Goal: Task Accomplishment & Management: Manage account settings

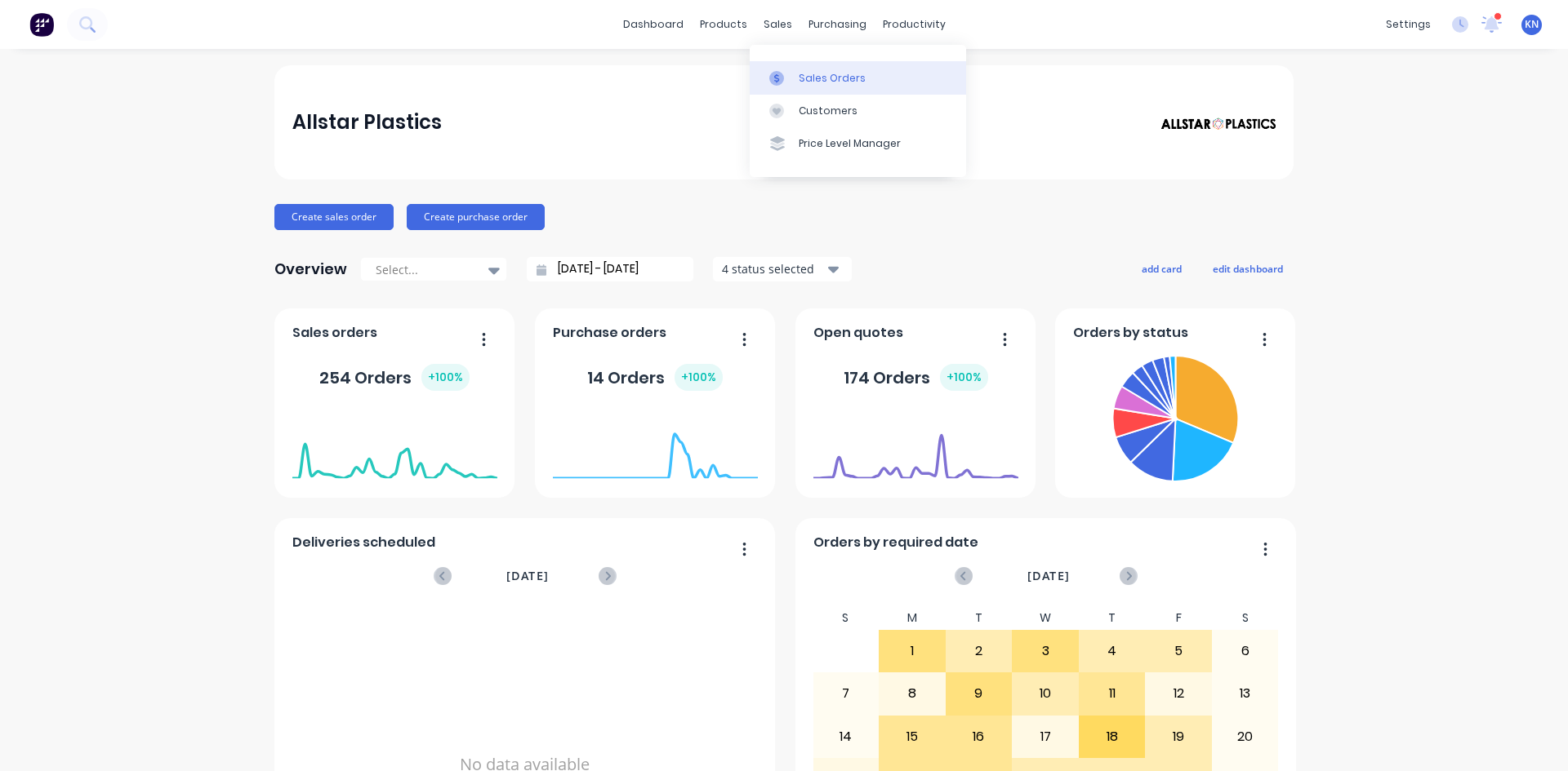
click at [803, 76] on div "Sales Orders" at bounding box center [832, 78] width 67 height 15
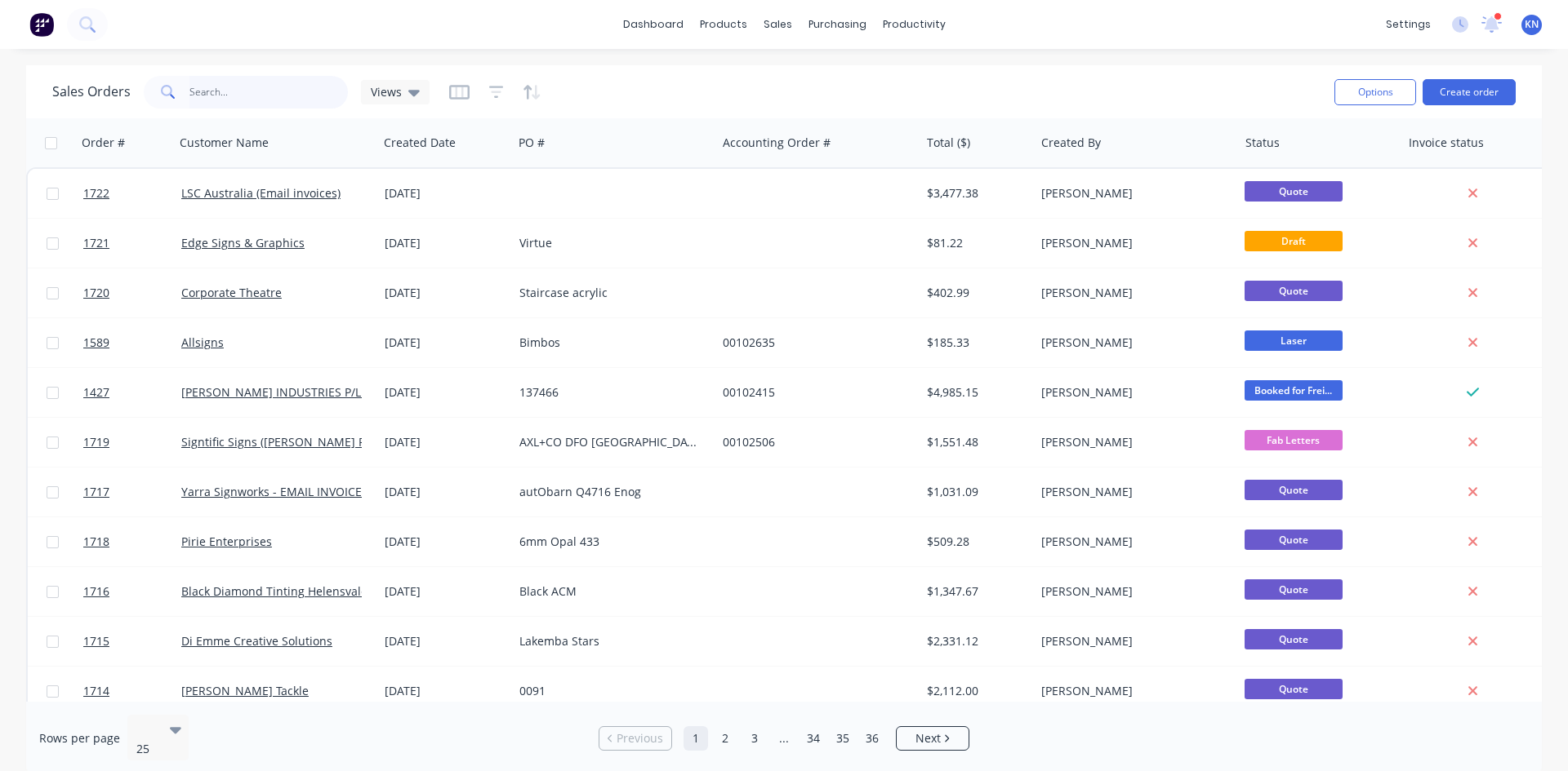
click at [261, 87] on input "text" at bounding box center [268, 92] width 159 height 32
type input "ame"
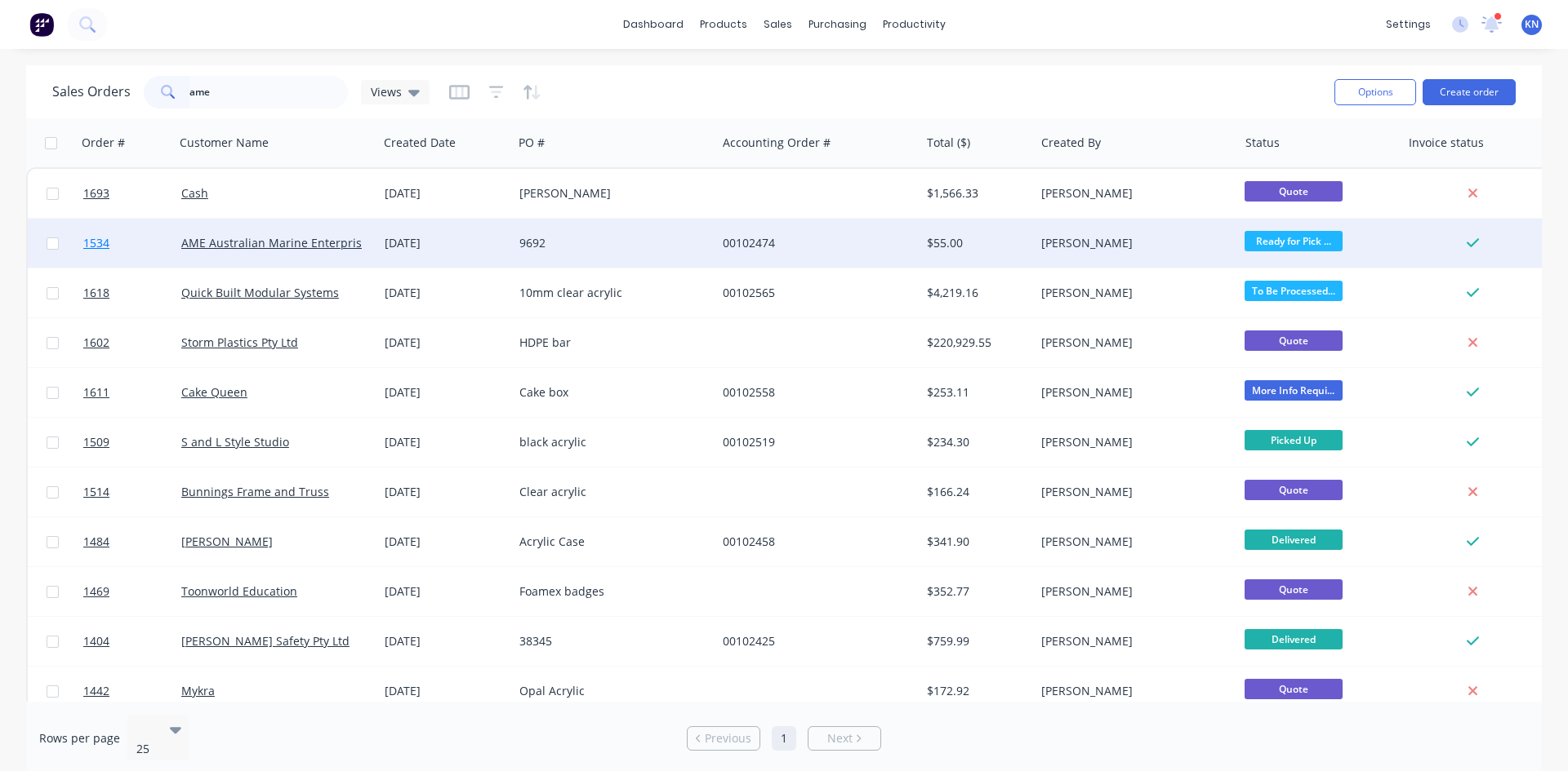
click at [131, 239] on link "1534" at bounding box center [132, 243] width 98 height 49
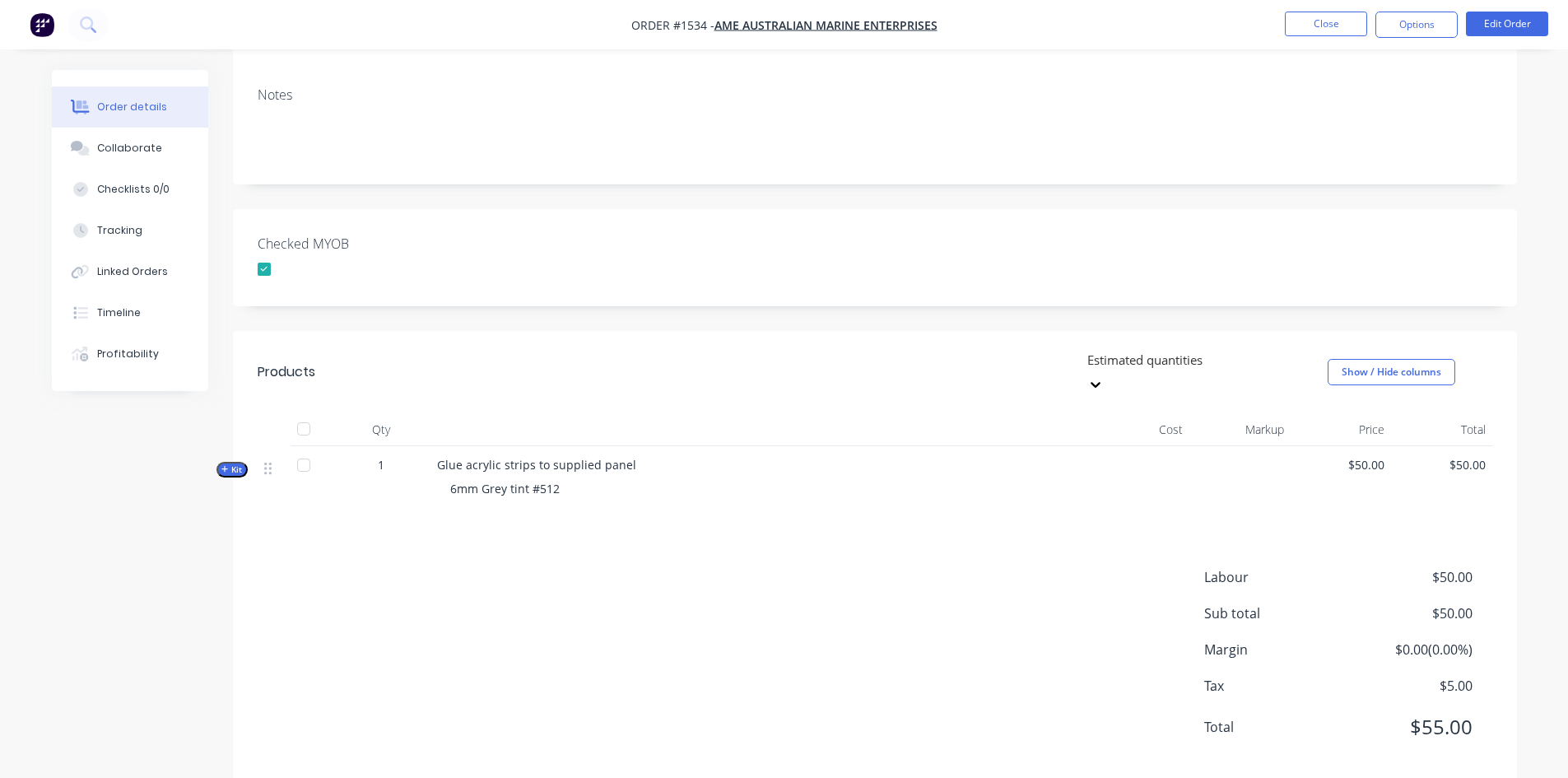
scroll to position [255, 0]
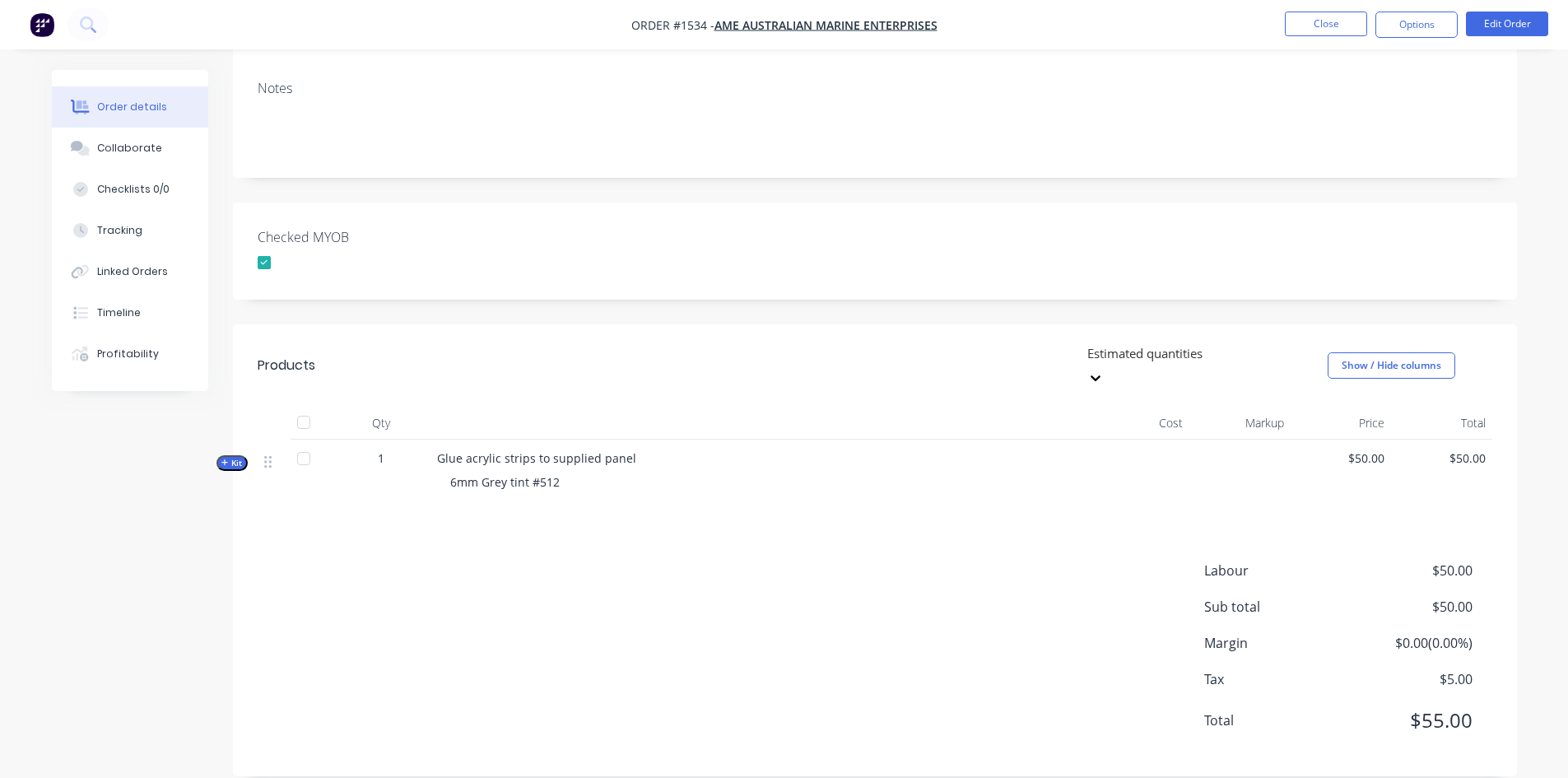
click at [588, 467] on div "6mm Grey tint #512" at bounding box center [760, 482] width 646 height 31
click at [1133, 21] on button "Edit Order" at bounding box center [1507, 24] width 83 height 25
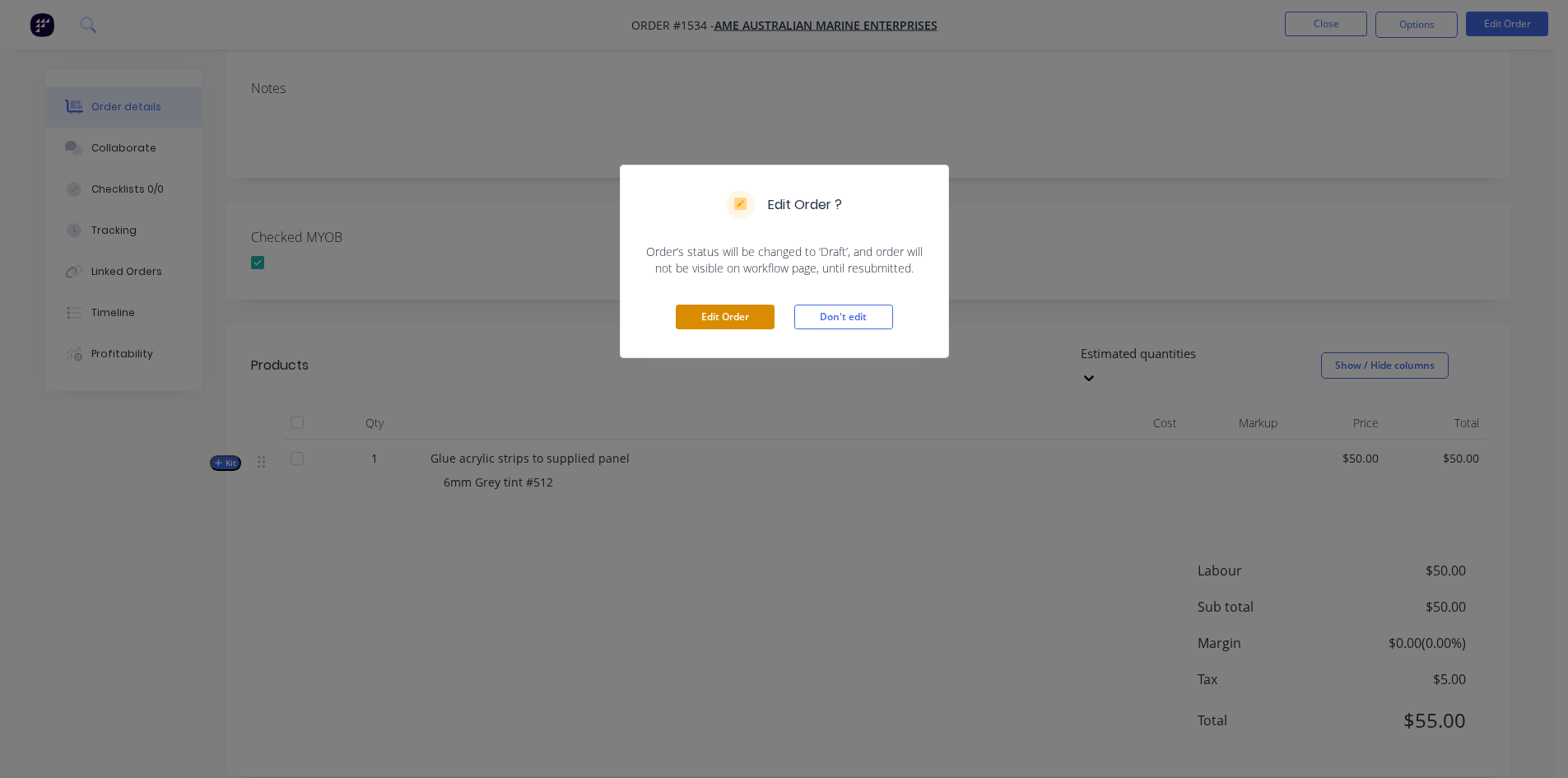
click at [744, 324] on button "Edit Order" at bounding box center [725, 316] width 98 height 25
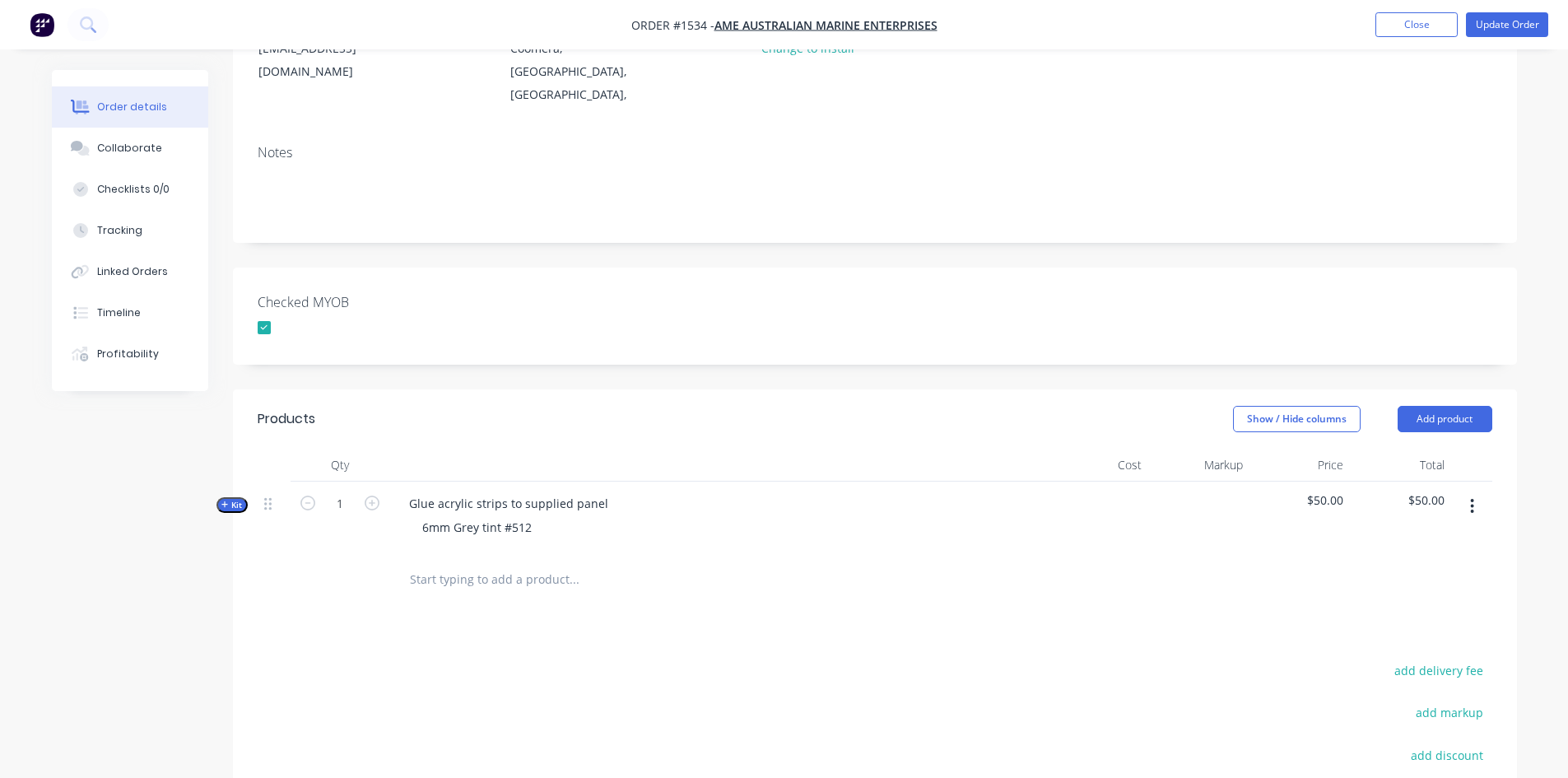
scroll to position [247, 0]
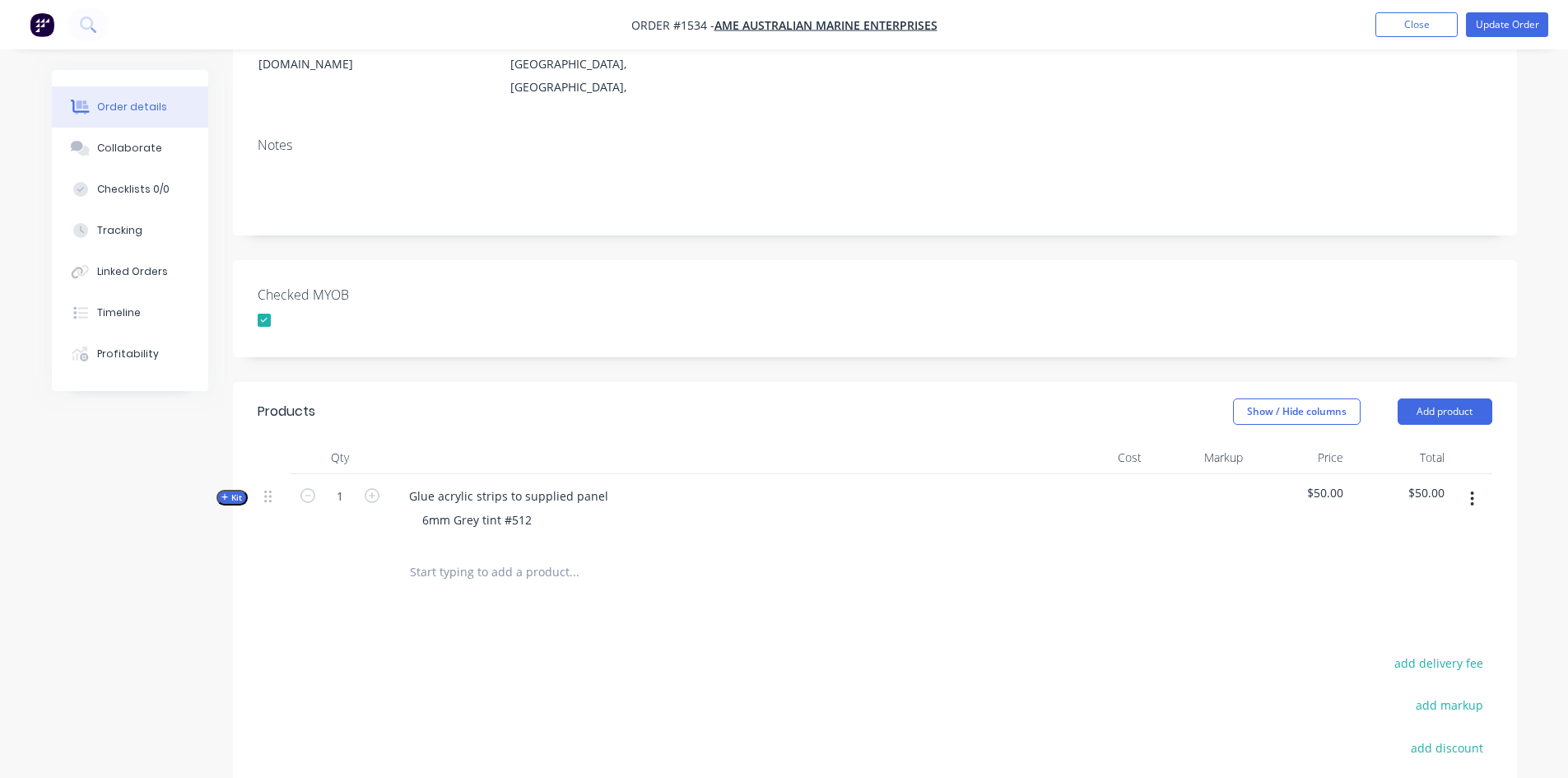
click at [586, 521] on div "6mm Grey tint #512" at bounding box center [719, 520] width 646 height 24
click at [563, 521] on div "6mm Grey tint #512" at bounding box center [719, 520] width 646 height 24
click at [558, 510] on div "6mm Grey tint #512" at bounding box center [719, 520] width 646 height 24
click at [531, 519] on div "6mm Grey tint #512" at bounding box center [477, 520] width 136 height 24
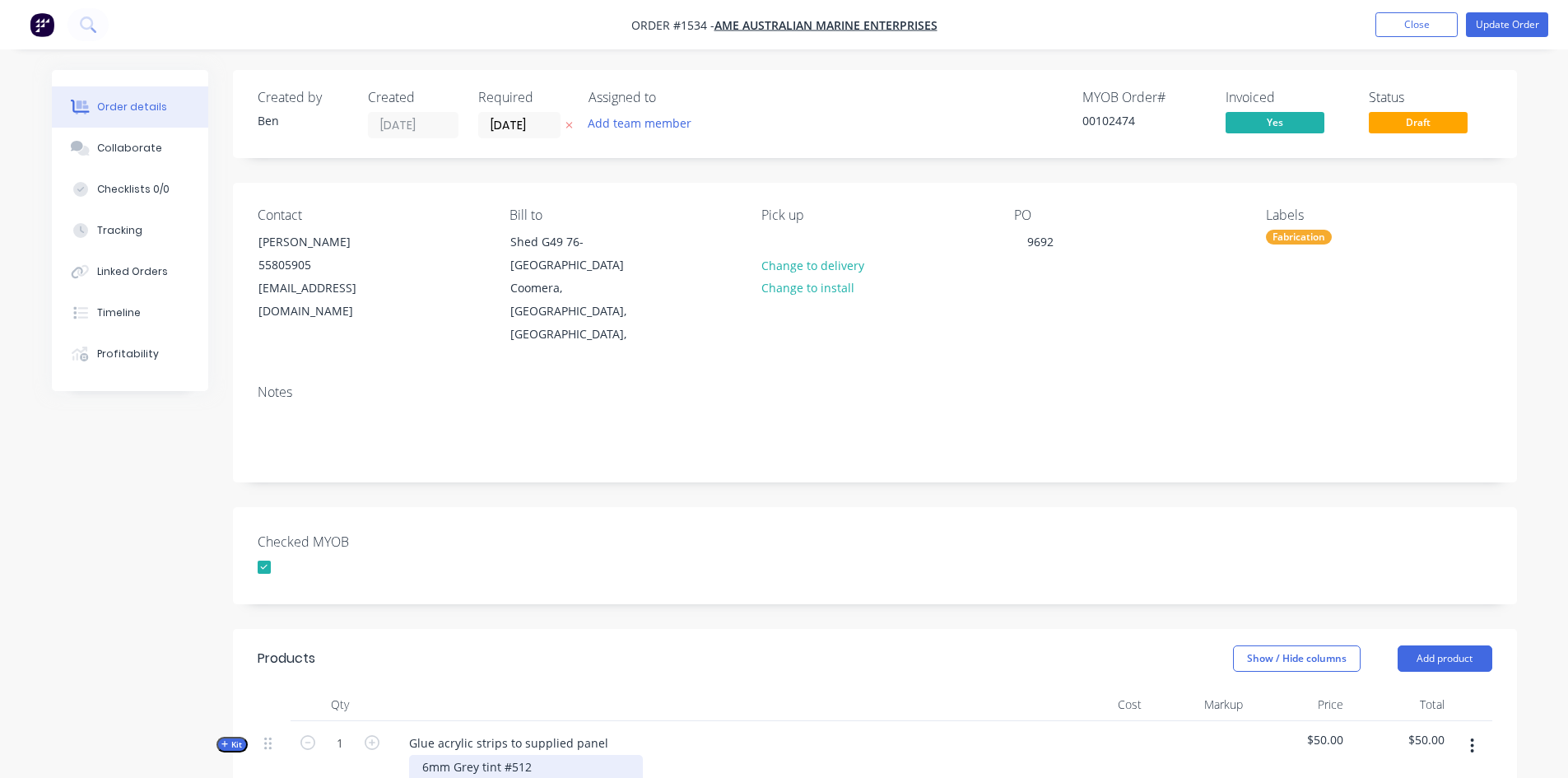
scroll to position [164, 0]
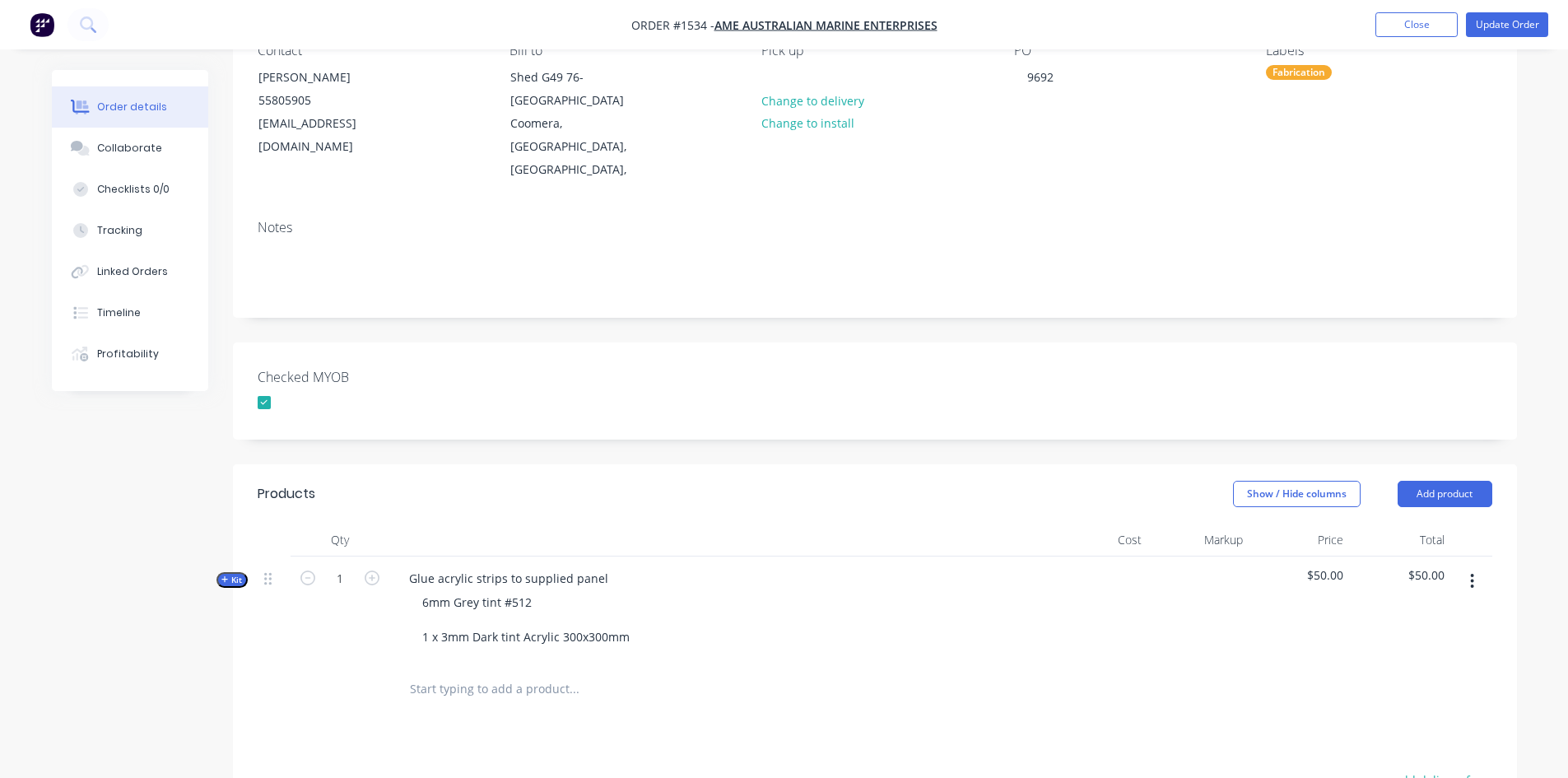
click at [227, 581] on icon "button" at bounding box center [225, 580] width 8 height 8
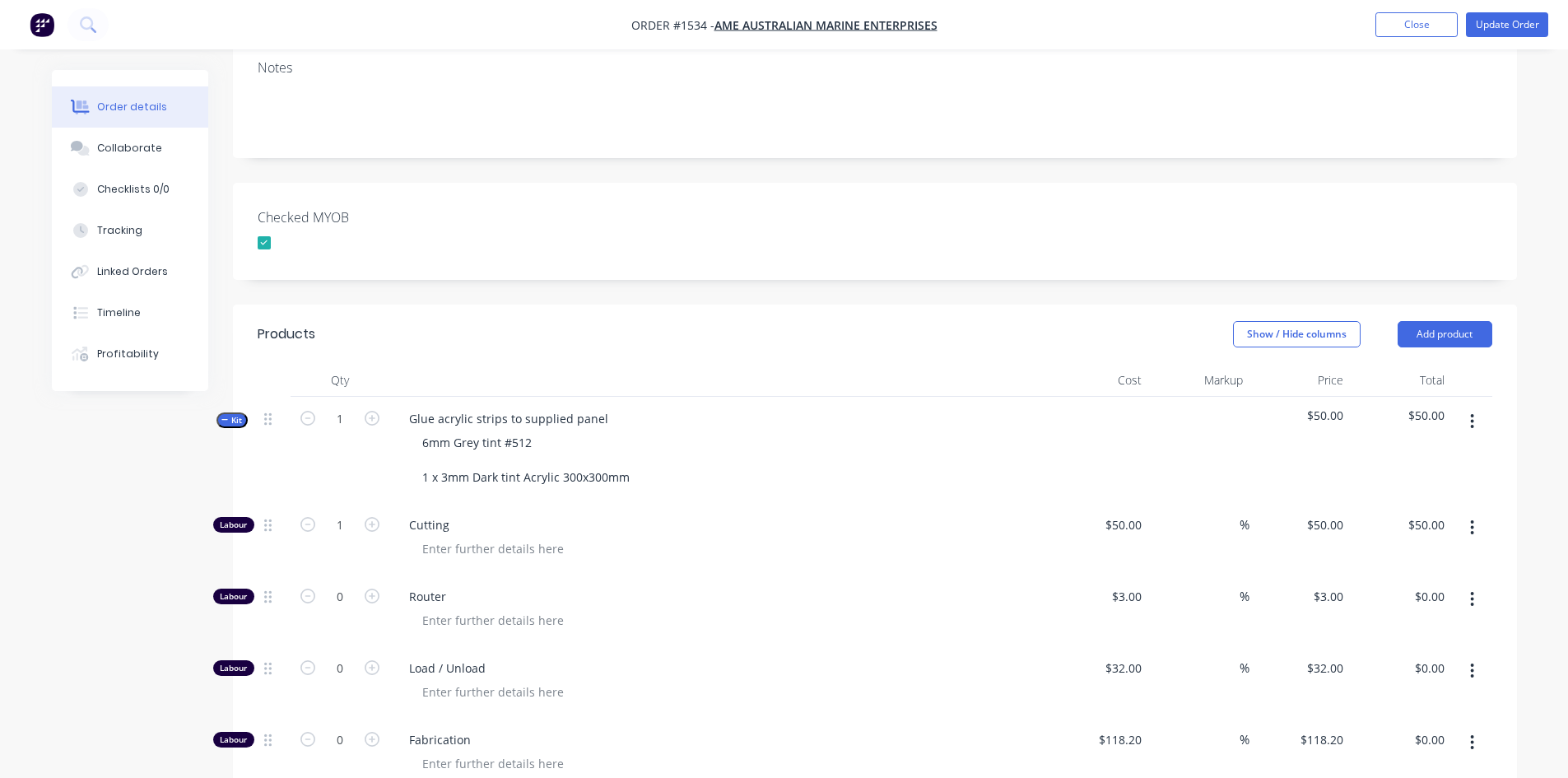
scroll to position [330, 0]
click at [1113, 520] on div "50 50" at bounding box center [1098, 534] width 101 height 72
type input "$60.00"
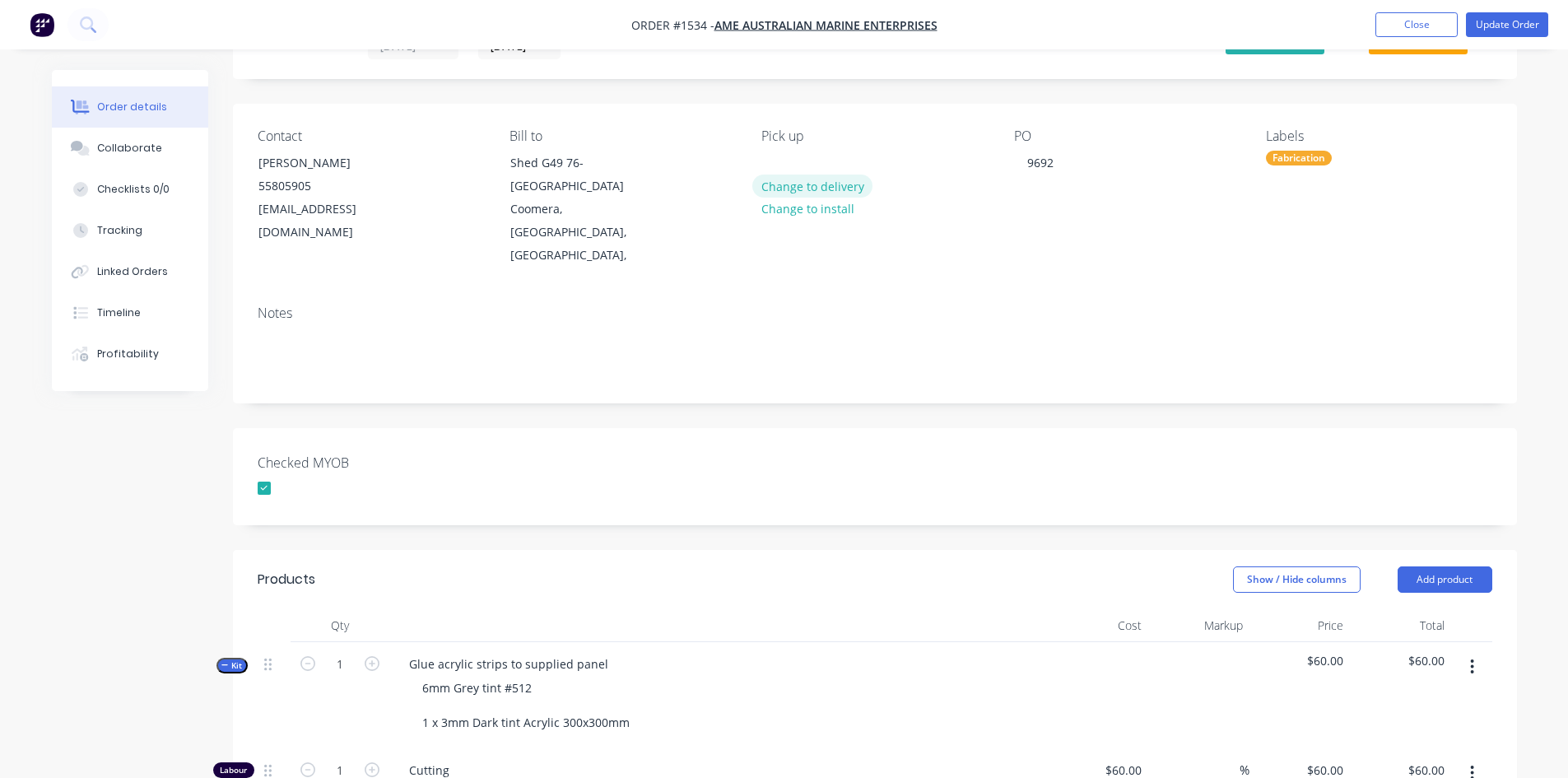
scroll to position [0, 0]
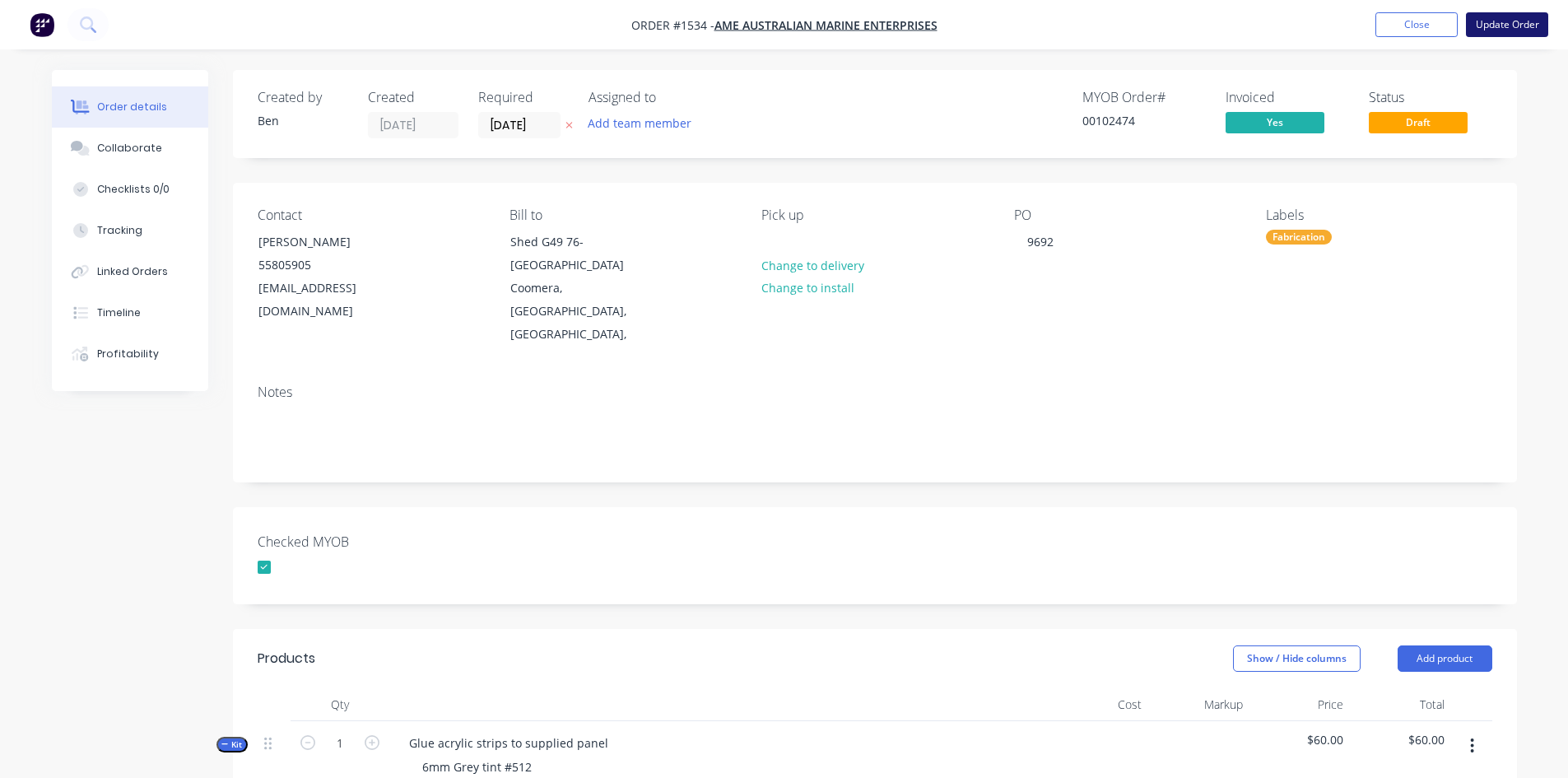
click at [1133, 23] on button "Update Order" at bounding box center [1507, 25] width 83 height 25
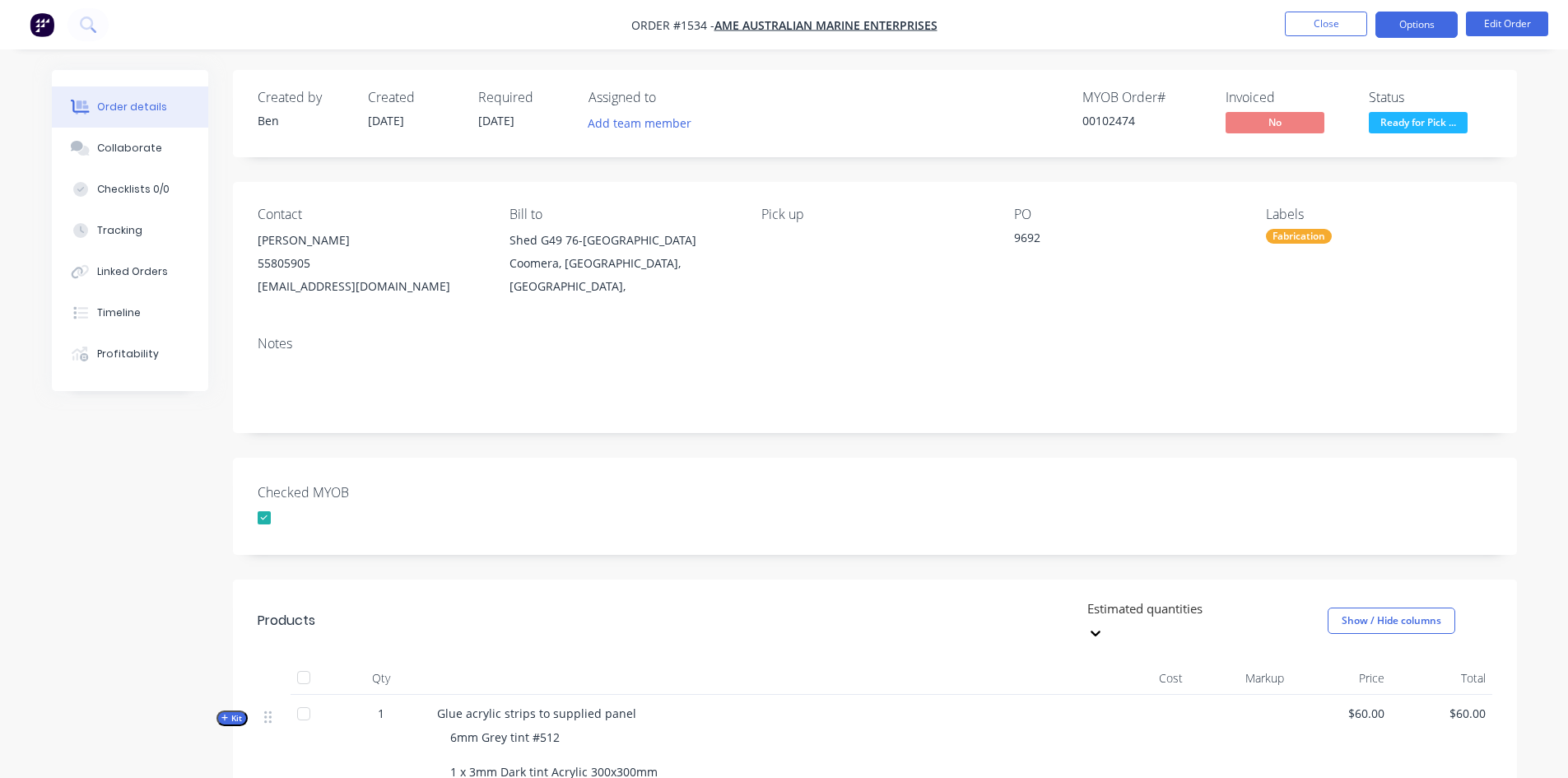
click at [1133, 27] on button "Options" at bounding box center [1417, 25] width 83 height 27
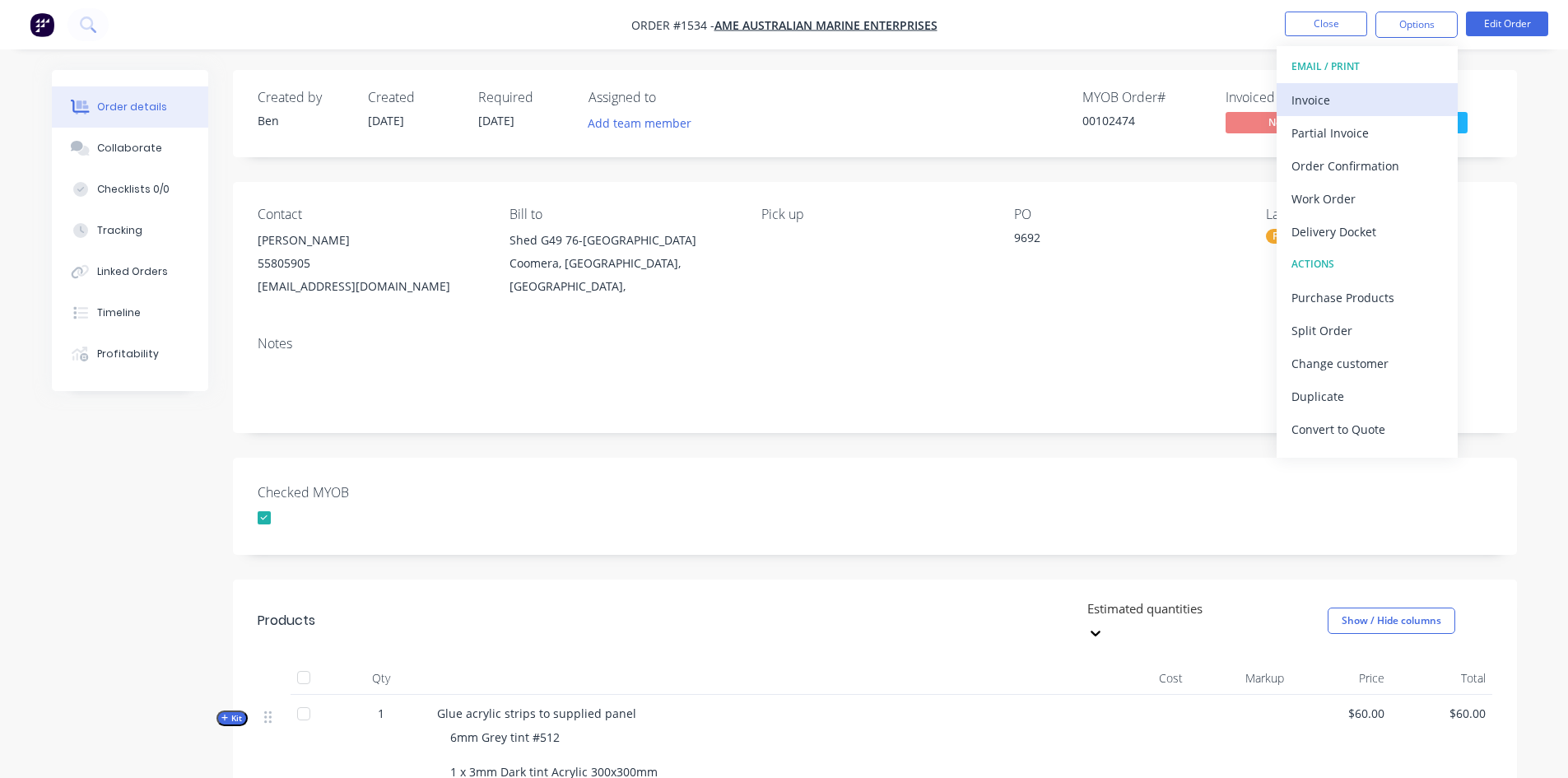
click at [1133, 97] on div "Invoice" at bounding box center [1367, 99] width 152 height 24
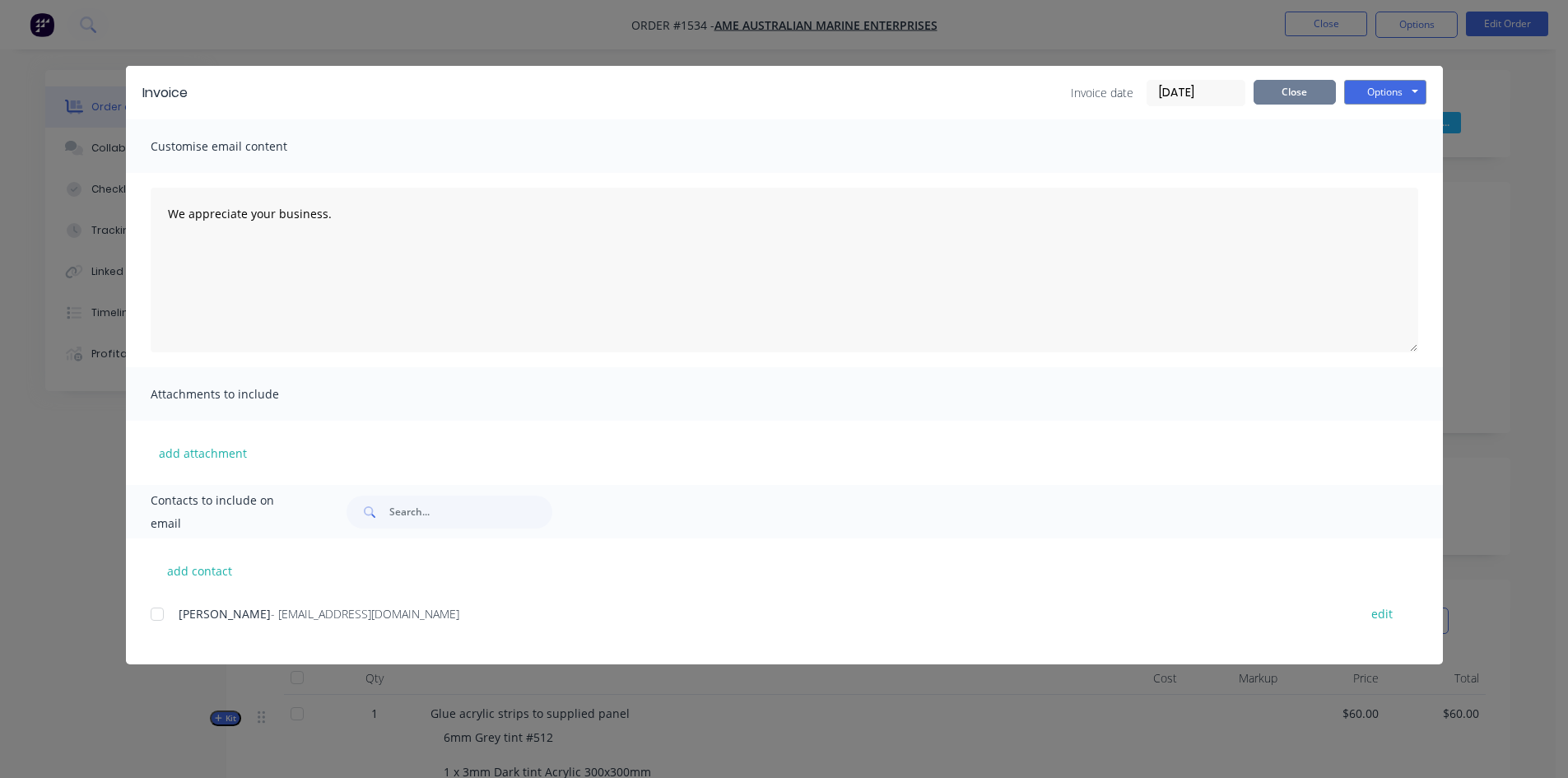
click at [1133, 94] on button "Close" at bounding box center [1295, 92] width 83 height 25
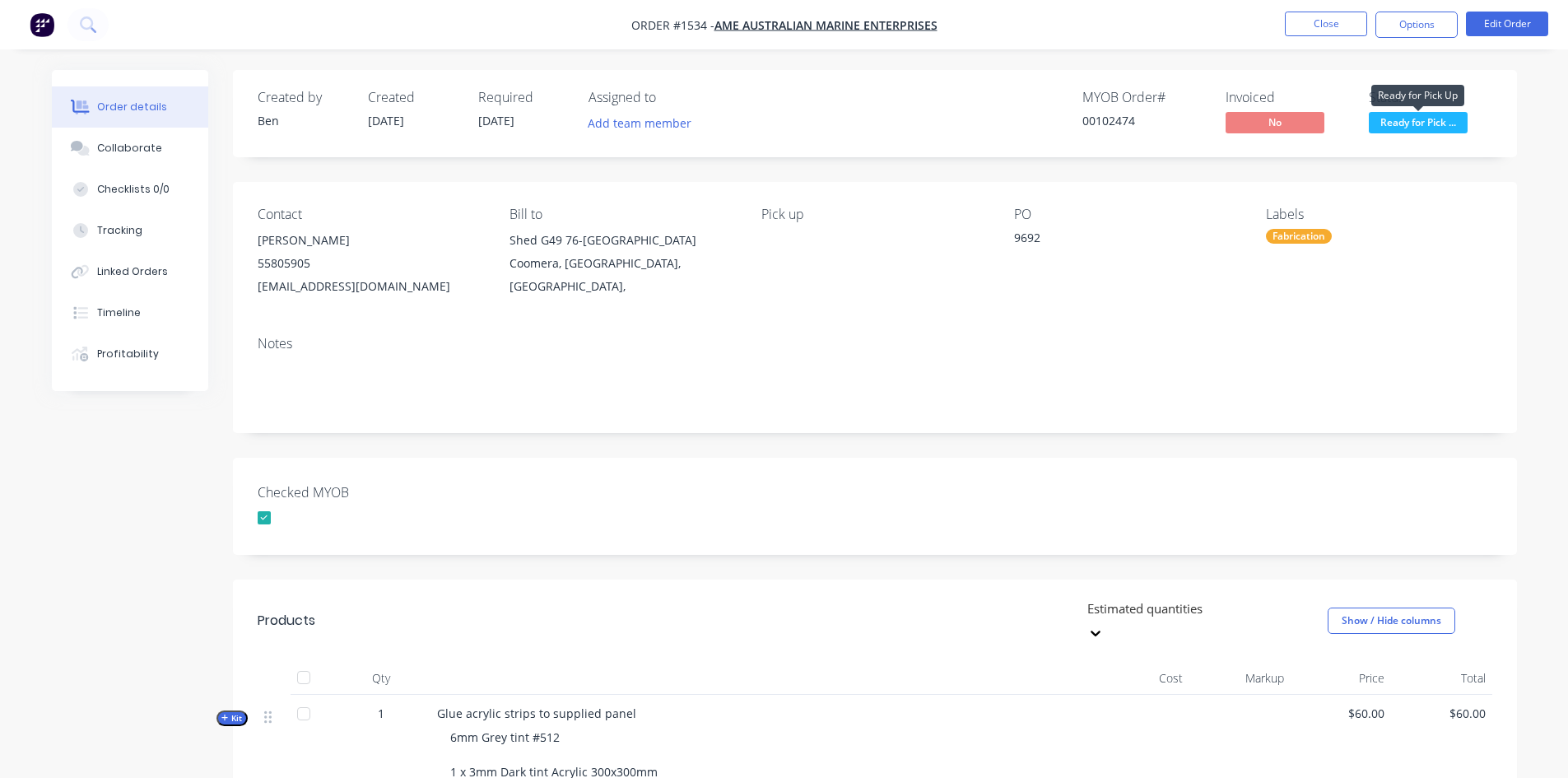
click at [1133, 119] on span "Ready for Pick ..." at bounding box center [1418, 122] width 98 height 21
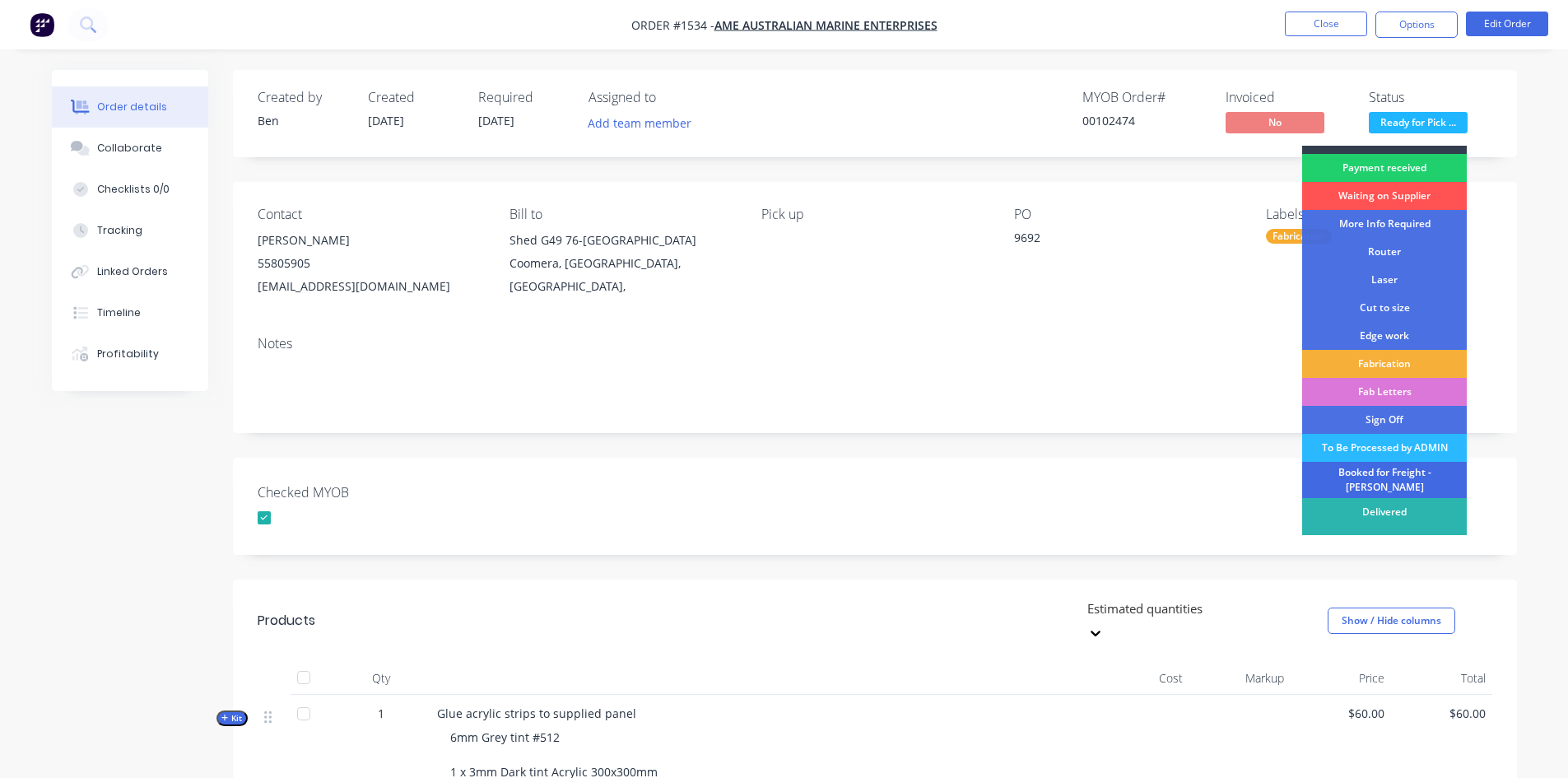
scroll to position [31, 0]
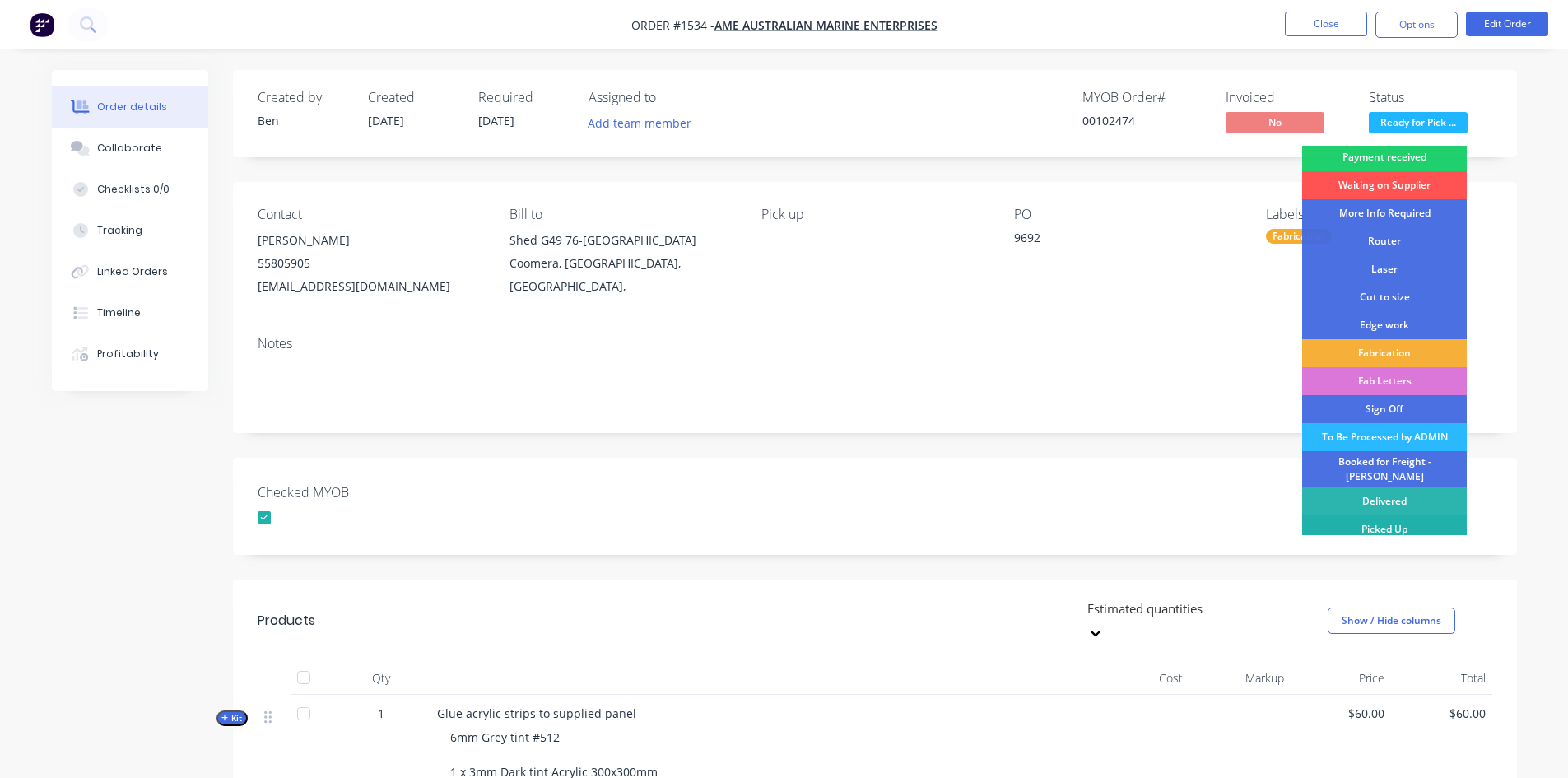
click at [1133, 521] on div "Picked Up" at bounding box center [1384, 530] width 164 height 28
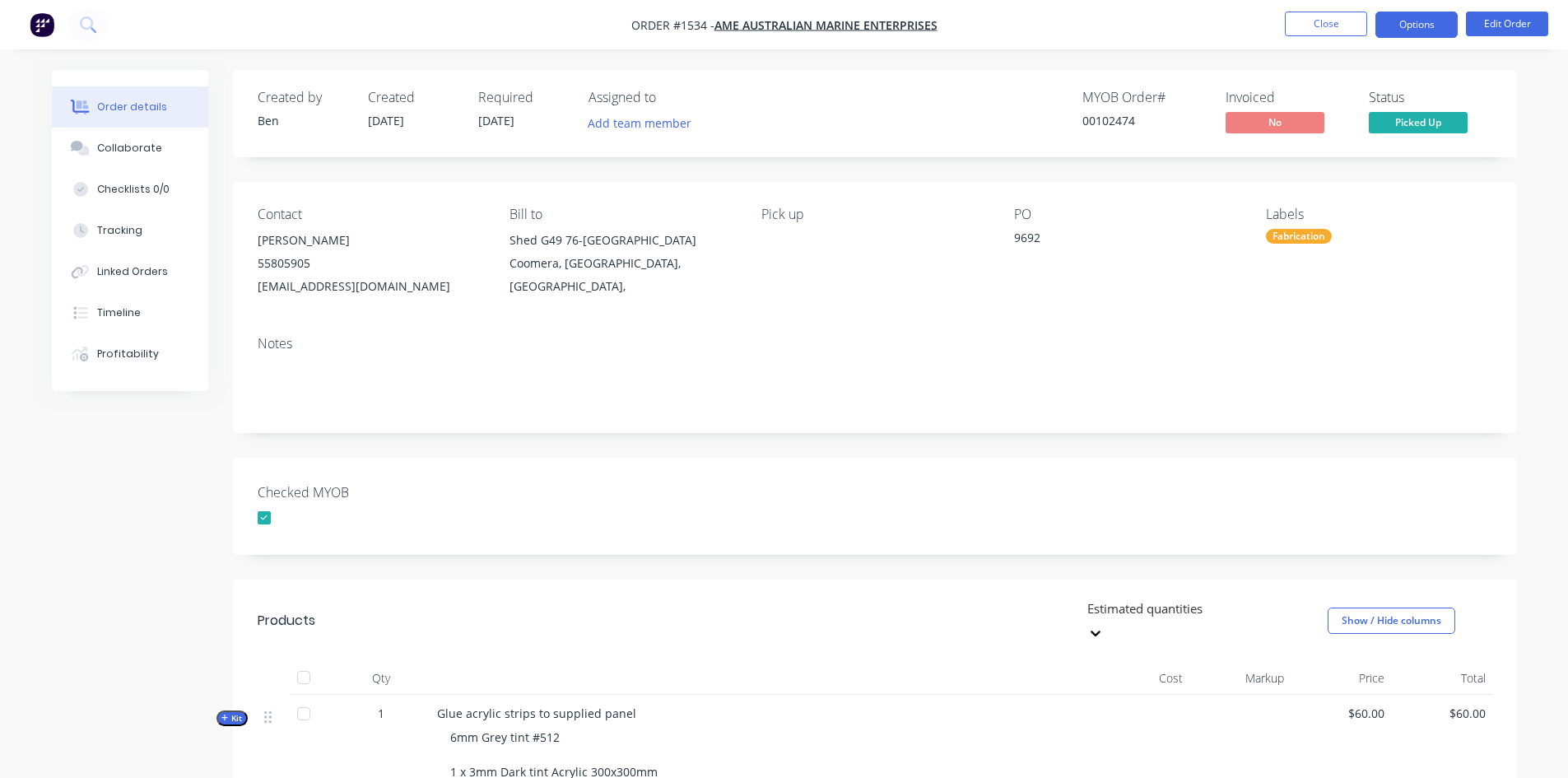
click at [1133, 23] on button "Options" at bounding box center [1417, 25] width 83 height 27
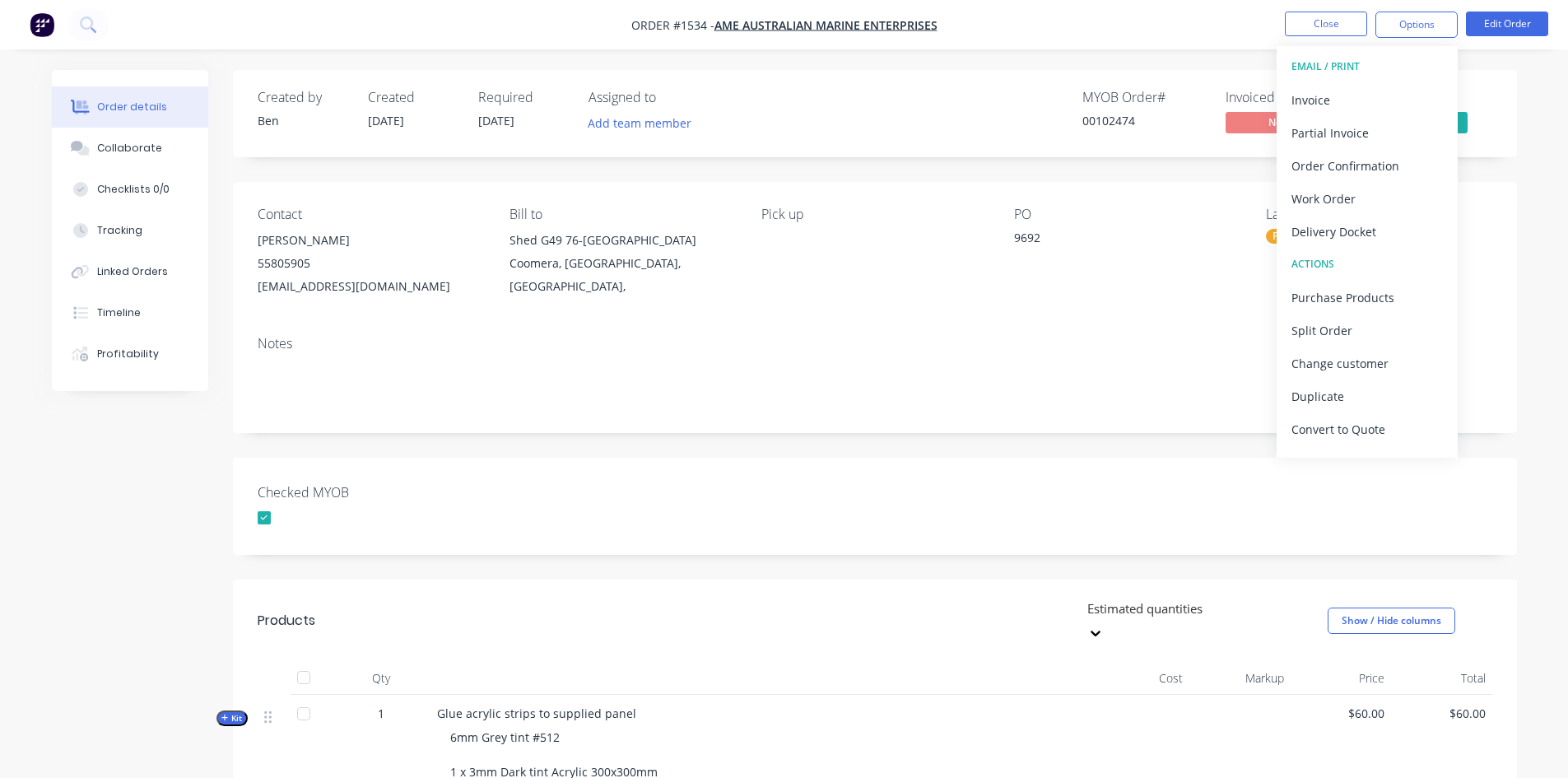
click at [973, 450] on div "Created by Ben Created 15/09/25 Required 15/09/25 Assigned to Add team member M…" at bounding box center [875, 568] width 1285 height 997
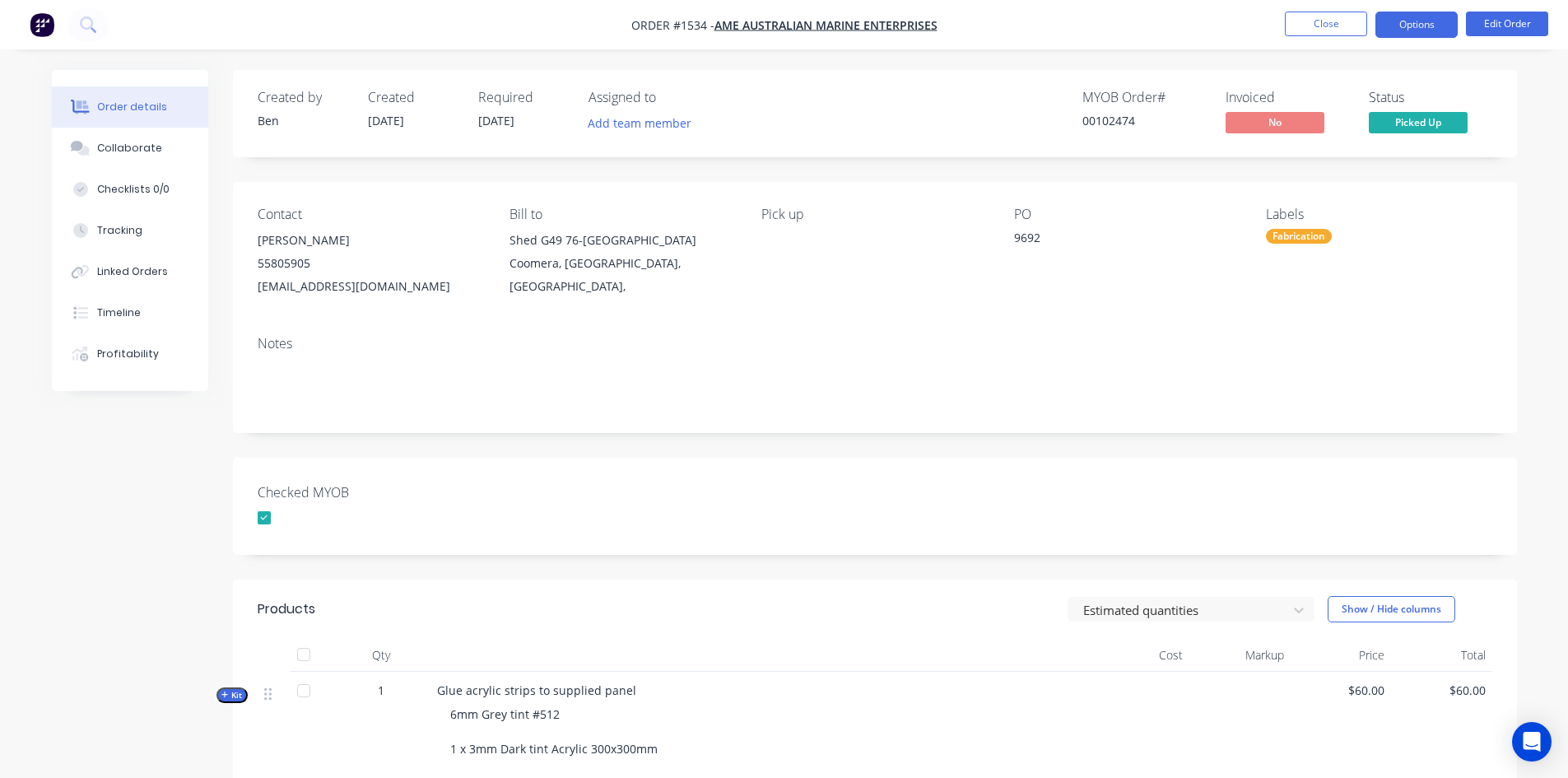
click at [1415, 24] on button "Options" at bounding box center [1417, 25] width 83 height 27
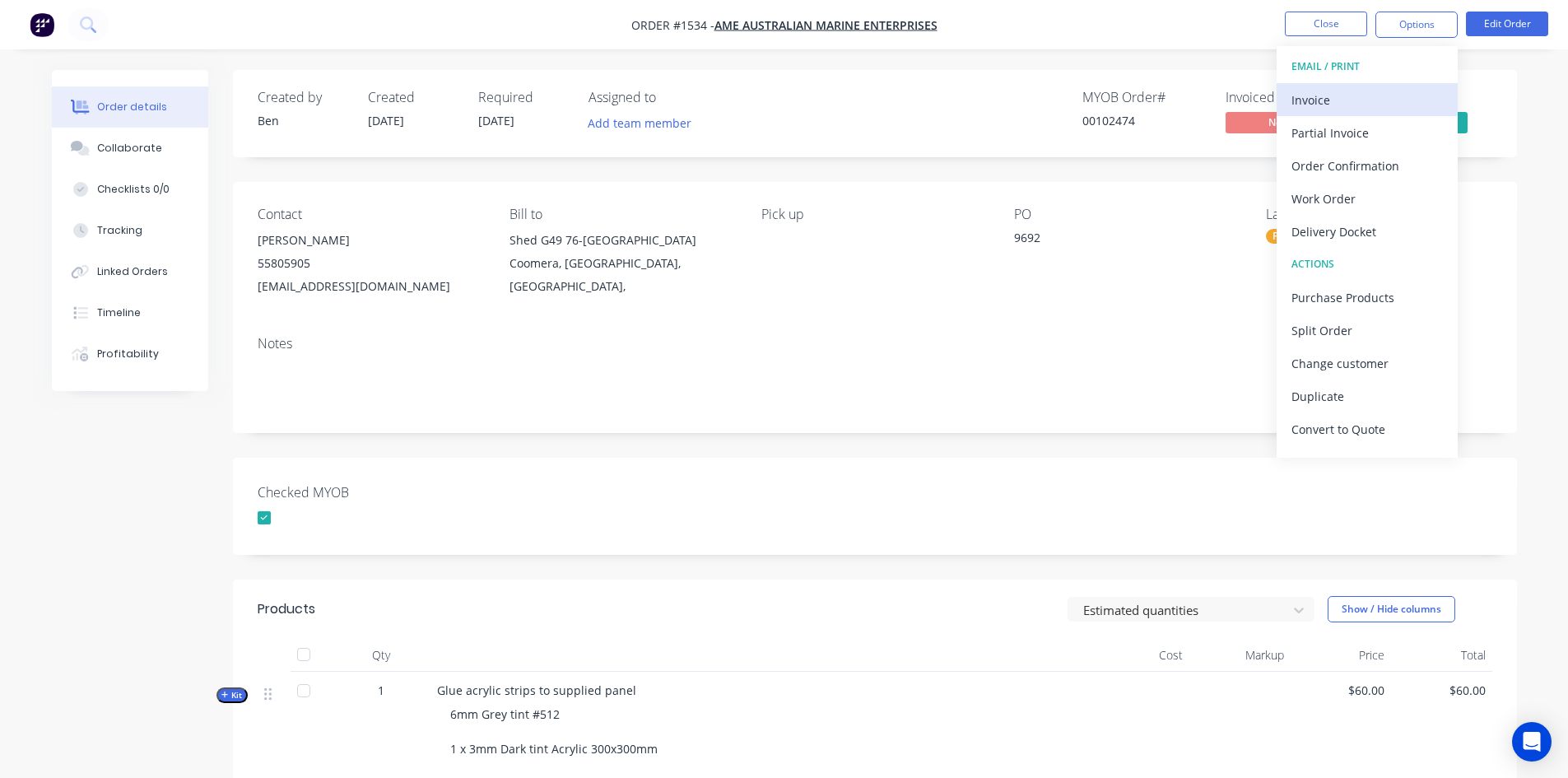
click at [1310, 100] on div "Invoice" at bounding box center [1367, 99] width 152 height 24
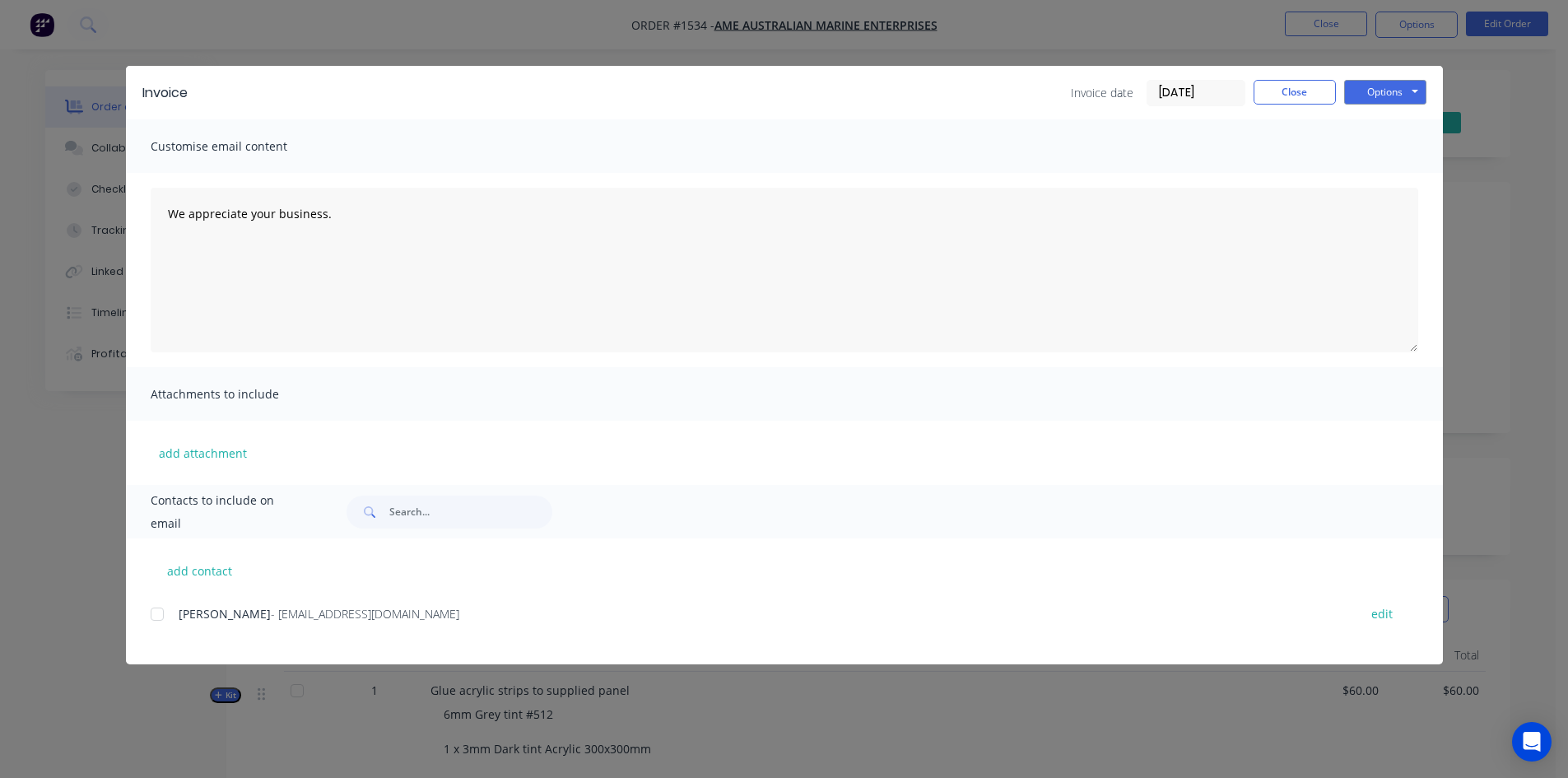
click at [1195, 91] on input "[DATE]" at bounding box center [1196, 93] width 97 height 25
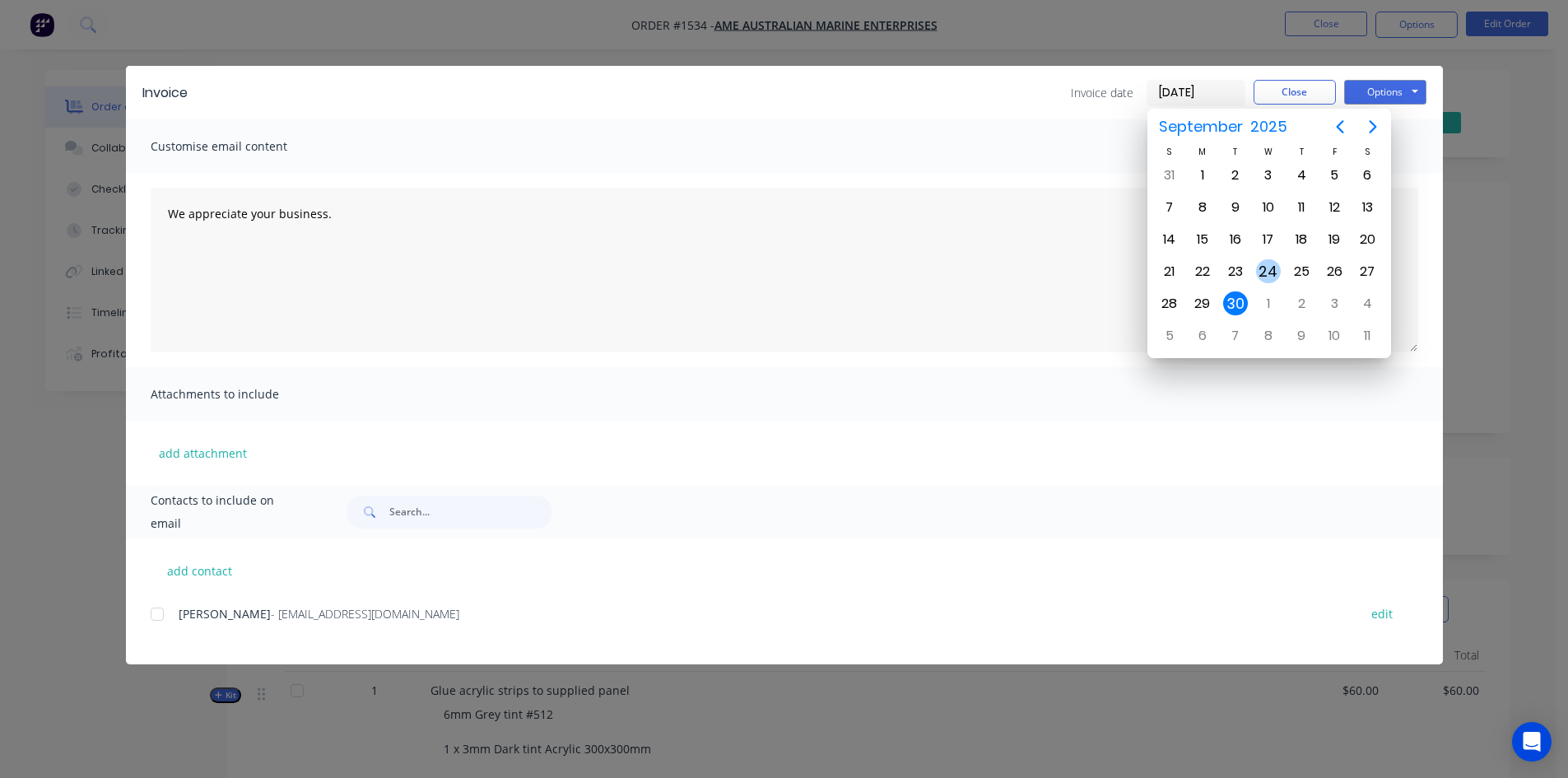
click at [1266, 271] on div "24" at bounding box center [1268, 271] width 25 height 25
type input "24/09/25"
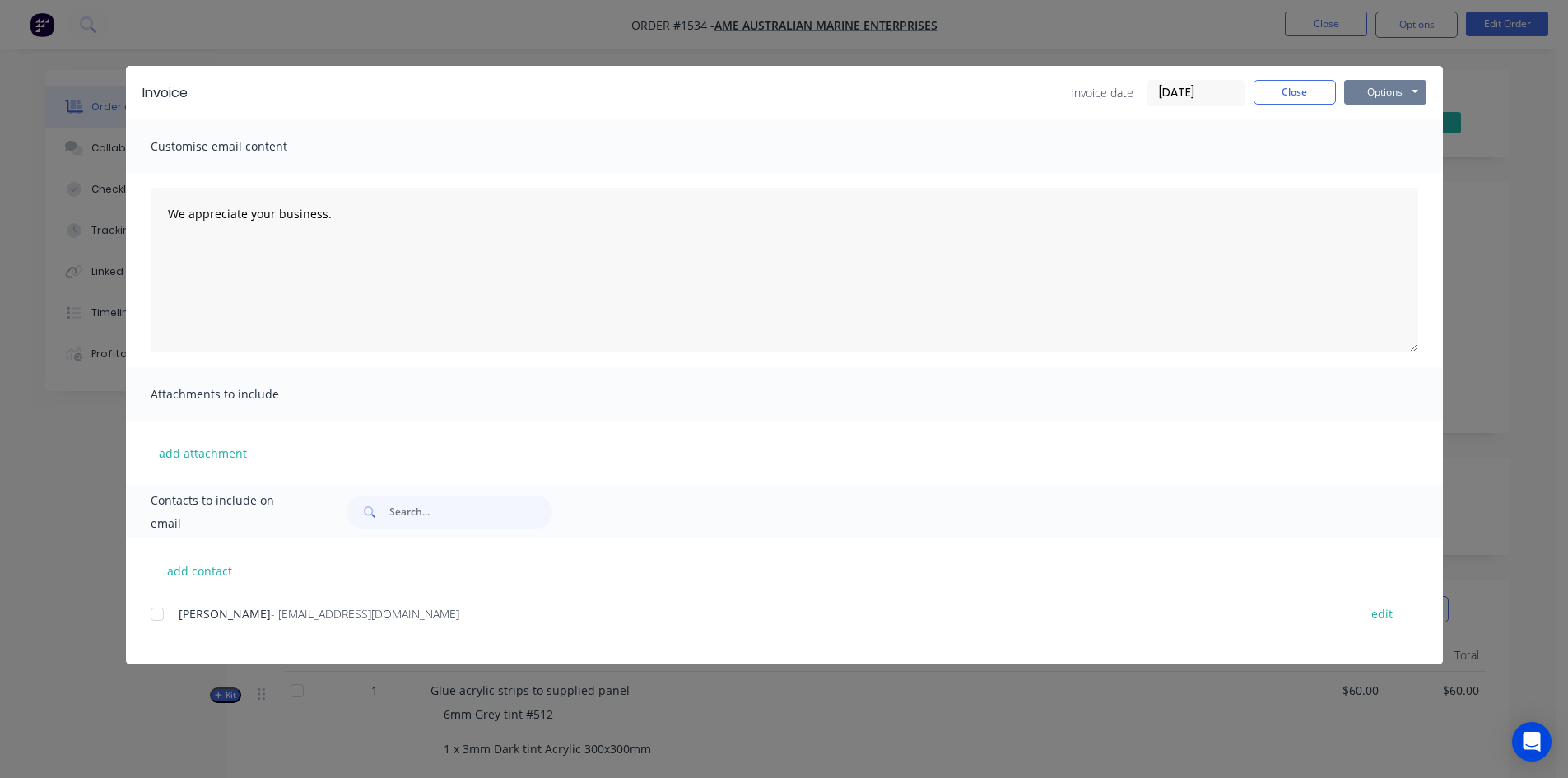
click at [1397, 92] on button "Options" at bounding box center [1386, 92] width 83 height 25
click at [1389, 151] on button "Print" at bounding box center [1397, 149] width 105 height 28
click at [1298, 97] on button "Close" at bounding box center [1295, 92] width 83 height 25
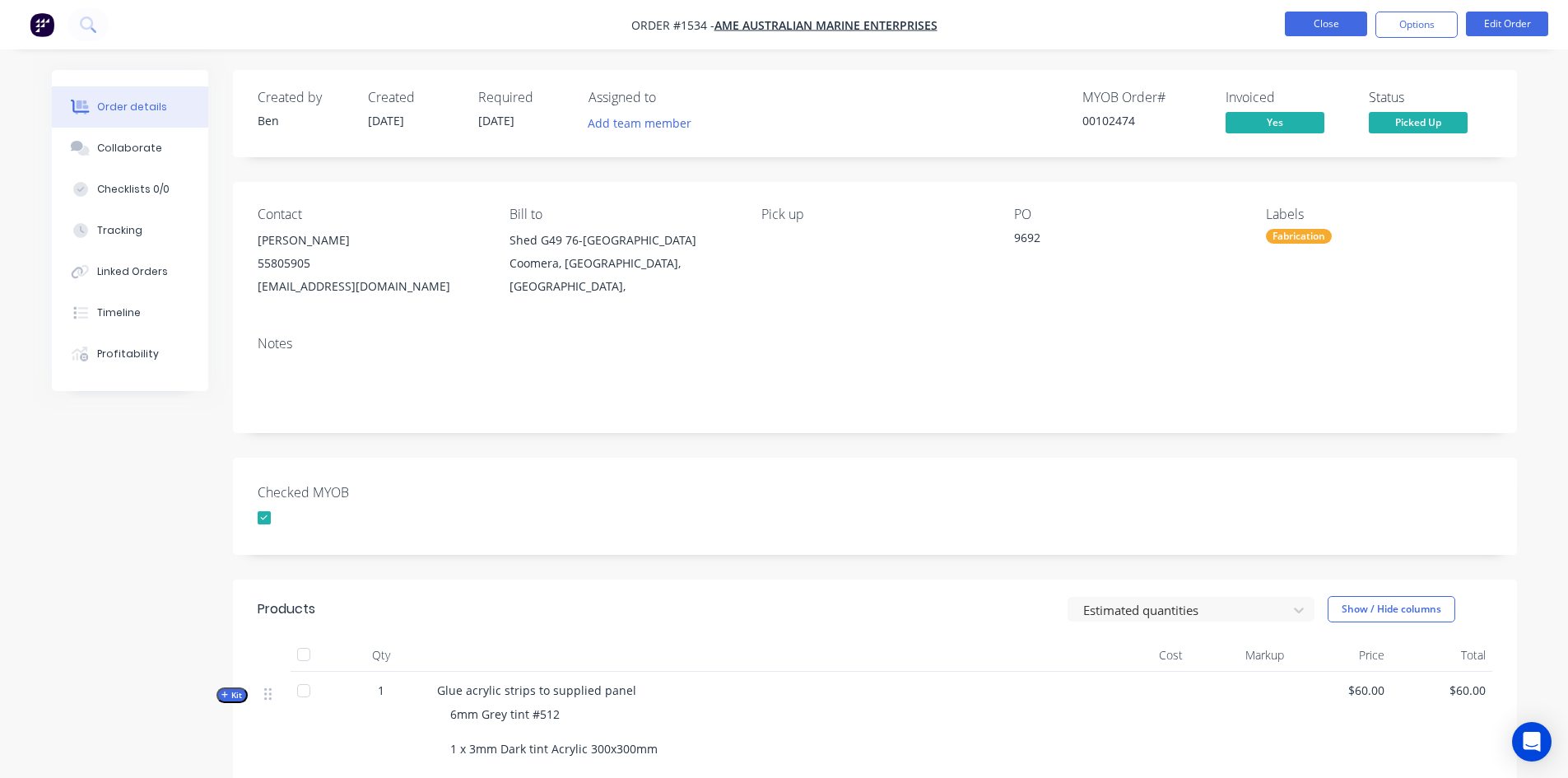
click at [1348, 20] on button "Close" at bounding box center [1327, 24] width 83 height 25
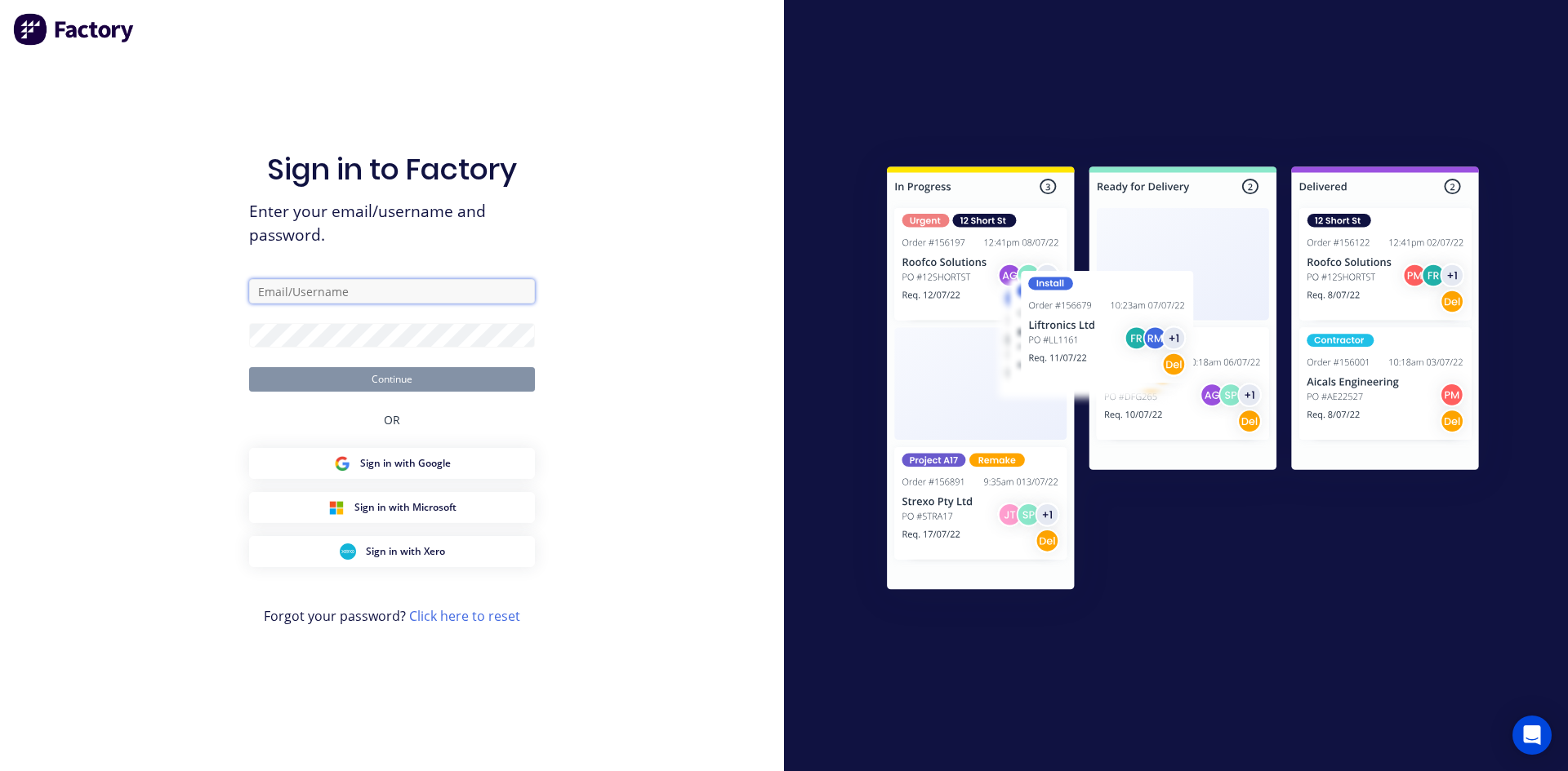
click at [298, 297] on input "text" at bounding box center [392, 291] width 286 height 24
type input "accounts@allstarplastics.com.au"
click at [389, 384] on button "Continue" at bounding box center [392, 379] width 286 height 24
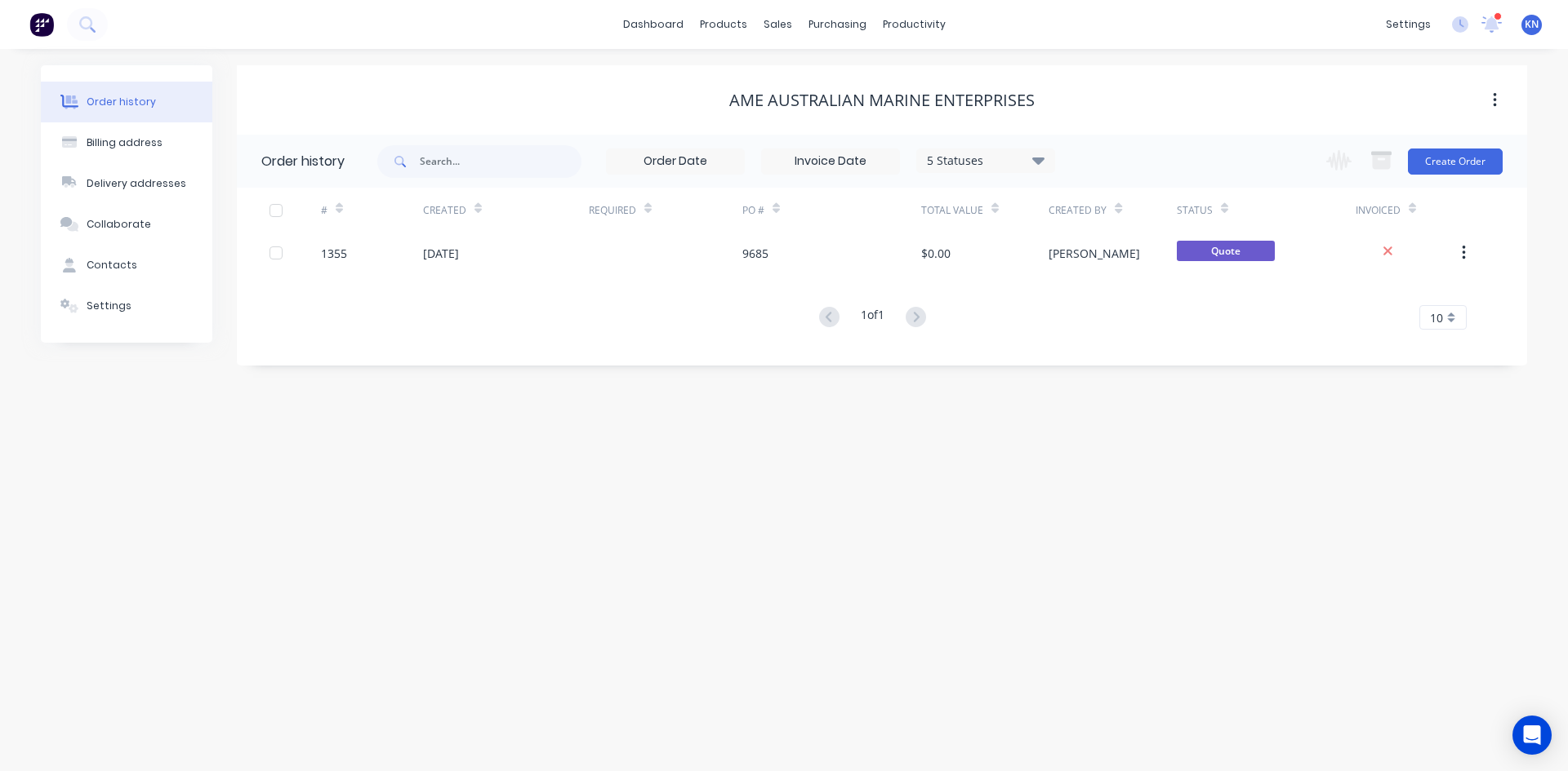
click at [1495, 16] on div at bounding box center [1498, 17] width 8 height 8
click at [1492, 20] on div "settings 3 new notifications Mark all as read Ryan mentioned you in a message B…" at bounding box center [1472, 24] width 190 height 24
click at [924, 19] on div "productivity" at bounding box center [914, 24] width 79 height 24
click at [940, 74] on div "Workflow" at bounding box center [942, 78] width 49 height 15
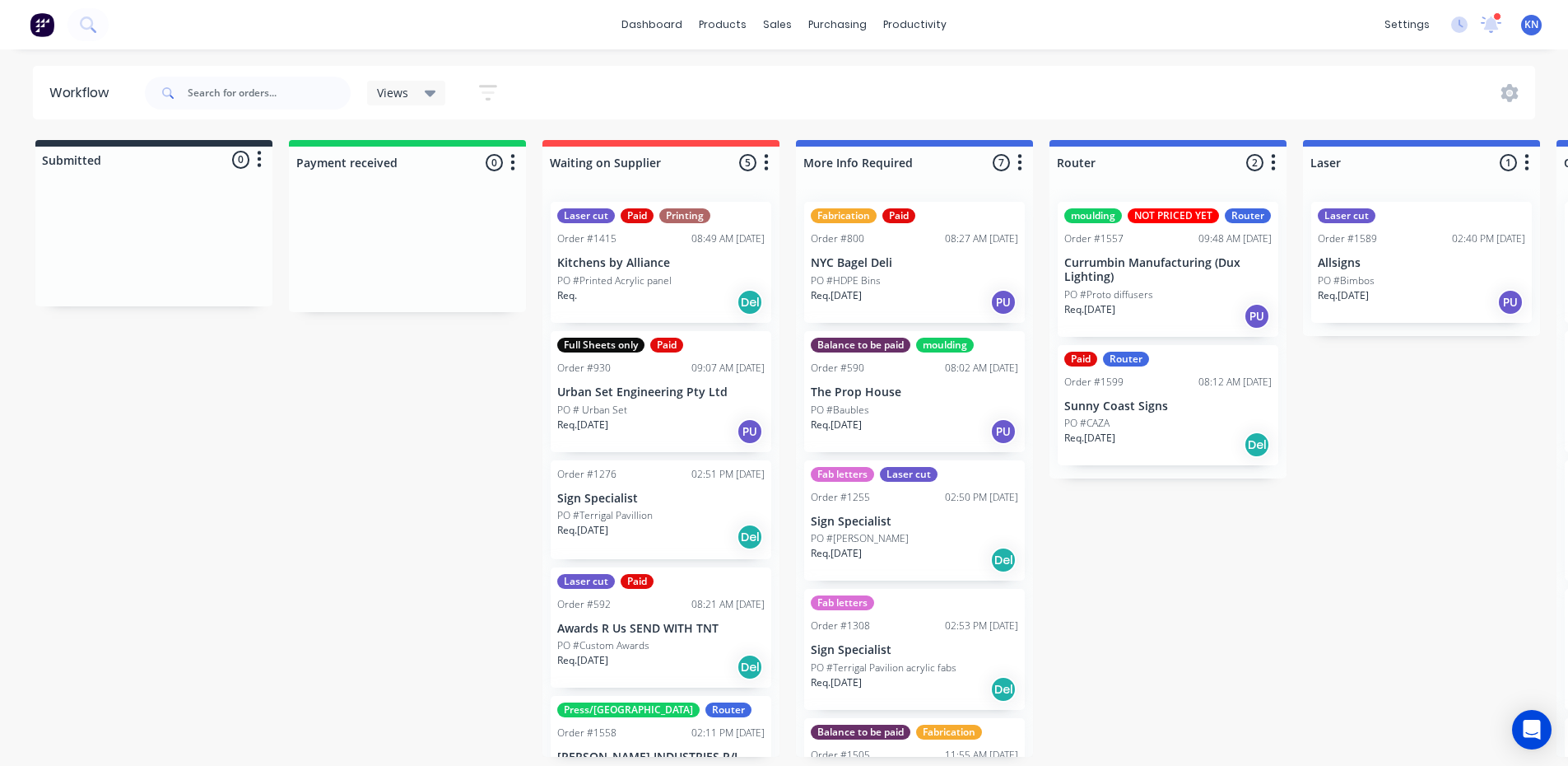
scroll to position [0, 2371]
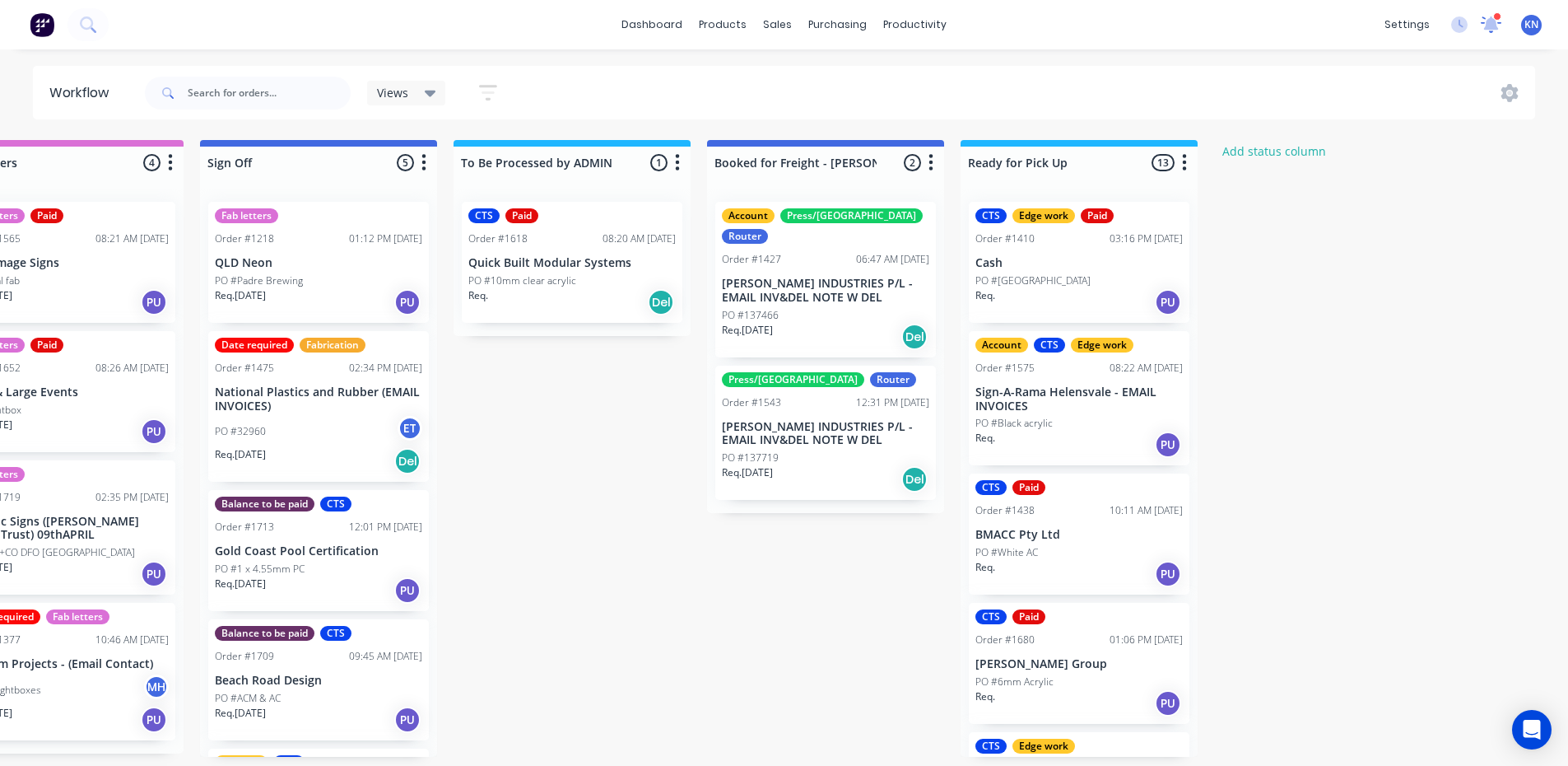
click at [1491, 26] on icon at bounding box center [1491, 23] width 17 height 16
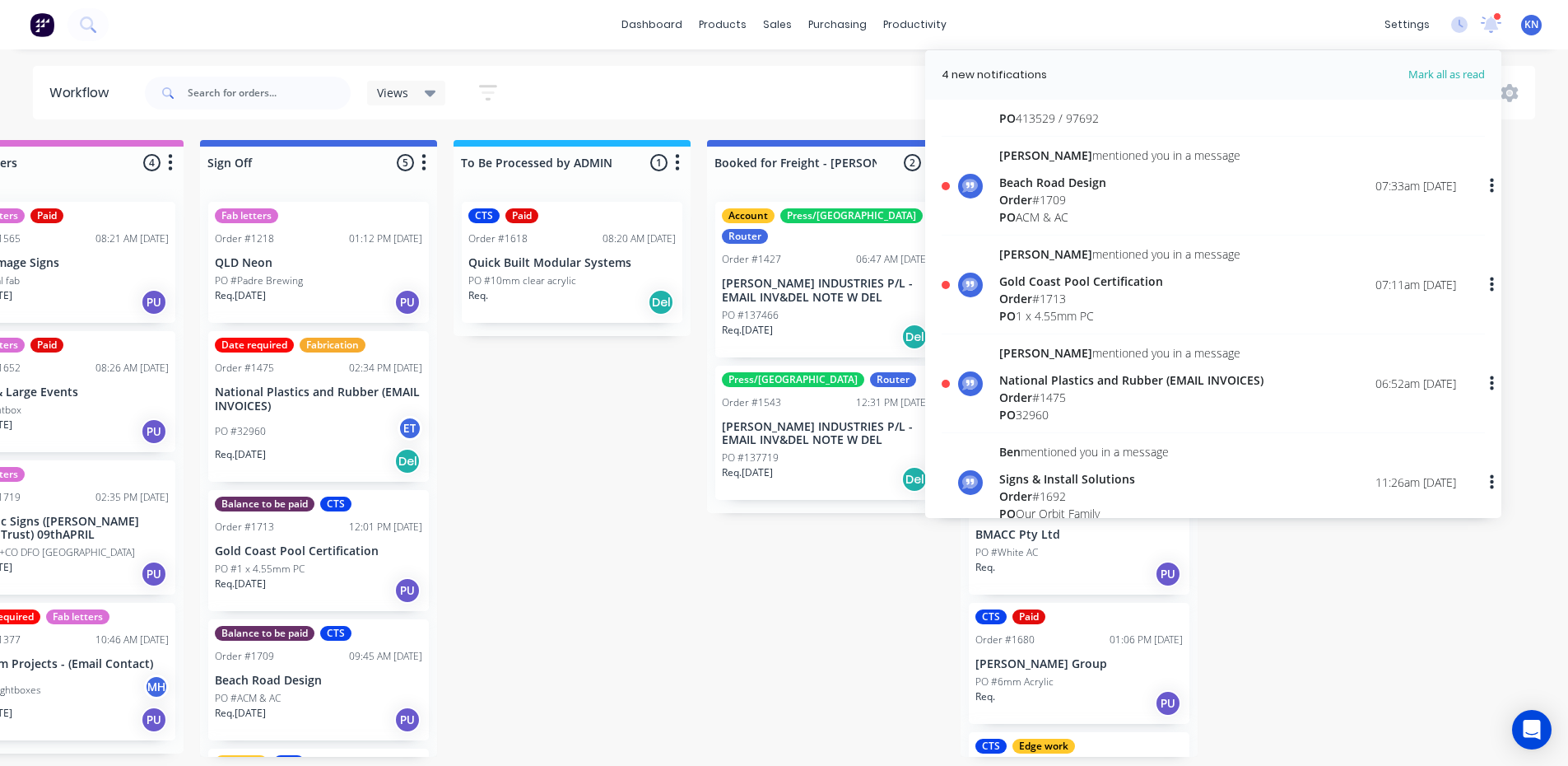
scroll to position [164, 0]
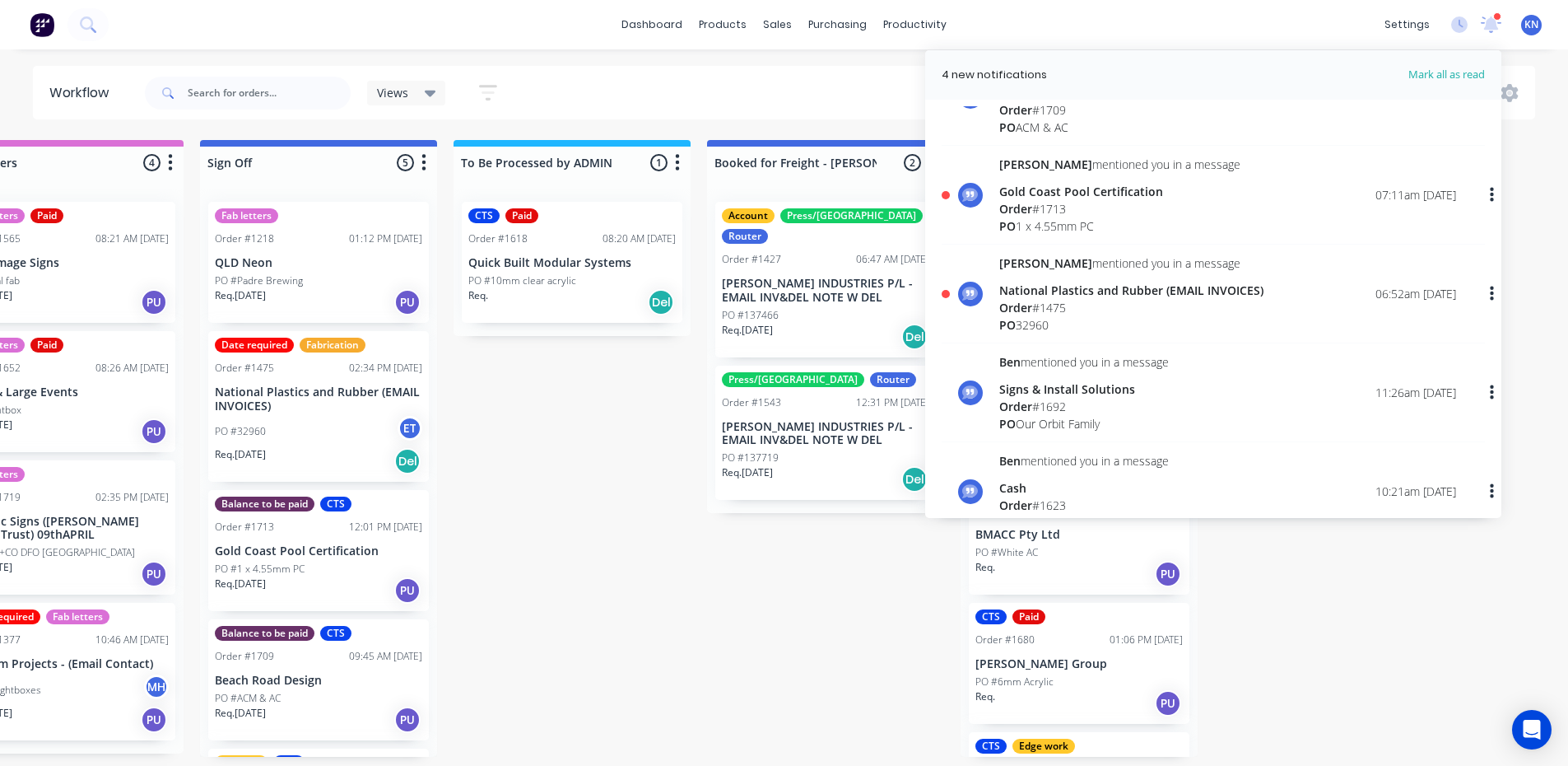
click at [1032, 289] on div "National Plastics and Rubber (EMAIL INVOICES)" at bounding box center [1131, 290] width 264 height 18
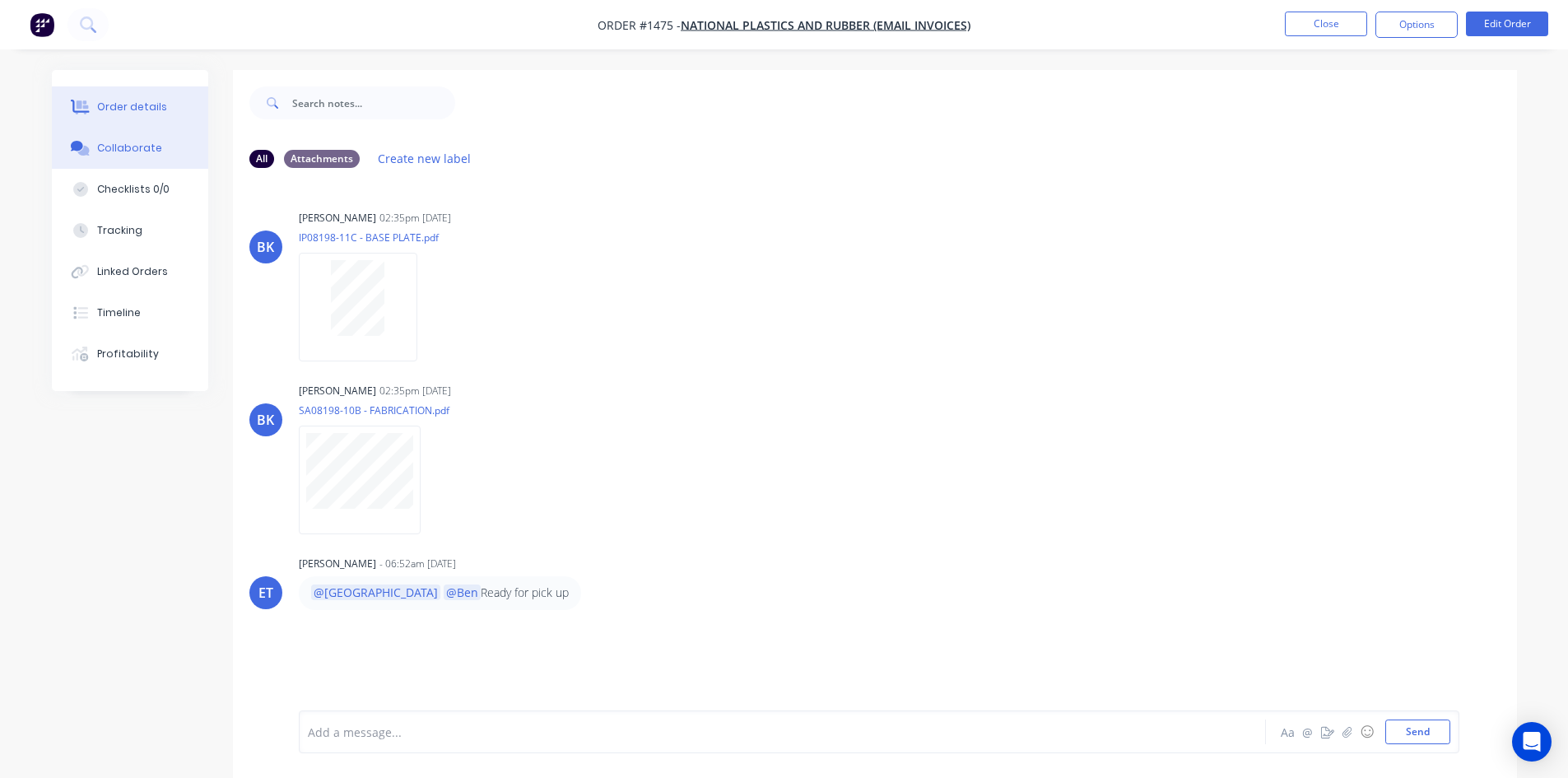
click at [127, 108] on div "Order details" at bounding box center [132, 106] width 70 height 15
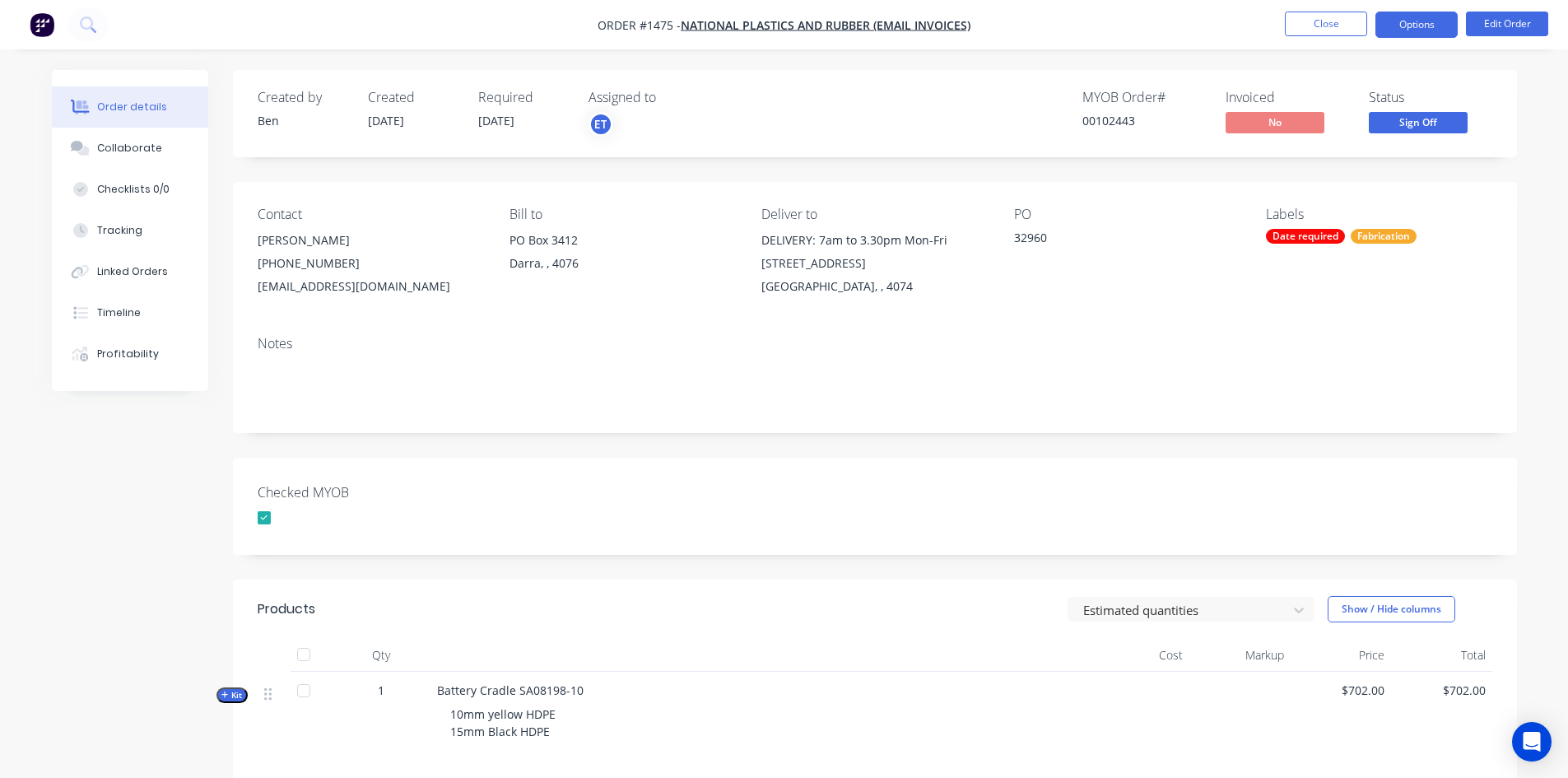
click at [1428, 24] on button "Options" at bounding box center [1417, 25] width 83 height 27
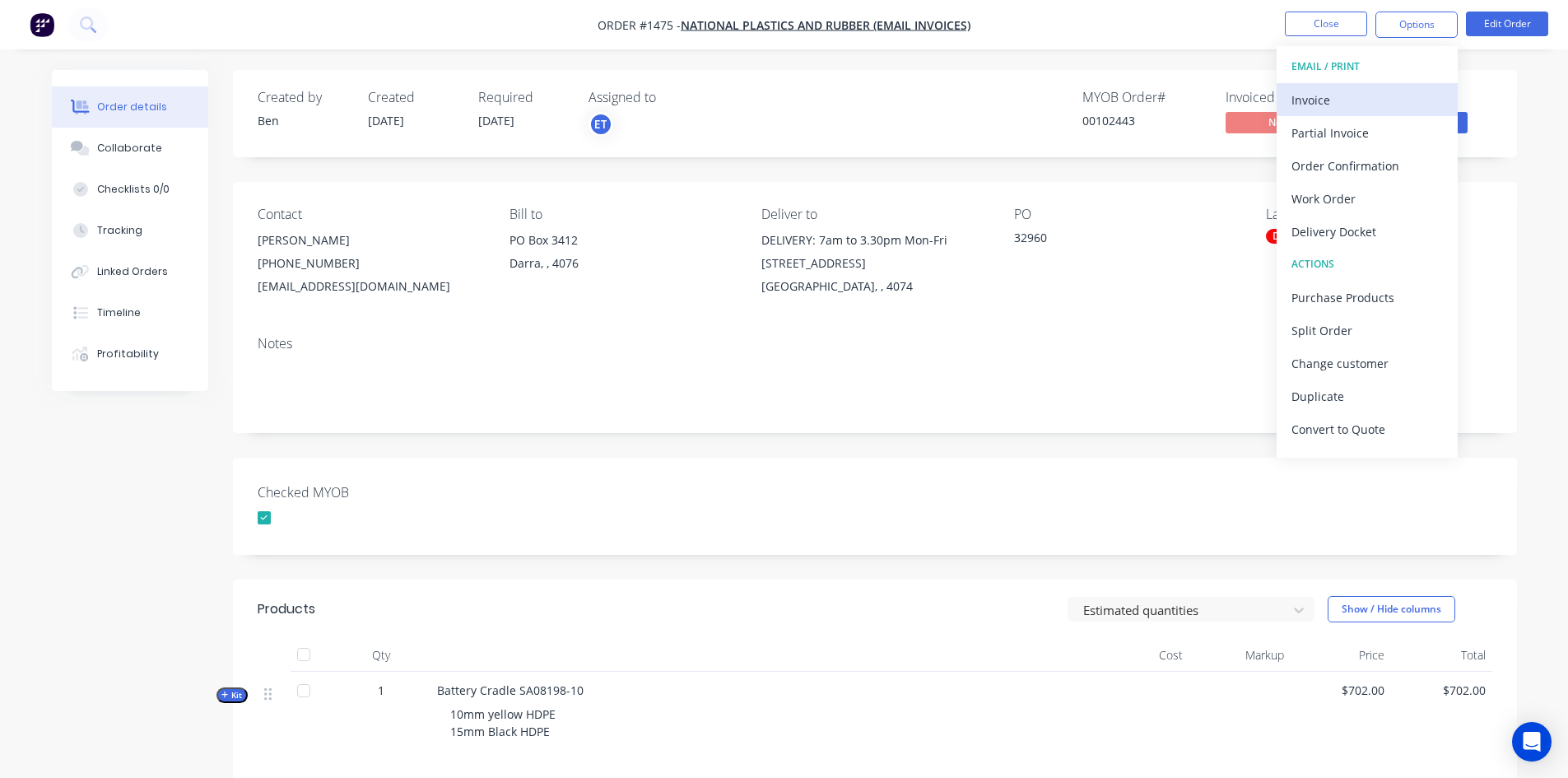
click at [1330, 103] on div "Invoice" at bounding box center [1367, 99] width 152 height 24
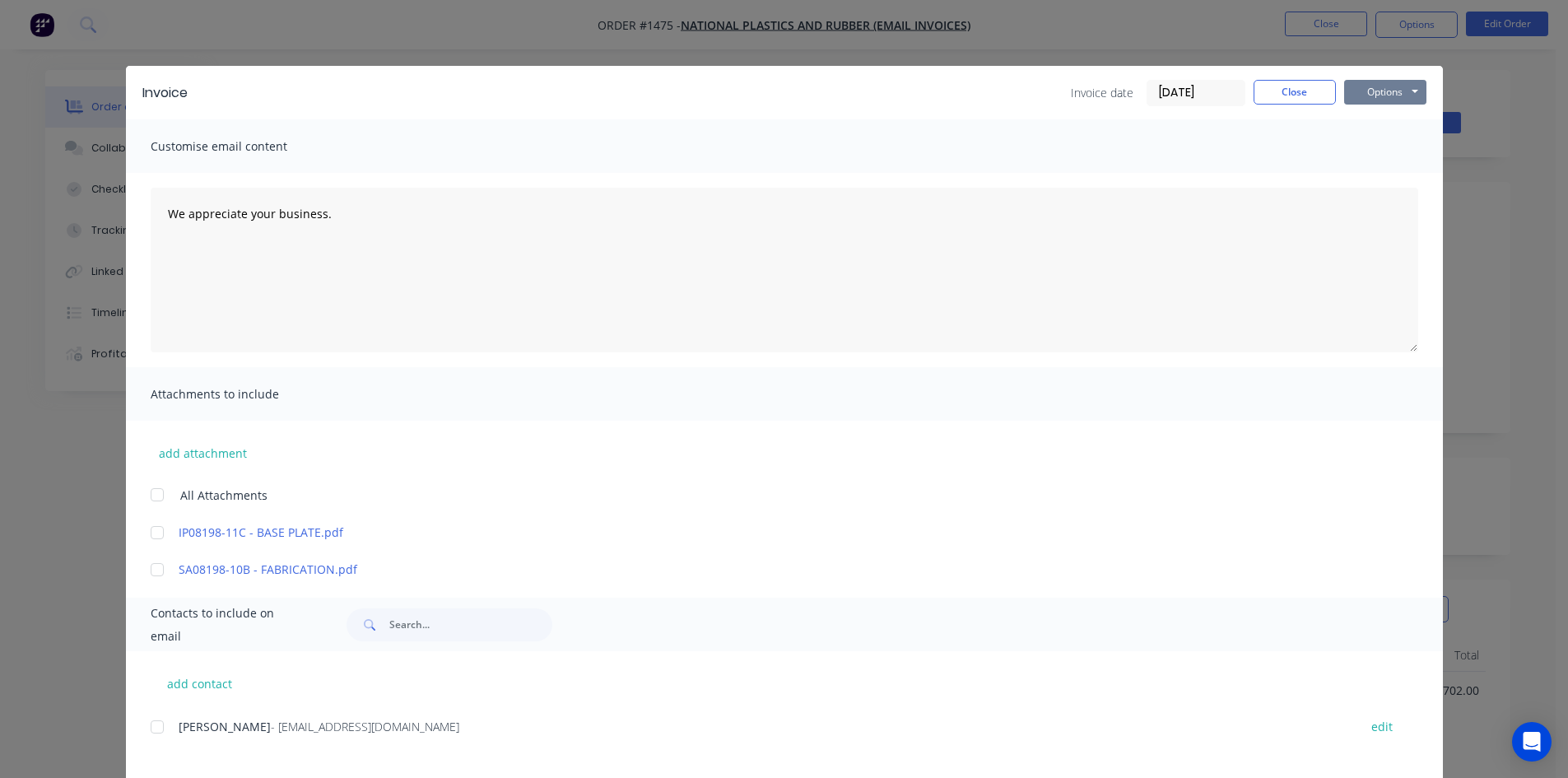
click at [1374, 94] on button "Options" at bounding box center [1386, 92] width 83 height 25
click at [1376, 153] on button "Print" at bounding box center [1397, 149] width 105 height 28
click at [1296, 94] on button "Close" at bounding box center [1295, 92] width 83 height 25
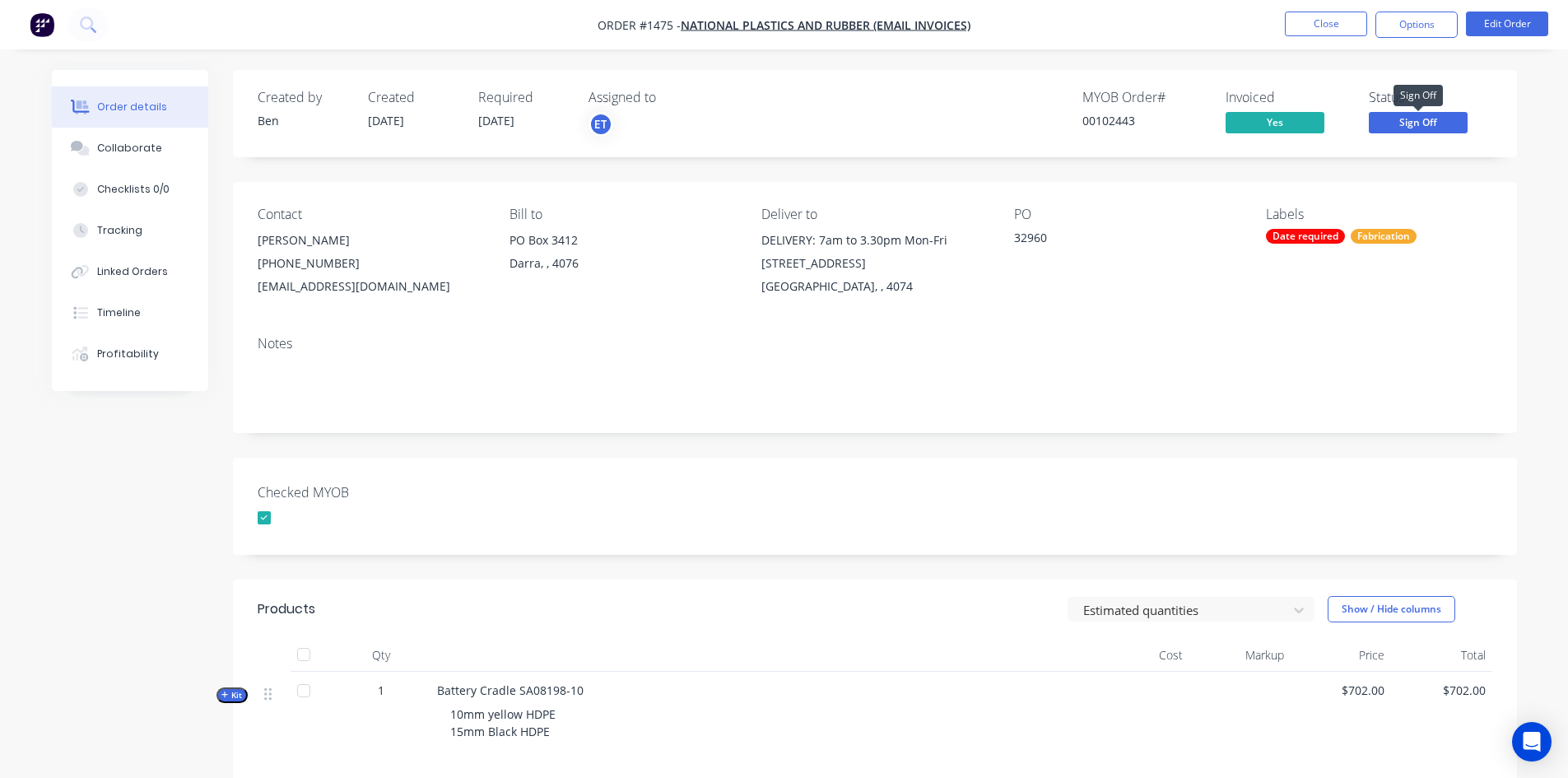
click at [1451, 118] on span "Sign Off" at bounding box center [1418, 122] width 98 height 21
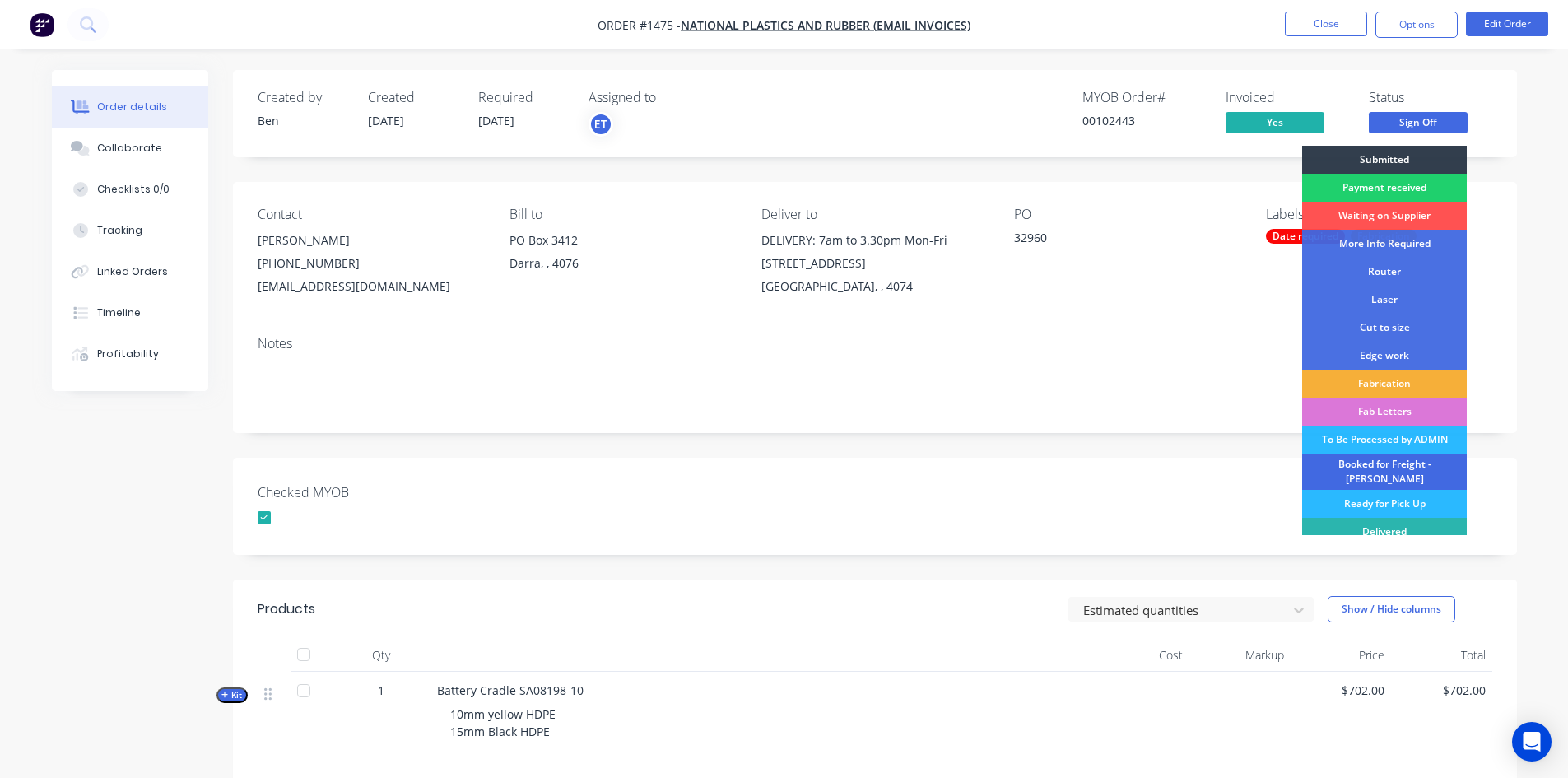
click at [1407, 466] on div "Booked for Freight - [PERSON_NAME]" at bounding box center [1384, 472] width 164 height 36
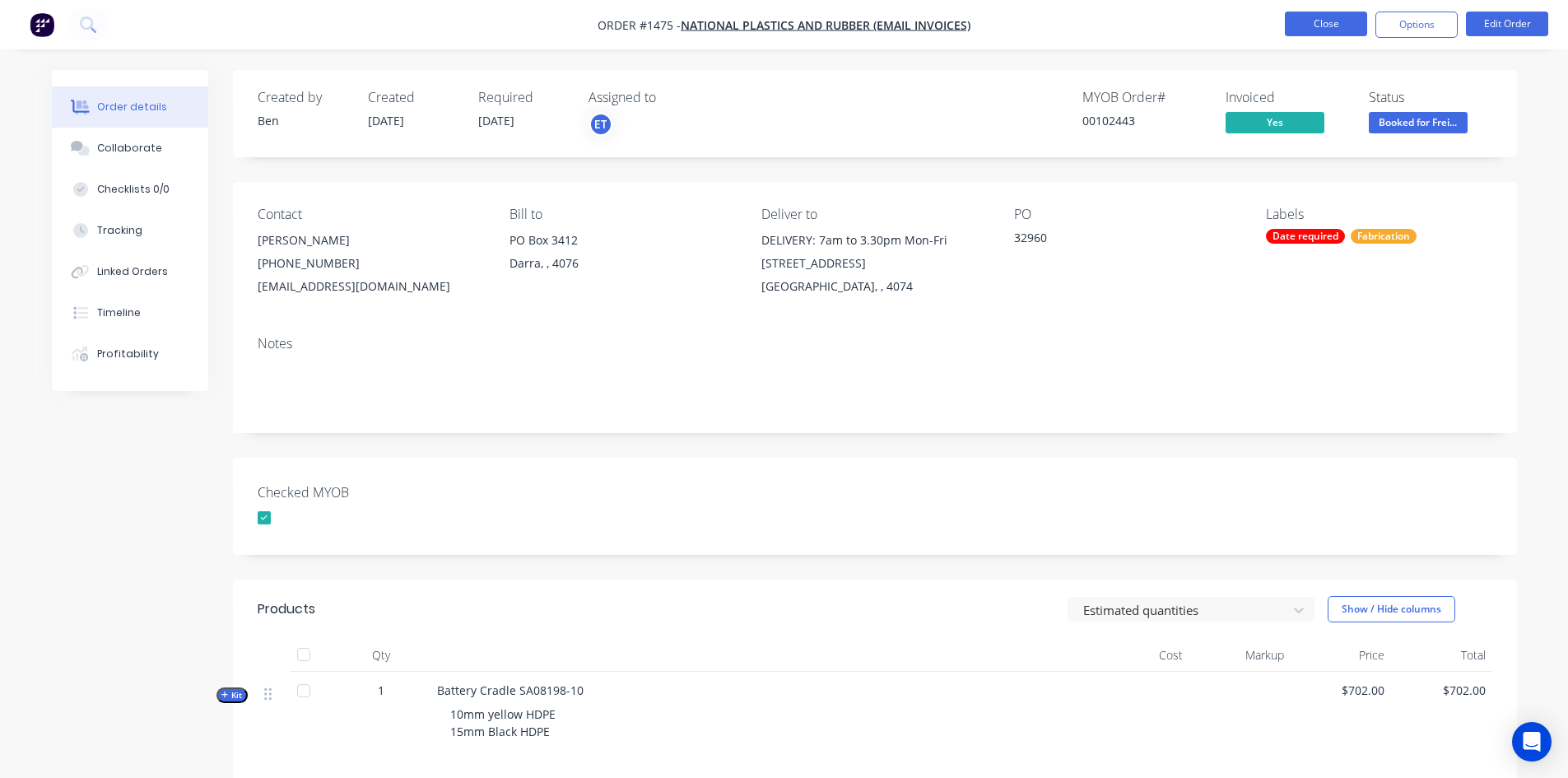
click at [1340, 23] on button "Close" at bounding box center [1327, 24] width 83 height 25
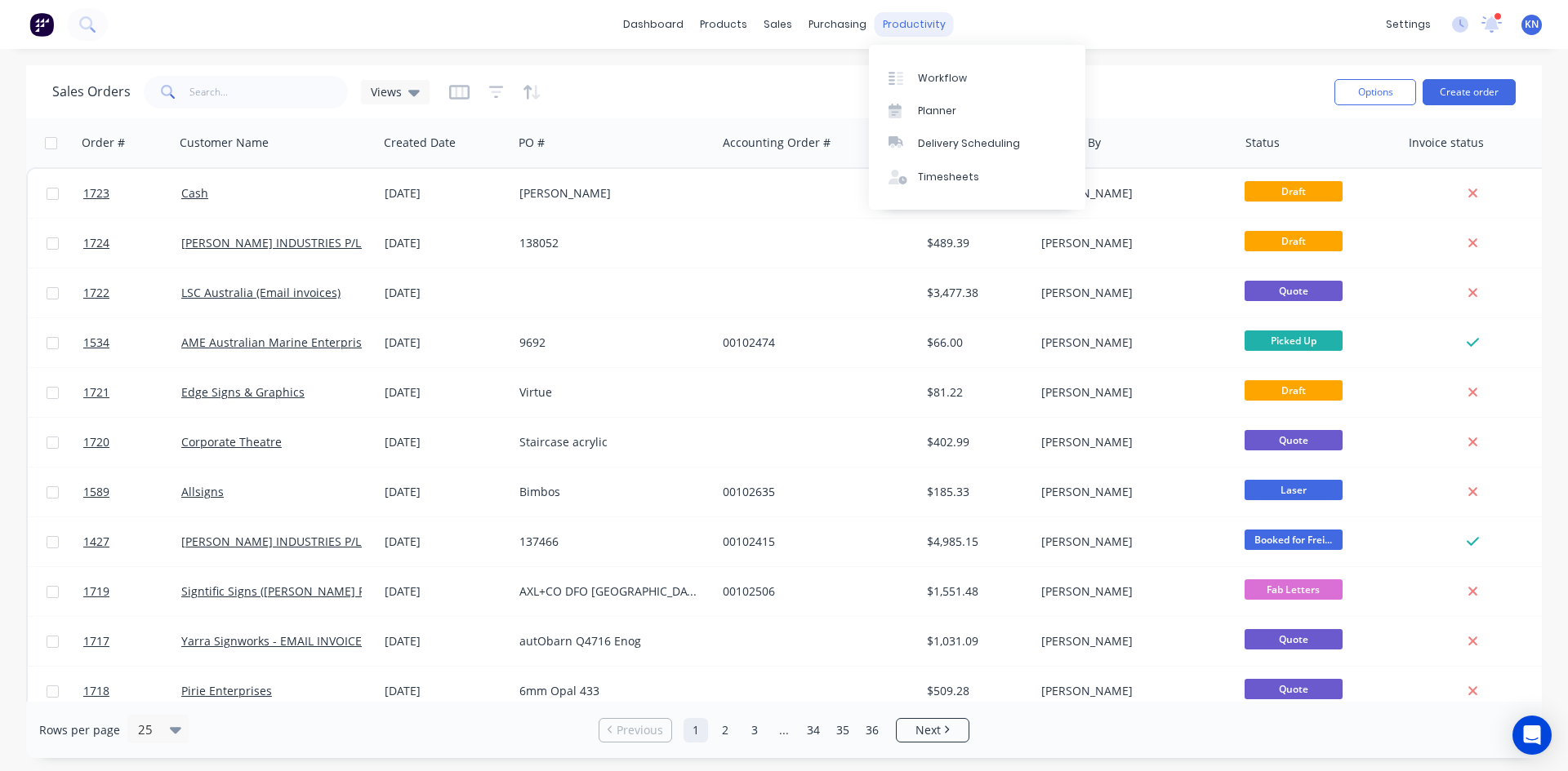
click at [900, 25] on div "productivity" at bounding box center [914, 24] width 79 height 24
click at [927, 75] on div "Workflow" at bounding box center [942, 78] width 49 height 15
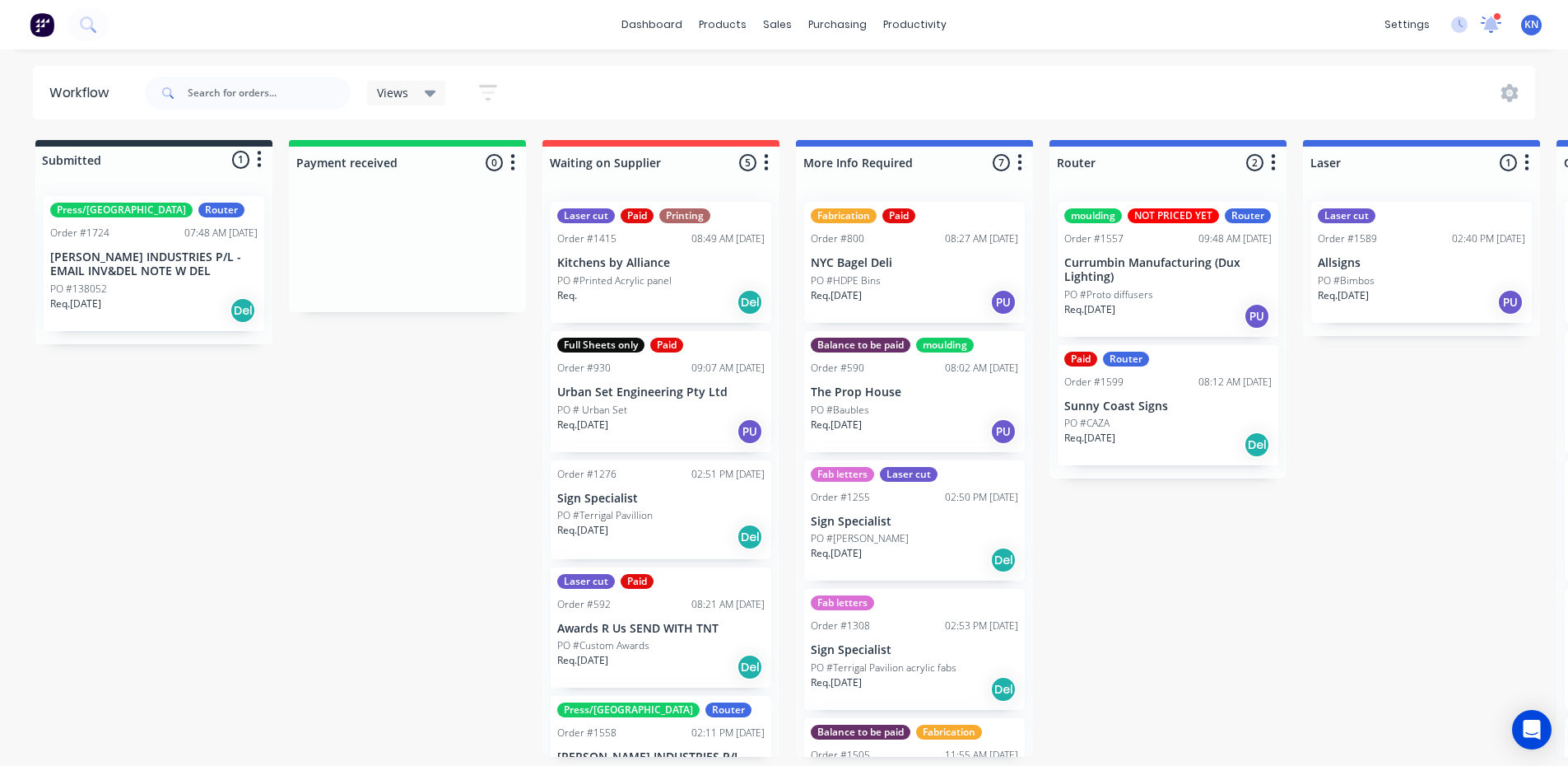
click at [1493, 26] on icon at bounding box center [1491, 23] width 15 height 14
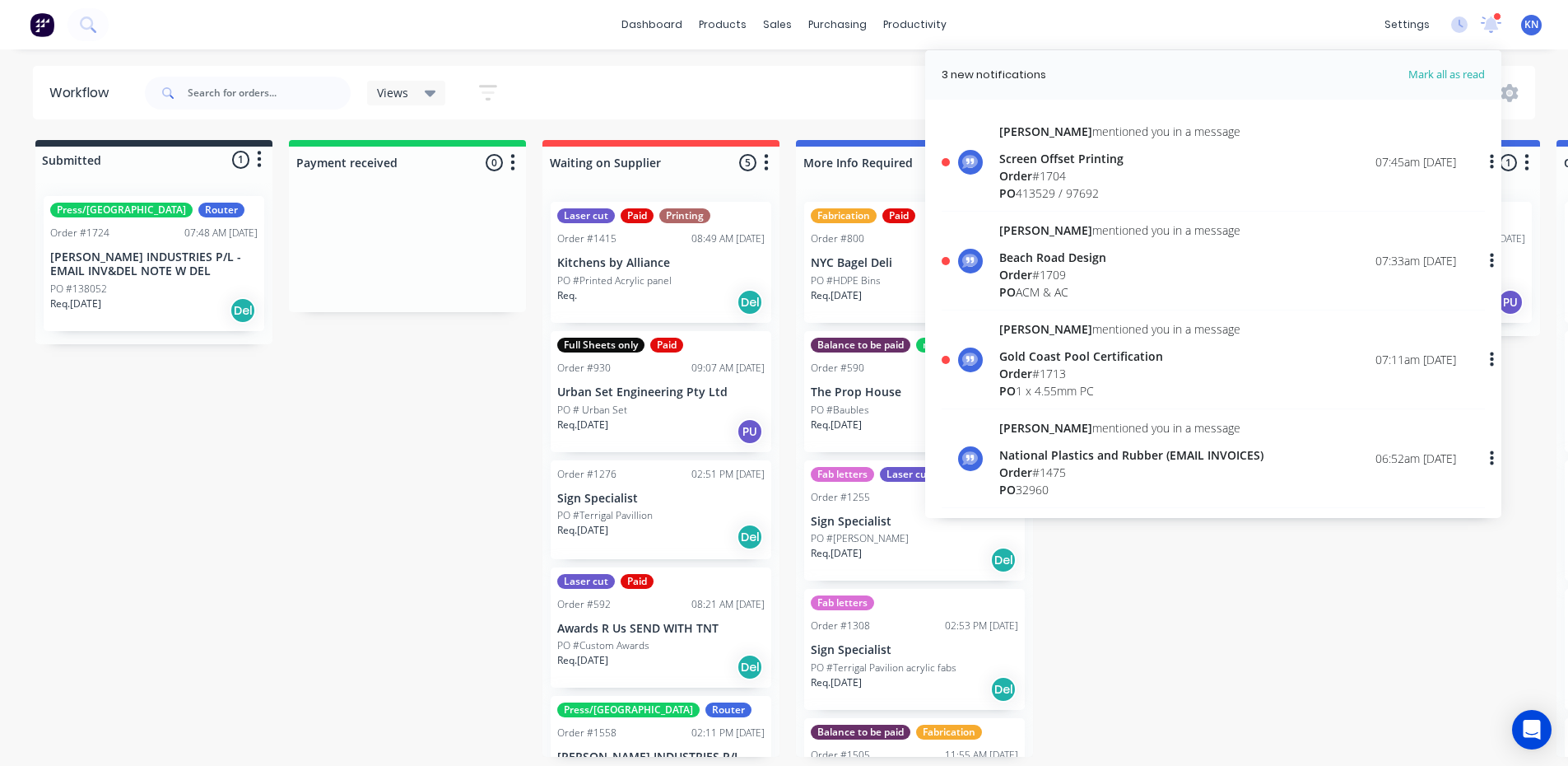
click at [1064, 374] on div "Order # 1713" at bounding box center [1119, 373] width 241 height 18
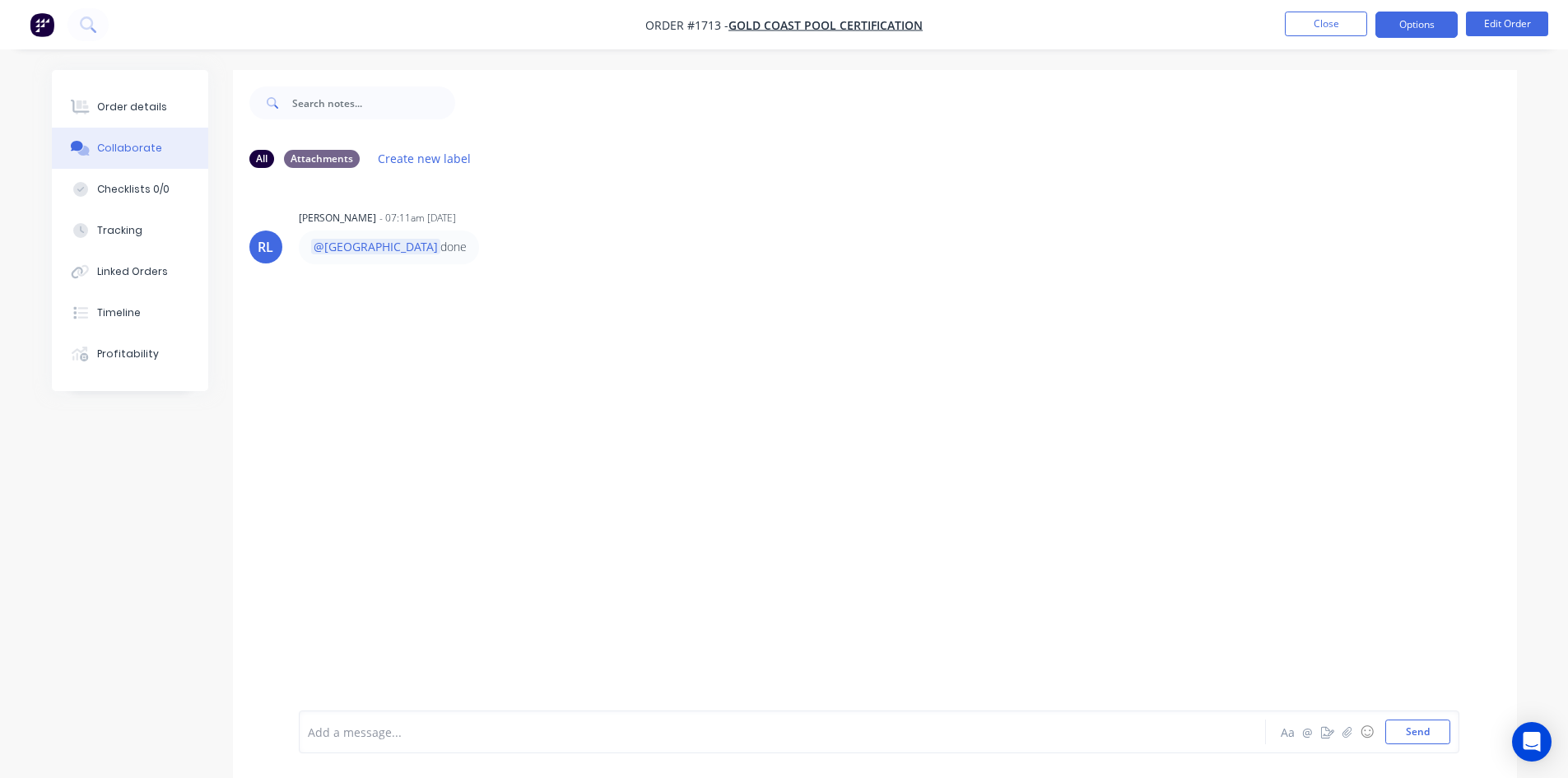
click at [1440, 23] on button "Options" at bounding box center [1417, 25] width 83 height 27
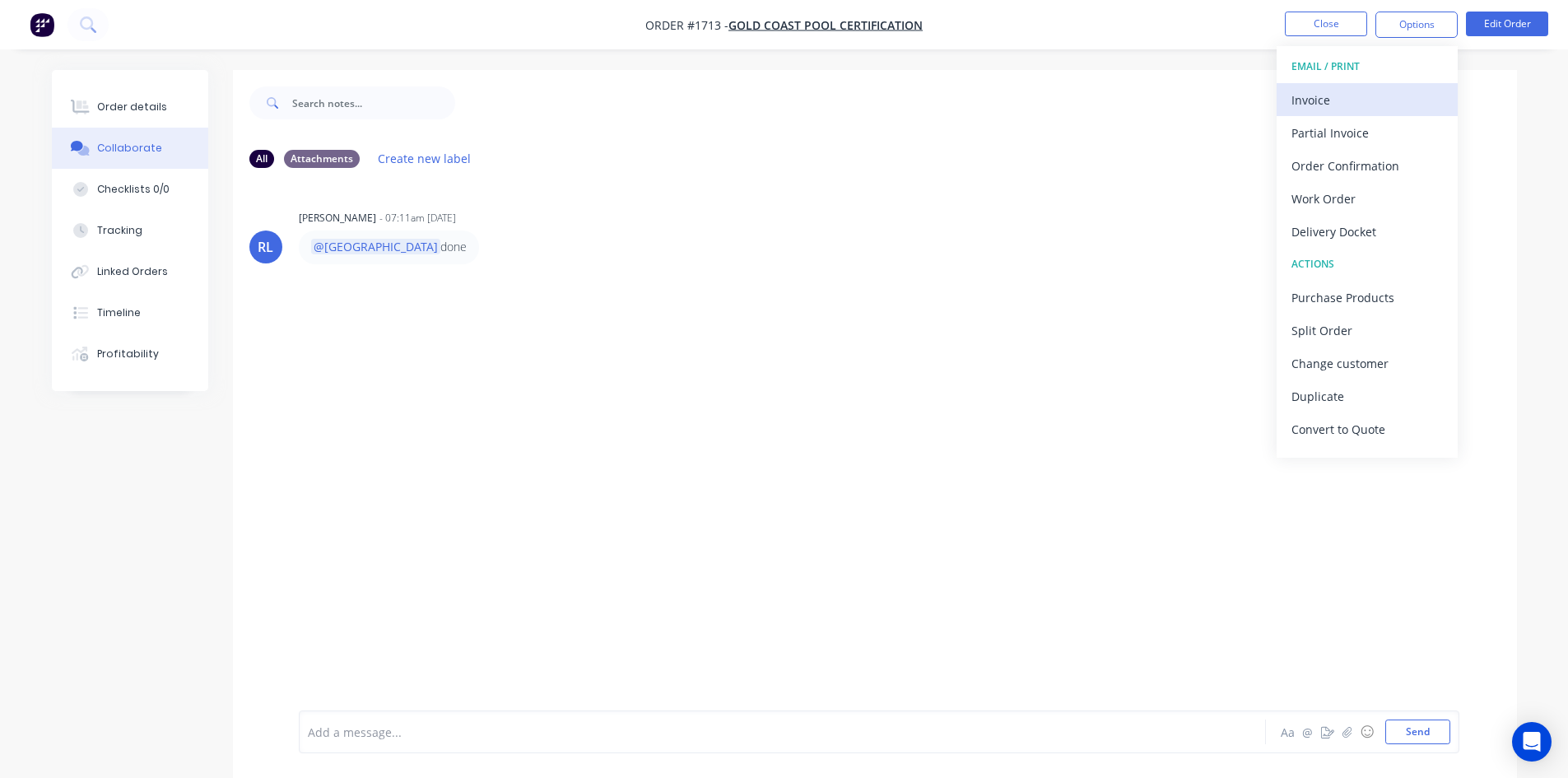
click at [1358, 98] on div "Invoice" at bounding box center [1367, 99] width 152 height 24
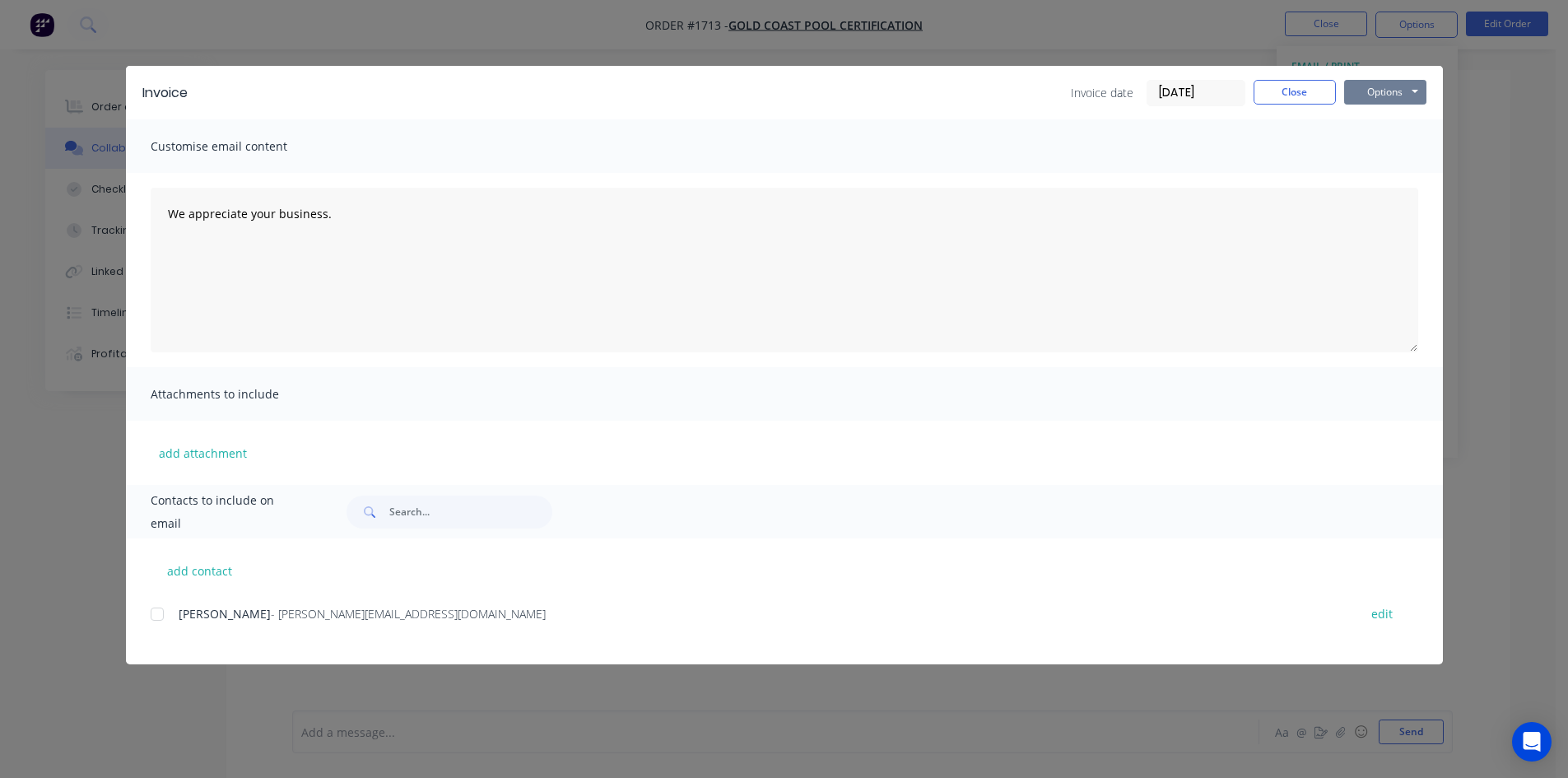
click at [1373, 94] on button "Options" at bounding box center [1386, 92] width 83 height 25
click at [1377, 149] on button "Print" at bounding box center [1397, 149] width 105 height 28
click at [1306, 88] on button "Close" at bounding box center [1295, 92] width 83 height 25
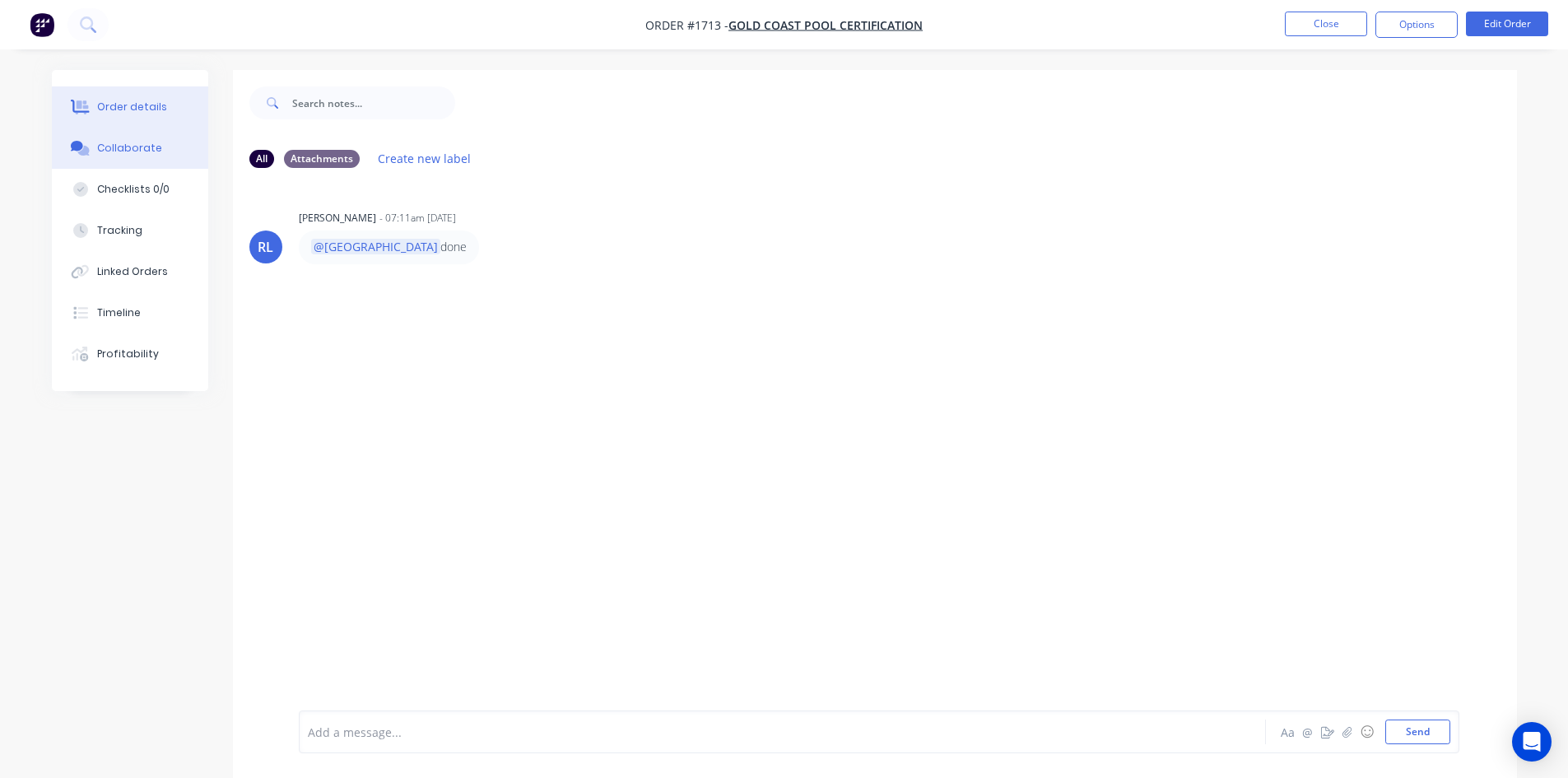
click at [99, 107] on div "Order details" at bounding box center [132, 106] width 70 height 15
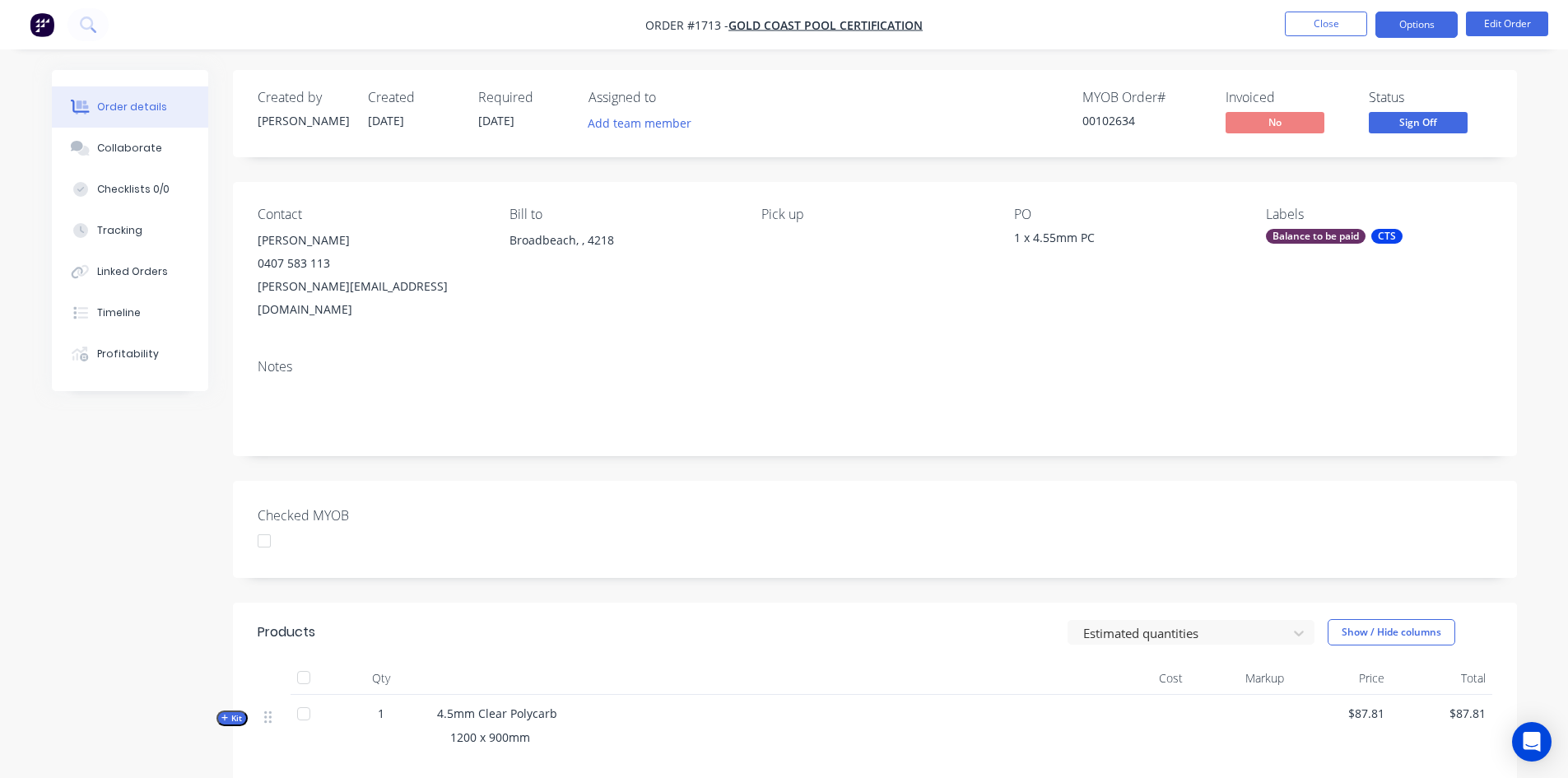
click at [1411, 20] on button "Options" at bounding box center [1417, 25] width 83 height 27
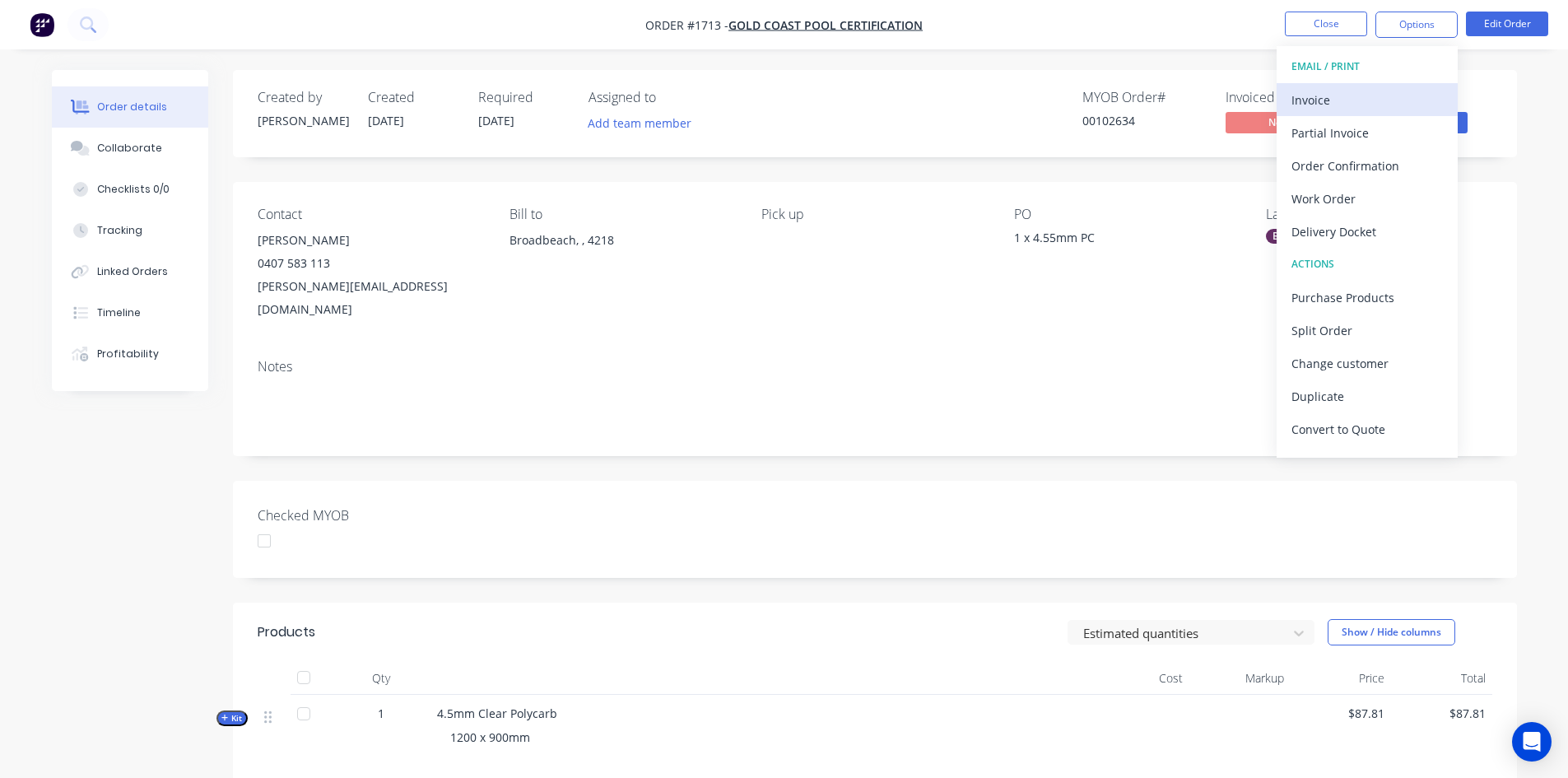
click at [1308, 98] on div "Invoice" at bounding box center [1367, 99] width 152 height 24
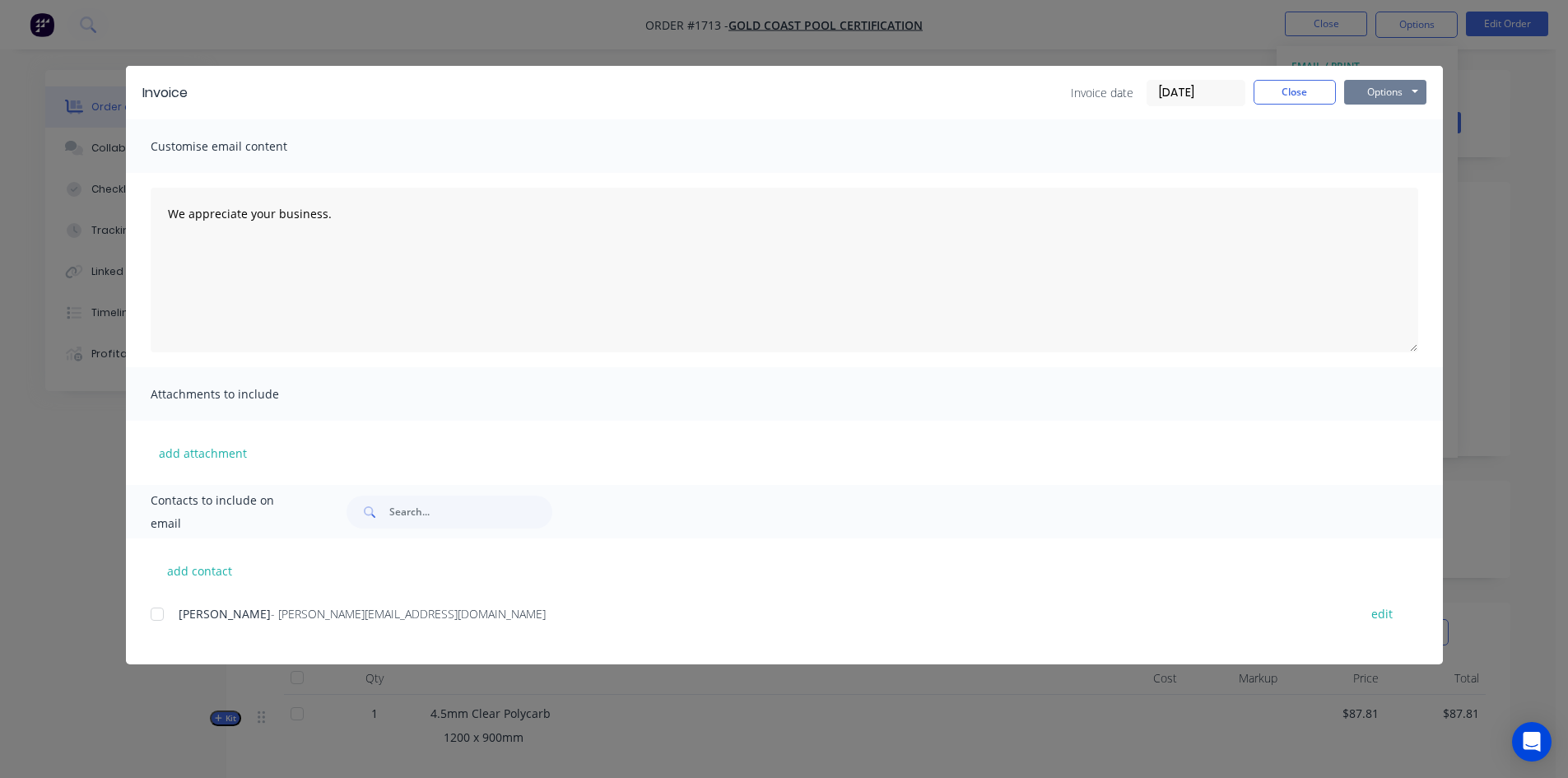
click at [1386, 90] on button "Options" at bounding box center [1386, 92] width 83 height 25
click at [1372, 151] on button "Print" at bounding box center [1397, 149] width 105 height 28
click at [1289, 91] on button "Close" at bounding box center [1295, 92] width 83 height 25
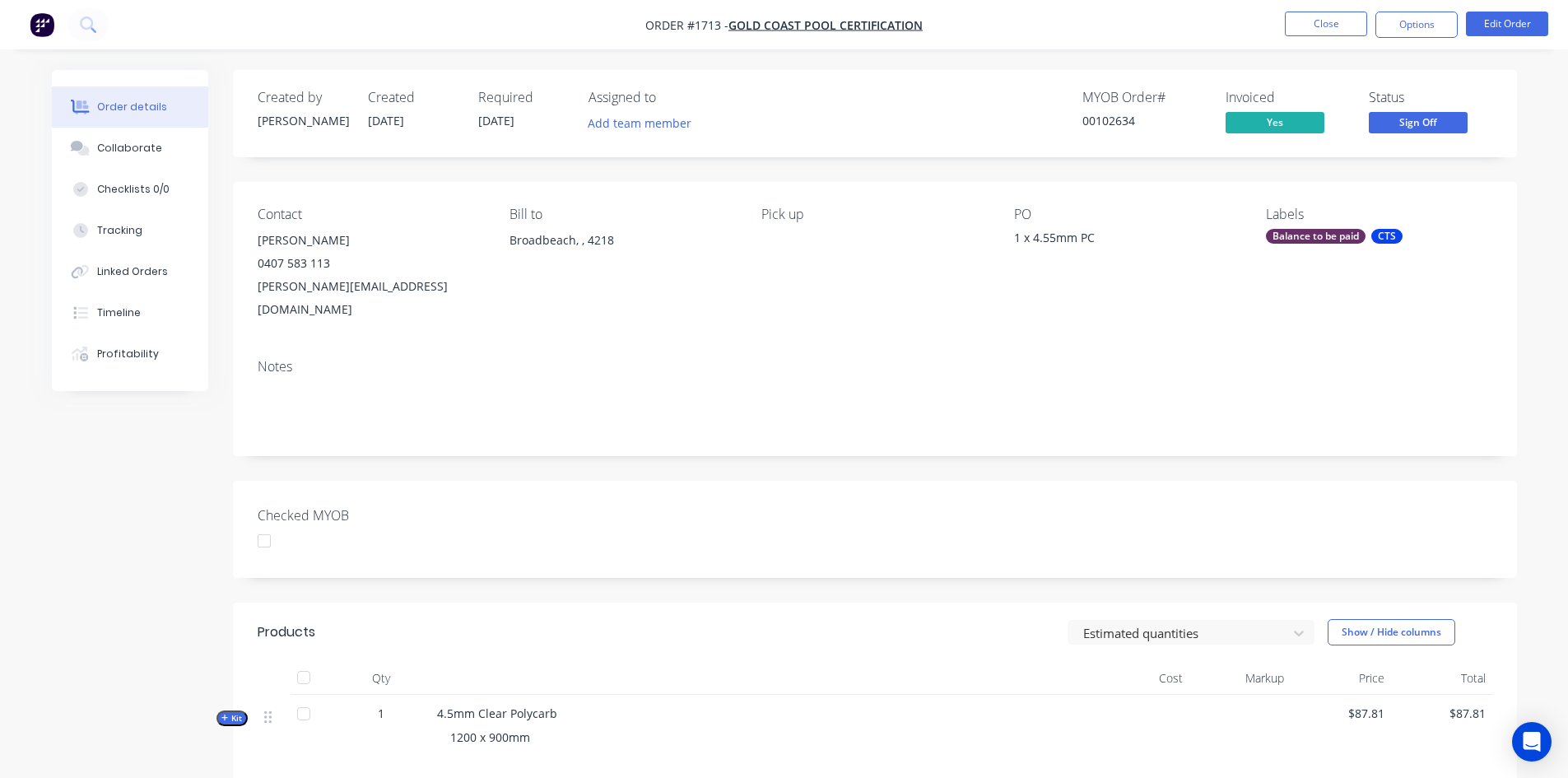
drag, startPoint x: 266, startPoint y: 518, endPoint x: 329, endPoint y: 508, distance: 63.8
click at [266, 525] on div at bounding box center [264, 541] width 32 height 32
click at [1522, 23] on button "Edit Order" at bounding box center [1507, 24] width 83 height 25
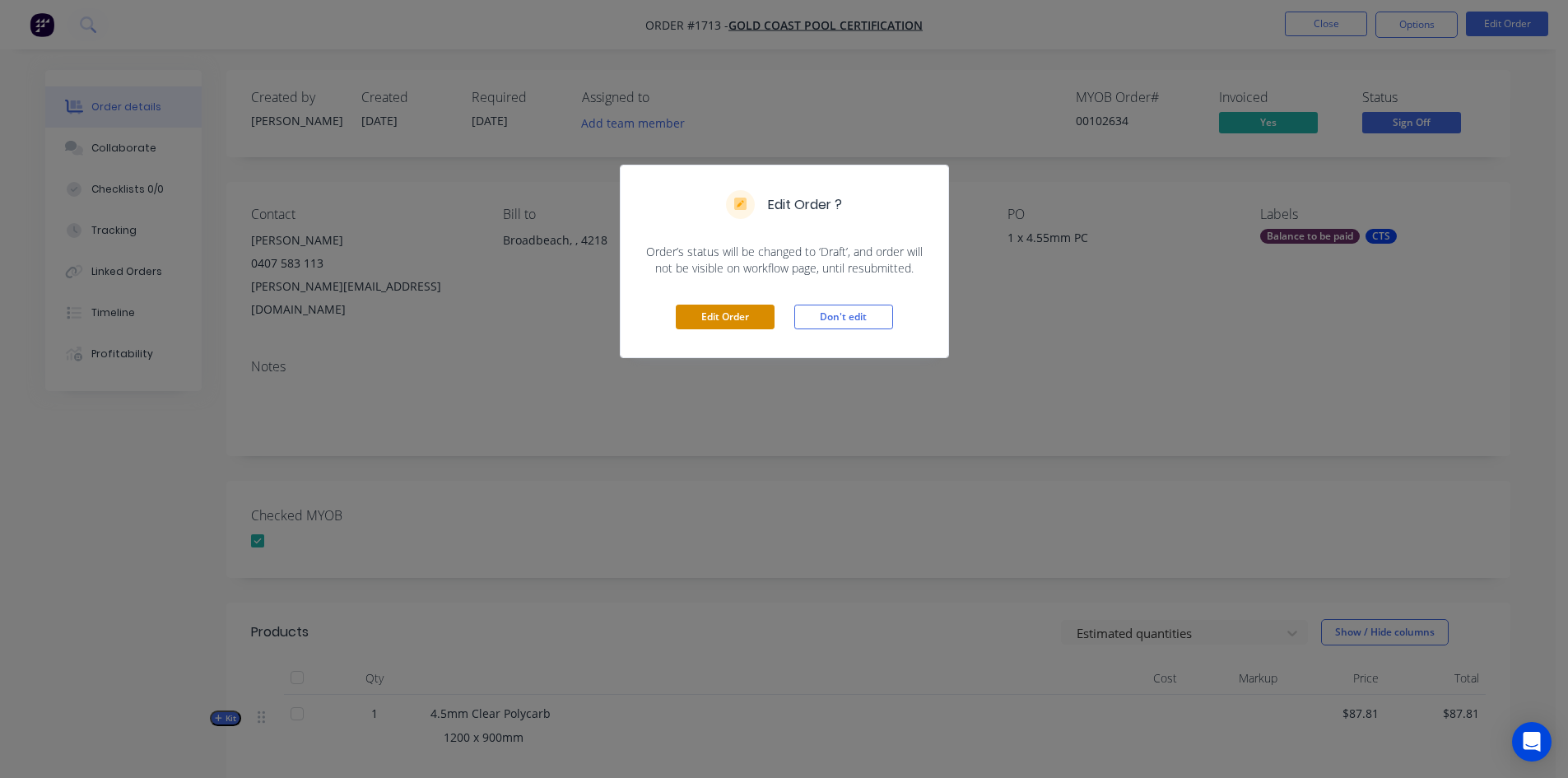
click at [739, 314] on button "Edit Order" at bounding box center [725, 316] width 98 height 25
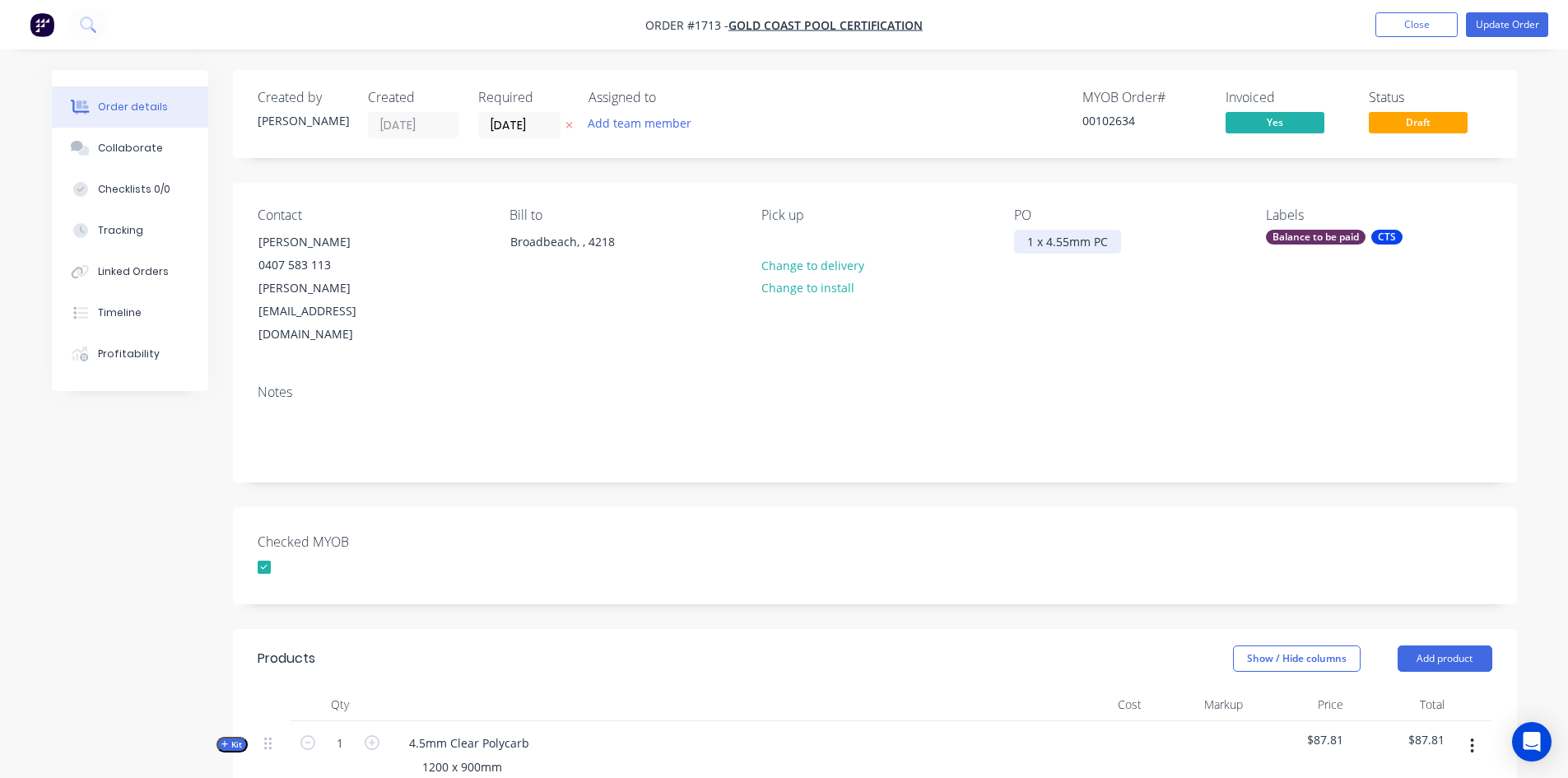
click at [1061, 242] on div "1 x 4.55mm PC" at bounding box center [1067, 241] width 107 height 24
click at [1507, 29] on button "Update Order" at bounding box center [1507, 25] width 83 height 25
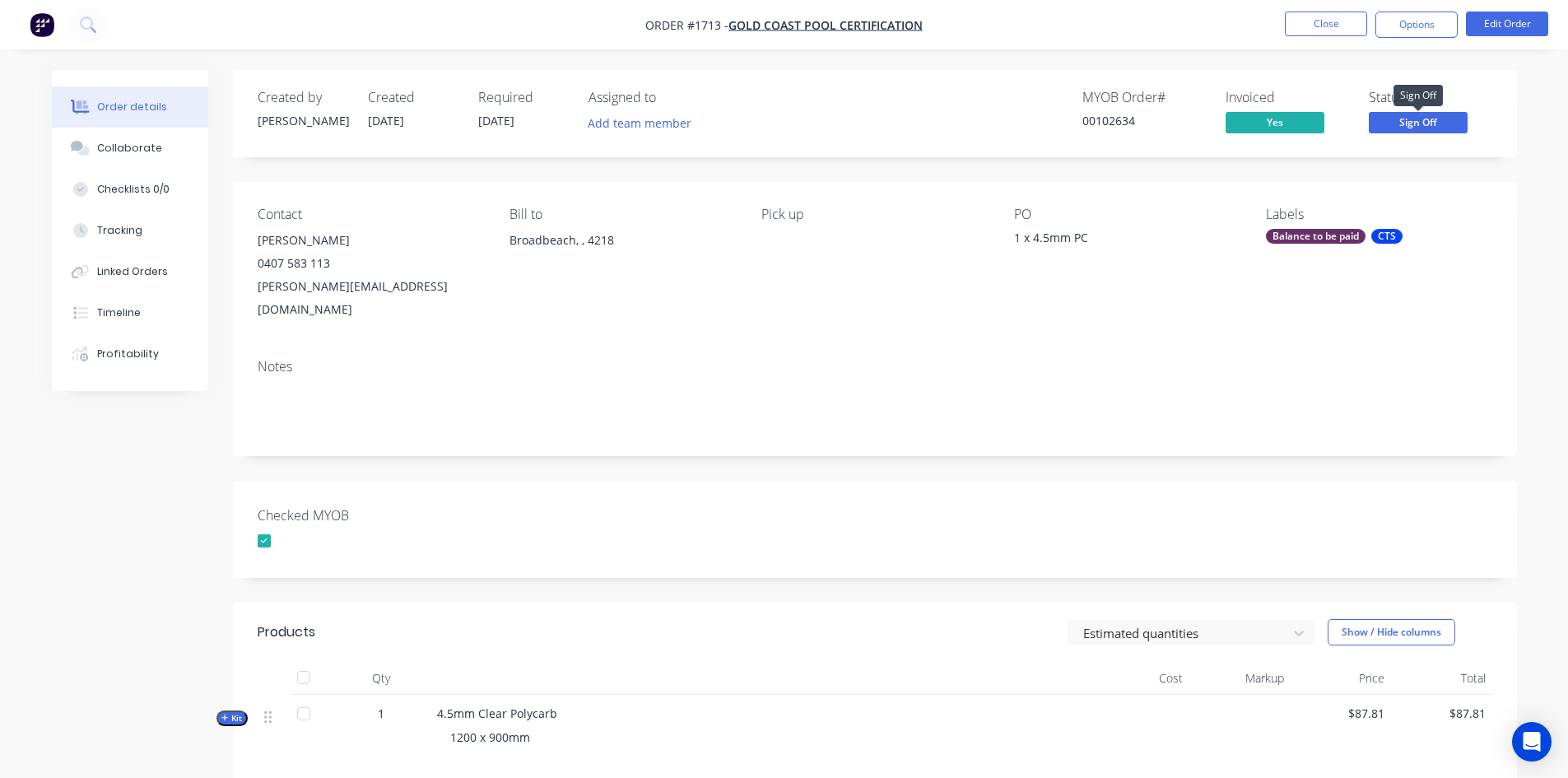
click at [1415, 121] on span "Sign Off" at bounding box center [1418, 122] width 98 height 21
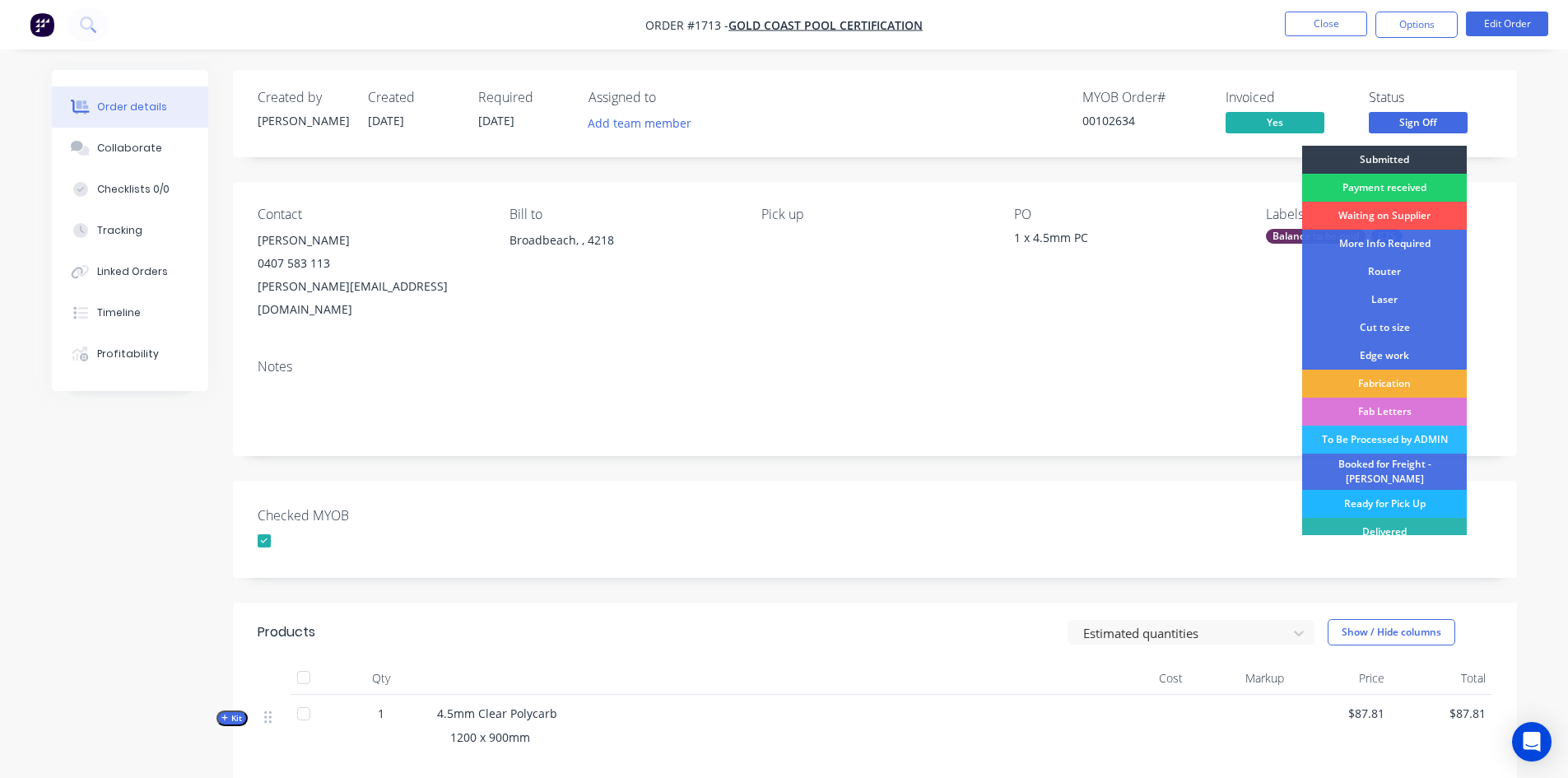
click at [1375, 493] on div "Ready for Pick Up" at bounding box center [1384, 504] width 164 height 28
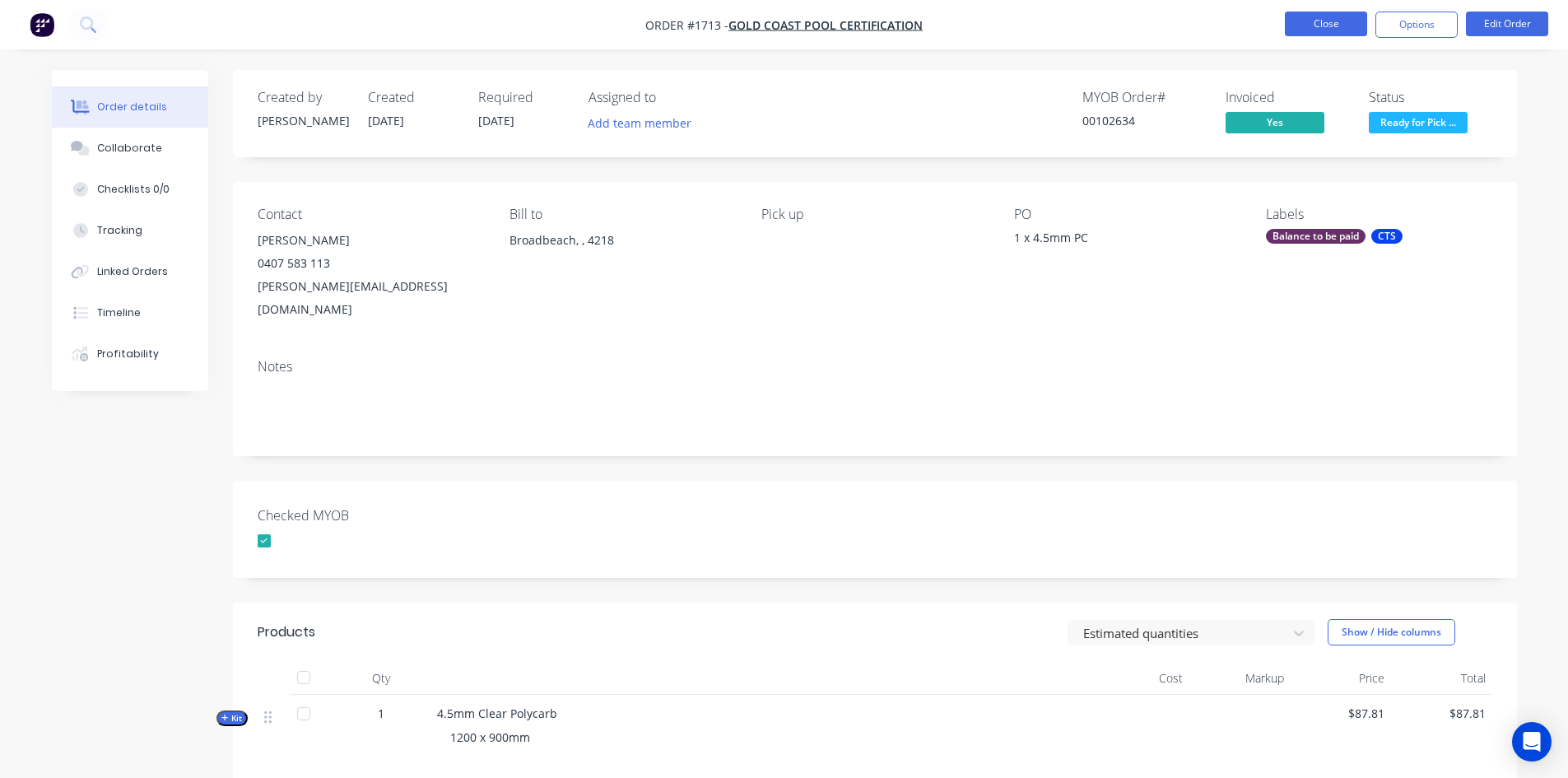
click at [1341, 20] on button "Close" at bounding box center [1327, 24] width 83 height 25
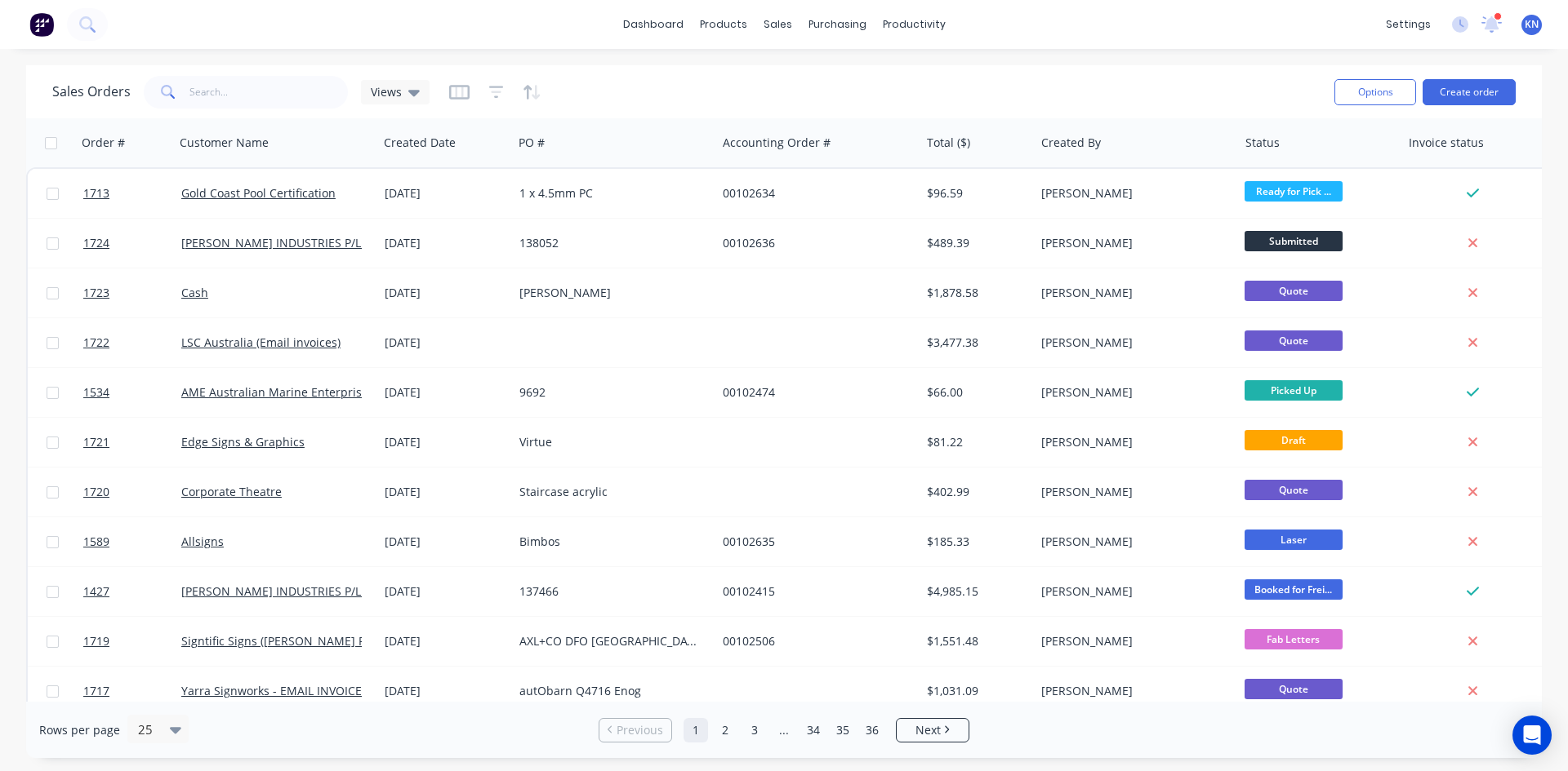
click at [1488, 22] on icon at bounding box center [1492, 21] width 16 height 15
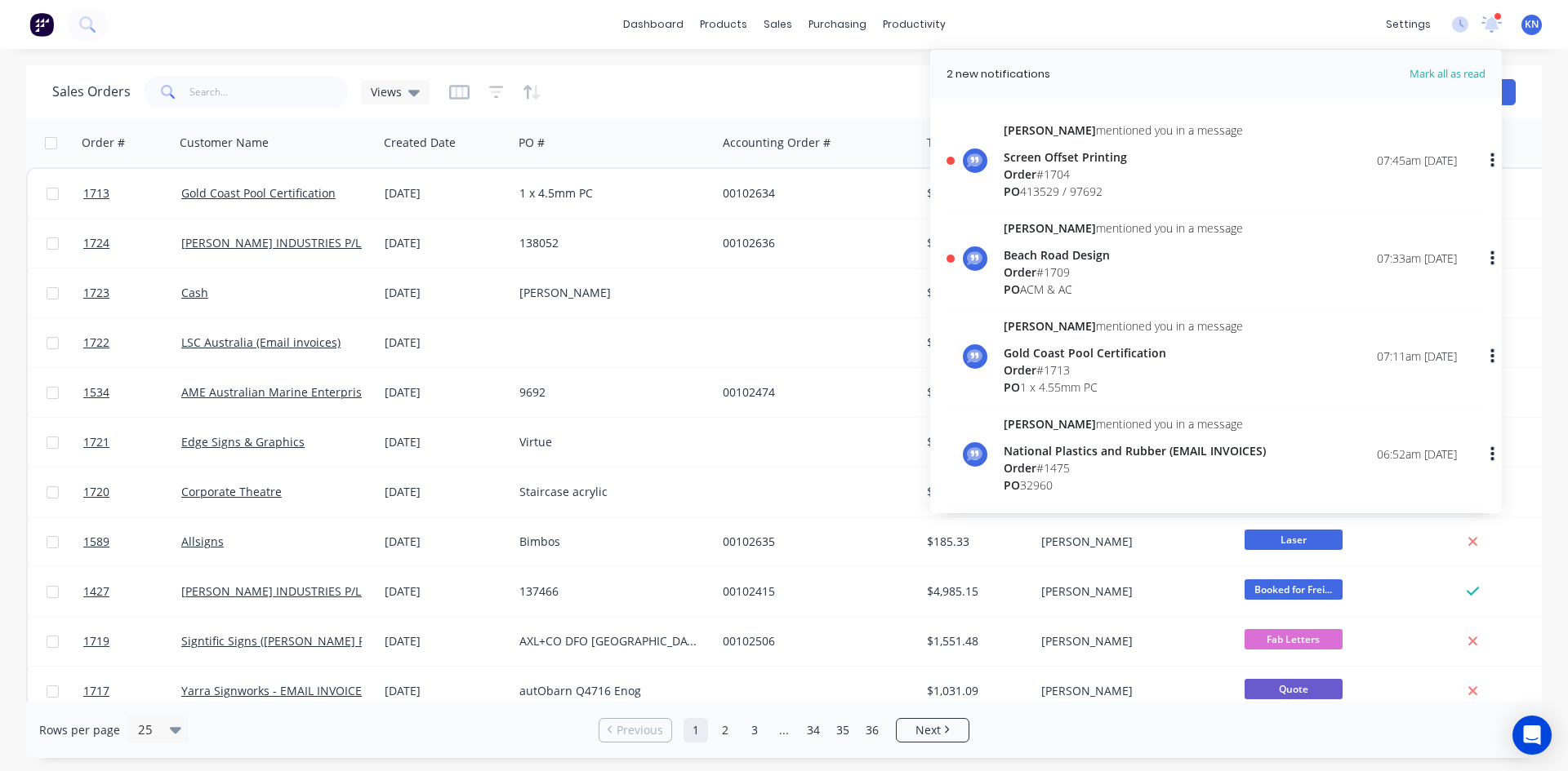
click at [1053, 162] on div "Screen Offset Printing" at bounding box center [1123, 157] width 239 height 18
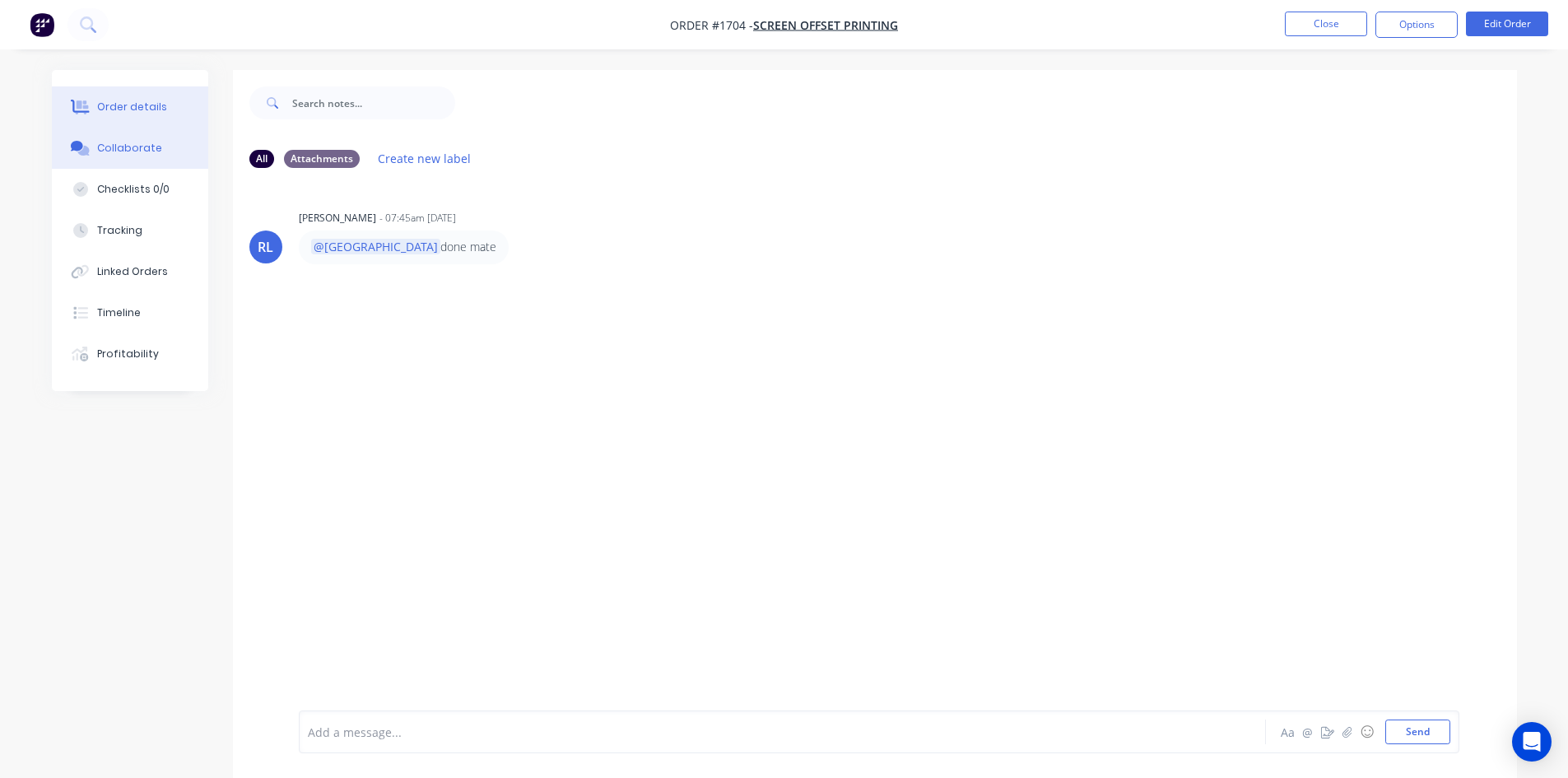
click at [110, 102] on div "Order details" at bounding box center [132, 106] width 70 height 15
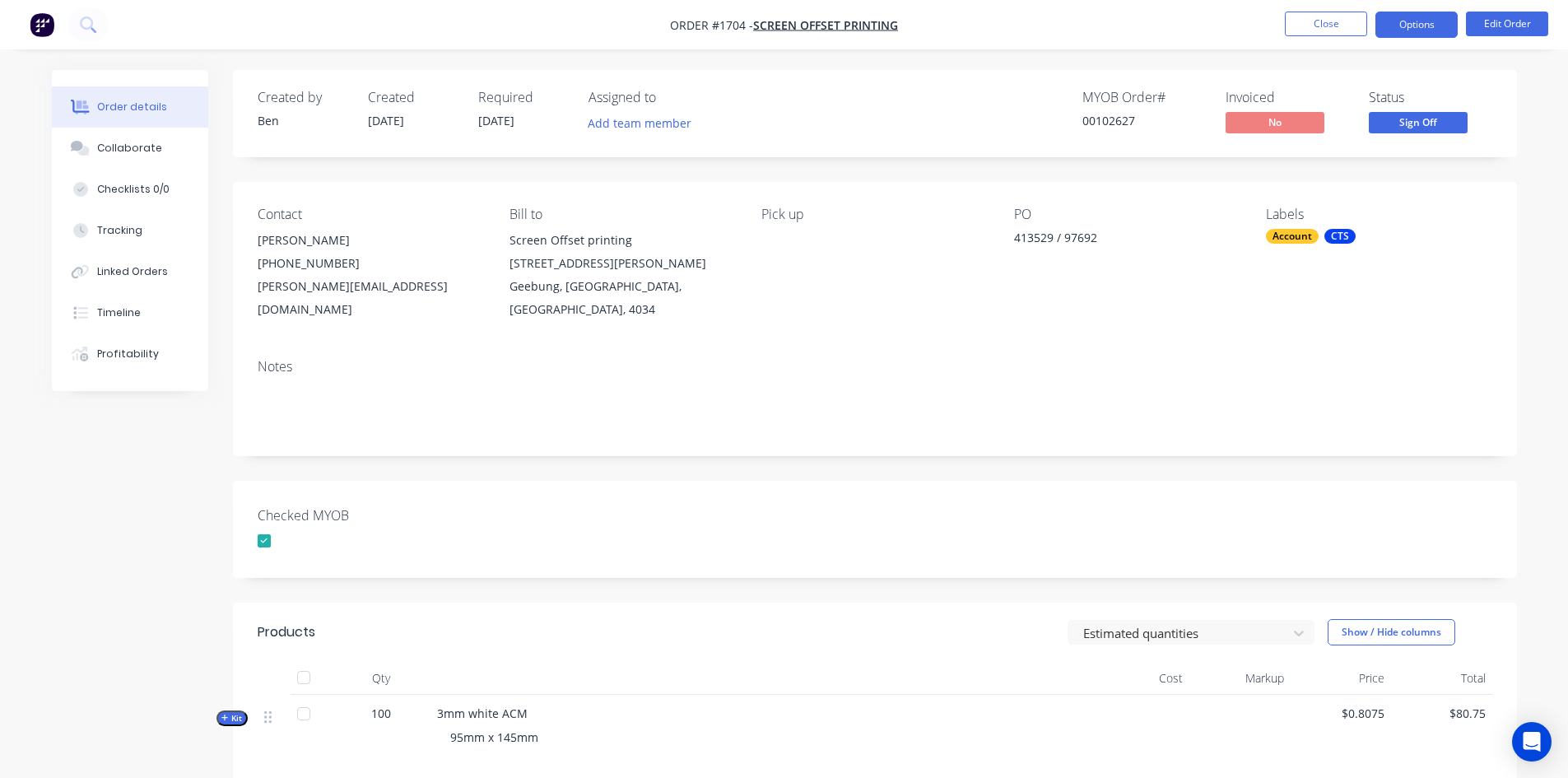
click at [1431, 23] on button "Options" at bounding box center [1417, 25] width 83 height 27
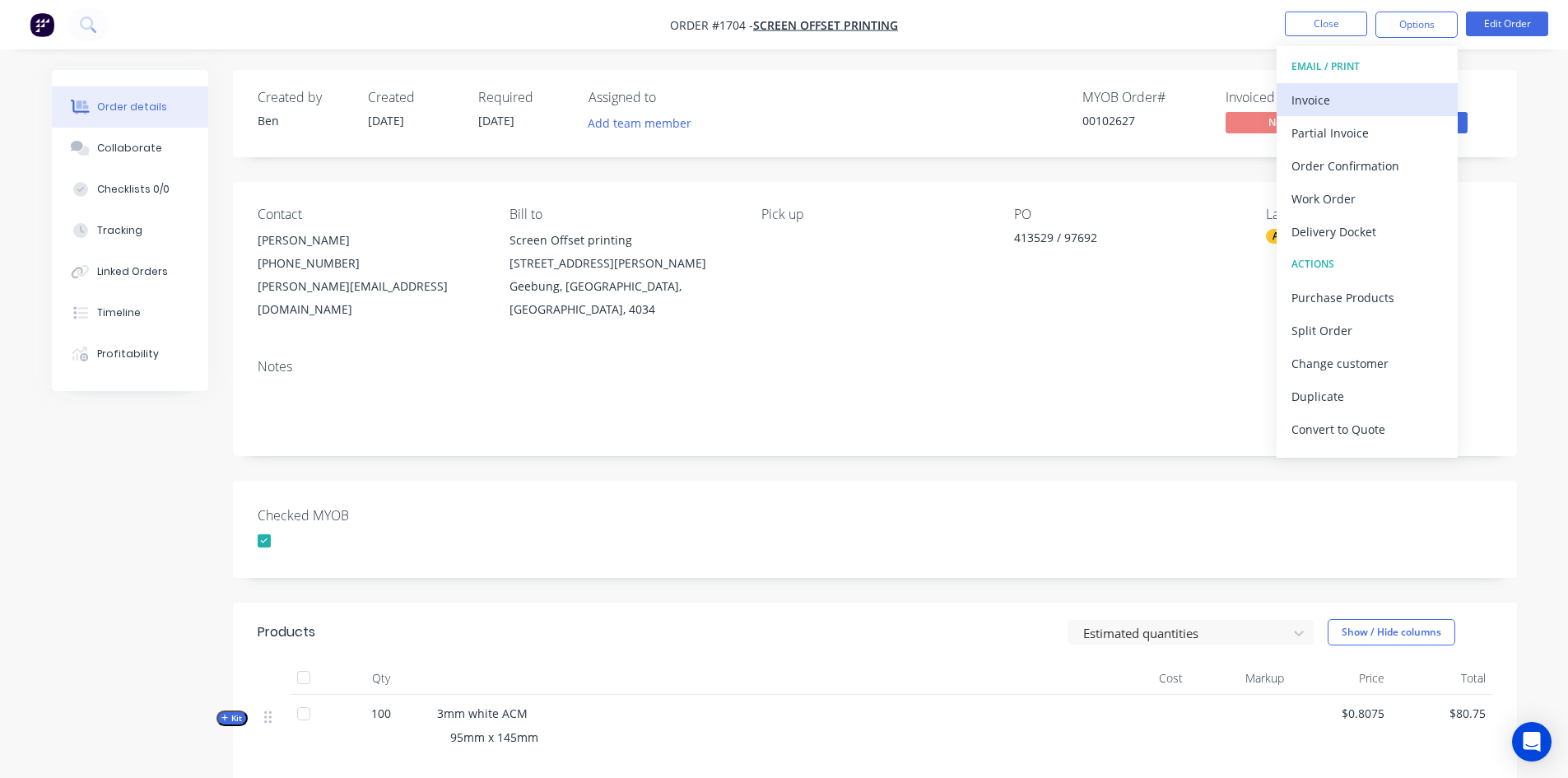
click at [1321, 97] on div "Invoice" at bounding box center [1367, 99] width 152 height 24
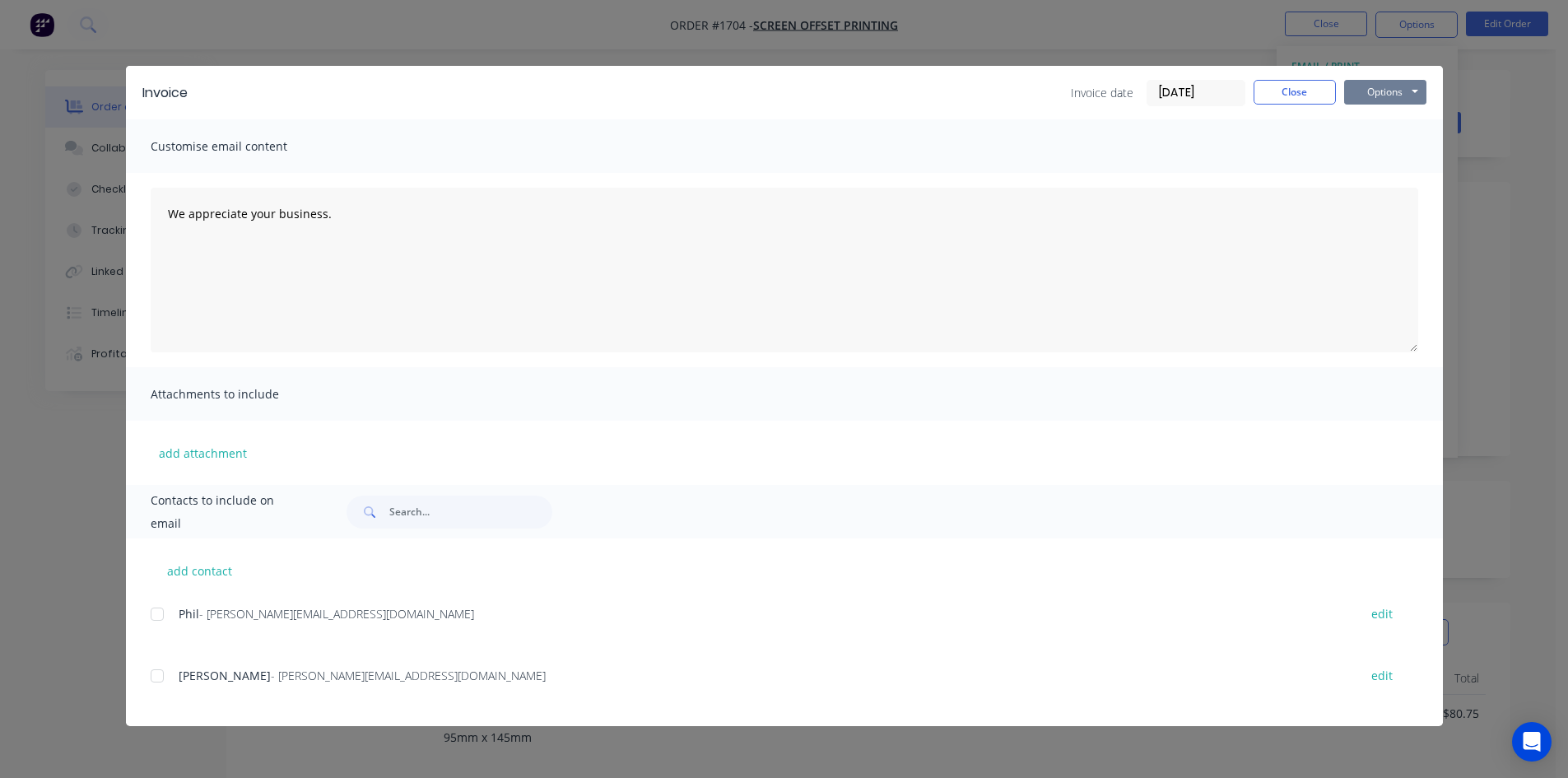
click at [1379, 86] on button "Options" at bounding box center [1386, 92] width 83 height 25
click at [1388, 149] on button "Print" at bounding box center [1397, 149] width 105 height 28
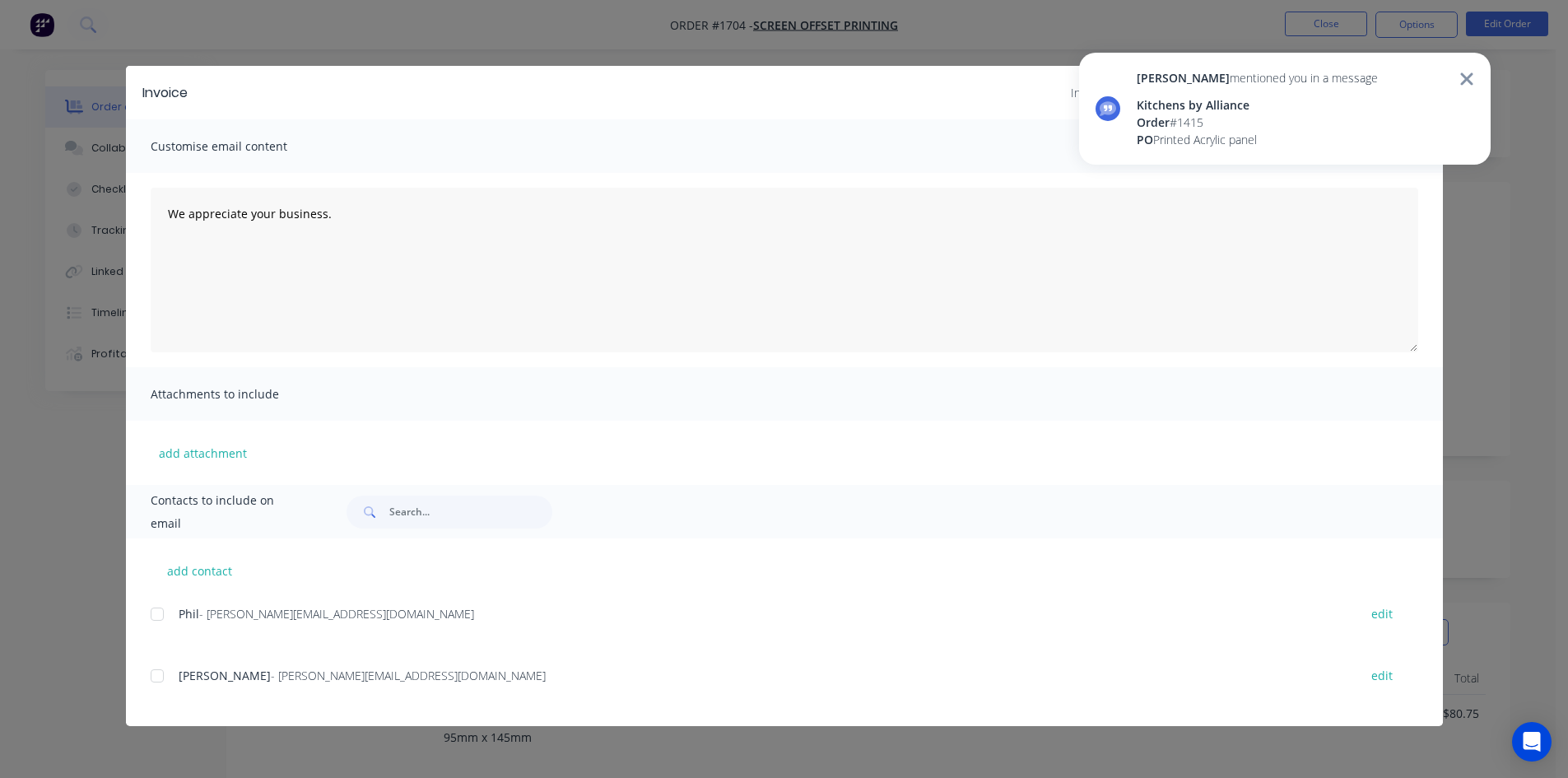
click at [1466, 78] on icon at bounding box center [1467, 79] width 13 height 13
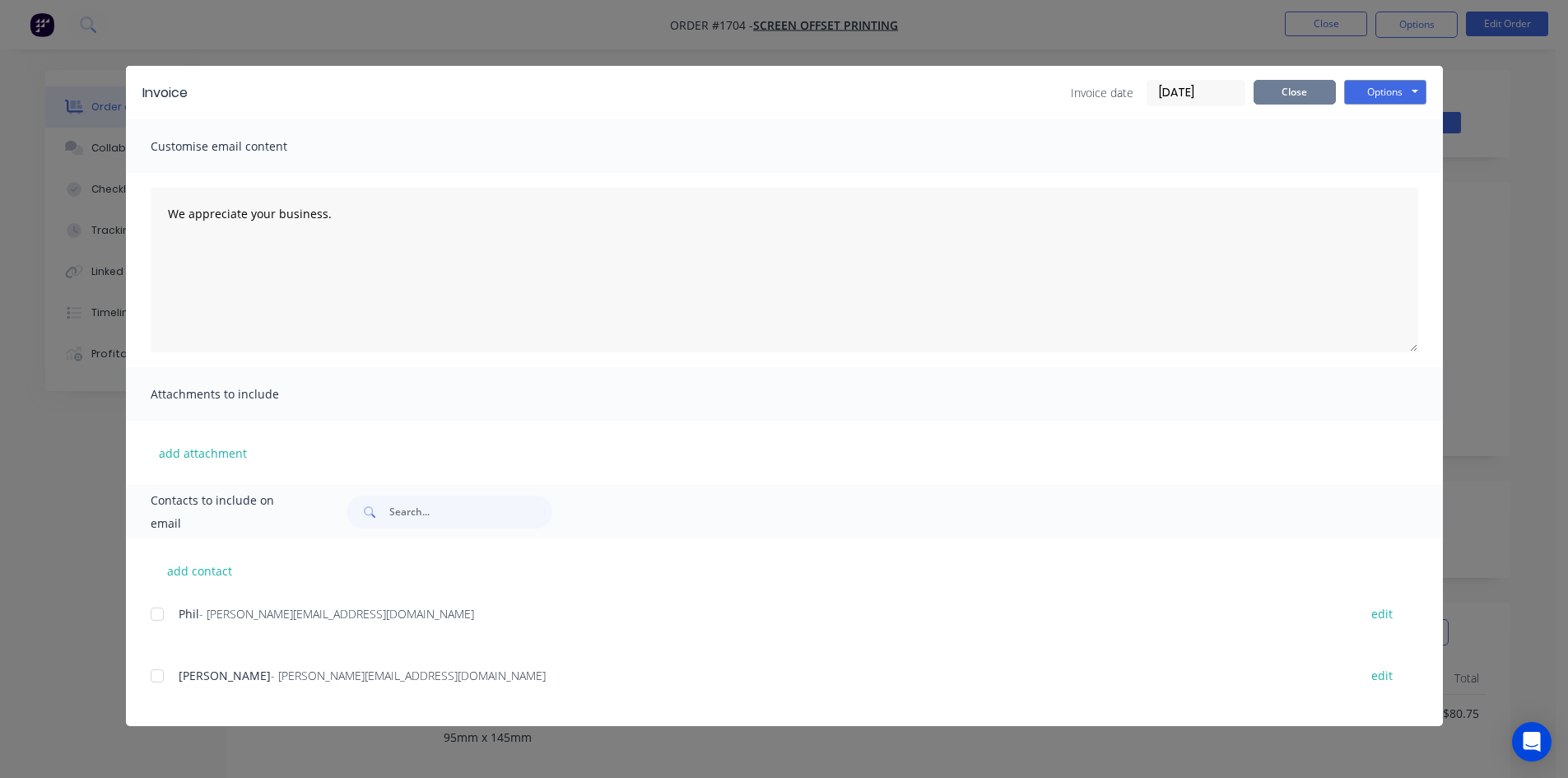
click at [1300, 92] on button "Close" at bounding box center [1295, 92] width 83 height 25
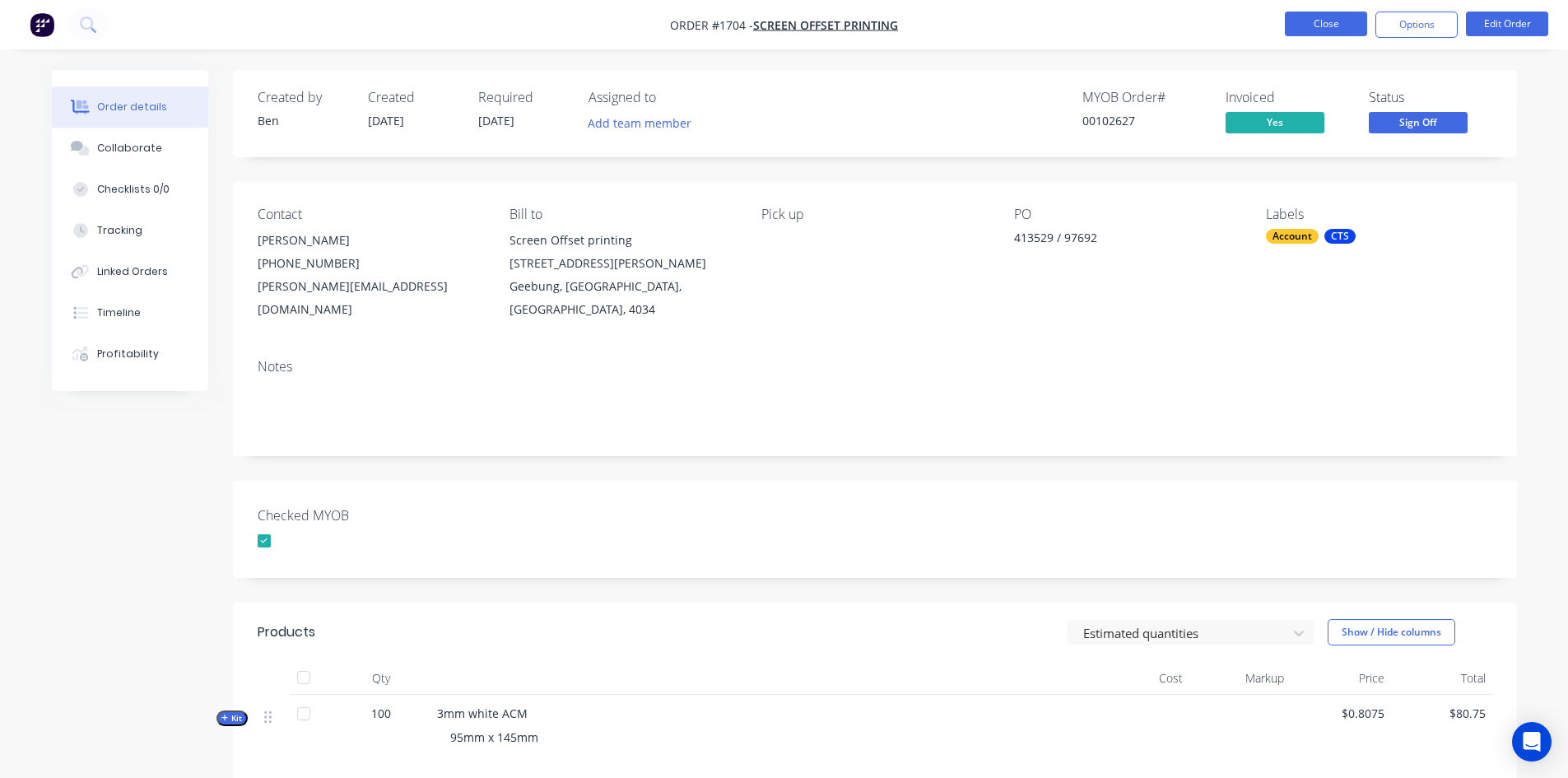
click at [1308, 20] on button "Close" at bounding box center [1327, 24] width 83 height 25
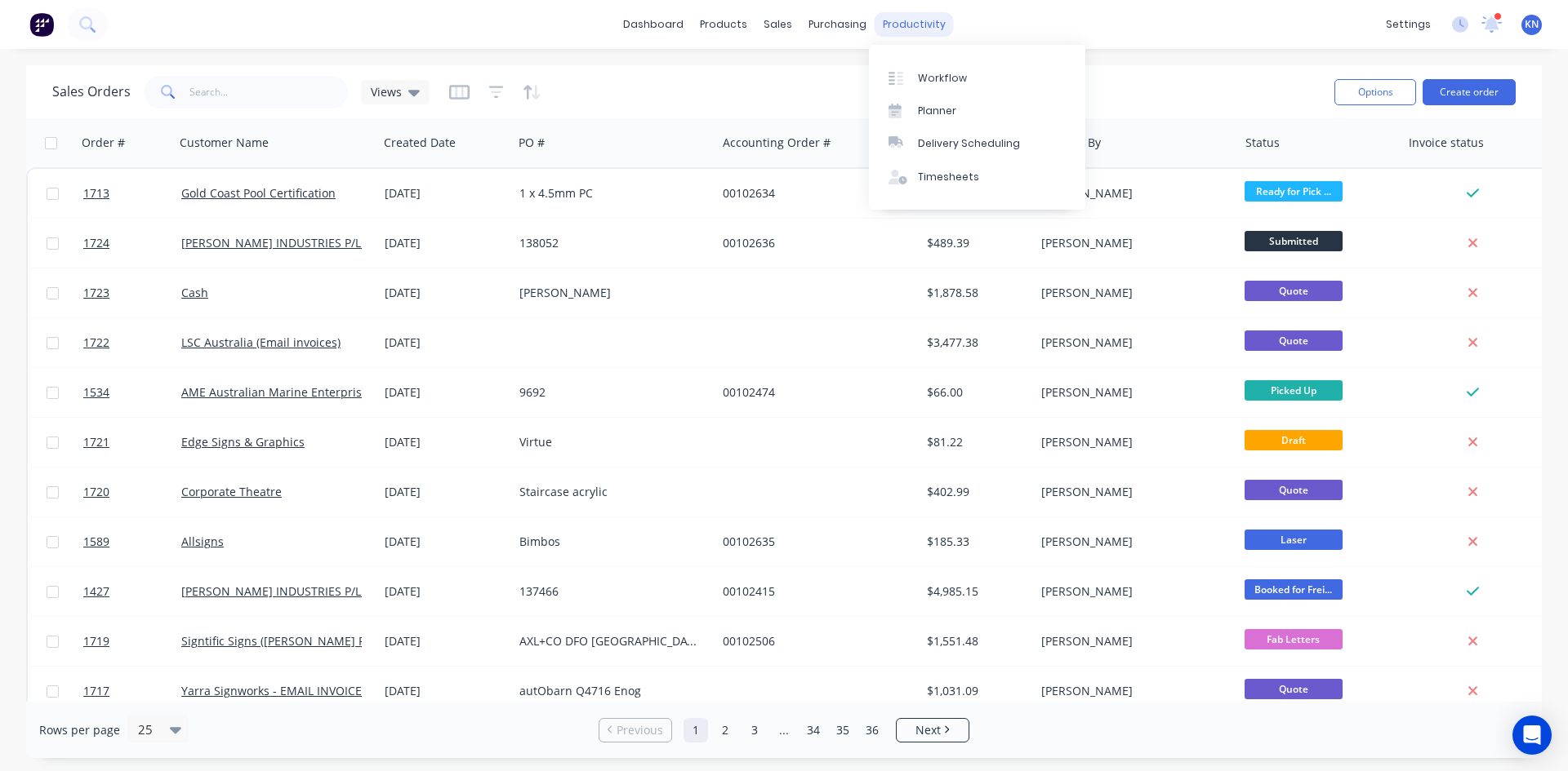
click at [919, 30] on div "productivity" at bounding box center [914, 24] width 79 height 24
click at [941, 77] on div "Workflow" at bounding box center [942, 78] width 49 height 15
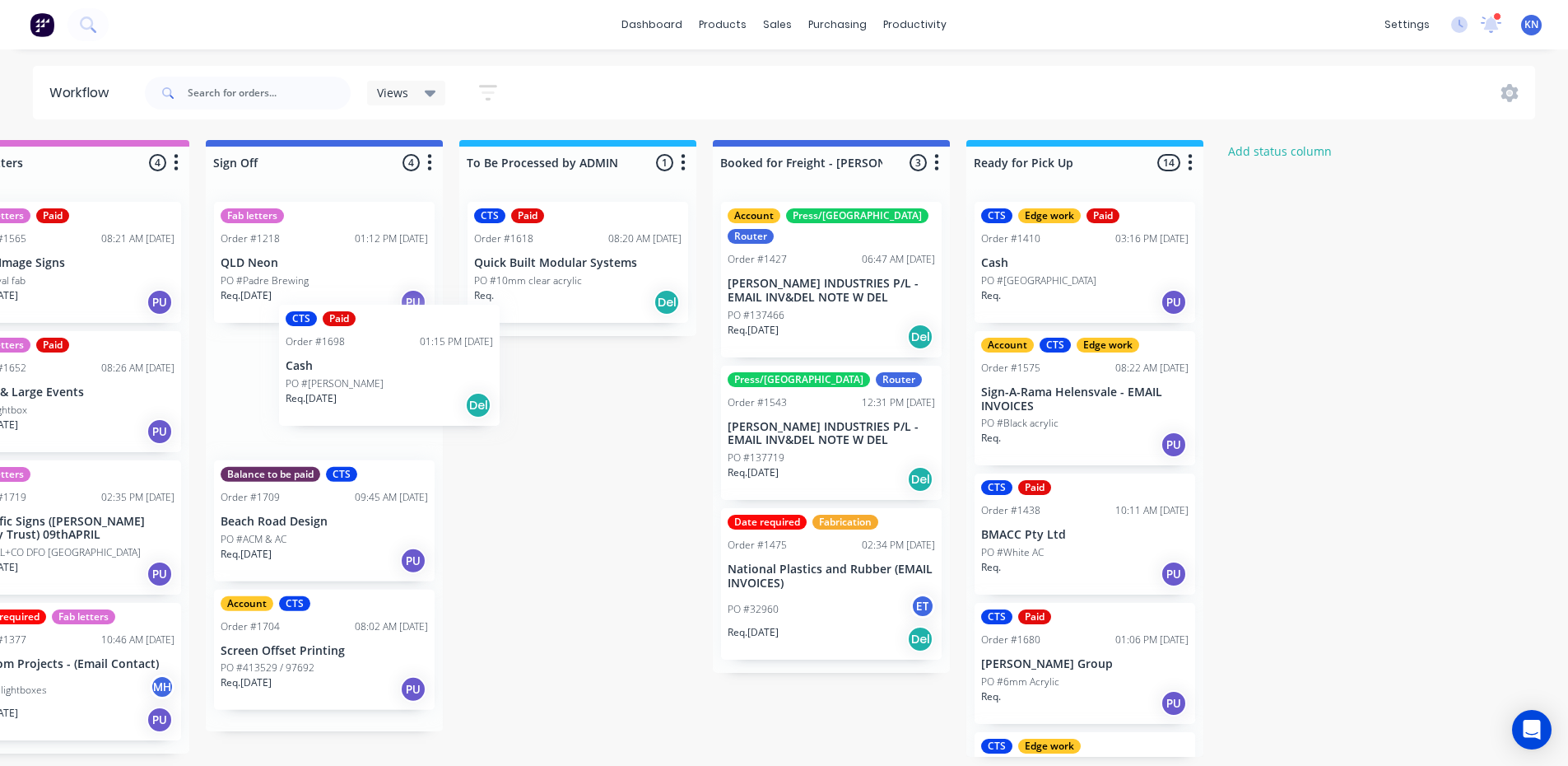
scroll to position [0, 2364]
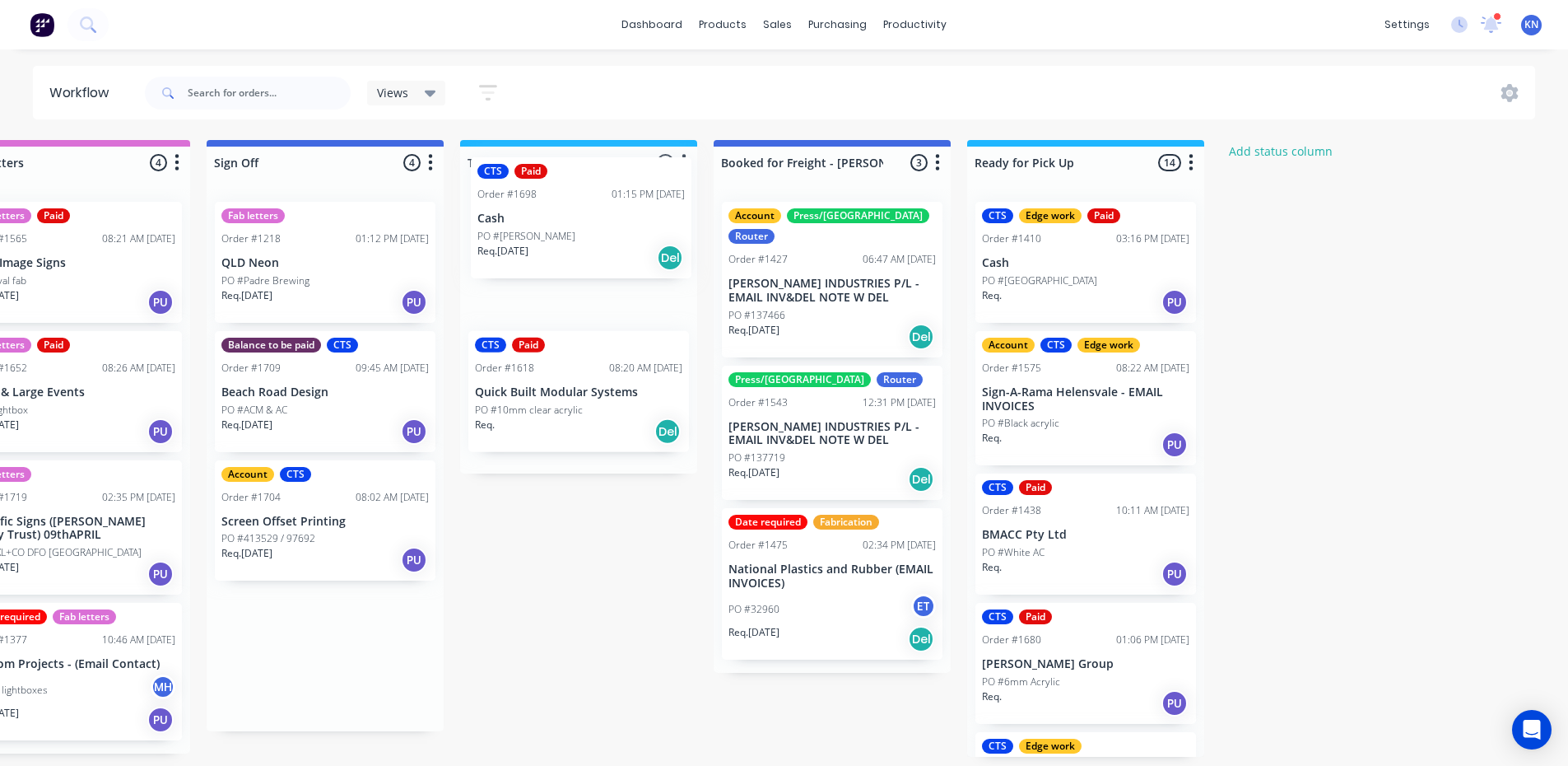
drag, startPoint x: 274, startPoint y: 408, endPoint x: 540, endPoint y: 230, distance: 320.1
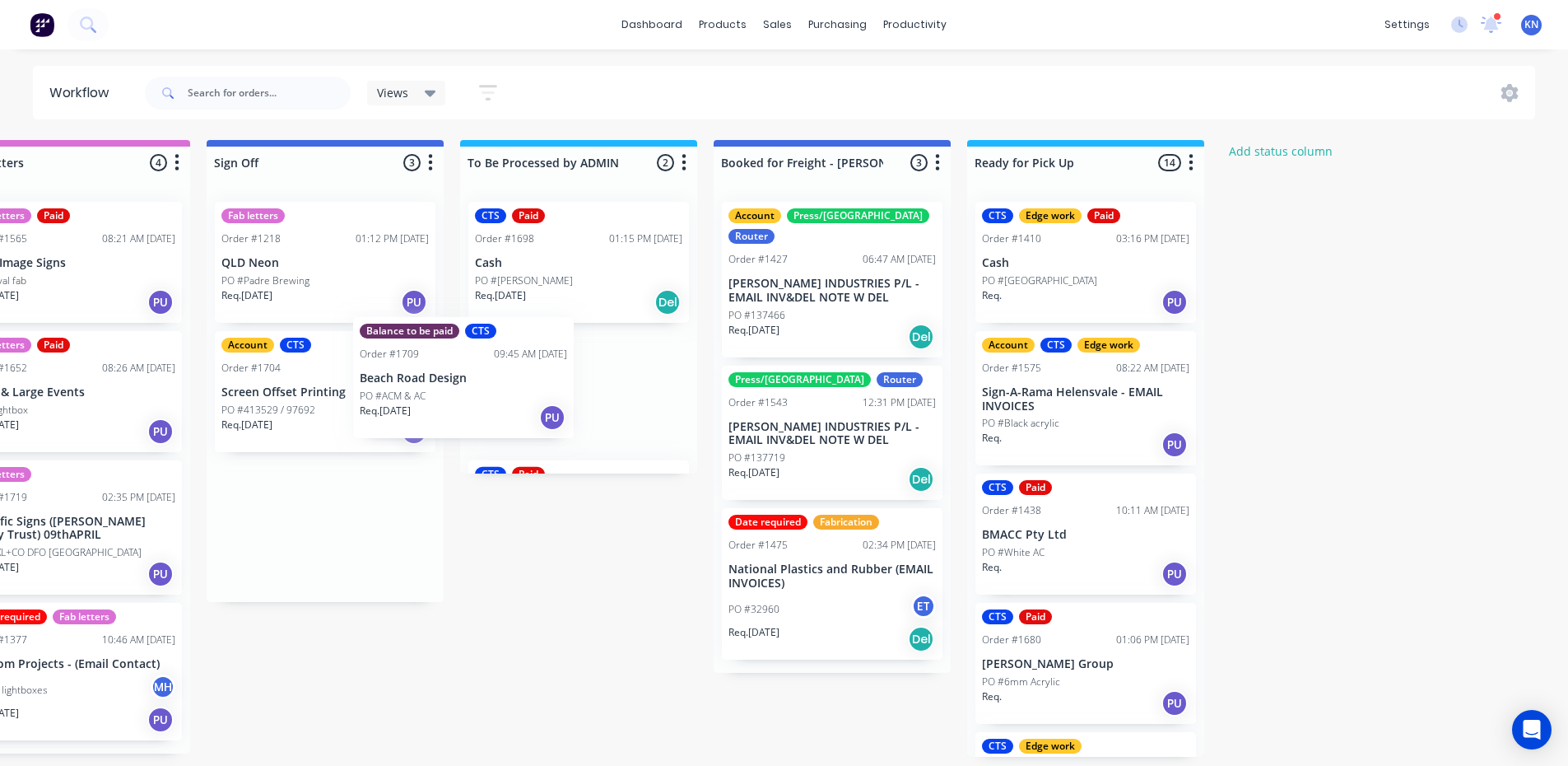
scroll to position [0, 2361]
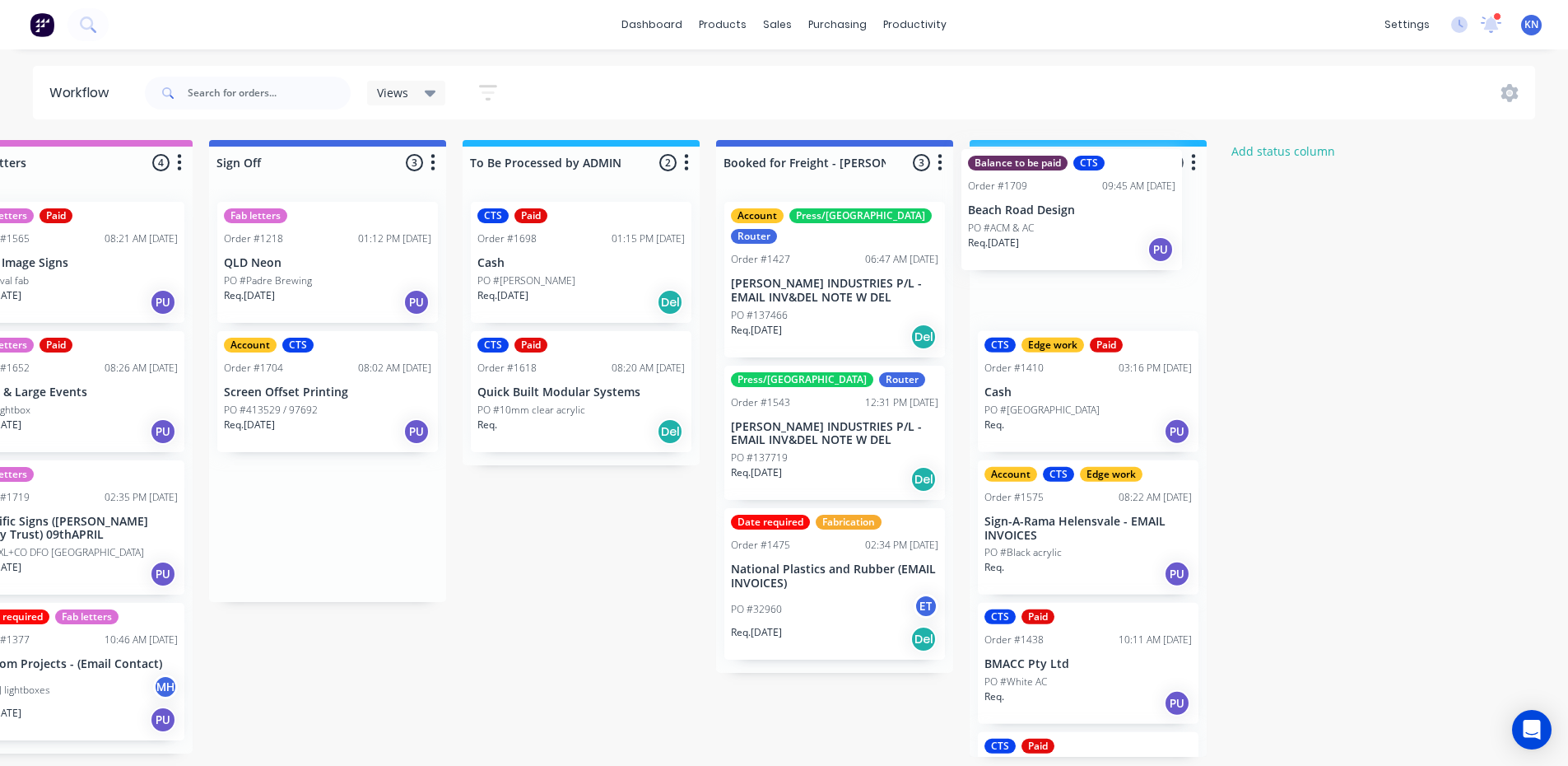
drag, startPoint x: 264, startPoint y: 394, endPoint x: 1015, endPoint y: 212, distance: 772.7
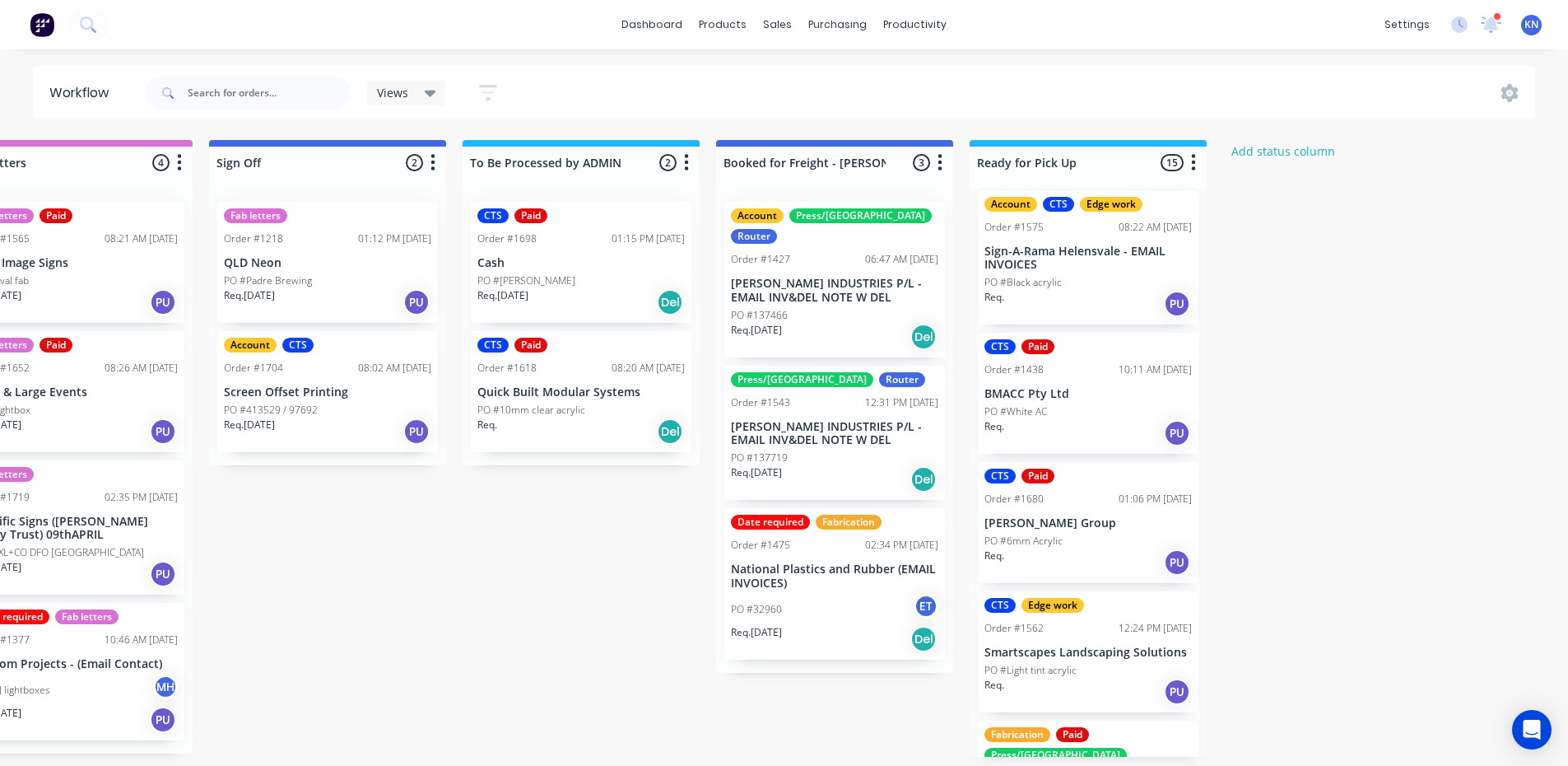
scroll to position [0, 0]
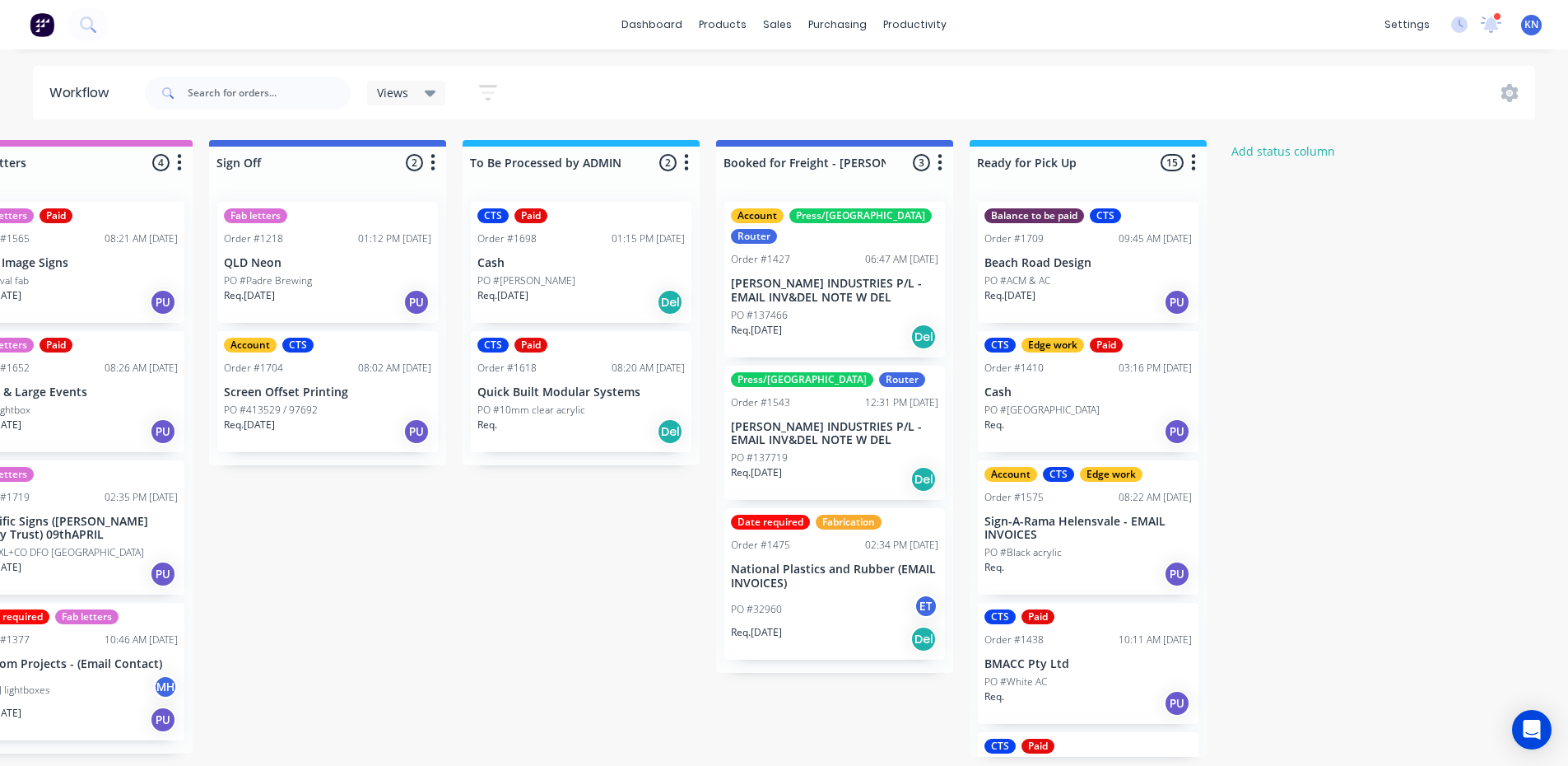
click at [1034, 265] on p "Beach Road Design" at bounding box center [1088, 263] width 208 height 14
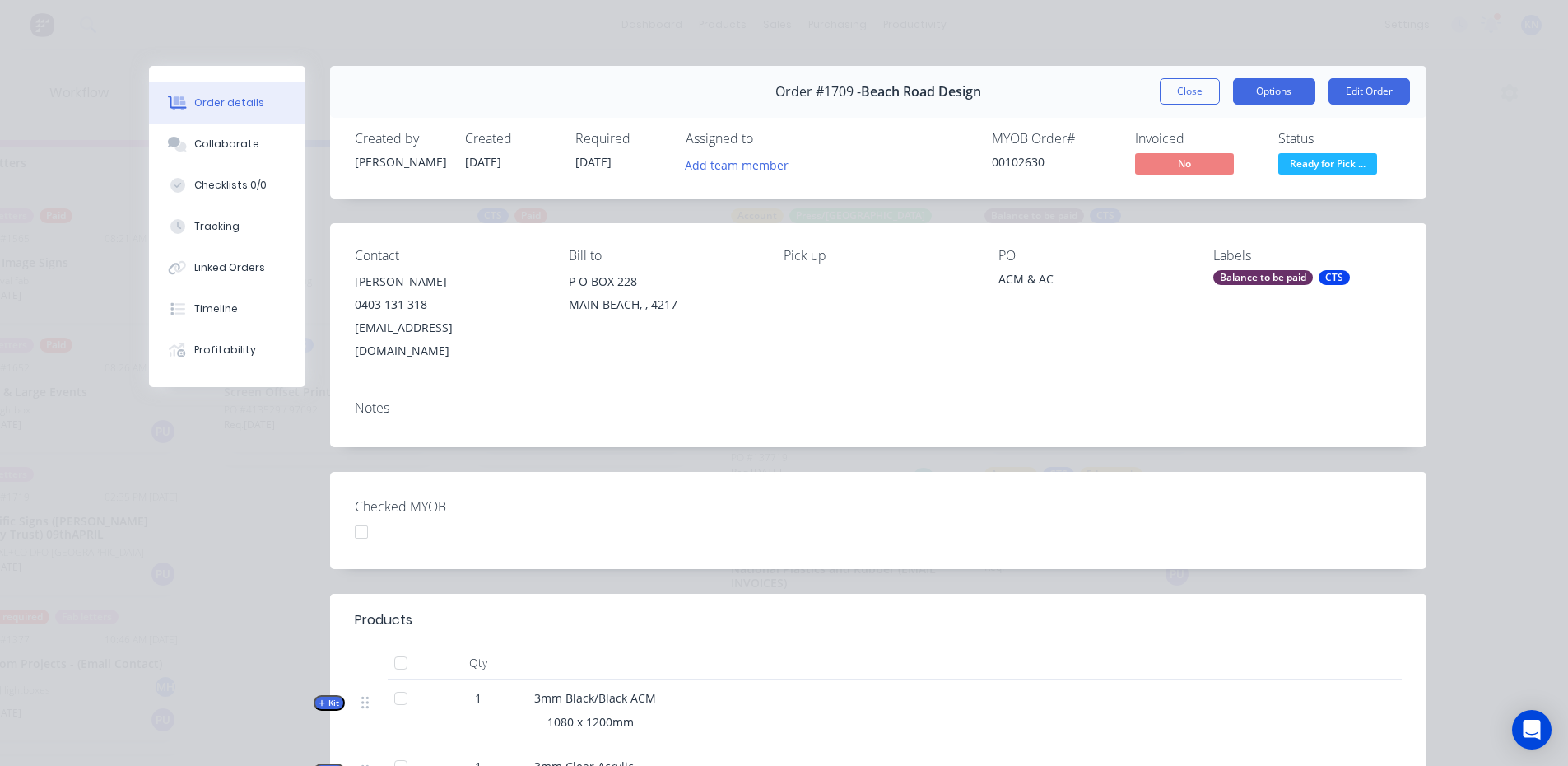
click at [1279, 92] on button "Options" at bounding box center [1275, 91] width 83 height 27
click at [1272, 524] on div "Checked MYOB" at bounding box center [878, 520] width 1097 height 97
click at [1176, 86] on button "Close" at bounding box center [1189, 91] width 60 height 27
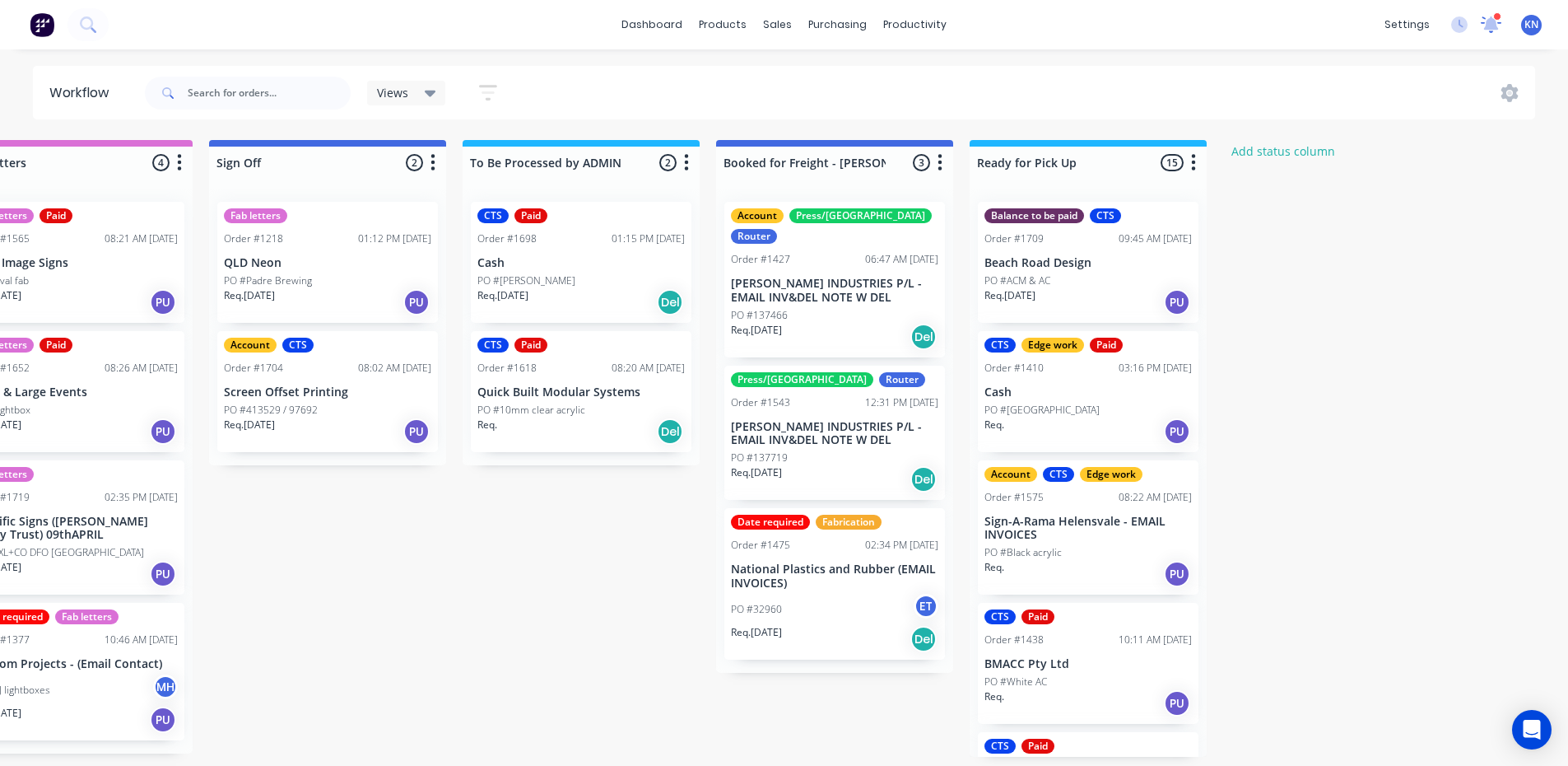
click at [1493, 25] on icon at bounding box center [1491, 23] width 15 height 14
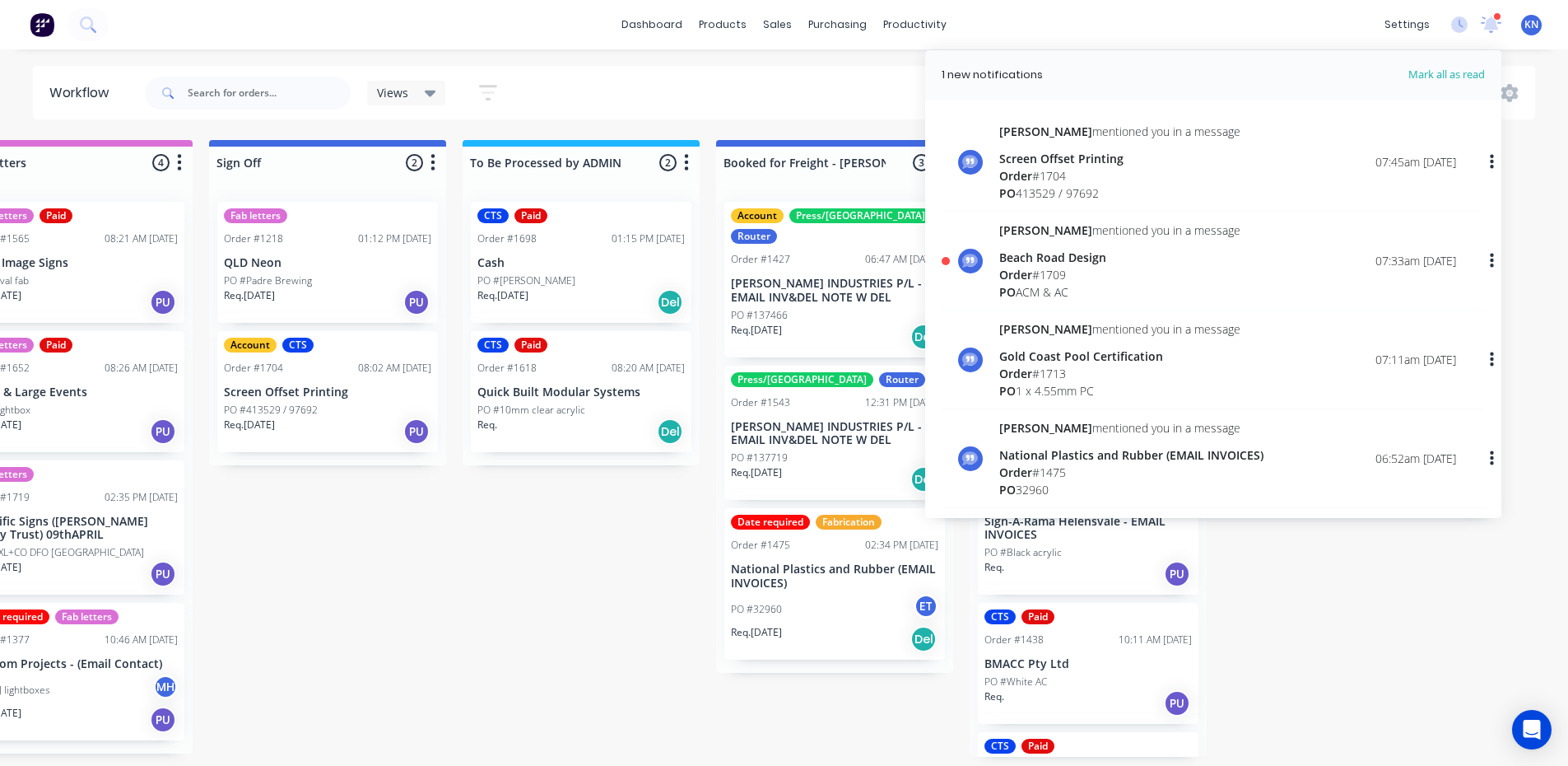
click at [1035, 259] on div "Beach Road Design" at bounding box center [1119, 258] width 241 height 18
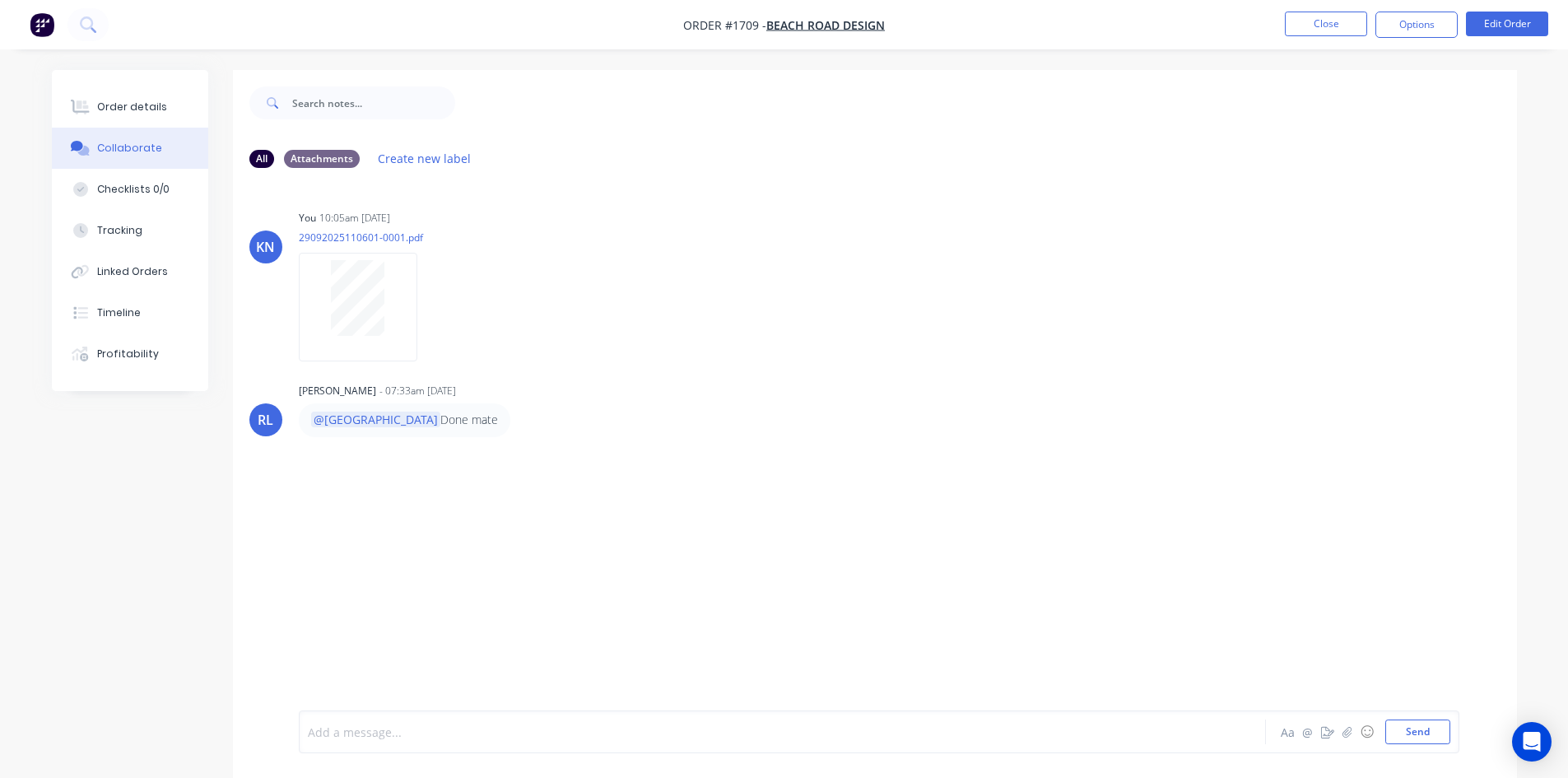
click at [407, 733] on div at bounding box center [737, 733] width 856 height 18
click at [1421, 23] on button "Options" at bounding box center [1417, 25] width 83 height 27
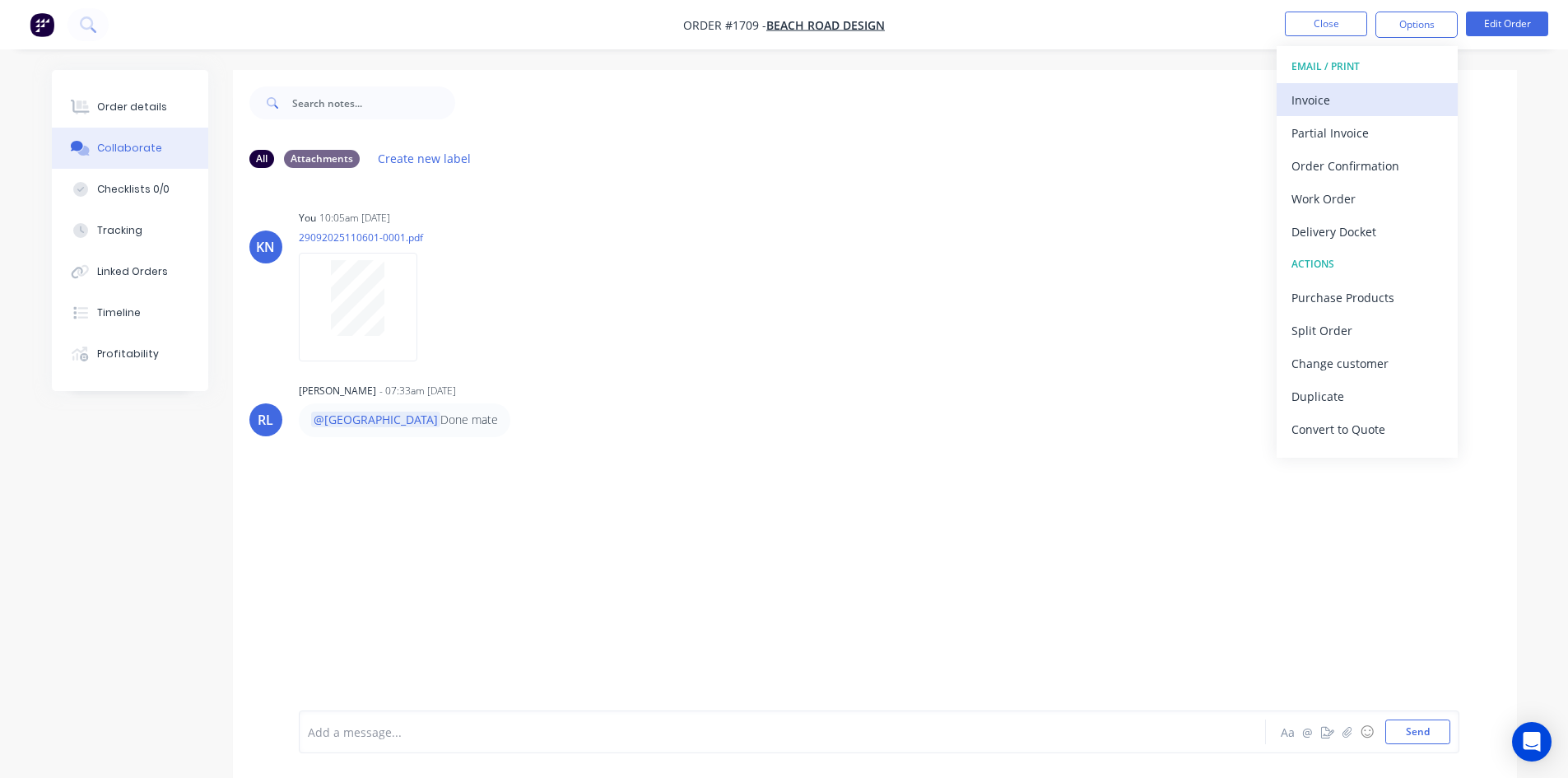
click at [1327, 99] on div "Invoice" at bounding box center [1367, 99] width 152 height 24
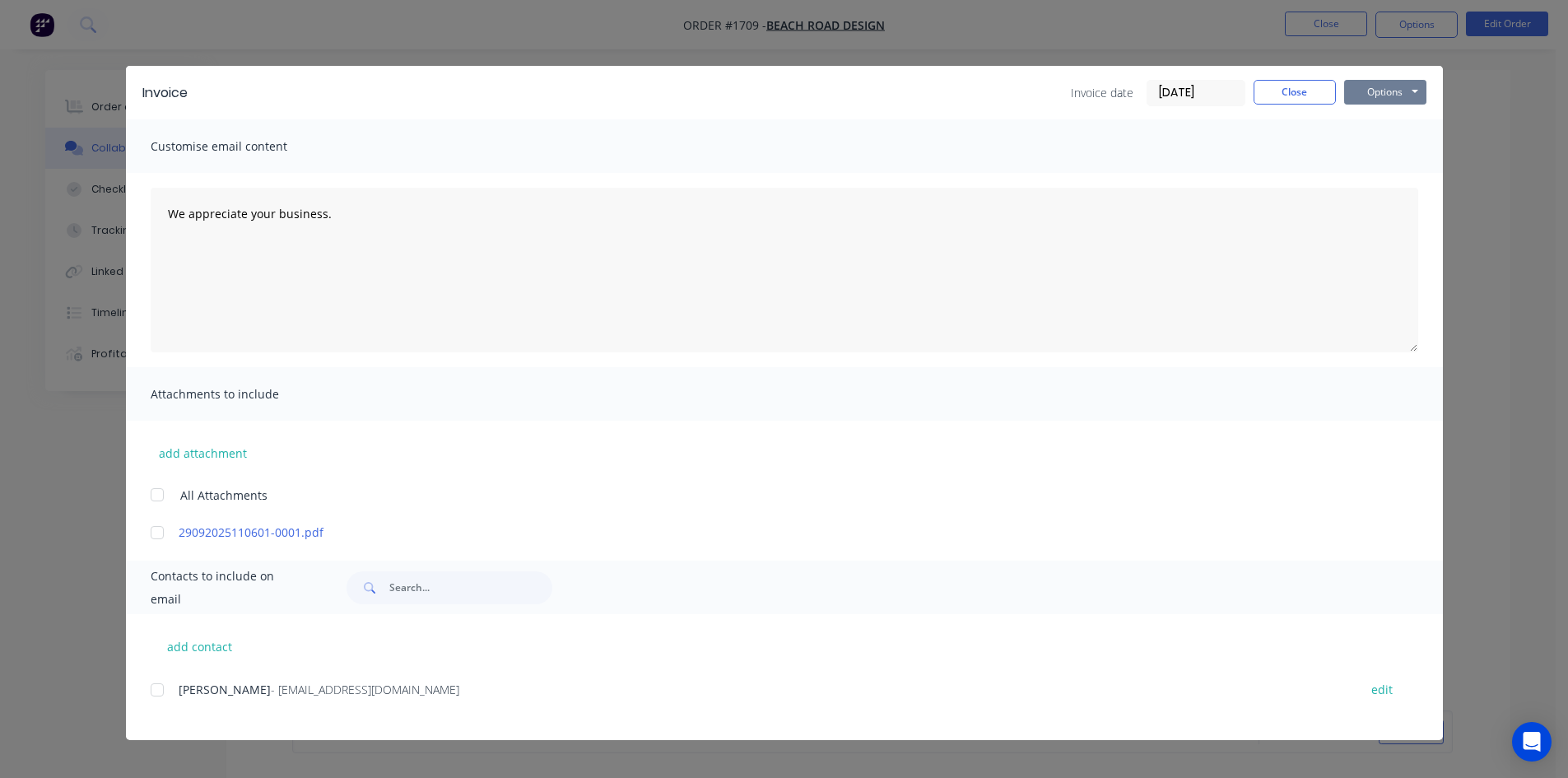
click at [1386, 88] on button "Options" at bounding box center [1386, 92] width 83 height 25
click at [1389, 151] on button "Print" at bounding box center [1397, 149] width 105 height 28
click at [1294, 94] on button "Close" at bounding box center [1295, 92] width 83 height 25
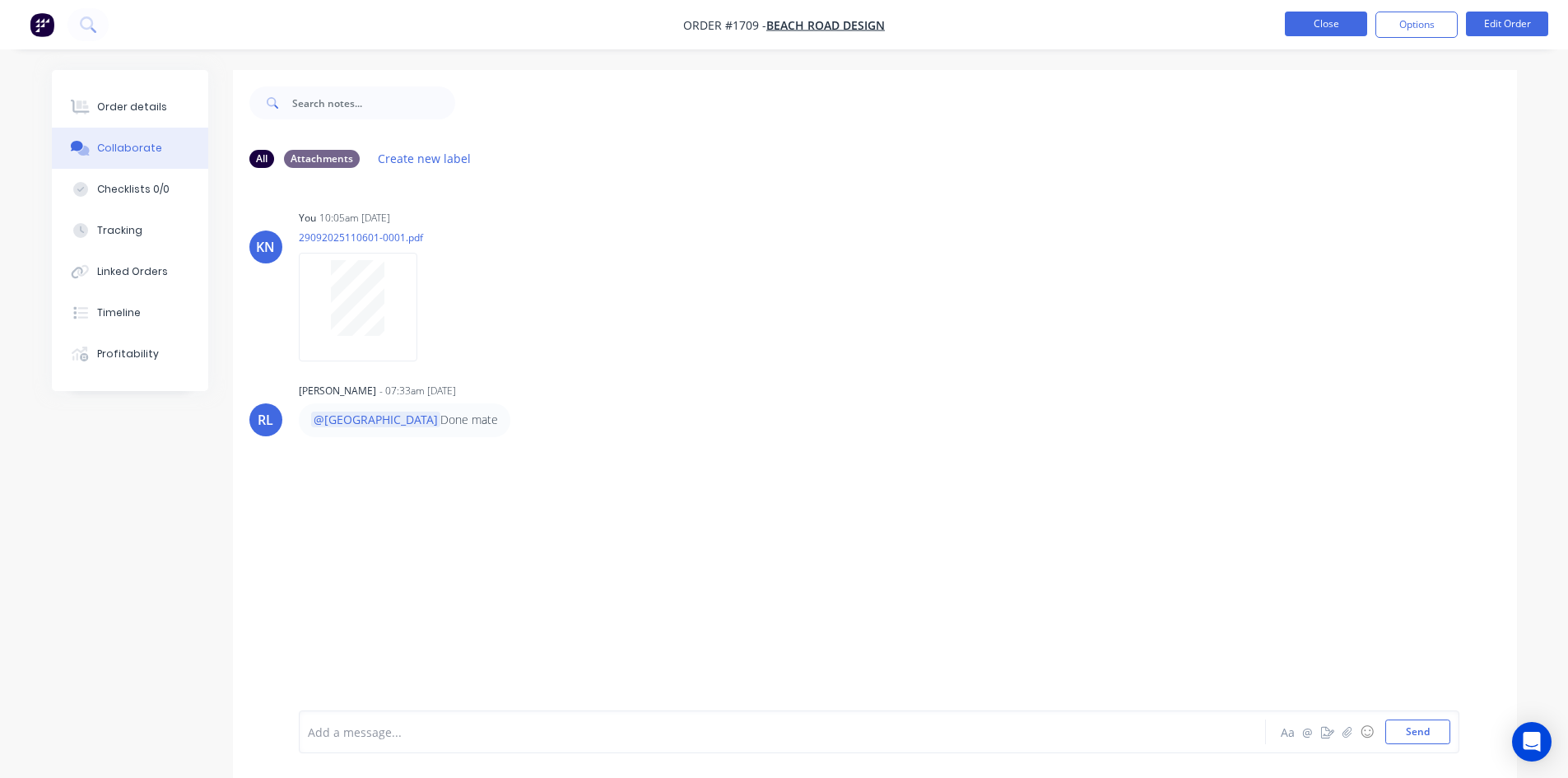
click at [1330, 22] on button "Close" at bounding box center [1327, 24] width 83 height 25
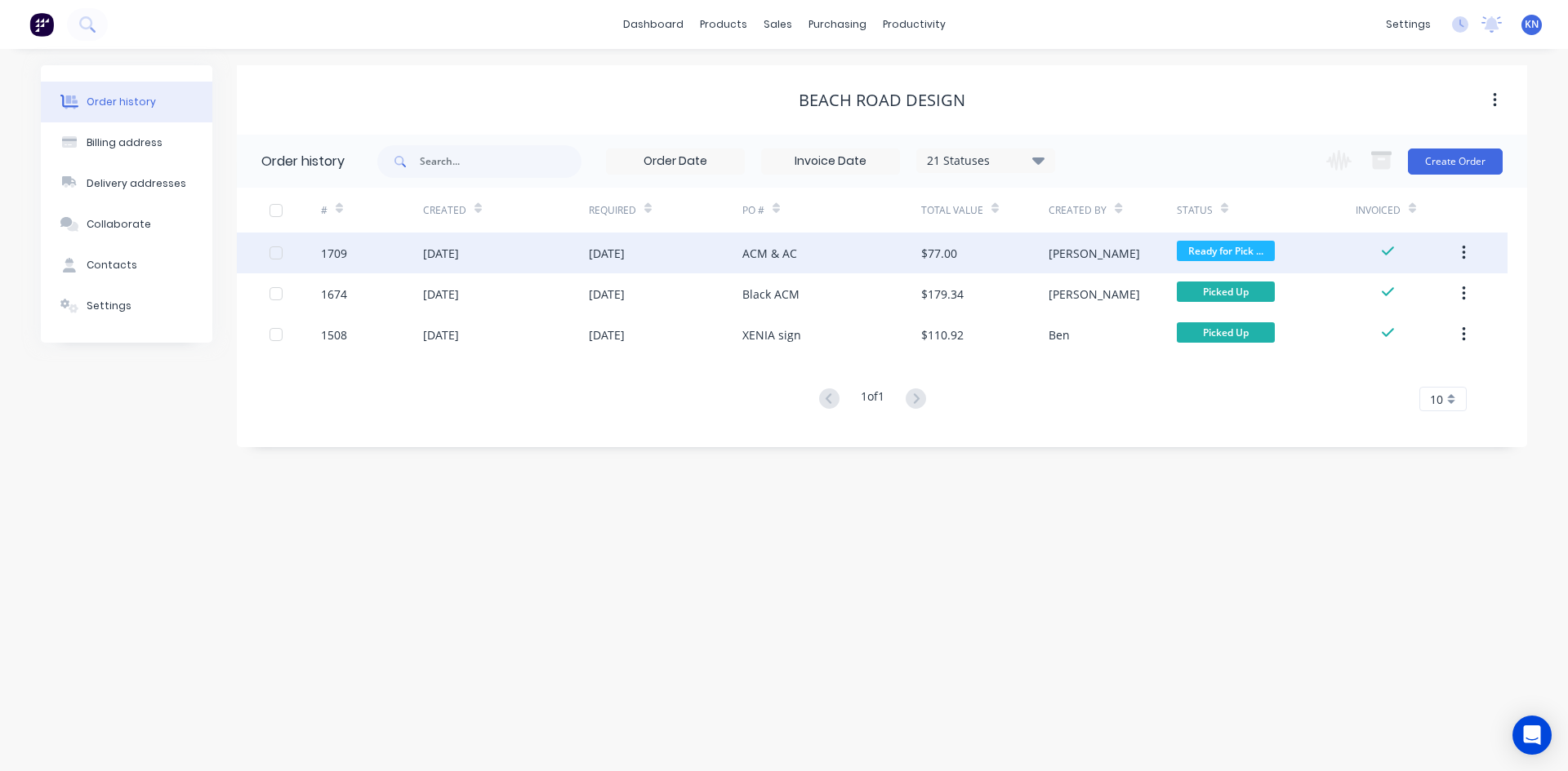
click at [327, 252] on div "1709" at bounding box center [334, 254] width 26 height 18
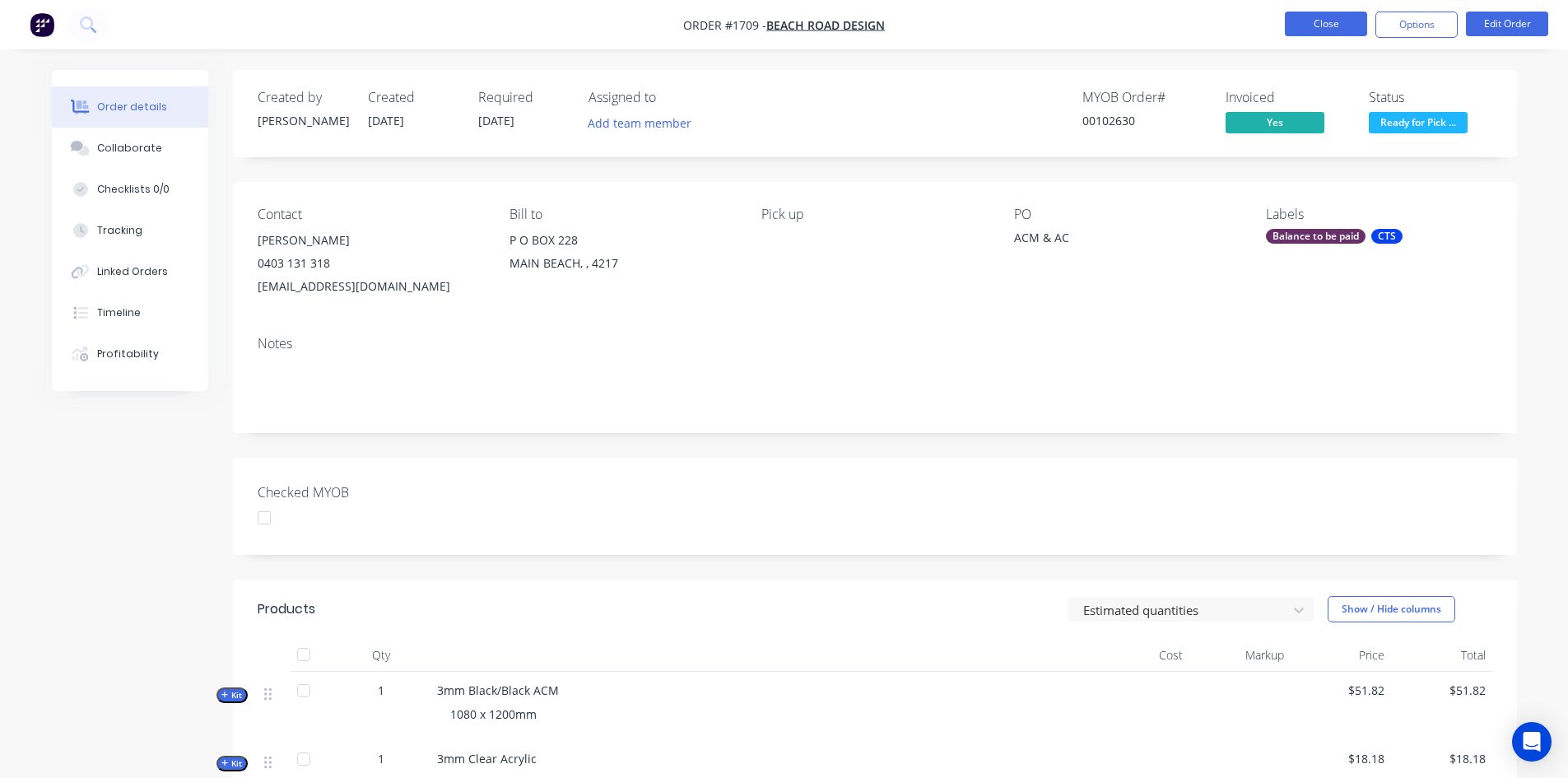
click at [1341, 21] on button "Close" at bounding box center [1327, 24] width 83 height 25
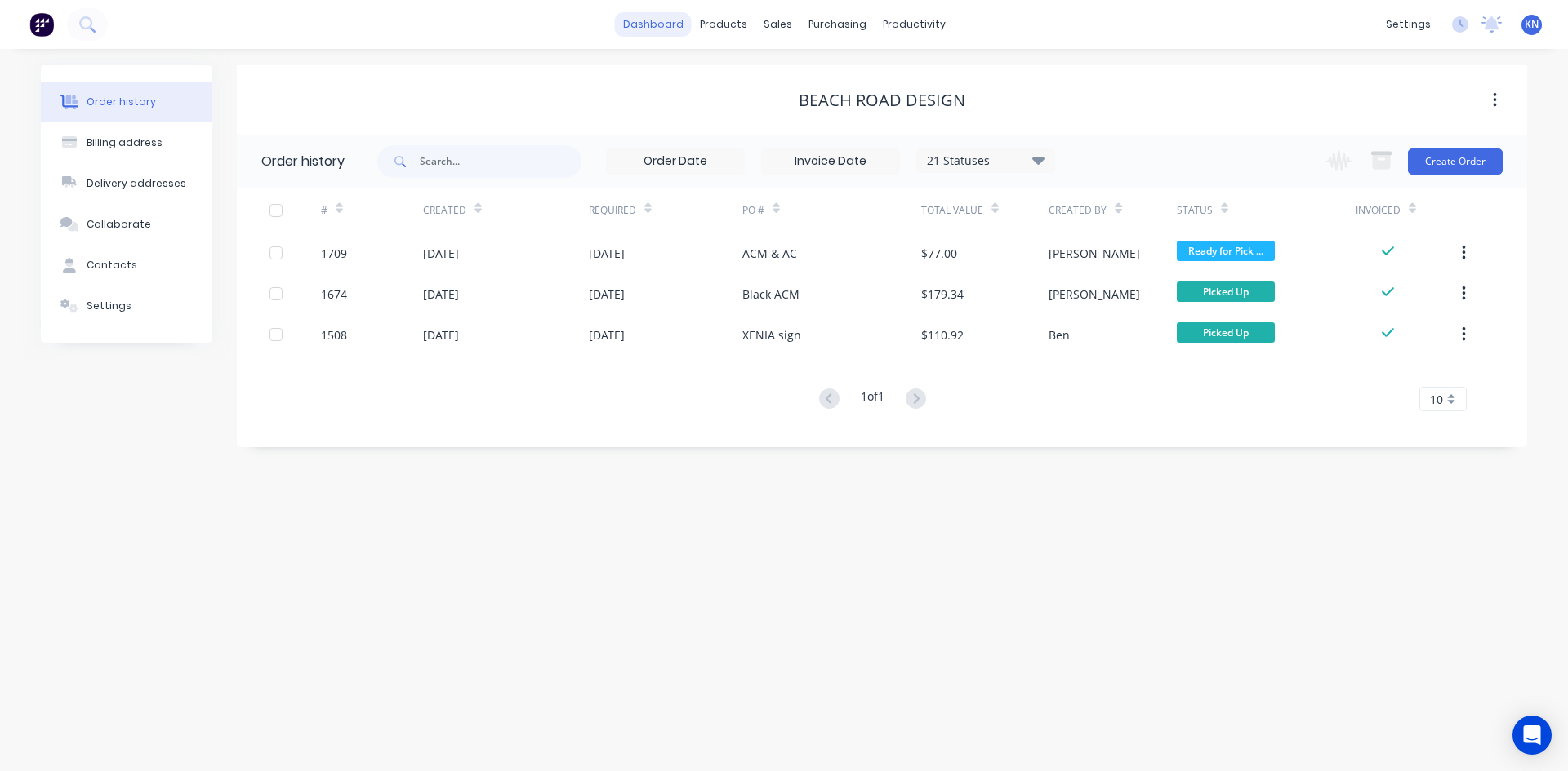
click at [657, 21] on link "dashboard" at bounding box center [653, 24] width 77 height 24
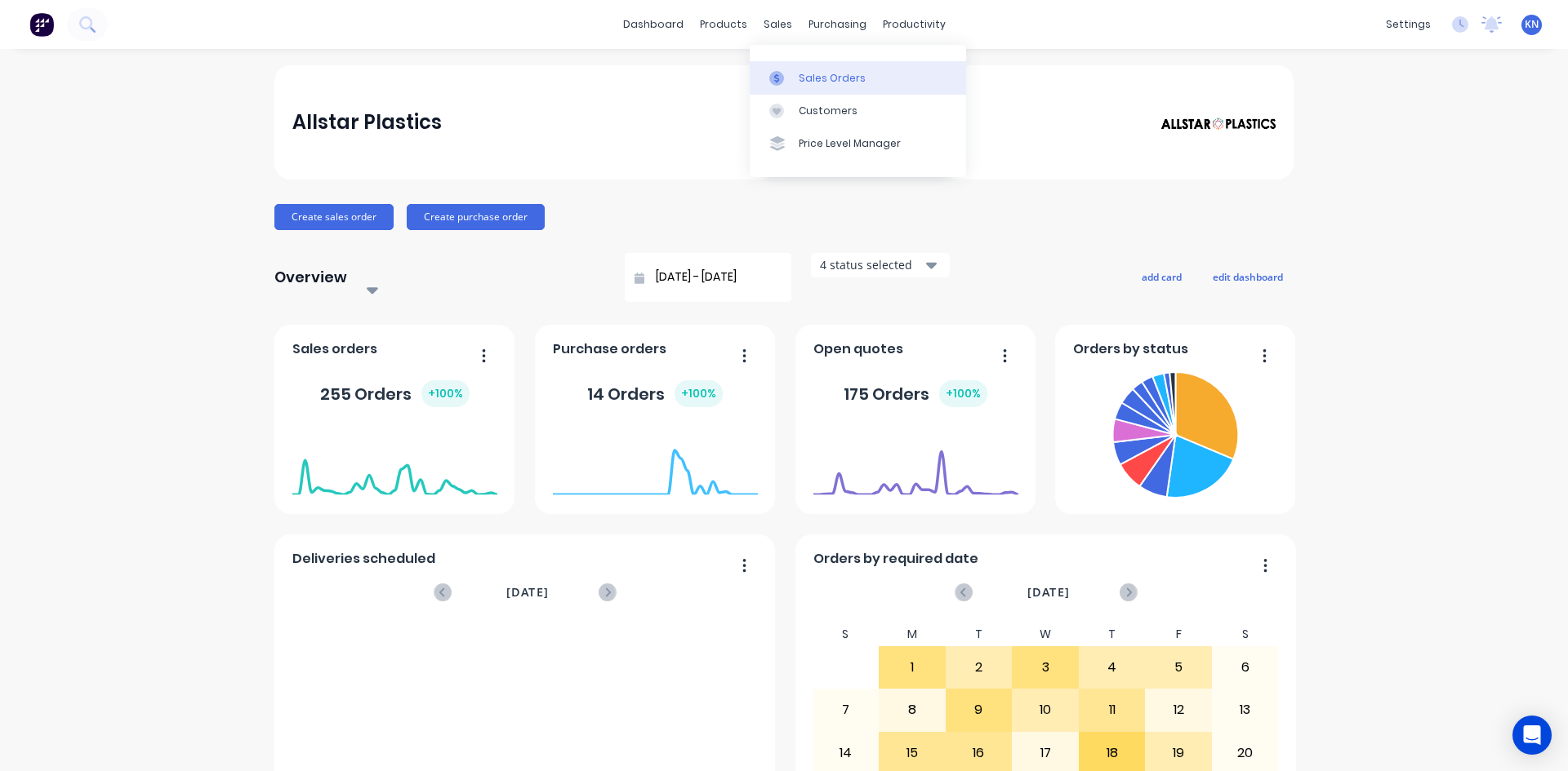
click at [846, 77] on div "Sales Orders" at bounding box center [832, 78] width 67 height 15
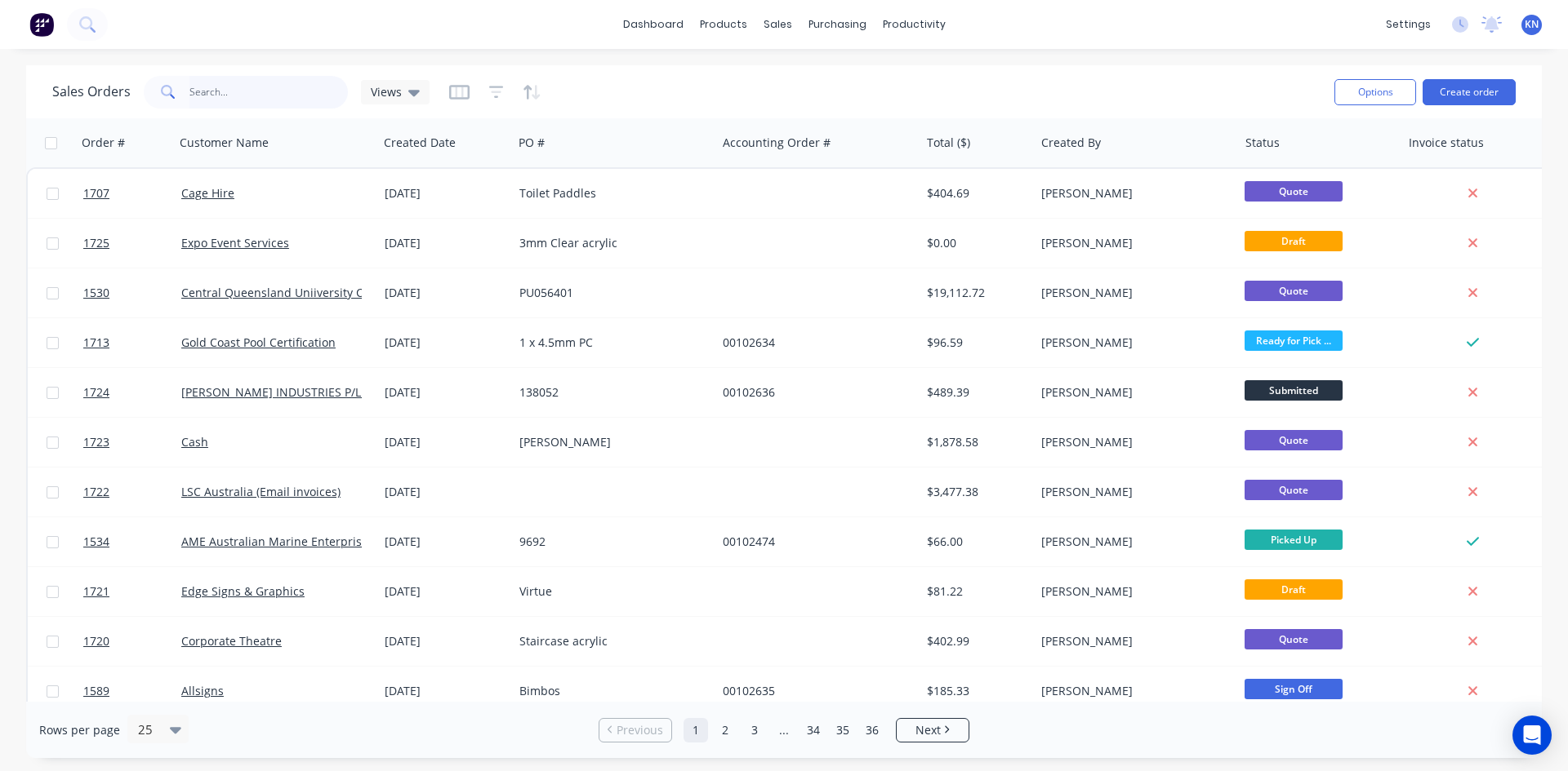
click at [256, 88] on input "text" at bounding box center [268, 92] width 159 height 32
type input "1400"
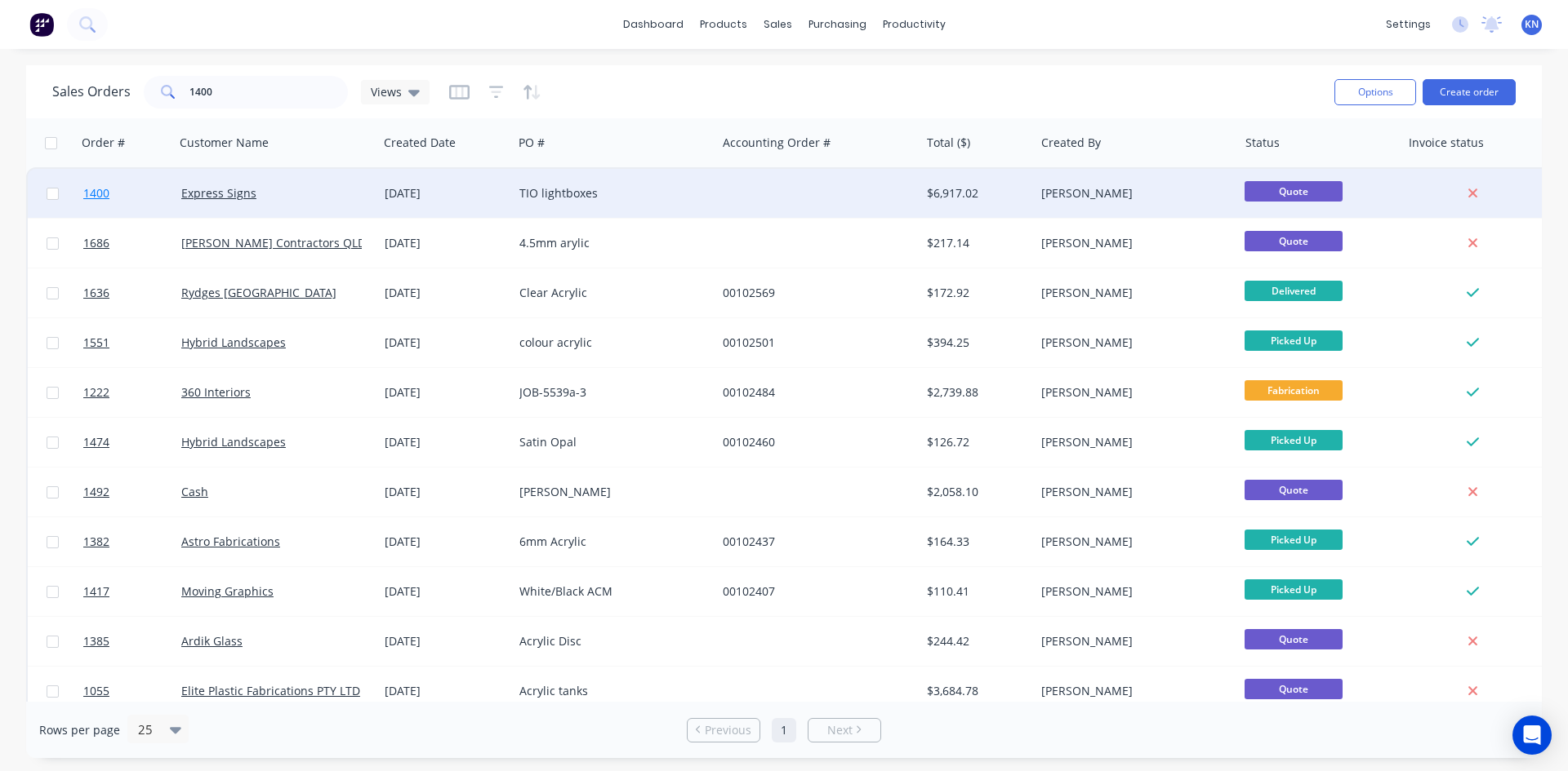
click at [98, 193] on span "1400" at bounding box center [96, 193] width 26 height 17
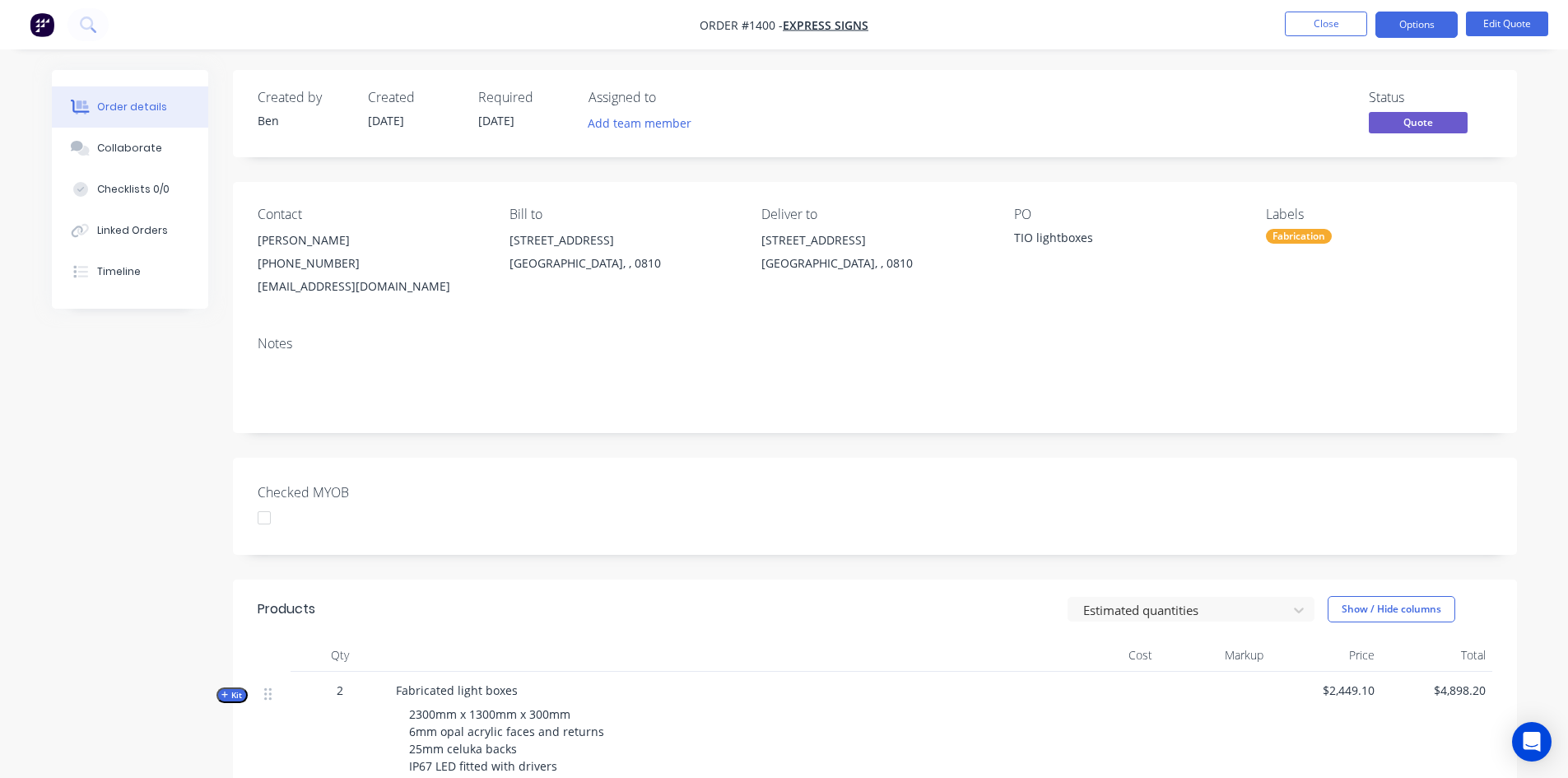
click at [269, 519] on div at bounding box center [264, 517] width 32 height 32
click at [1434, 25] on button "Options" at bounding box center [1417, 25] width 83 height 27
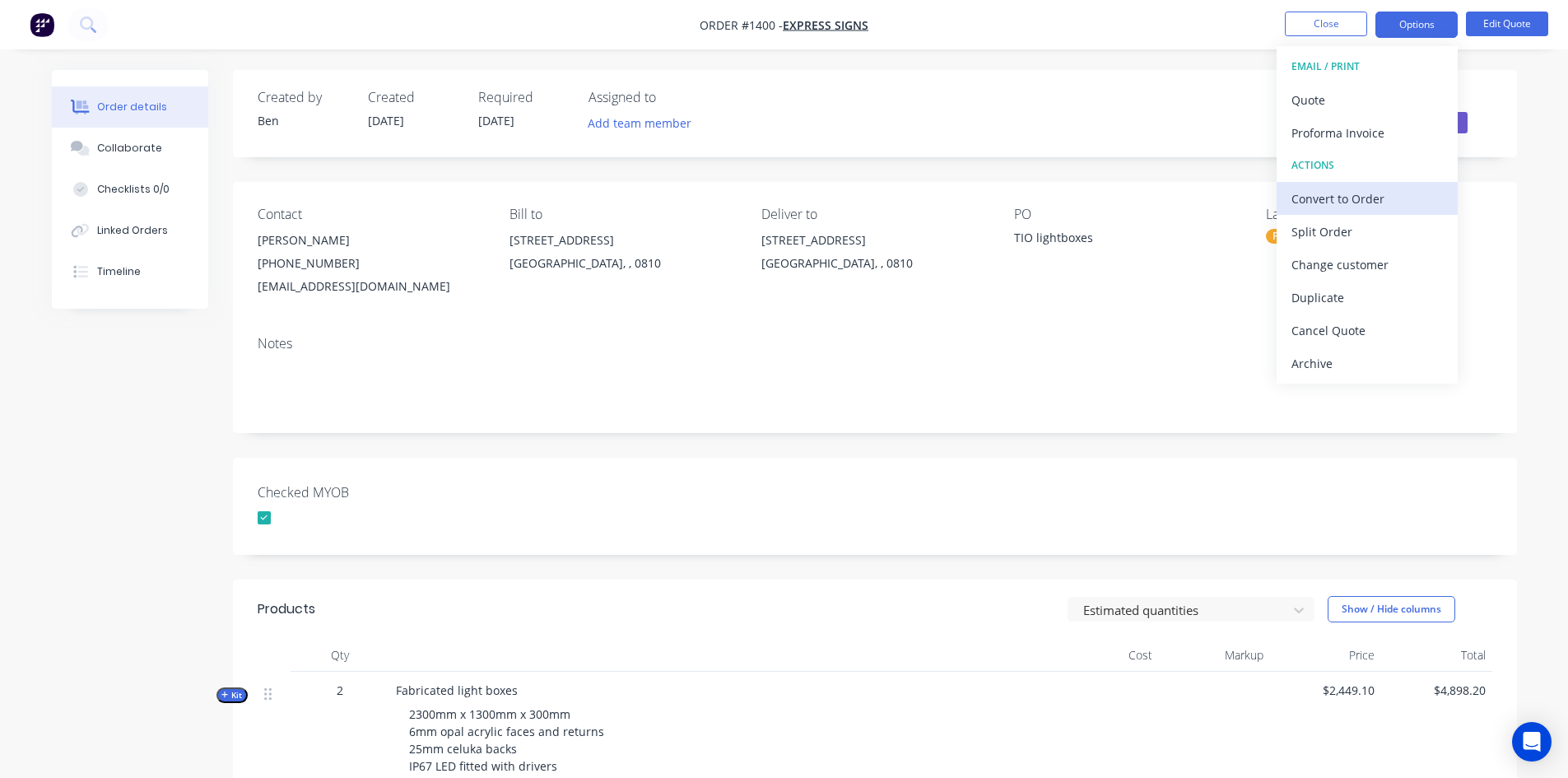
click at [1360, 204] on div "Convert to Order" at bounding box center [1367, 199] width 152 height 24
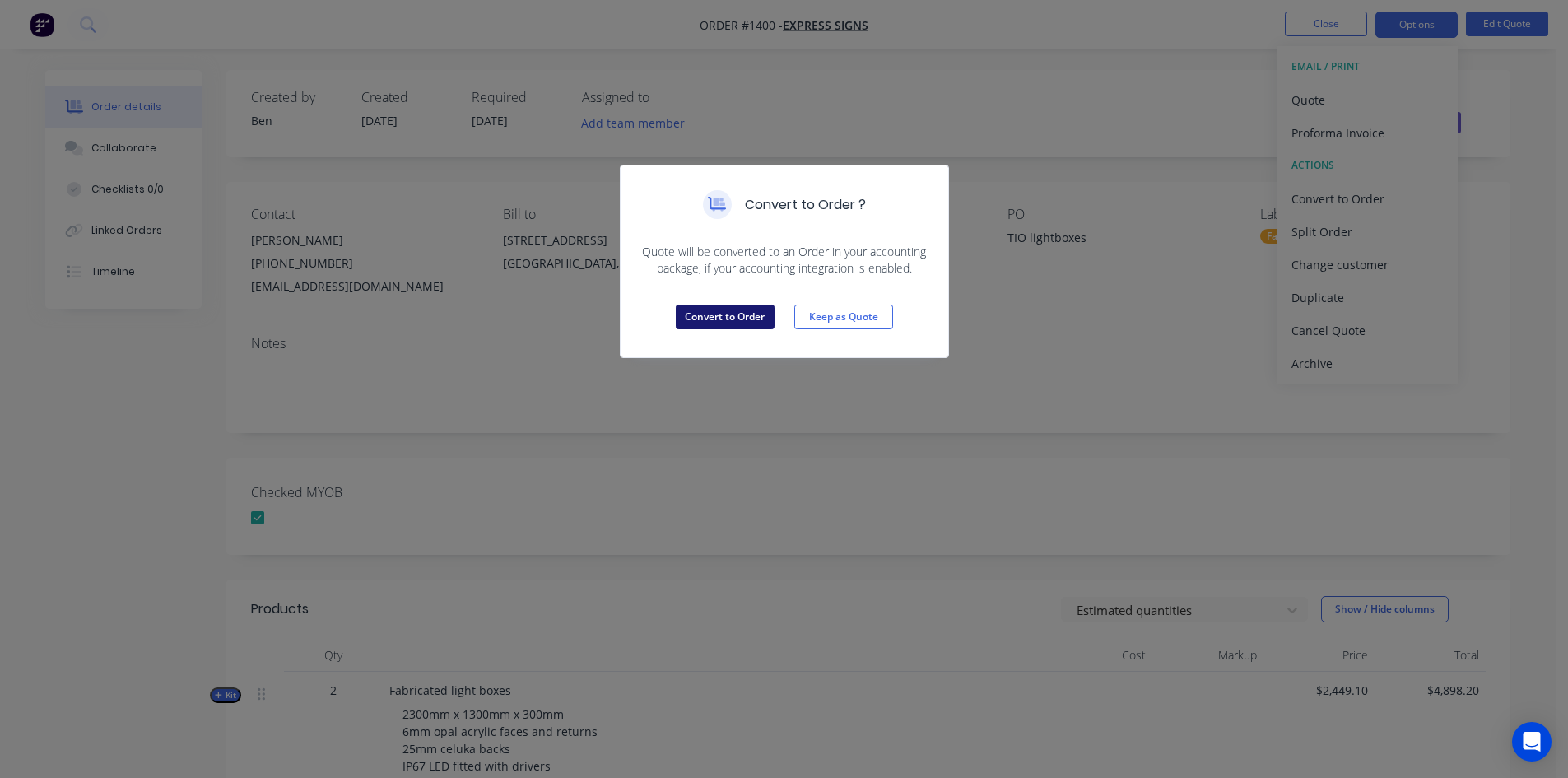
click at [730, 316] on button "Convert to Order" at bounding box center [725, 316] width 98 height 25
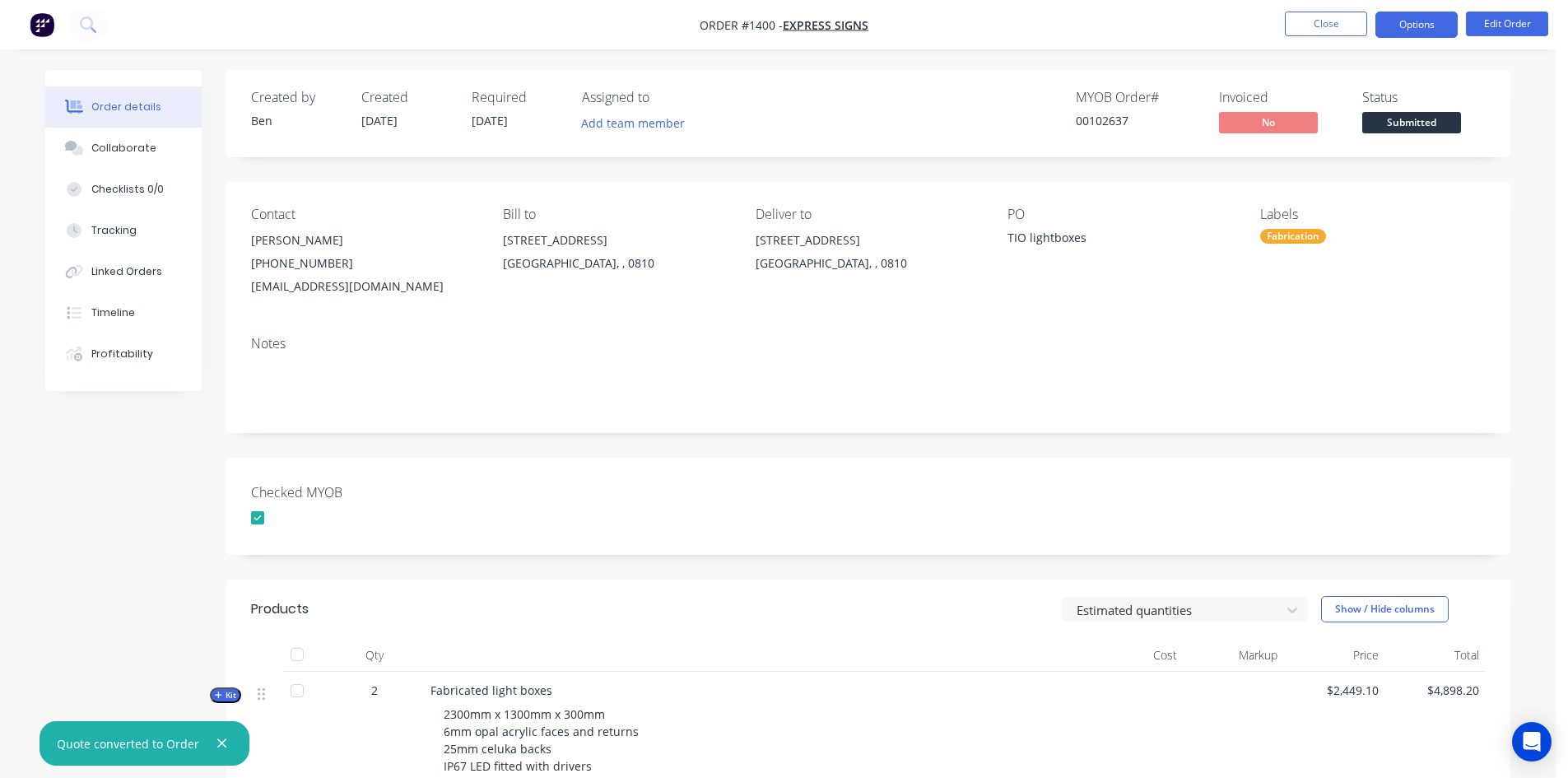
click at [1414, 26] on button "Options" at bounding box center [1417, 25] width 83 height 27
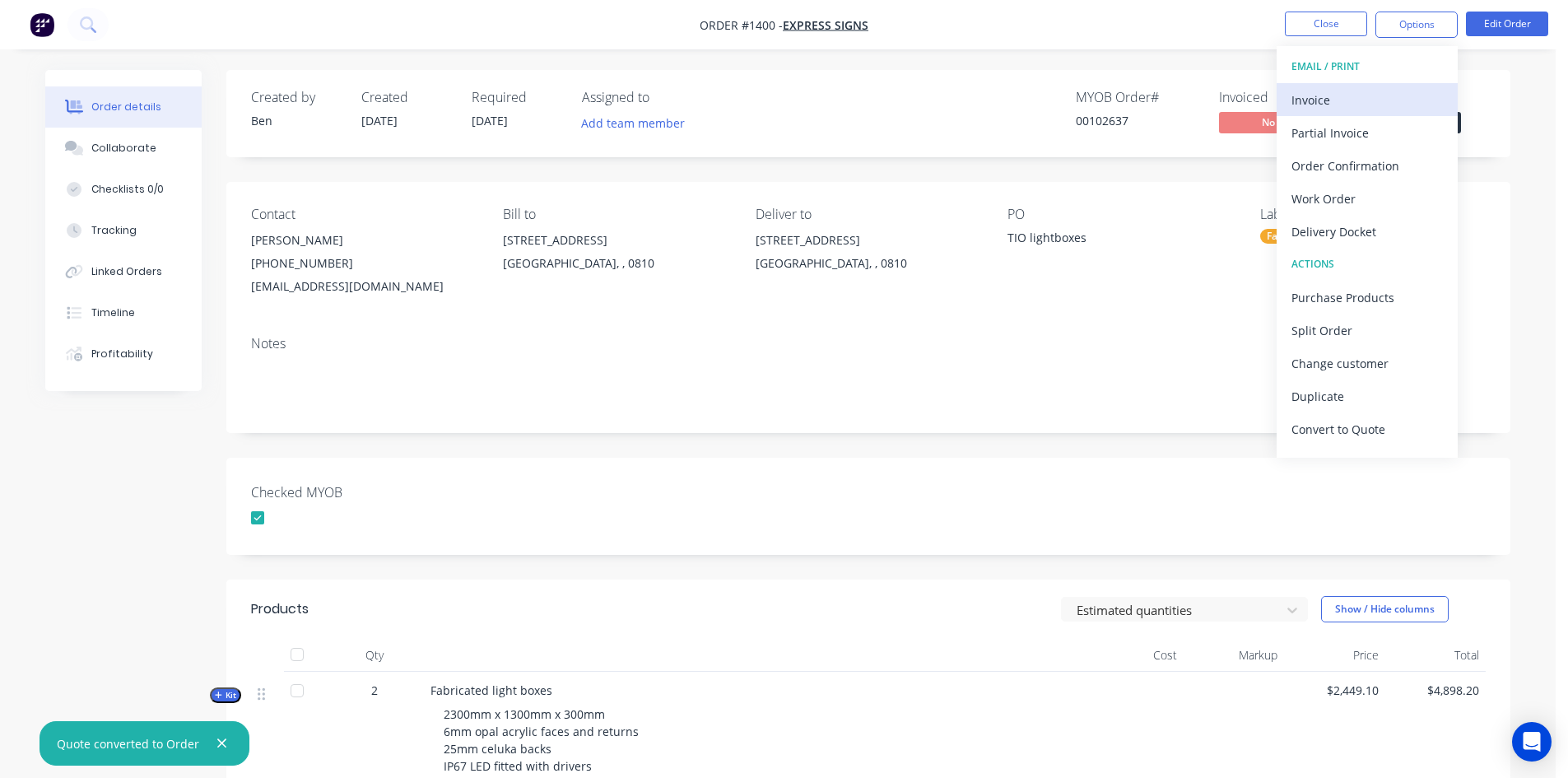
click at [1340, 98] on div "Invoice" at bounding box center [1367, 99] width 152 height 24
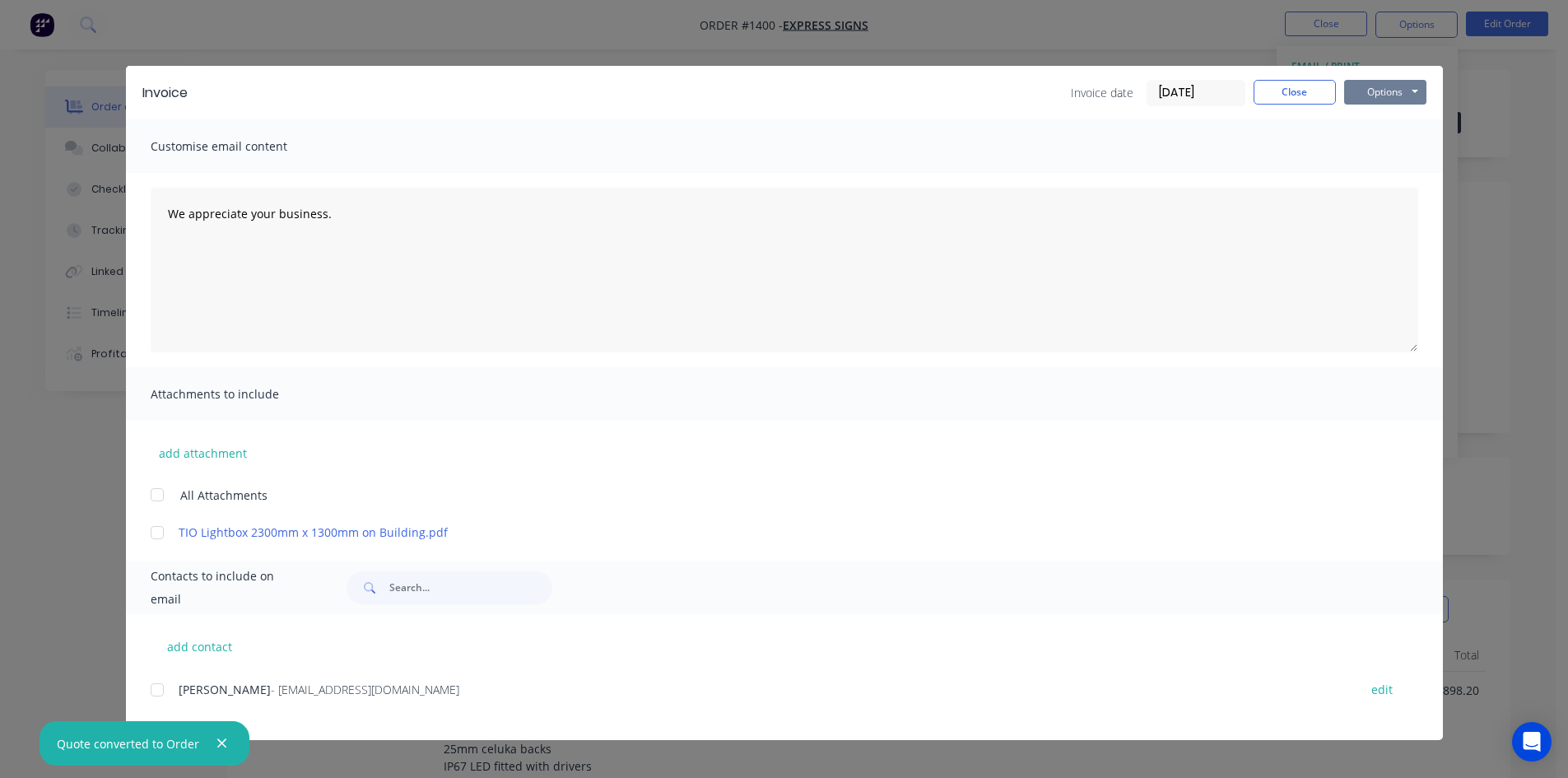
click at [1405, 88] on button "Options" at bounding box center [1386, 92] width 83 height 25
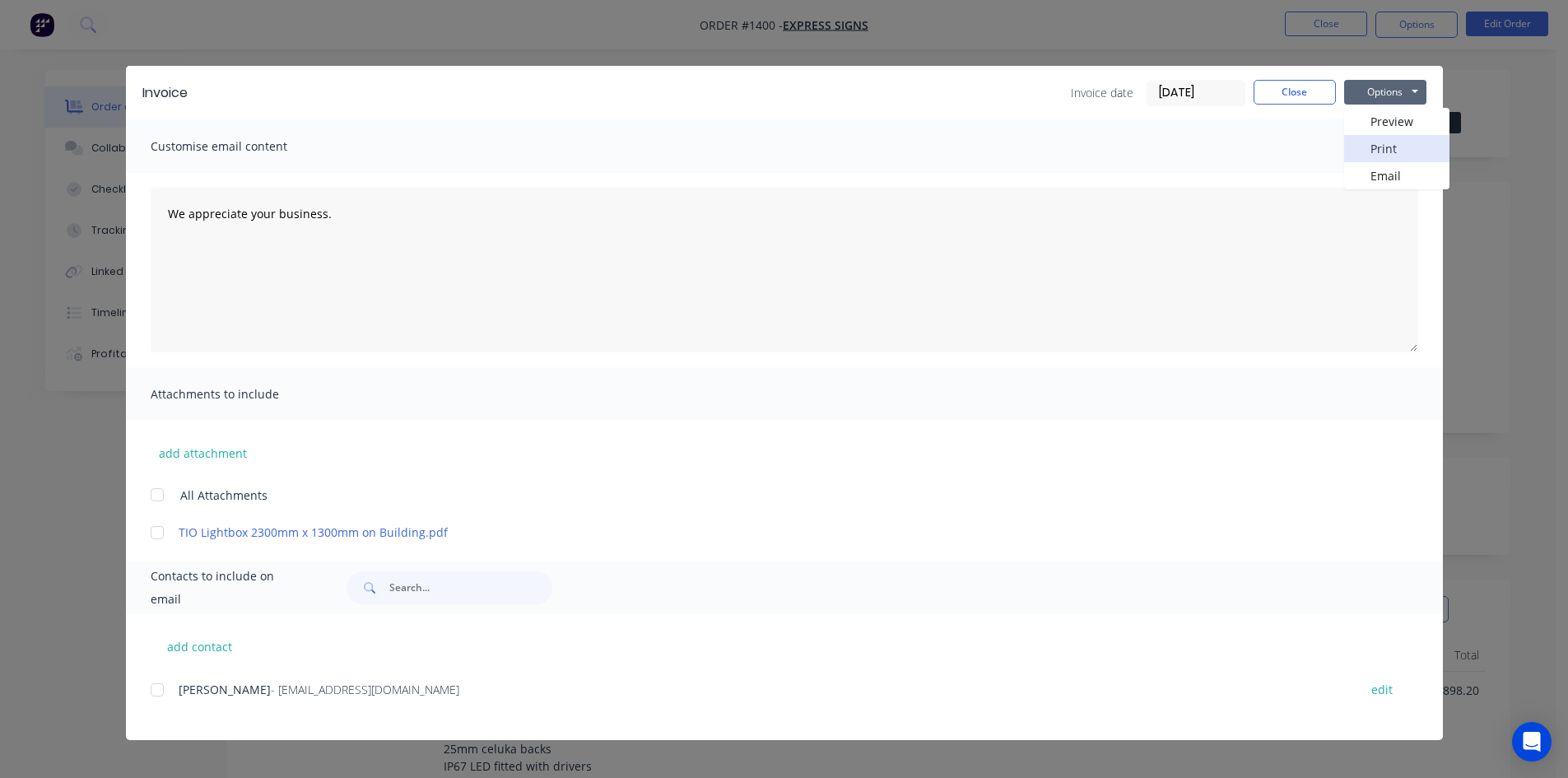
click at [1377, 144] on button "Print" at bounding box center [1397, 149] width 105 height 28
click at [1289, 93] on button "Close" at bounding box center [1295, 92] width 83 height 25
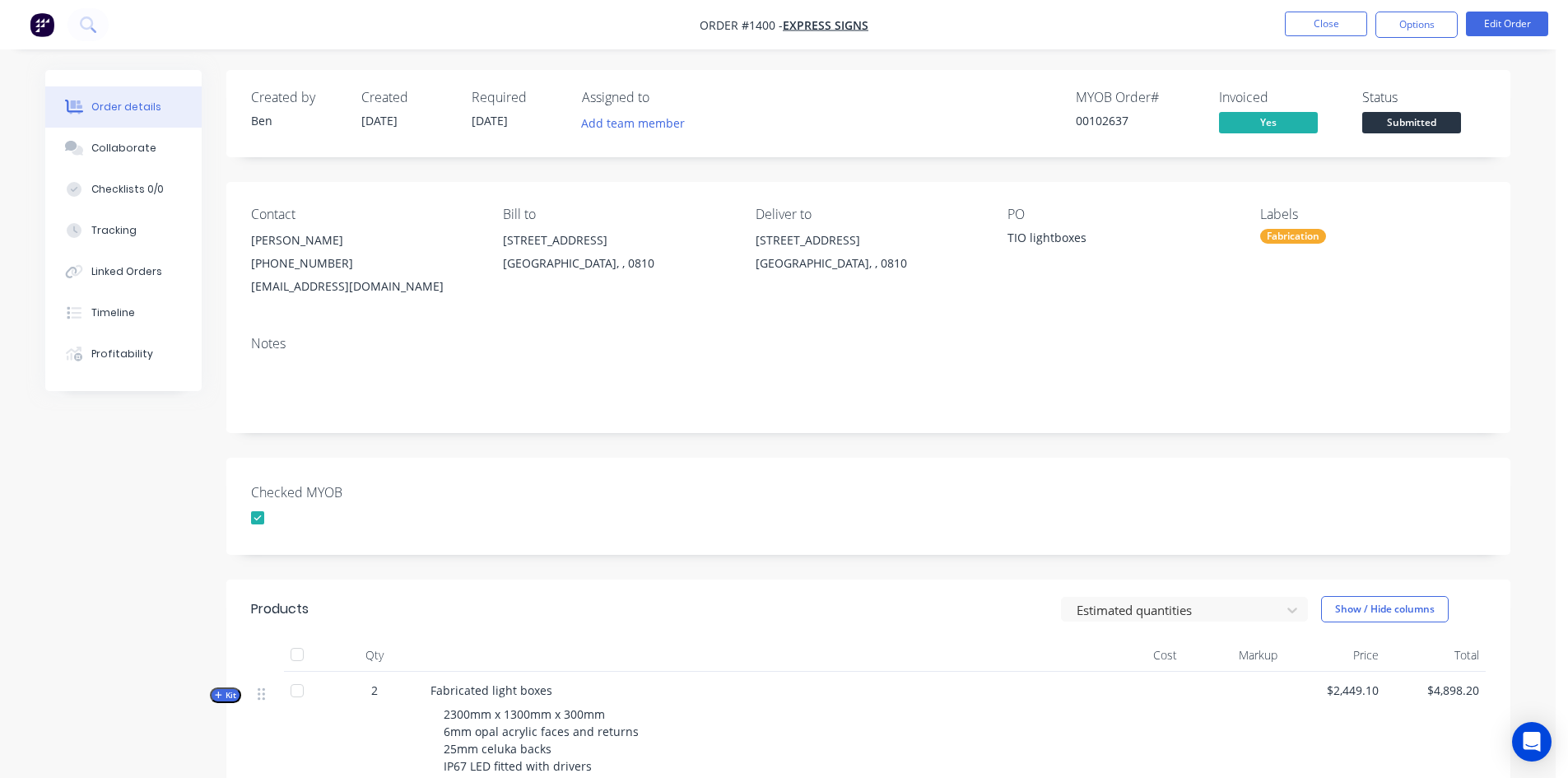
click at [1409, 121] on span "Submitted" at bounding box center [1411, 122] width 98 height 21
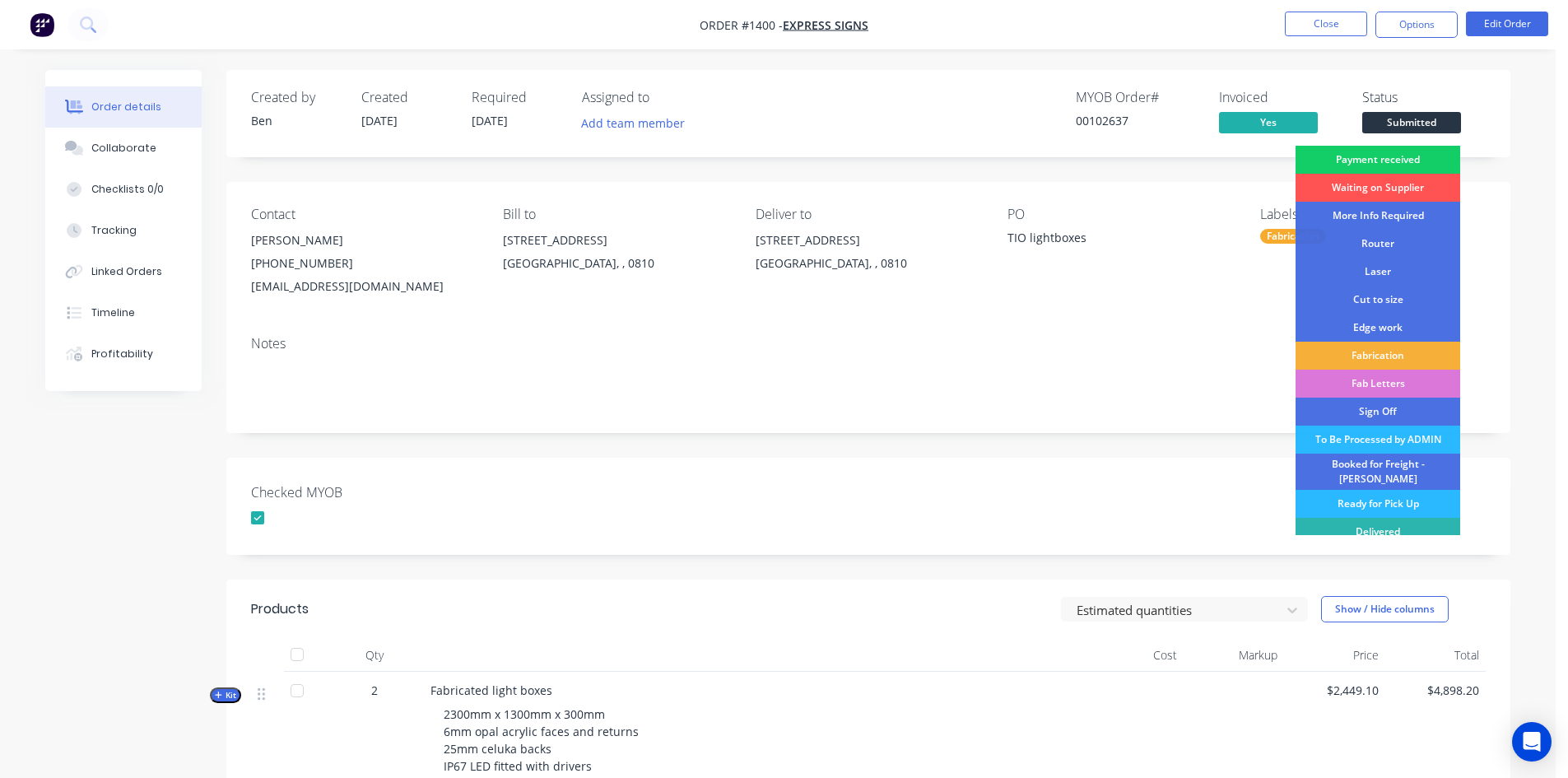
click at [1411, 159] on div "Payment received" at bounding box center [1377, 160] width 164 height 28
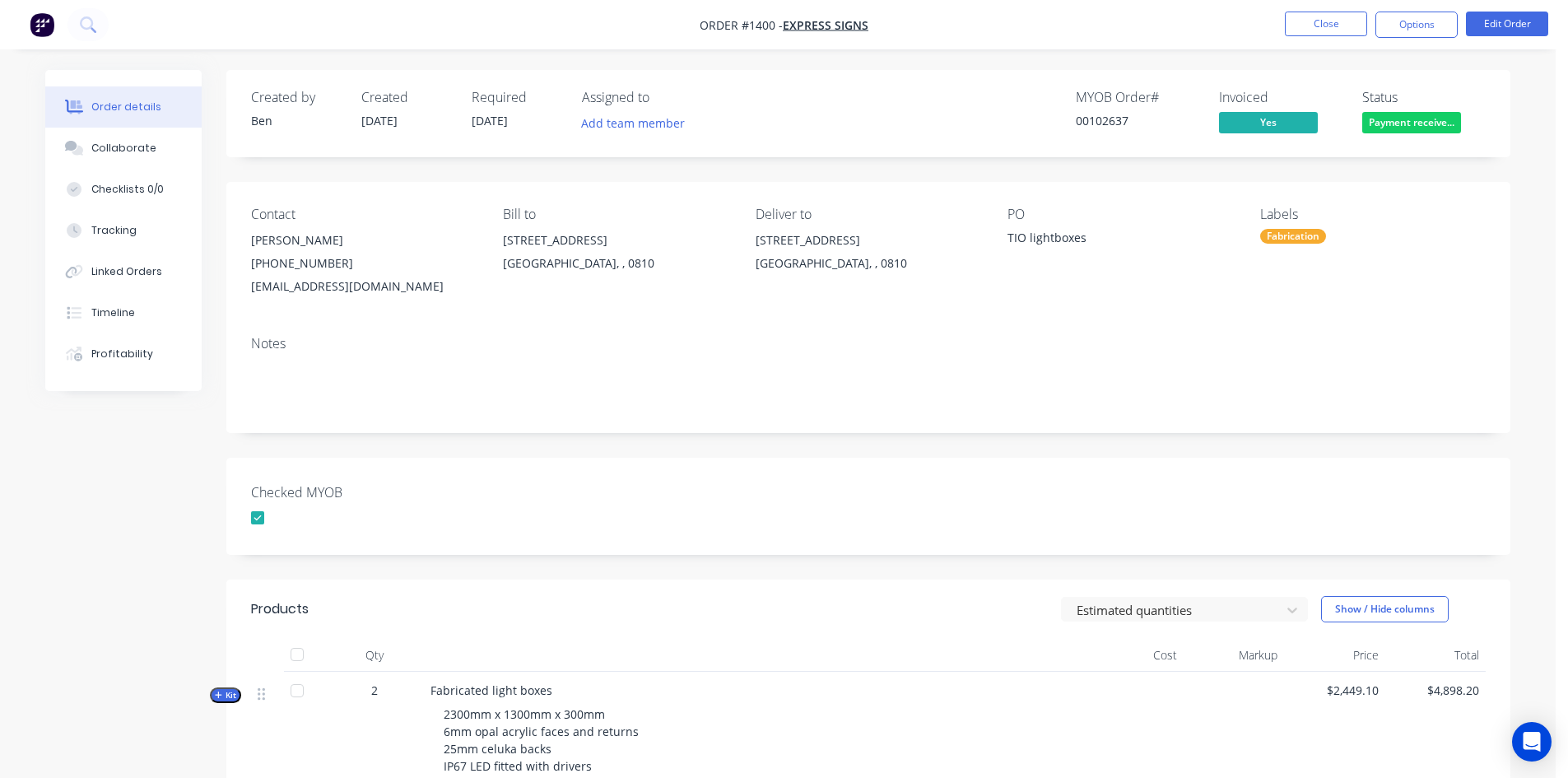
click at [1305, 242] on div "Fabrication" at bounding box center [1292, 235] width 66 height 15
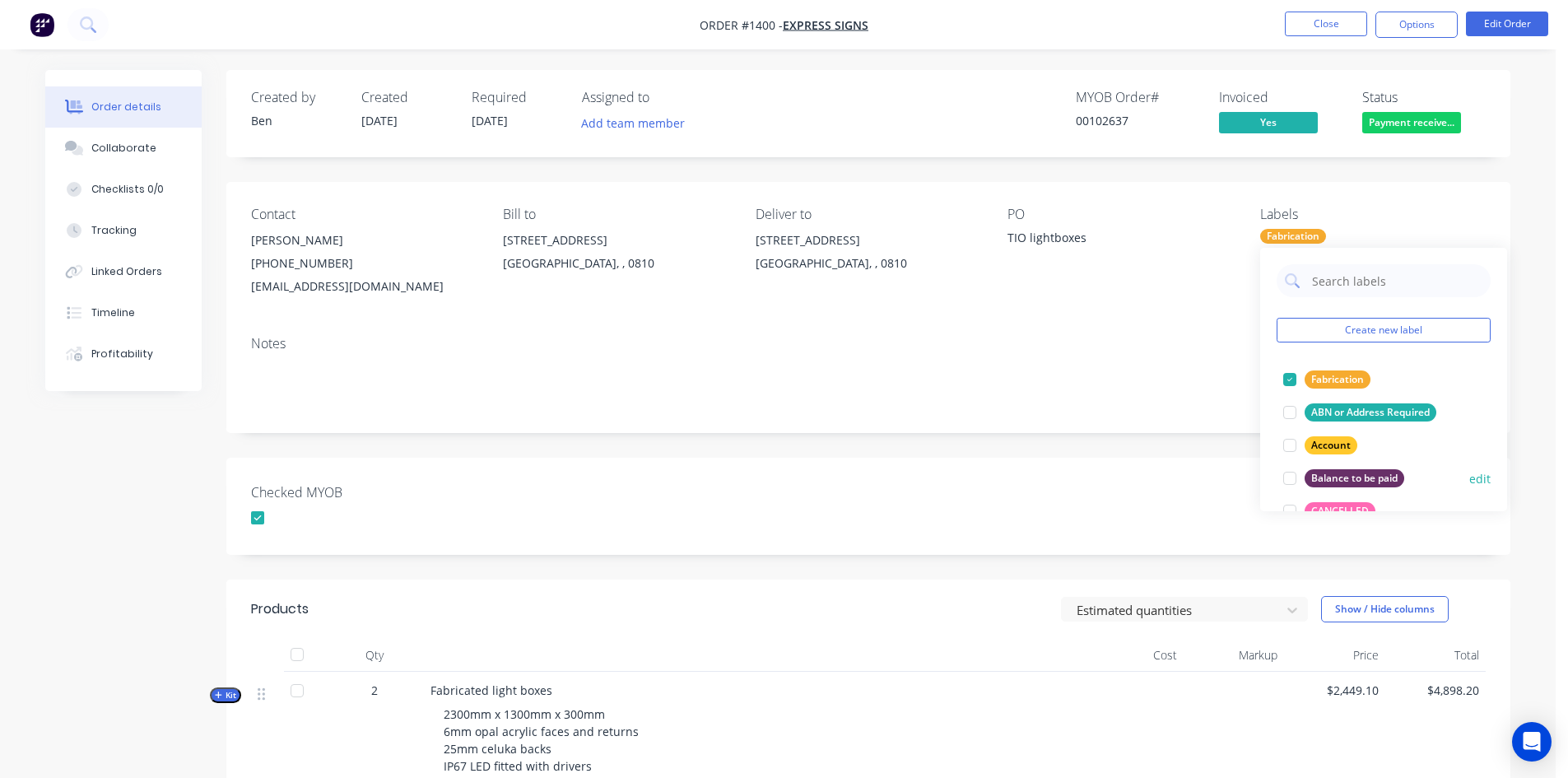
click at [1290, 478] on div at bounding box center [1289, 478] width 32 height 32
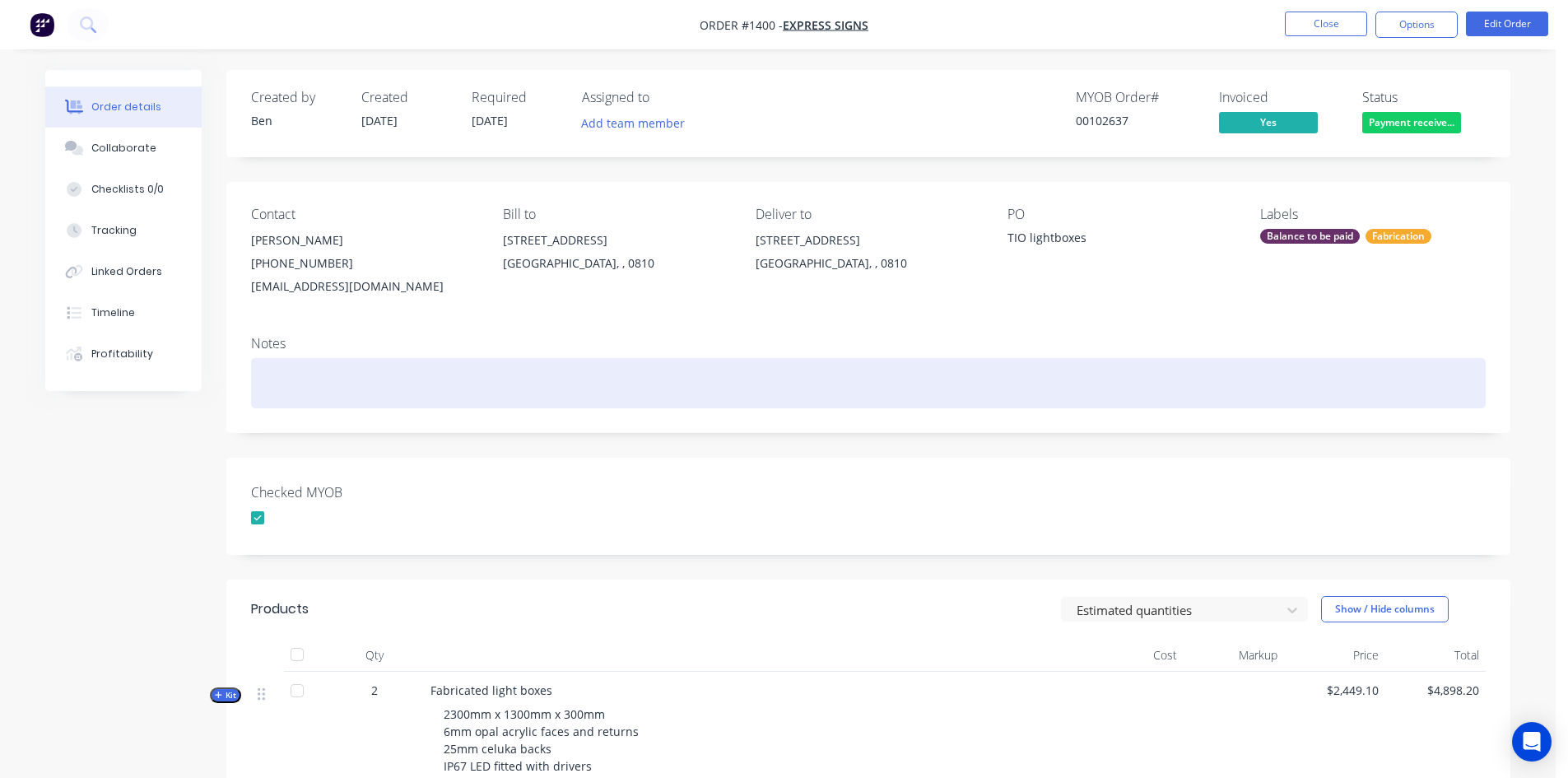
click at [1160, 369] on div at bounding box center [868, 383] width 1234 height 50
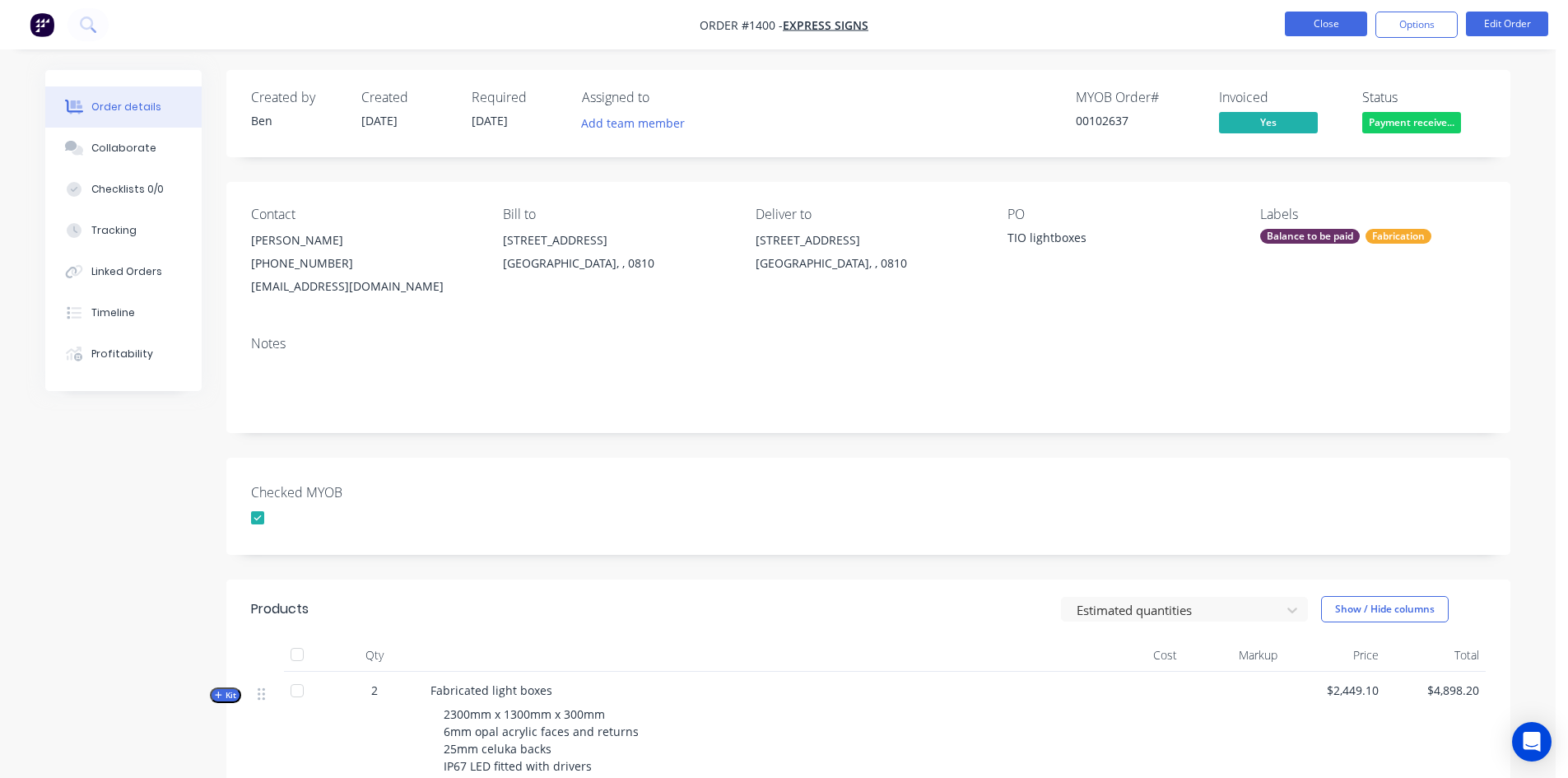
click at [1327, 20] on button "Close" at bounding box center [1327, 24] width 83 height 25
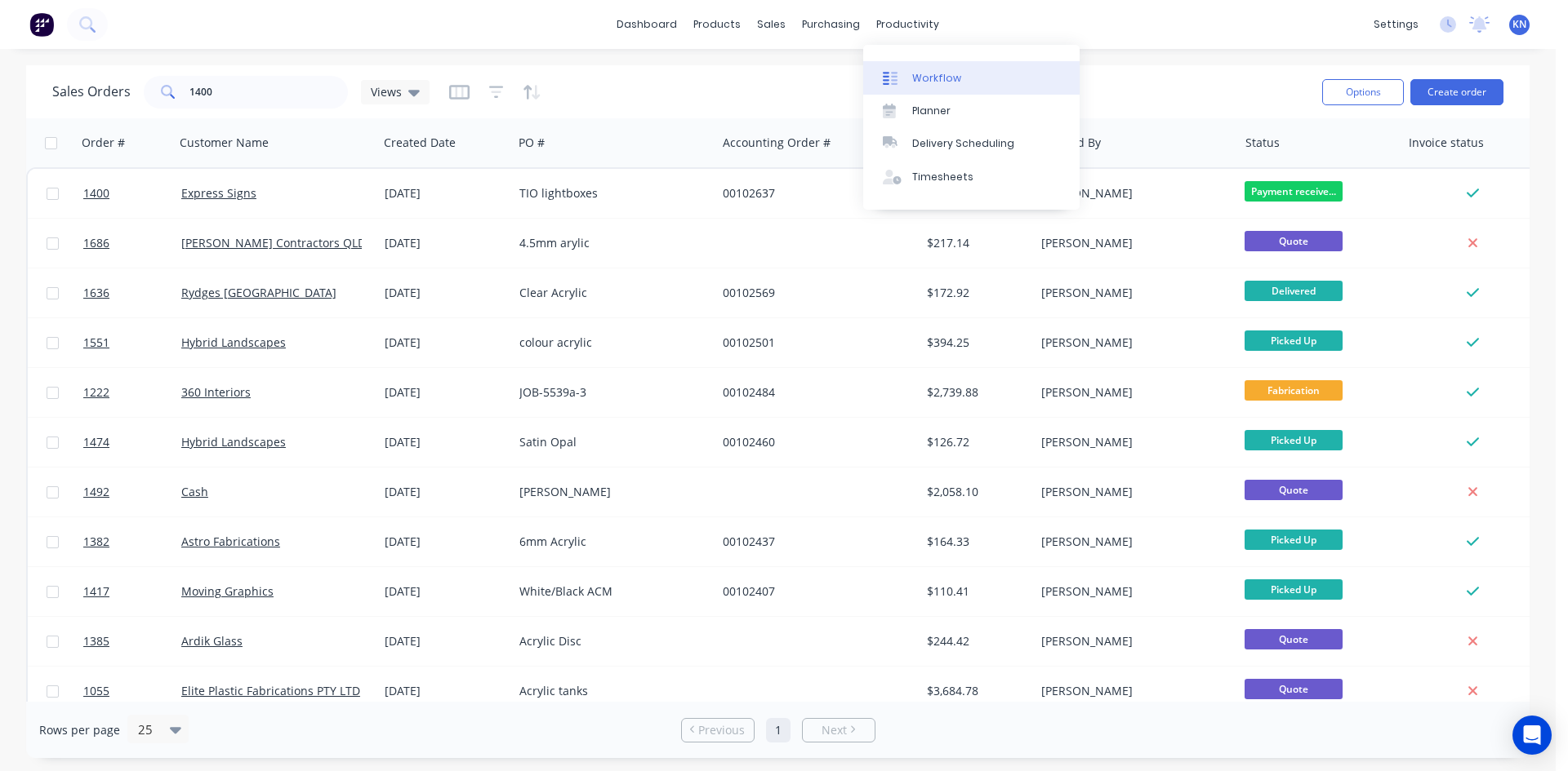
click at [953, 77] on div "Workflow" at bounding box center [936, 78] width 49 height 15
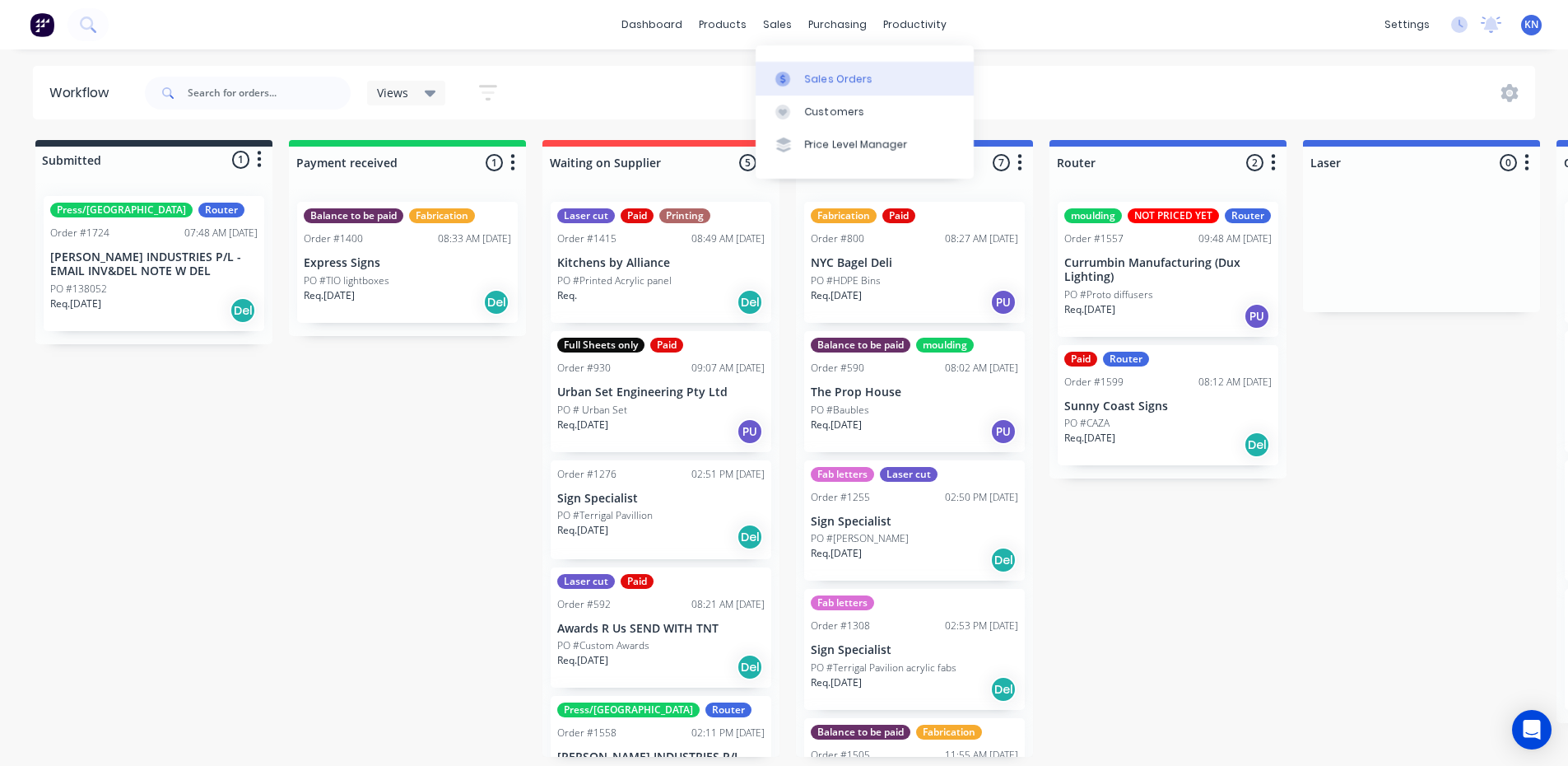
click at [819, 73] on div "Sales Orders" at bounding box center [839, 79] width 68 height 15
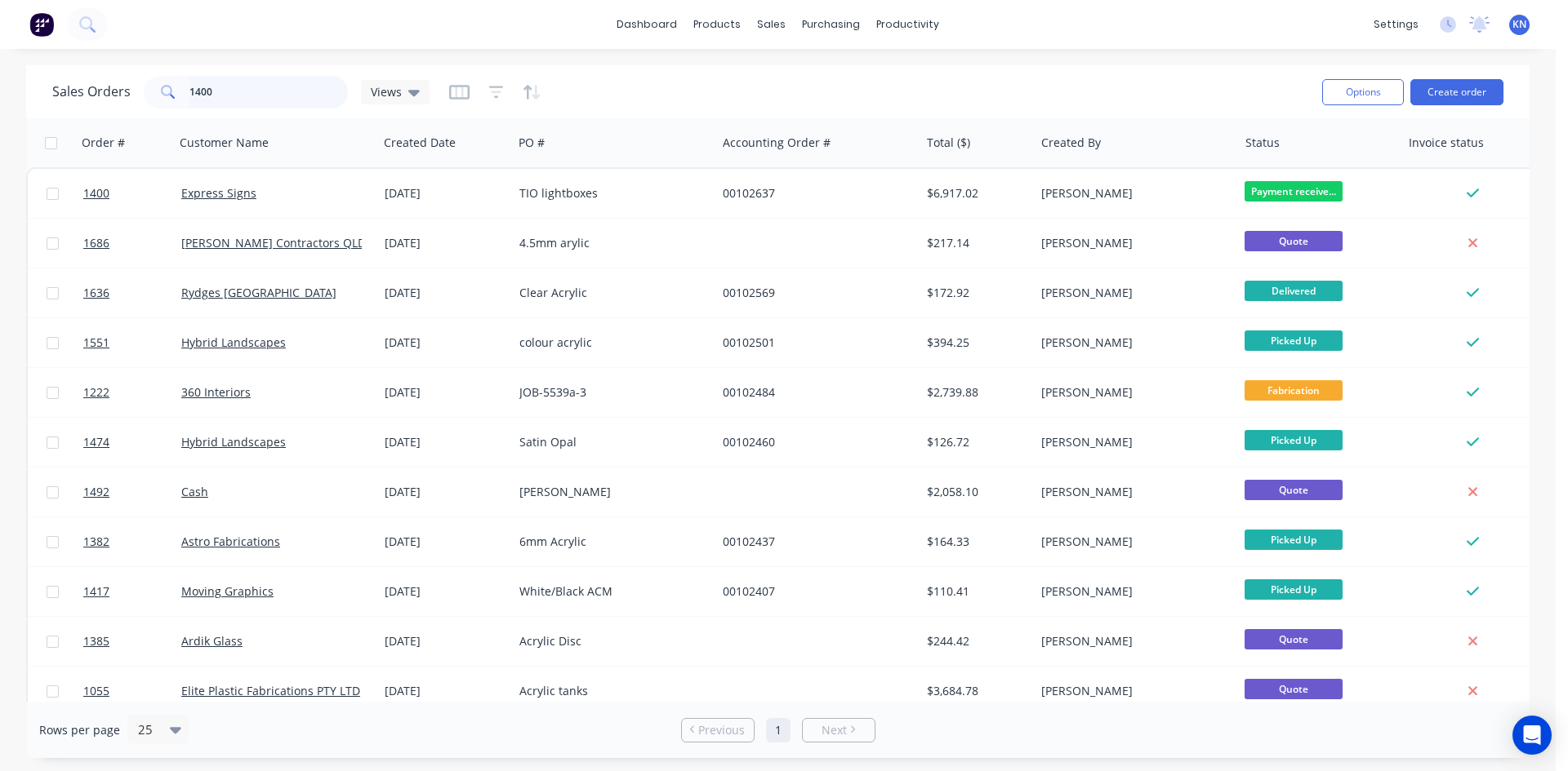
click at [246, 88] on input "1400" at bounding box center [268, 92] width 159 height 32
type input "1"
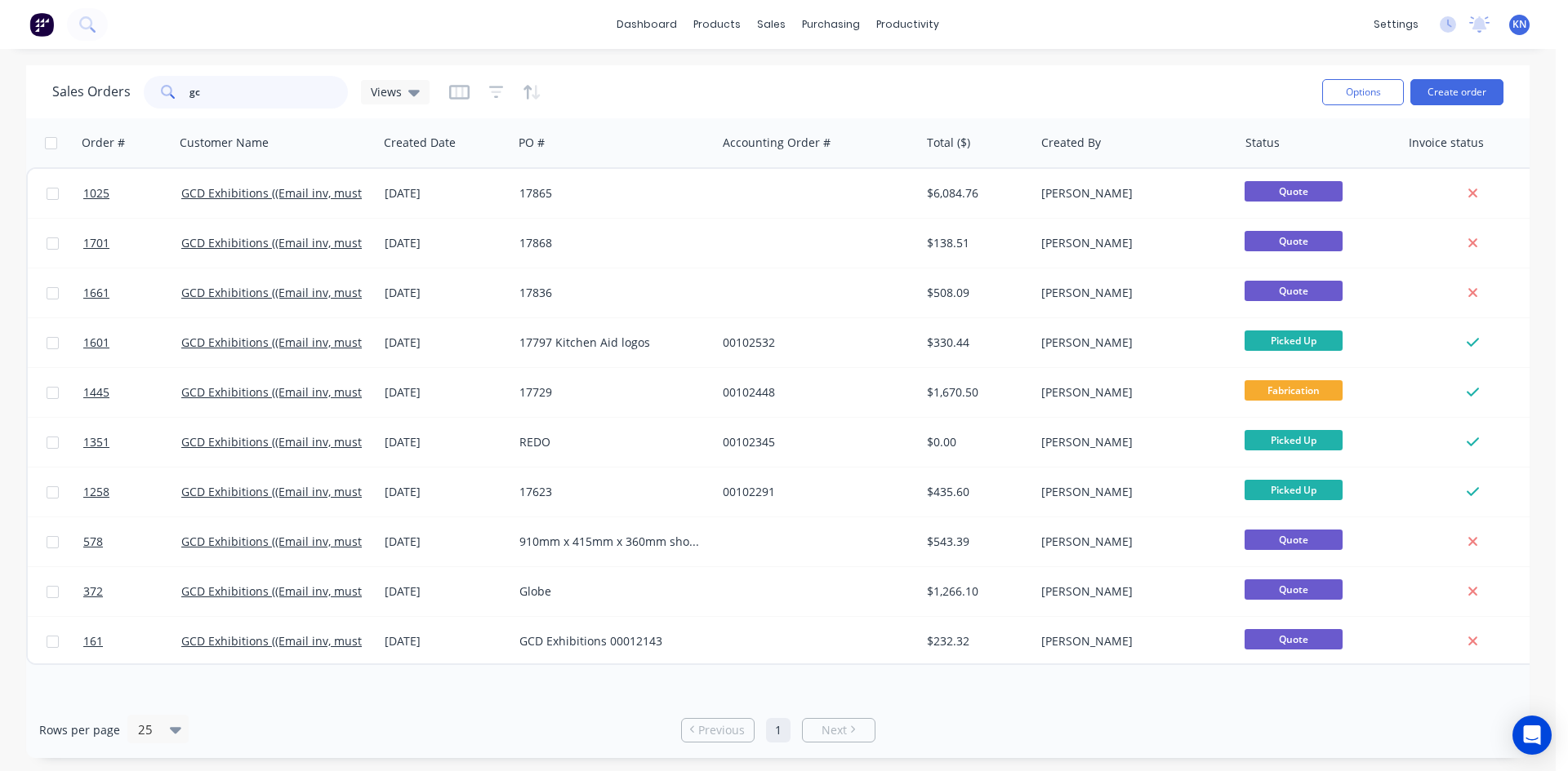
type input "g"
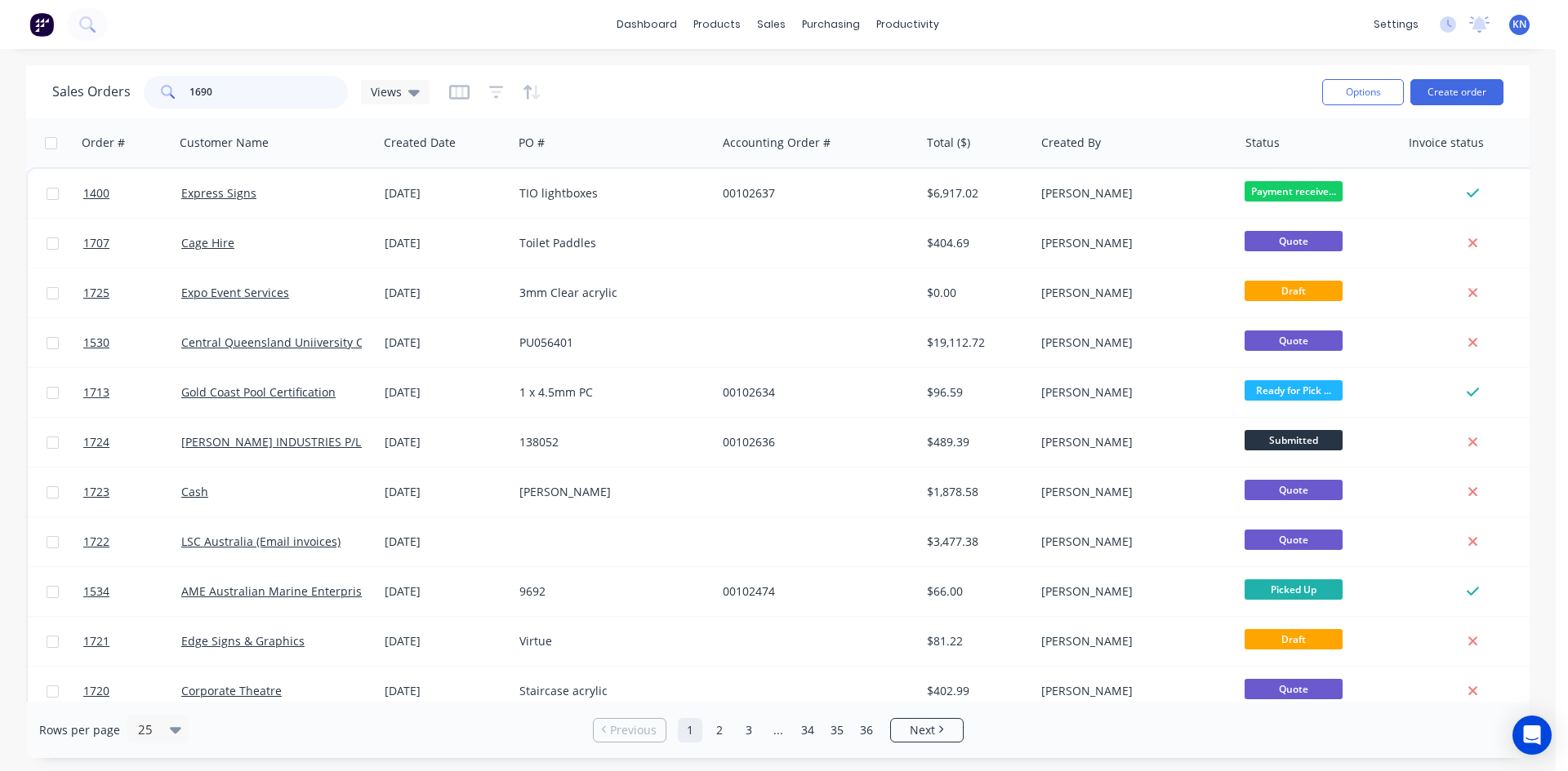
type input "1690"
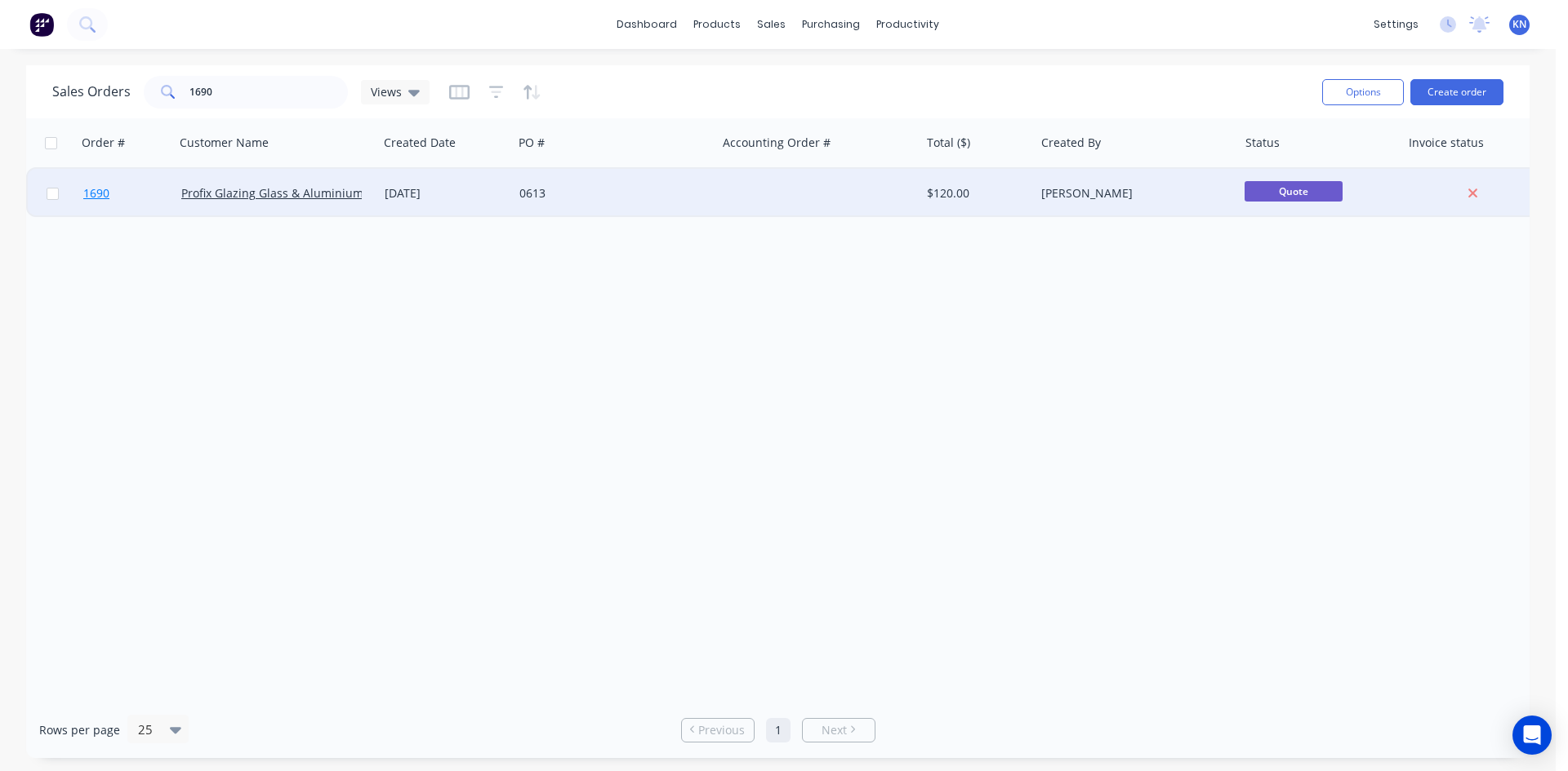
click at [127, 189] on link "1690" at bounding box center [132, 193] width 98 height 49
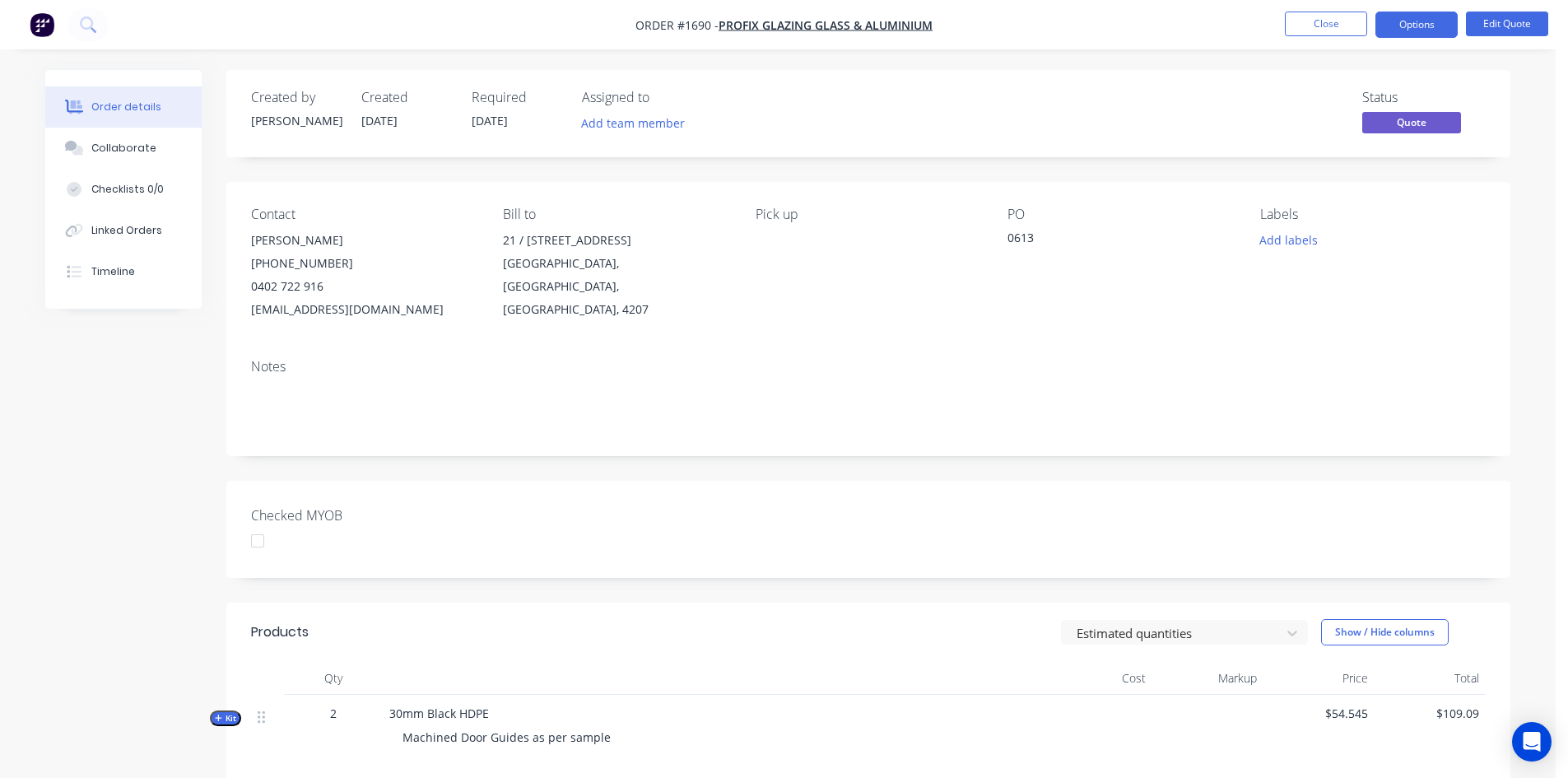
click at [262, 545] on div at bounding box center [257, 541] width 32 height 32
click at [1294, 236] on button "Add labels" at bounding box center [1287, 239] width 76 height 23
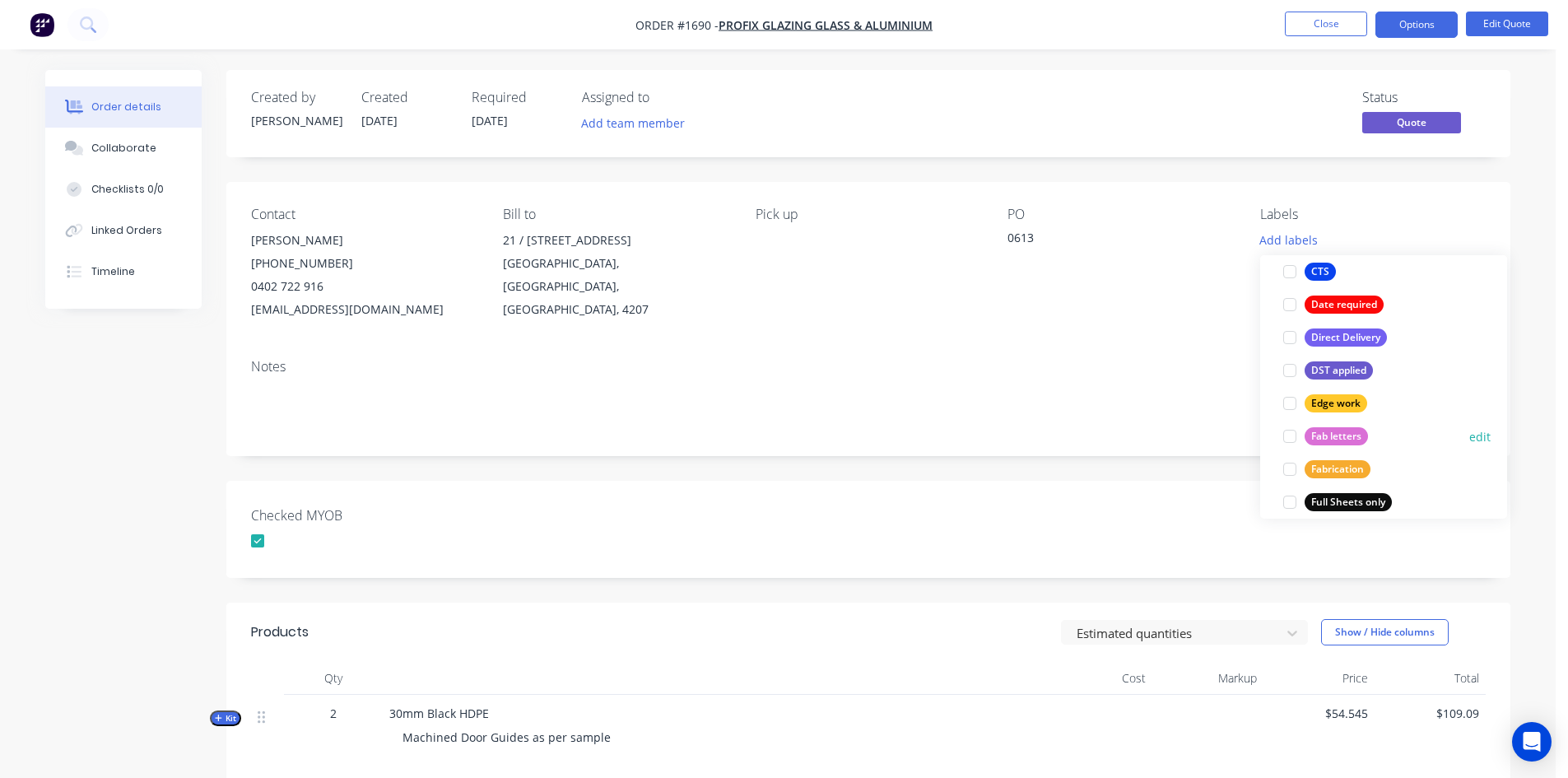
scroll to position [494, 0]
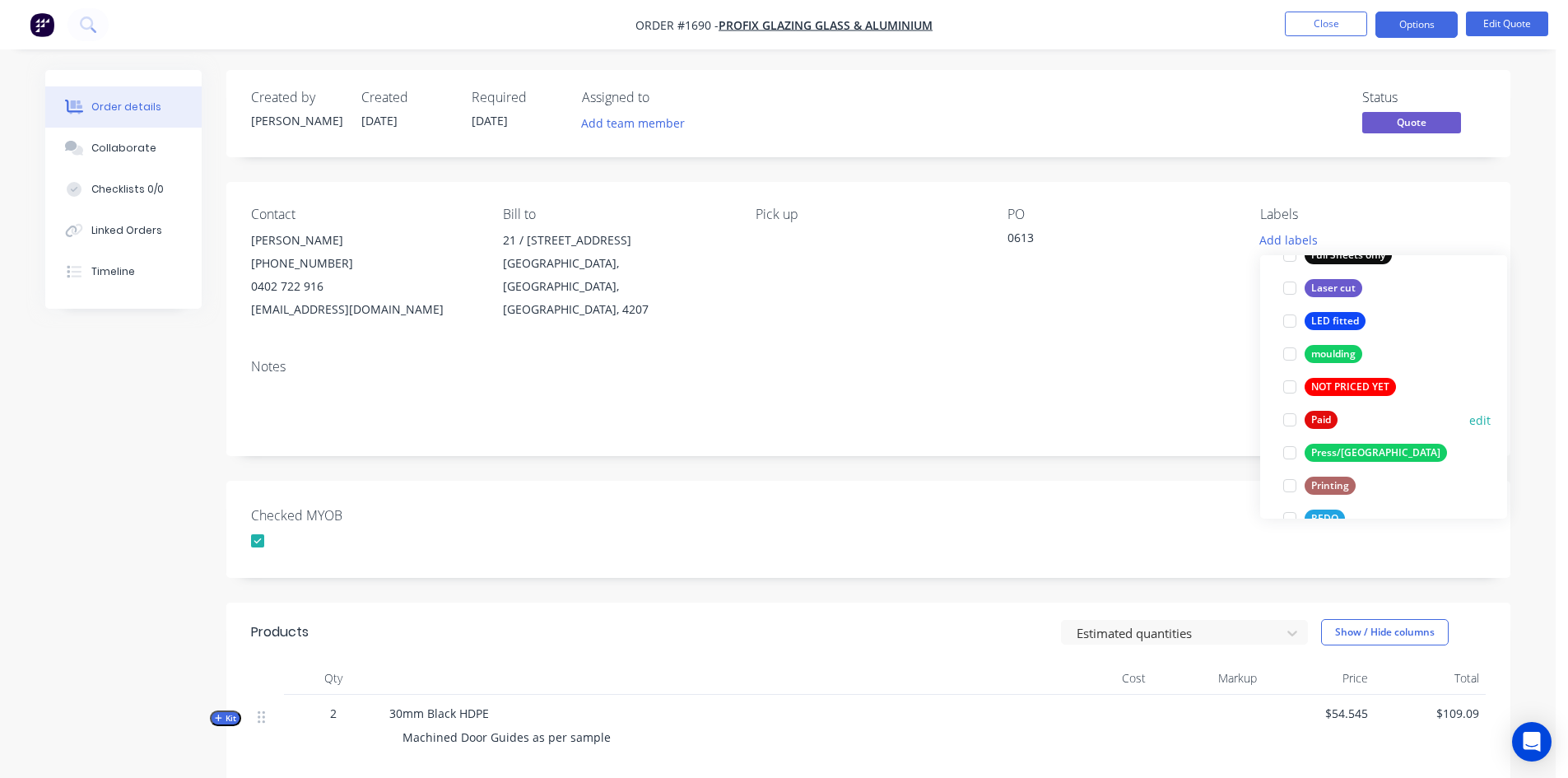
click at [1287, 424] on div at bounding box center [1289, 420] width 32 height 32
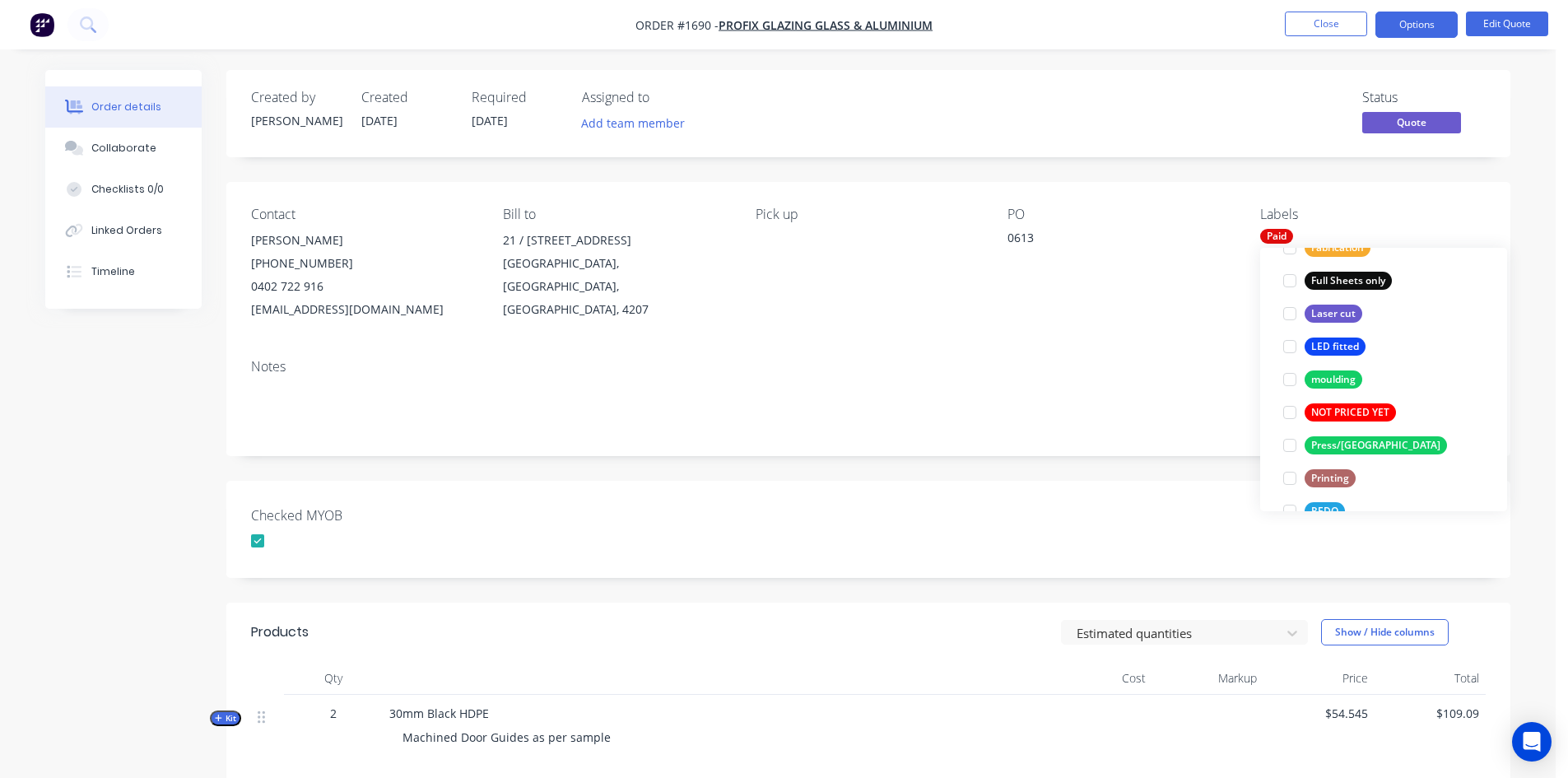
scroll to position [0, 0]
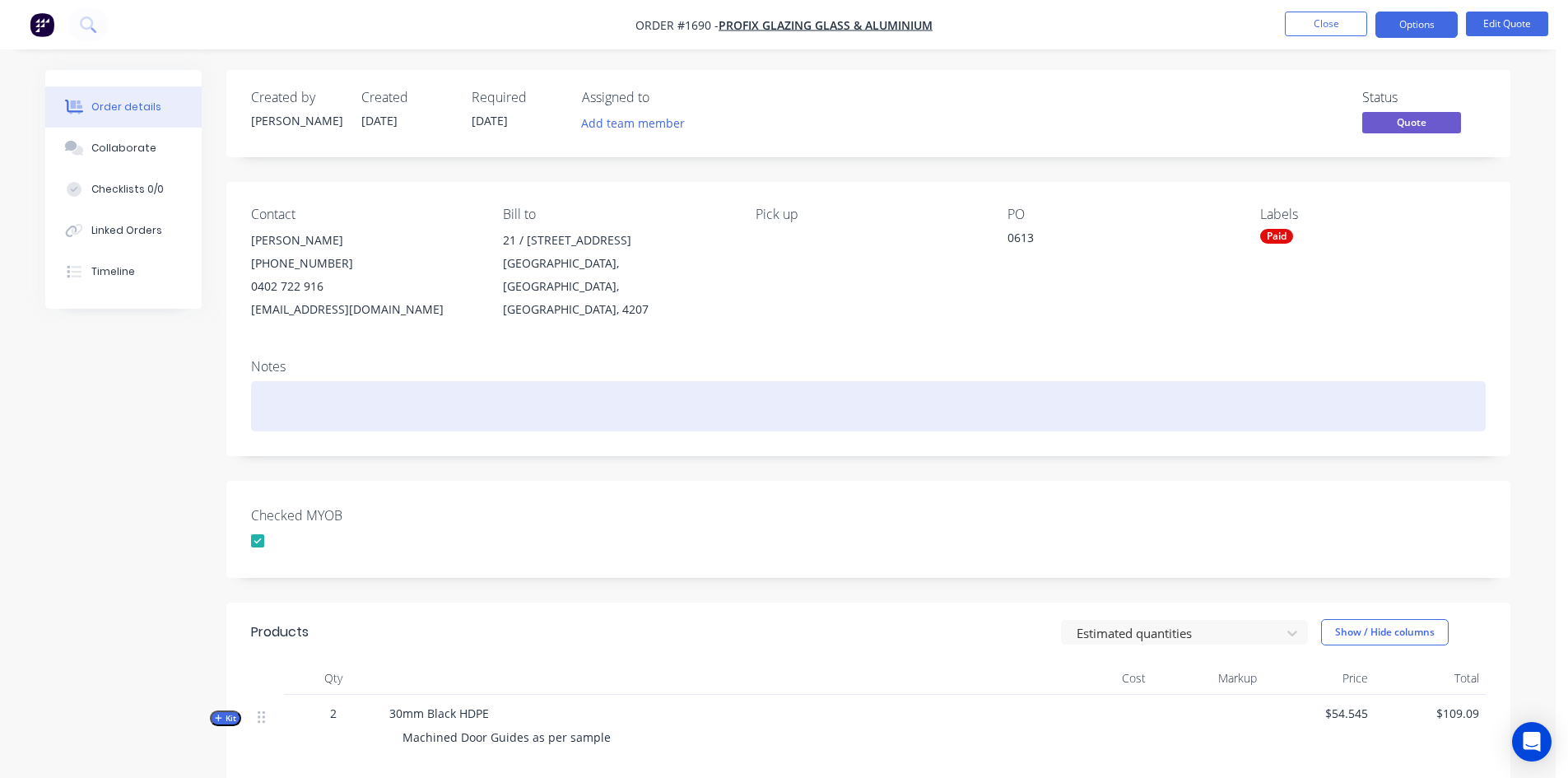
drag, startPoint x: 1165, startPoint y: 428, endPoint x: 1172, endPoint y: 411, distance: 18.4
click at [1164, 427] on div at bounding box center [868, 406] width 1234 height 50
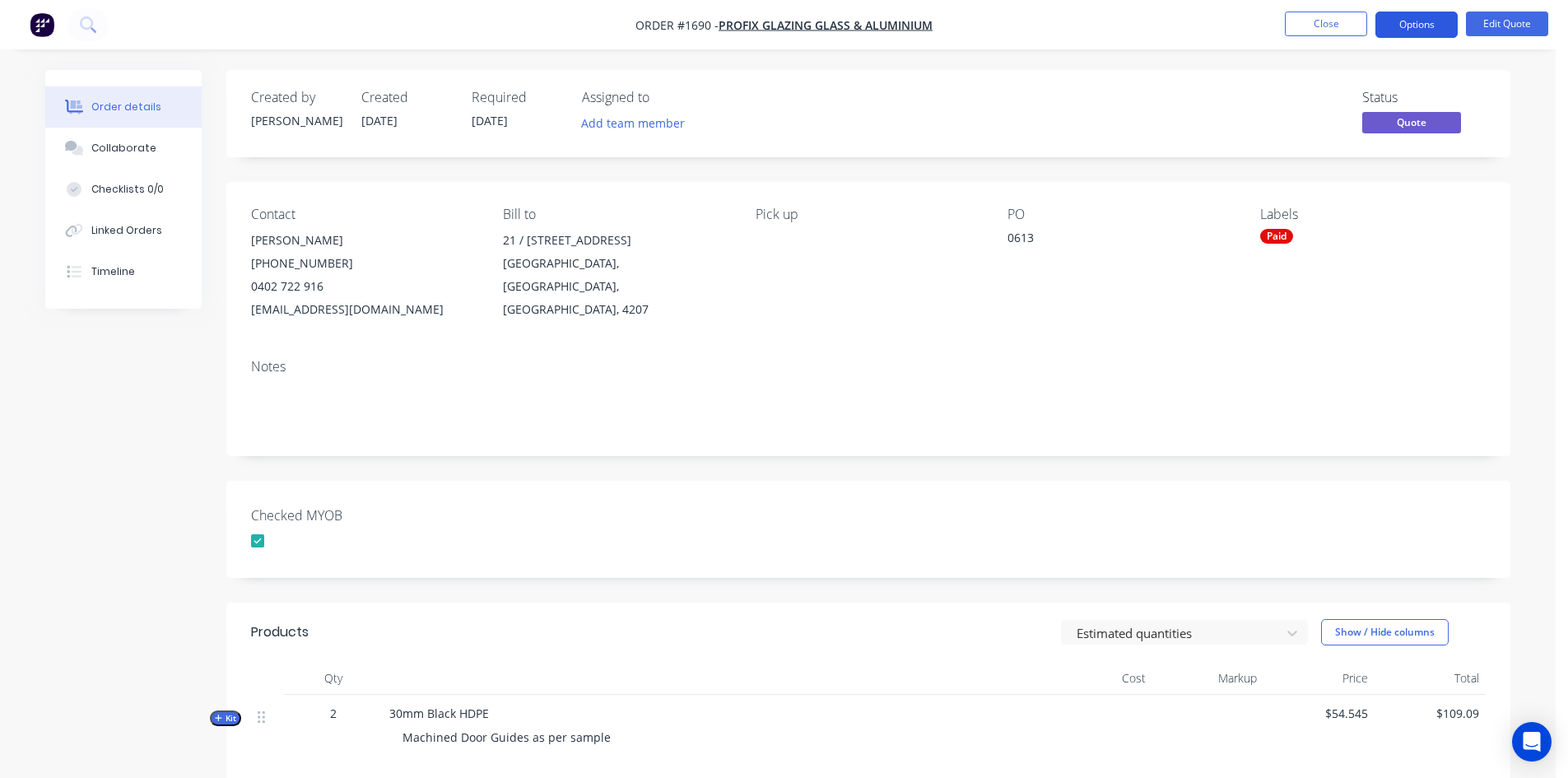
click at [1430, 20] on button "Options" at bounding box center [1417, 25] width 83 height 27
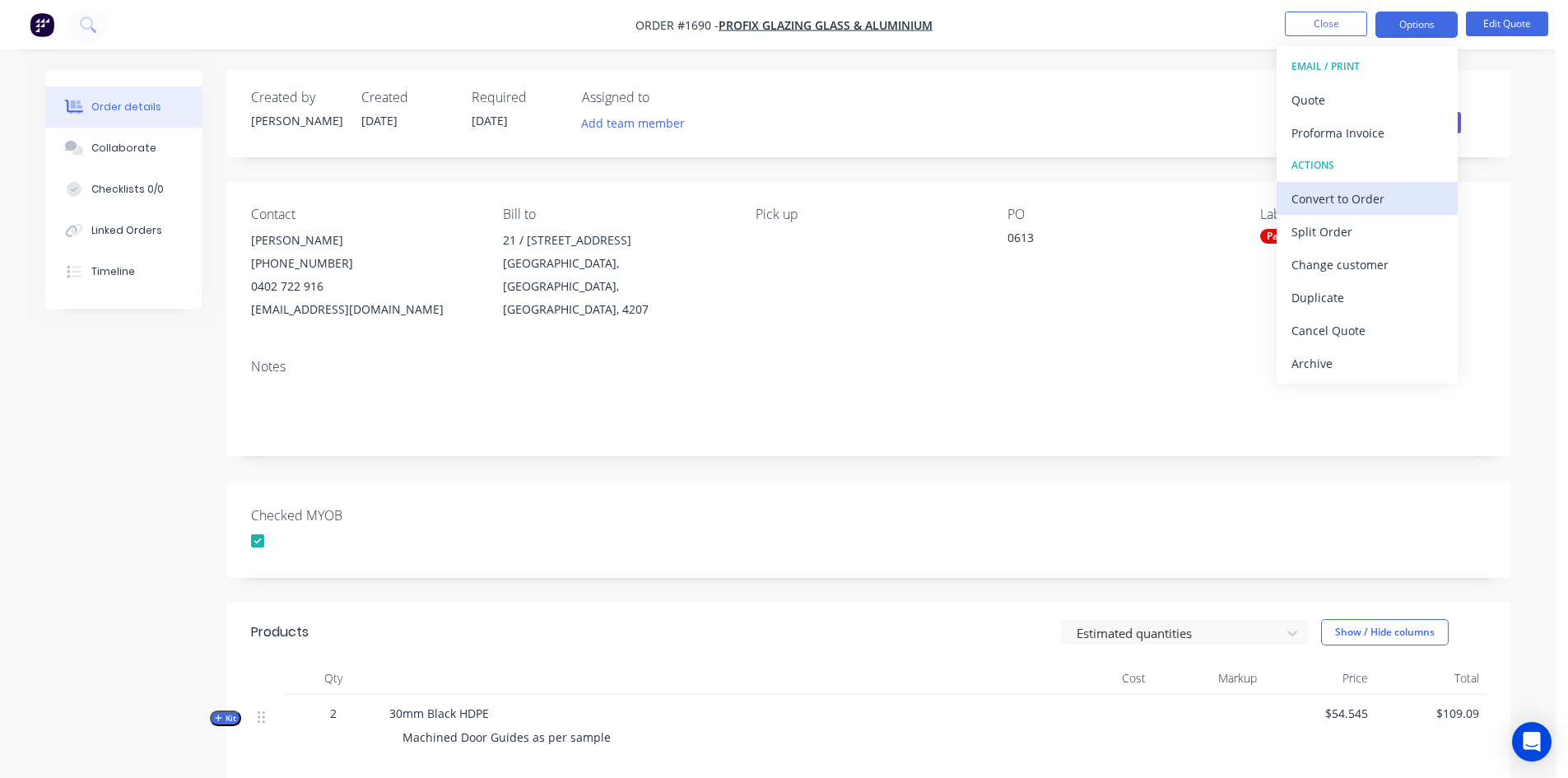
click at [1354, 197] on div "Convert to Order" at bounding box center [1367, 199] width 152 height 24
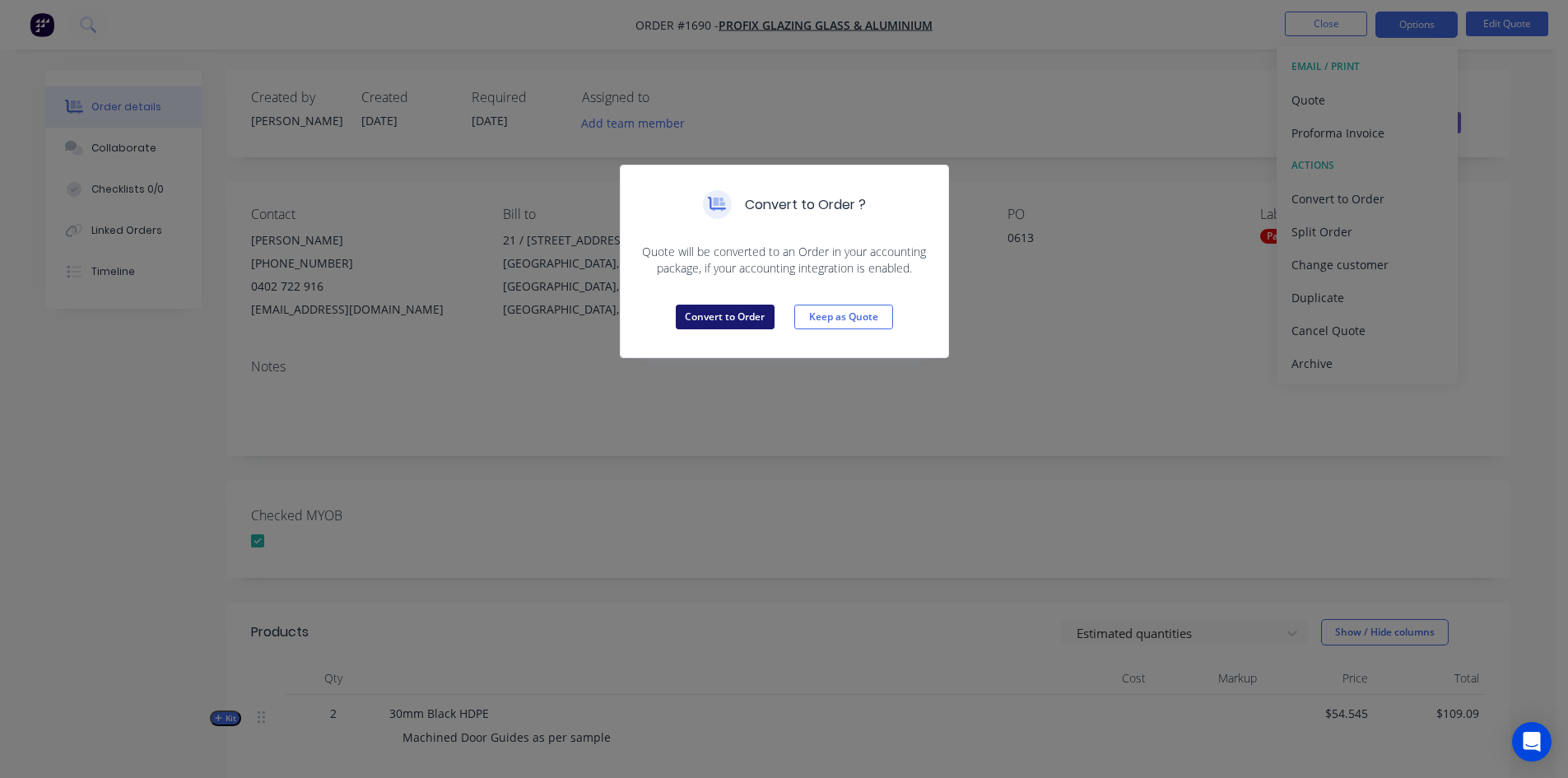
click at [729, 314] on button "Convert to Order" at bounding box center [725, 316] width 98 height 25
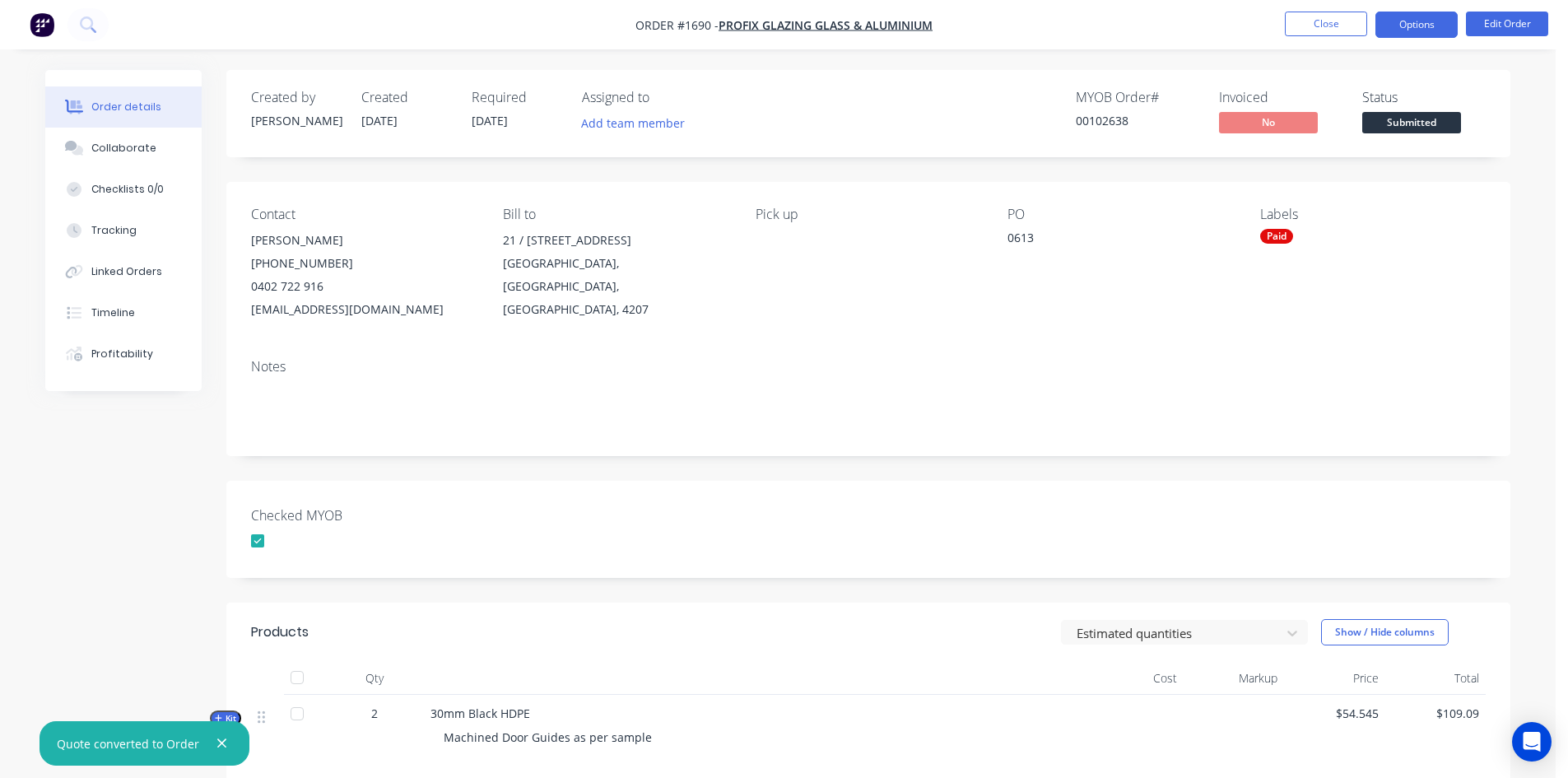
click at [1425, 25] on button "Options" at bounding box center [1417, 25] width 83 height 27
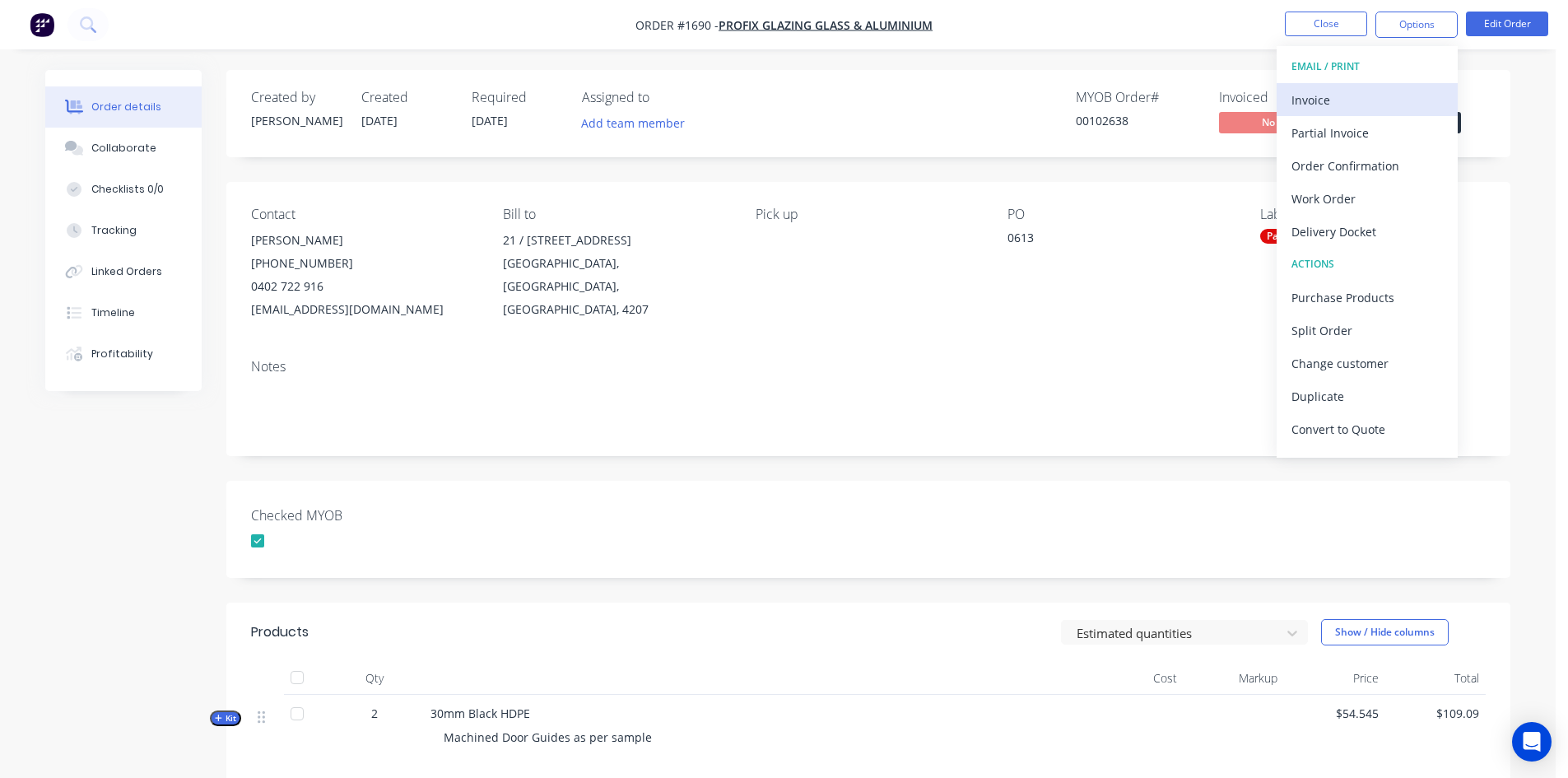
click at [1320, 102] on div "Invoice" at bounding box center [1367, 99] width 152 height 24
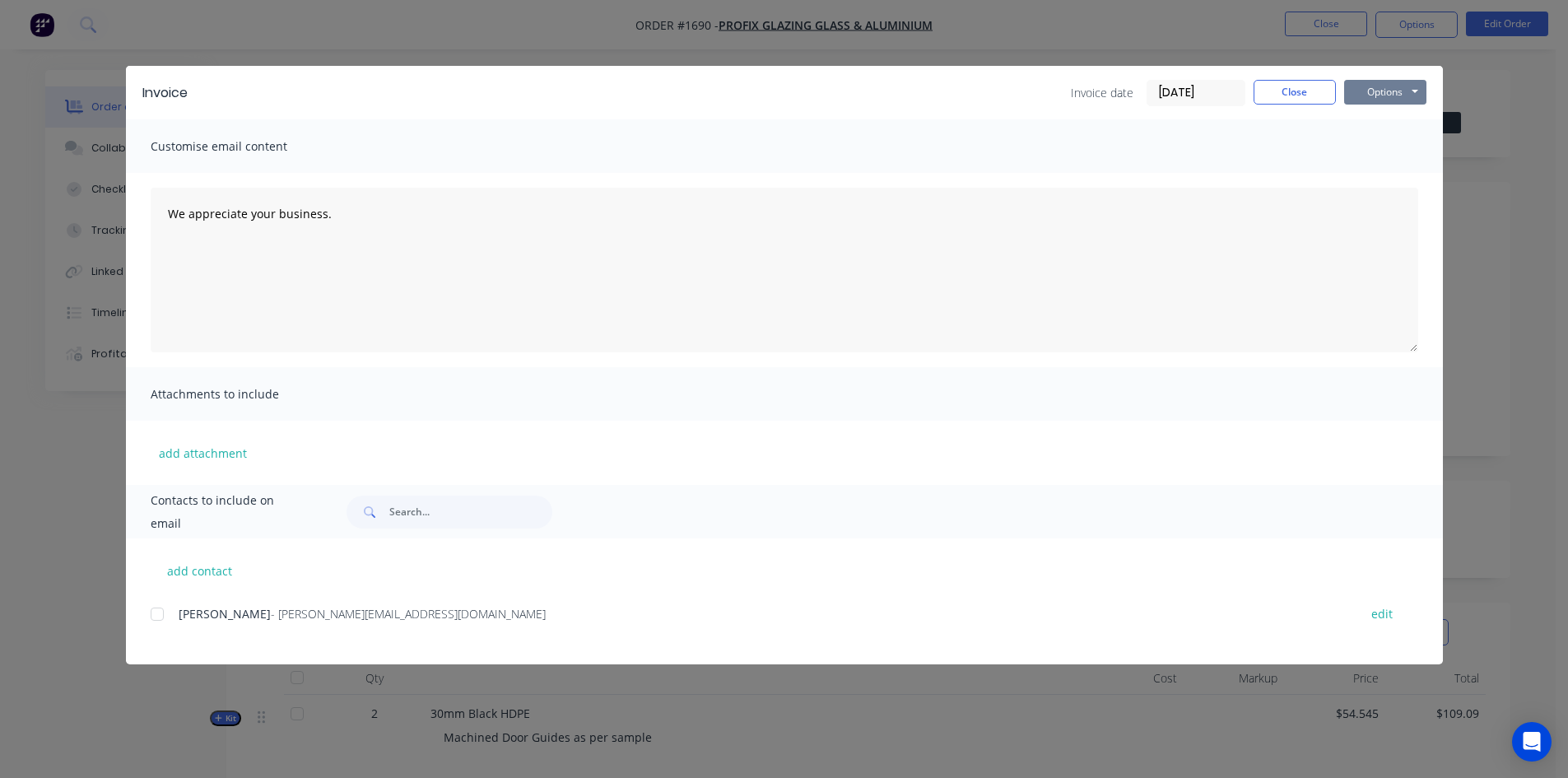
click at [1386, 89] on button "Options" at bounding box center [1386, 92] width 83 height 25
click at [1189, 95] on input "[DATE]" at bounding box center [1196, 93] width 97 height 25
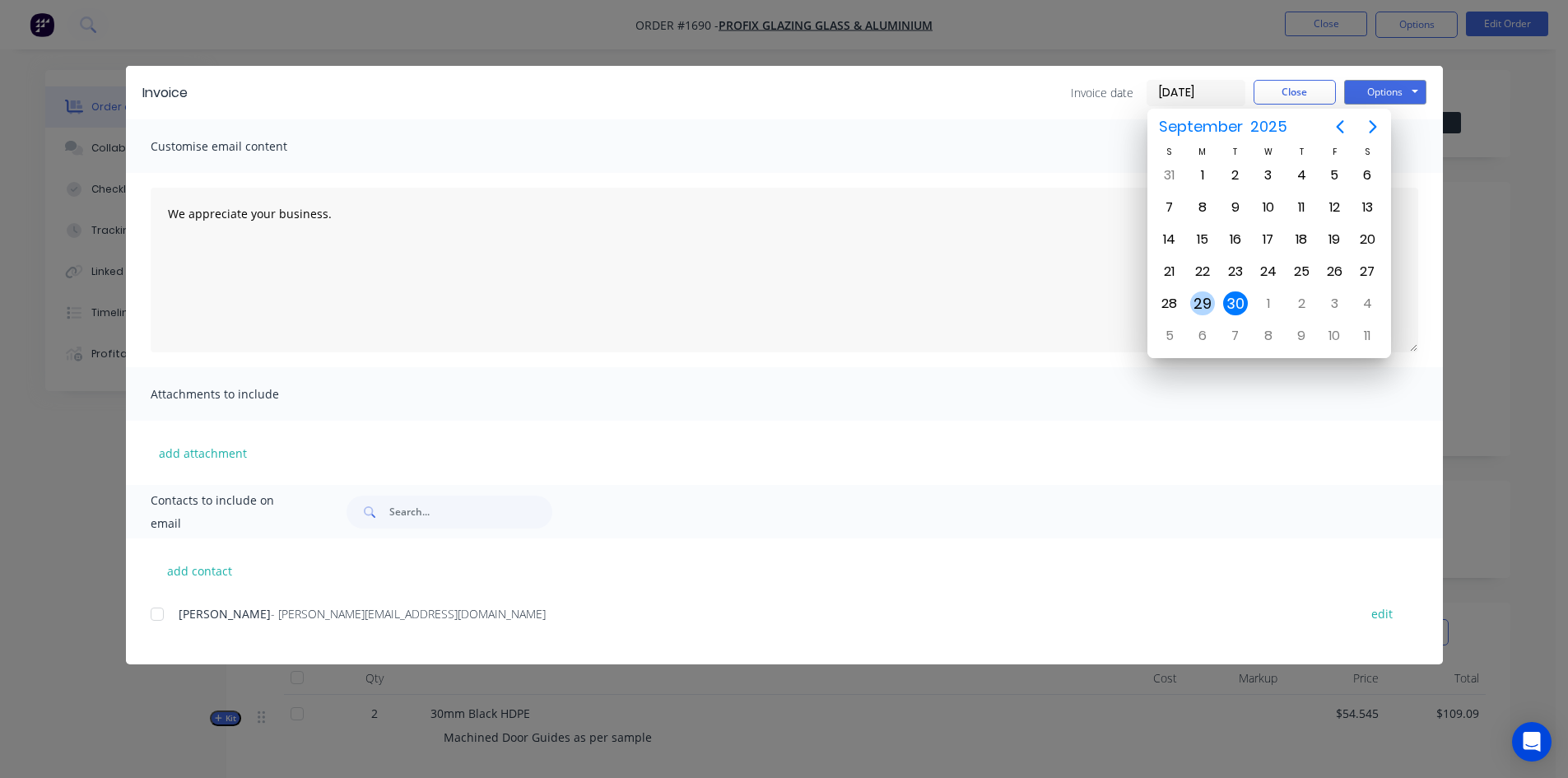
click at [1205, 298] on div "29" at bounding box center [1202, 303] width 25 height 25
type input "[DATE]"
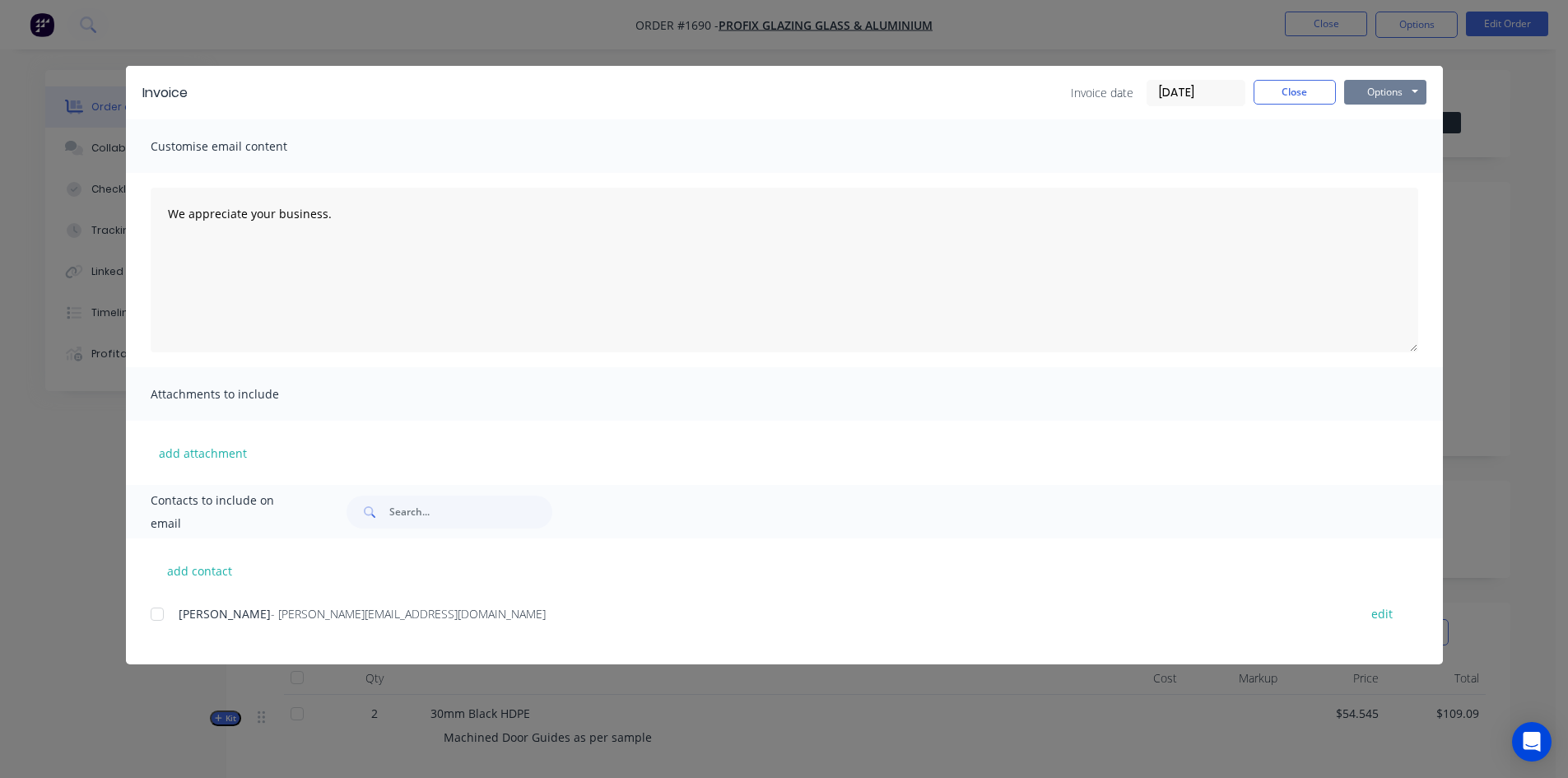
click at [1387, 90] on button "Options" at bounding box center [1386, 92] width 83 height 25
click at [1379, 145] on button "Print" at bounding box center [1397, 149] width 105 height 28
click at [1289, 94] on button "Close" at bounding box center [1295, 92] width 83 height 25
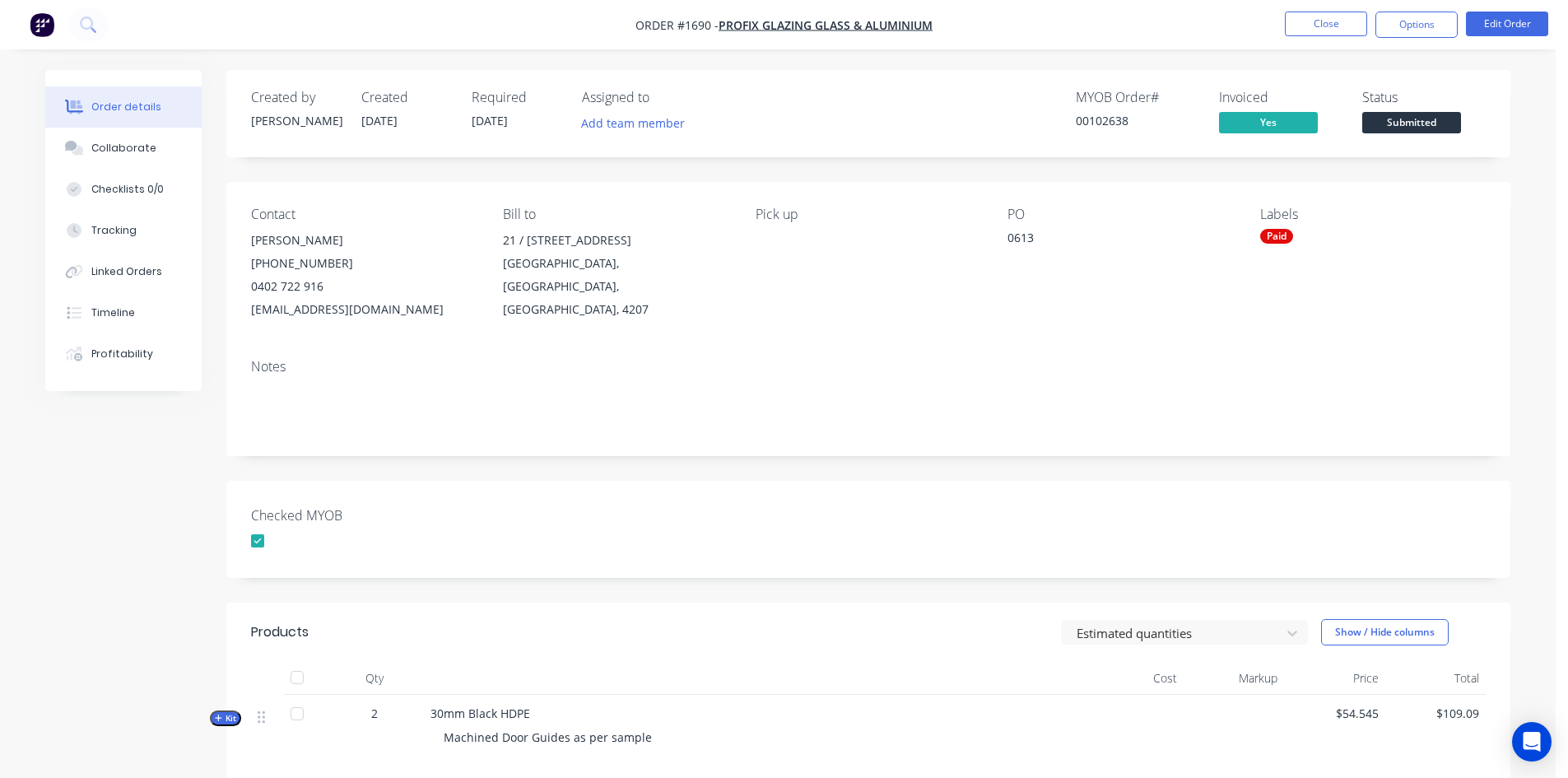
click at [1420, 122] on span "Submitted" at bounding box center [1411, 122] width 98 height 21
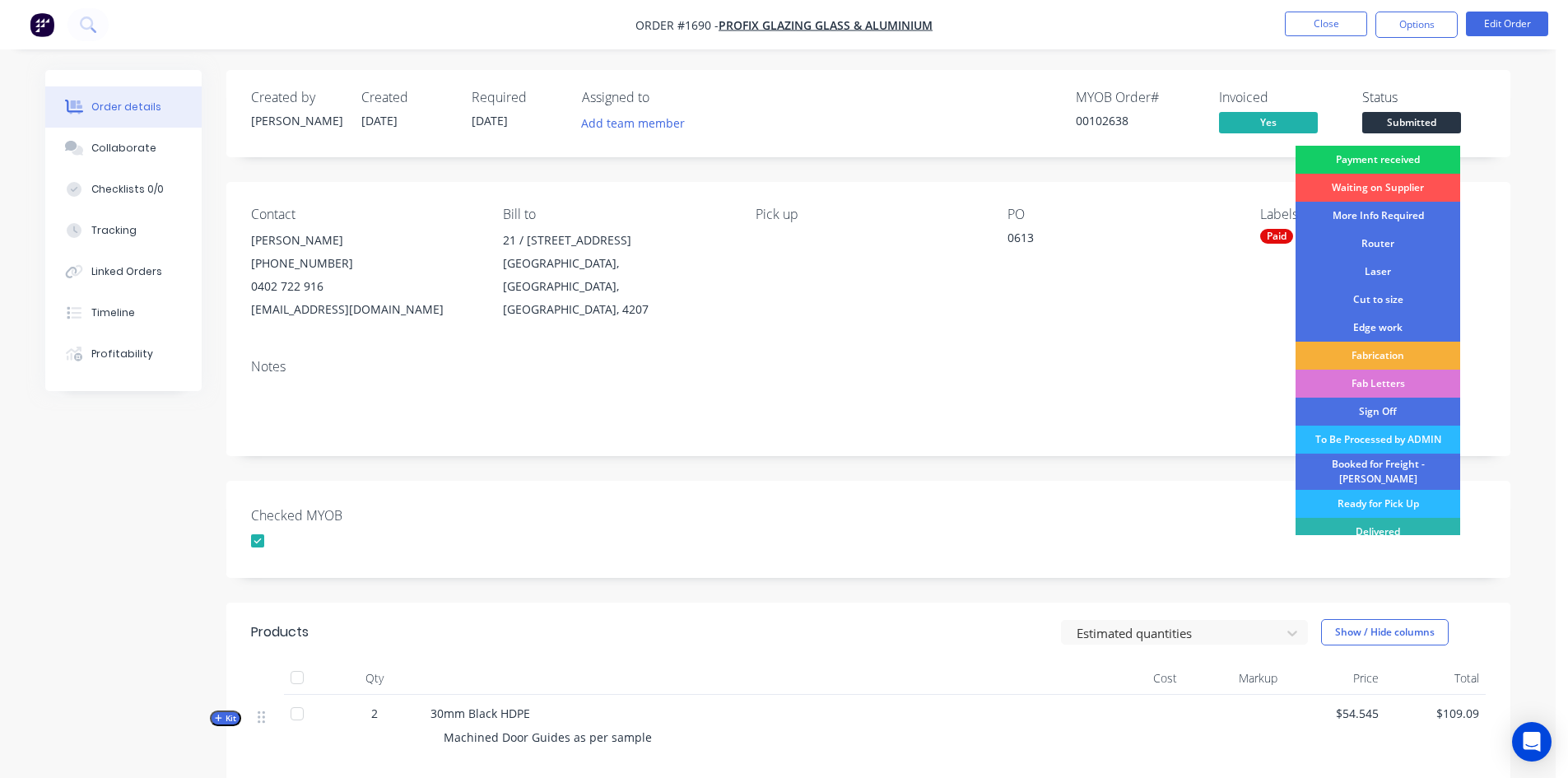
click at [1396, 157] on div "Payment received" at bounding box center [1377, 160] width 164 height 28
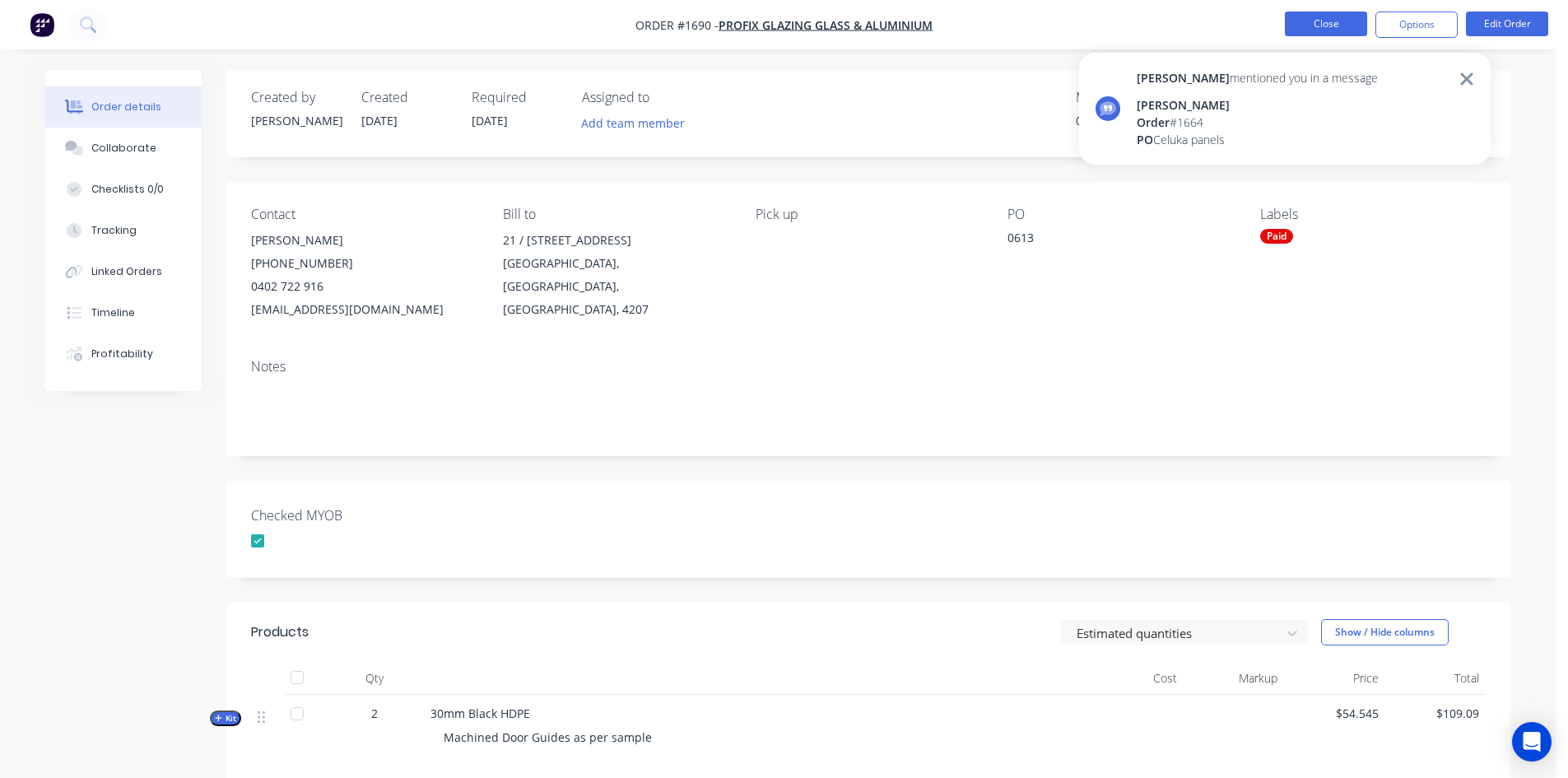
click at [1315, 22] on button "Close" at bounding box center [1327, 24] width 83 height 25
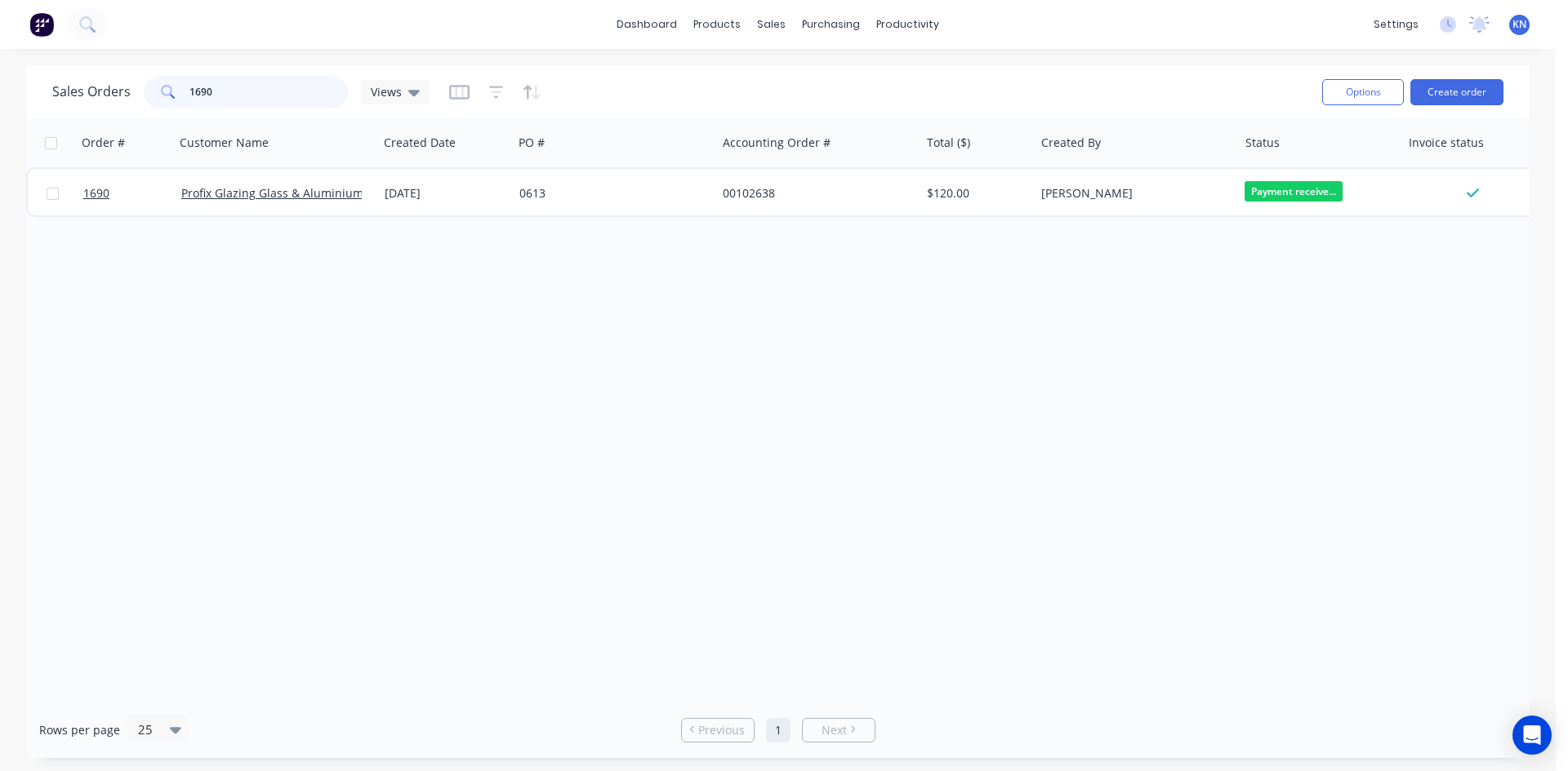
click at [231, 96] on input "1690" at bounding box center [268, 92] width 159 height 32
type input "1"
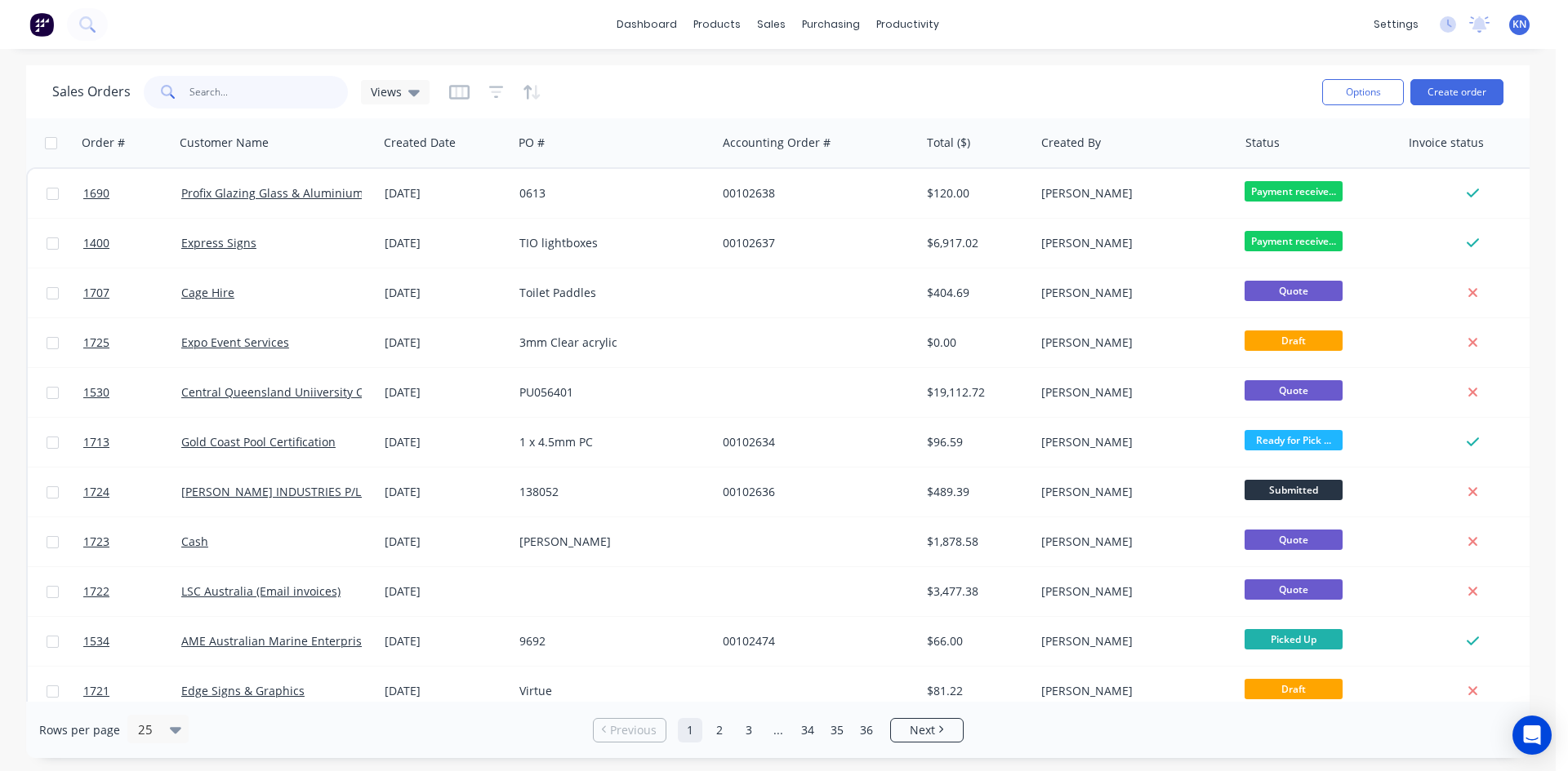
click at [235, 83] on input "text" at bounding box center [268, 92] width 159 height 32
type input "1714"
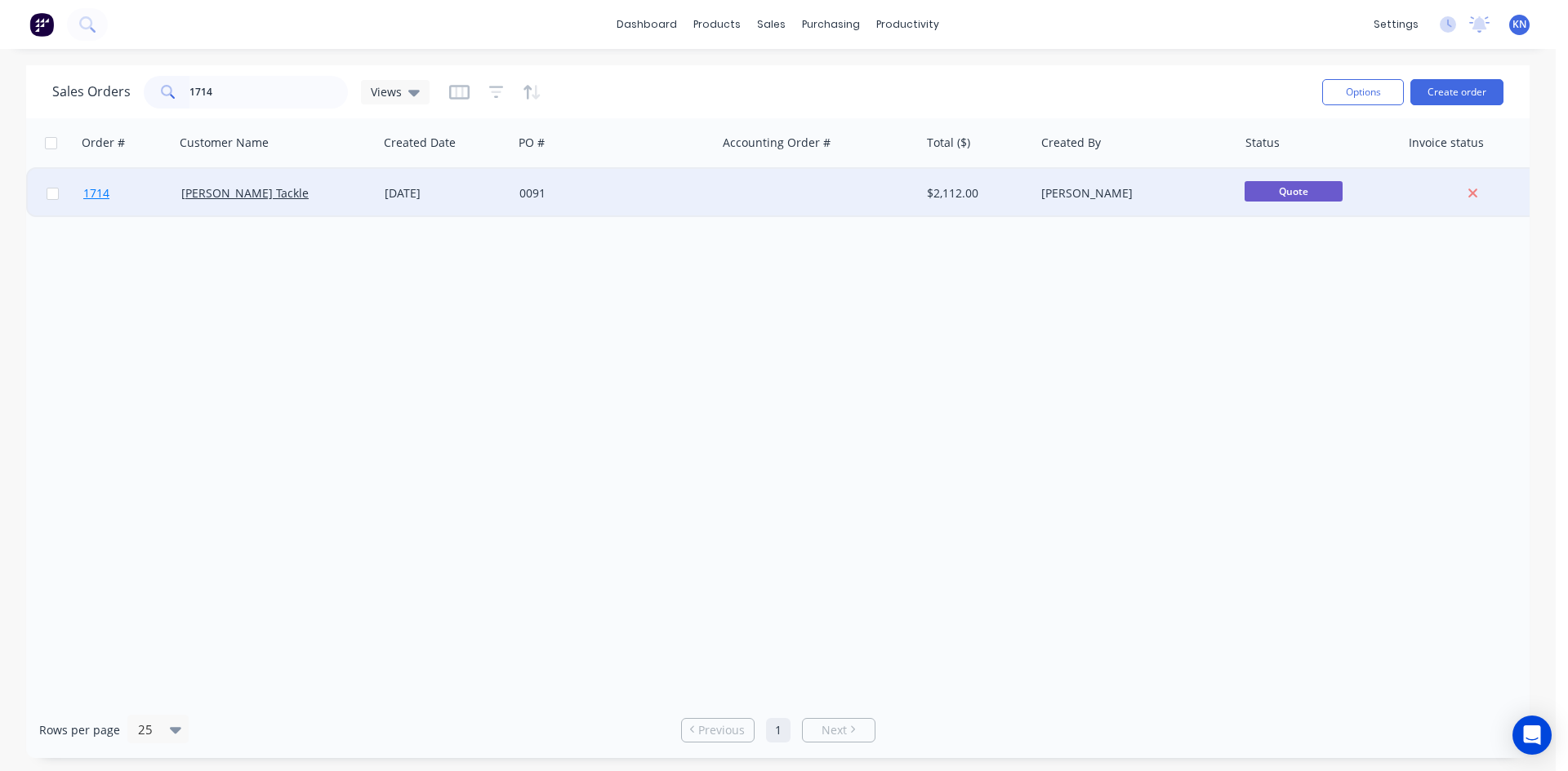
click at [100, 189] on span "1714" at bounding box center [96, 193] width 26 height 17
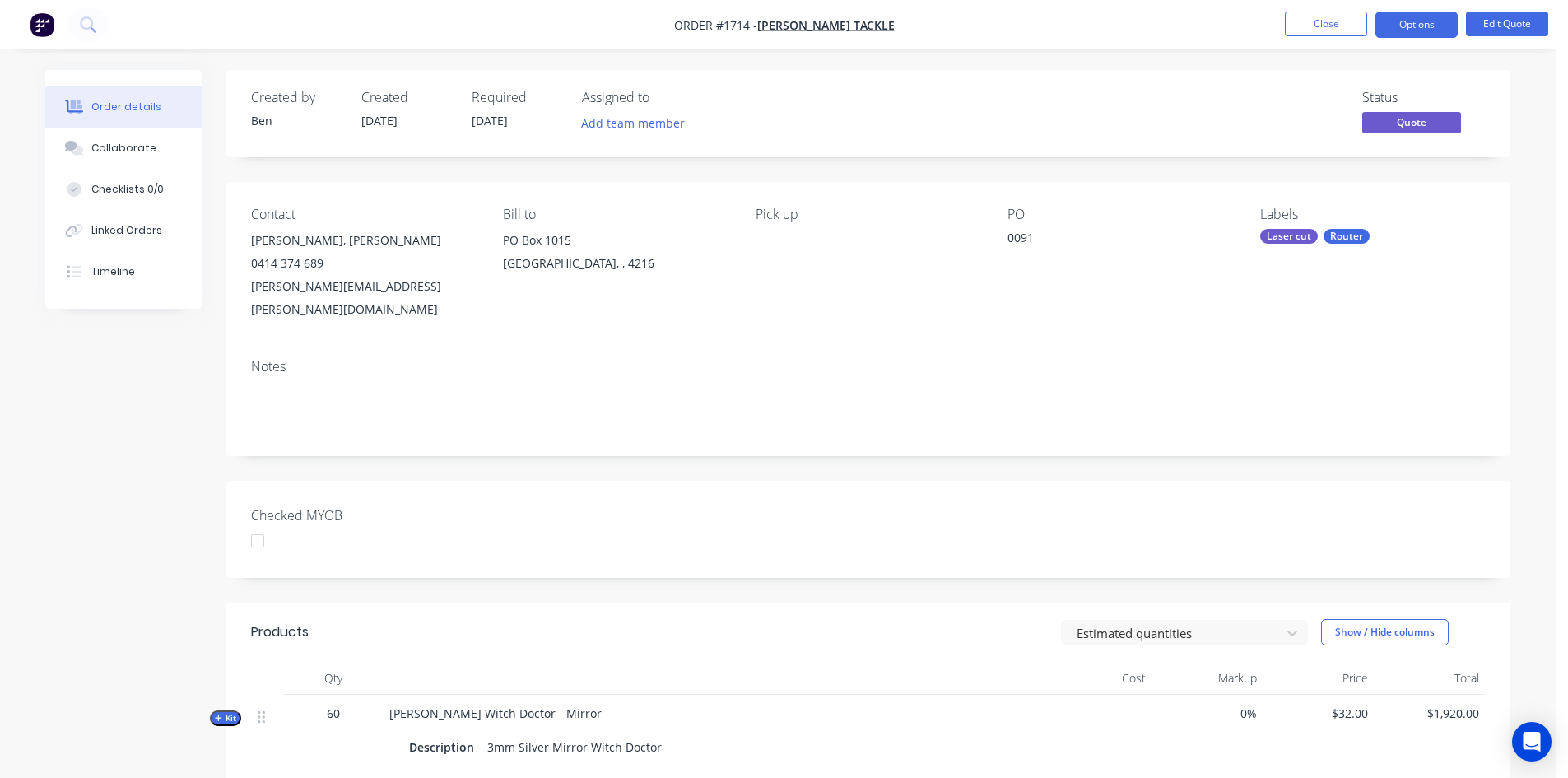
click at [261, 525] on div at bounding box center [257, 541] width 32 height 32
click at [1420, 24] on button "Options" at bounding box center [1417, 25] width 83 height 27
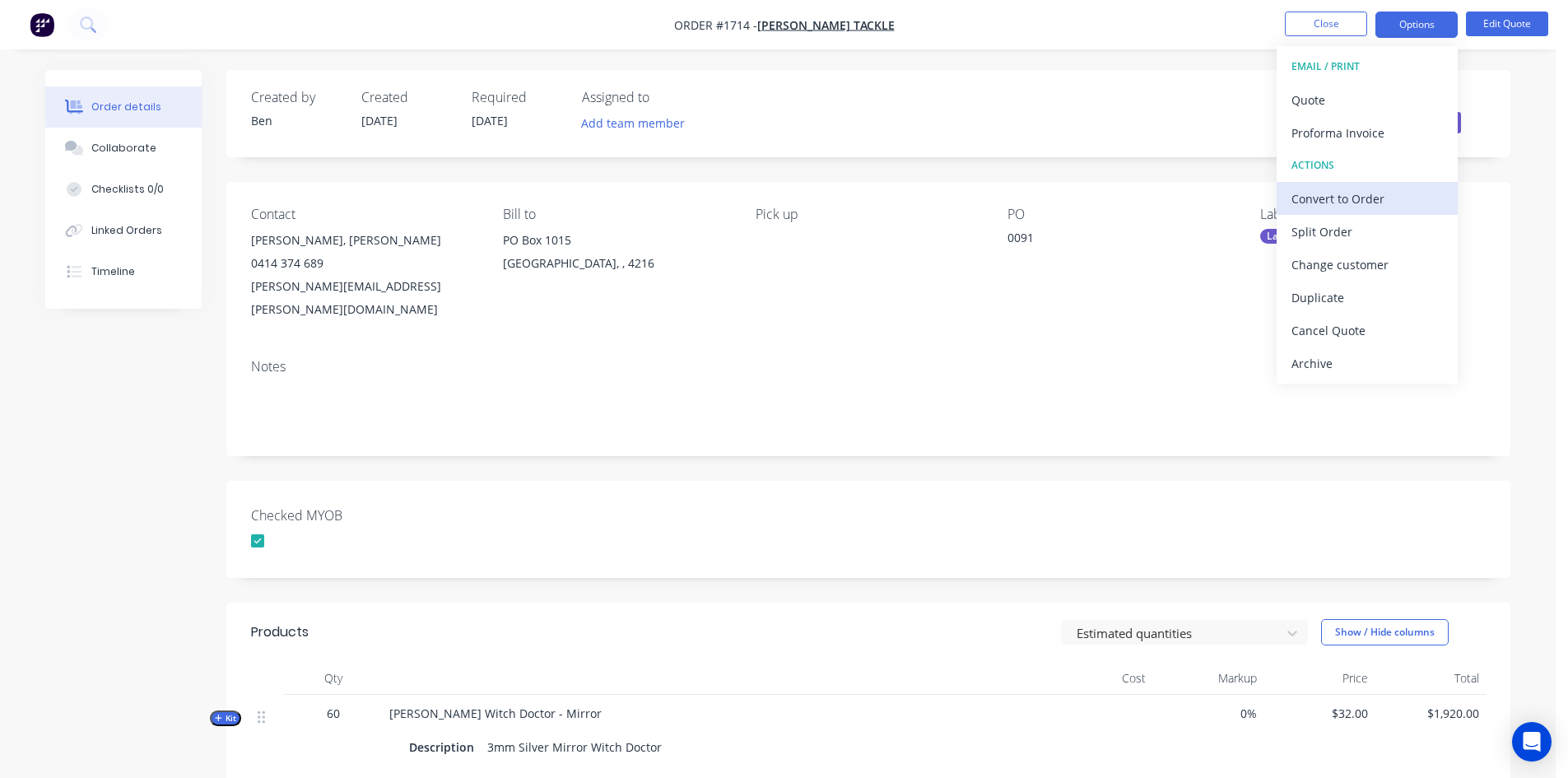
click at [1353, 200] on div "Convert to Order" at bounding box center [1367, 199] width 152 height 24
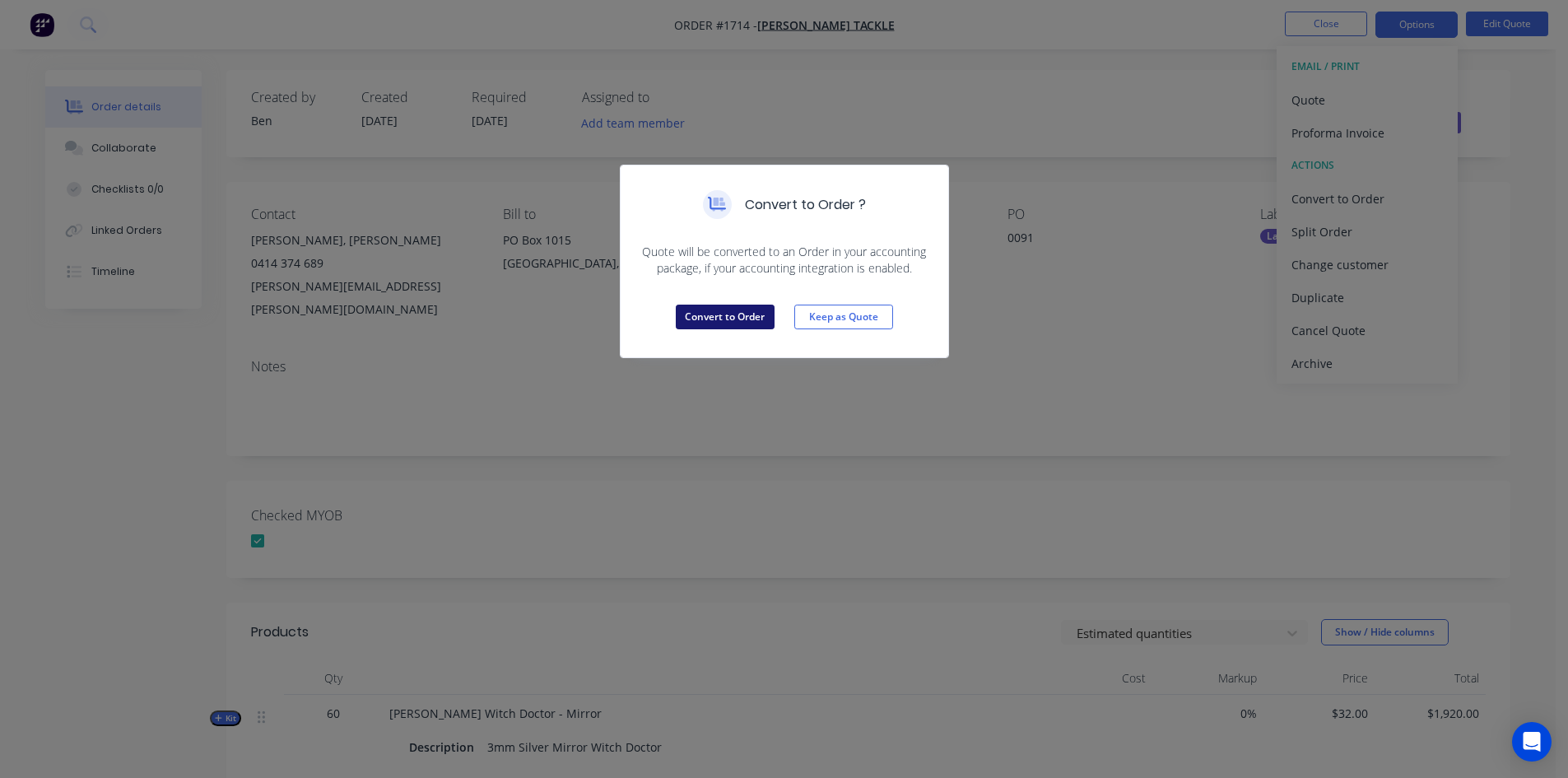
click at [746, 317] on button "Convert to Order" at bounding box center [725, 316] width 98 height 25
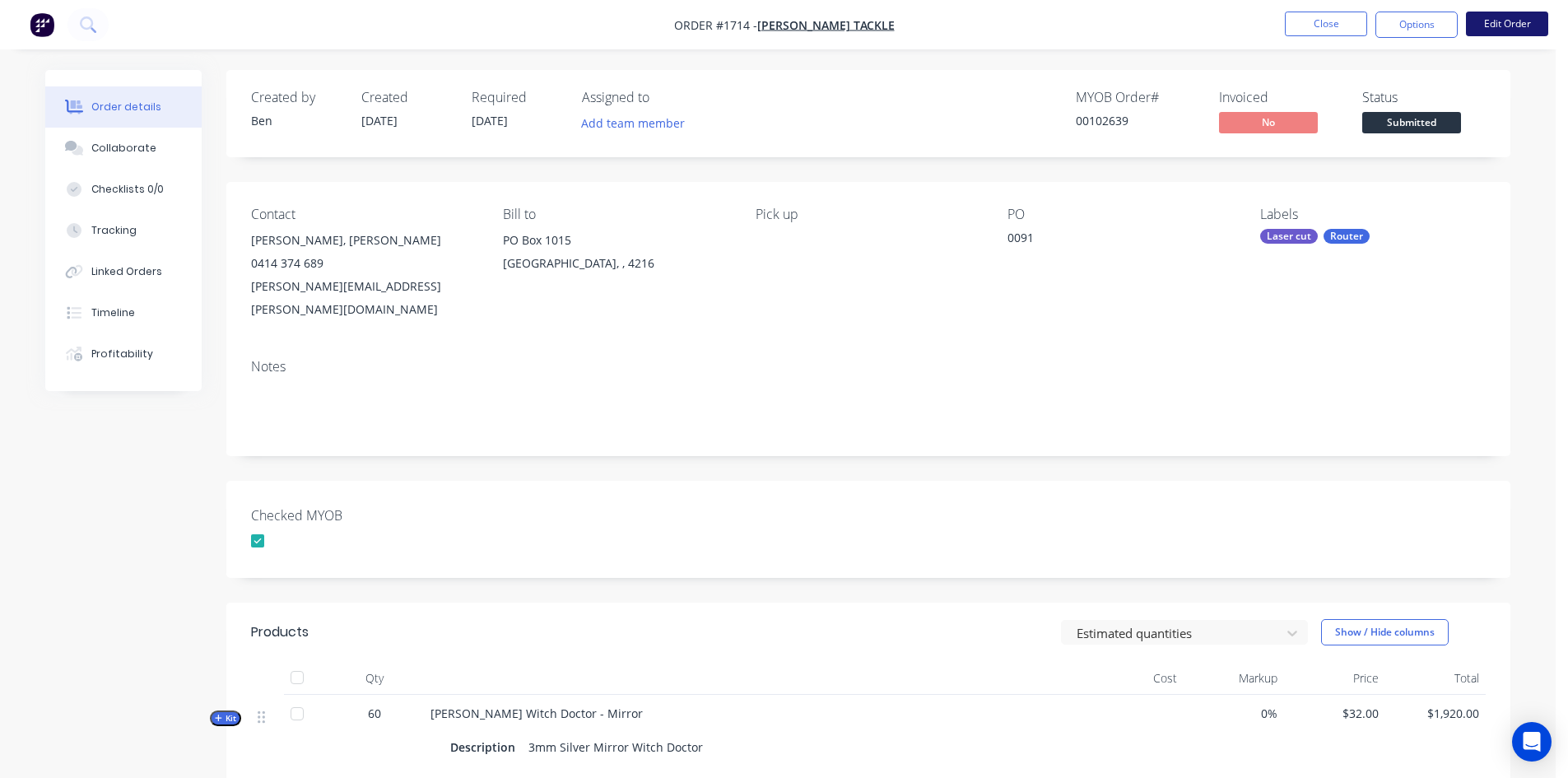
click at [1511, 27] on button "Edit Order" at bounding box center [1507, 24] width 83 height 25
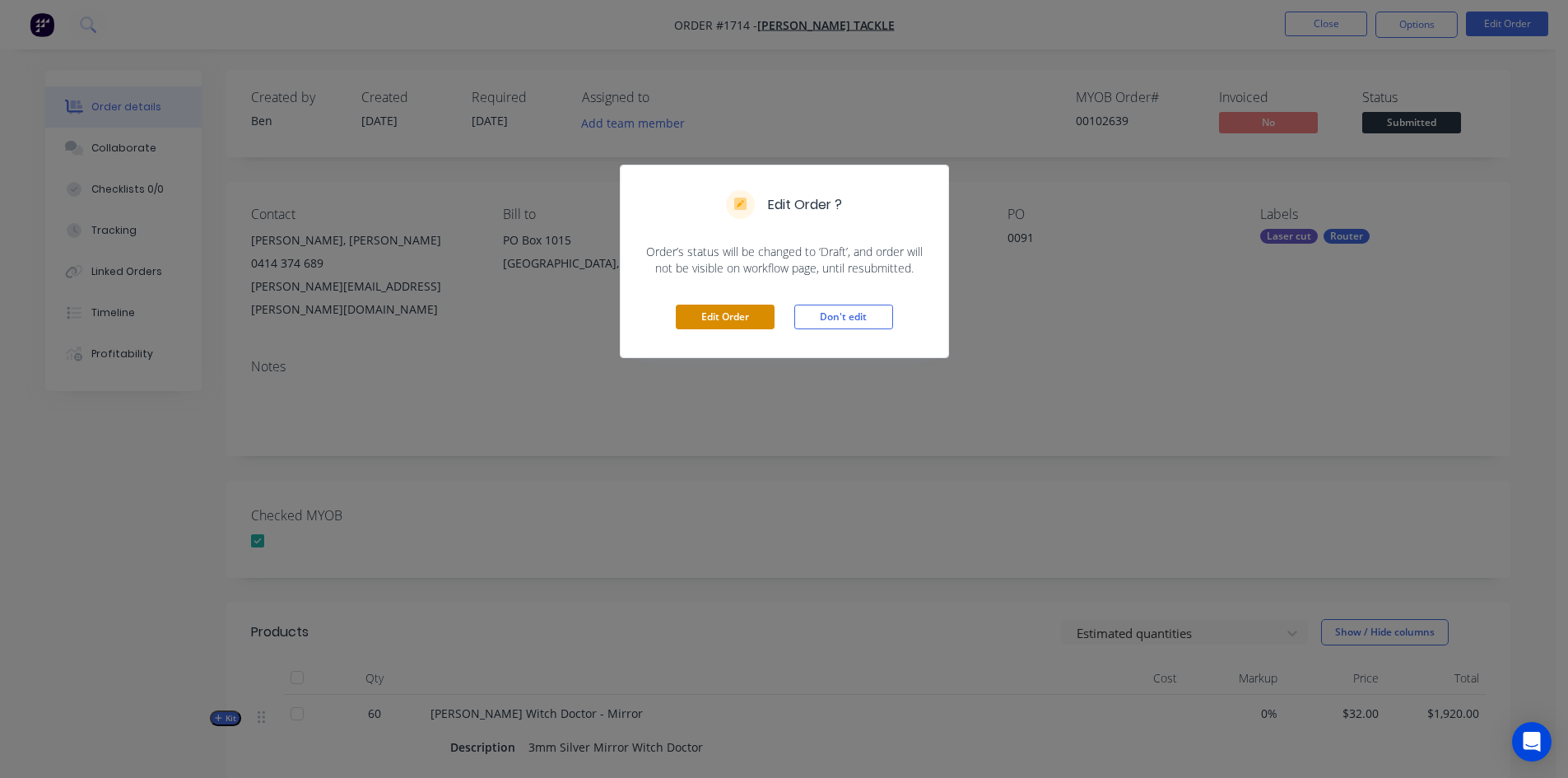
click at [726, 319] on button "Edit Order" at bounding box center [725, 316] width 98 height 25
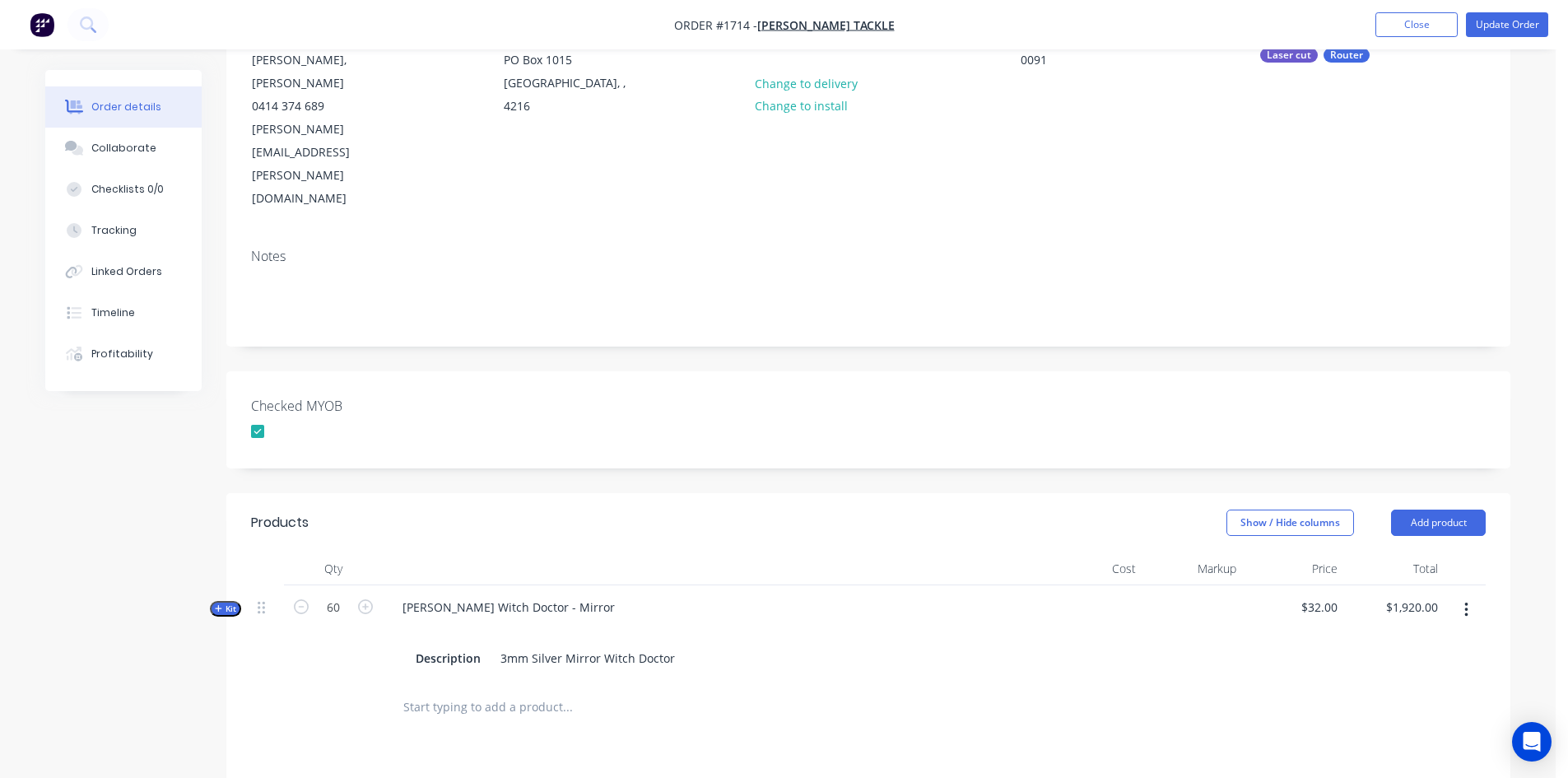
scroll to position [330, 0]
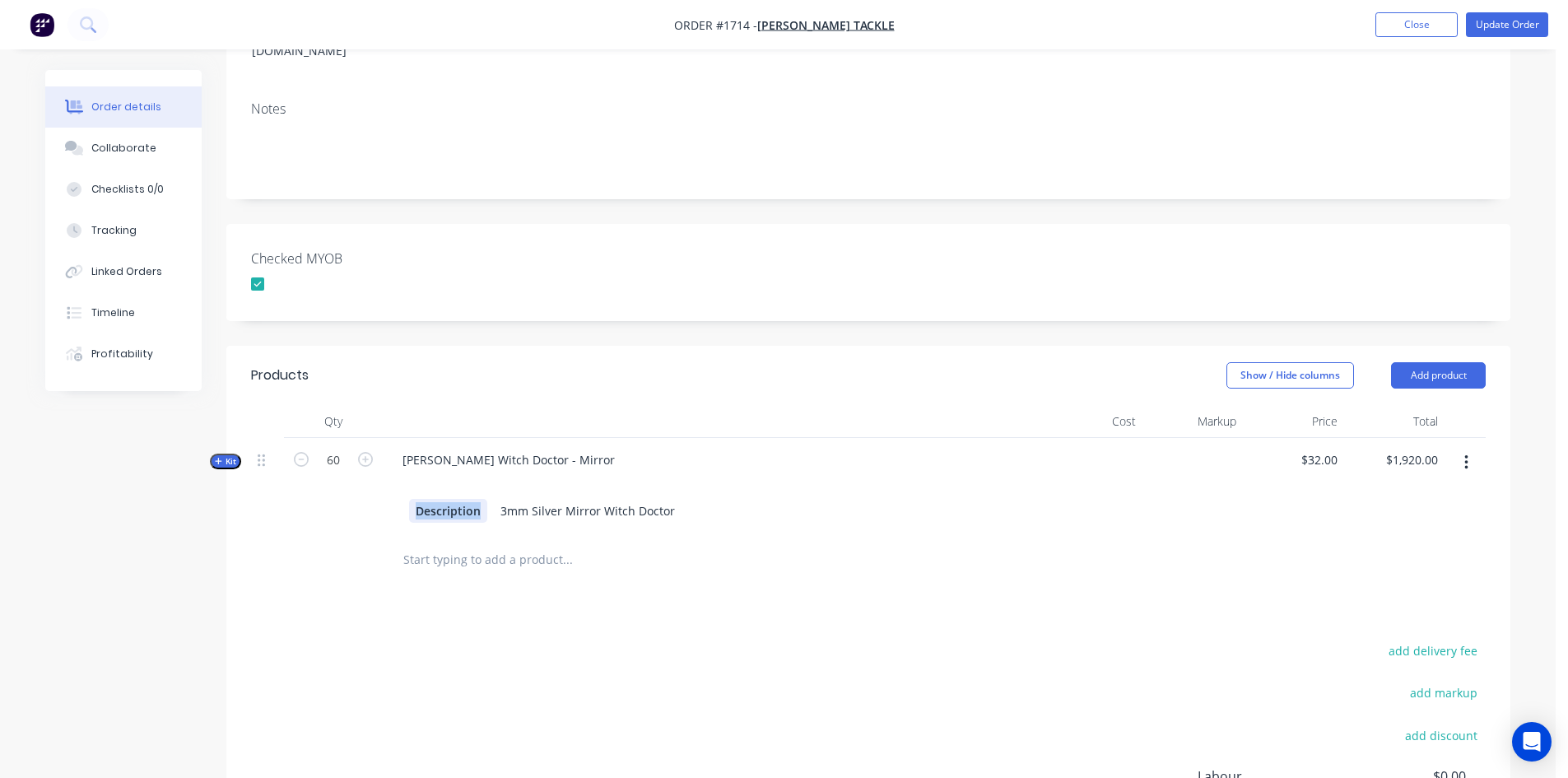
drag, startPoint x: 484, startPoint y: 416, endPoint x: 354, endPoint y: 410, distance: 130.1
click at [354, 438] on div "Kit 60 Pakula Witch Doctor - Mirror Description 3mm Silver Mirror Witch Doctor …" at bounding box center [868, 486] width 1234 height 96
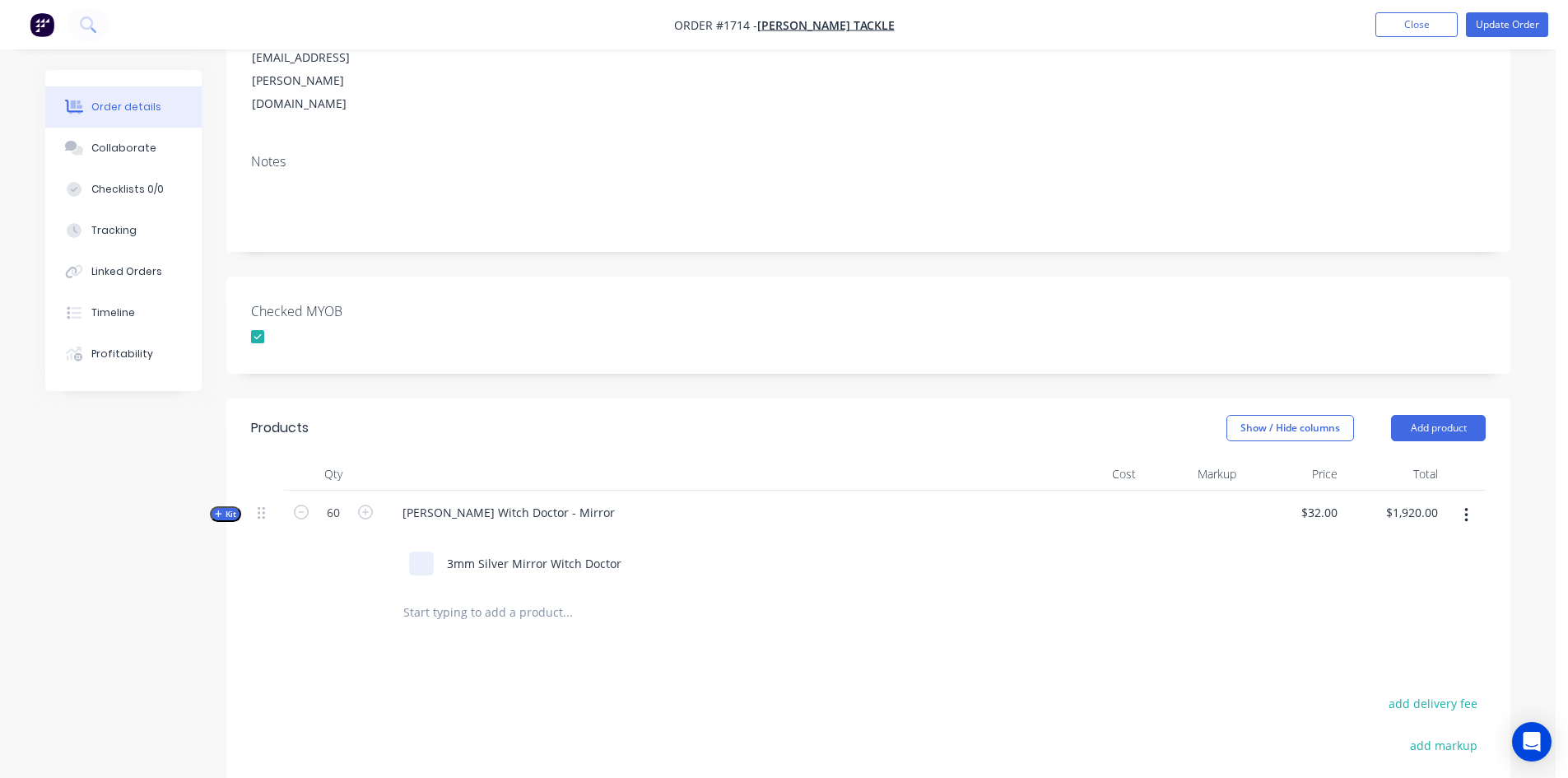
scroll to position [0, 0]
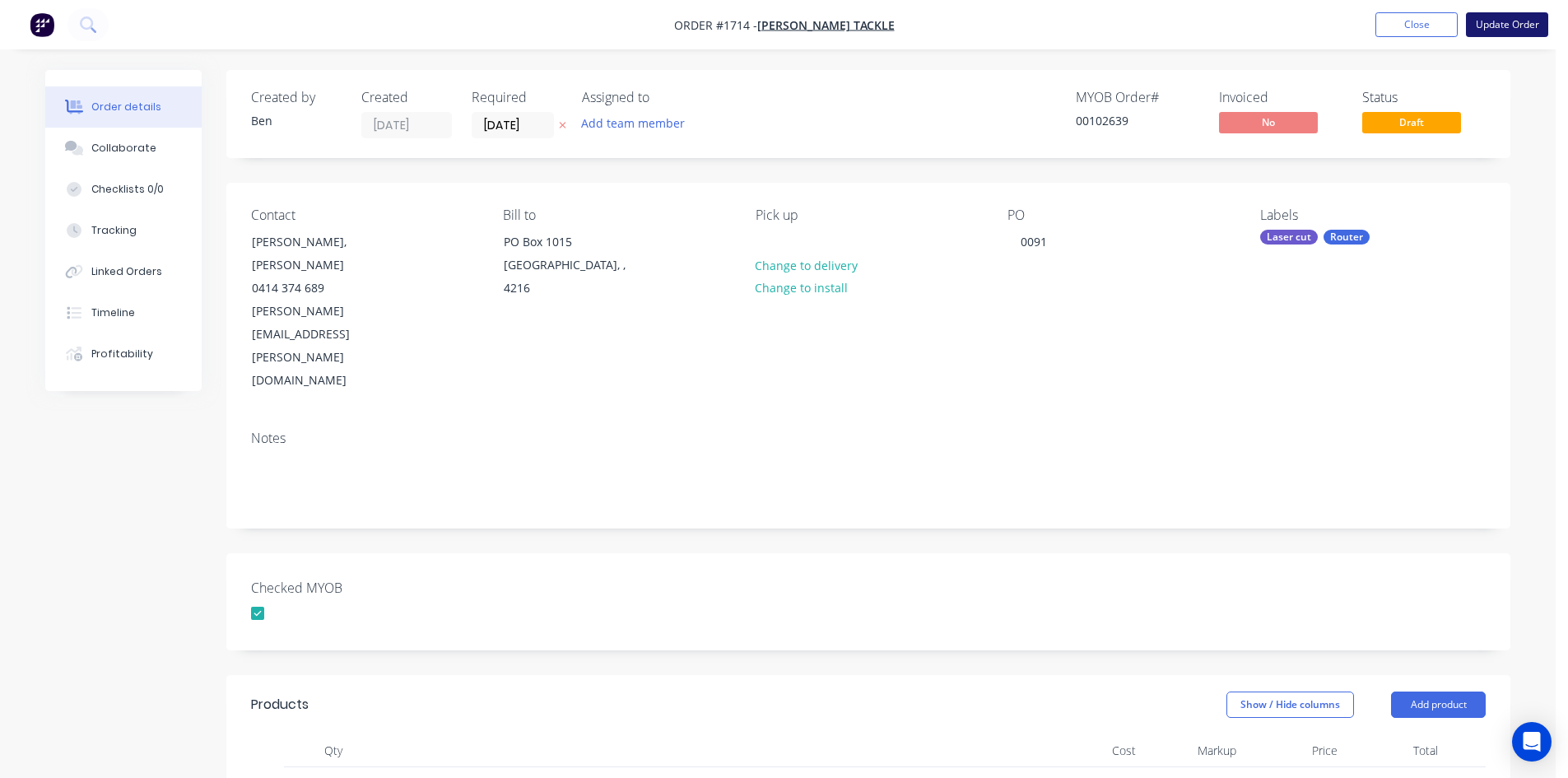
click at [1528, 20] on button "Update Order" at bounding box center [1507, 25] width 83 height 25
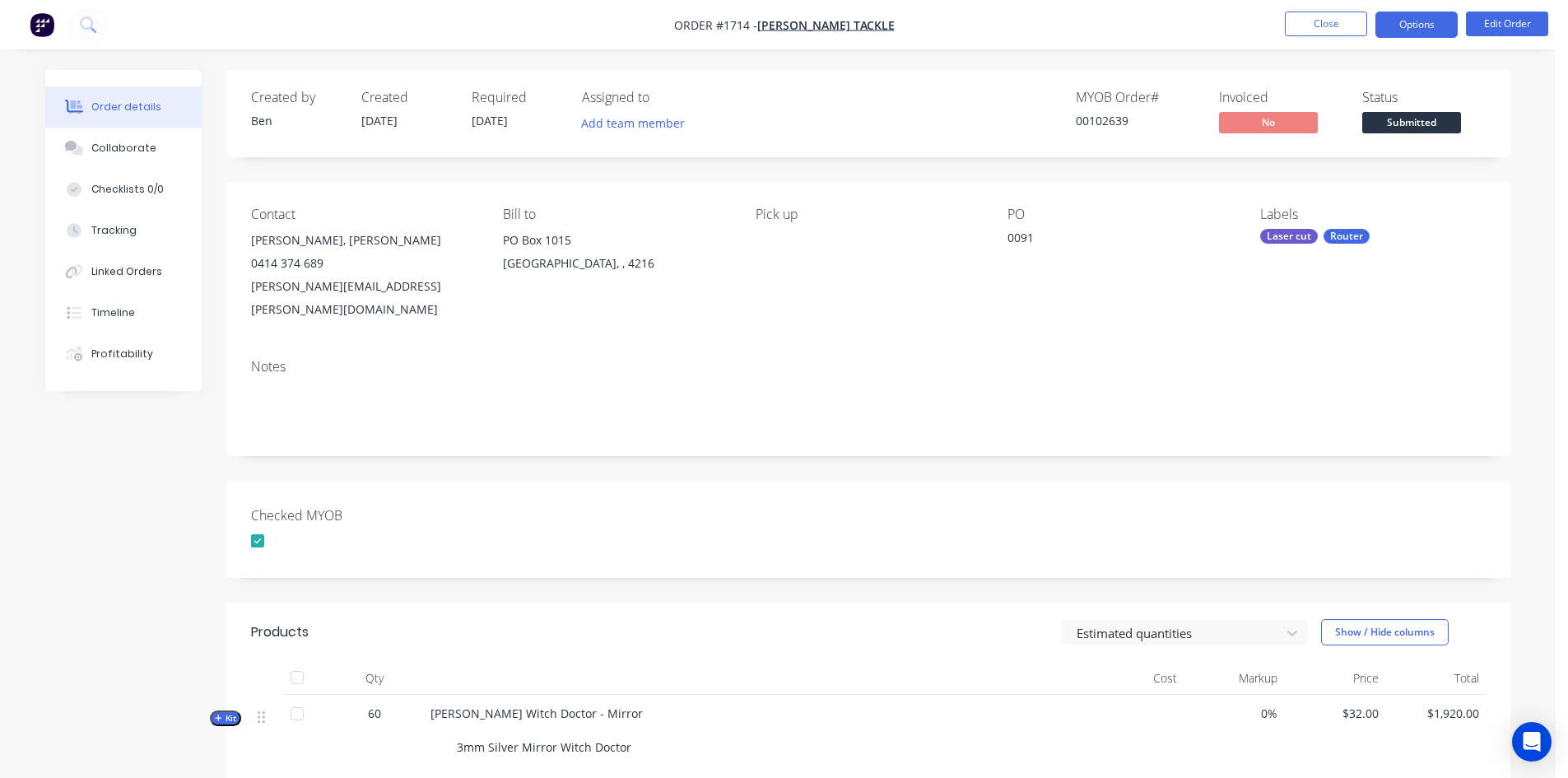
drag, startPoint x: 1432, startPoint y: 17, endPoint x: 1422, endPoint y: 29, distance: 15.6
click at [1432, 17] on button "Options" at bounding box center [1417, 25] width 83 height 27
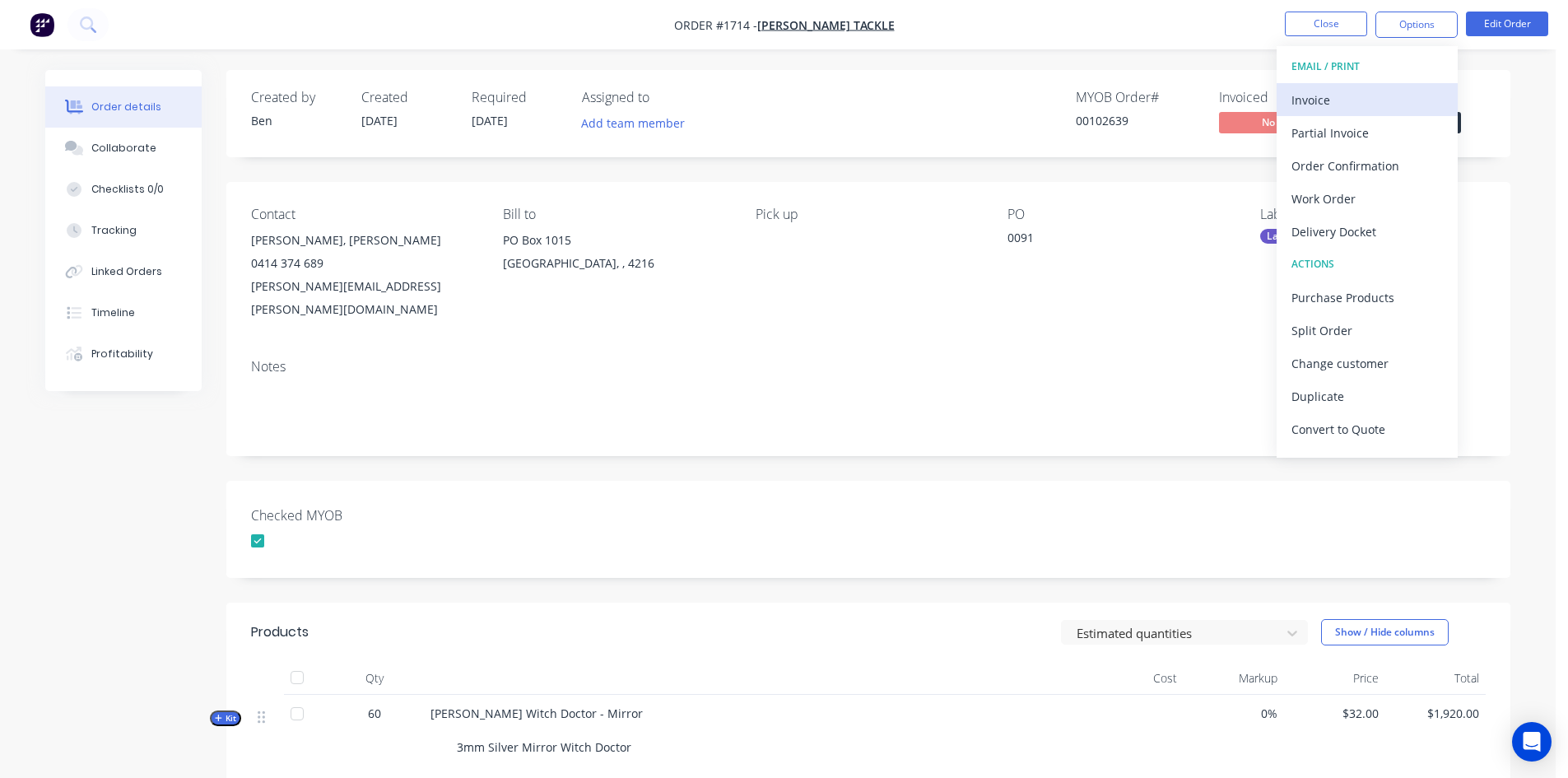
click at [1332, 102] on div "Invoice" at bounding box center [1367, 99] width 152 height 24
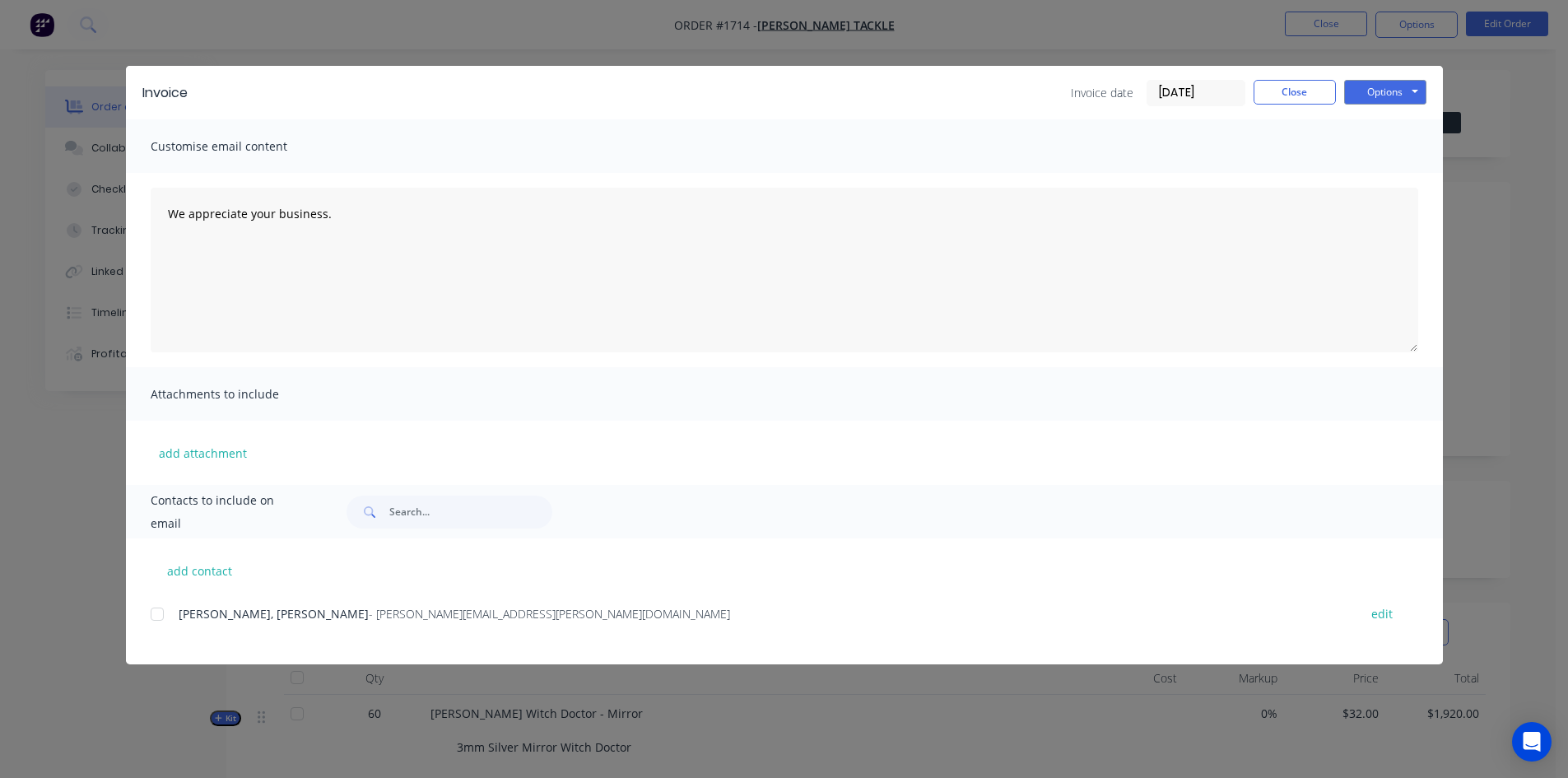
click at [1195, 95] on input "[DATE]" at bounding box center [1196, 93] width 97 height 25
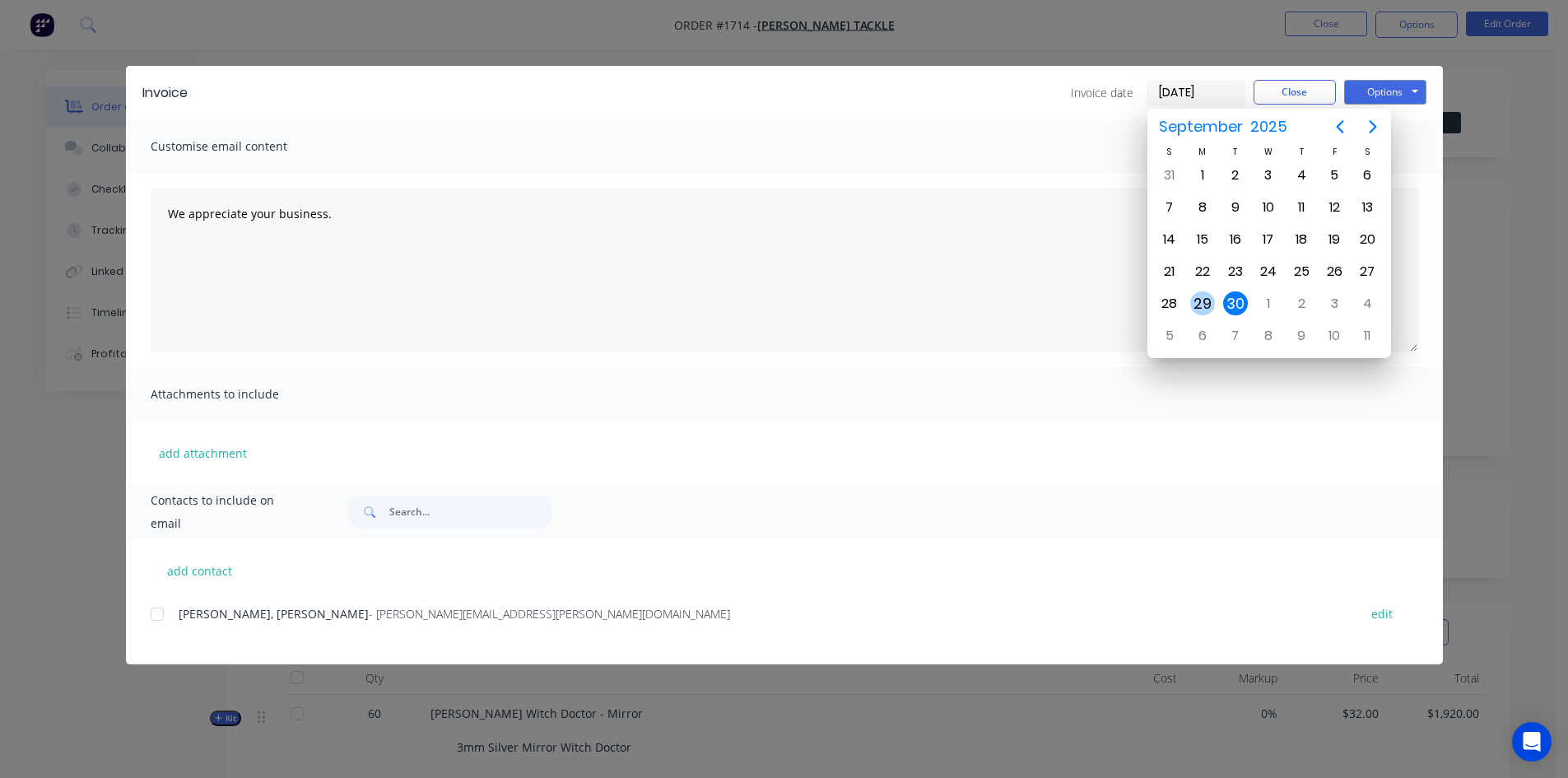
click at [1209, 304] on div "29" at bounding box center [1202, 303] width 25 height 25
type input "[DATE]"
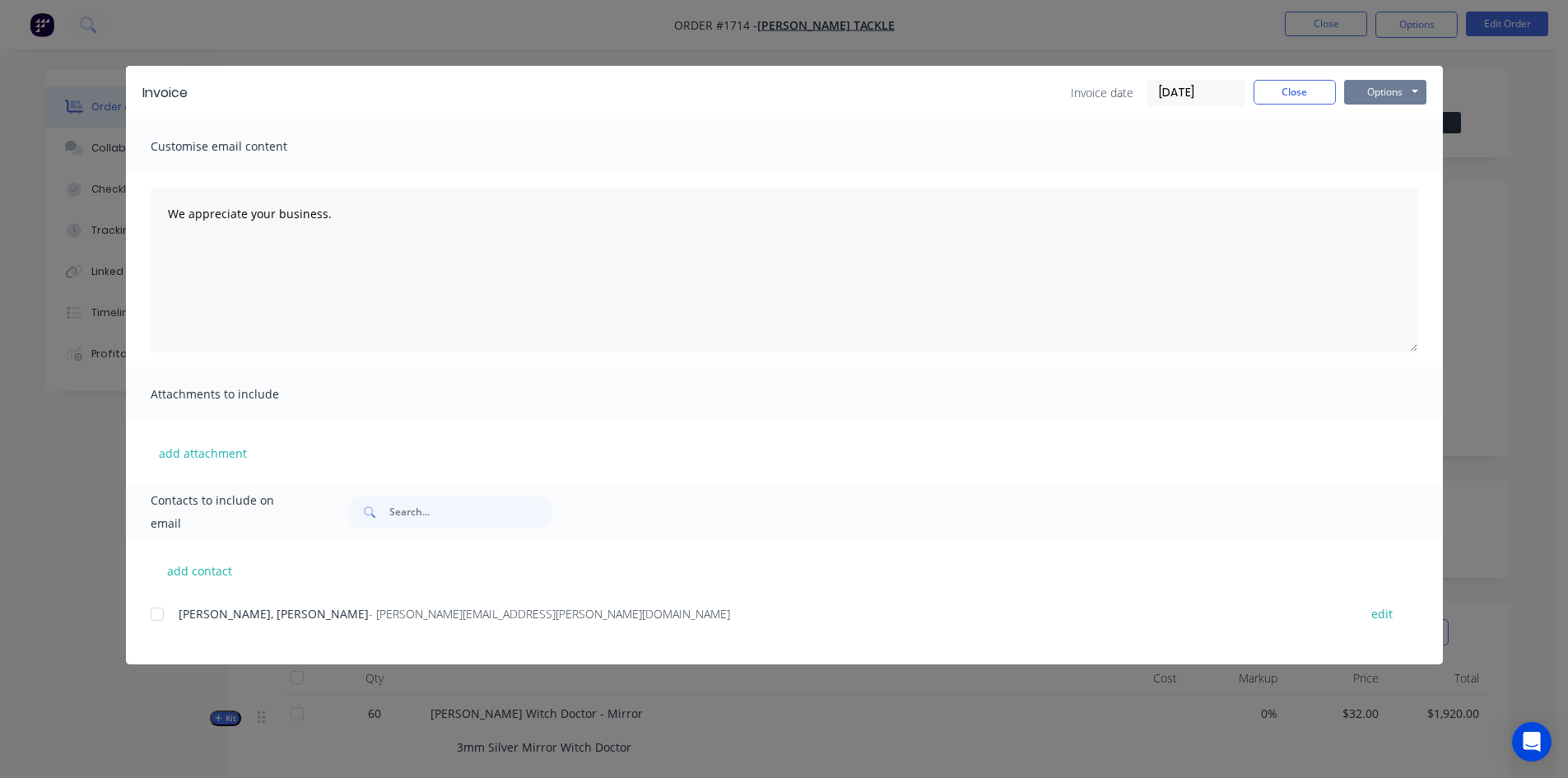
click at [1377, 91] on button "Options" at bounding box center [1386, 92] width 83 height 25
click at [1372, 148] on button "Print" at bounding box center [1397, 149] width 105 height 28
click at [1282, 91] on button "Close" at bounding box center [1295, 92] width 83 height 25
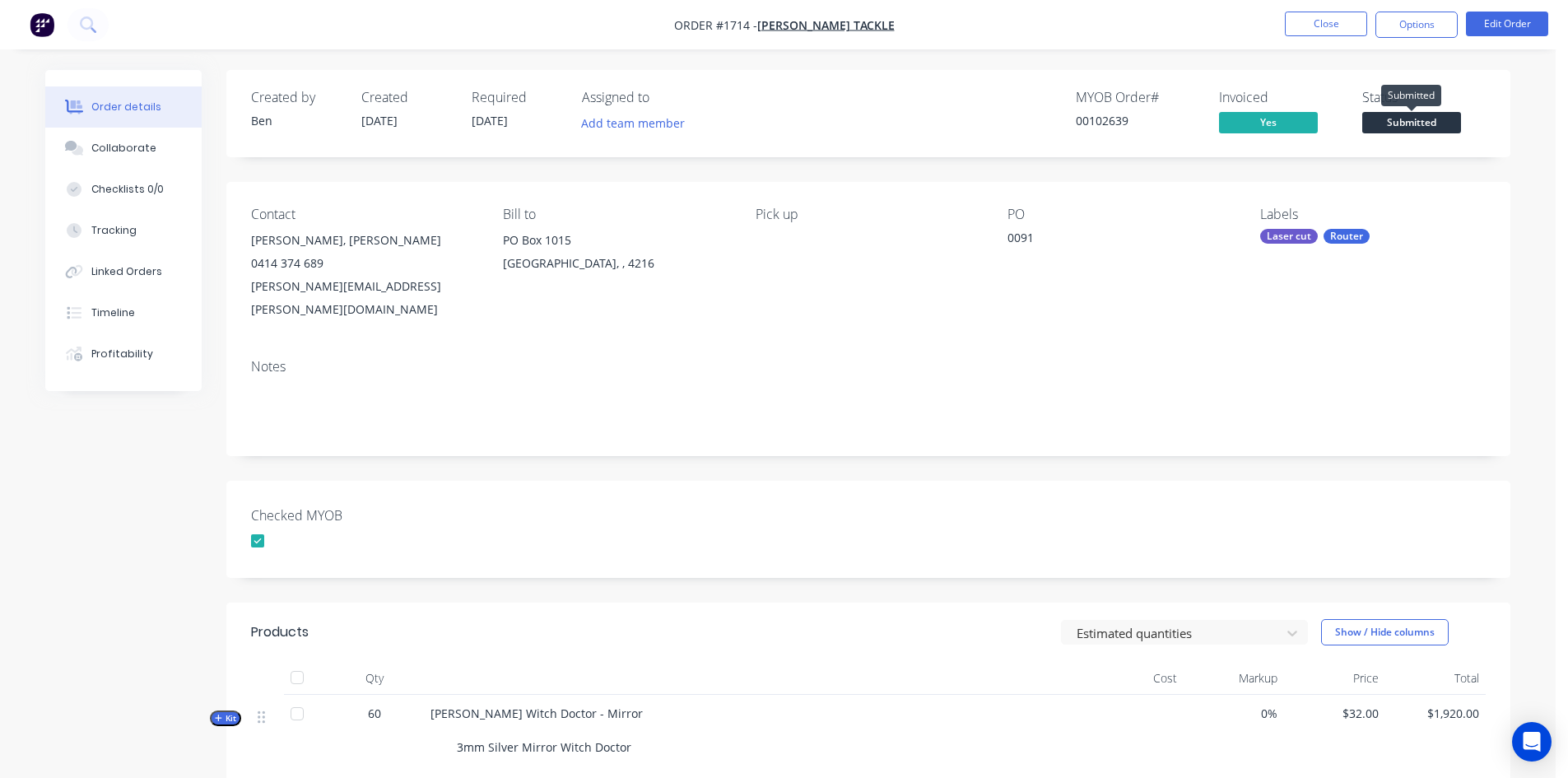
click at [1446, 118] on span "Submitted" at bounding box center [1411, 122] width 98 height 21
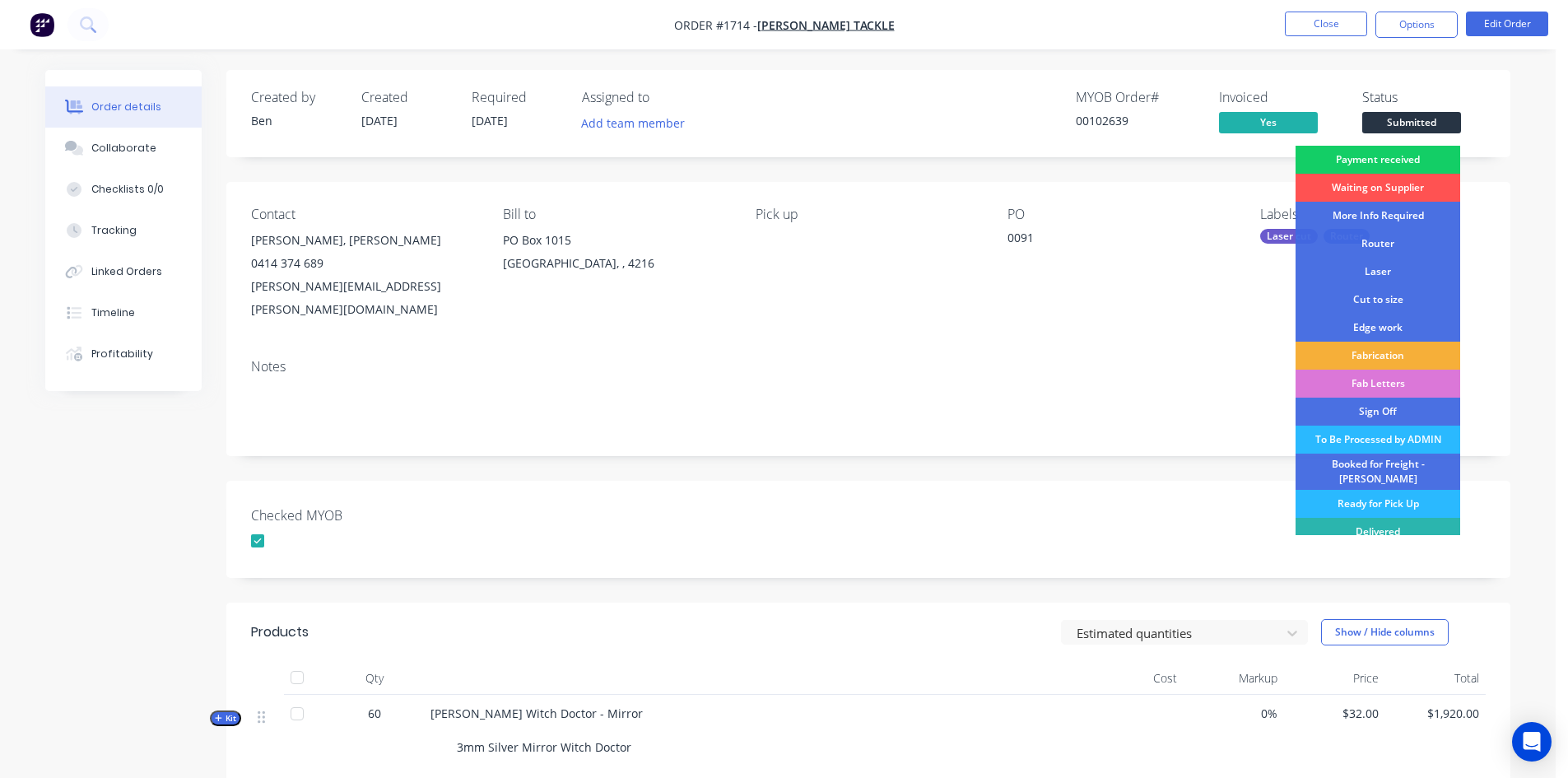
click at [1424, 160] on div "Payment received" at bounding box center [1377, 160] width 164 height 28
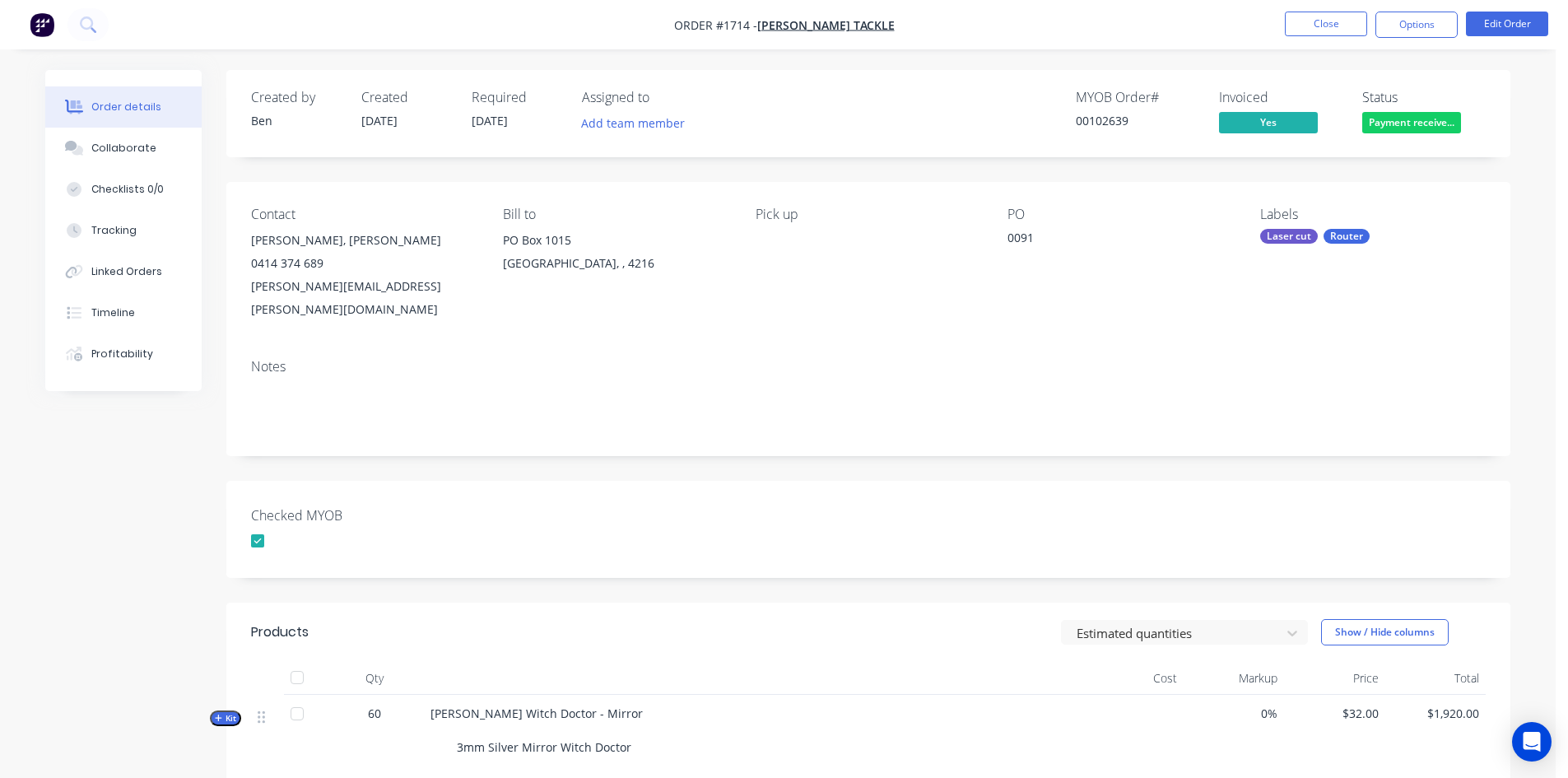
click at [1296, 234] on div "Laser cut" at bounding box center [1288, 235] width 58 height 15
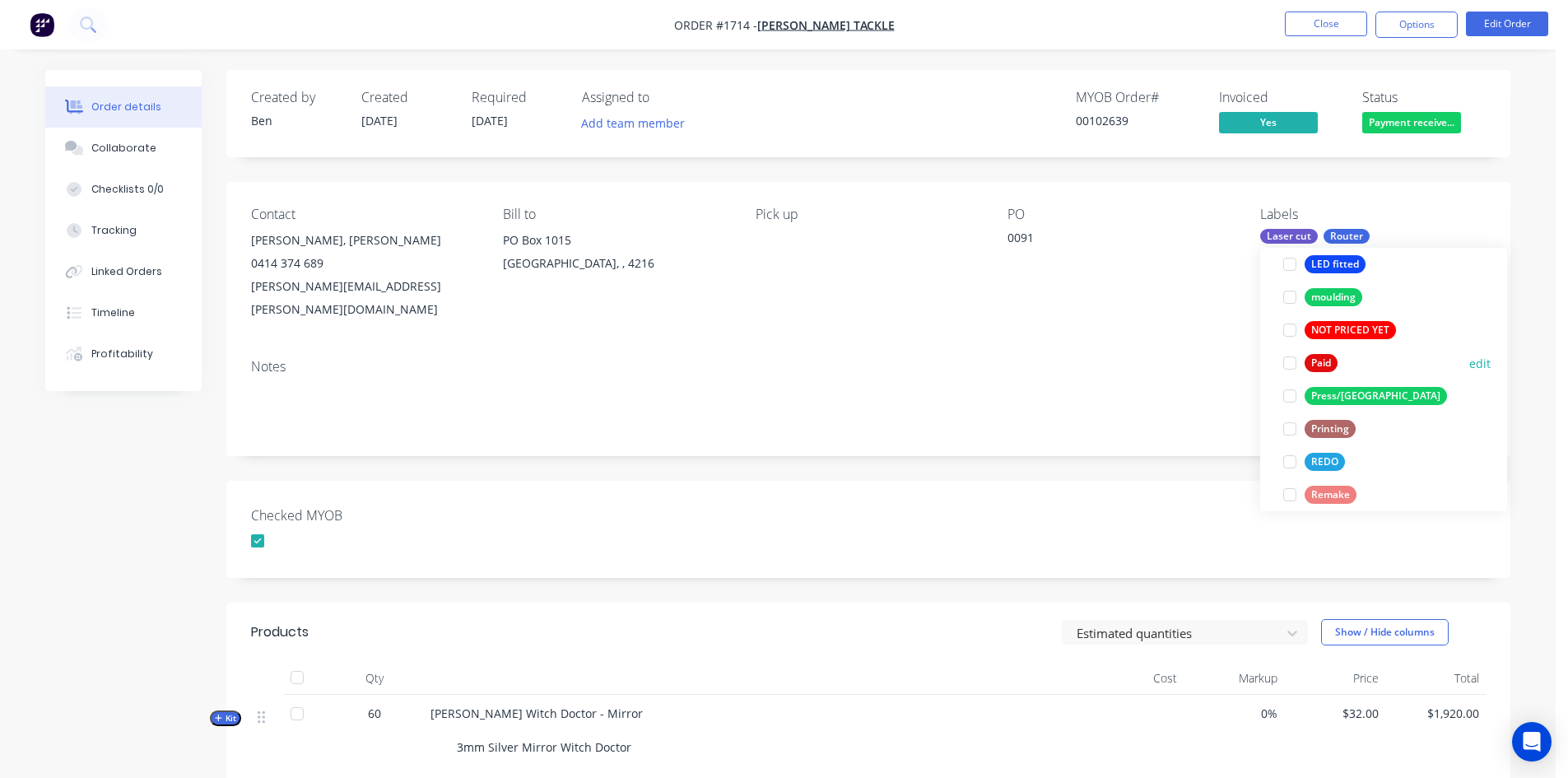
click at [1292, 362] on div at bounding box center [1289, 362] width 32 height 32
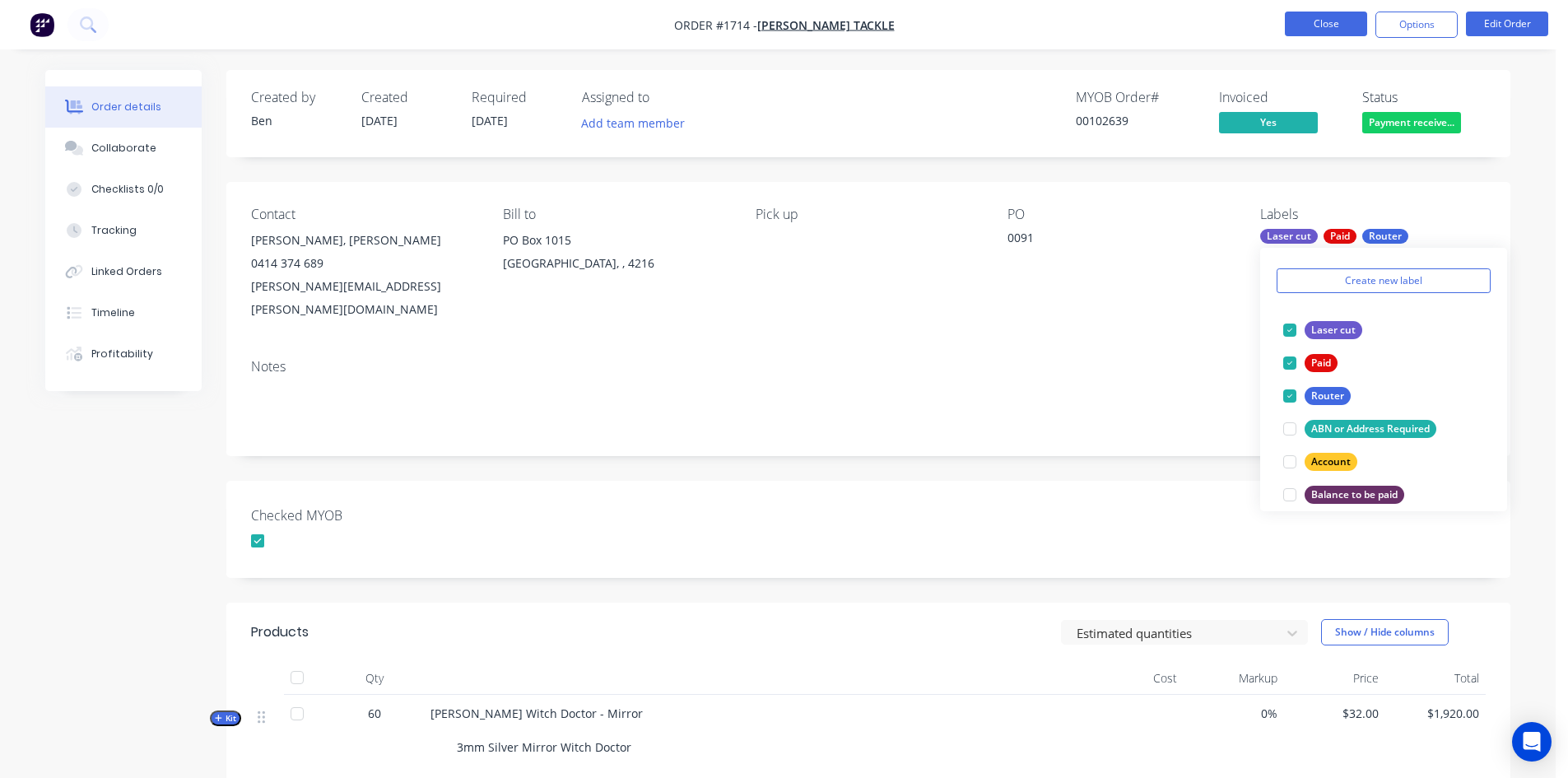
click at [1341, 23] on button "Close" at bounding box center [1327, 24] width 83 height 25
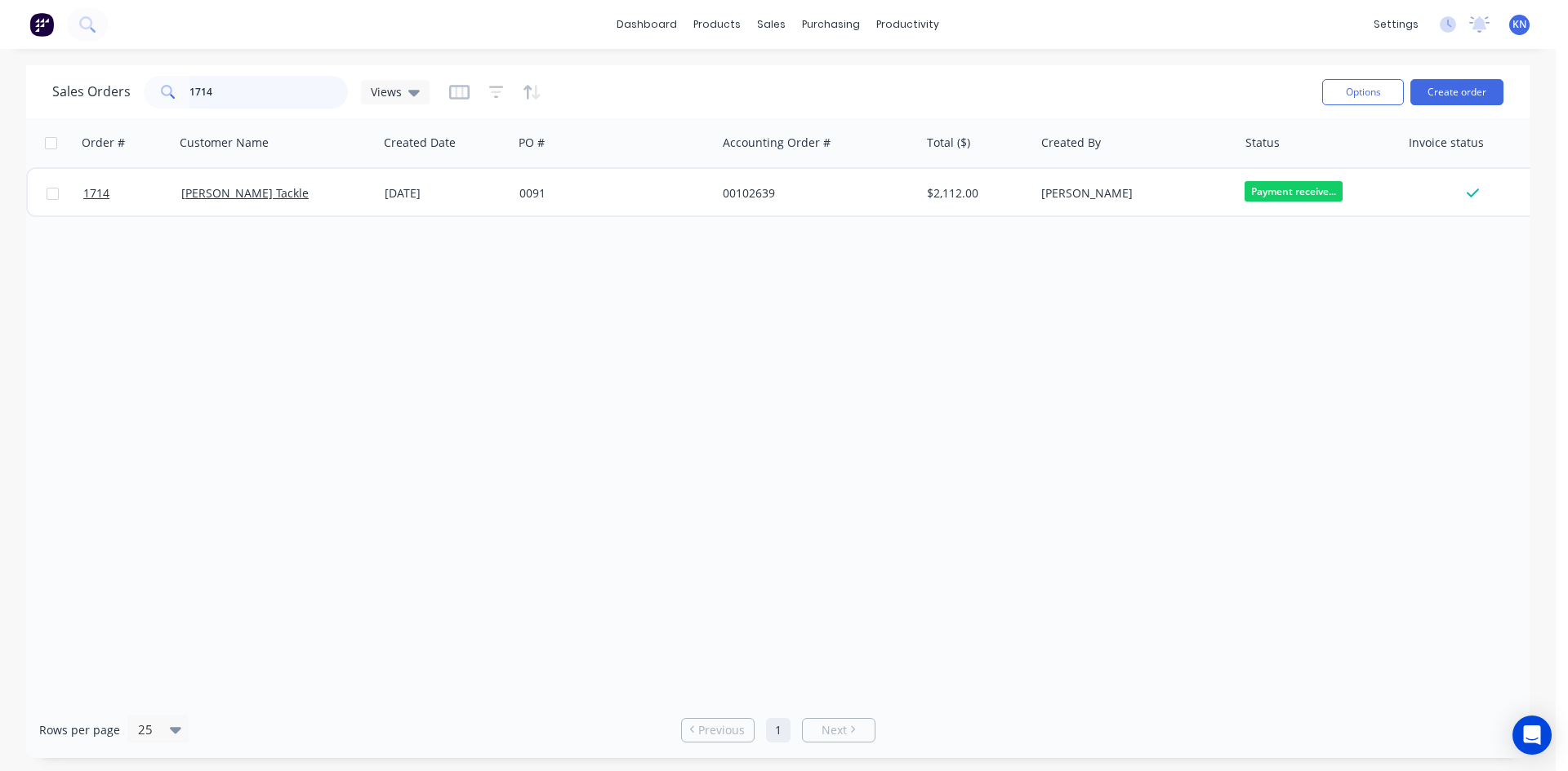
click at [249, 90] on input "1714" at bounding box center [268, 92] width 159 height 32
click at [235, 95] on input "1714" at bounding box center [268, 92] width 159 height 32
type input "1"
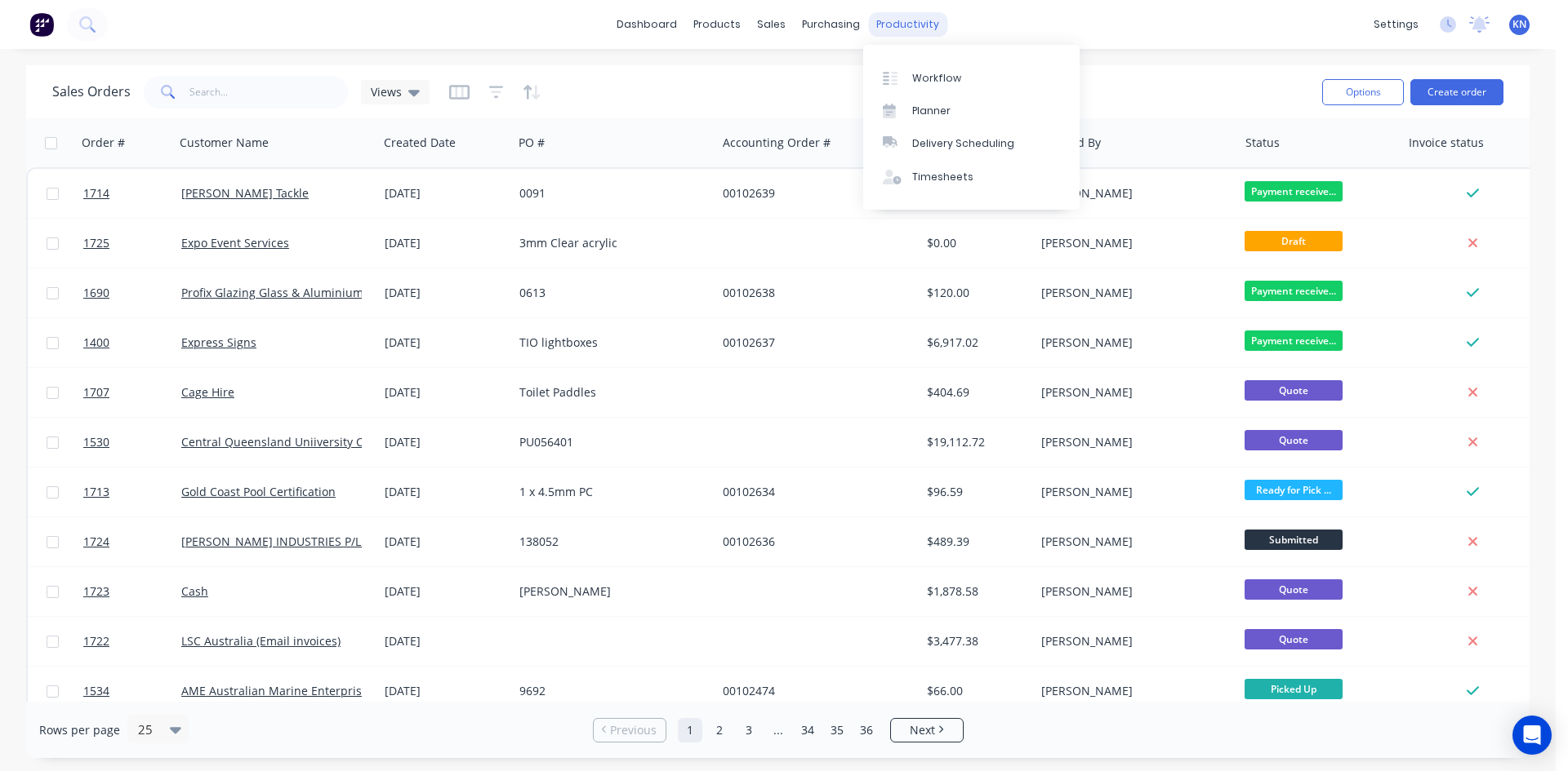
click at [911, 21] on div "productivity" at bounding box center [907, 24] width 79 height 24
click at [939, 77] on div "Workflow" at bounding box center [936, 78] width 49 height 15
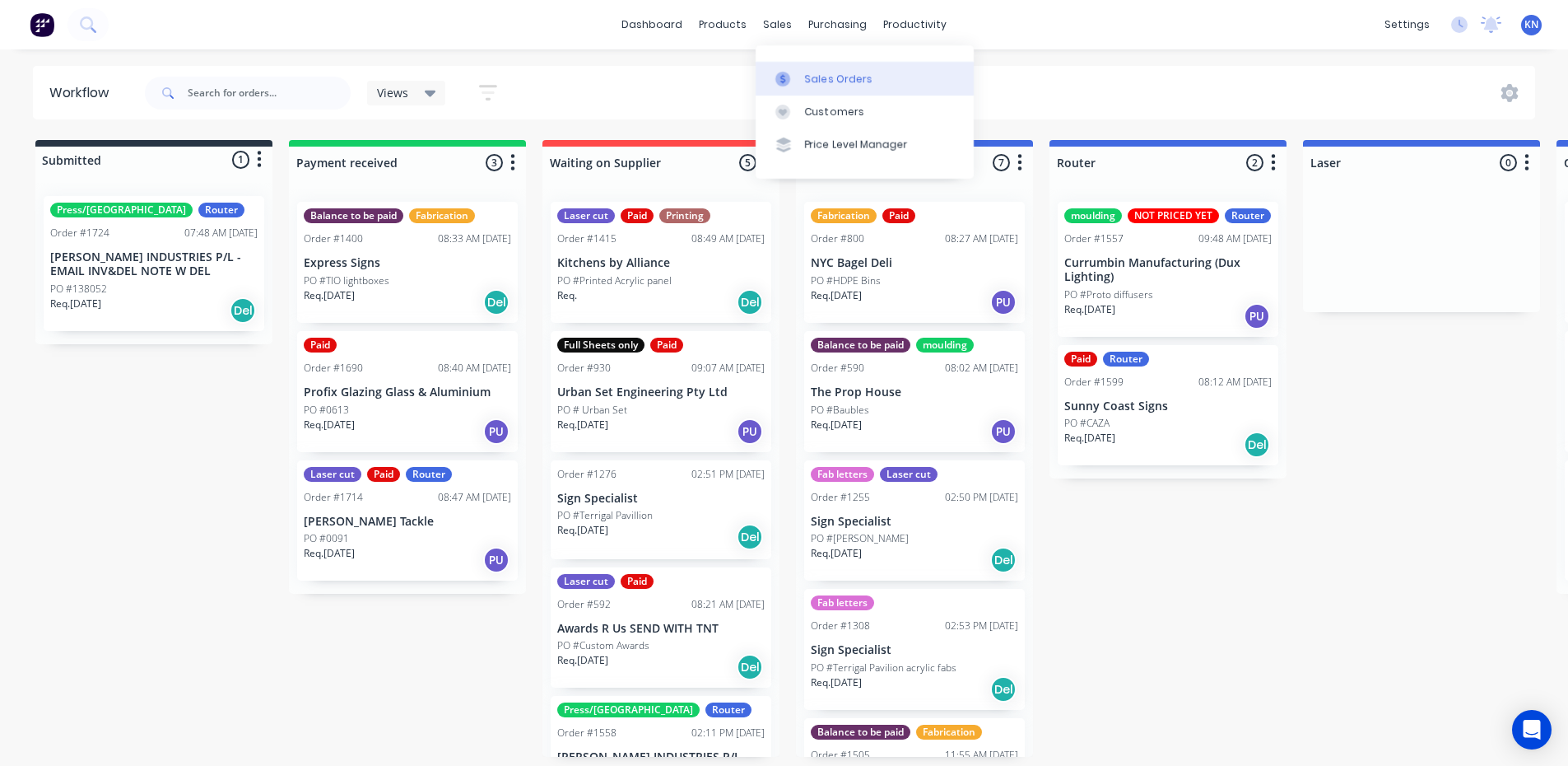
click at [819, 78] on div "Sales Orders" at bounding box center [839, 79] width 68 height 15
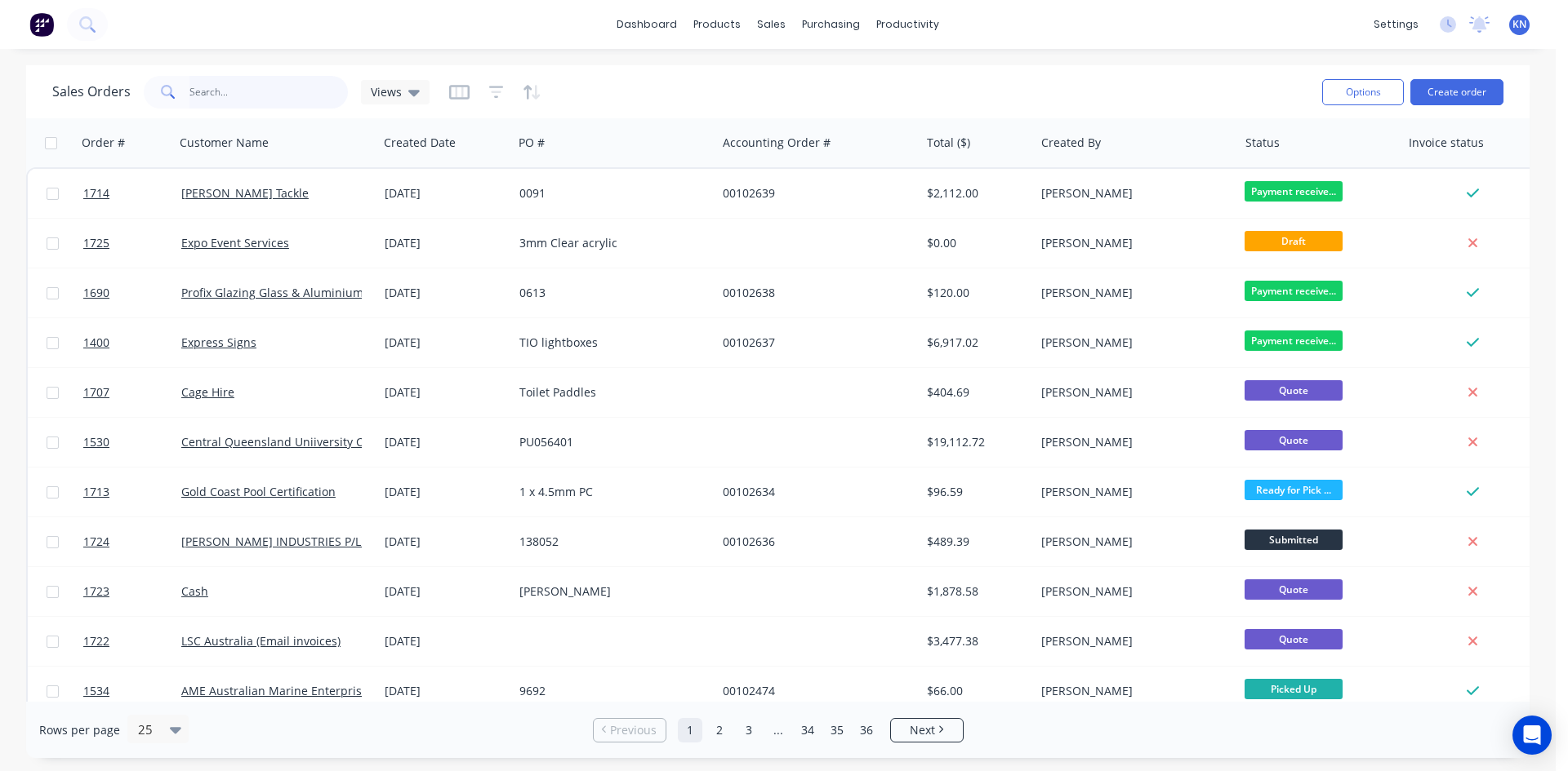
click at [234, 83] on input "text" at bounding box center [268, 92] width 159 height 32
type input "1540"
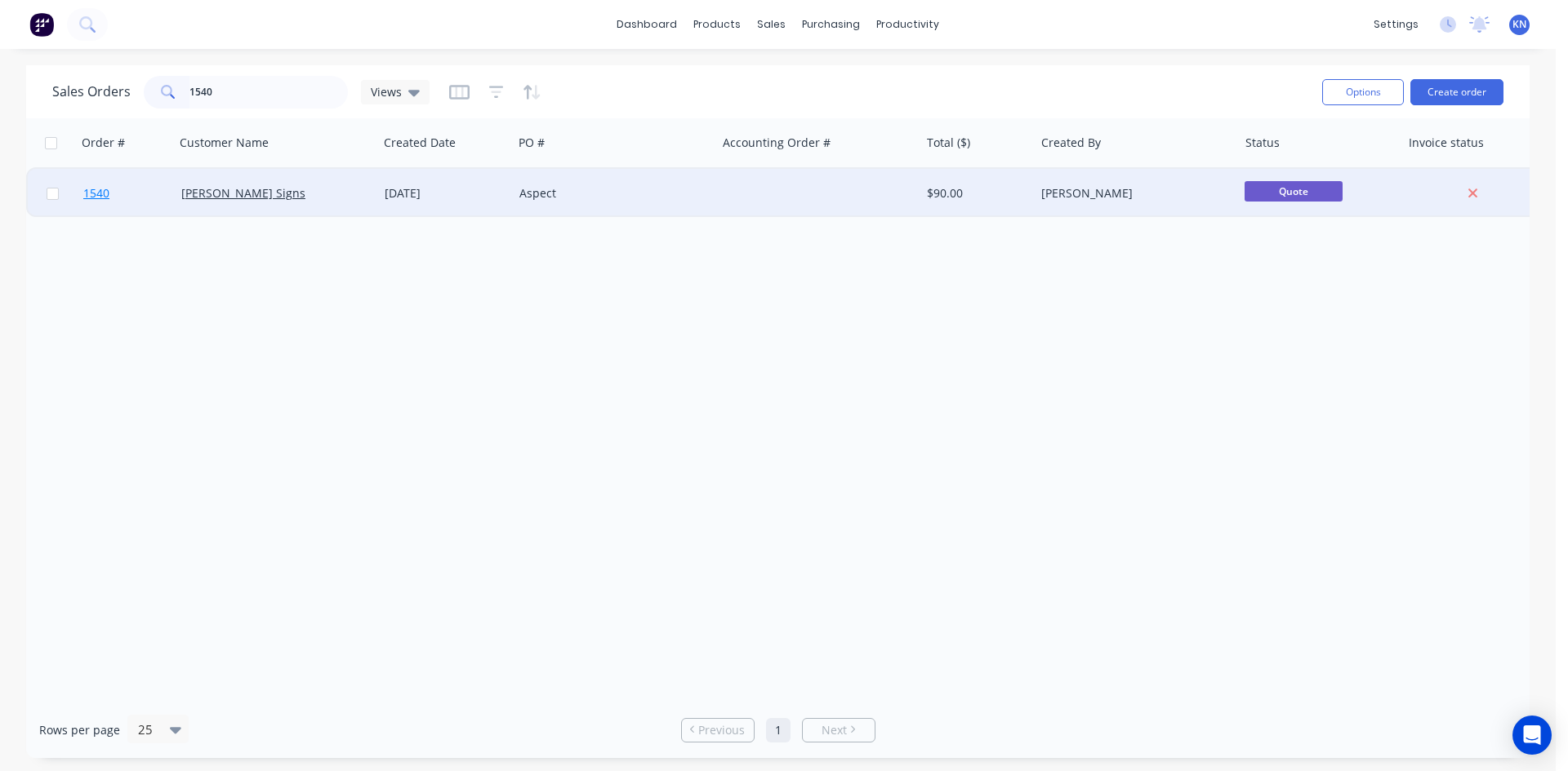
click at [98, 193] on span "1540" at bounding box center [96, 193] width 26 height 17
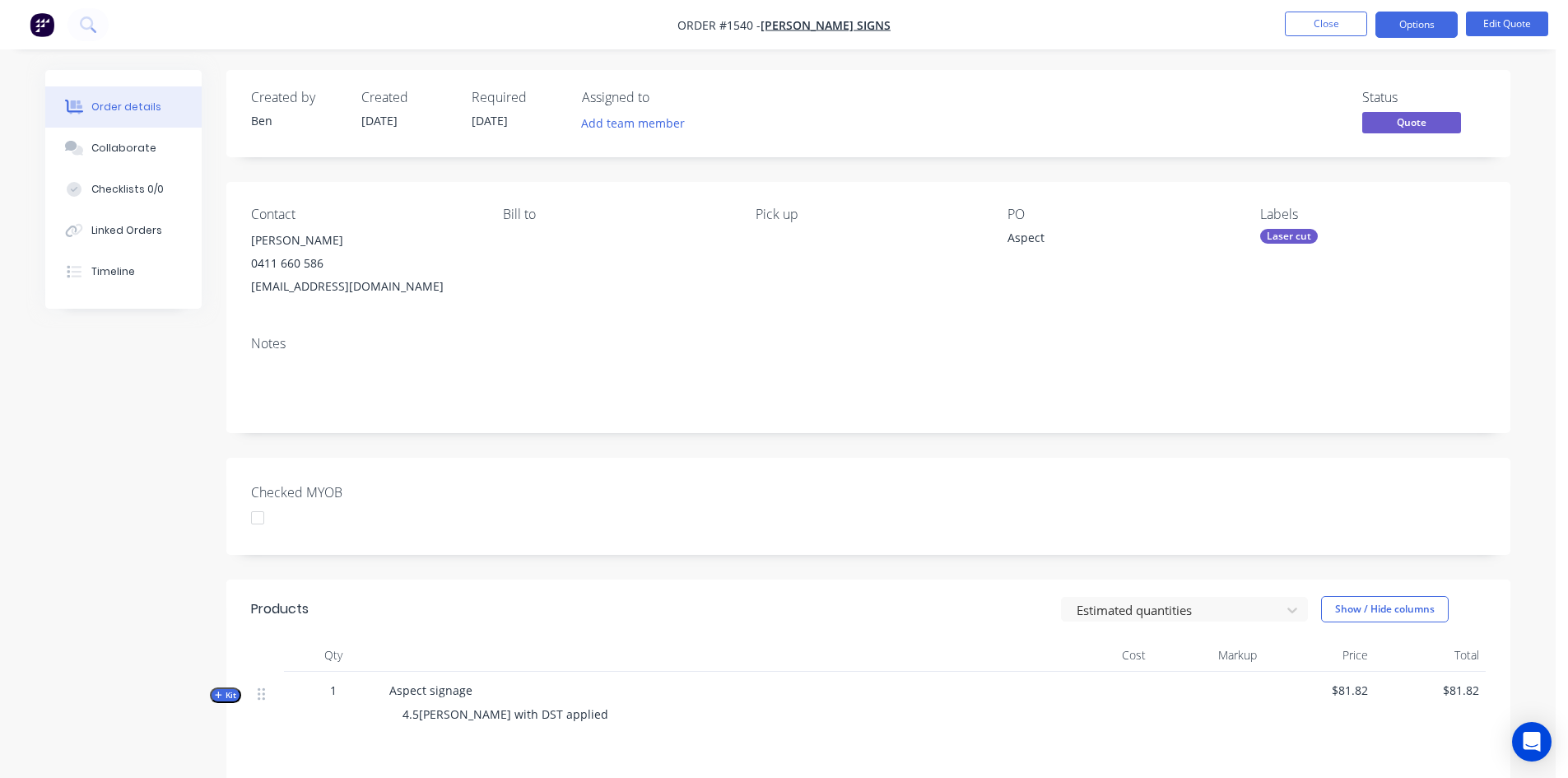
click at [263, 515] on div at bounding box center [257, 517] width 32 height 32
click at [1283, 237] on div "Laser cut" at bounding box center [1288, 235] width 58 height 15
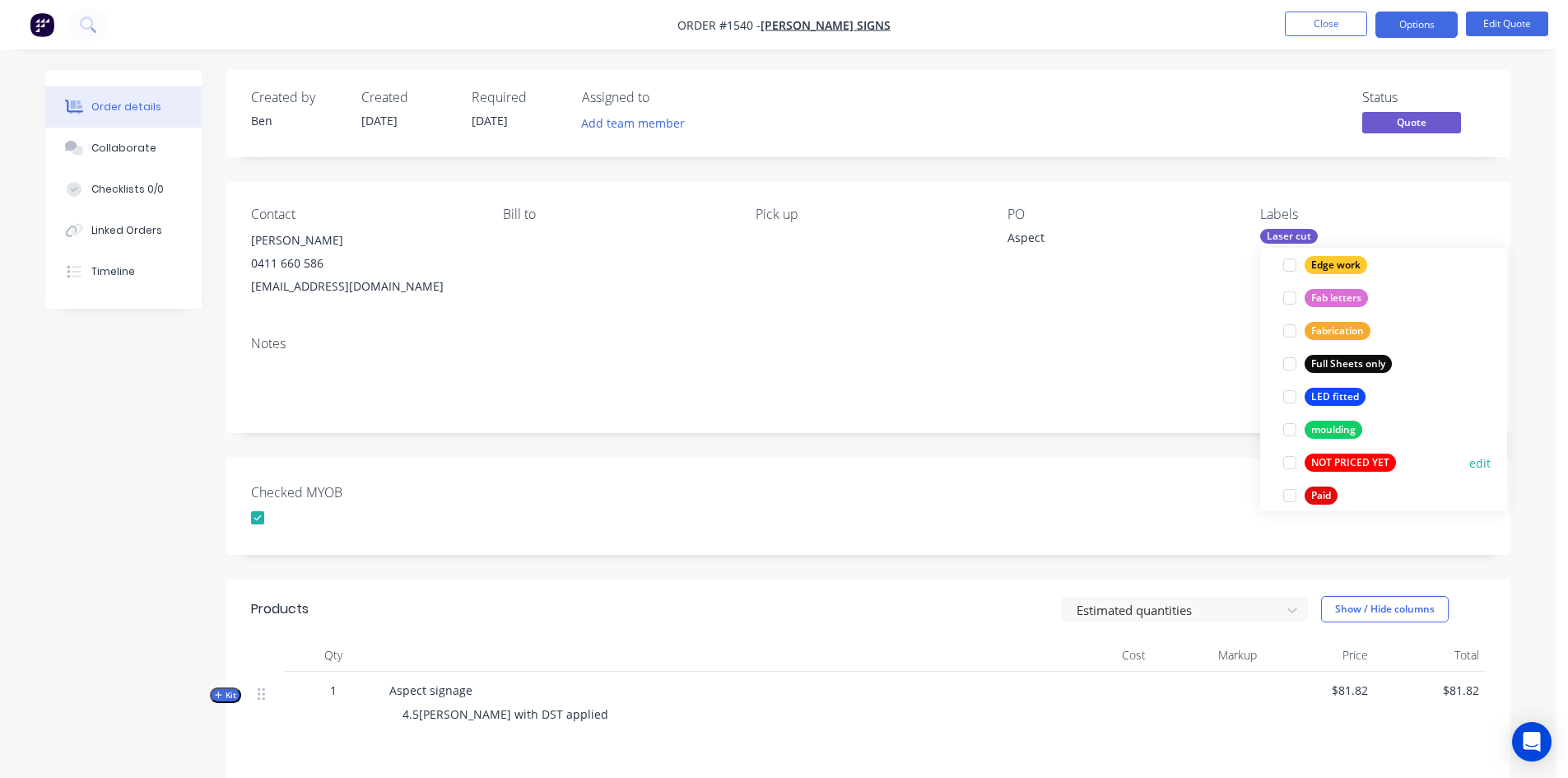
scroll to position [412, 0]
click at [1291, 498] on div at bounding box center [1289, 494] width 32 height 32
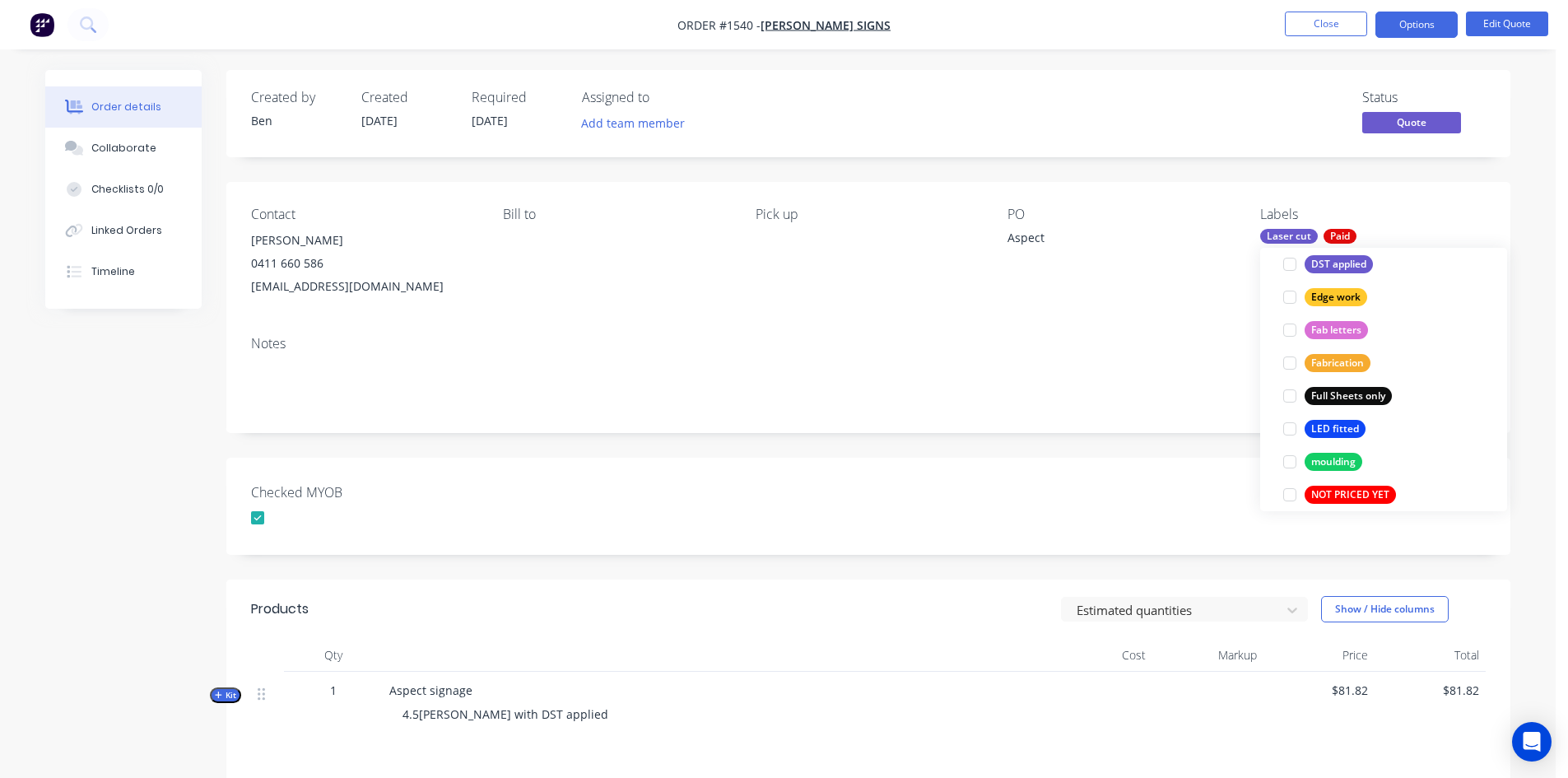
scroll to position [0, 0]
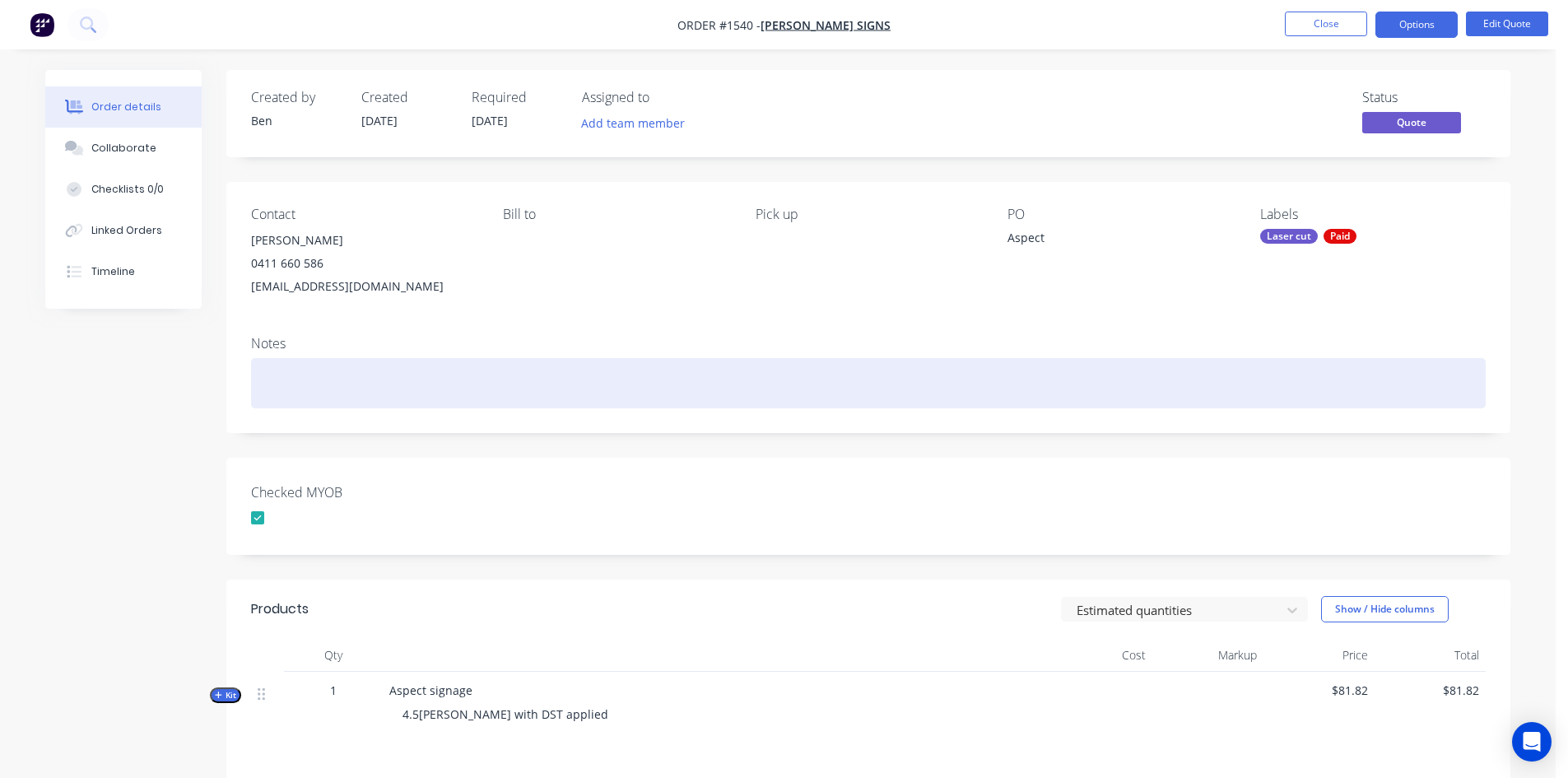
click at [953, 401] on div at bounding box center [868, 383] width 1234 height 50
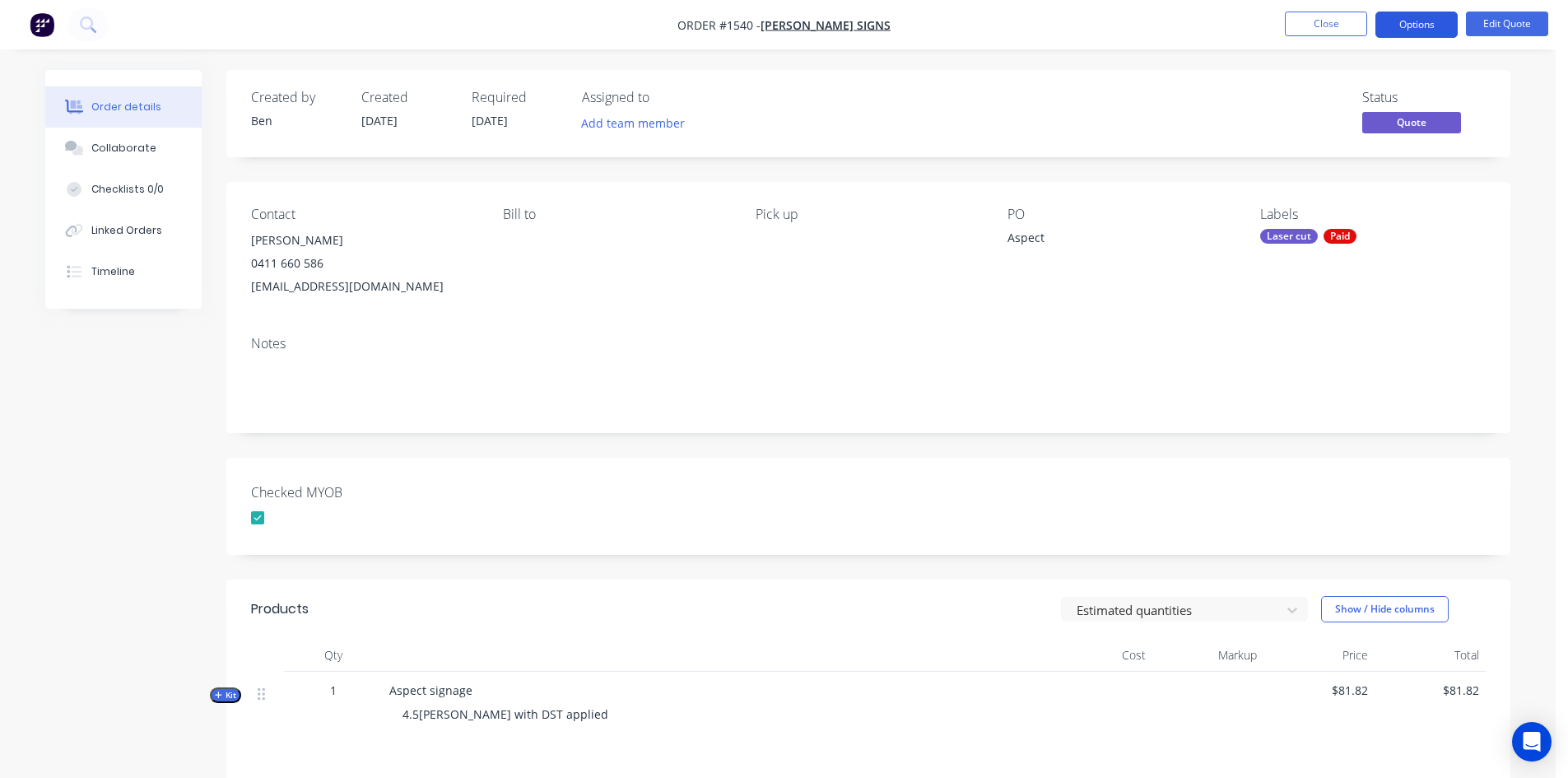
click at [1432, 15] on button "Options" at bounding box center [1417, 25] width 83 height 27
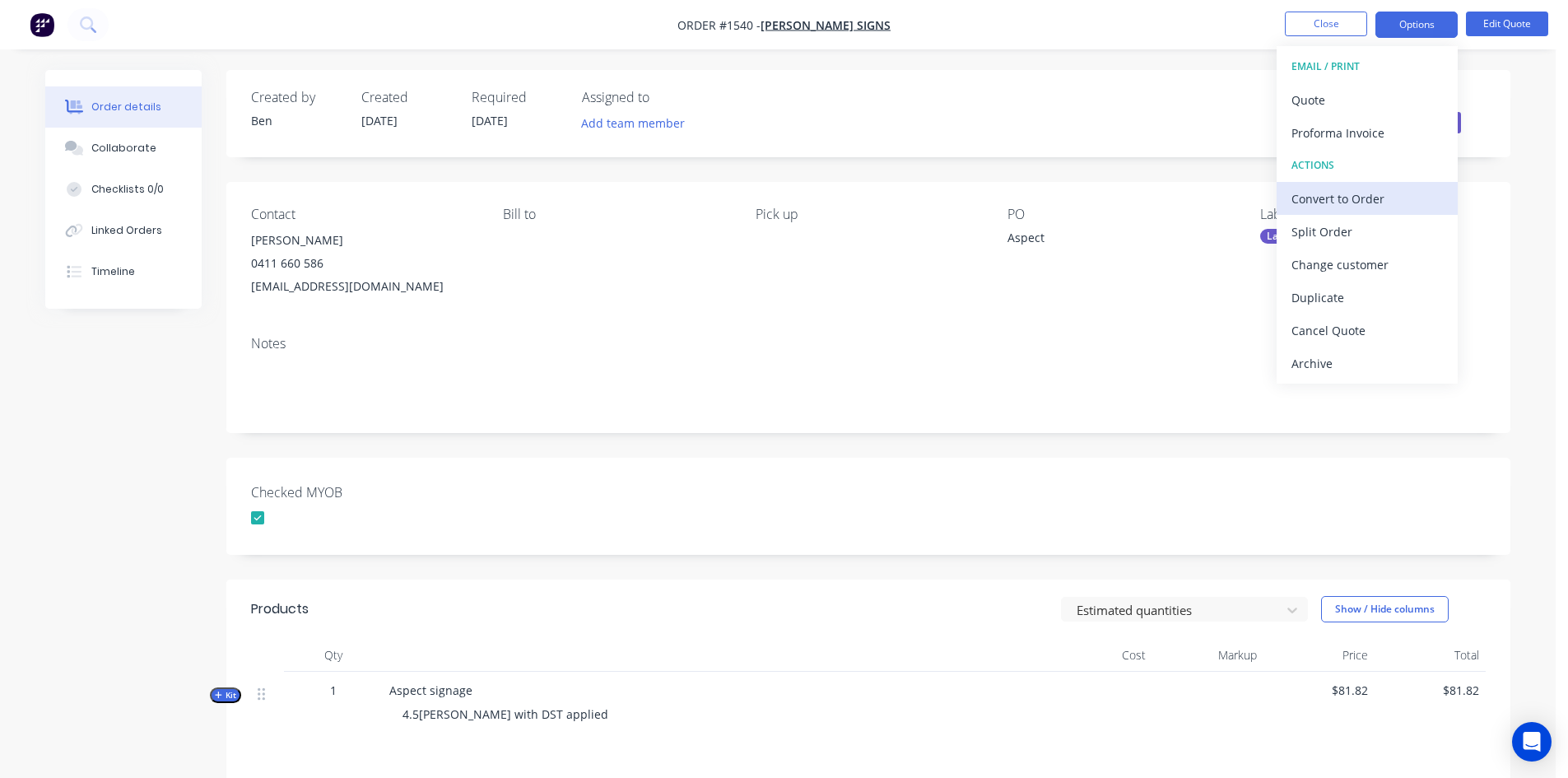
click at [1370, 197] on div "Convert to Order" at bounding box center [1367, 199] width 152 height 24
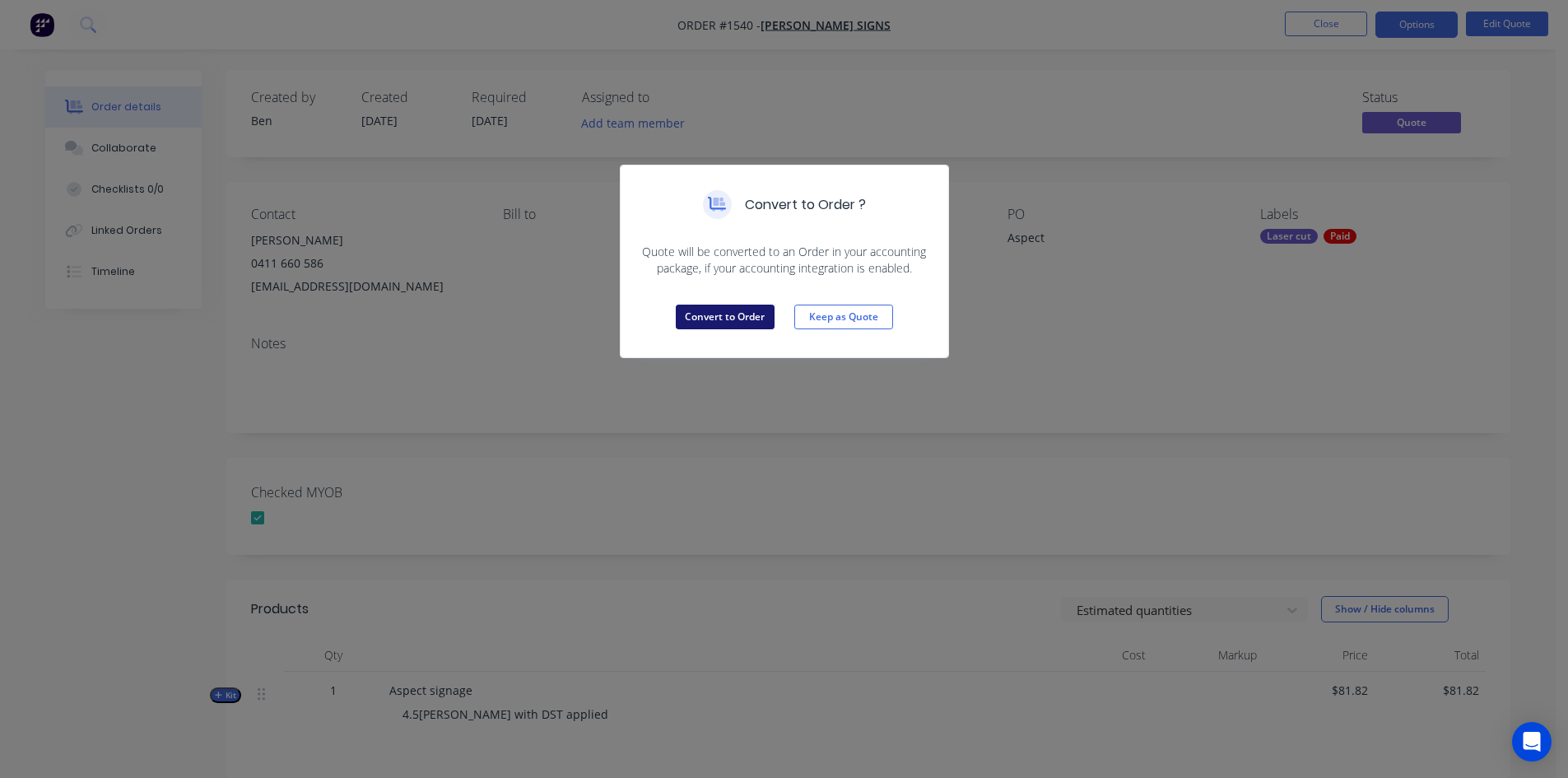
click at [752, 315] on button "Convert to Order" at bounding box center [725, 316] width 98 height 25
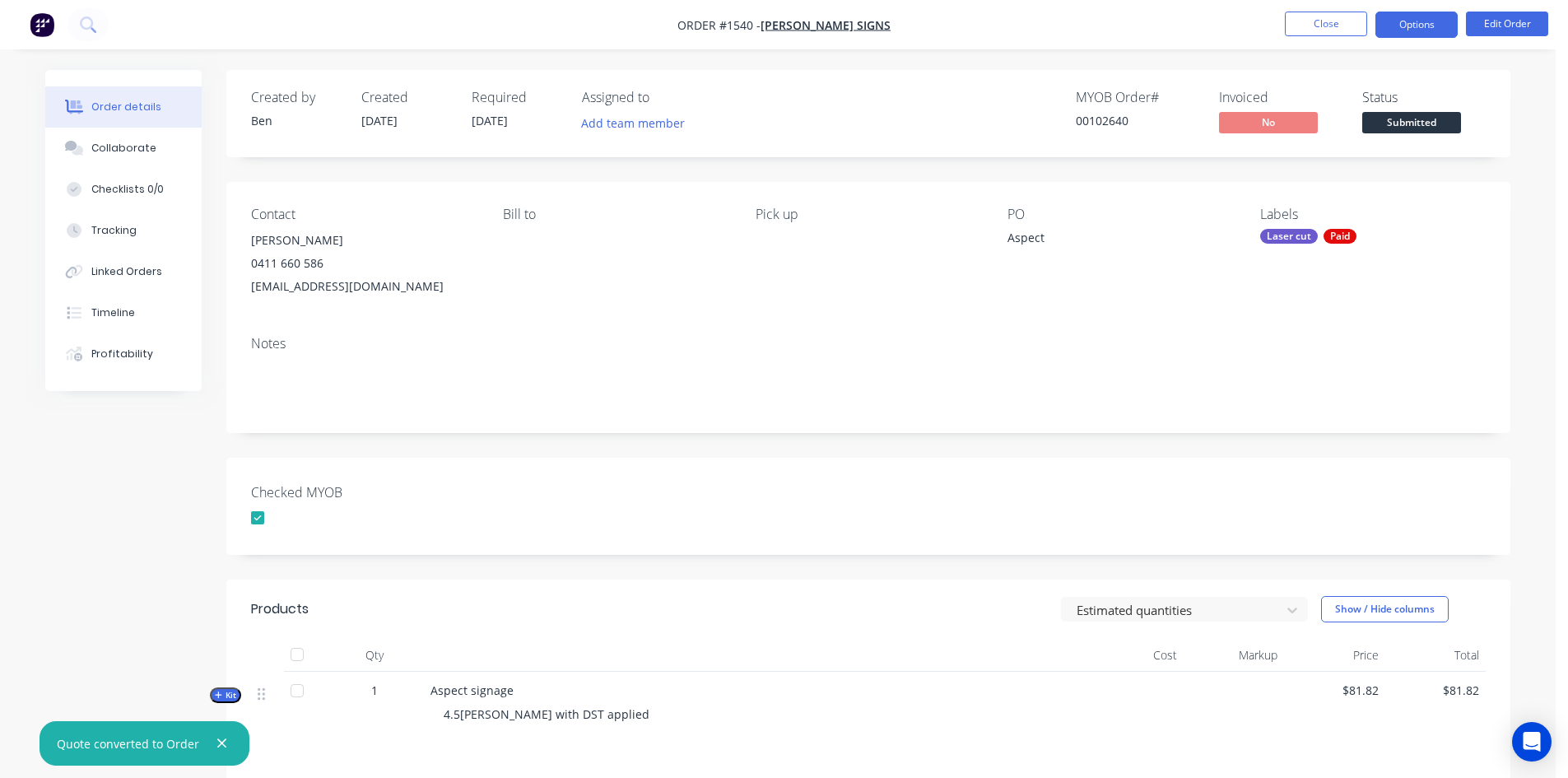
click at [1432, 23] on button "Options" at bounding box center [1417, 25] width 83 height 27
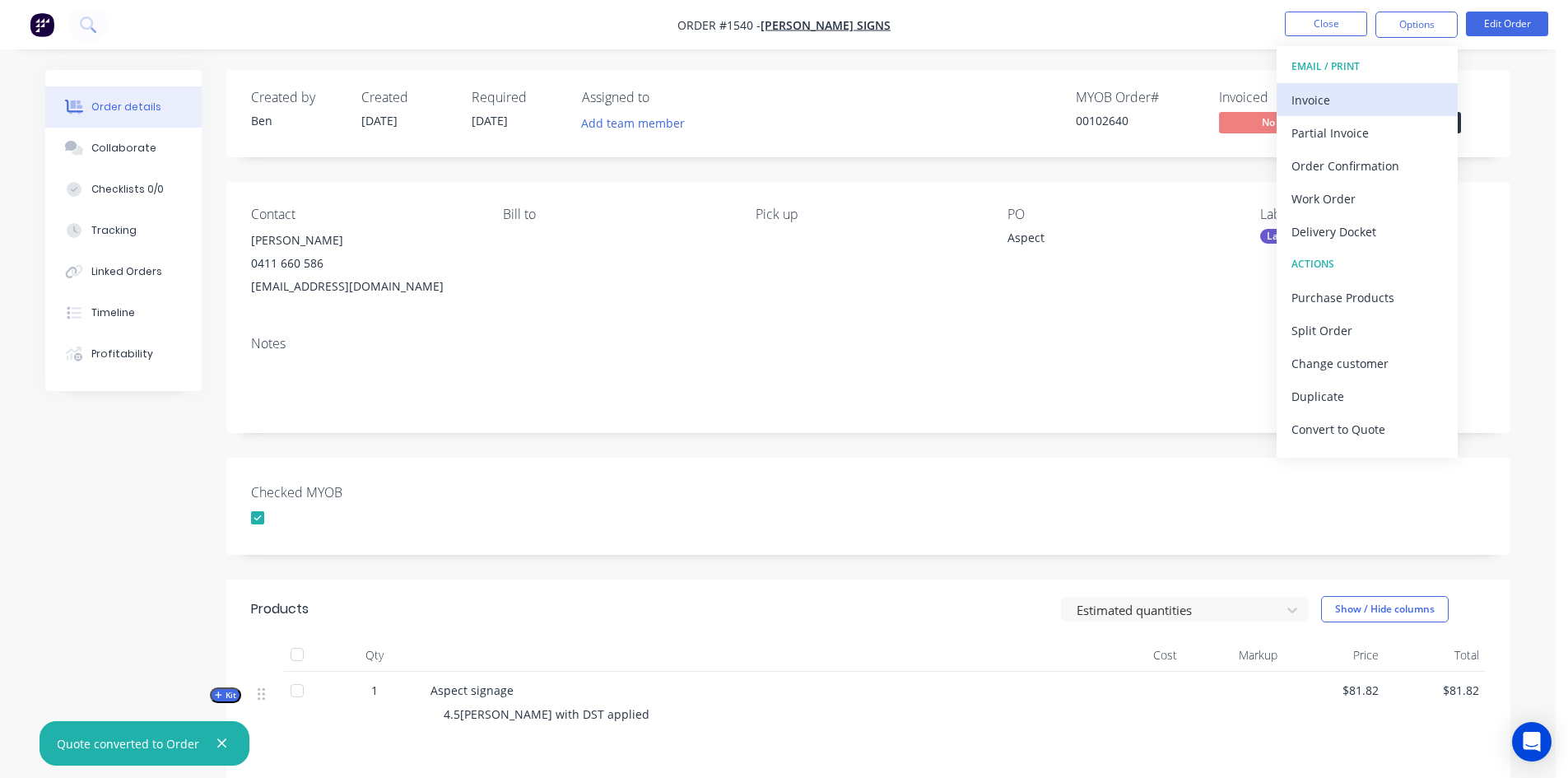
click at [1348, 95] on div "Invoice" at bounding box center [1367, 99] width 152 height 24
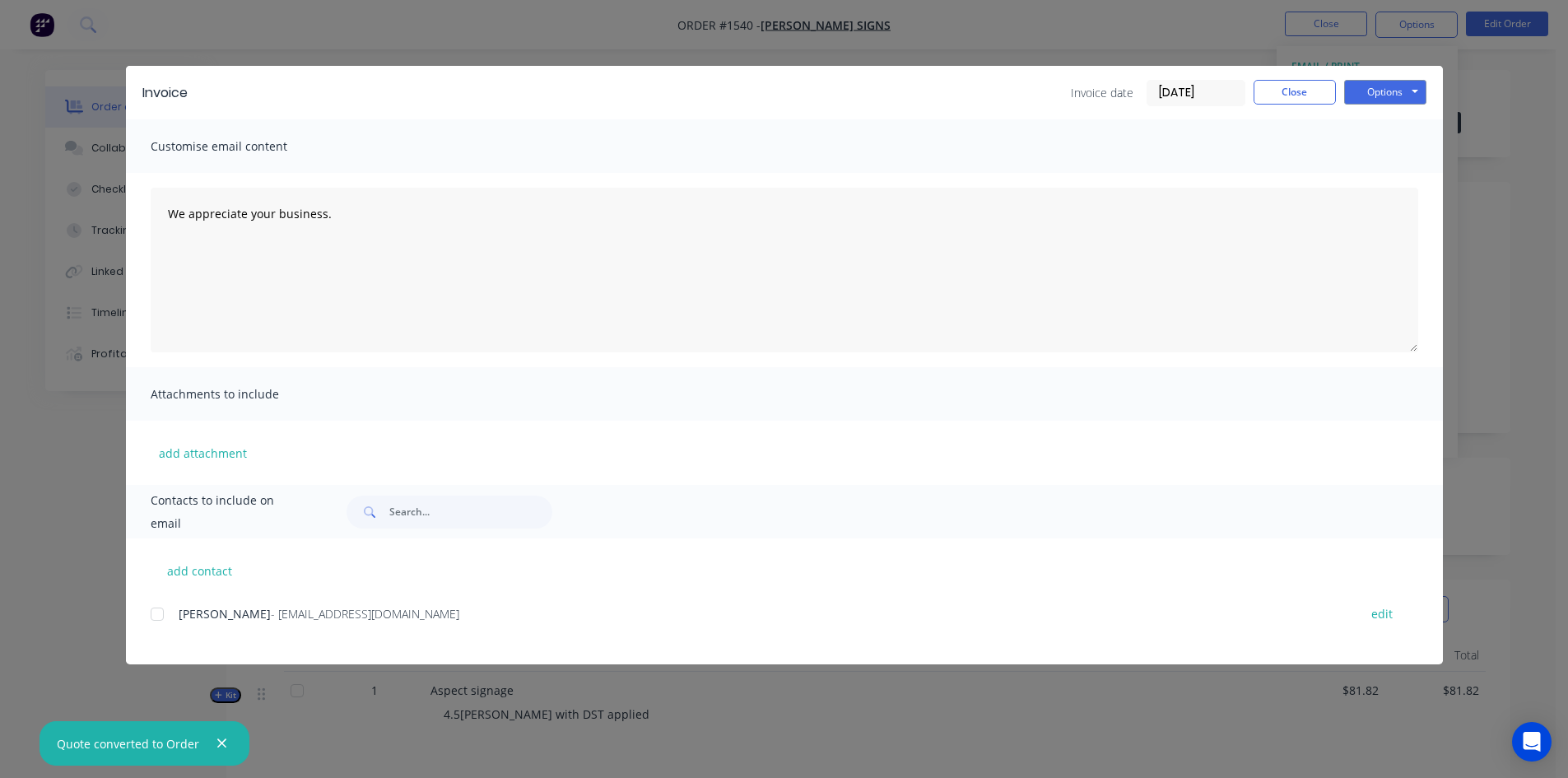
click at [1205, 93] on input "[DATE]" at bounding box center [1196, 93] width 97 height 25
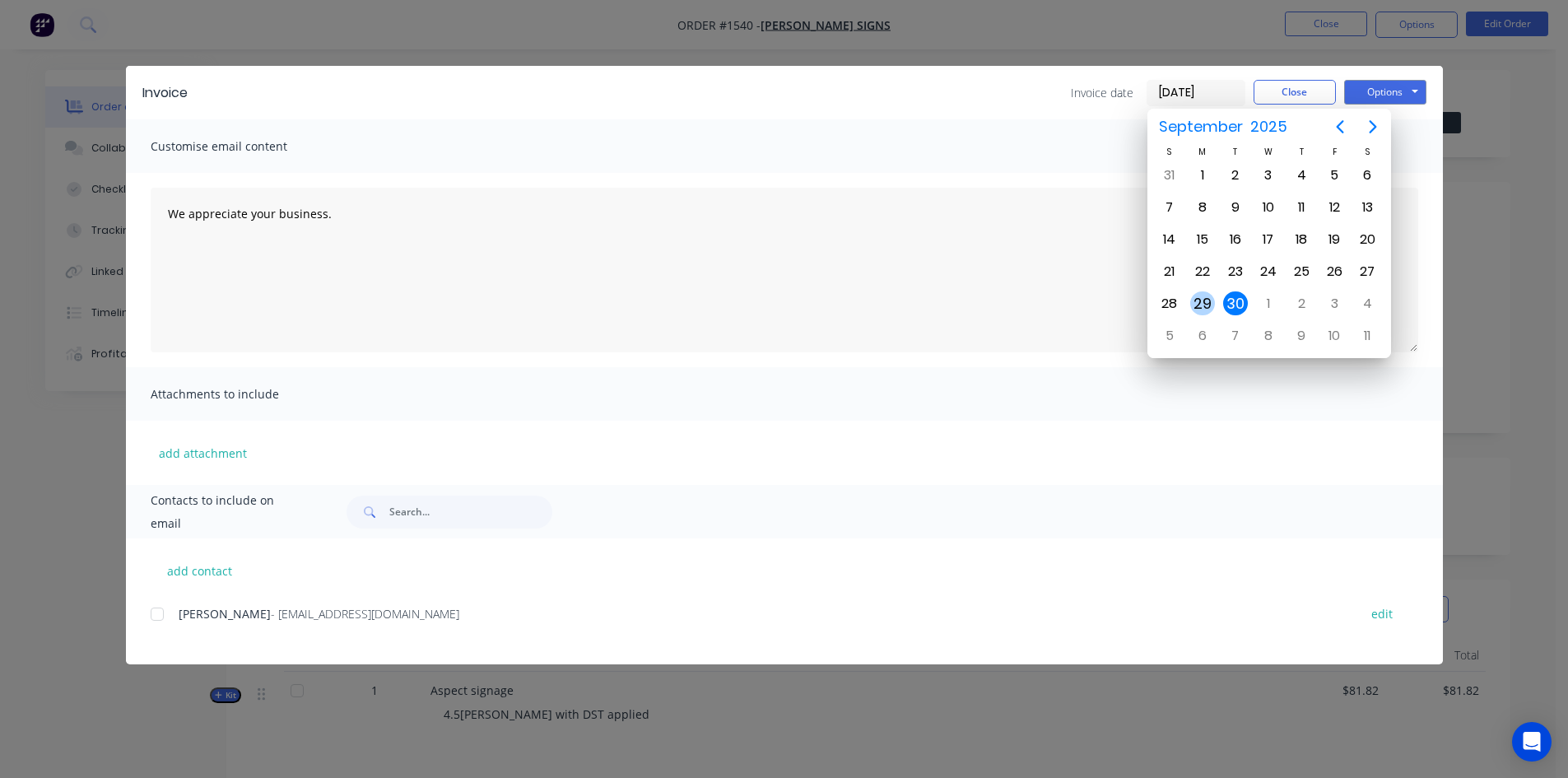
click at [1210, 299] on div "29" at bounding box center [1202, 303] width 25 height 25
type input "[DATE]"
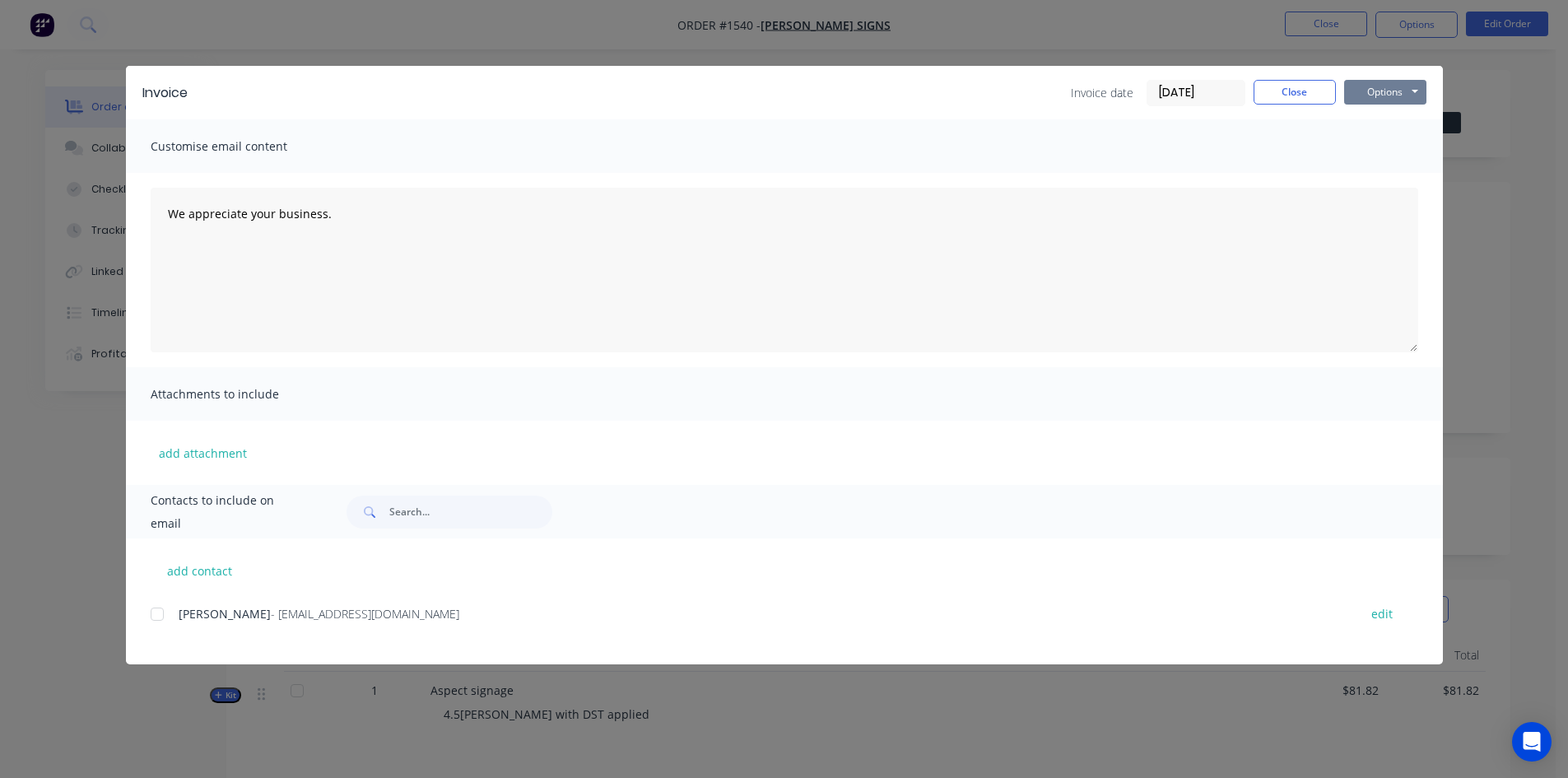
click at [1396, 91] on button "Options" at bounding box center [1386, 92] width 83 height 25
click at [1393, 147] on button "Print" at bounding box center [1397, 149] width 105 height 28
click at [1312, 88] on button "Close" at bounding box center [1295, 92] width 83 height 25
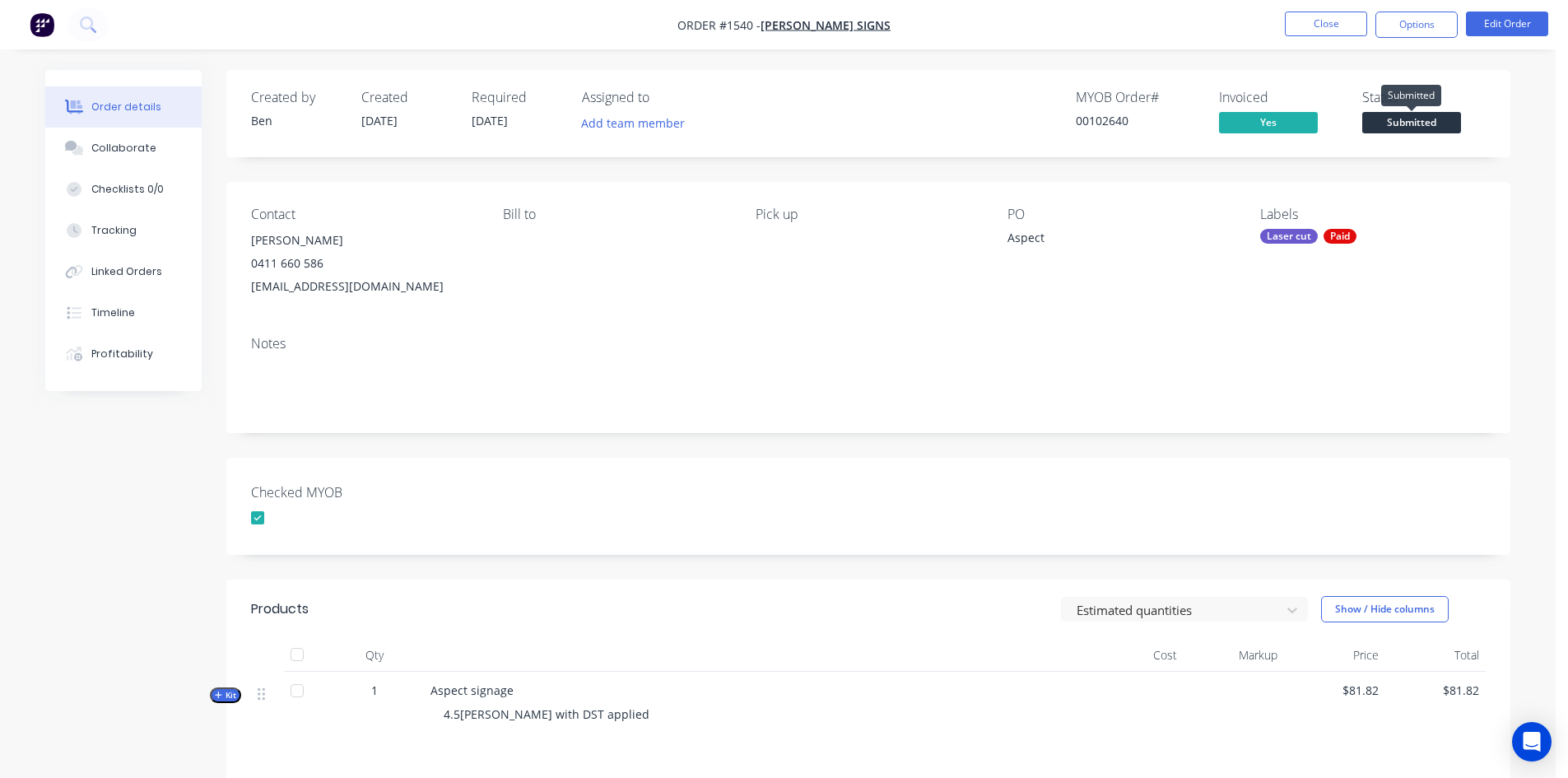
click at [1417, 127] on span "Submitted" at bounding box center [1411, 122] width 98 height 21
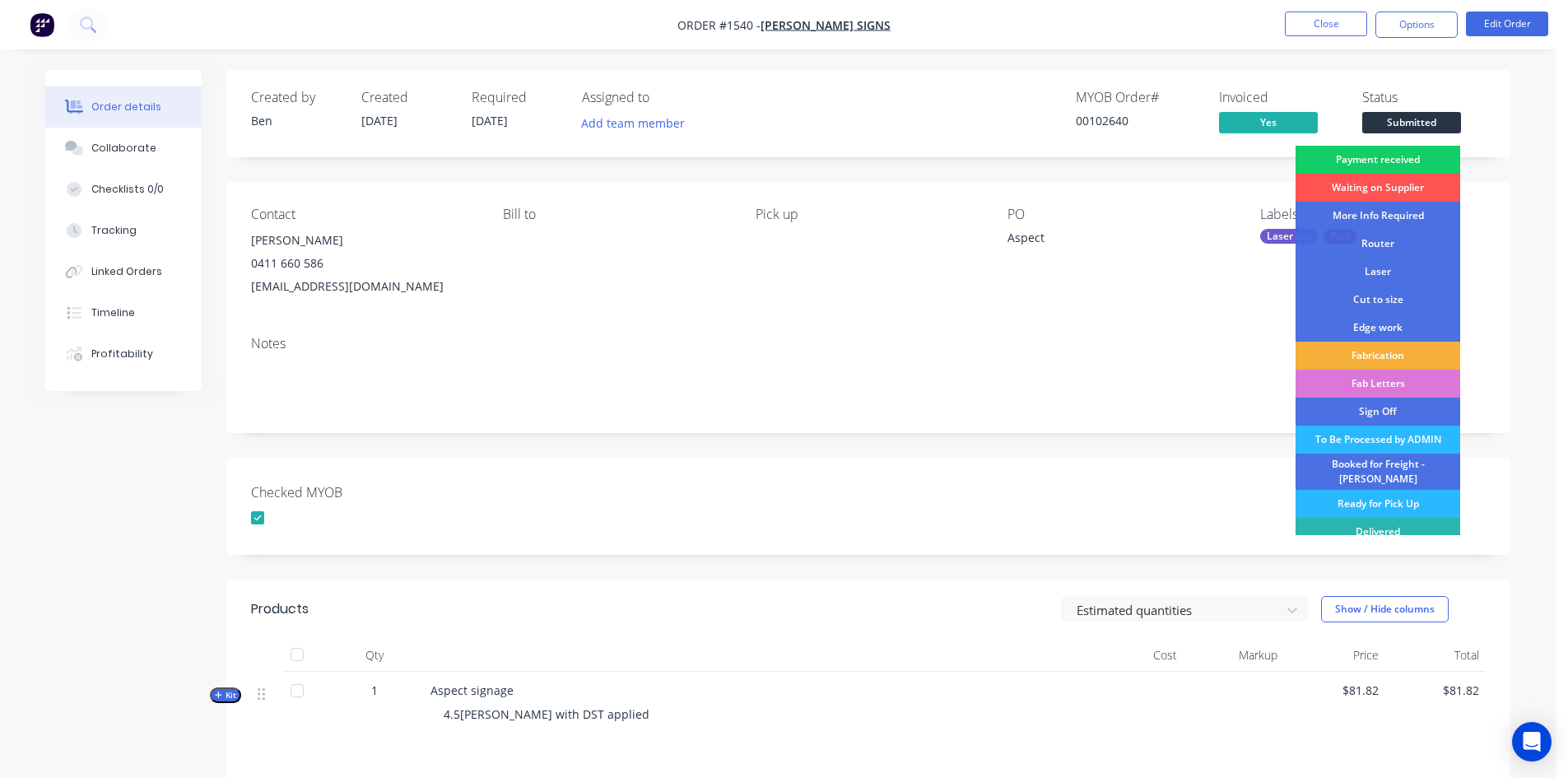
click at [1401, 154] on div "Payment received" at bounding box center [1377, 160] width 164 height 28
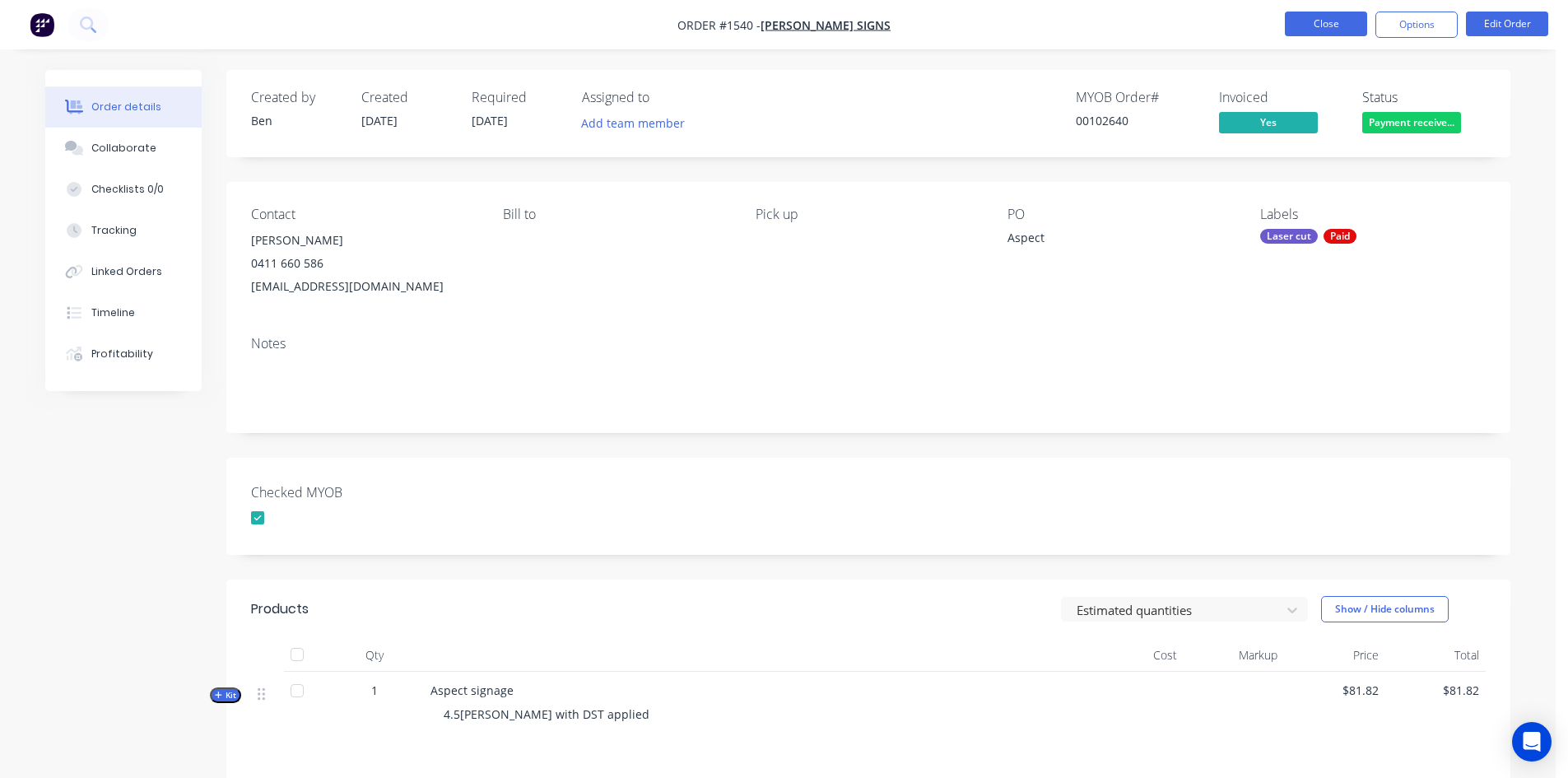
click at [1343, 20] on button "Close" at bounding box center [1327, 24] width 83 height 25
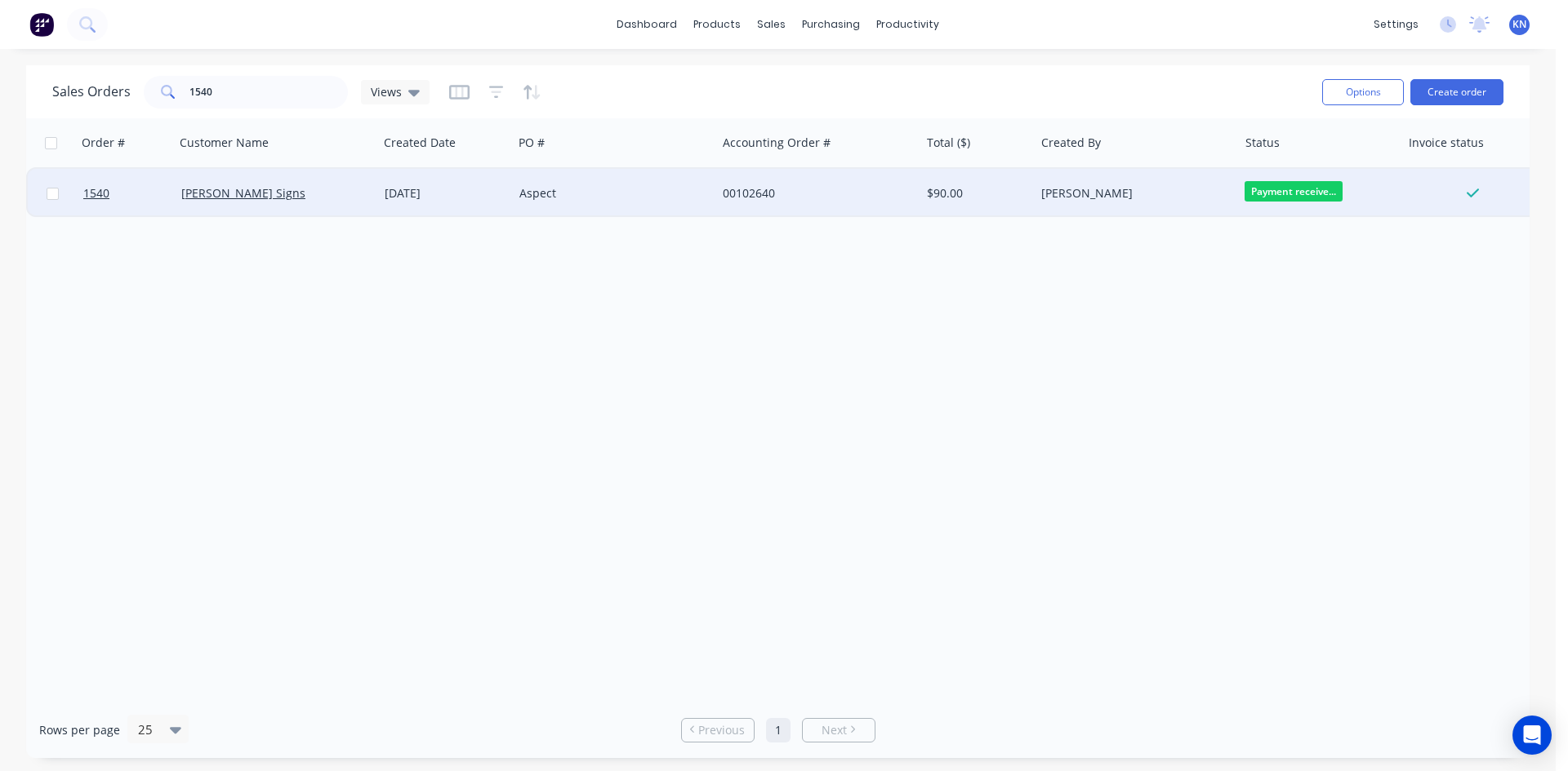
click at [281, 192] on div "[PERSON_NAME] Signs" at bounding box center [272, 193] width 182 height 17
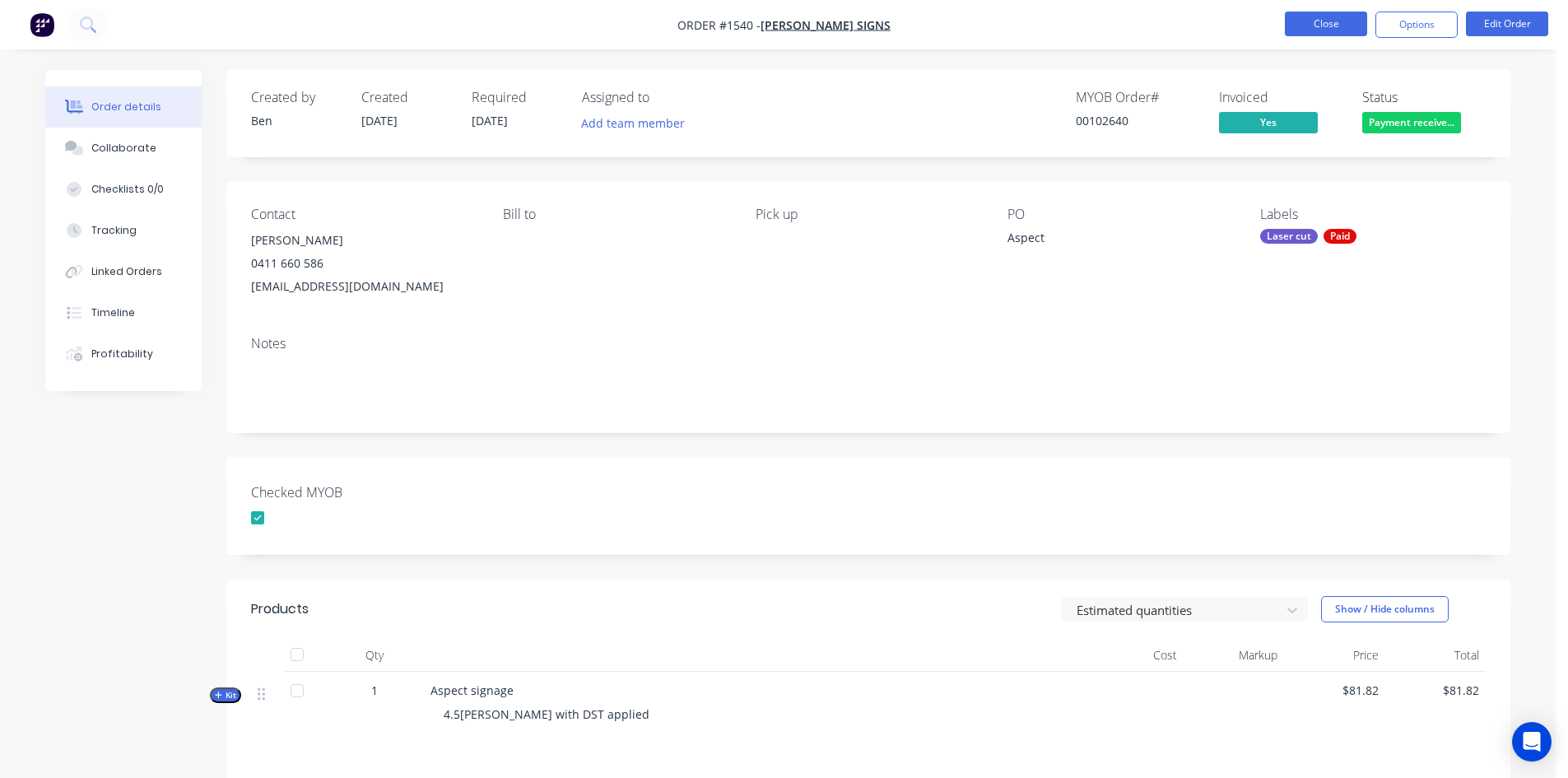
click at [1346, 21] on button "Close" at bounding box center [1327, 24] width 83 height 25
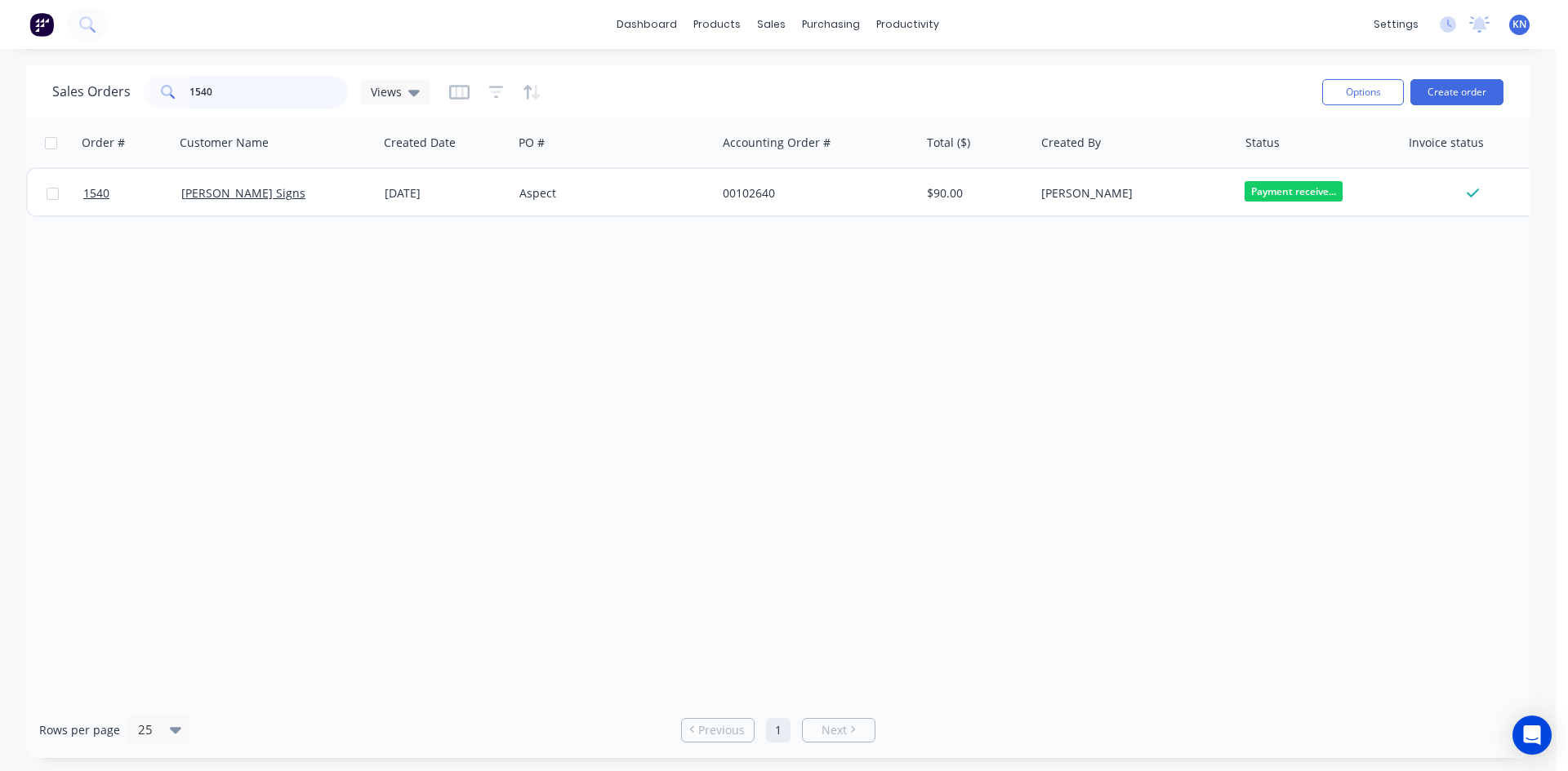
click at [292, 92] on input "1540" at bounding box center [268, 92] width 159 height 32
type input "1"
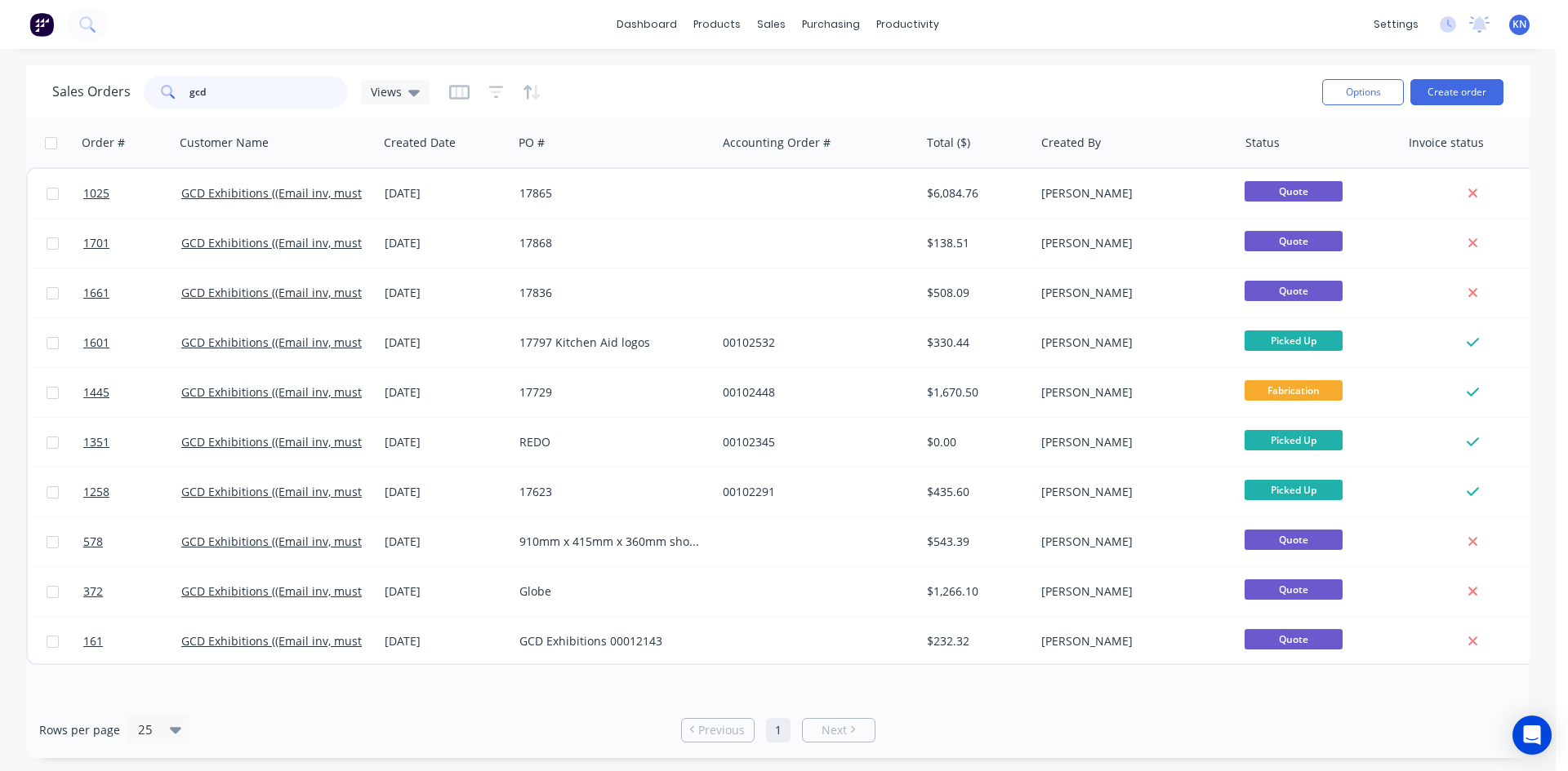
click at [255, 89] on input "gcd" at bounding box center [268, 92] width 159 height 32
type input "g"
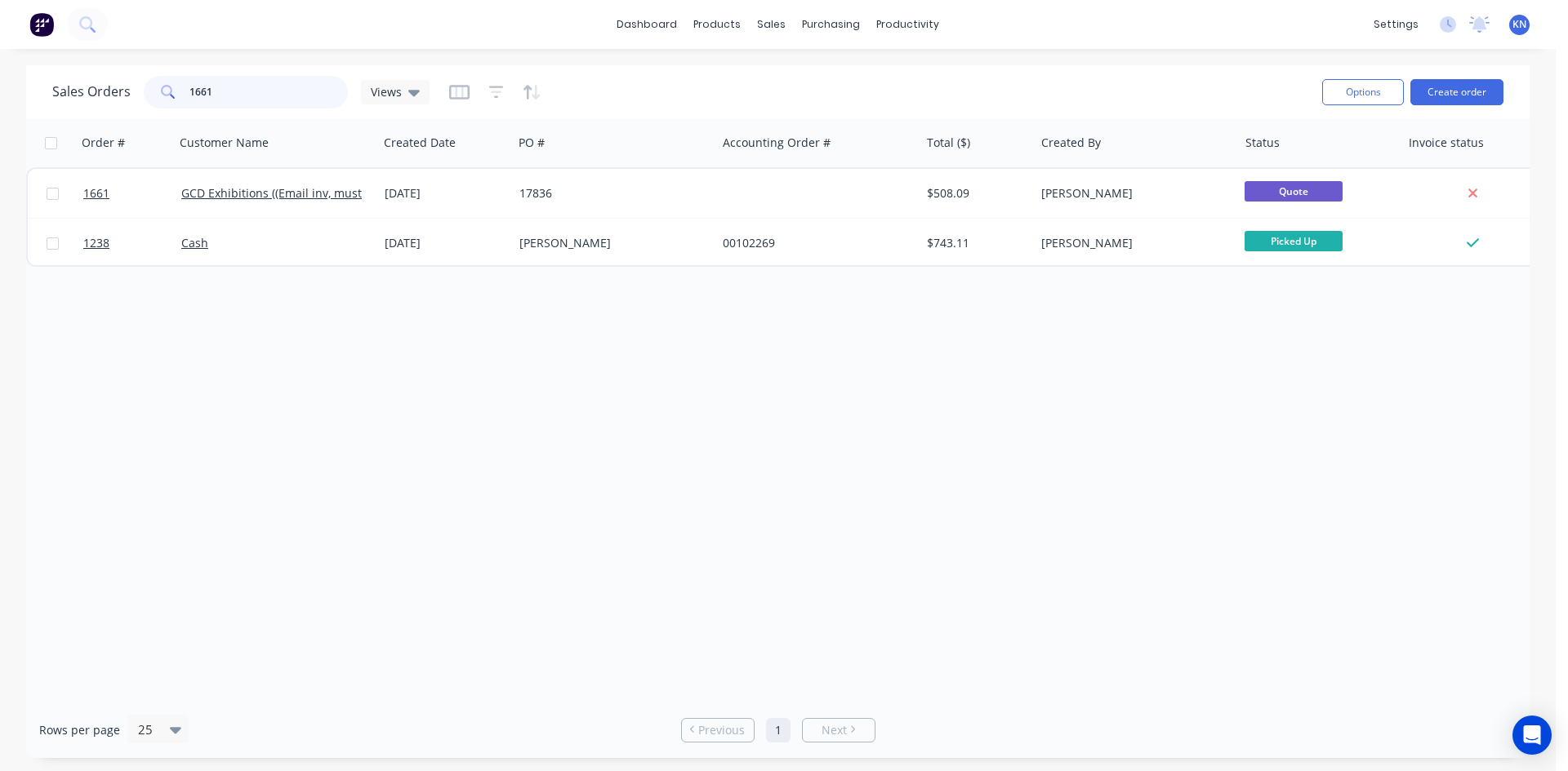
drag, startPoint x: 237, startPoint y: 95, endPoint x: 154, endPoint y: 96, distance: 83.0
click at [154, 96] on div "1661" at bounding box center [245, 92] width 204 height 32
type input "1025"
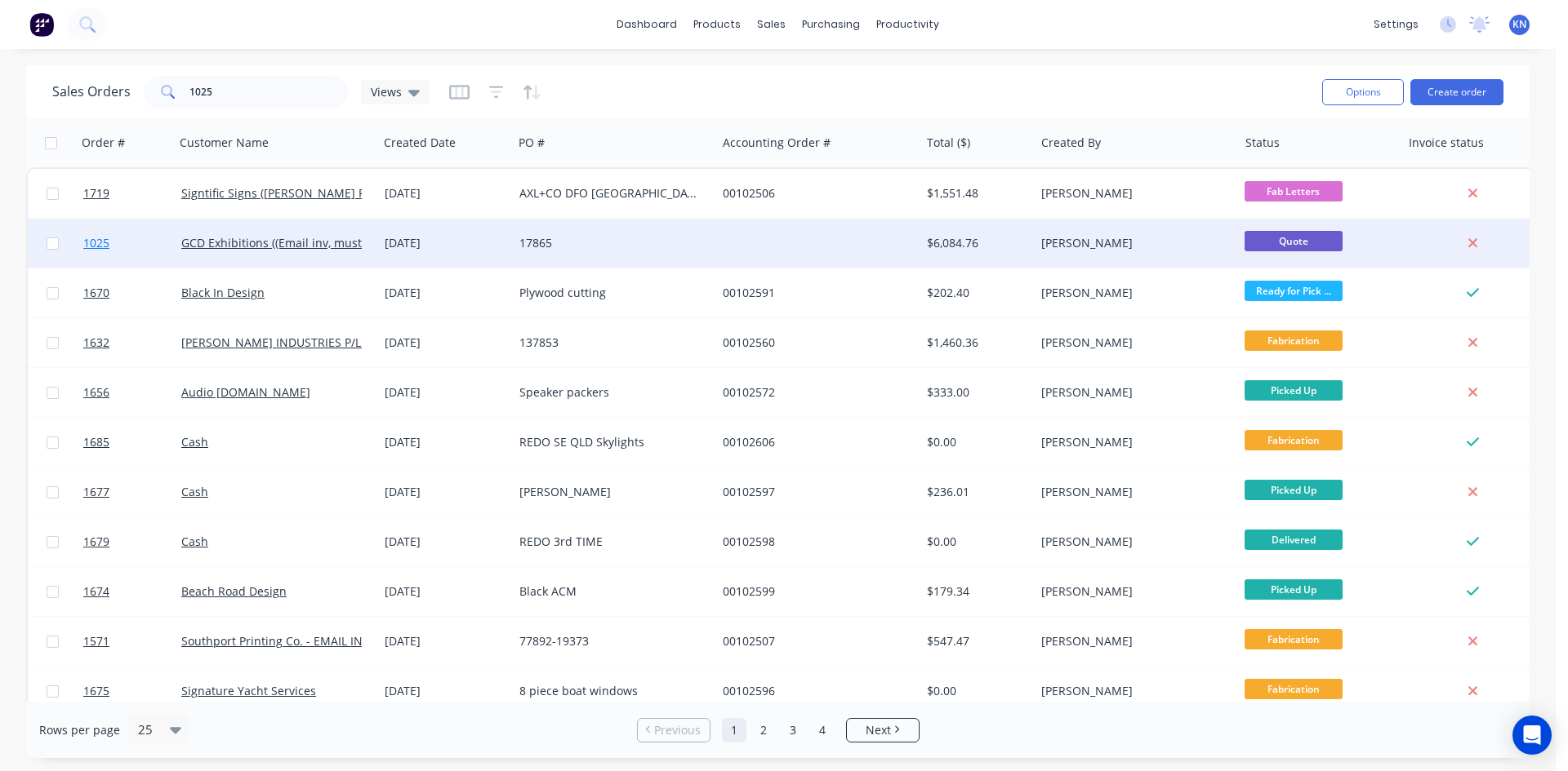
click at [101, 244] on span "1025" at bounding box center [96, 243] width 26 height 17
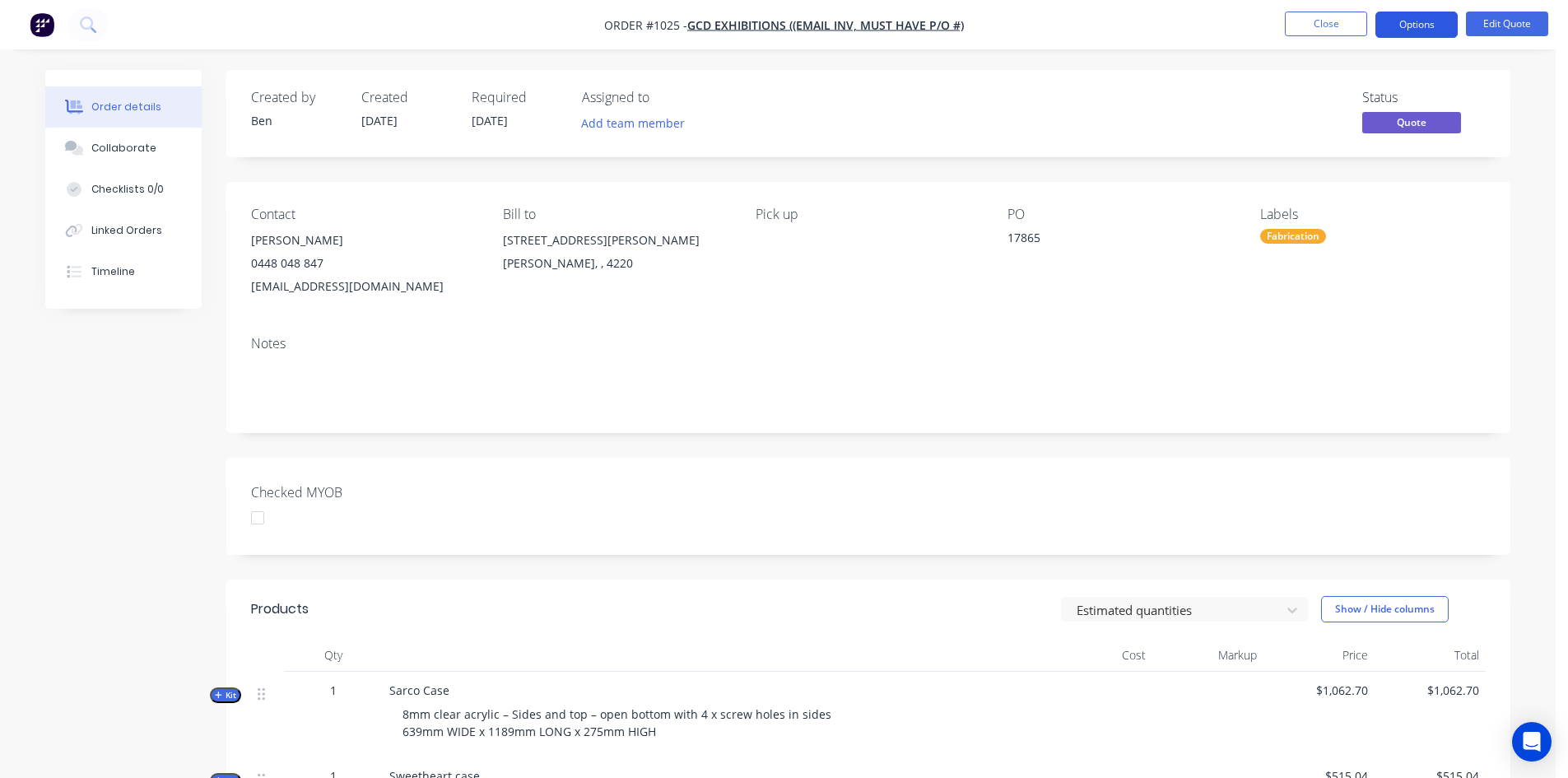
click at [1432, 19] on button "Options" at bounding box center [1417, 25] width 83 height 27
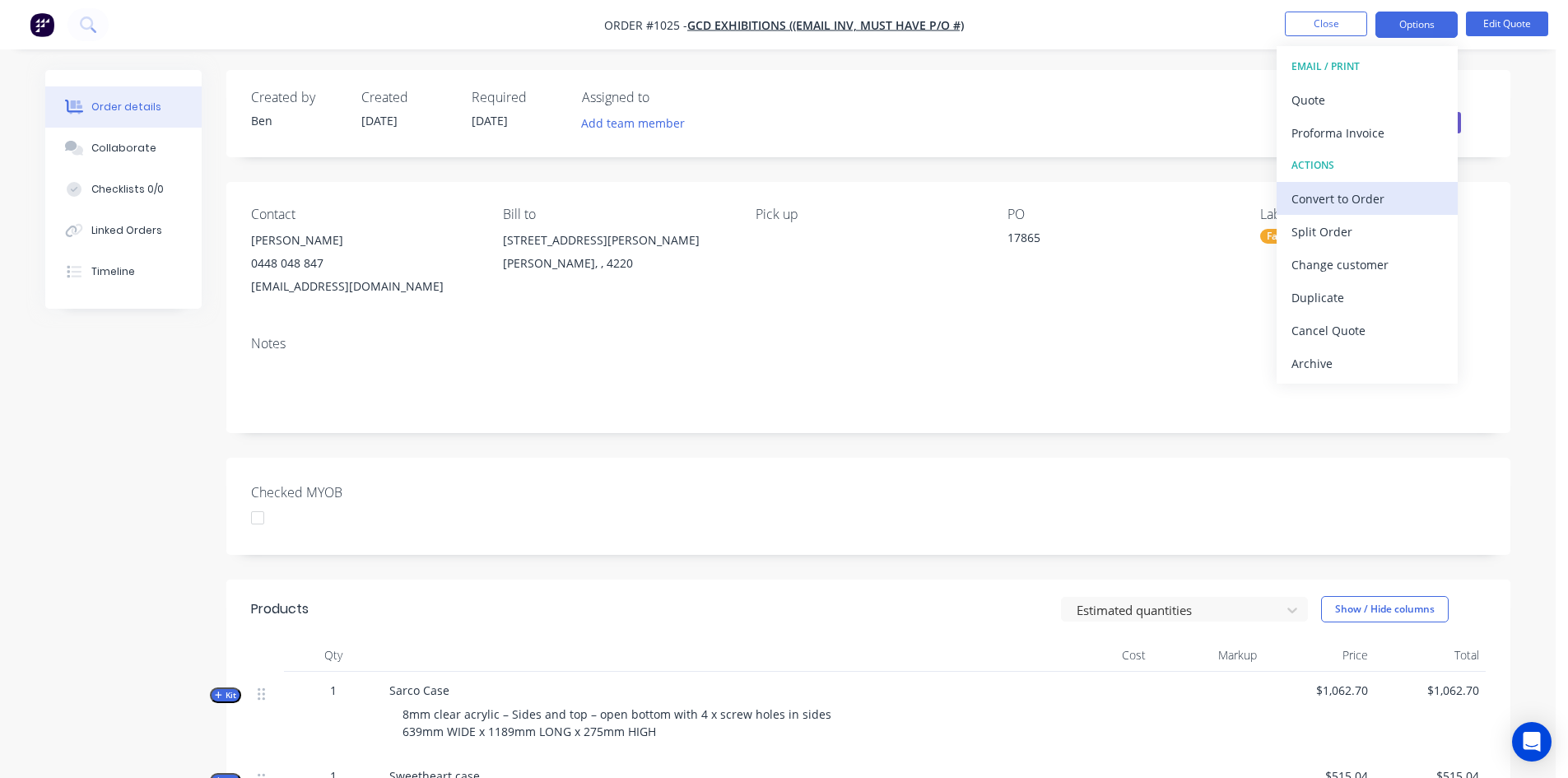
click at [1341, 201] on div "Convert to Order" at bounding box center [1367, 199] width 152 height 24
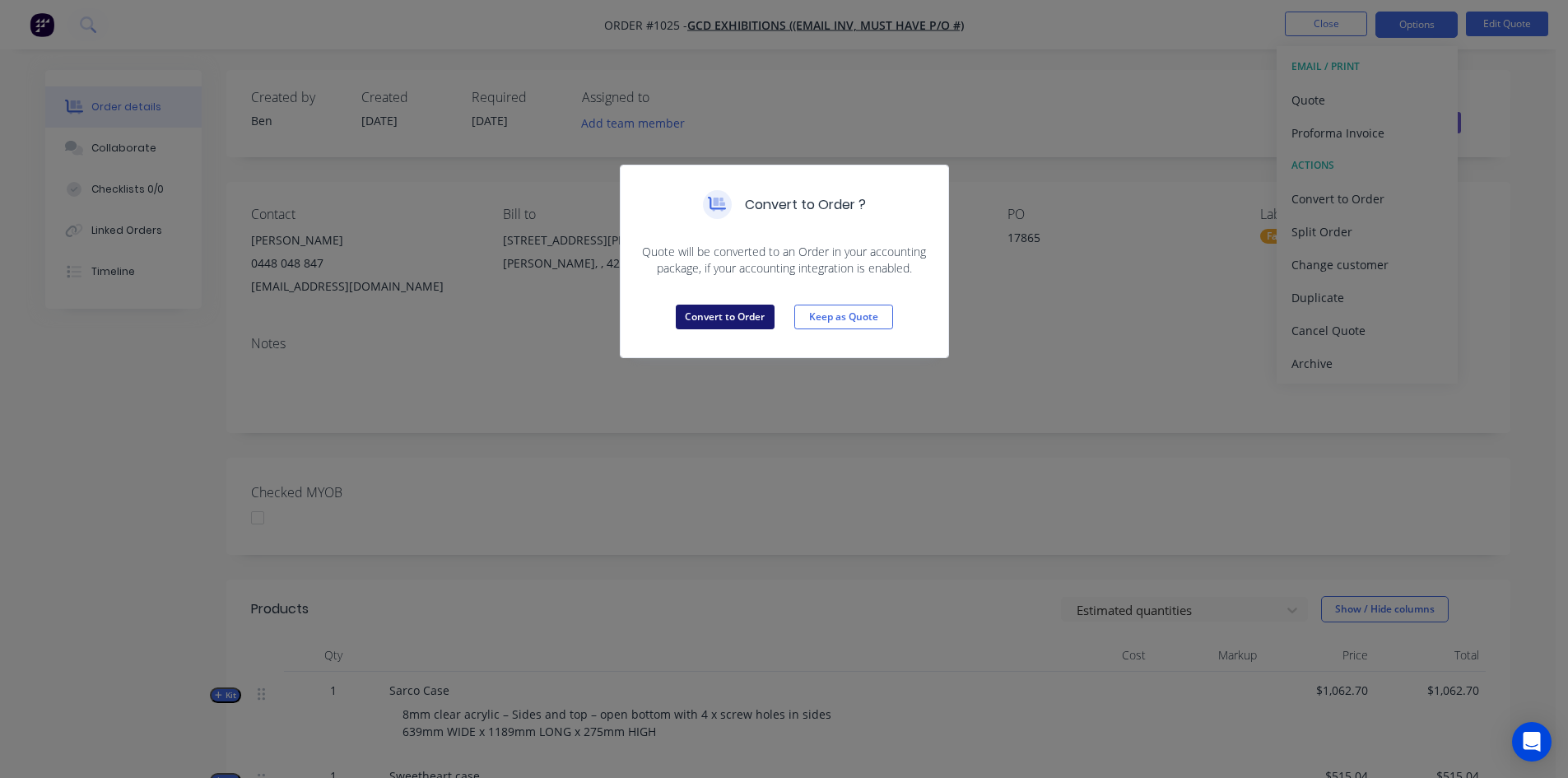
click at [736, 318] on button "Convert to Order" at bounding box center [725, 316] width 98 height 25
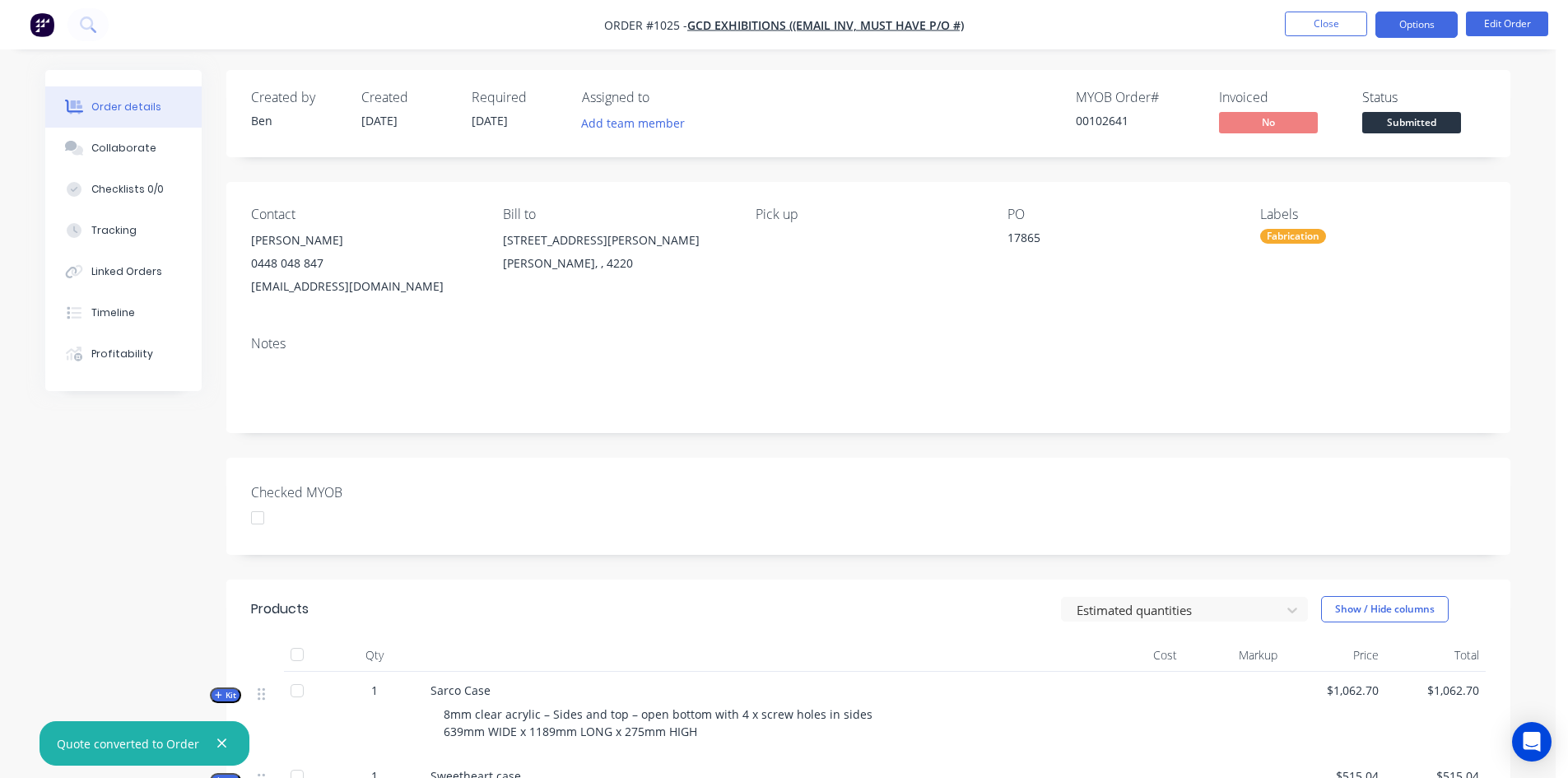
click at [1428, 19] on button "Options" at bounding box center [1417, 25] width 83 height 27
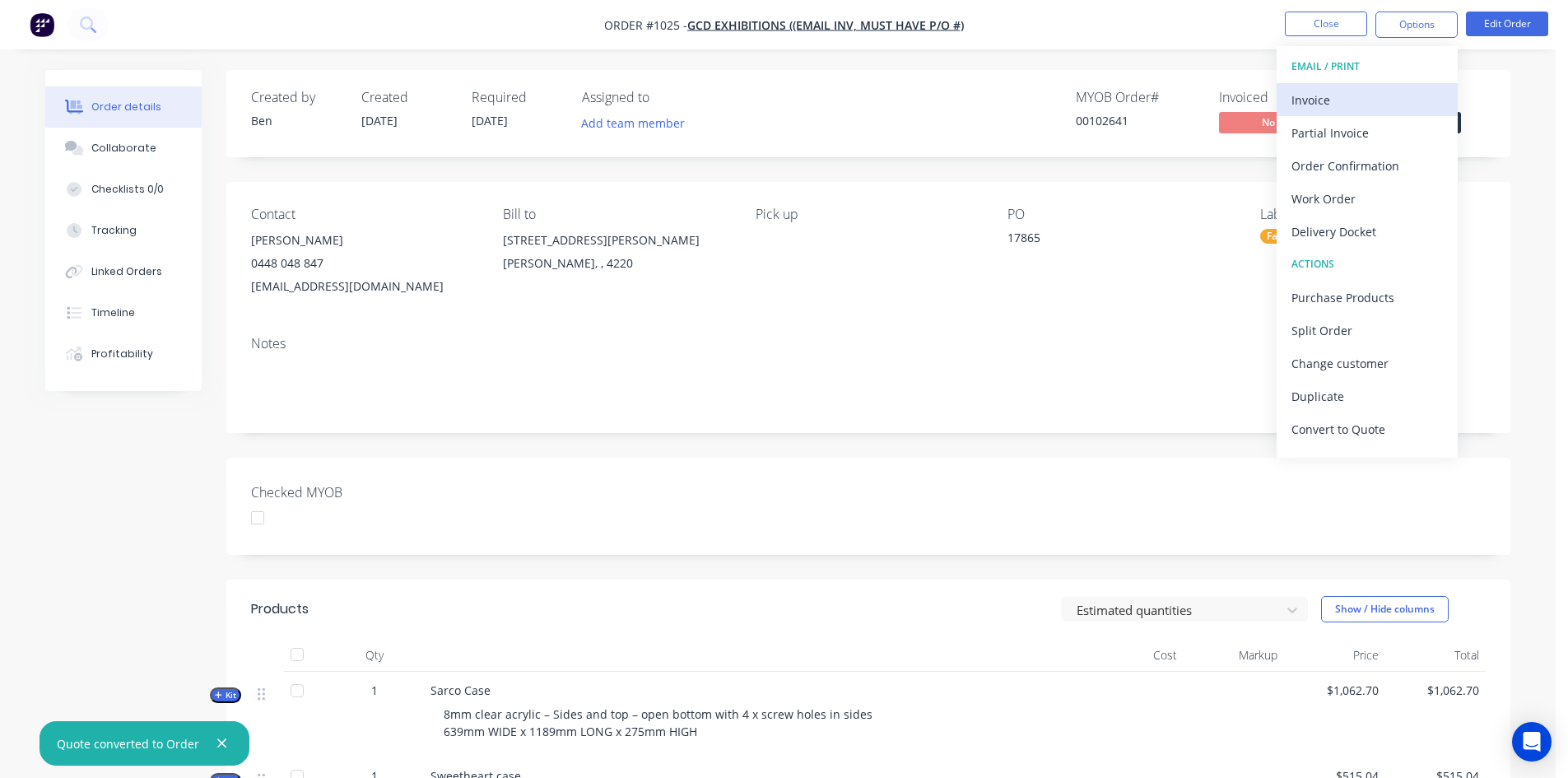
click at [1360, 94] on div "Invoice" at bounding box center [1367, 99] width 152 height 24
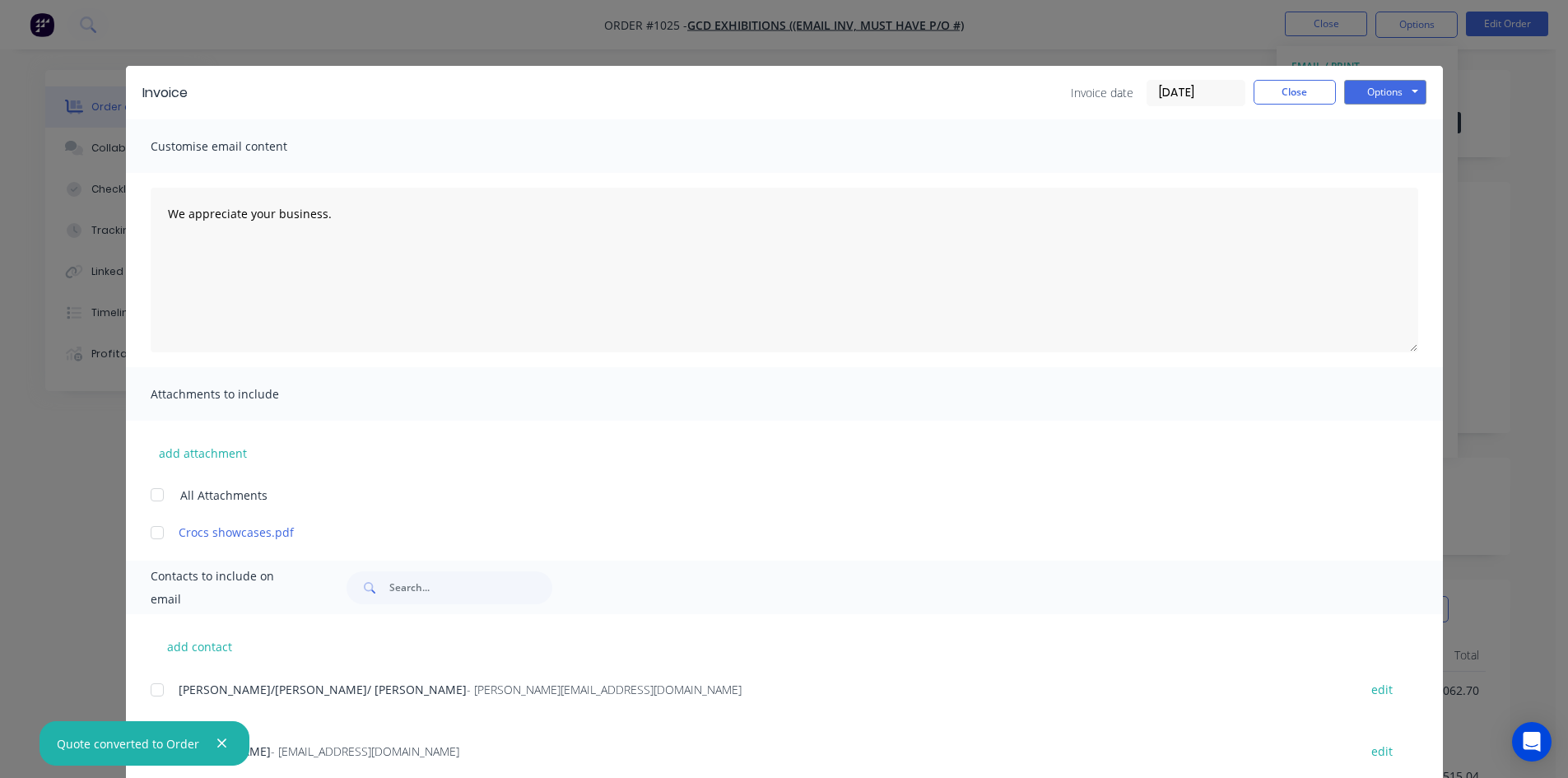
click at [1200, 90] on input "[DATE]" at bounding box center [1196, 93] width 97 height 25
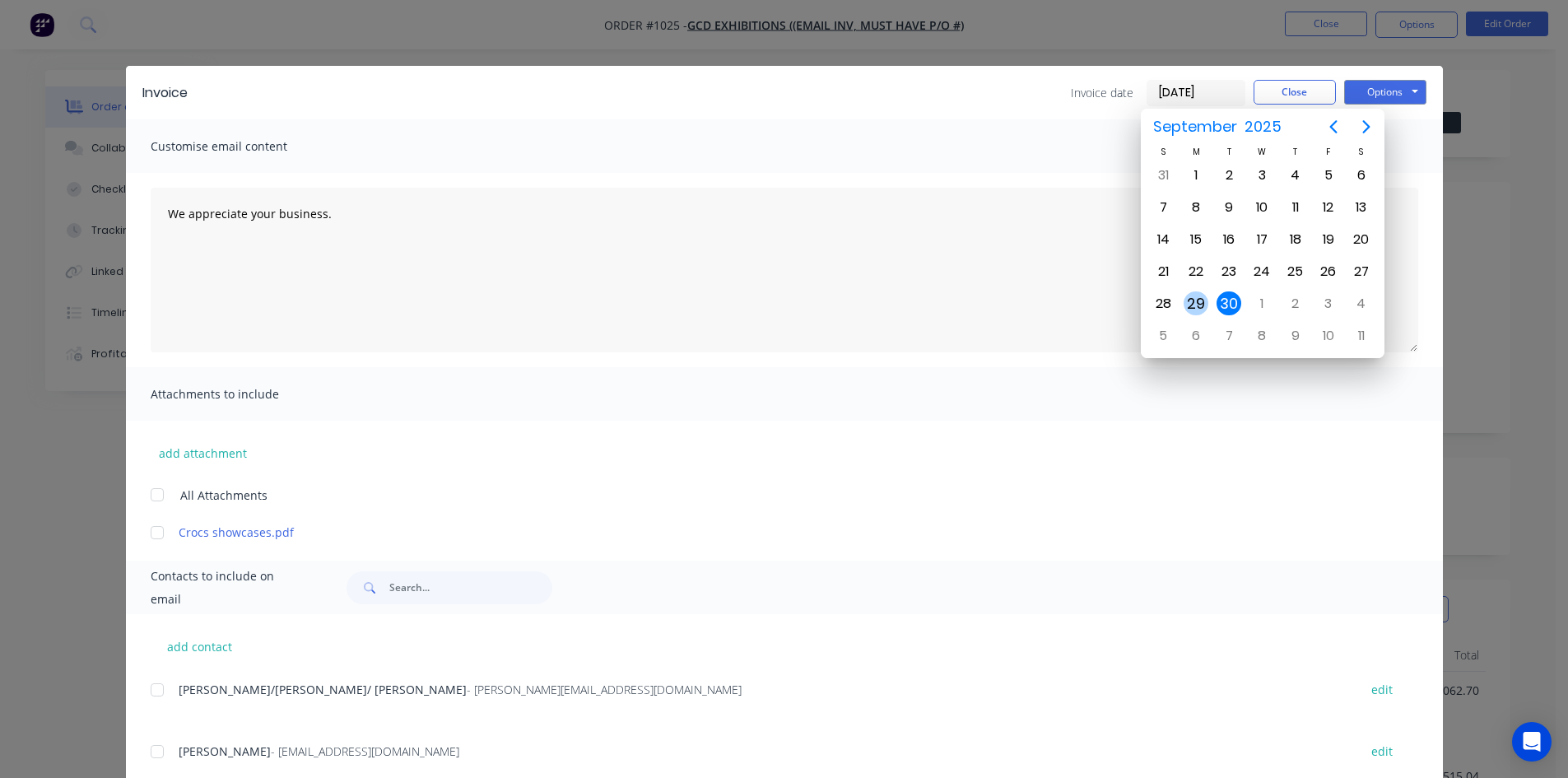
click at [1202, 299] on div "29" at bounding box center [1196, 303] width 25 height 25
type input "[DATE]"
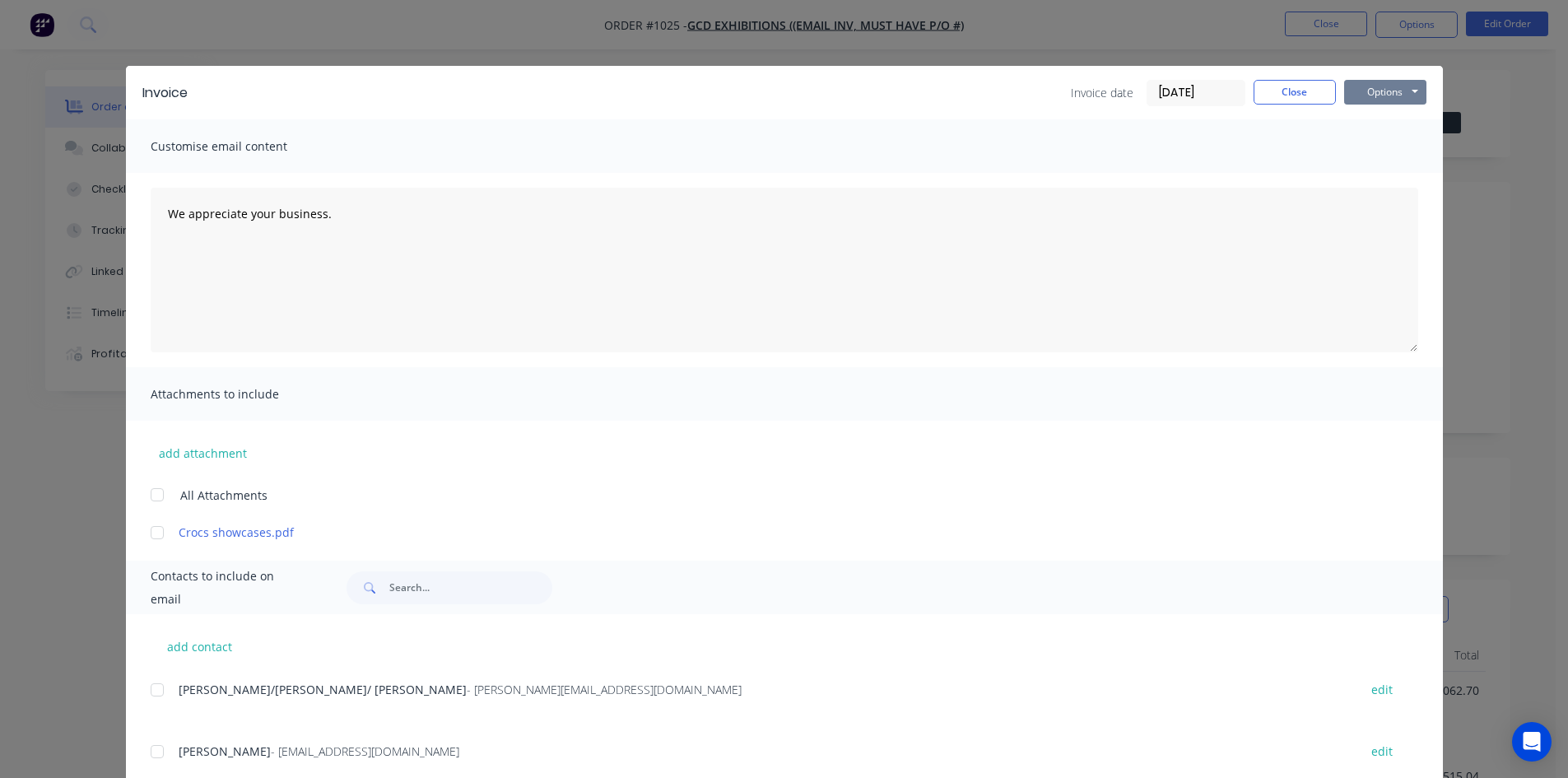
click at [1388, 89] on button "Options" at bounding box center [1386, 92] width 83 height 25
click at [1389, 147] on button "Print" at bounding box center [1397, 149] width 105 height 28
click at [1286, 93] on button "Close" at bounding box center [1295, 92] width 83 height 25
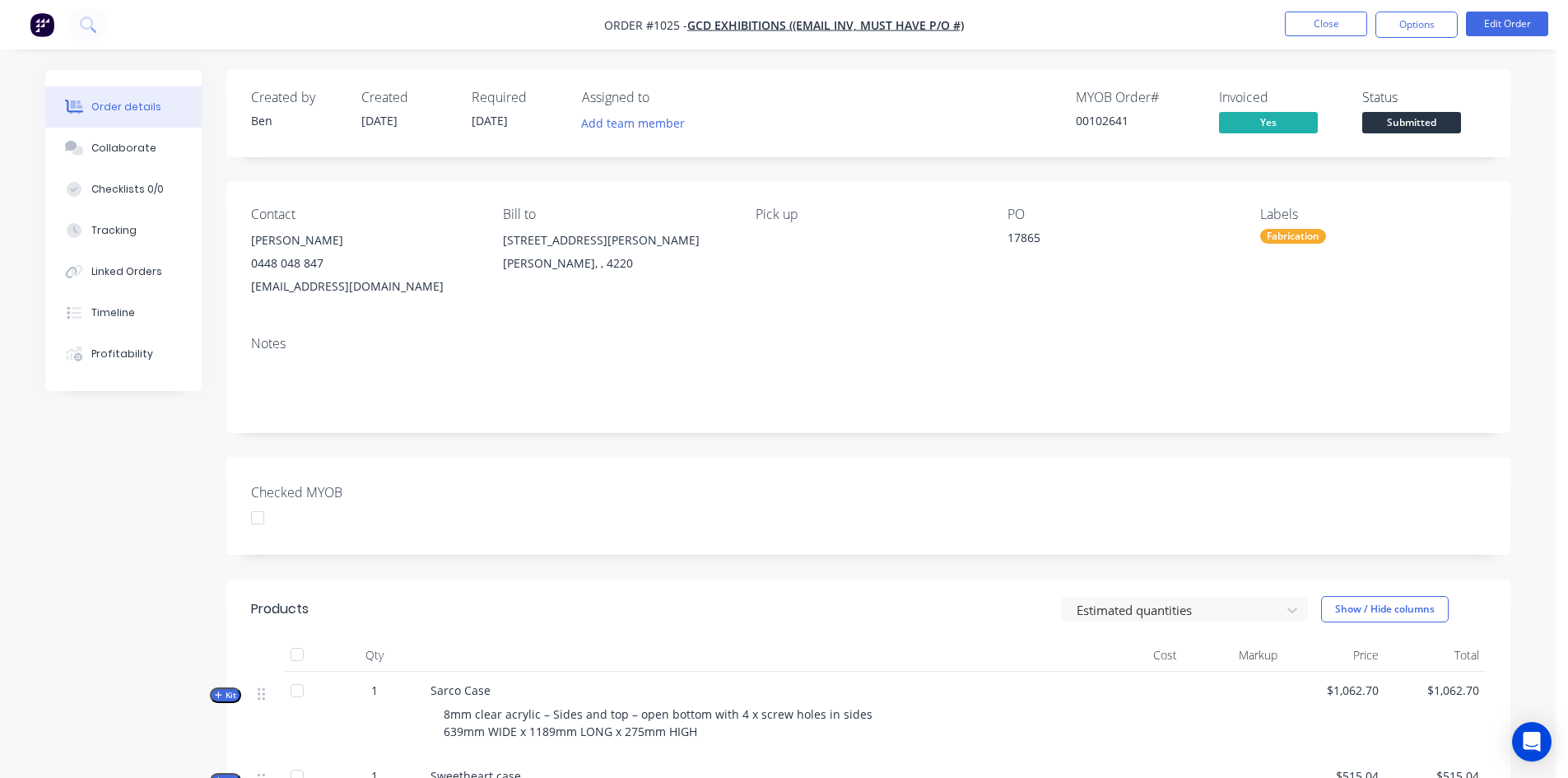
click at [1286, 234] on div "Fabrication" at bounding box center [1292, 235] width 66 height 15
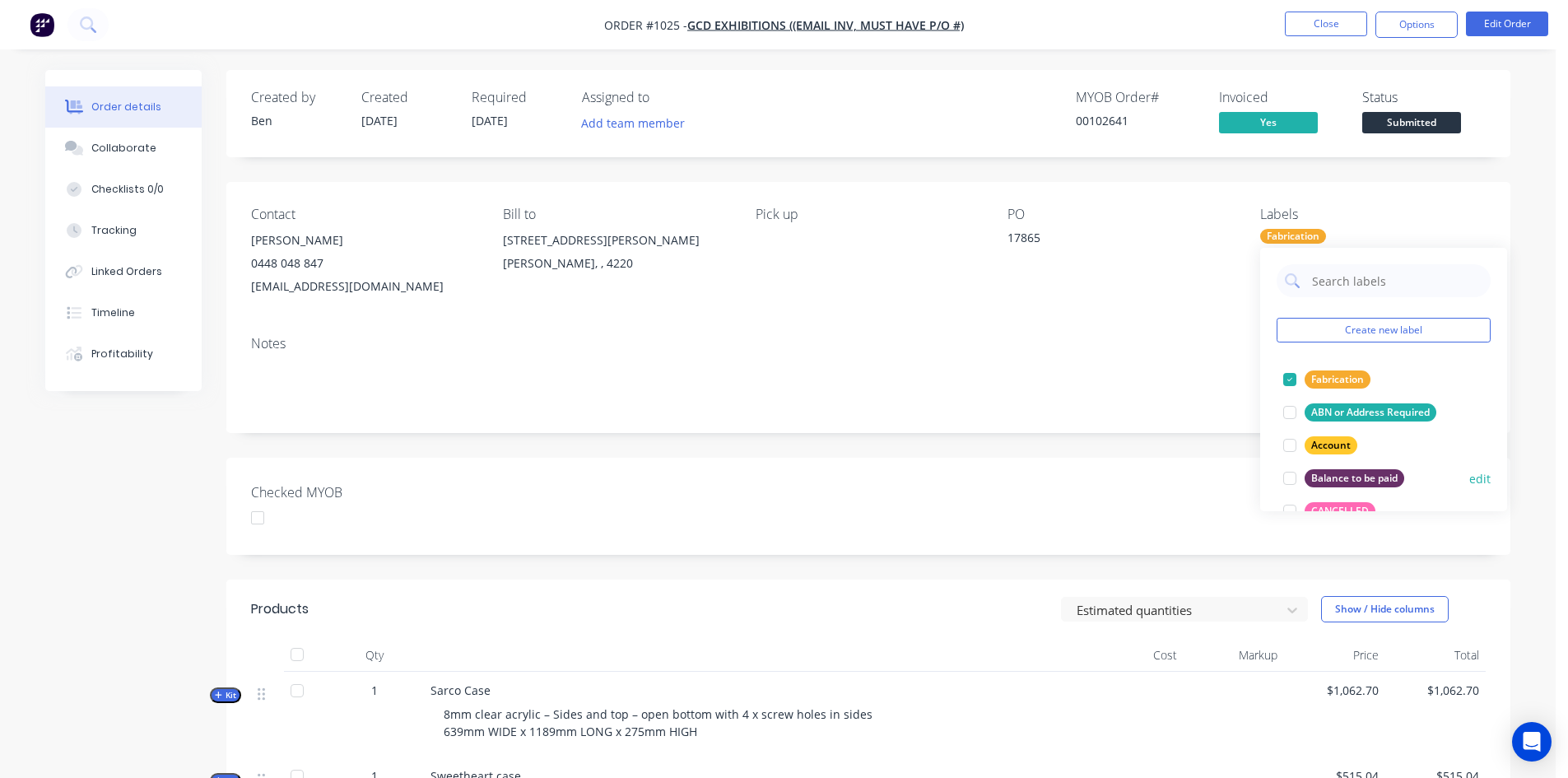
click at [1291, 481] on div at bounding box center [1289, 478] width 32 height 32
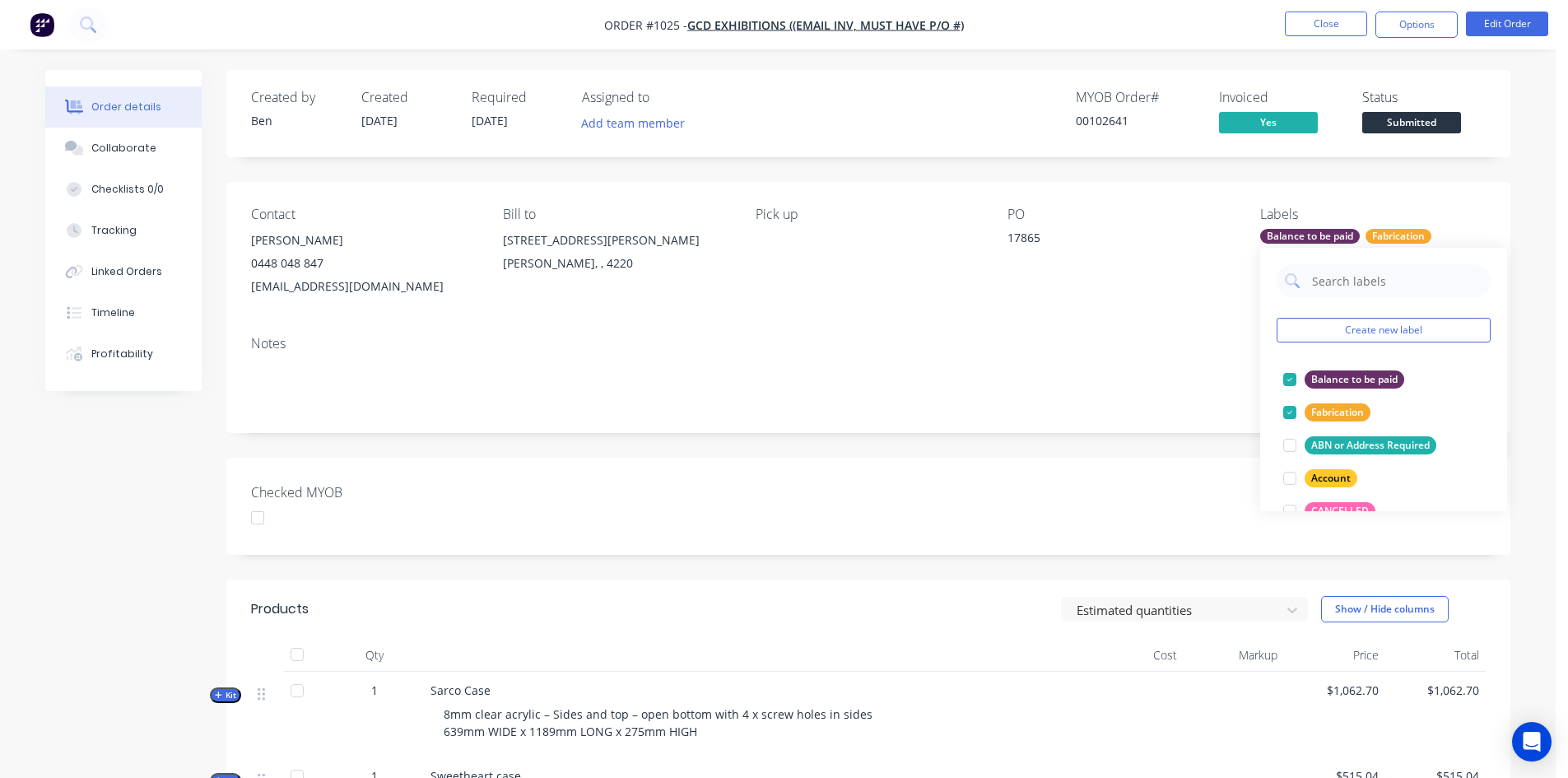
click at [1109, 409] on div "Notes" at bounding box center [868, 378] width 1285 height 110
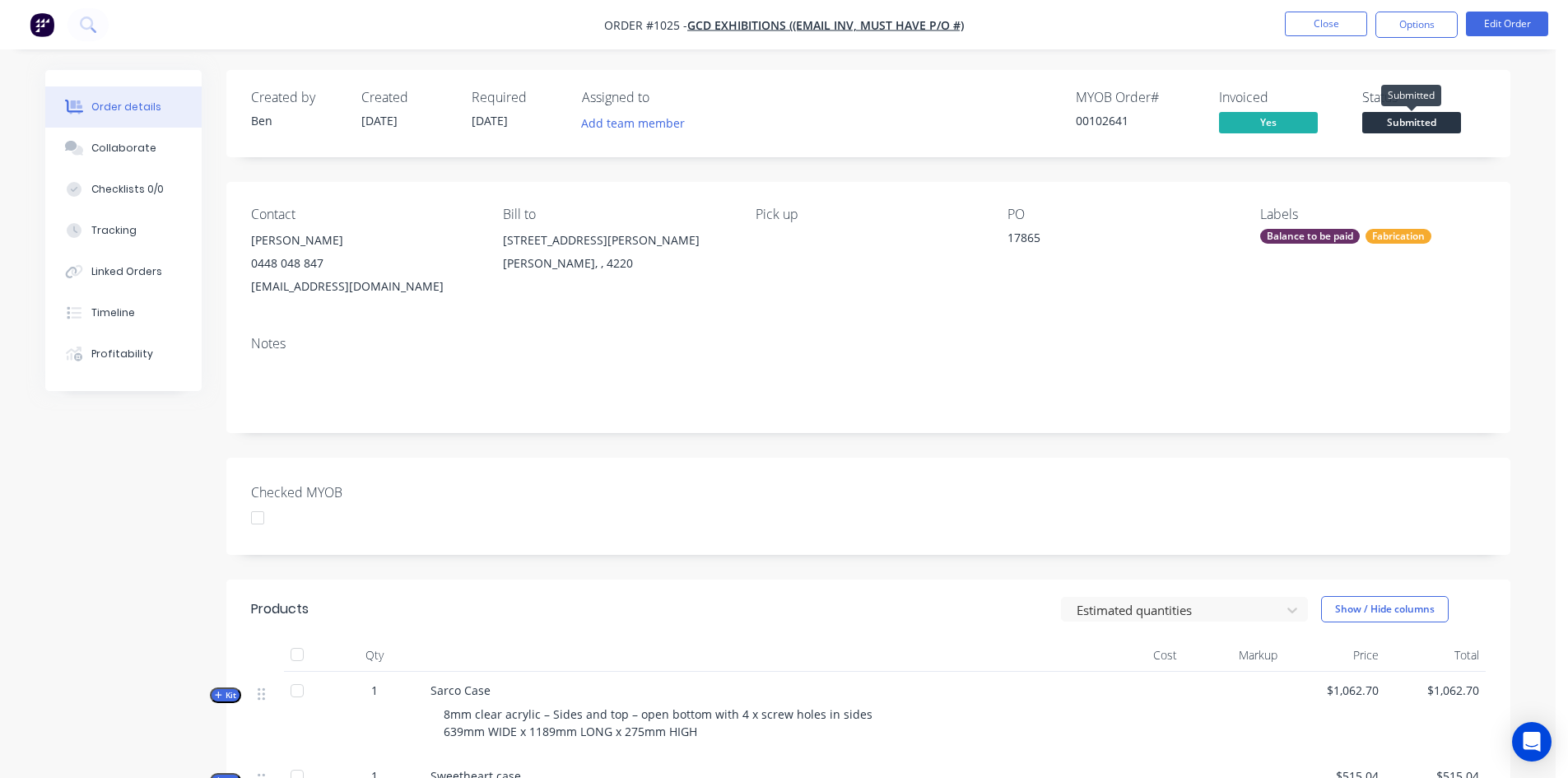
click at [1418, 120] on span "Submitted" at bounding box center [1411, 122] width 98 height 21
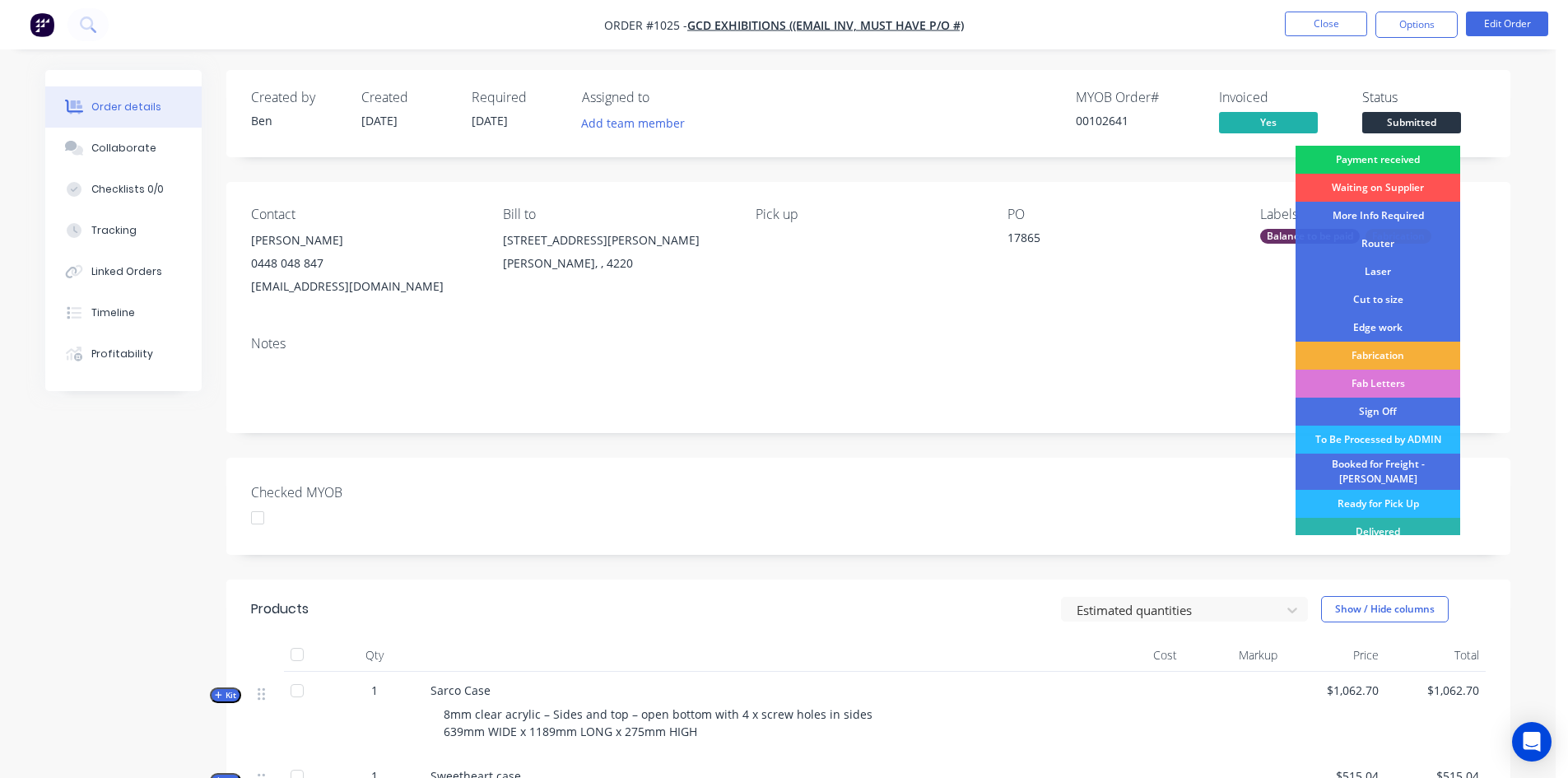
click at [1400, 159] on div "Payment received" at bounding box center [1377, 160] width 164 height 28
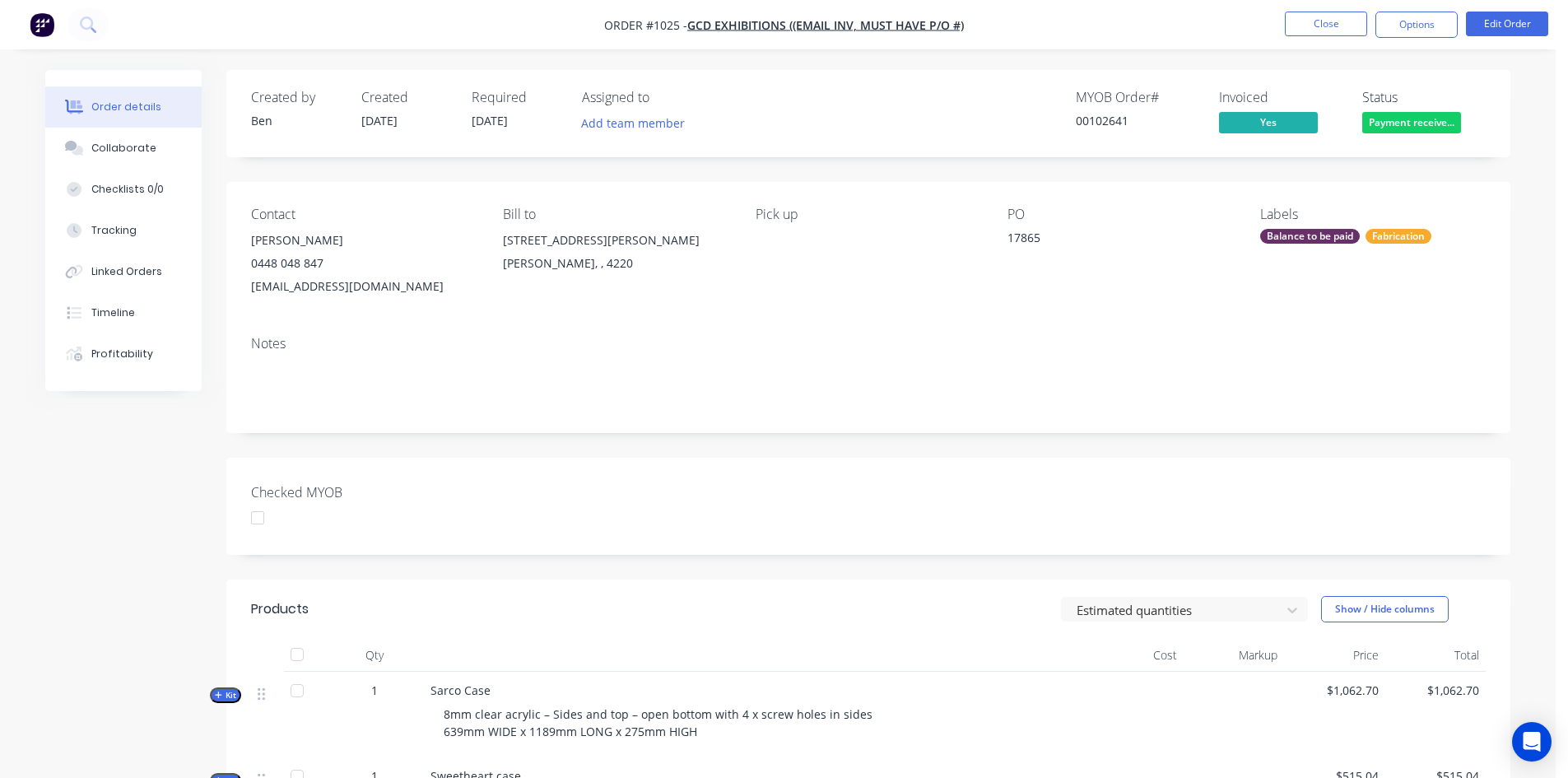
click at [254, 521] on div at bounding box center [257, 517] width 32 height 32
click at [1341, 23] on button "Close" at bounding box center [1327, 24] width 83 height 25
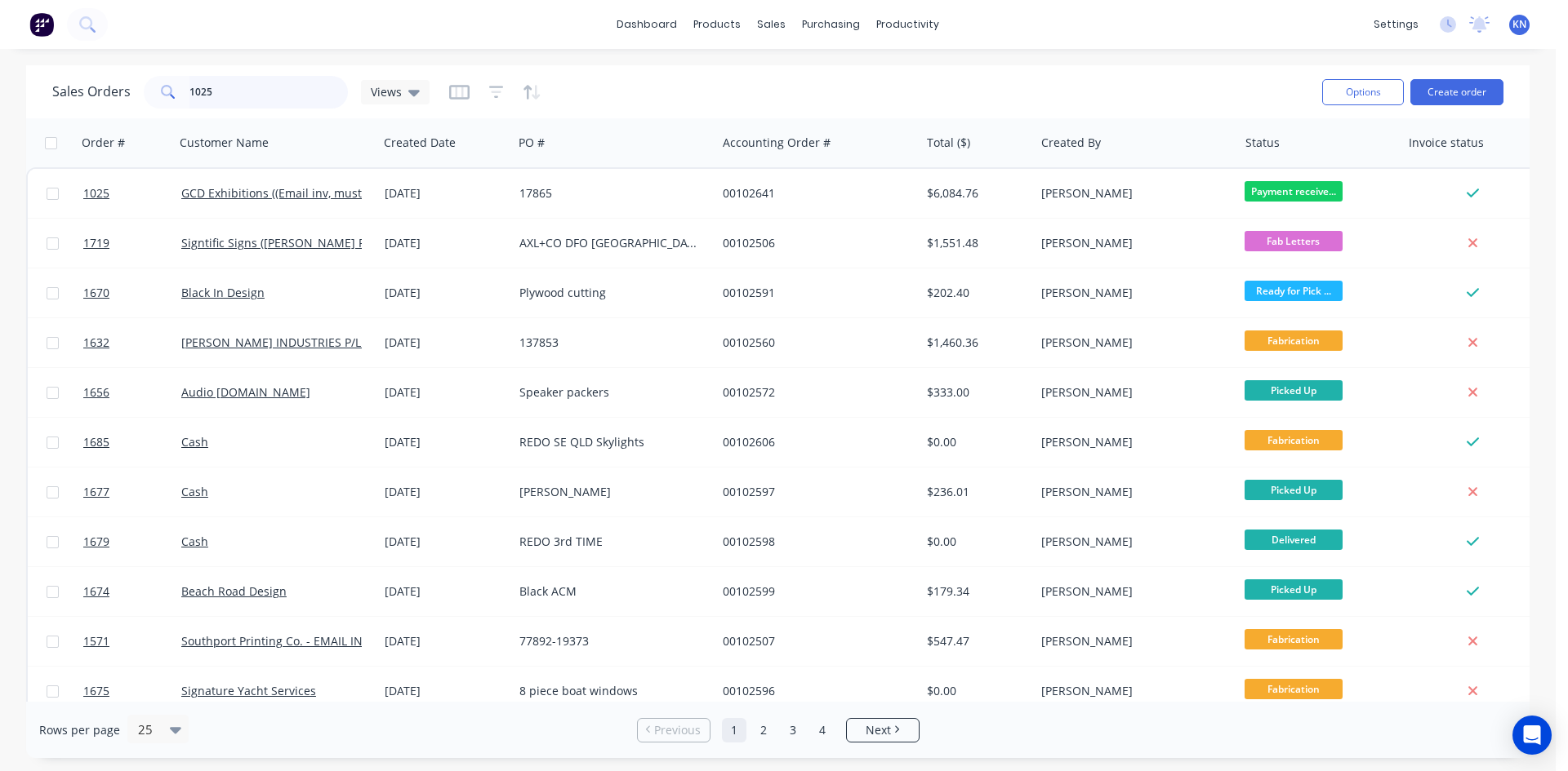
click at [233, 86] on input "1025" at bounding box center [268, 92] width 159 height 32
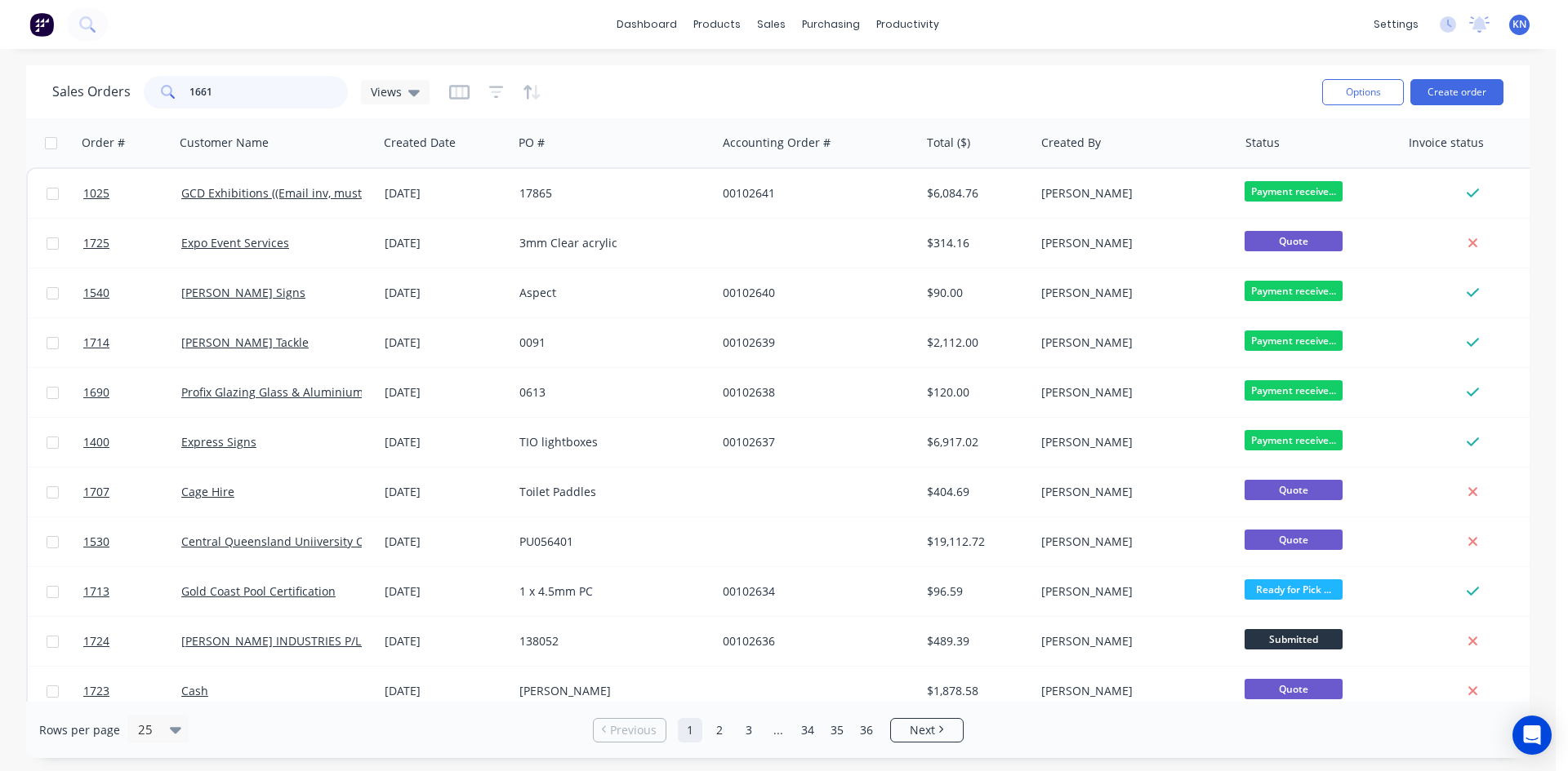
type input "1661"
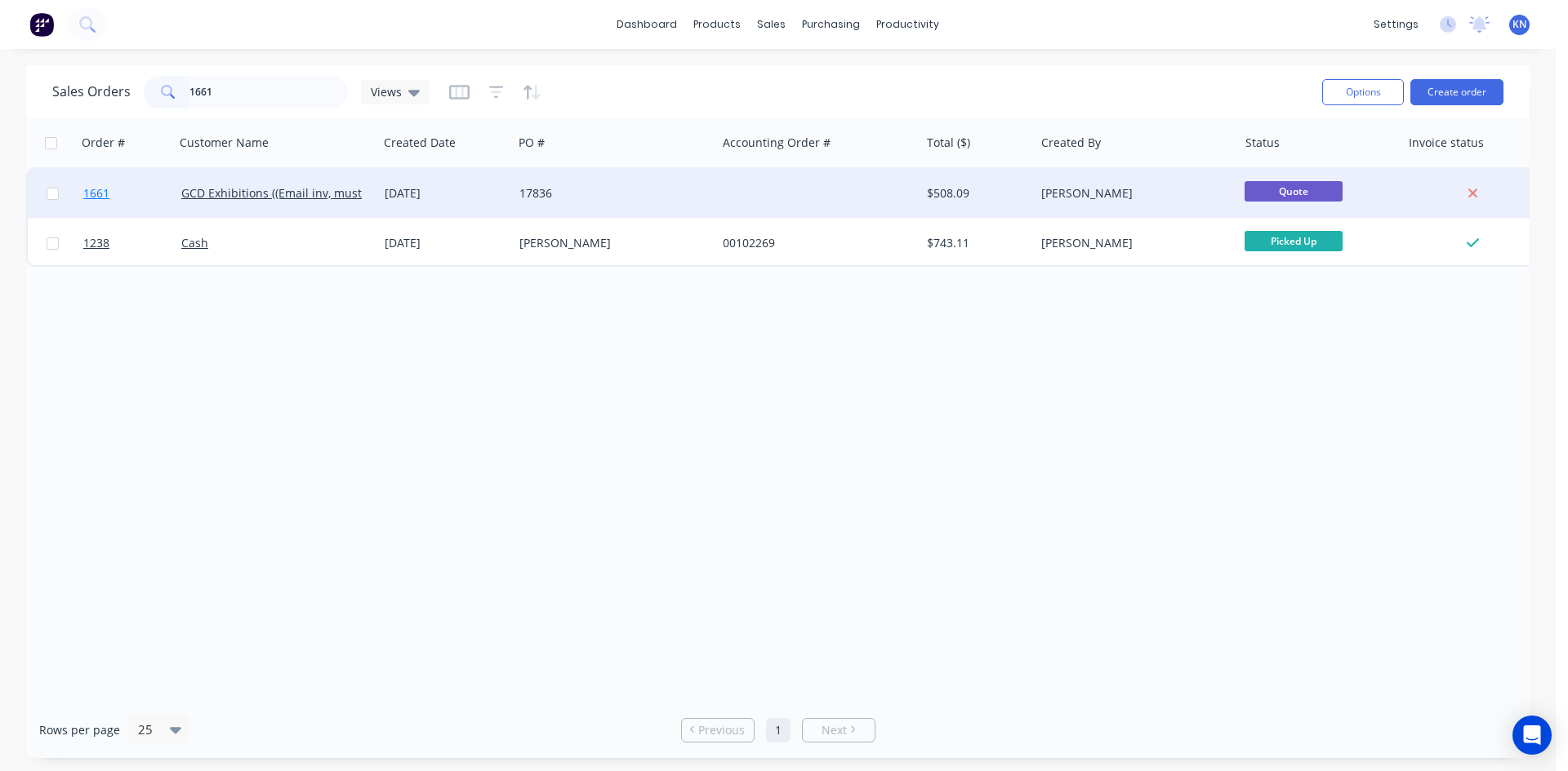
click at [136, 192] on link "1661" at bounding box center [132, 193] width 98 height 49
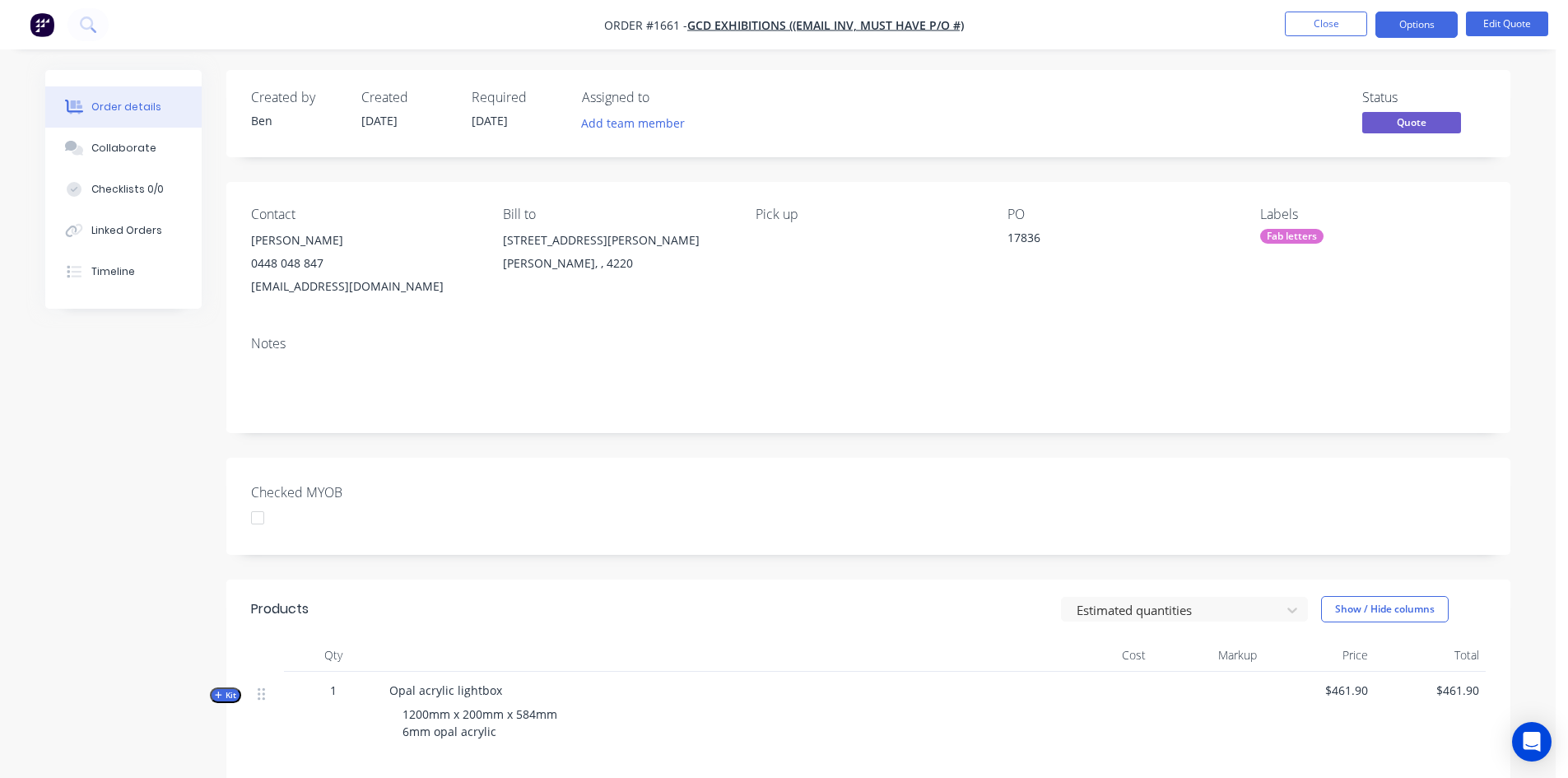
click at [262, 516] on div at bounding box center [257, 517] width 32 height 32
click at [1436, 23] on button "Options" at bounding box center [1417, 25] width 83 height 27
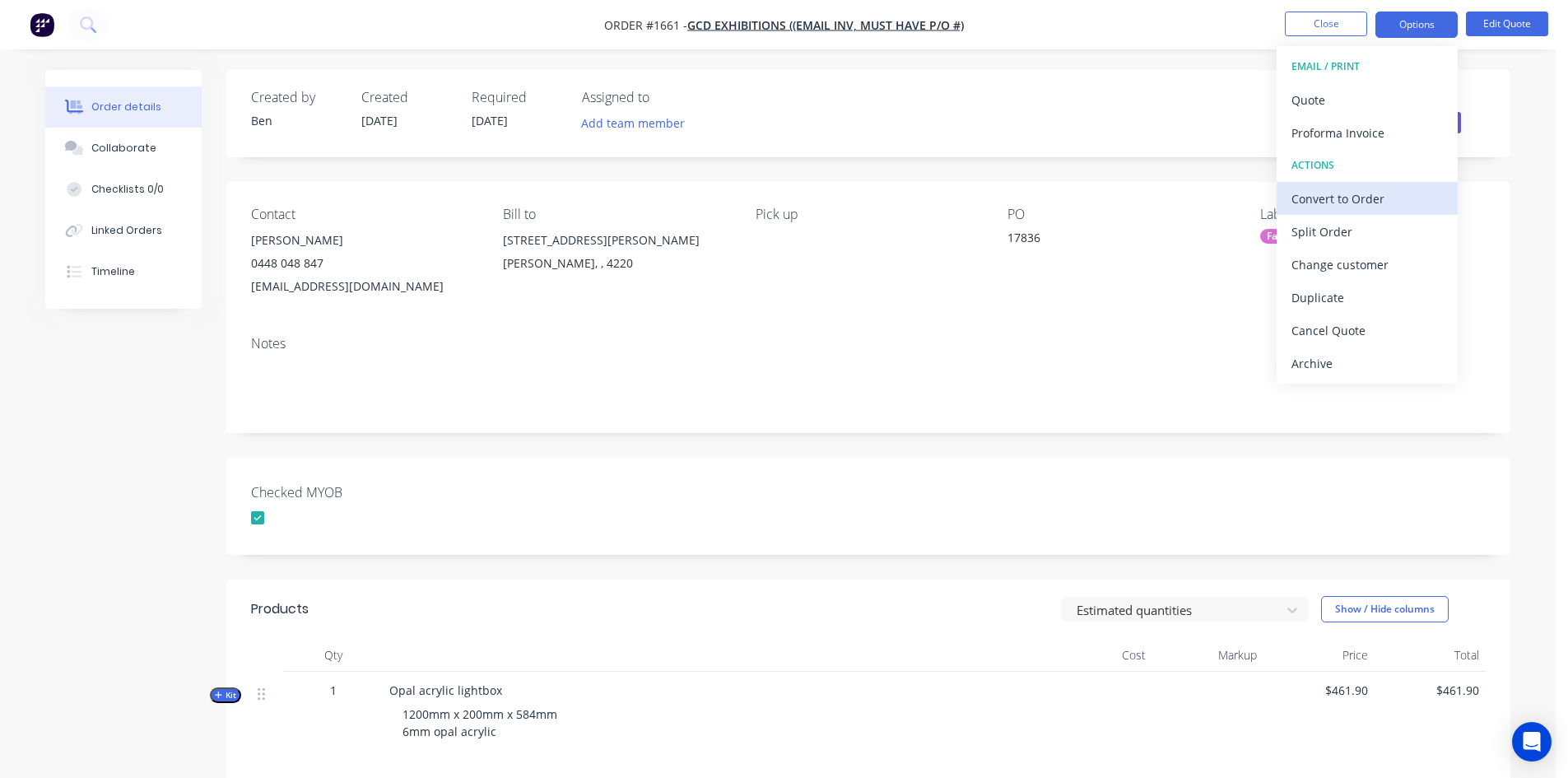
click at [1341, 198] on div "Convert to Order" at bounding box center [1367, 199] width 152 height 24
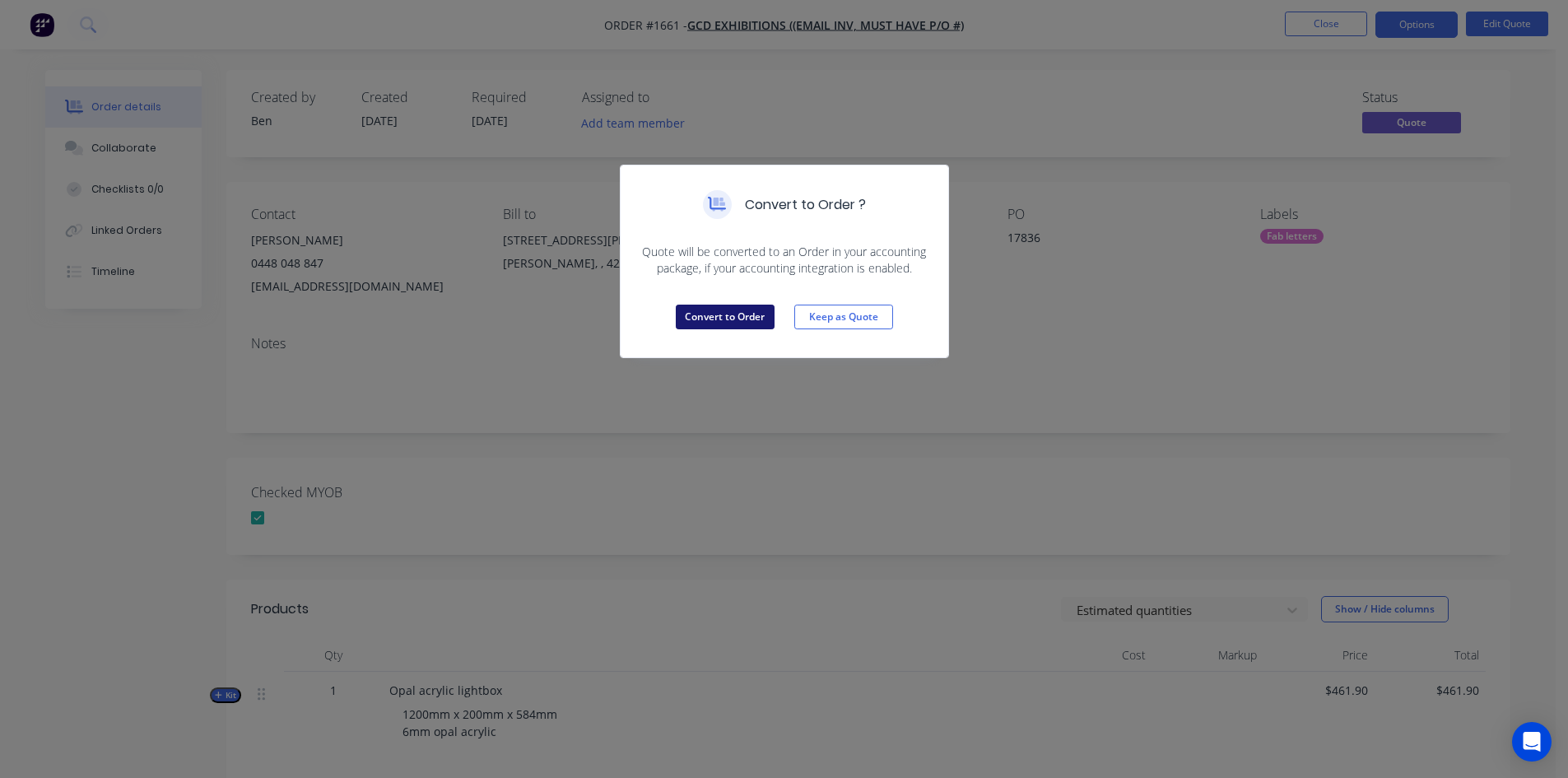
click at [741, 317] on button "Convert to Order" at bounding box center [725, 316] width 98 height 25
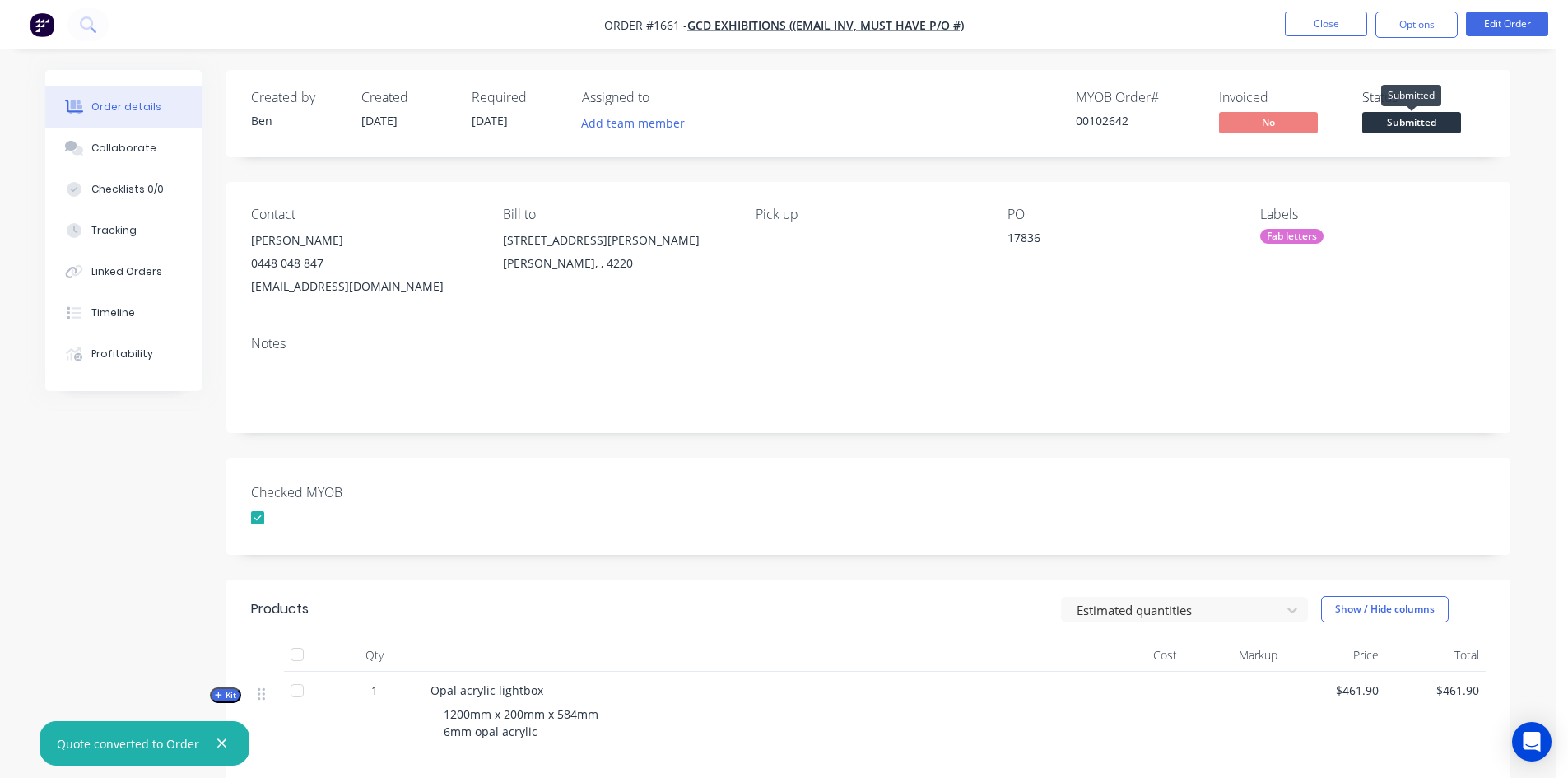
click at [1431, 118] on span "Submitted" at bounding box center [1411, 122] width 98 height 21
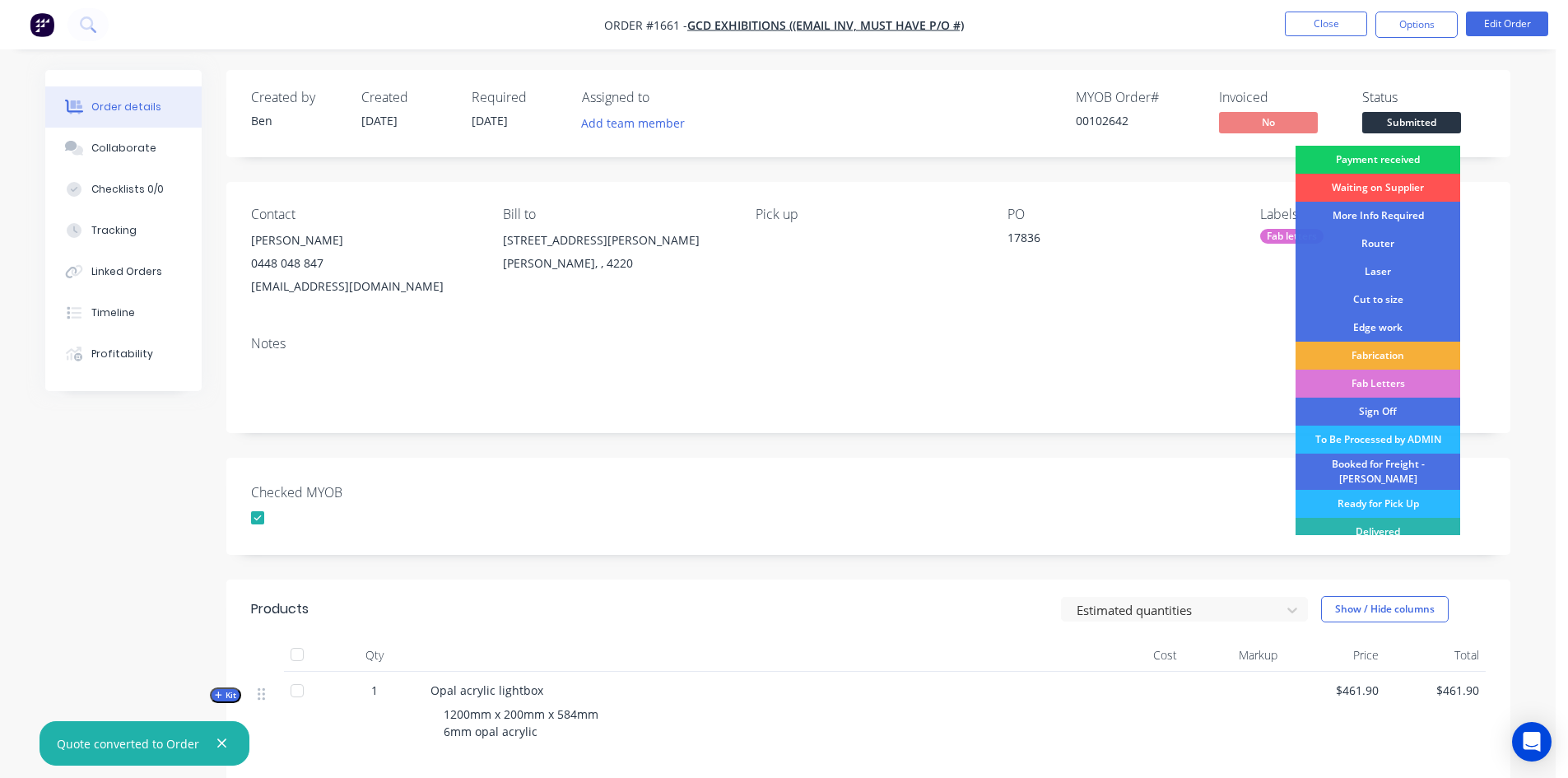
click at [1392, 160] on div "Payment received" at bounding box center [1377, 160] width 164 height 28
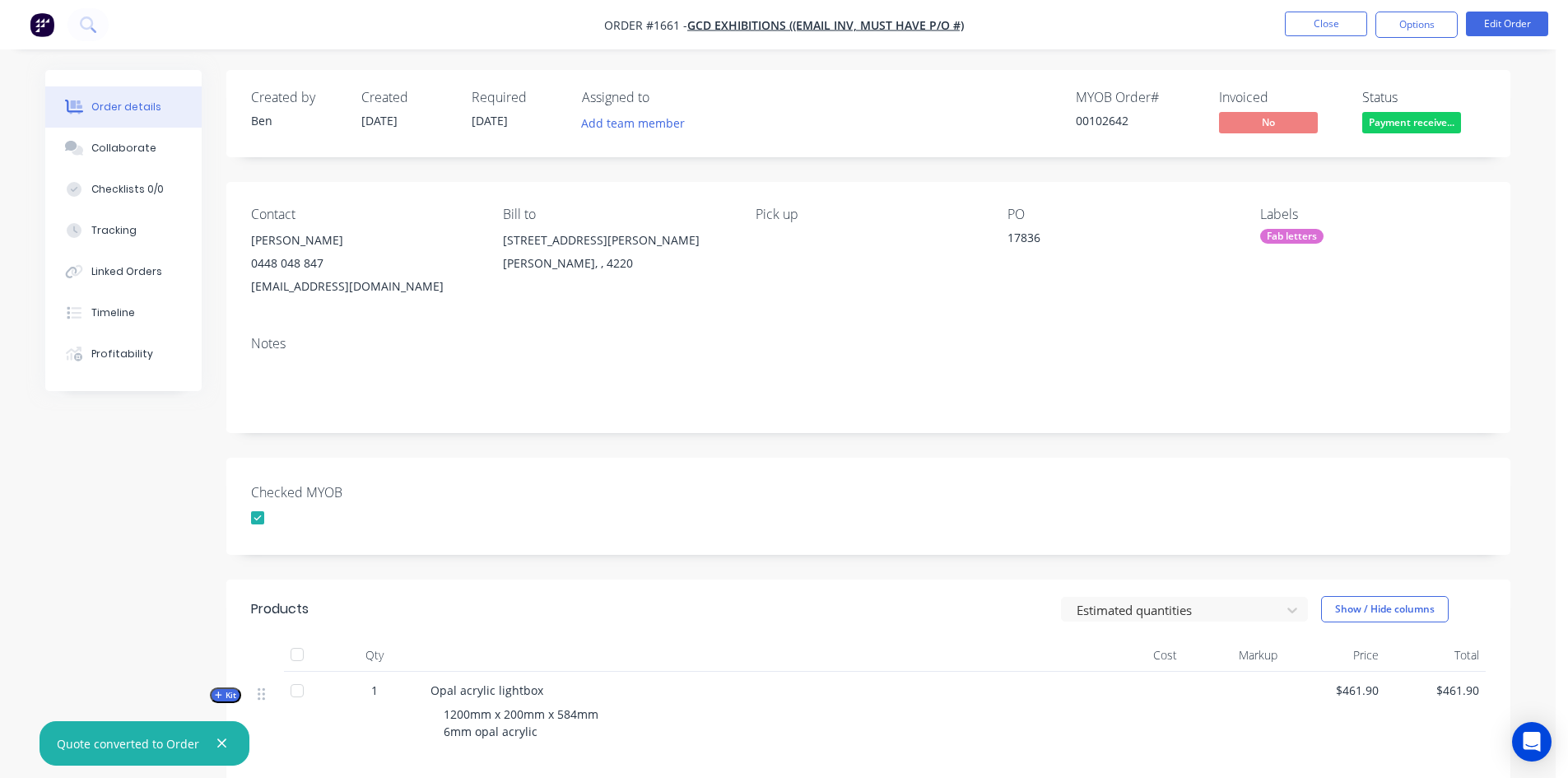
click at [1423, 10] on nav "Order #1661 - GCD Exhibitions ((Email inv, must have P/O #) Close Options Edit …" at bounding box center [784, 25] width 1568 height 49
click at [1407, 27] on button "Options" at bounding box center [1417, 25] width 83 height 27
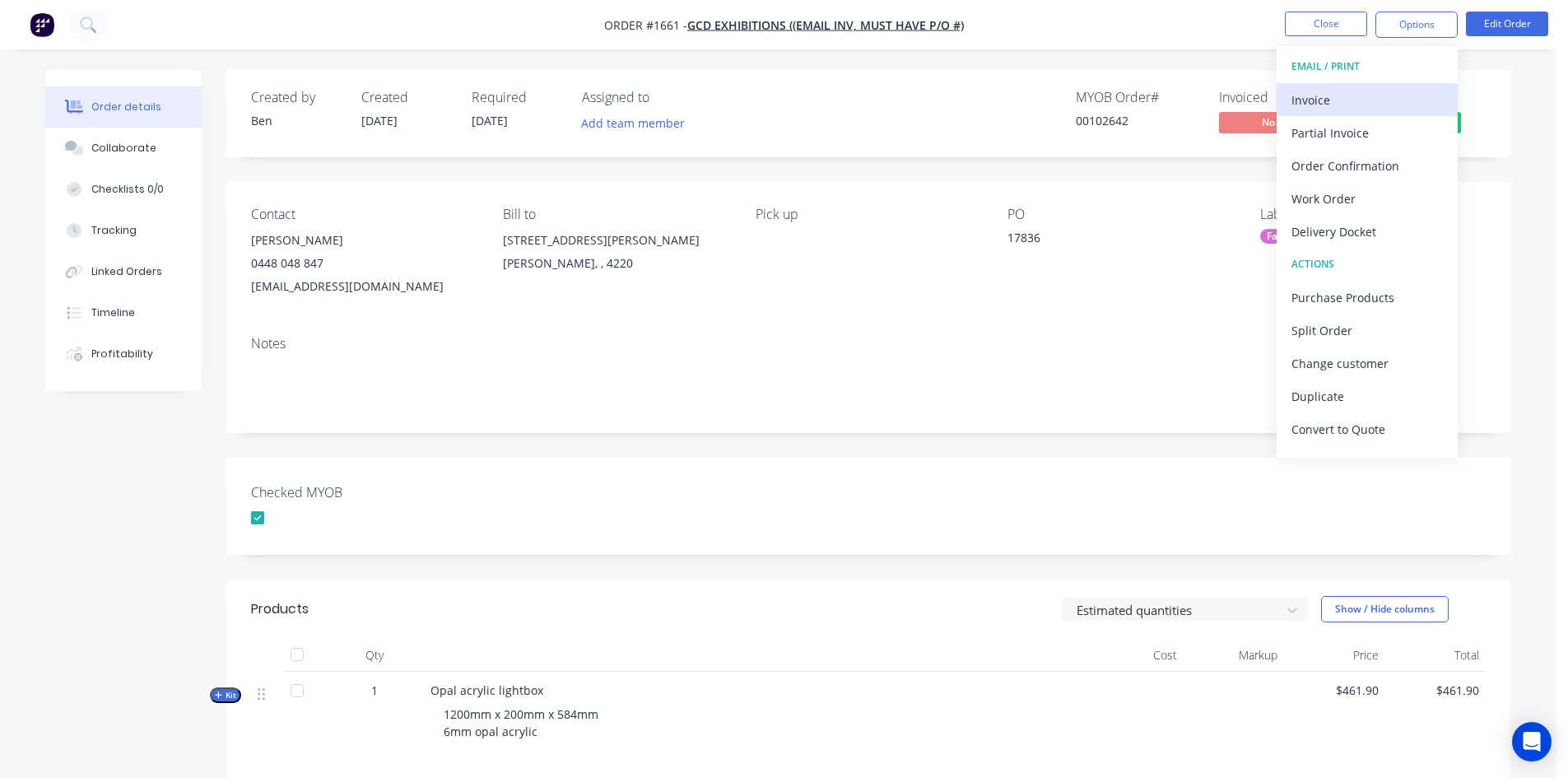
click at [1327, 98] on div "Invoice" at bounding box center [1367, 99] width 152 height 24
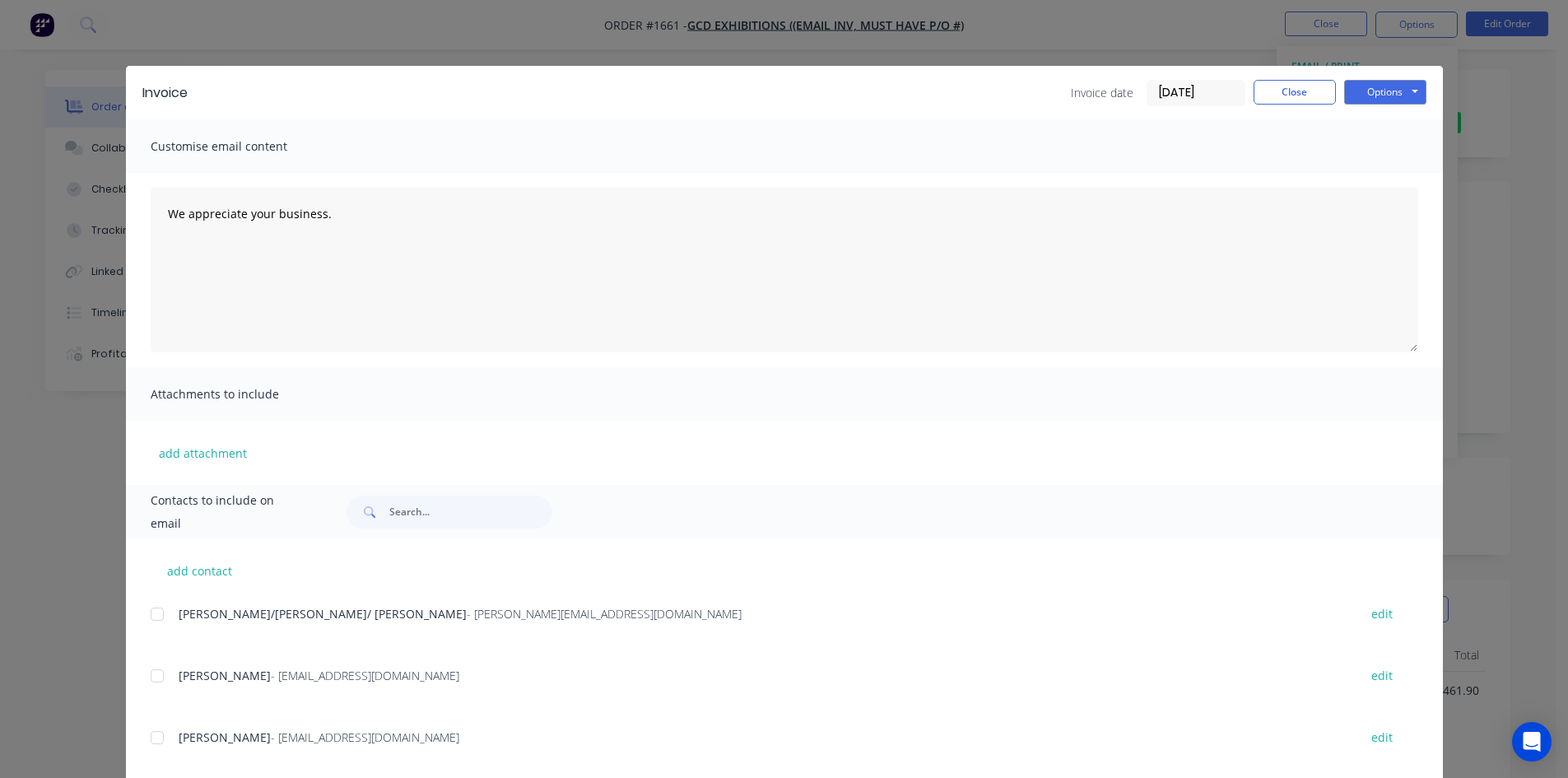
click at [1169, 86] on input "[DATE]" at bounding box center [1196, 93] width 97 height 25
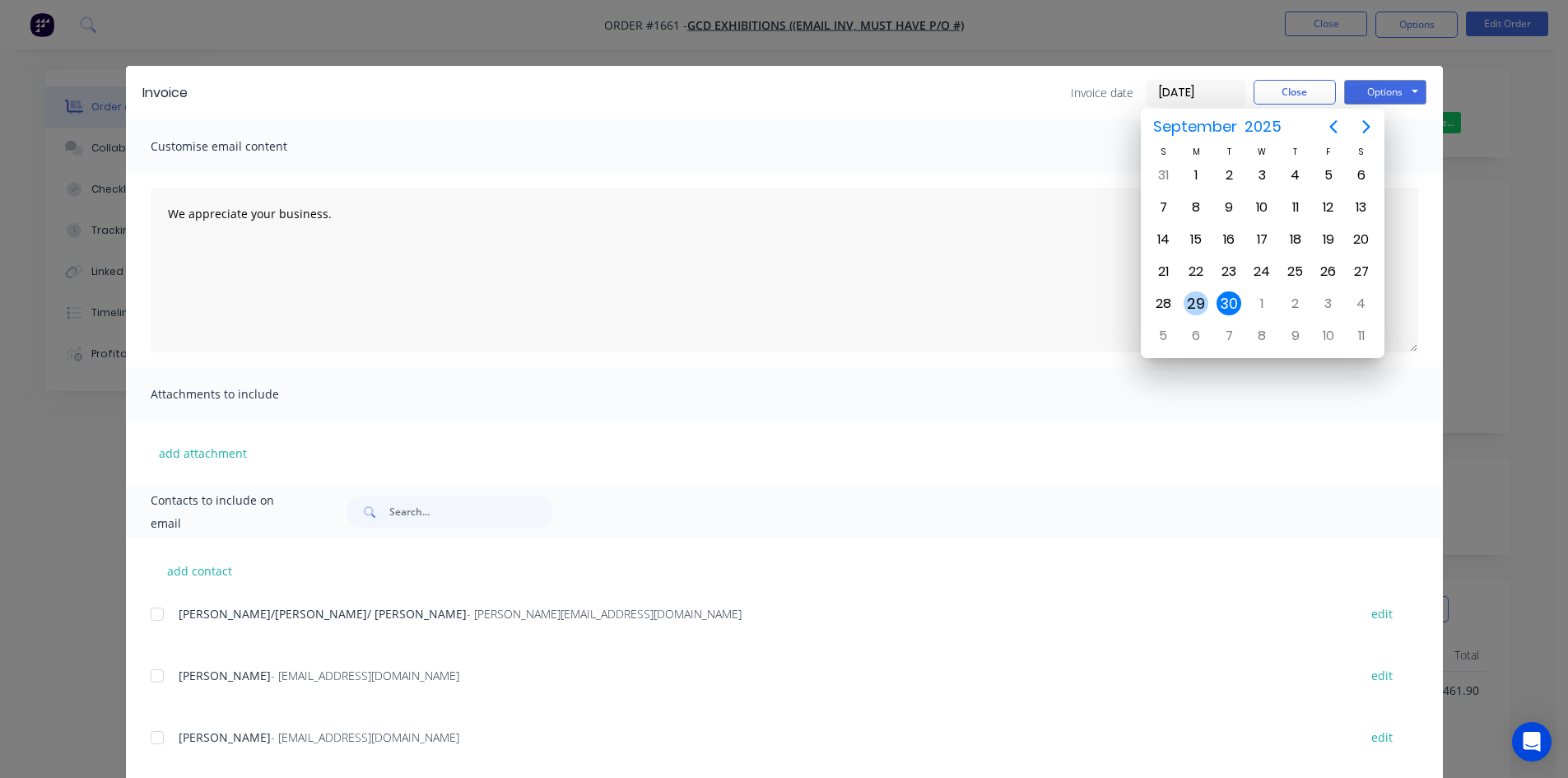
click at [1195, 304] on div "29" at bounding box center [1196, 303] width 25 height 25
type input "[DATE]"
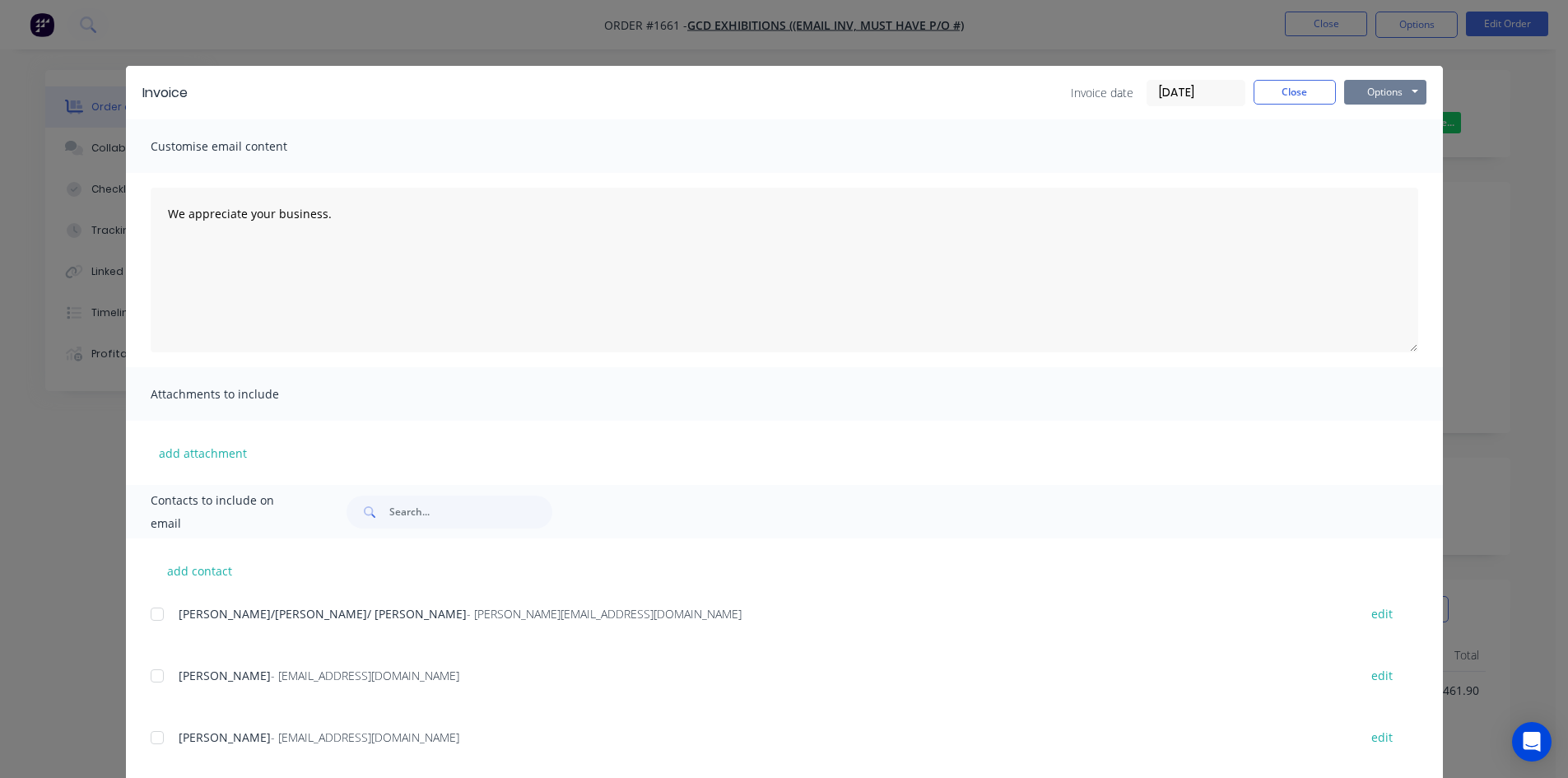
click at [1384, 93] on button "Options" at bounding box center [1386, 92] width 83 height 25
click at [1372, 150] on button "Print" at bounding box center [1397, 149] width 105 height 28
click at [1303, 92] on button "Close" at bounding box center [1295, 92] width 83 height 25
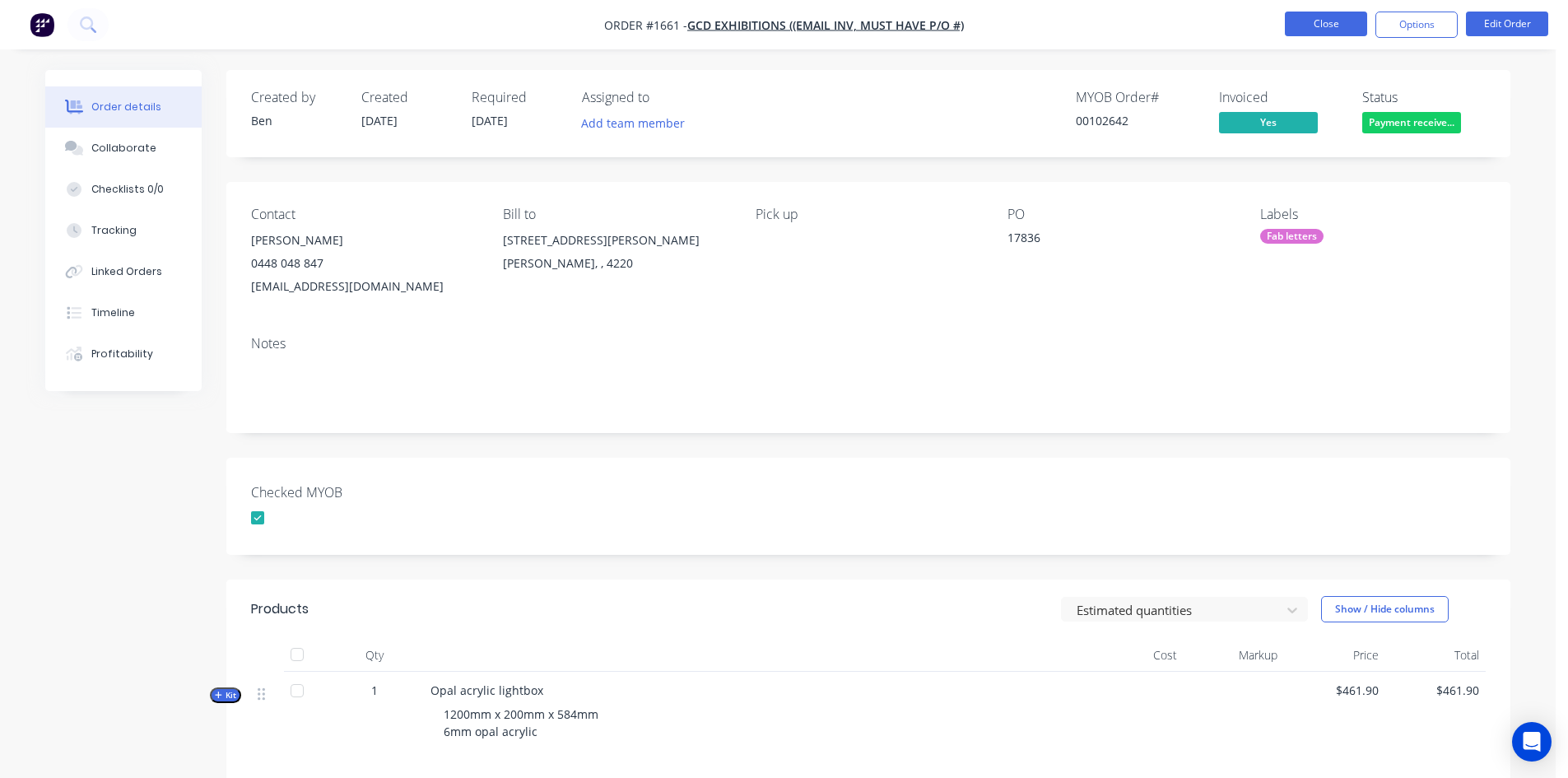
click at [1330, 28] on button "Close" at bounding box center [1327, 24] width 83 height 25
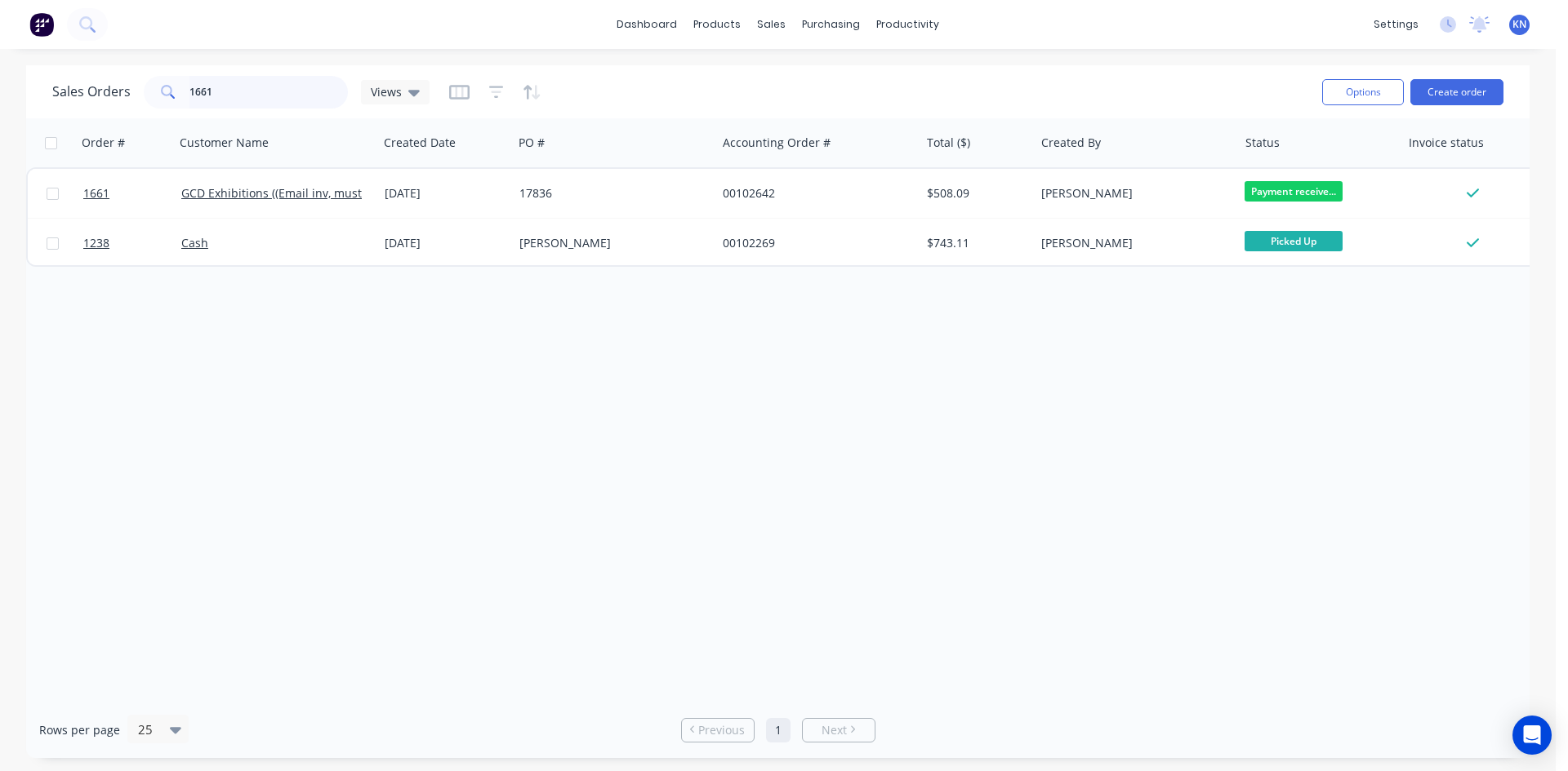
click at [273, 88] on input "1661" at bounding box center [268, 92] width 159 height 32
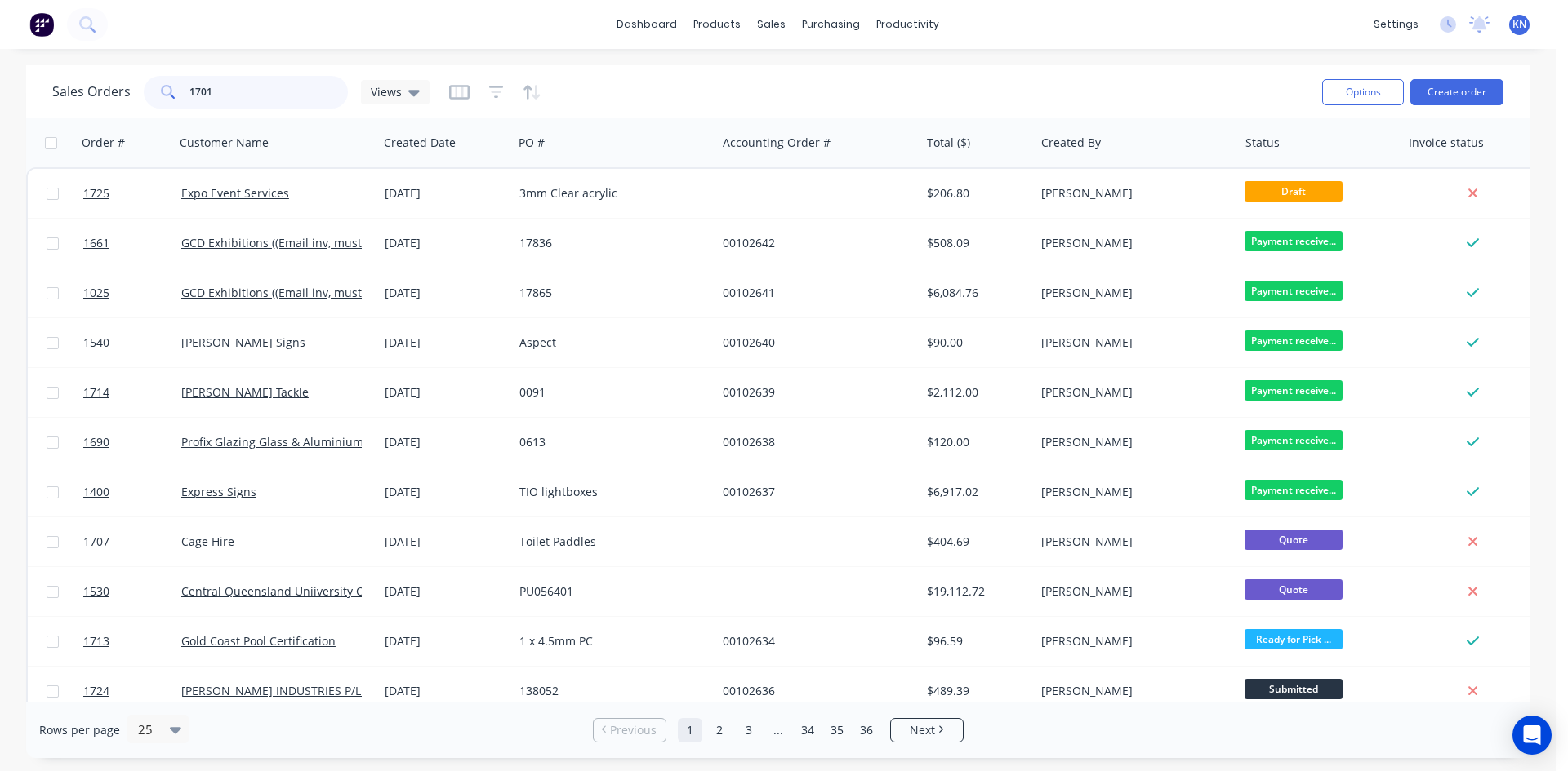
type input "1701"
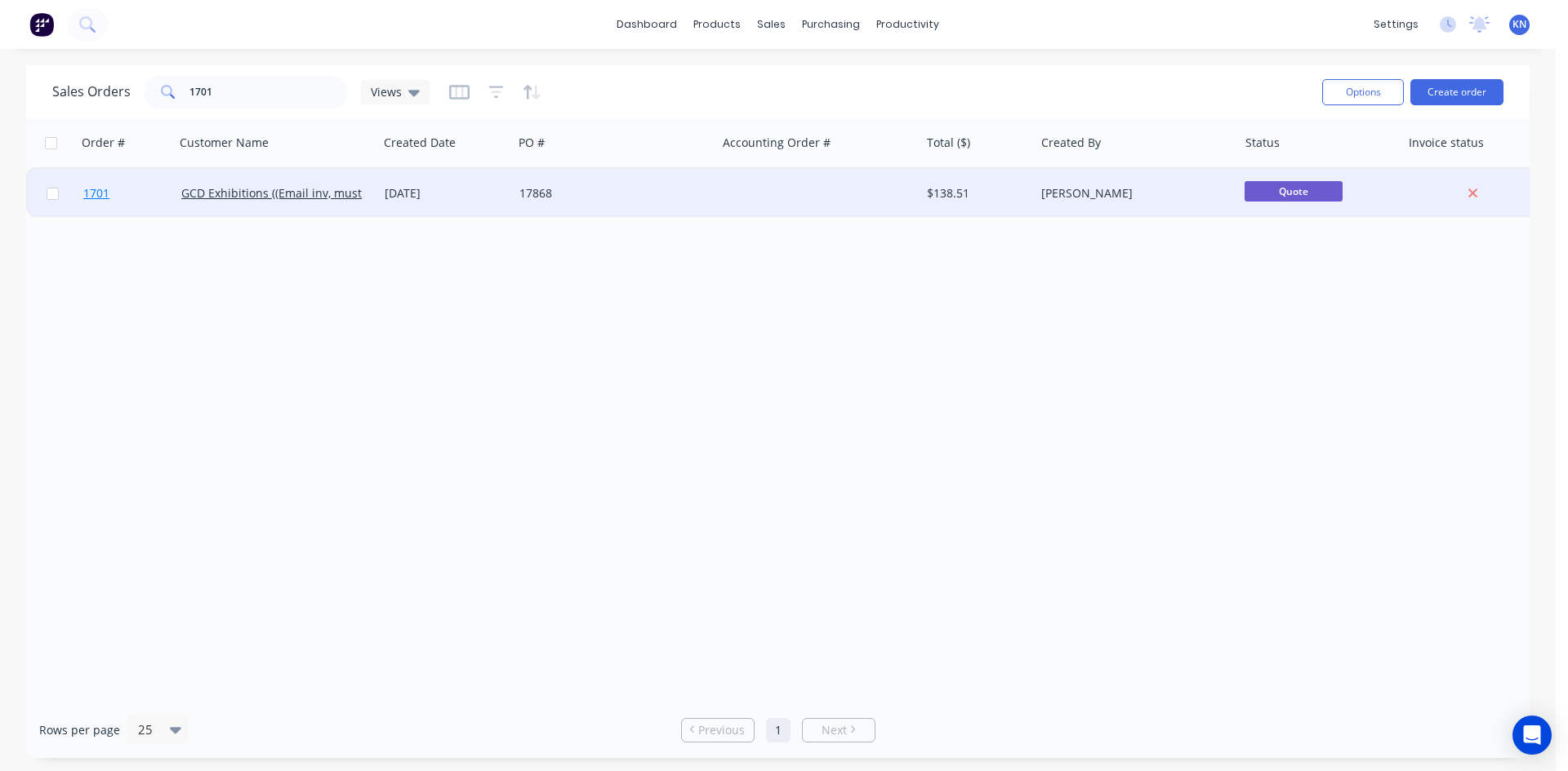
click at [103, 191] on span "1701" at bounding box center [96, 193] width 26 height 17
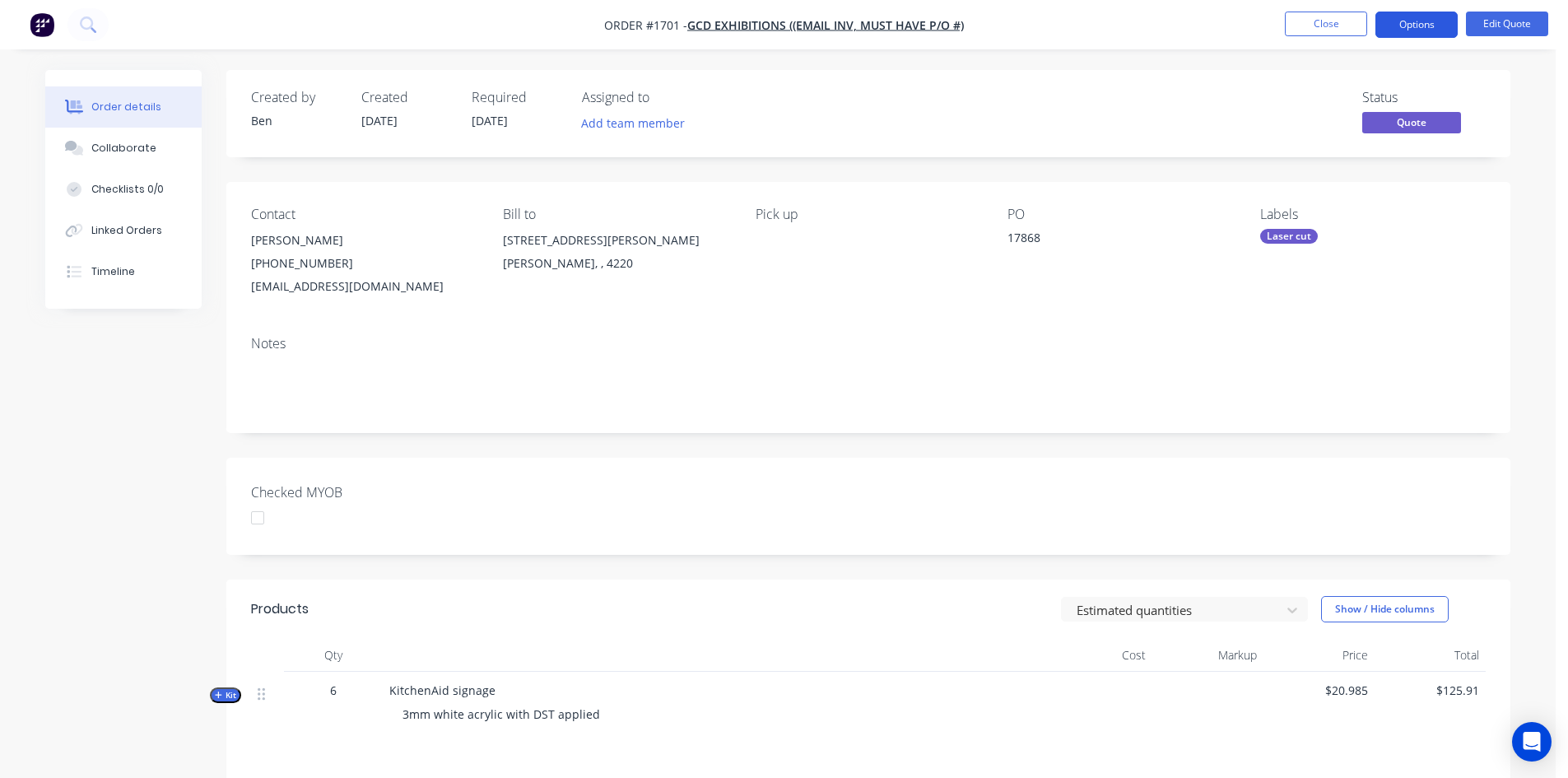
click at [1425, 28] on button "Options" at bounding box center [1417, 25] width 83 height 27
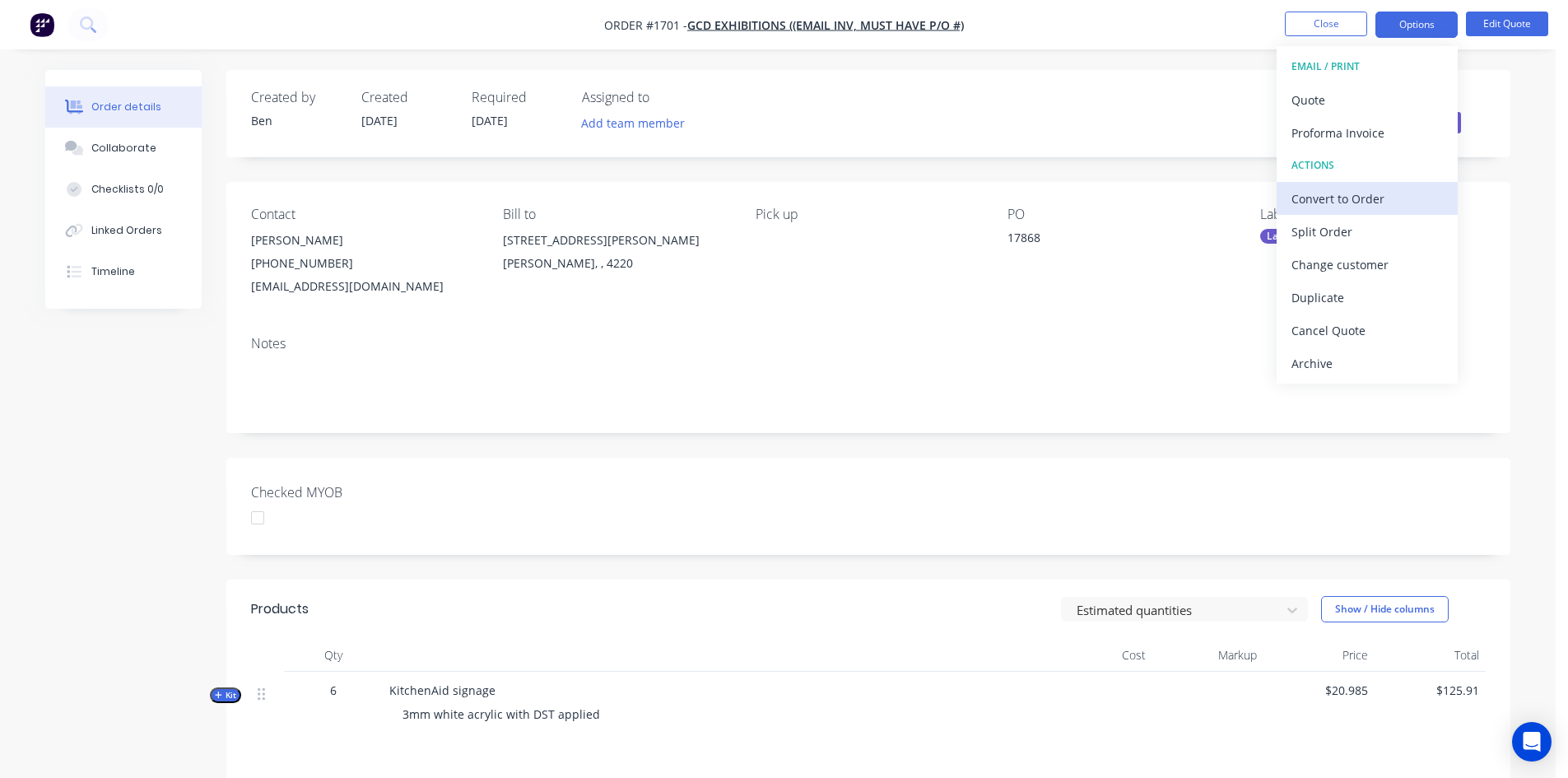
click at [1363, 203] on div "Convert to Order" at bounding box center [1367, 199] width 152 height 24
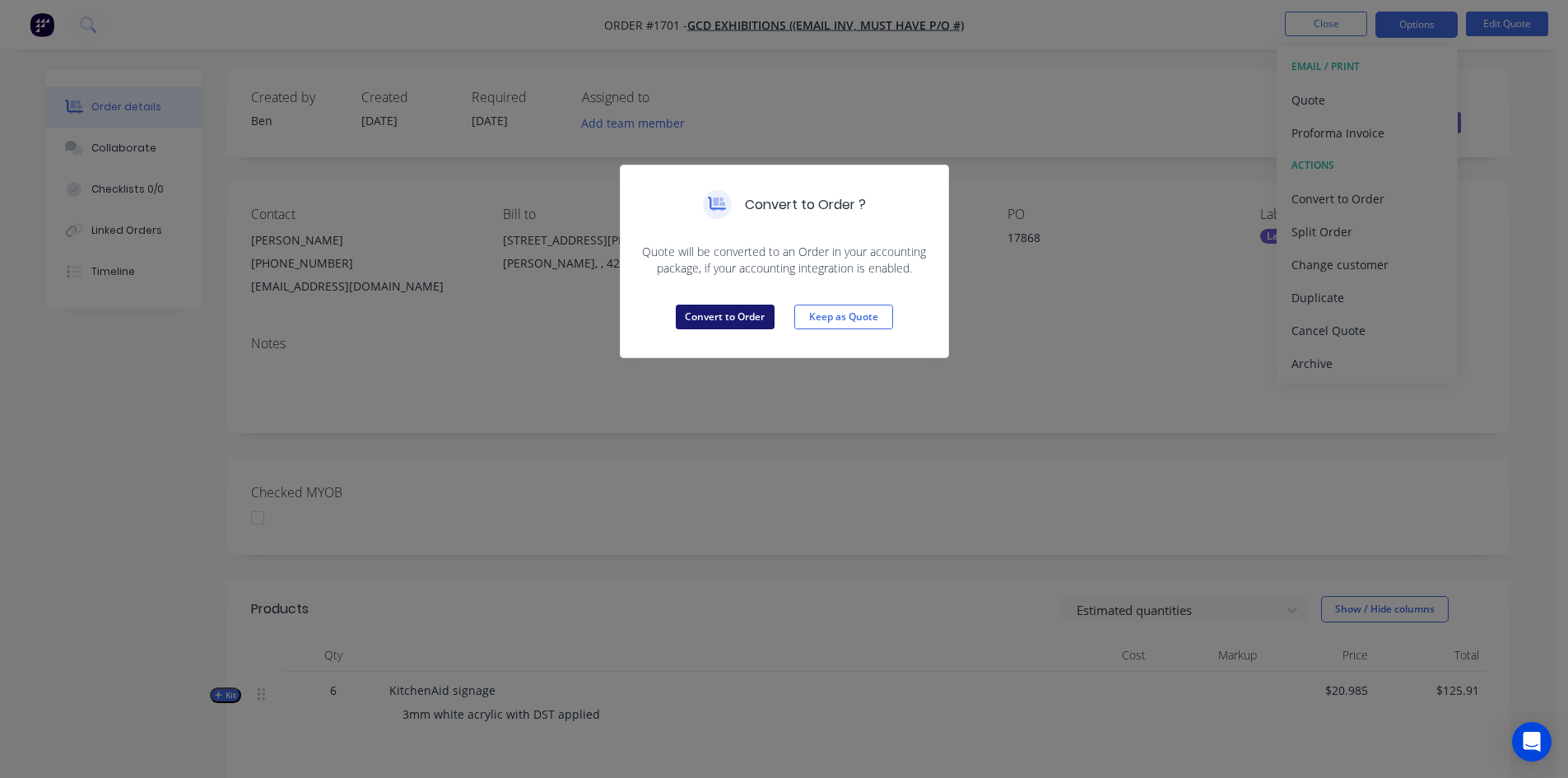
click at [728, 318] on button "Convert to Order" at bounding box center [725, 316] width 98 height 25
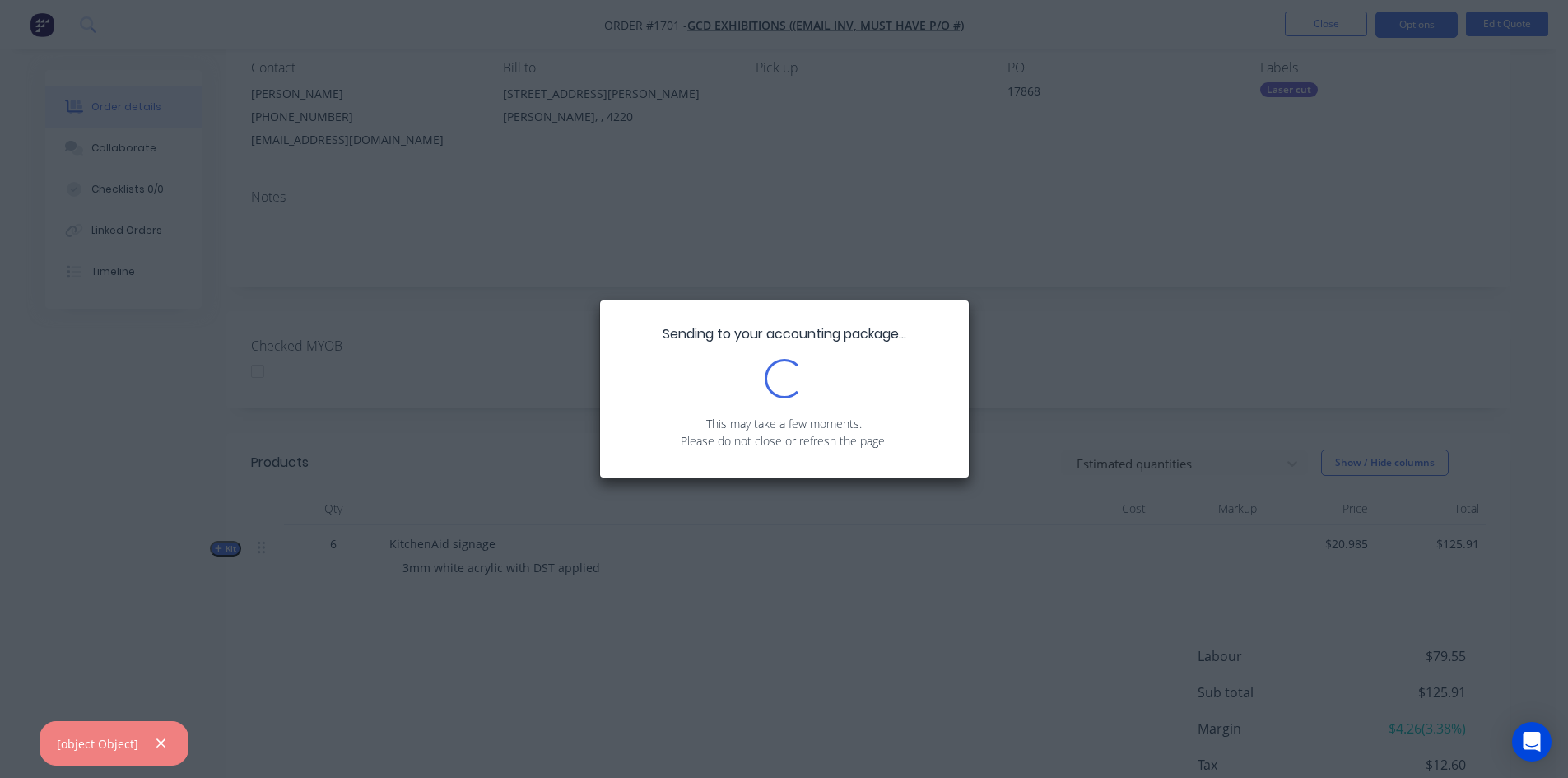
scroll to position [255, 0]
click at [758, 593] on div "Sending to your accounting package... Loading... This may take a few moments. P…" at bounding box center [784, 389] width 1568 height 778
click at [157, 742] on icon "button" at bounding box center [160, 744] width 11 height 15
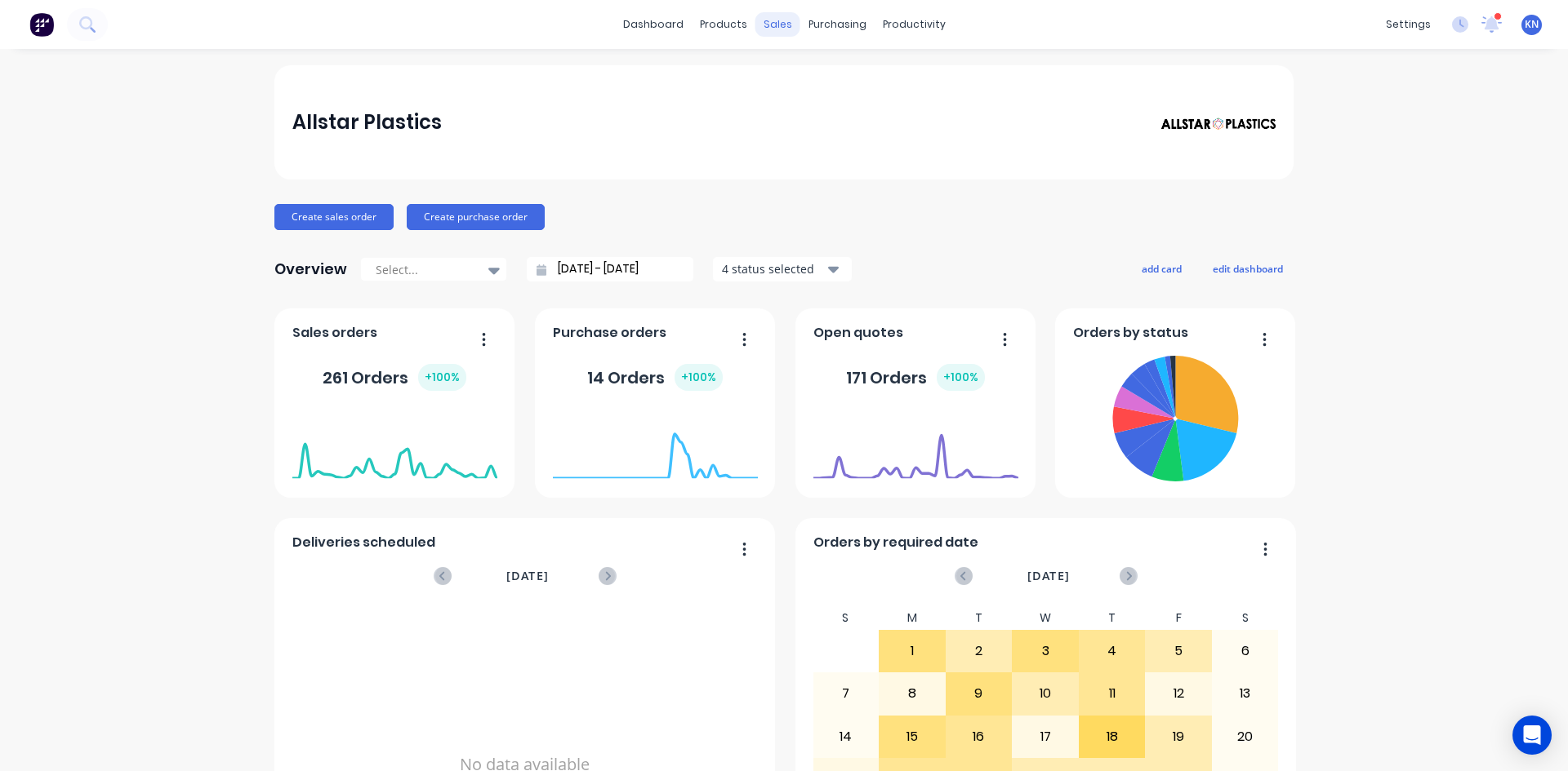
click at [768, 27] on div "sales" at bounding box center [778, 24] width 45 height 24
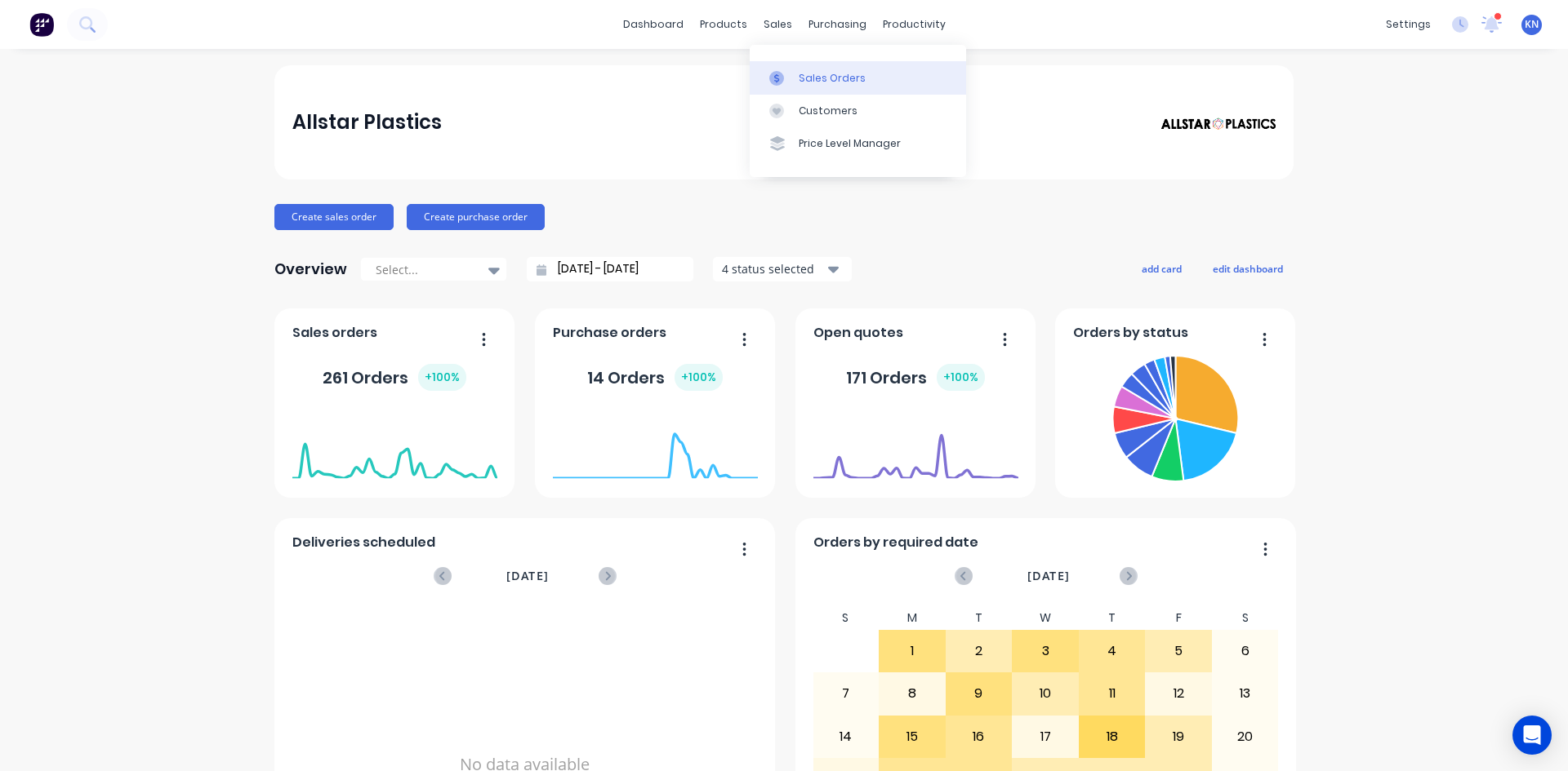
click at [799, 79] on div "Sales Orders" at bounding box center [832, 78] width 67 height 15
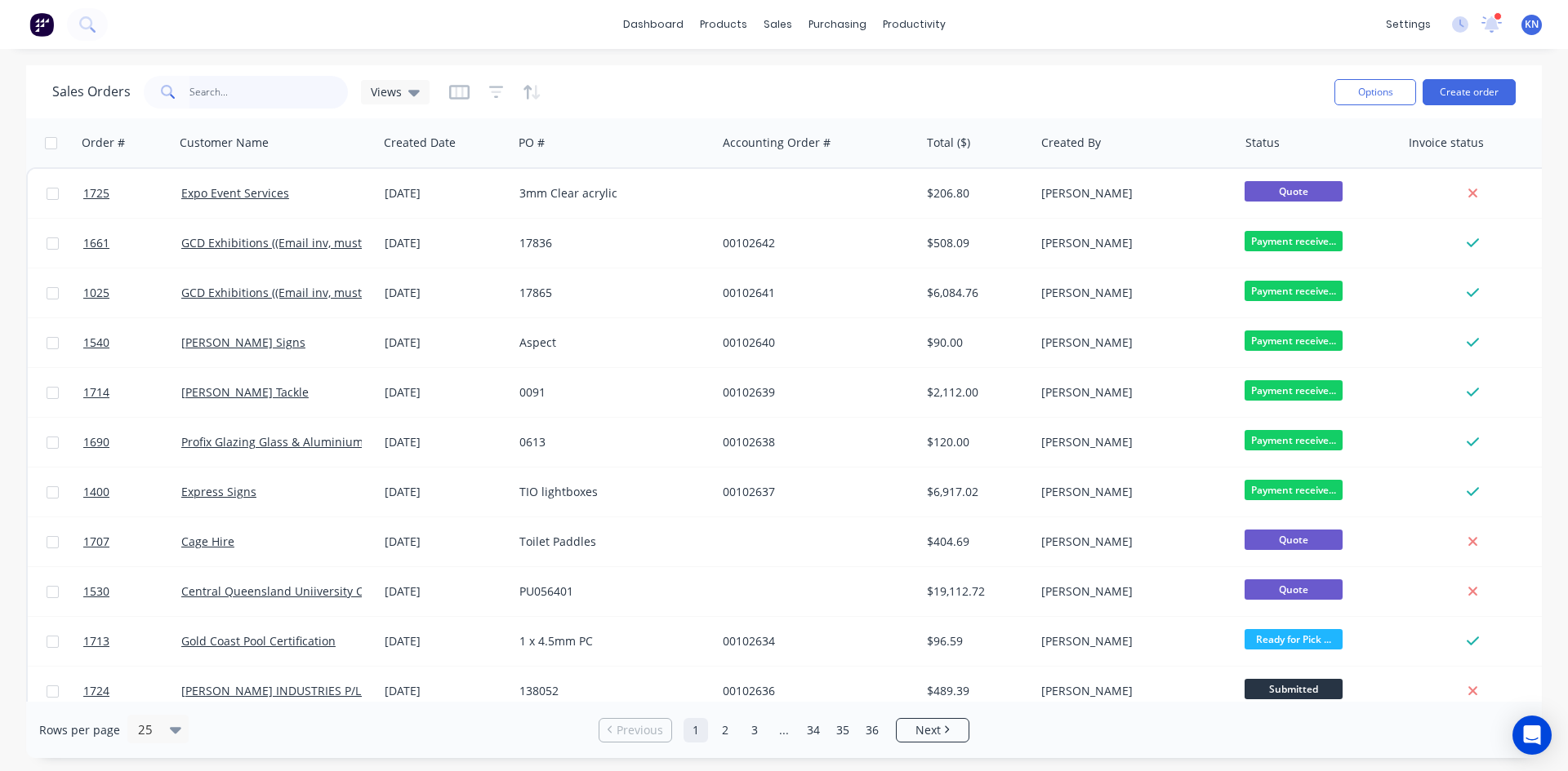
click at [272, 98] on input "text" at bounding box center [268, 92] width 159 height 32
type input "1701"
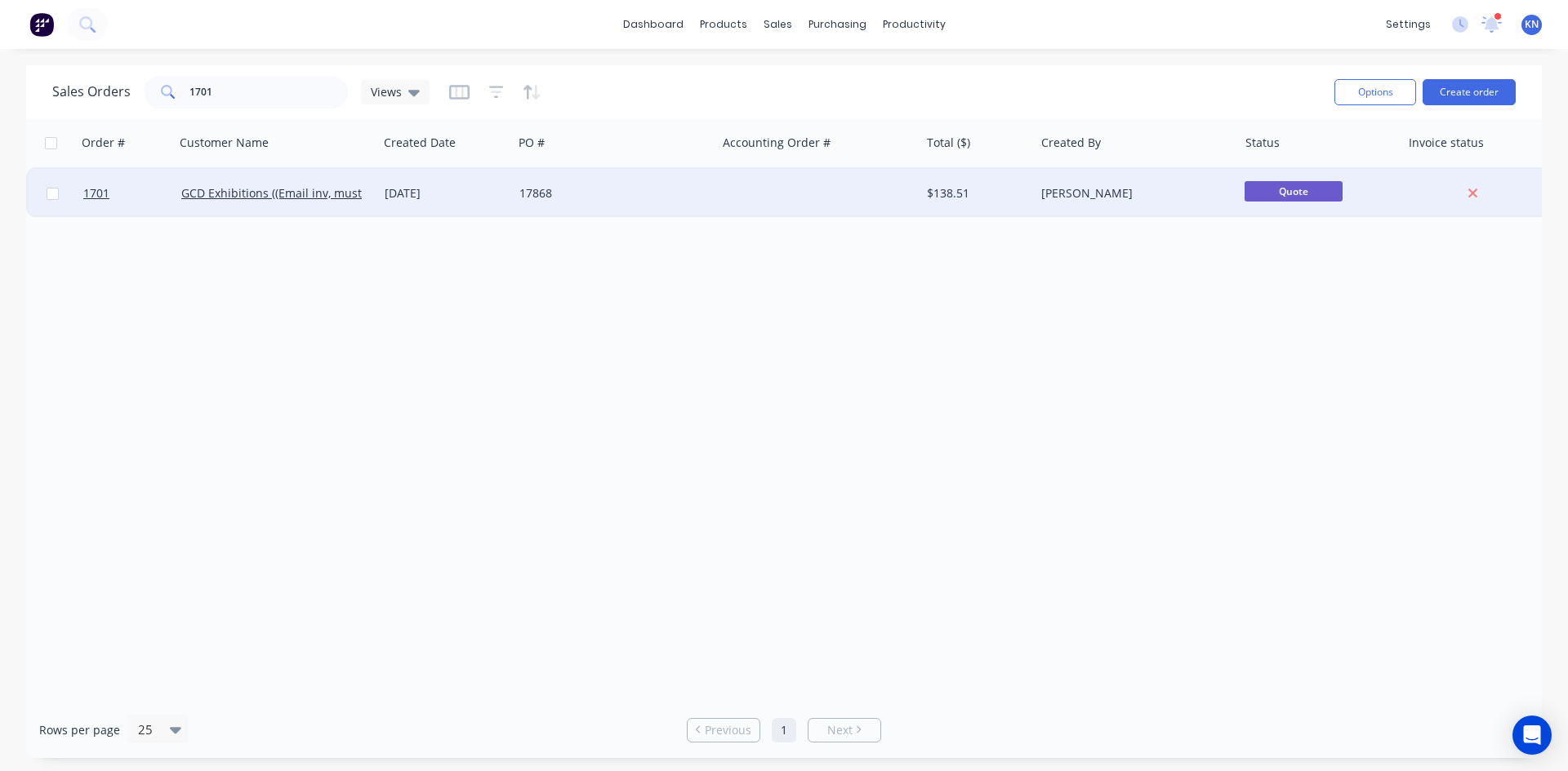
click at [600, 194] on div "17868" at bounding box center [610, 193] width 182 height 17
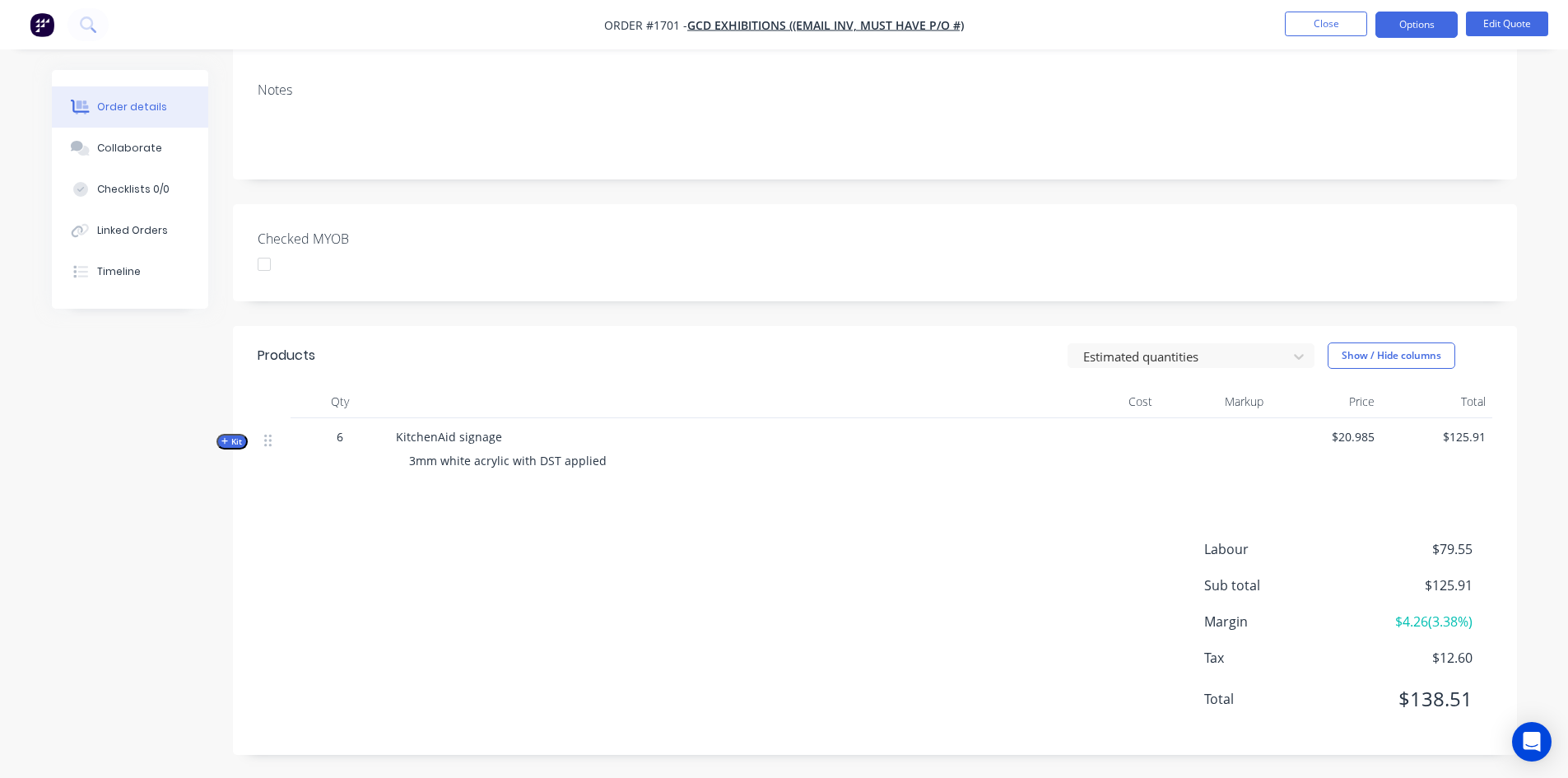
scroll to position [255, 0]
click at [240, 436] on span "Kit" at bounding box center [232, 440] width 22 height 13
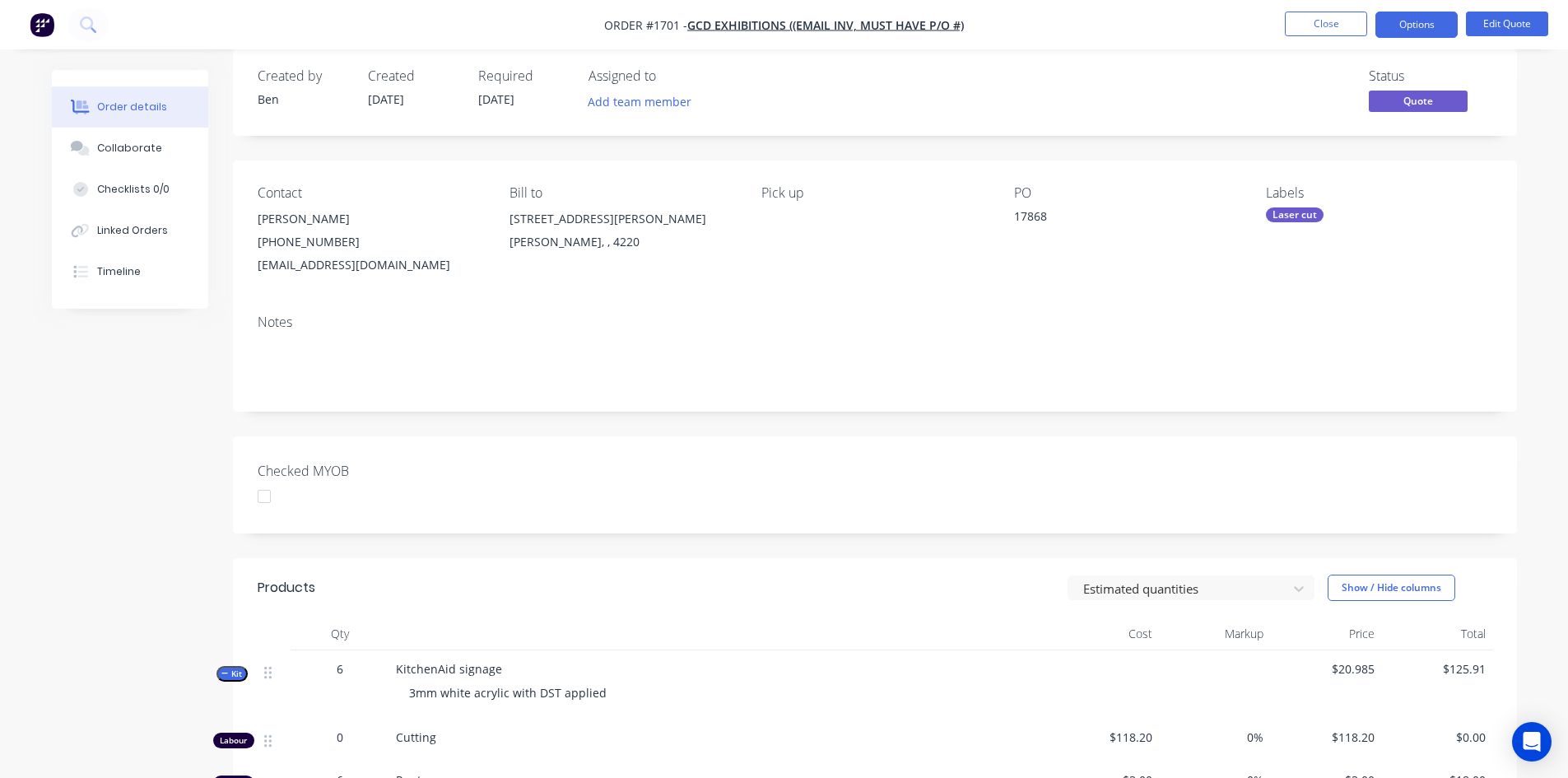
scroll to position [0, 0]
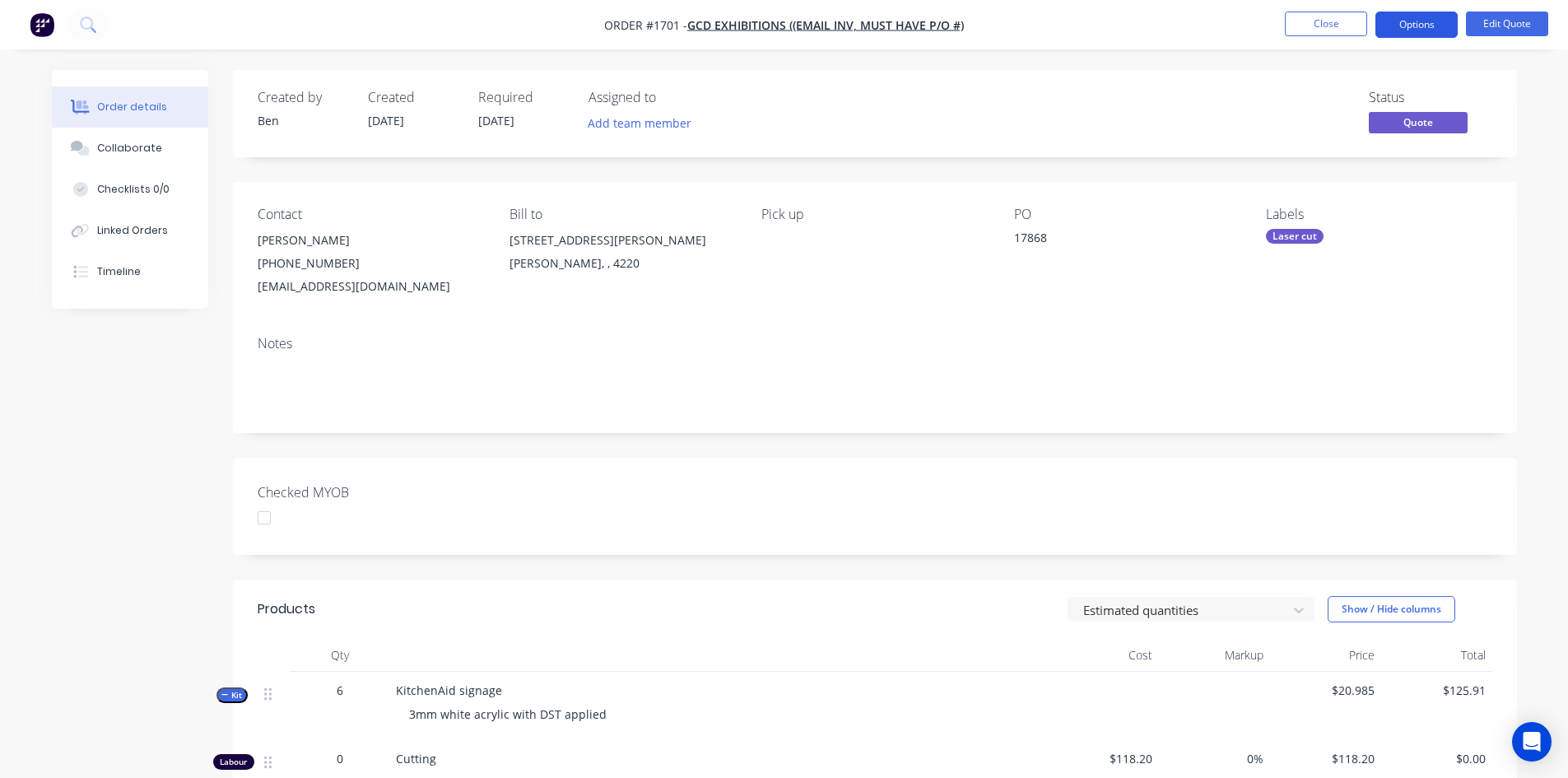
click at [1416, 26] on button "Options" at bounding box center [1417, 25] width 83 height 27
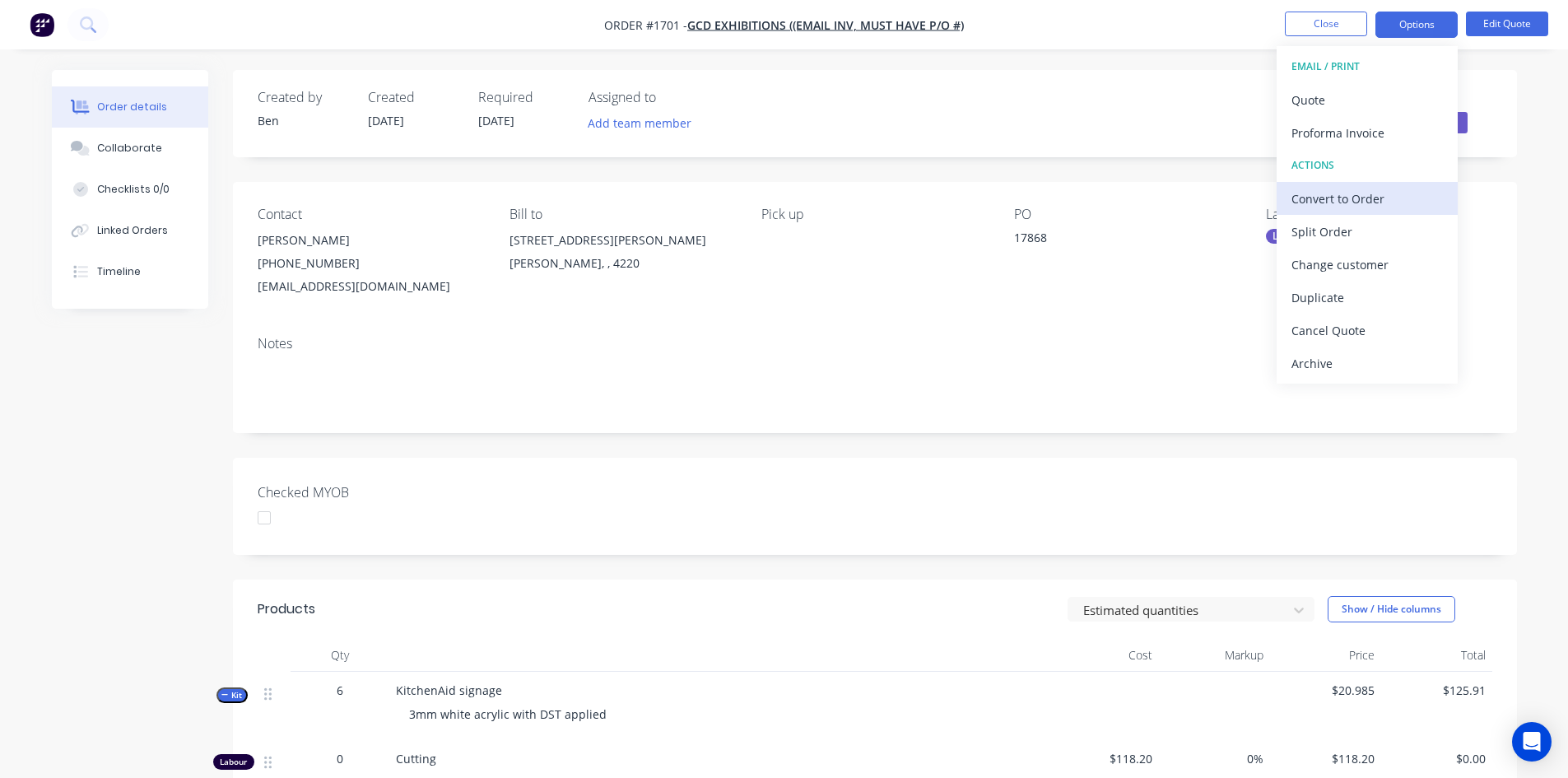
click at [1341, 198] on div "Convert to Order" at bounding box center [1367, 199] width 152 height 24
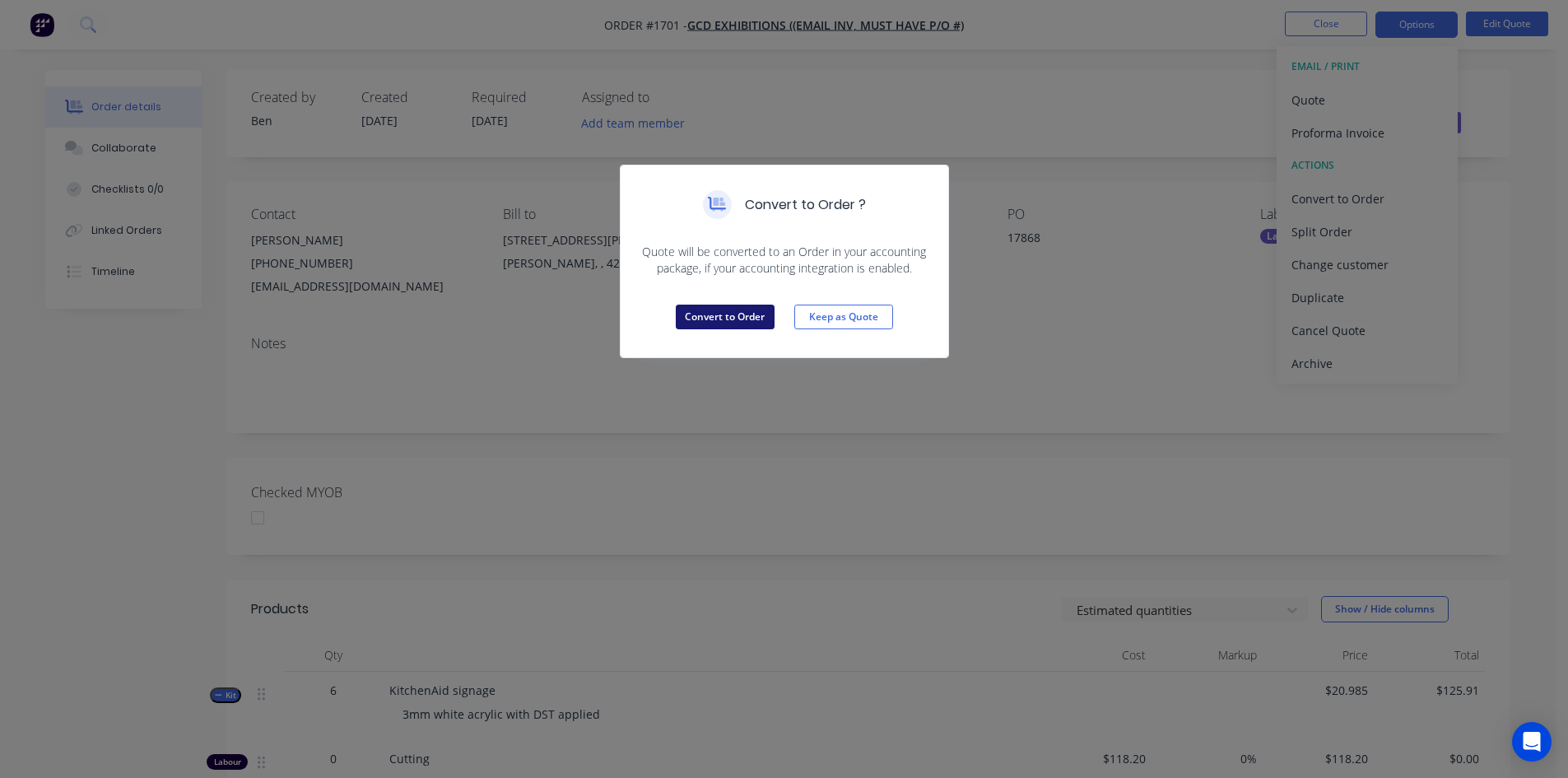
click at [729, 314] on button "Convert to Order" at bounding box center [725, 316] width 98 height 25
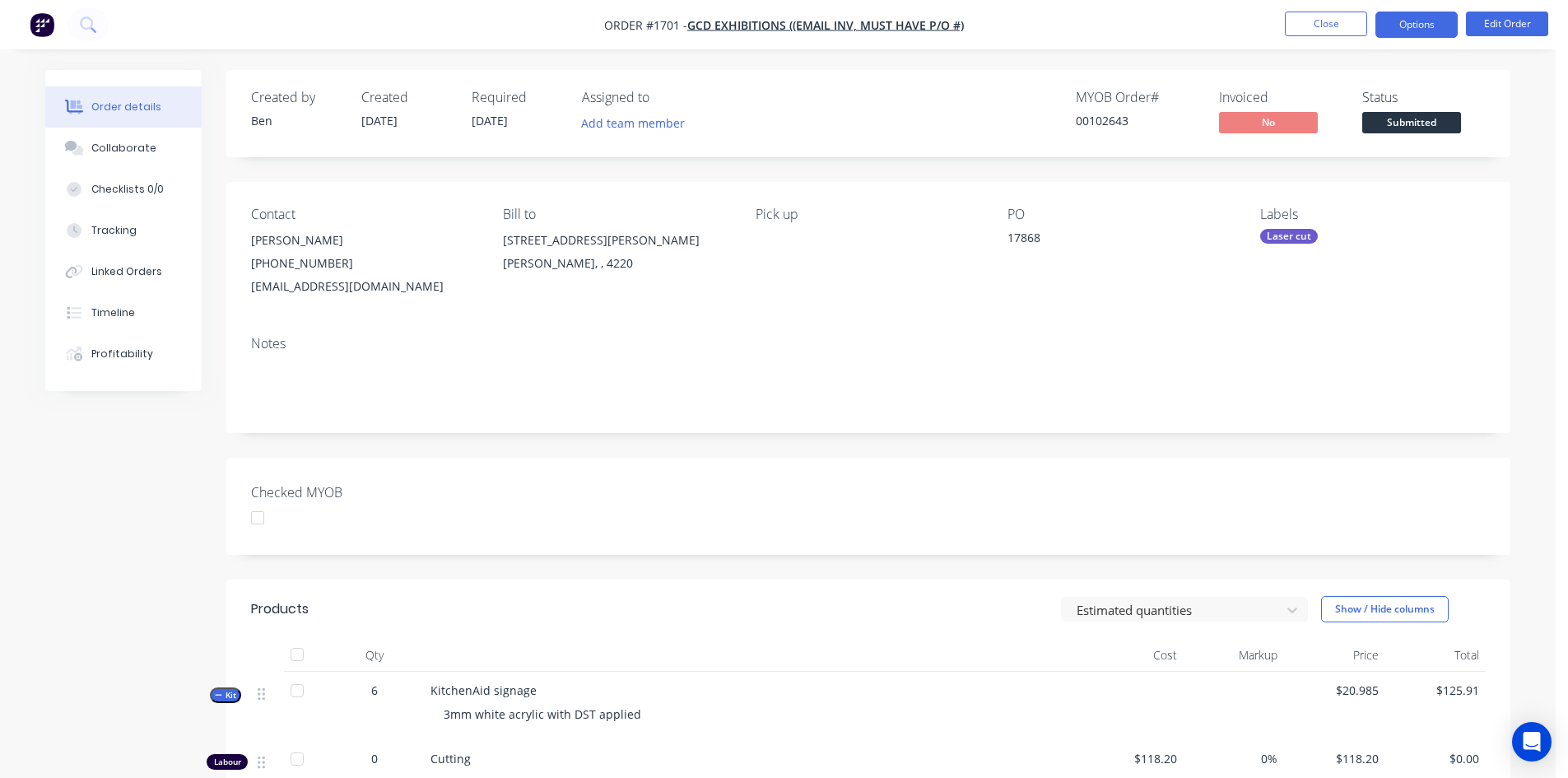
click at [1421, 25] on button "Options" at bounding box center [1417, 25] width 83 height 27
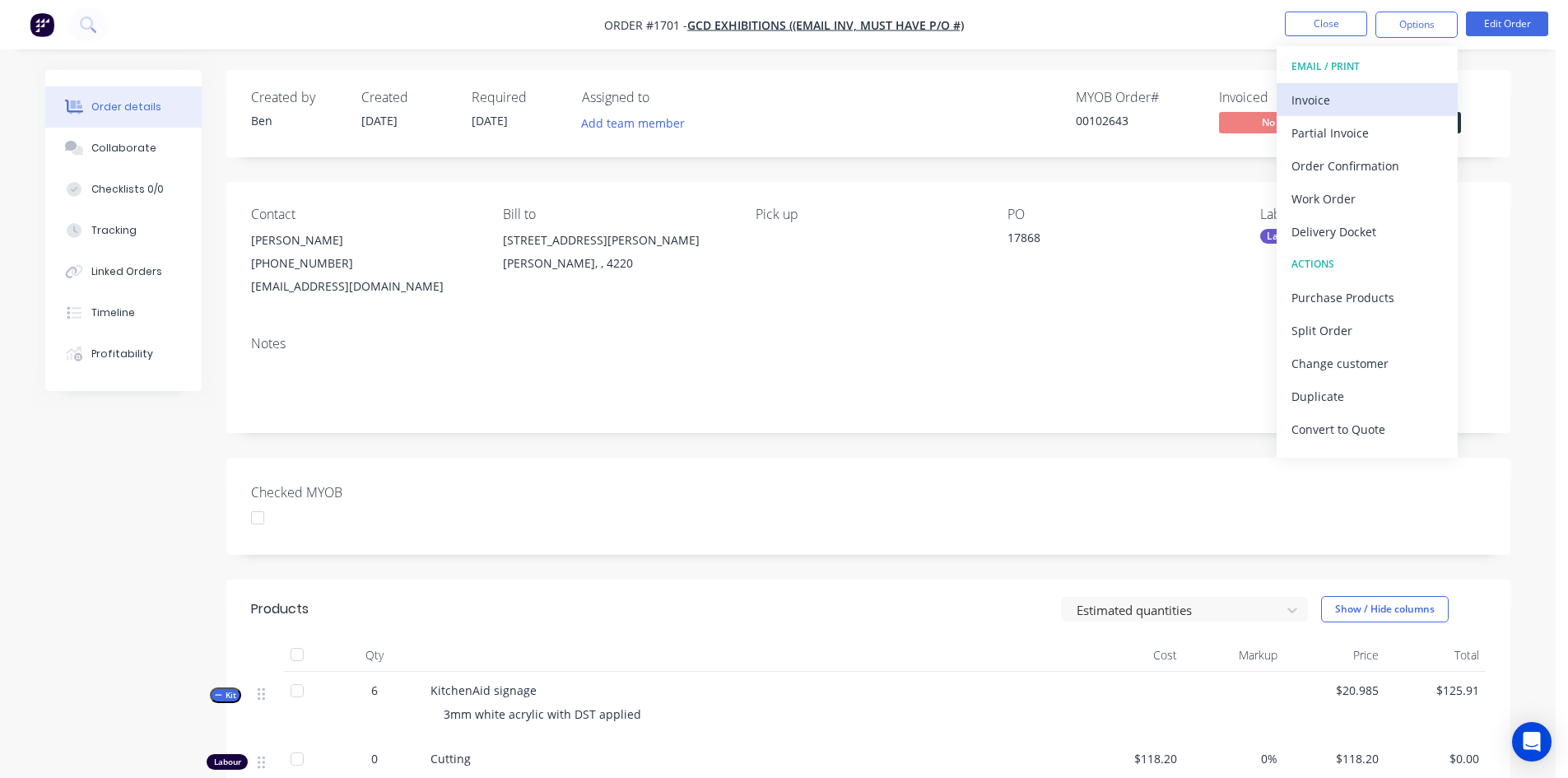
click at [1318, 100] on div "Invoice" at bounding box center [1367, 99] width 152 height 24
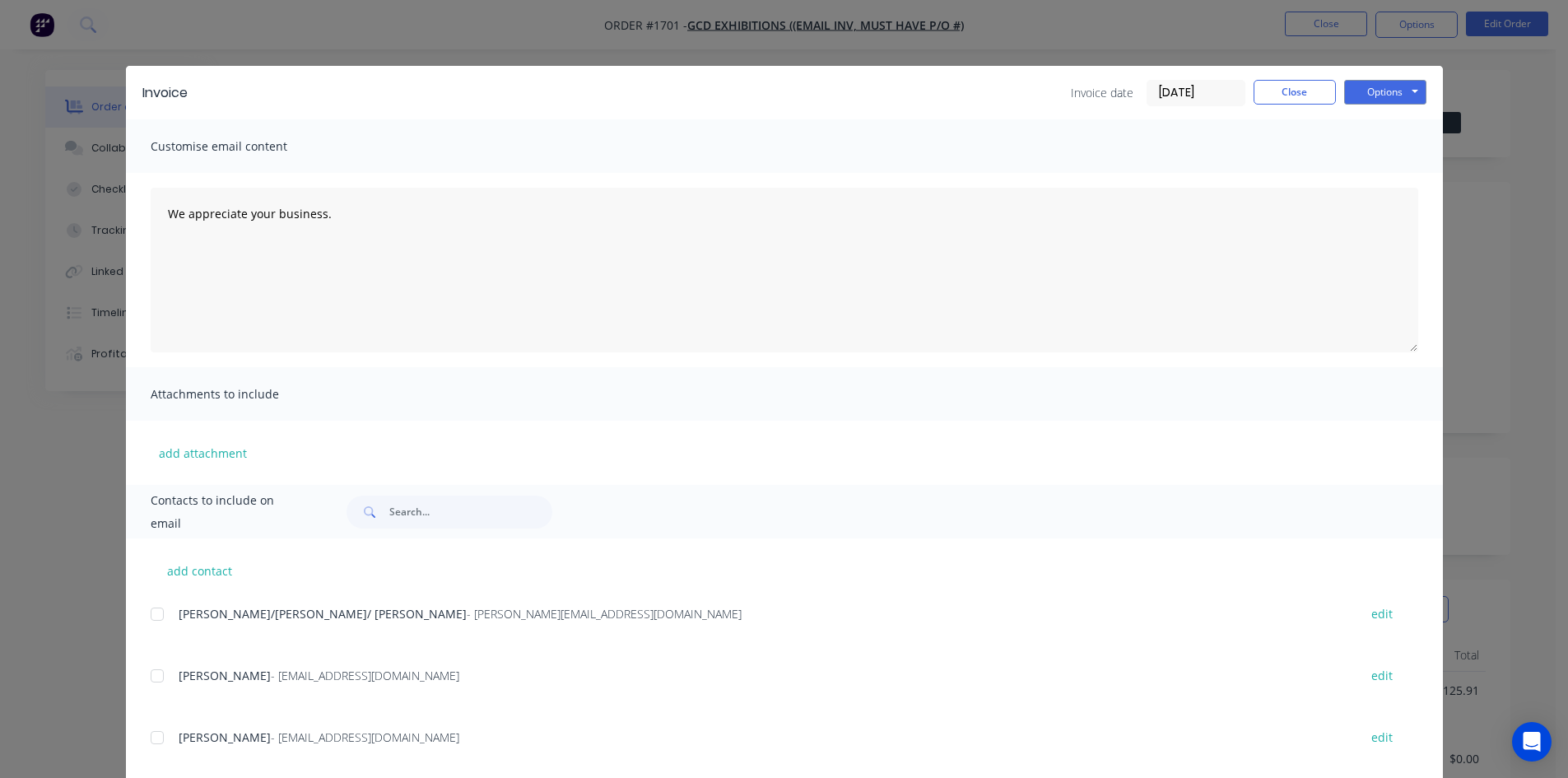
click at [1185, 88] on input "[DATE]" at bounding box center [1196, 93] width 97 height 25
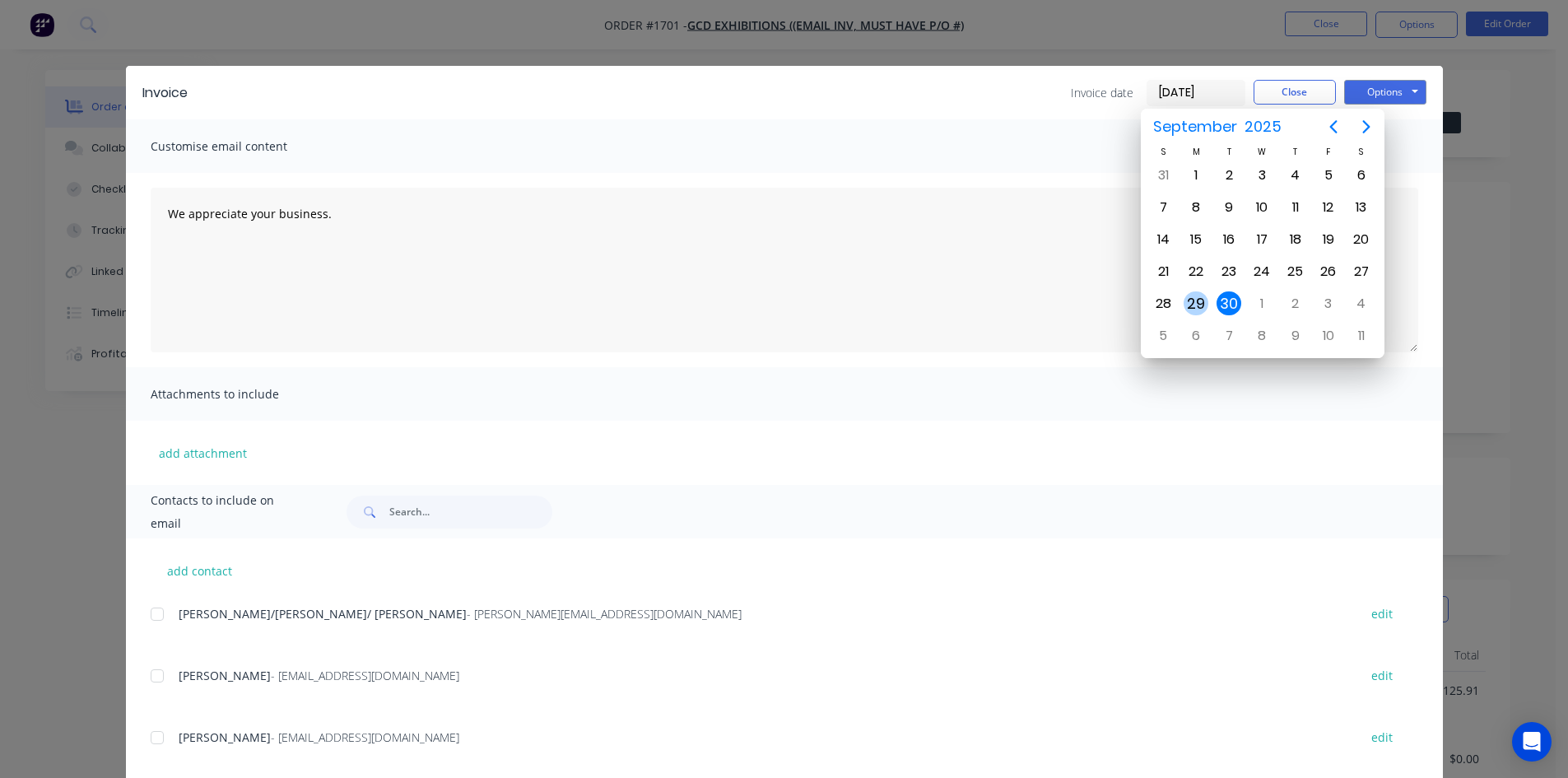
click at [1195, 302] on div "29" at bounding box center [1196, 303] width 25 height 25
type input "[DATE]"
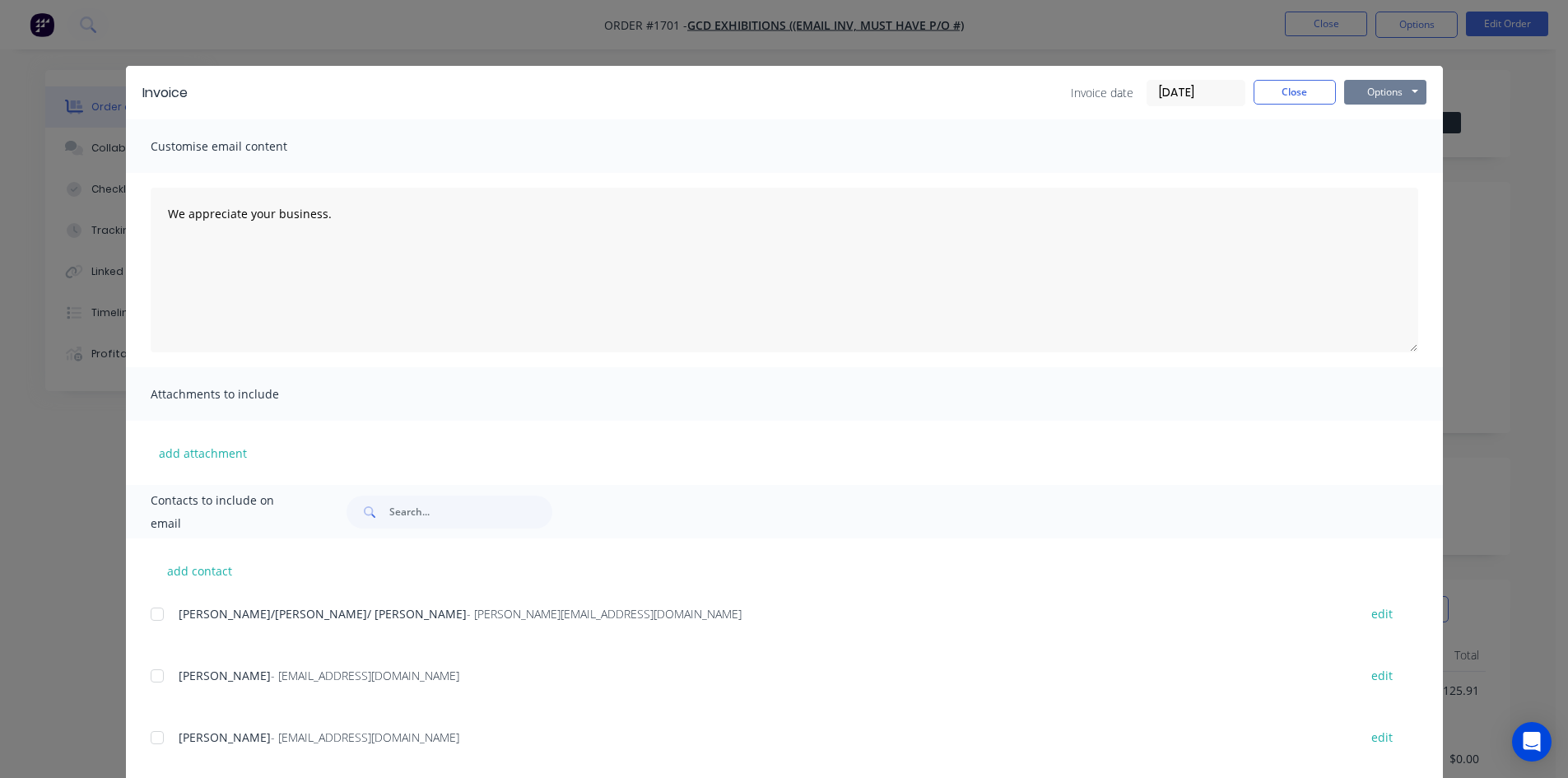
click at [1363, 94] on button "Options" at bounding box center [1386, 92] width 83 height 25
click at [1381, 144] on button "Print" at bounding box center [1397, 149] width 105 height 28
click at [1300, 97] on button "Close" at bounding box center [1295, 92] width 83 height 25
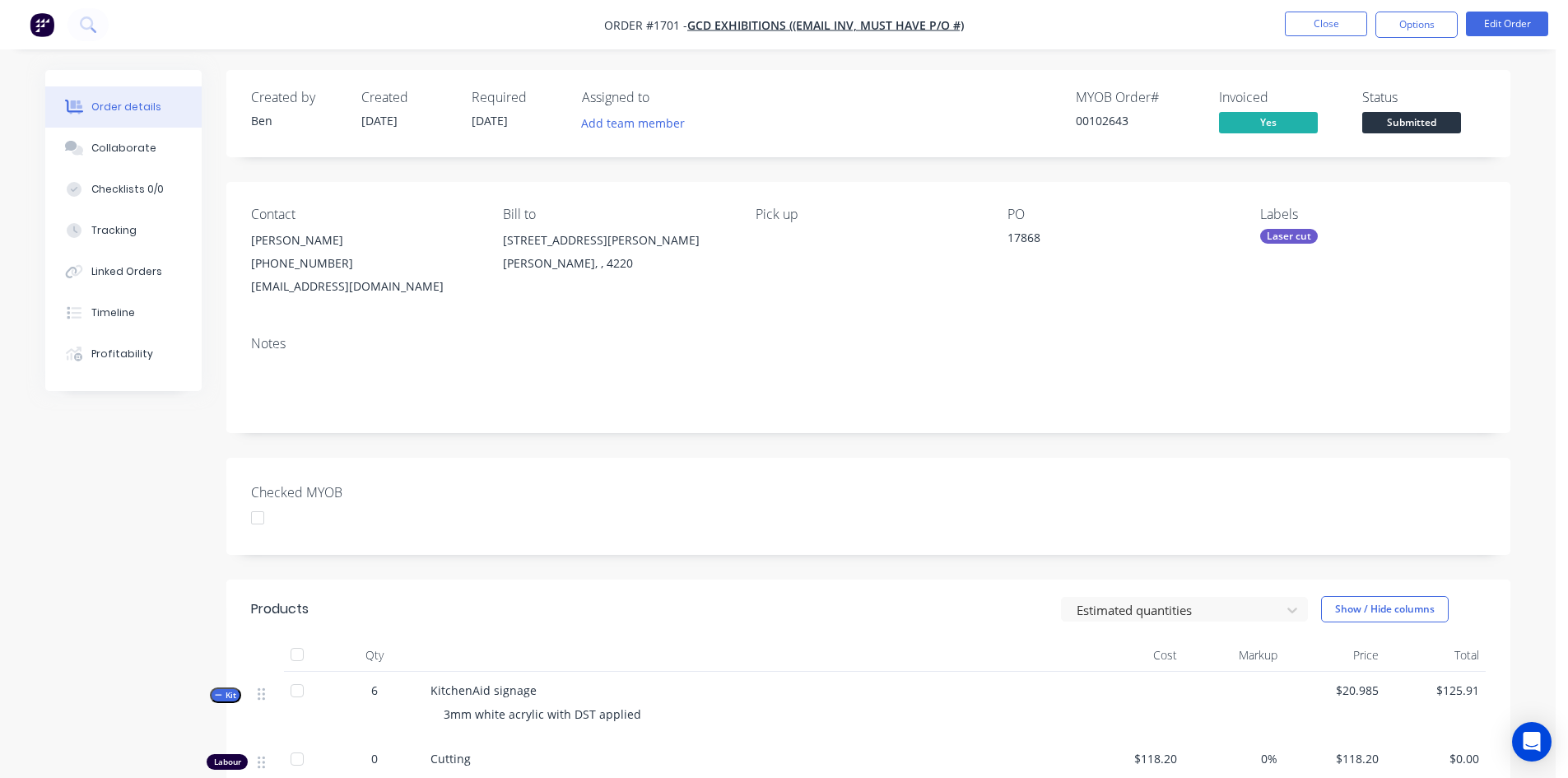
click at [1431, 121] on span "Submitted" at bounding box center [1411, 122] width 98 height 21
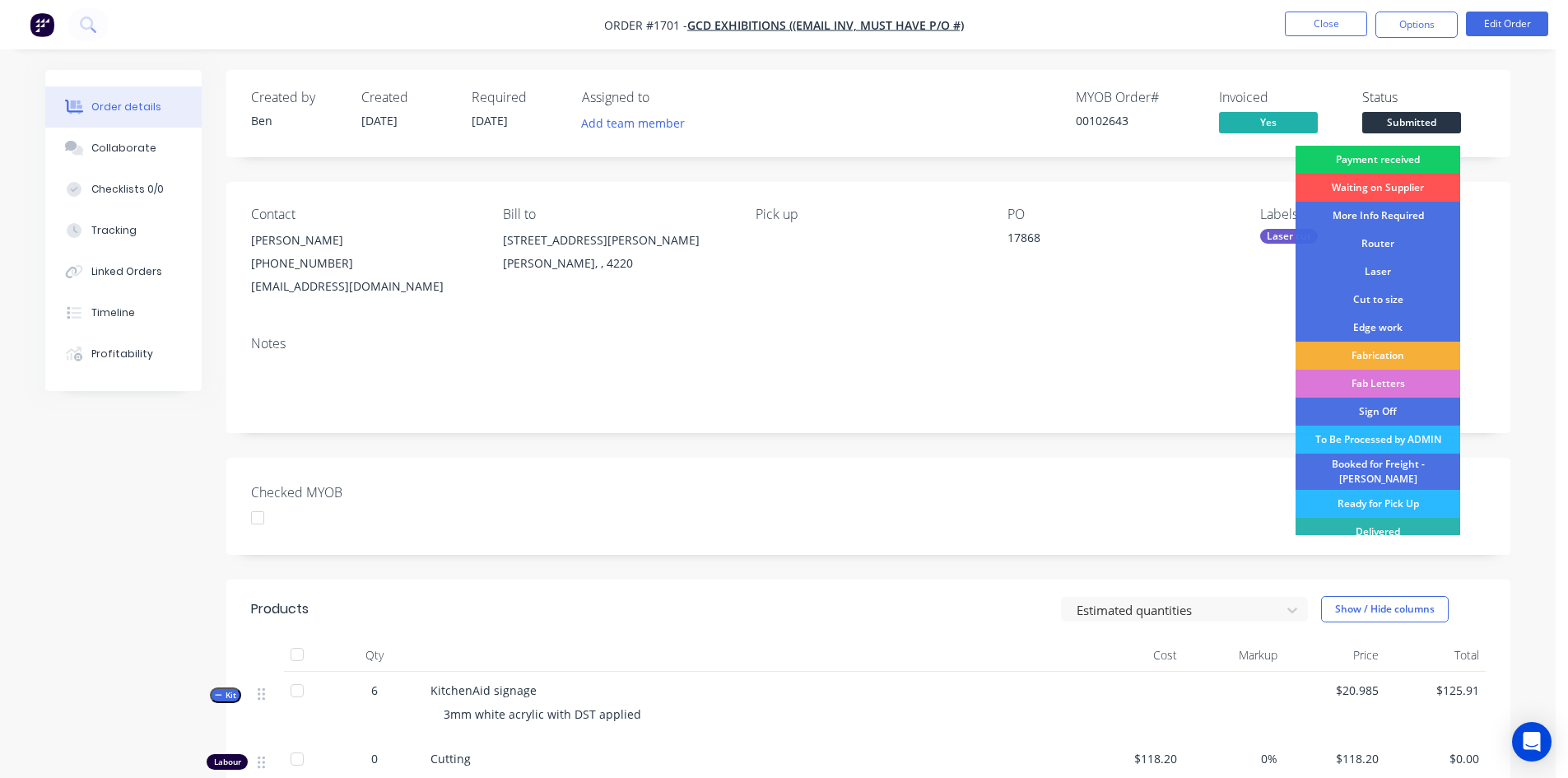
click at [1399, 158] on div "Payment received" at bounding box center [1377, 160] width 164 height 28
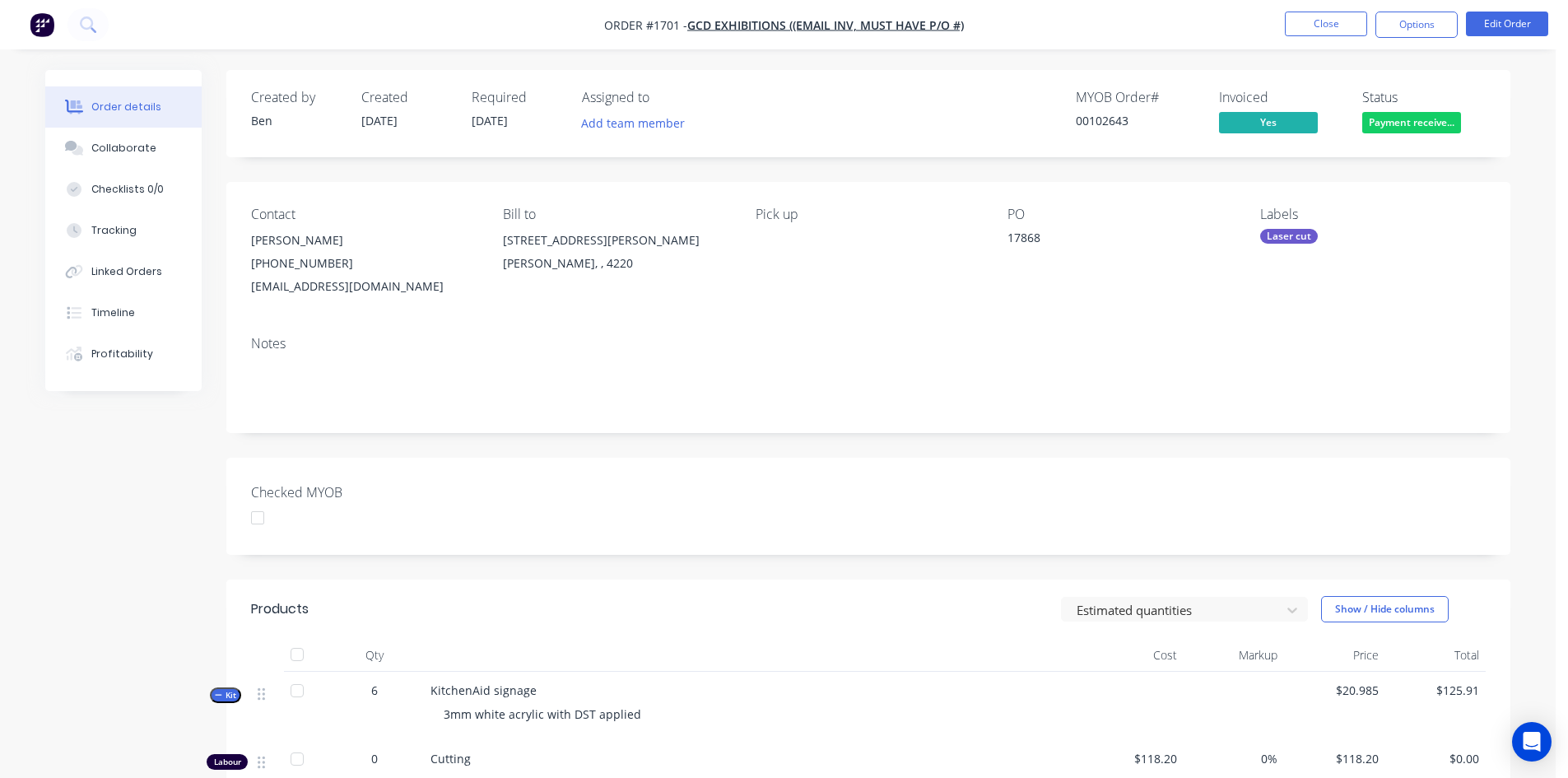
click at [1295, 234] on div "Laser cut" at bounding box center [1288, 235] width 58 height 15
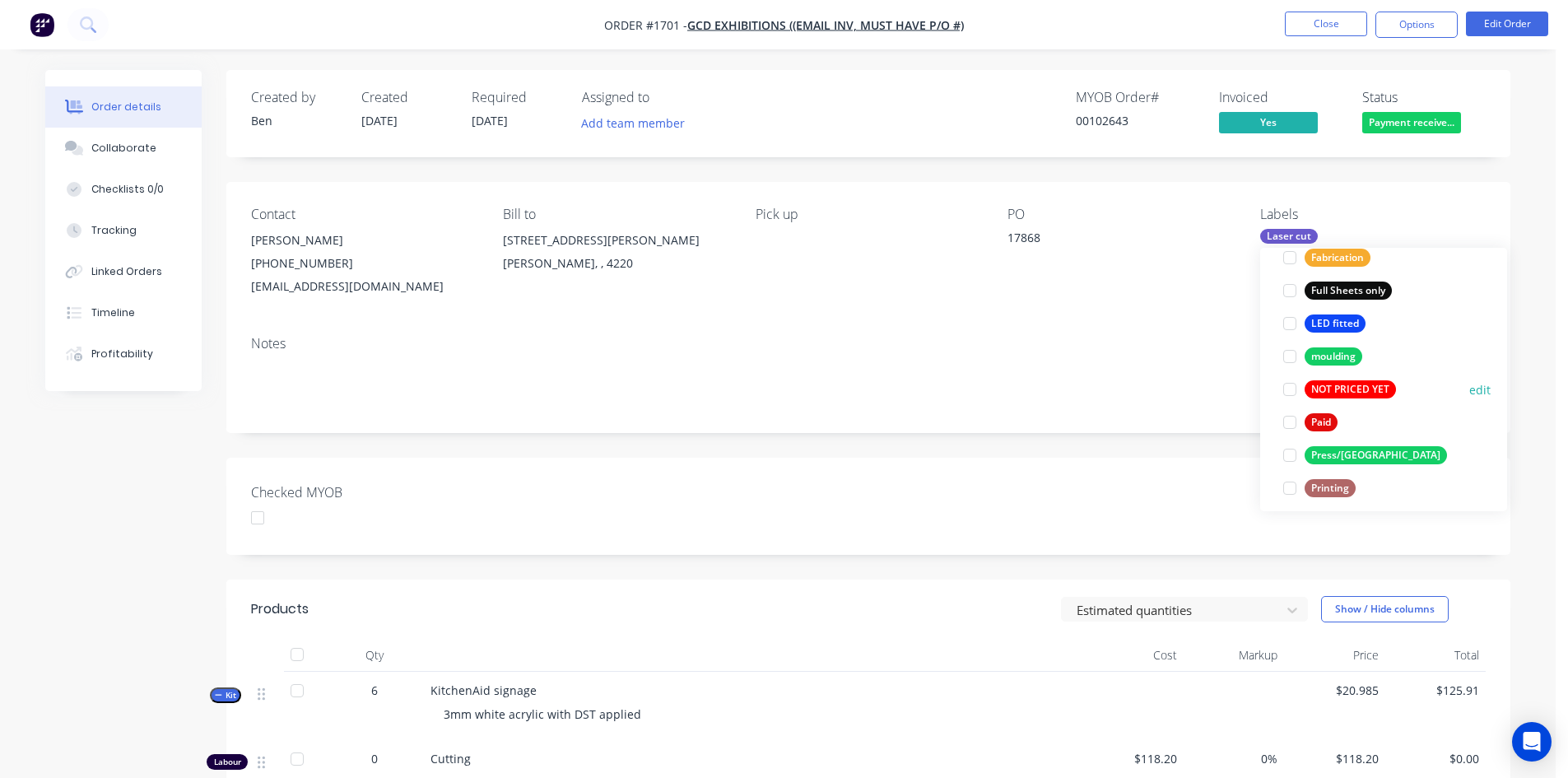
scroll to position [494, 0]
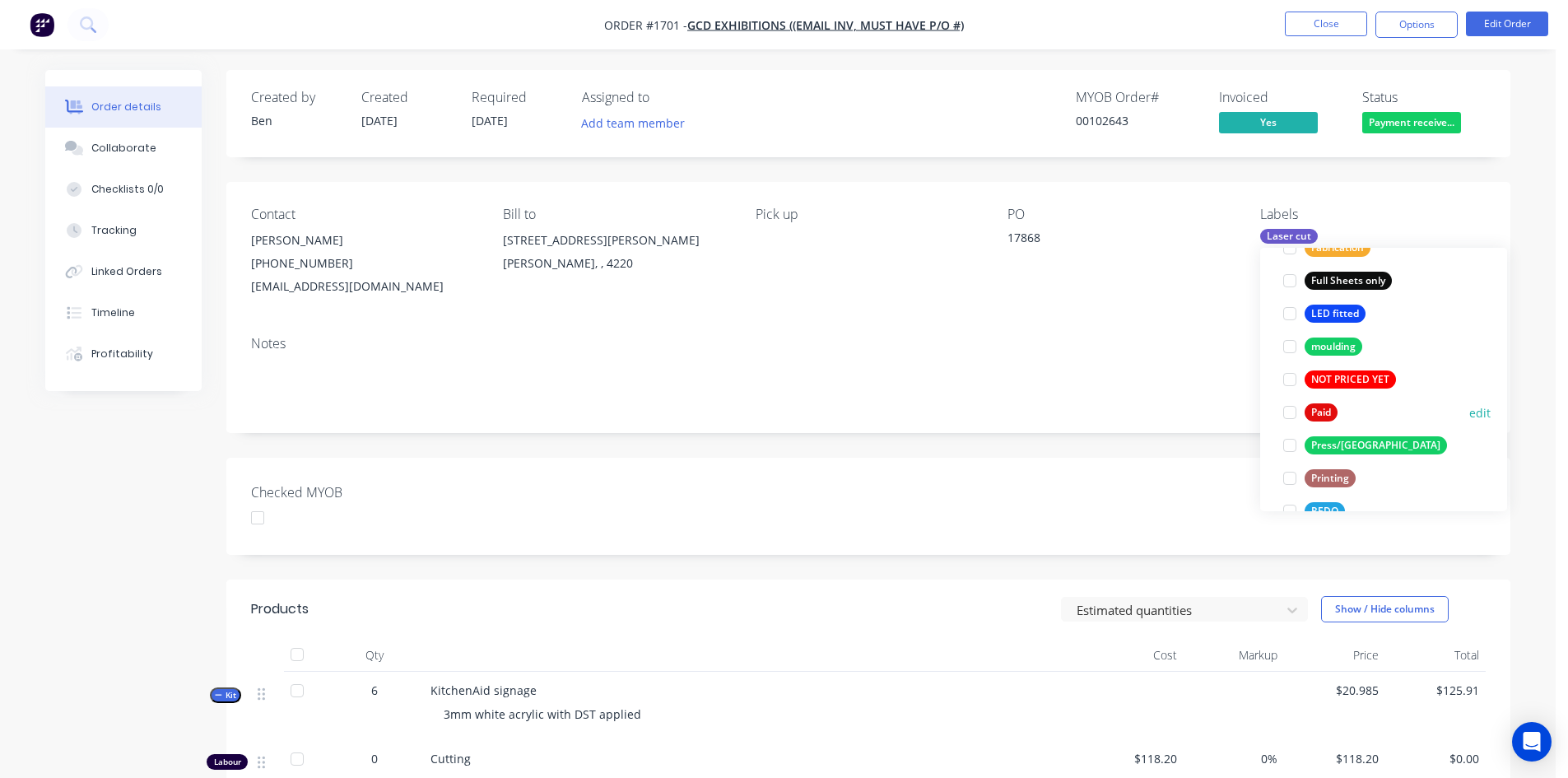
click at [1290, 414] on div at bounding box center [1289, 412] width 32 height 32
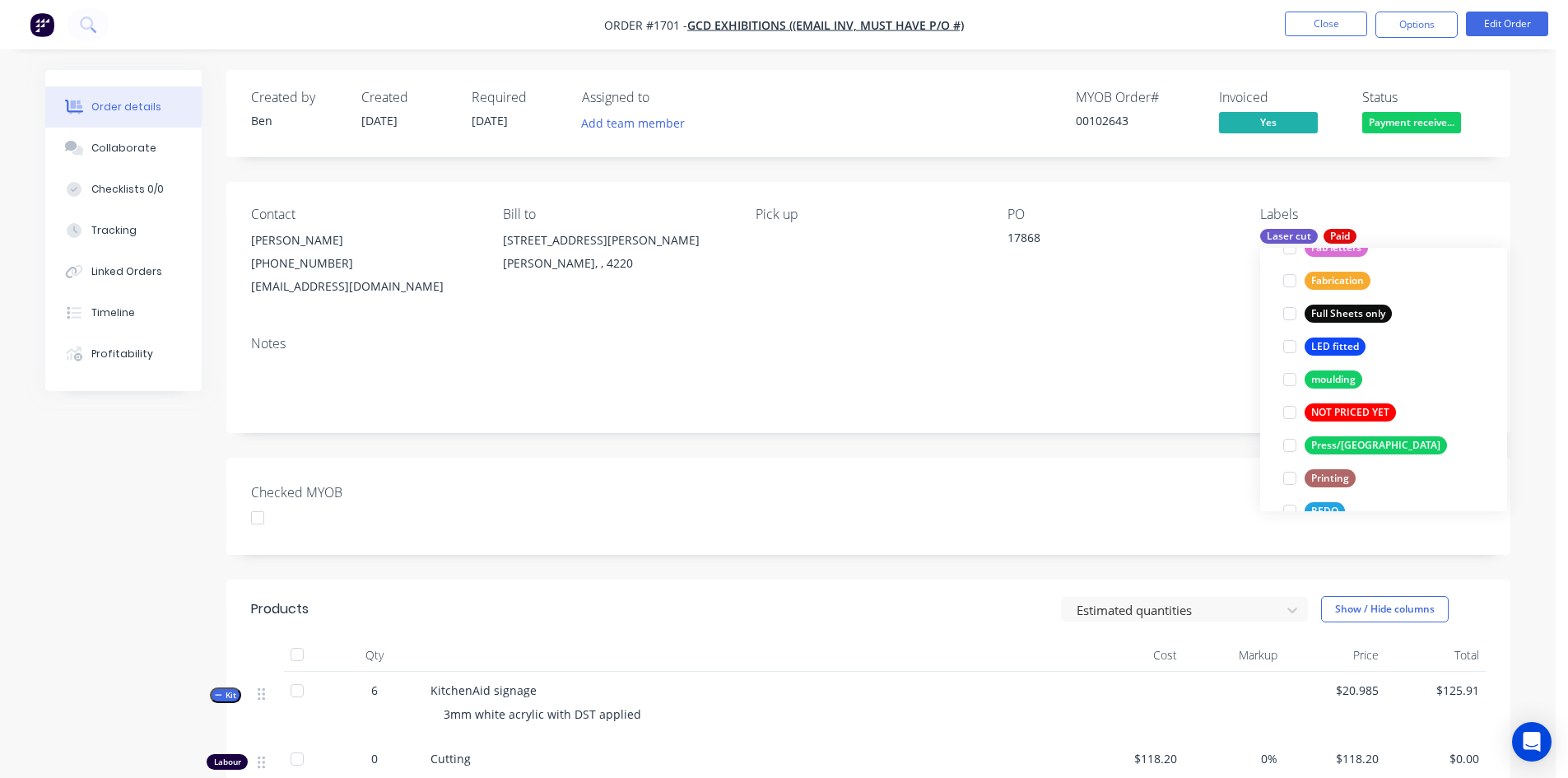
scroll to position [0, 0]
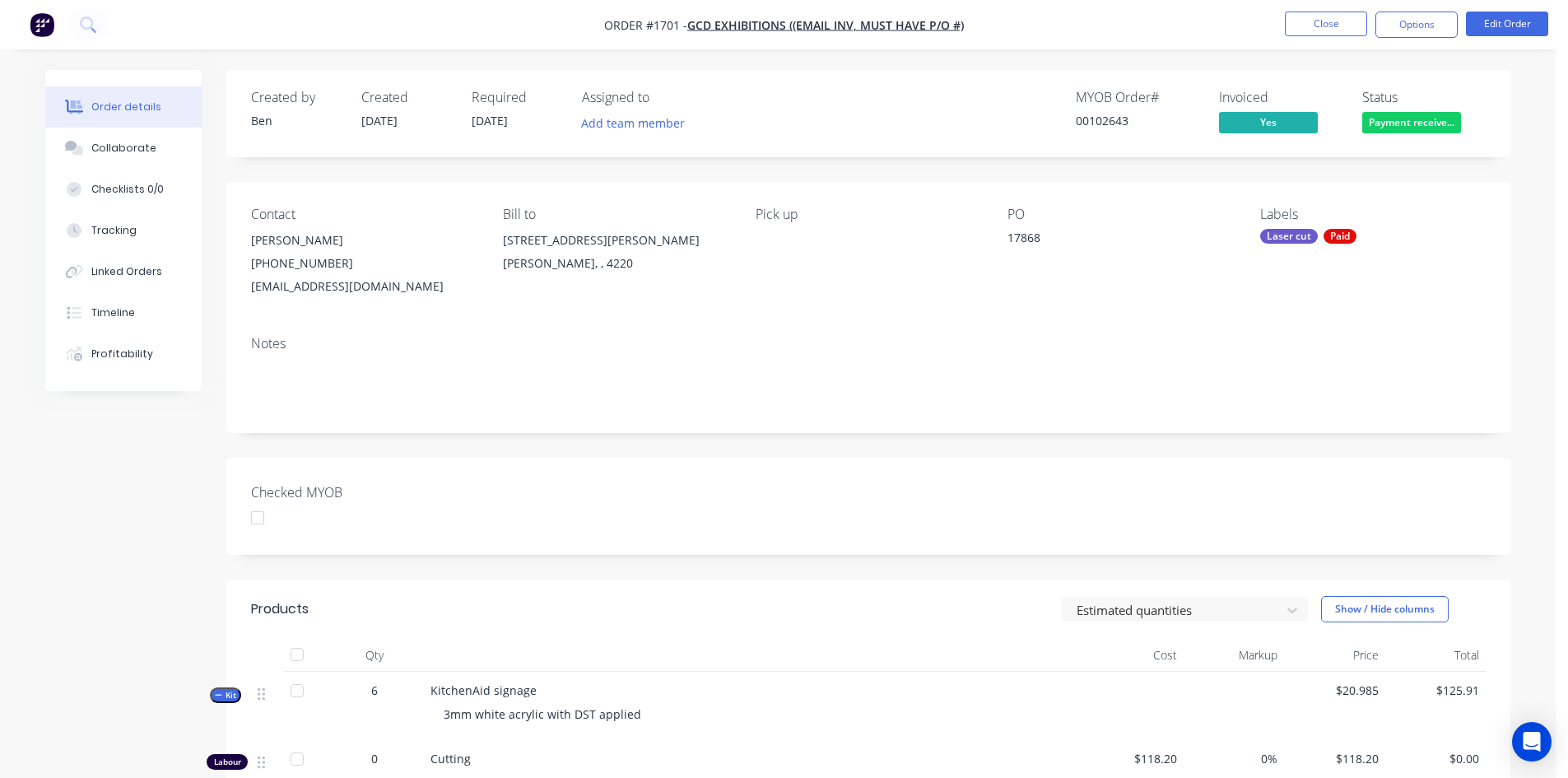
click at [1181, 425] on div "Notes" at bounding box center [868, 378] width 1285 height 110
click at [259, 516] on div at bounding box center [257, 517] width 32 height 32
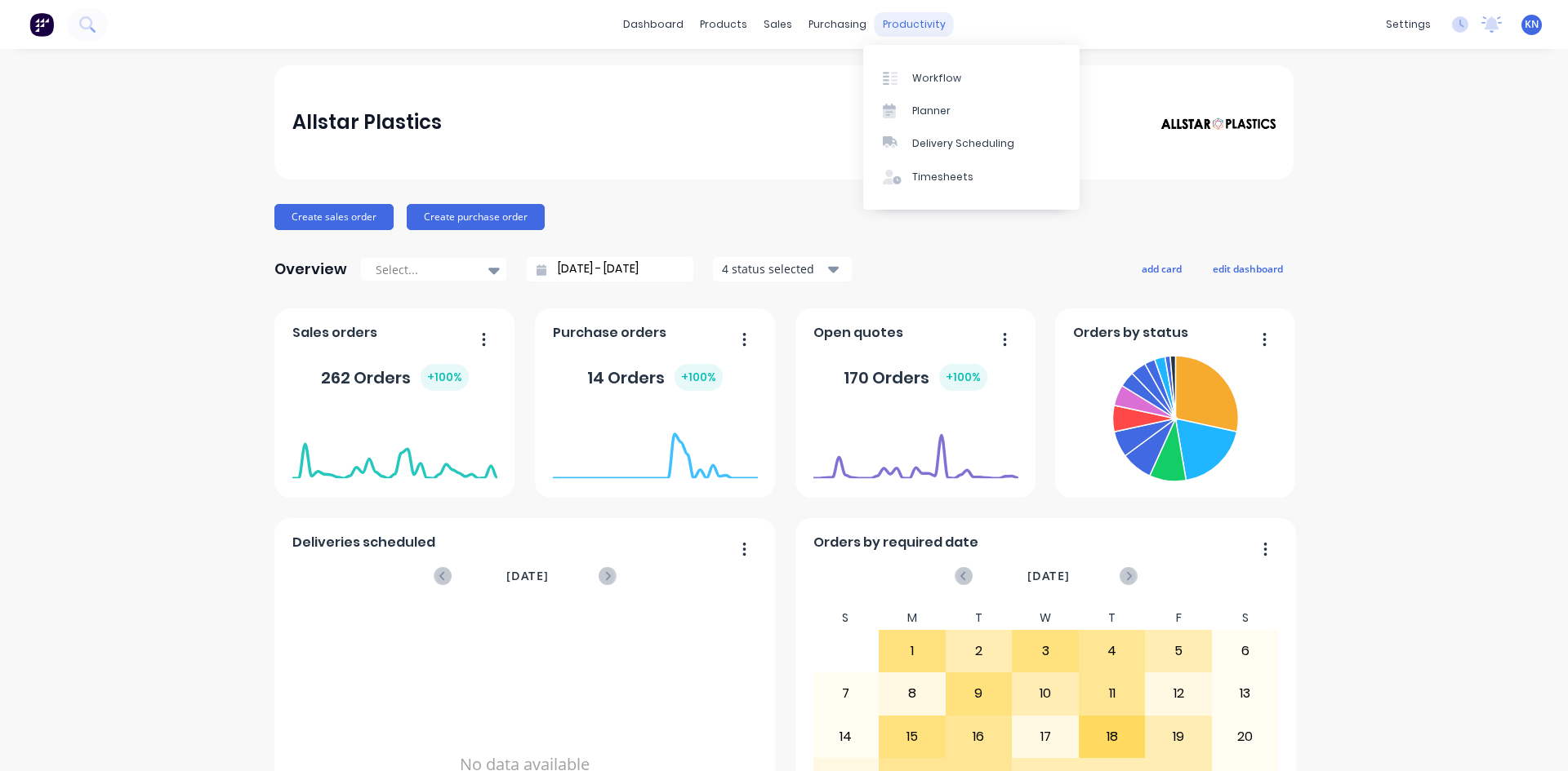
click at [905, 24] on div "productivity" at bounding box center [914, 24] width 79 height 24
click at [937, 73] on div "Workflow" at bounding box center [936, 78] width 49 height 15
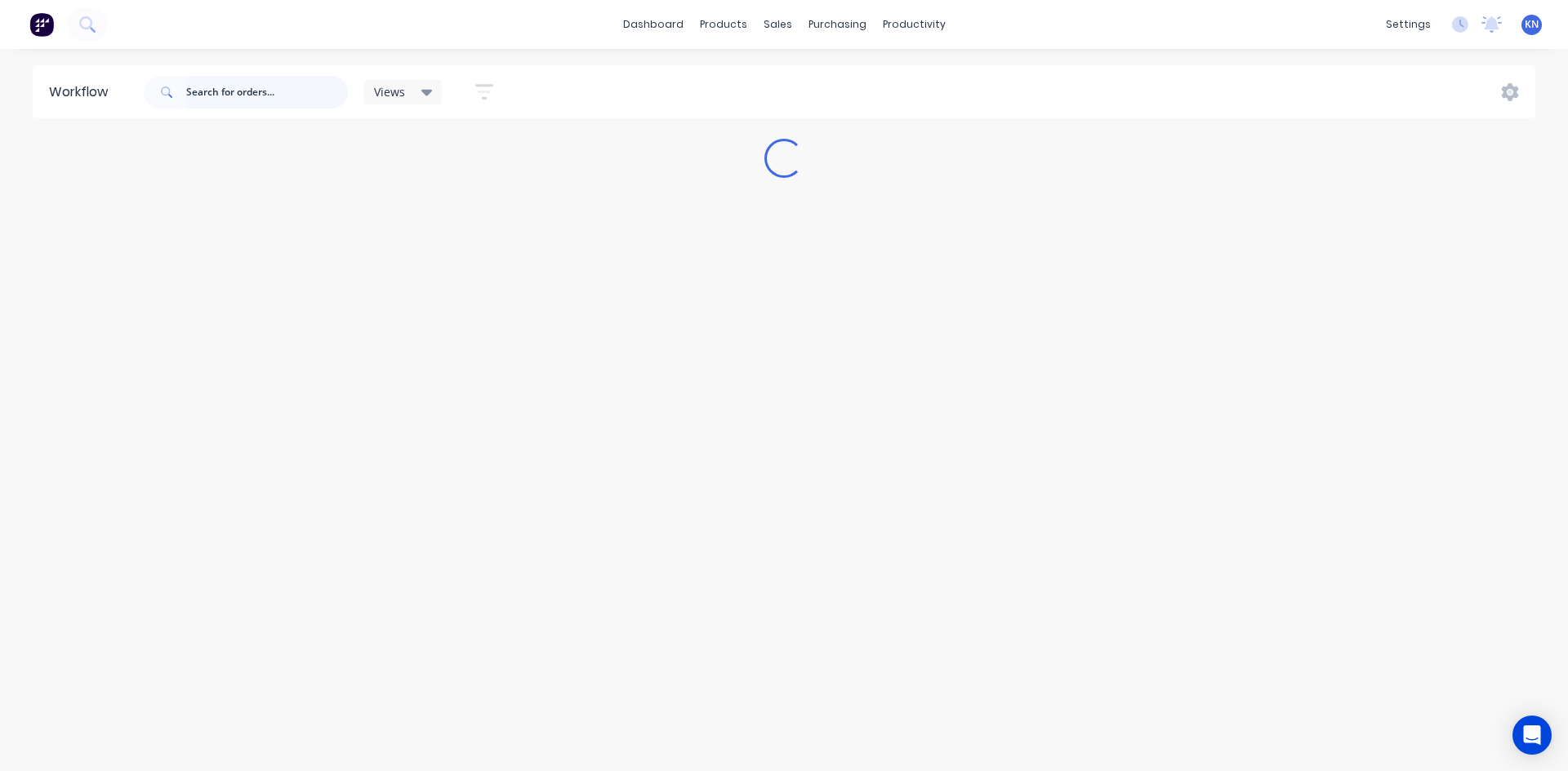
click at [278, 87] on input "text" at bounding box center [268, 92] width 162 height 32
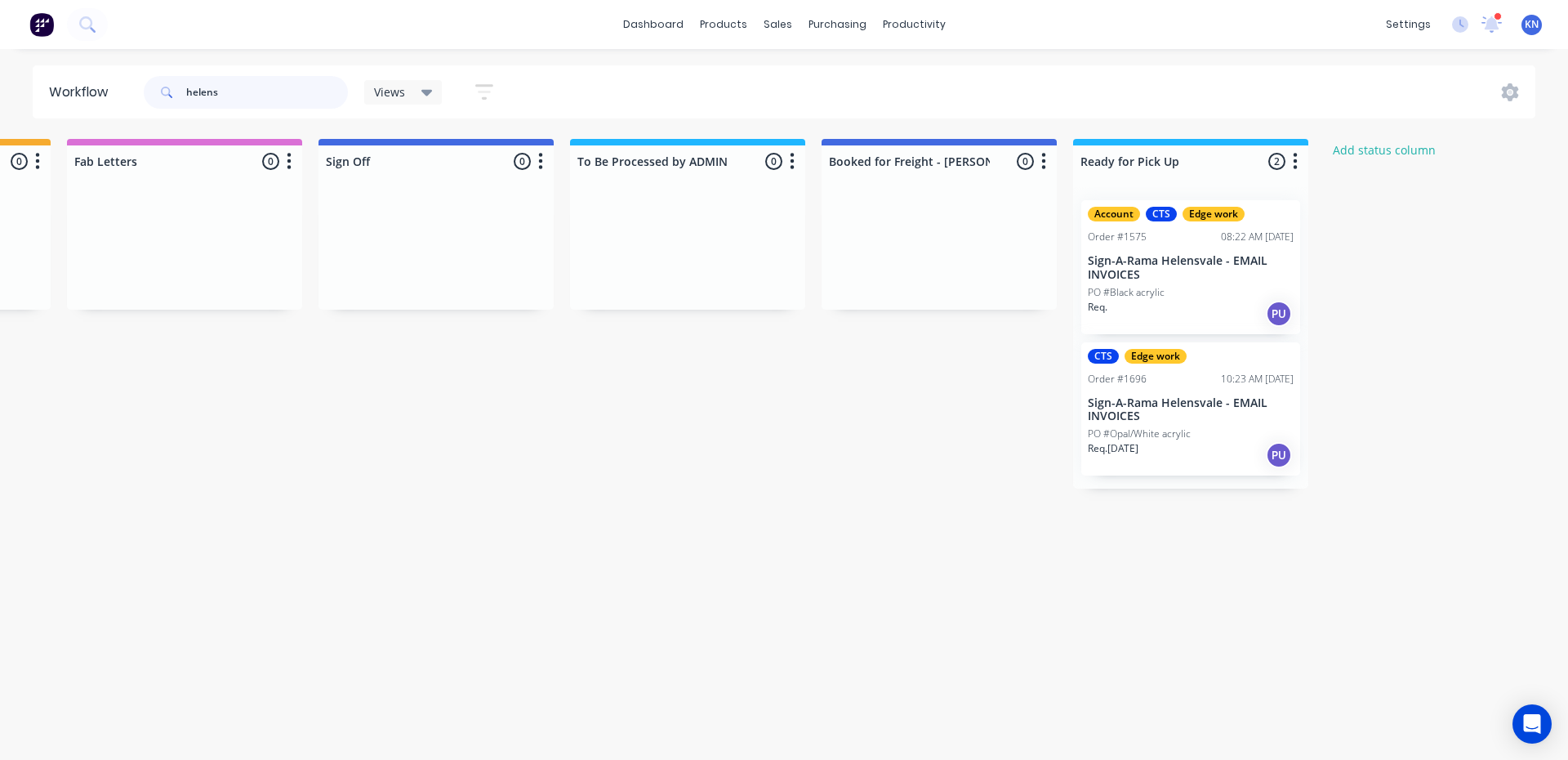
scroll to position [0, 2339]
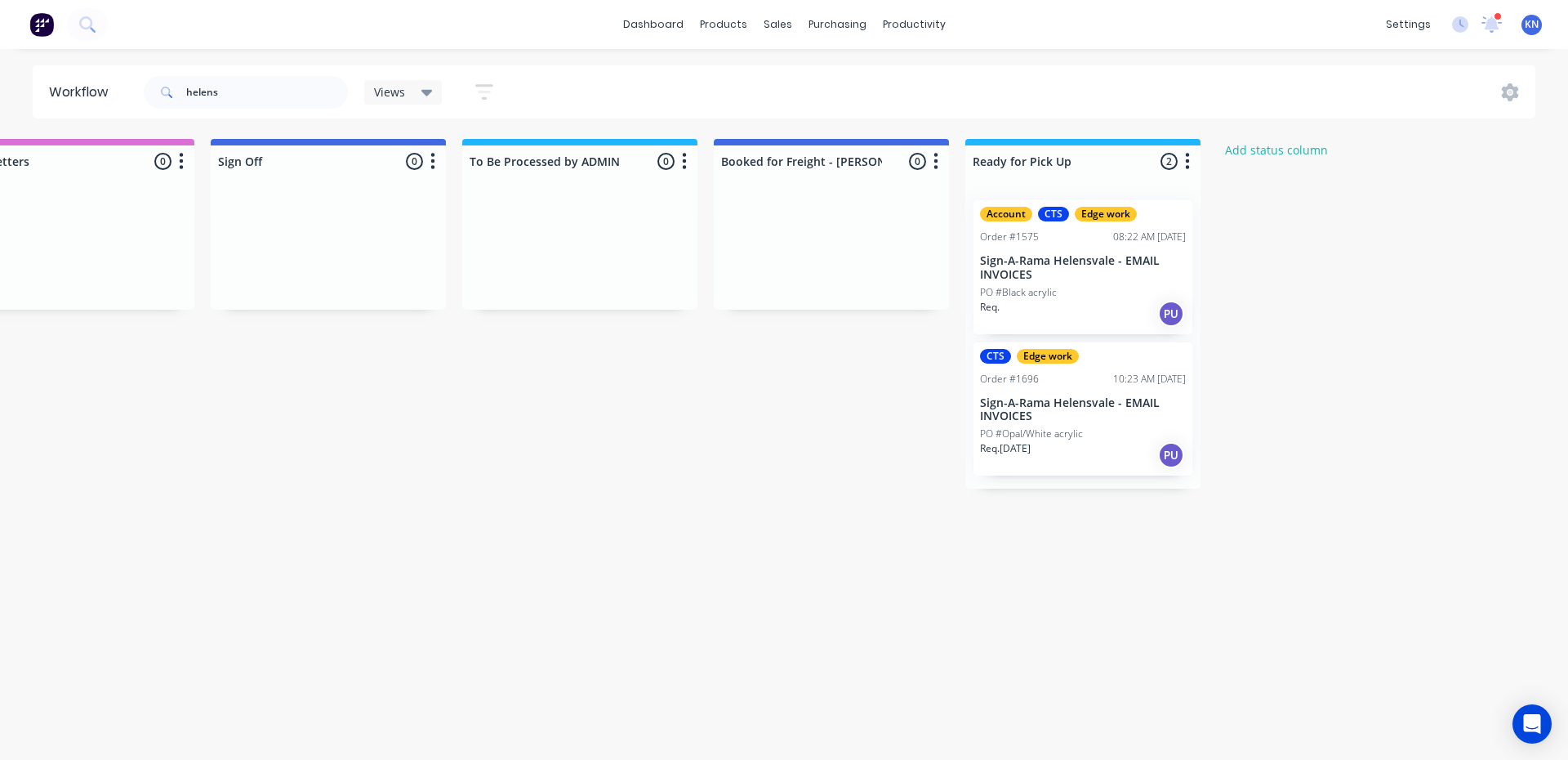
click at [919, 27] on div "productivity" at bounding box center [914, 24] width 79 height 24
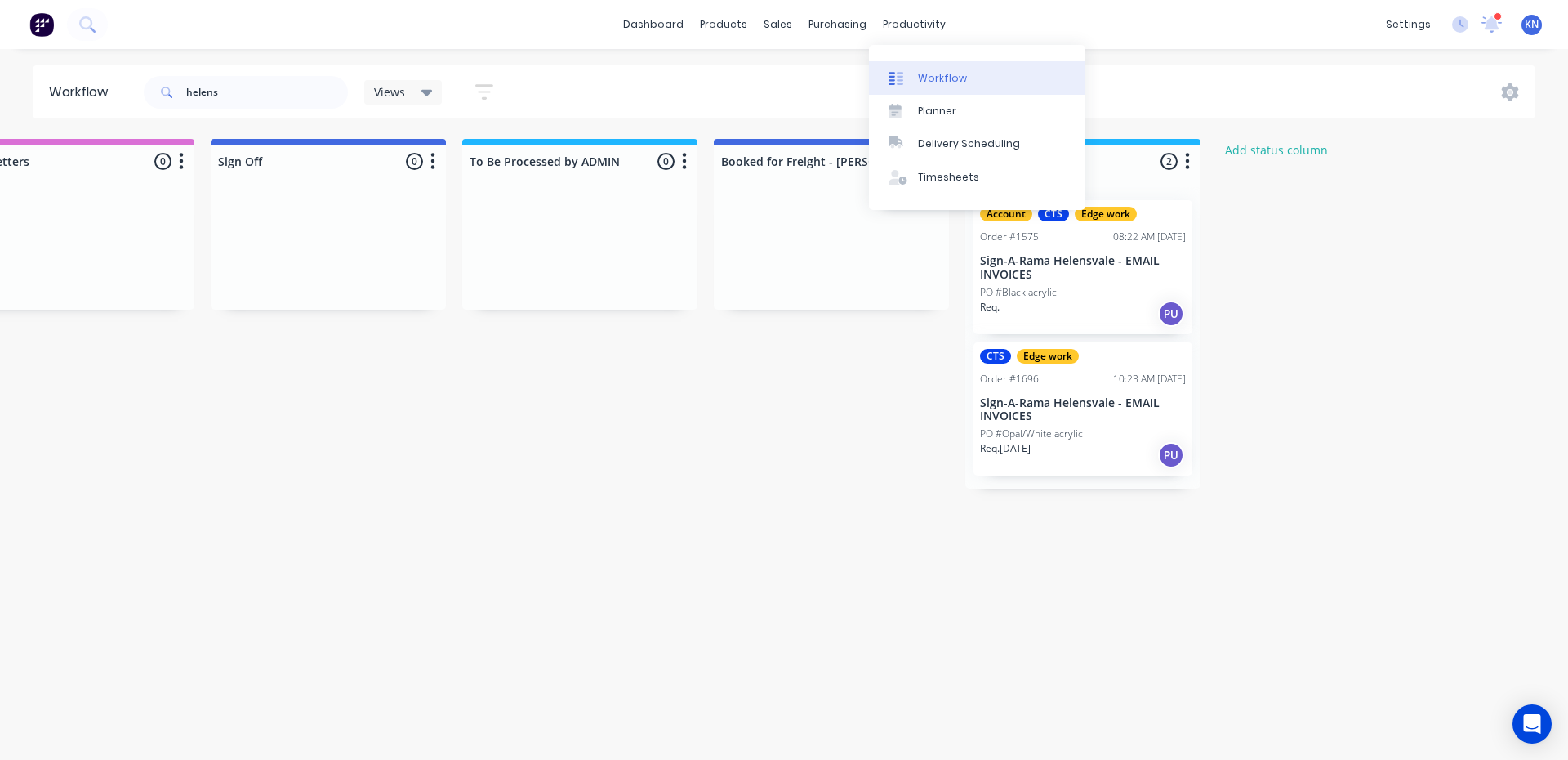
click at [939, 75] on div "Workflow" at bounding box center [942, 78] width 49 height 15
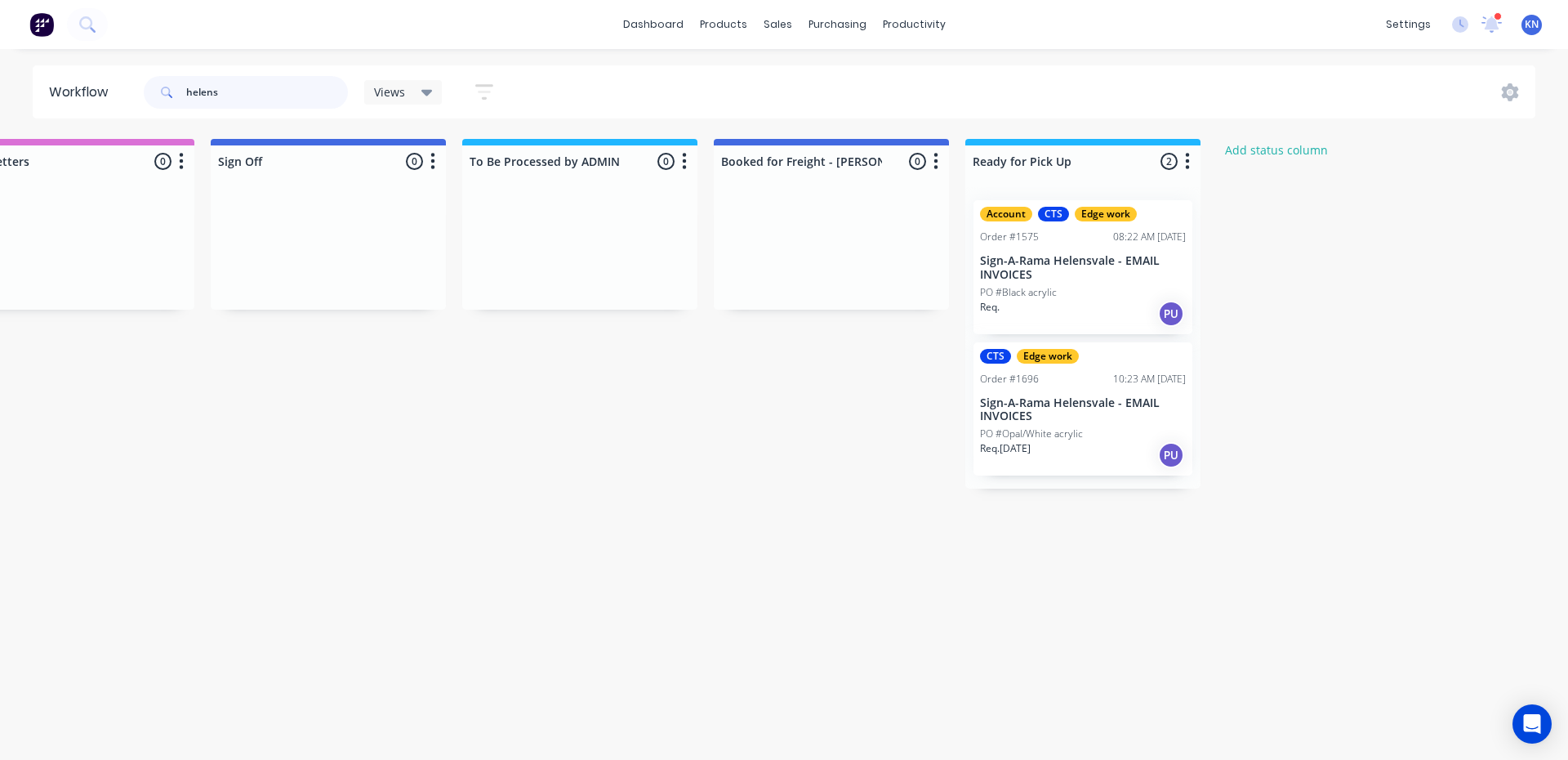
click at [297, 96] on input "helens" at bounding box center [268, 92] width 162 height 32
type input "h"
type input "tyree"
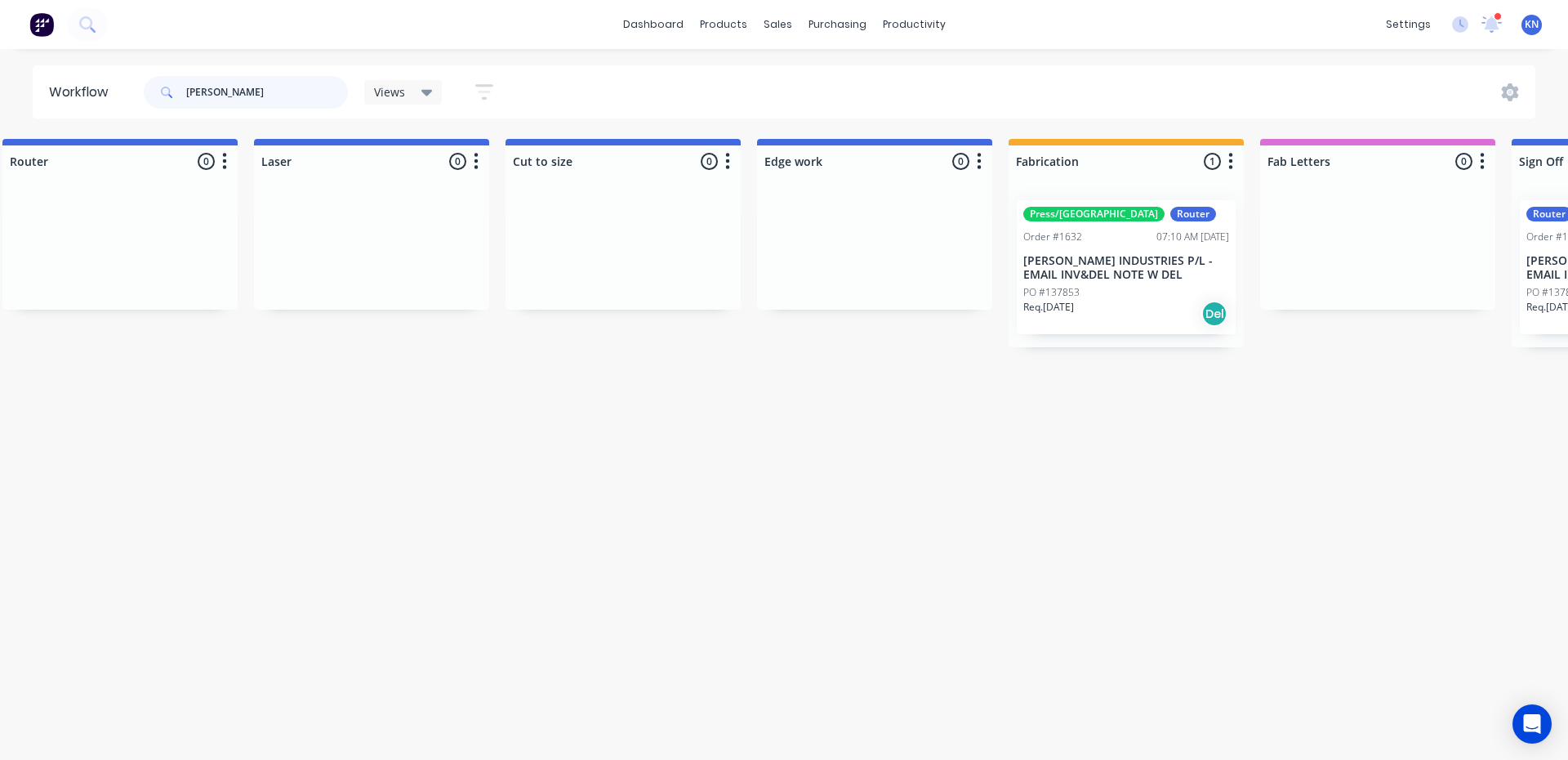
scroll to position [0, 1041]
click at [1094, 280] on p "[PERSON_NAME] INDUSTRIES P/L - EMAIL INV&DEL NOTE W DEL" at bounding box center [1123, 268] width 206 height 27
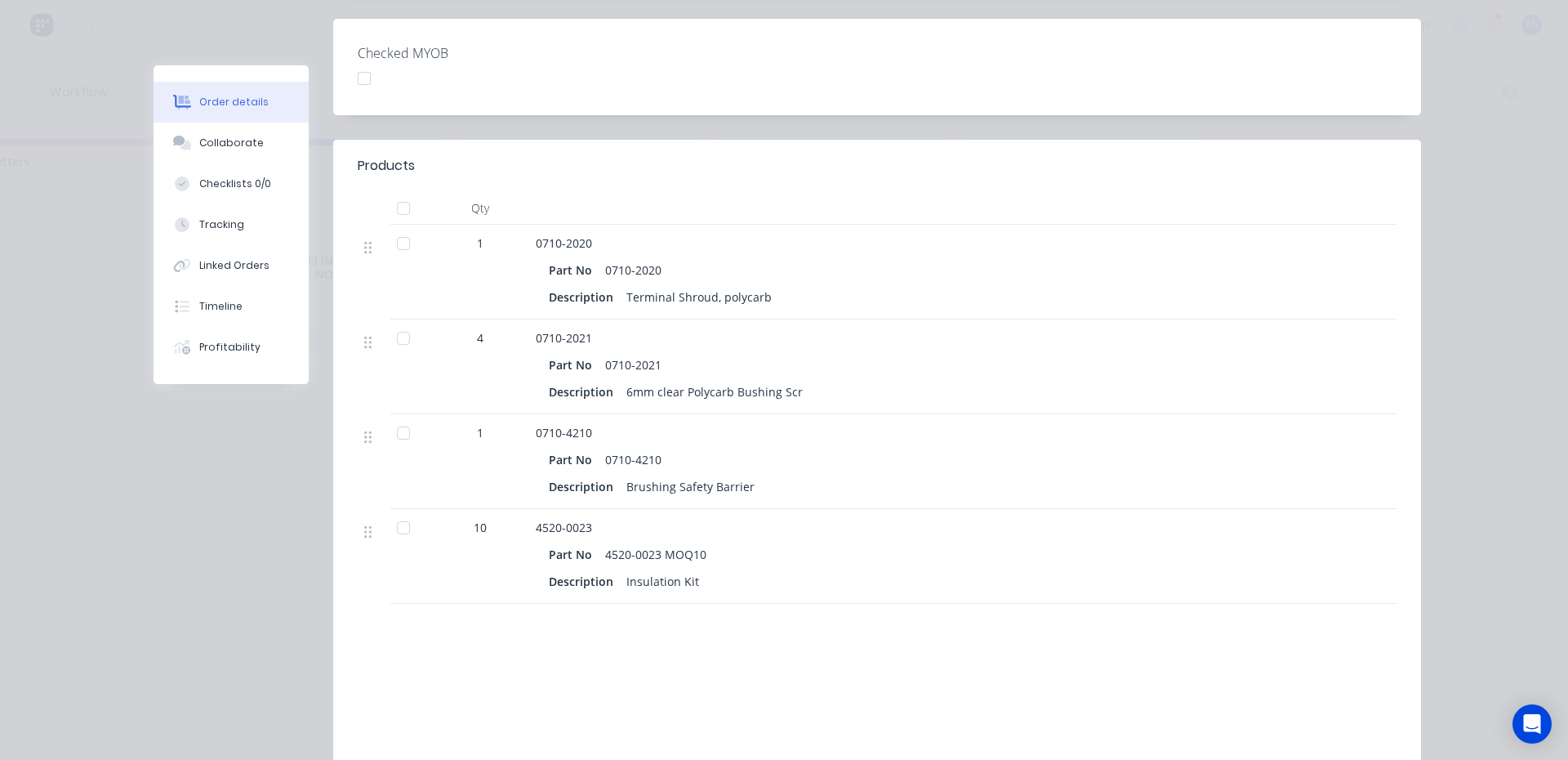
scroll to position [0, 0]
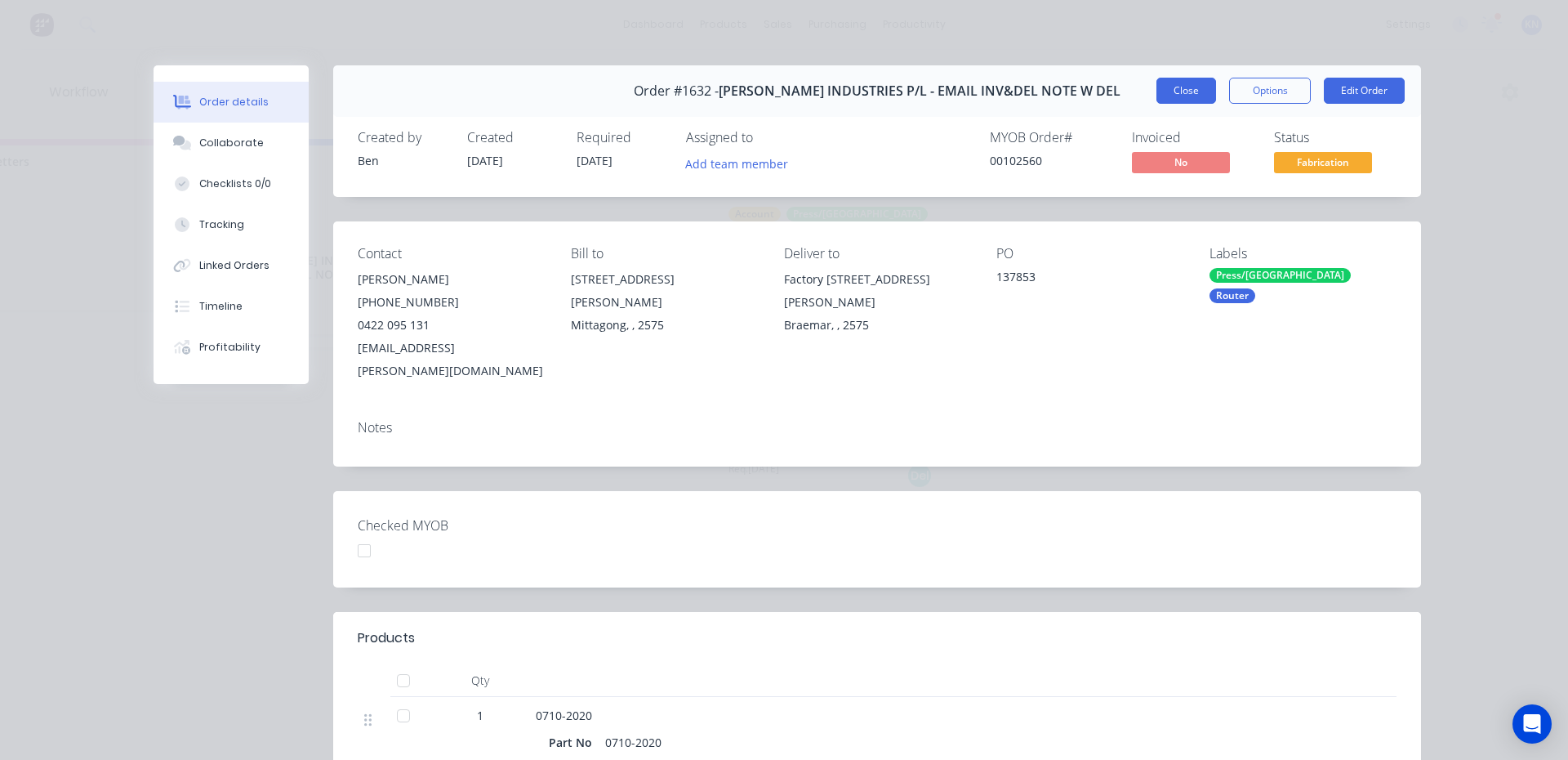
click at [1179, 93] on button "Close" at bounding box center [1185, 90] width 60 height 26
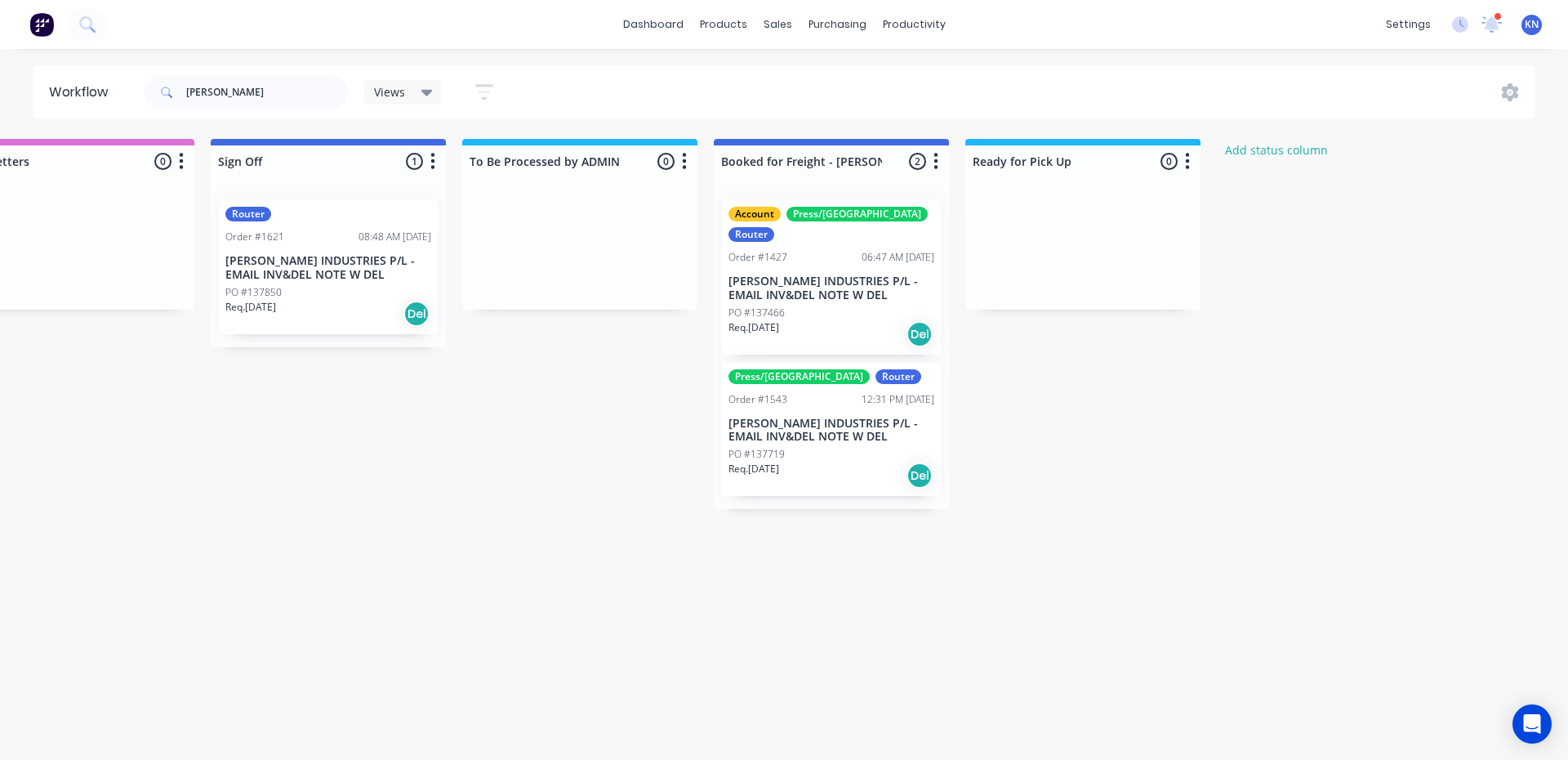
click at [264, 271] on p "[PERSON_NAME] INDUSTRIES P/L - EMAIL INV&DEL NOTE W DEL" at bounding box center [328, 268] width 206 height 27
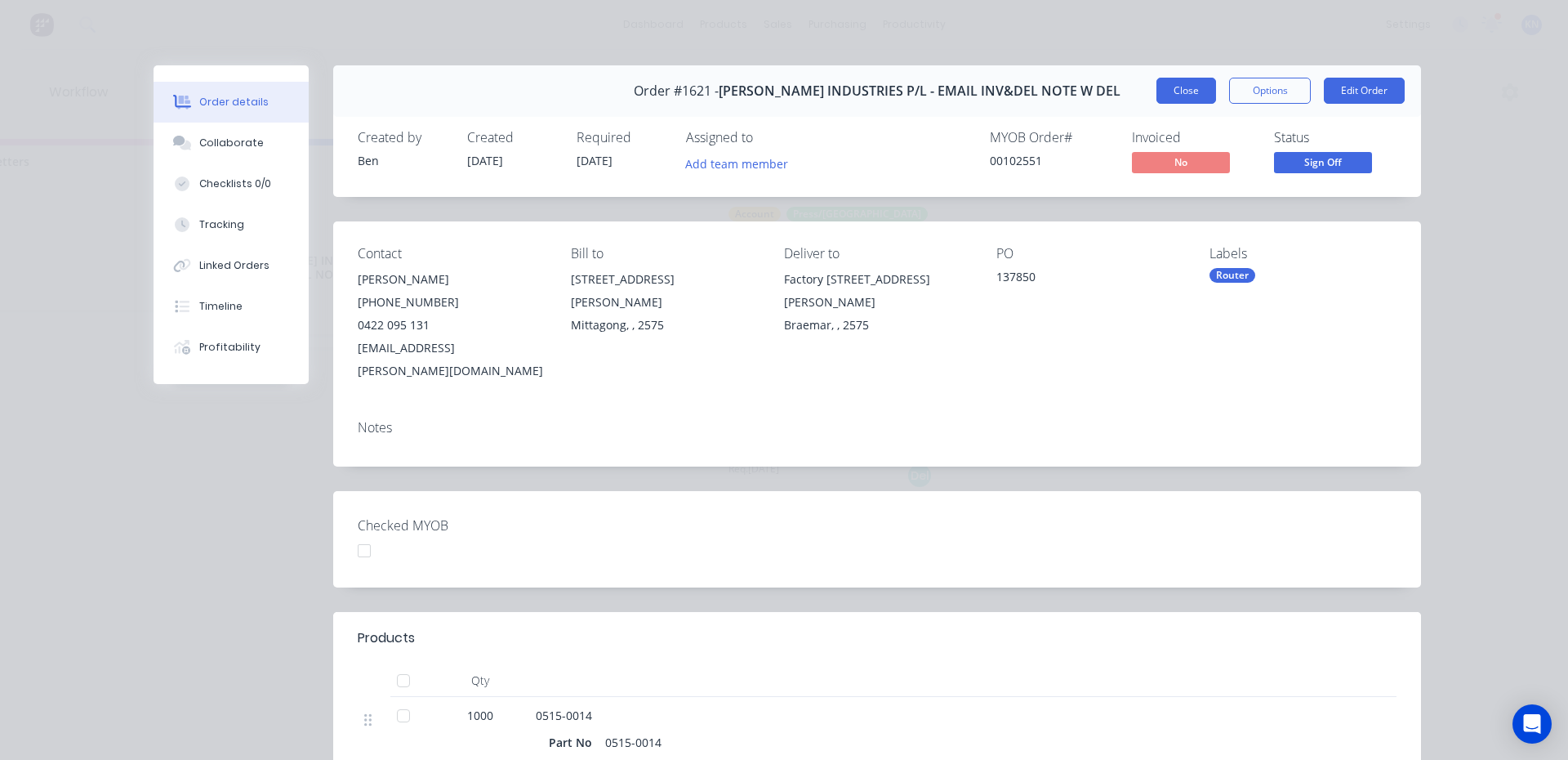
click at [1183, 87] on button "Close" at bounding box center [1185, 90] width 60 height 26
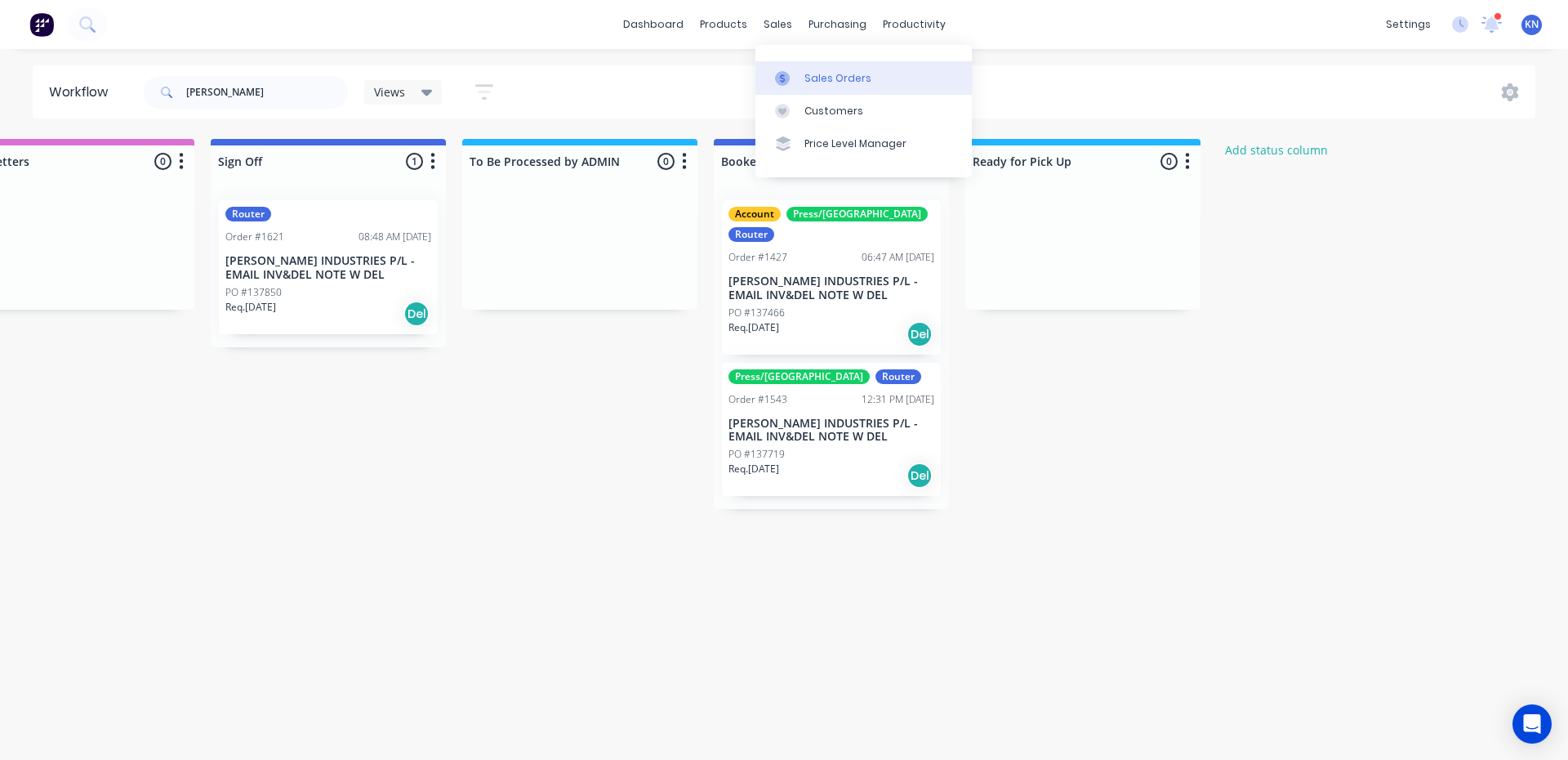
click at [813, 80] on div "Sales Orders" at bounding box center [838, 78] width 67 height 15
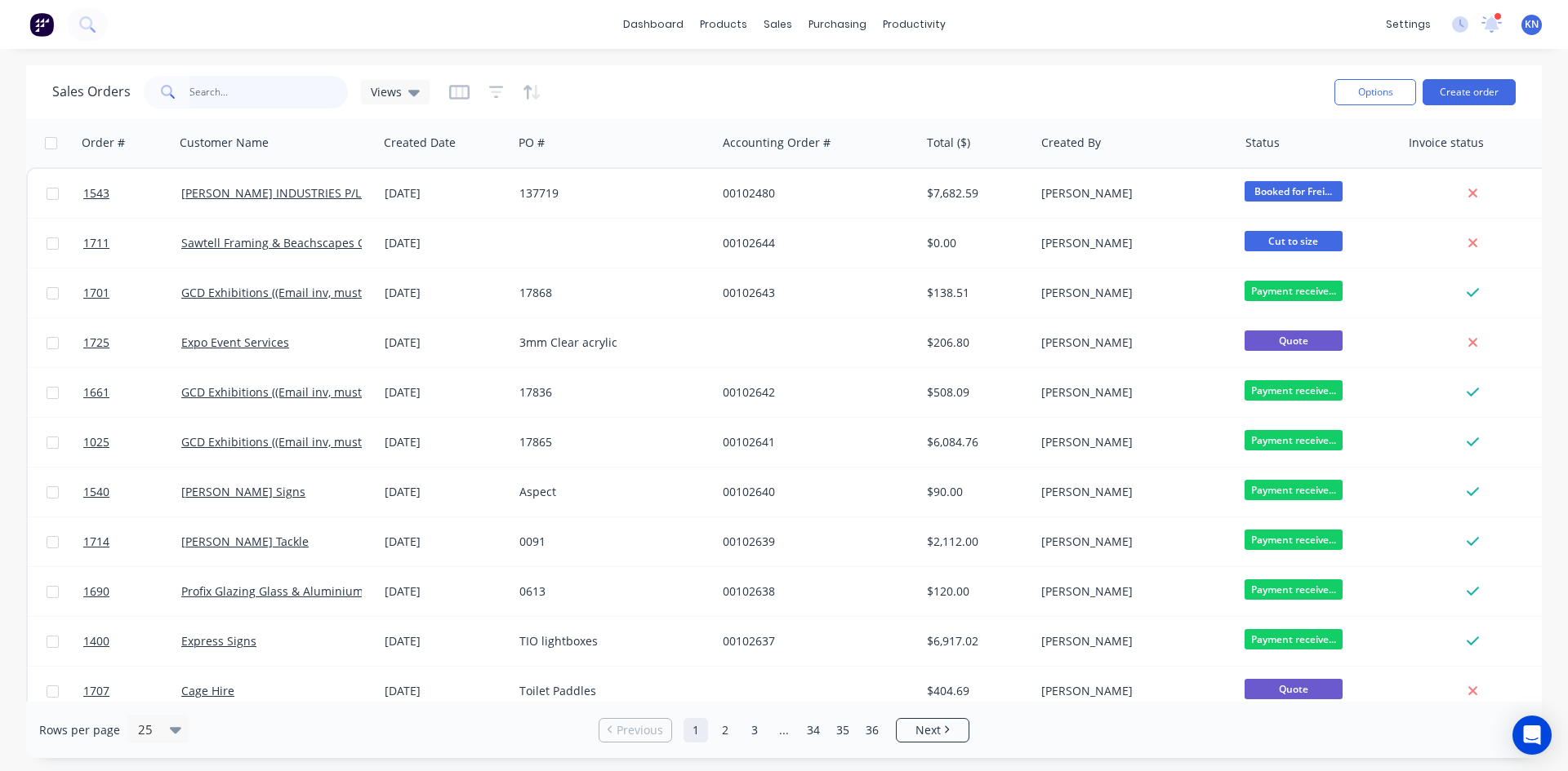
click at [282, 99] on input "text" at bounding box center [268, 92] width 159 height 32
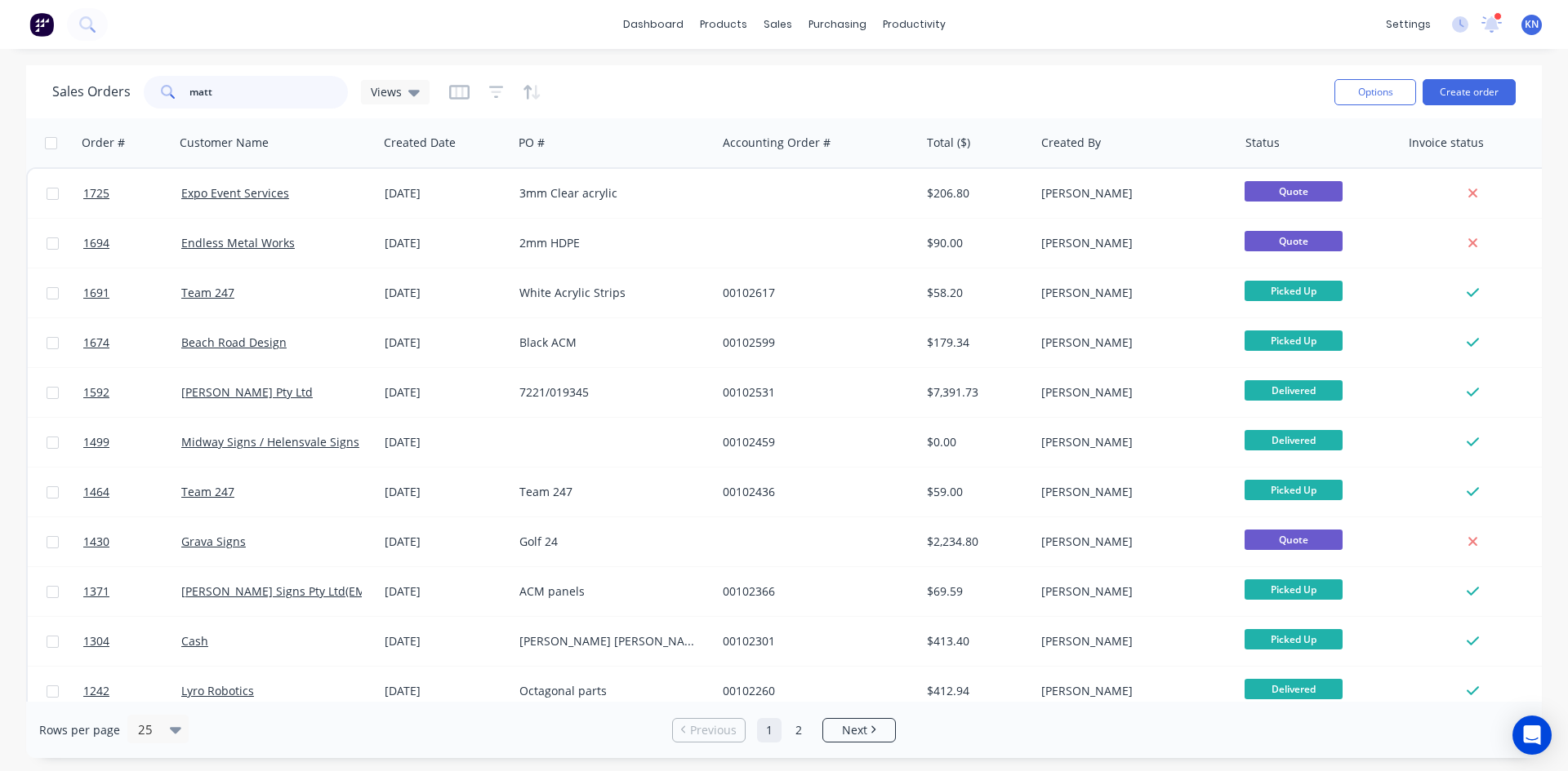
click at [265, 97] on input "matt" at bounding box center [268, 92] width 159 height 32
type input "m"
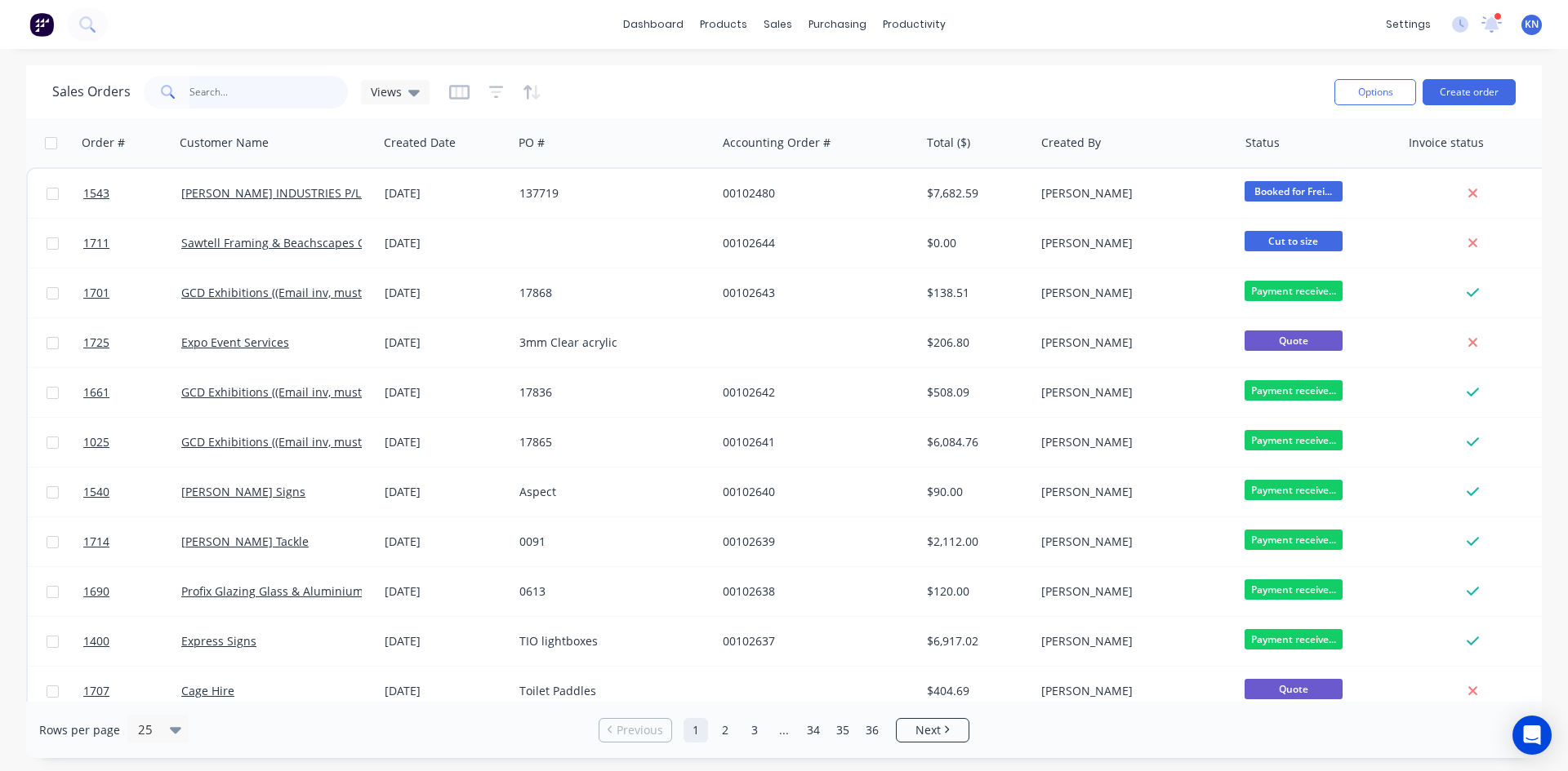
click at [267, 94] on input "text" at bounding box center [268, 92] width 159 height 32
click at [1494, 24] on icon at bounding box center [1492, 22] width 16 height 15
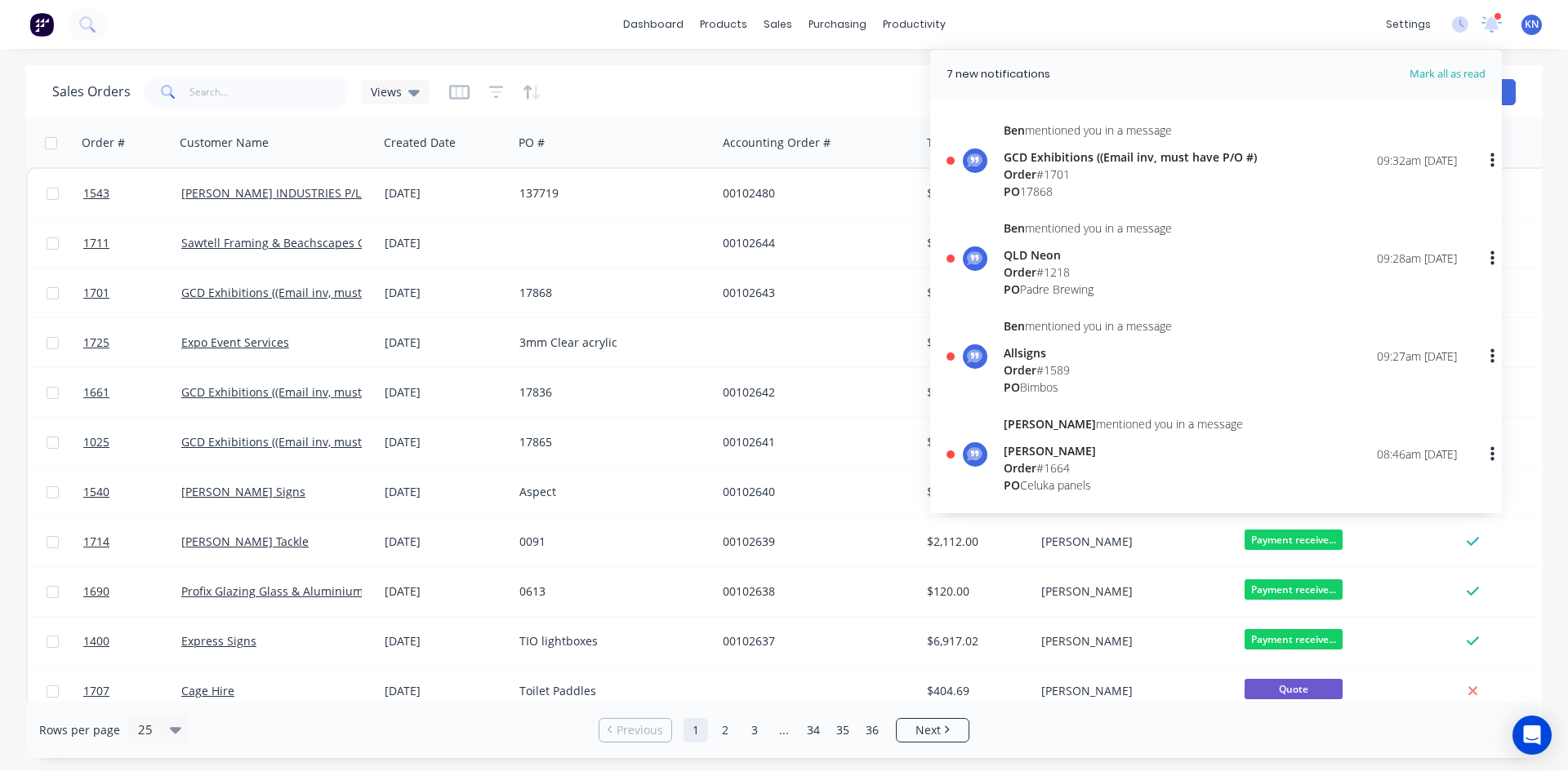
click at [452, 19] on div "dashboard products sales purchasing productivity dashboard products Product Cat…" at bounding box center [784, 24] width 1568 height 49
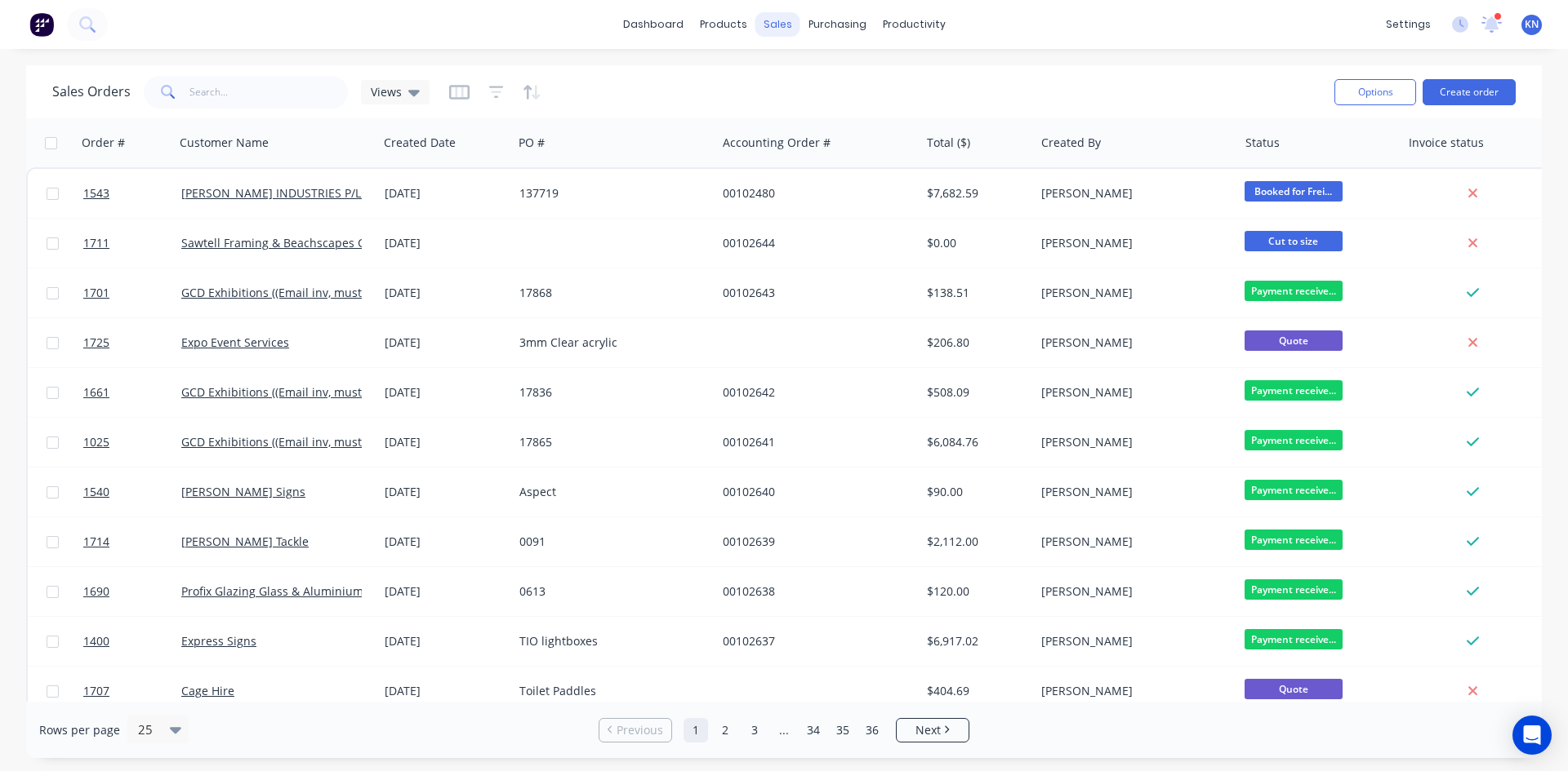
click at [778, 21] on div "sales" at bounding box center [778, 24] width 45 height 24
click at [801, 72] on link "Sales Orders" at bounding box center [864, 77] width 217 height 32
click at [902, 21] on div "productivity" at bounding box center [914, 24] width 79 height 24
click at [943, 79] on div "Workflow" at bounding box center [942, 78] width 49 height 15
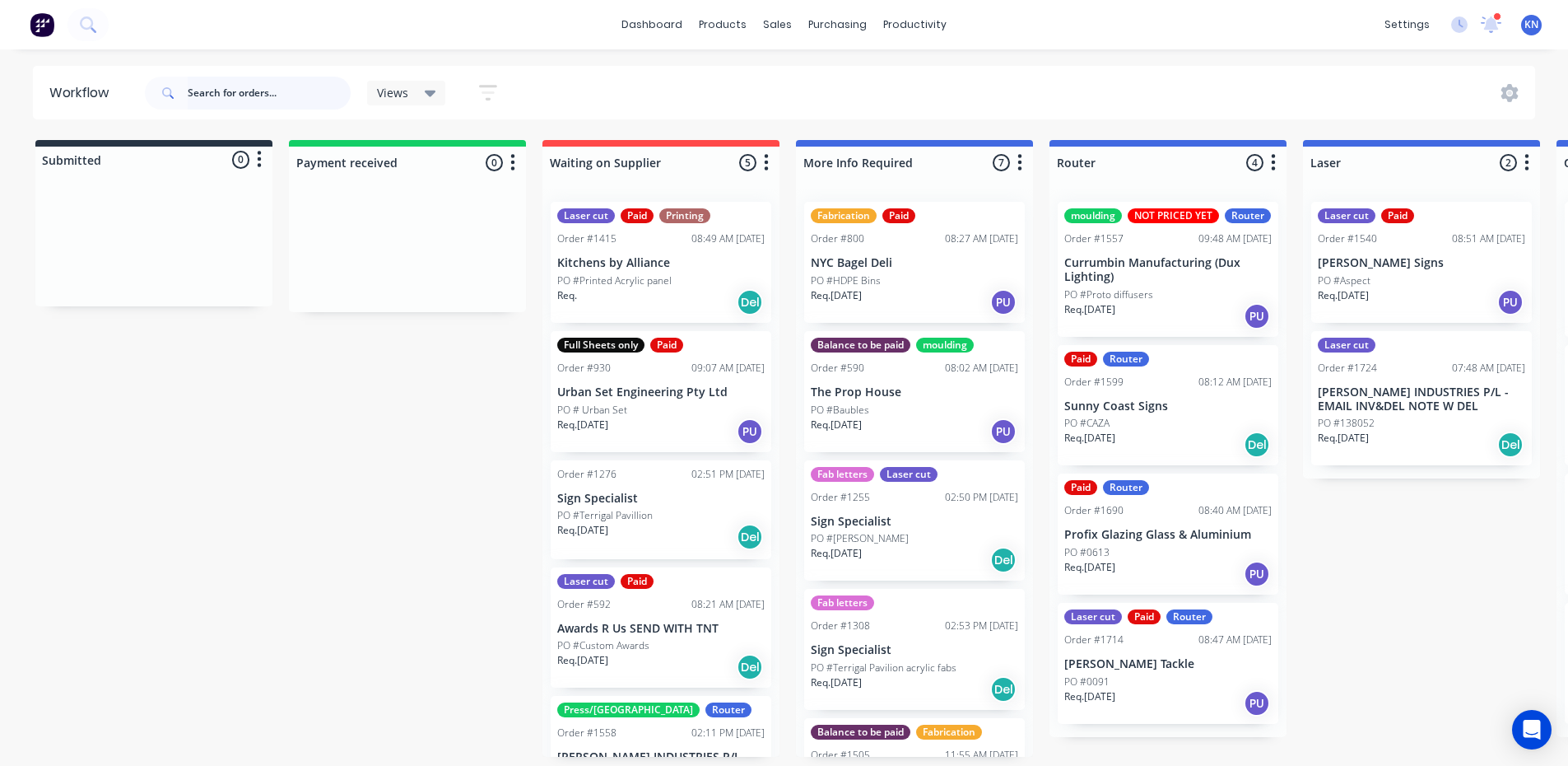
click at [270, 92] on input "text" at bounding box center [270, 93] width 163 height 32
type input "gcd"
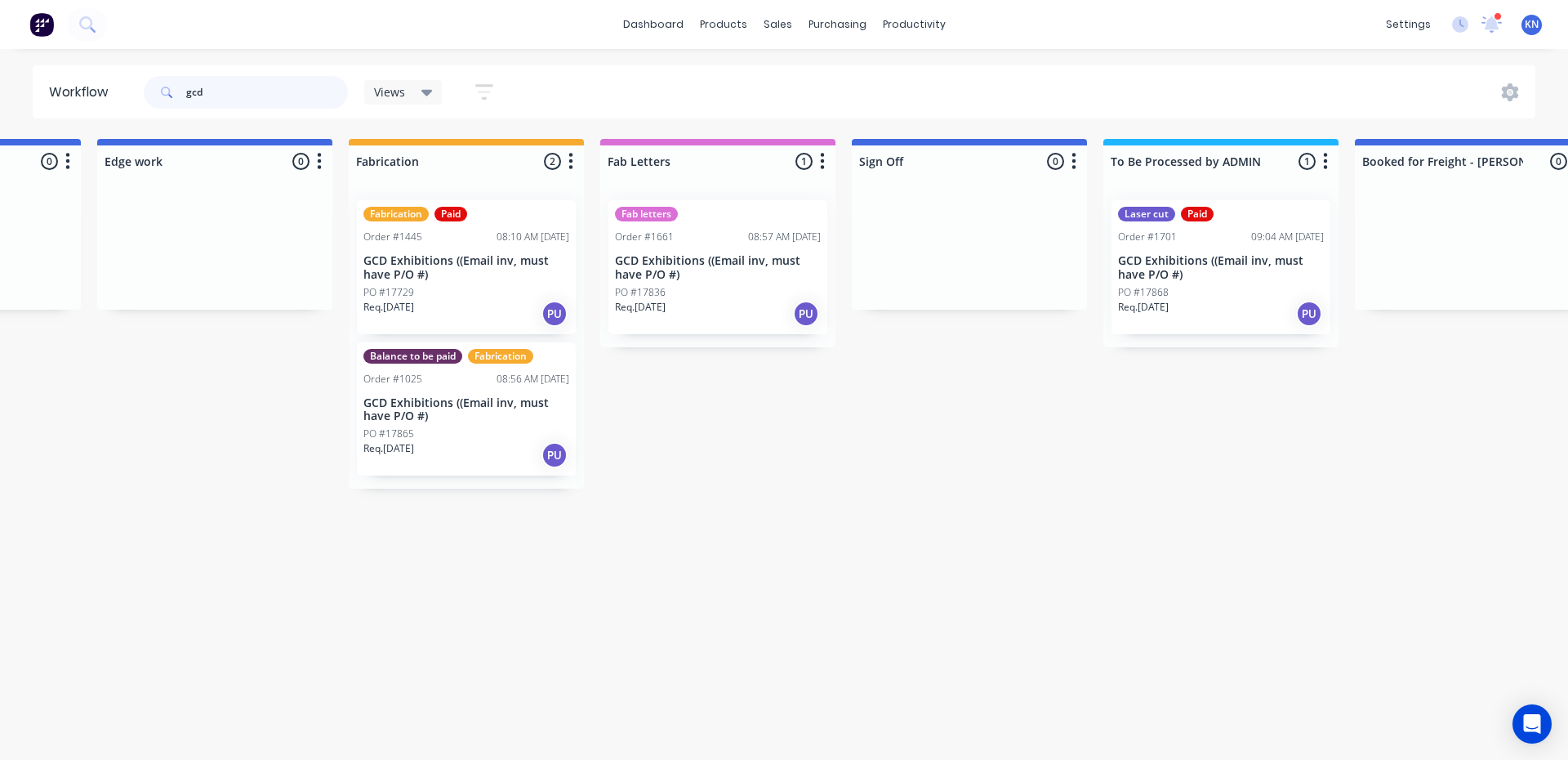
scroll to position [0, 1714]
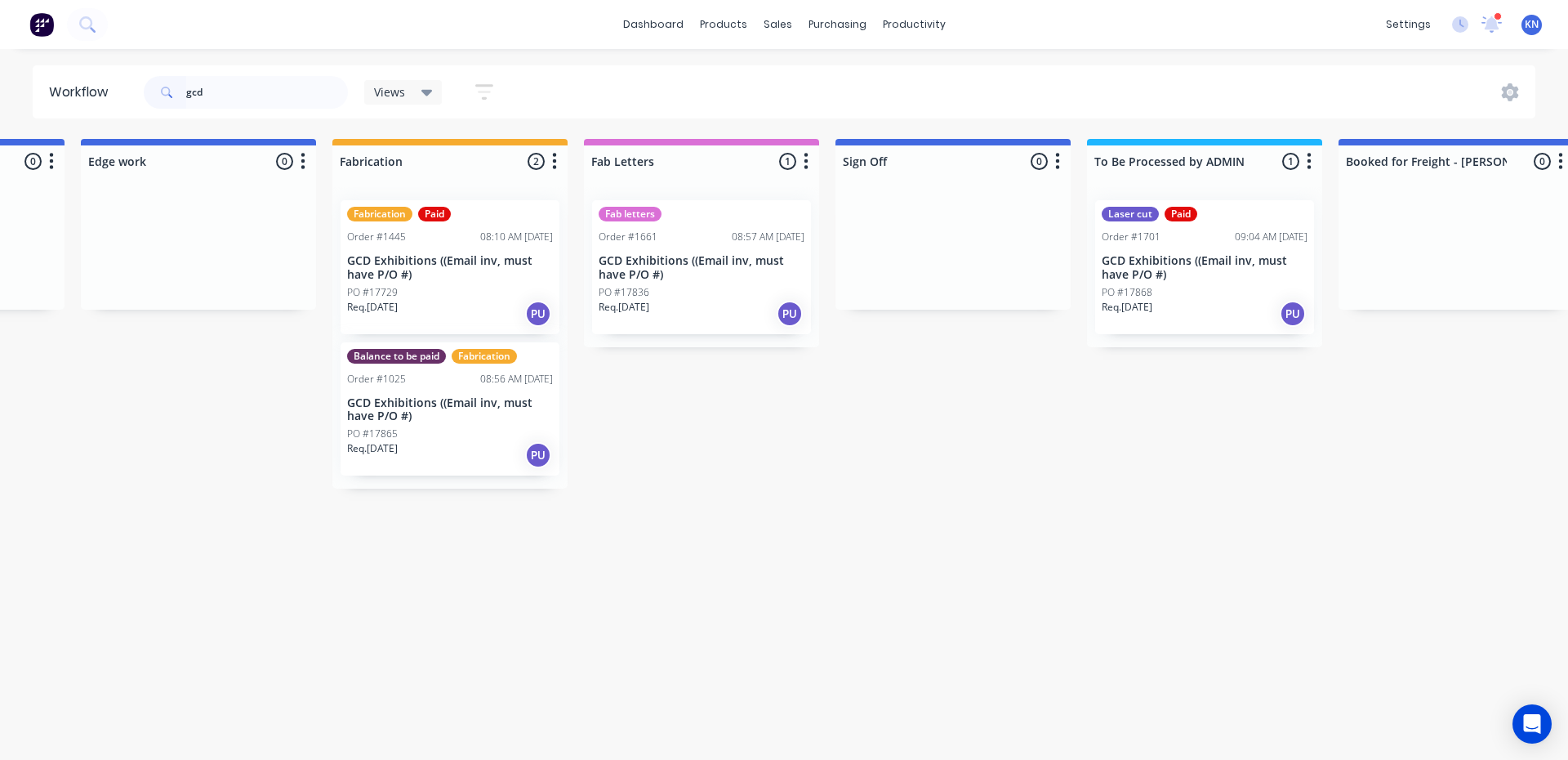
click at [656, 295] on div "PO #17836" at bounding box center [701, 292] width 206 height 15
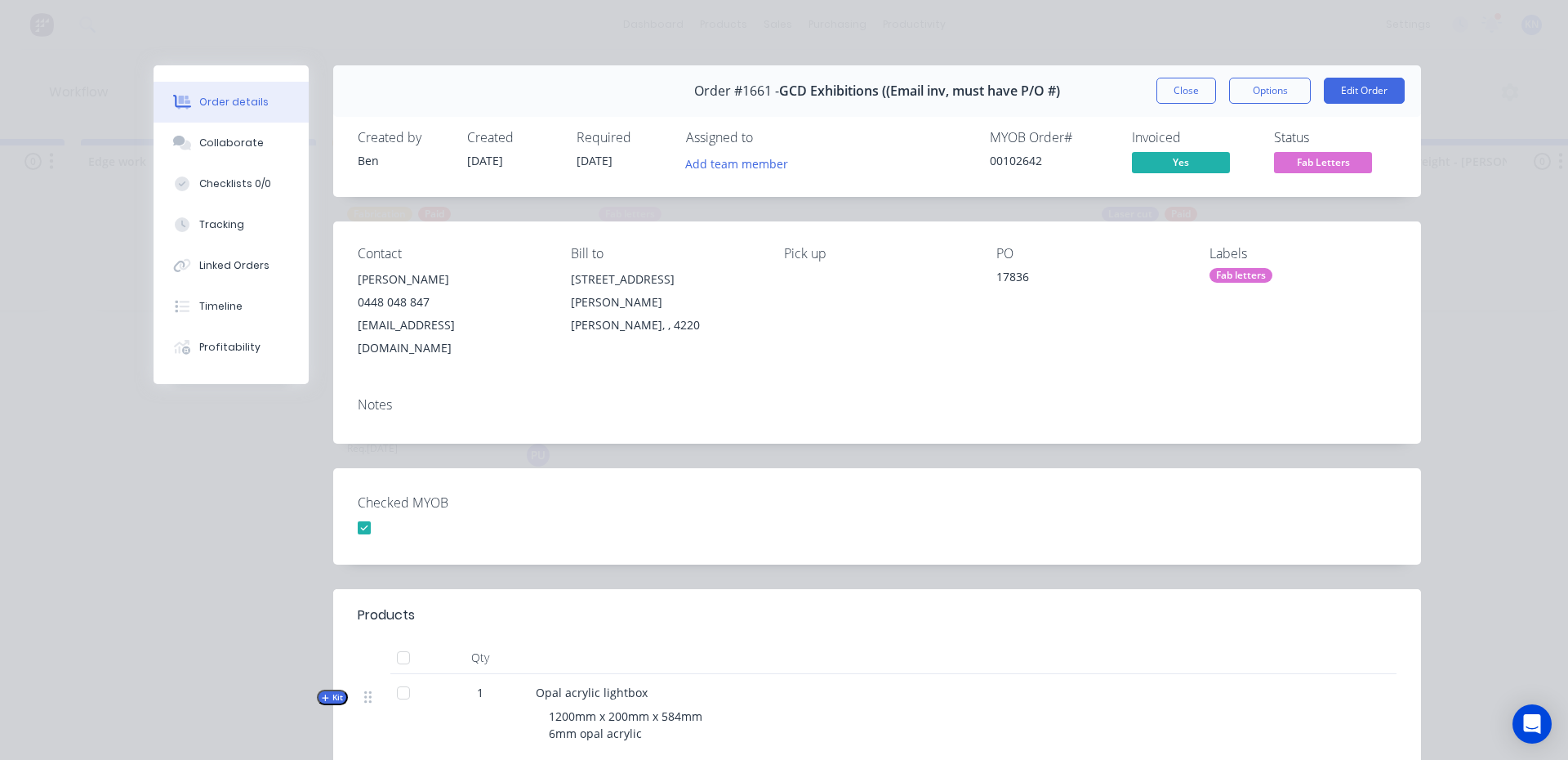
click at [1231, 272] on div "Fab letters" at bounding box center [1241, 274] width 62 height 15
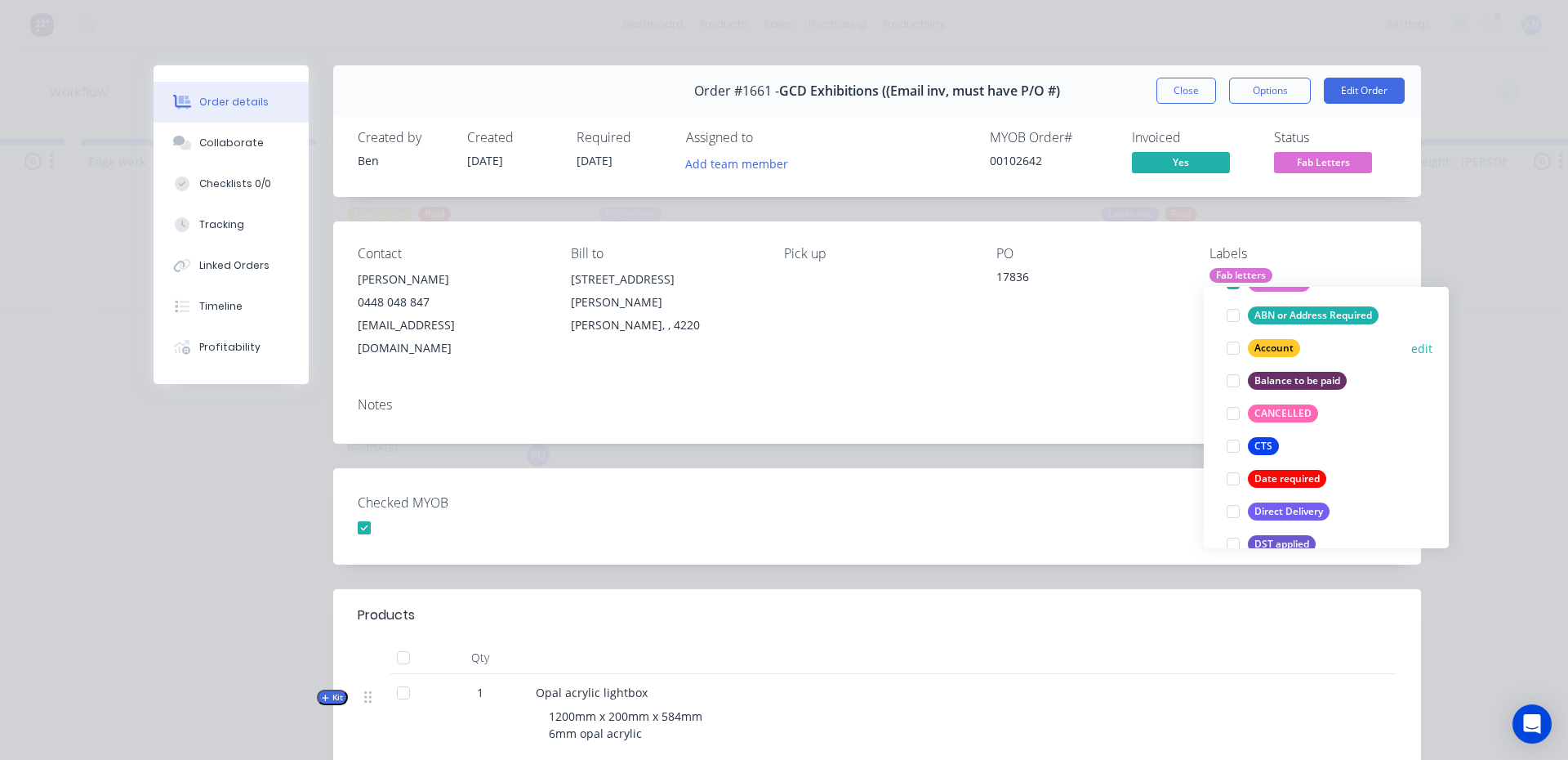
scroll to position [163, 0]
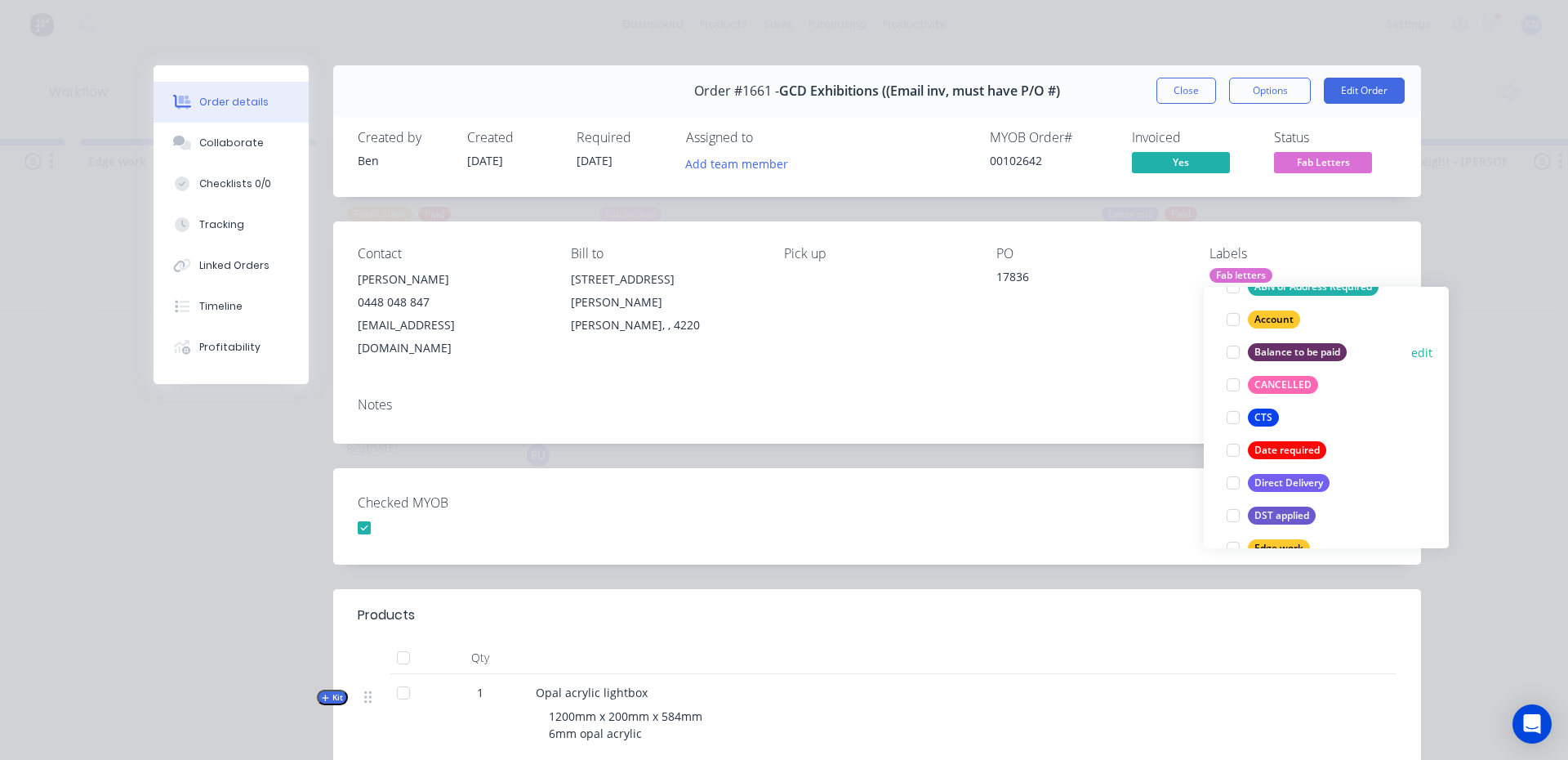
click at [1234, 353] on div at bounding box center [1232, 352] width 32 height 32
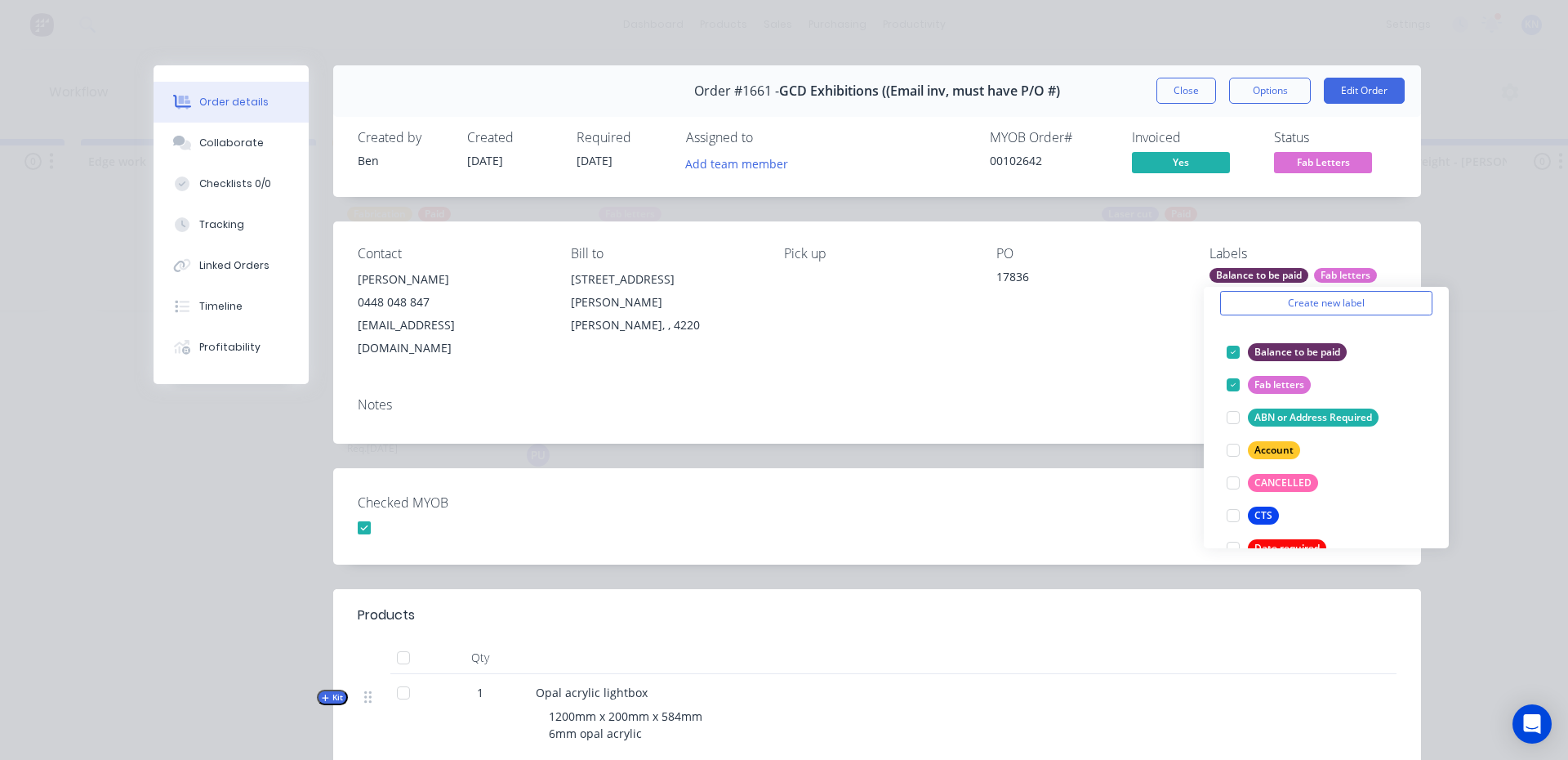
click at [1093, 498] on div "Checked MYOB" at bounding box center [877, 516] width 1088 height 97
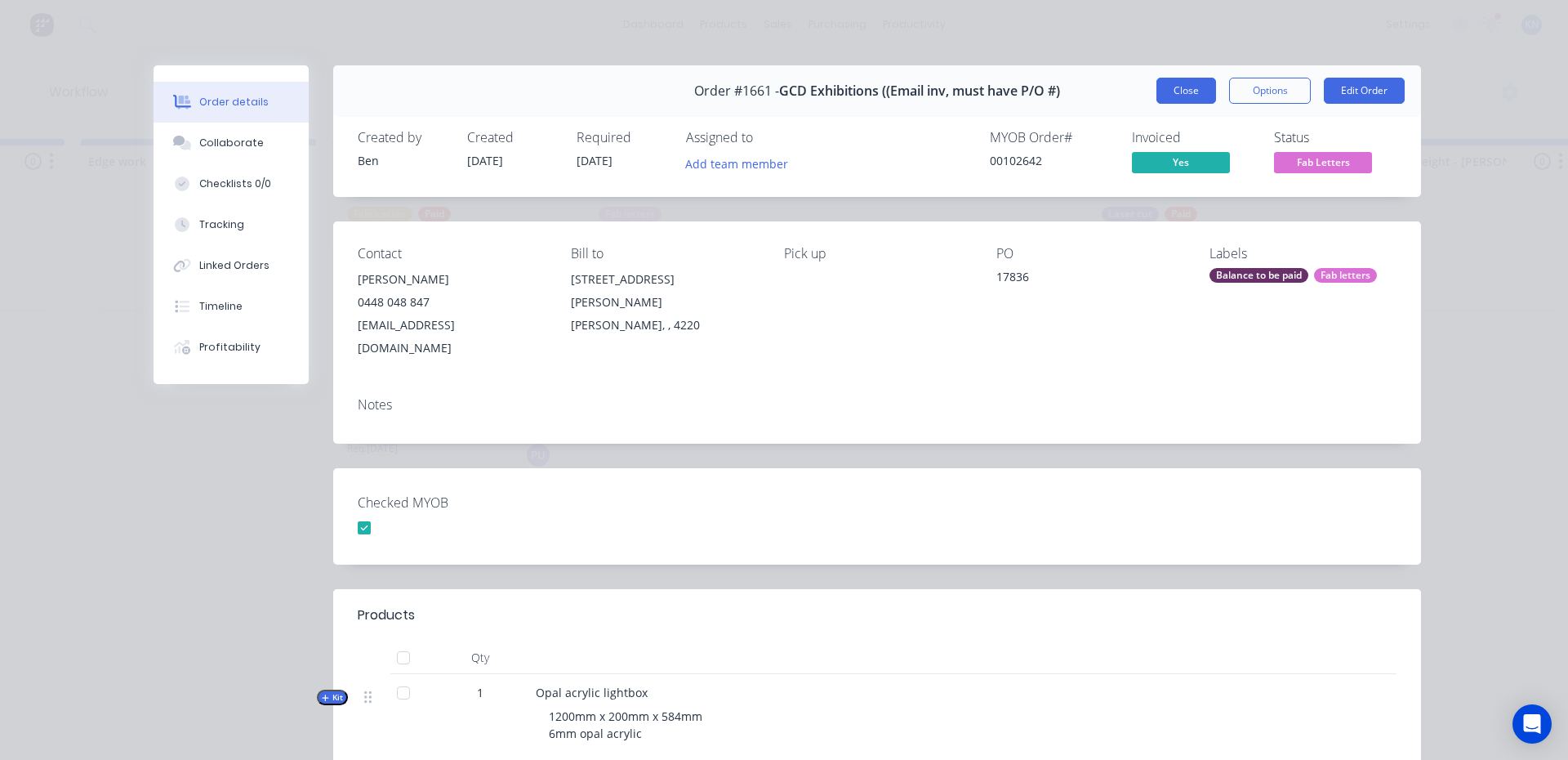
click at [1178, 87] on button "Close" at bounding box center [1185, 90] width 60 height 26
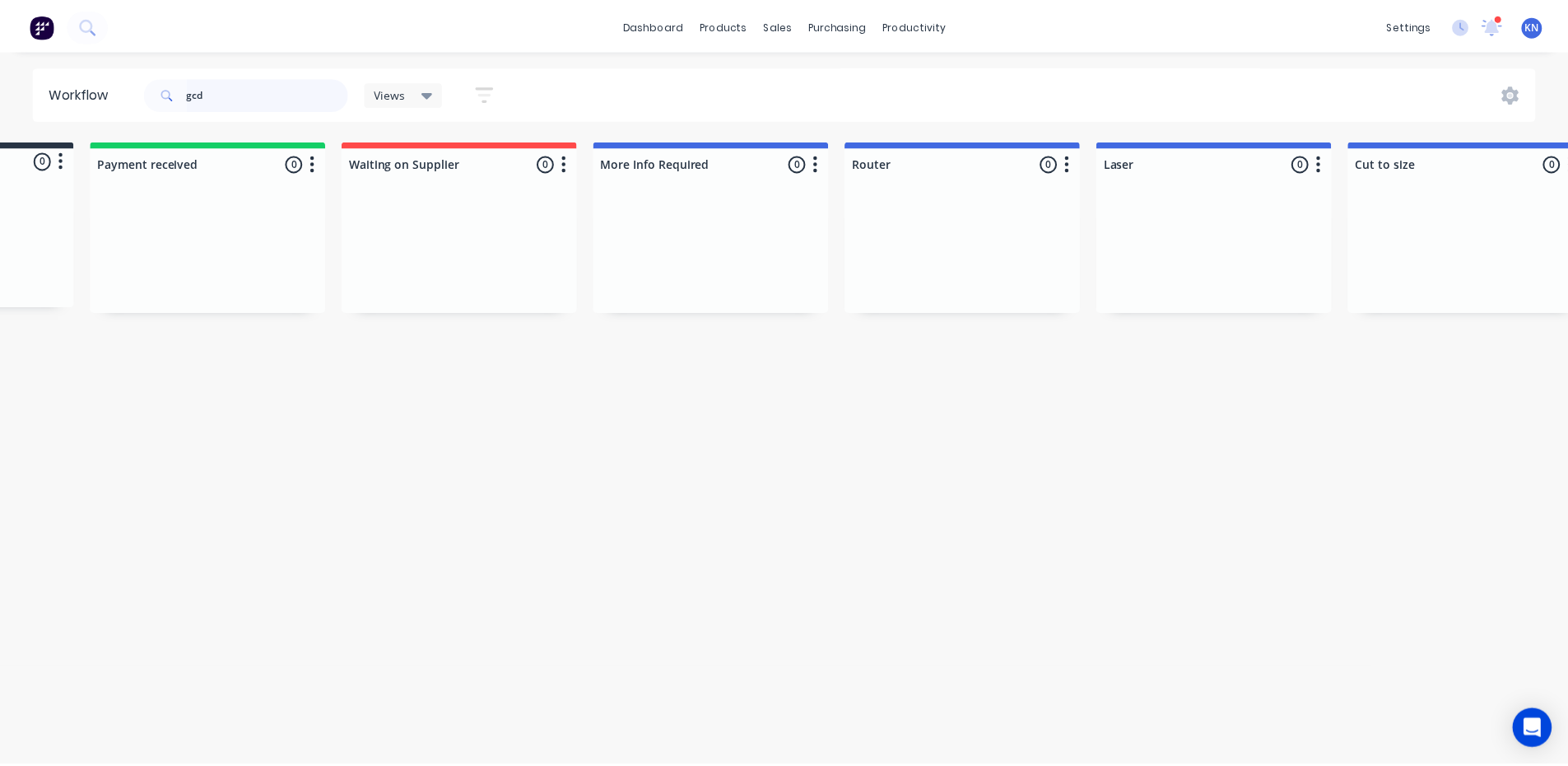
scroll to position [0, 0]
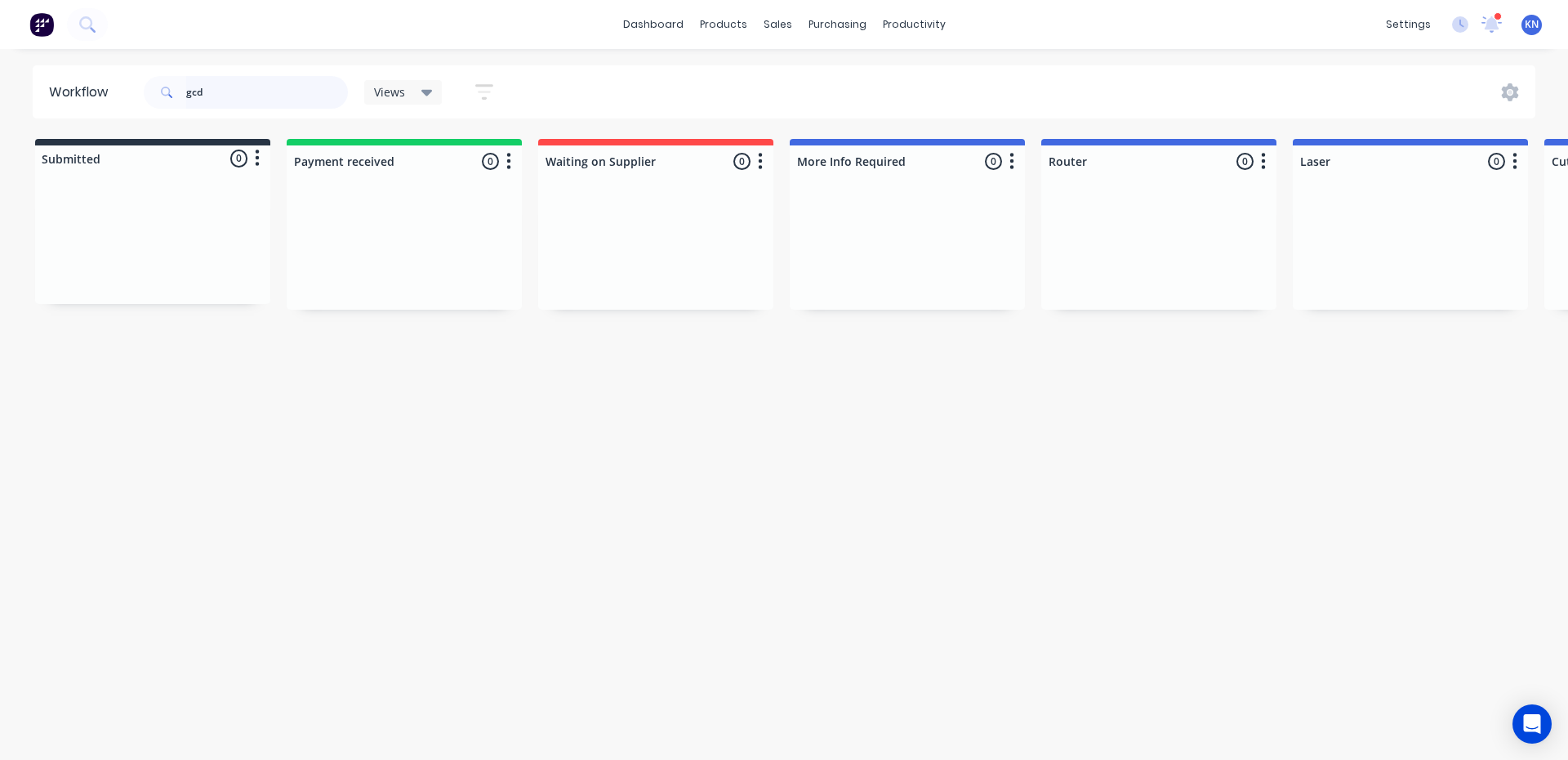
drag, startPoint x: 227, startPoint y: 86, endPoint x: 179, endPoint y: 87, distance: 48.0
click at [179, 87] on div "gcd" at bounding box center [245, 92] width 204 height 32
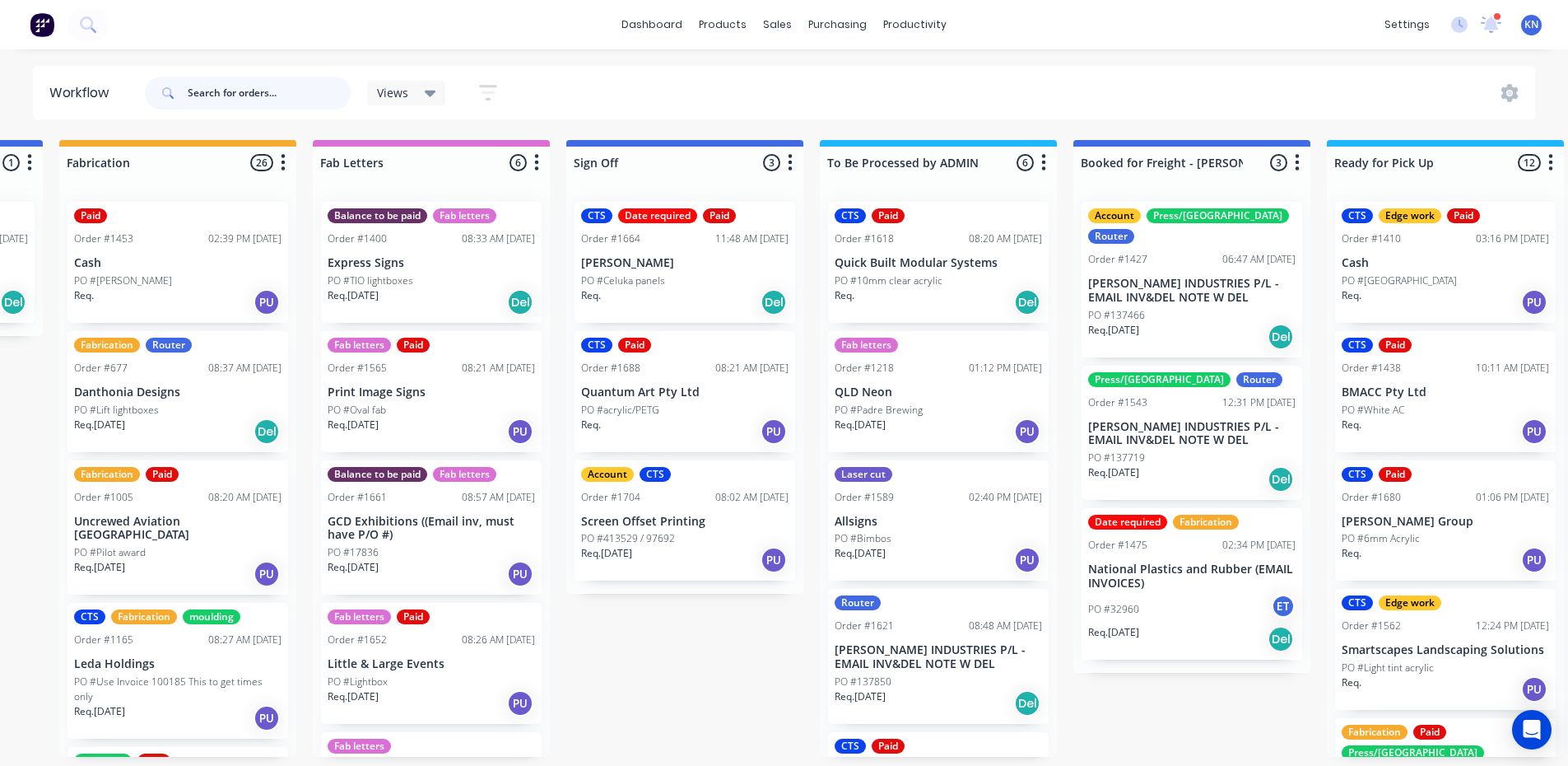
scroll to position [0, 2006]
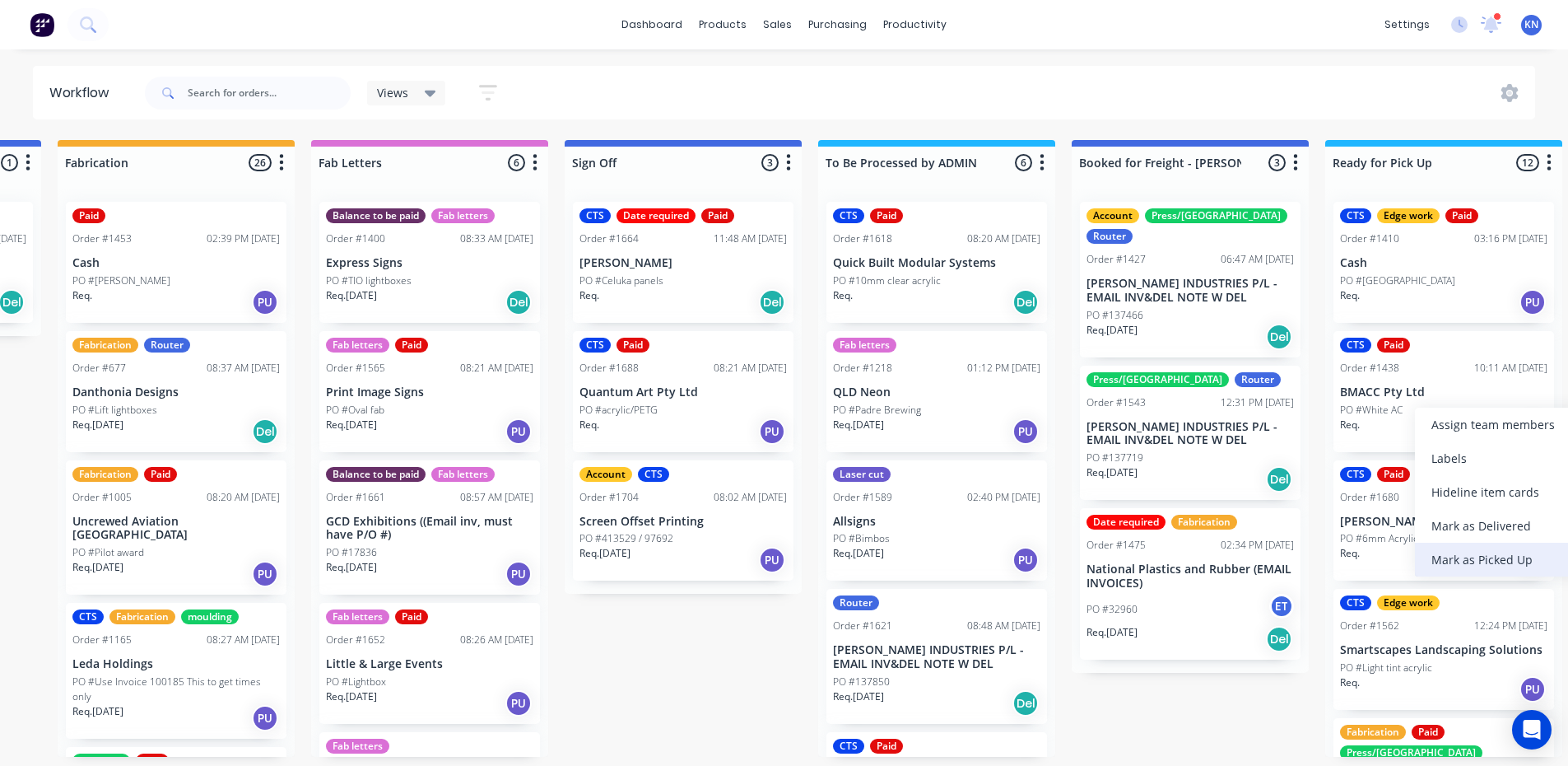
click at [1480, 557] on div "Mark as Picked Up" at bounding box center [1498, 559] width 165 height 33
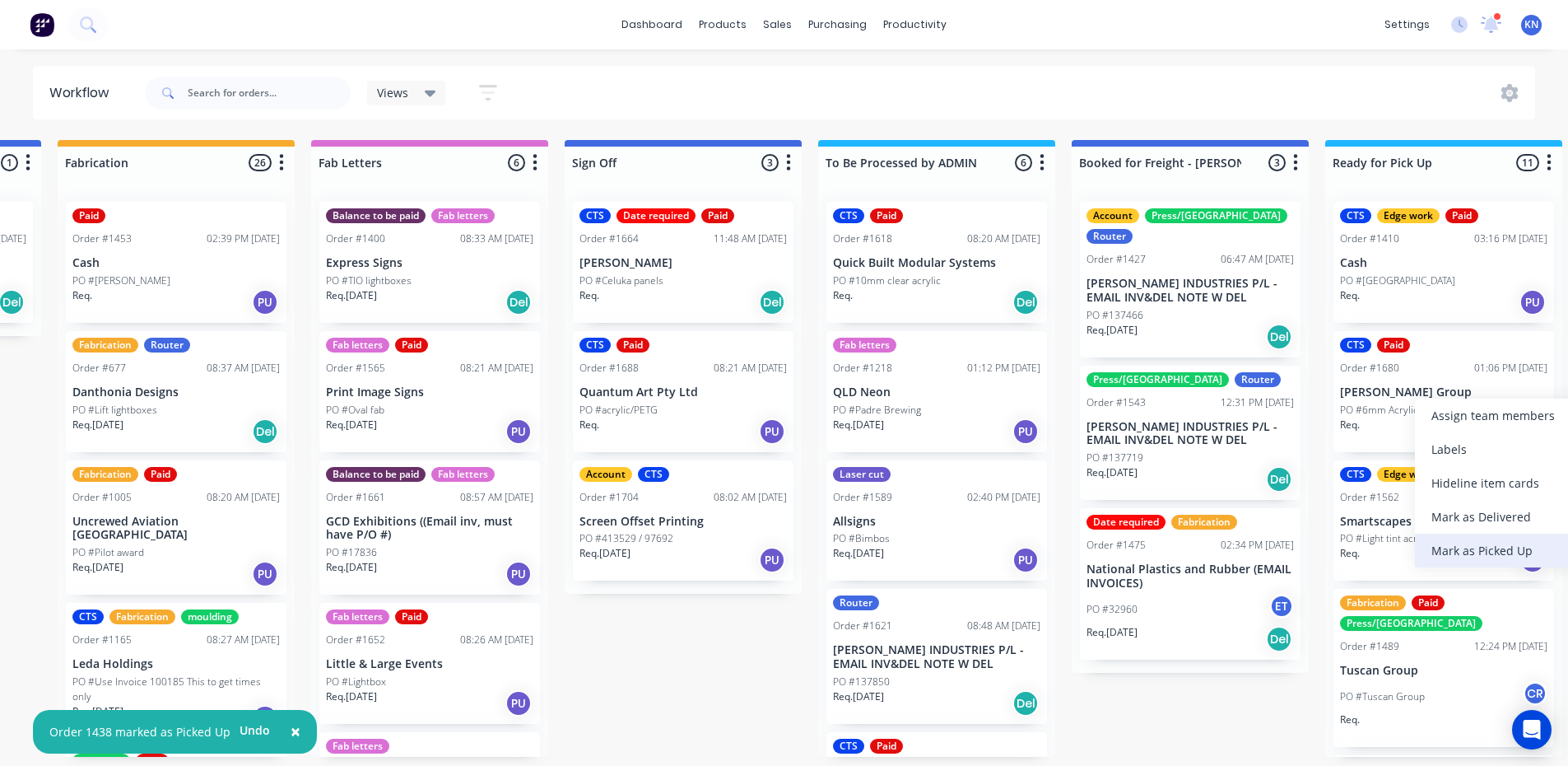
click at [1478, 549] on div "Mark as Picked Up" at bounding box center [1498, 550] width 165 height 33
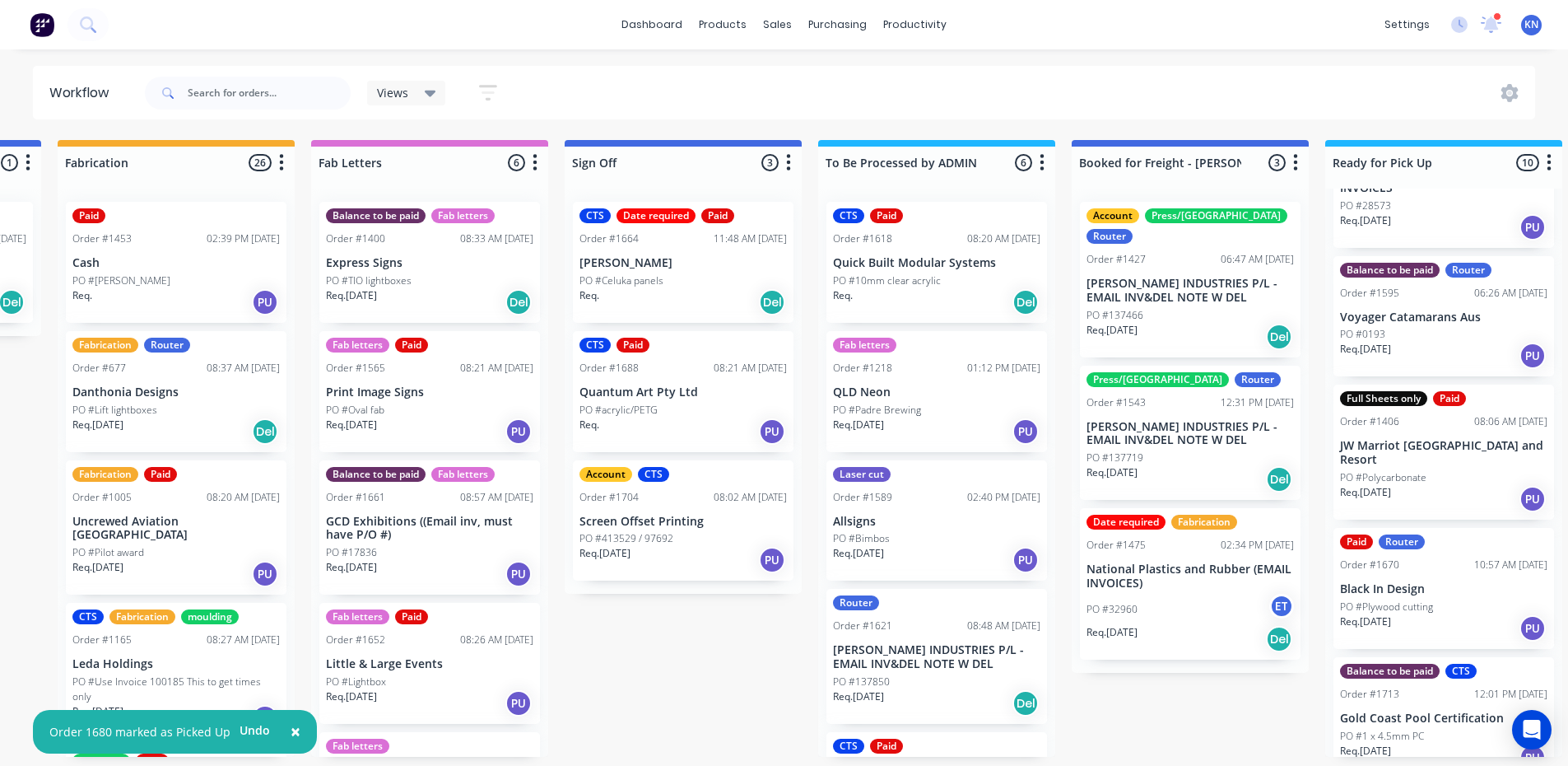
scroll to position [773, 0]
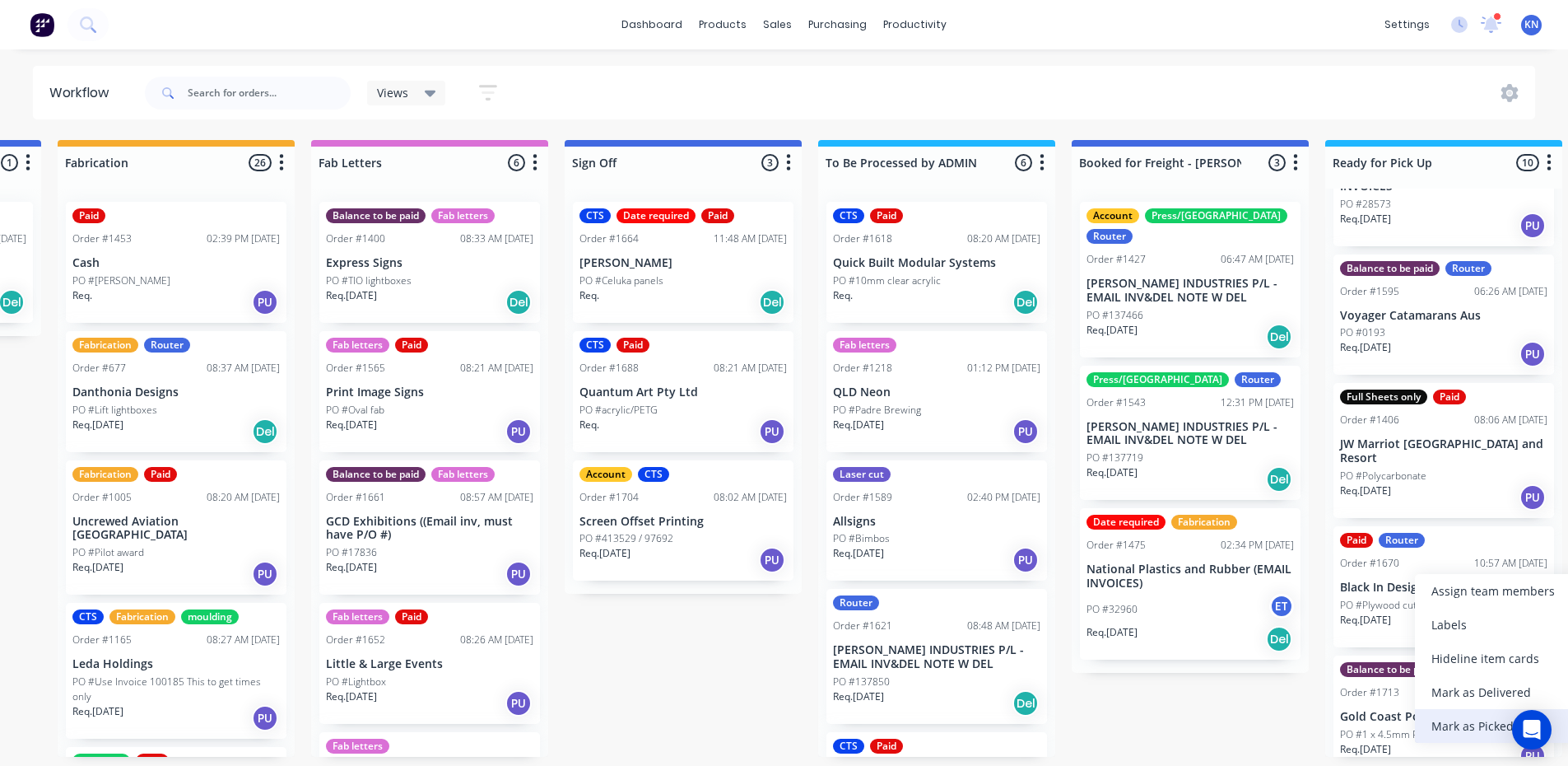
click at [1458, 726] on div "Mark as Picked Up" at bounding box center [1498, 726] width 165 height 33
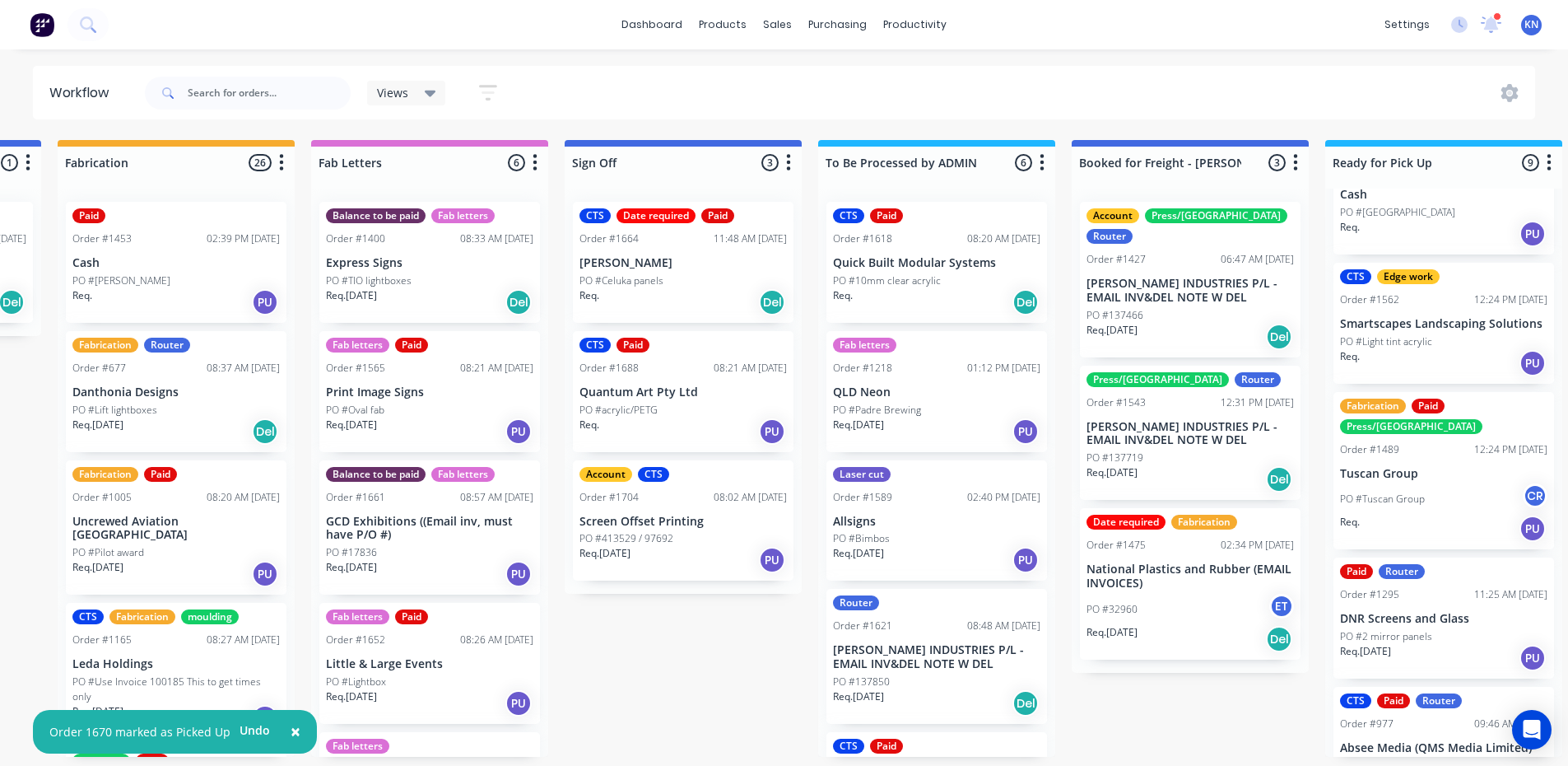
scroll to position [0, 0]
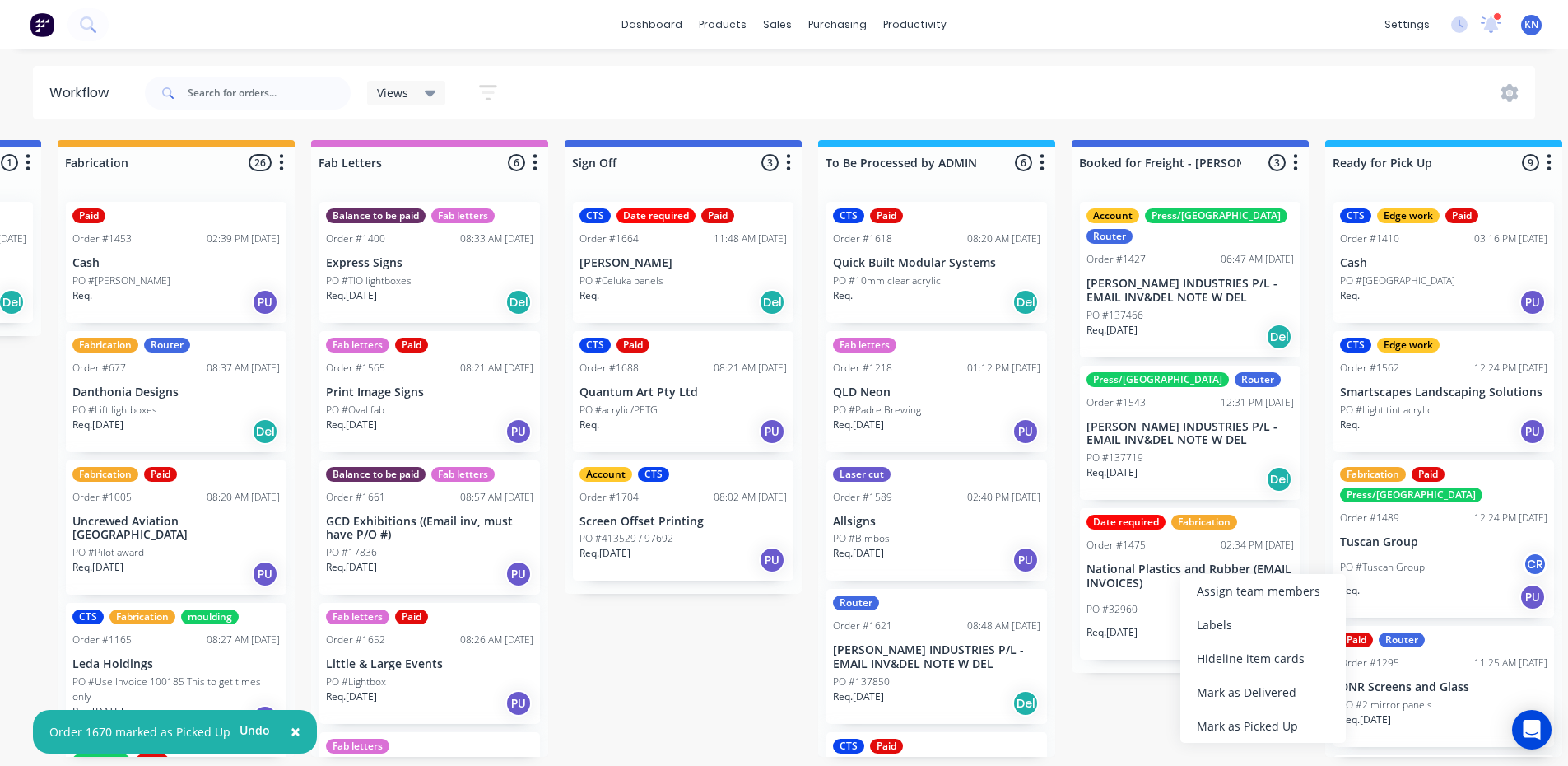
click at [1262, 684] on div "Mark as Delivered" at bounding box center [1263, 692] width 165 height 33
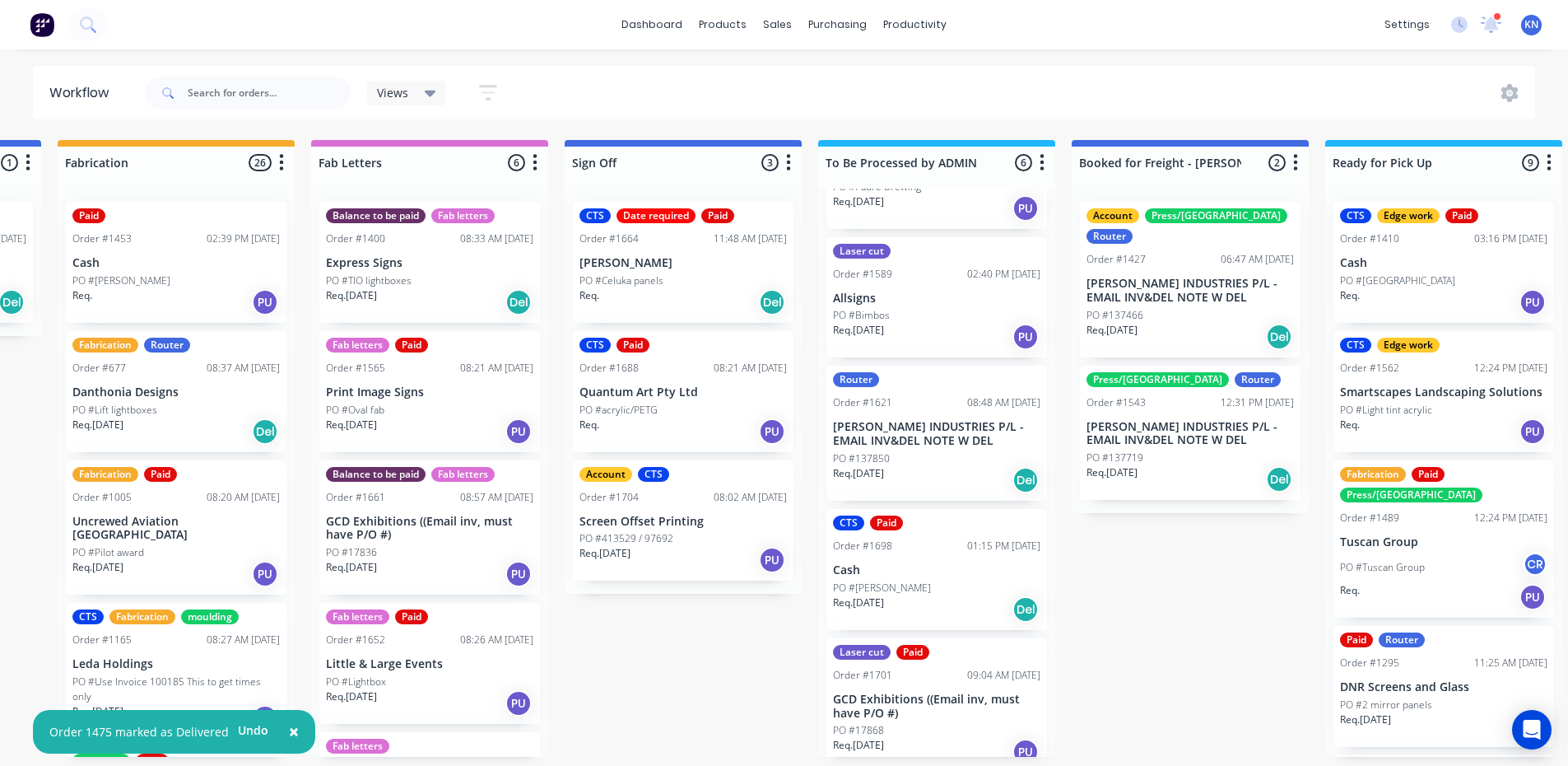
scroll to position [239, 0]
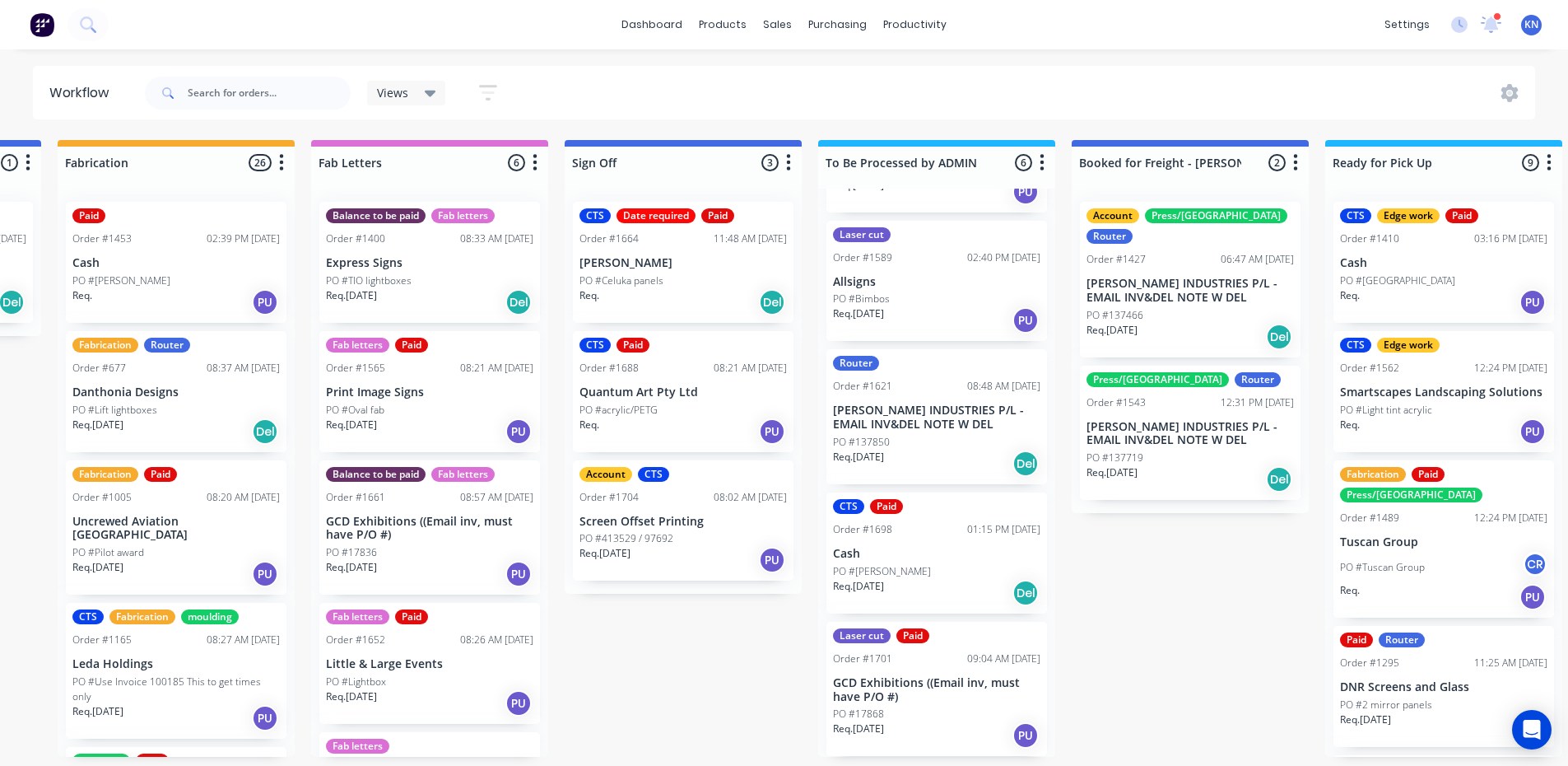
click at [909, 435] on div "PO #137850" at bounding box center [936, 442] width 208 height 15
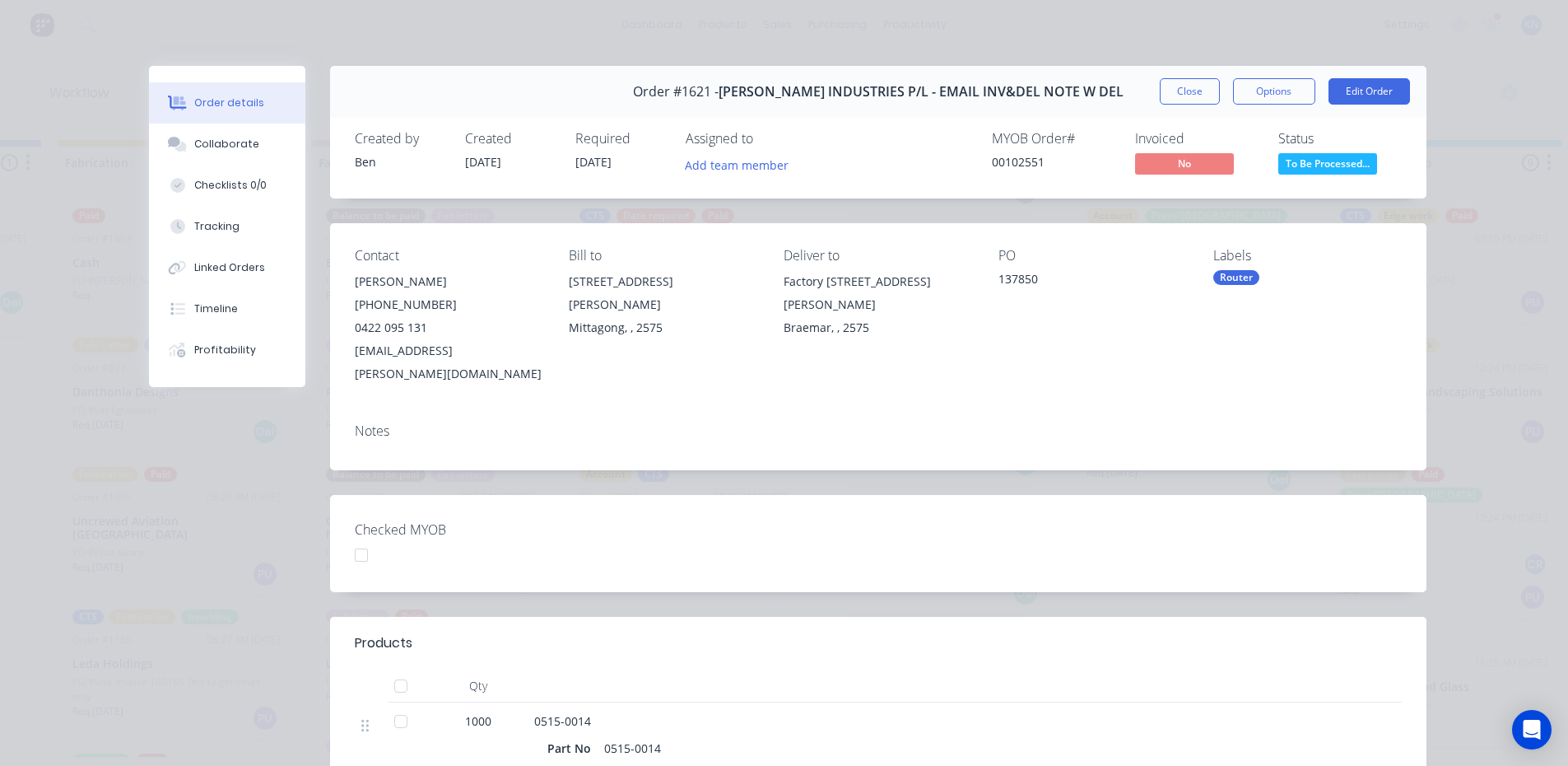
scroll to position [0, 2006]
click at [1188, 90] on button "Close" at bounding box center [1189, 91] width 60 height 27
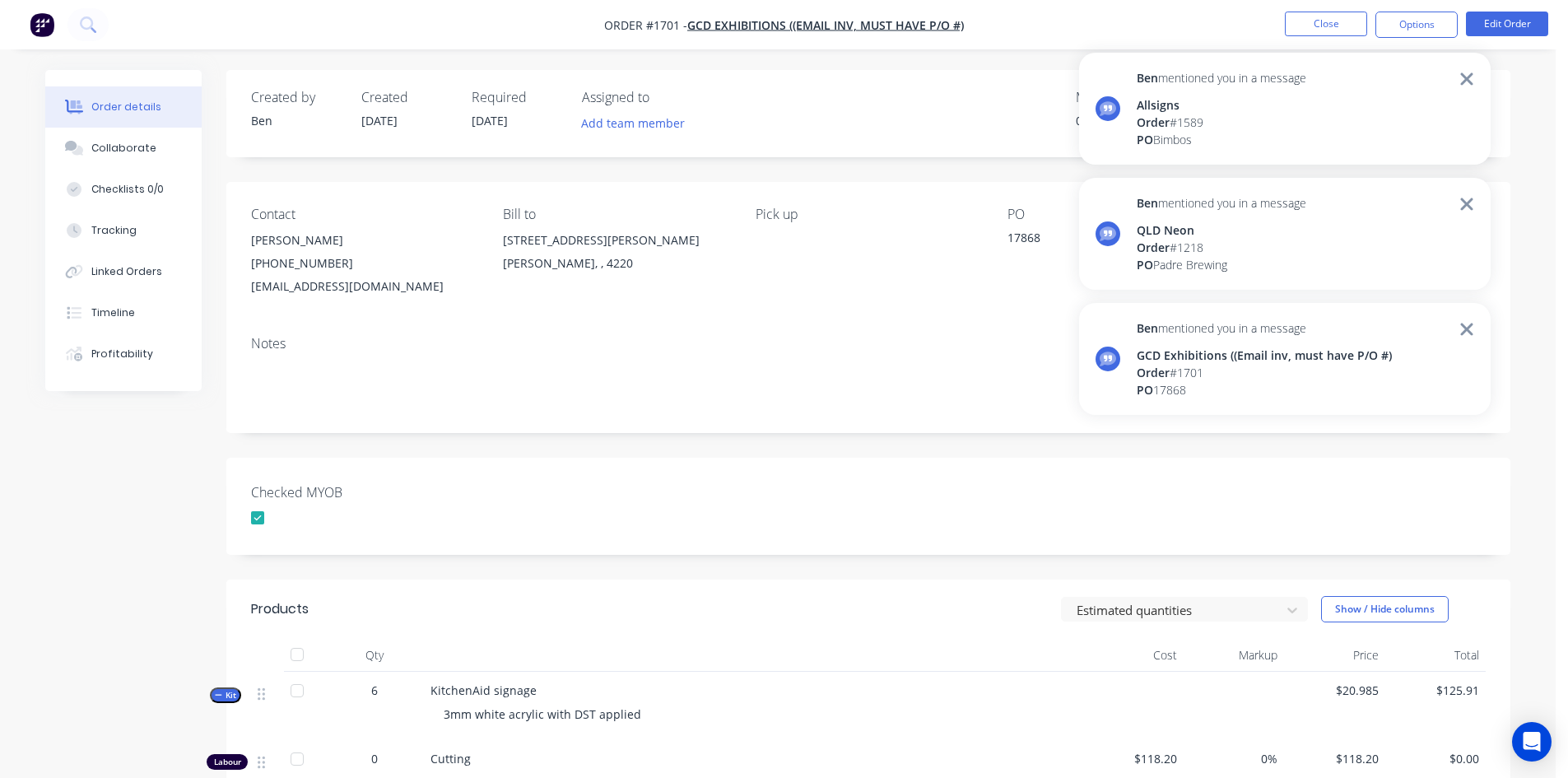
click at [892, 516] on div "Checked MYOB" at bounding box center [868, 506] width 1285 height 97
click at [1323, 25] on button "Close" at bounding box center [1327, 24] width 83 height 25
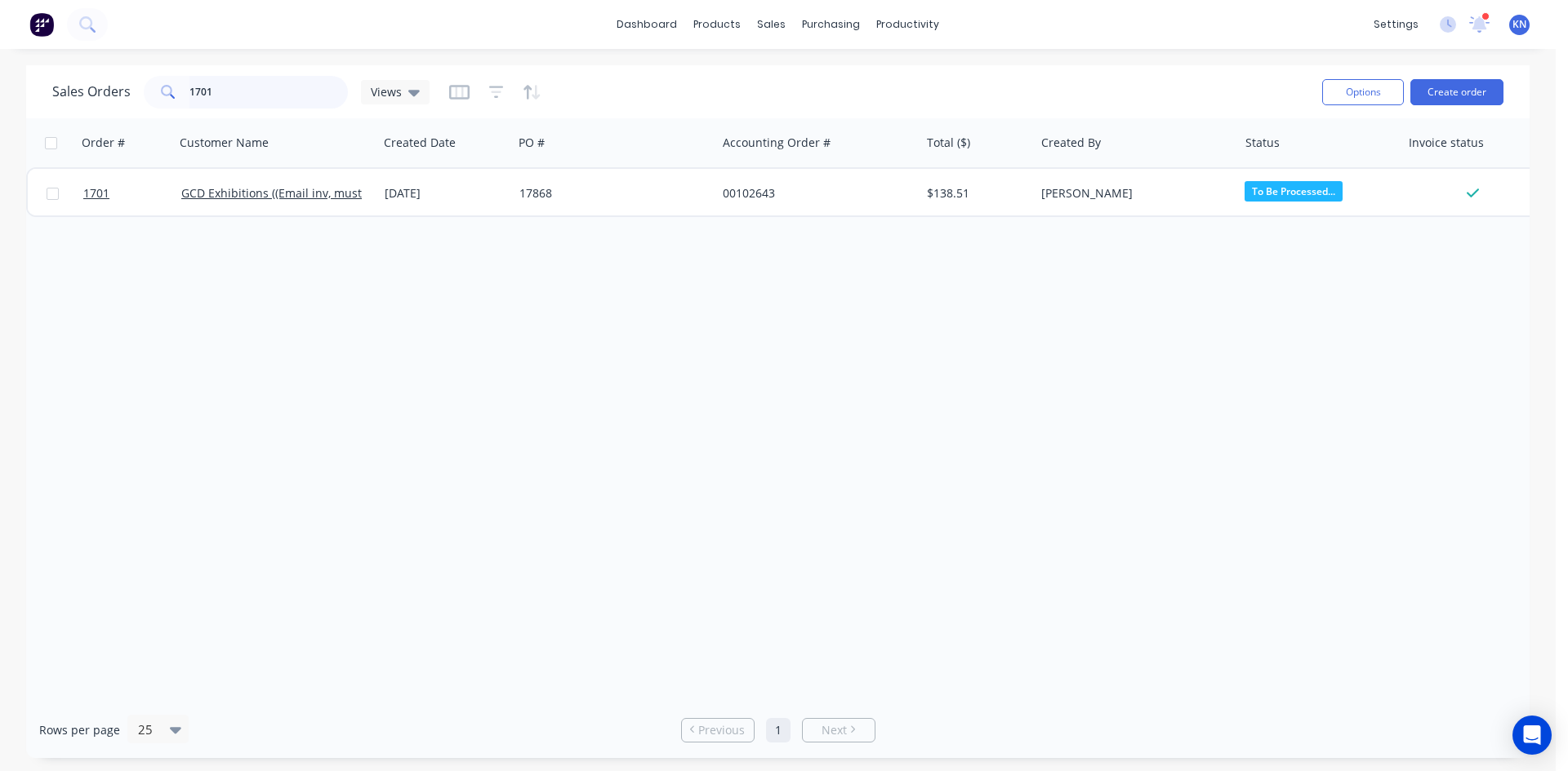
click at [252, 84] on input "1701" at bounding box center [268, 92] width 159 height 32
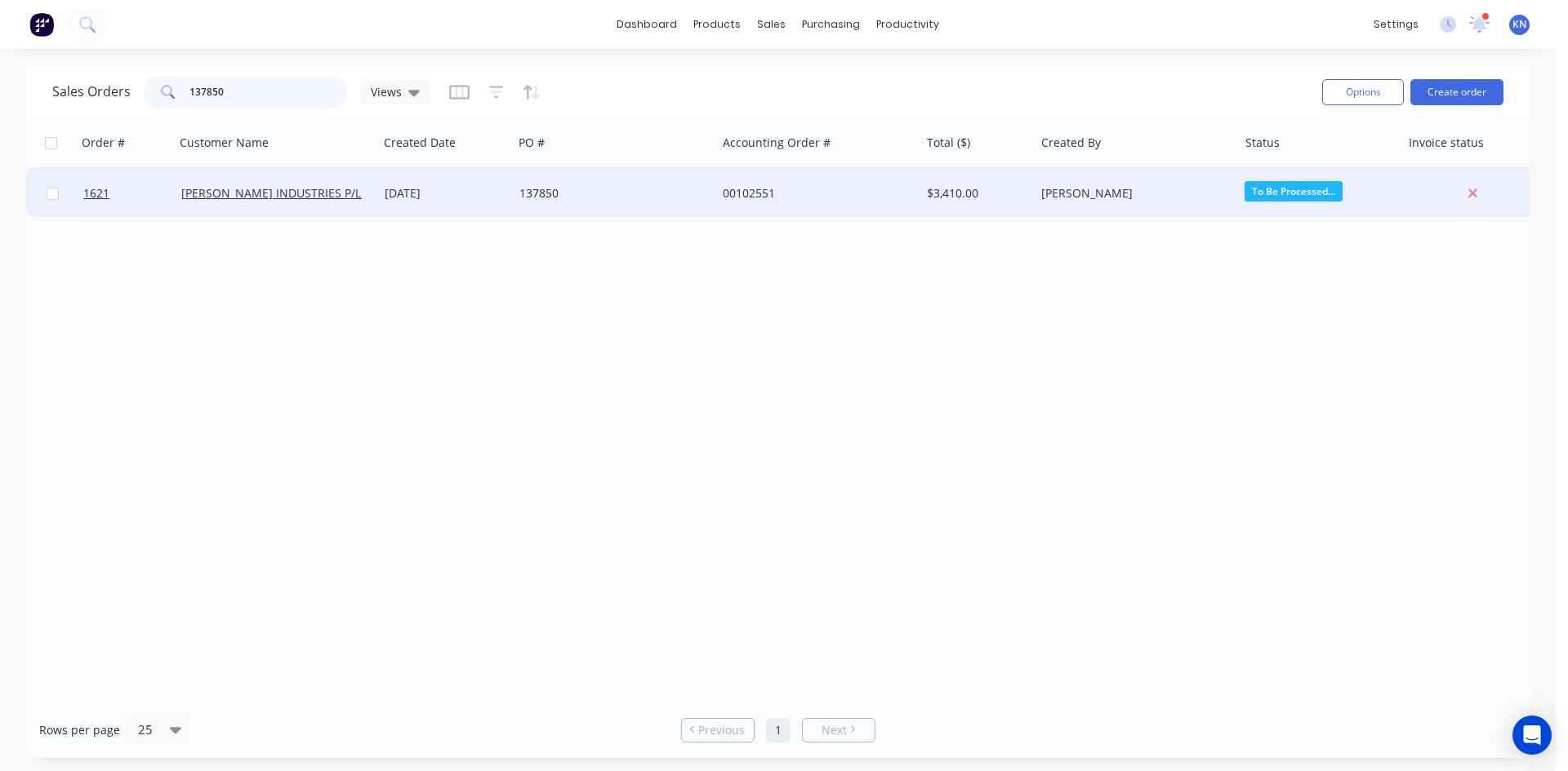
type input "137850"
click at [645, 192] on div "137850" at bounding box center [610, 193] width 182 height 17
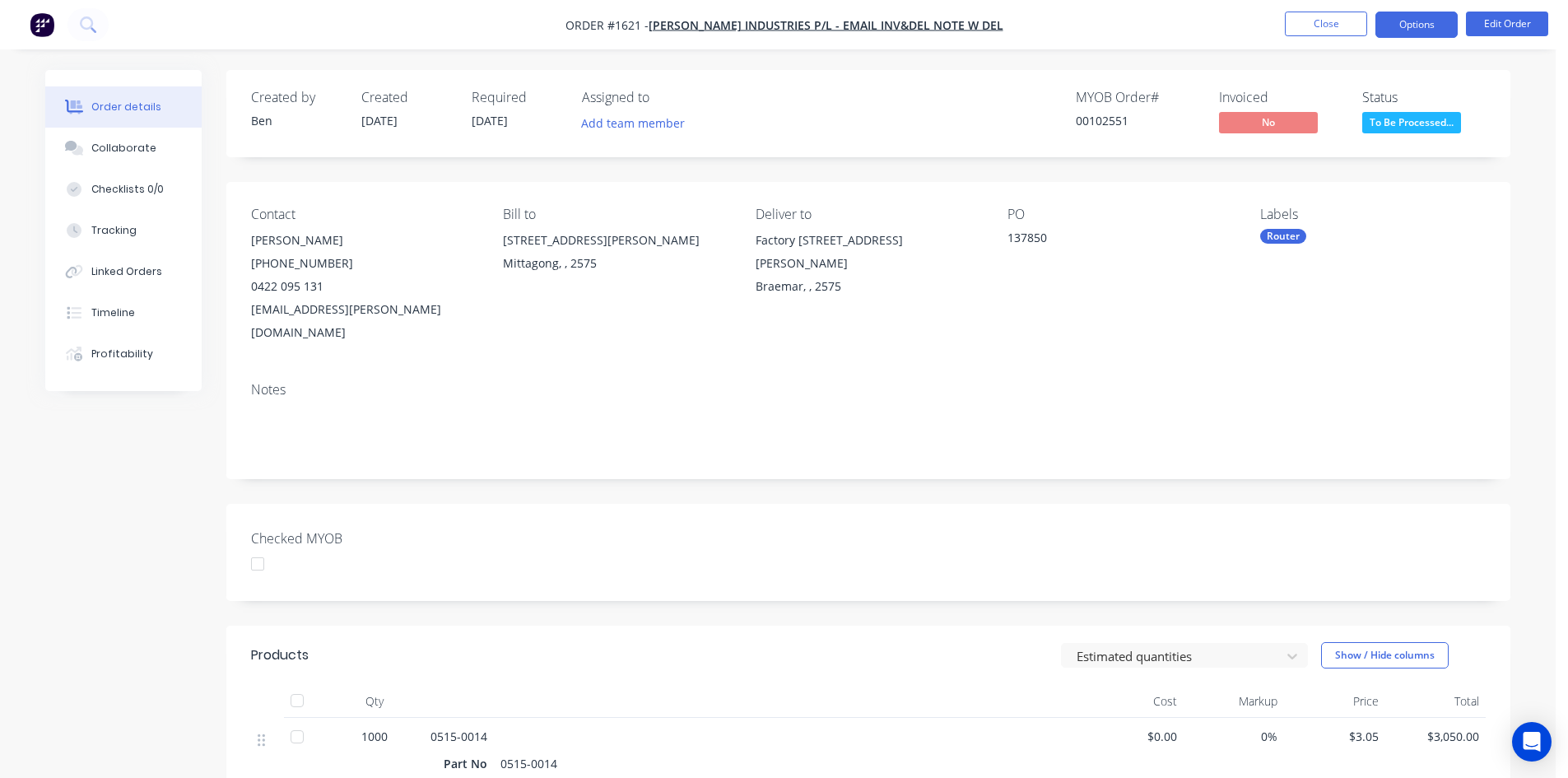
click at [1431, 20] on button "Options" at bounding box center [1417, 25] width 83 height 27
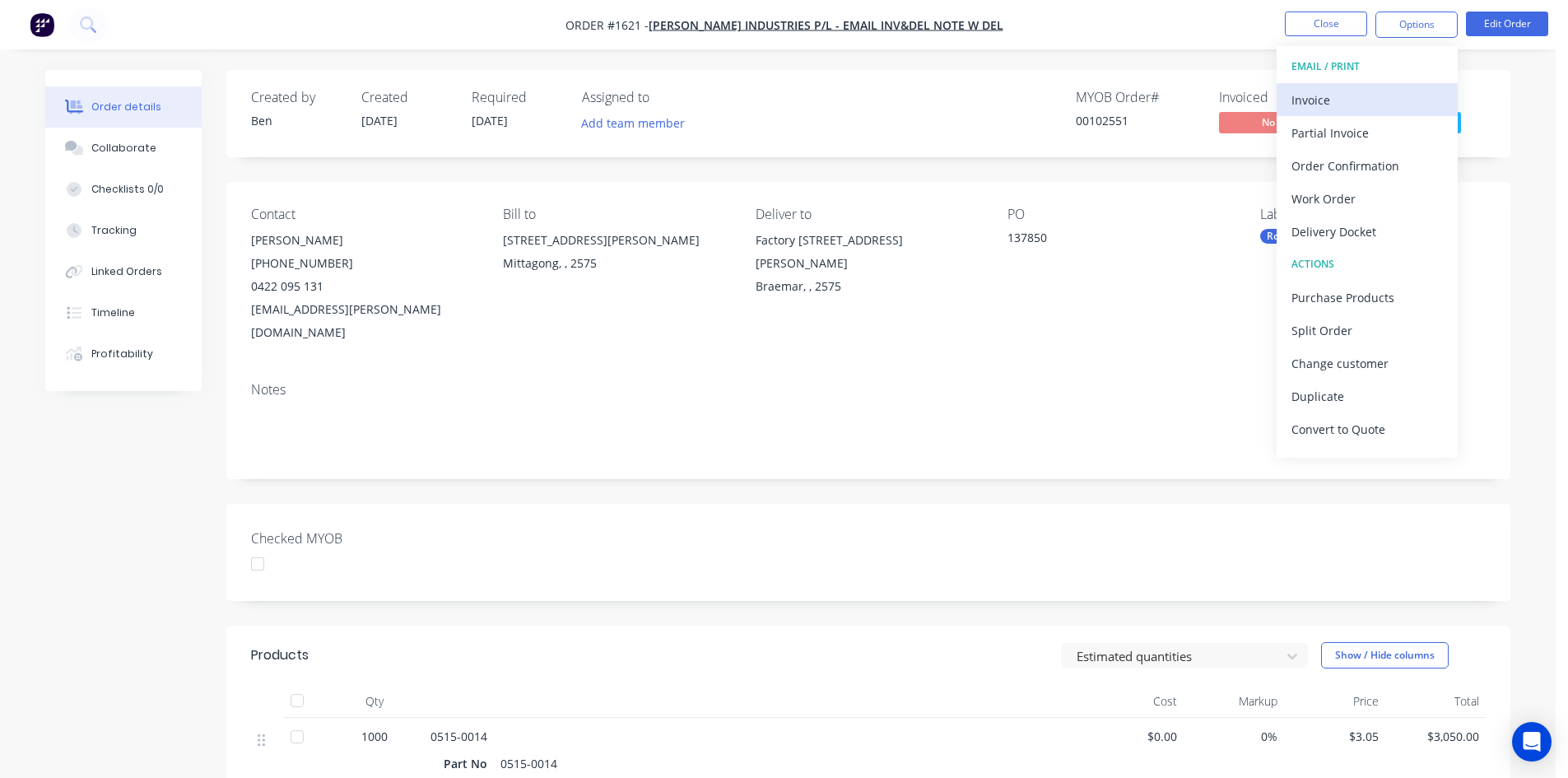
click at [1336, 97] on div "Invoice" at bounding box center [1367, 99] width 152 height 24
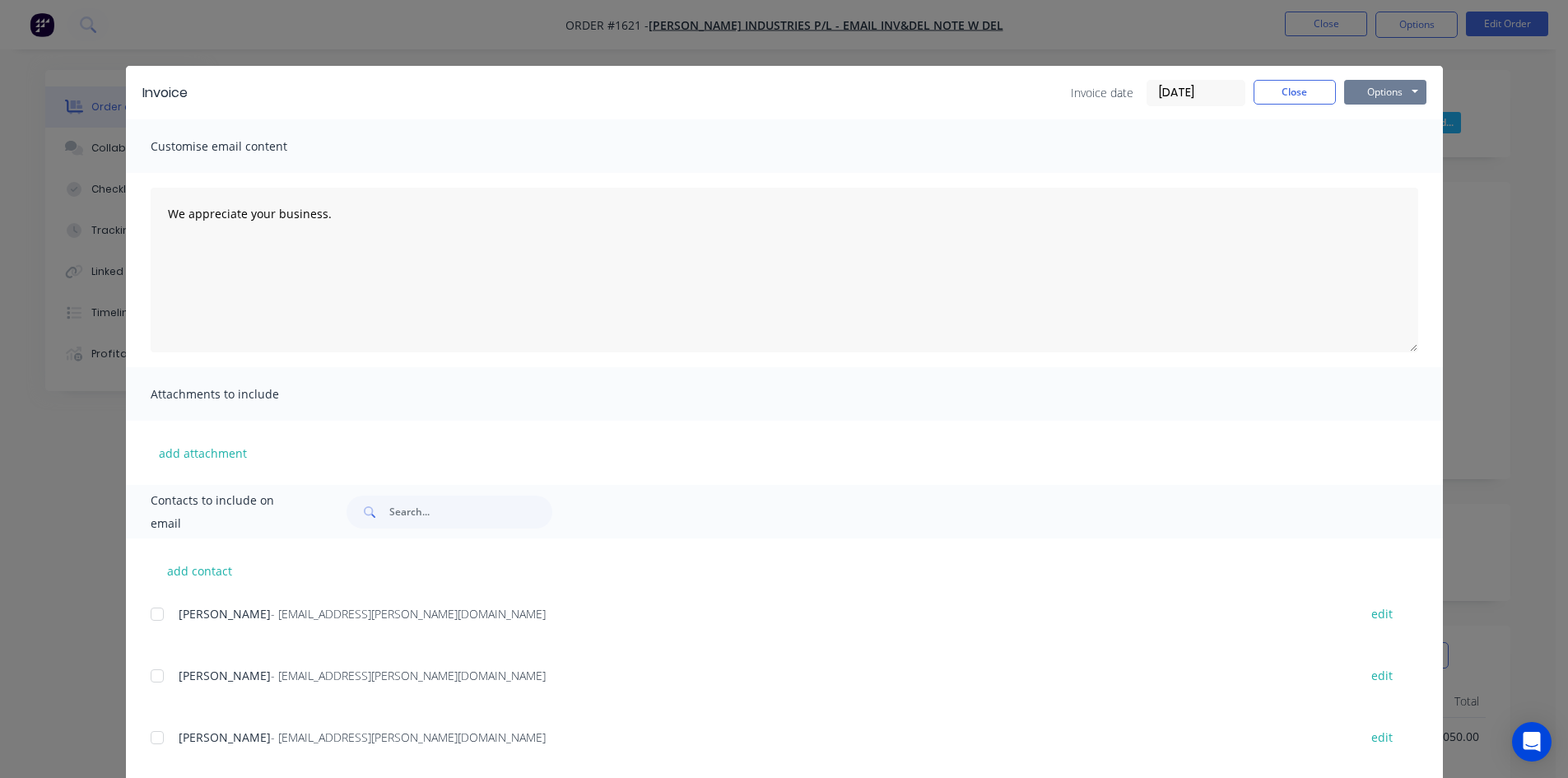
click at [1371, 90] on button "Options" at bounding box center [1386, 92] width 83 height 25
click at [1388, 142] on button "Print" at bounding box center [1397, 149] width 105 height 28
click at [1305, 88] on button "Close" at bounding box center [1295, 92] width 83 height 25
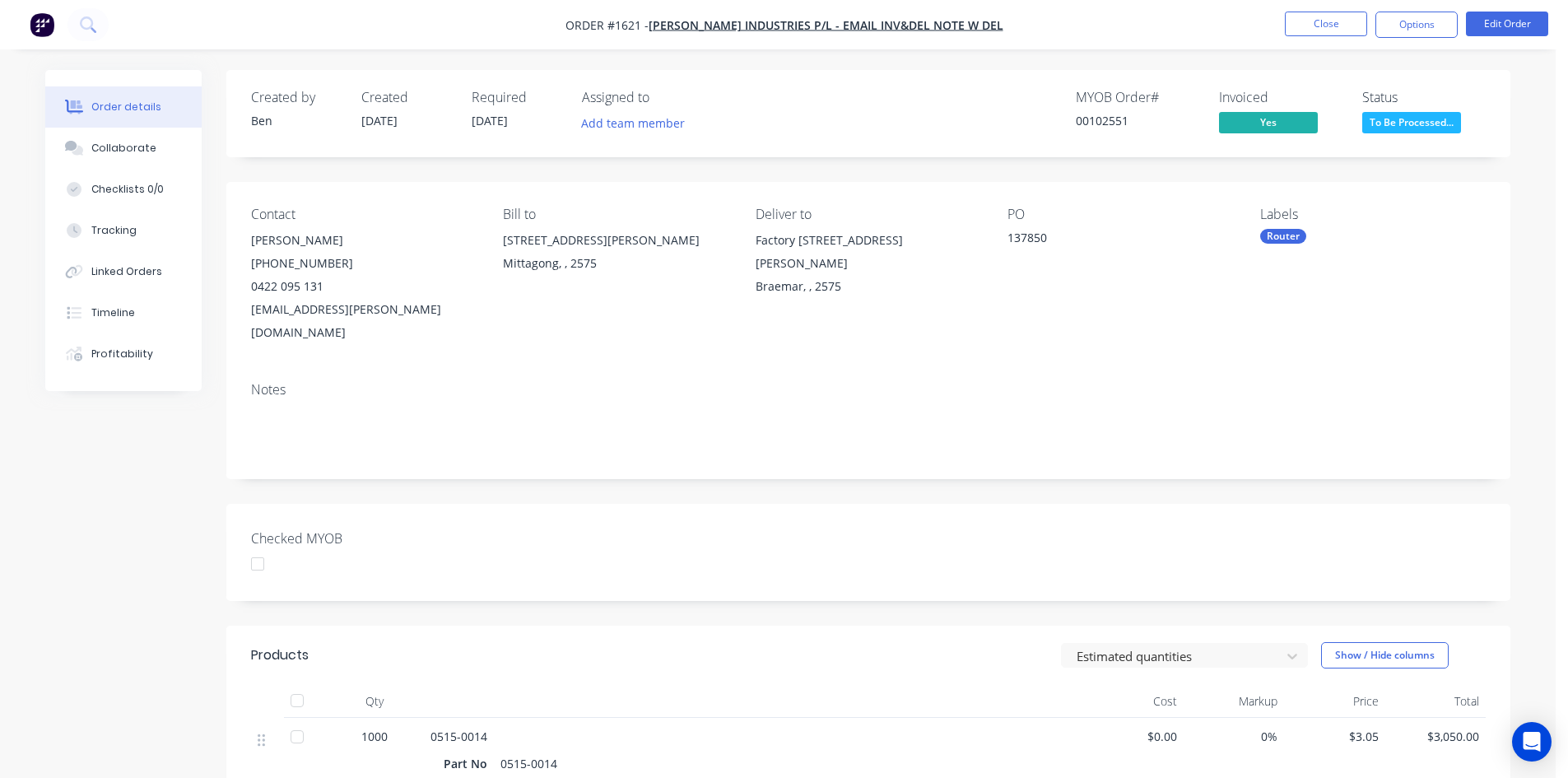
click at [253, 548] on div at bounding box center [257, 563] width 32 height 32
click at [1292, 237] on div "Router" at bounding box center [1283, 235] width 46 height 15
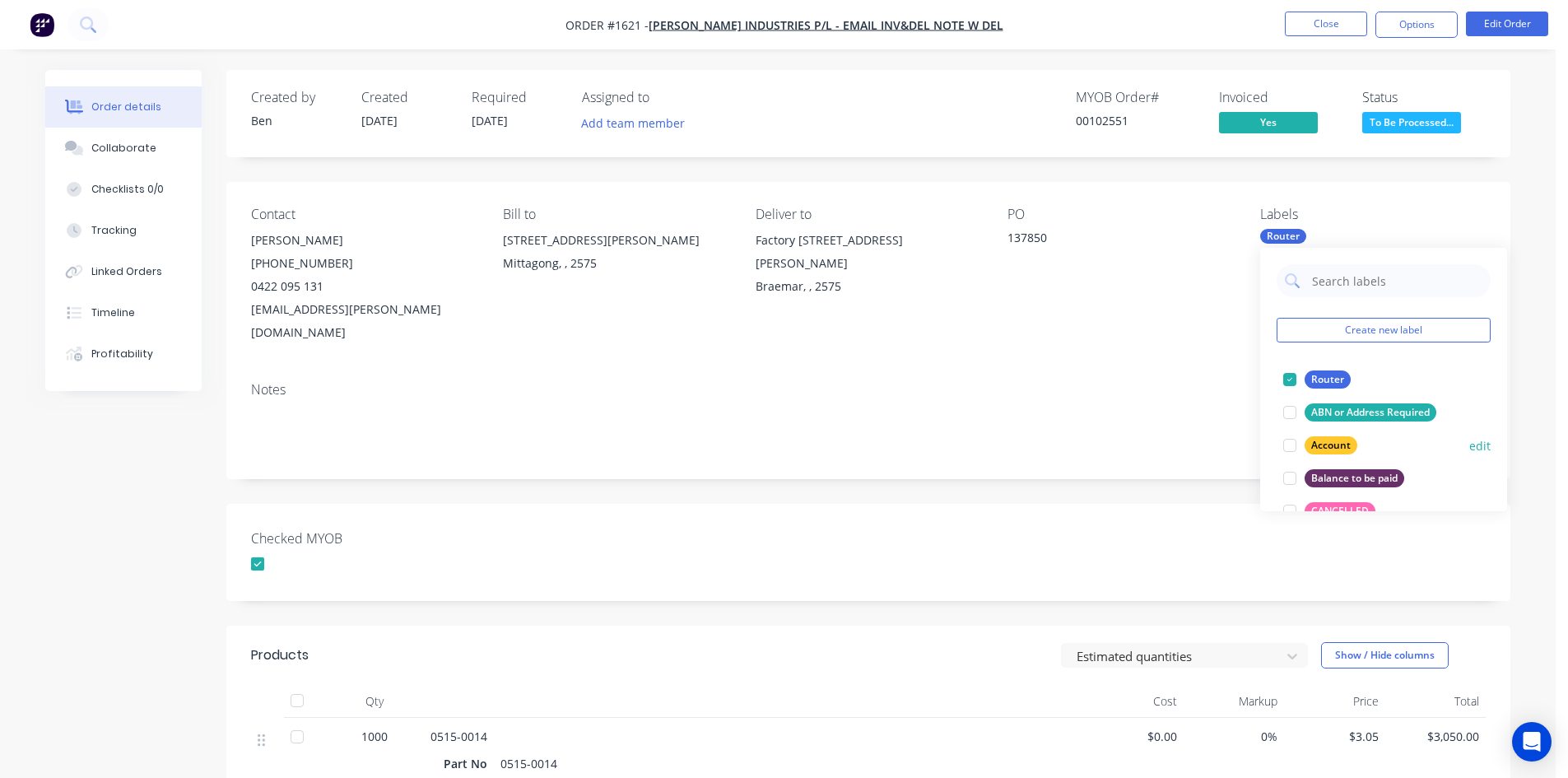
click at [1290, 446] on div at bounding box center [1289, 445] width 32 height 32
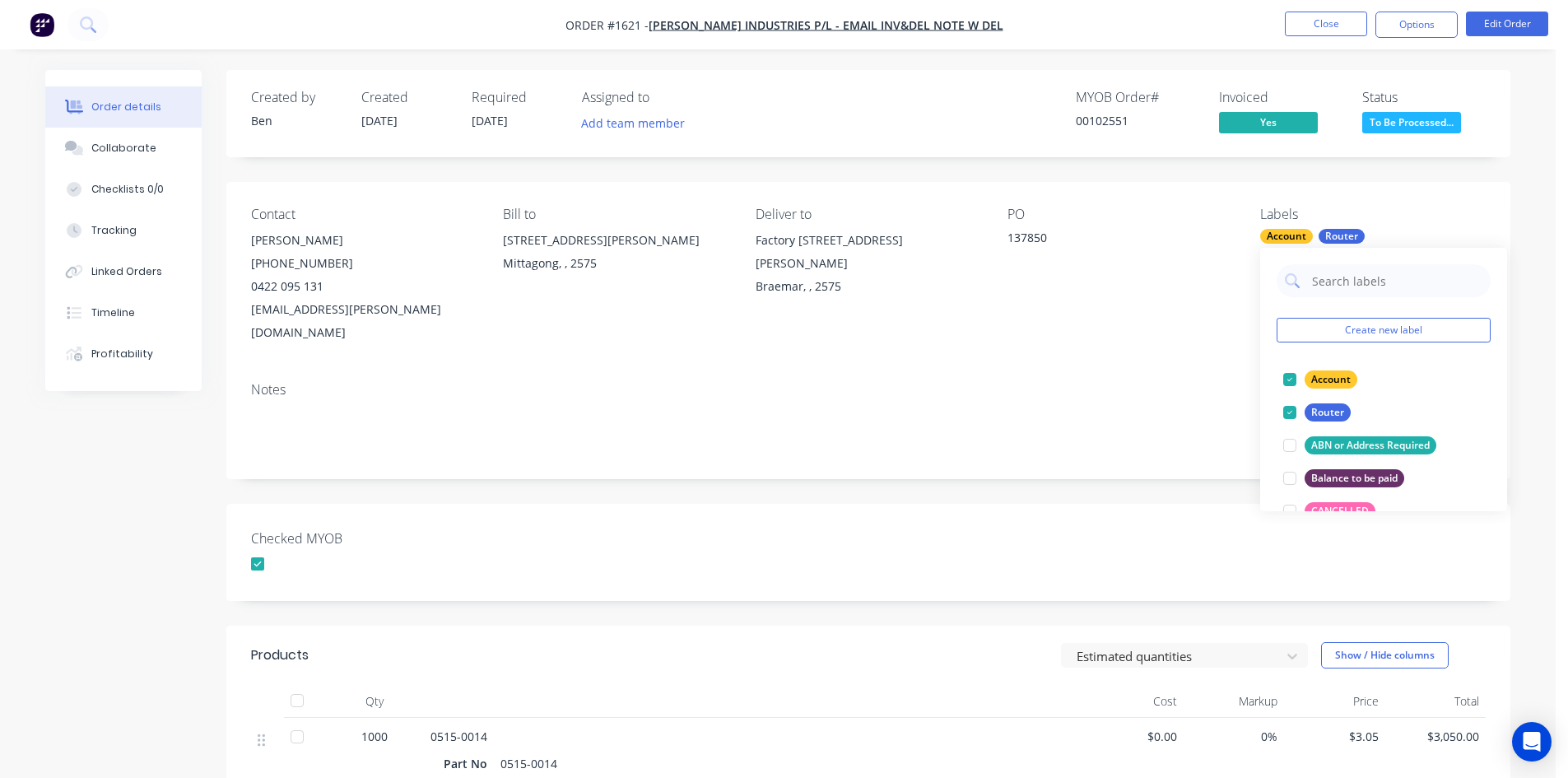
click at [1139, 448] on div "Notes" at bounding box center [868, 424] width 1285 height 110
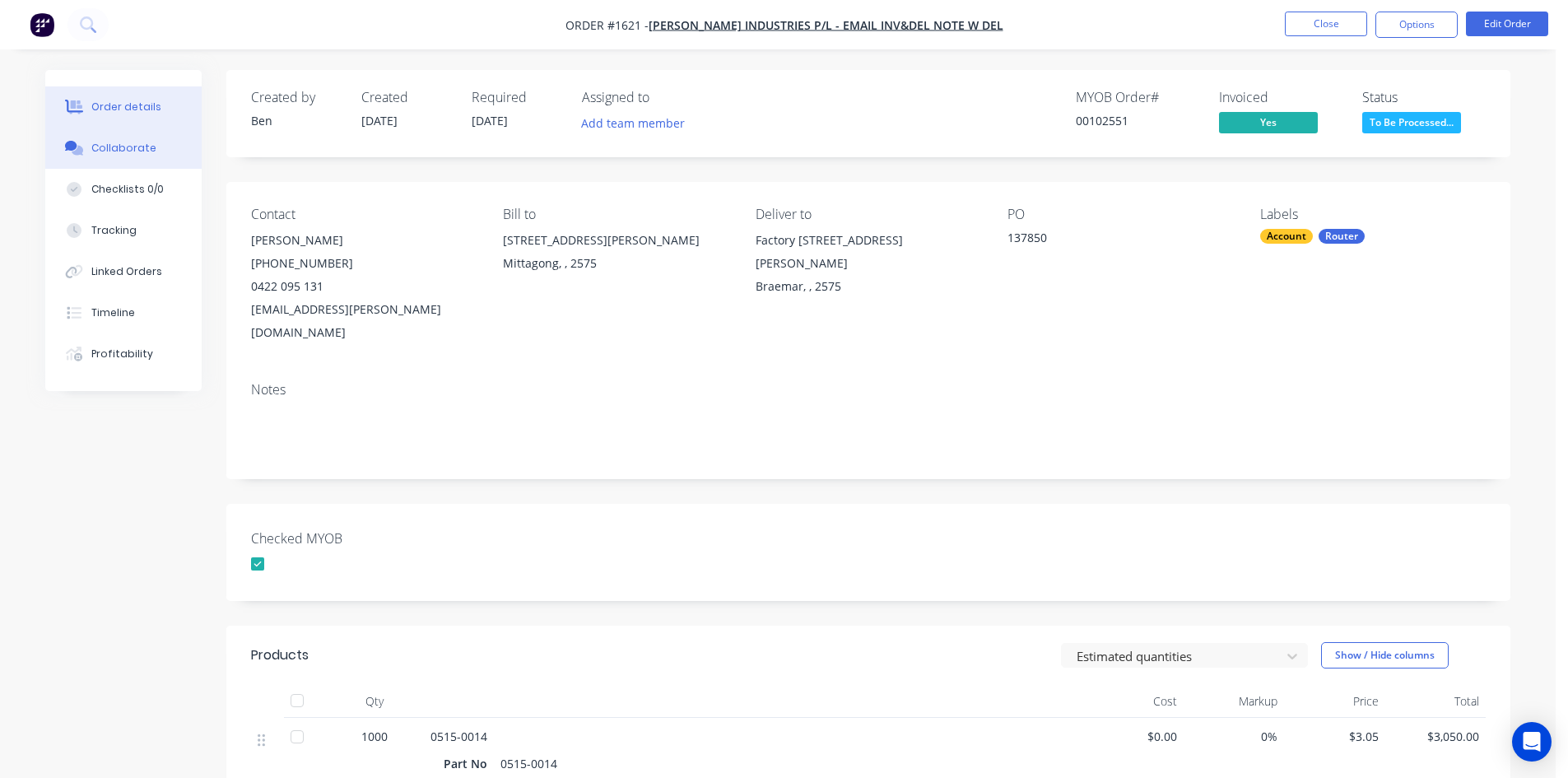
click at [126, 146] on div "Collaborate" at bounding box center [124, 148] width 65 height 15
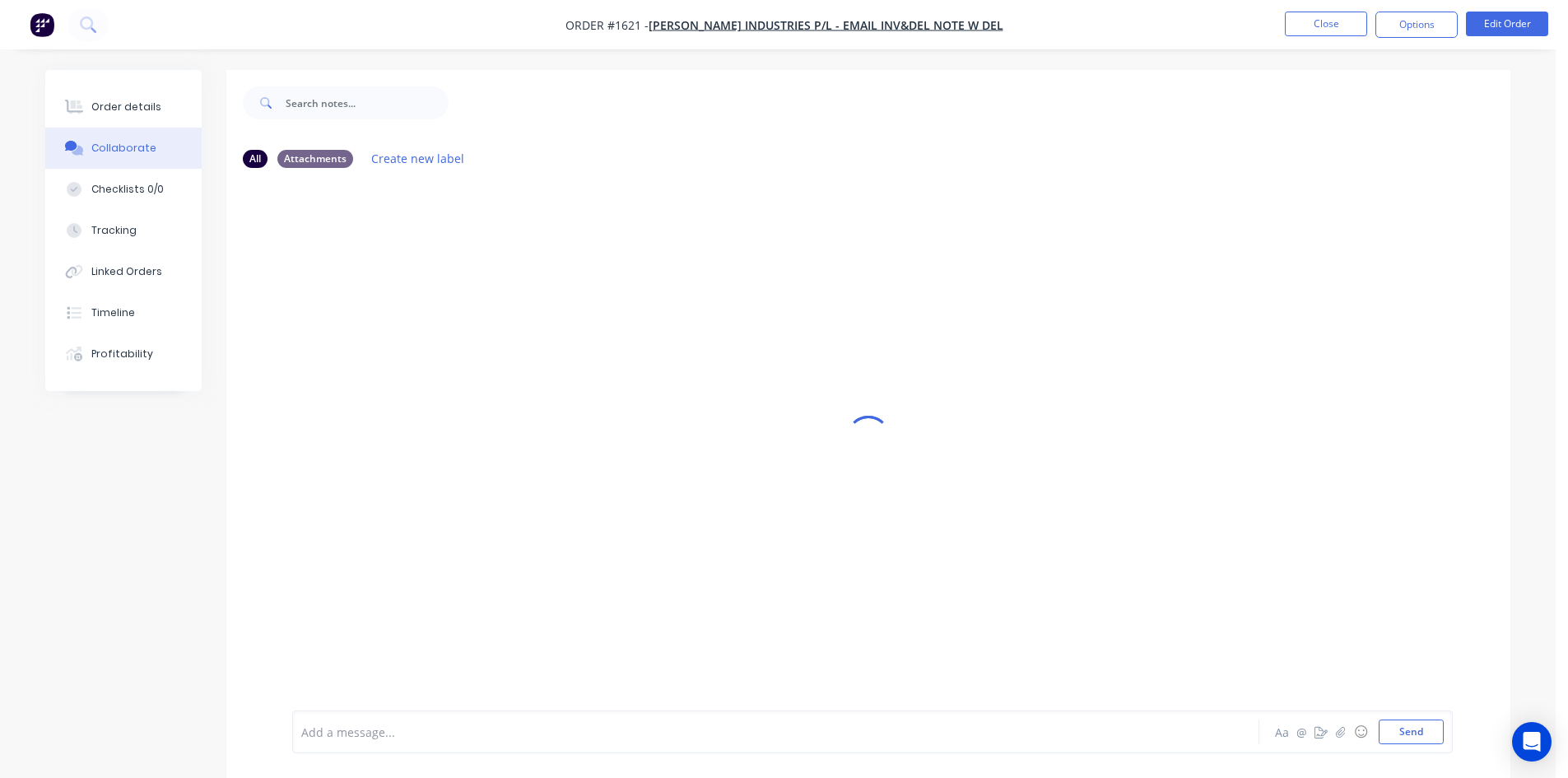
click at [397, 729] on div at bounding box center [730, 733] width 856 height 18
click at [1423, 736] on button "Send" at bounding box center [1411, 732] width 65 height 25
click at [338, 722] on div "Add a message..." at bounding box center [729, 732] width 857 height 25
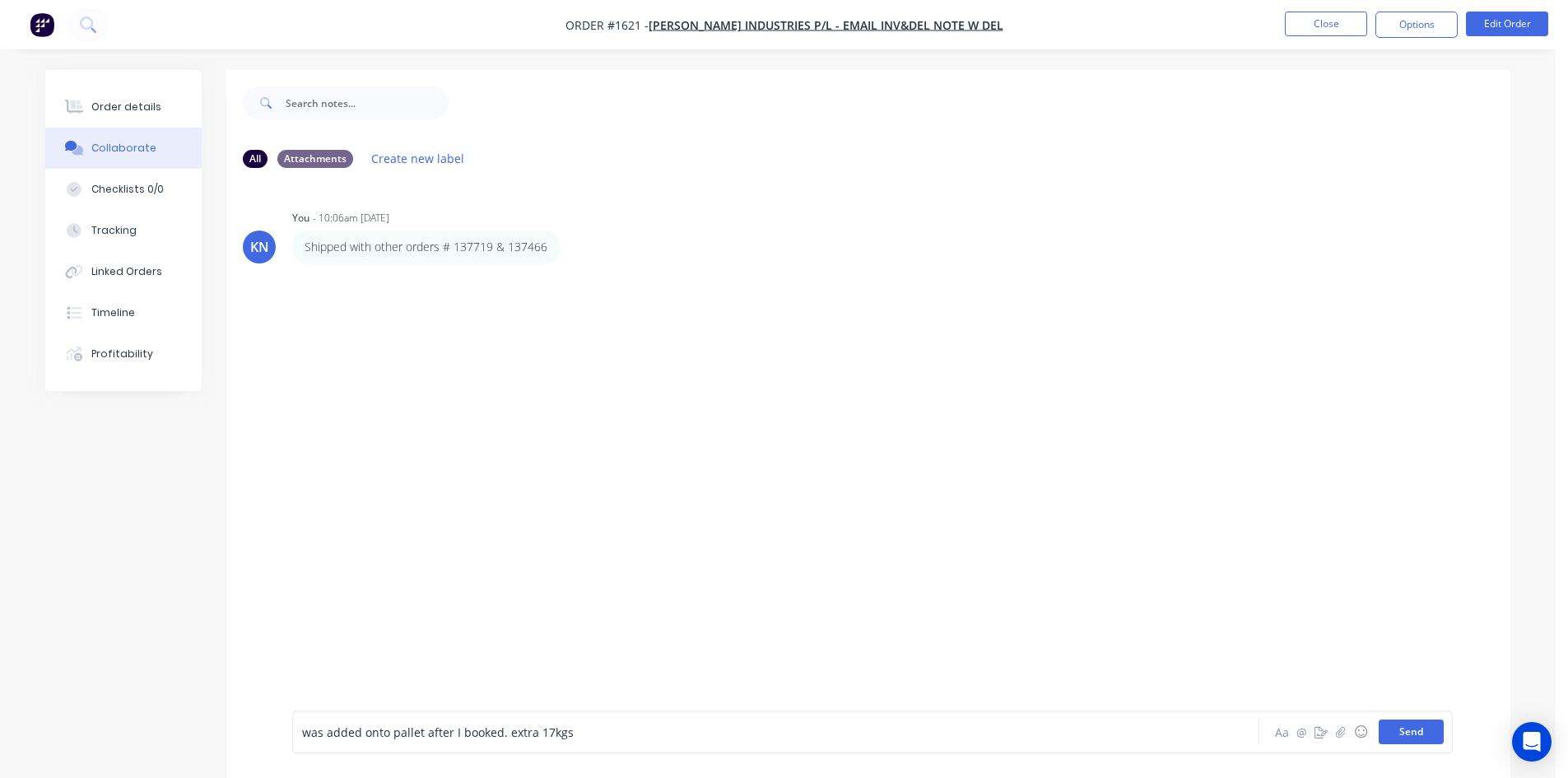
click at [1418, 725] on button "Send" at bounding box center [1411, 732] width 65 height 25
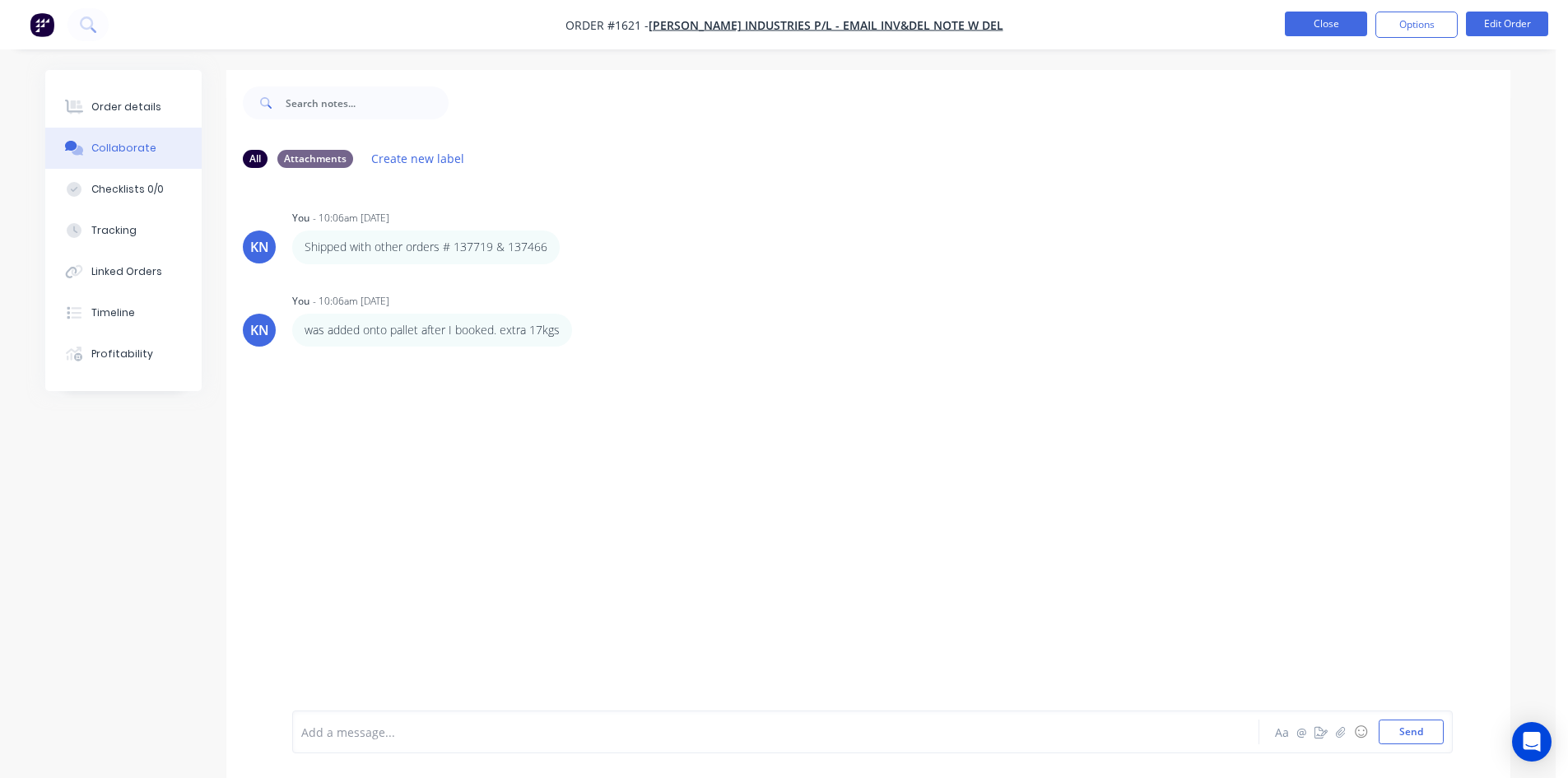
click at [1337, 24] on button "Close" at bounding box center [1327, 24] width 83 height 25
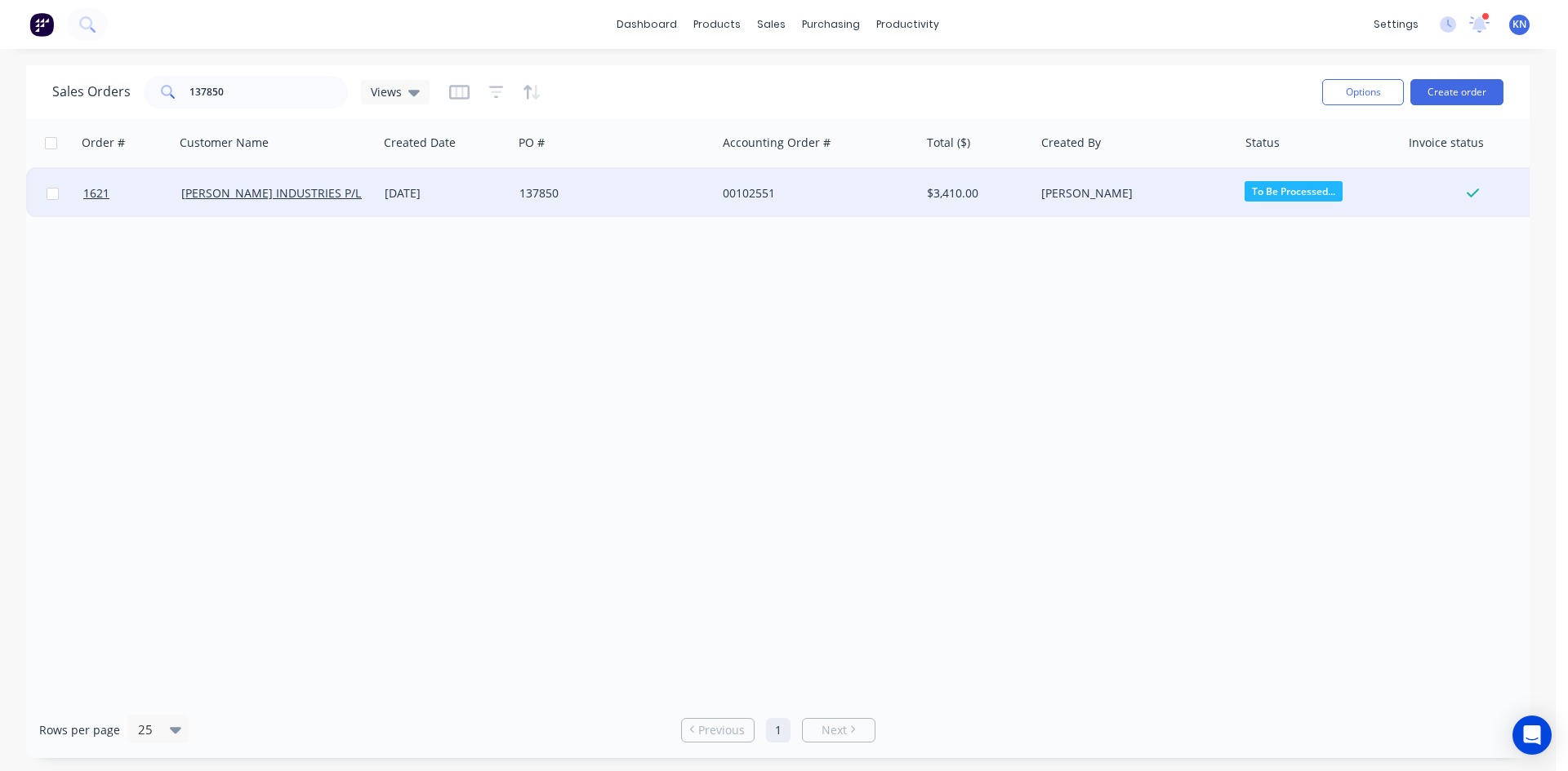
click at [1309, 191] on span "To Be Processed..." at bounding box center [1294, 191] width 98 height 20
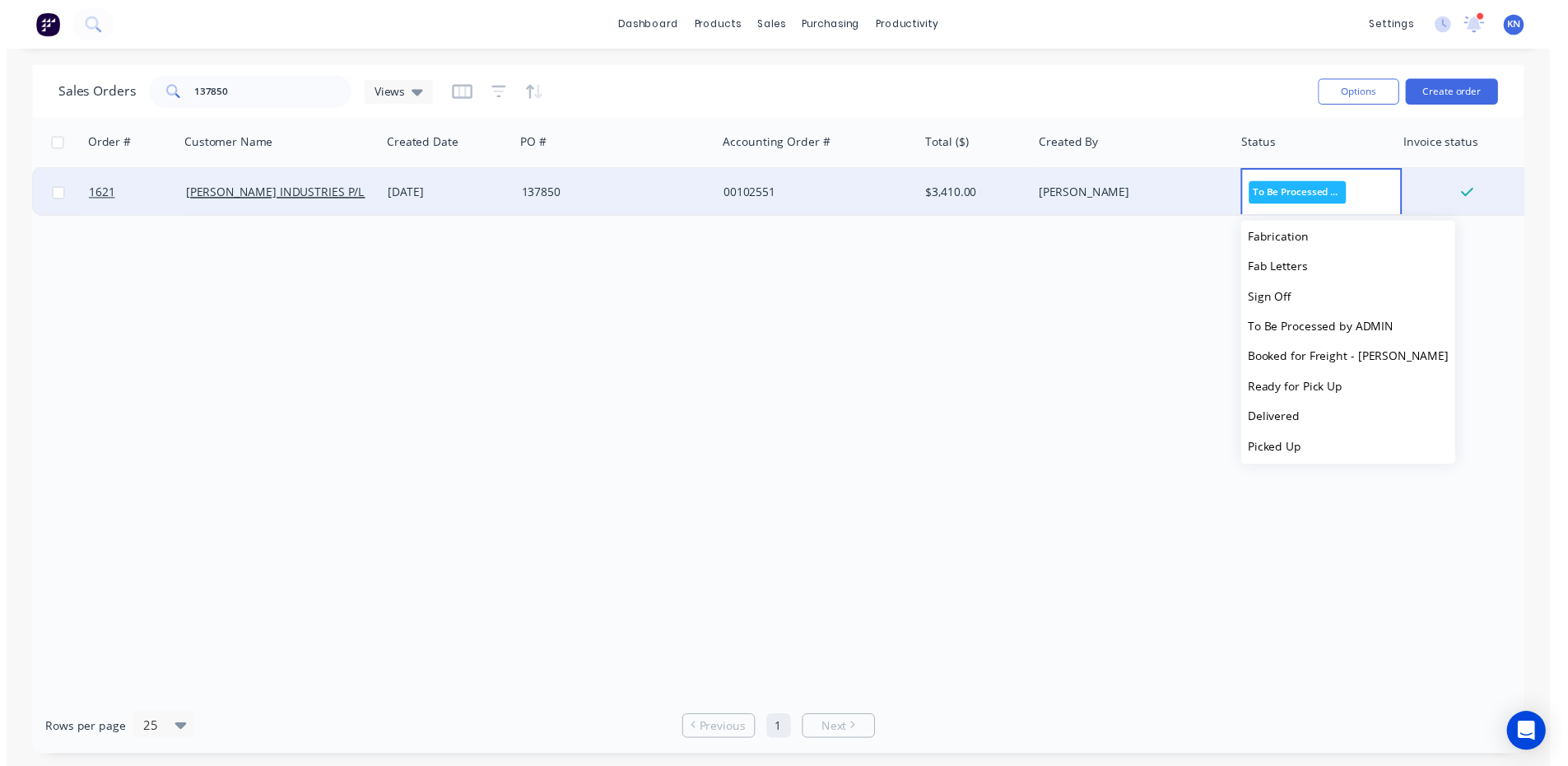
scroll to position [254, 0]
click at [1309, 354] on span "Booked for Freight - [PERSON_NAME]" at bounding box center [1362, 357] width 204 height 16
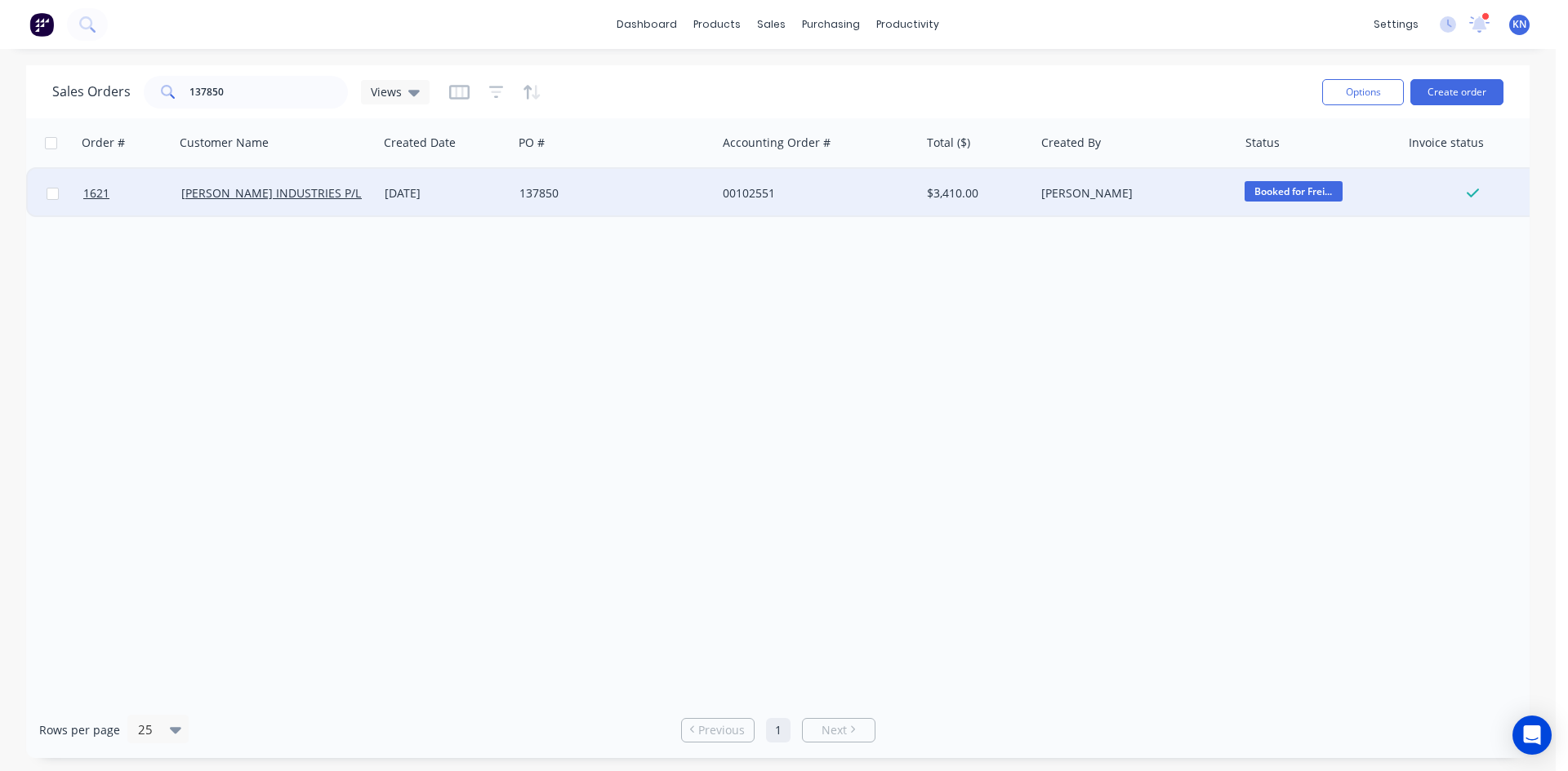
click at [992, 437] on div "Order # Customer Name Created Date PO # Accounting Order # Total ($) Created By…" at bounding box center [778, 410] width 1504 height 584
click at [319, 87] on input "137850" at bounding box center [268, 92] width 159 height 32
type input "1"
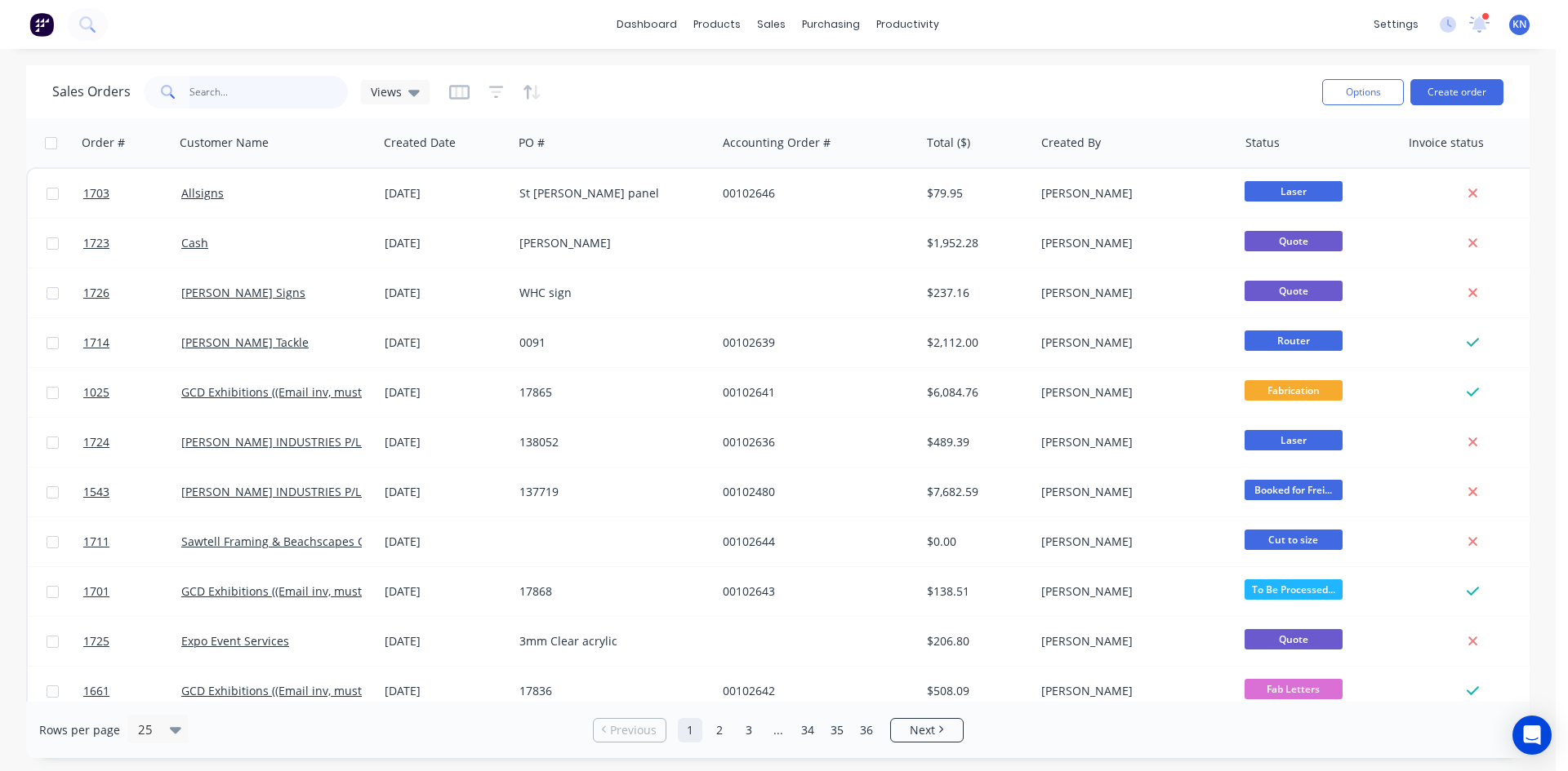
click at [276, 91] on input "text" at bounding box center [268, 92] width 159 height 32
click at [918, 83] on div "Workflow" at bounding box center [936, 78] width 49 height 15
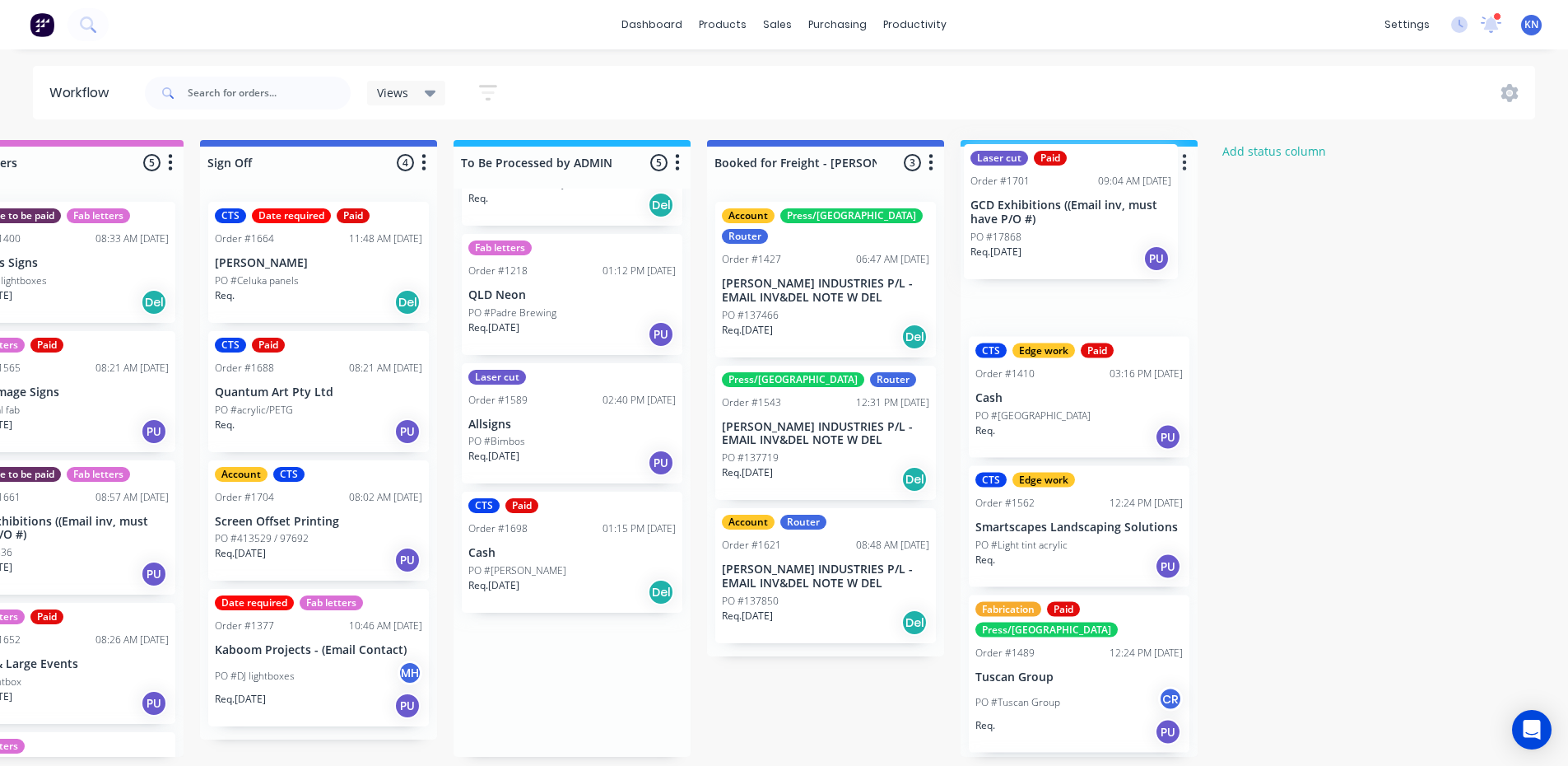
drag, startPoint x: 544, startPoint y: 695, endPoint x: 1059, endPoint y: 216, distance: 703.3
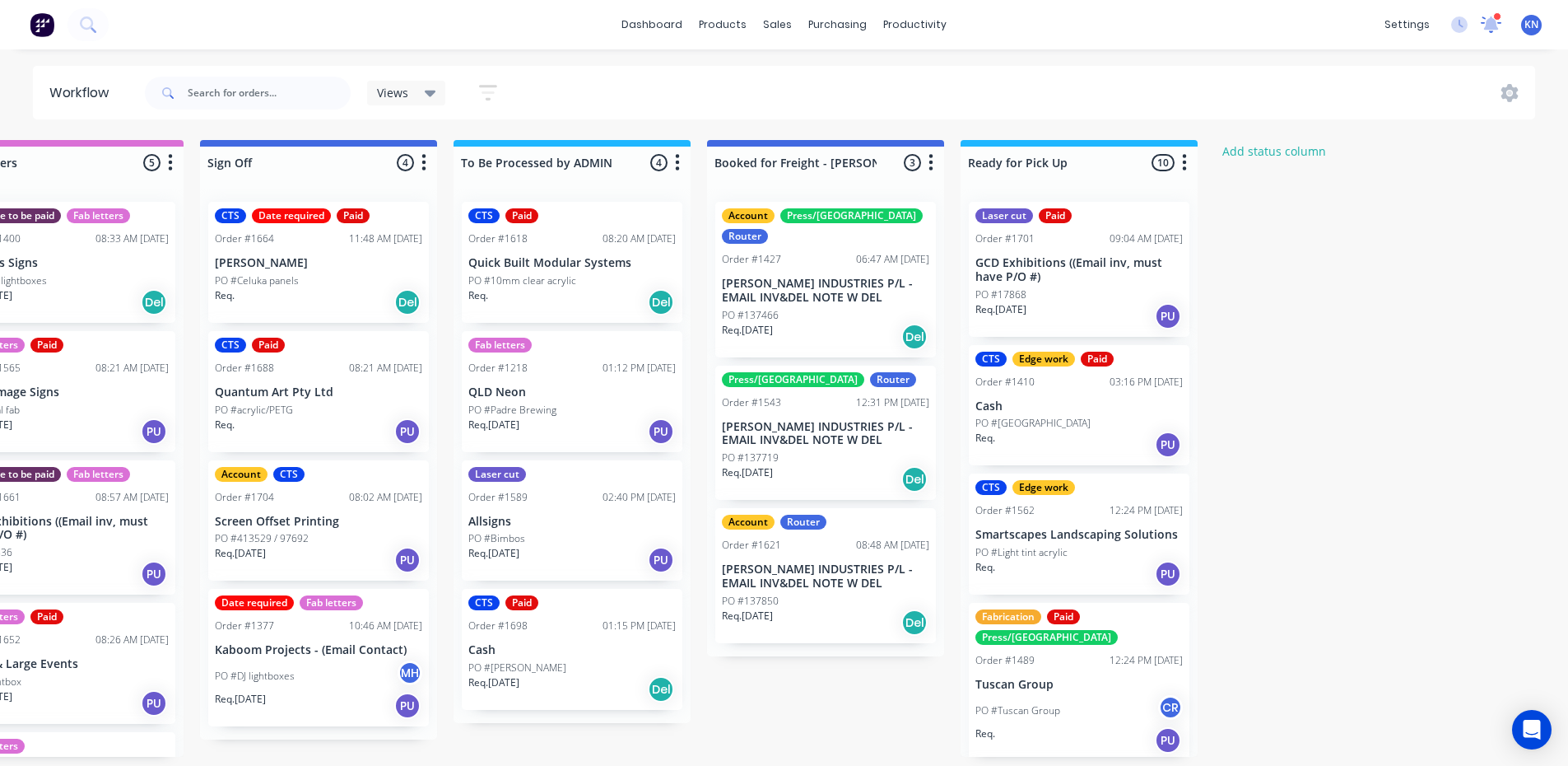
click at [1492, 23] on icon at bounding box center [1491, 23] width 16 height 15
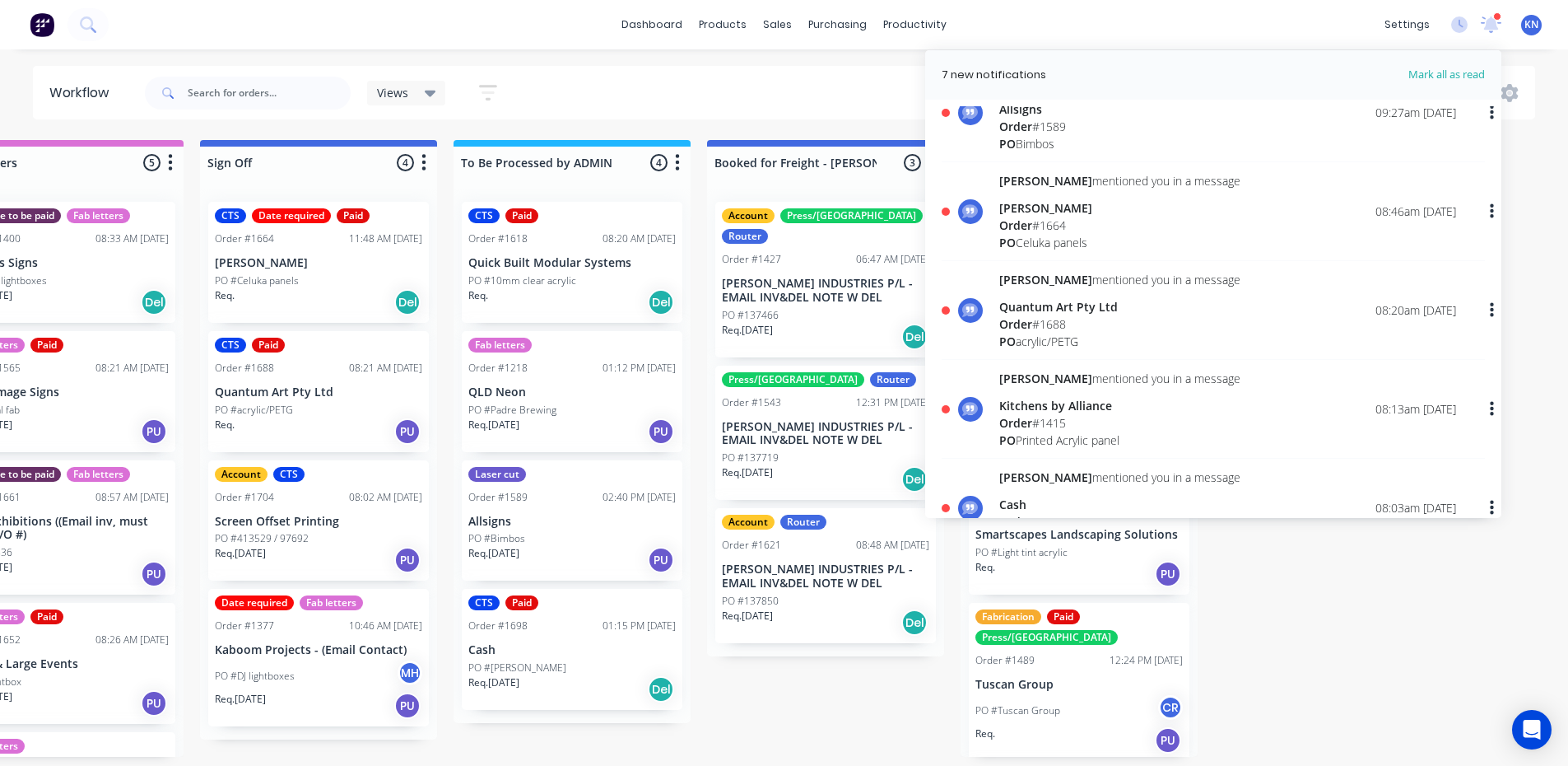
scroll to position [330, 0]
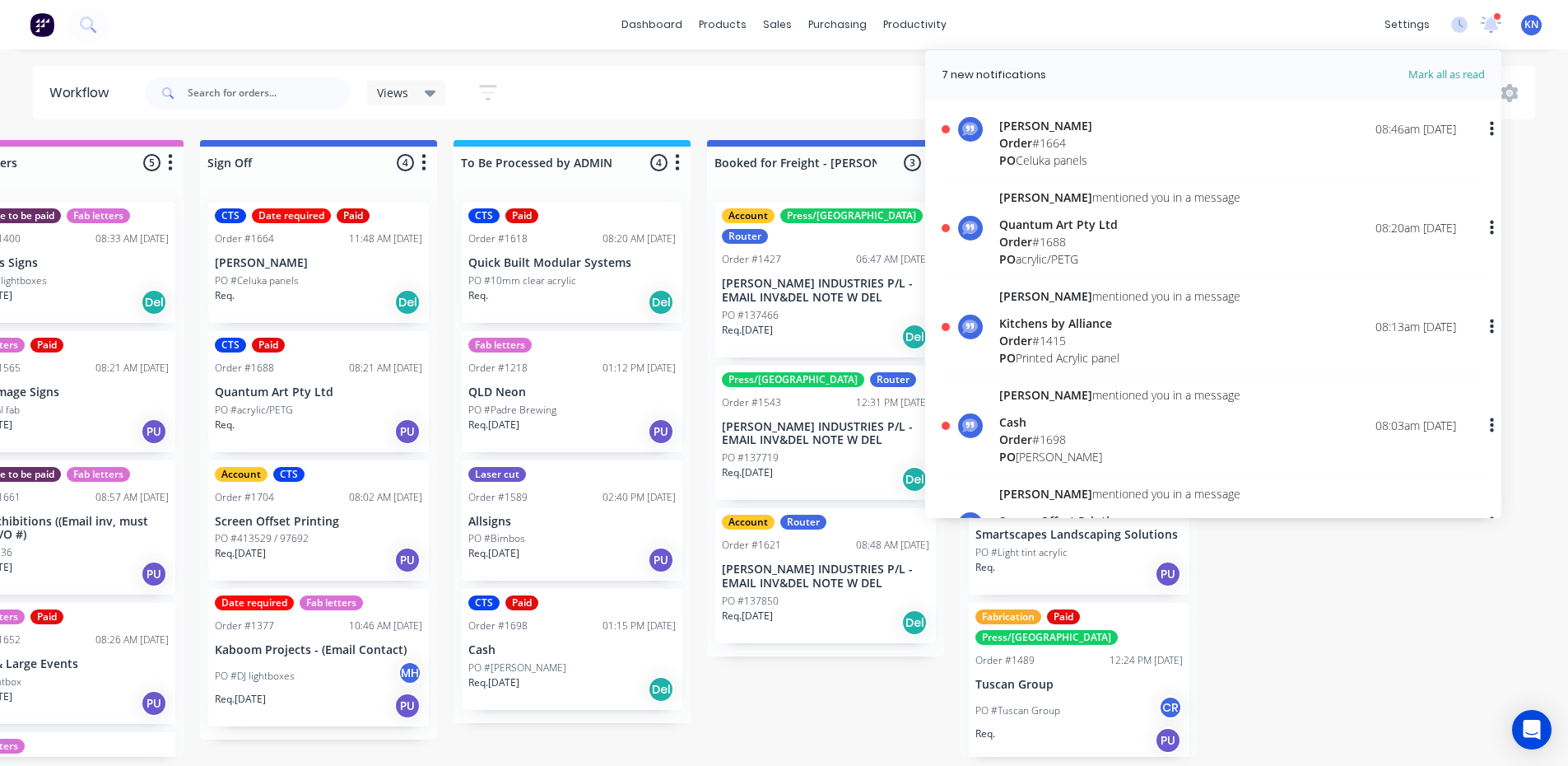
click at [1040, 319] on div "Kitchens by Alliance" at bounding box center [1119, 323] width 241 height 18
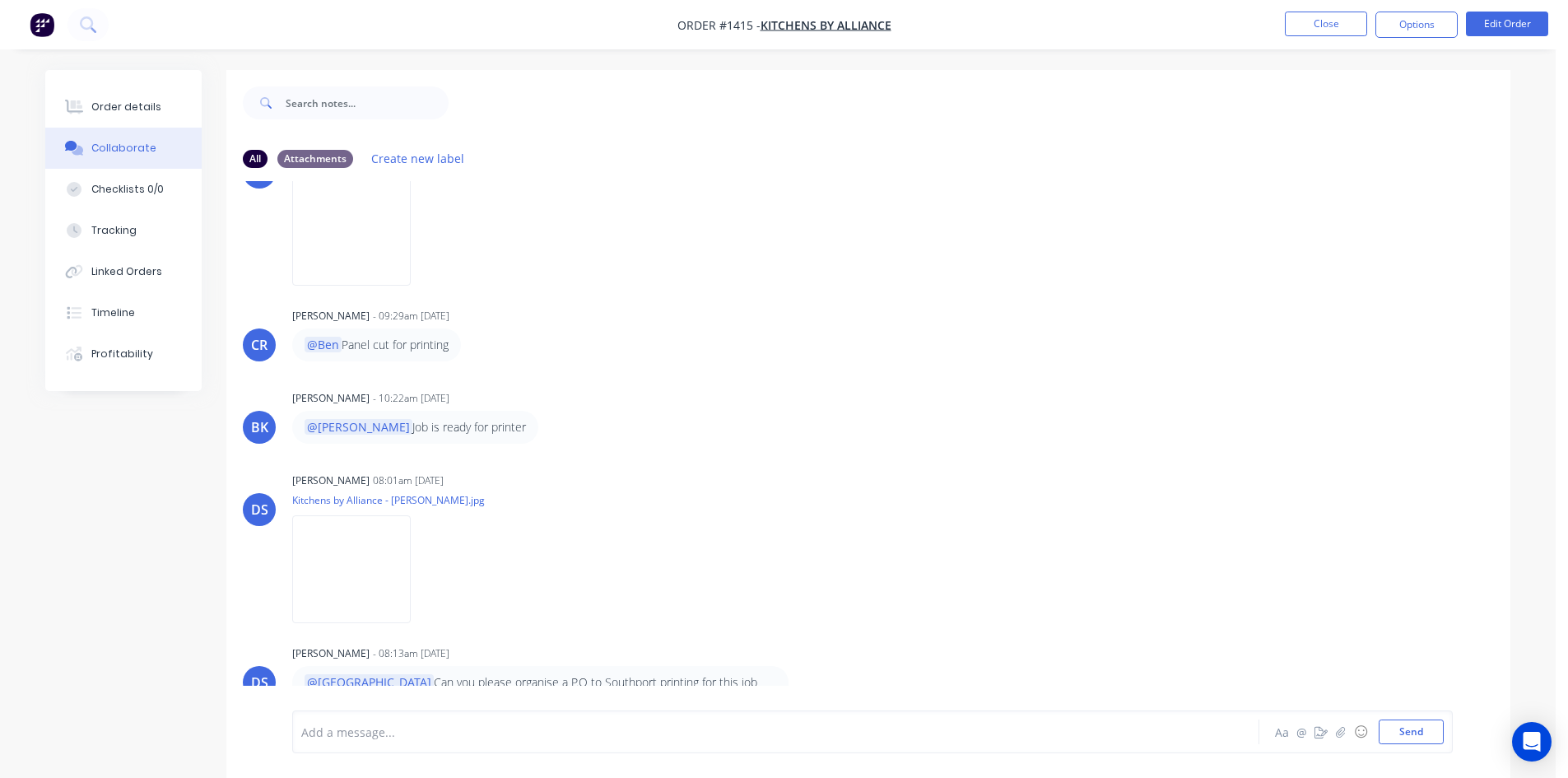
scroll to position [681, 0]
click at [340, 556] on img at bounding box center [351, 565] width 118 height 108
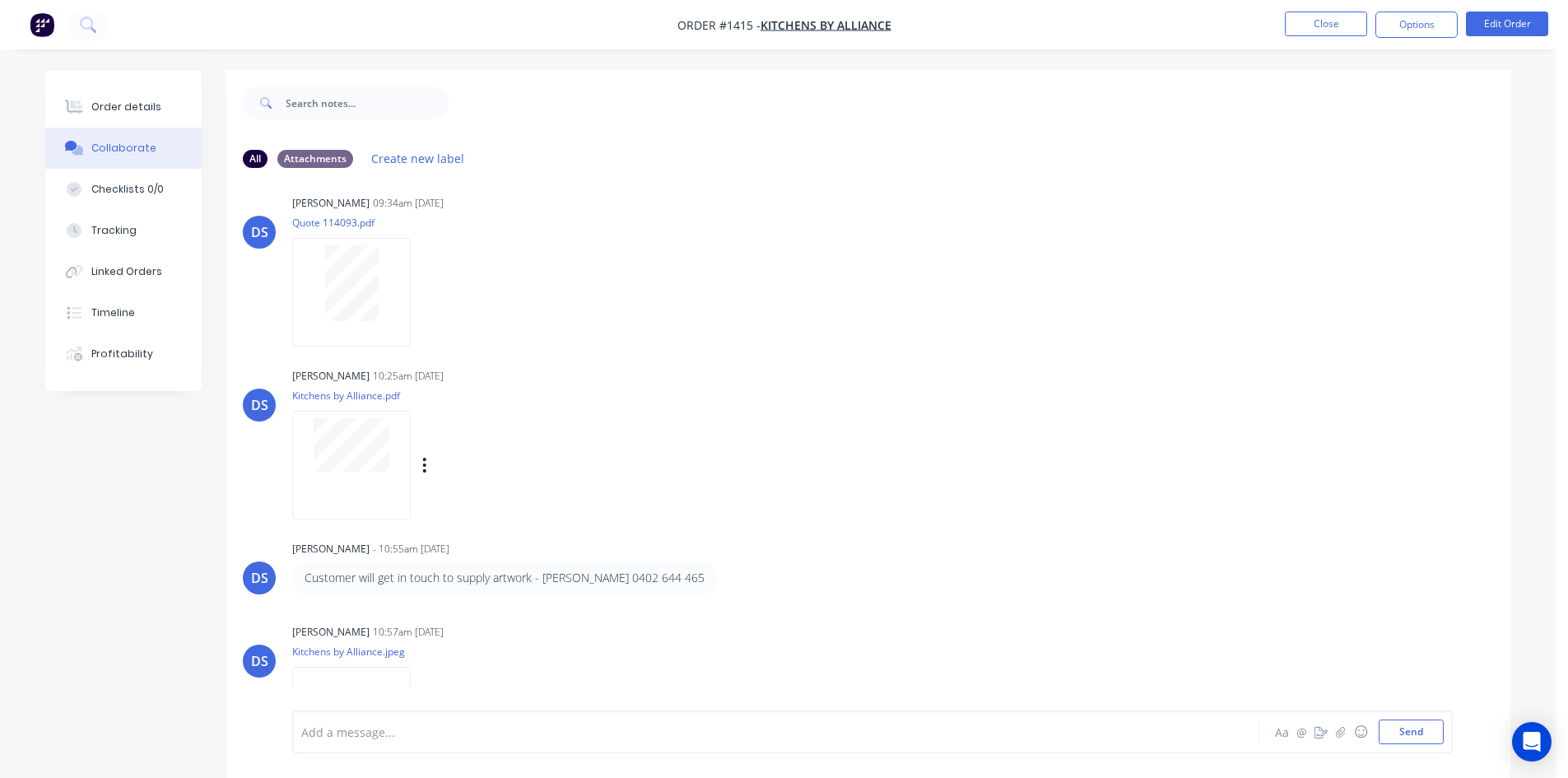
scroll to position [0, 0]
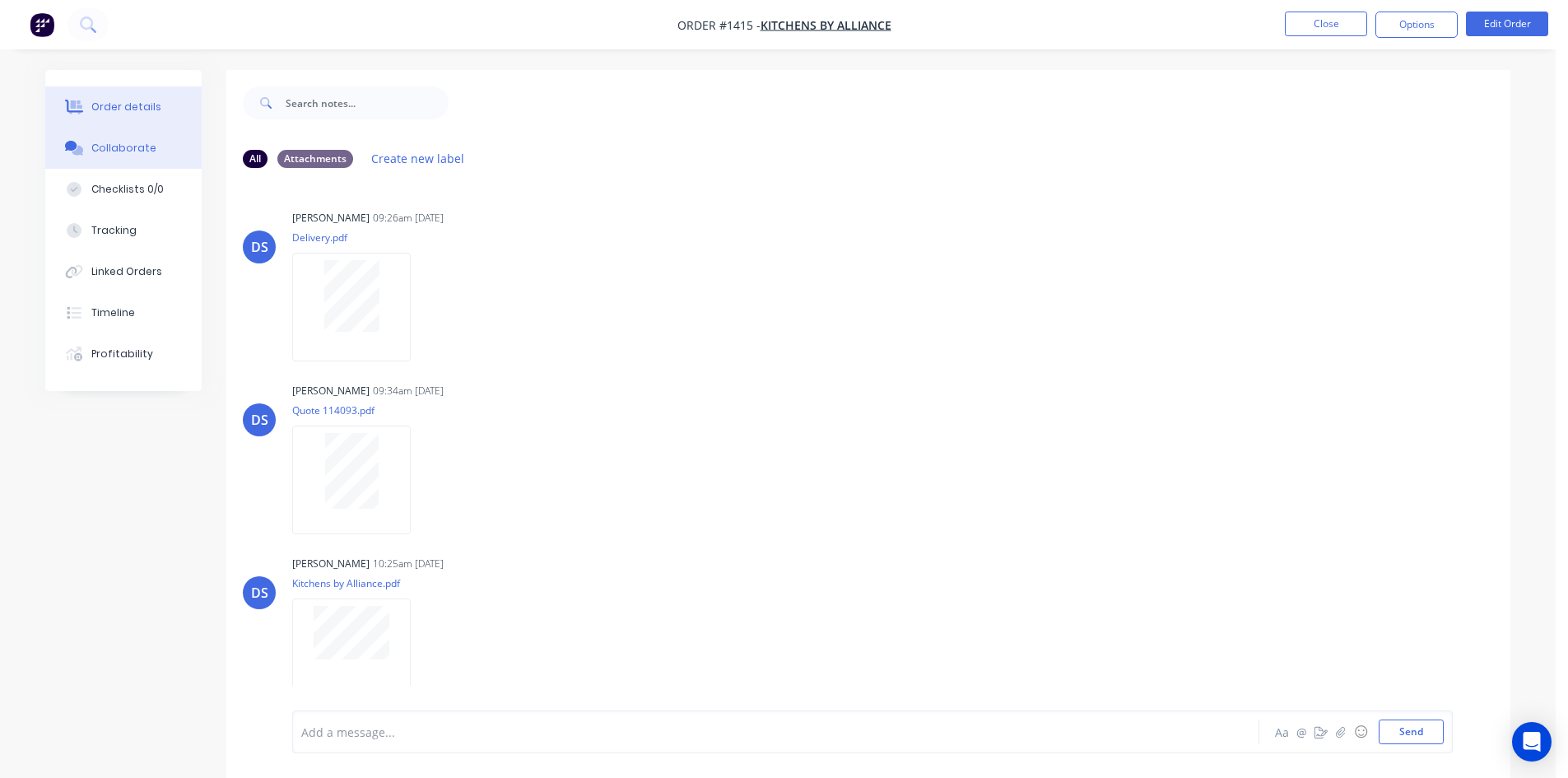
click at [133, 104] on div "Order details" at bounding box center [126, 106] width 70 height 15
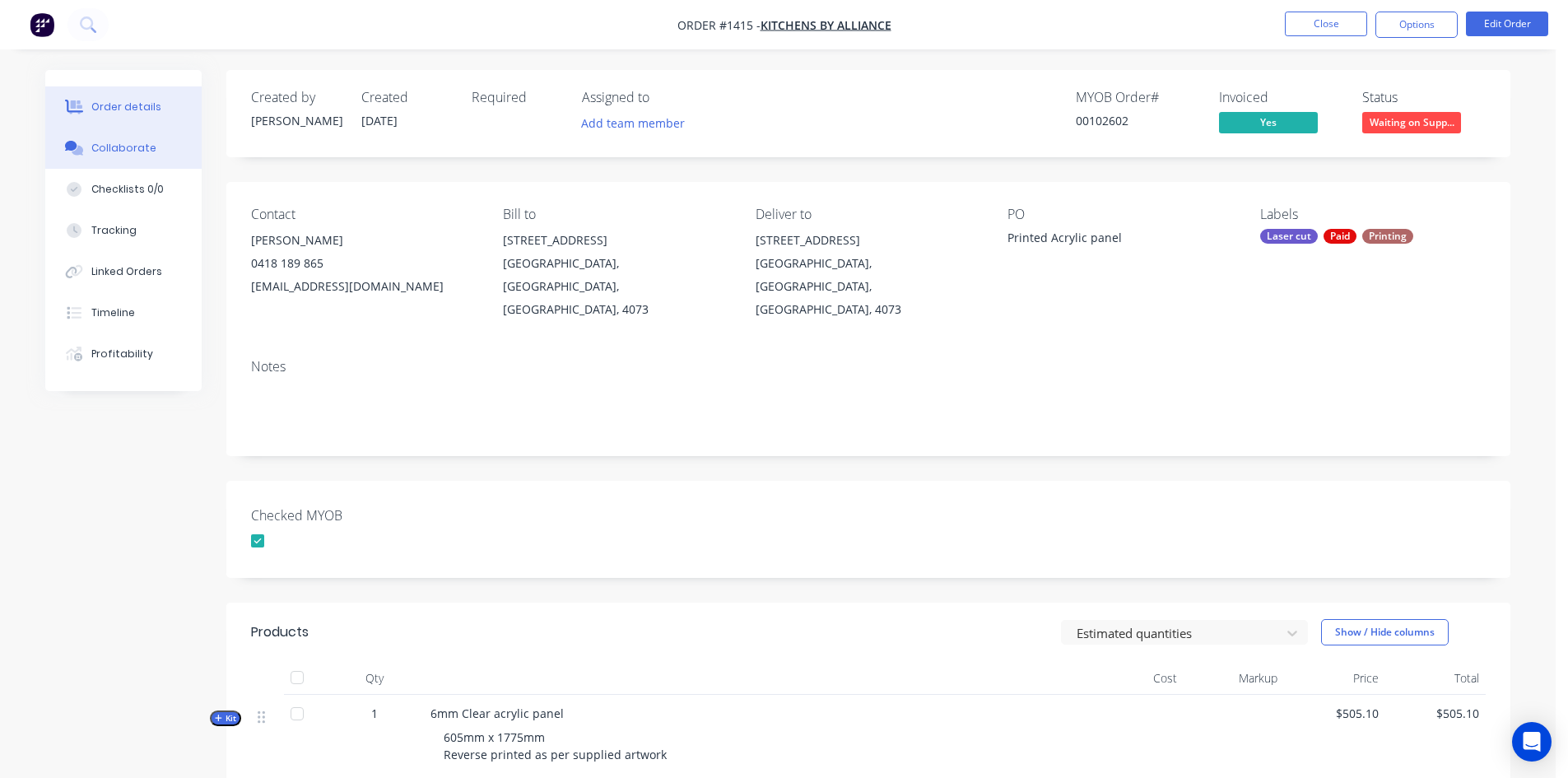
click at [144, 148] on div "Collaborate" at bounding box center [124, 148] width 65 height 15
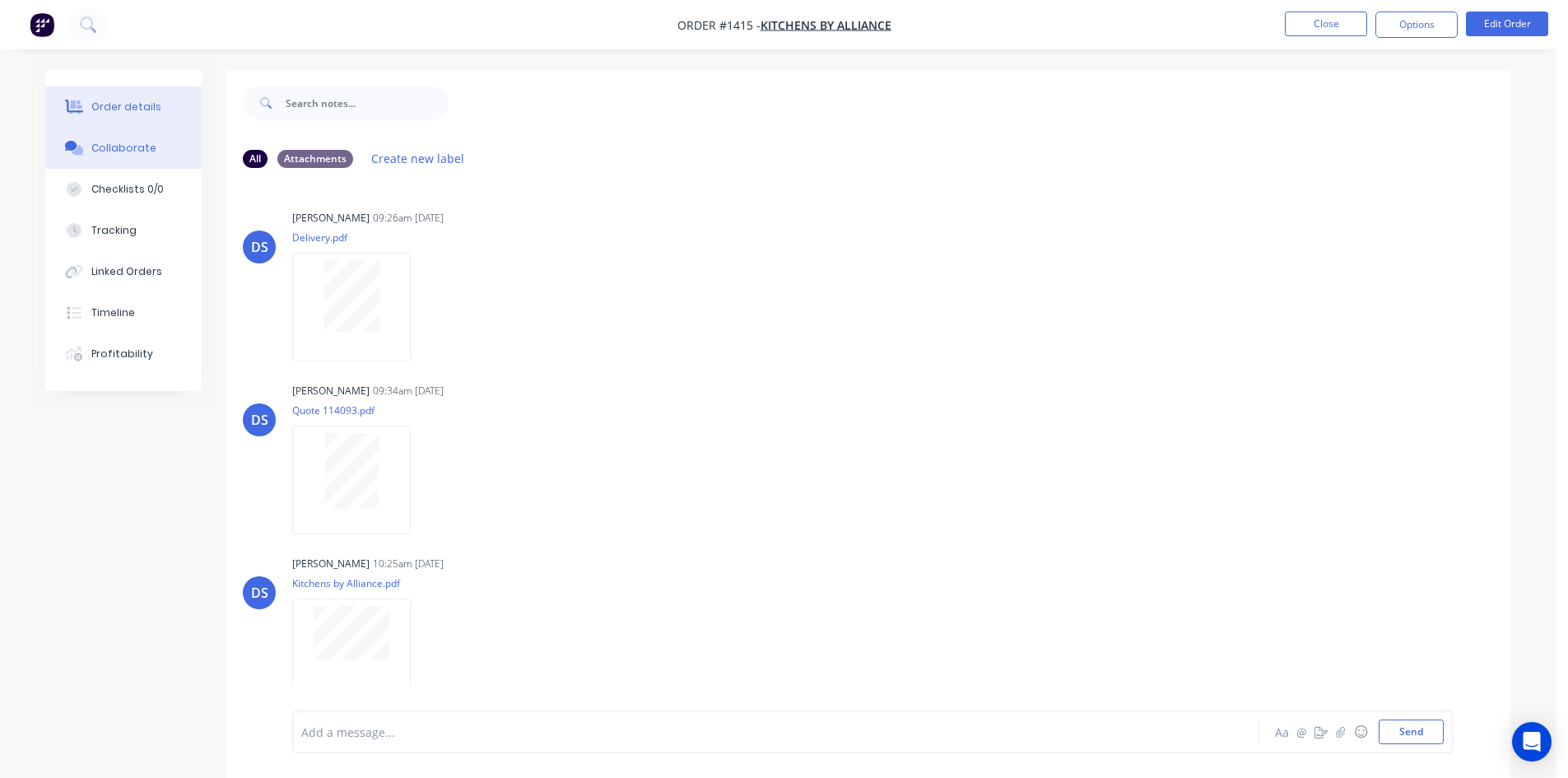
click at [107, 98] on button "Order details" at bounding box center [123, 107] width 157 height 41
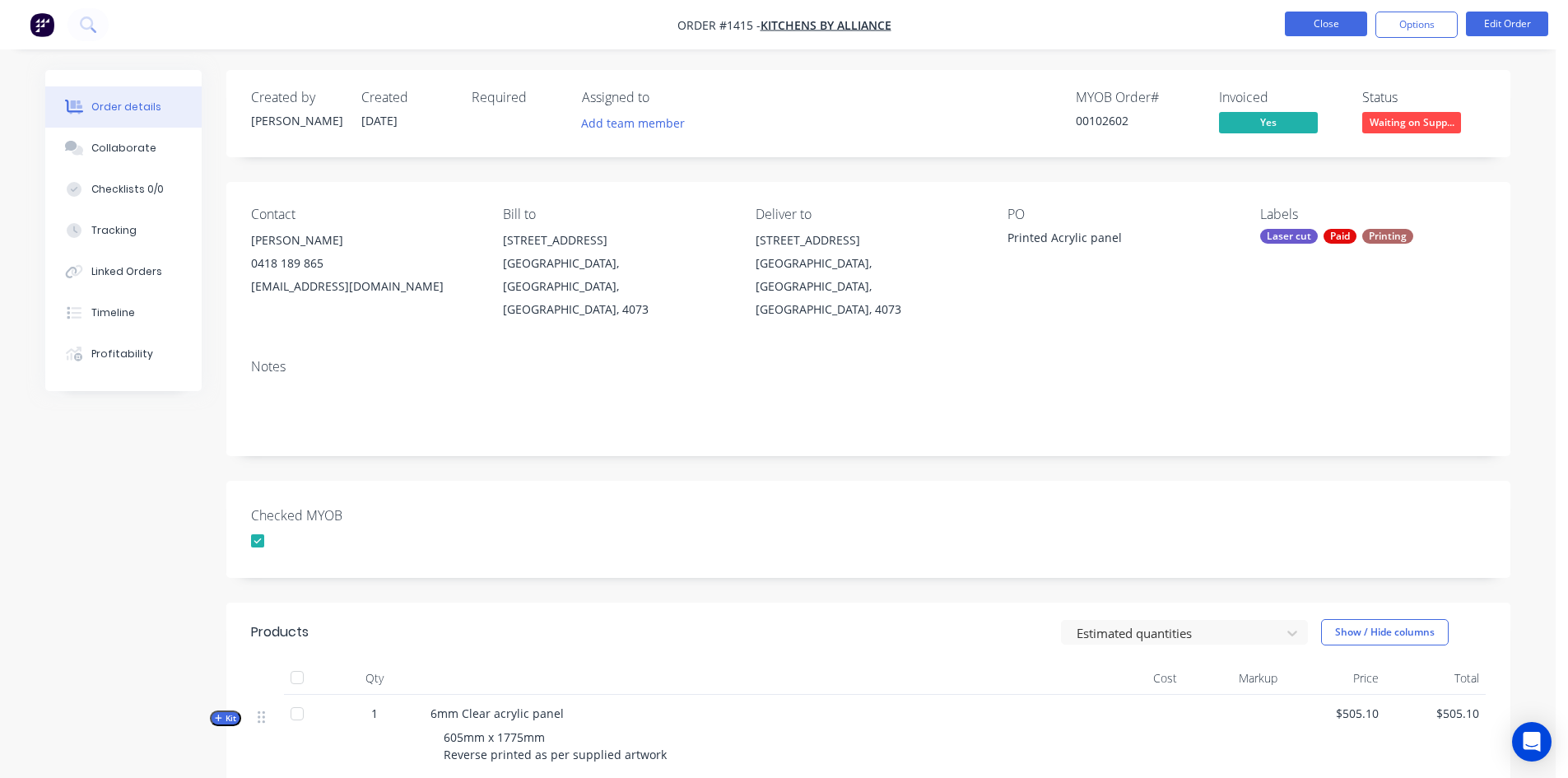
click at [1325, 26] on button "Close" at bounding box center [1327, 24] width 83 height 25
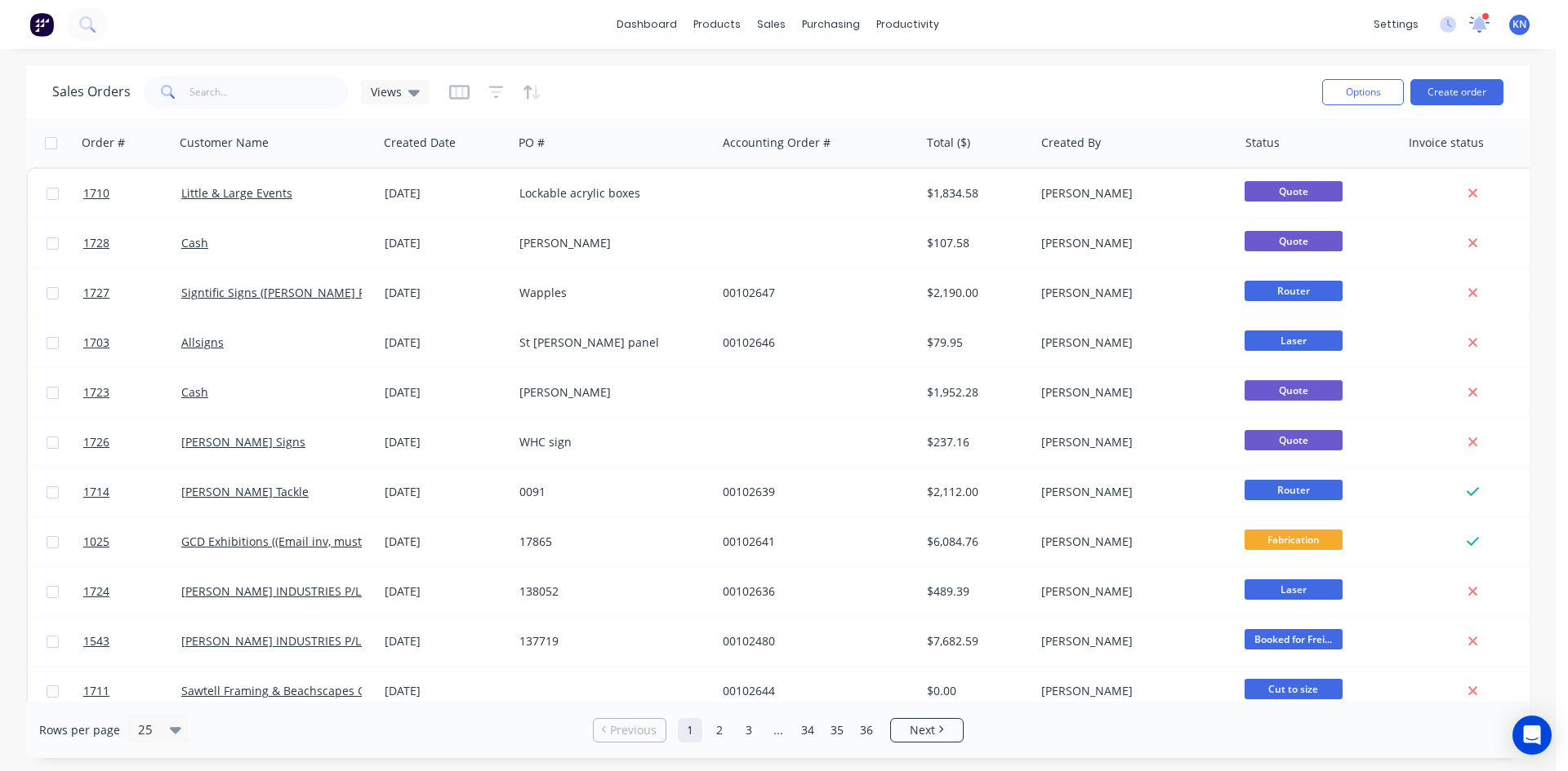
click at [1477, 26] on icon at bounding box center [1479, 22] width 16 height 15
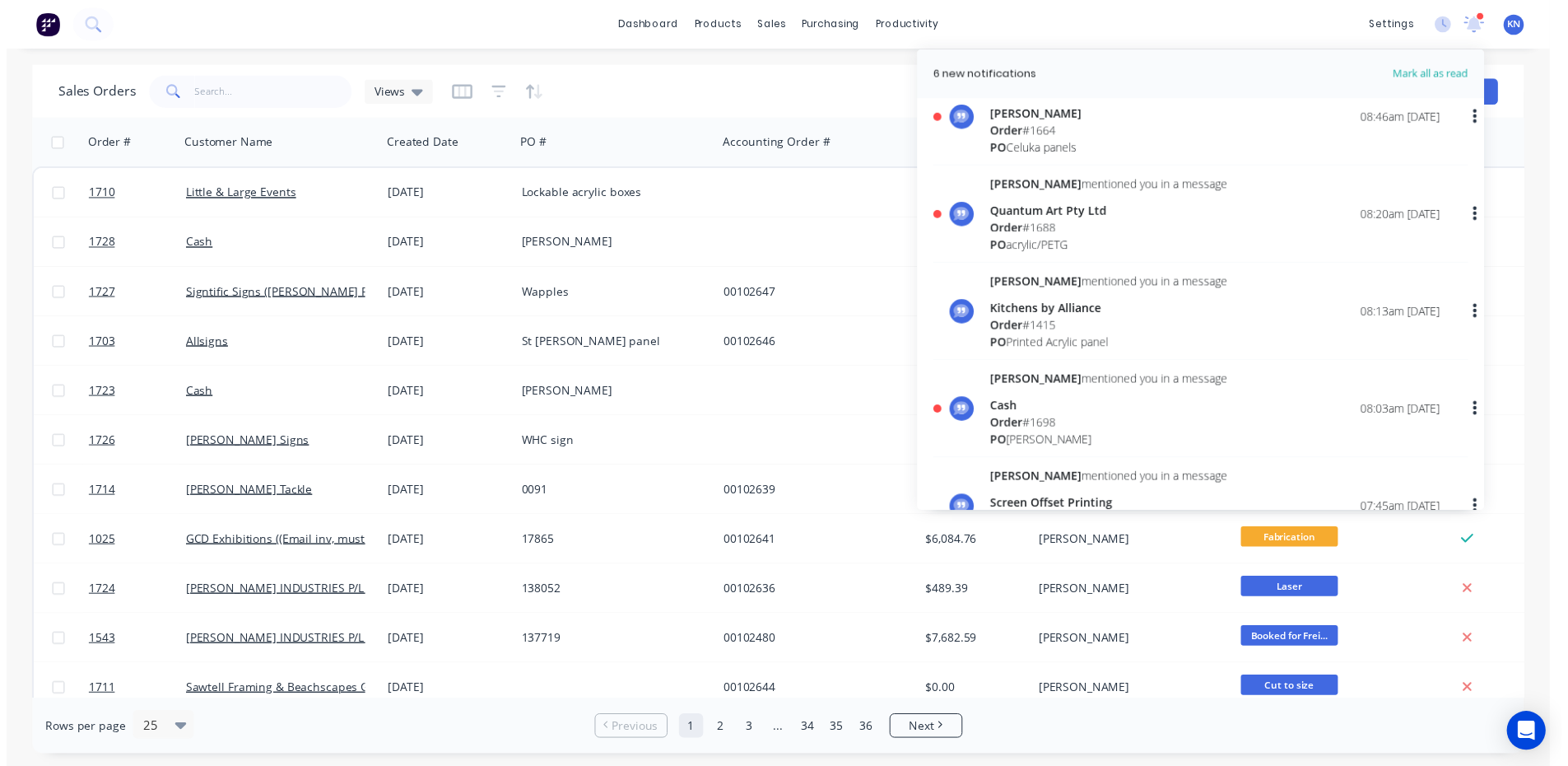
scroll to position [330, 0]
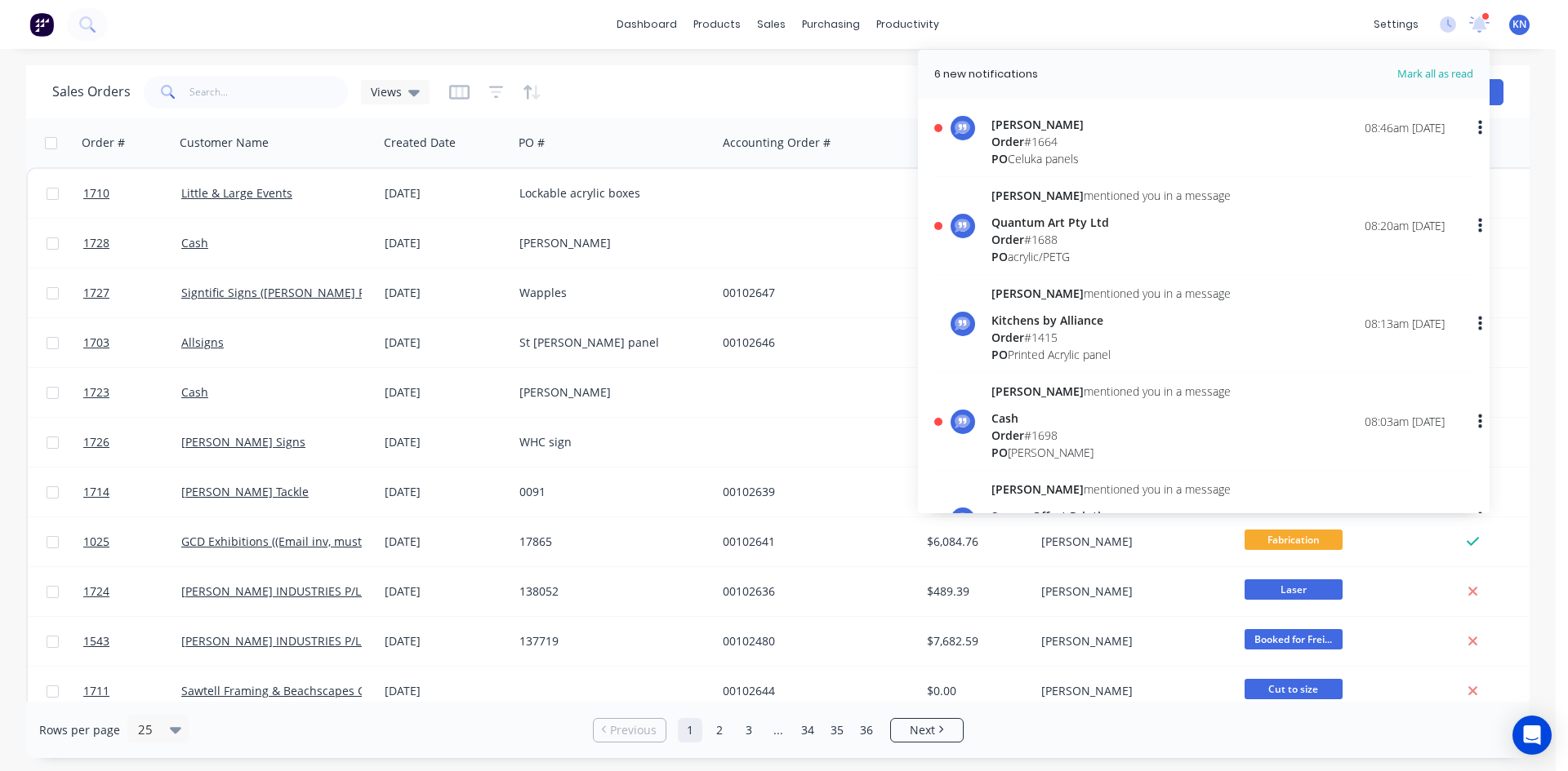
click at [1019, 435] on span "Order" at bounding box center [1007, 435] width 32 height 16
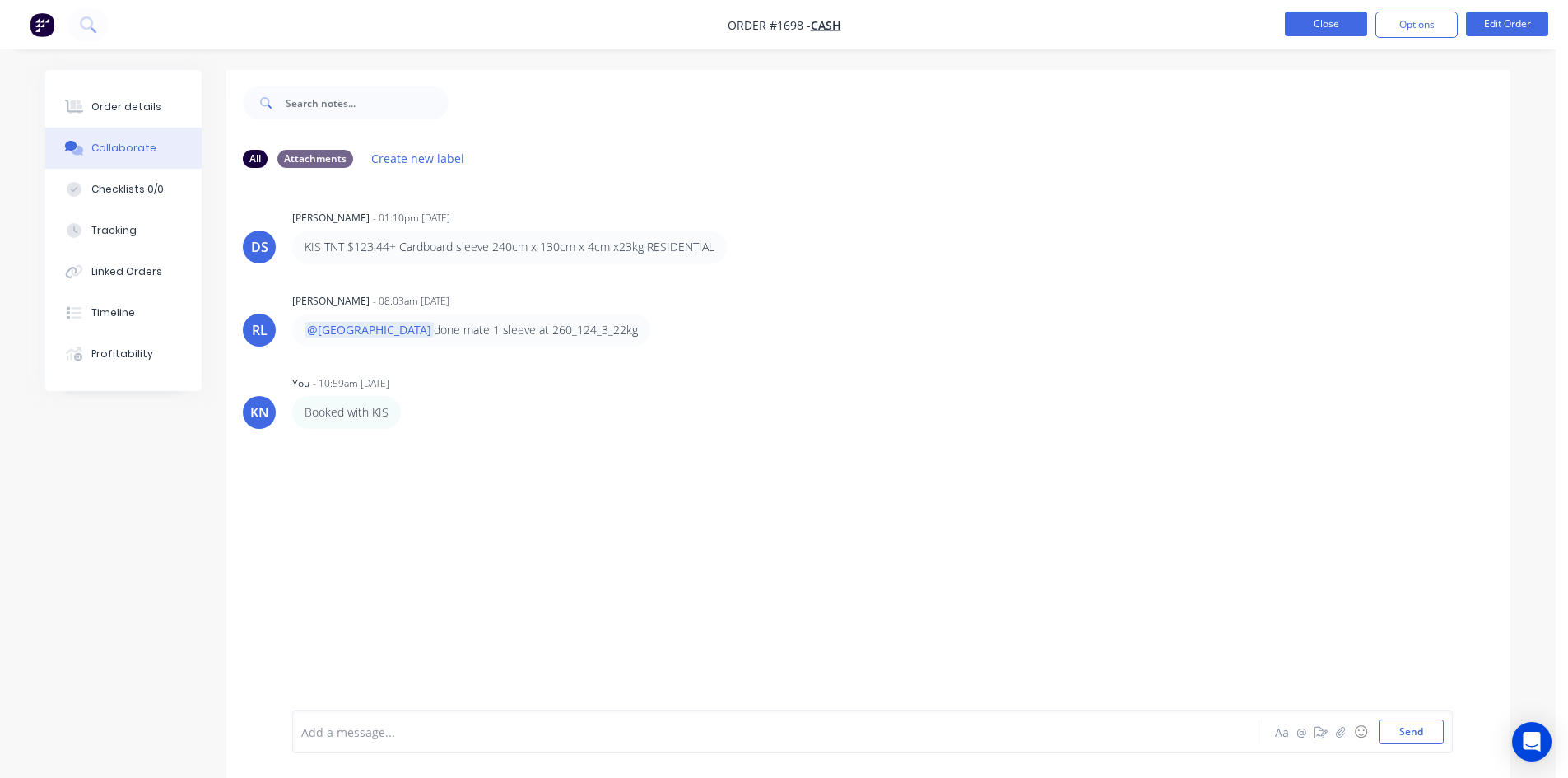
click at [1327, 24] on button "Close" at bounding box center [1327, 24] width 83 height 25
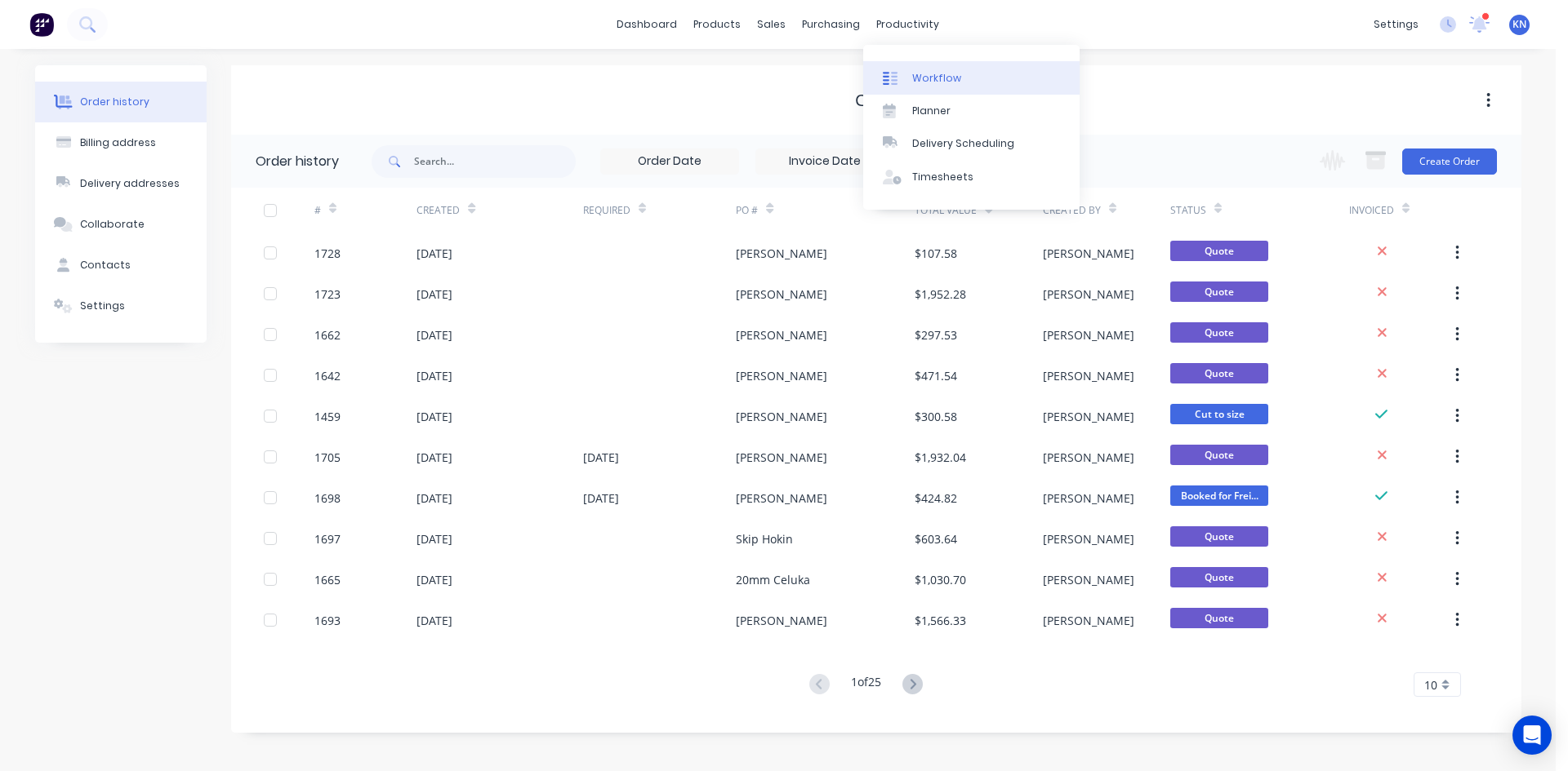
click at [930, 78] on div "Workflow" at bounding box center [936, 78] width 49 height 15
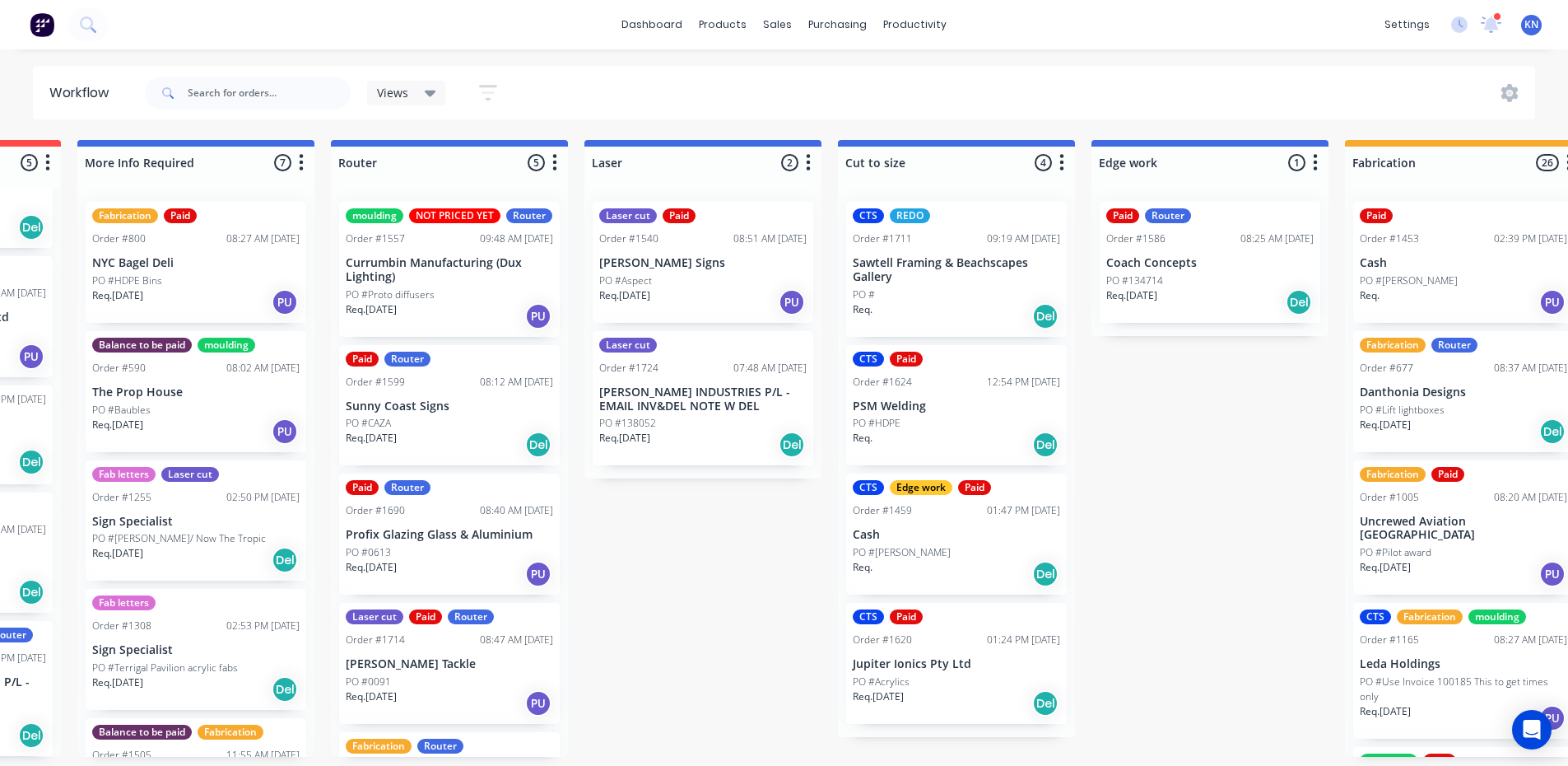
scroll to position [3, 847]
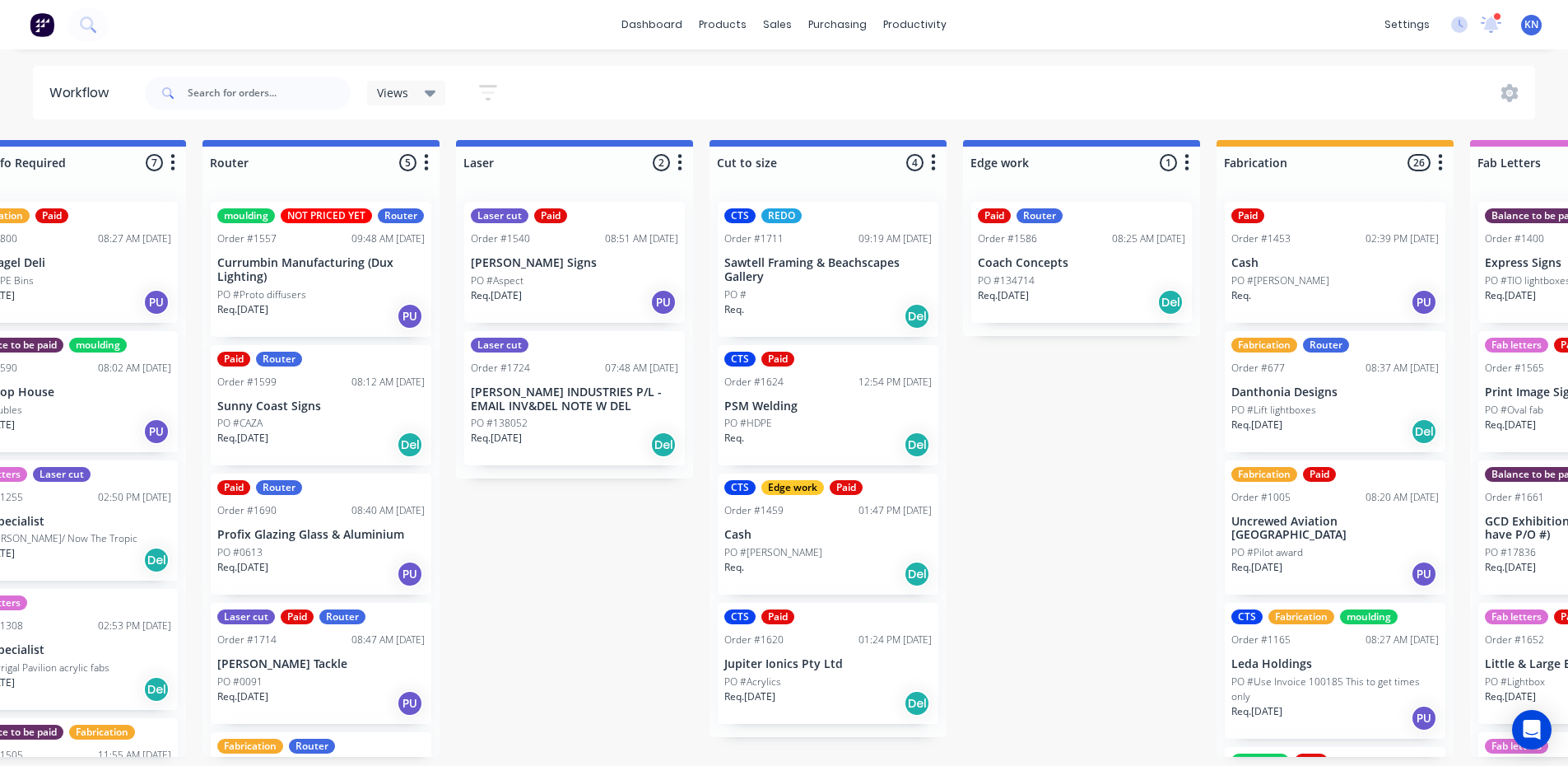
click at [1084, 415] on div "Submitted 0 Status colour #273444 hex #273444 Save Cancel Summaries Total order…" at bounding box center [1110, 448] width 3939 height 616
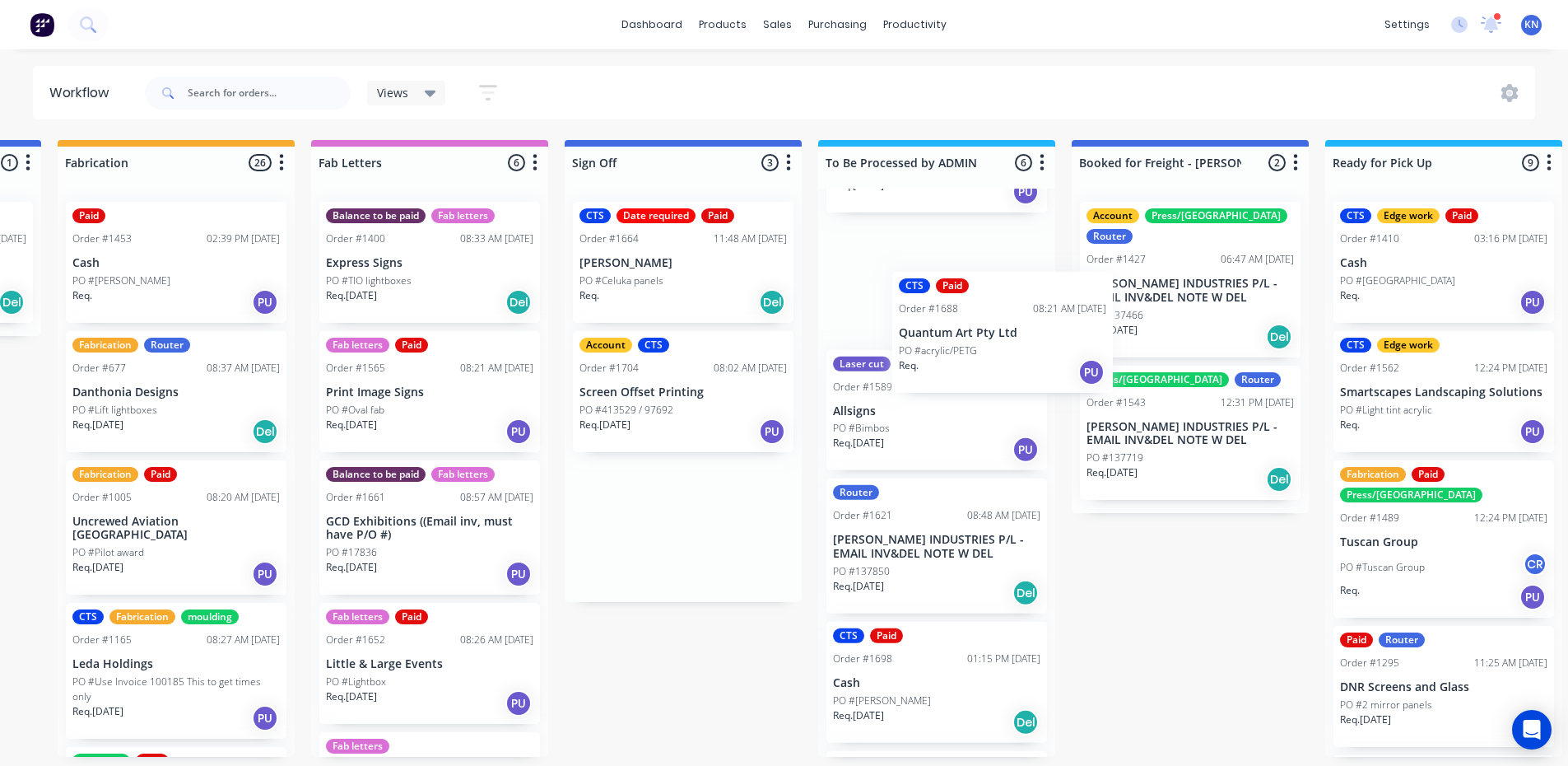
scroll to position [235, 0]
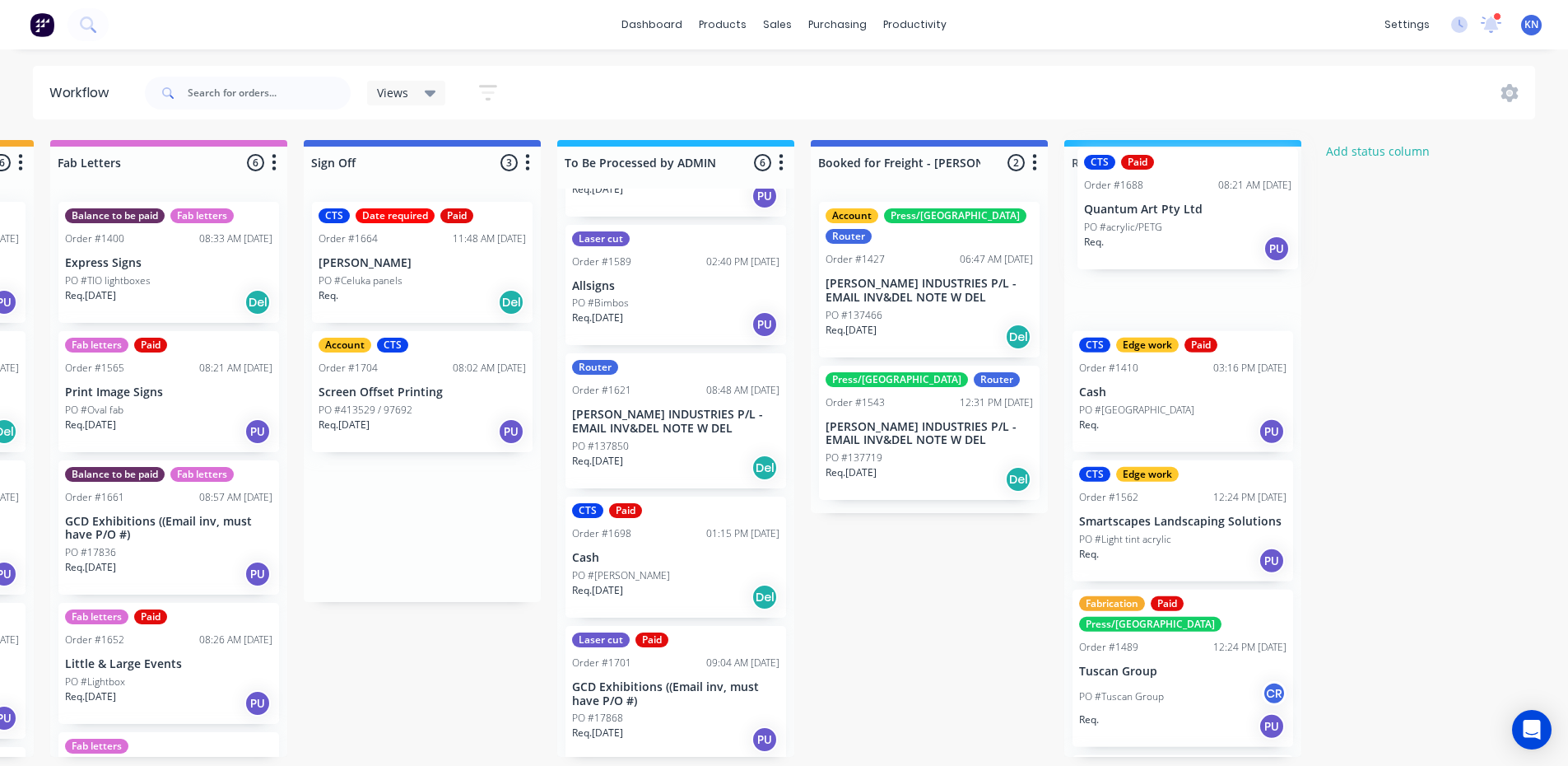
drag, startPoint x: 653, startPoint y: 409, endPoint x: 1167, endPoint y: 225, distance: 545.9
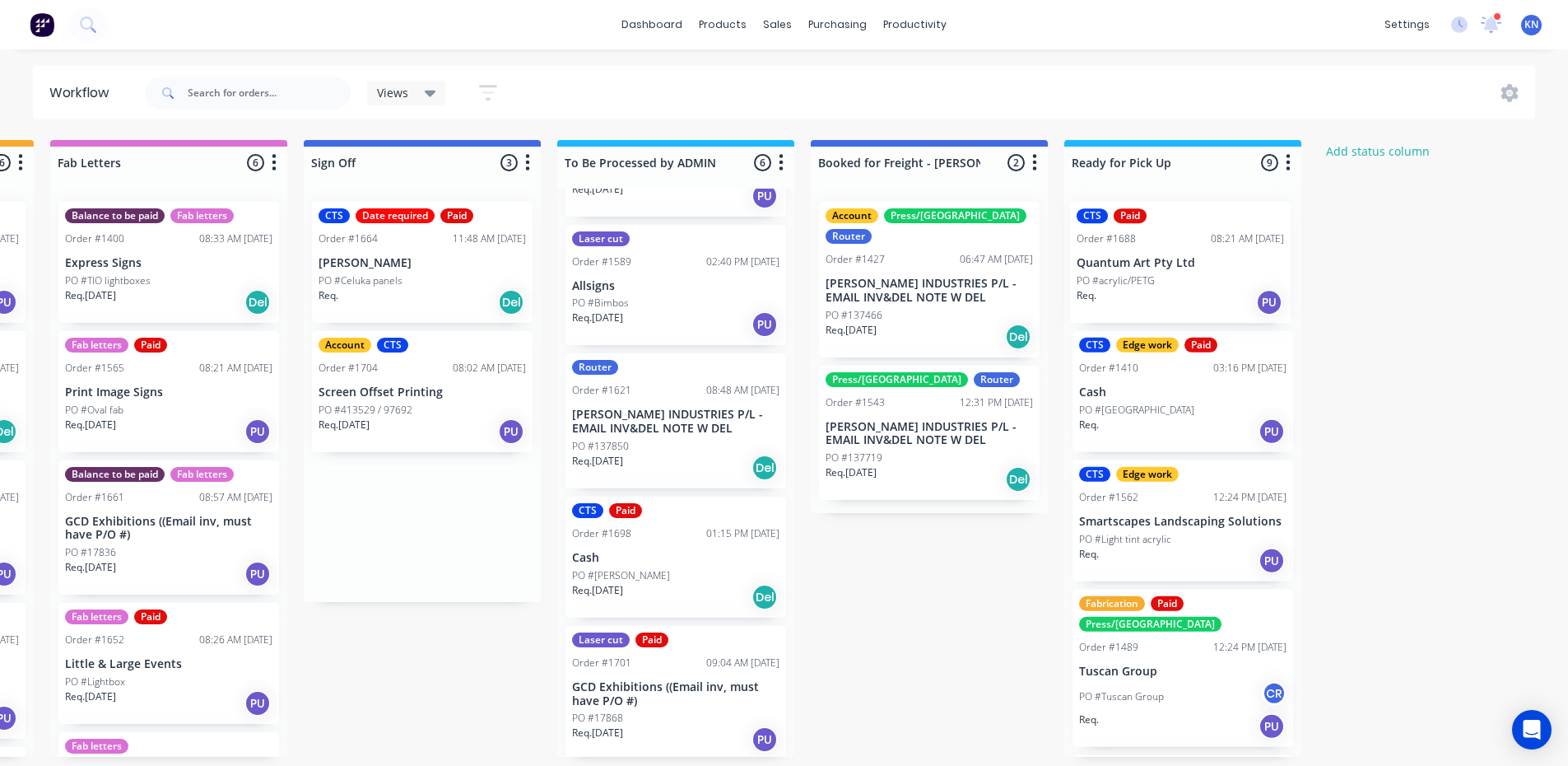
scroll to position [0, 2270]
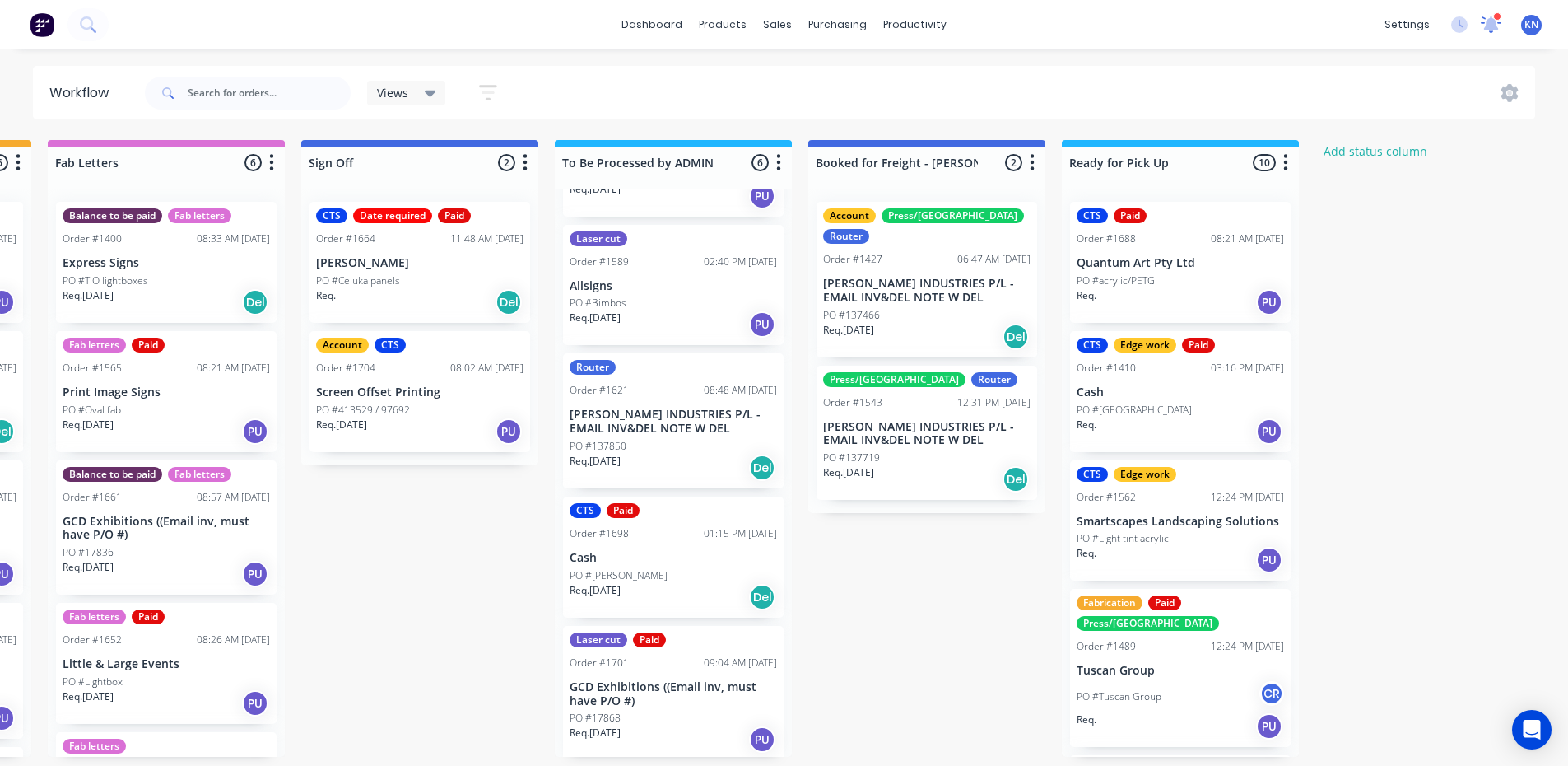
click at [1491, 26] on icon at bounding box center [1491, 23] width 16 height 15
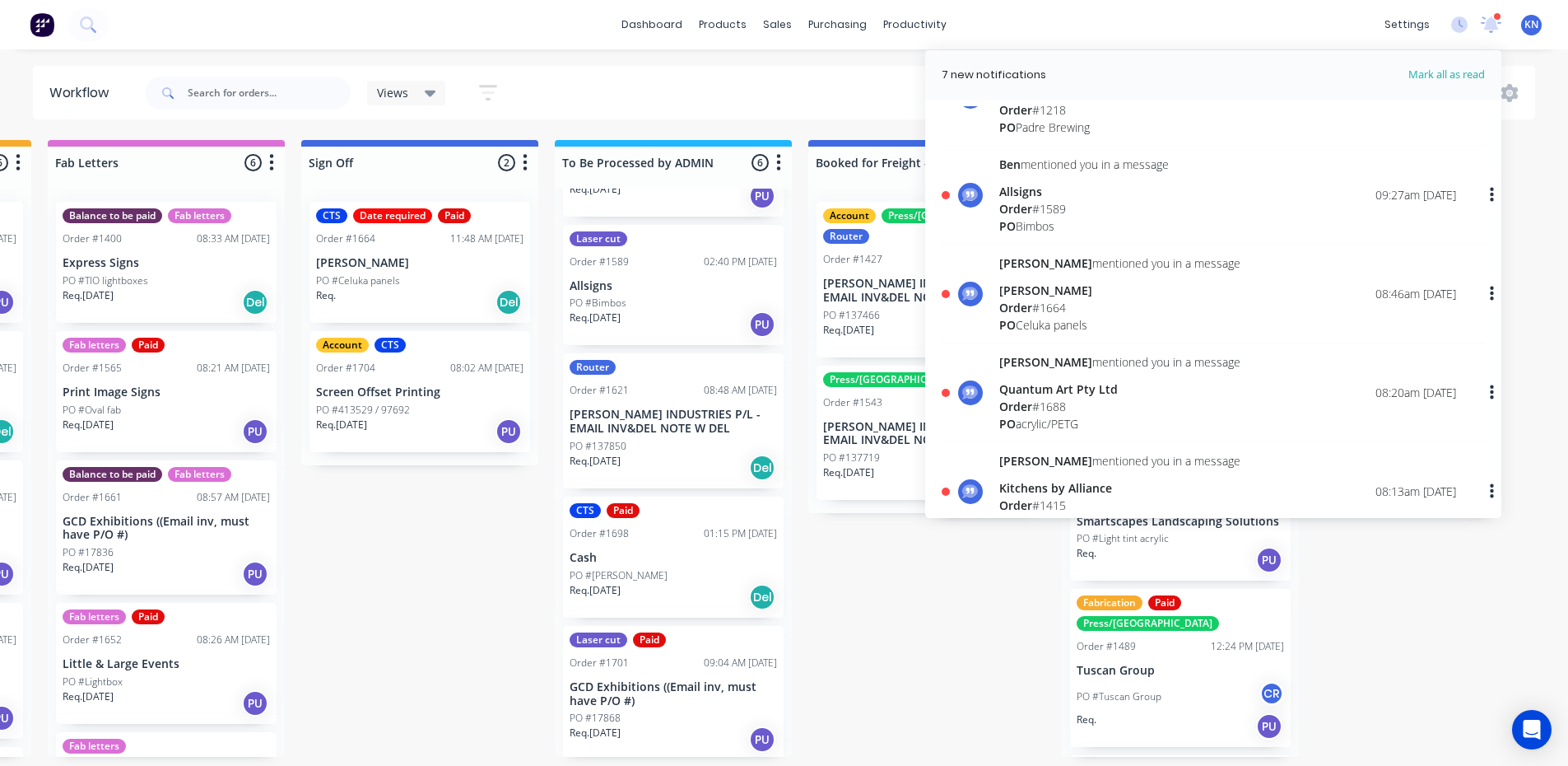
scroll to position [247, 0]
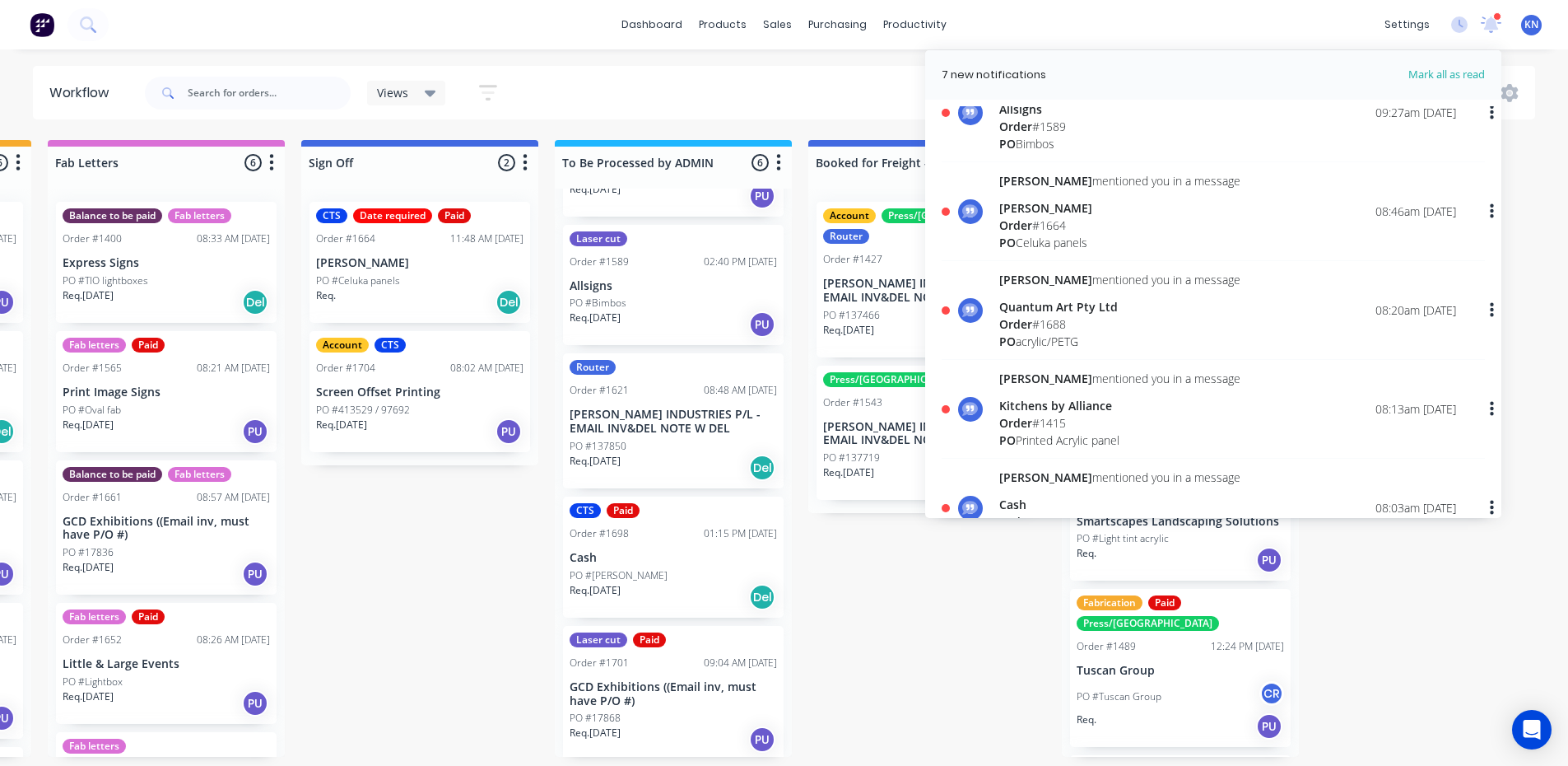
click at [1038, 323] on div "Order # 1688" at bounding box center [1119, 324] width 241 height 18
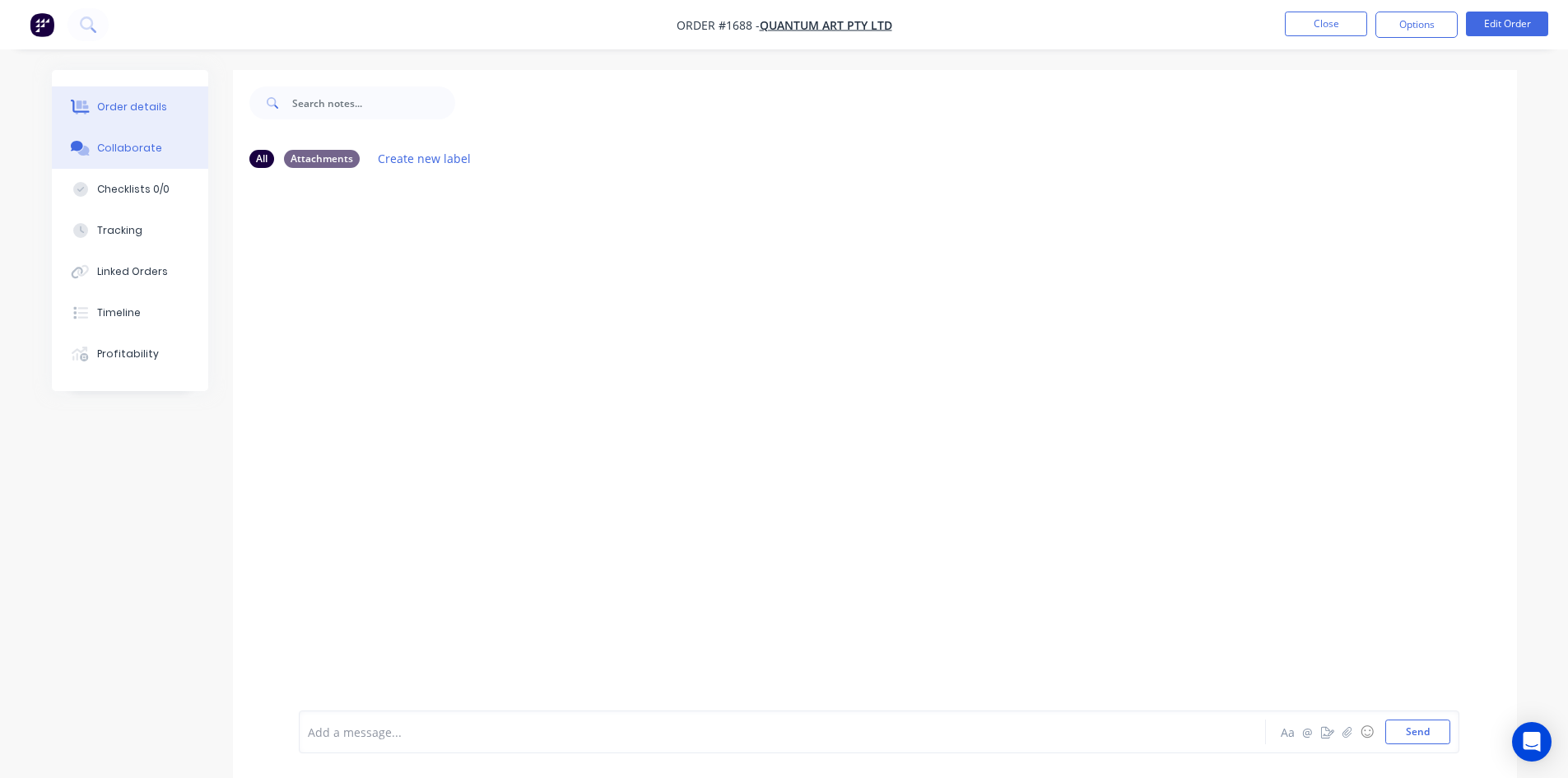
click at [118, 107] on div "Order details" at bounding box center [132, 106] width 70 height 15
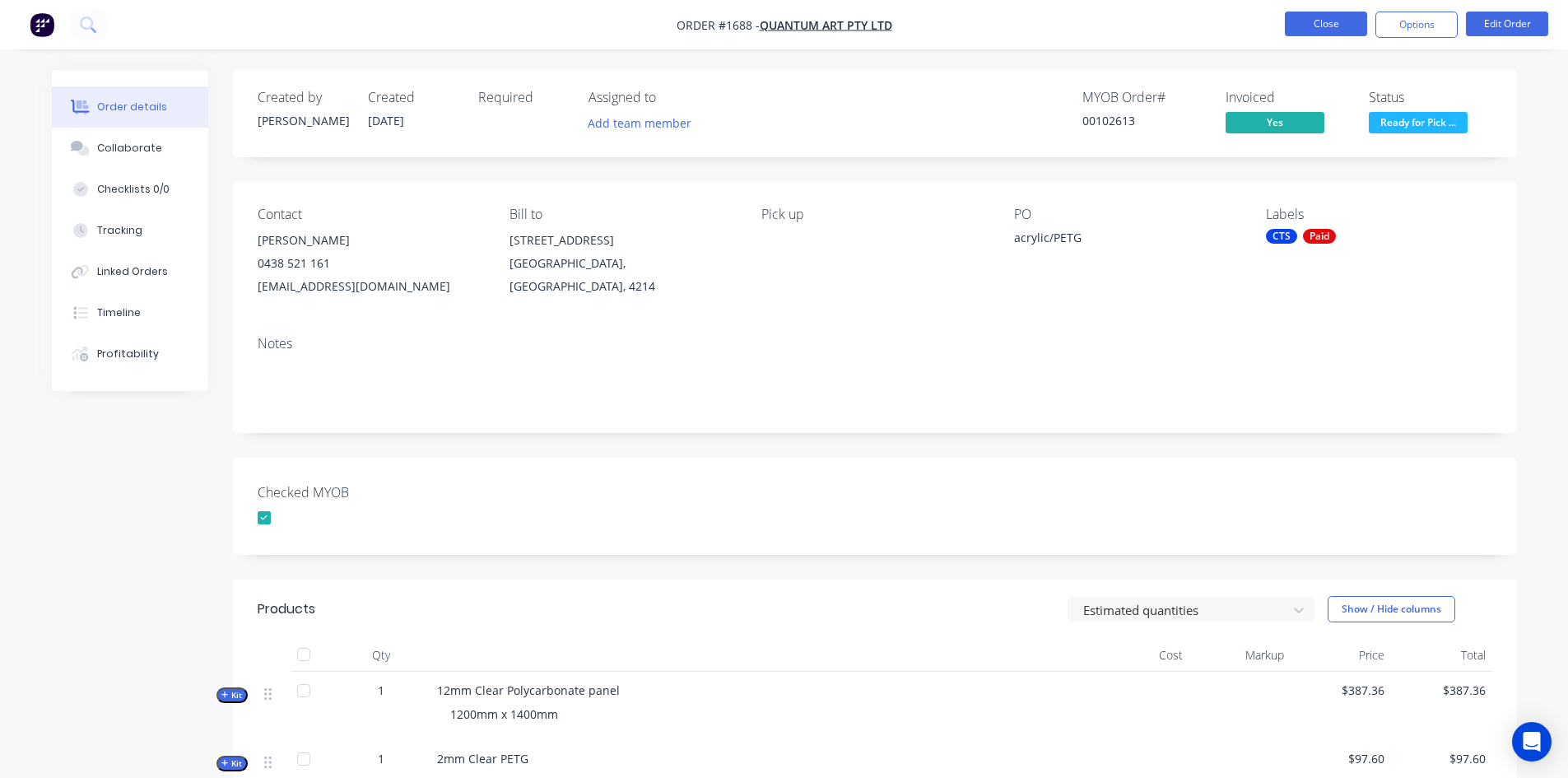
click at [1335, 27] on button "Close" at bounding box center [1327, 24] width 83 height 25
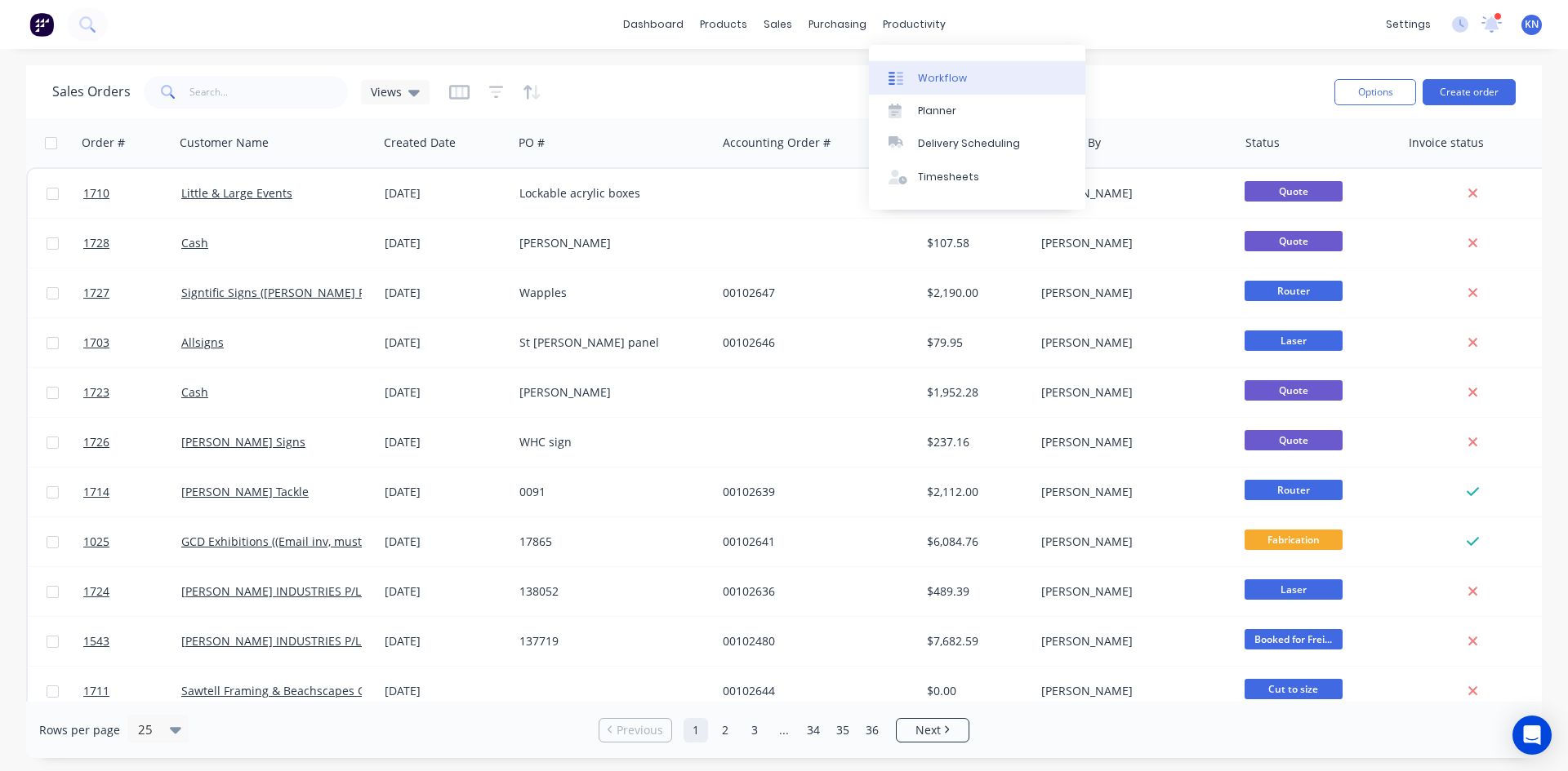
click at [946, 73] on div "Workflow" at bounding box center [942, 78] width 49 height 15
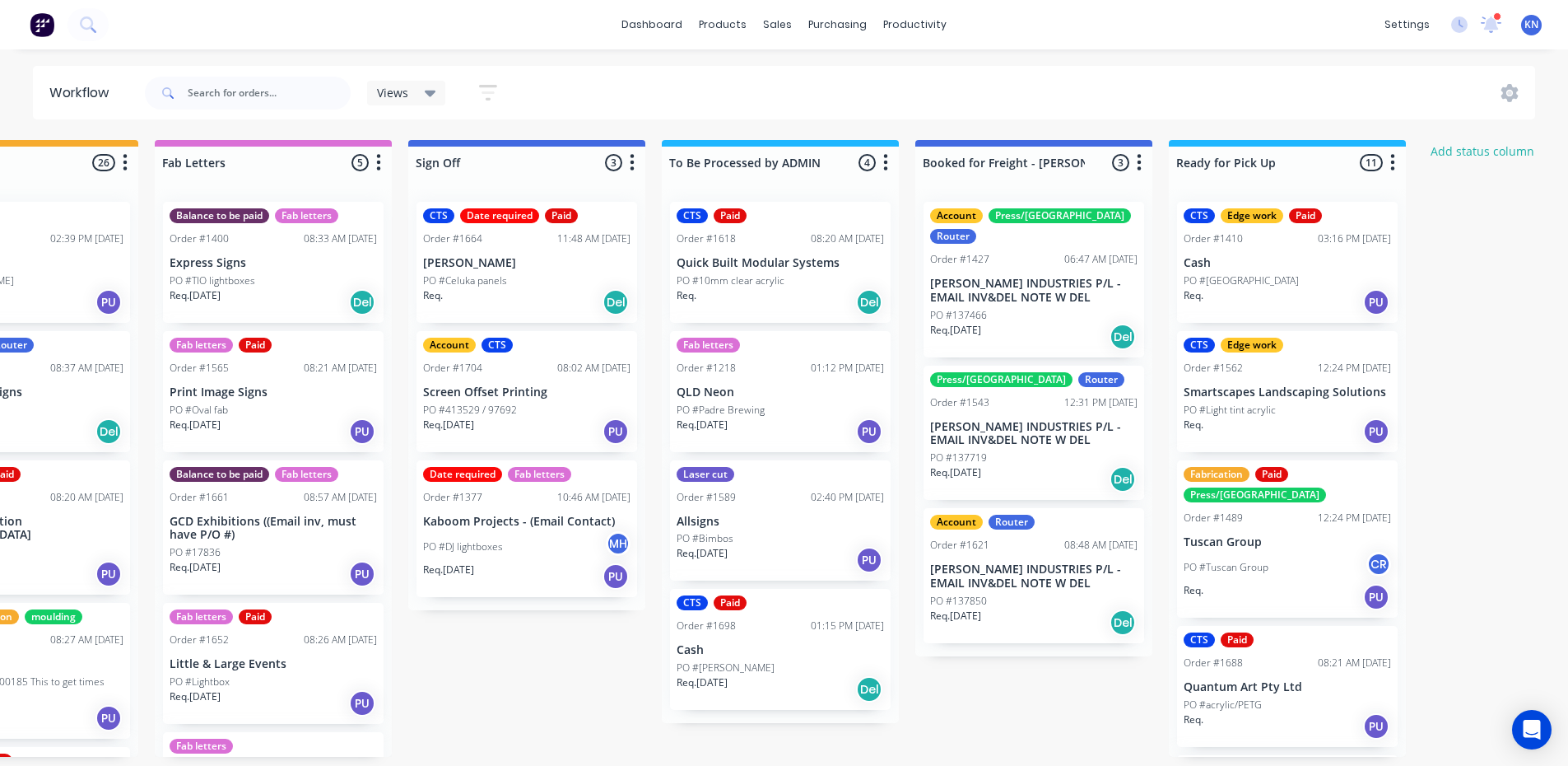
scroll to position [0, 2371]
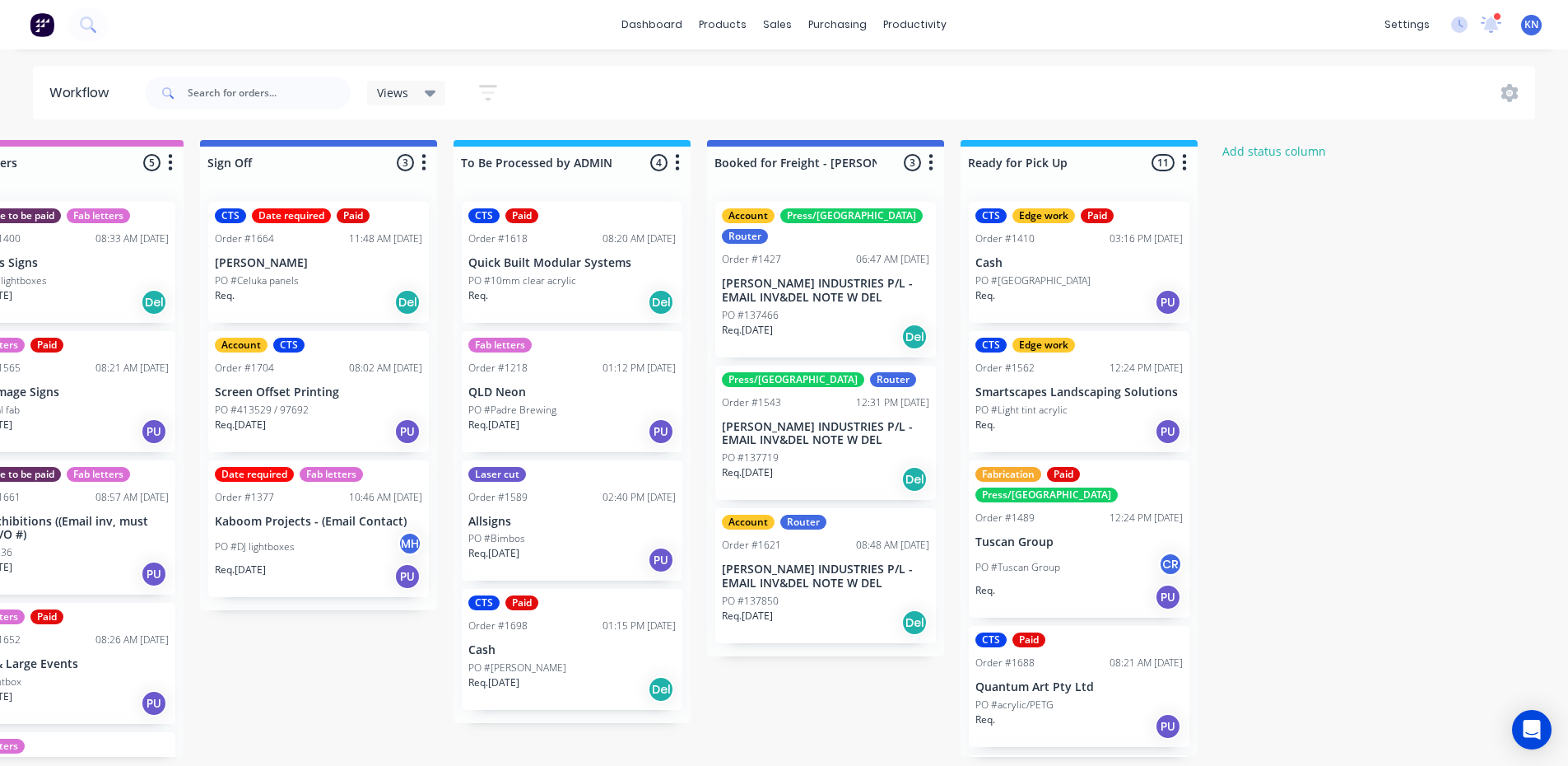
click at [1034, 697] on p "PO #acrylic/PETG" at bounding box center [1014, 704] width 78 height 15
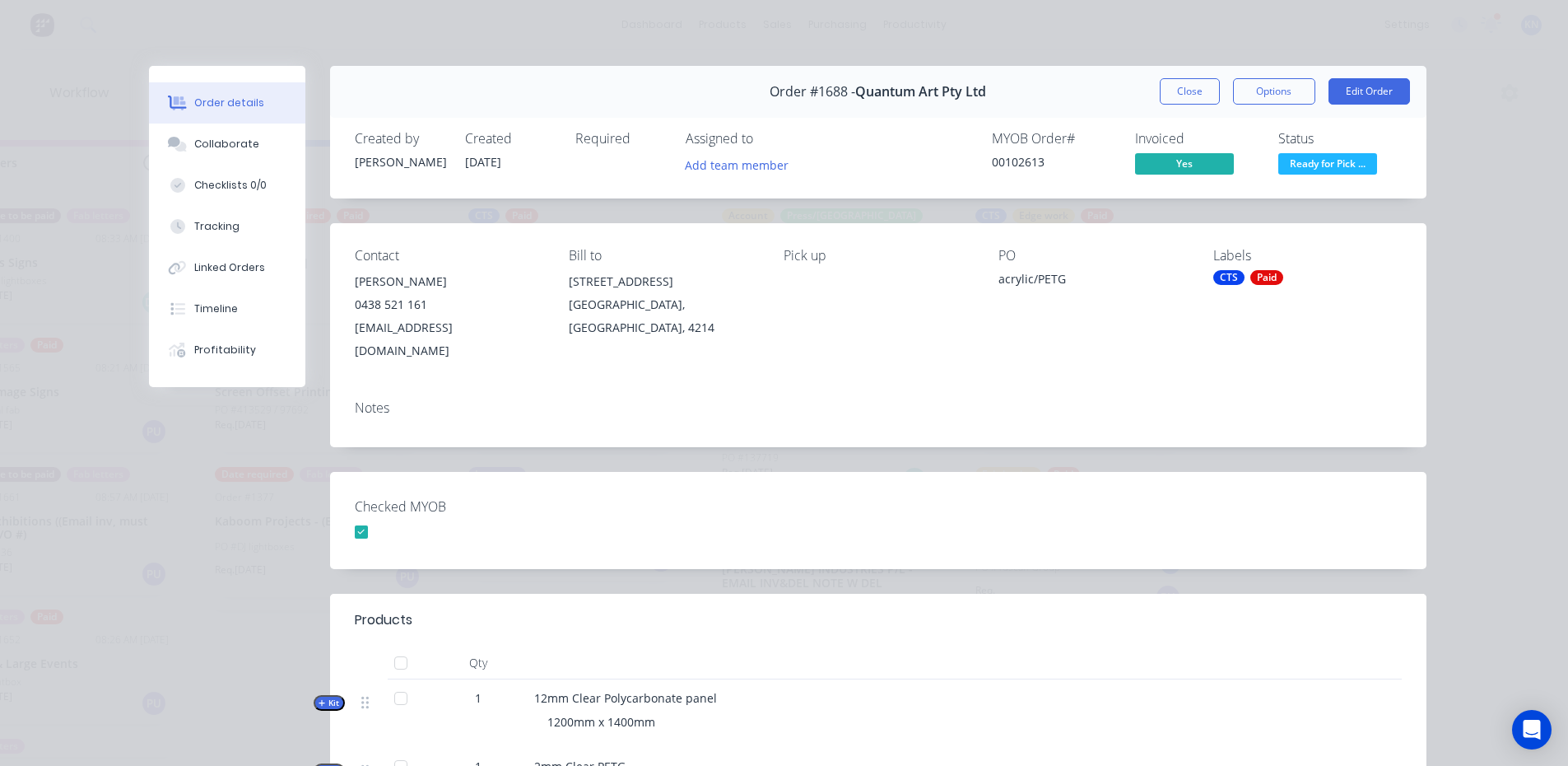
drag, startPoint x: 1184, startPoint y: 91, endPoint x: 1566, endPoint y: 176, distance: 391.3
click at [1184, 91] on button "Close" at bounding box center [1189, 91] width 60 height 27
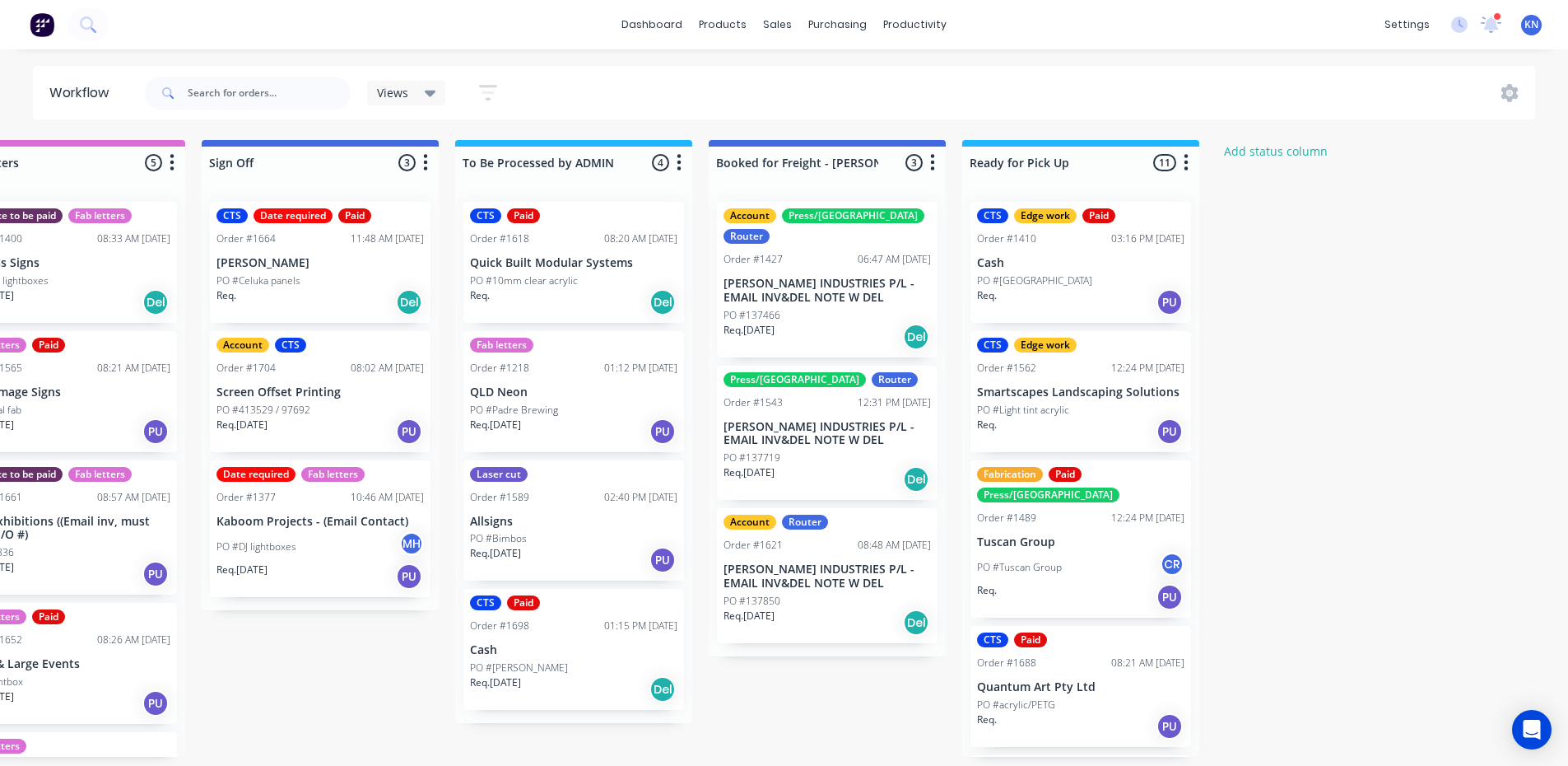
scroll to position [0, 2364]
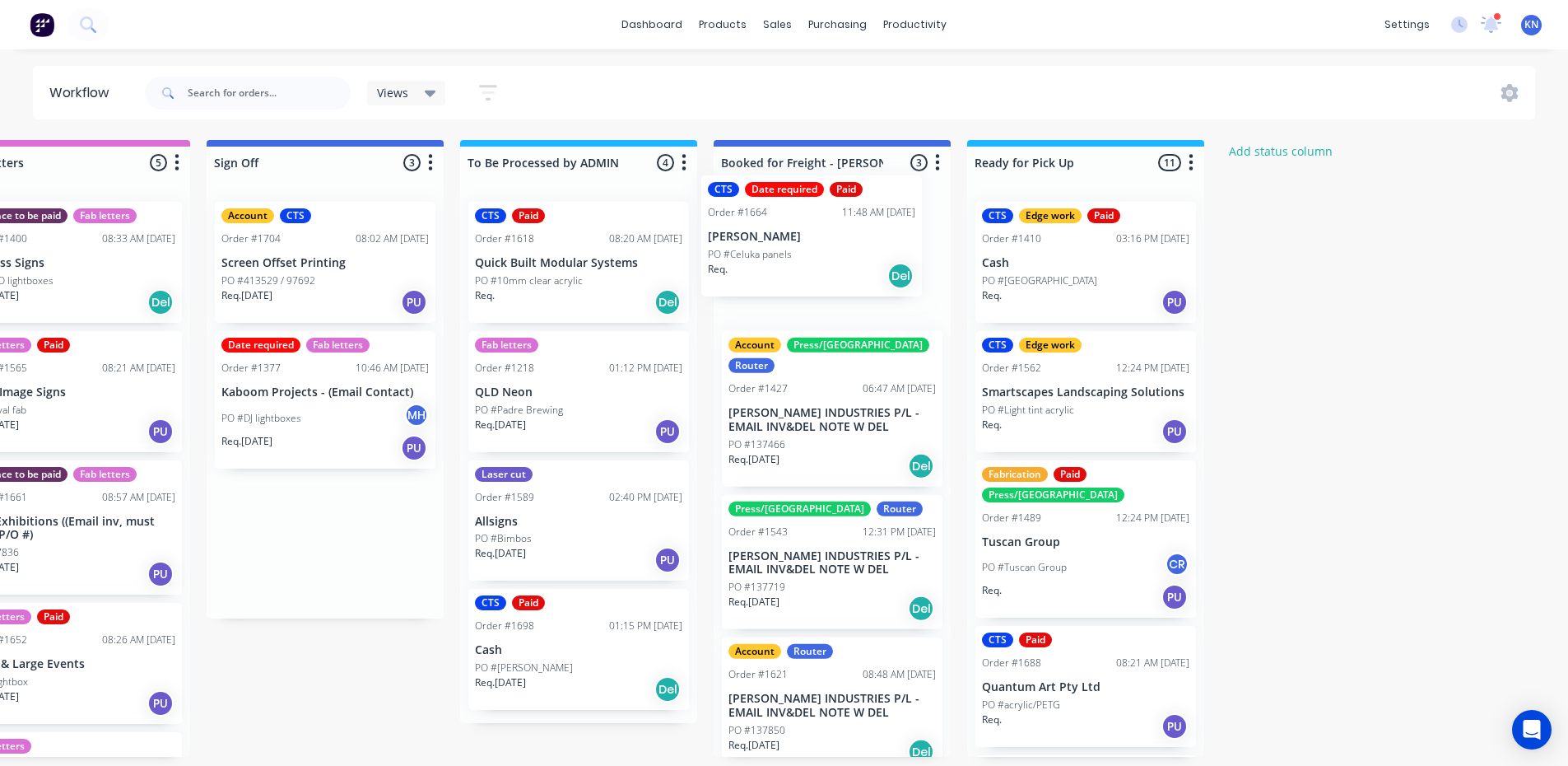
drag, startPoint x: 275, startPoint y: 270, endPoint x: 775, endPoint y: 241, distance: 500.8
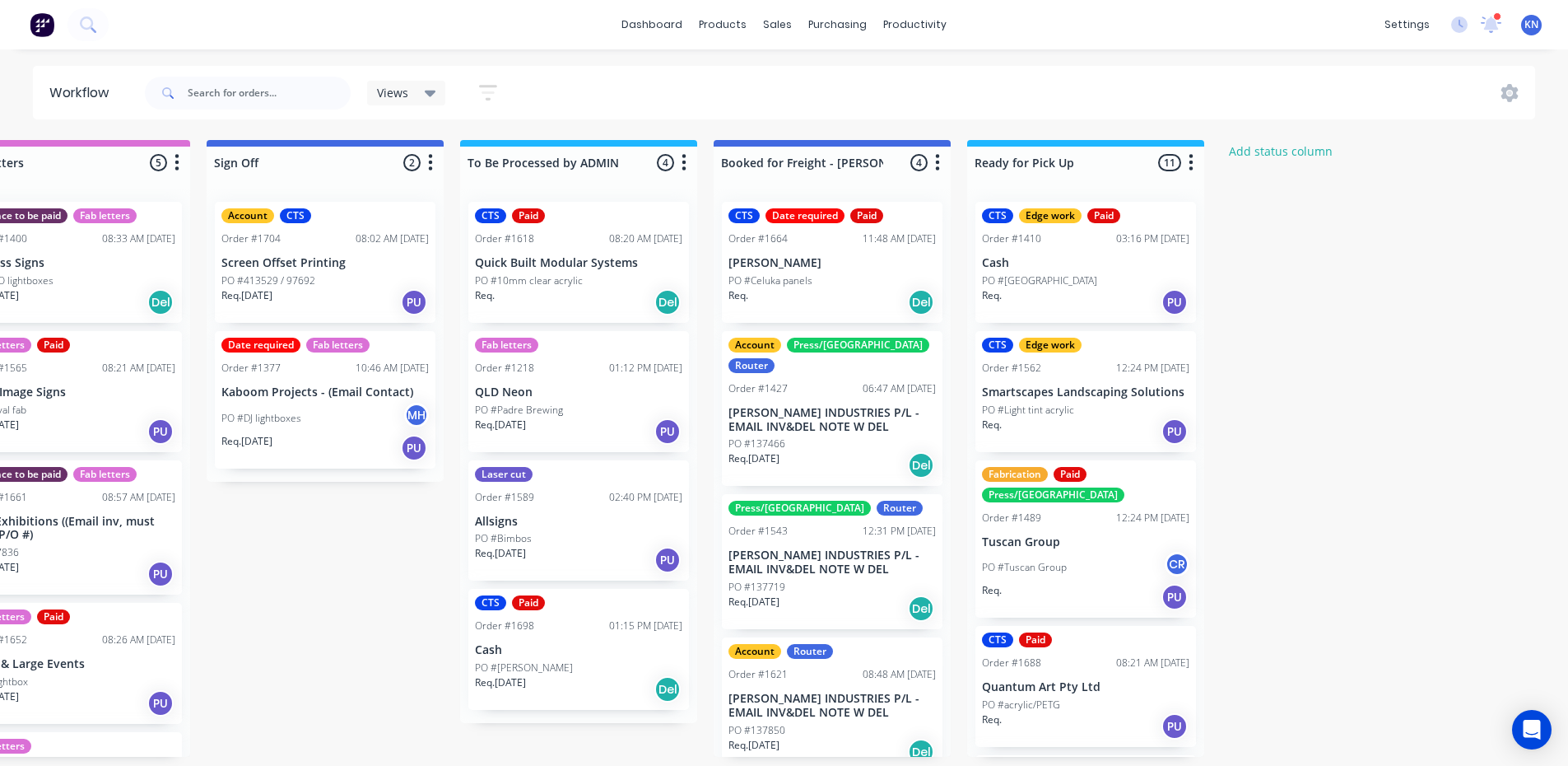
scroll to position [3, 2364]
click at [601, 661] on div "PO #[PERSON_NAME]" at bounding box center [579, 668] width 208 height 15
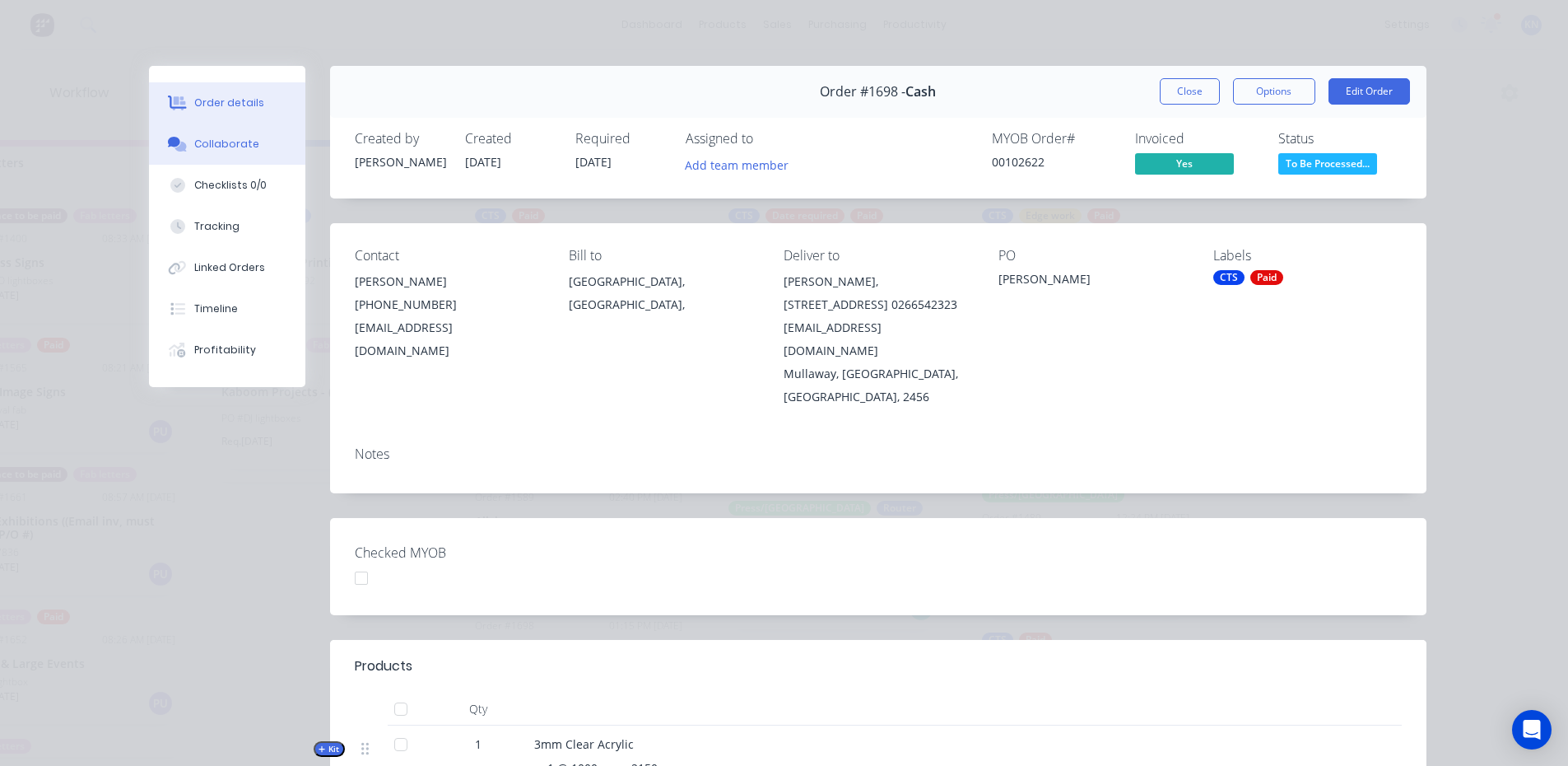
click at [250, 143] on button "Collaborate" at bounding box center [226, 144] width 157 height 41
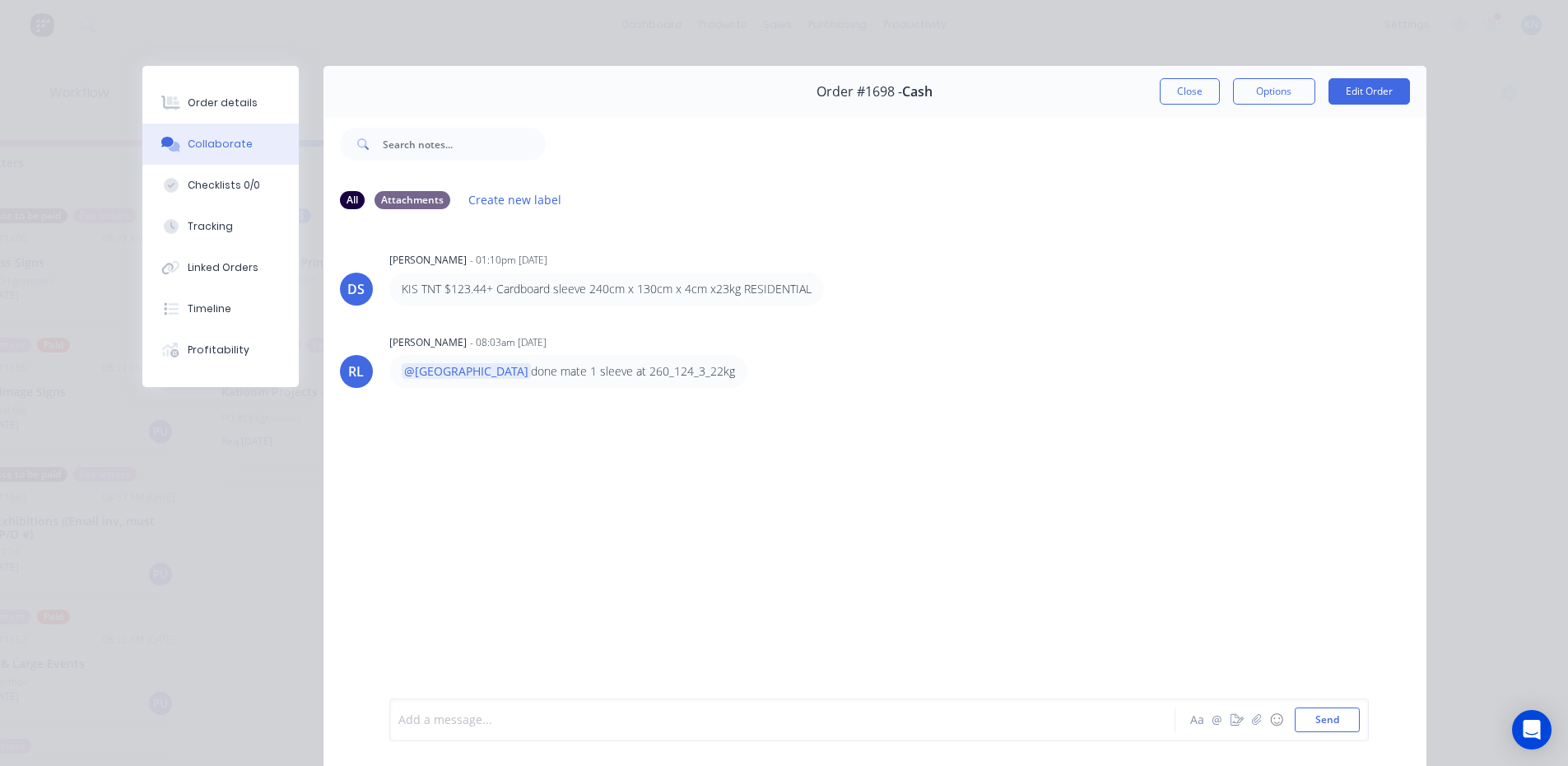
click at [510, 718] on div at bounding box center [760, 721] width 721 height 18
click at [1339, 717] on button "Send" at bounding box center [1328, 719] width 65 height 25
click at [192, 96] on div "Order details" at bounding box center [222, 102] width 70 height 15
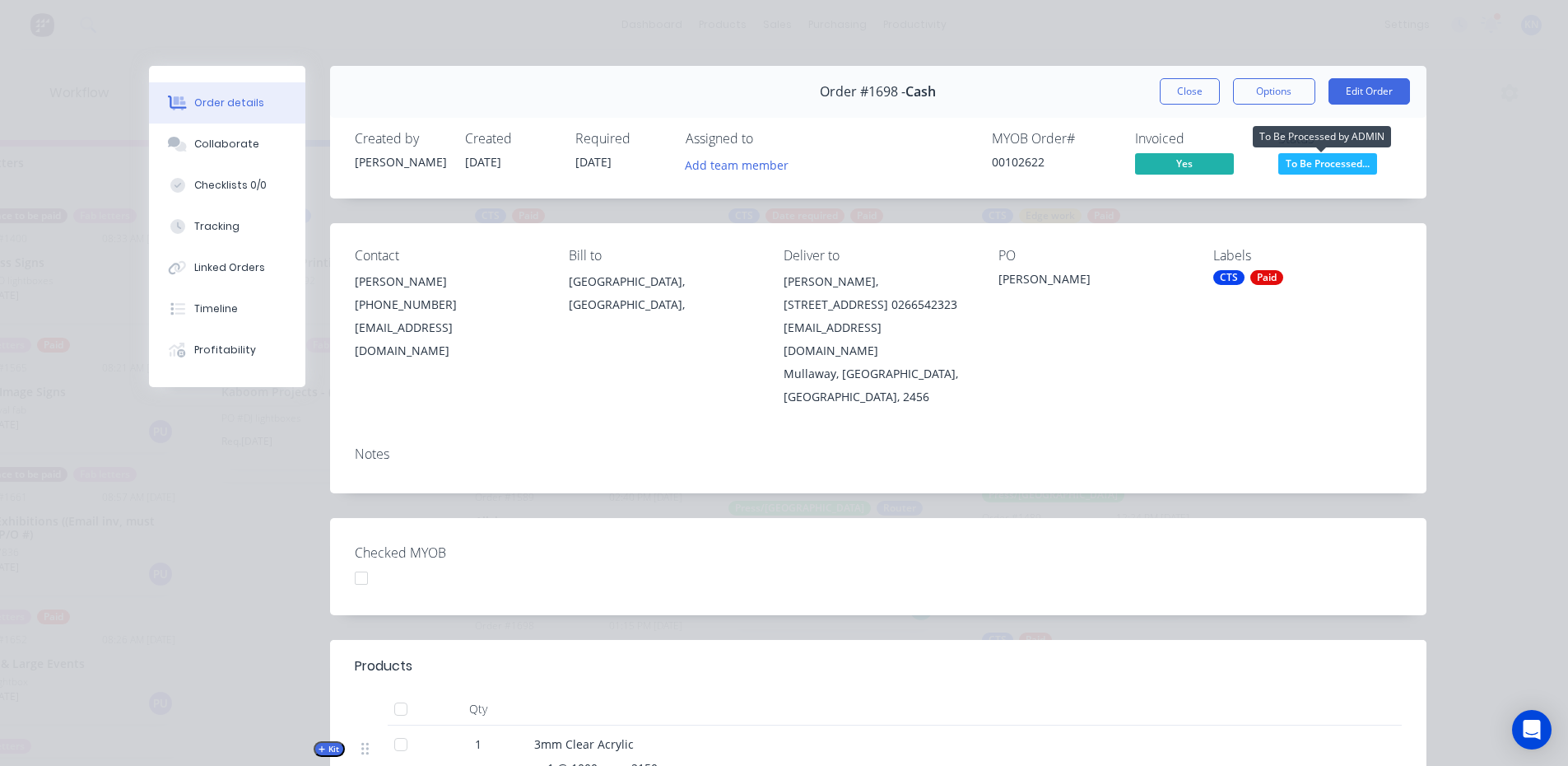
click at [1335, 160] on span "To Be Processed..." at bounding box center [1328, 163] width 98 height 21
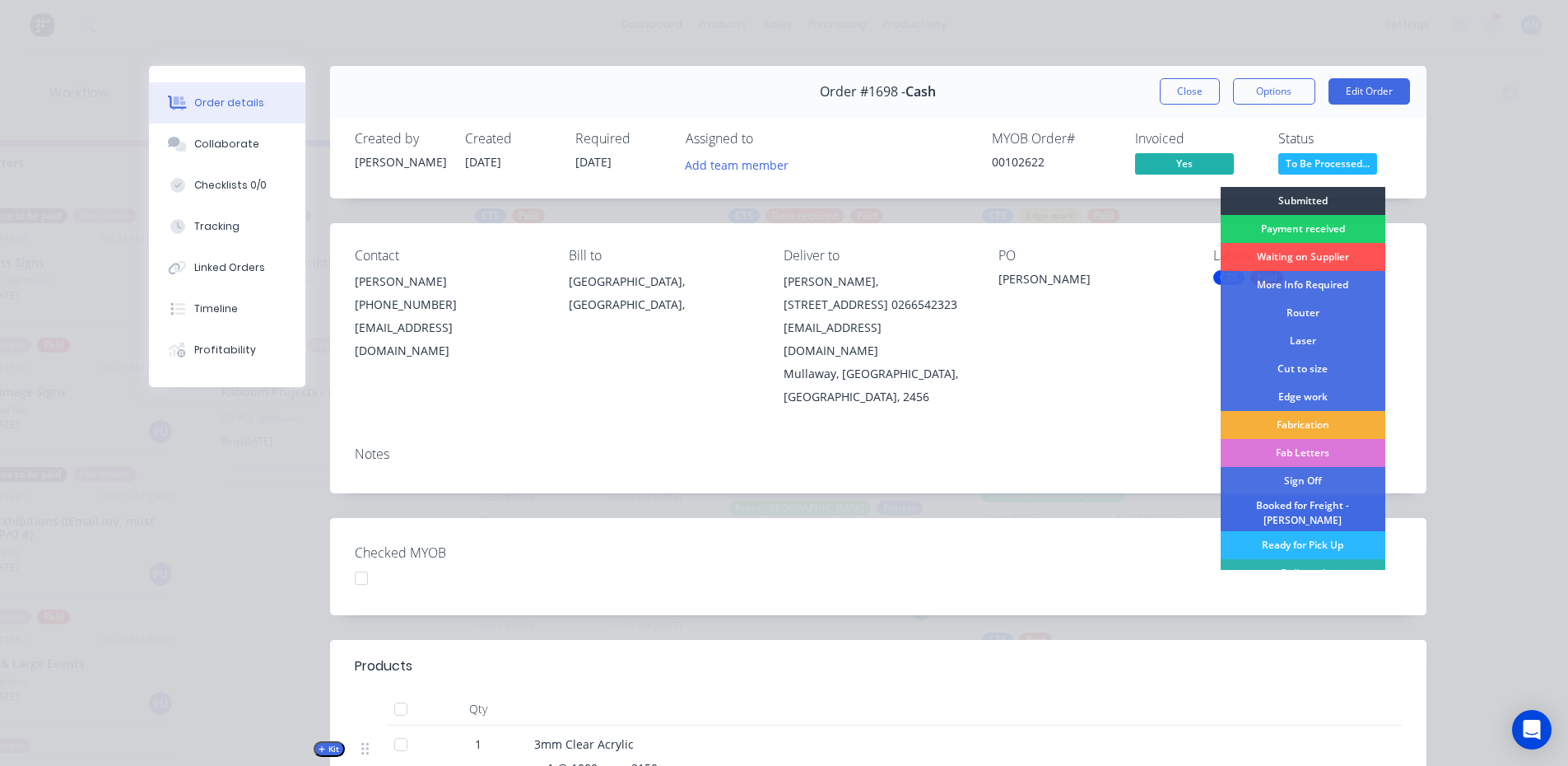
click at [1290, 504] on div "Booked for Freight - [PERSON_NAME]" at bounding box center [1302, 513] width 164 height 36
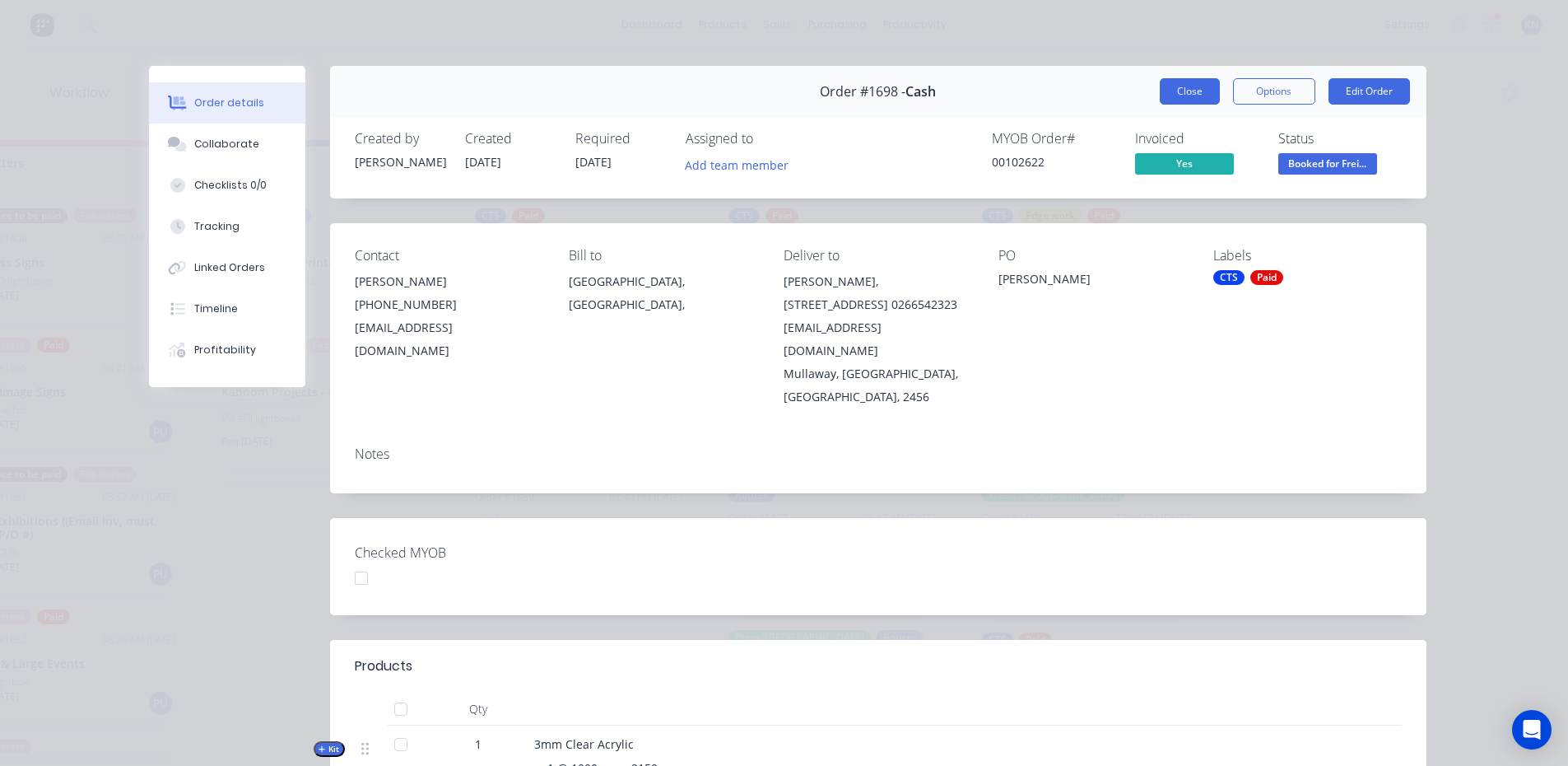
click at [1178, 85] on button "Close" at bounding box center [1189, 91] width 60 height 27
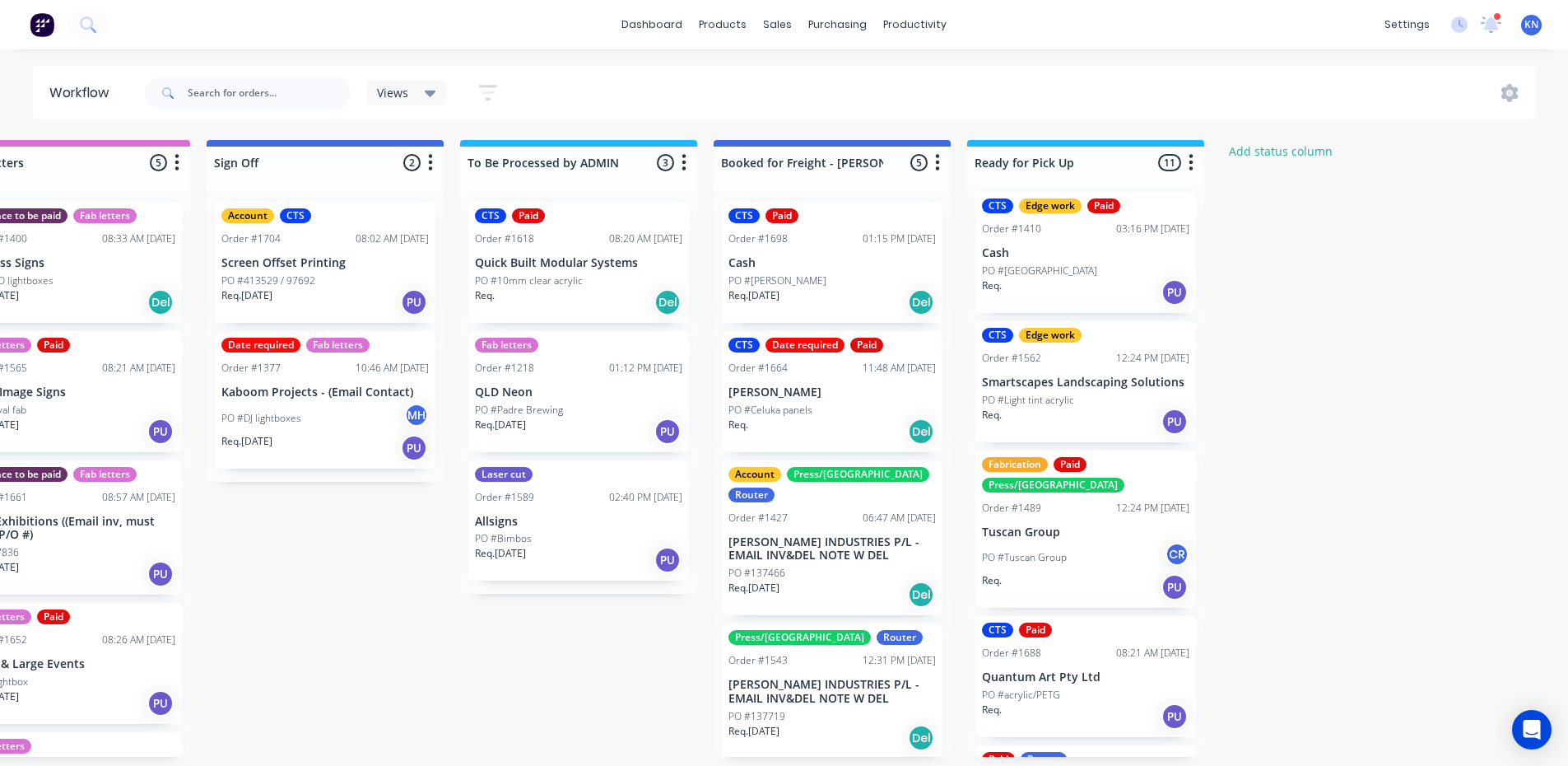
scroll to position [0, 0]
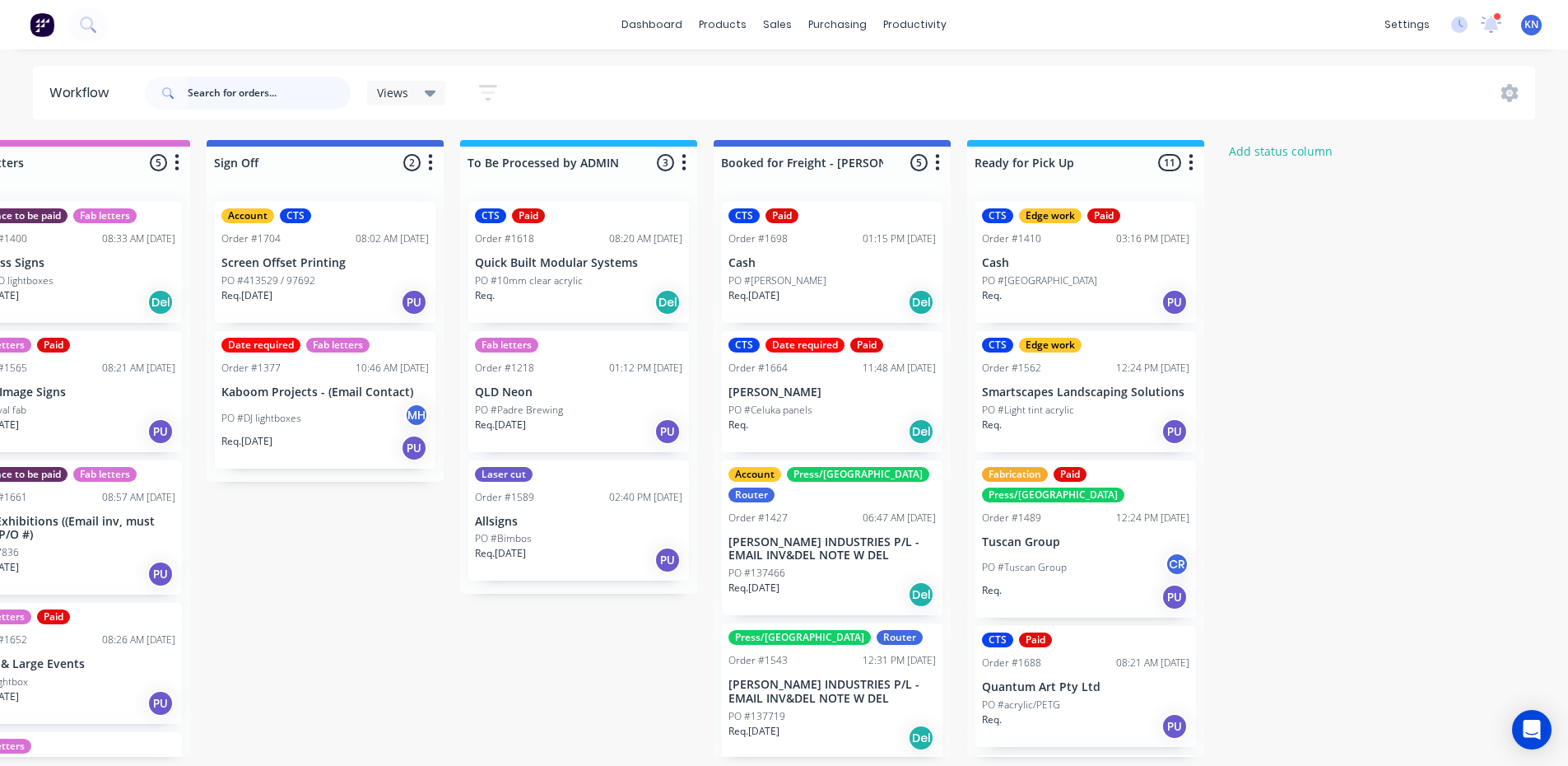
click at [221, 98] on input "text" at bounding box center [270, 93] width 163 height 32
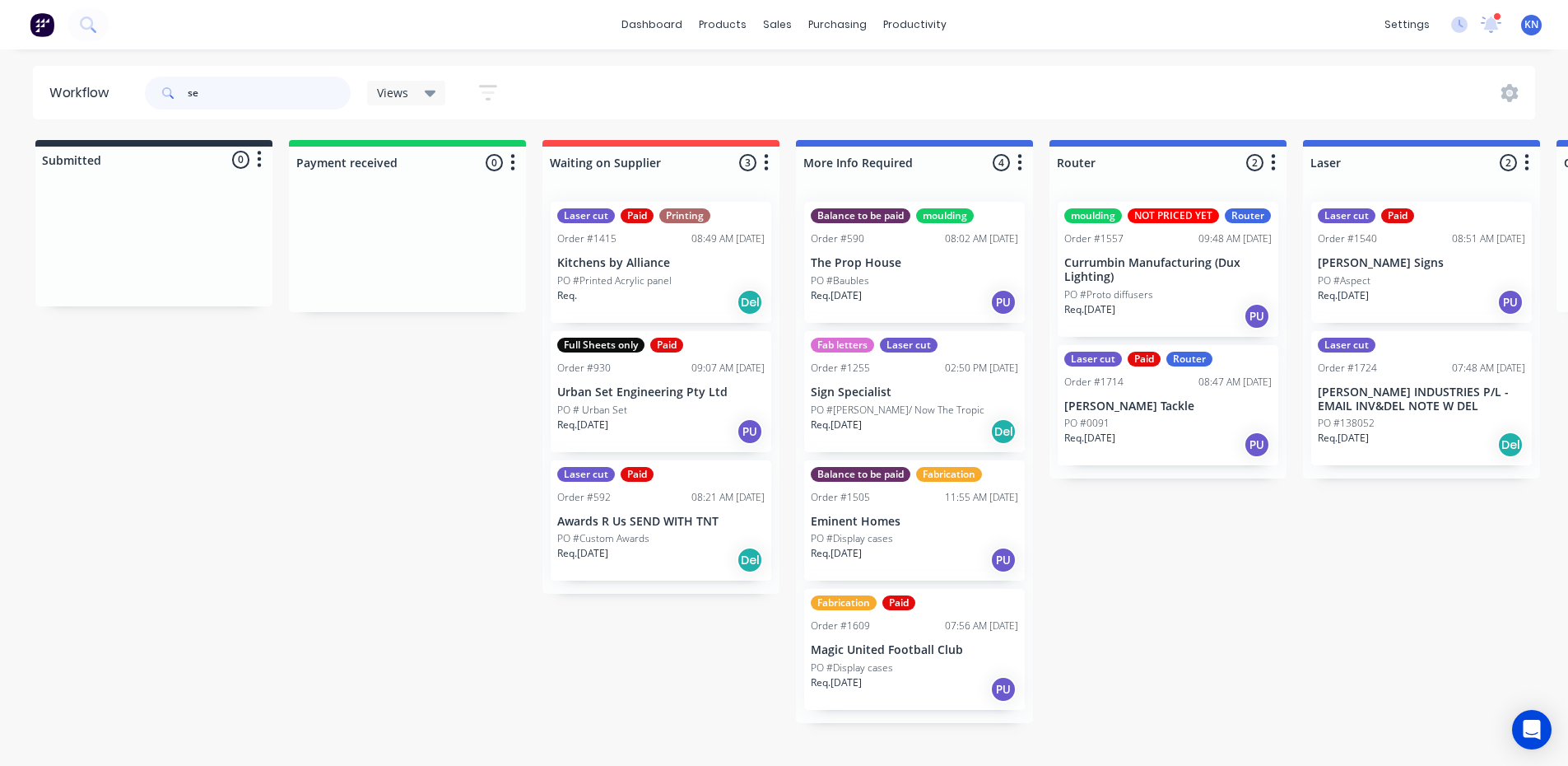
type input "s"
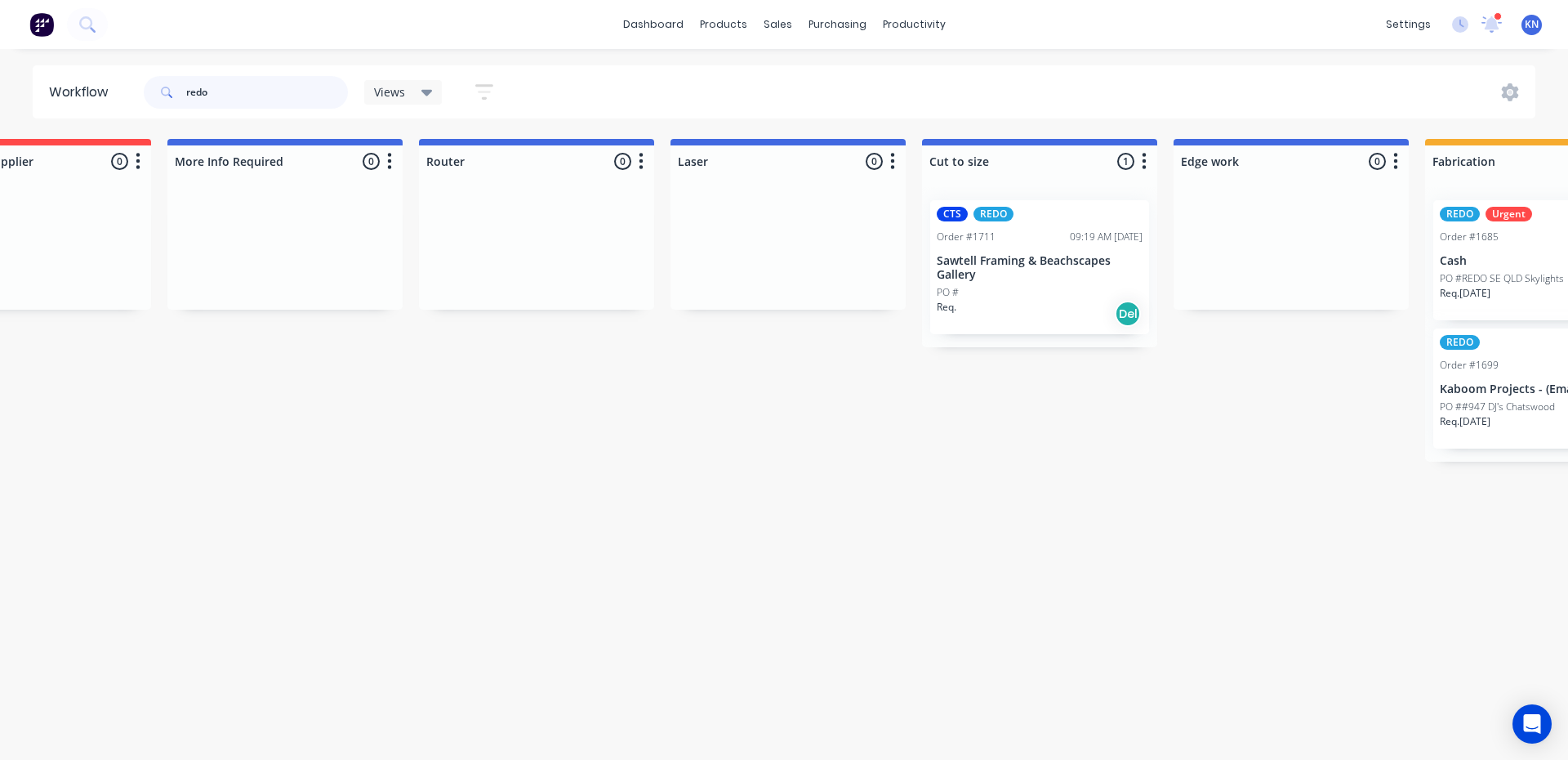
scroll to position [0, 607]
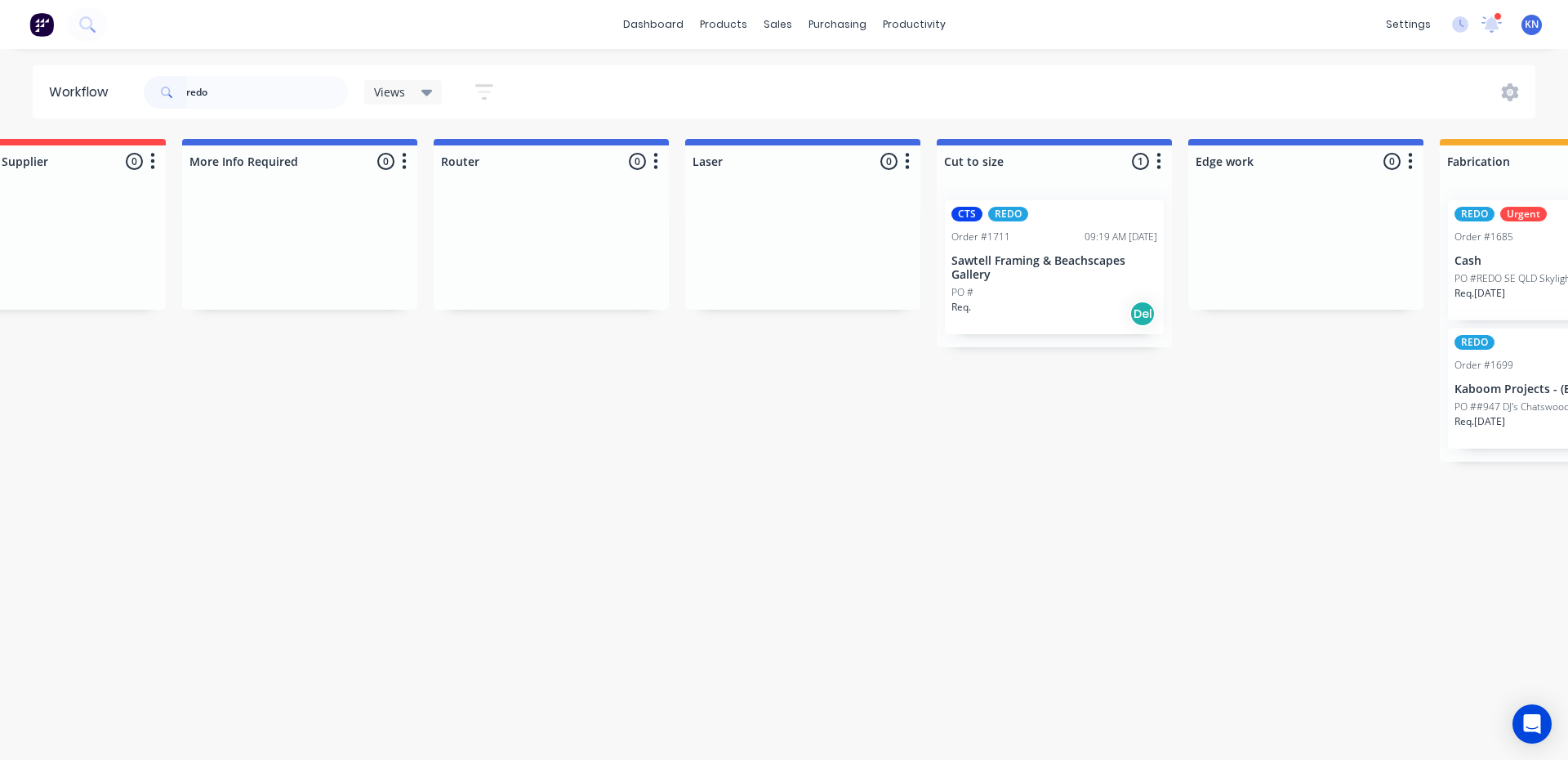
click at [1032, 264] on p "Sawtell Framing & Beachscapes Gallery" at bounding box center [1053, 268] width 206 height 27
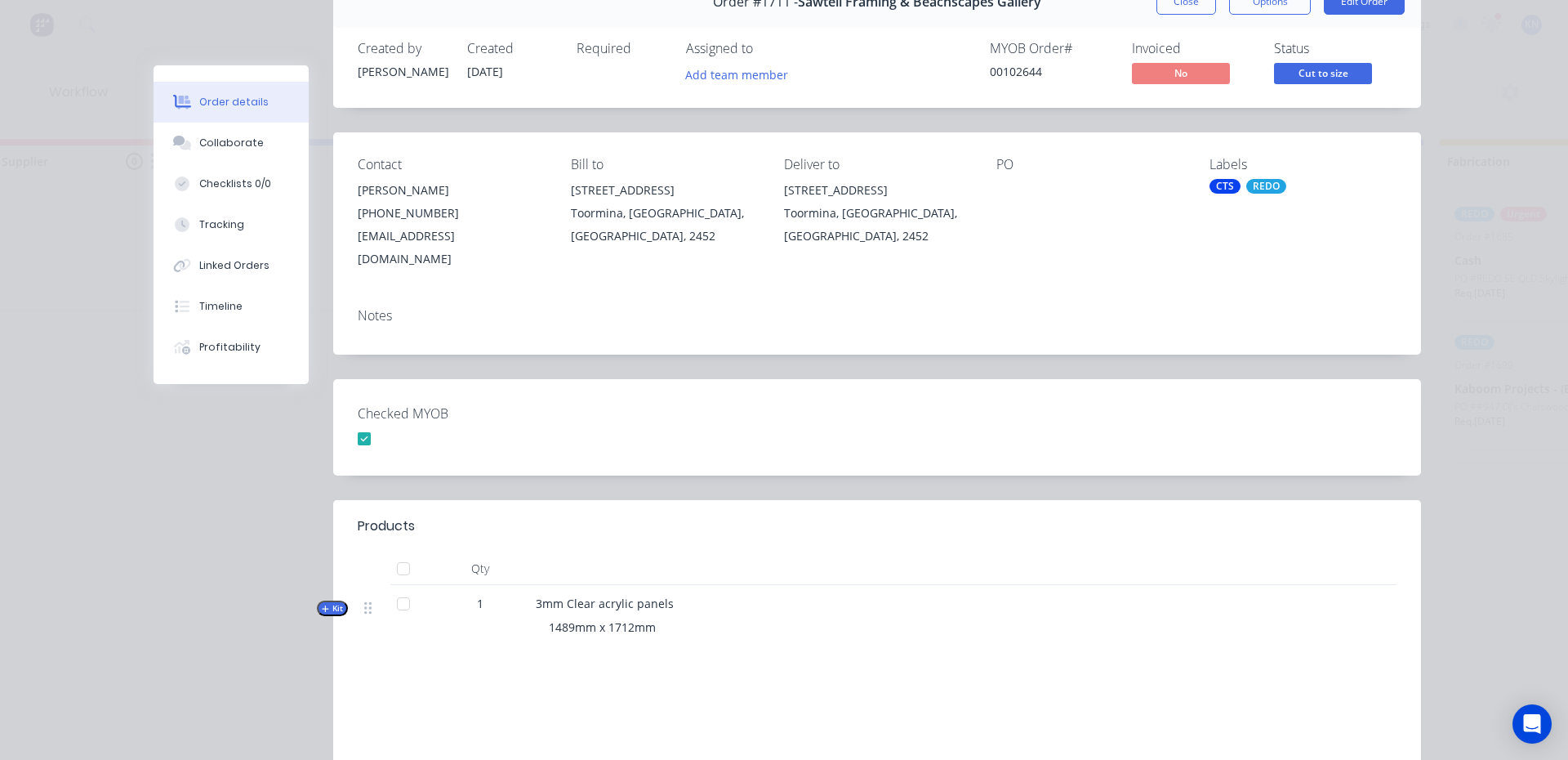
scroll to position [0, 0]
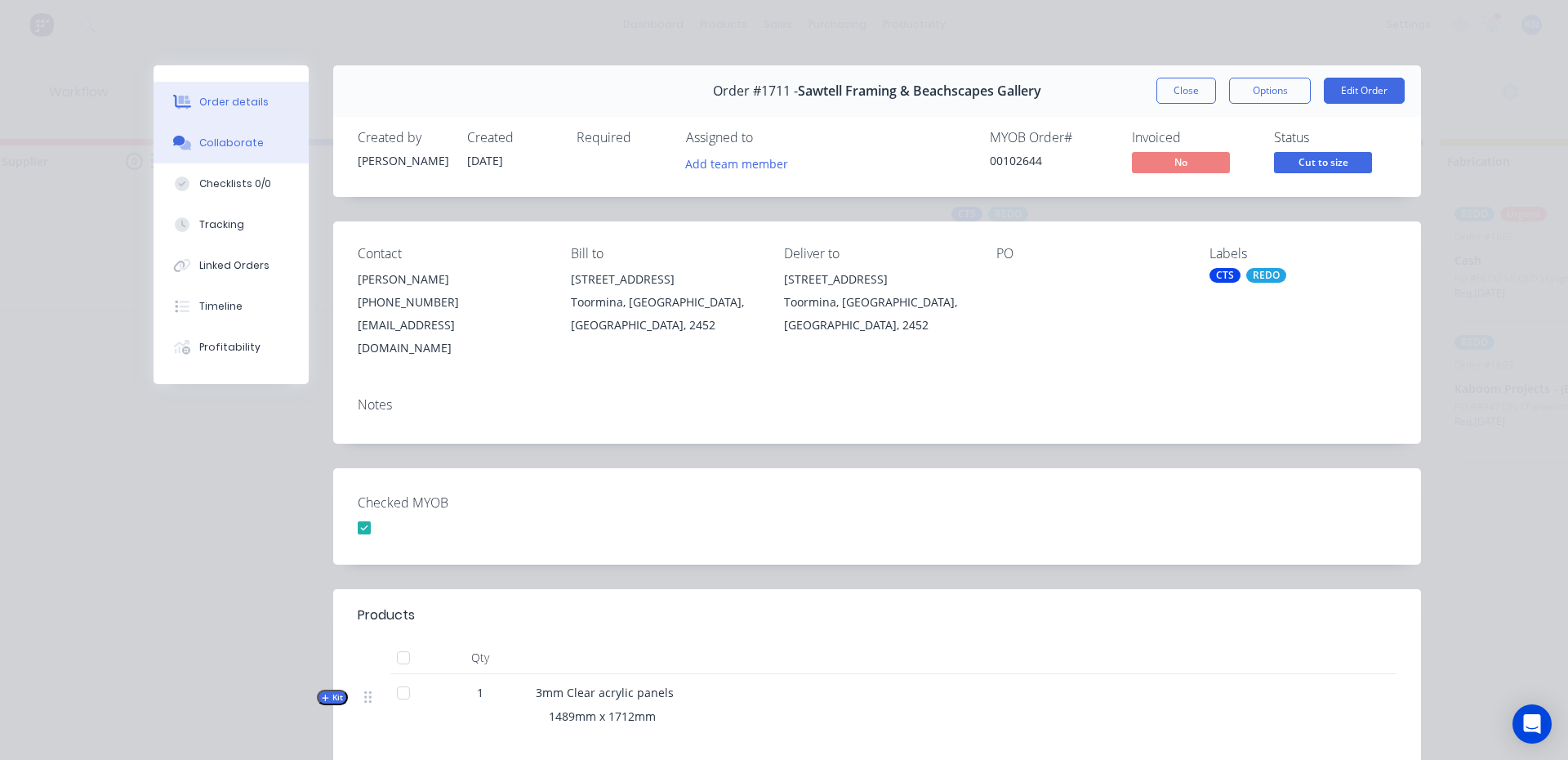
click at [230, 150] on button "Collaborate" at bounding box center [230, 143] width 155 height 41
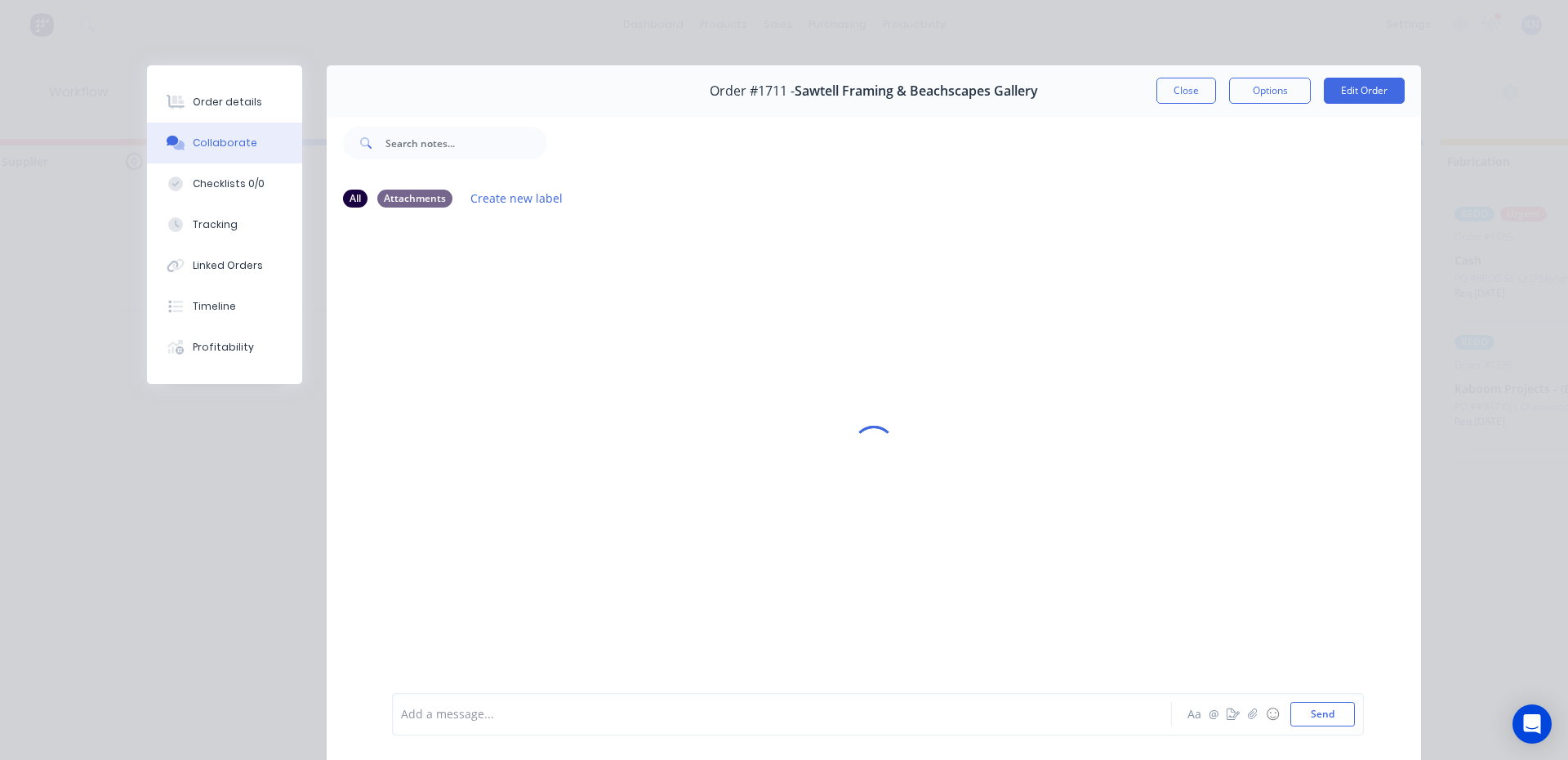
click at [481, 723] on div "Add a message..." at bounding box center [759, 713] width 716 height 24
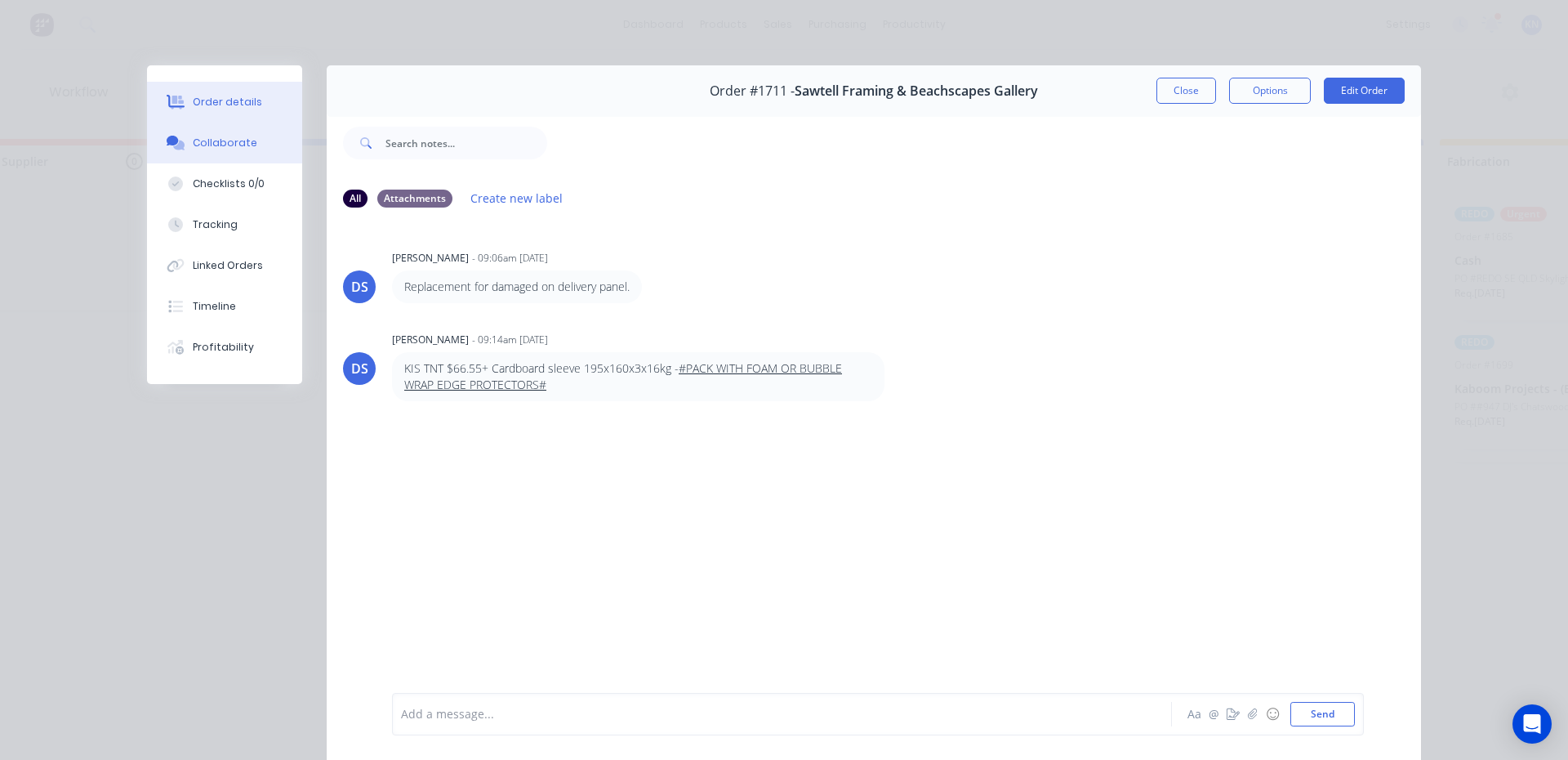
click at [213, 95] on div "Order details" at bounding box center [227, 102] width 69 height 15
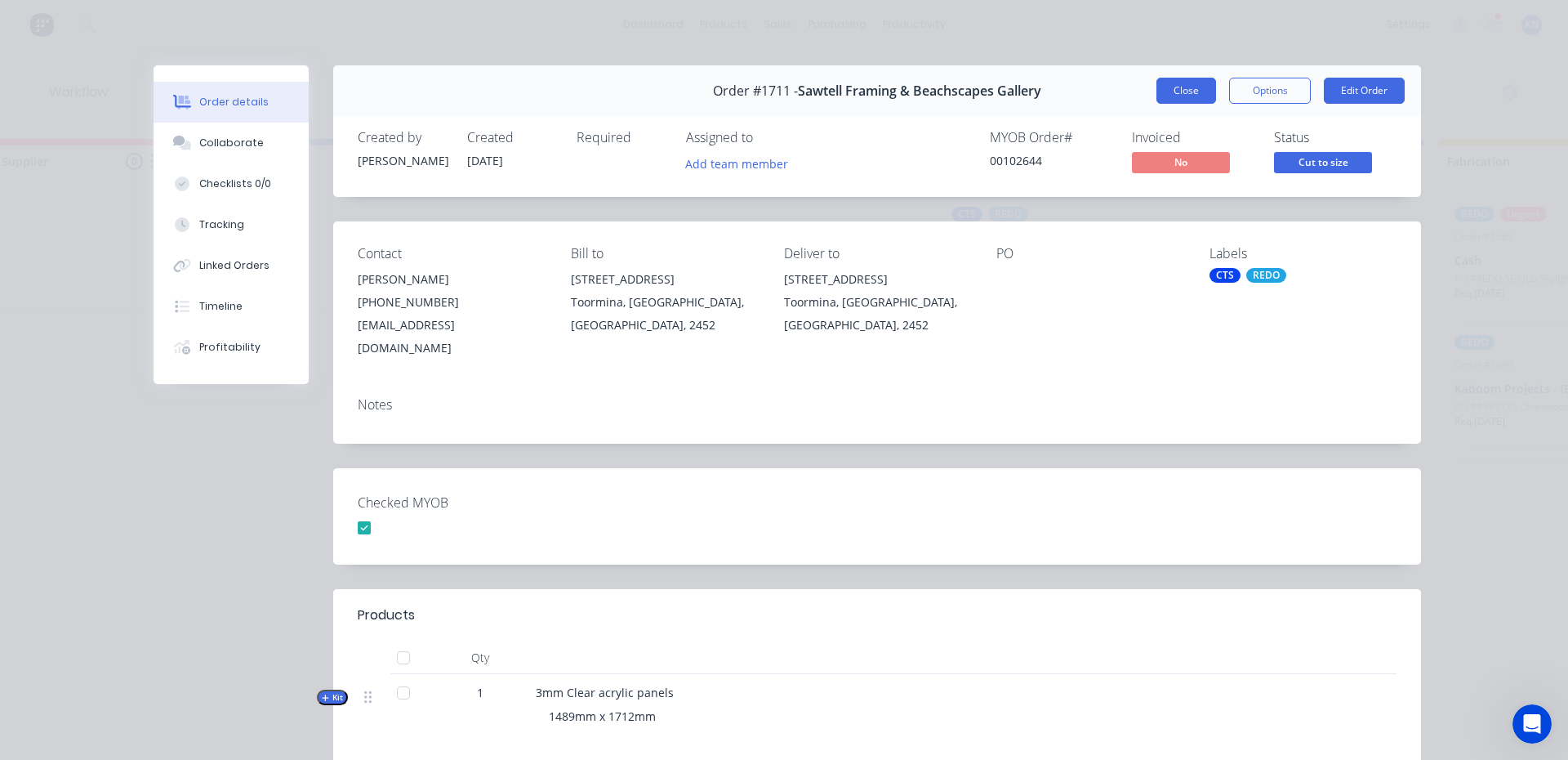
click at [1186, 82] on button "Close" at bounding box center [1185, 90] width 60 height 26
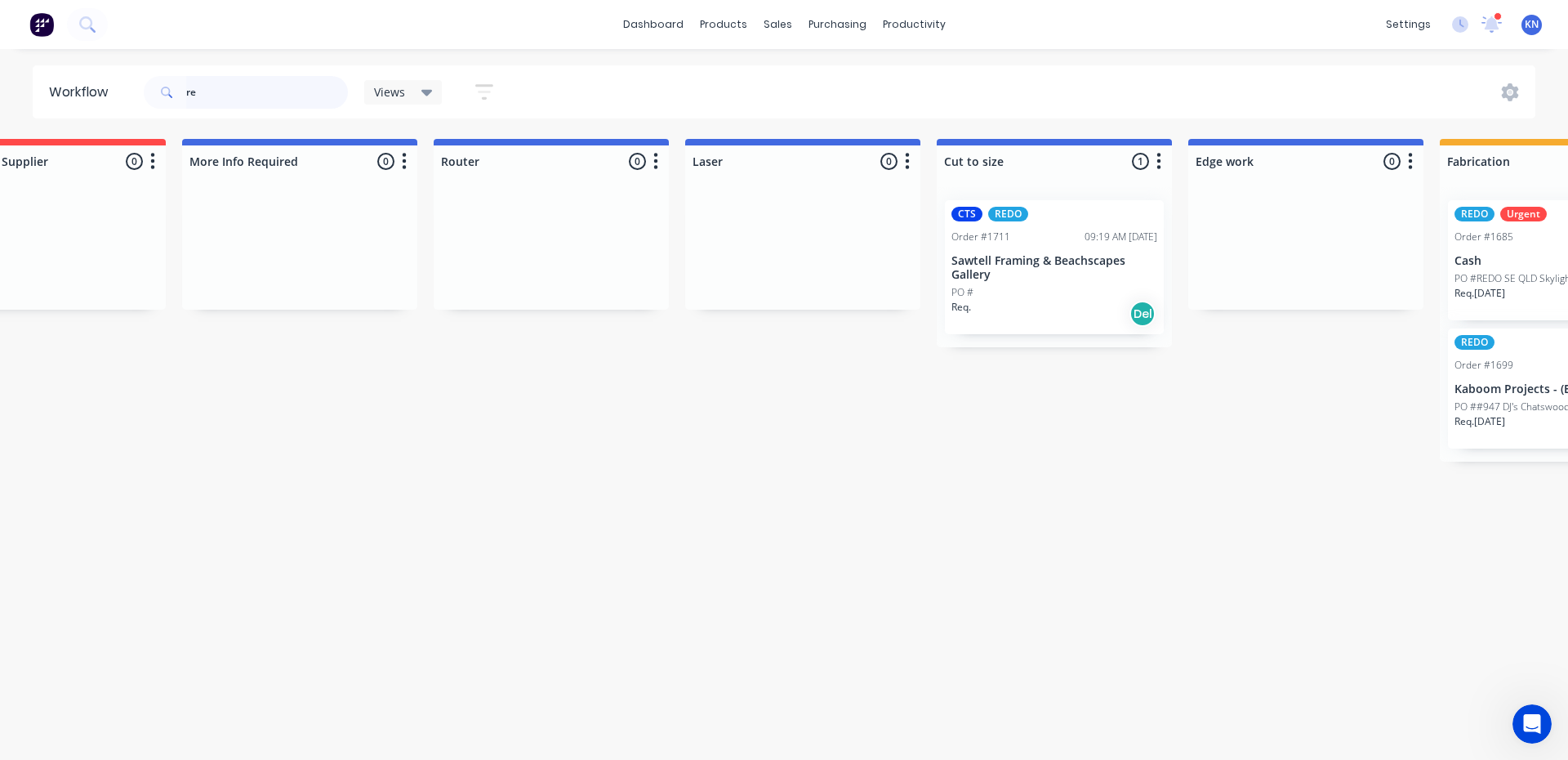
type input "r"
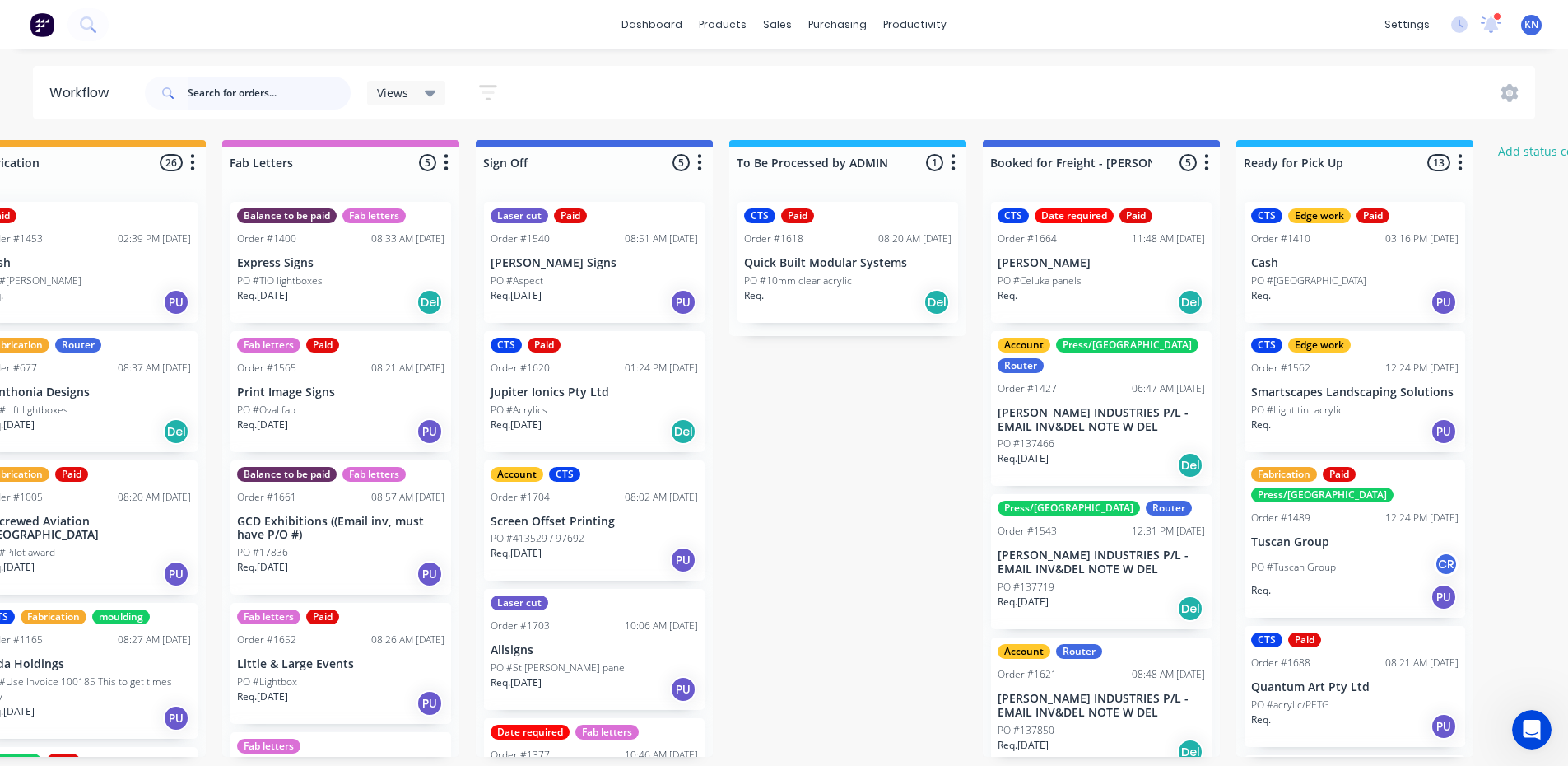
scroll to position [0, 2163]
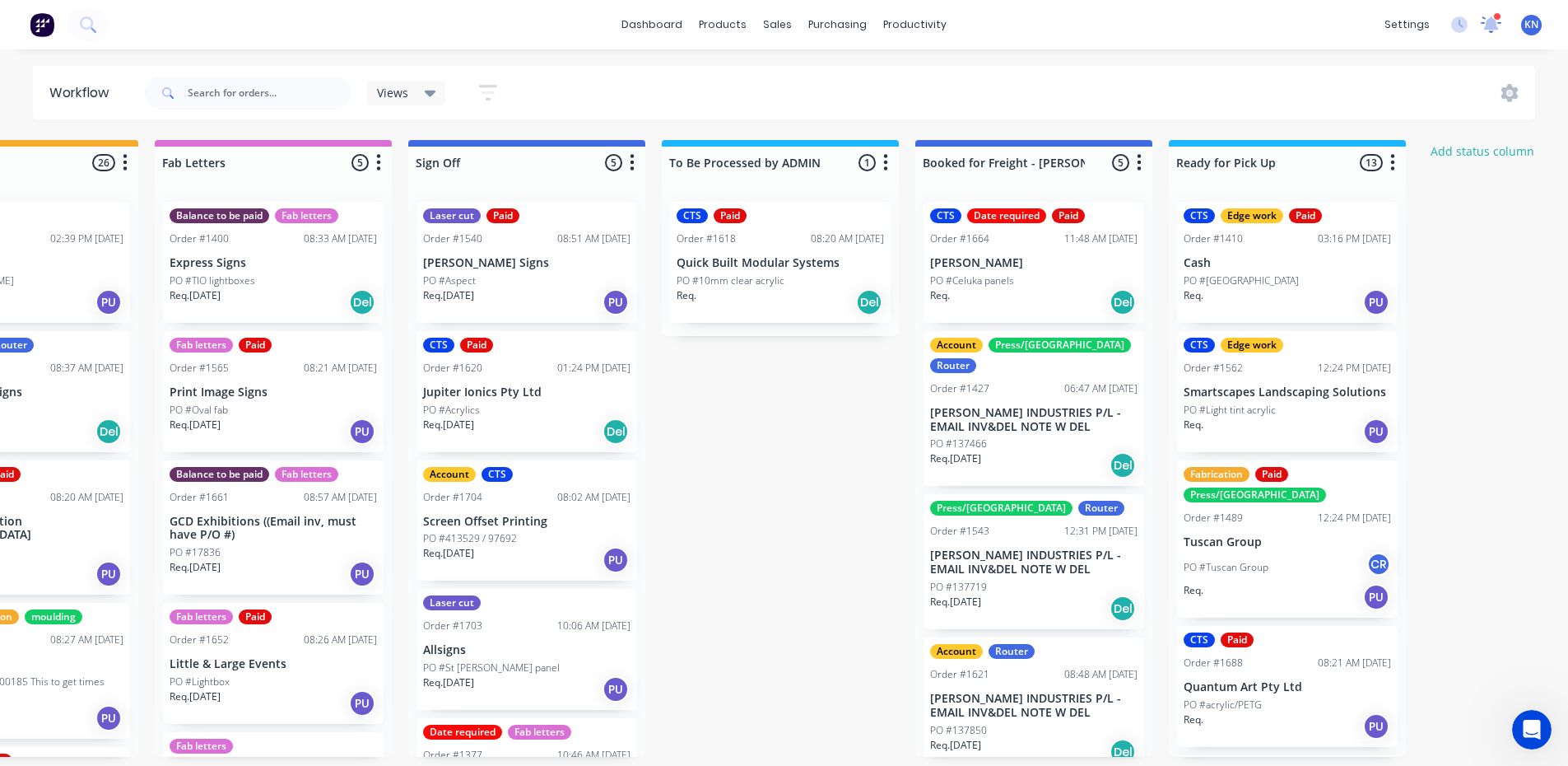
click at [1495, 21] on icon at bounding box center [1491, 22] width 16 height 15
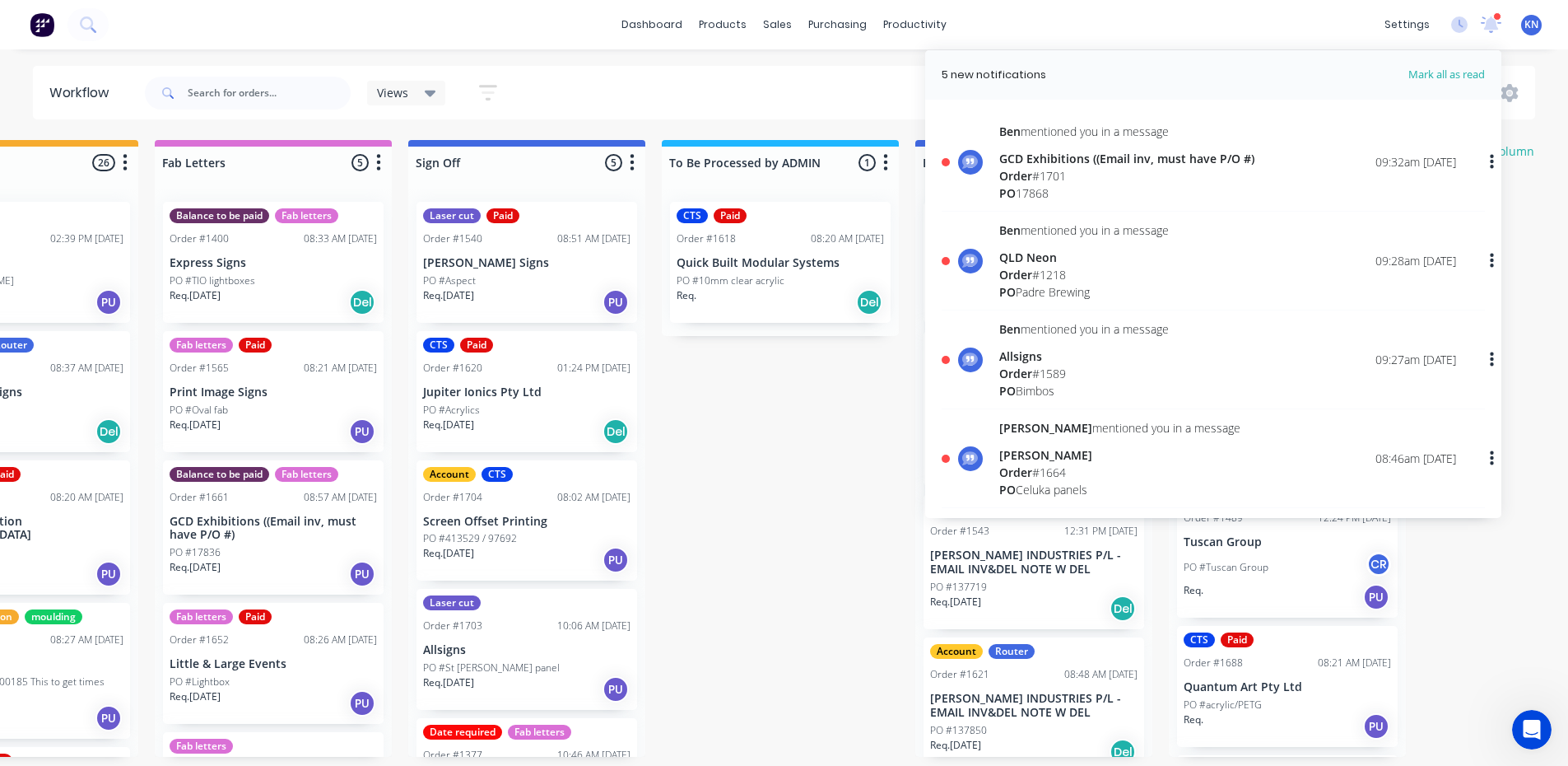
click at [1034, 359] on div "Allsigns" at bounding box center [1084, 356] width 169 height 18
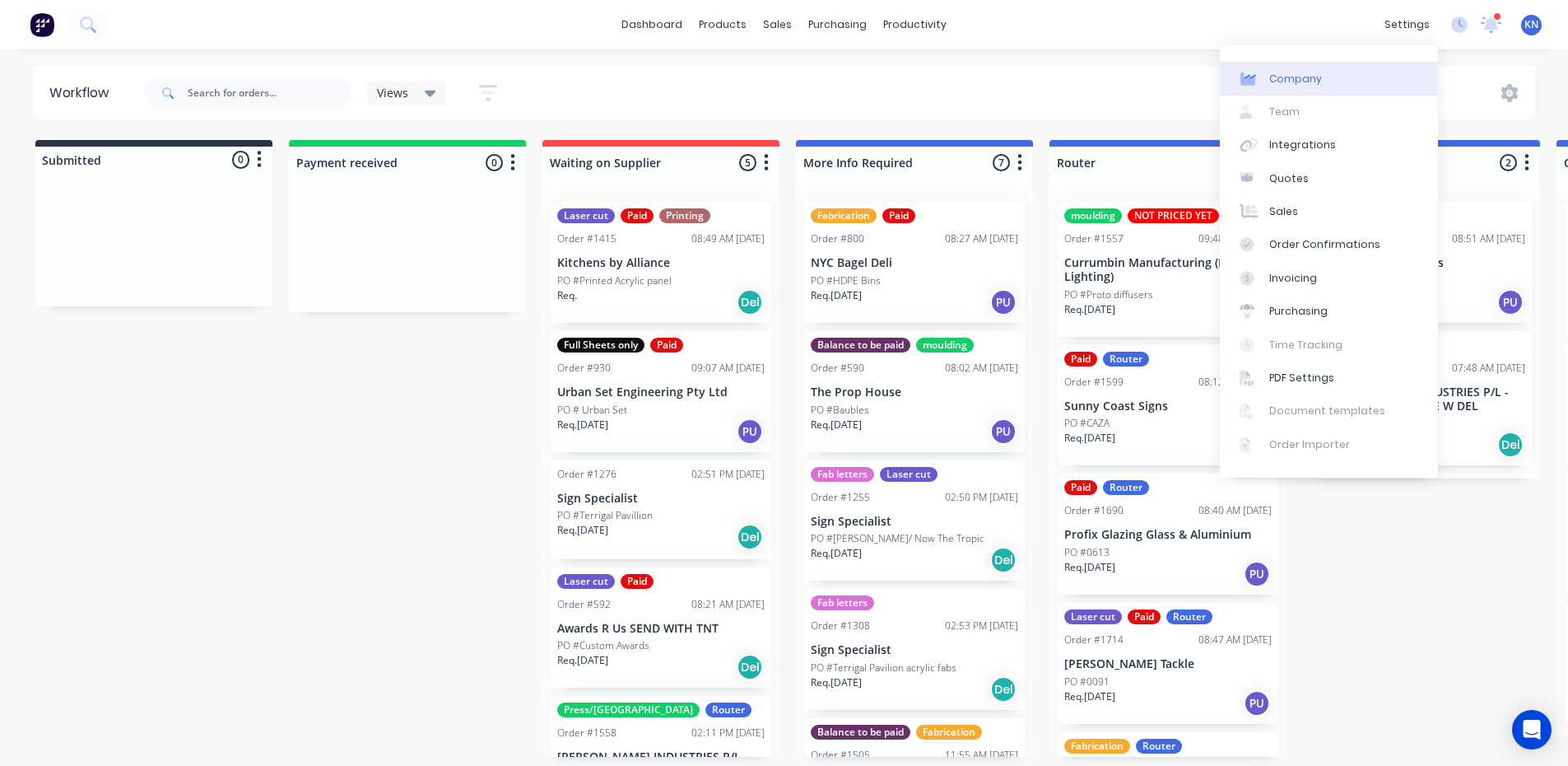
drag, startPoint x: 1490, startPoint y: 20, endPoint x: 1433, endPoint y: 63, distance: 71.4
click at [1490, 20] on icon at bounding box center [1491, 23] width 15 height 13
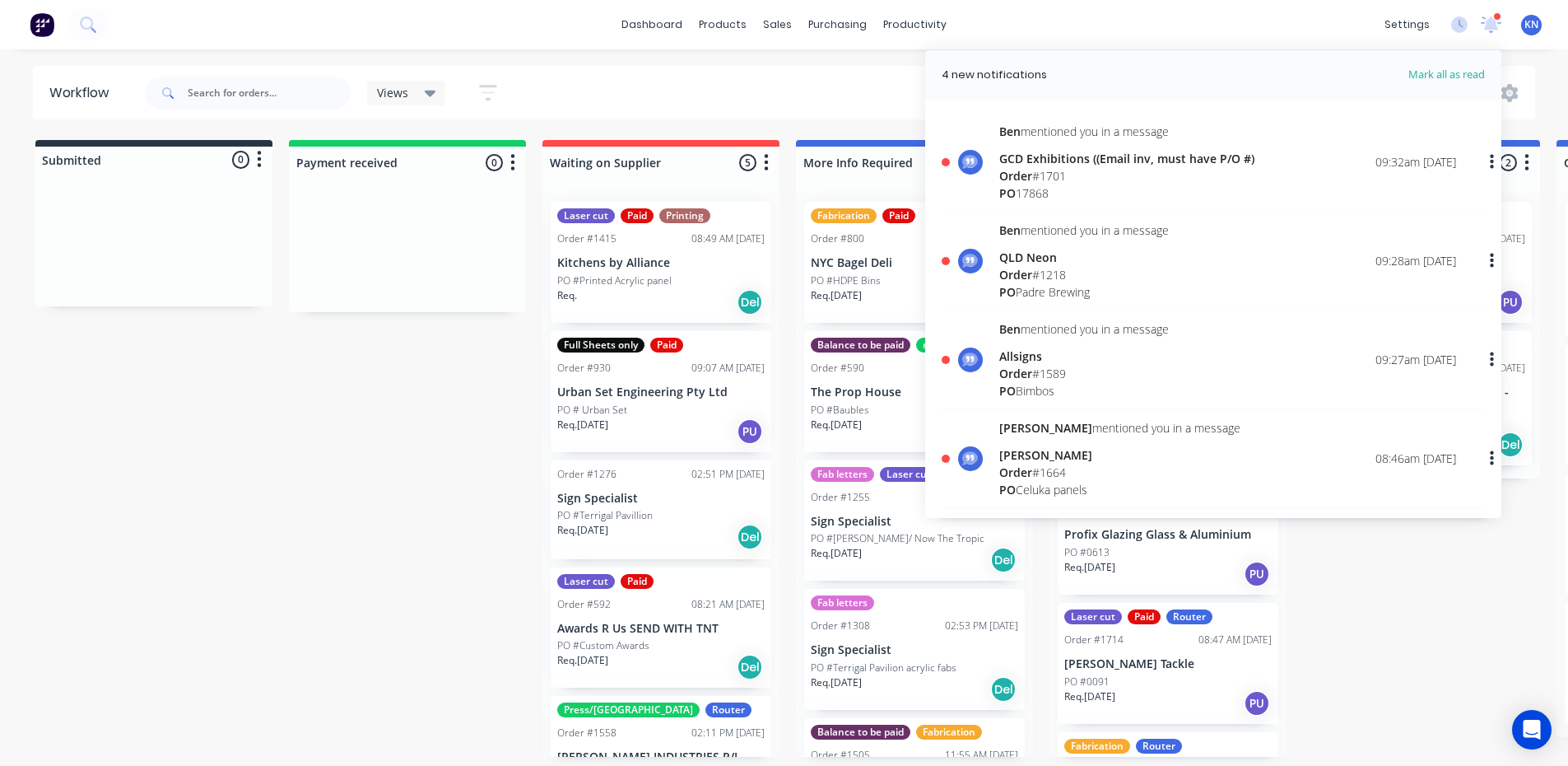
click at [1055, 173] on div "Order # 1701" at bounding box center [1126, 176] width 255 height 18
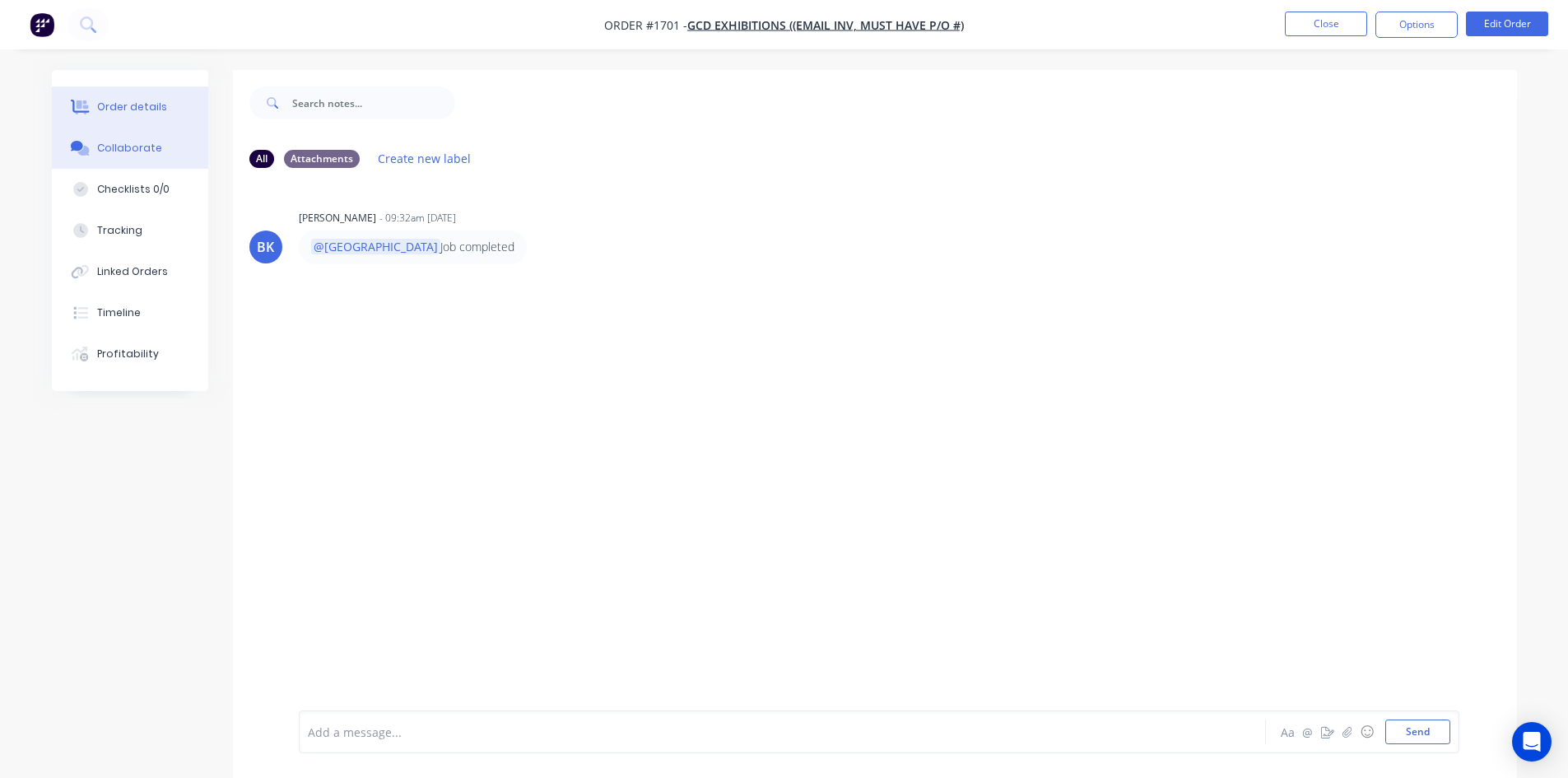
click at [125, 103] on div "Order details" at bounding box center [132, 106] width 70 height 15
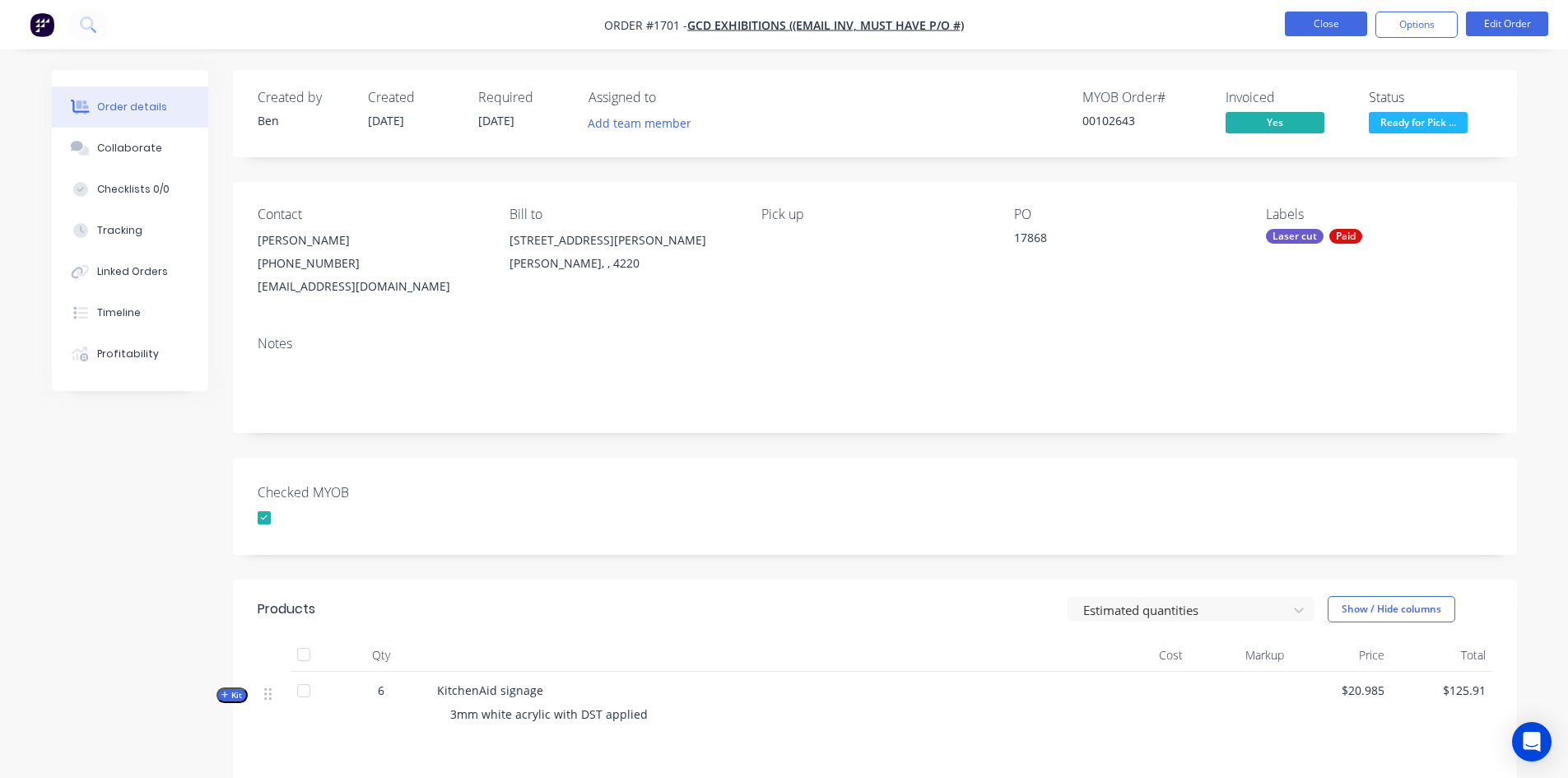
click at [1326, 26] on button "Close" at bounding box center [1327, 24] width 83 height 25
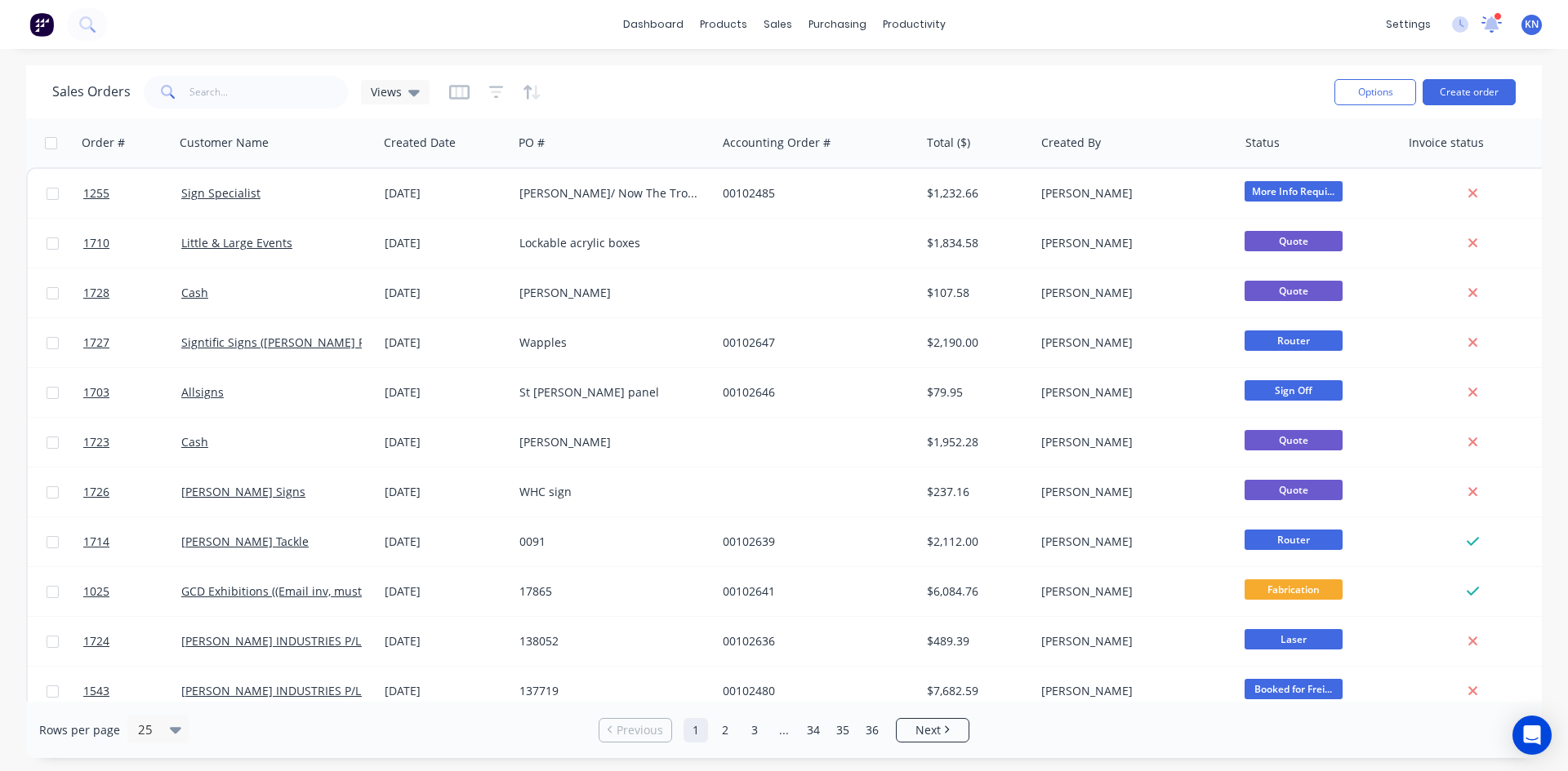
click at [1490, 21] on icon at bounding box center [1491, 22] width 15 height 13
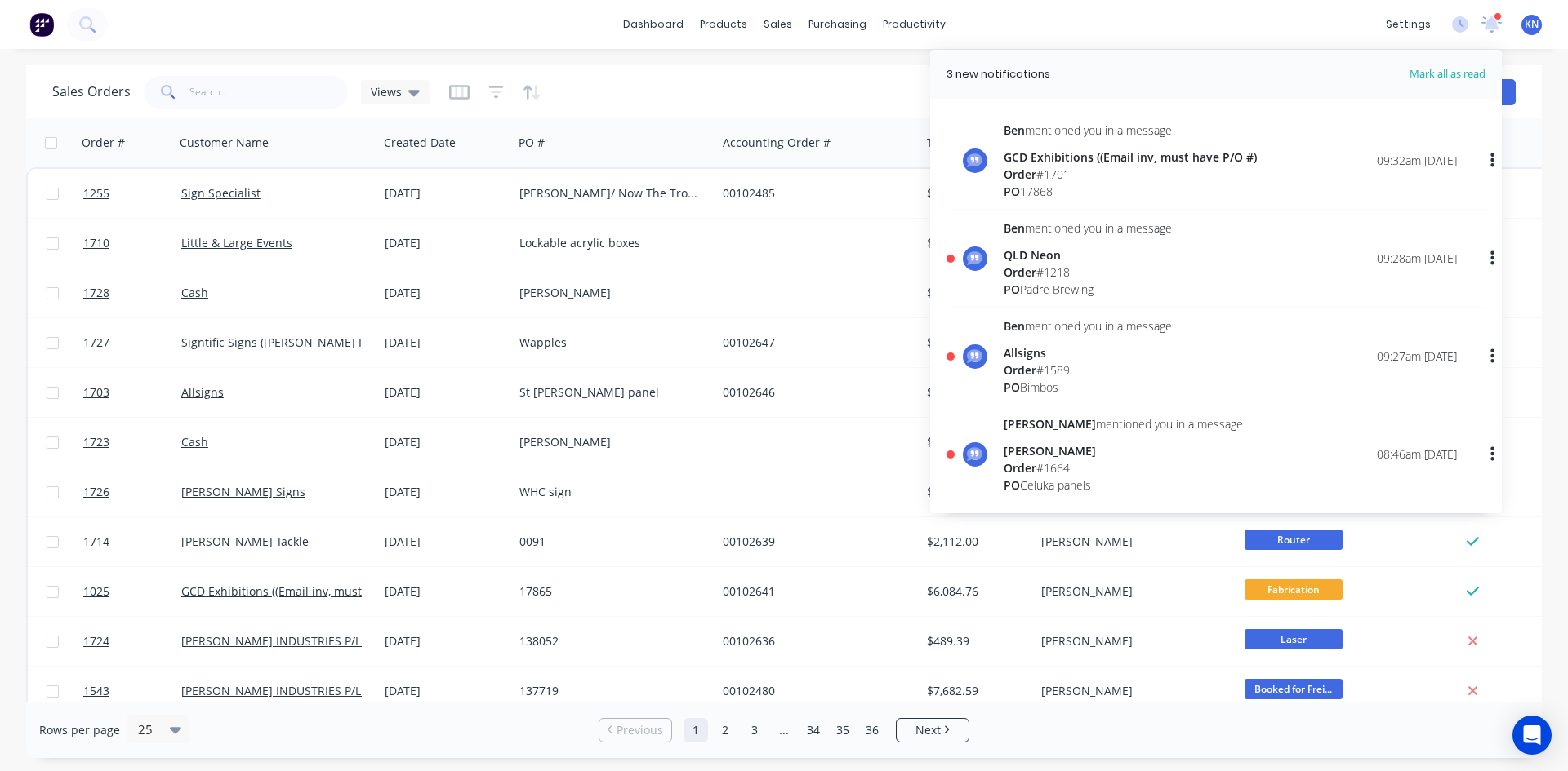
click at [1040, 264] on div "Order # 1218" at bounding box center [1088, 272] width 168 height 18
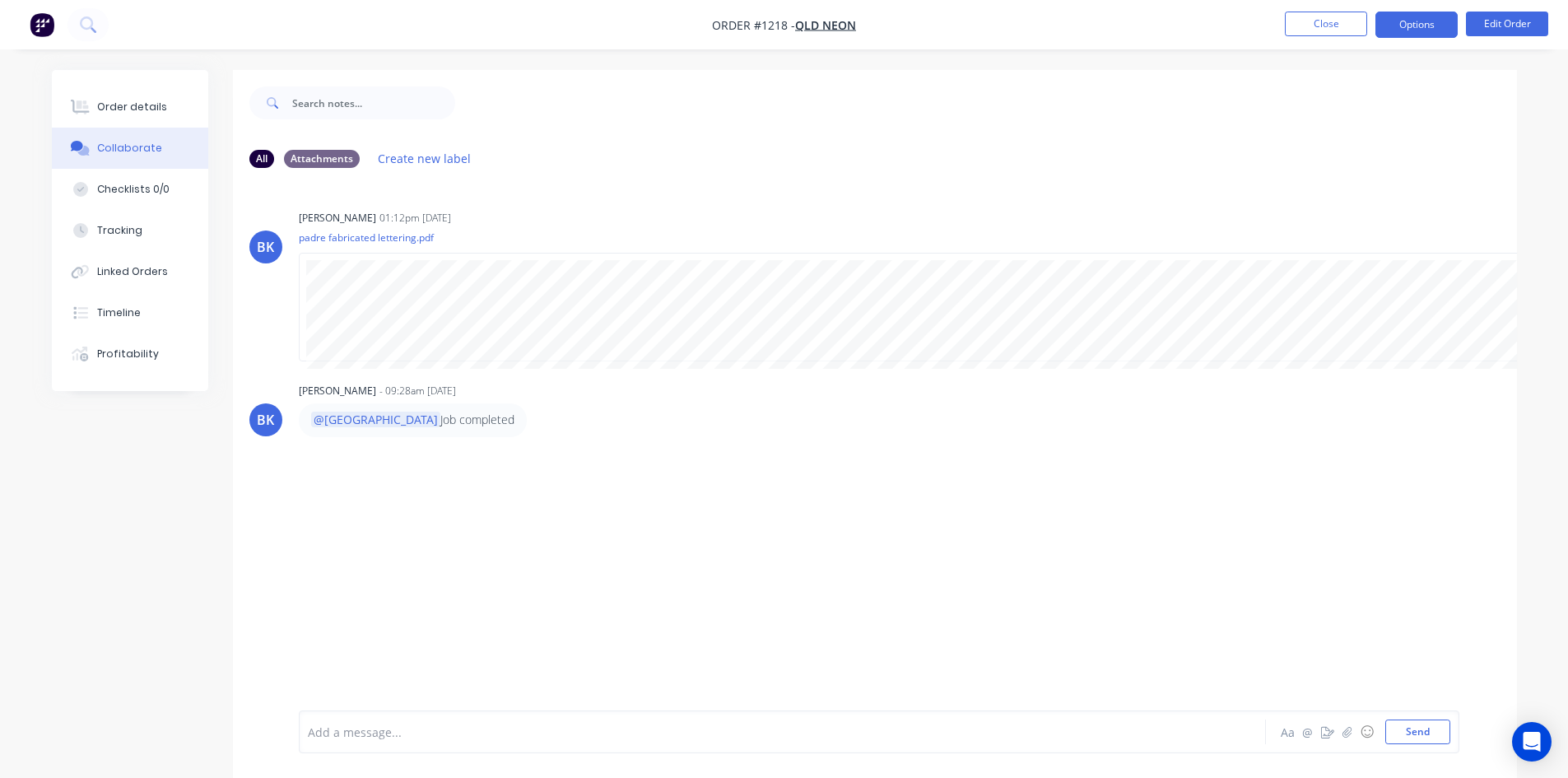
click at [1430, 23] on button "Options" at bounding box center [1417, 25] width 83 height 27
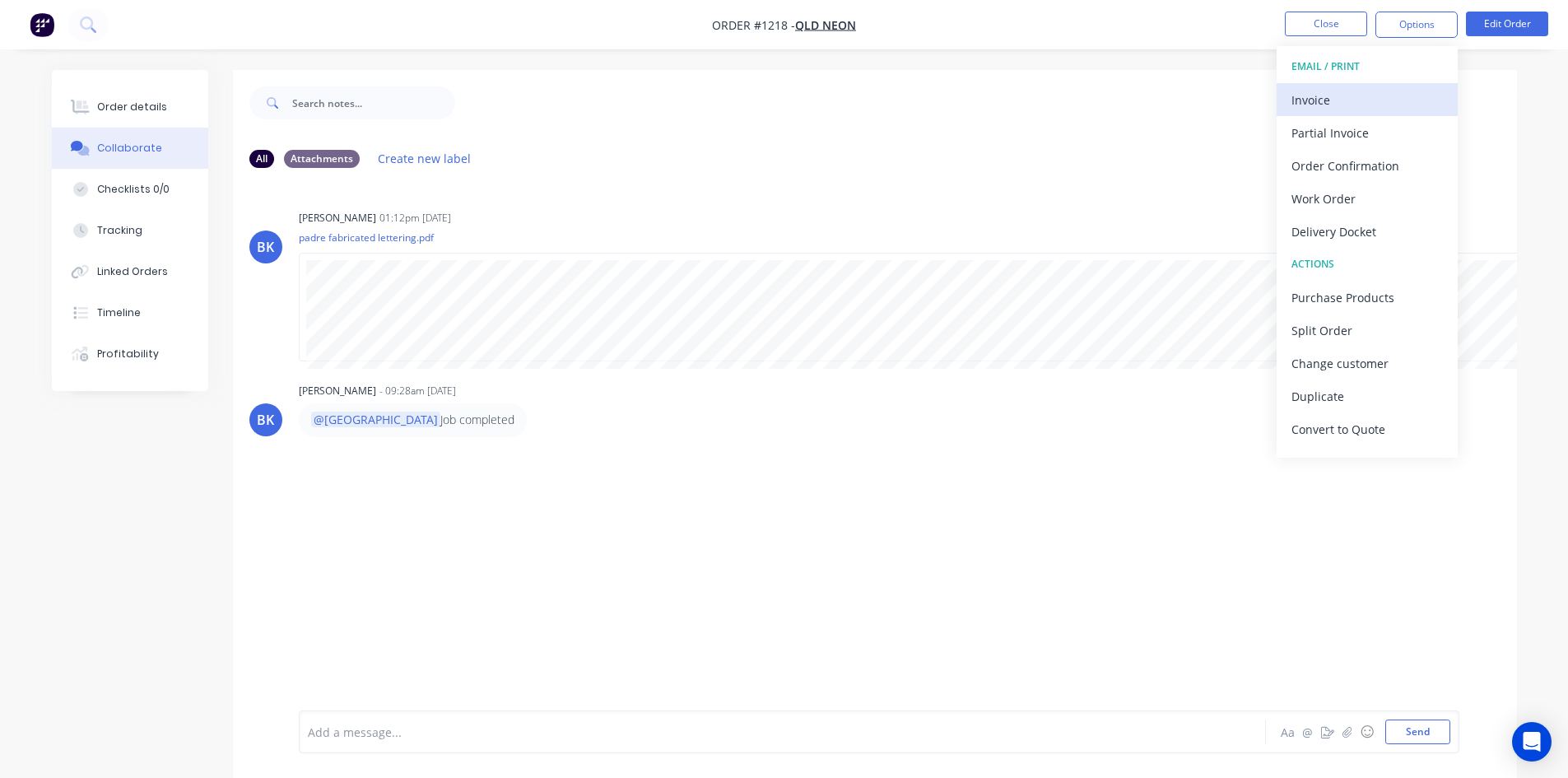
click at [1365, 98] on div "Invoice" at bounding box center [1367, 99] width 152 height 24
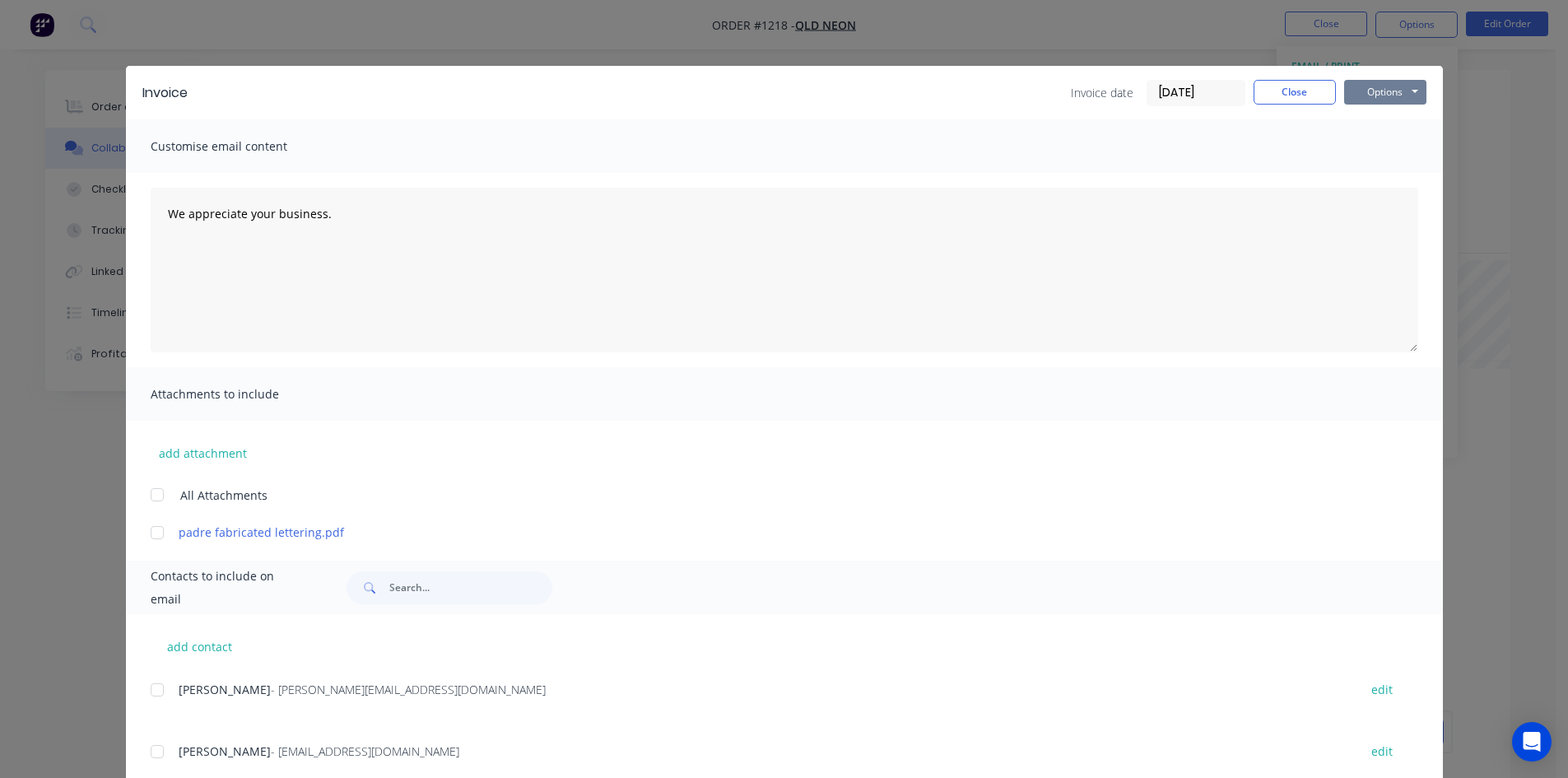
click at [1370, 94] on button "Options" at bounding box center [1386, 92] width 83 height 25
click at [1386, 148] on button "Print" at bounding box center [1397, 149] width 105 height 28
click at [1378, 95] on button "Options" at bounding box center [1386, 92] width 83 height 25
click at [1382, 147] on button "Print" at bounding box center [1397, 149] width 105 height 28
click at [1280, 93] on button "Close" at bounding box center [1295, 92] width 83 height 25
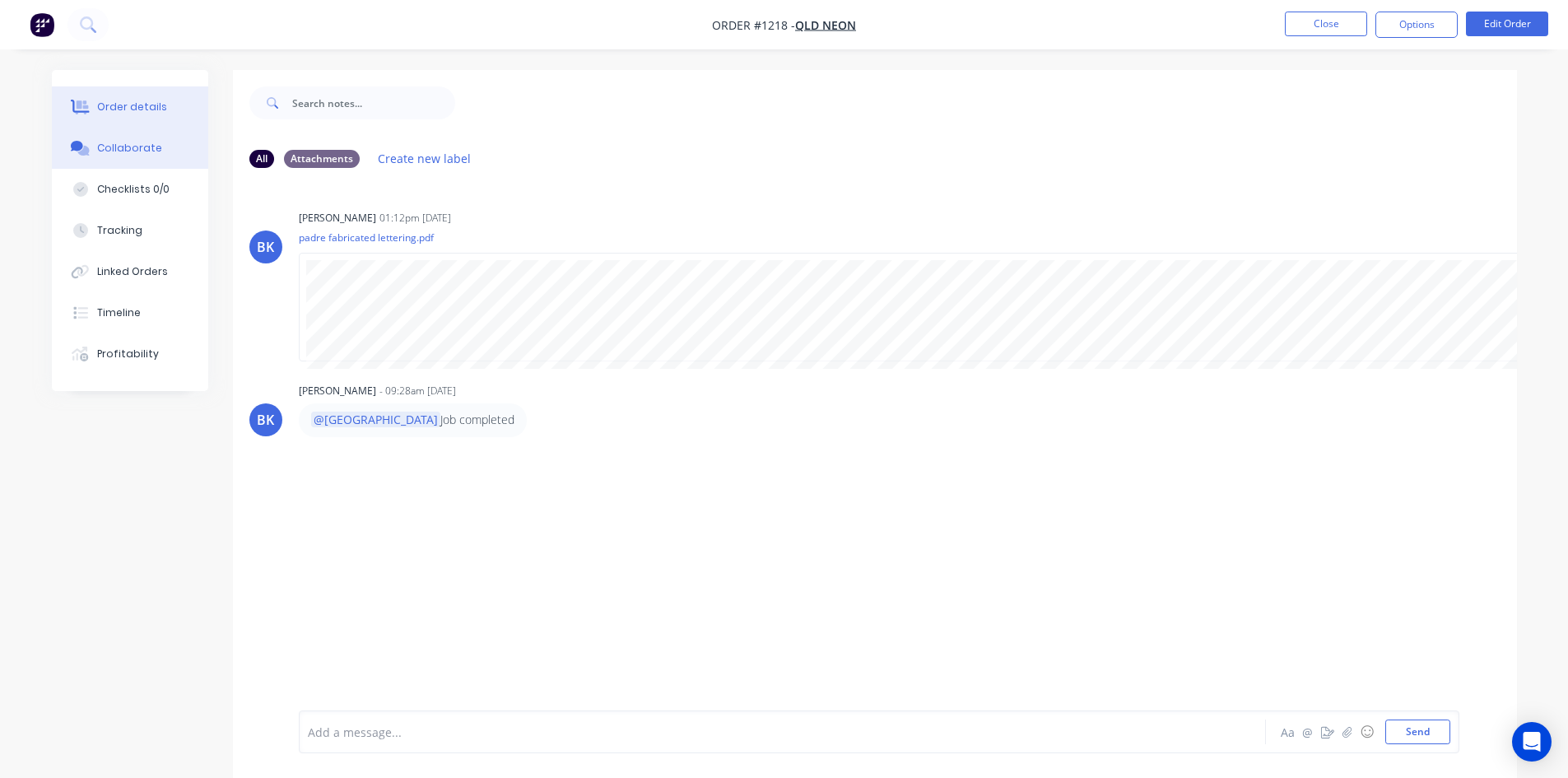
click at [143, 105] on div "Order details" at bounding box center [132, 106] width 70 height 15
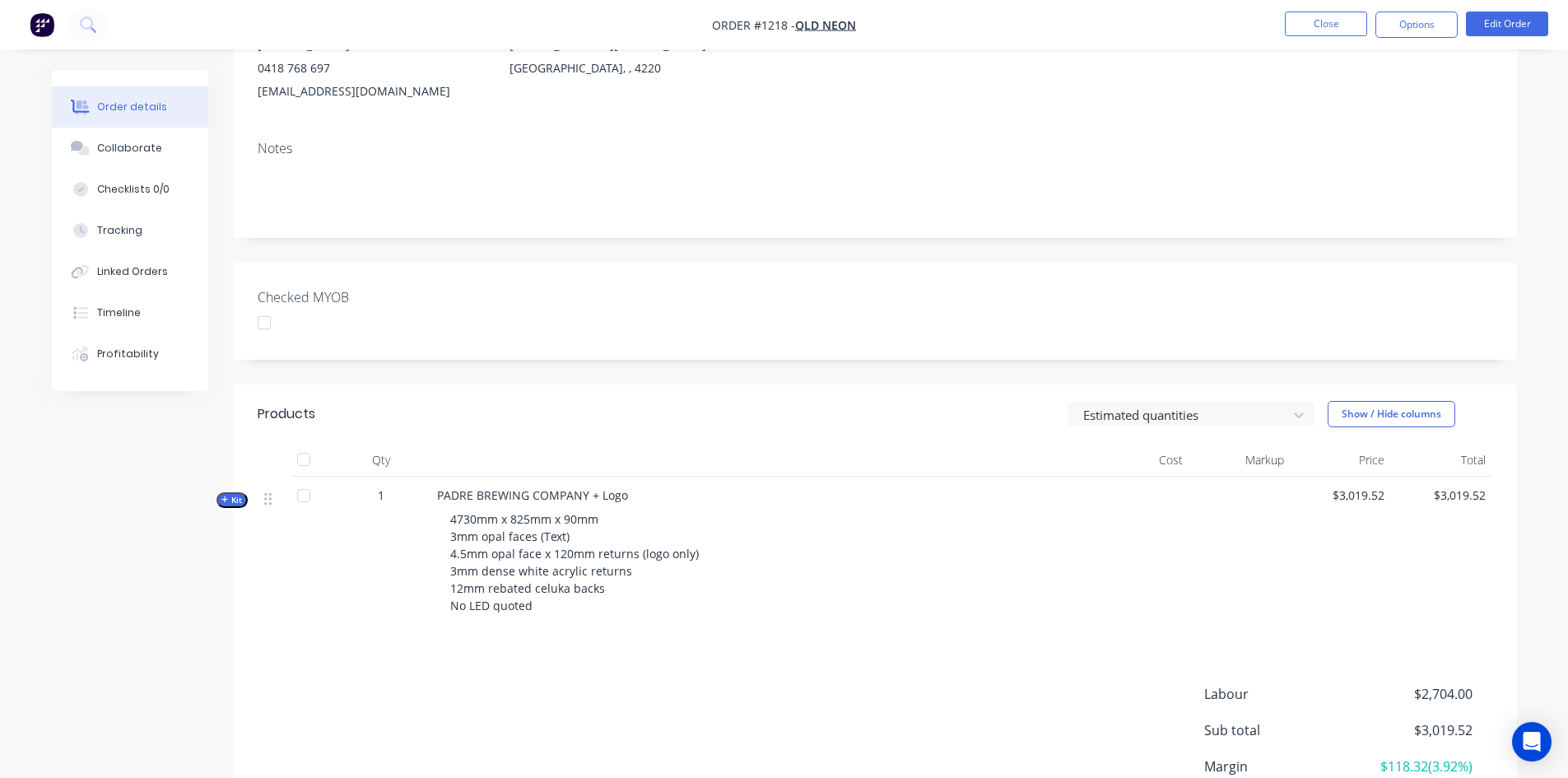
scroll to position [330, 0]
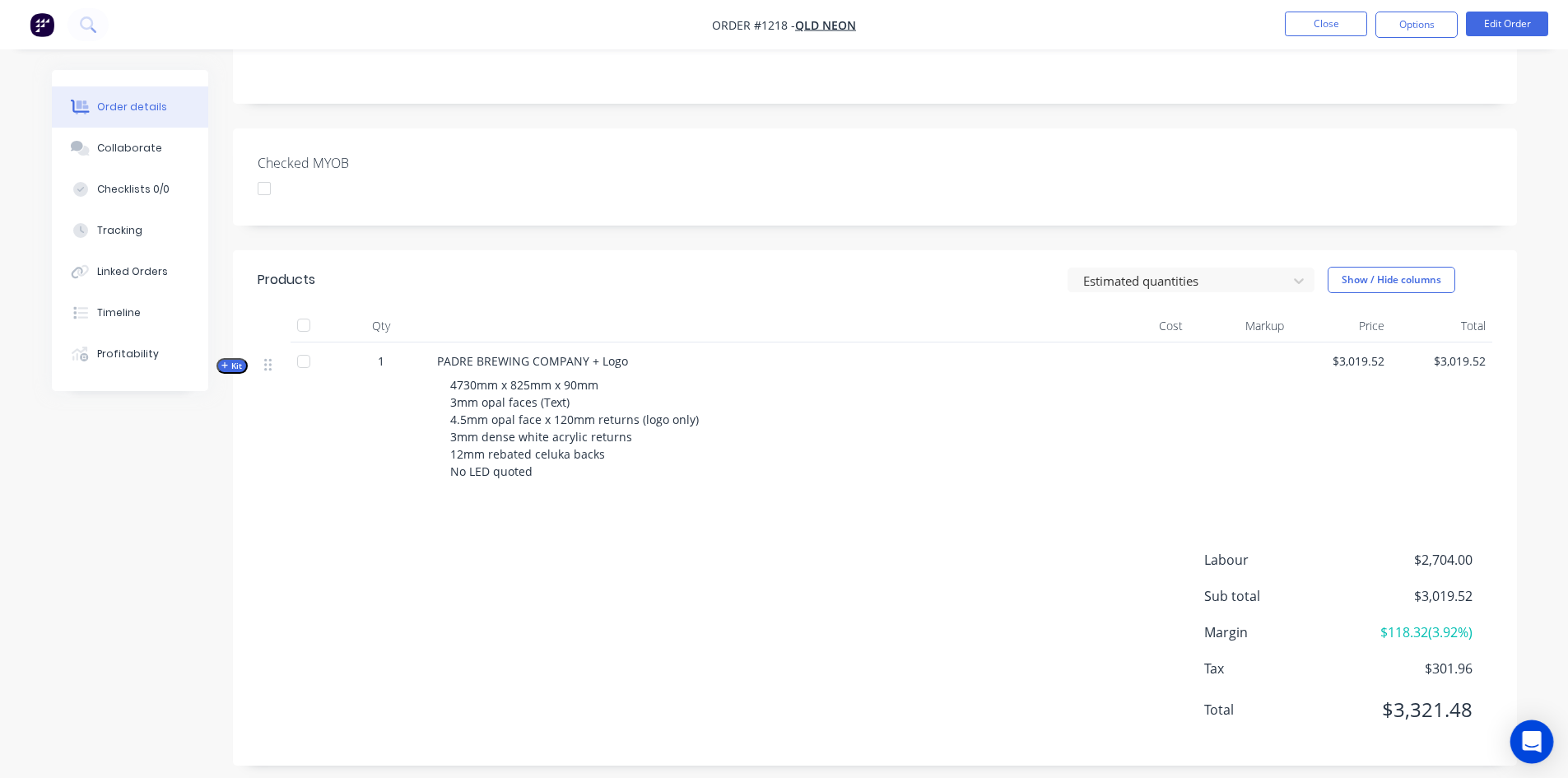
click at [1528, 749] on icon "Open Intercom Messenger" at bounding box center [1533, 743] width 22 height 22
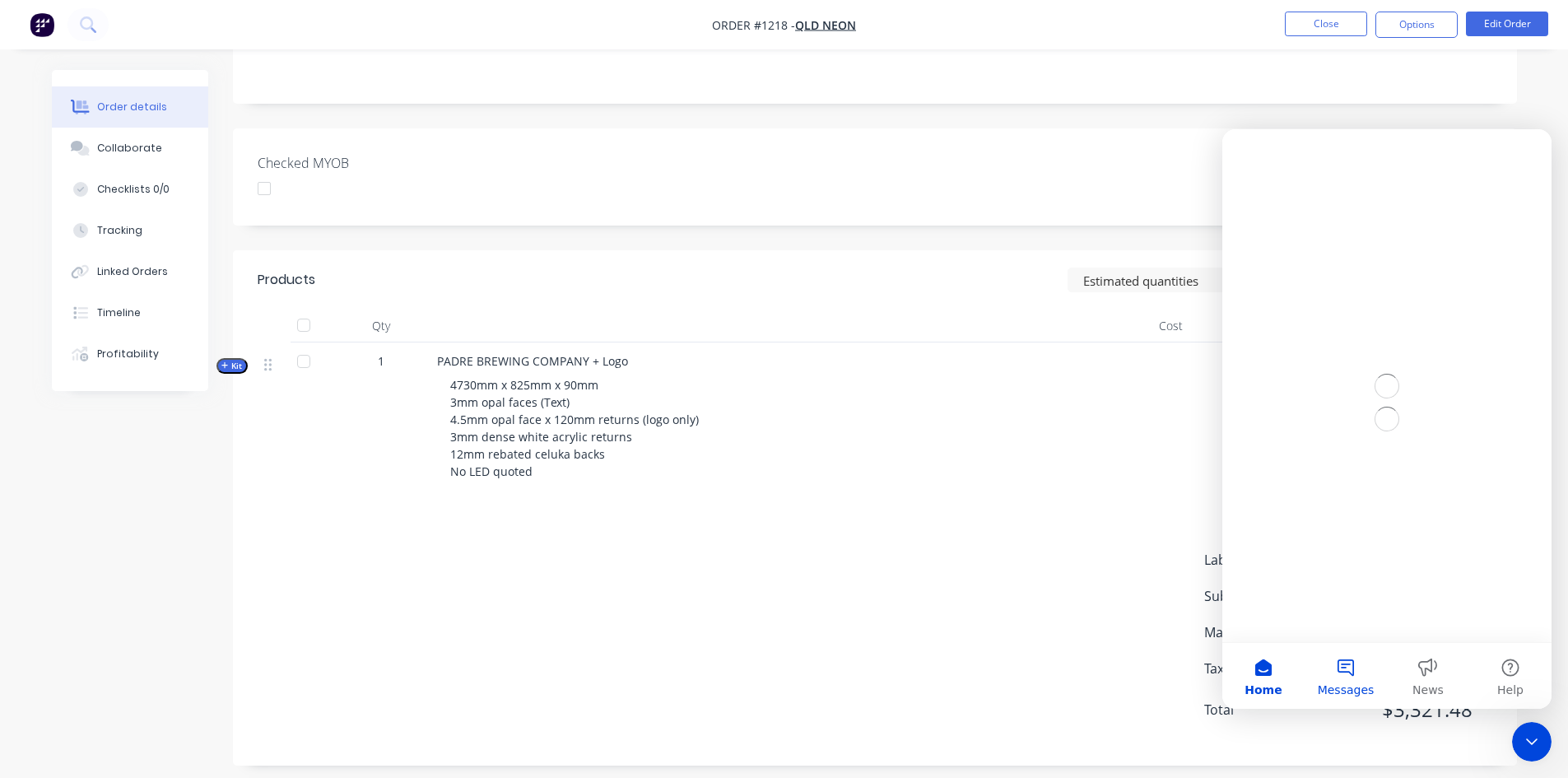
scroll to position [0, 0]
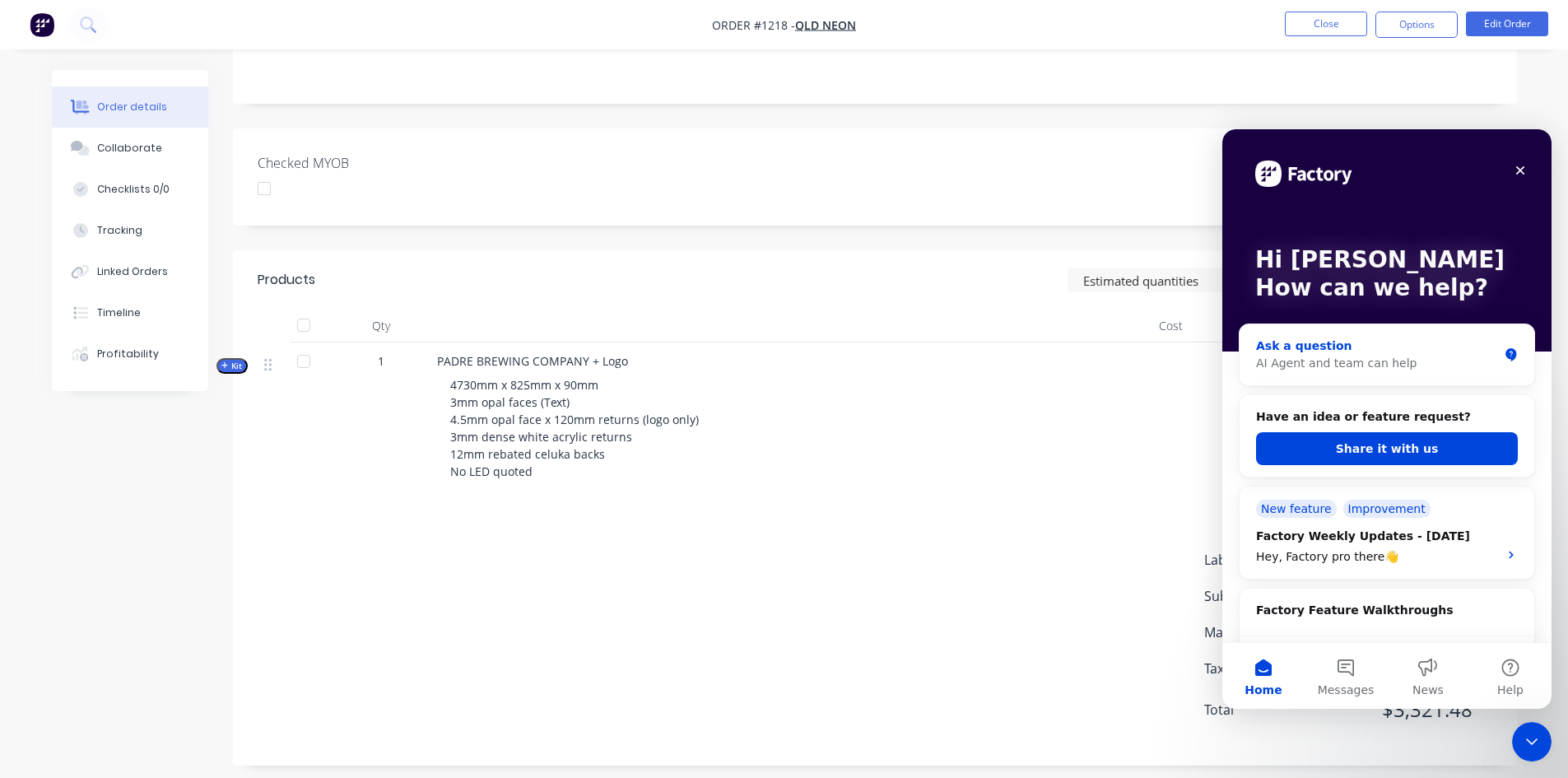
click at [1381, 361] on div "AI Agent and team can help" at bounding box center [1377, 363] width 242 height 18
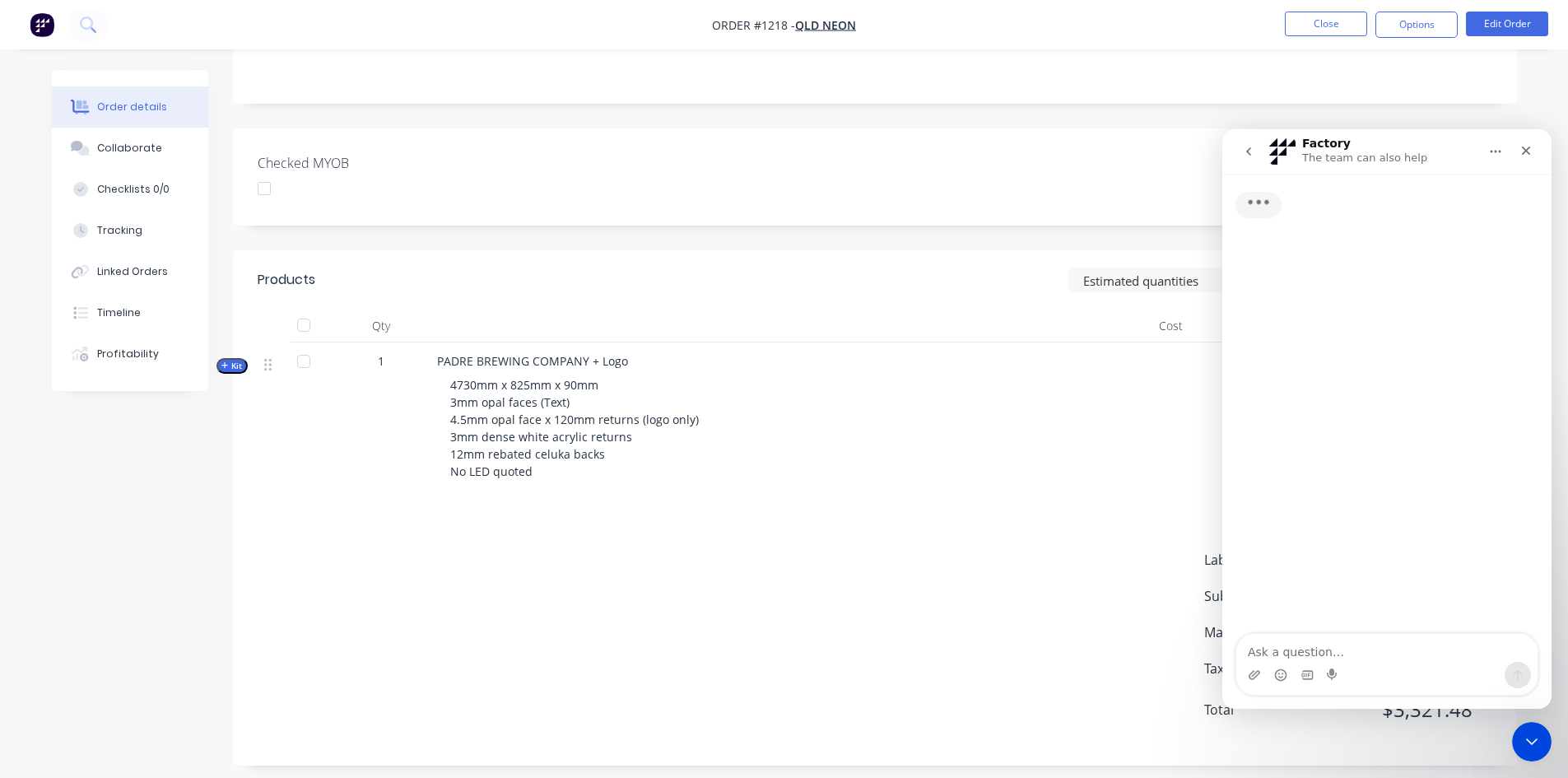
click at [1305, 647] on textarea "Ask a question…" at bounding box center [1387, 648] width 301 height 28
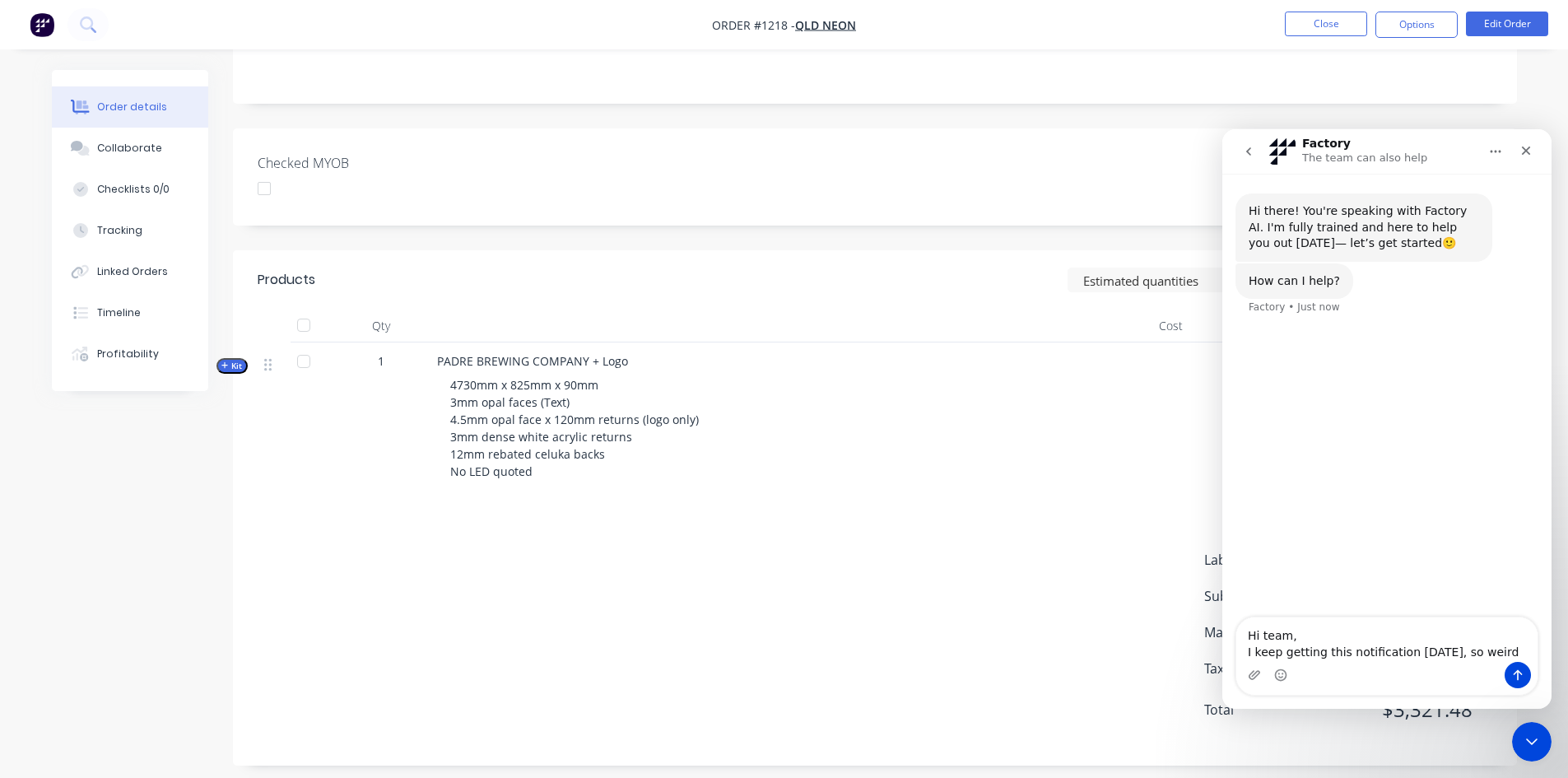
type textarea "Hi team, I keep getting this notification today, so weird."
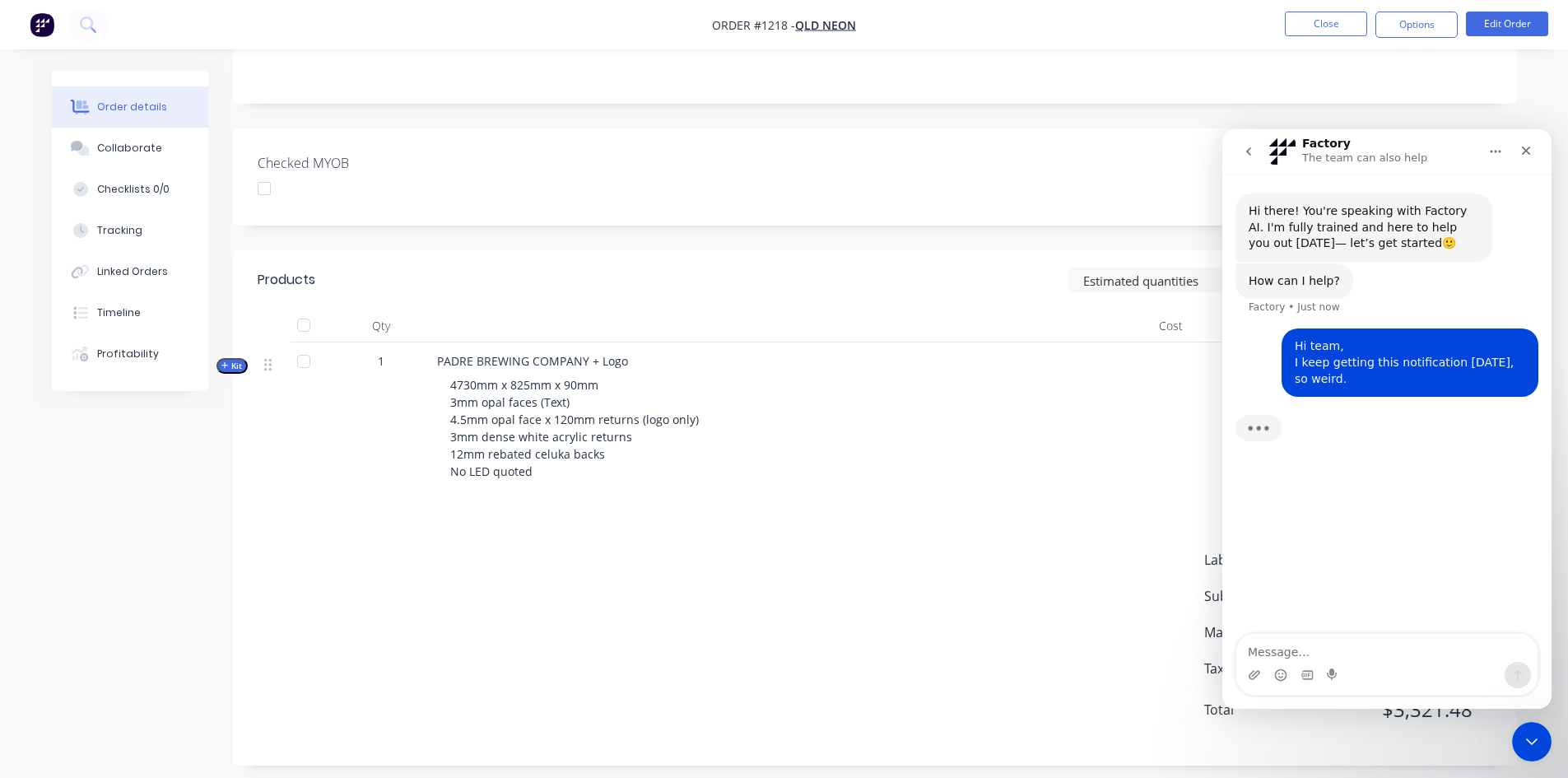
click at [1305, 647] on textarea "Message…" at bounding box center [1387, 648] width 301 height 28
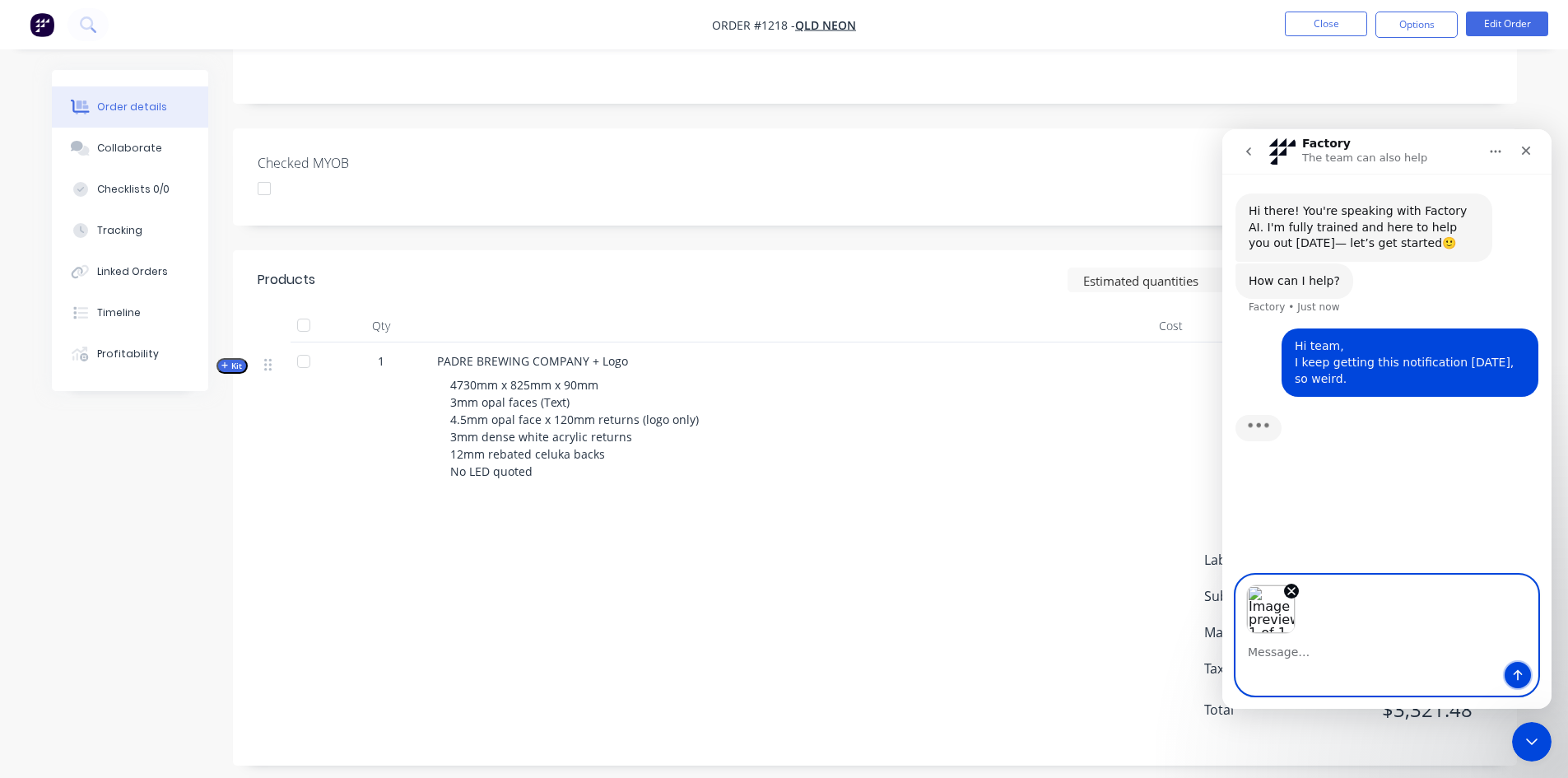
click at [1514, 674] on icon "Send a message…" at bounding box center [1517, 675] width 13 height 13
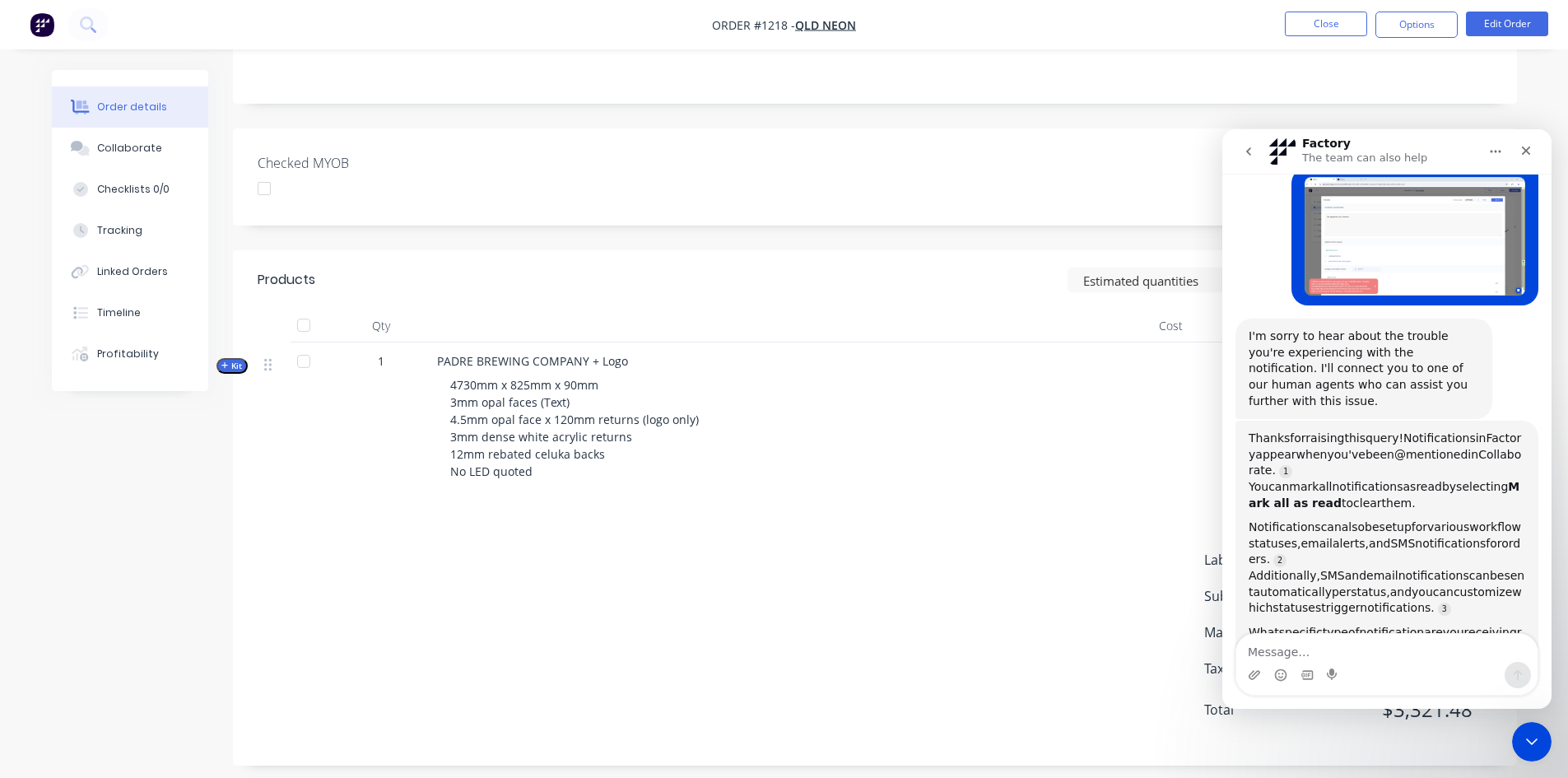
scroll to position [234, 0]
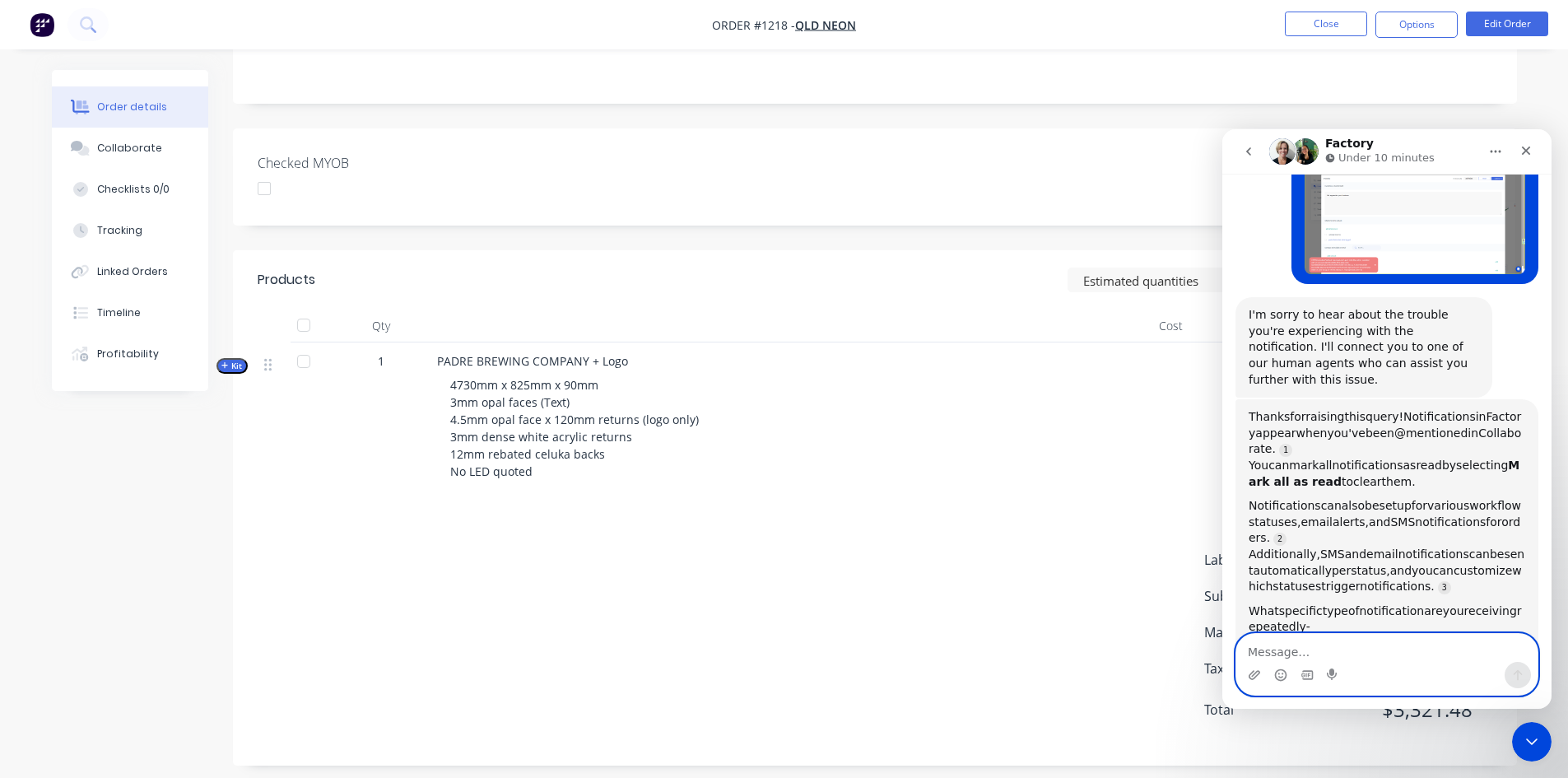
click at [1315, 643] on textarea "Message…" at bounding box center [1387, 648] width 301 height 28
type textarea "Human please"
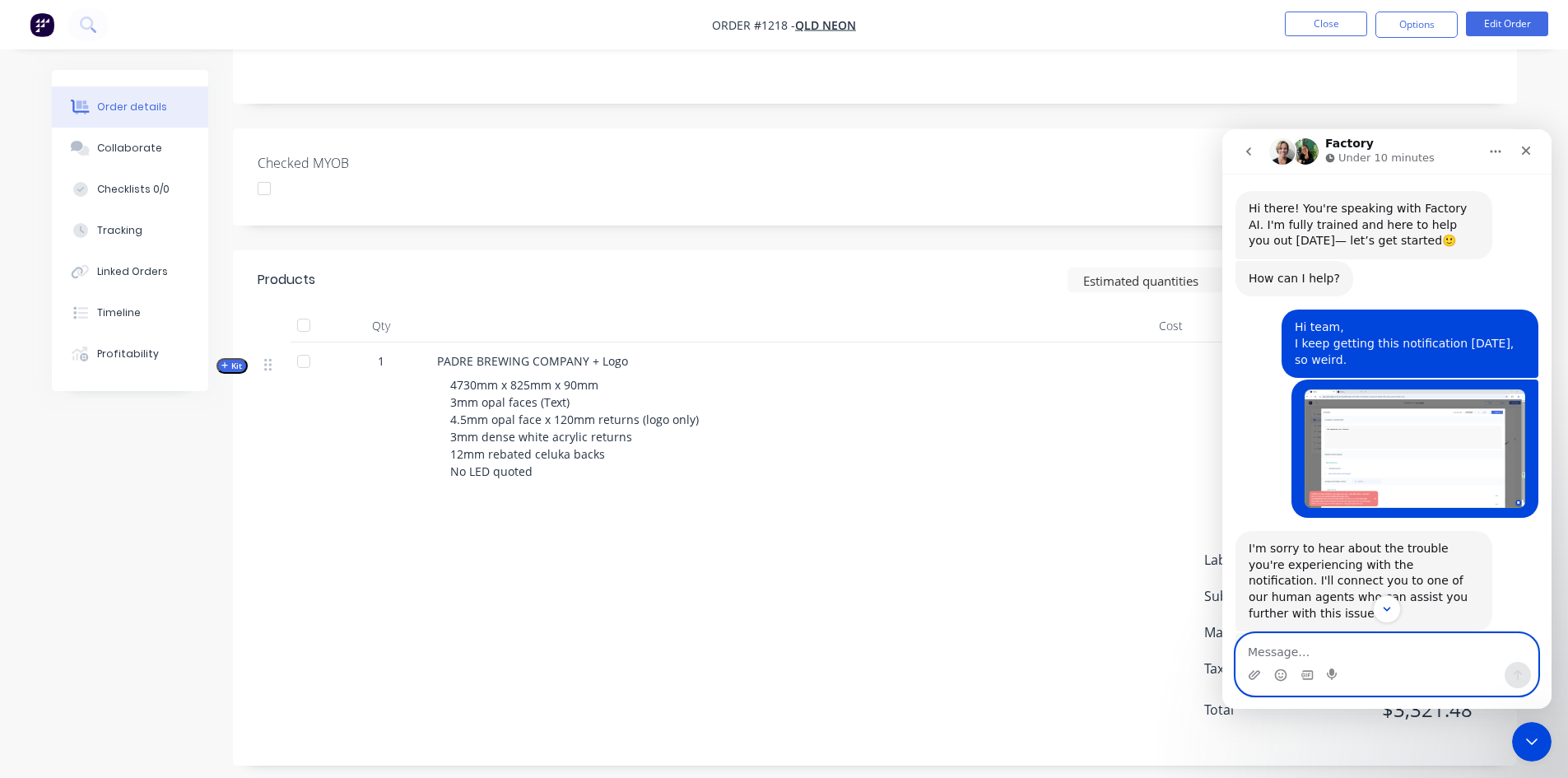
scroll to position [283, 0]
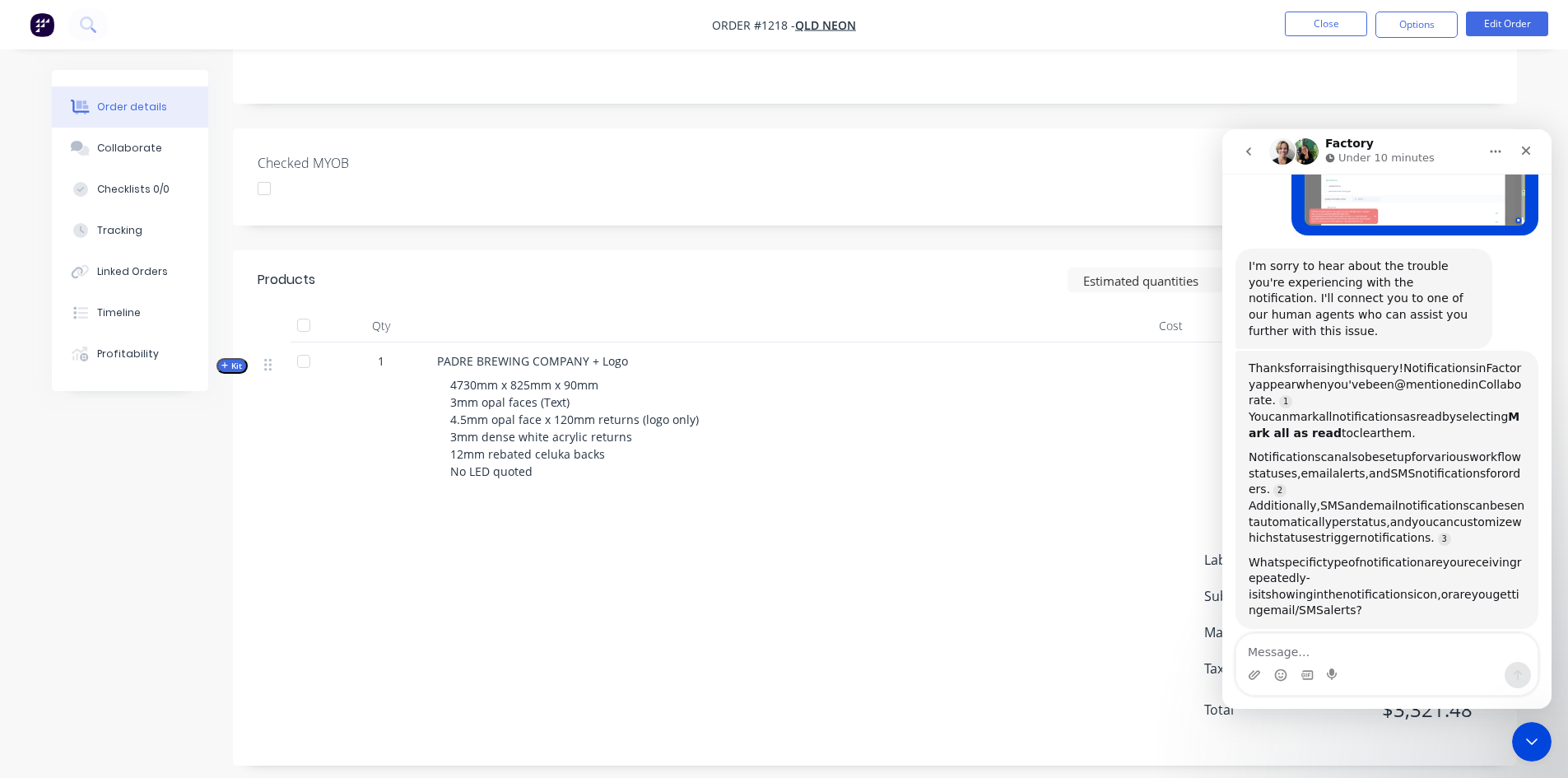
click at [1250, 153] on icon "go back" at bounding box center [1248, 151] width 13 height 13
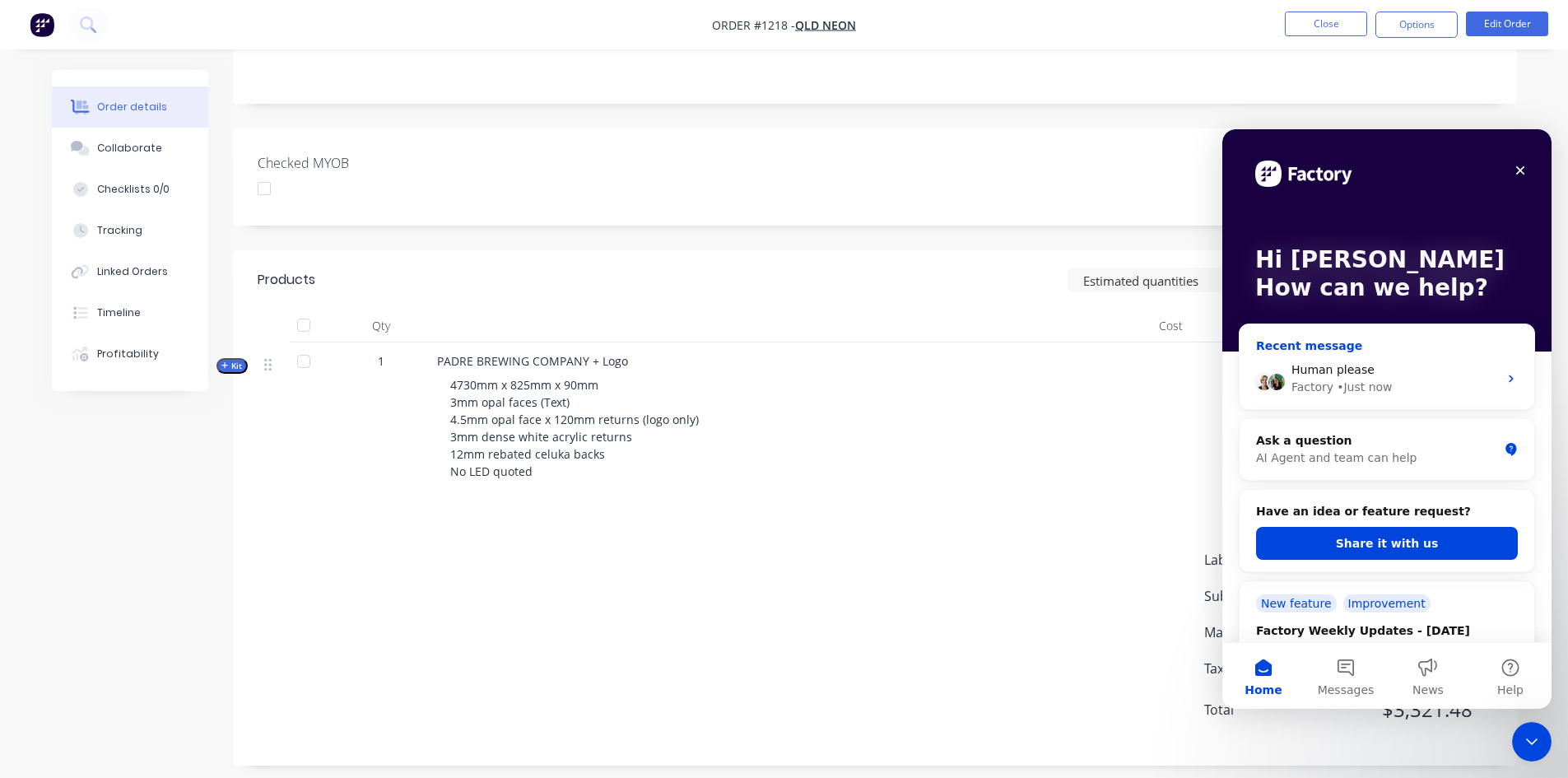
scroll to position [0, 0]
click at [1051, 470] on div "4730mm x 825mm x 90mm 3mm opal faces (Text) 4.5mm opal face x 120mm returns (lo…" at bounding box center [760, 428] width 646 height 117
click at [1523, 166] on icon "Close" at bounding box center [1520, 169] width 13 height 13
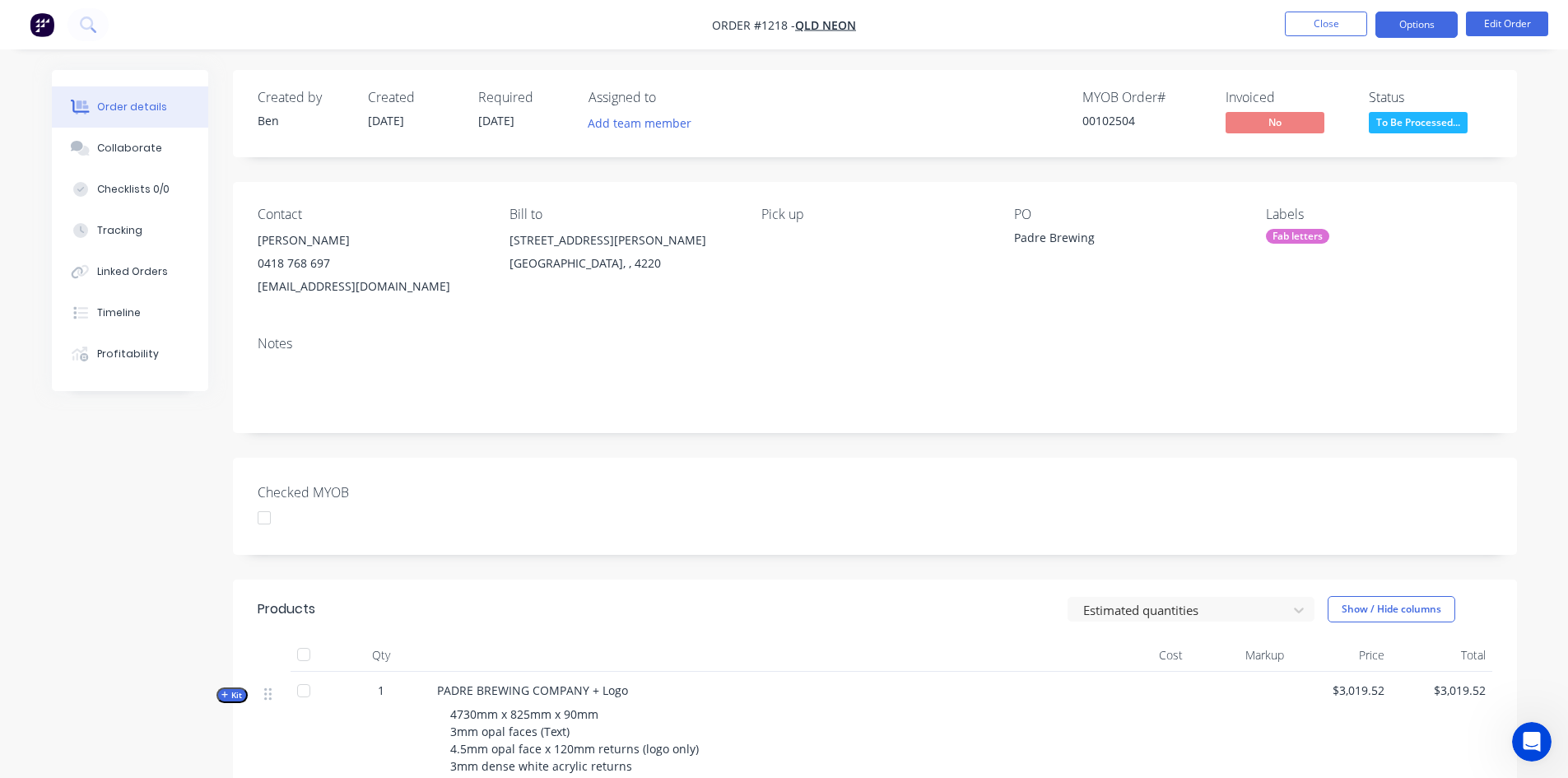
click at [1412, 25] on button "Options" at bounding box center [1417, 25] width 83 height 27
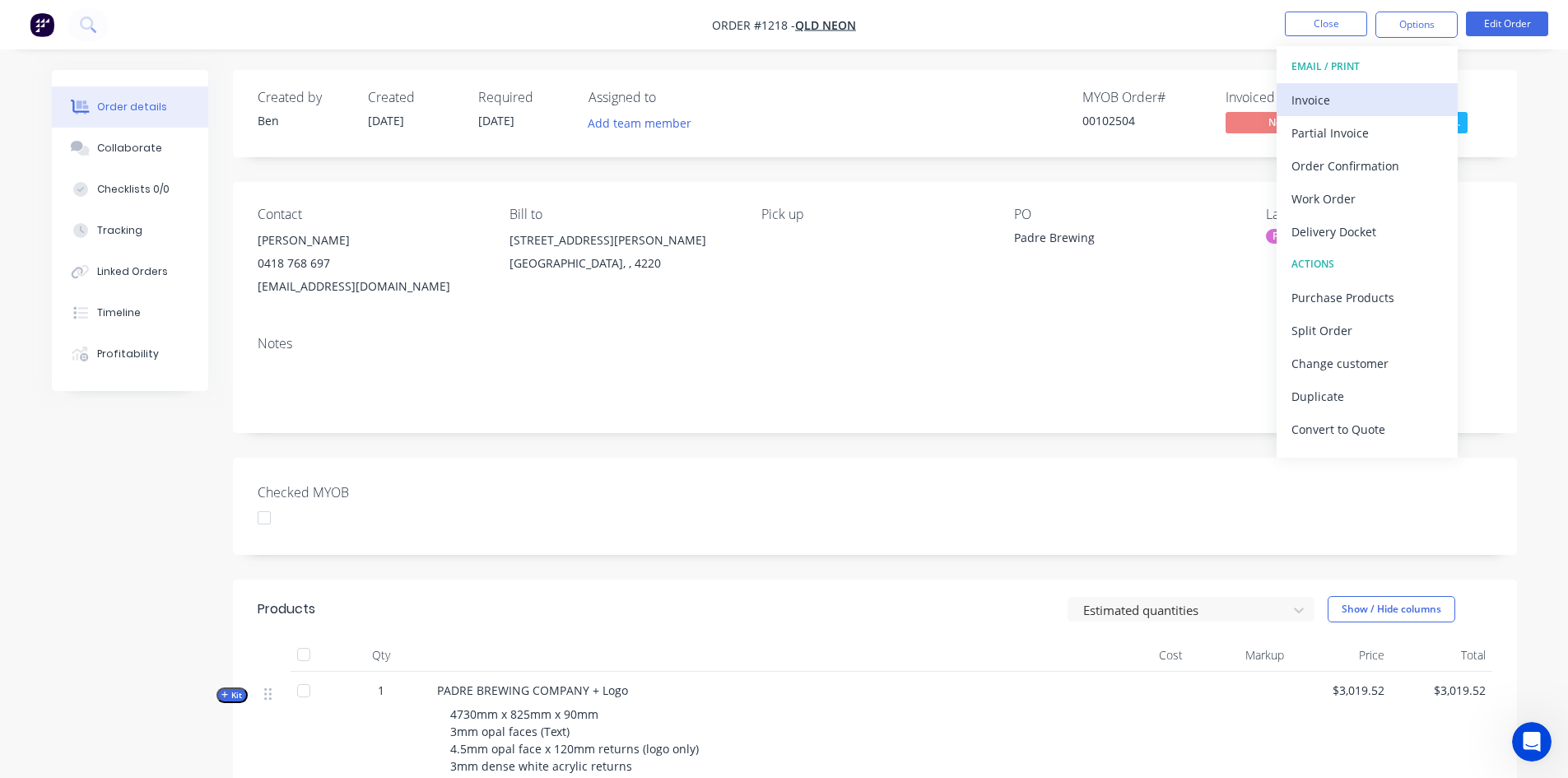
click at [1337, 99] on div "Invoice" at bounding box center [1367, 99] width 152 height 24
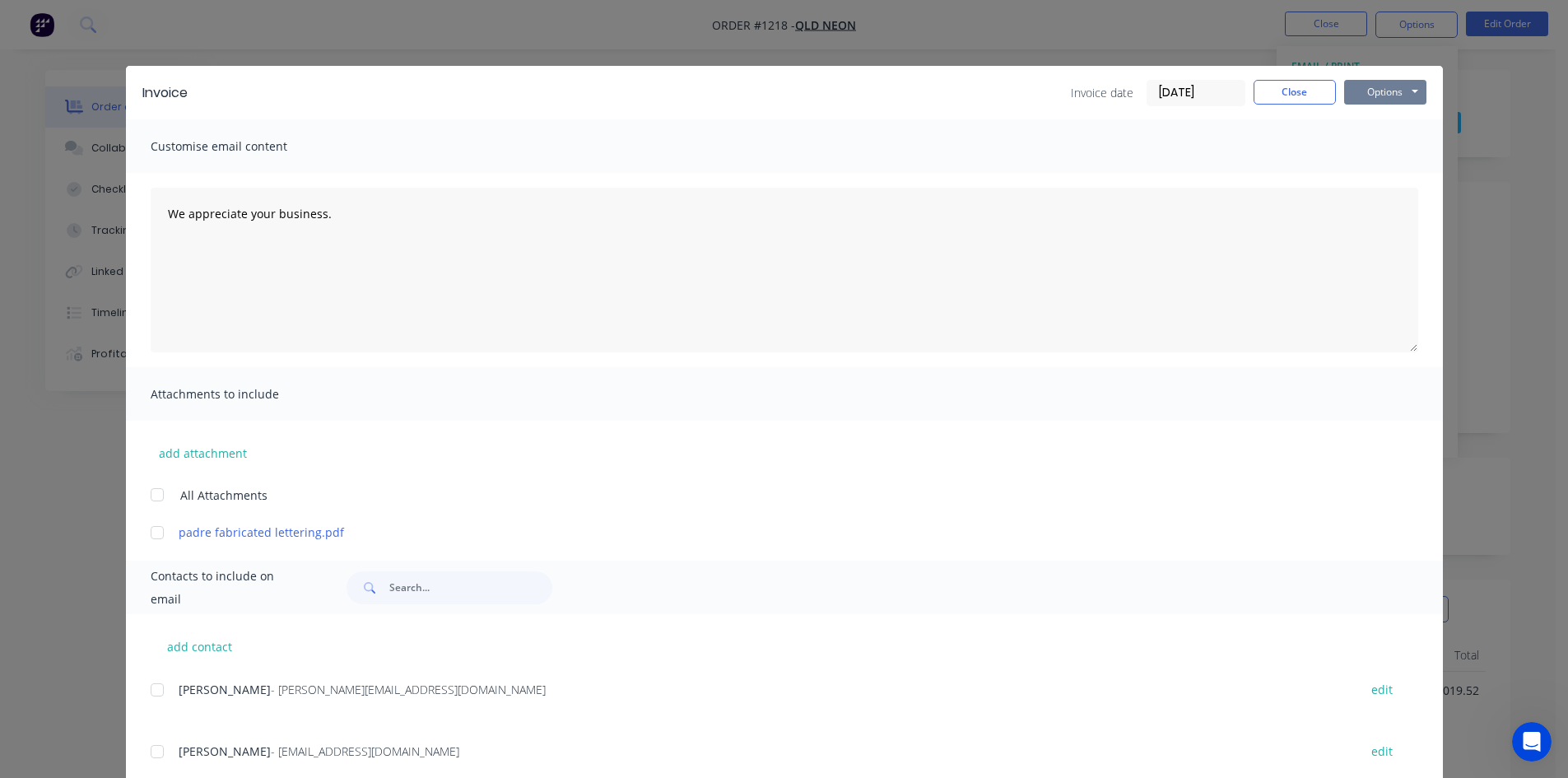
click at [1370, 91] on button "Options" at bounding box center [1386, 92] width 83 height 25
click at [1406, 148] on button "Print" at bounding box center [1397, 149] width 105 height 28
click at [1305, 95] on button "Close" at bounding box center [1295, 92] width 83 height 25
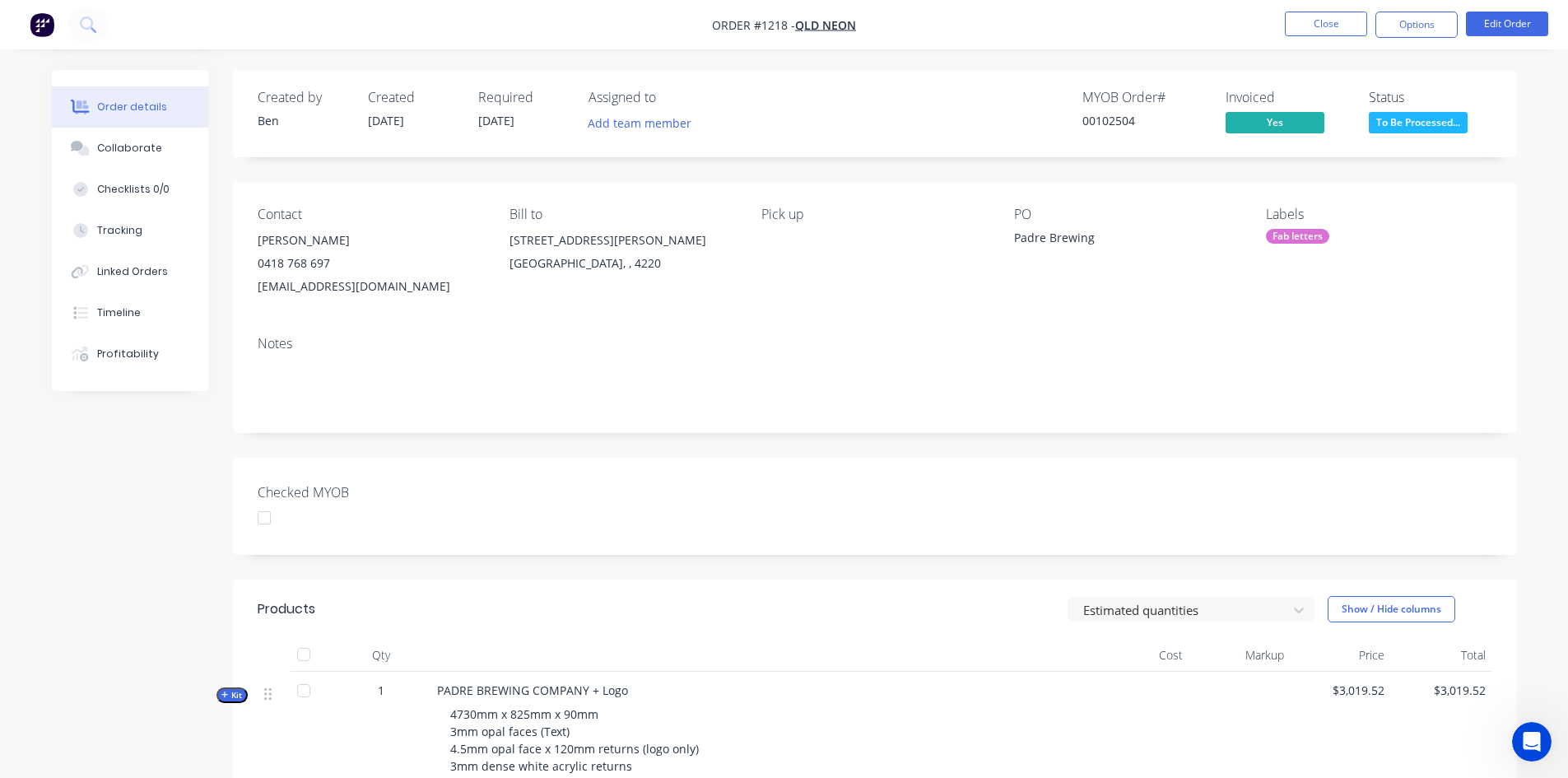
drag, startPoint x: 1323, startPoint y: 228, endPoint x: 1344, endPoint y: 235, distance: 22.1
click at [1323, 228] on div "Fab letters" at bounding box center [1297, 235] width 63 height 15
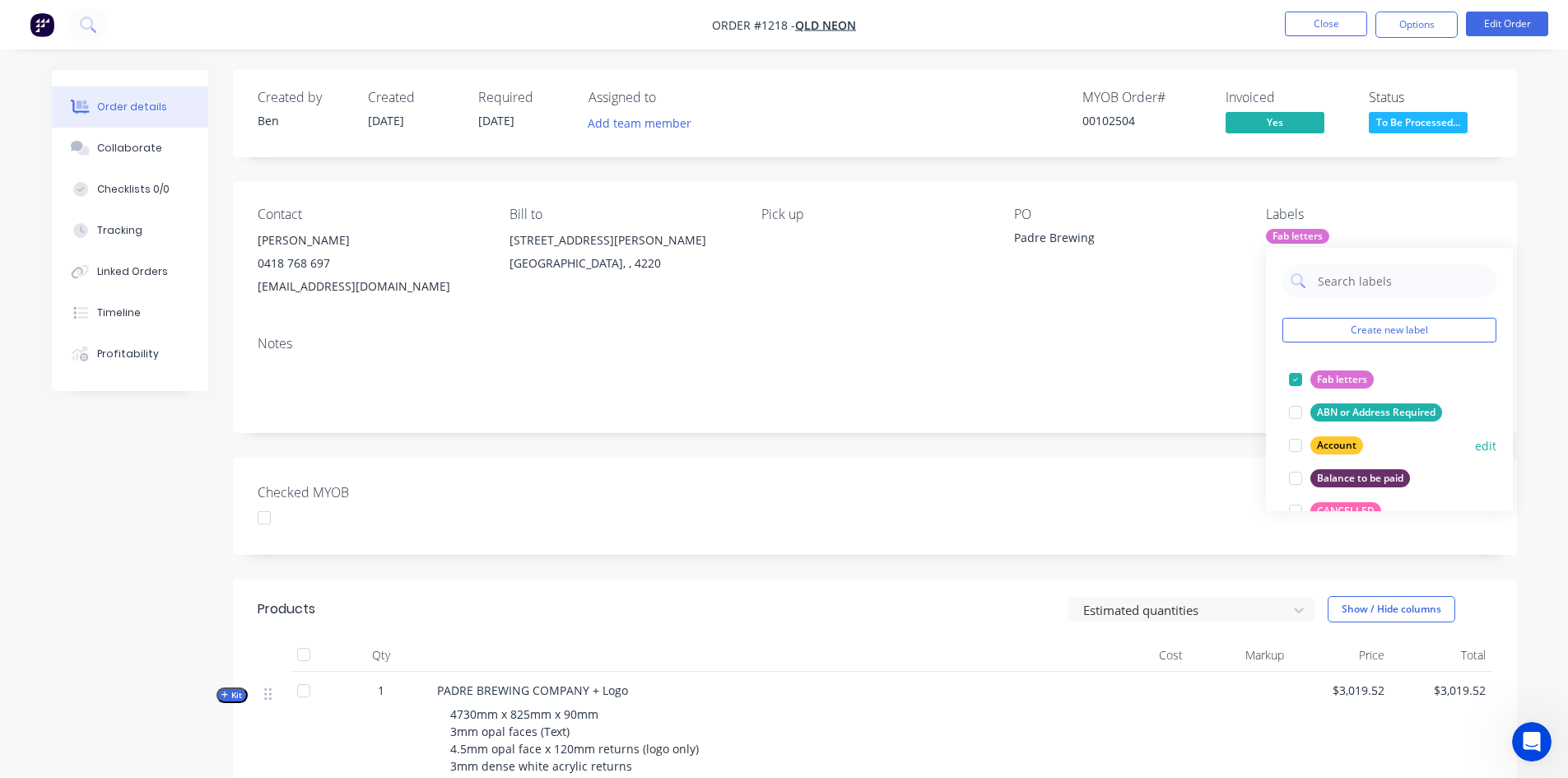
click at [1294, 440] on div at bounding box center [1295, 445] width 32 height 32
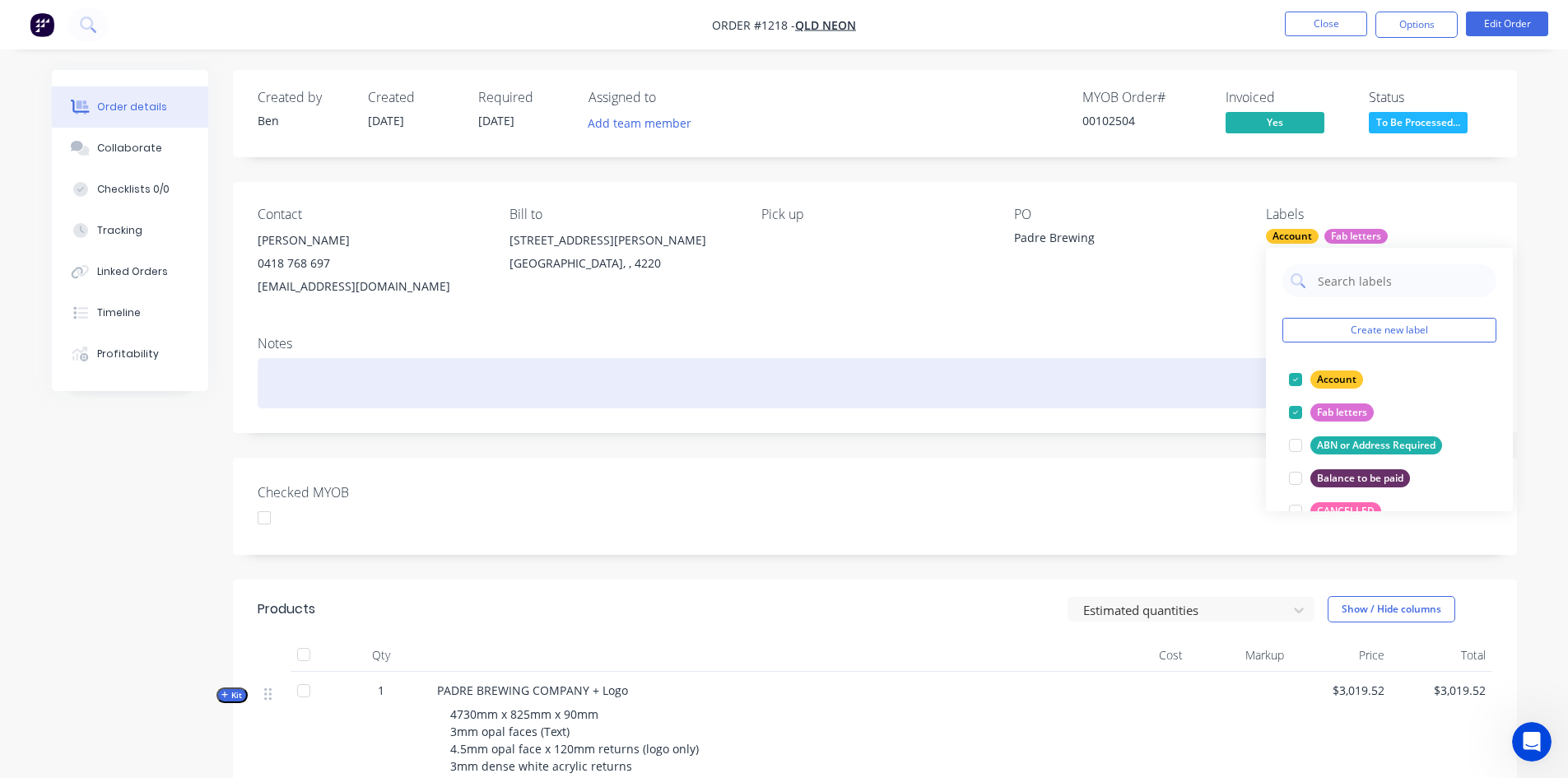
click at [1182, 395] on div at bounding box center [875, 383] width 1234 height 50
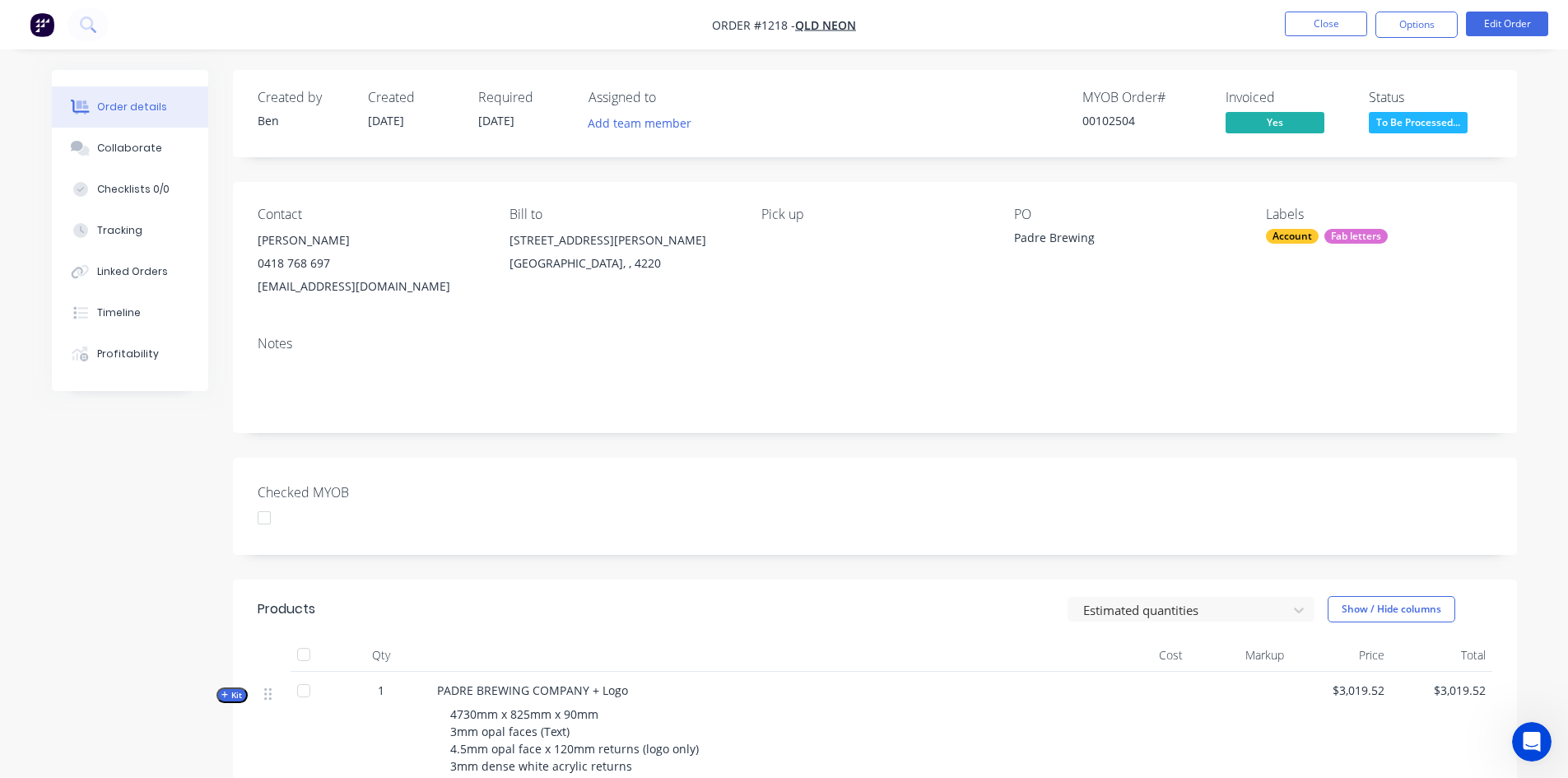
drag, startPoint x: 267, startPoint y: 516, endPoint x: 245, endPoint y: 527, distance: 24.6
click at [268, 516] on div at bounding box center [264, 517] width 32 height 32
drag, startPoint x: 1435, startPoint y: 121, endPoint x: 1454, endPoint y: 136, distance: 24.2
click at [1435, 121] on span "To Be Processed..." at bounding box center [1418, 122] width 98 height 21
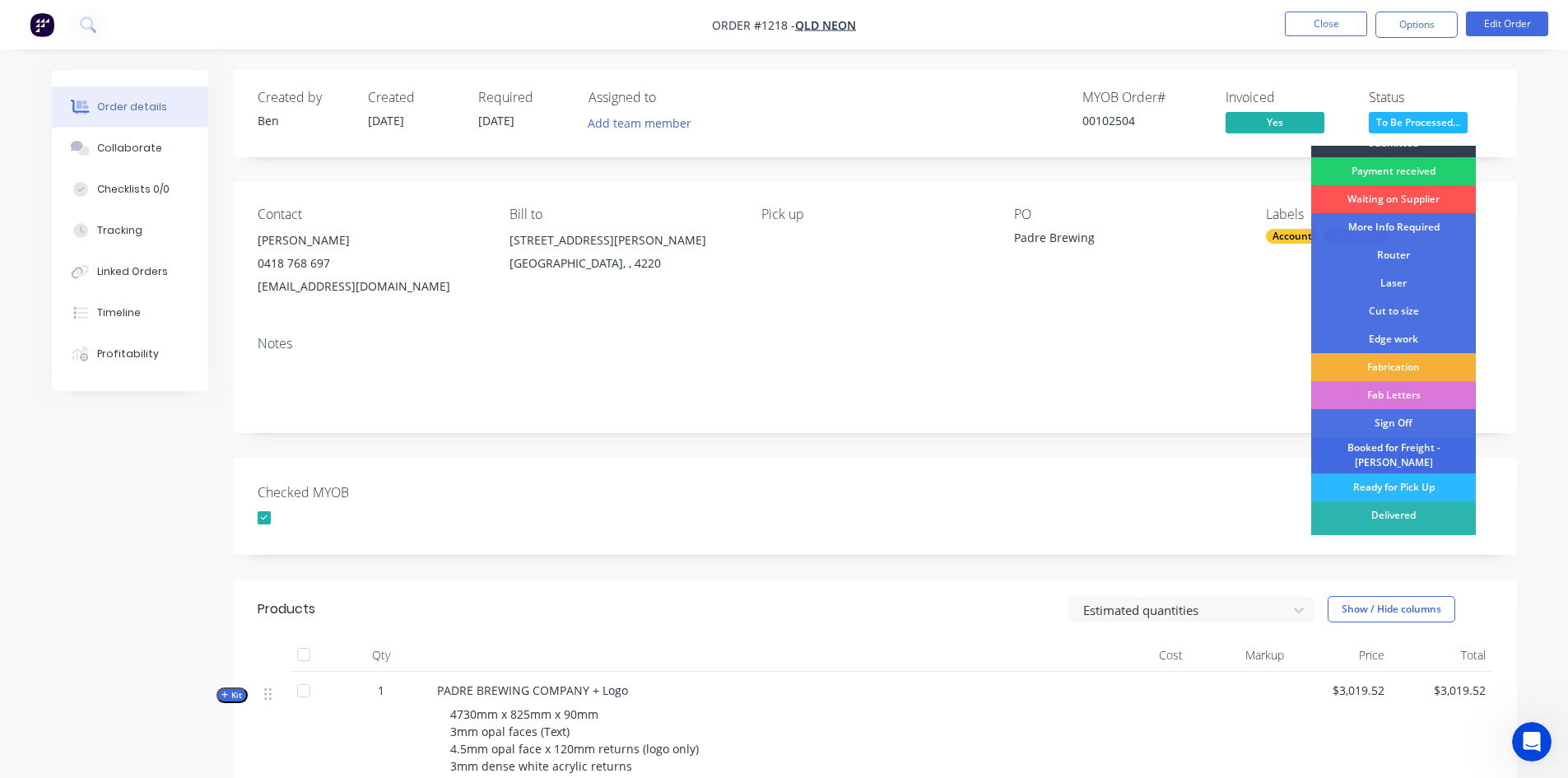
scroll to position [31, 0]
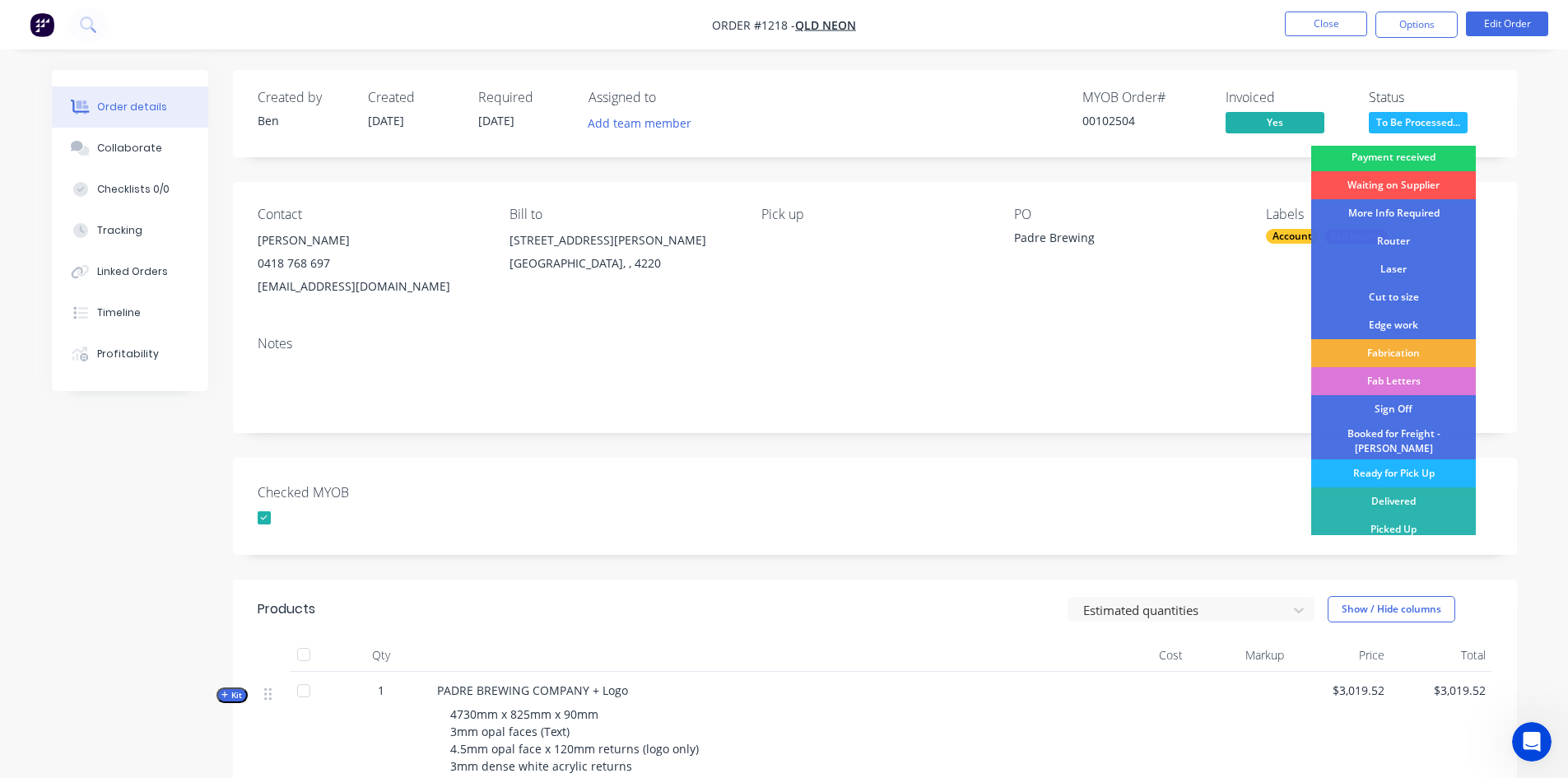
click at [1401, 461] on div "Ready for Pick Up" at bounding box center [1393, 474] width 164 height 28
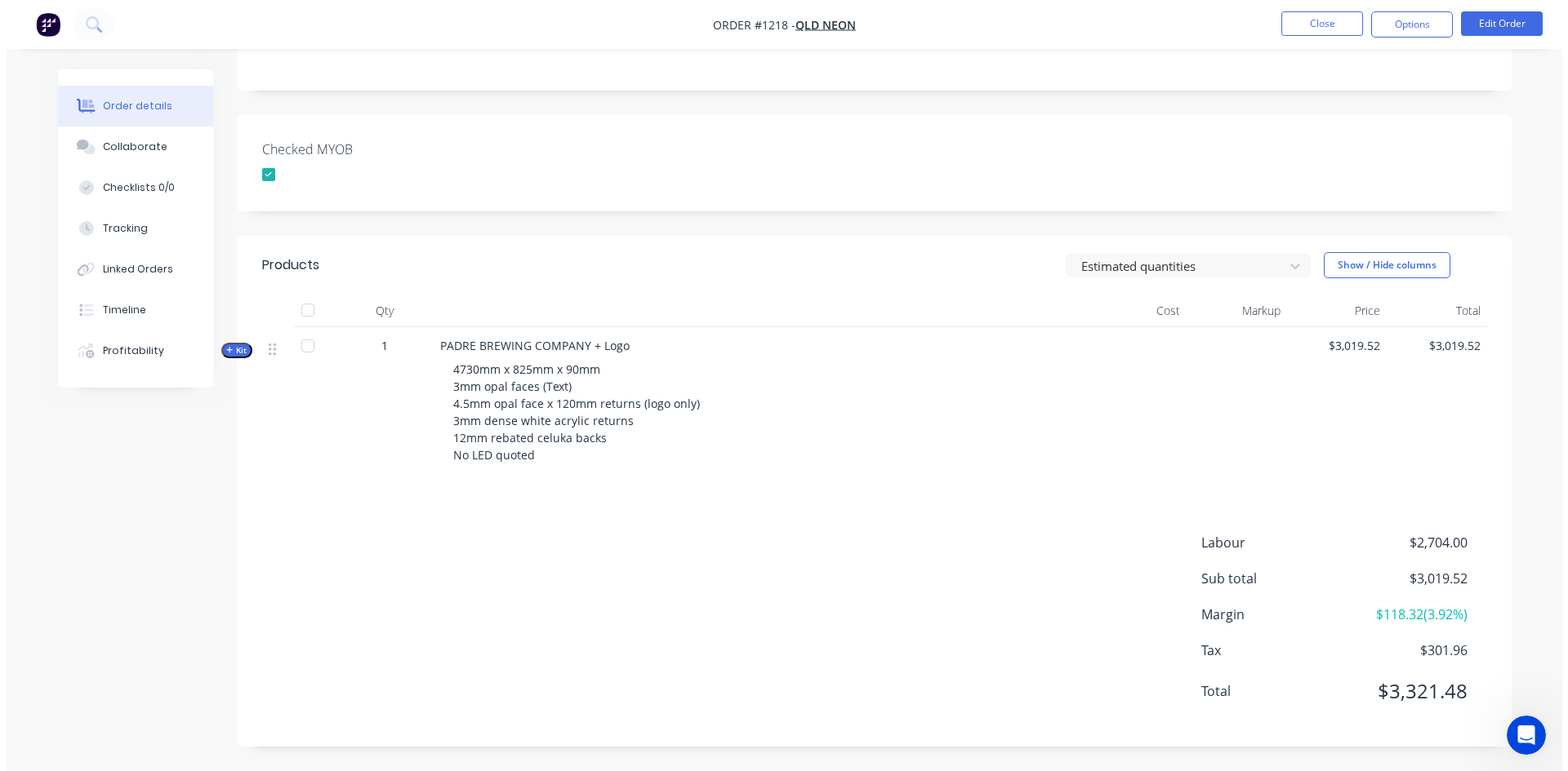
scroll to position [0, 0]
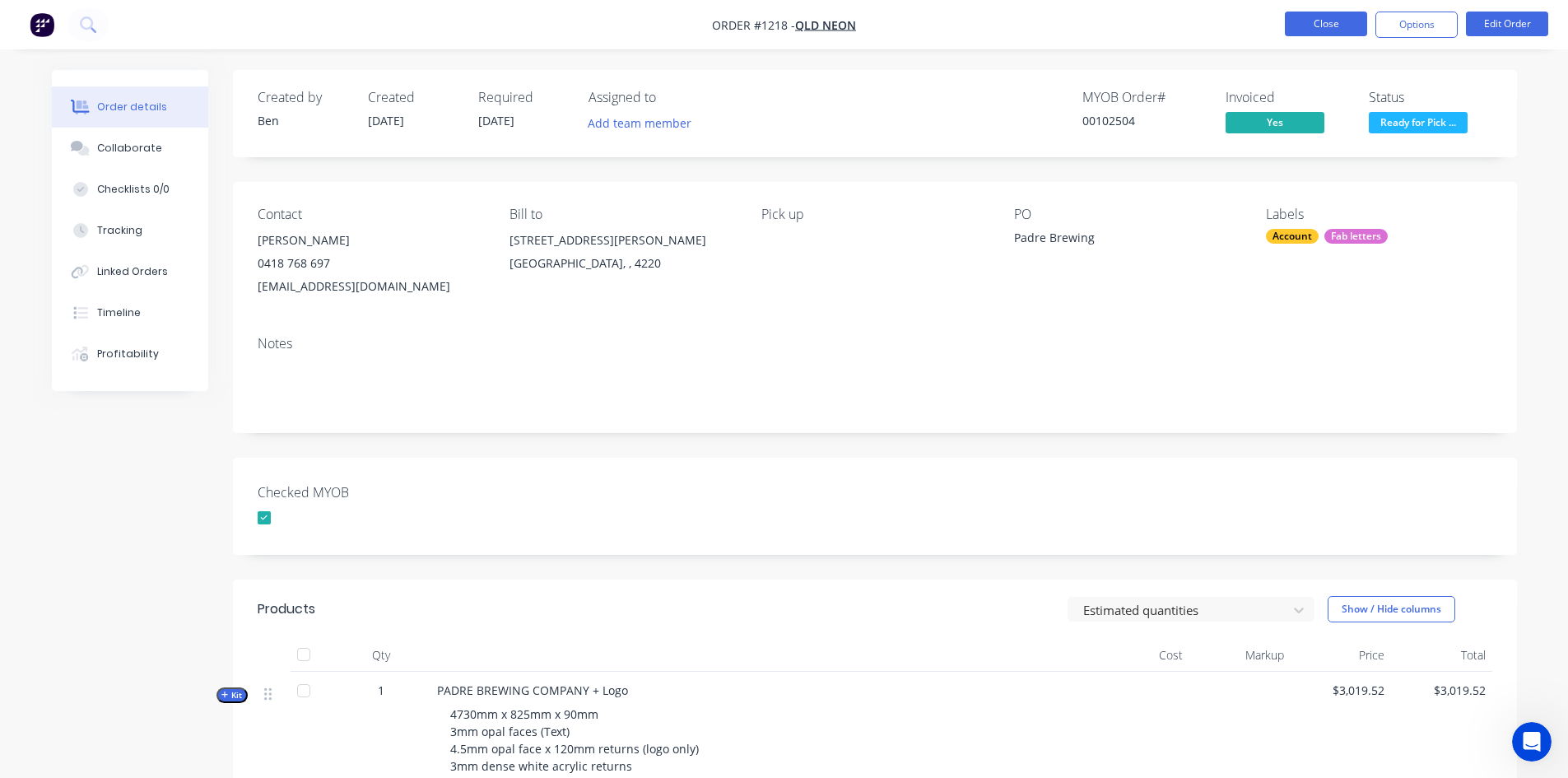
click at [1336, 23] on button "Close" at bounding box center [1327, 24] width 83 height 25
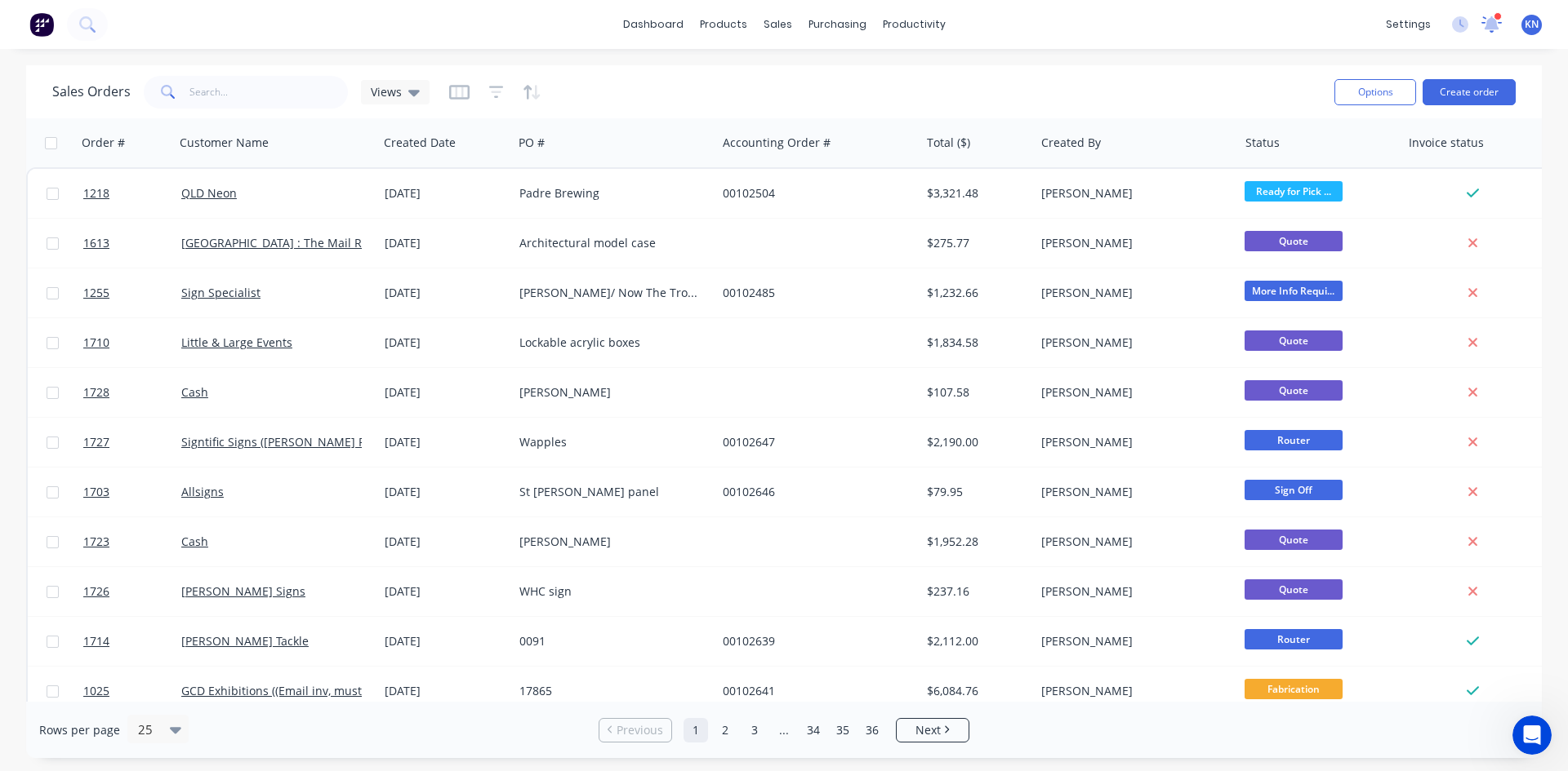
click at [1495, 27] on icon at bounding box center [1491, 22] width 15 height 13
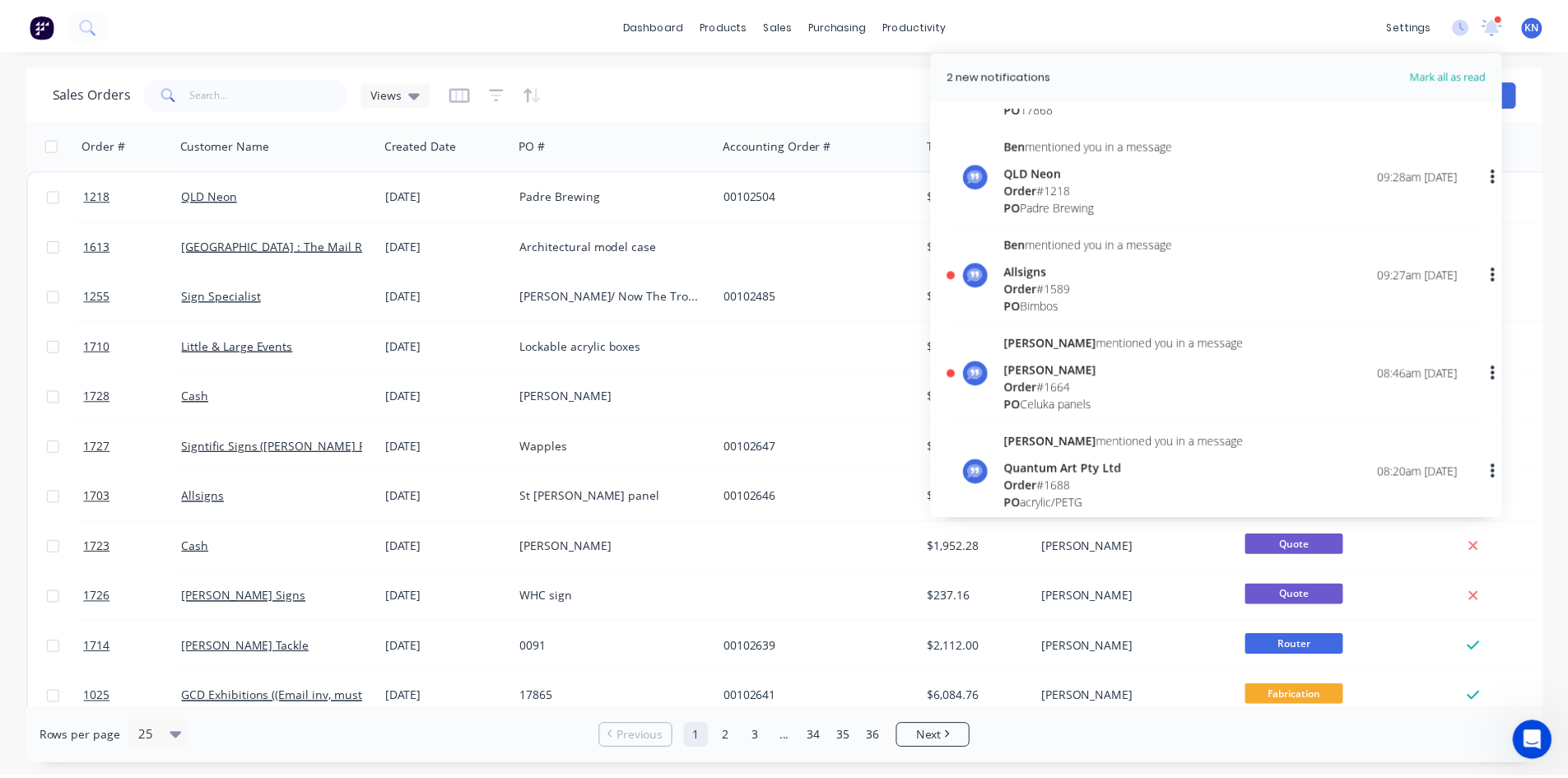
scroll to position [83, 0]
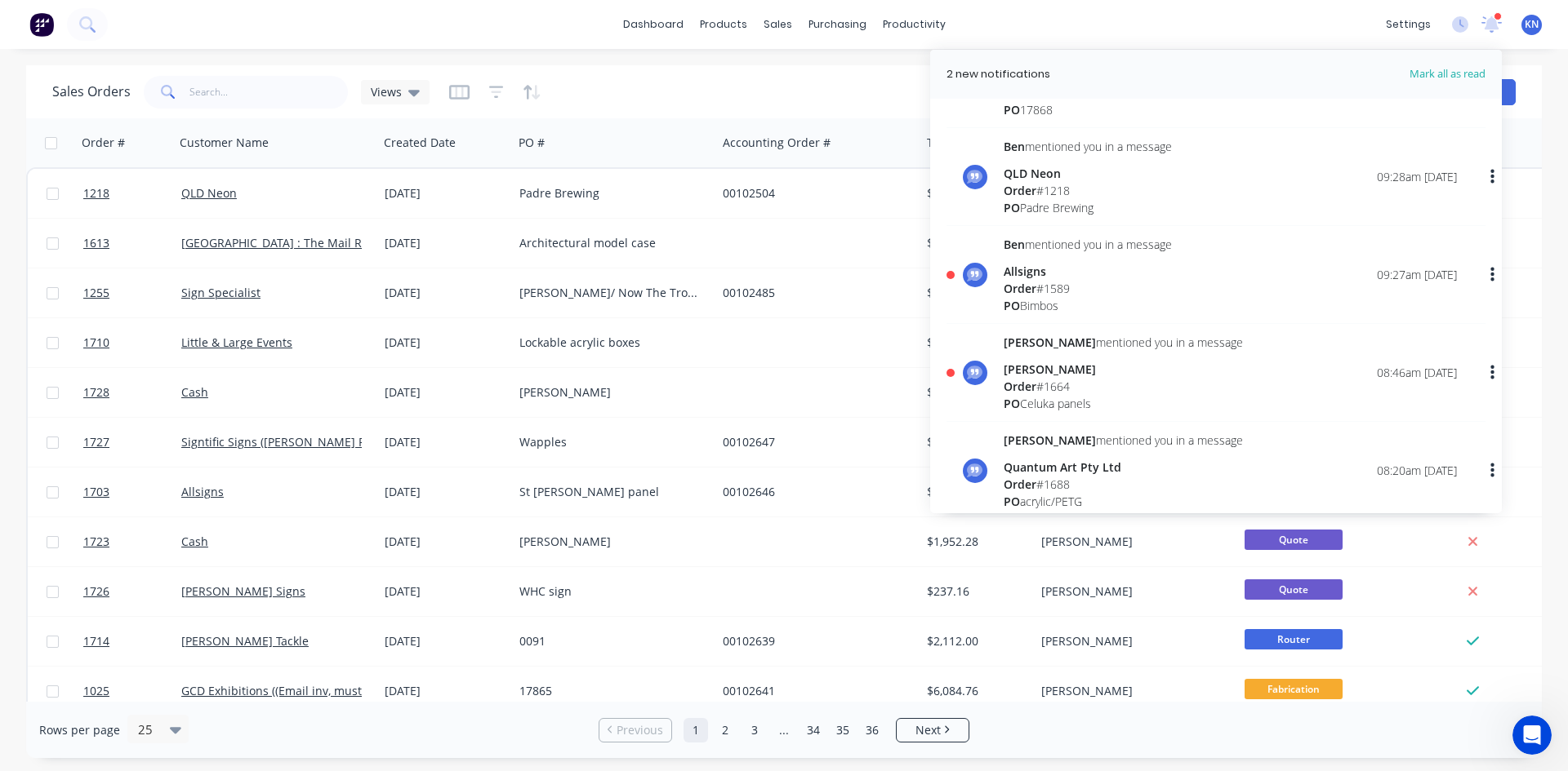
click at [1030, 377] on div "[PERSON_NAME]" at bounding box center [1123, 370] width 239 height 18
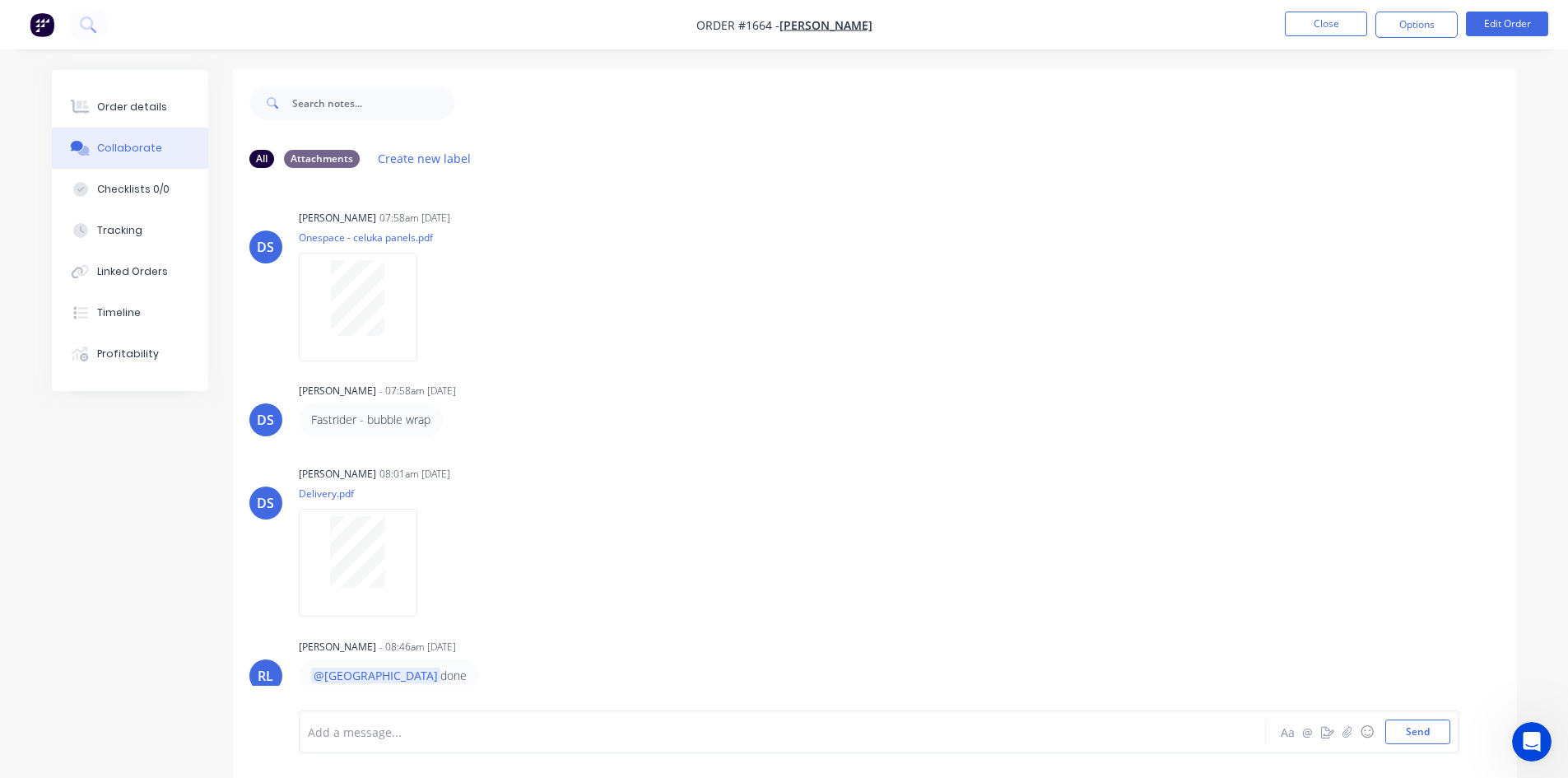
scroll to position [25, 0]
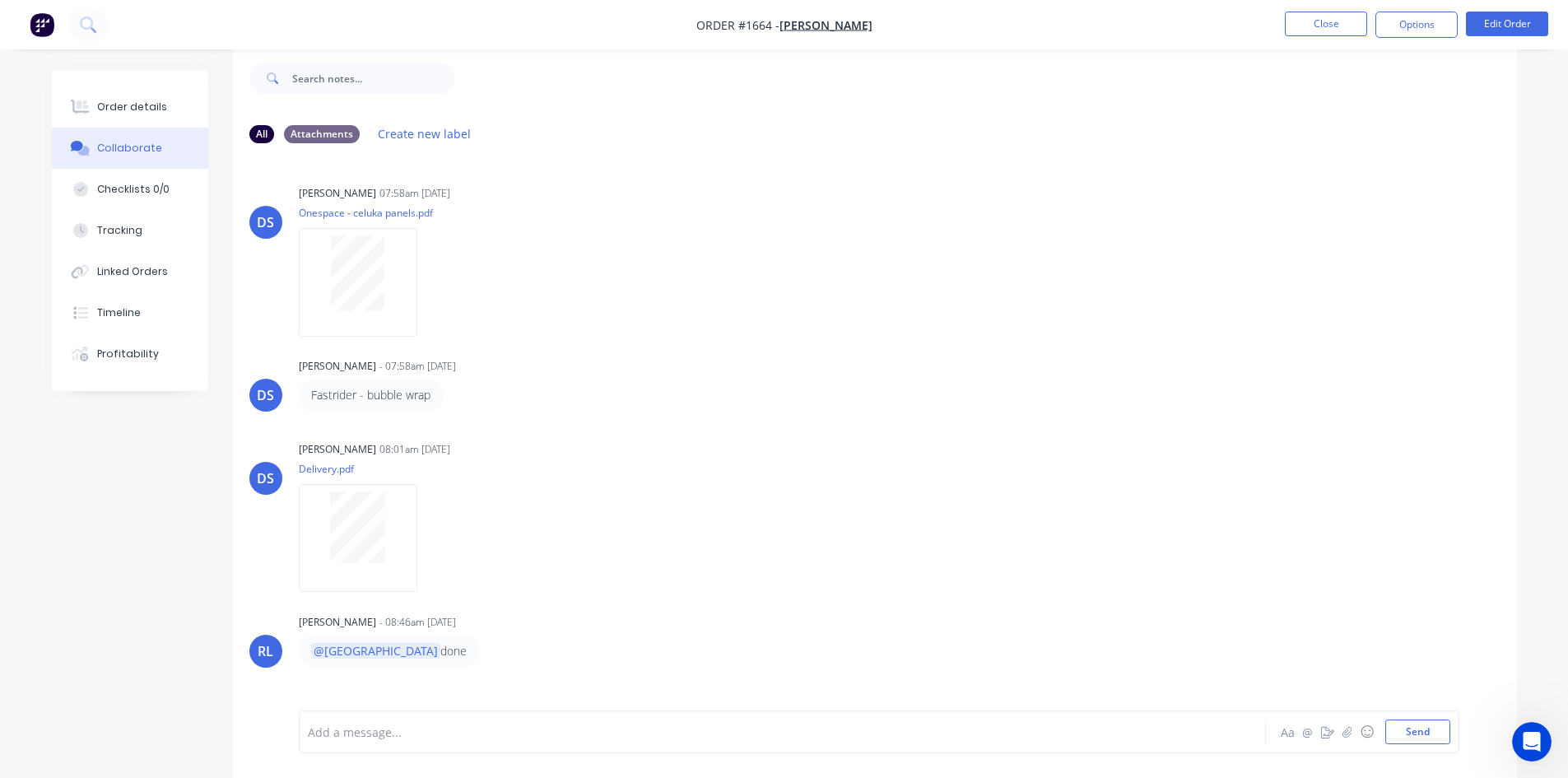
click at [475, 732] on div at bounding box center [737, 733] width 856 height 18
click at [1431, 735] on button "Send" at bounding box center [1418, 732] width 65 height 25
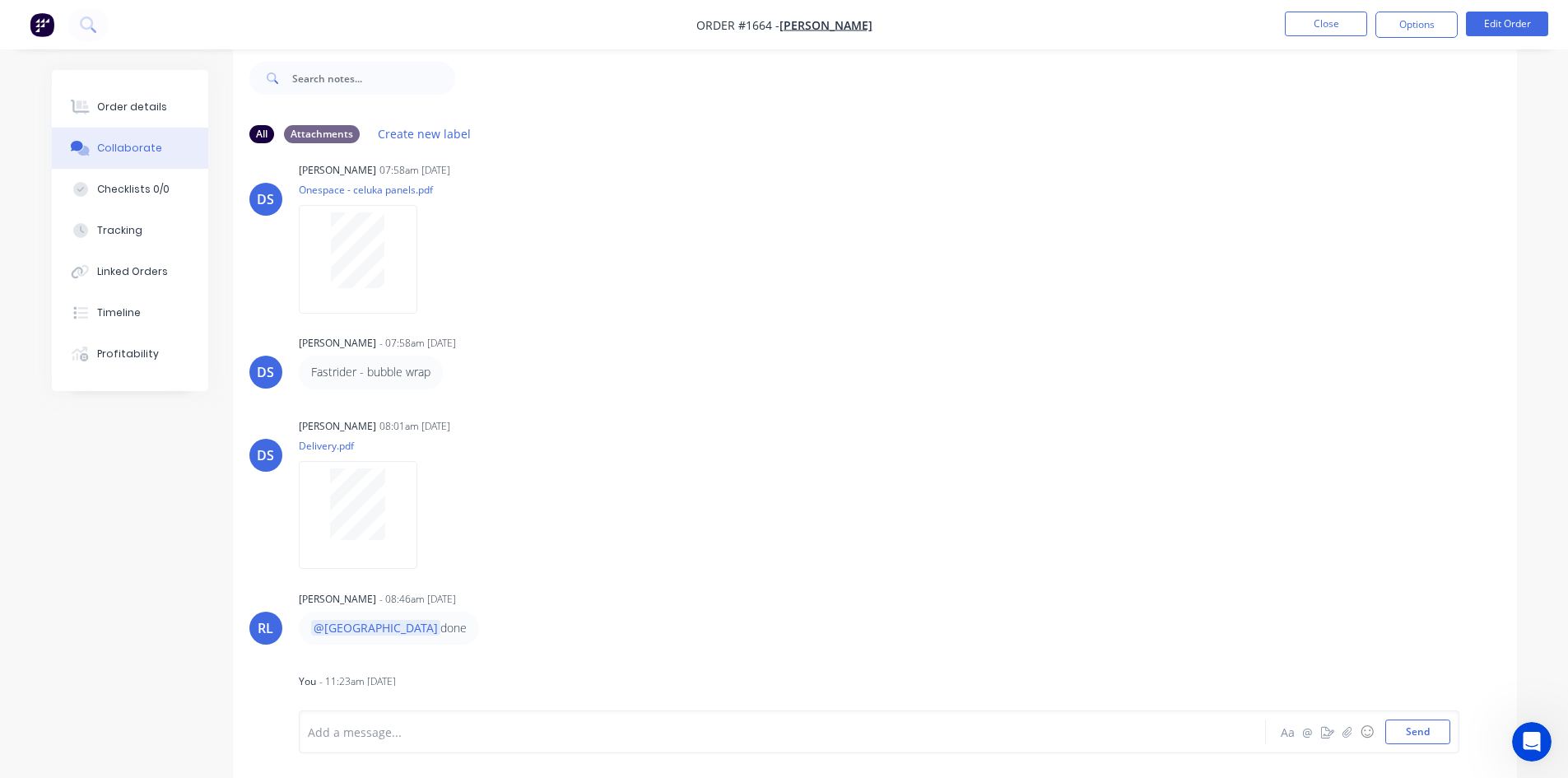
scroll to position [0, 0]
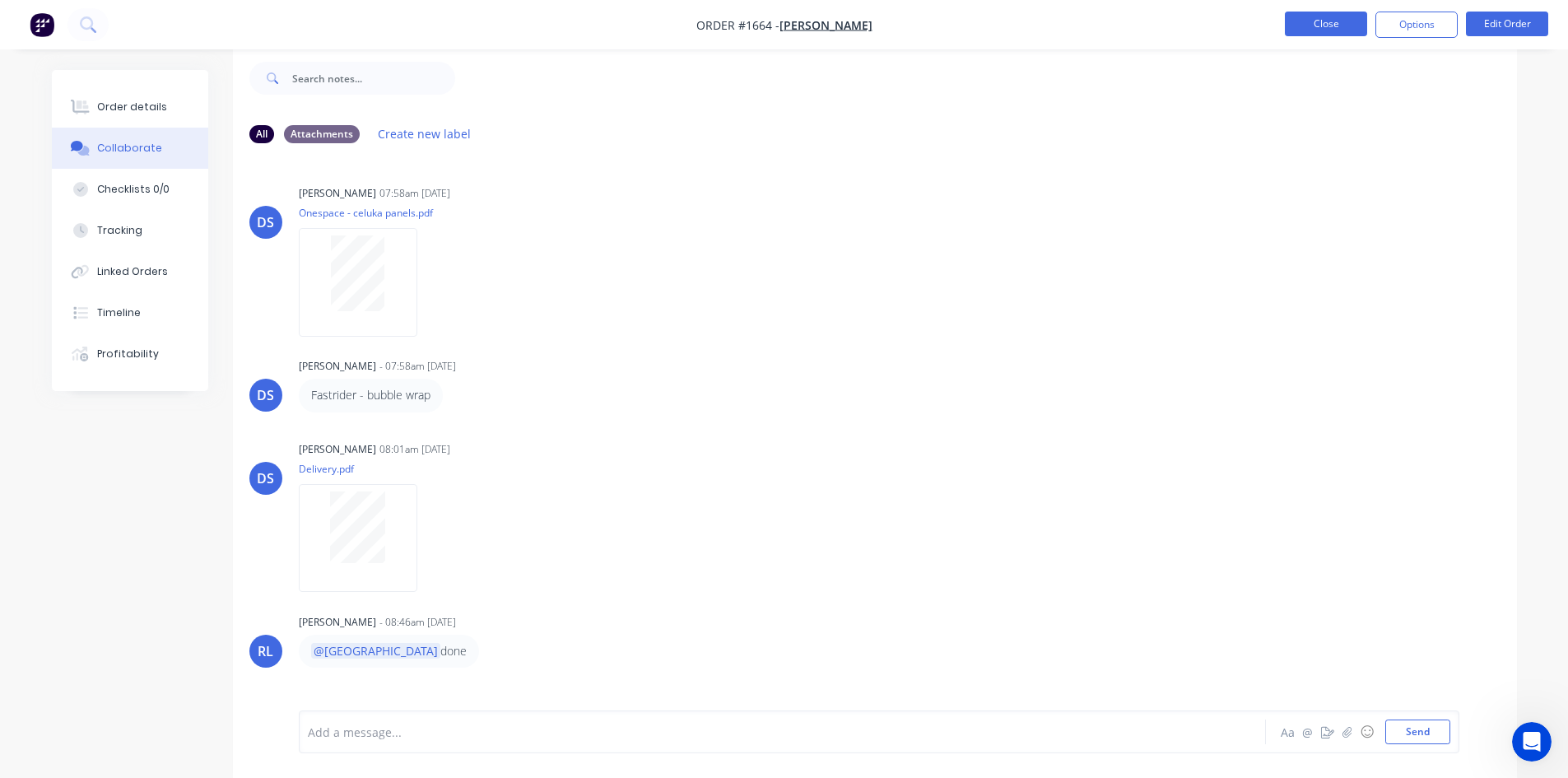
click at [1323, 18] on button "Close" at bounding box center [1327, 24] width 83 height 25
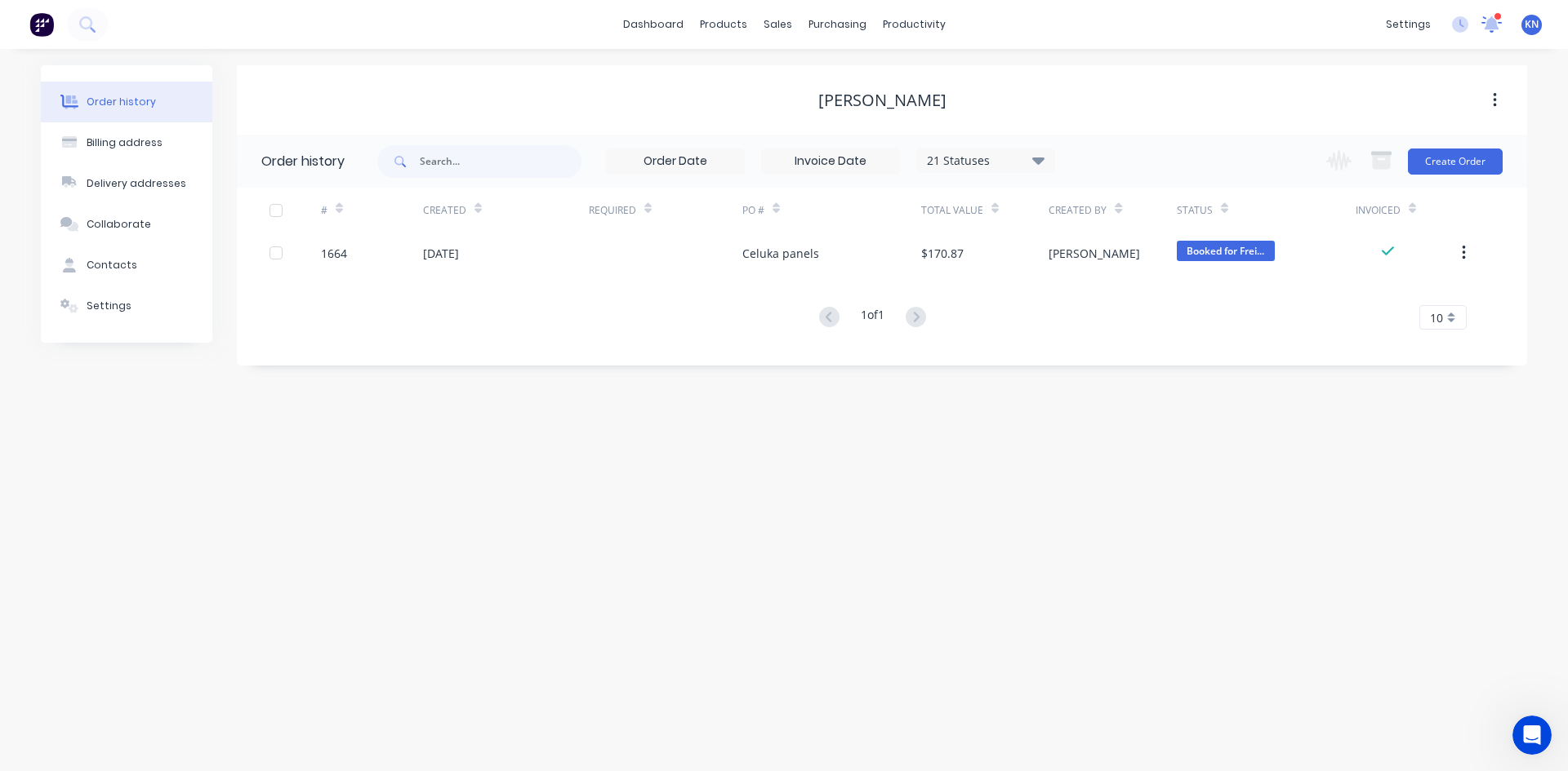
click at [1486, 22] on icon at bounding box center [1491, 24] width 21 height 17
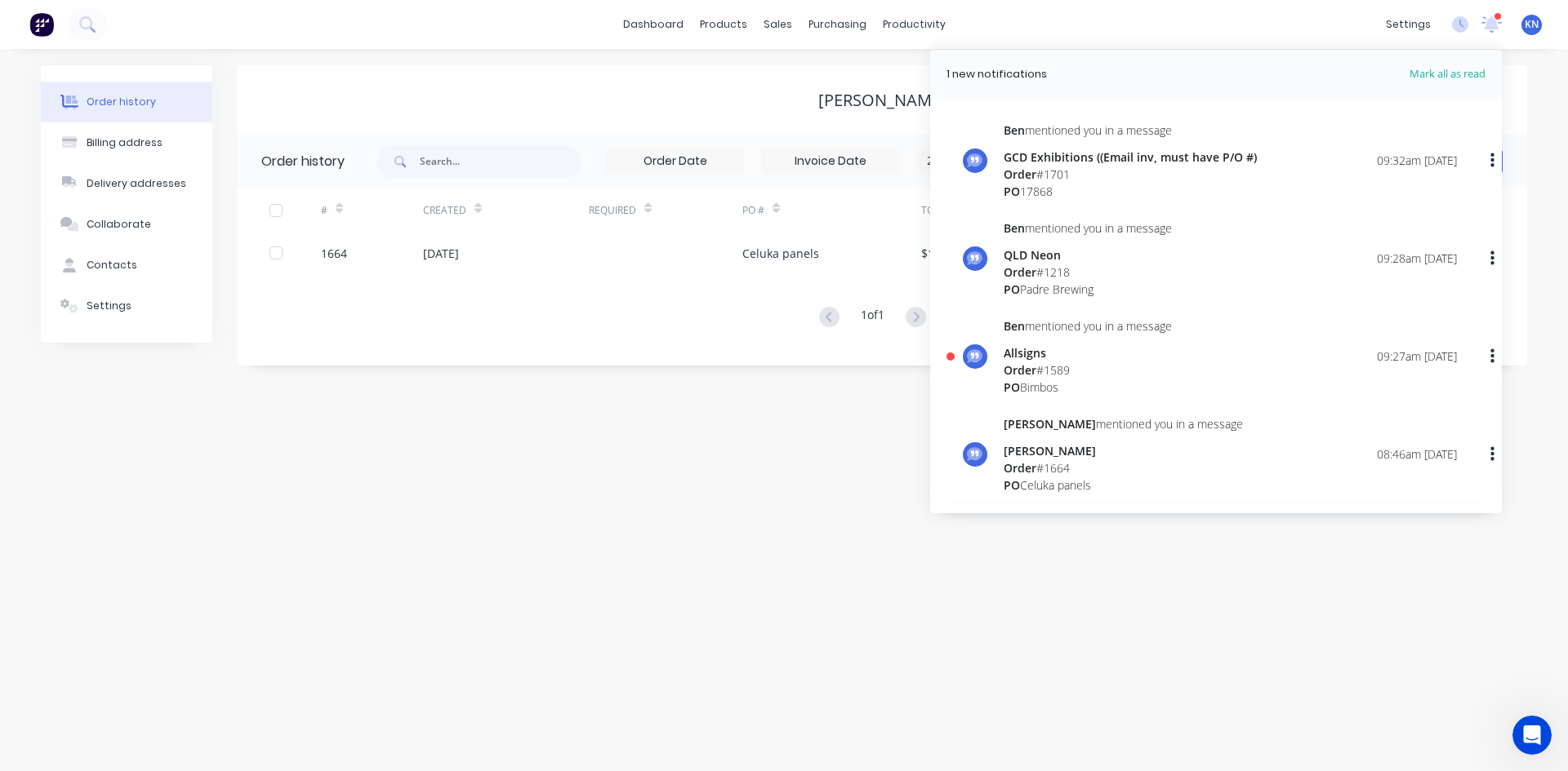
click at [1031, 359] on div "Allsigns" at bounding box center [1088, 353] width 168 height 18
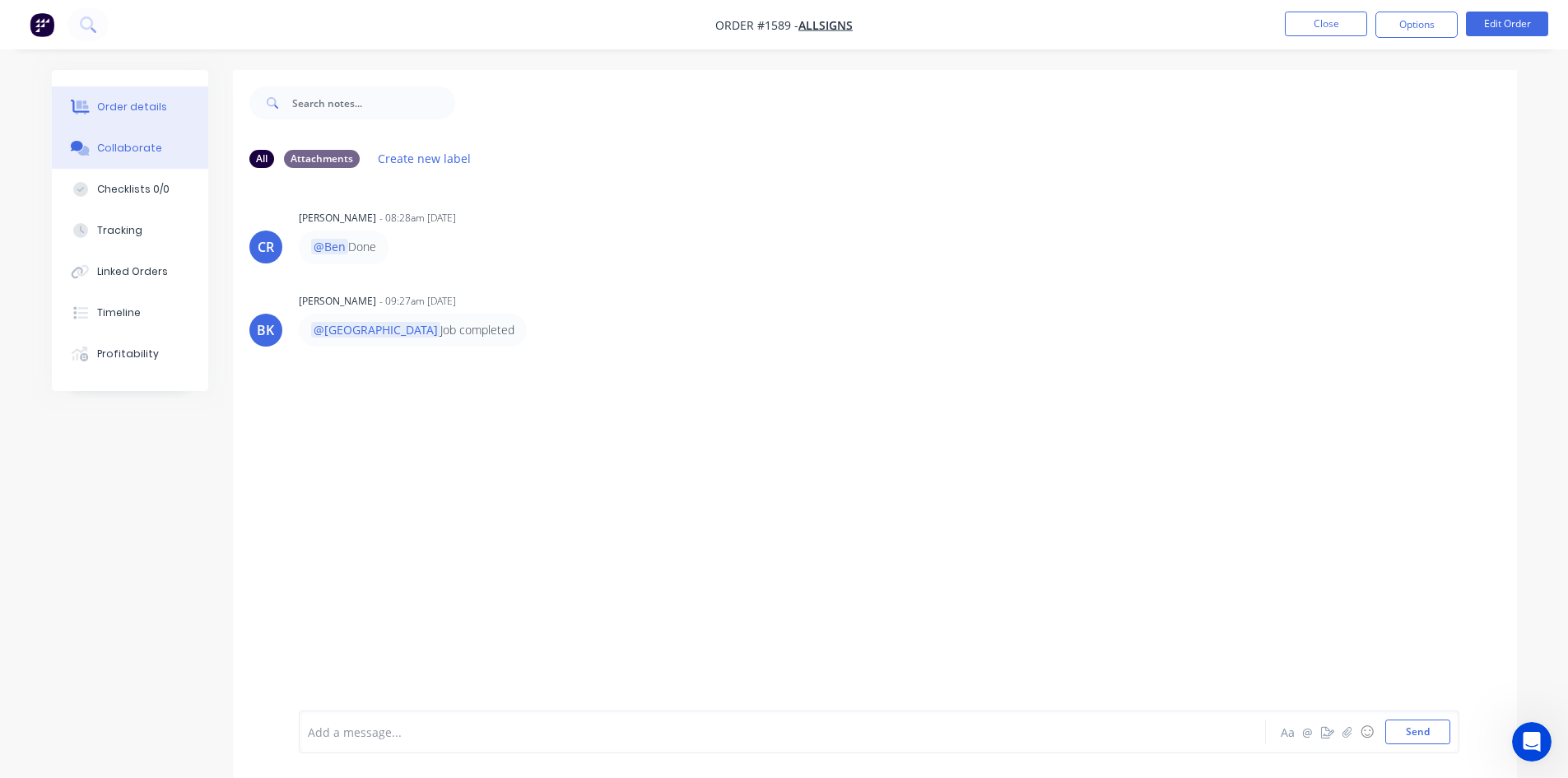
click at [122, 112] on div "Order details" at bounding box center [132, 106] width 70 height 15
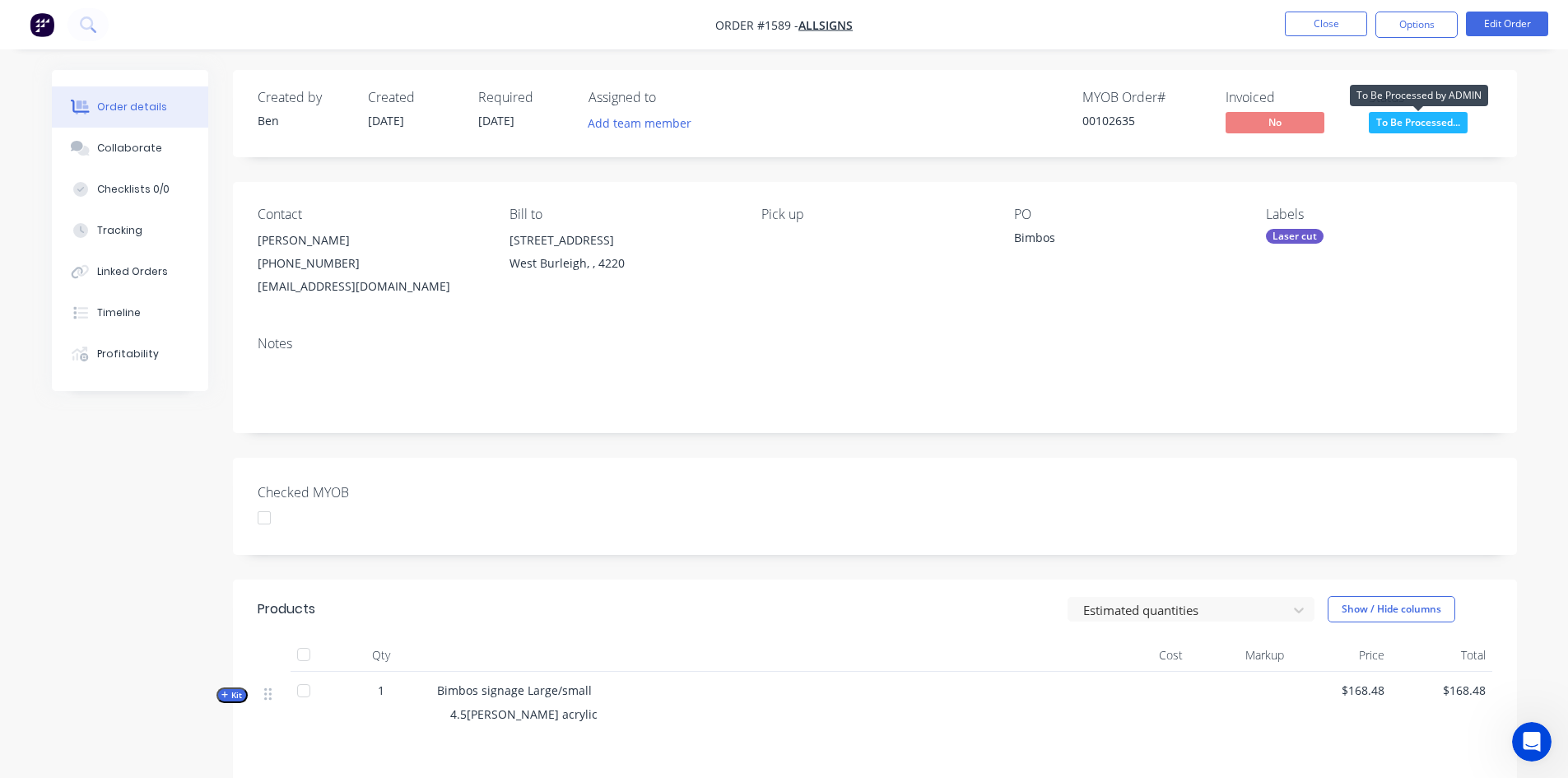
click at [1449, 122] on span "To Be Processed..." at bounding box center [1418, 122] width 98 height 21
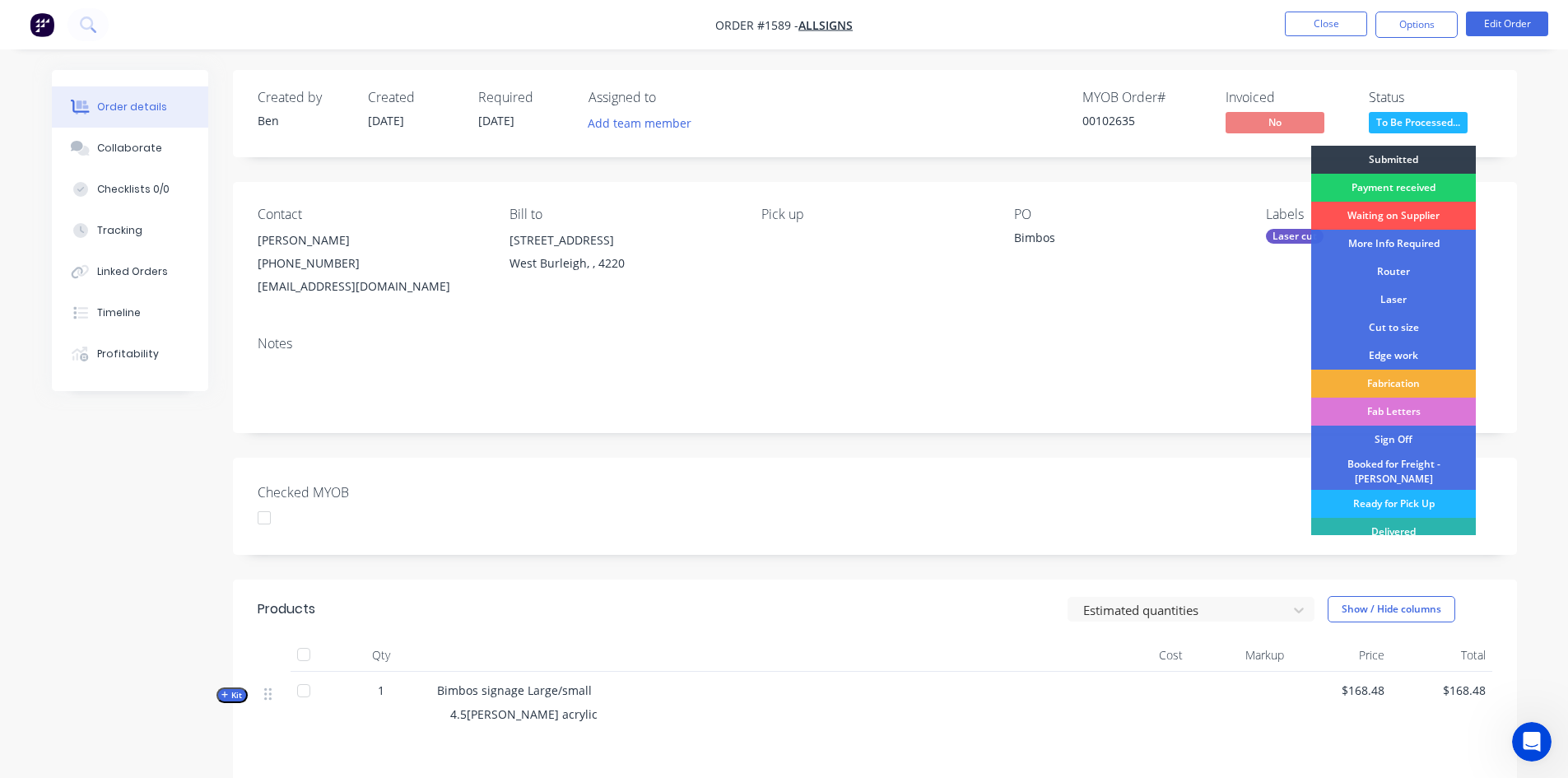
click at [1374, 493] on div "Ready for Pick Up" at bounding box center [1393, 504] width 164 height 28
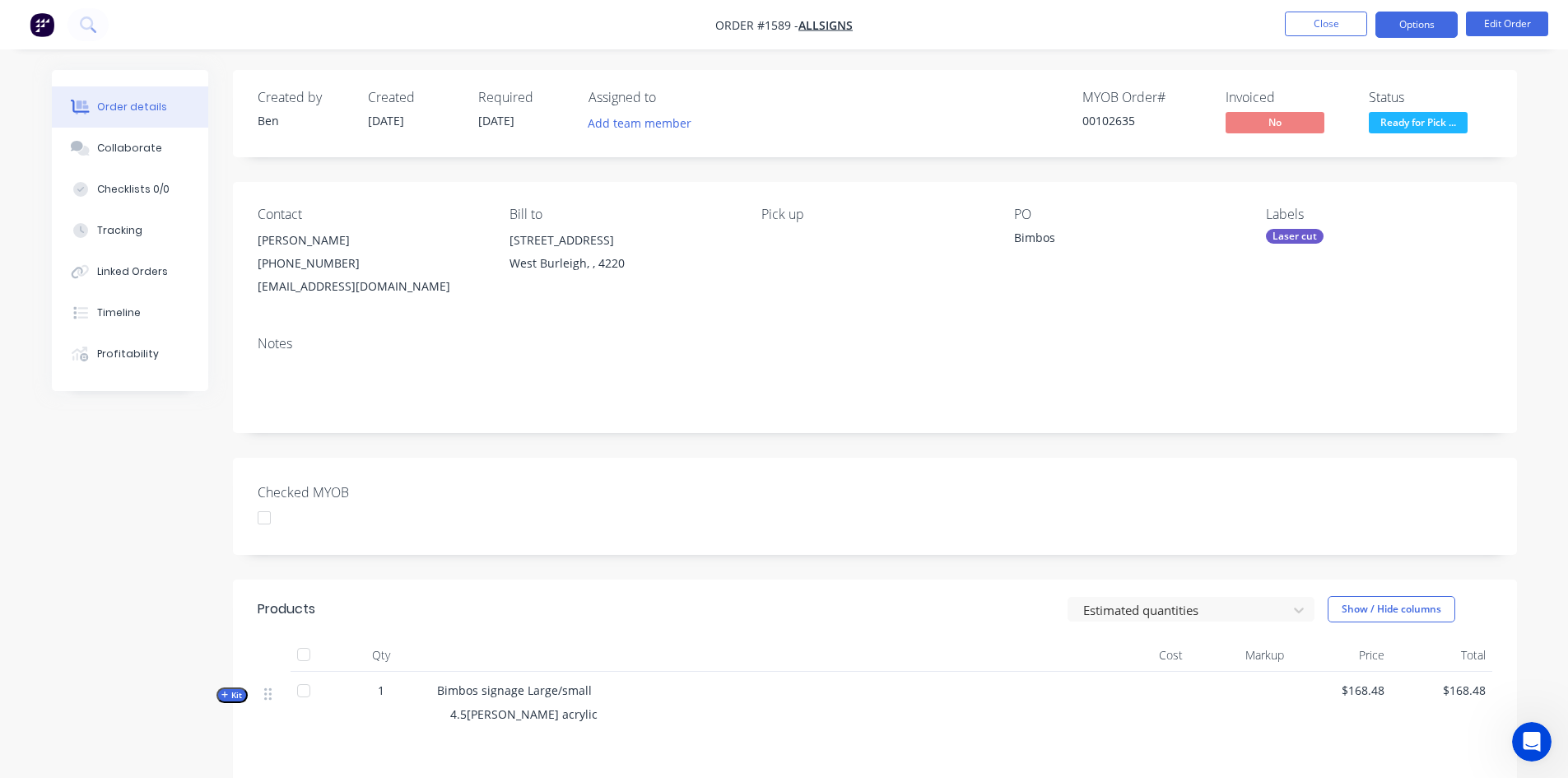
click at [1426, 29] on button "Options" at bounding box center [1417, 25] width 83 height 27
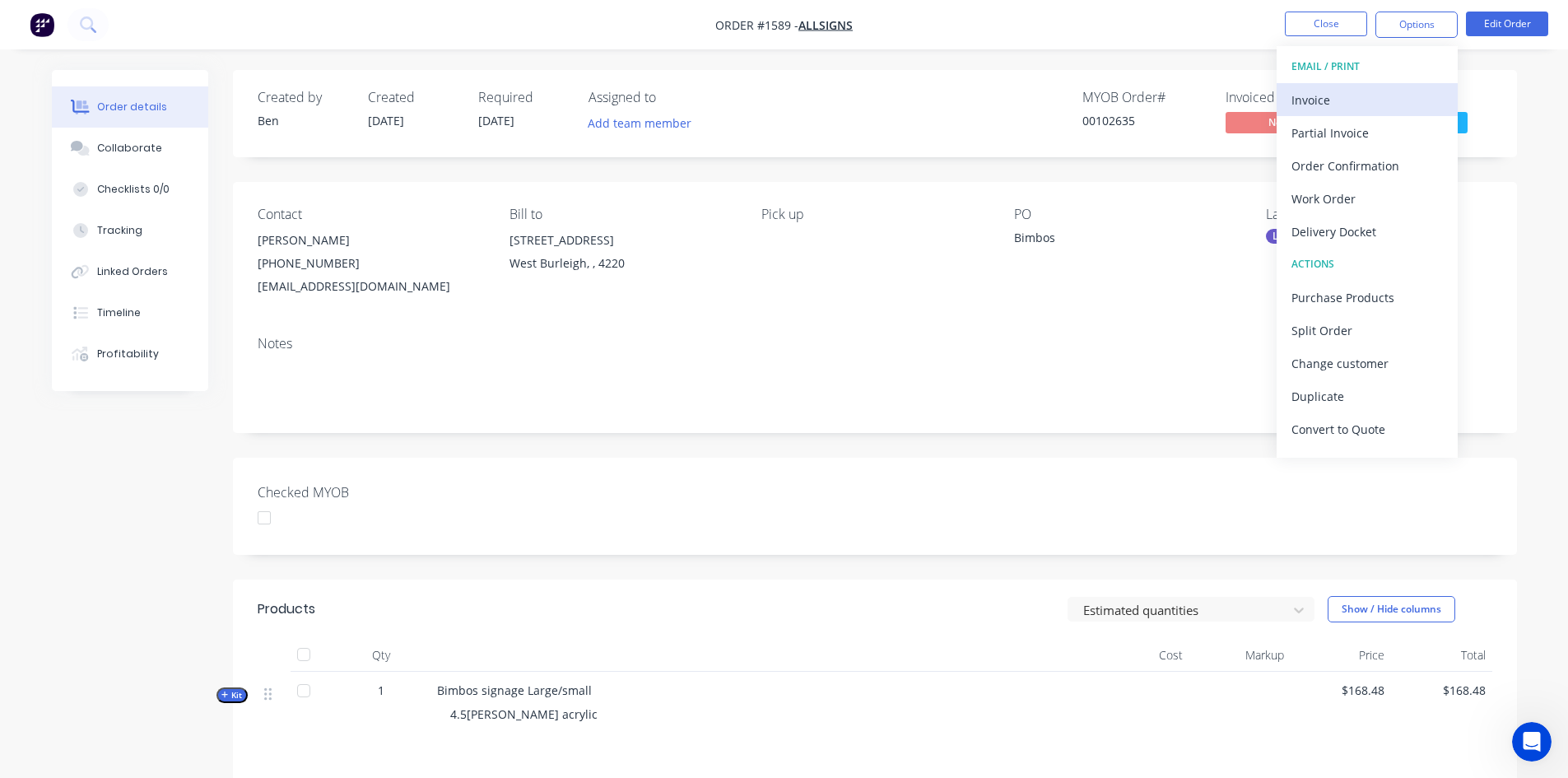
click at [1309, 101] on div "Invoice" at bounding box center [1367, 99] width 152 height 24
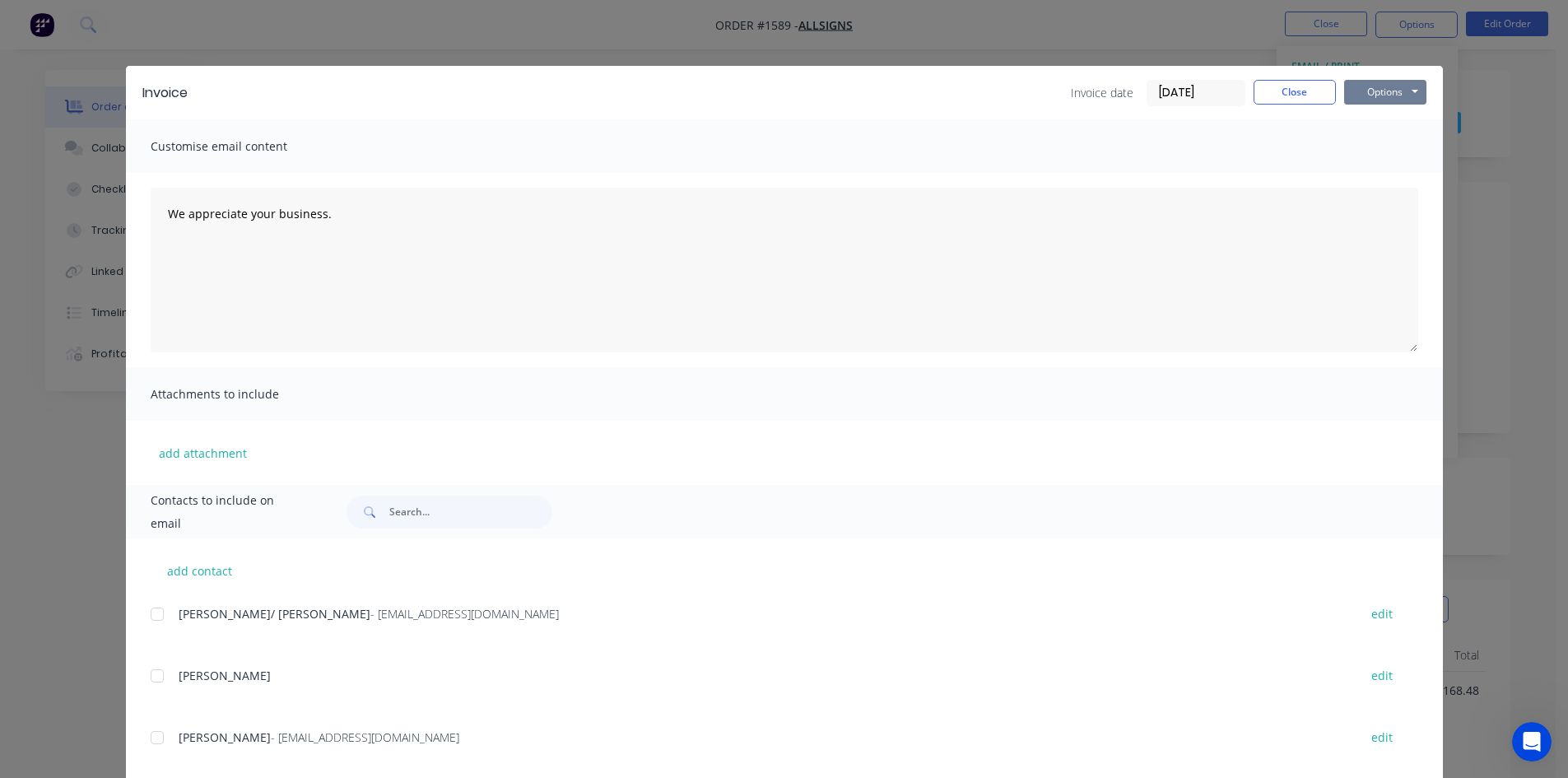
click at [1362, 93] on button "Options" at bounding box center [1386, 92] width 83 height 25
click at [1374, 148] on button "Print" at bounding box center [1397, 149] width 105 height 28
click at [1276, 93] on button "Close" at bounding box center [1295, 92] width 83 height 25
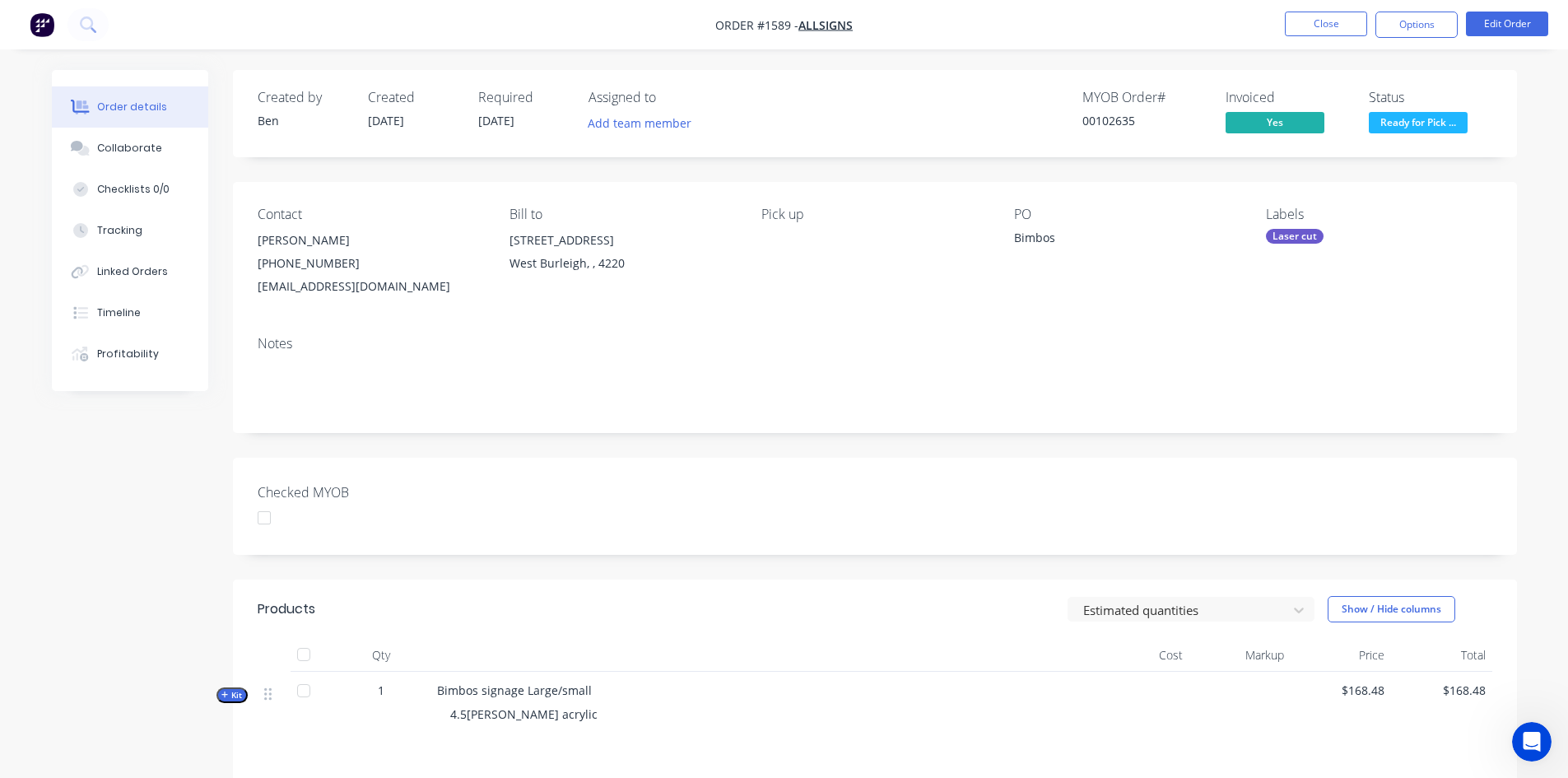
click at [269, 524] on div at bounding box center [264, 517] width 32 height 32
click at [1331, 25] on button "Close" at bounding box center [1327, 24] width 83 height 25
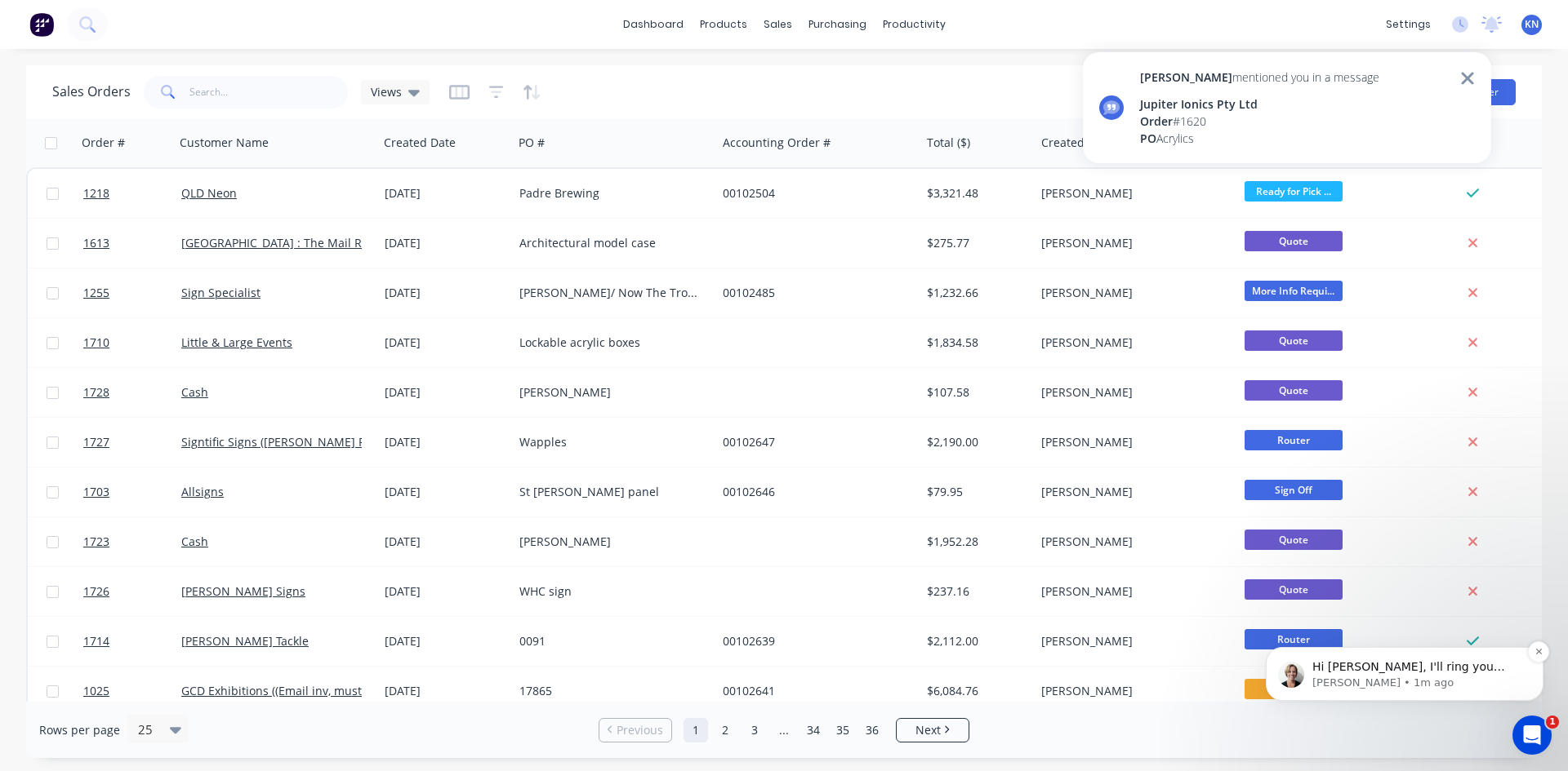
click at [1407, 666] on span "Hi Kimberley, I'll ring you now..." at bounding box center [1408, 675] width 192 height 29
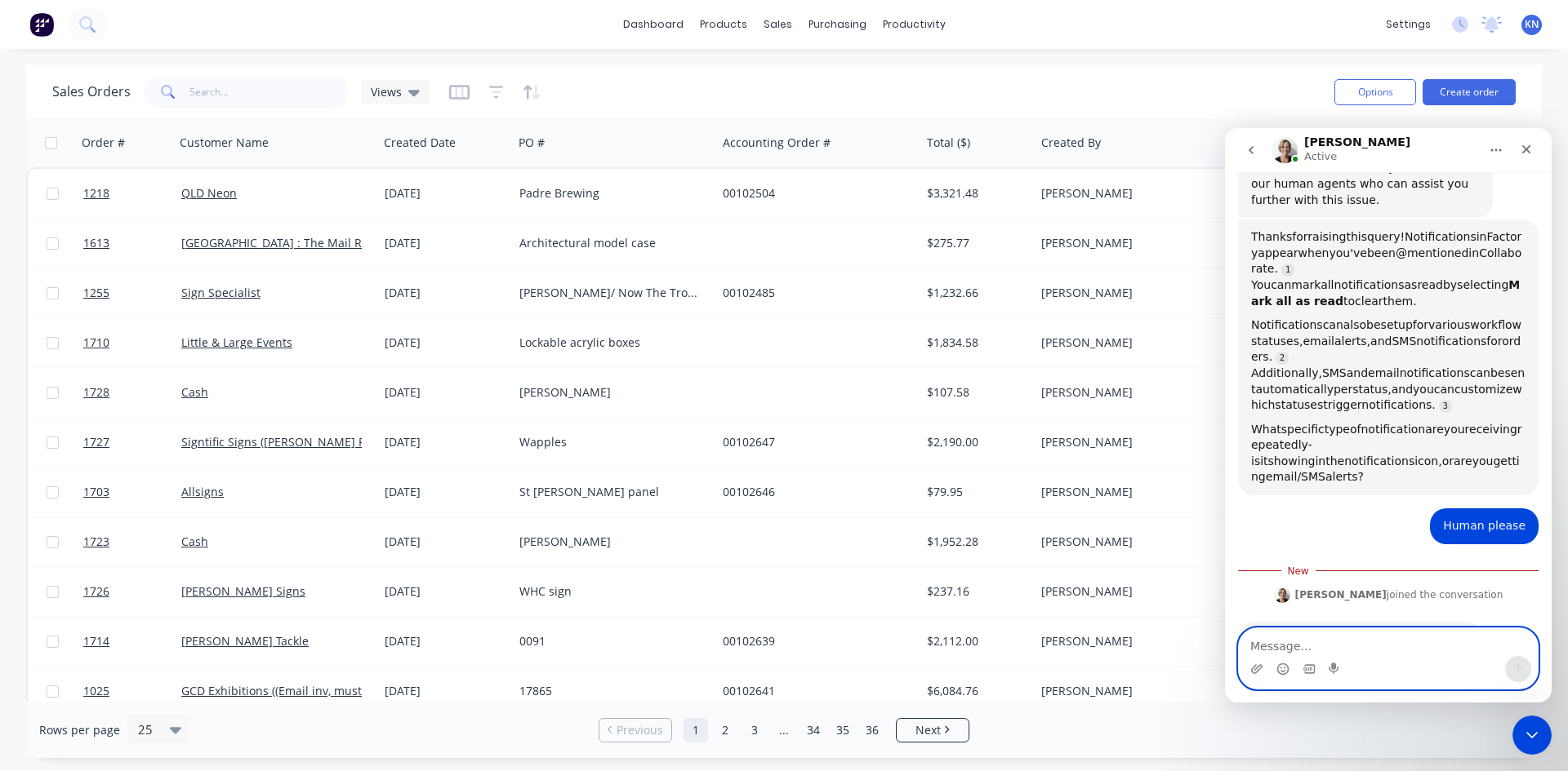
scroll to position [410, 0]
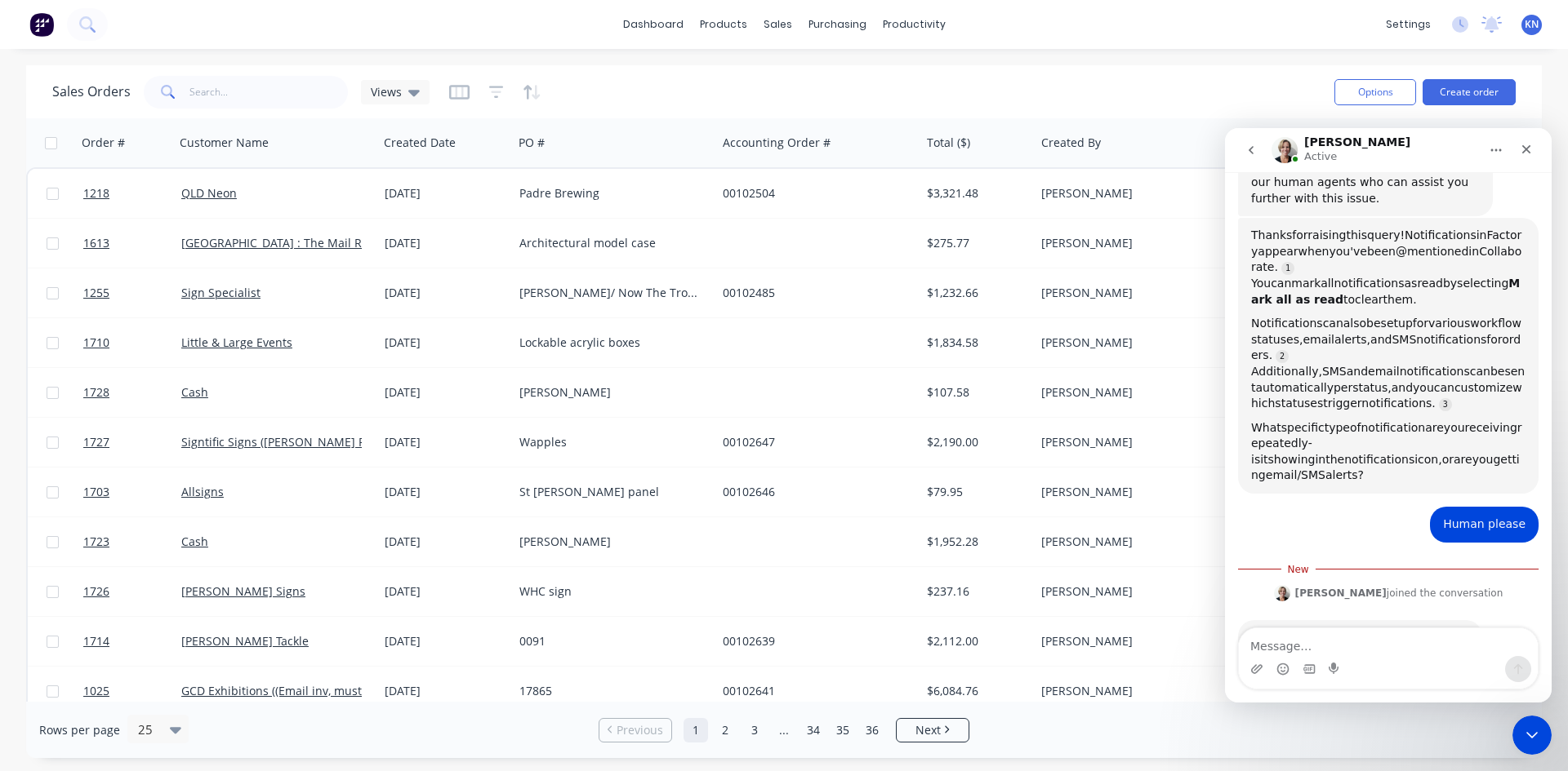
click at [1250, 146] on icon "go back" at bounding box center [1251, 149] width 13 height 13
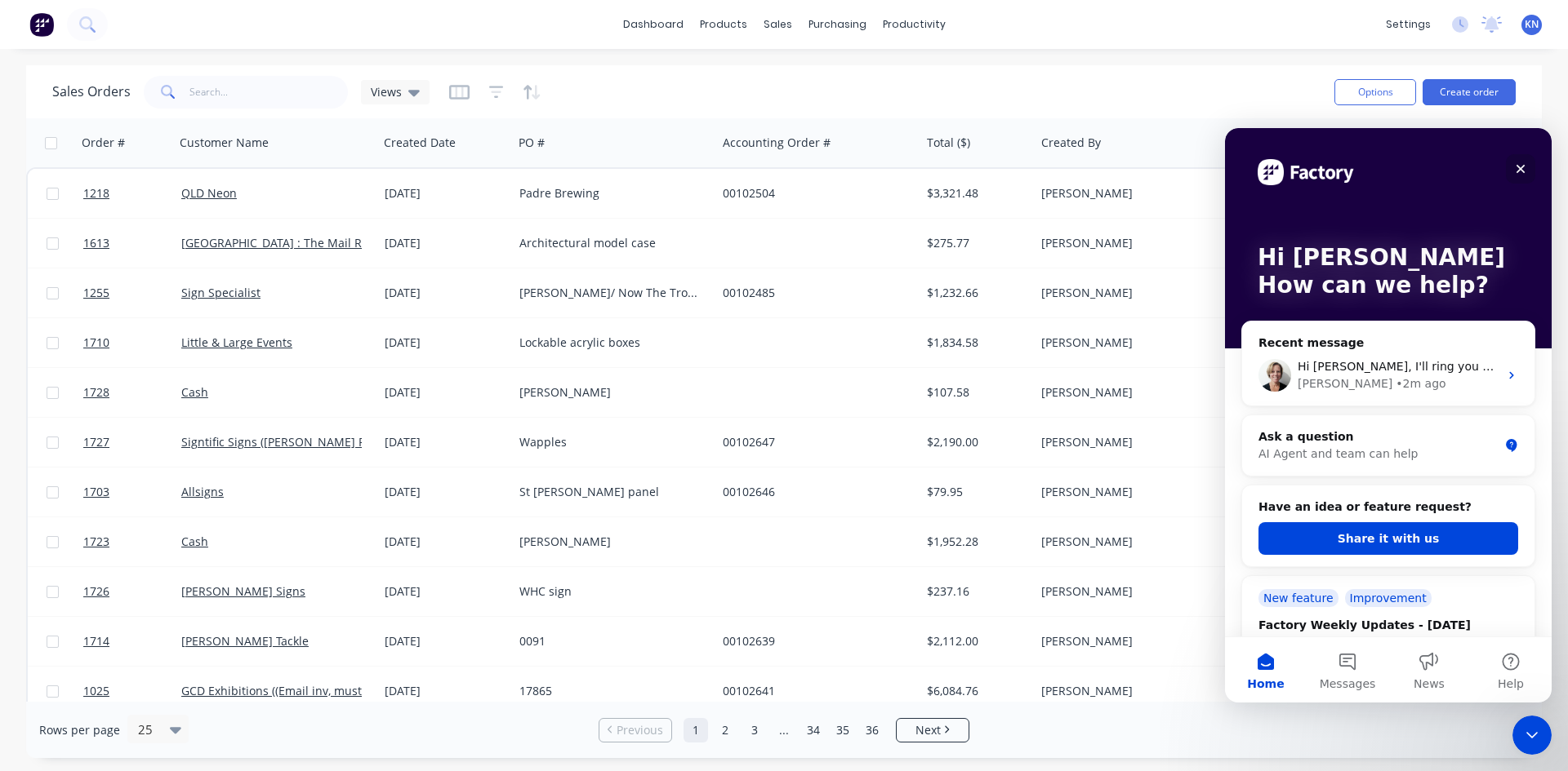
click at [1519, 173] on icon "Close" at bounding box center [1520, 168] width 13 height 13
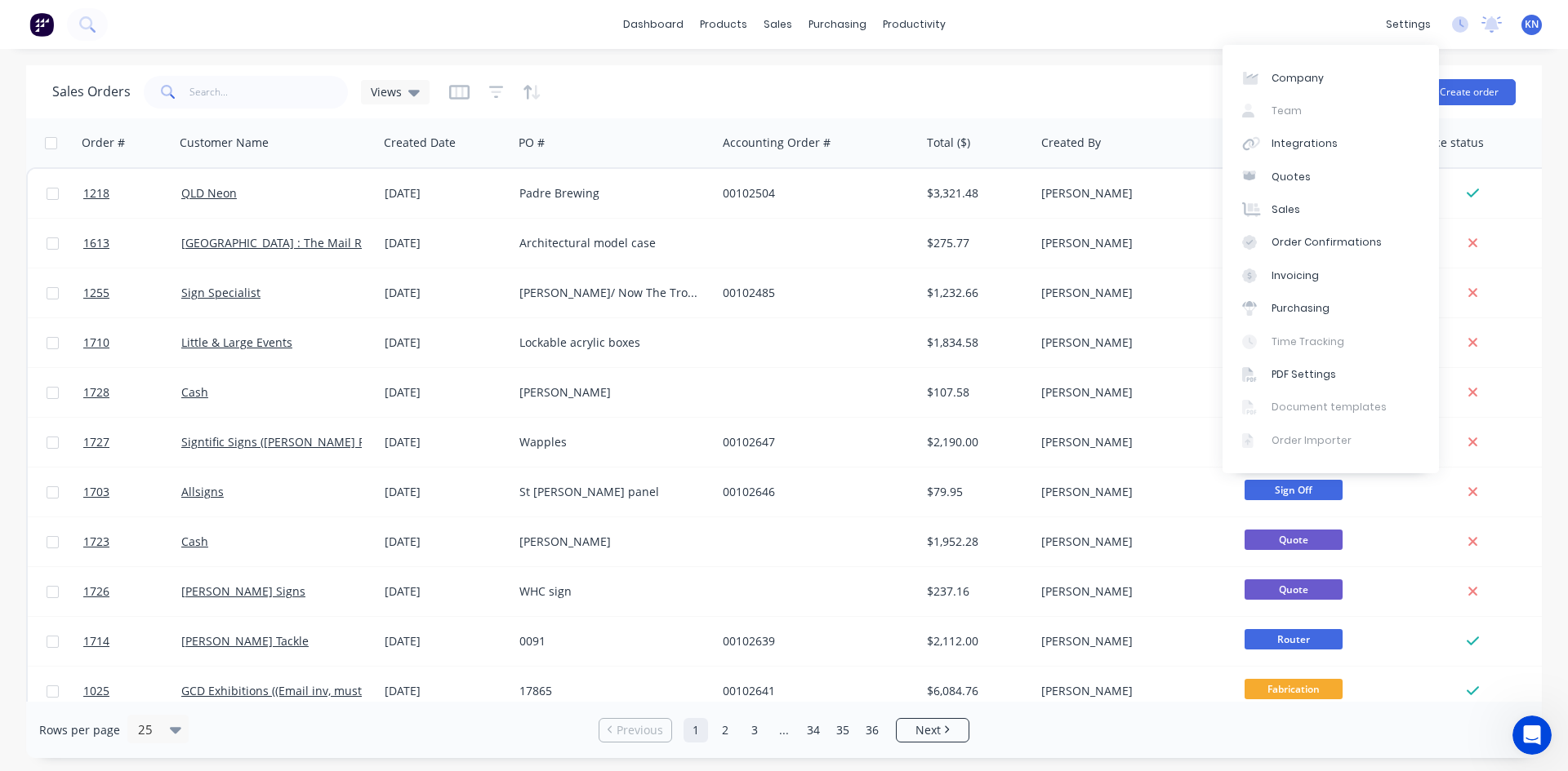
click at [1494, 22] on icon at bounding box center [1491, 22] width 15 height 13
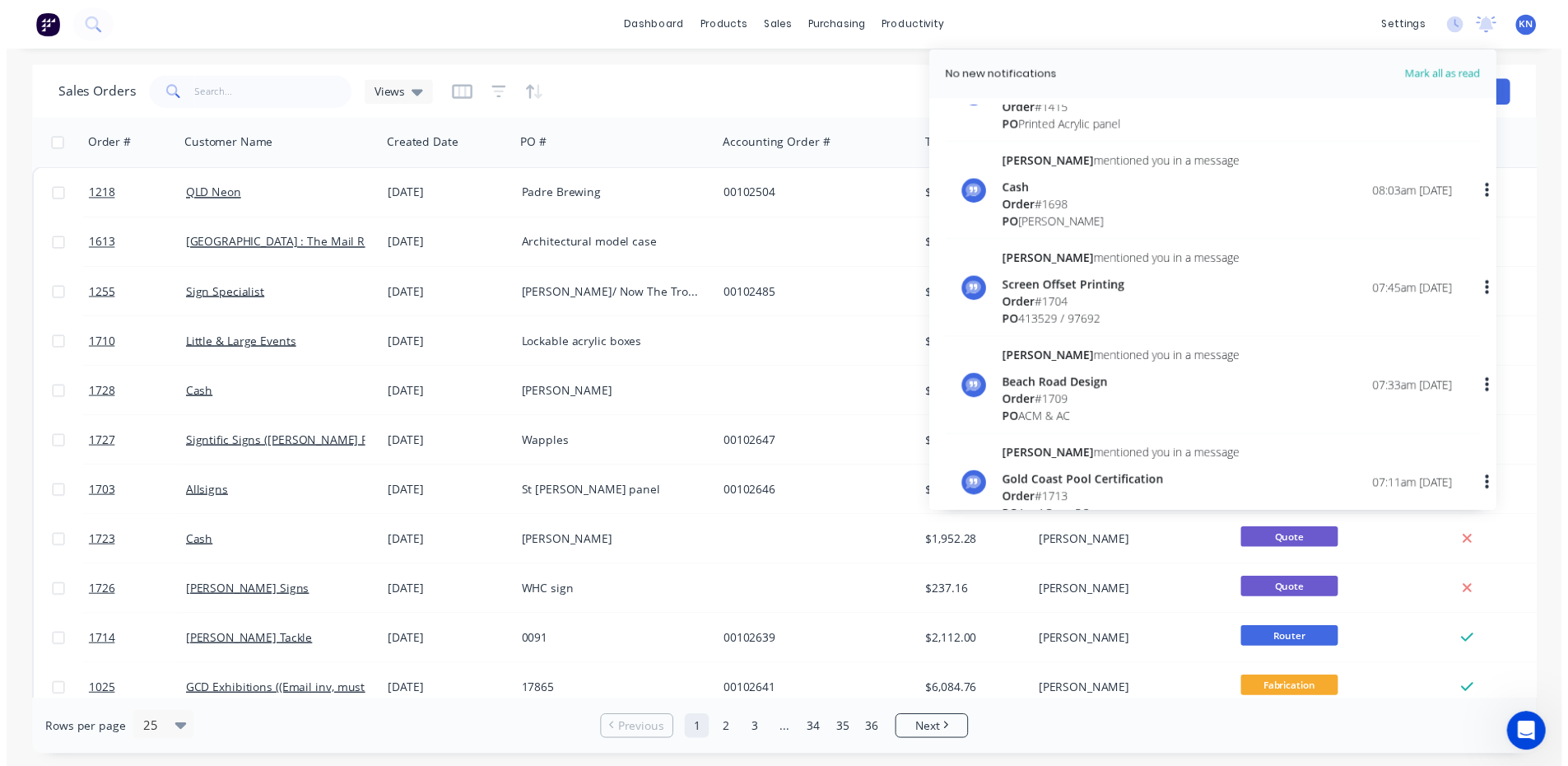
scroll to position [659, 0]
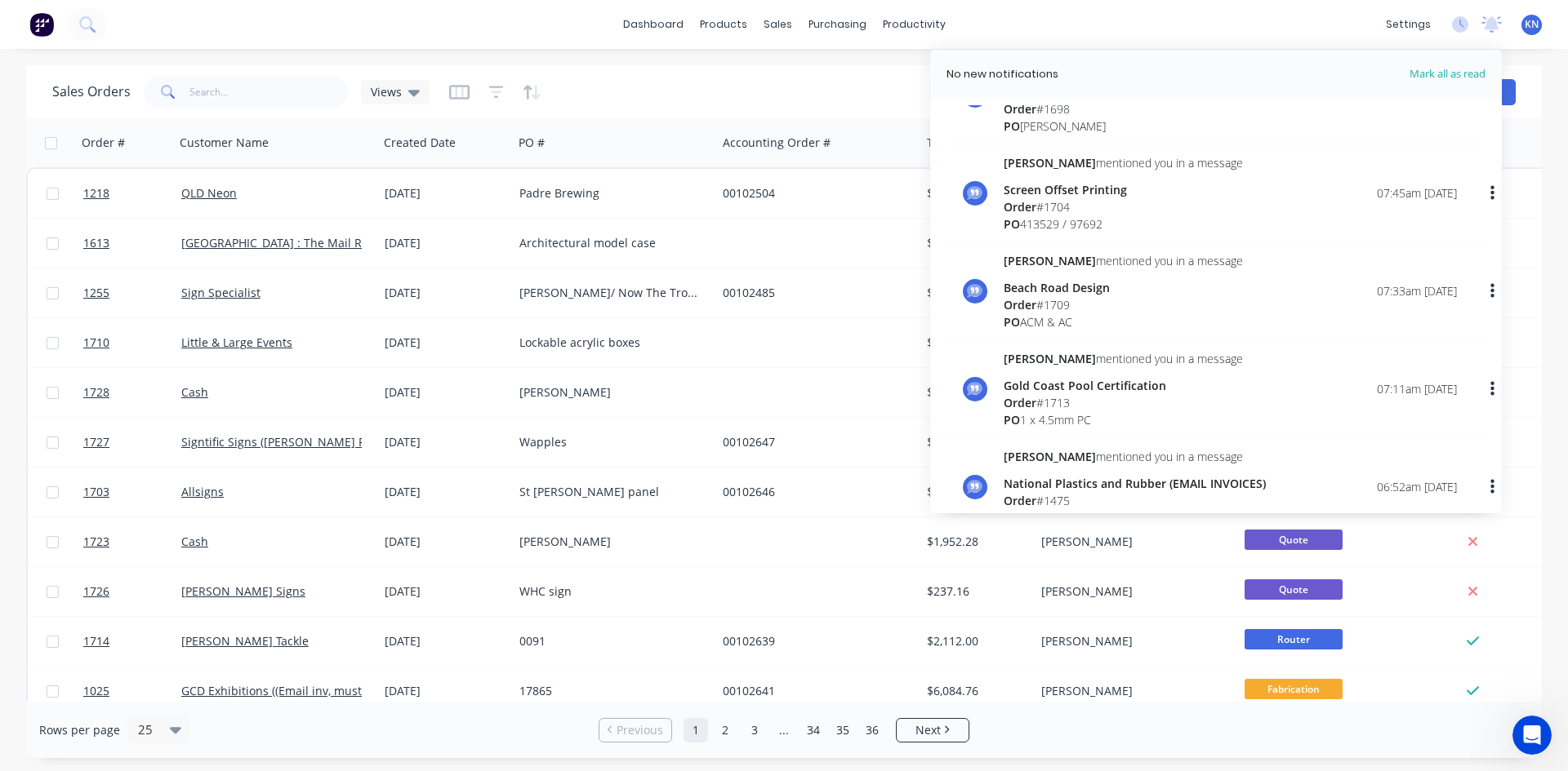
click at [1031, 202] on span "Order" at bounding box center [1019, 207] width 32 height 16
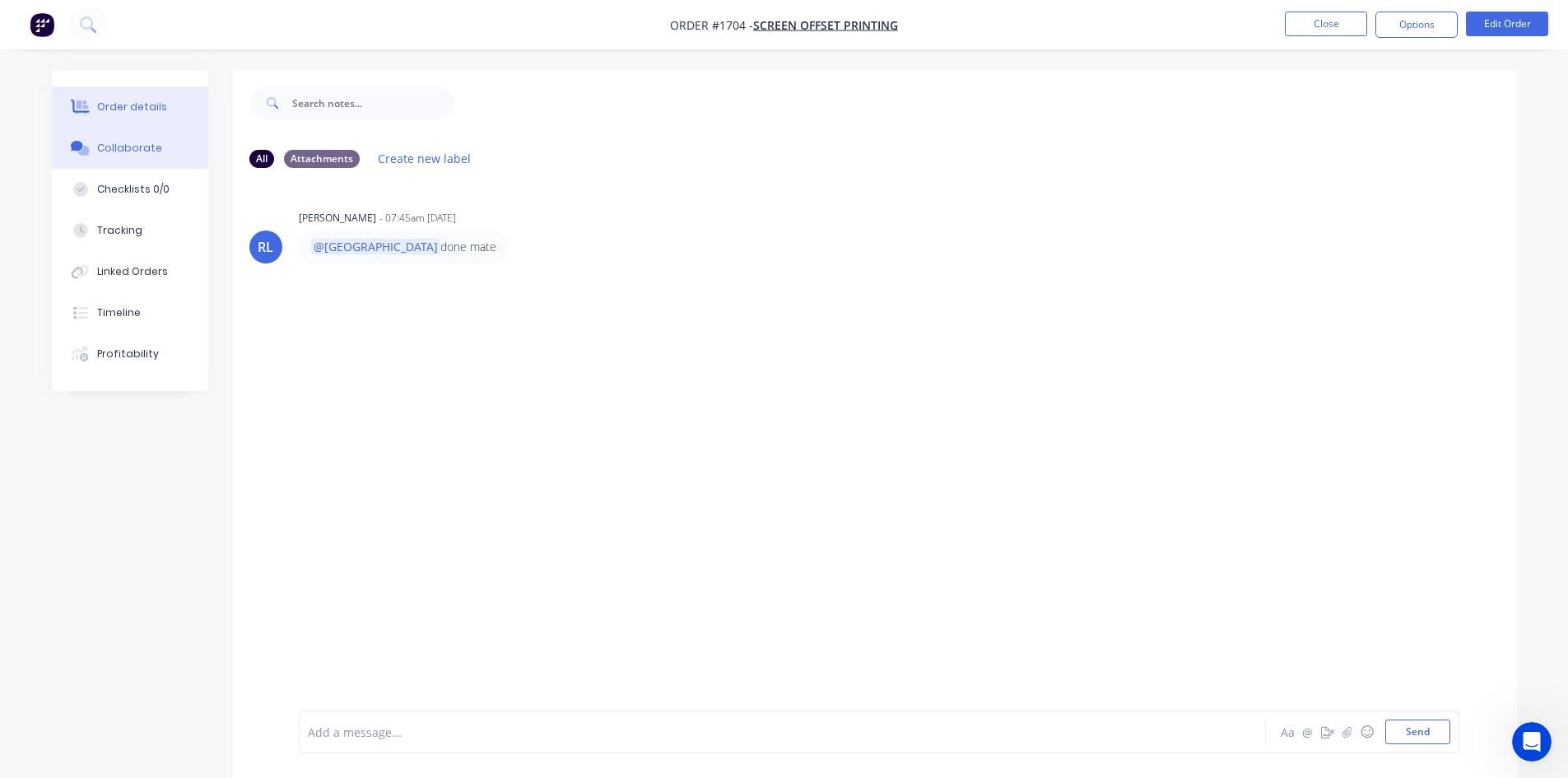
click at [168, 98] on button "Order details" at bounding box center [130, 107] width 157 height 41
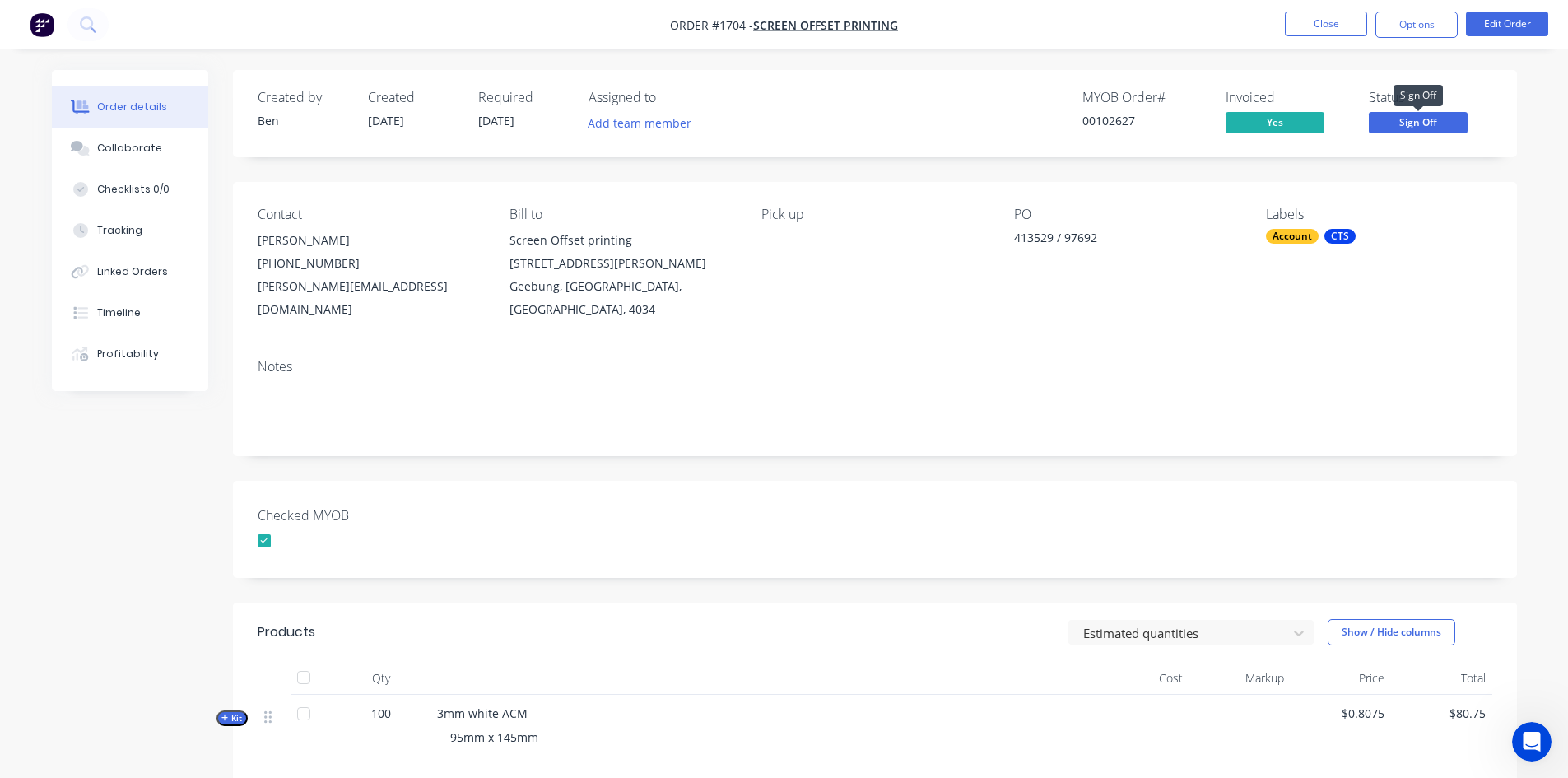
click at [1399, 118] on span "Sign Off" at bounding box center [1418, 122] width 98 height 21
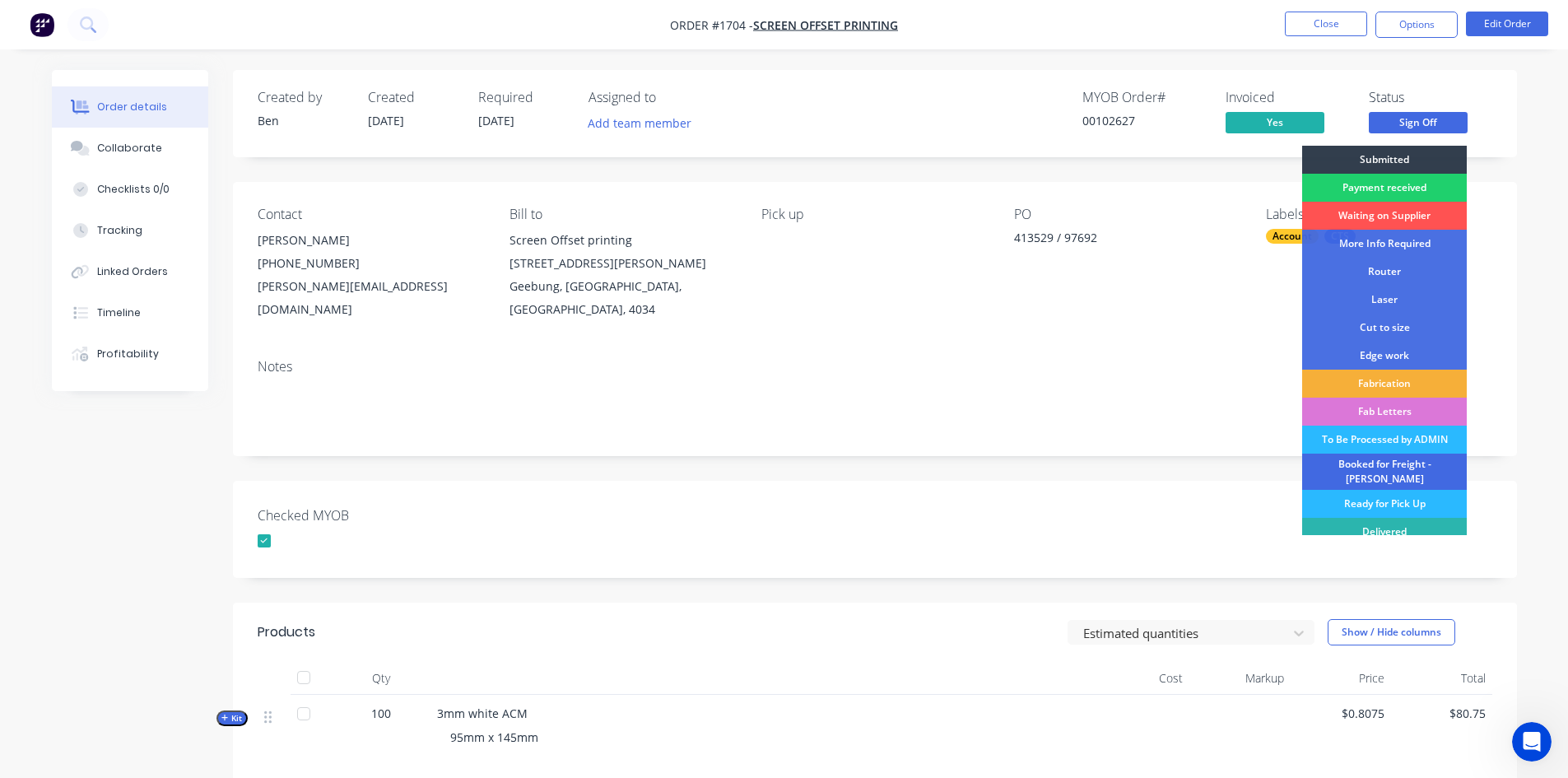
click at [1387, 466] on div "Booked for Freight - KIM" at bounding box center [1384, 472] width 164 height 36
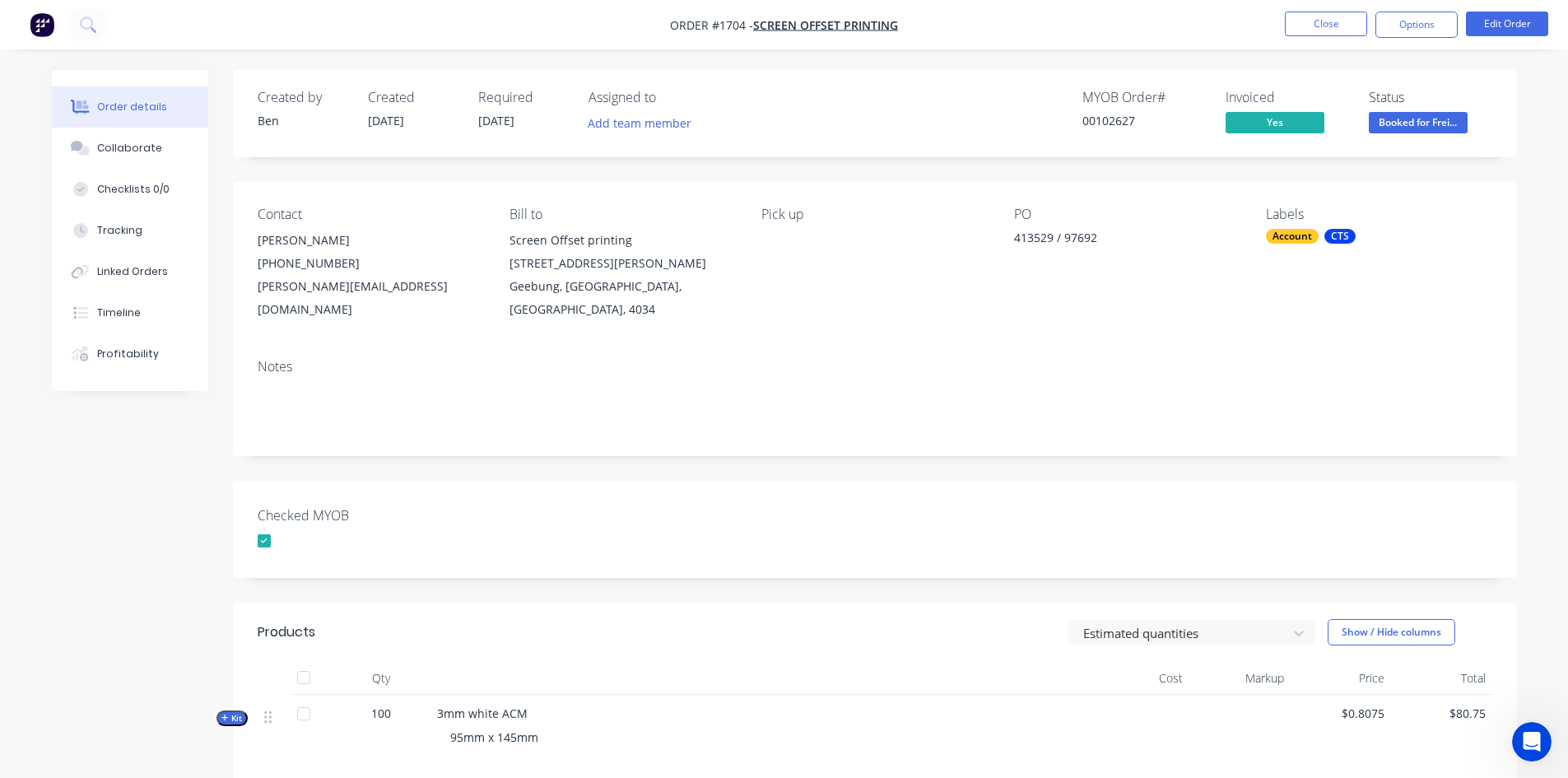
click at [671, 446] on div "Created by Ben Created 29/09/25 Required 29/09/25 Assigned to Add team member M…" at bounding box center [875, 569] width 1285 height 999
click at [1348, 18] on button "Close" at bounding box center [1327, 24] width 83 height 25
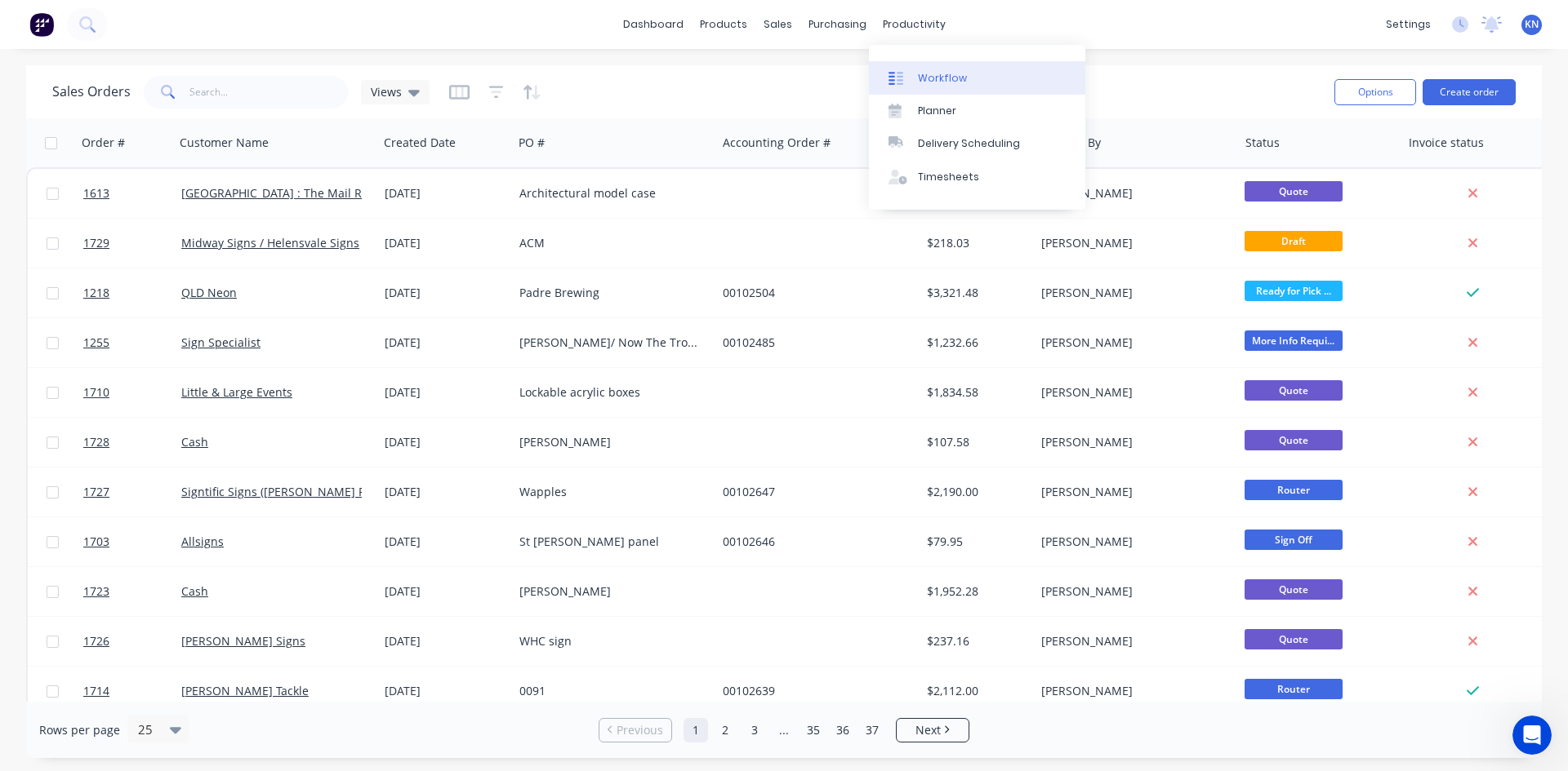
click at [944, 79] on div "Workflow" at bounding box center [942, 78] width 49 height 15
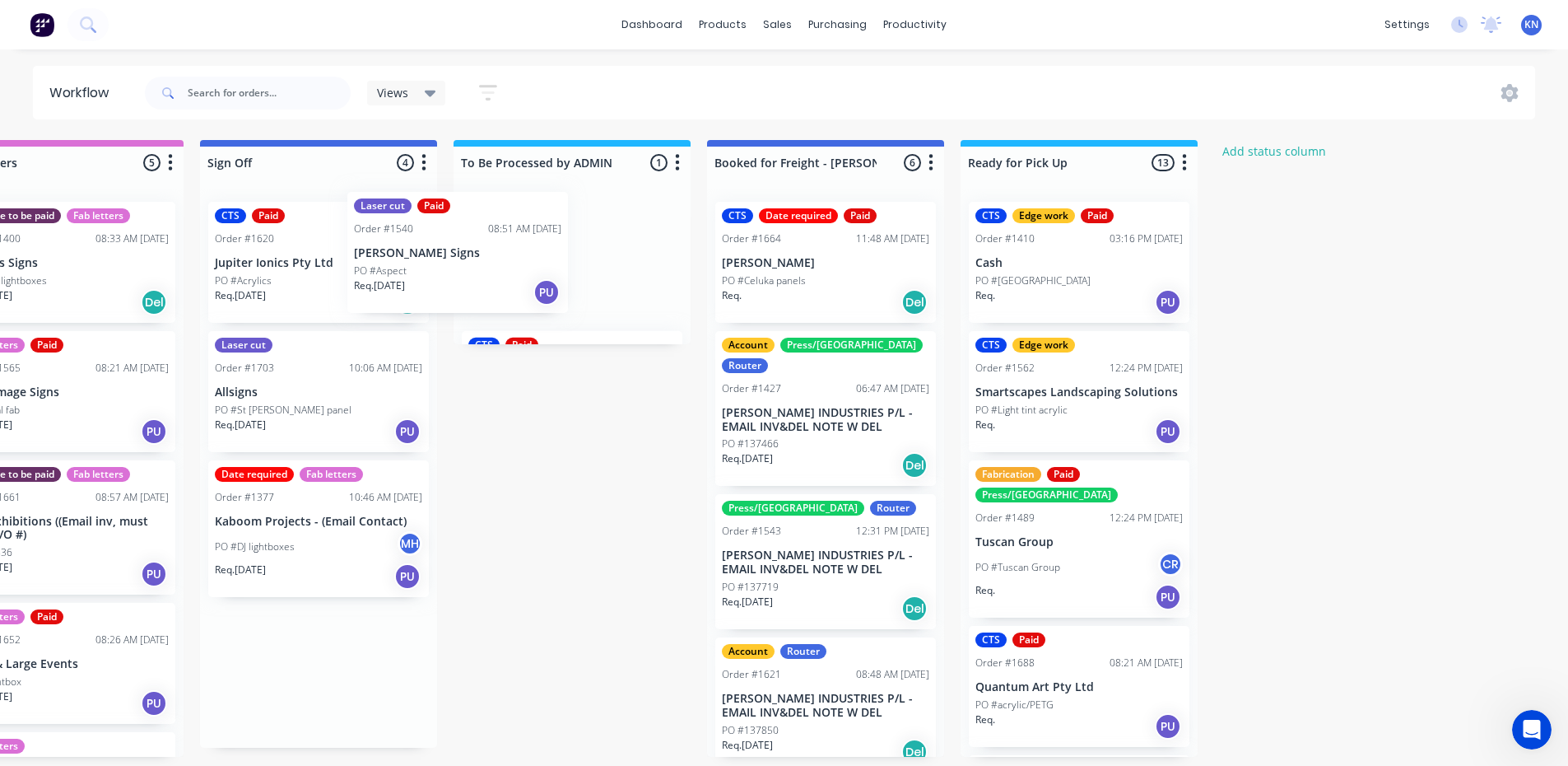
scroll to position [0, 2369]
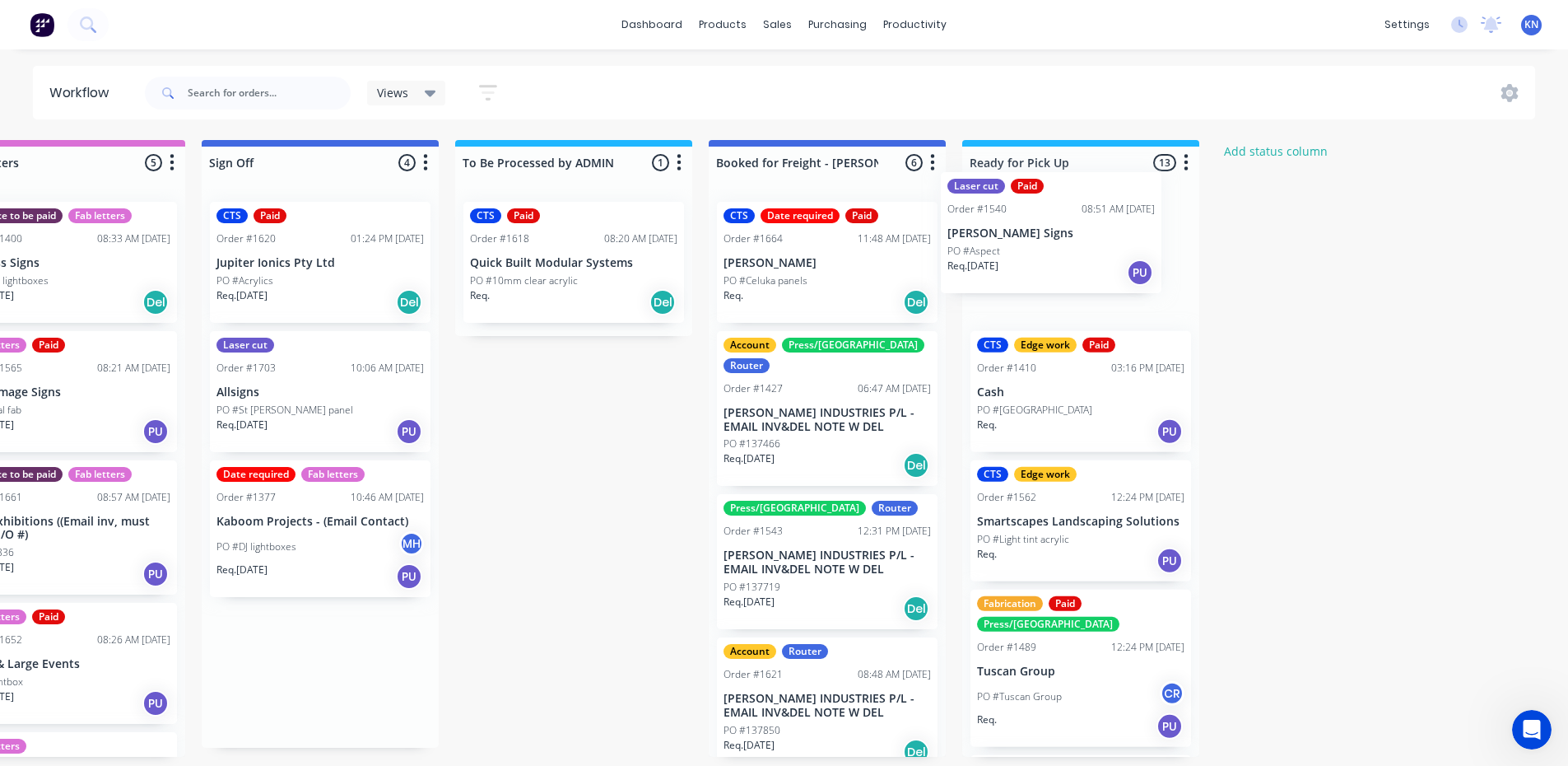
drag, startPoint x: 249, startPoint y: 274, endPoint x: 1005, endPoint y: 239, distance: 756.8
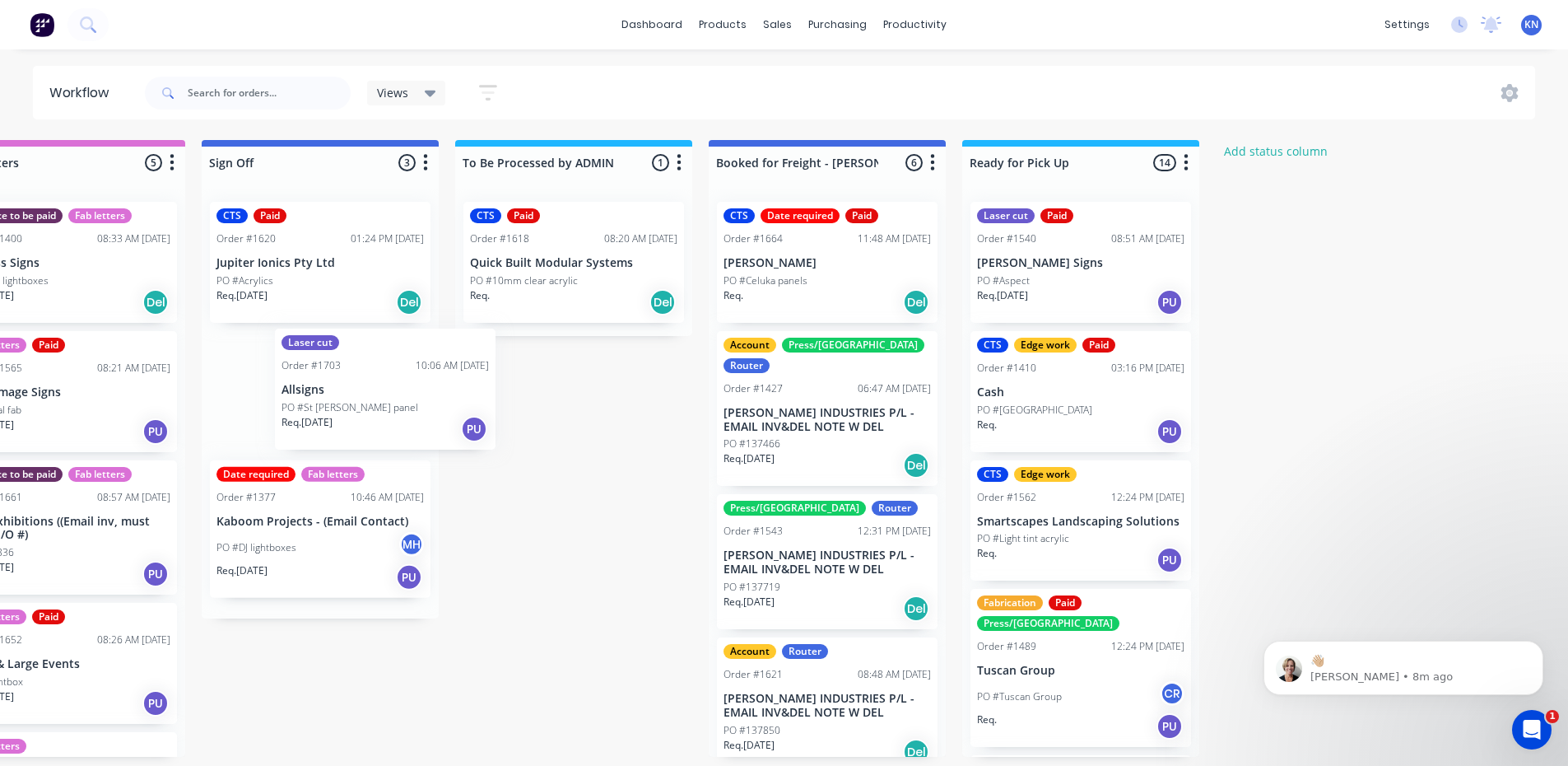
scroll to position [0, 2366]
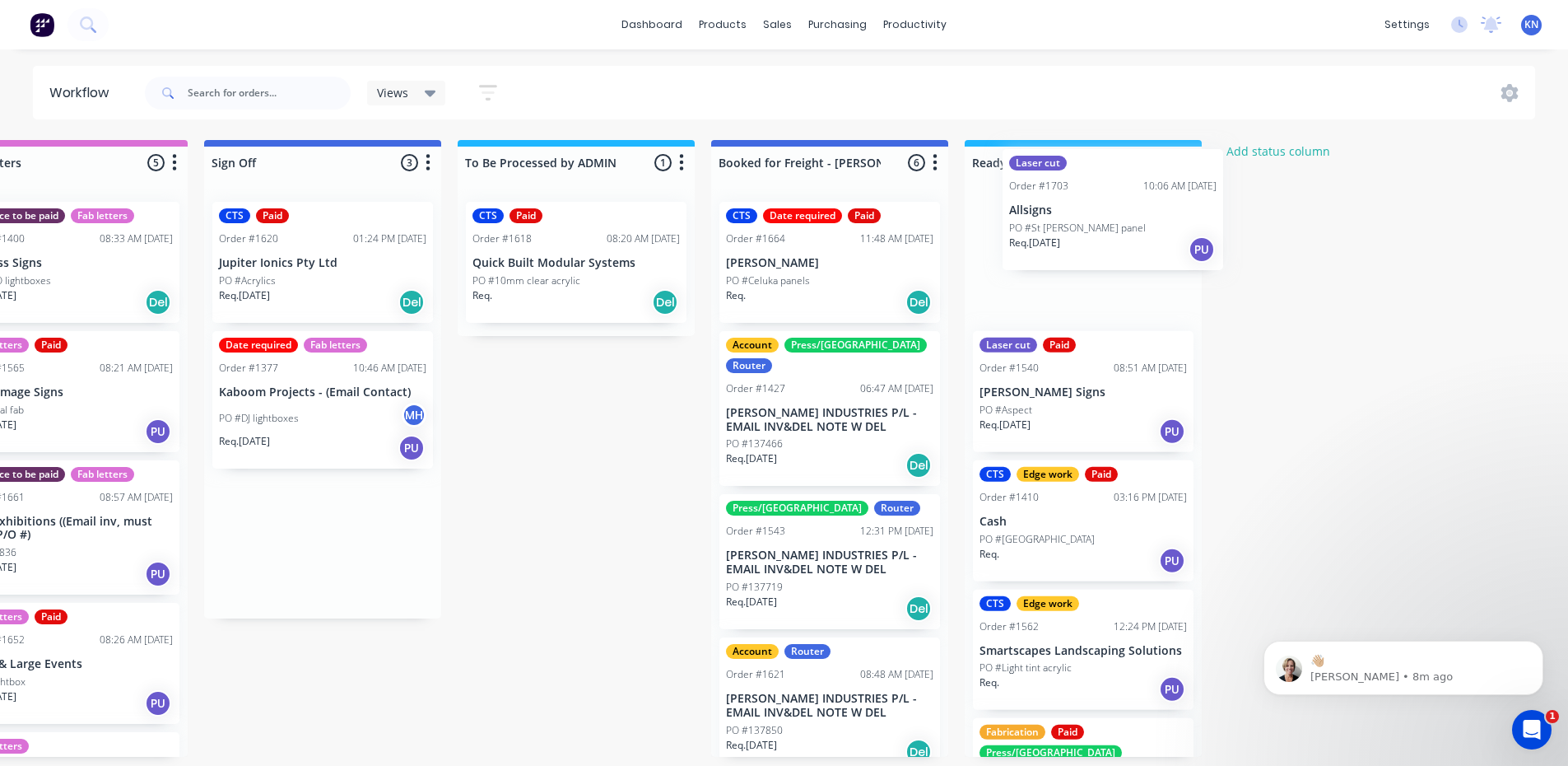
drag, startPoint x: 252, startPoint y: 403, endPoint x: 1044, endPoint y: 217, distance: 813.5
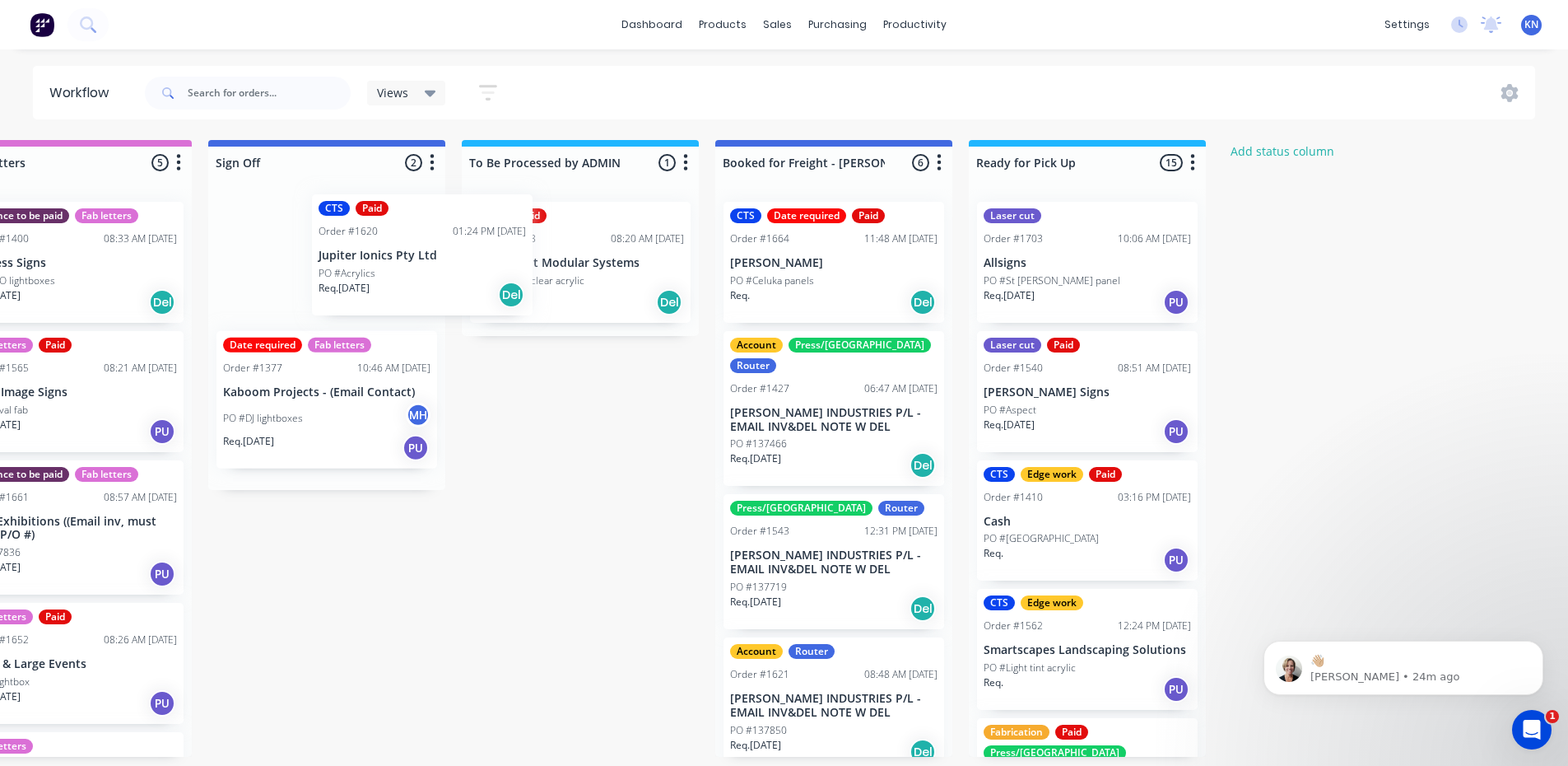
scroll to position [0, 2358]
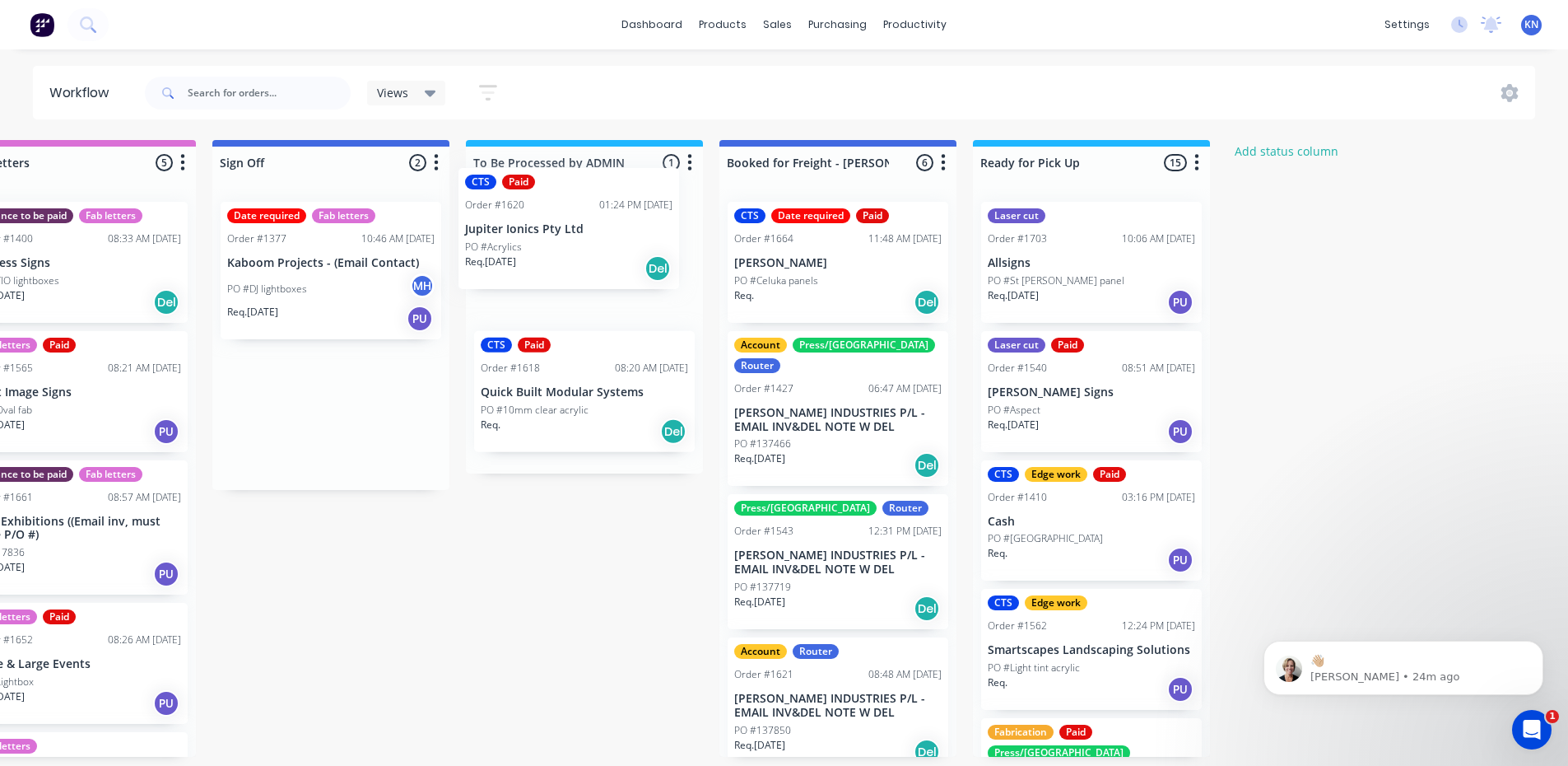
drag, startPoint x: 286, startPoint y: 266, endPoint x: 536, endPoint y: 232, distance: 252.3
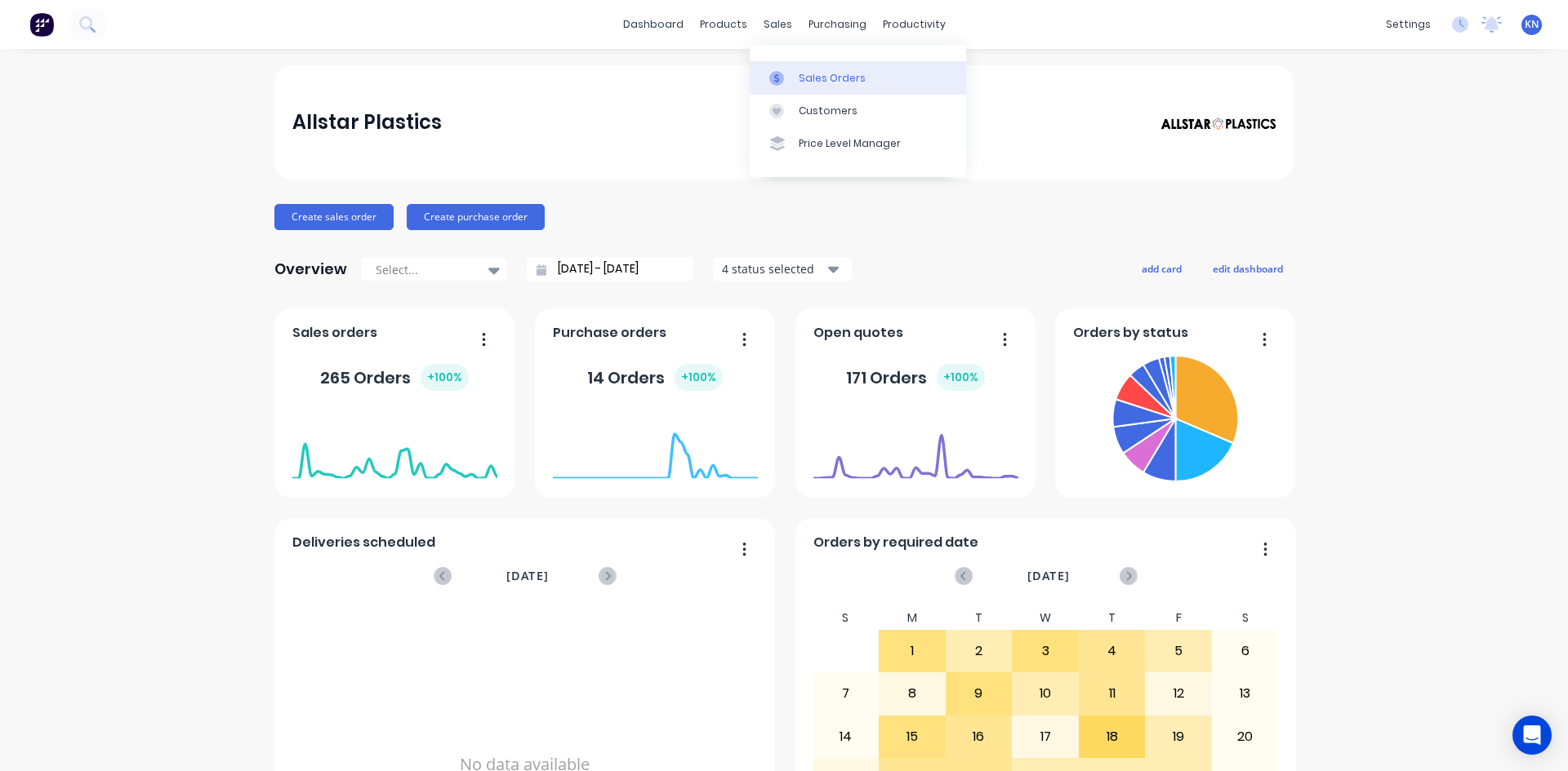
click at [835, 83] on div "Sales Orders" at bounding box center [832, 78] width 67 height 15
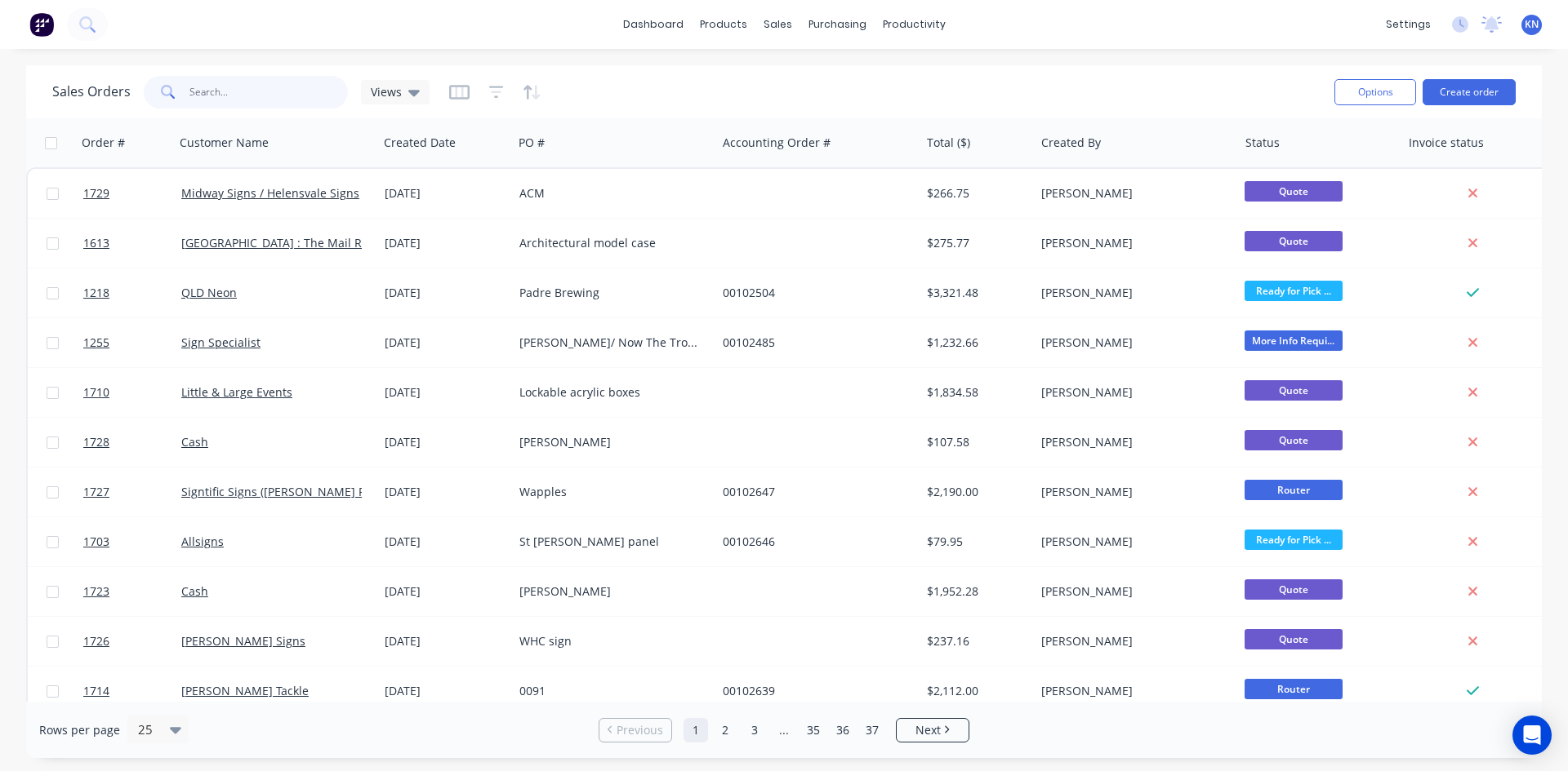
click at [204, 93] on input "text" at bounding box center [268, 92] width 159 height 32
type input "1703"
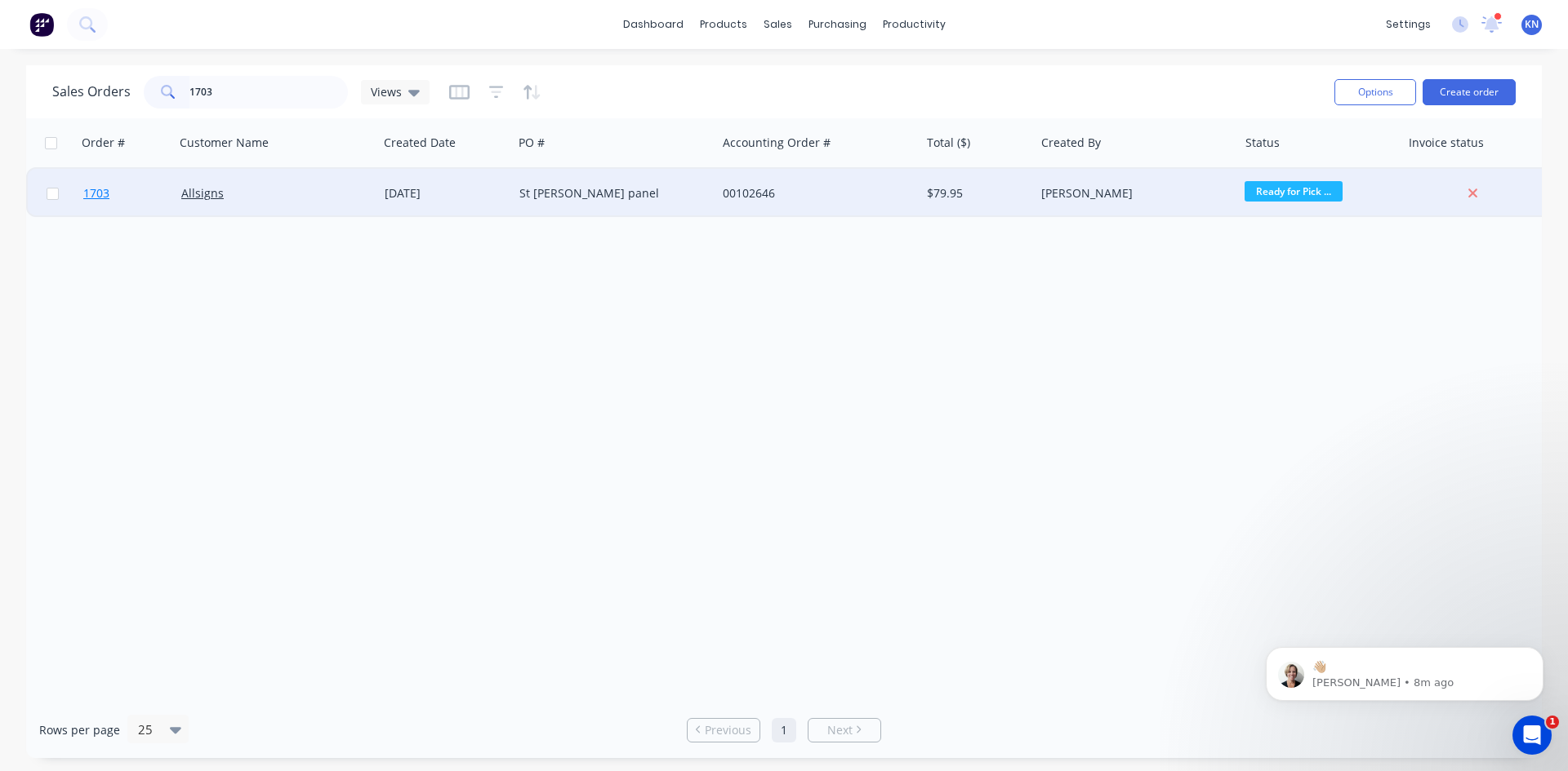
click at [99, 191] on span "1703" at bounding box center [96, 193] width 26 height 17
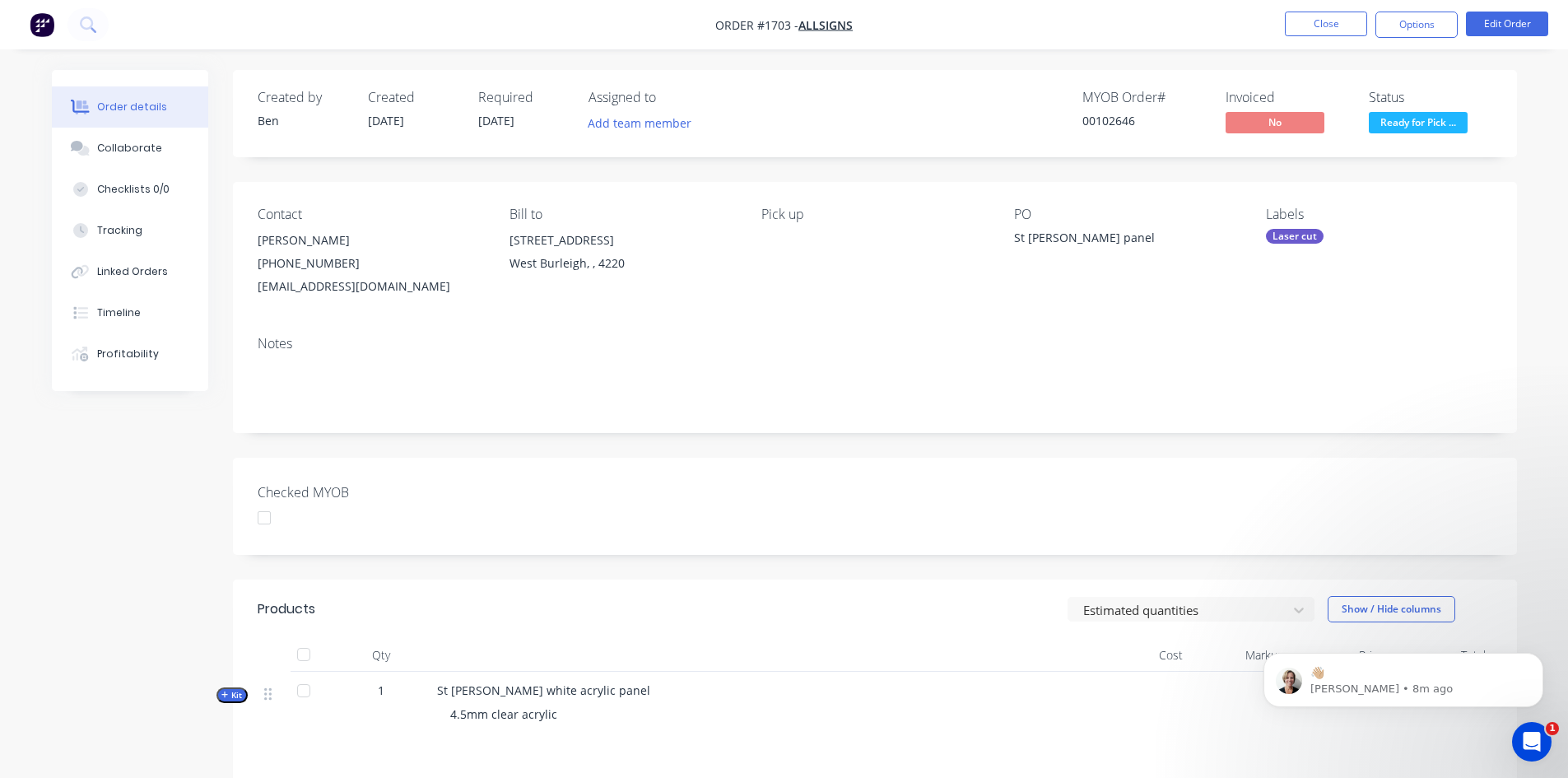
click at [265, 520] on div at bounding box center [264, 517] width 32 height 32
click at [1415, 19] on button "Options" at bounding box center [1417, 25] width 83 height 27
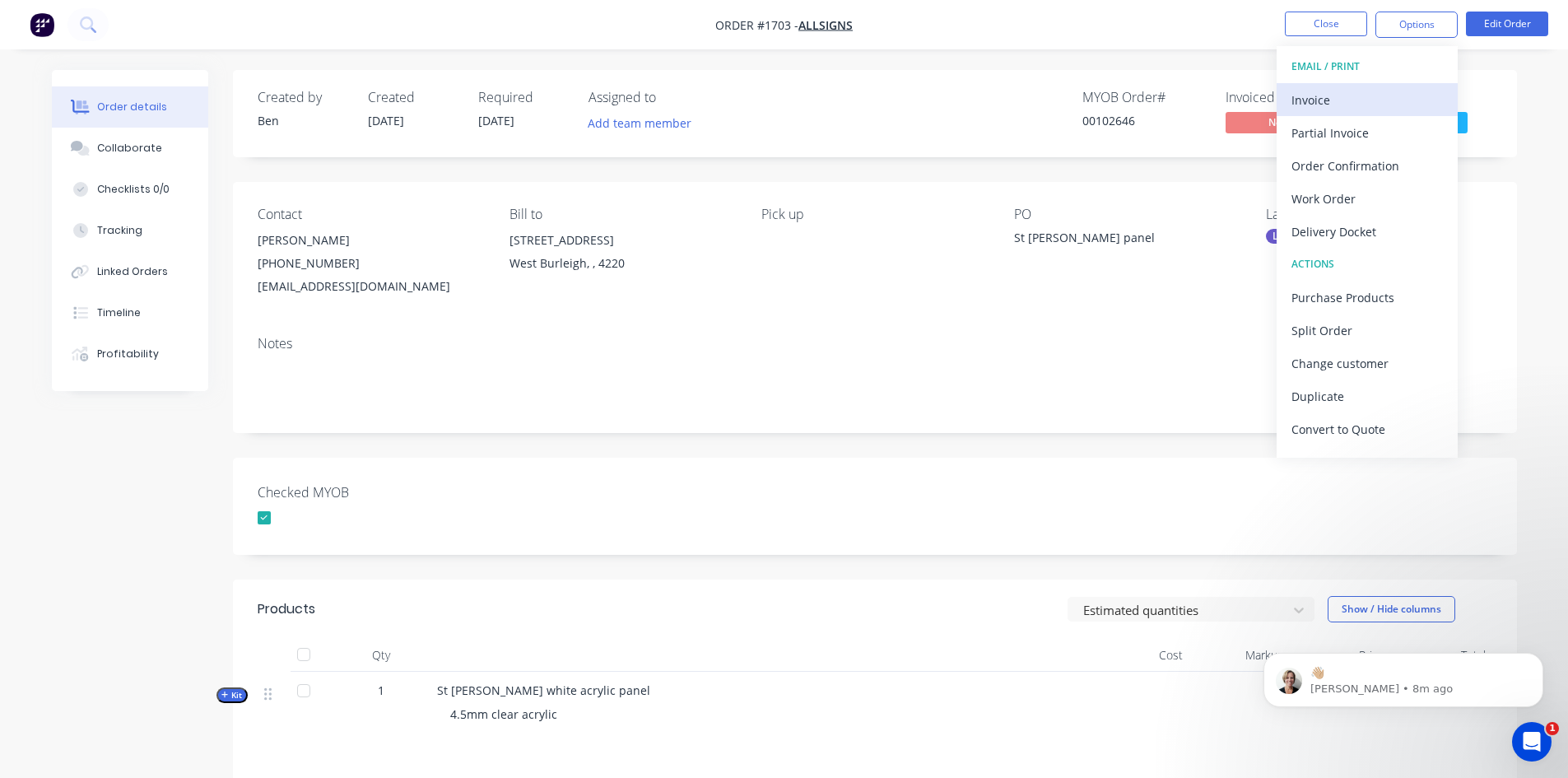
click at [1319, 100] on div "Invoice" at bounding box center [1367, 99] width 152 height 24
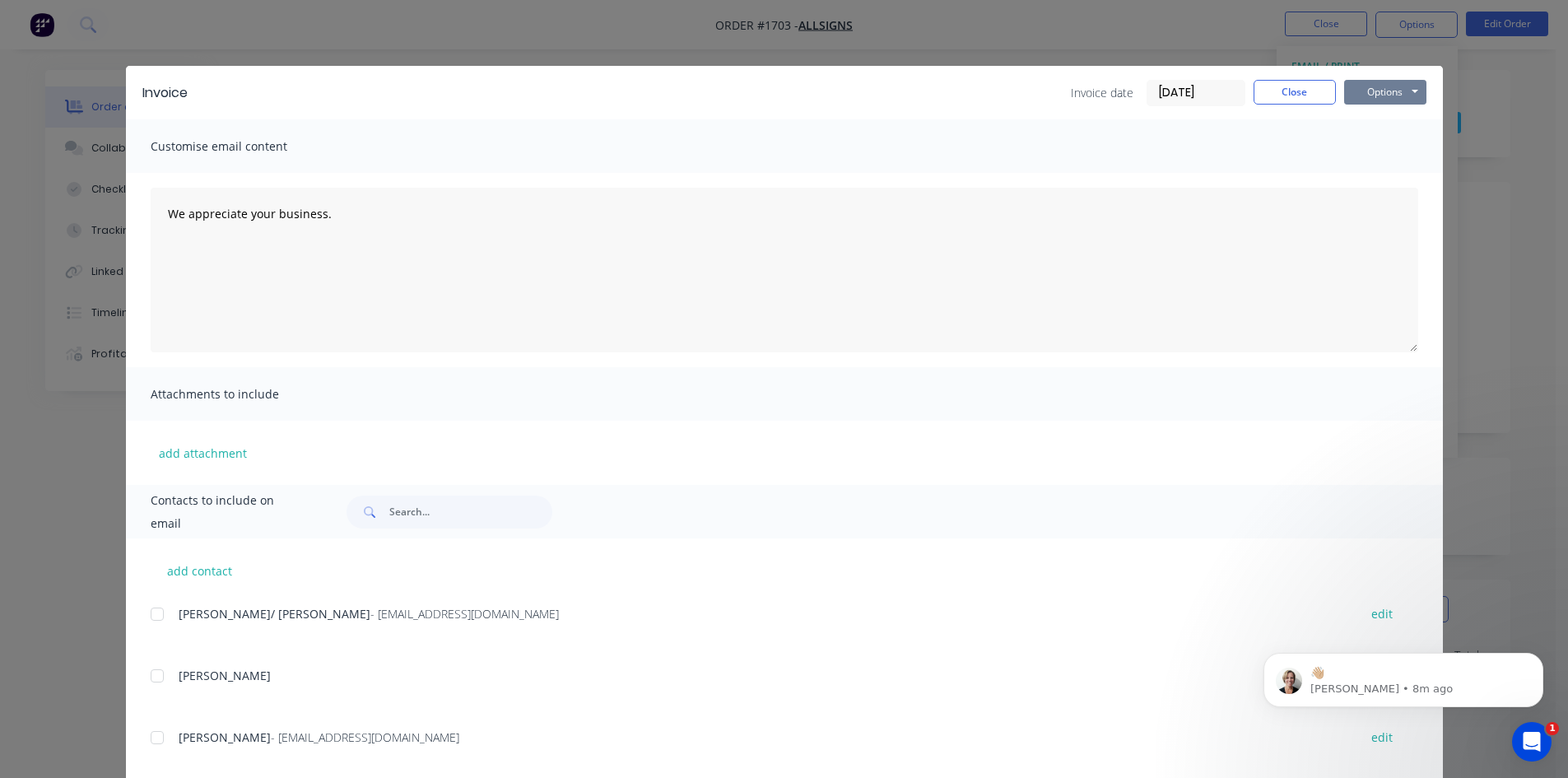
click at [1380, 89] on button "Options" at bounding box center [1386, 92] width 83 height 25
click at [1399, 140] on button "Print" at bounding box center [1397, 149] width 105 height 28
click at [1295, 97] on button "Close" at bounding box center [1295, 92] width 83 height 25
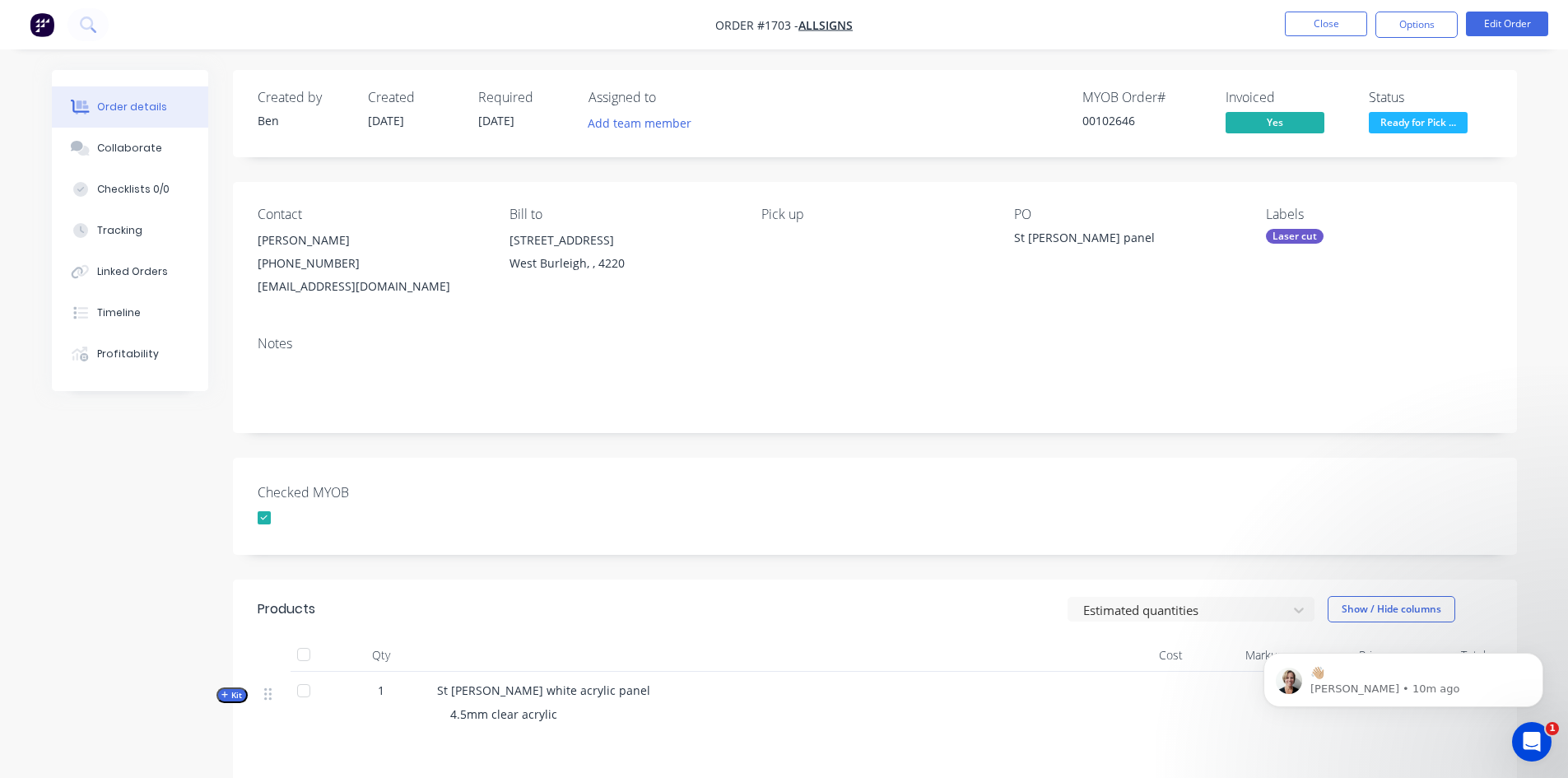
click at [1311, 237] on div "Laser cut" at bounding box center [1294, 235] width 58 height 15
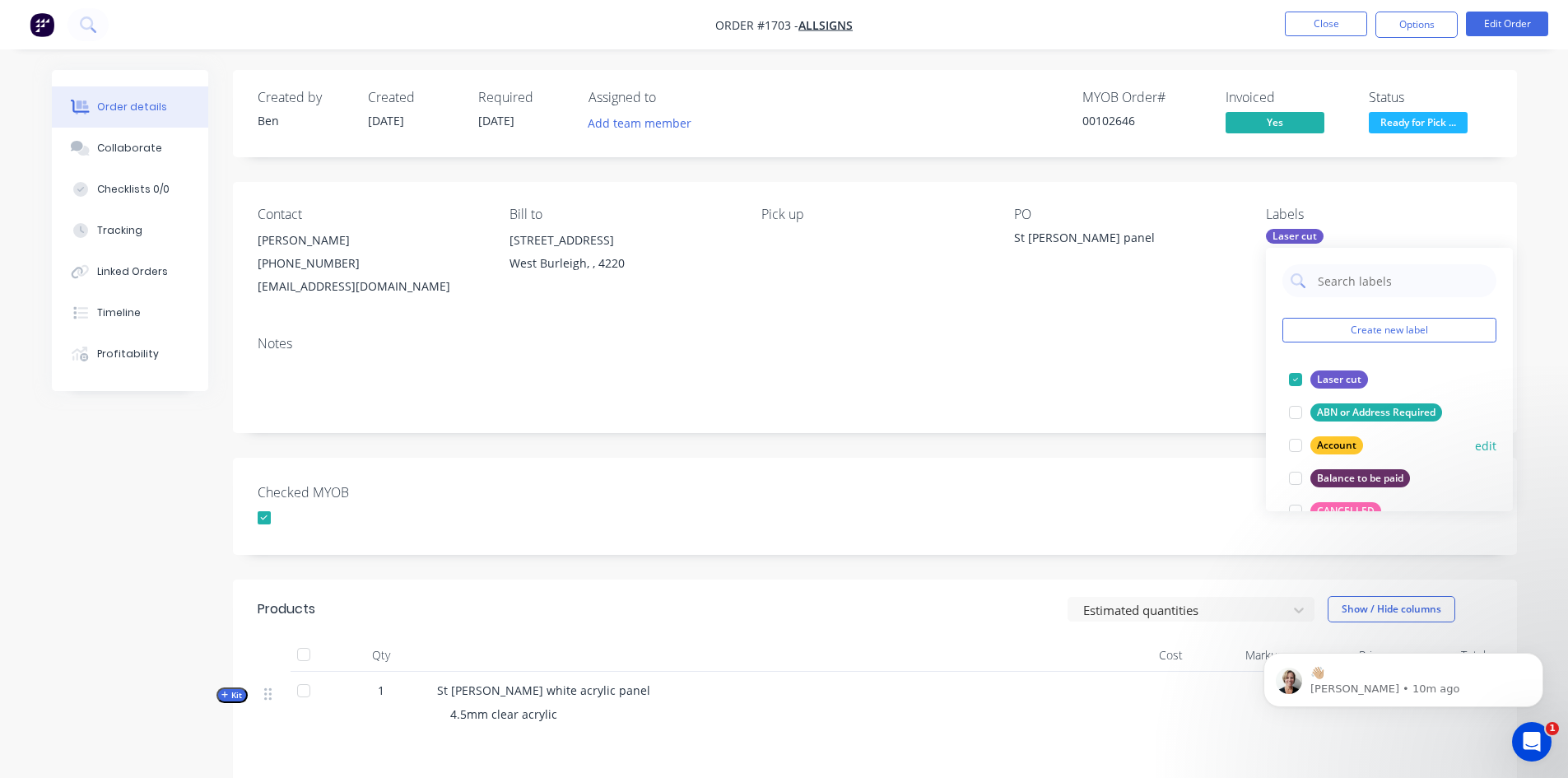
click at [1297, 447] on div at bounding box center [1295, 445] width 32 height 32
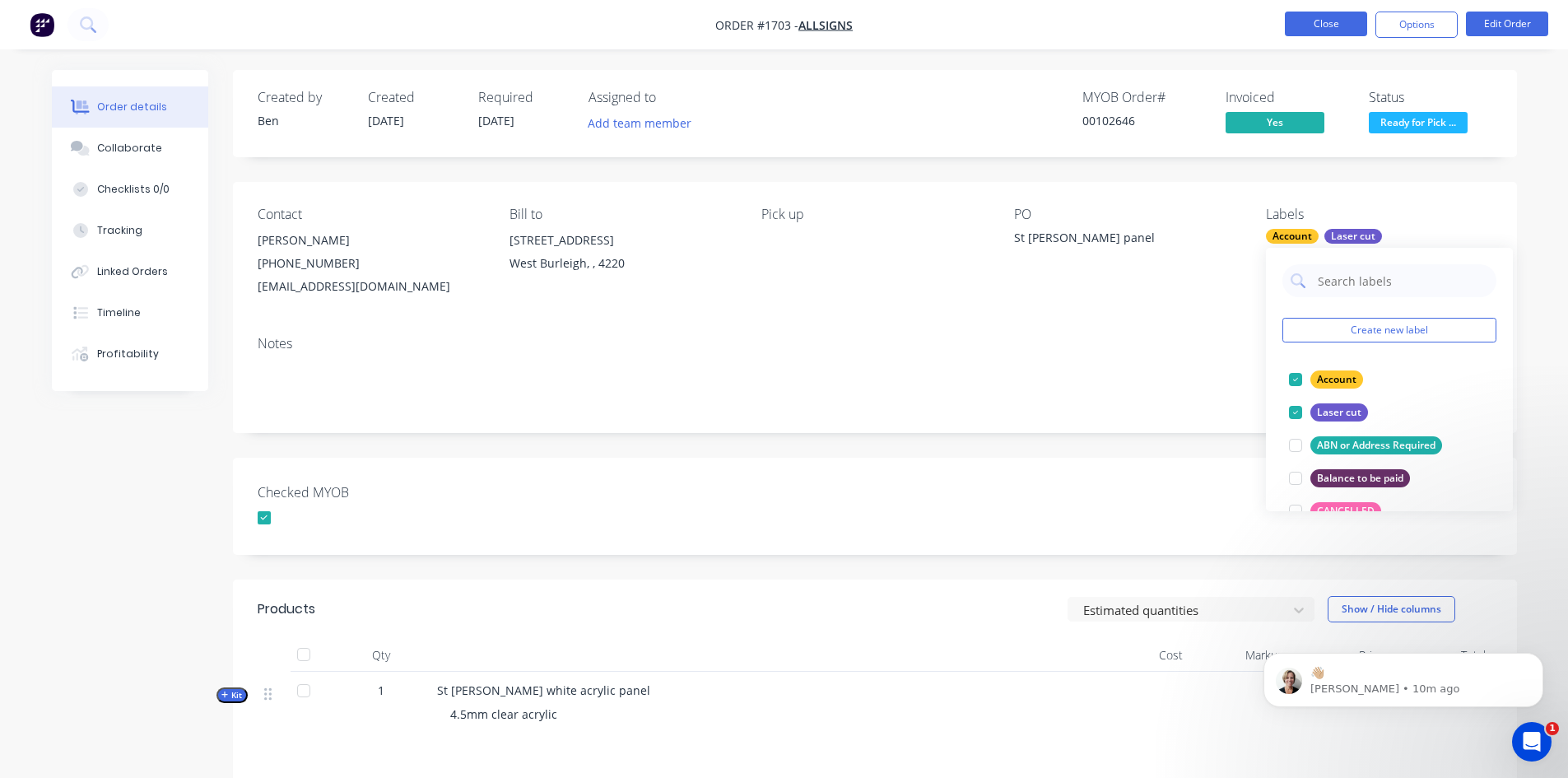
click at [1309, 19] on button "Close" at bounding box center [1327, 24] width 83 height 25
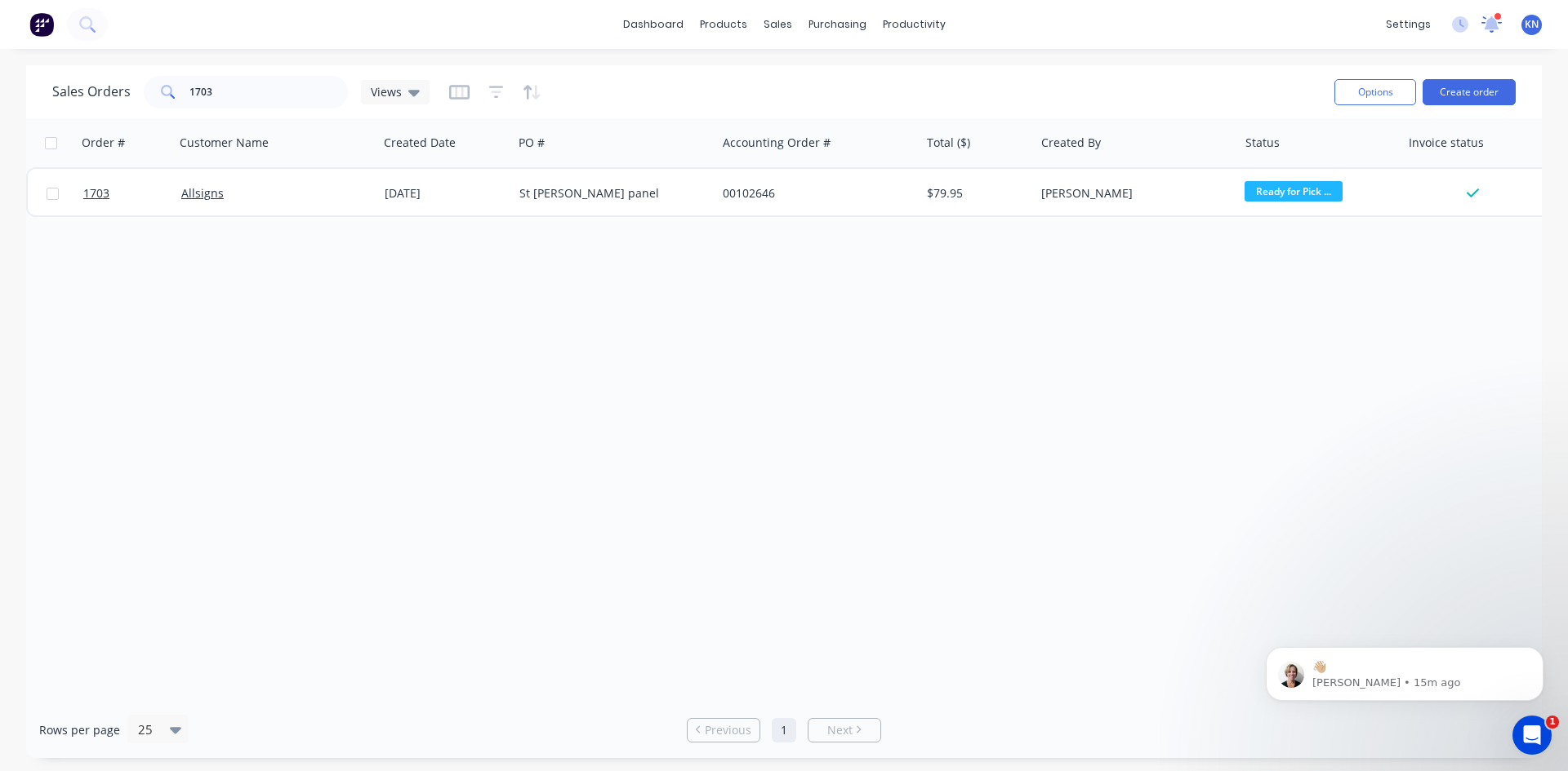
click at [1497, 23] on icon at bounding box center [1491, 23] width 22 height 19
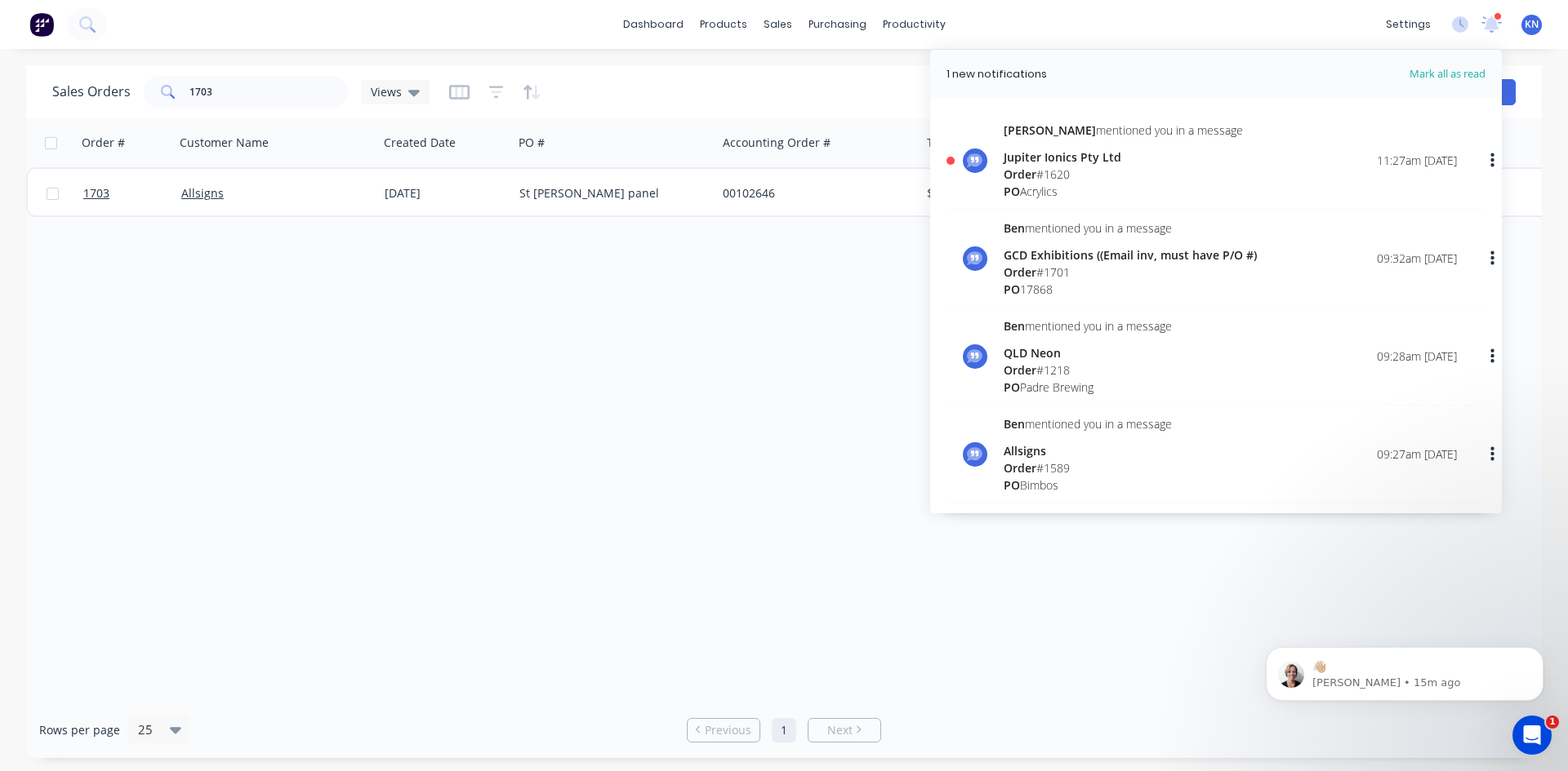
click at [1043, 166] on div "Order # 1620" at bounding box center [1123, 175] width 239 height 18
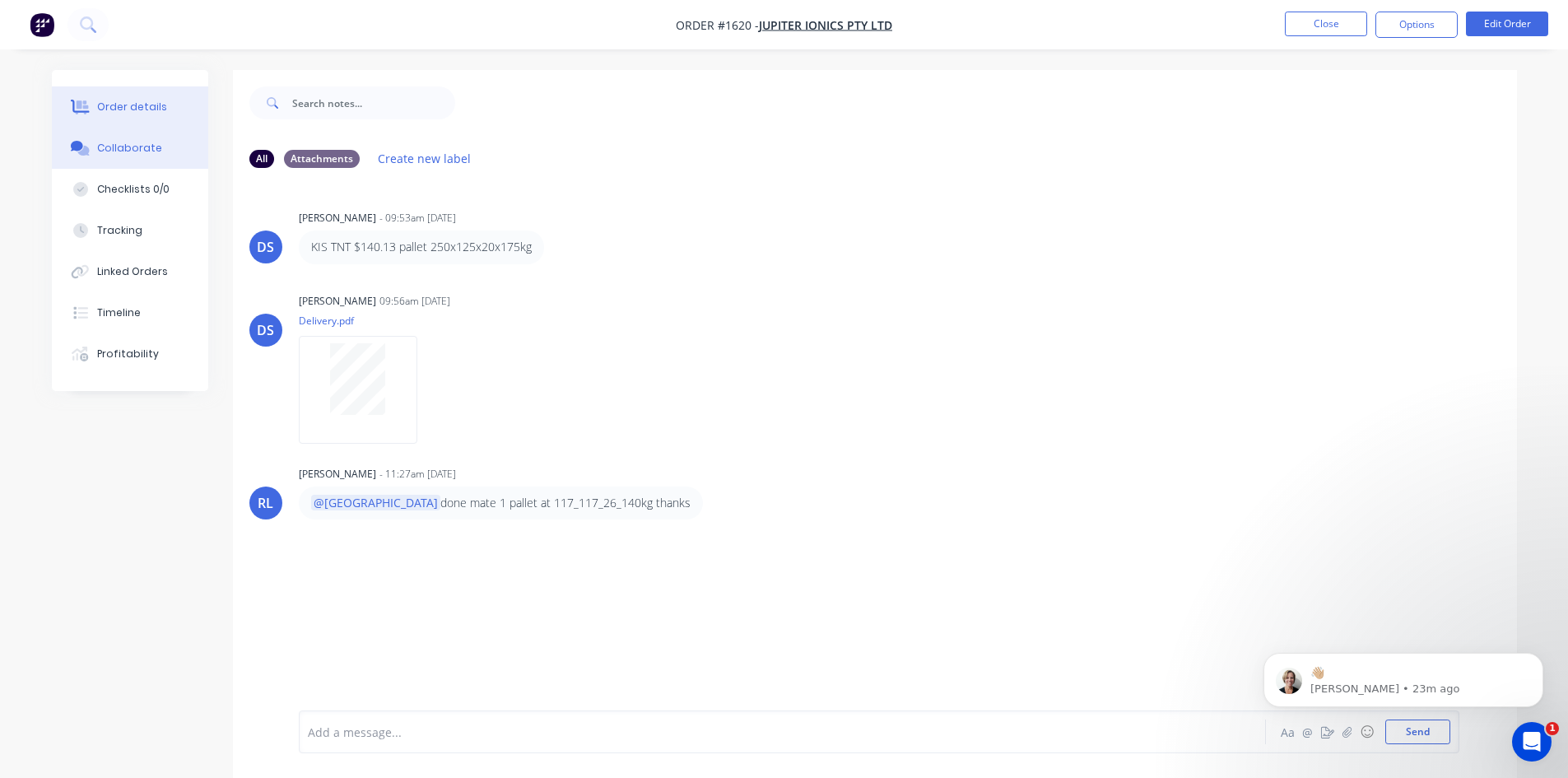
click at [98, 104] on div "Order details" at bounding box center [132, 106] width 70 height 15
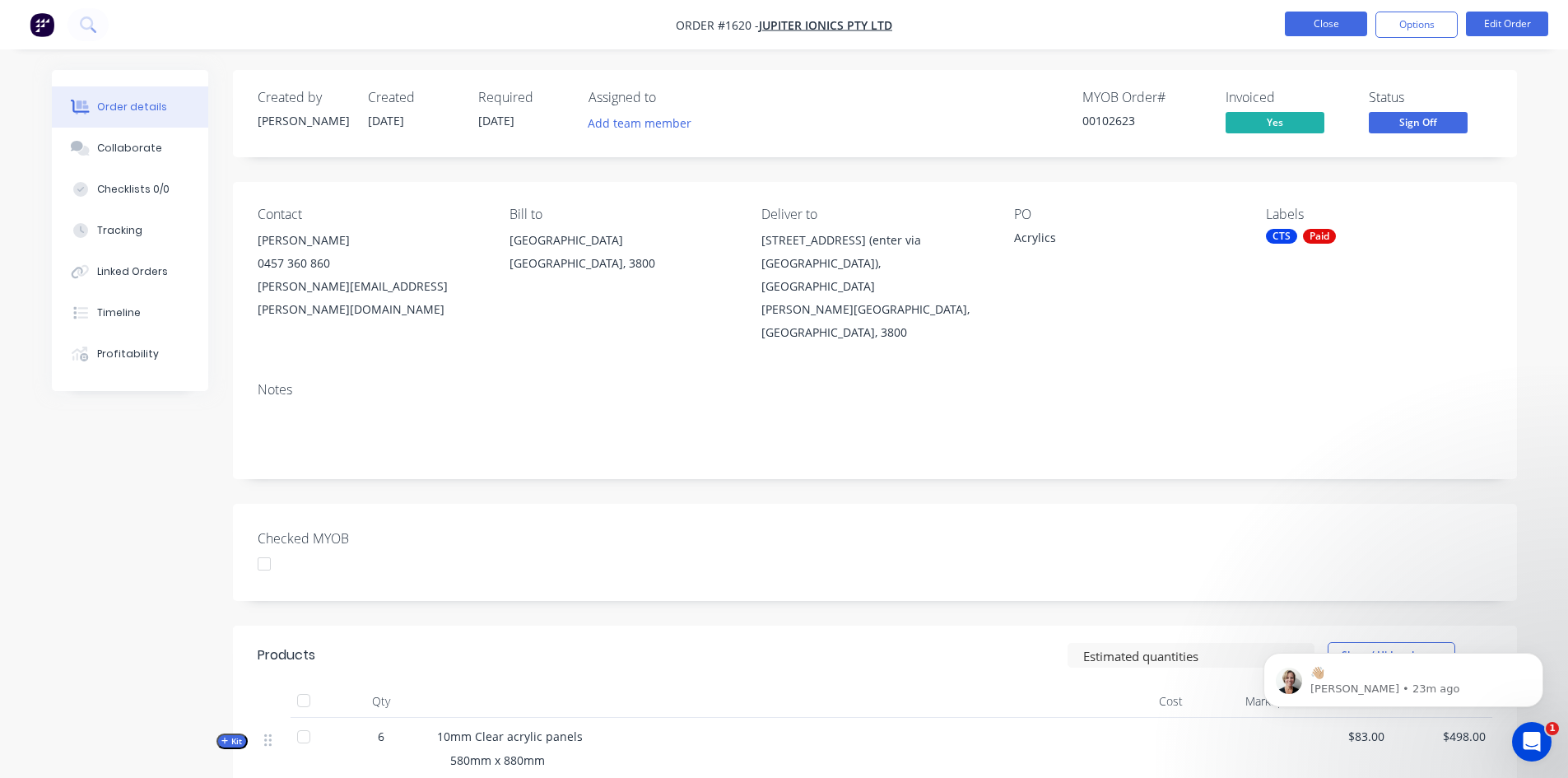
click at [1338, 22] on button "Close" at bounding box center [1327, 24] width 83 height 25
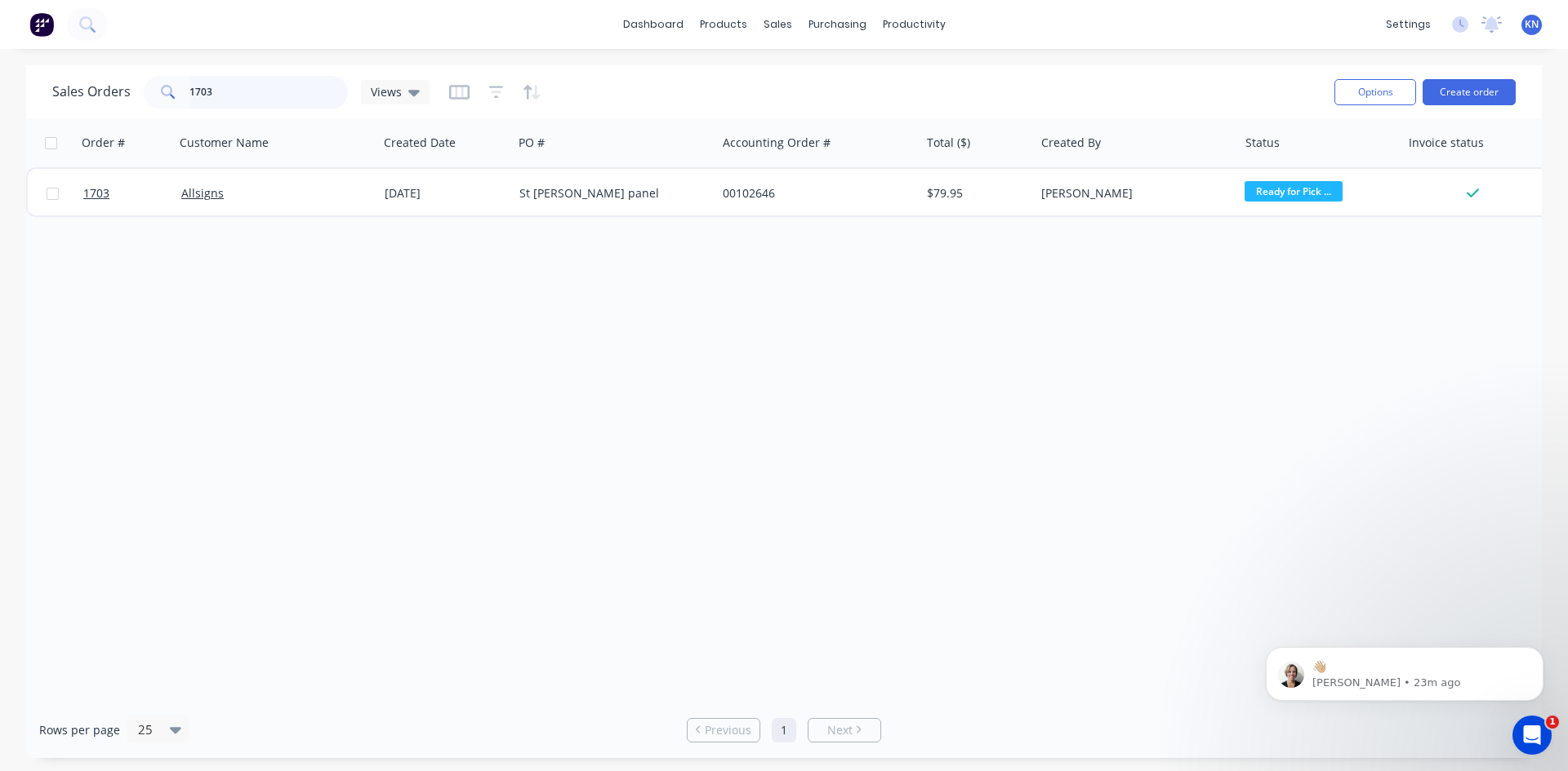
click at [237, 90] on input "1703" at bounding box center [268, 92] width 159 height 32
type input "1"
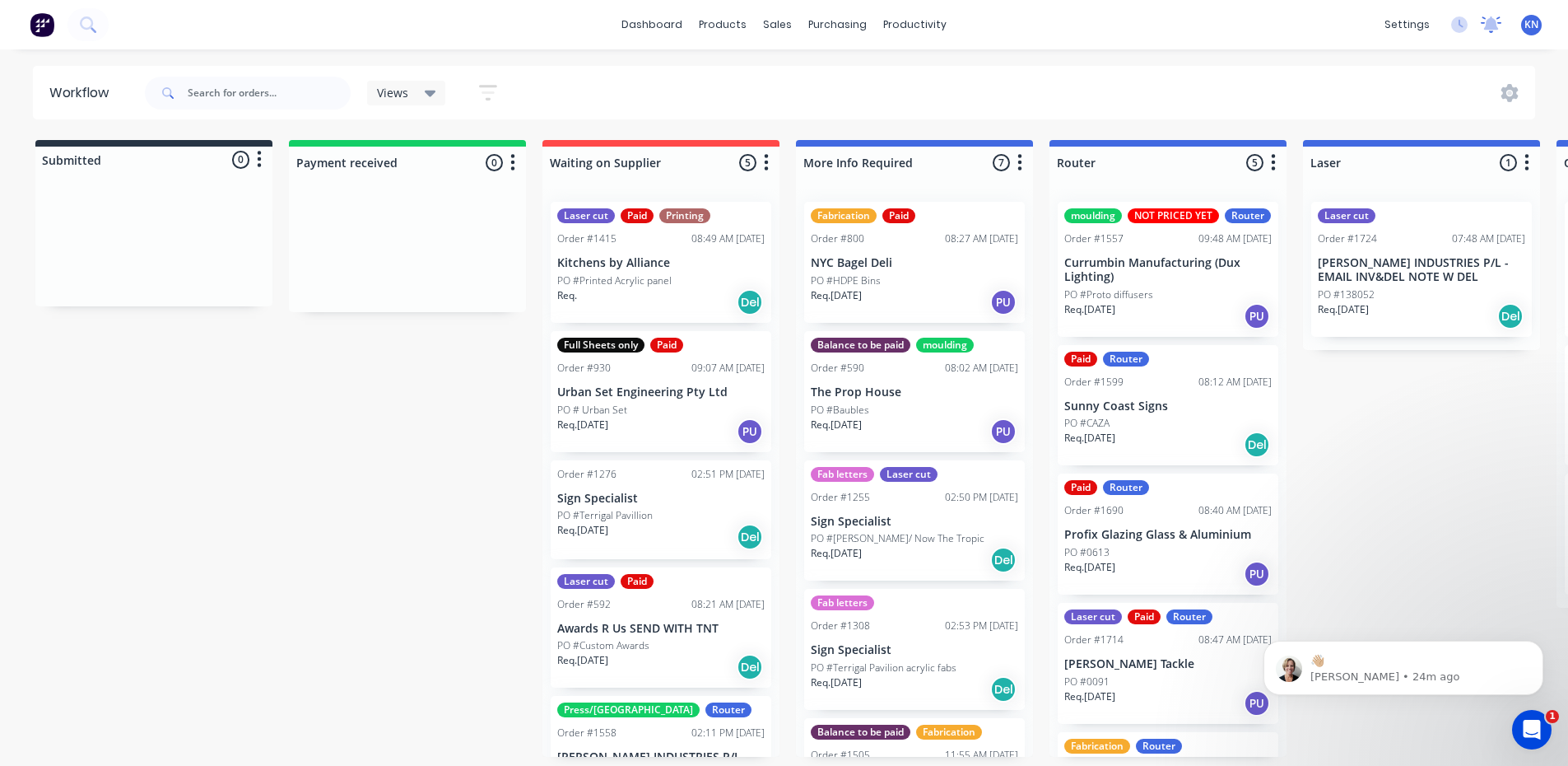
click at [1492, 25] on icon at bounding box center [1491, 23] width 15 height 13
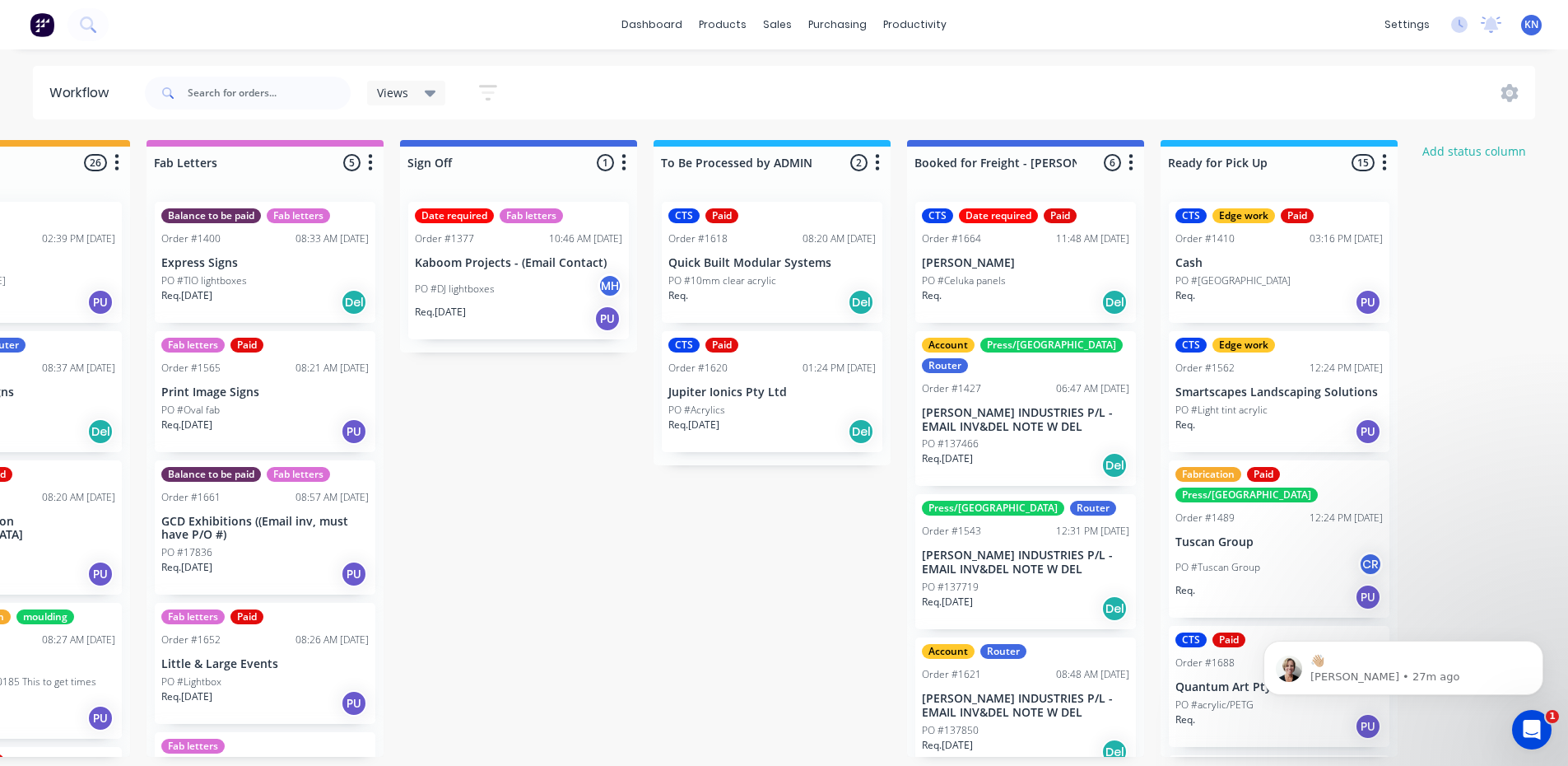
scroll to position [0, 2185]
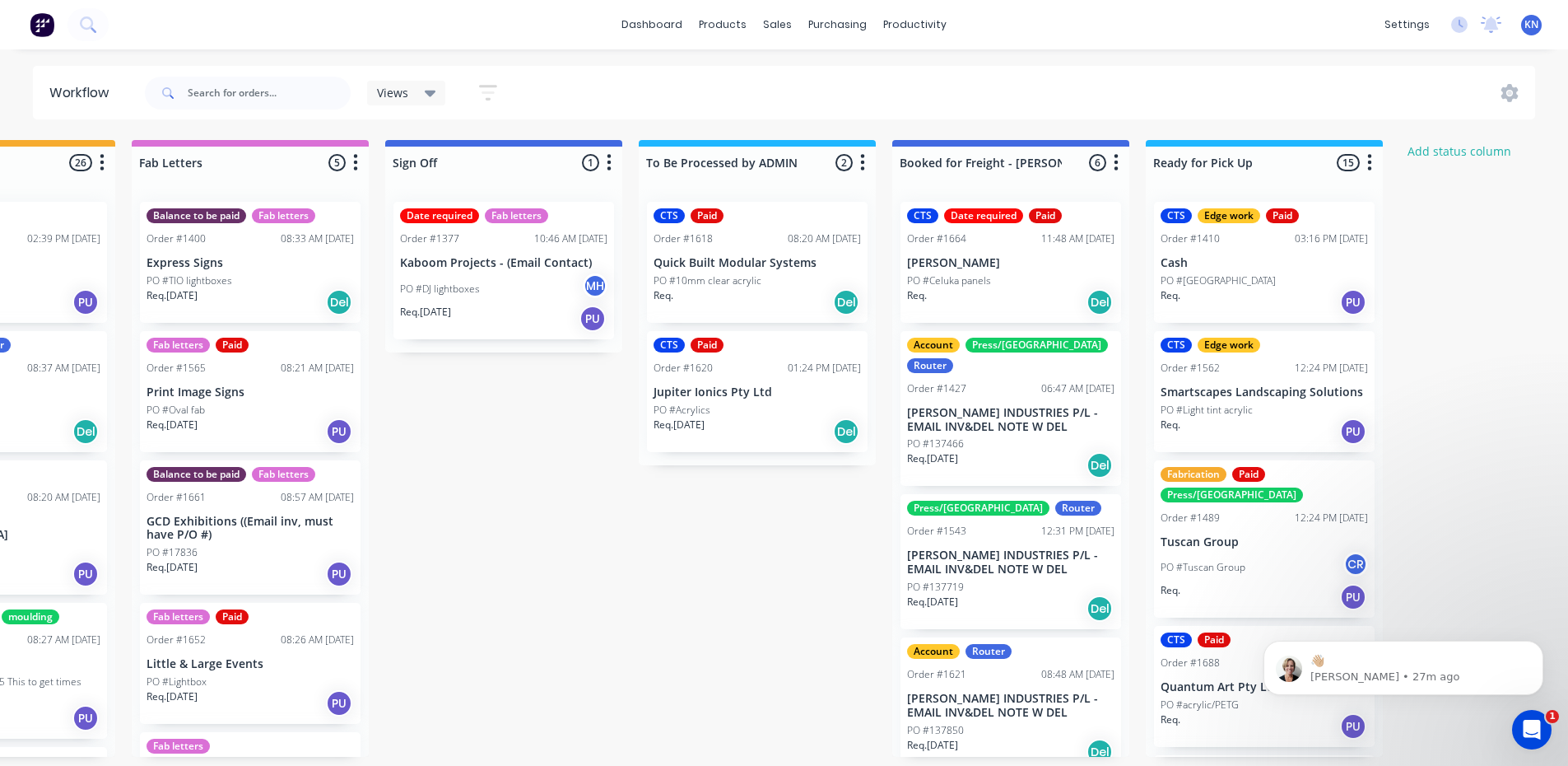
click at [751, 410] on div "PO #Acrylics" at bounding box center [757, 410] width 208 height 15
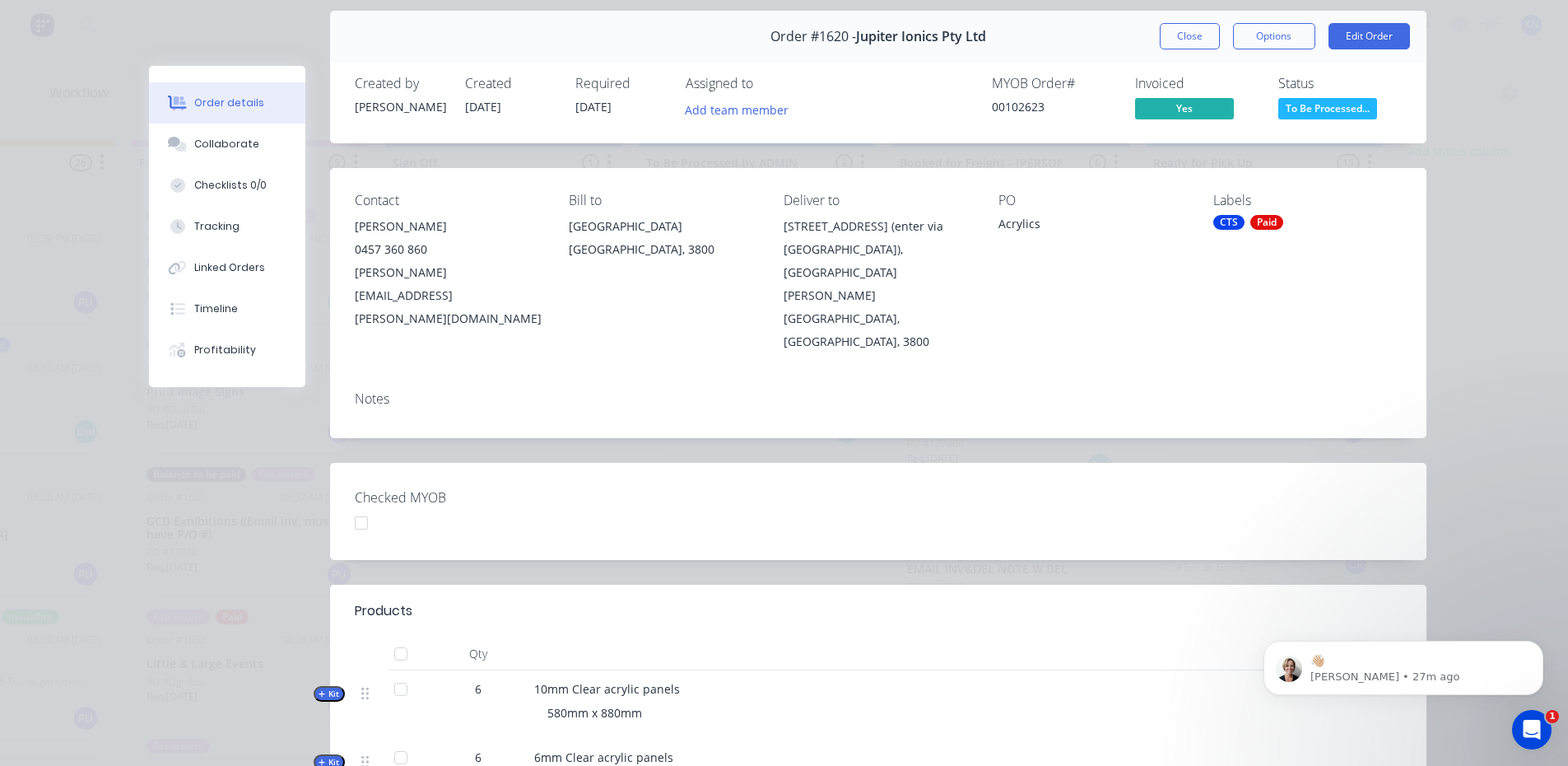
scroll to position [0, 0]
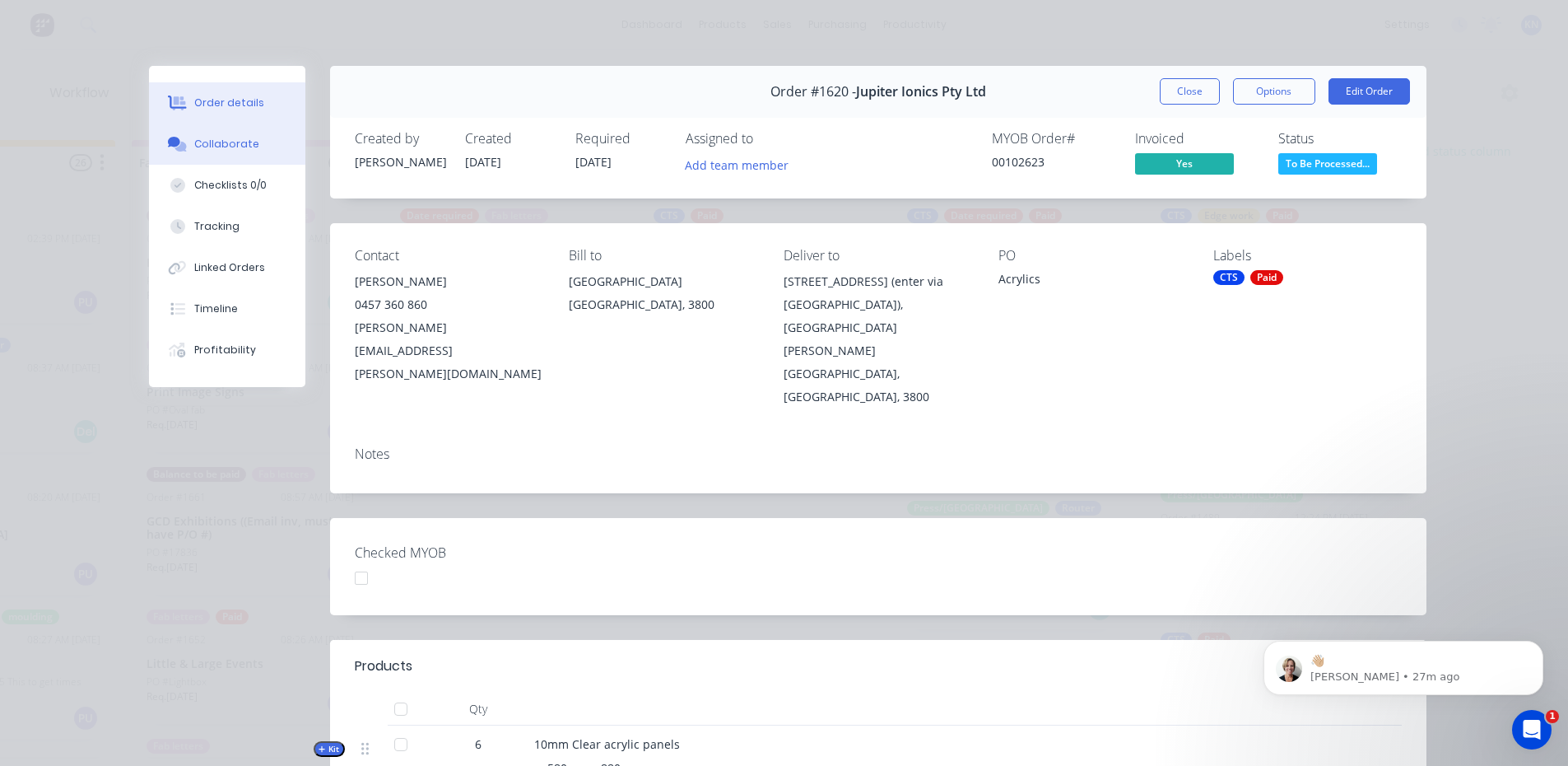
click at [219, 134] on button "Collaborate" at bounding box center [226, 144] width 157 height 41
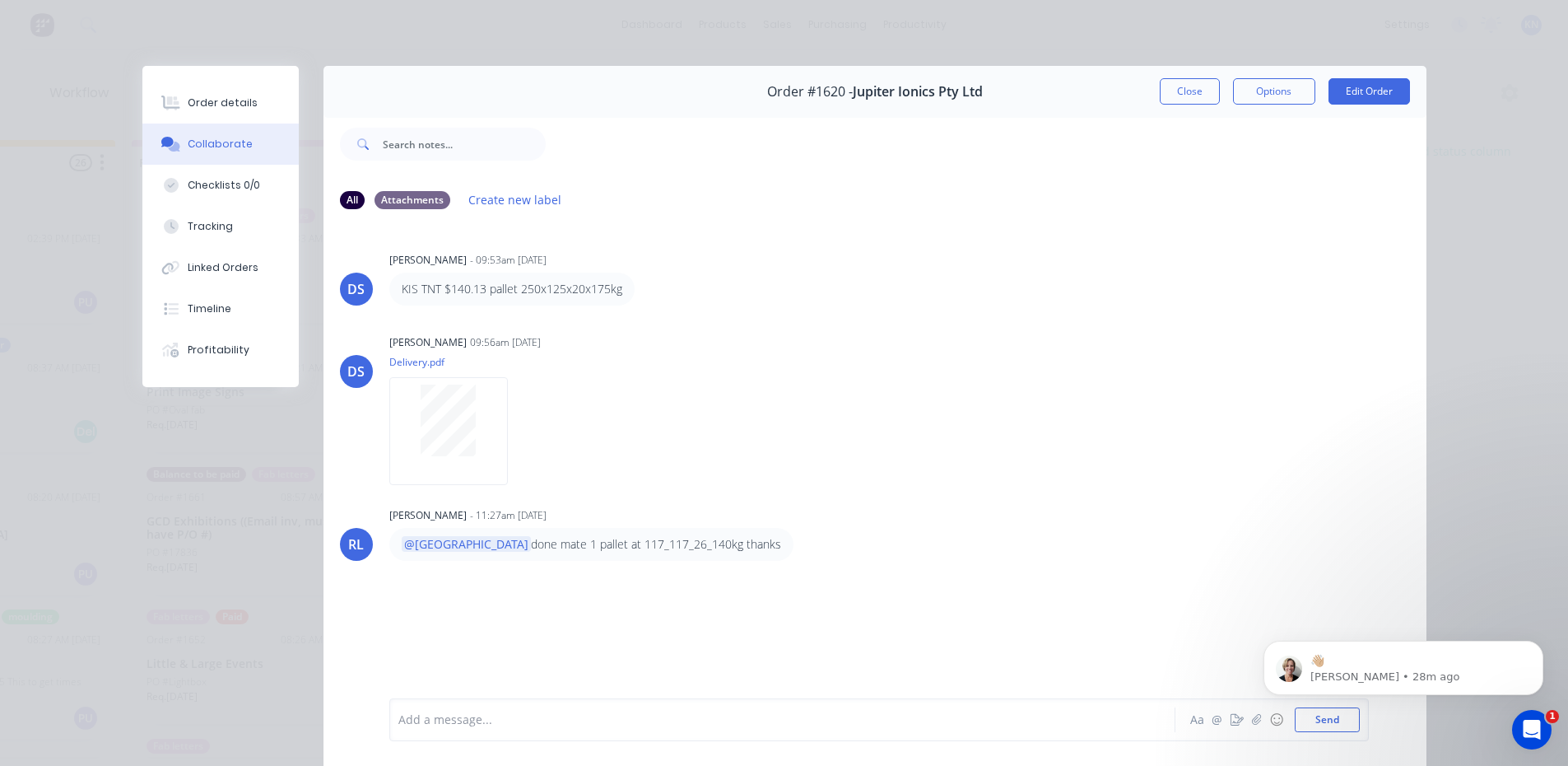
click at [500, 721] on div at bounding box center [760, 721] width 721 height 18
click at [1305, 712] on body "👋🏼 [PERSON_NAME] • 28m ago" at bounding box center [1403, 664] width 316 height 102
click at [1336, 720] on html "👋🏼 [PERSON_NAME] • 28m ago" at bounding box center [1404, 664] width 330 height 115
click at [1326, 717] on html "👋🏼 [PERSON_NAME] • 28m ago" at bounding box center [1404, 664] width 330 height 115
click at [1308, 721] on html "👋🏼 [PERSON_NAME] • 28m ago" at bounding box center [1404, 664] width 330 height 115
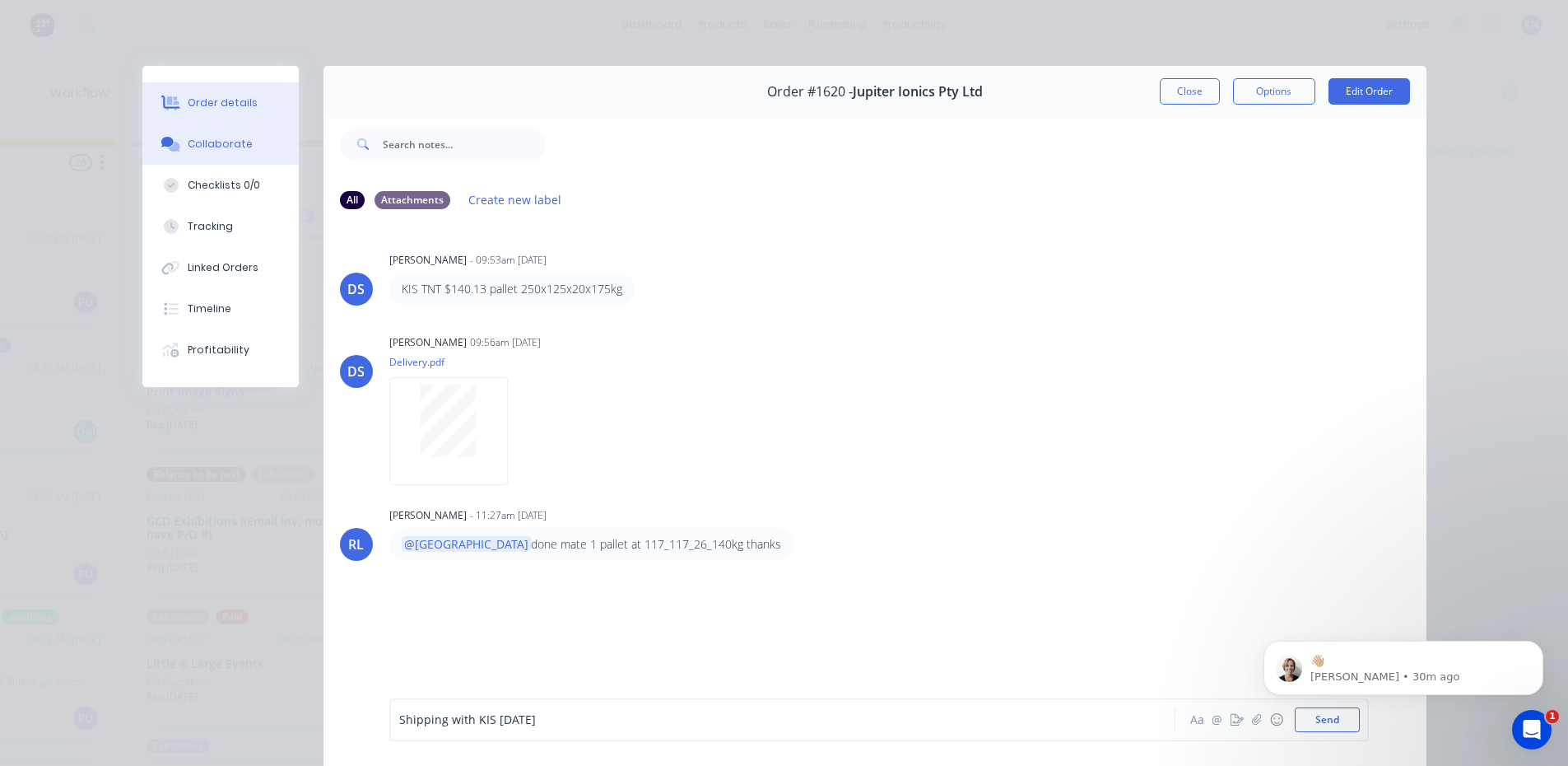
click at [236, 98] on div "Order details" at bounding box center [222, 102] width 70 height 15
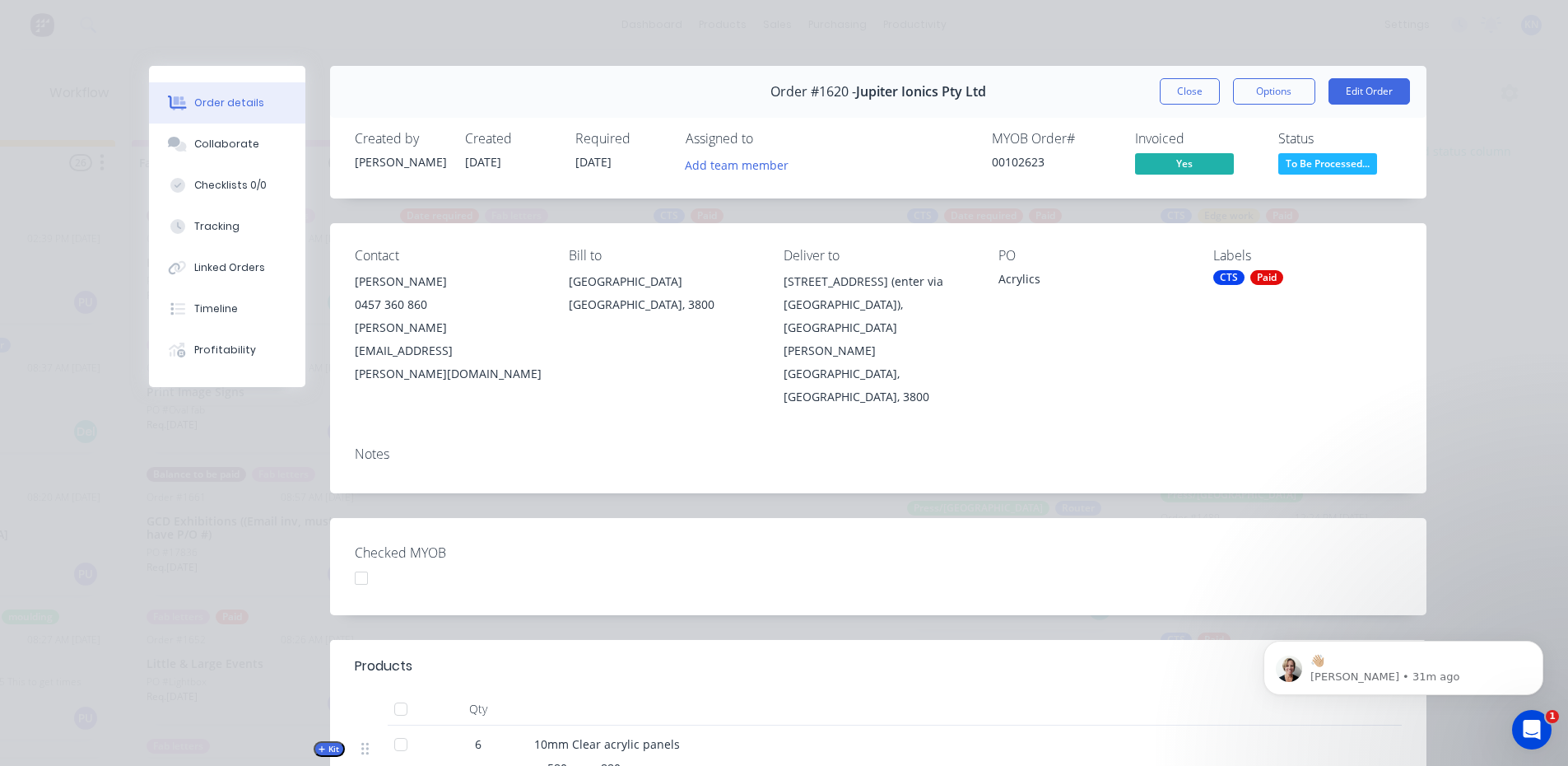
click at [490, 325] on div "[PERSON_NAME][EMAIL_ADDRESS][PERSON_NAME][DOMAIN_NAME]" at bounding box center [449, 351] width 189 height 69
click at [359, 561] on div at bounding box center [360, 577] width 32 height 32
click at [1340, 159] on span "To Be Processed..." at bounding box center [1328, 163] width 98 height 21
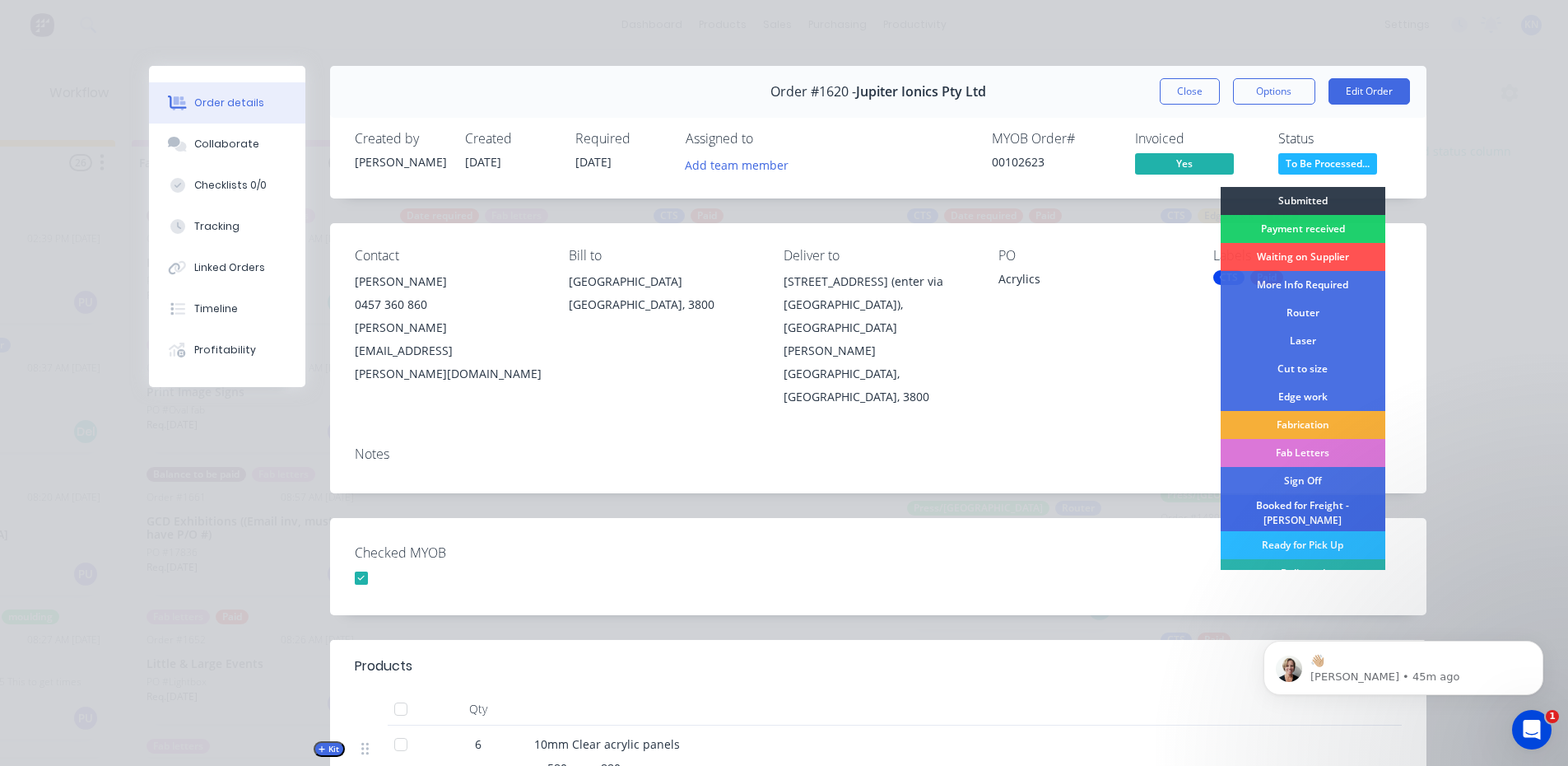
click at [1297, 510] on div "Booked for Freight - [PERSON_NAME]" at bounding box center [1302, 513] width 164 height 36
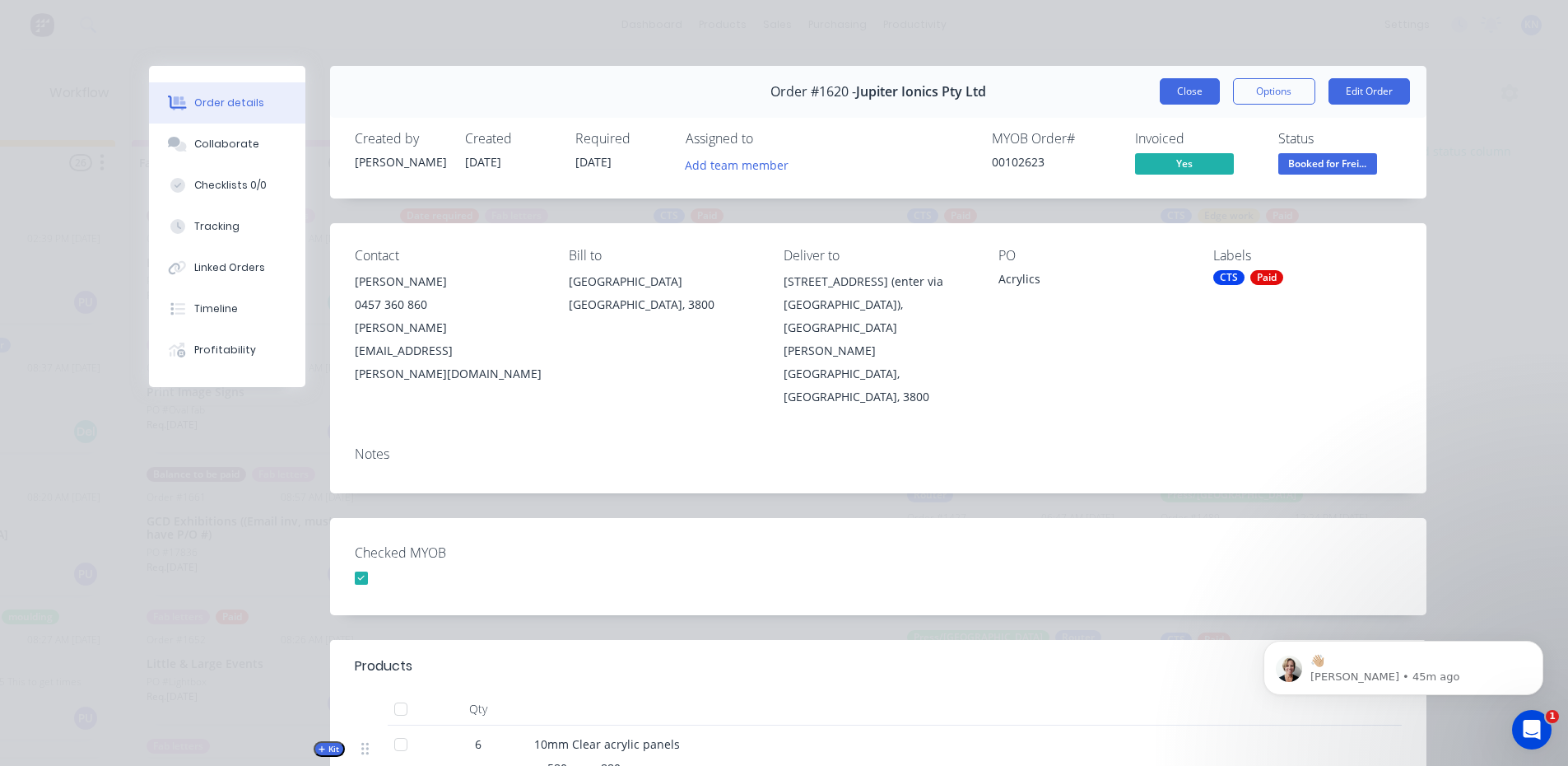
click at [1183, 91] on button "Close" at bounding box center [1189, 91] width 60 height 27
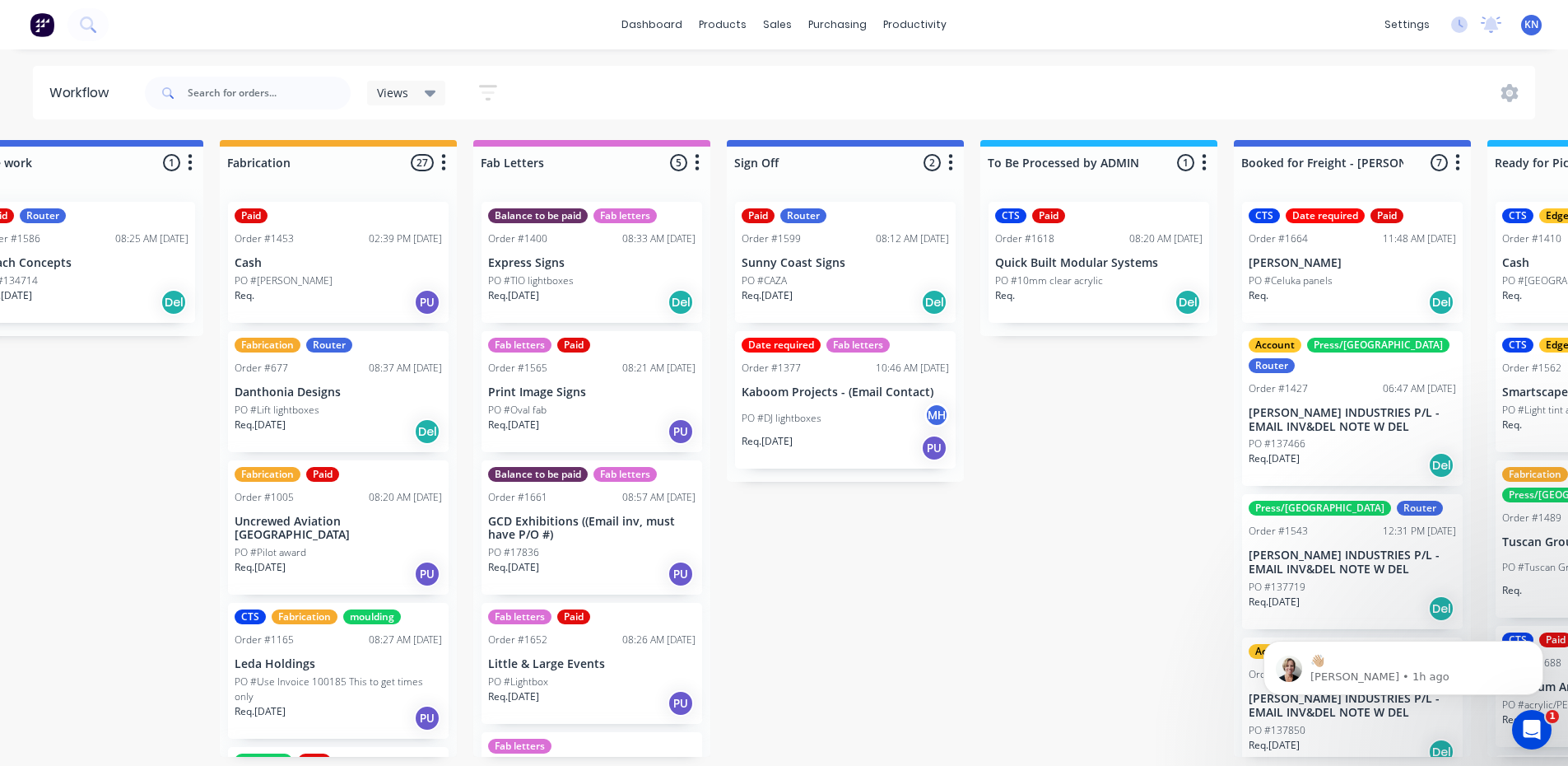
scroll to position [0, 2061]
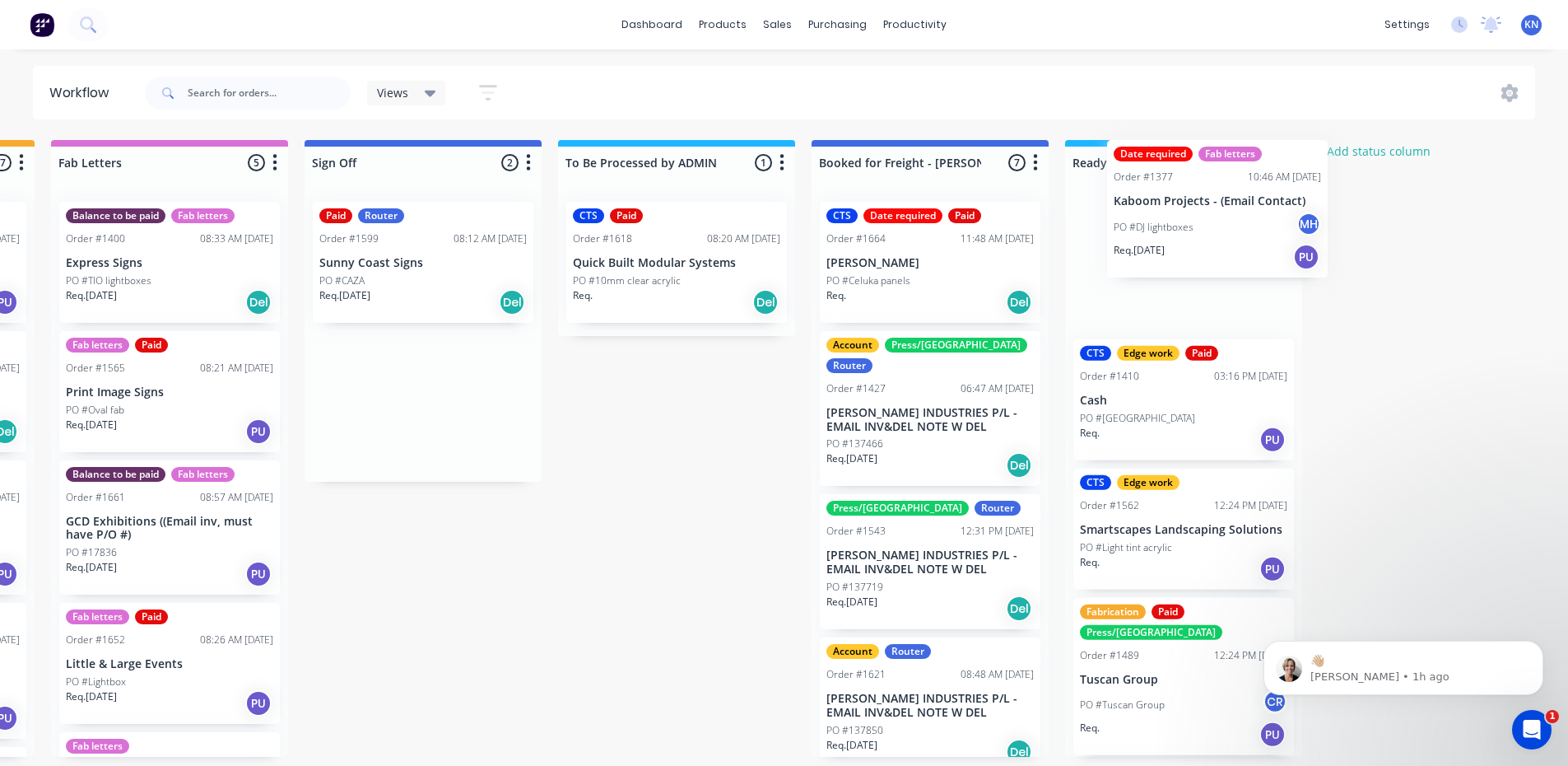
drag, startPoint x: 616, startPoint y: 430, endPoint x: 1212, endPoint y: 239, distance: 625.9
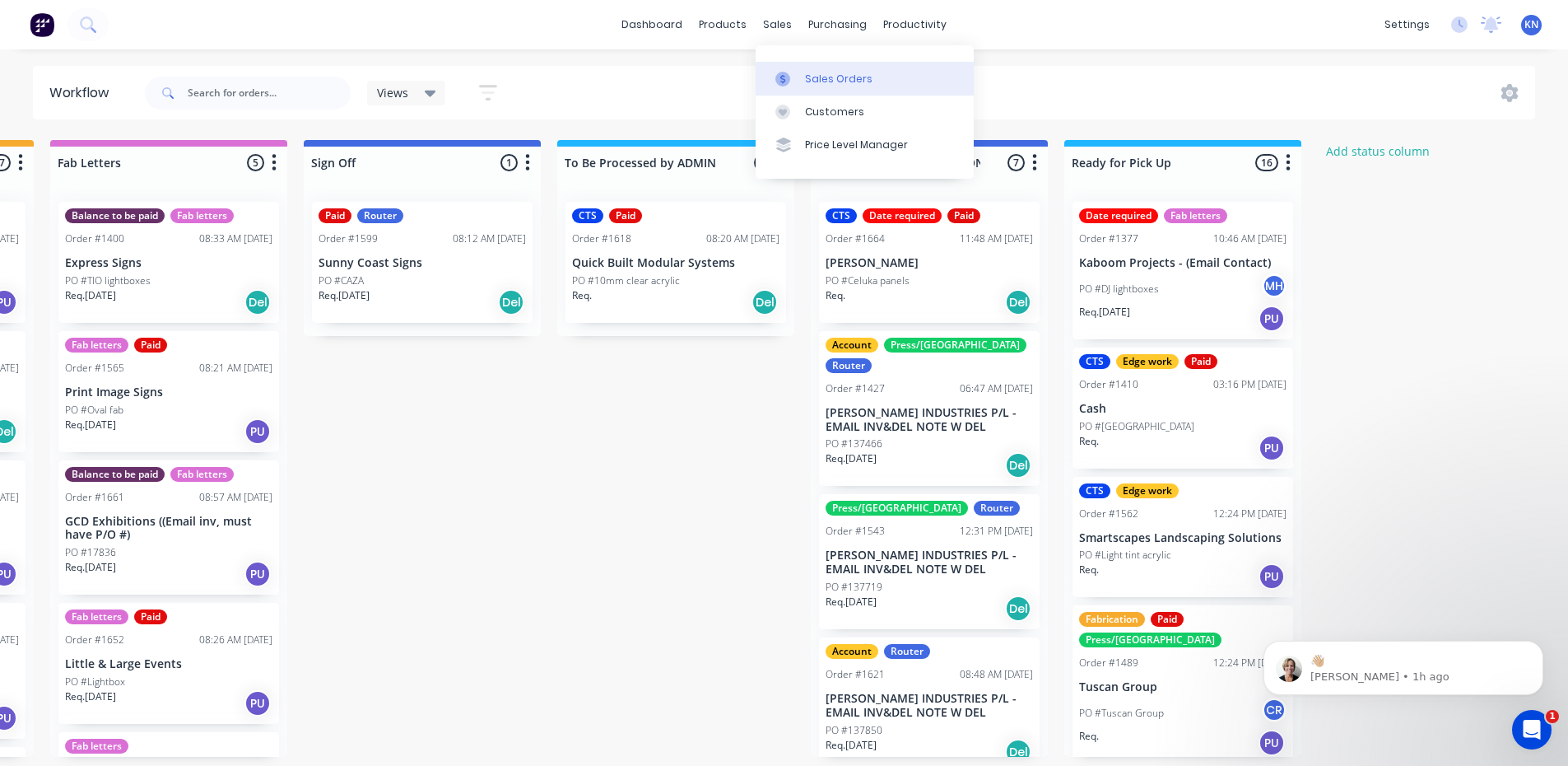
click at [829, 81] on div "Sales Orders" at bounding box center [839, 79] width 68 height 15
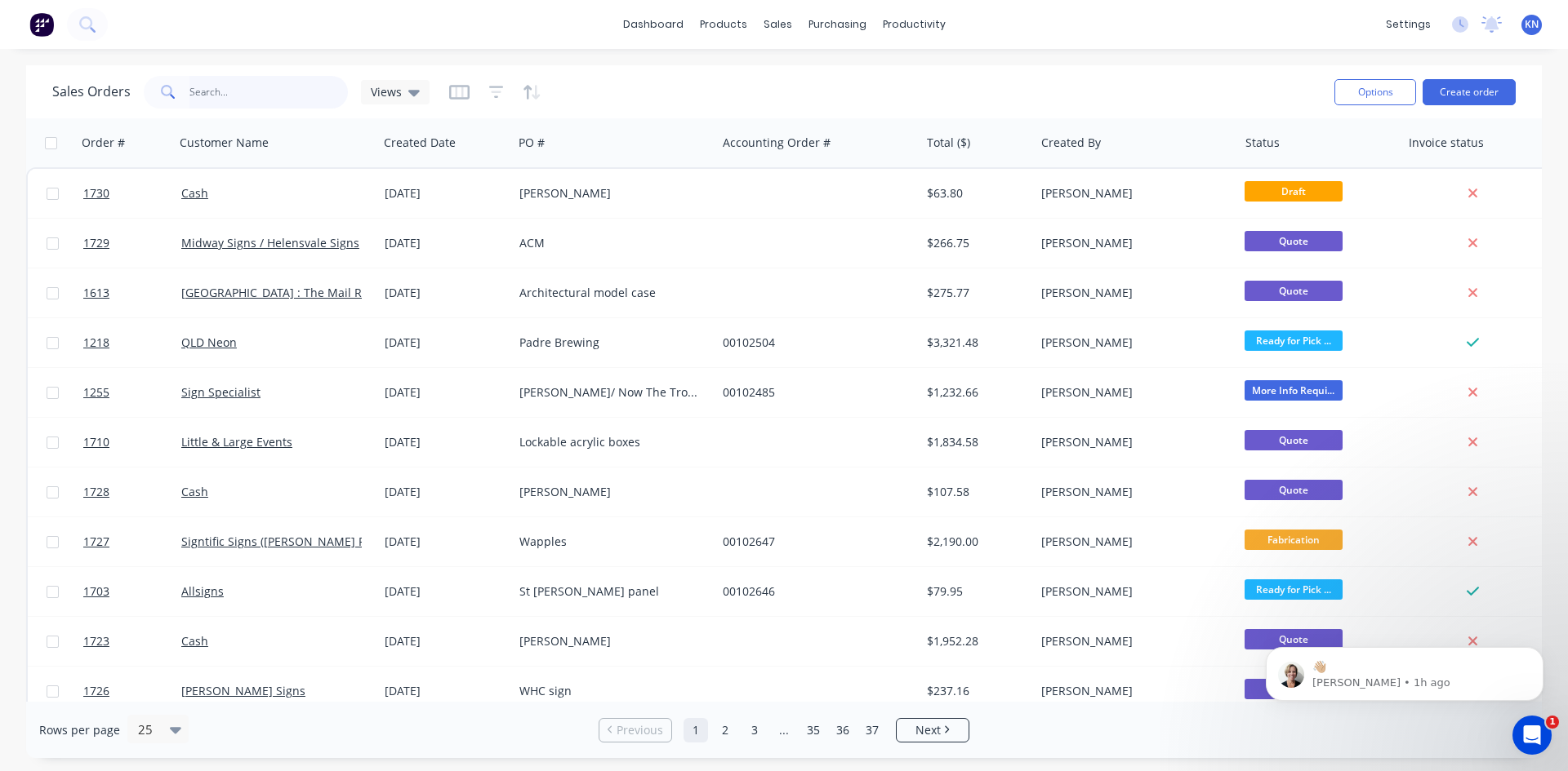
click at [192, 88] on input "text" at bounding box center [268, 92] width 159 height 32
type input "1377"
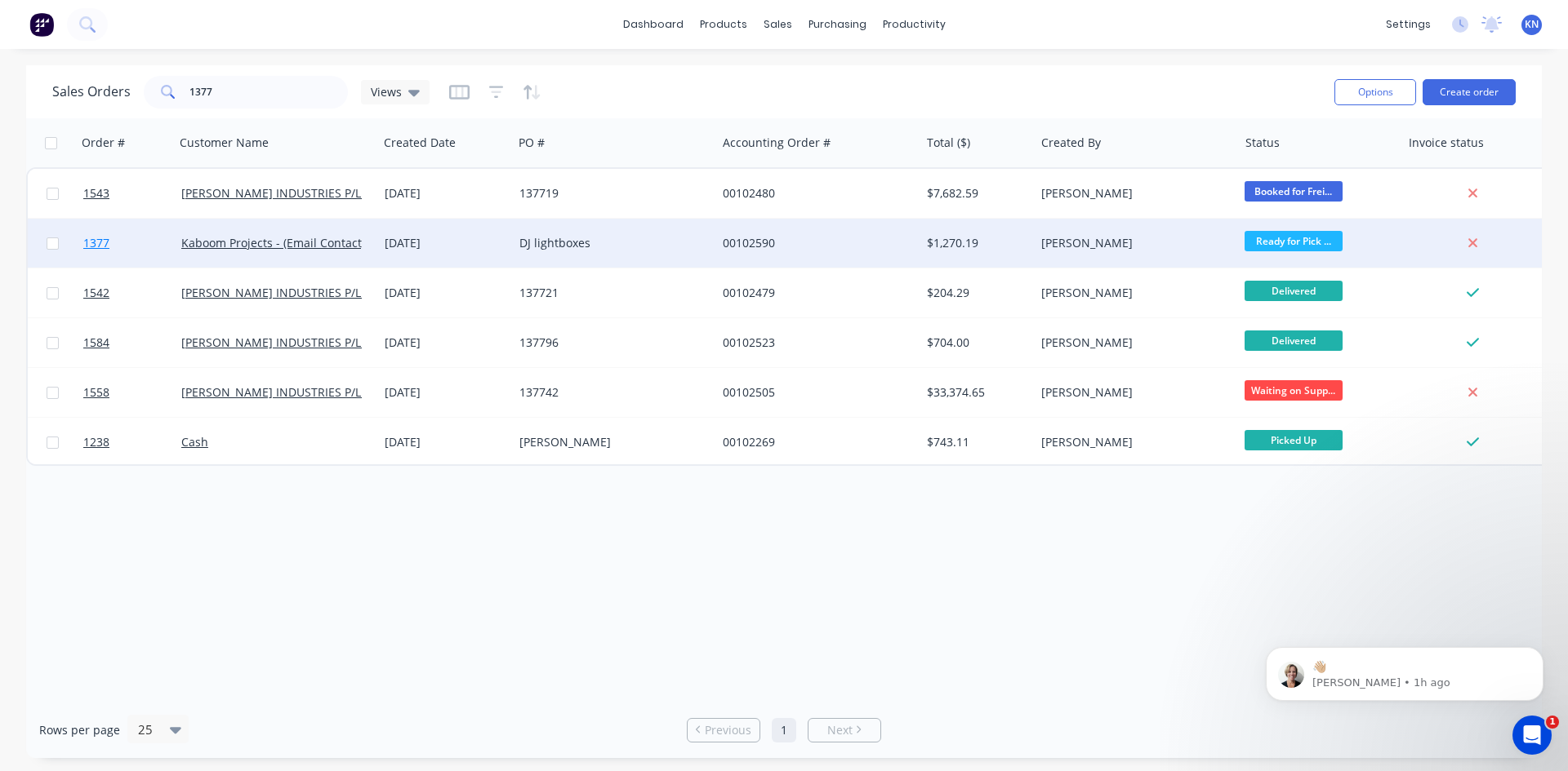
click at [89, 241] on span "1377" at bounding box center [96, 243] width 26 height 17
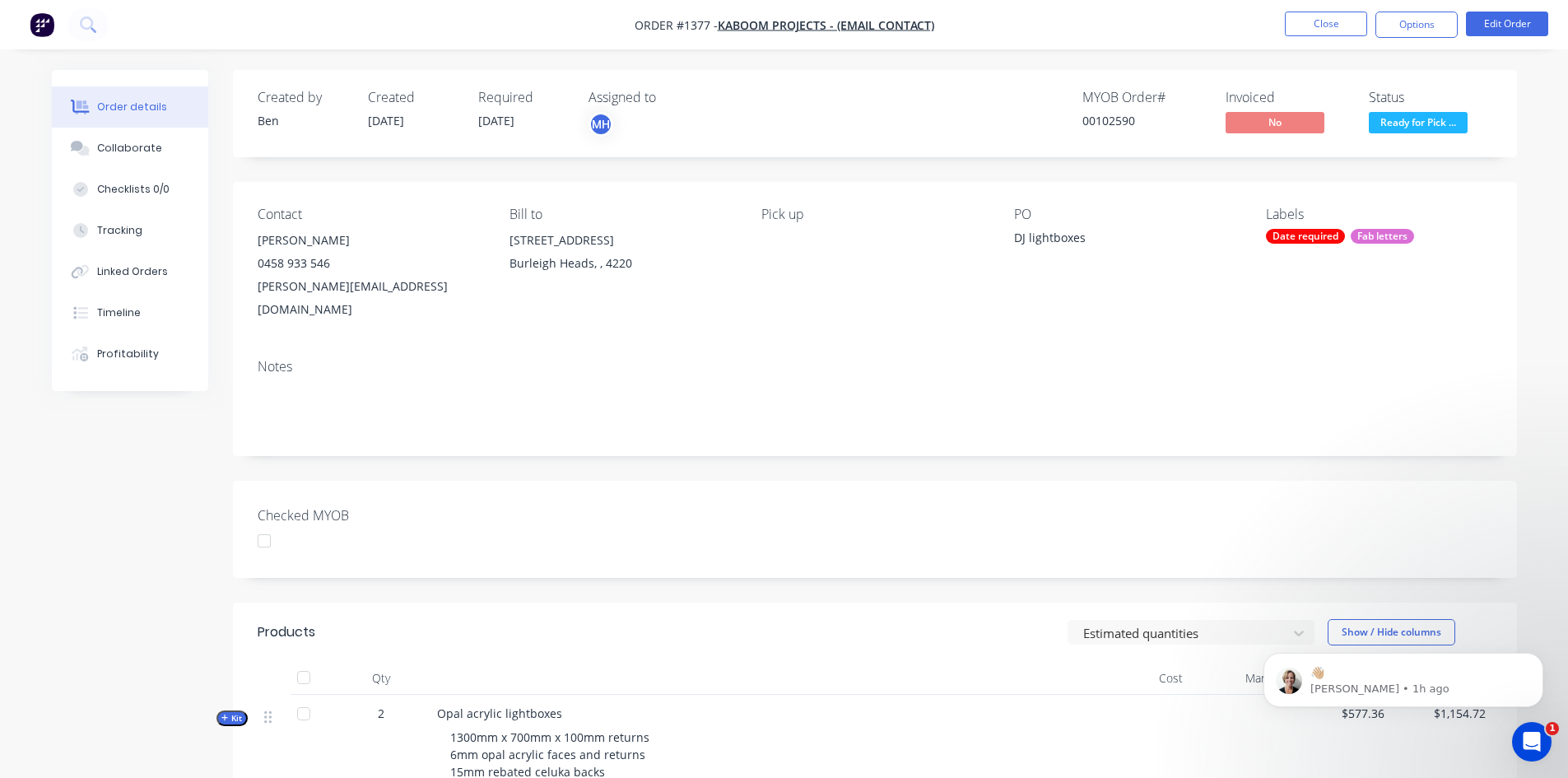
click at [267, 525] on div at bounding box center [264, 541] width 32 height 32
click at [1411, 27] on button "Options" at bounding box center [1417, 25] width 83 height 27
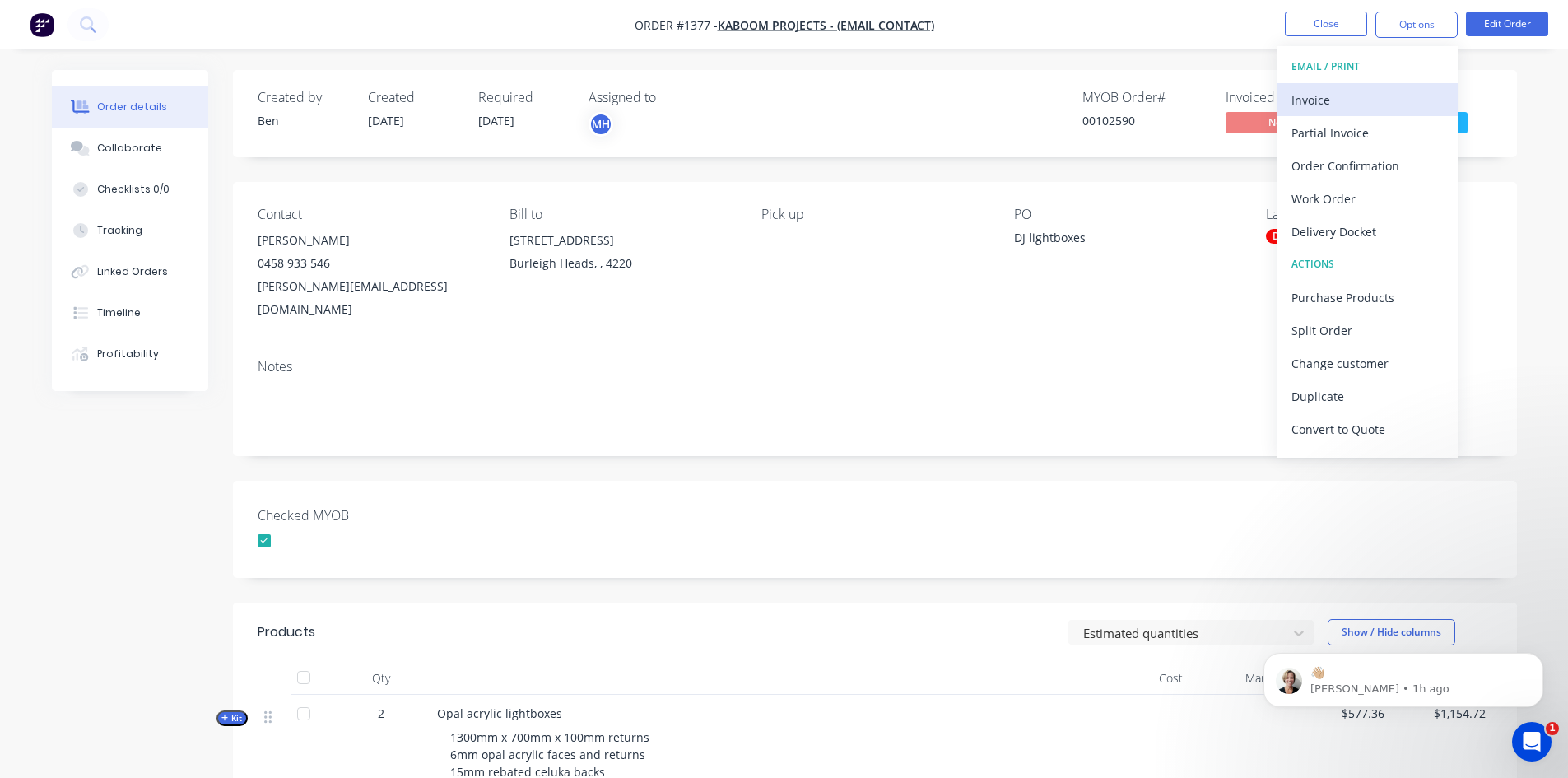
click at [1339, 99] on div "Invoice" at bounding box center [1367, 99] width 152 height 24
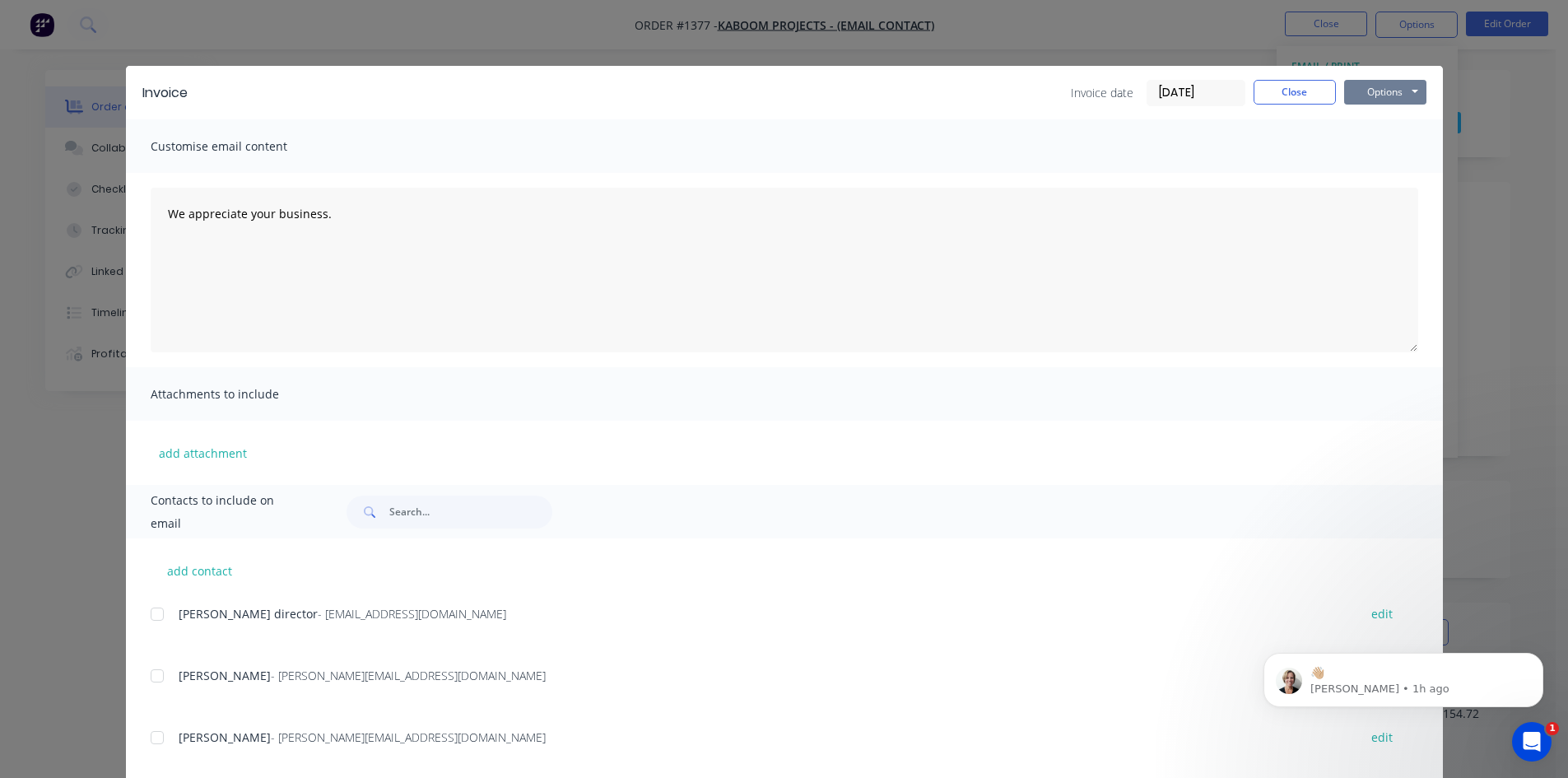
click at [1378, 88] on button "Options" at bounding box center [1386, 92] width 83 height 25
click at [1388, 149] on button "Print" at bounding box center [1397, 149] width 105 height 28
click at [1279, 90] on button "Close" at bounding box center [1295, 92] width 83 height 25
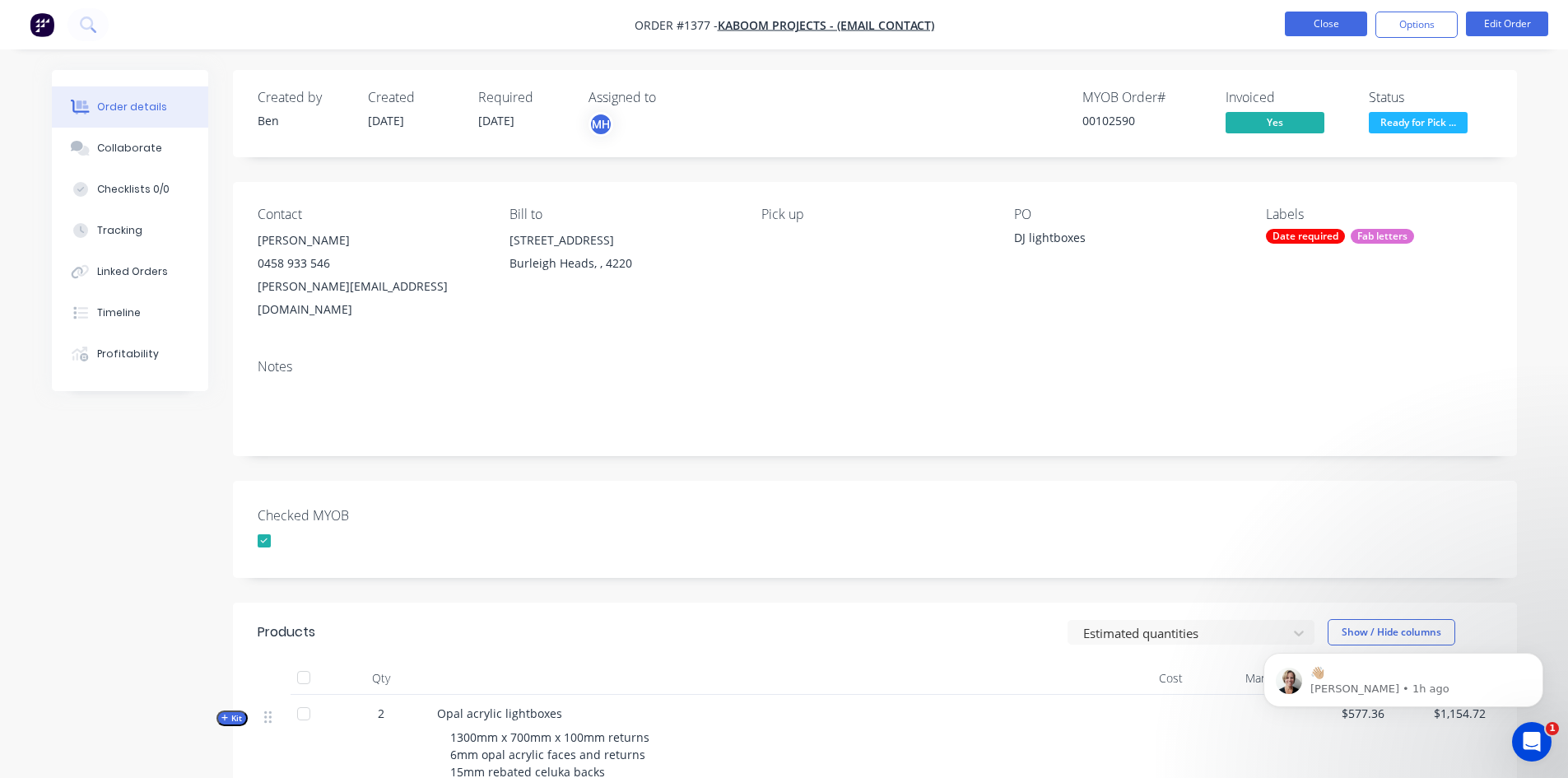
click at [1331, 17] on button "Close" at bounding box center [1327, 24] width 83 height 25
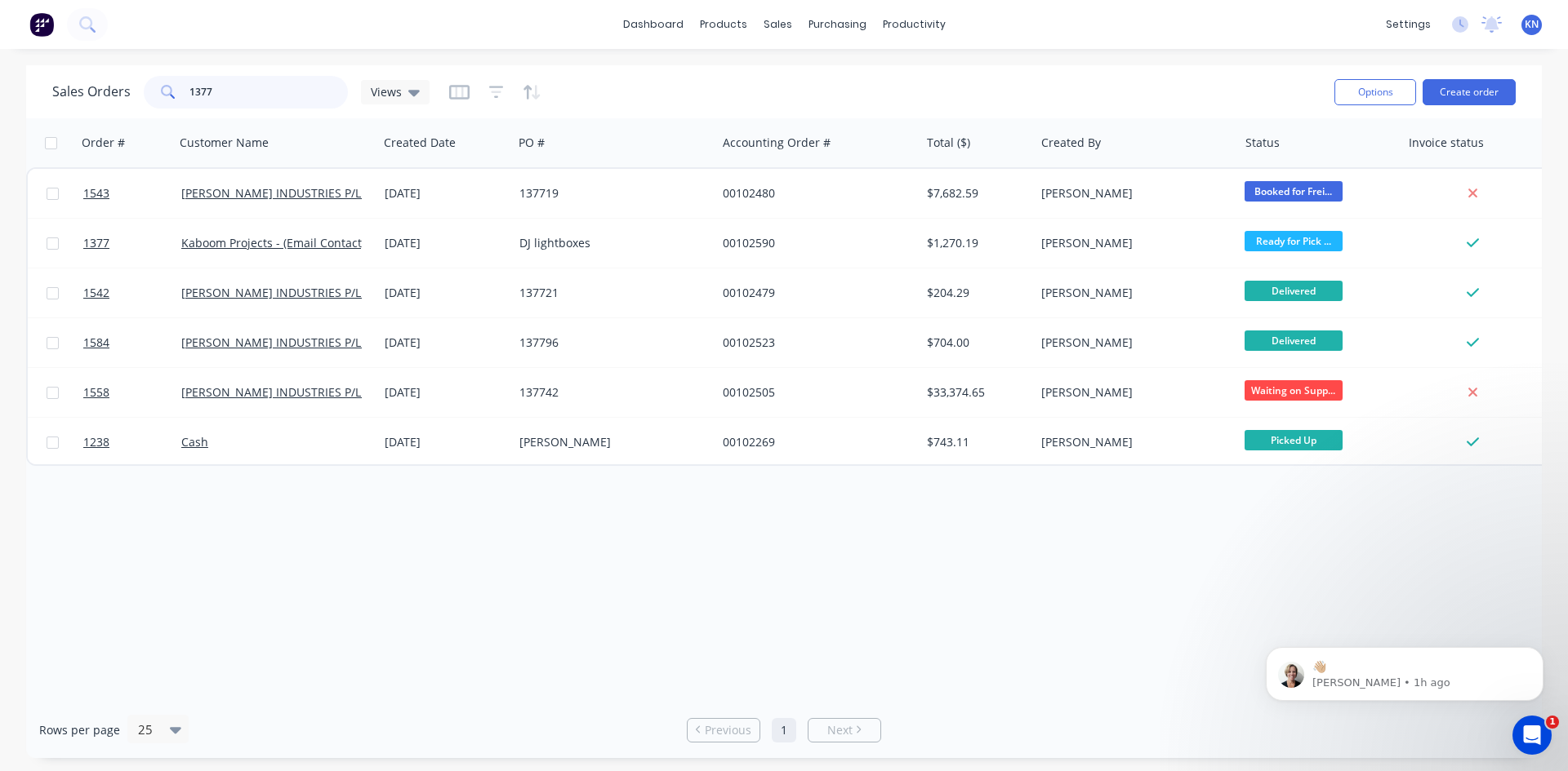
click at [252, 102] on input "1377" at bounding box center [268, 92] width 159 height 32
type input "1"
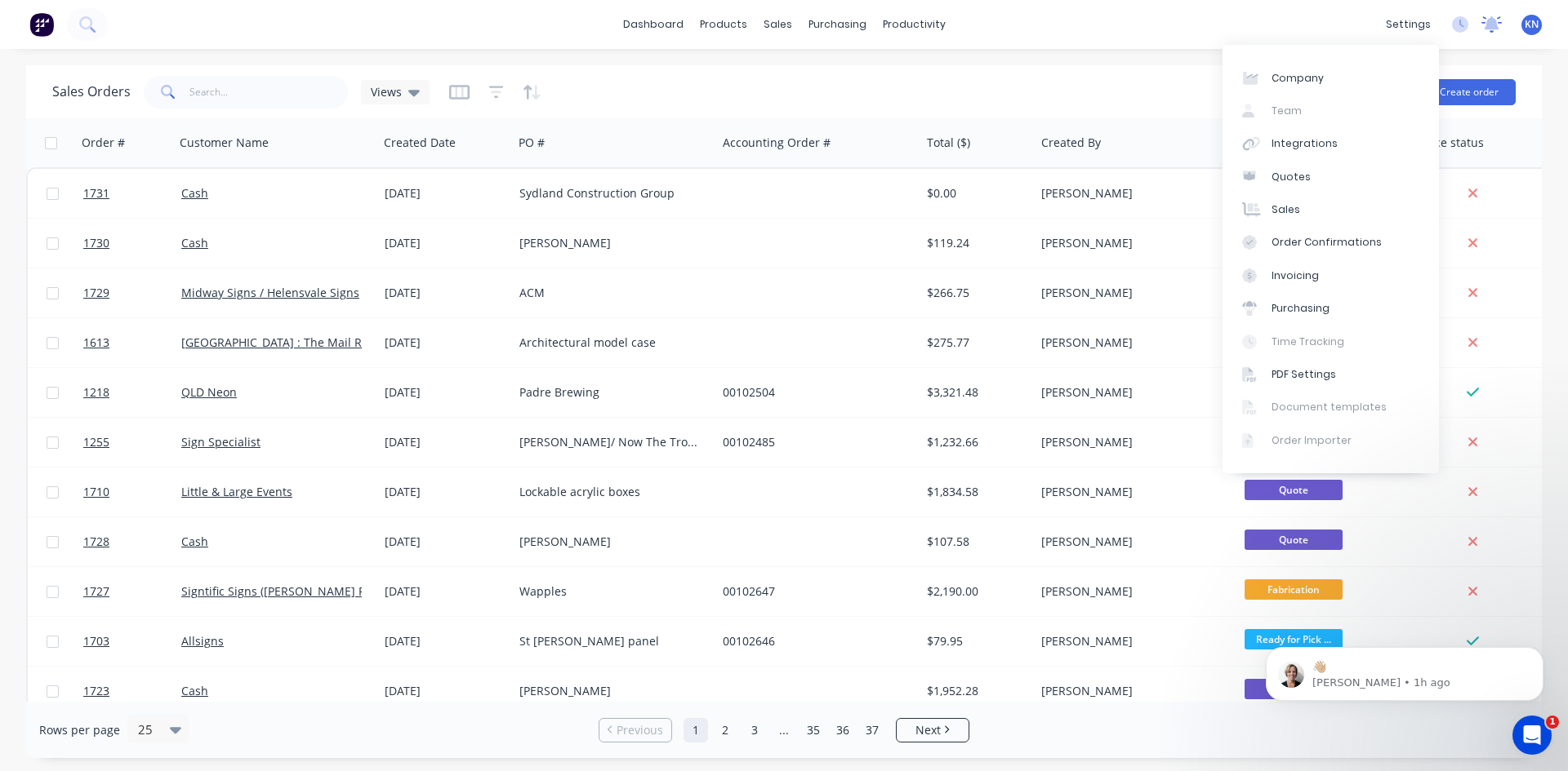
click at [1493, 24] on icon at bounding box center [1491, 22] width 15 height 13
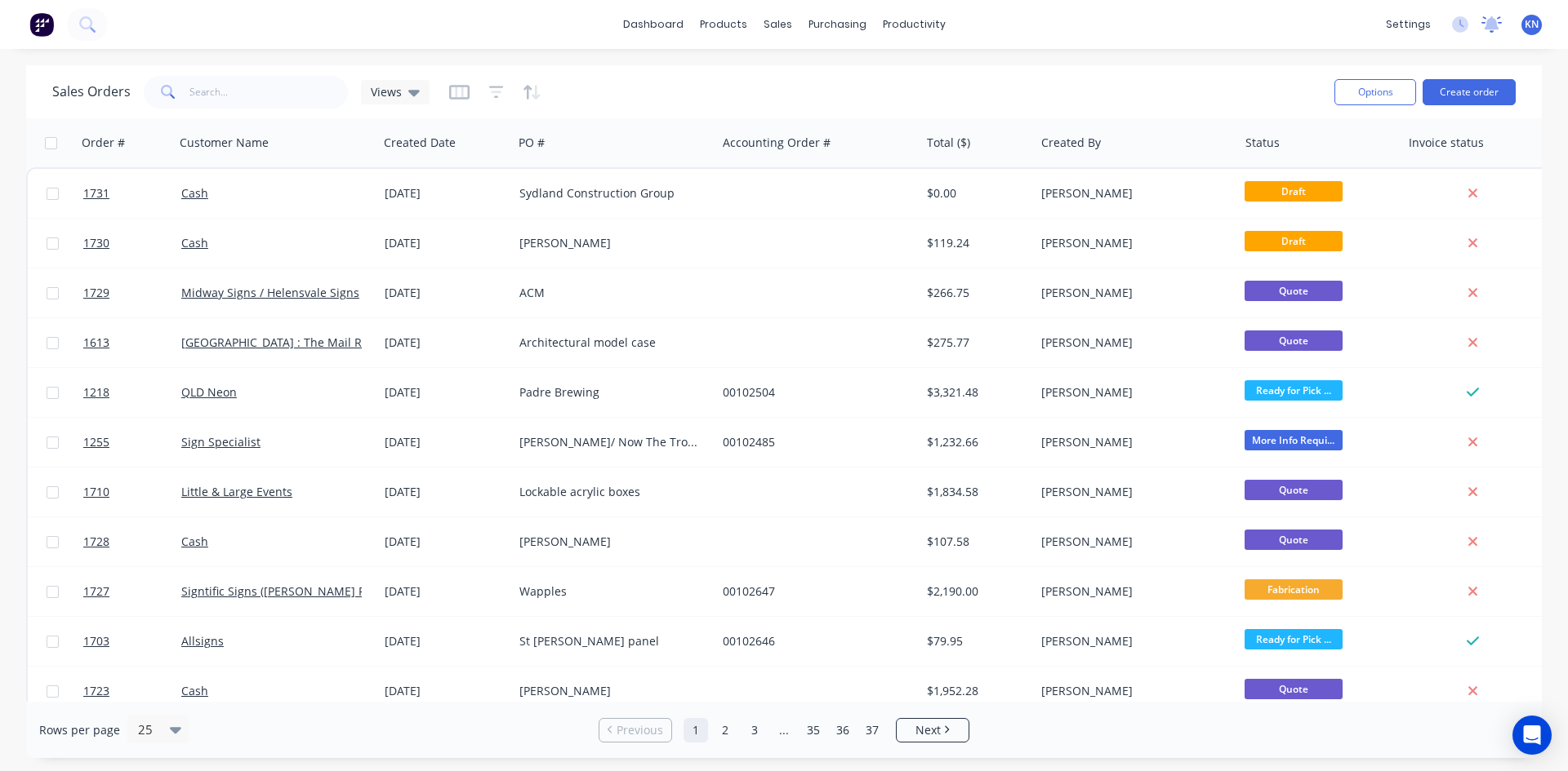
click at [1493, 22] on icon at bounding box center [1491, 22] width 15 height 13
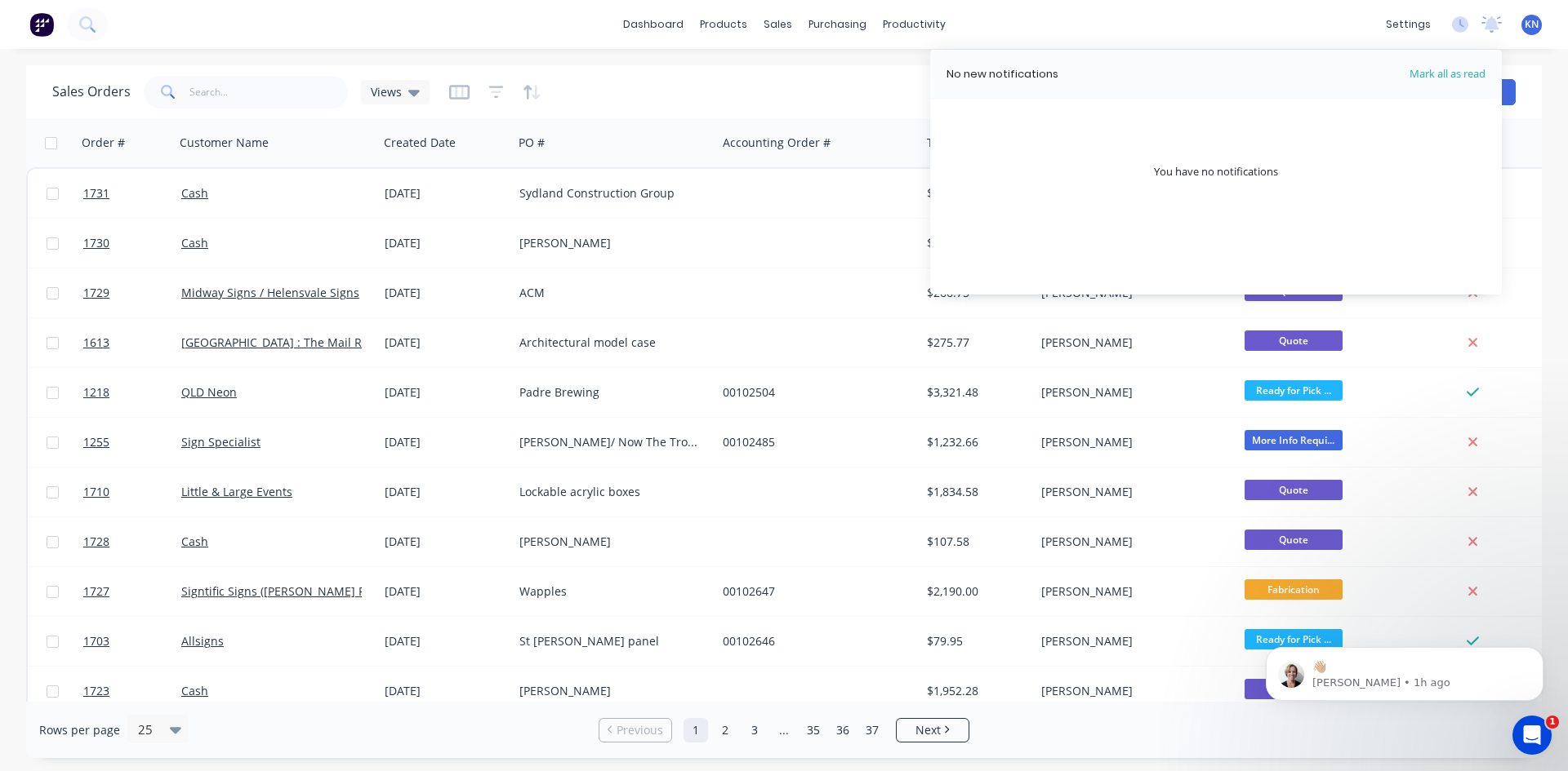
click at [1015, 18] on div "dashboard products sales purchasing productivity dashboard products Product Cat…" at bounding box center [784, 24] width 1568 height 49
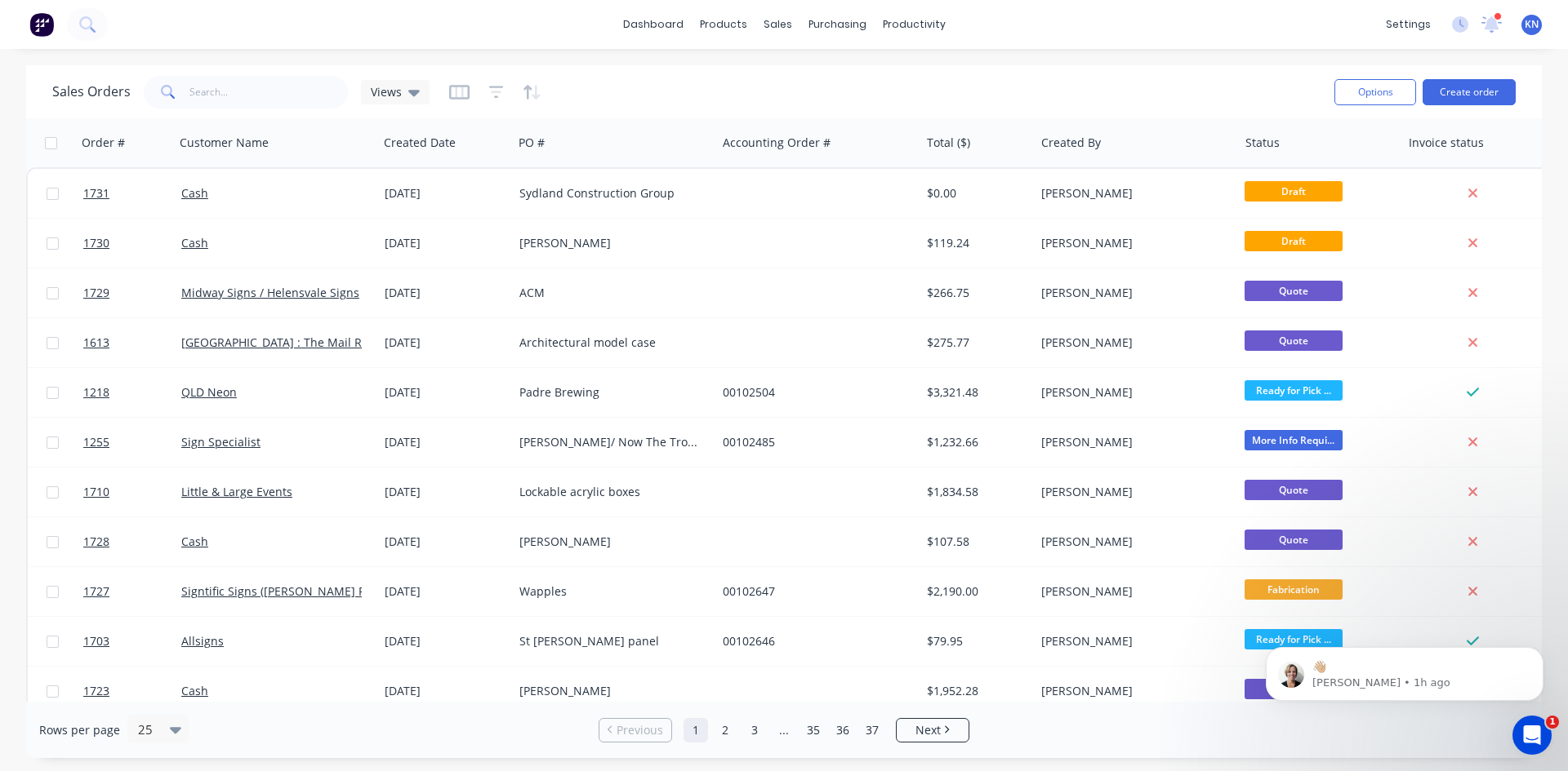
click at [1158, 16] on div "dashboard products sales purchasing productivity dashboard products Product Cat…" at bounding box center [784, 24] width 1568 height 49
click at [938, 79] on div "Workflow" at bounding box center [942, 78] width 49 height 15
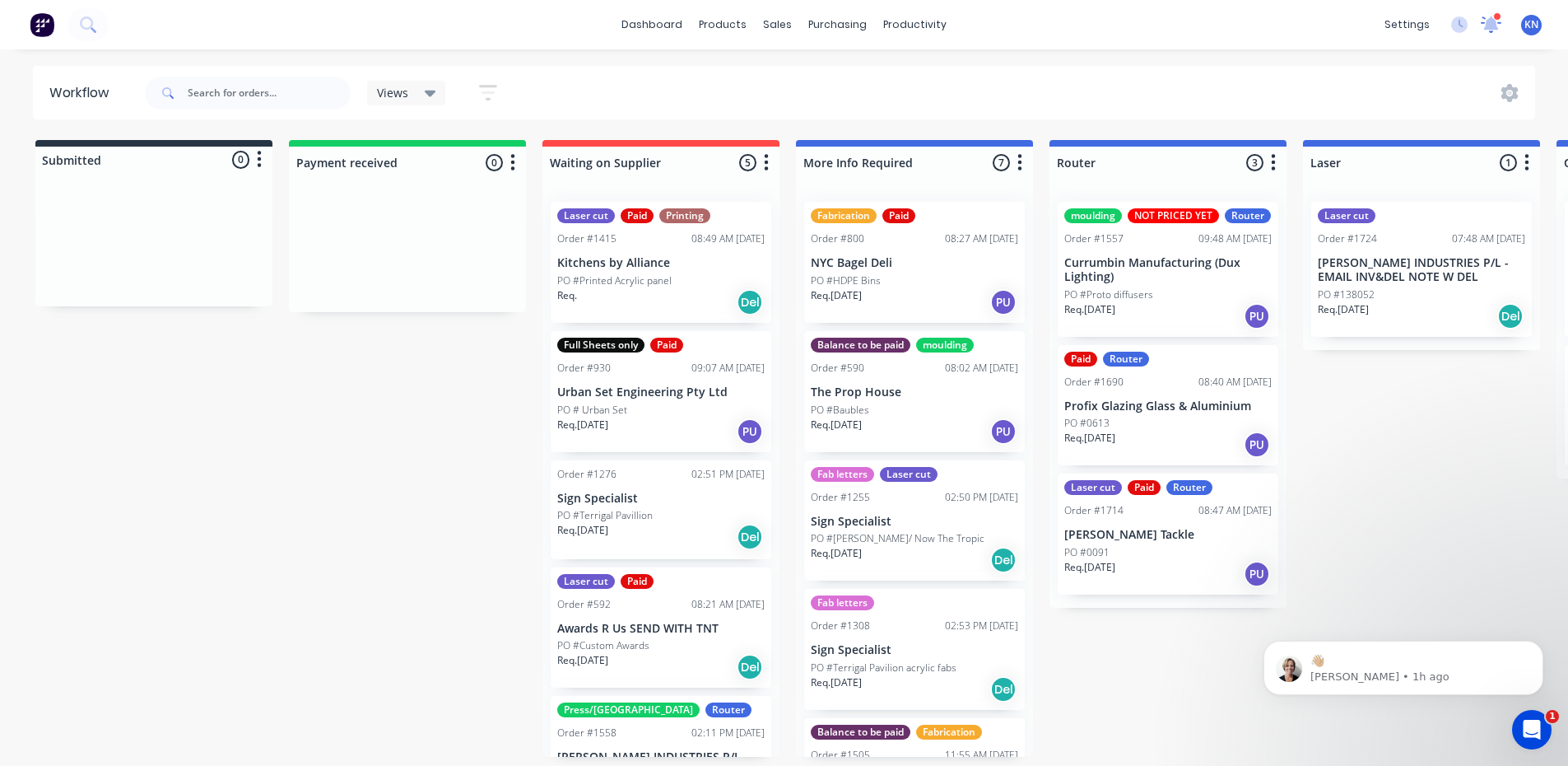
click at [1491, 26] on icon at bounding box center [1491, 23] width 15 height 14
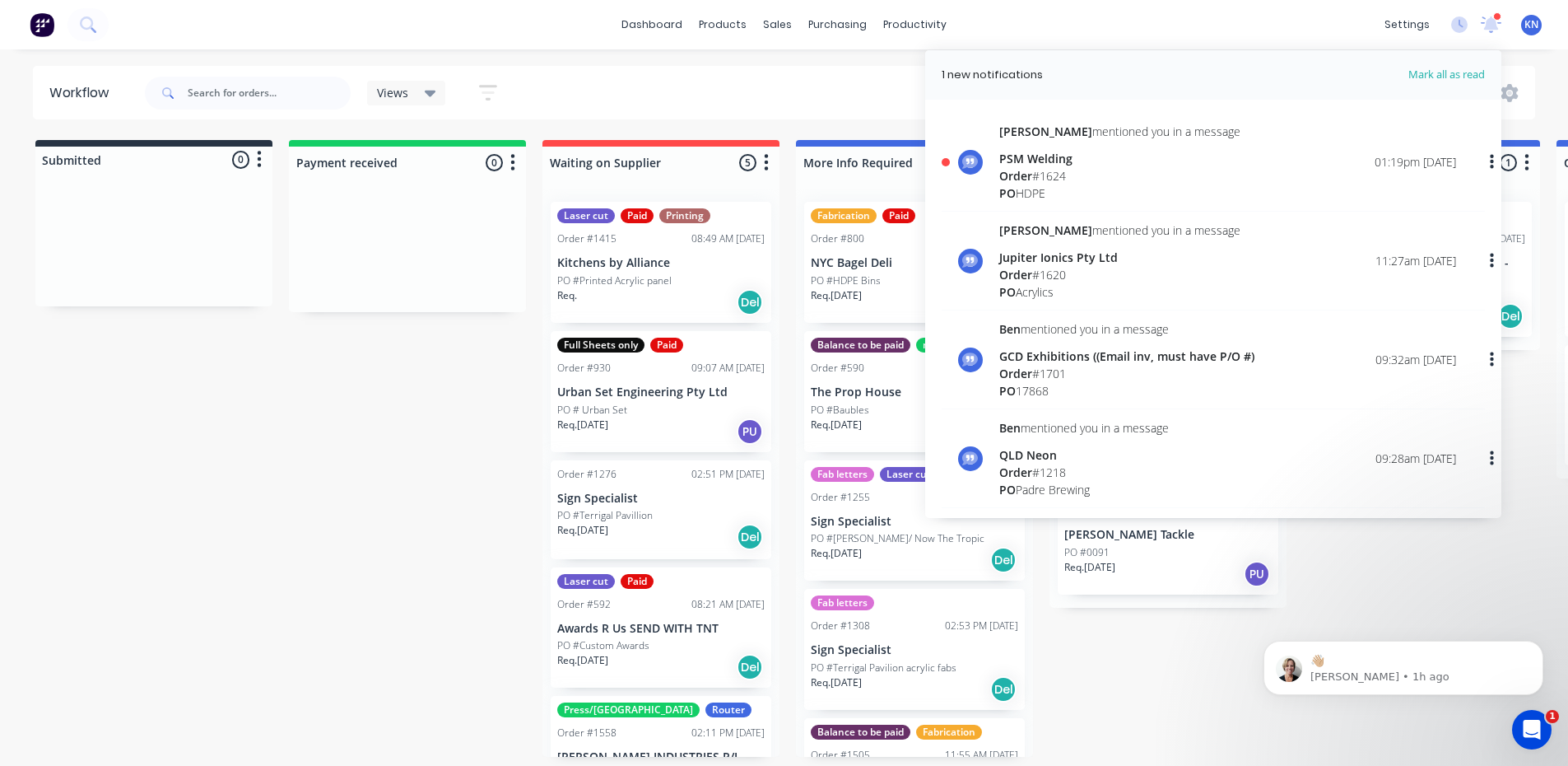
click at [1031, 170] on span "Order" at bounding box center [1015, 176] width 32 height 16
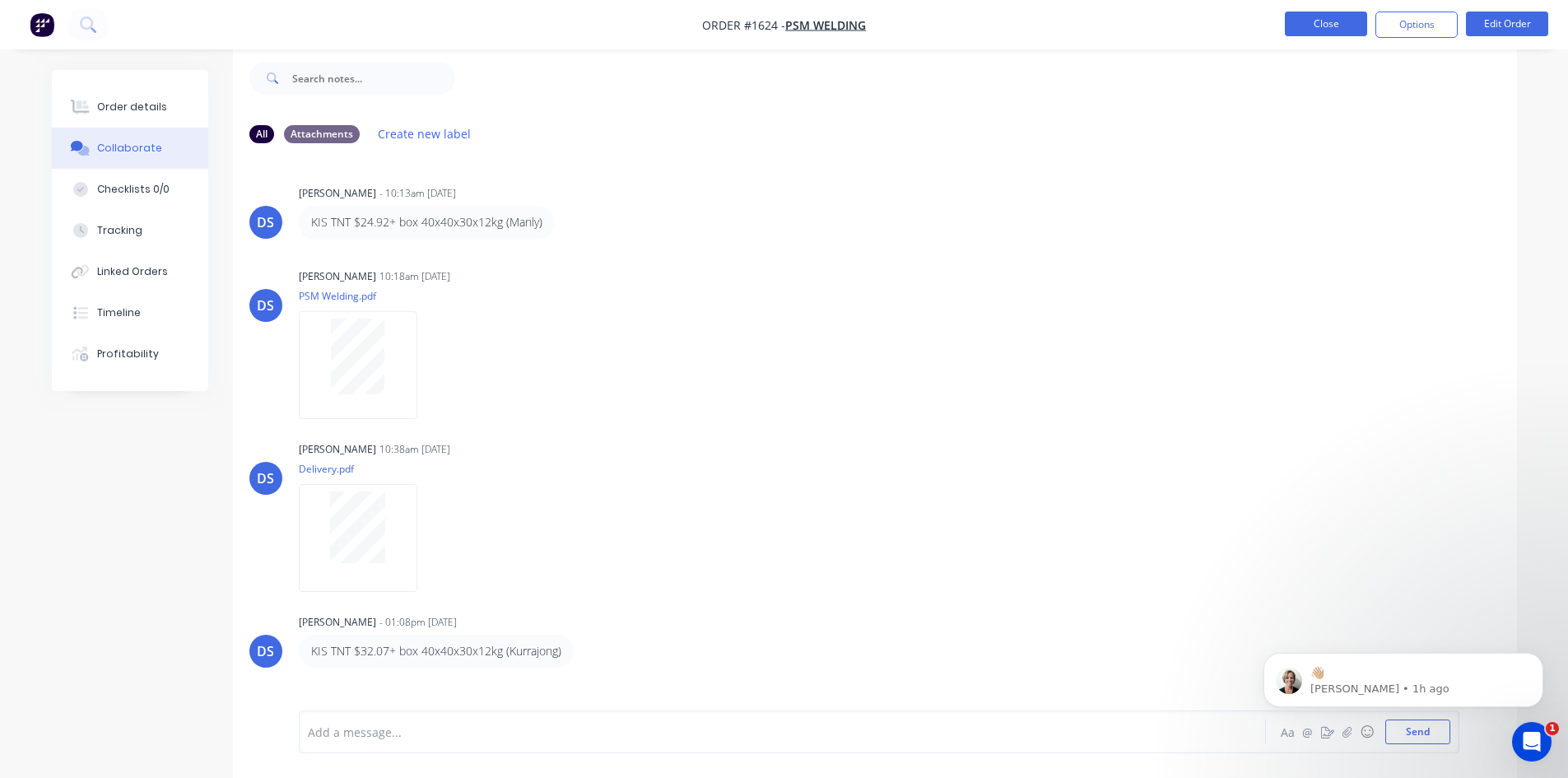
click at [1342, 23] on button "Close" at bounding box center [1327, 24] width 83 height 25
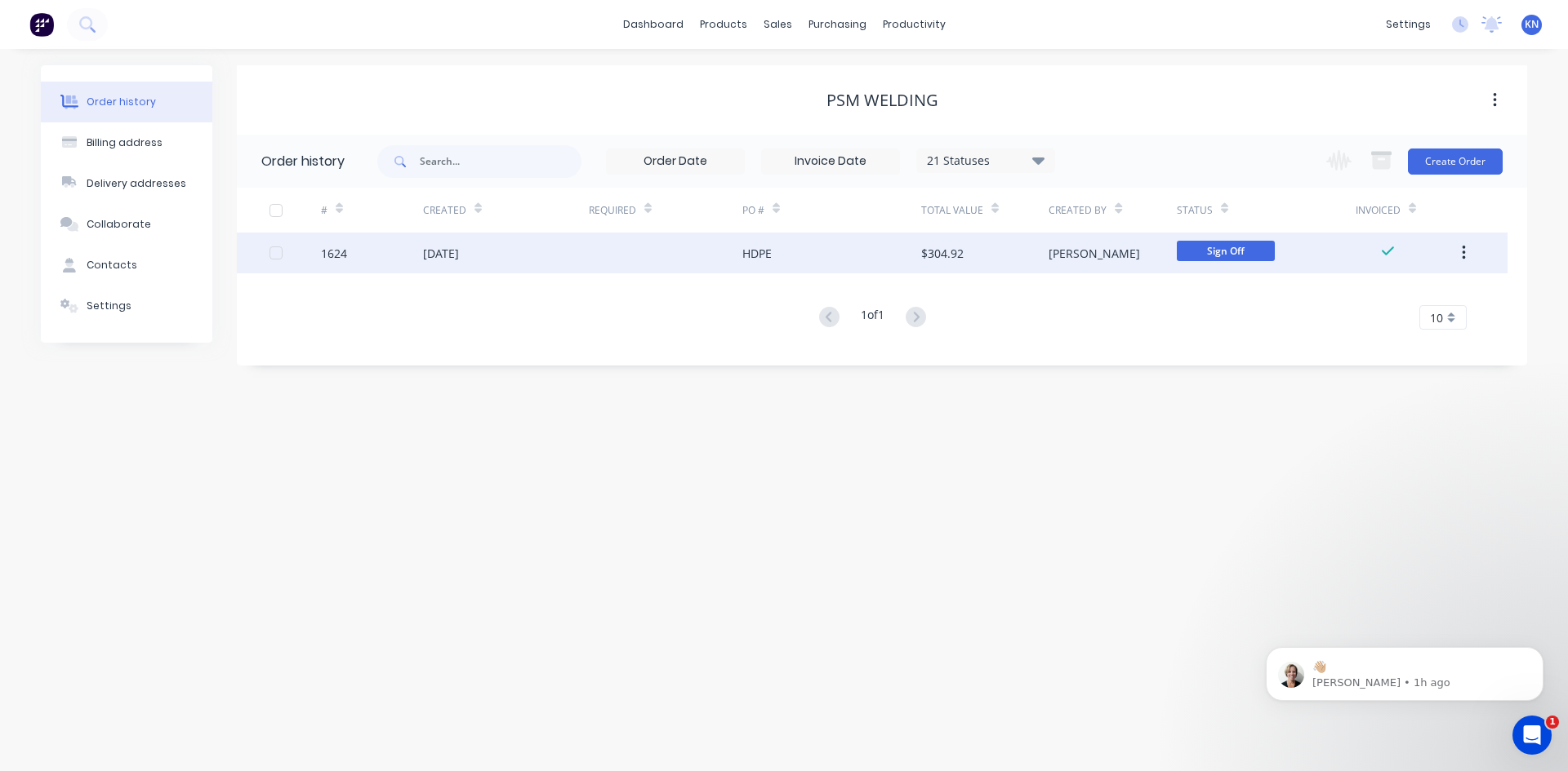
click at [539, 258] on div "[DATE]" at bounding box center [506, 253] width 166 height 41
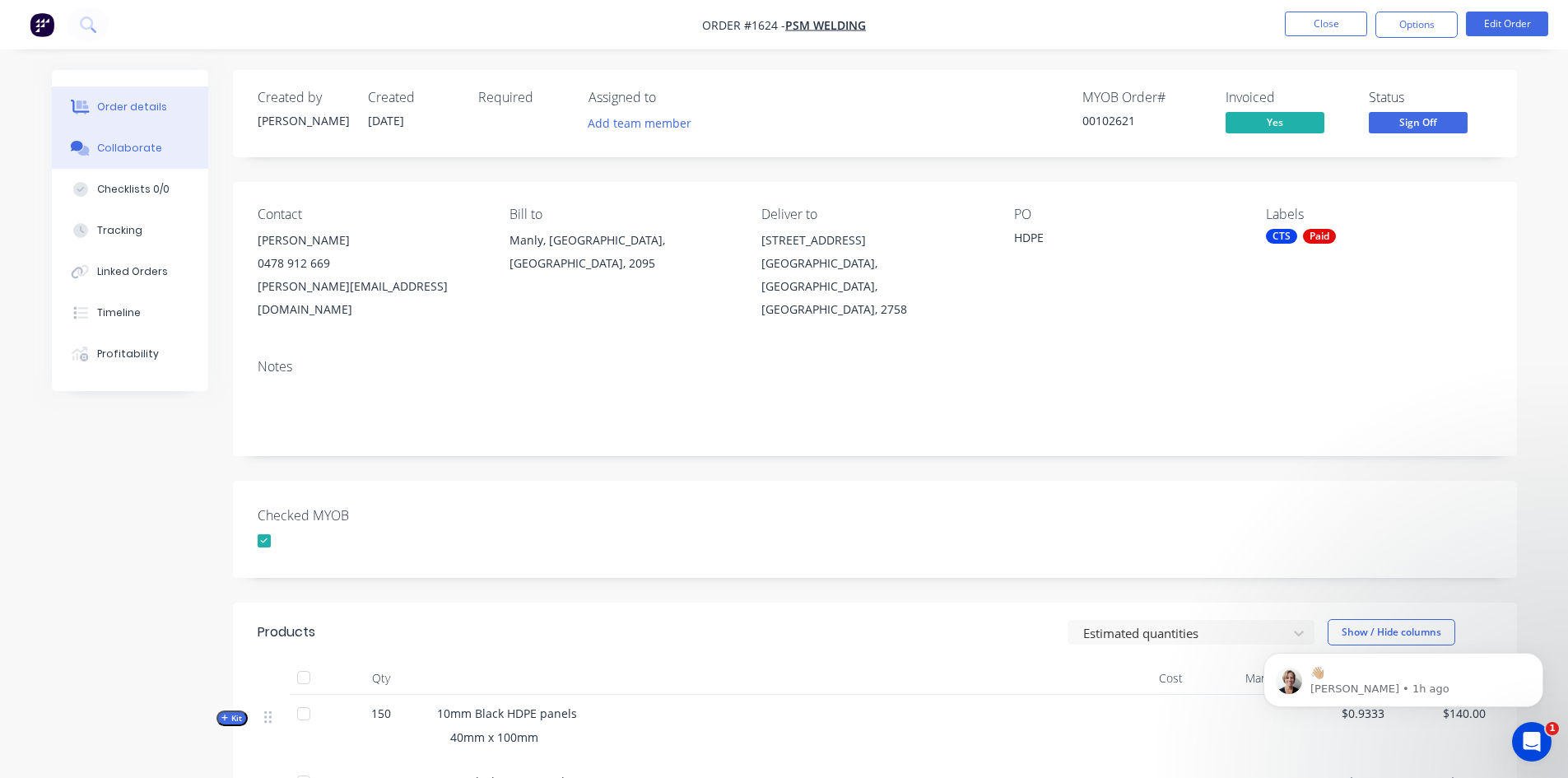
click at [167, 150] on button "Collaborate" at bounding box center [130, 149] width 157 height 41
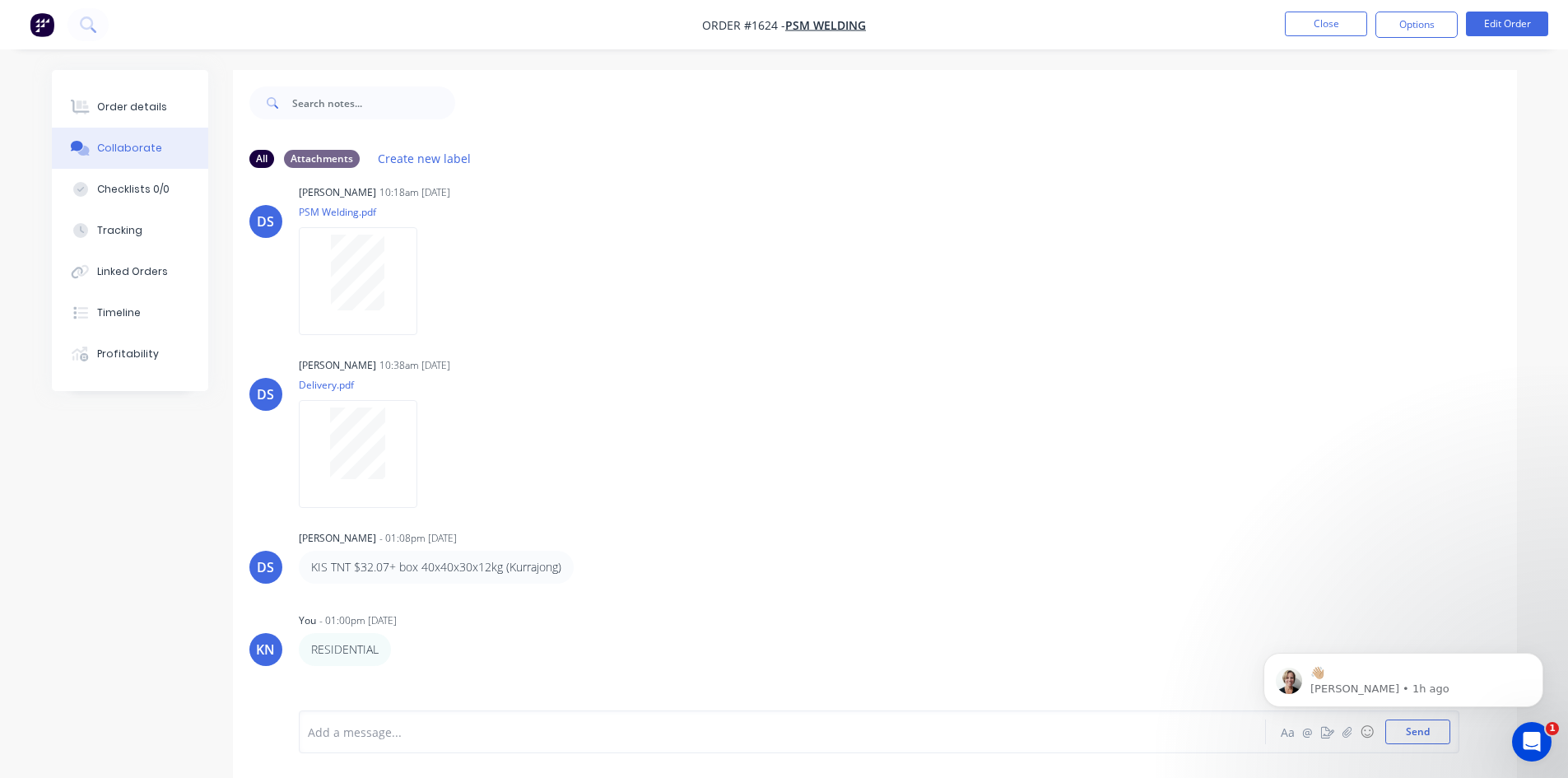
scroll to position [147, 0]
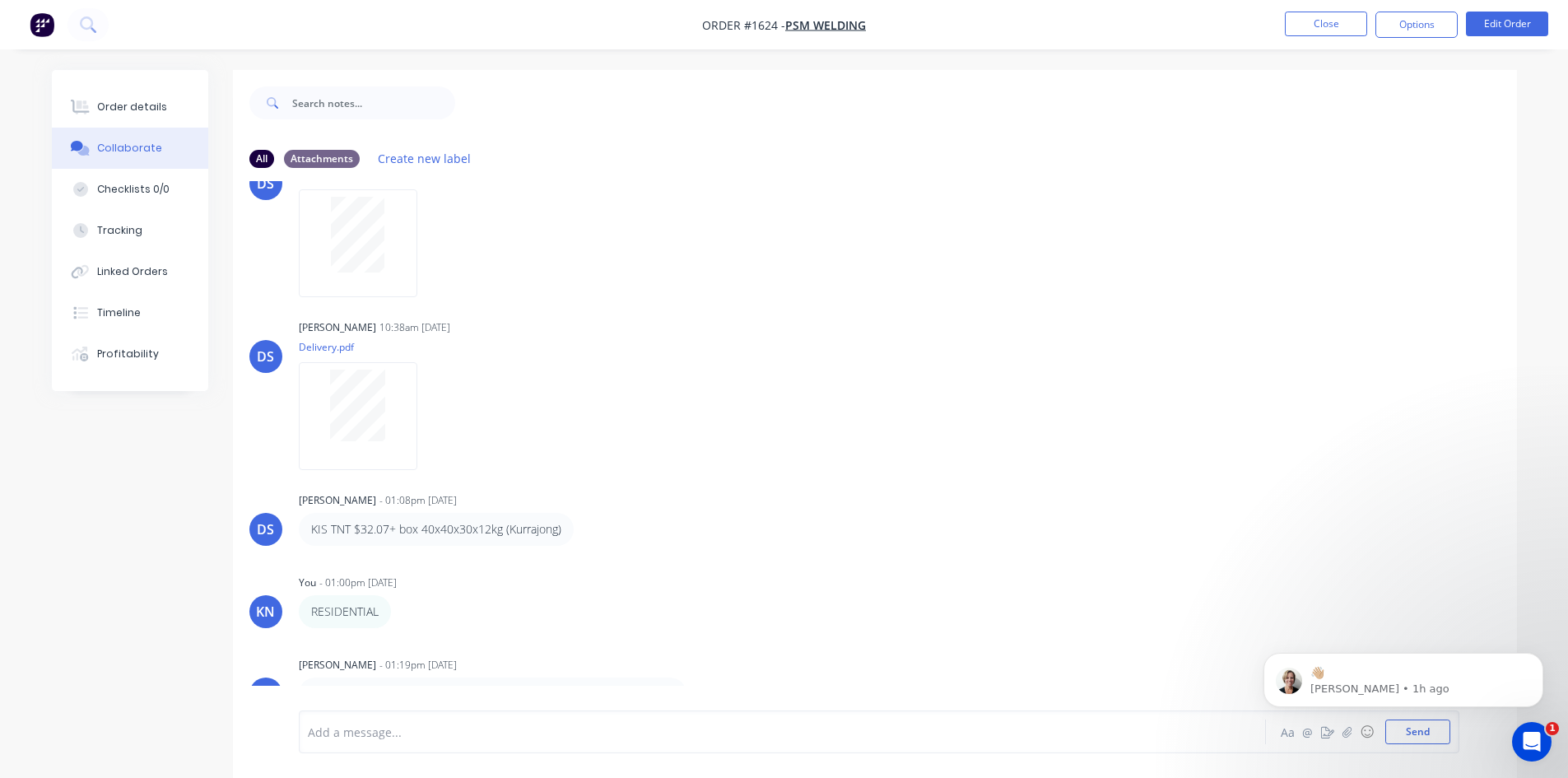
click at [349, 739] on div at bounding box center [737, 733] width 856 height 18
click at [1403, 732] on html "👋🏼 [PERSON_NAME] • 1h ago" at bounding box center [1404, 676] width 330 height 115
click at [1414, 722] on body "👋🏼 [PERSON_NAME] • 1h ago" at bounding box center [1403, 677] width 316 height 102
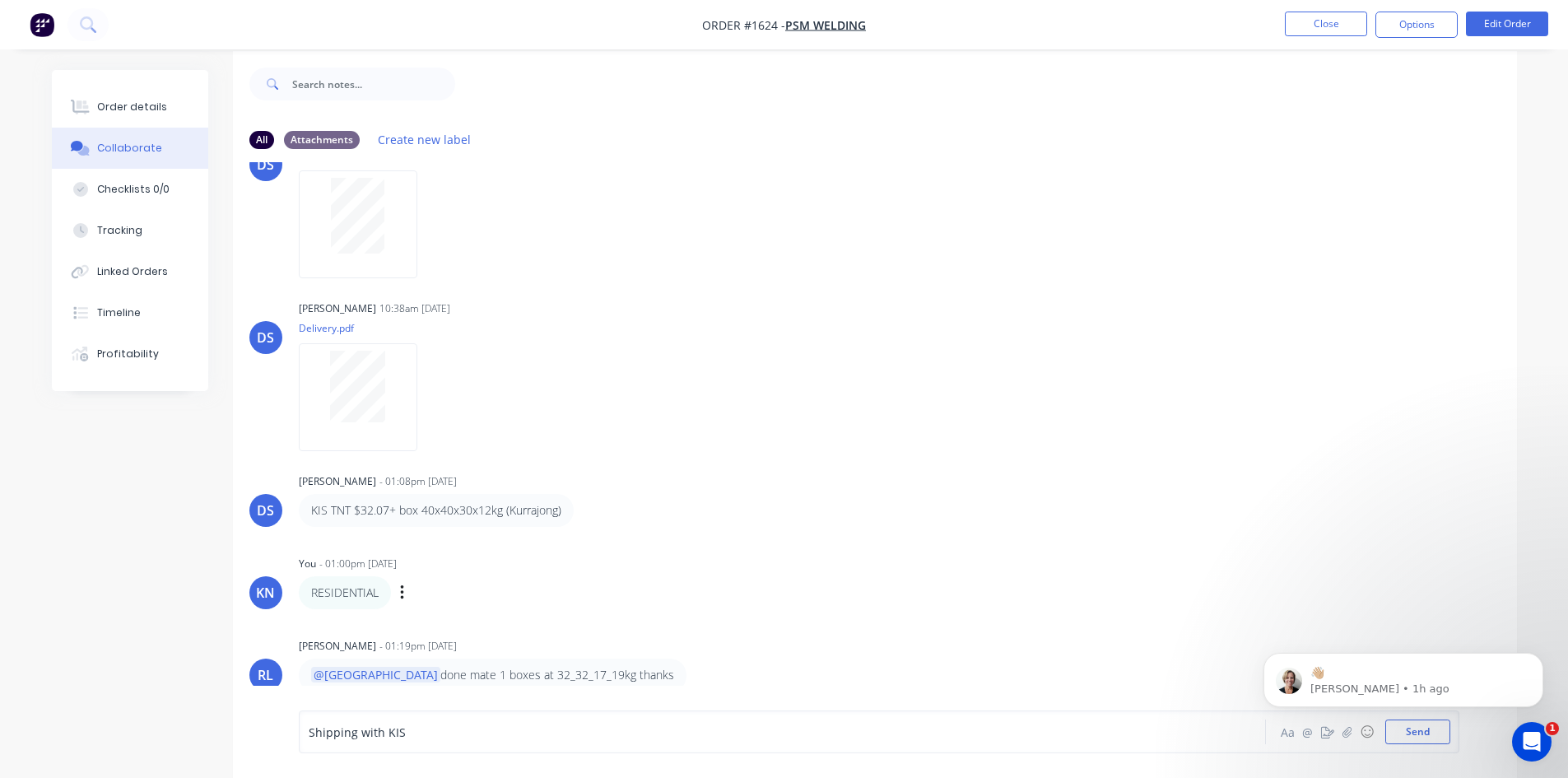
scroll to position [25, 0]
click at [1402, 730] on html "👋🏼 [PERSON_NAME] • 1h ago" at bounding box center [1404, 676] width 330 height 115
click at [1411, 734] on button "Send" at bounding box center [1418, 732] width 65 height 25
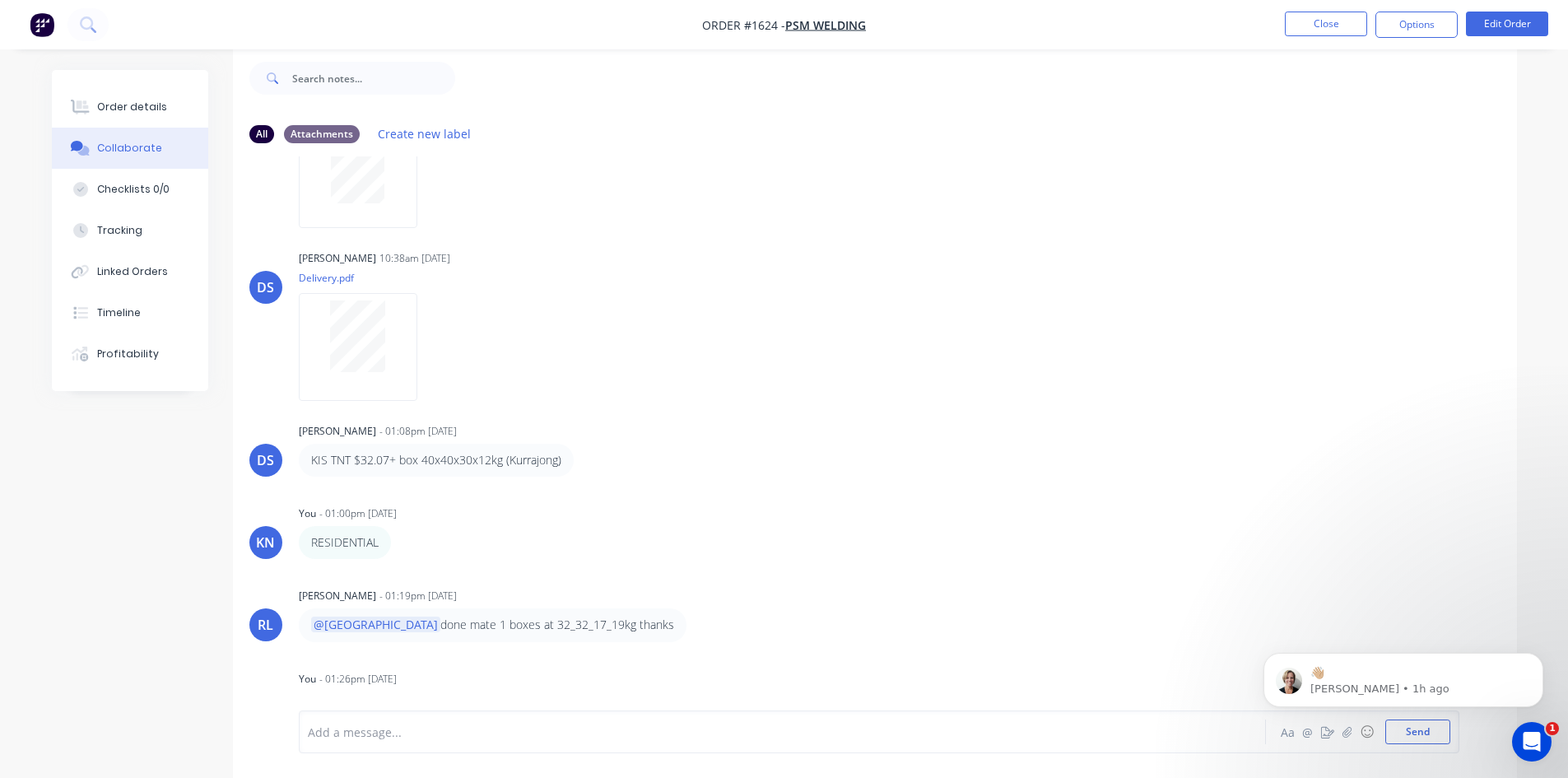
scroll to position [228, 0]
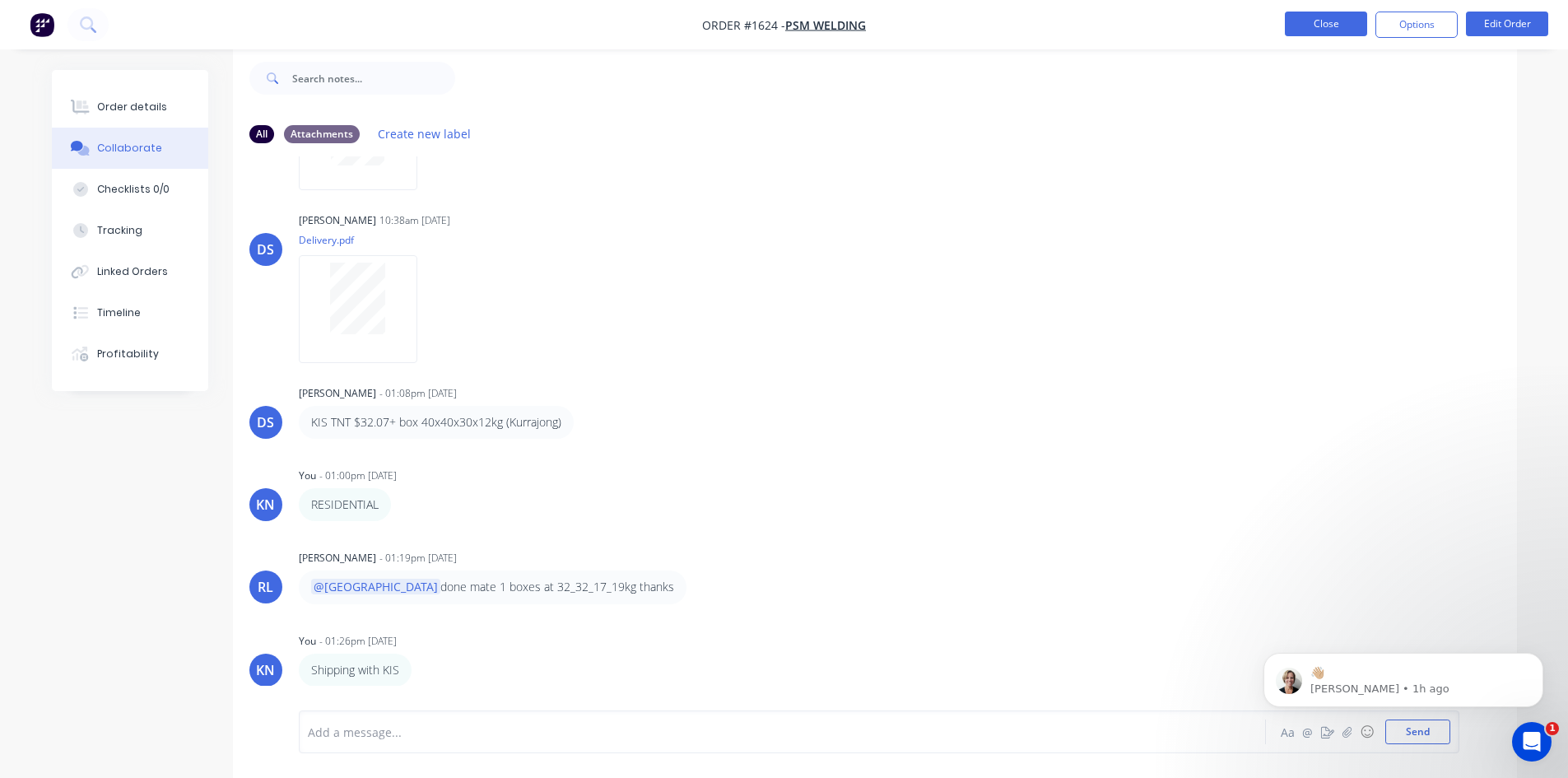
click at [1339, 23] on button "Close" at bounding box center [1327, 24] width 83 height 25
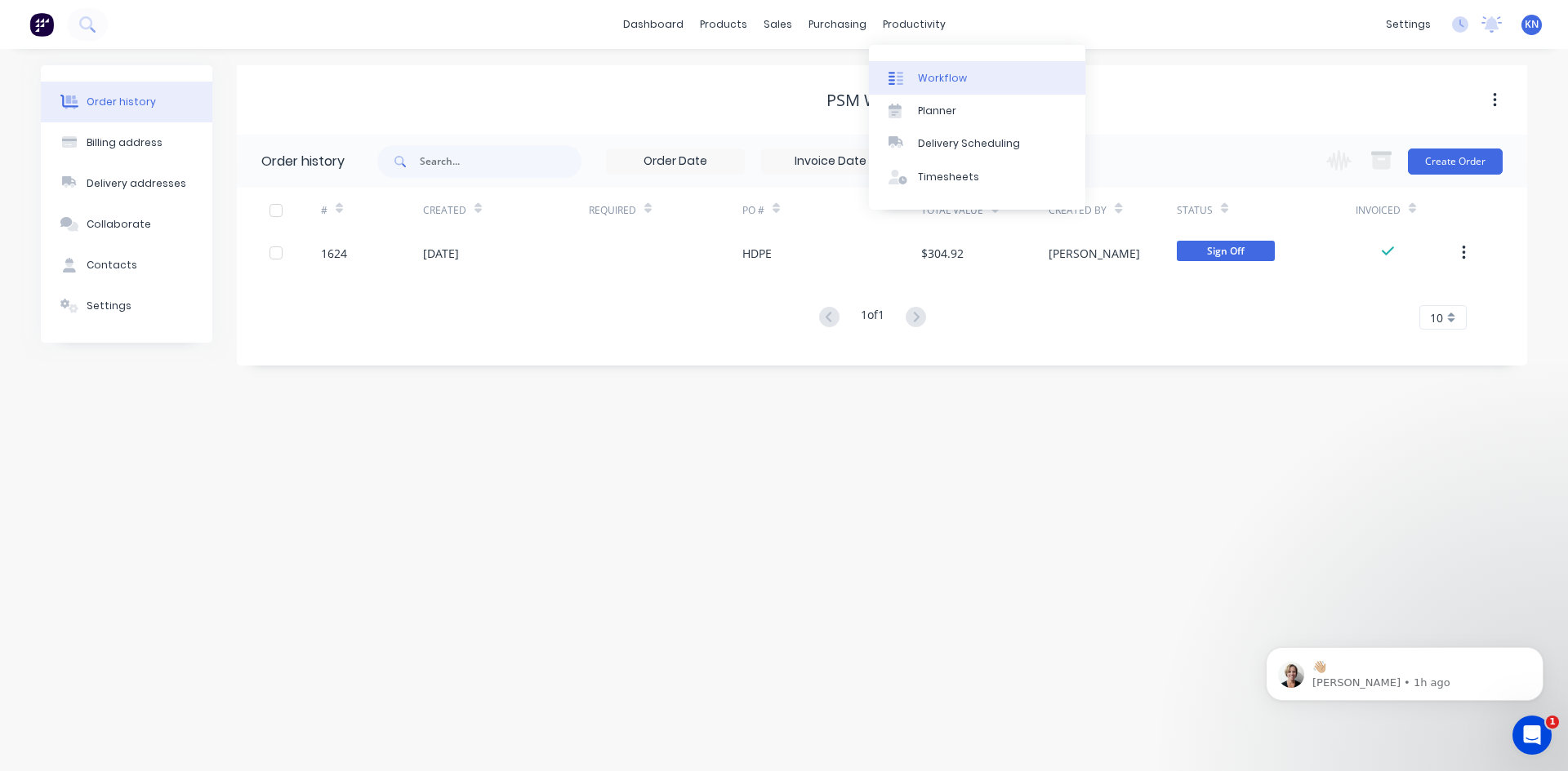
click at [926, 76] on div "Workflow" at bounding box center [942, 78] width 49 height 15
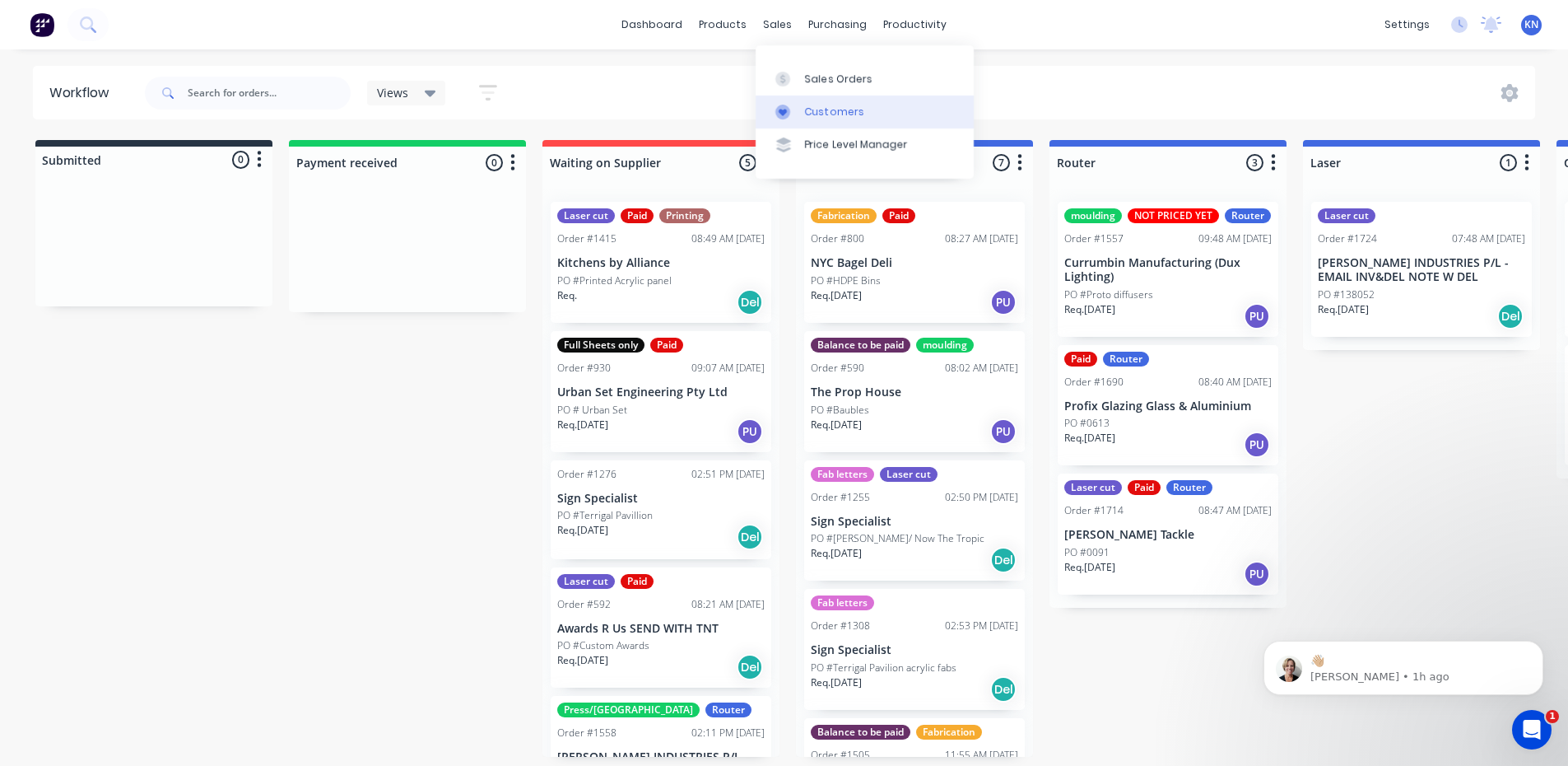
click at [850, 105] on div "Customers" at bounding box center [835, 111] width 59 height 15
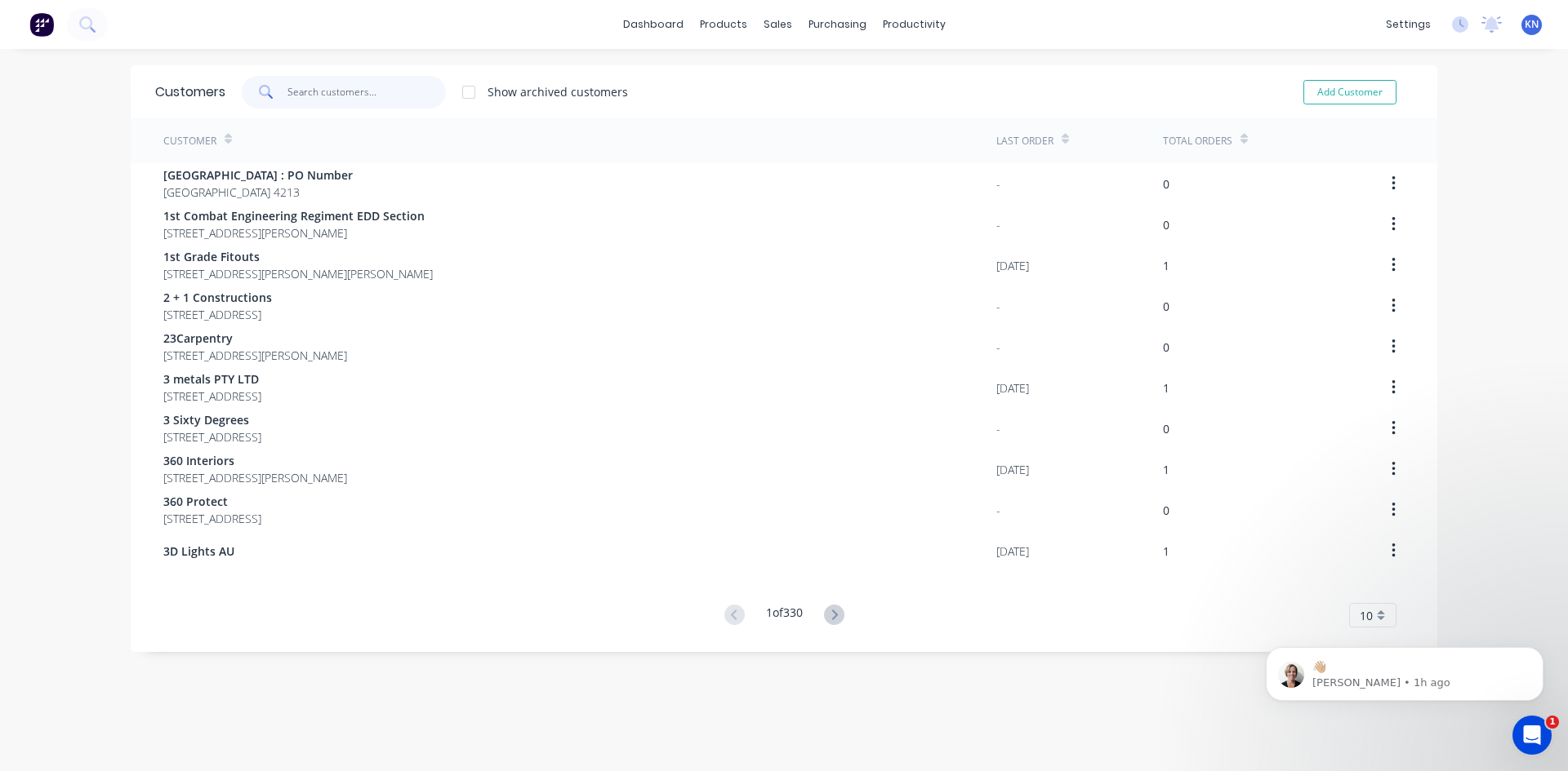
click at [330, 99] on input "text" at bounding box center [366, 92] width 159 height 32
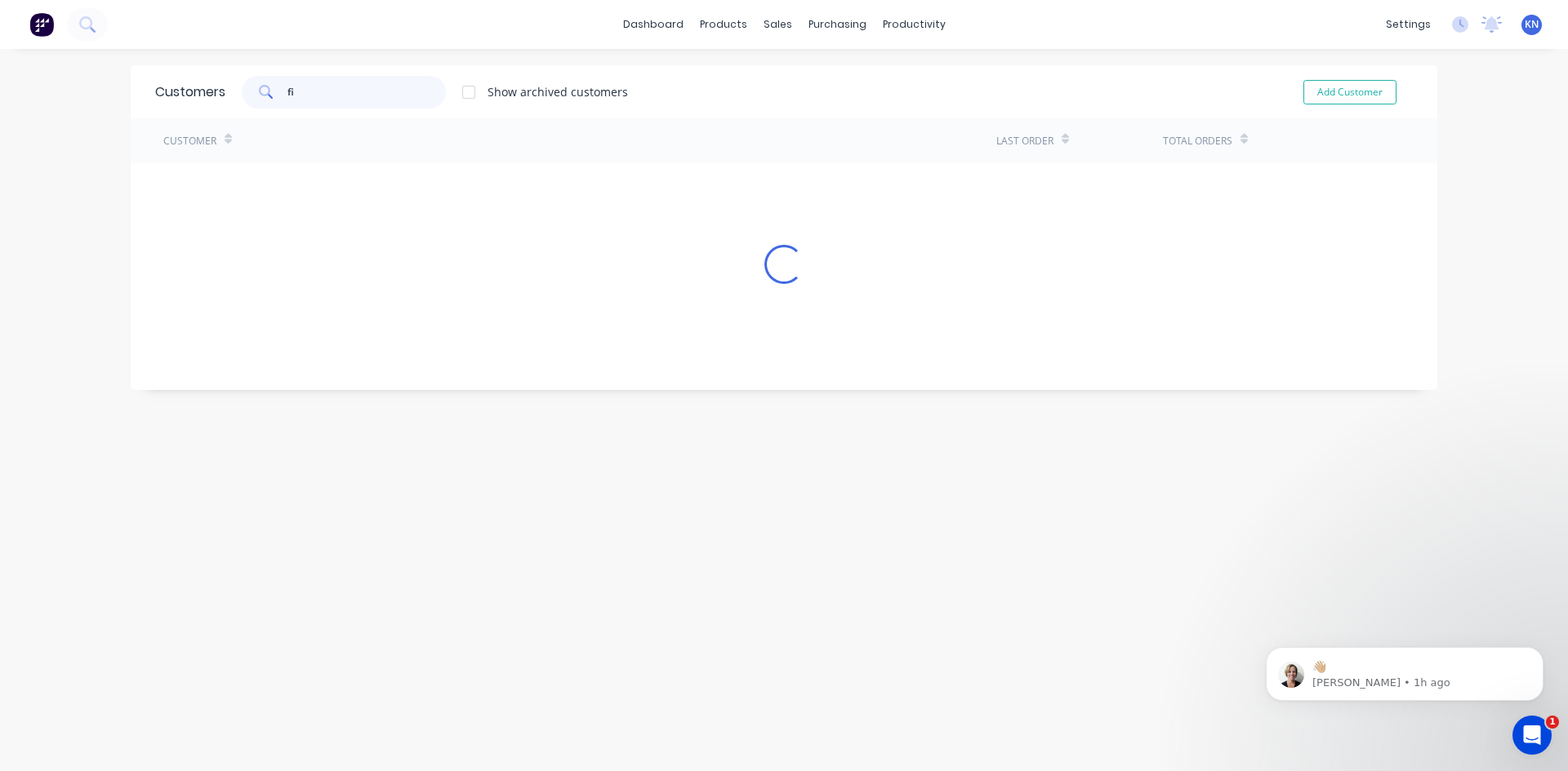
type input "f"
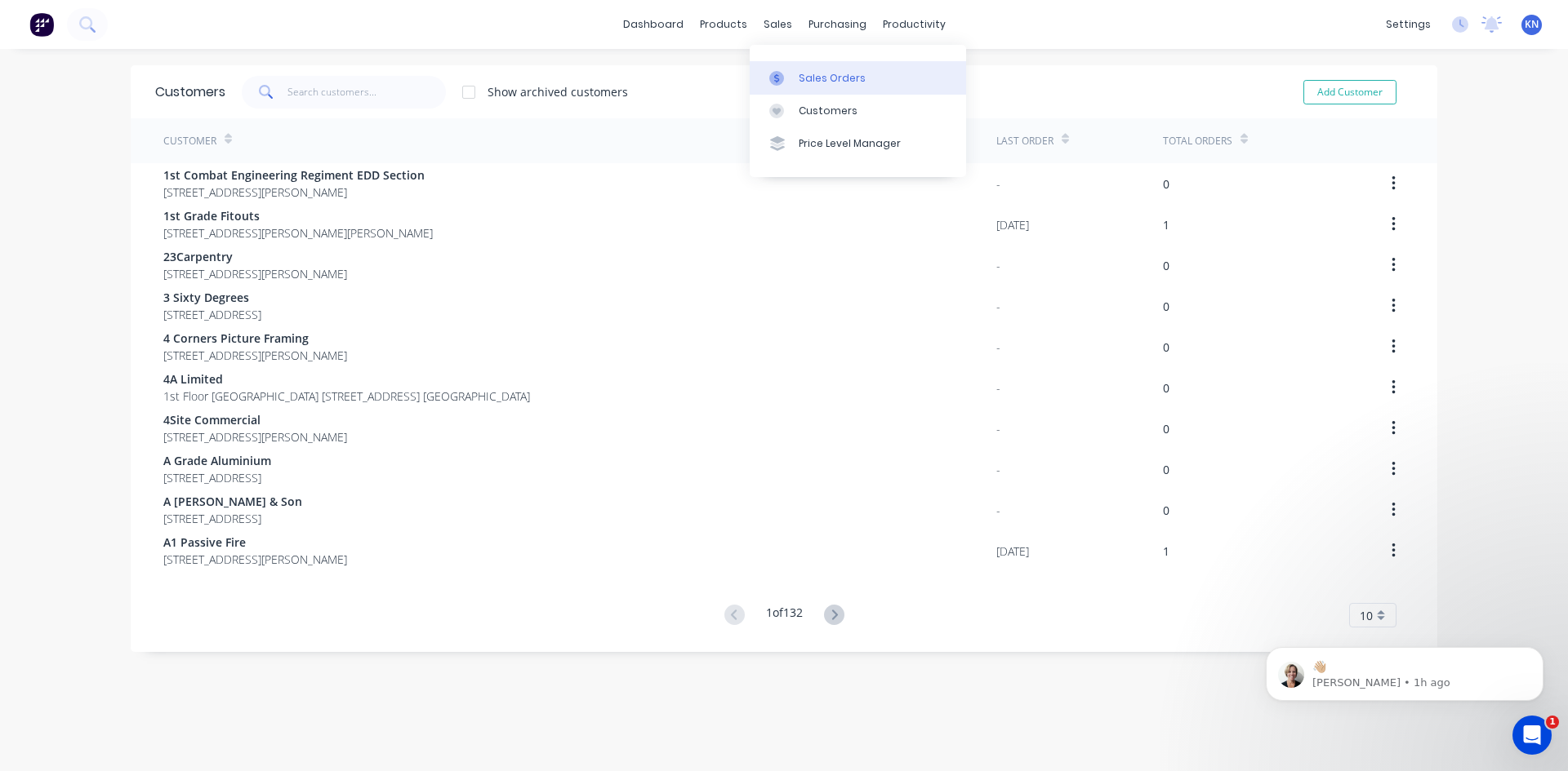
click at [806, 77] on div "Sales Orders" at bounding box center [832, 78] width 67 height 15
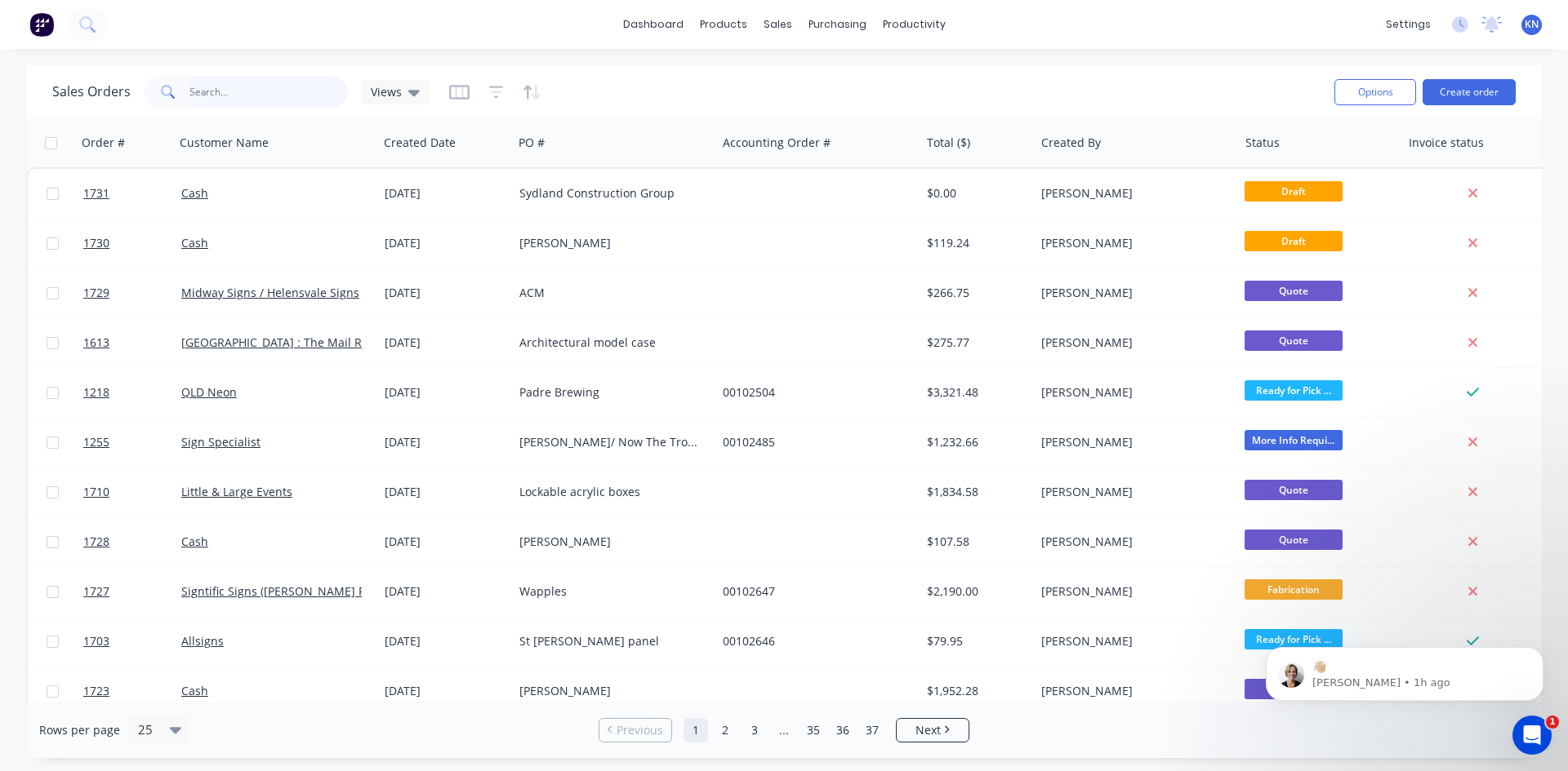
click at [235, 93] on input "text" at bounding box center [268, 92] width 159 height 32
click at [306, 83] on input "text" at bounding box center [268, 92] width 159 height 32
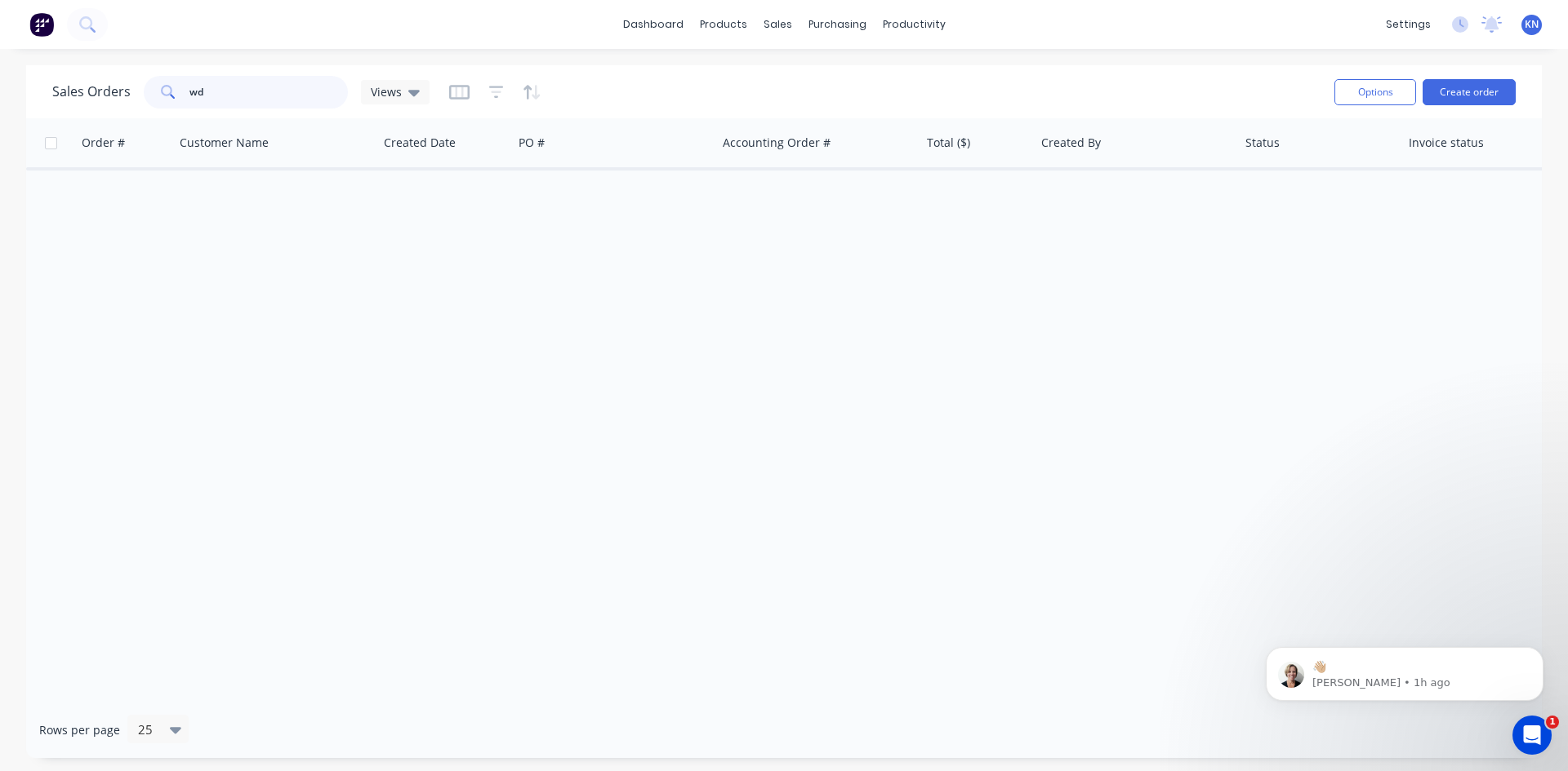
type input "w"
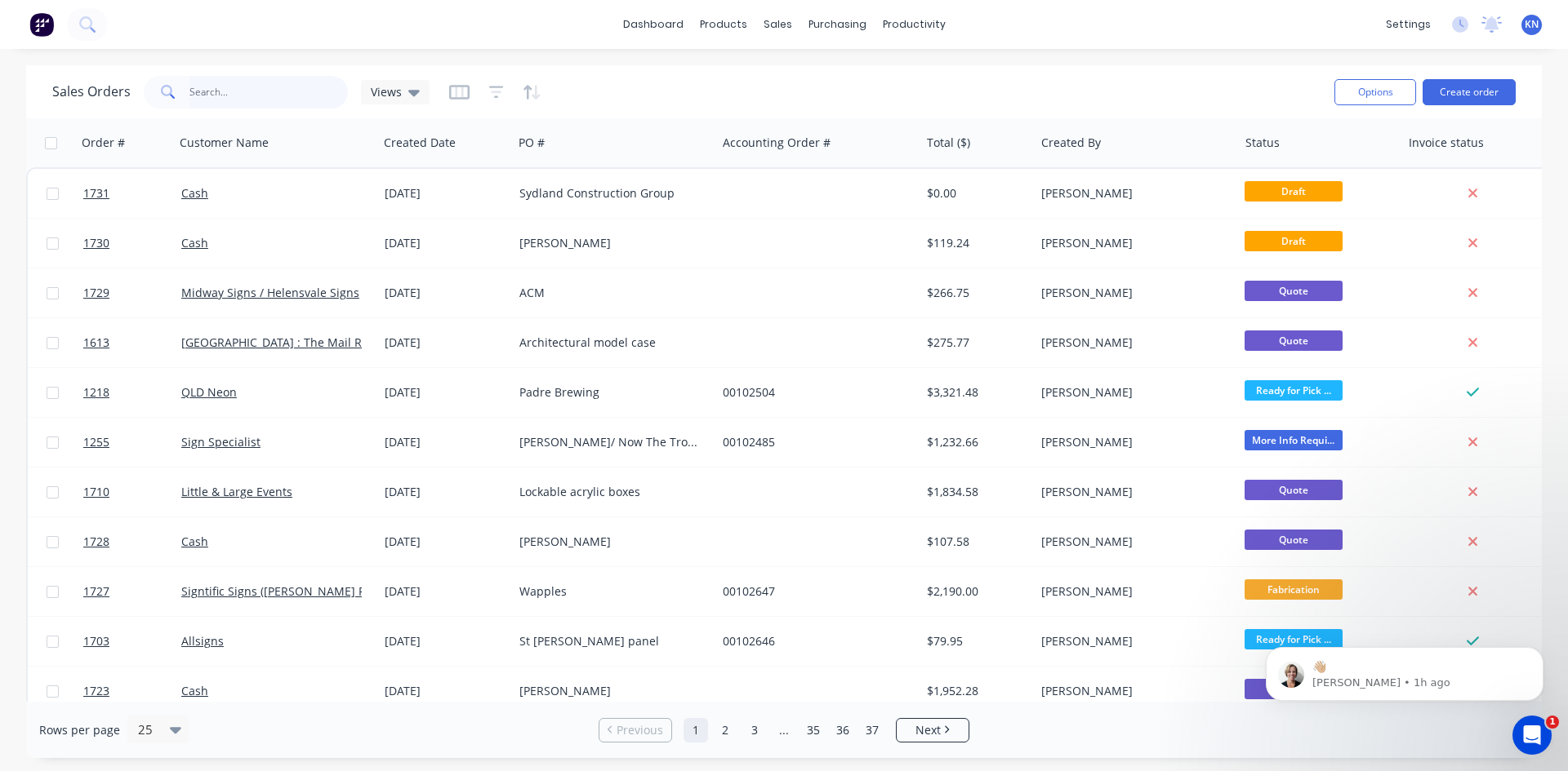
click at [258, 96] on input "text" at bounding box center [268, 92] width 159 height 32
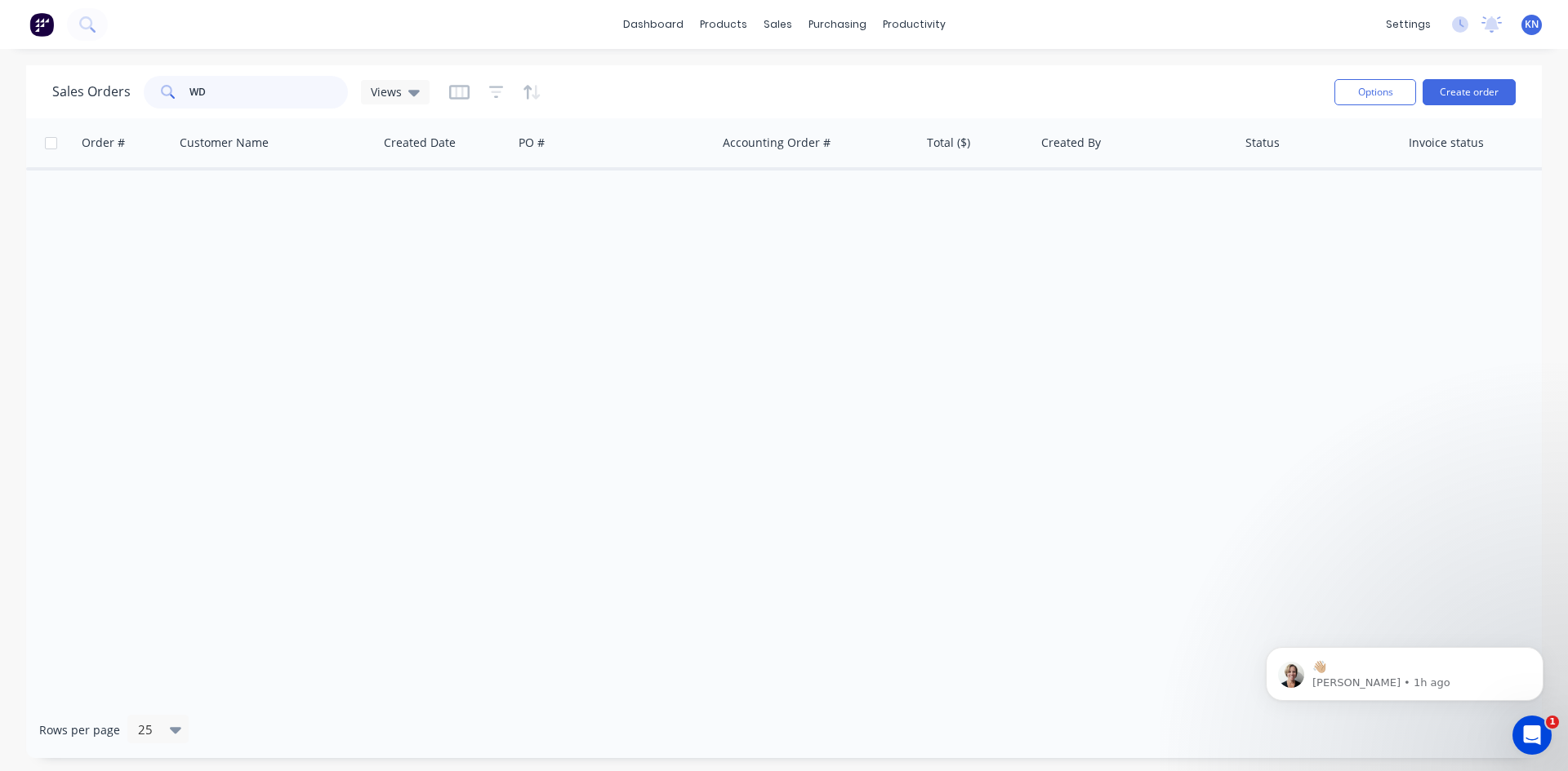
type input "W"
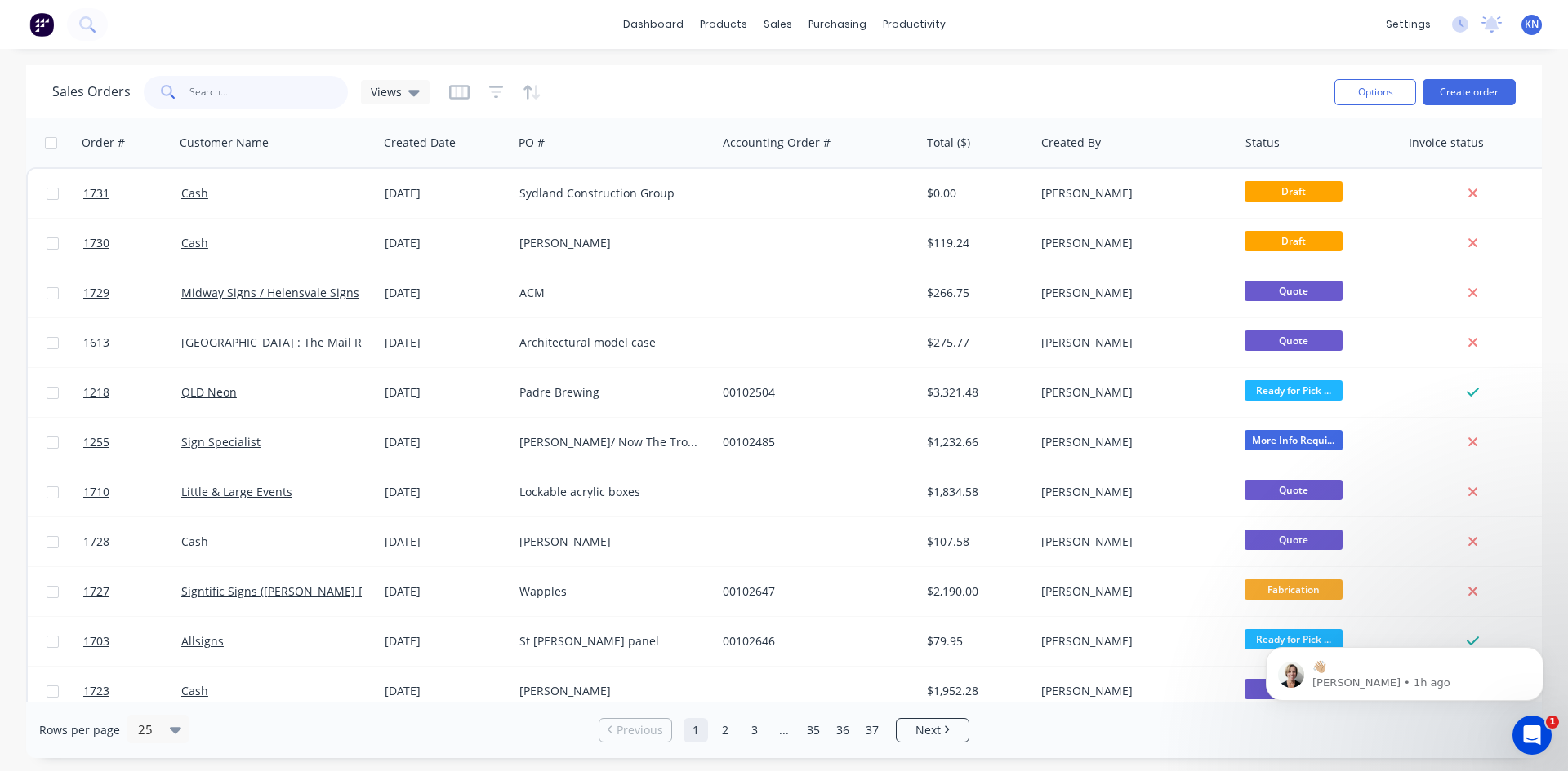
click at [242, 97] on input "text" at bounding box center [268, 92] width 159 height 32
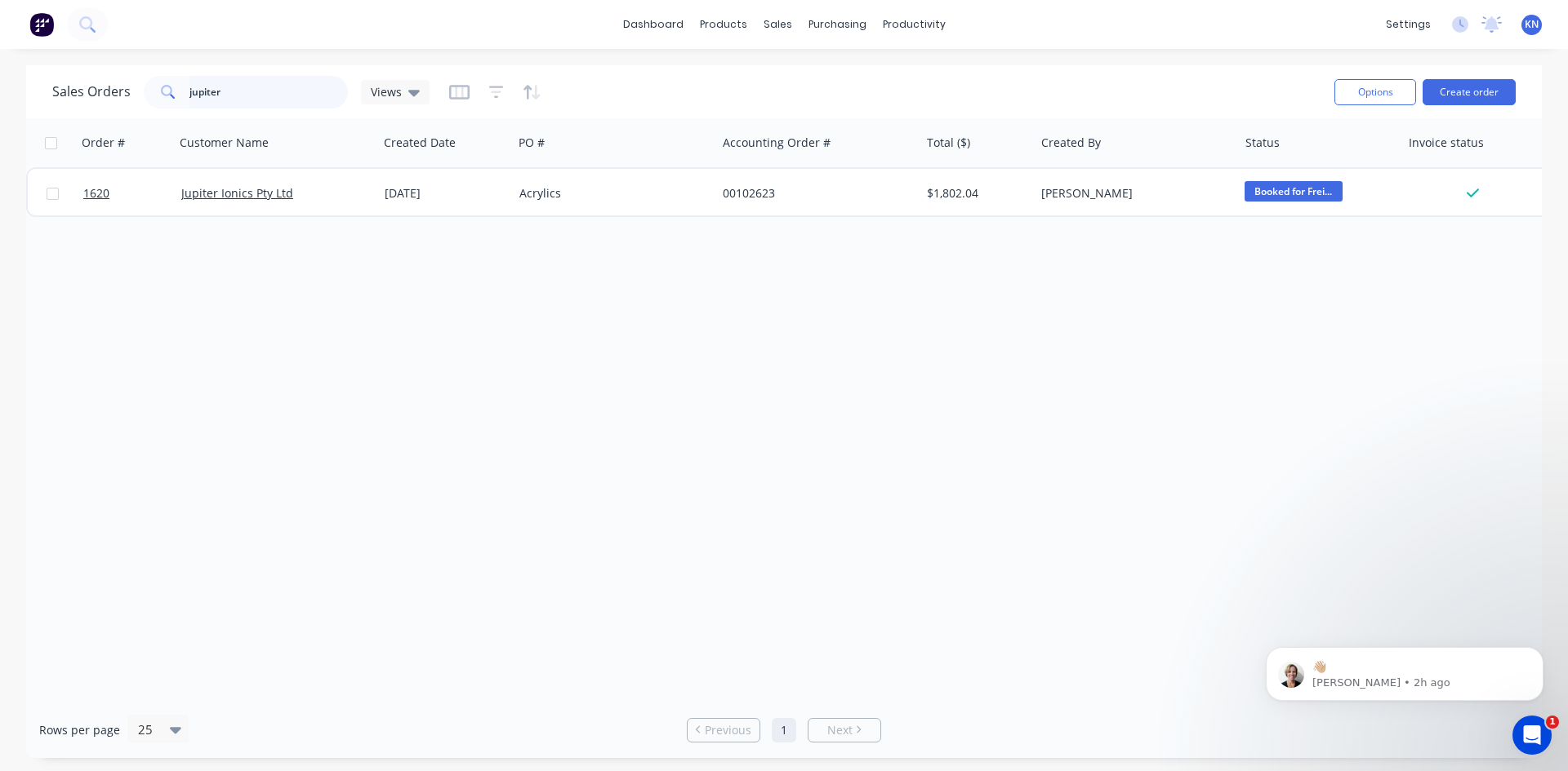
click at [240, 89] on input "jupiter" at bounding box center [268, 92] width 159 height 32
type input "j"
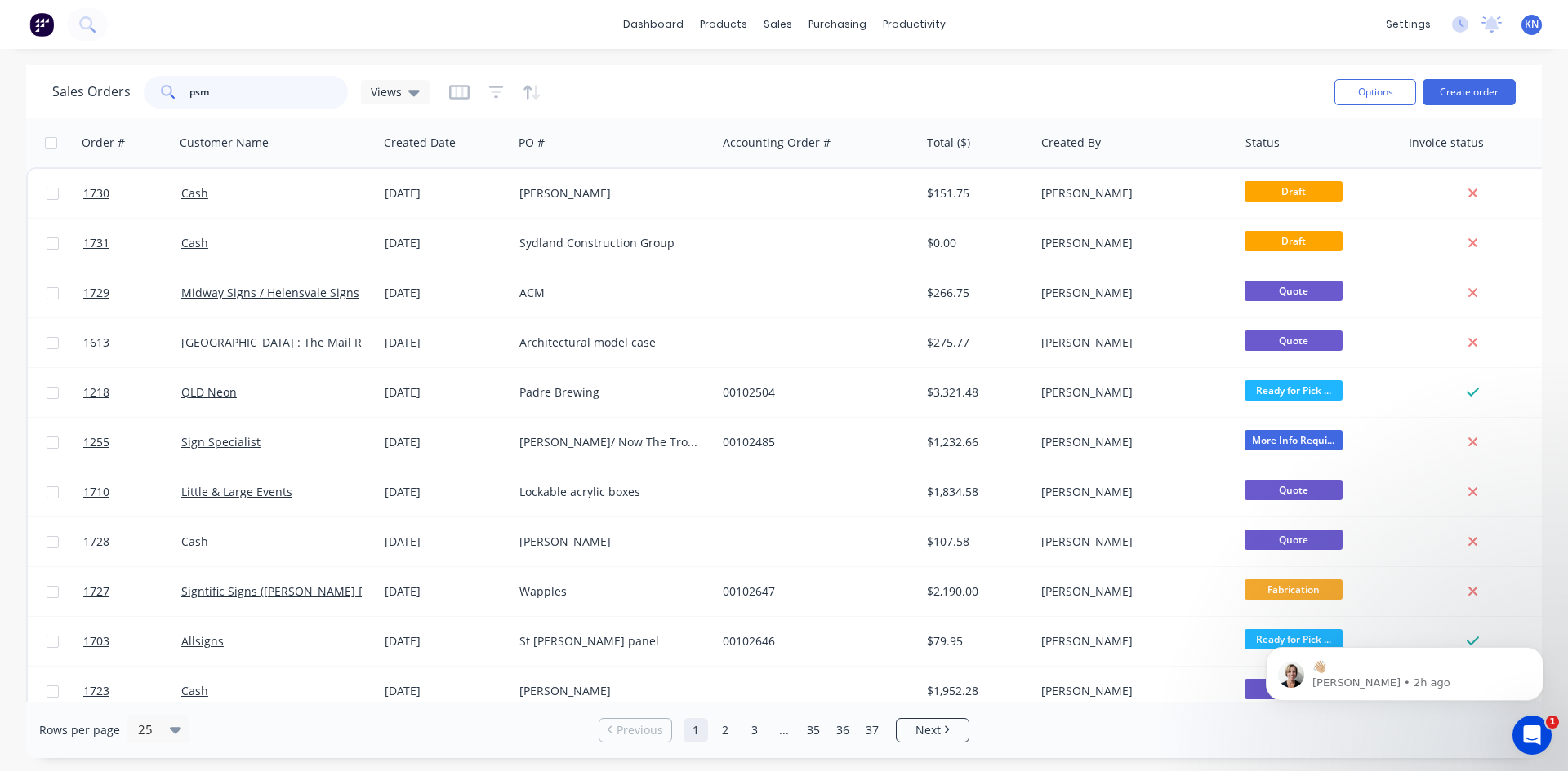
type input "psm"
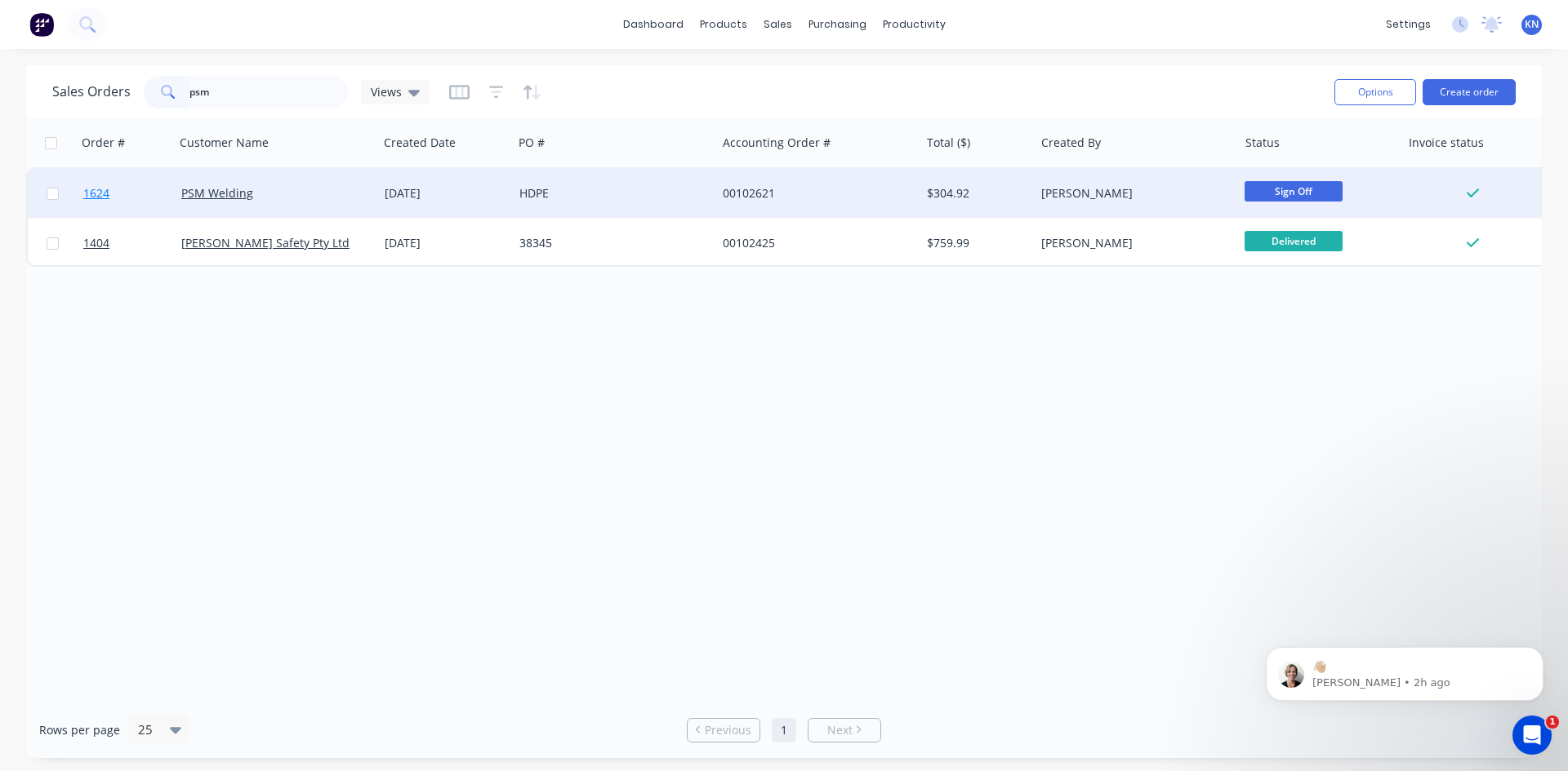
click at [127, 192] on link "1624" at bounding box center [132, 193] width 98 height 49
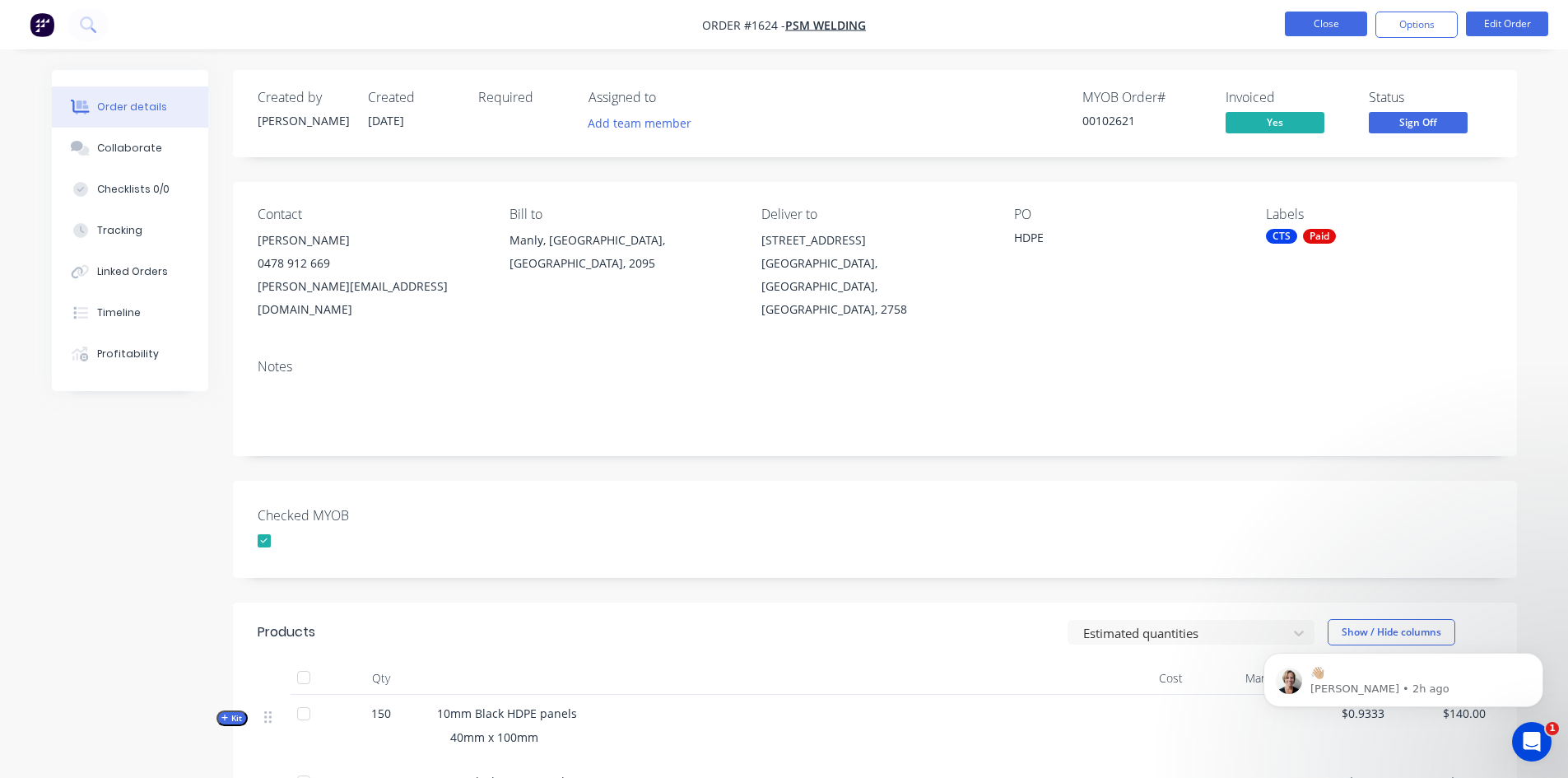
click at [1306, 13] on button "Close" at bounding box center [1327, 24] width 83 height 25
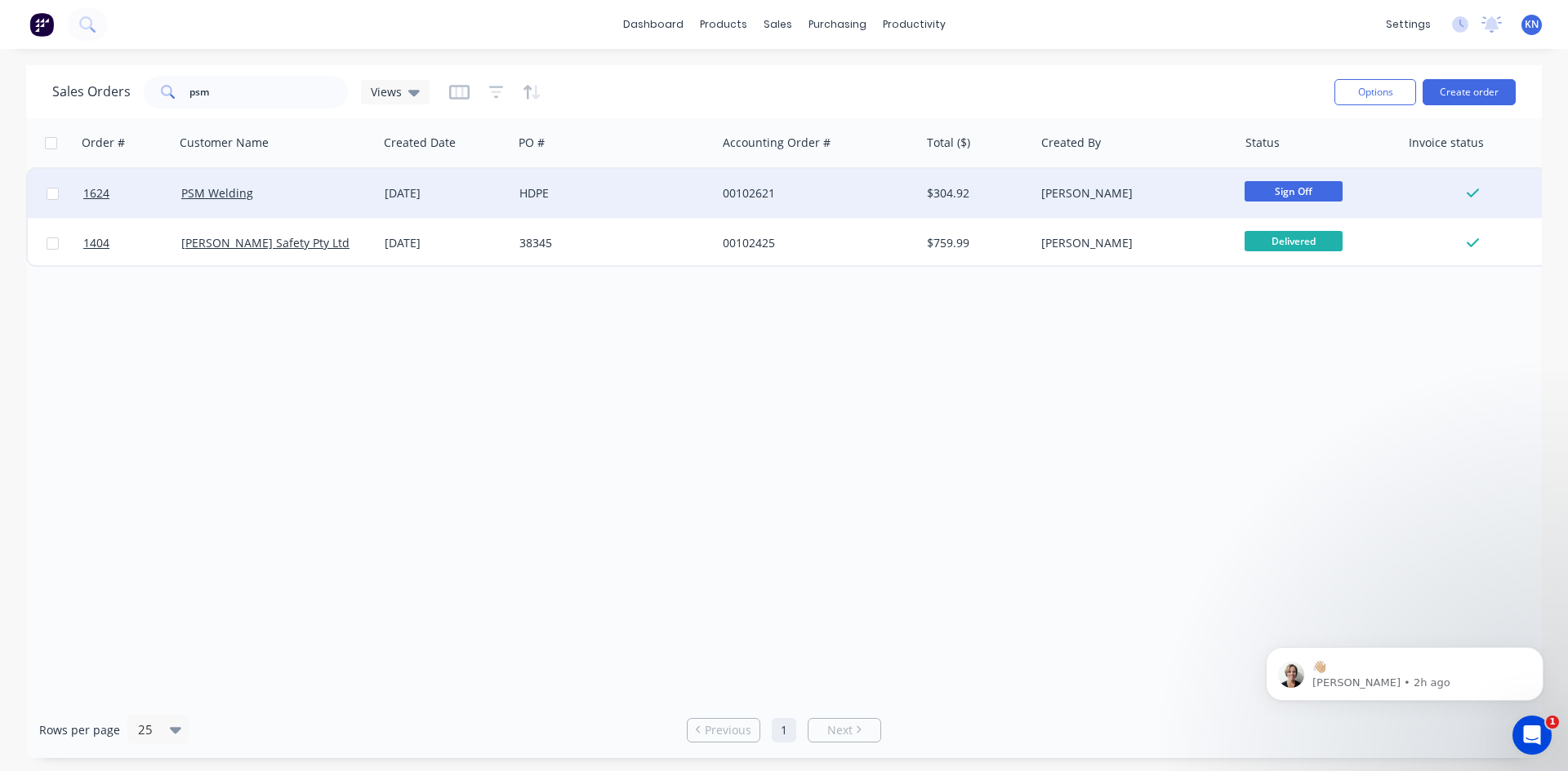
click at [1309, 187] on span "Sign Off" at bounding box center [1294, 191] width 98 height 20
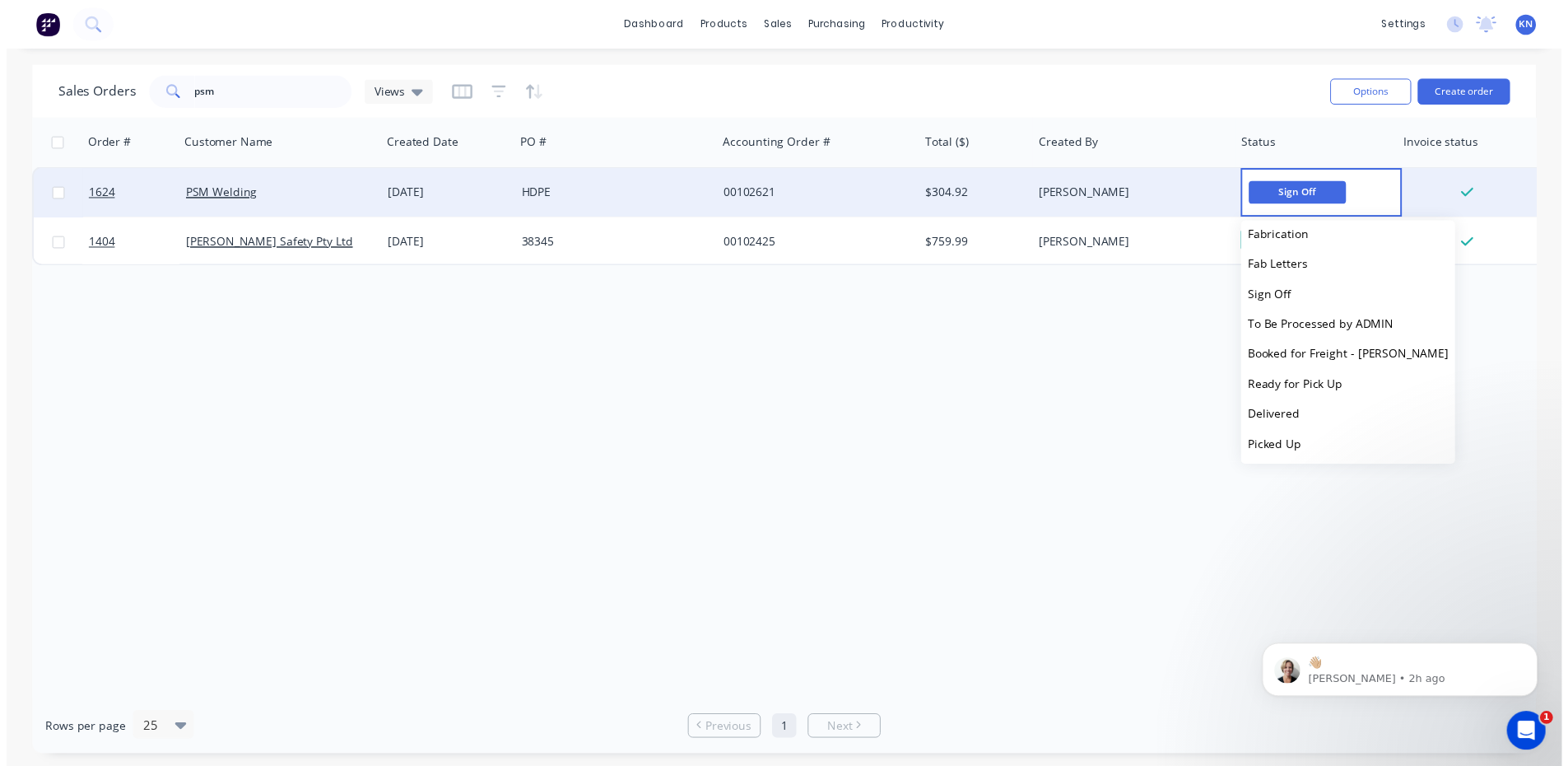
scroll to position [254, 0]
click at [1290, 356] on span "Booked for Freight - [PERSON_NAME]" at bounding box center [1362, 357] width 204 height 16
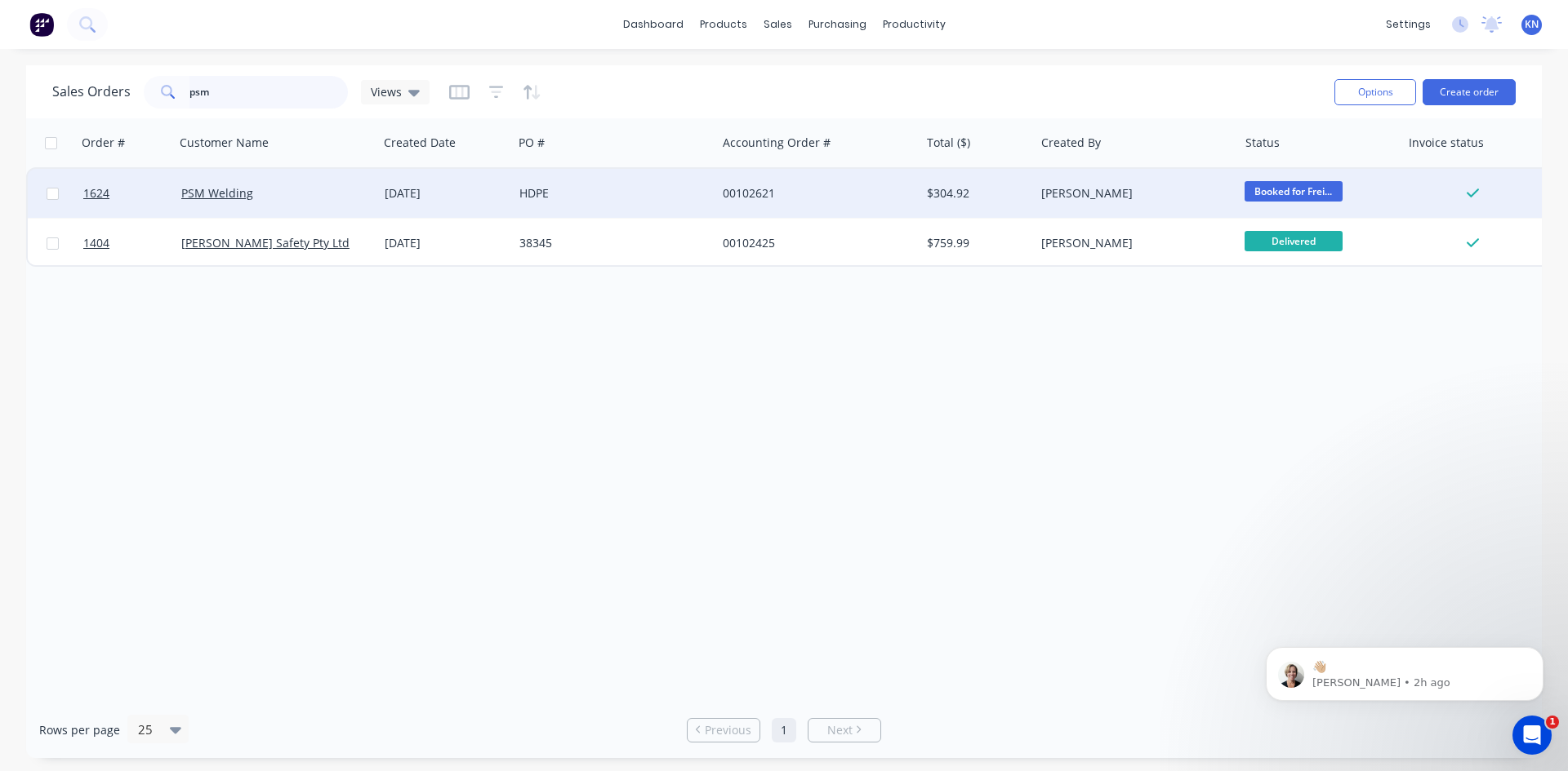
click at [265, 82] on input "psm" at bounding box center [268, 92] width 159 height 32
type input "p"
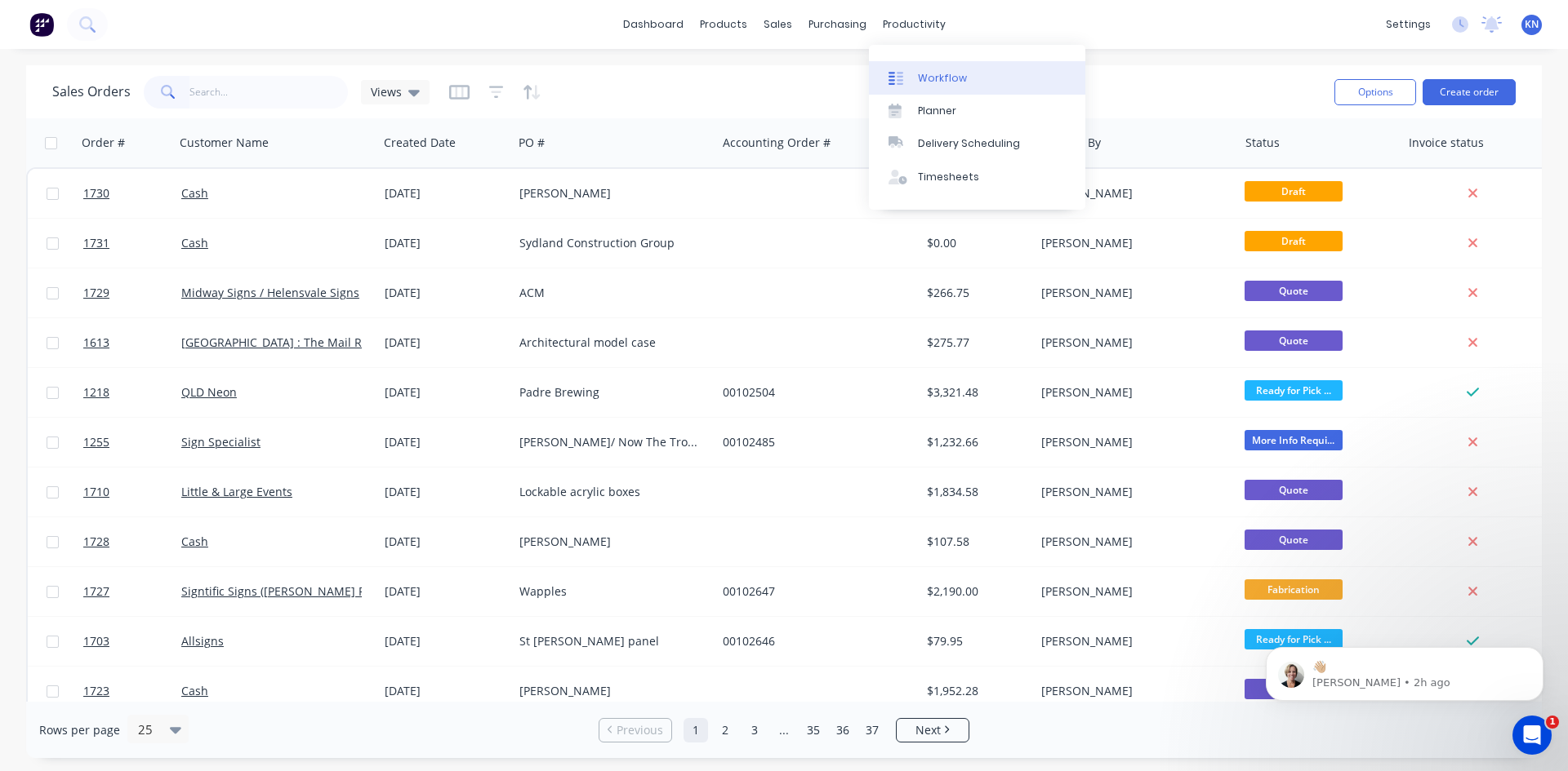
click at [950, 77] on div "Workflow" at bounding box center [942, 78] width 49 height 15
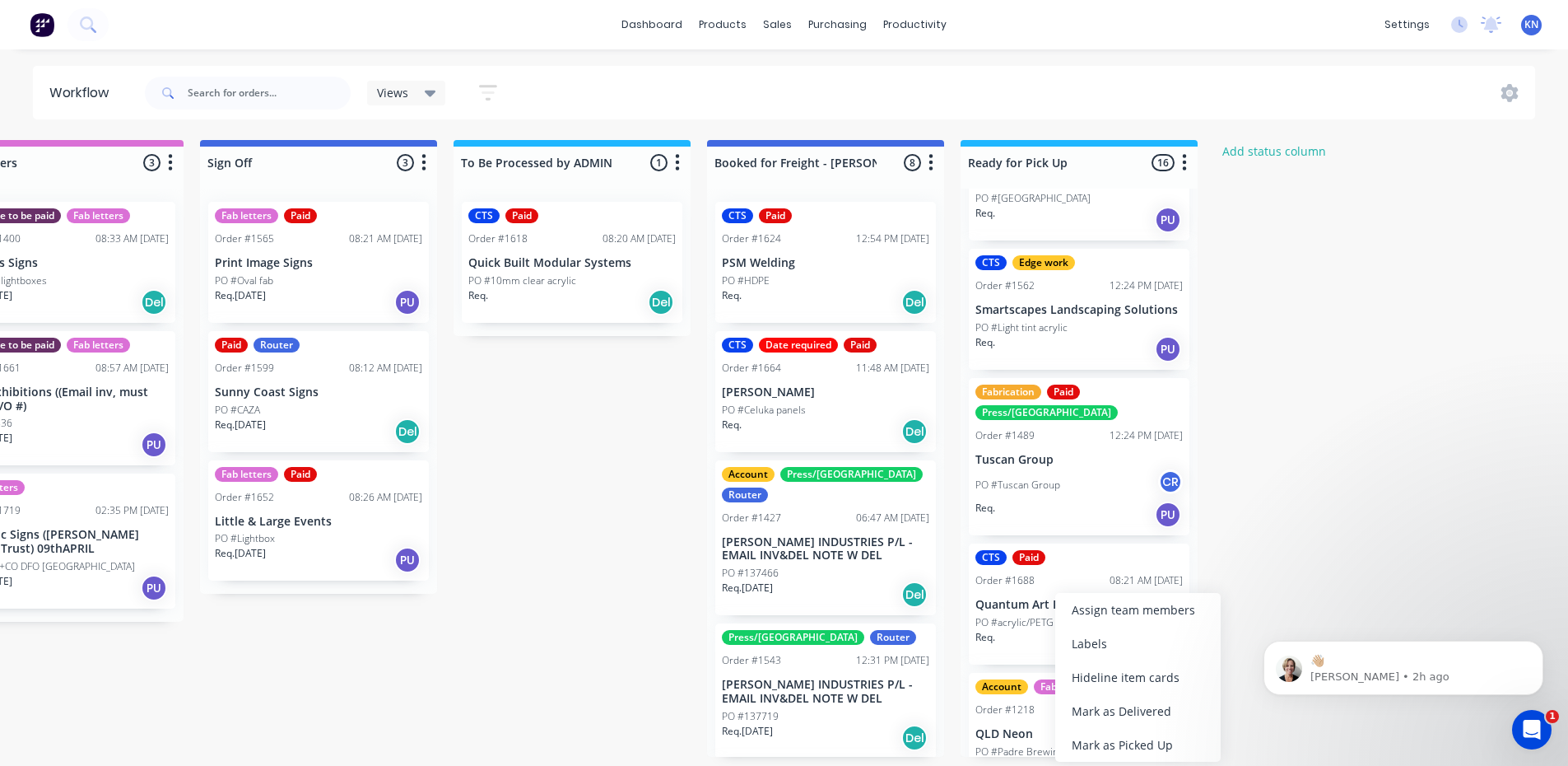
scroll to position [3, 2371]
click at [1141, 758] on div "Mark as Picked Up" at bounding box center [1137, 759] width 165 height 33
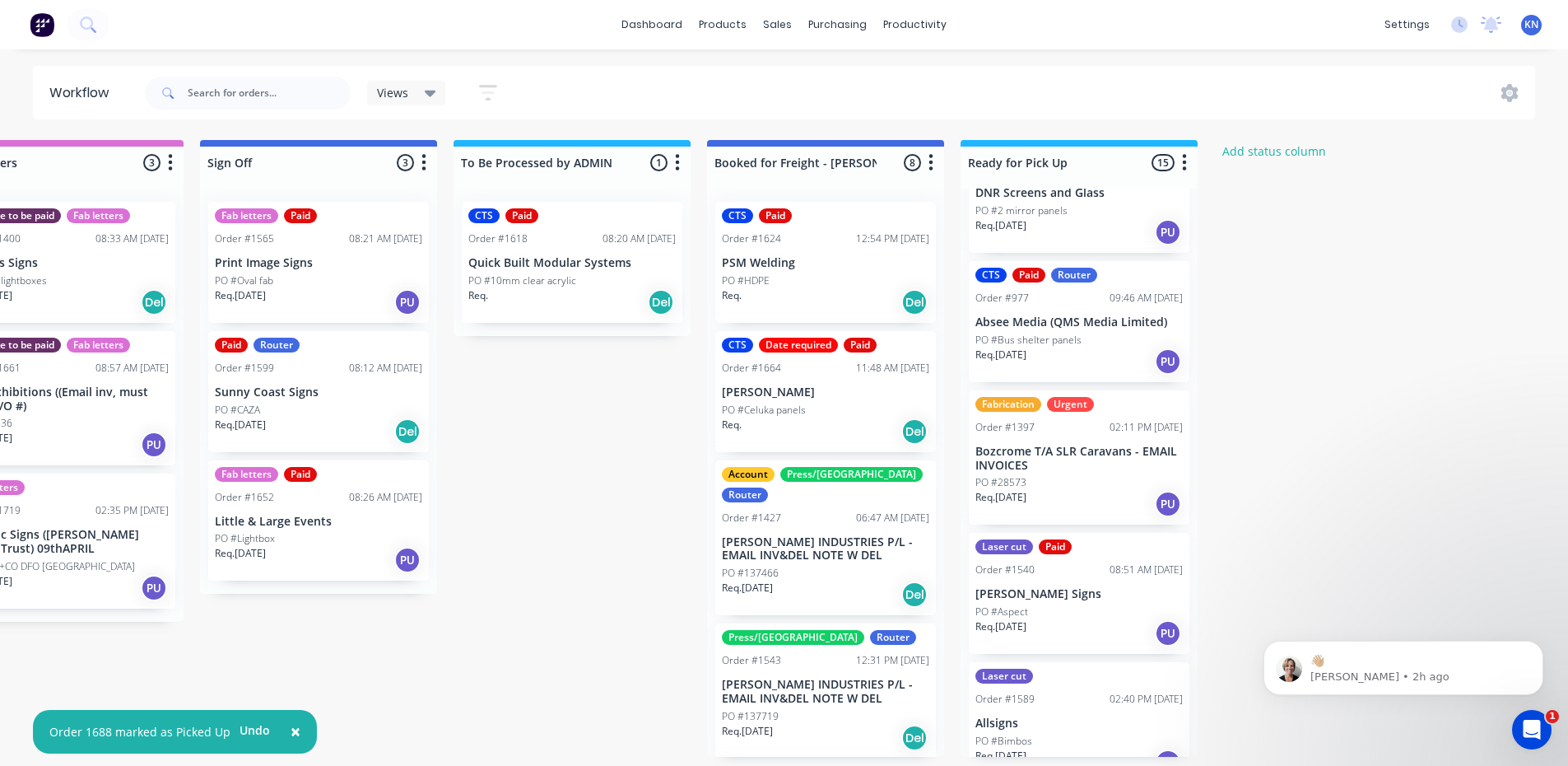
scroll to position [576, 0]
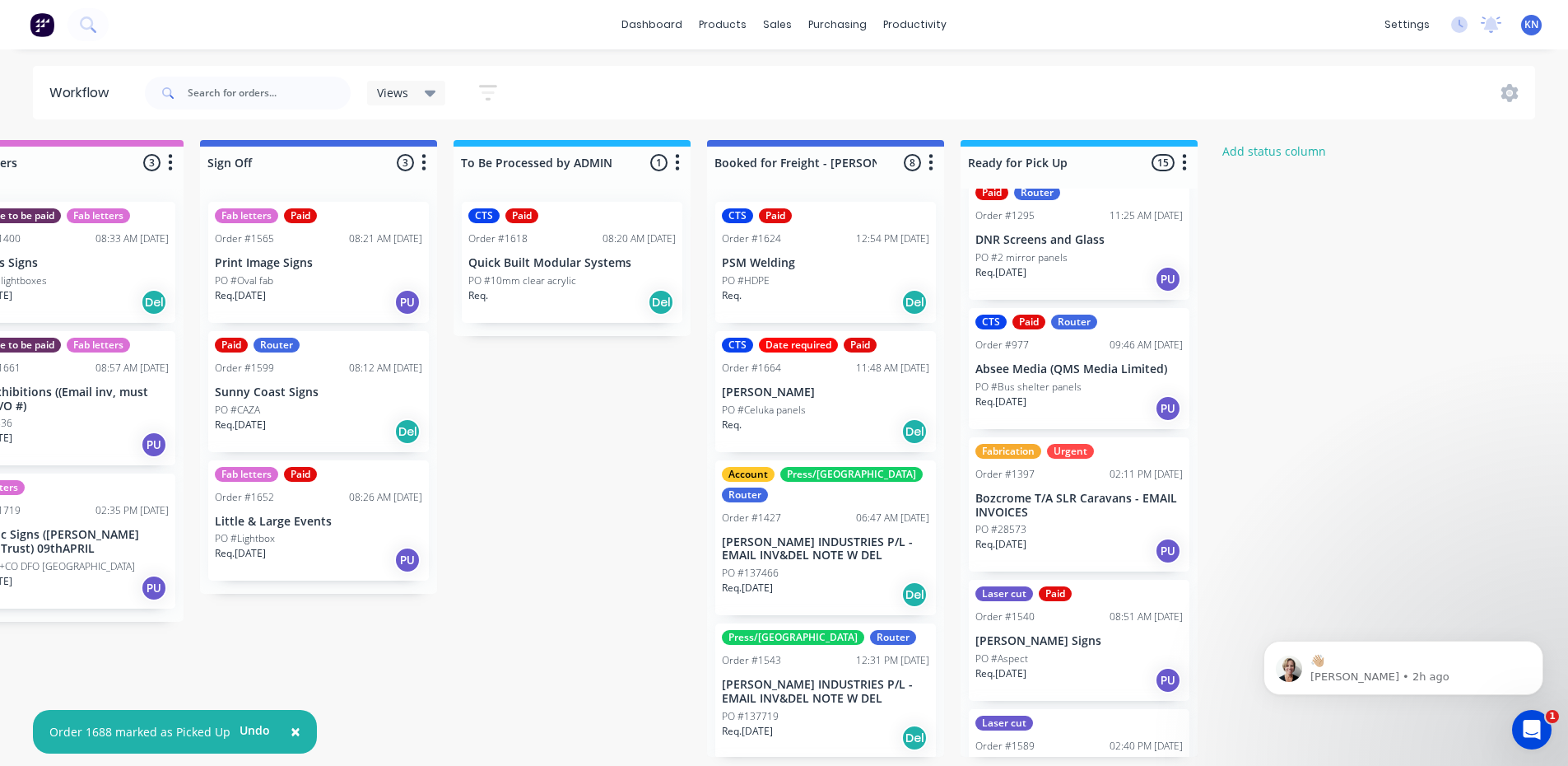
click at [1082, 491] on p "Bozcrome T/A SLR Caravans - EMAIL INVOICES" at bounding box center [1079, 505] width 208 height 28
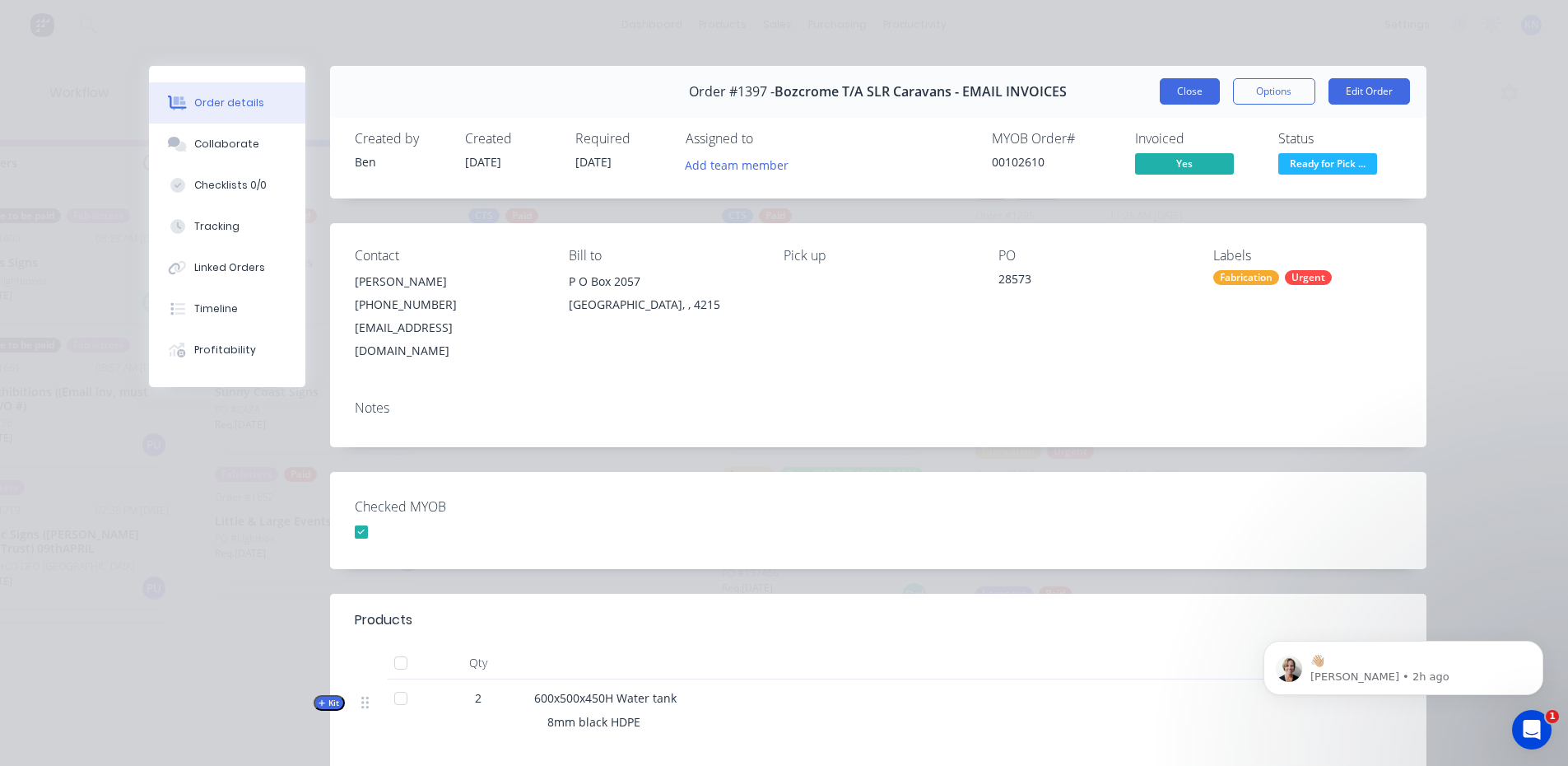
click at [1176, 88] on button "Close" at bounding box center [1189, 91] width 60 height 27
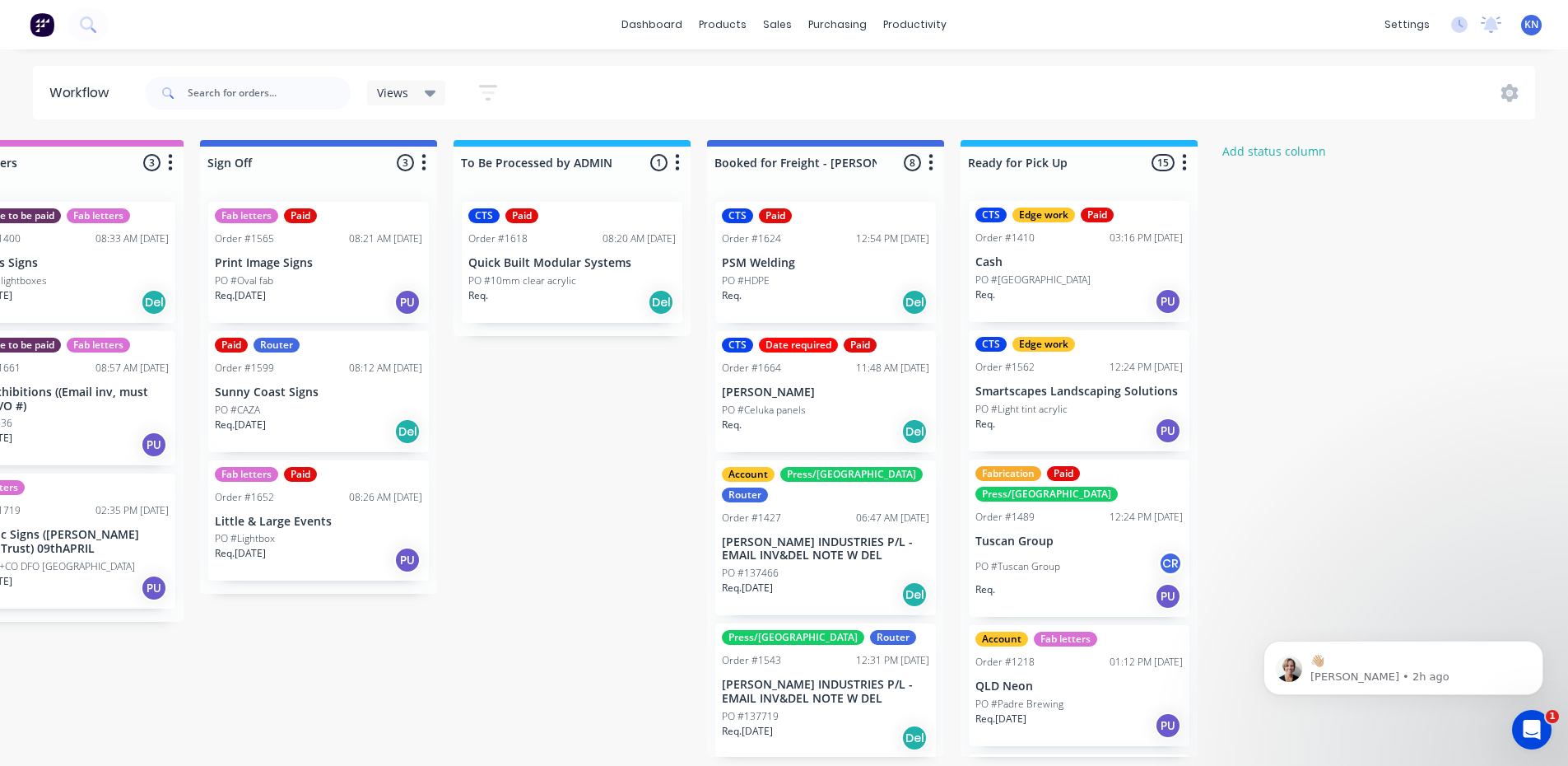
scroll to position [0, 0]
click at [1006, 391] on p "Smartscapes Landscaping Solutions" at bounding box center [1079, 392] width 208 height 14
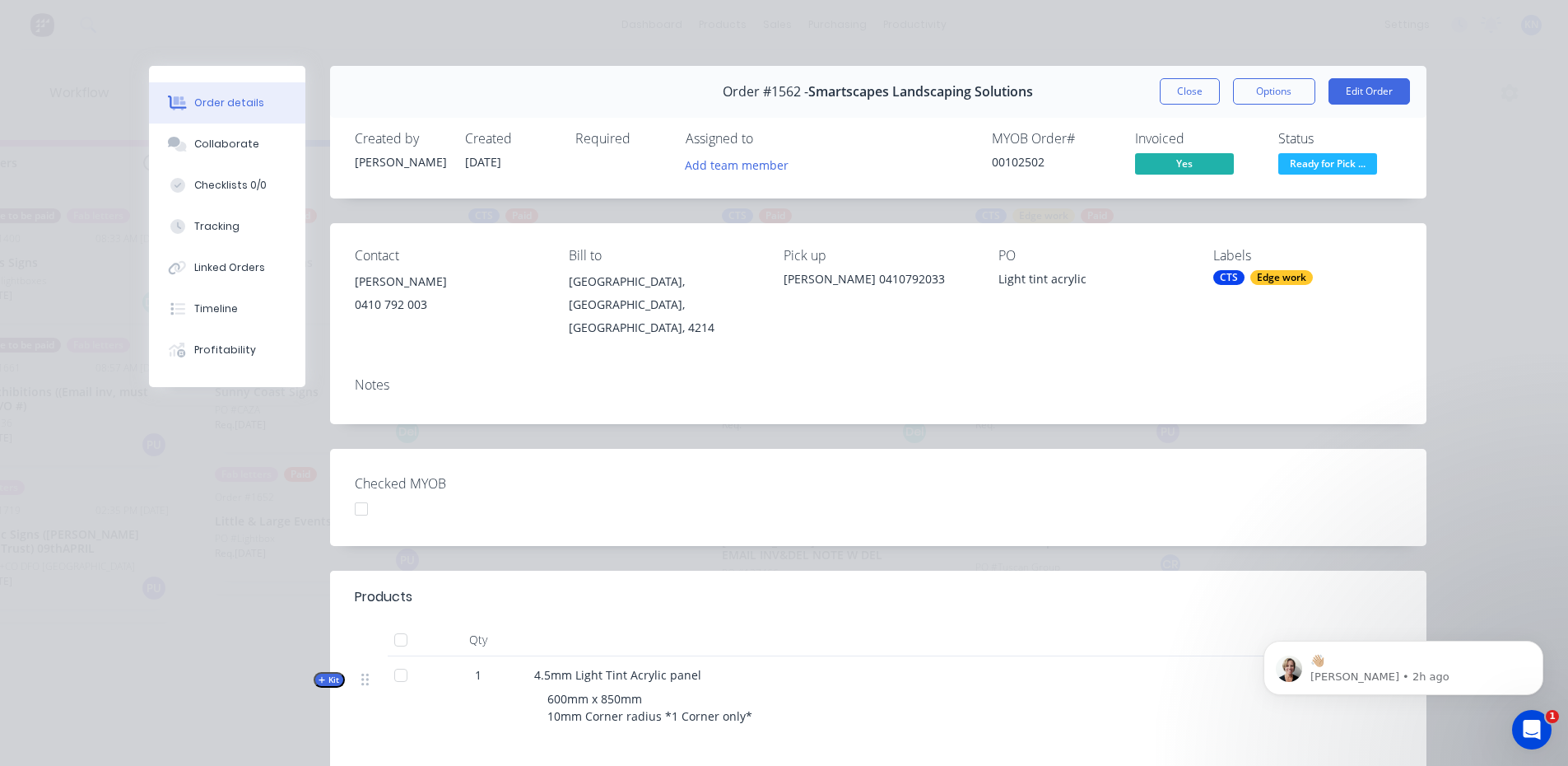
drag, startPoint x: 1194, startPoint y: 83, endPoint x: 1017, endPoint y: 149, distance: 188.9
click at [1195, 83] on button "Close" at bounding box center [1189, 91] width 60 height 27
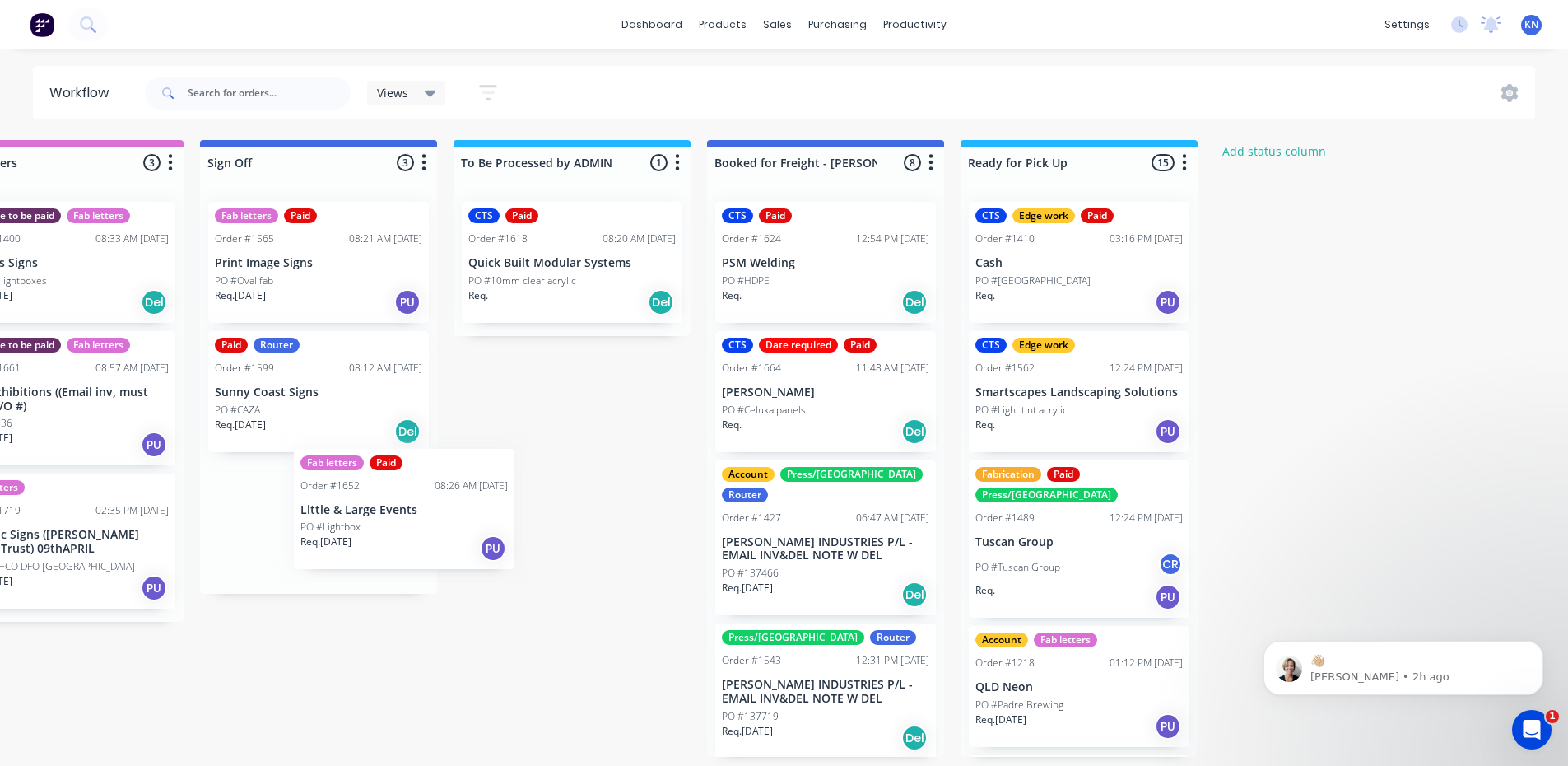
scroll to position [3, 2368]
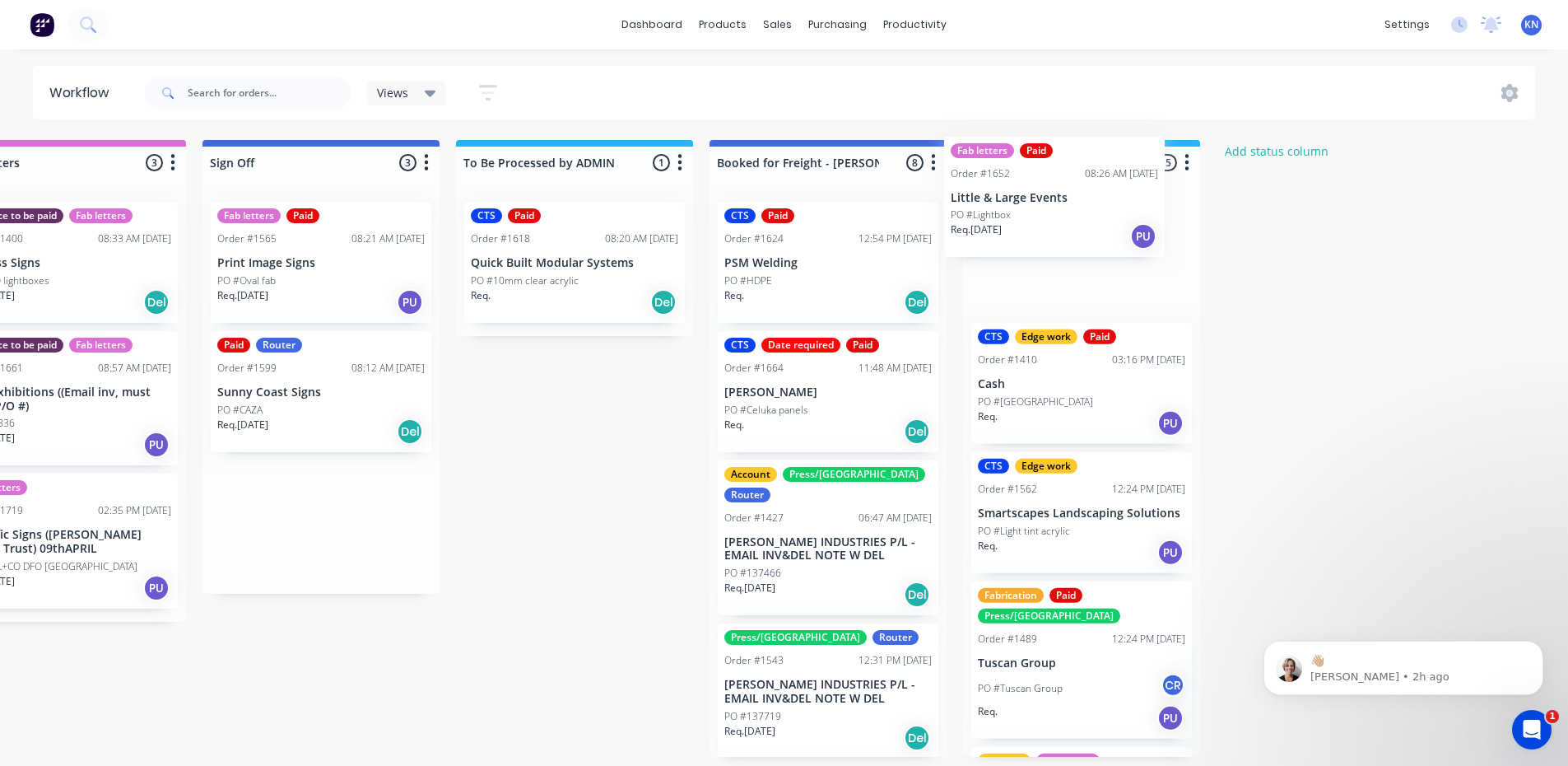
drag, startPoint x: 264, startPoint y: 526, endPoint x: 1009, endPoint y: 204, distance: 811.6
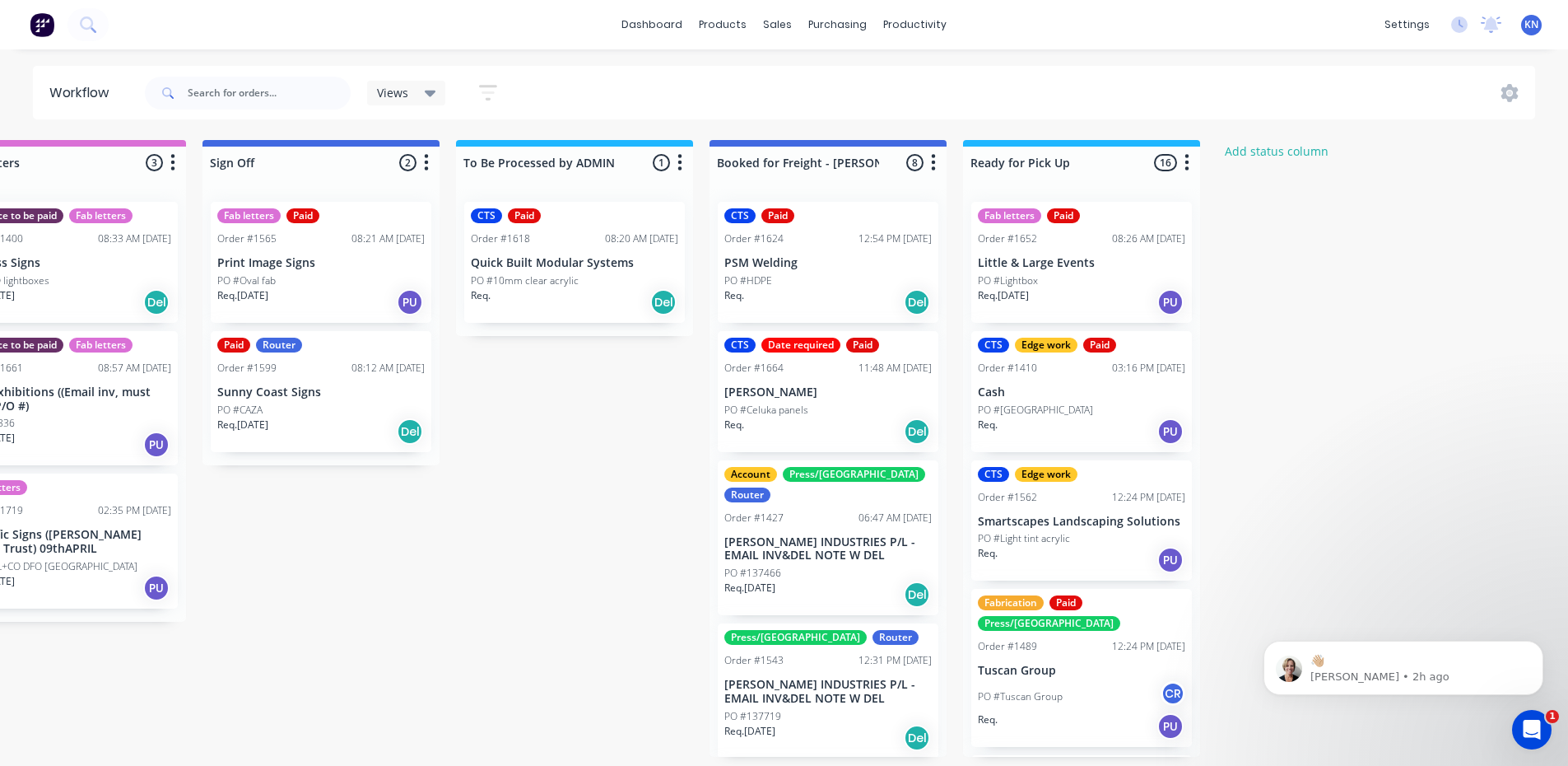
scroll to position [3, 2366]
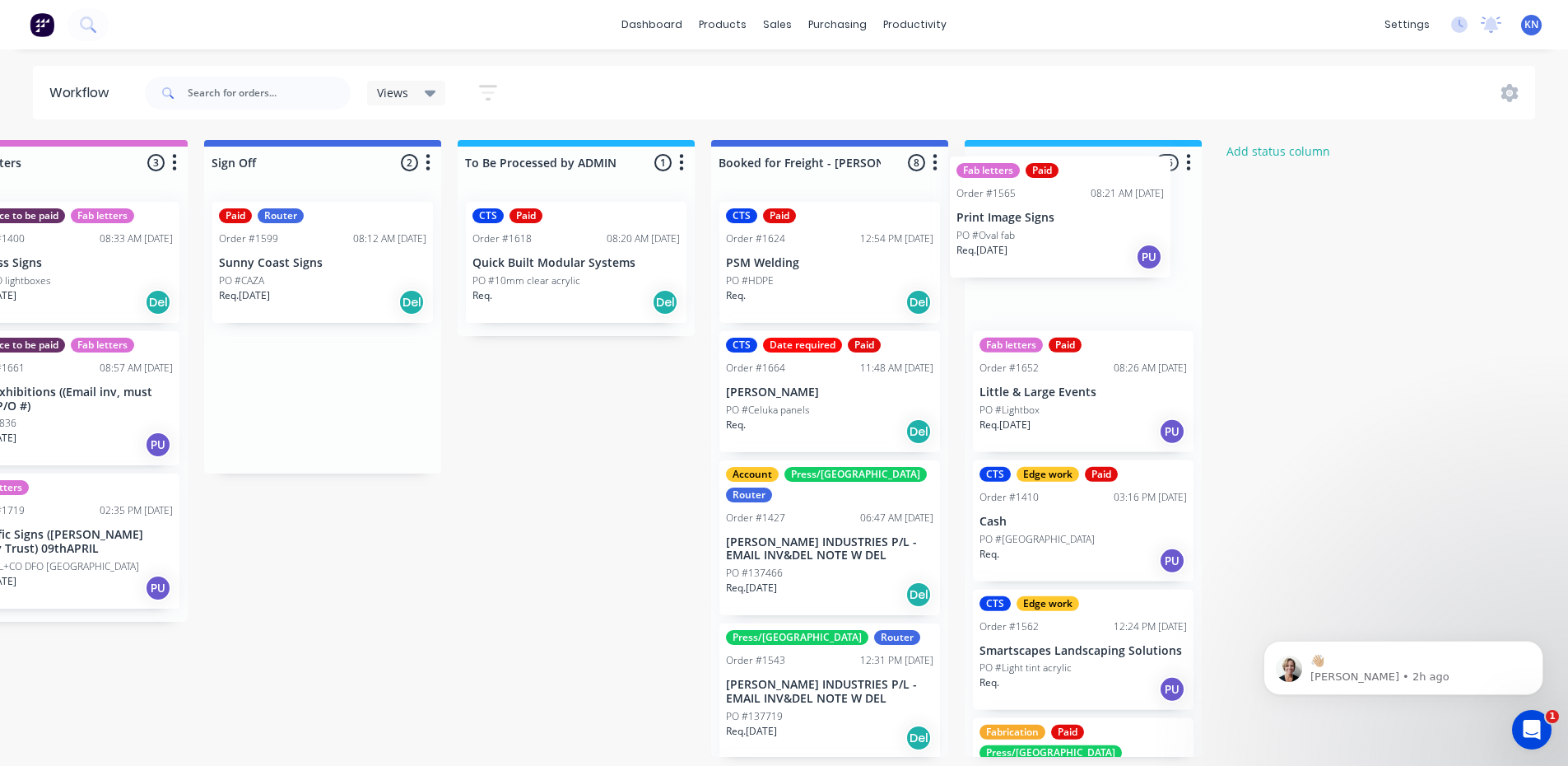
drag, startPoint x: 287, startPoint y: 262, endPoint x: 1048, endPoint y: 219, distance: 762.2
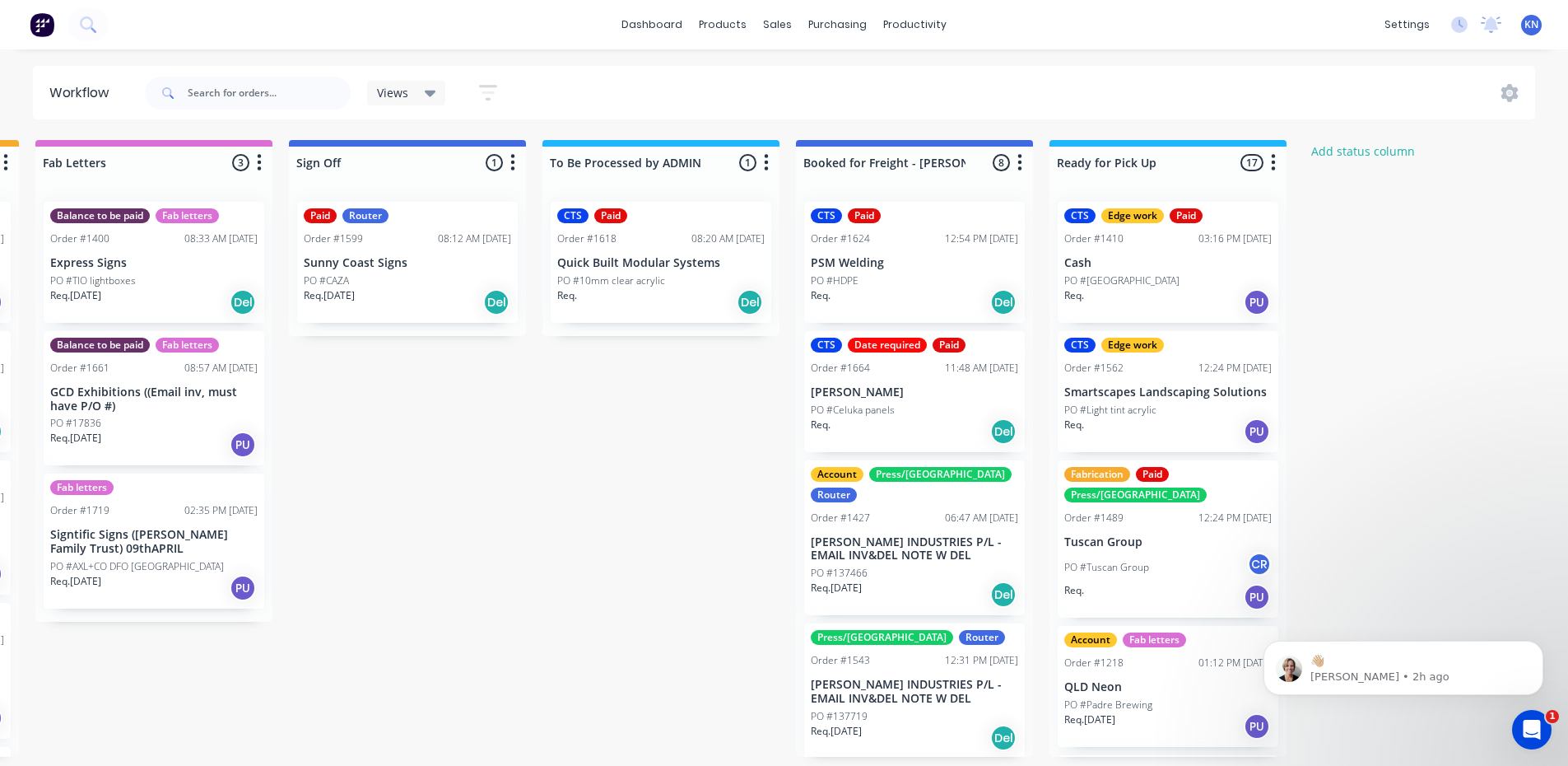
scroll to position [0, 2348]
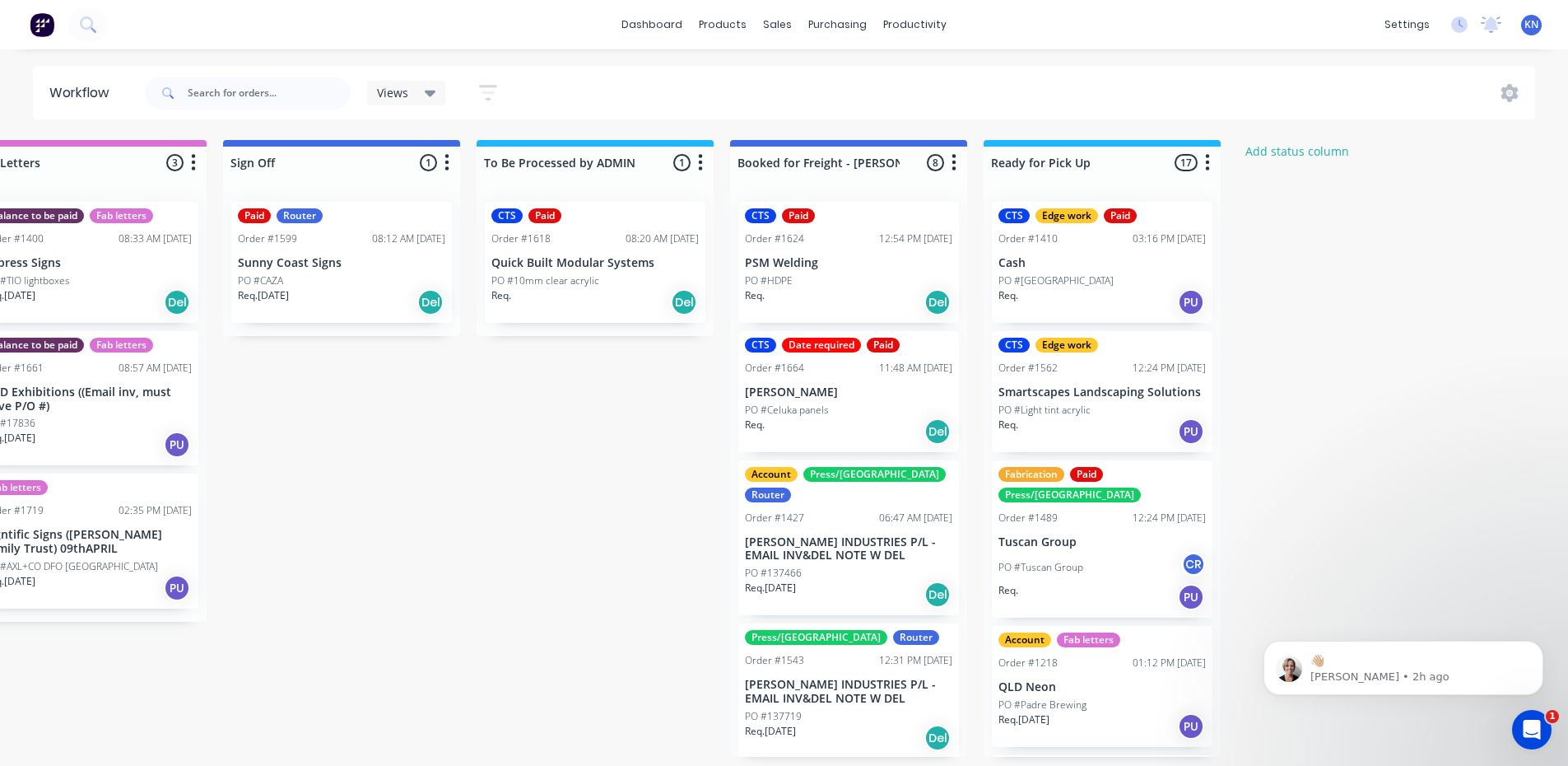
click at [641, 284] on div "PO #10mm clear acrylic" at bounding box center [595, 281] width 208 height 15
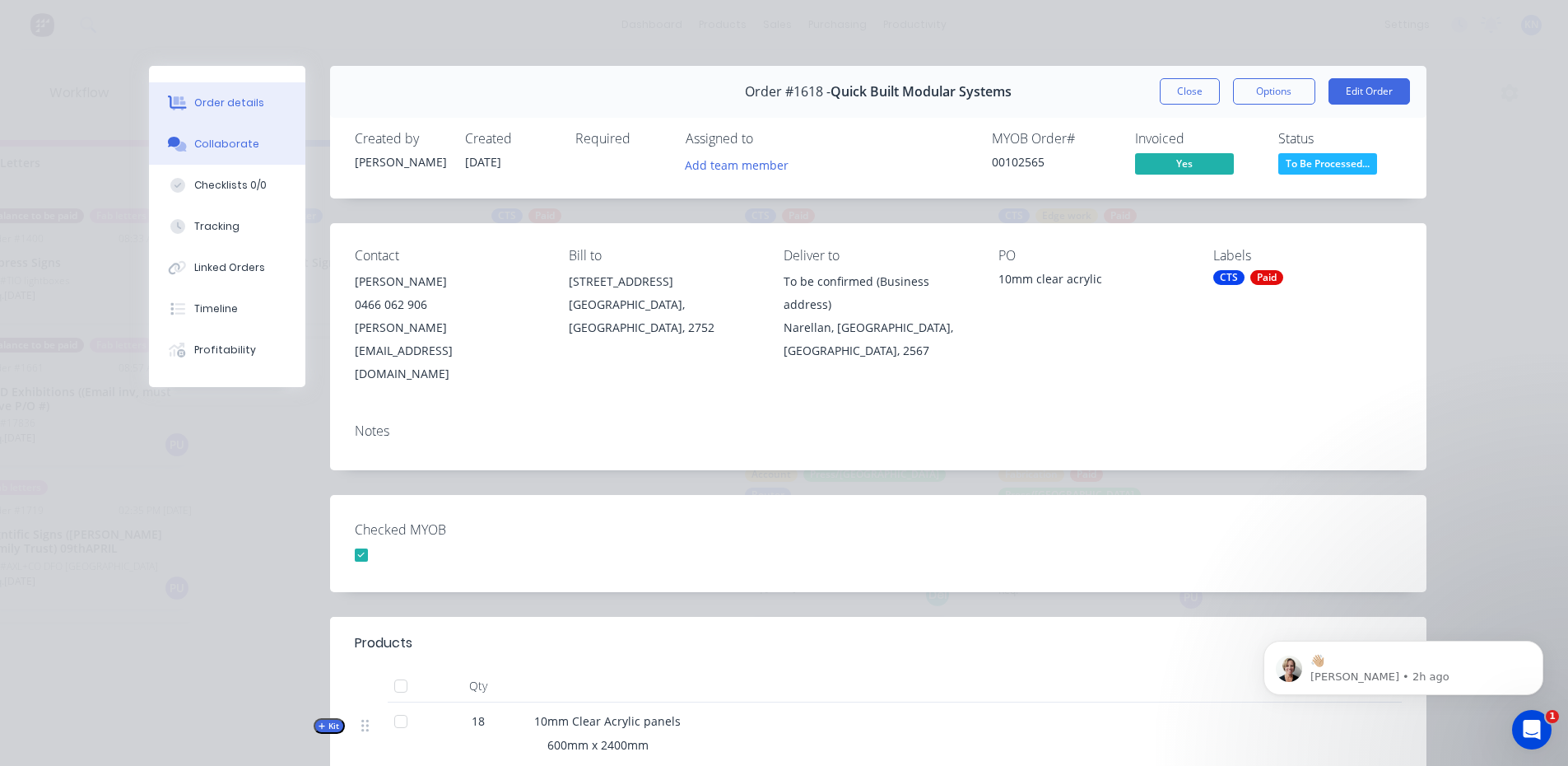
click at [232, 142] on div "Collaborate" at bounding box center [226, 144] width 65 height 15
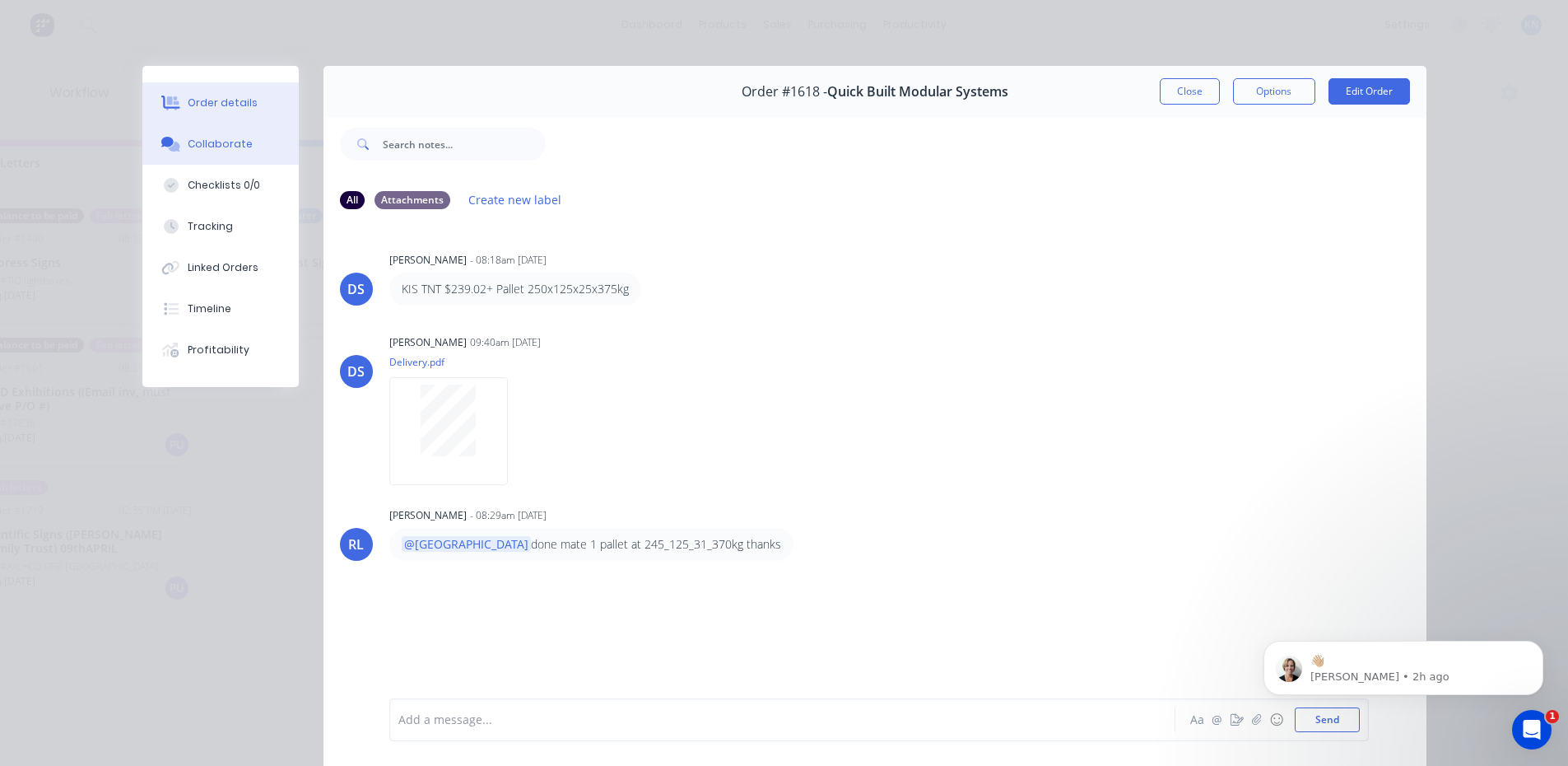
click at [244, 105] on div "Order details" at bounding box center [222, 102] width 70 height 15
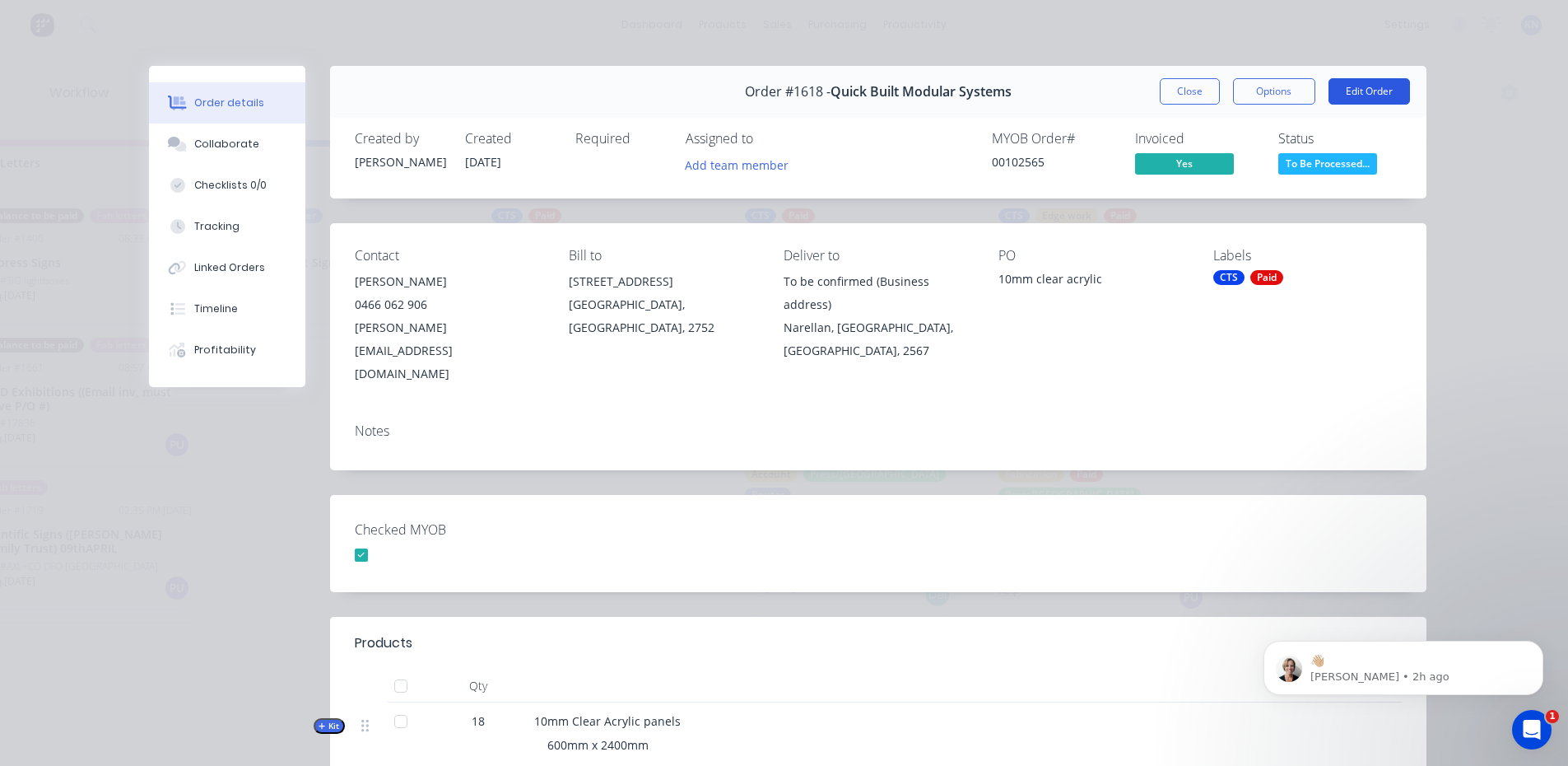
click at [1365, 90] on button "Edit Order" at bounding box center [1369, 91] width 82 height 27
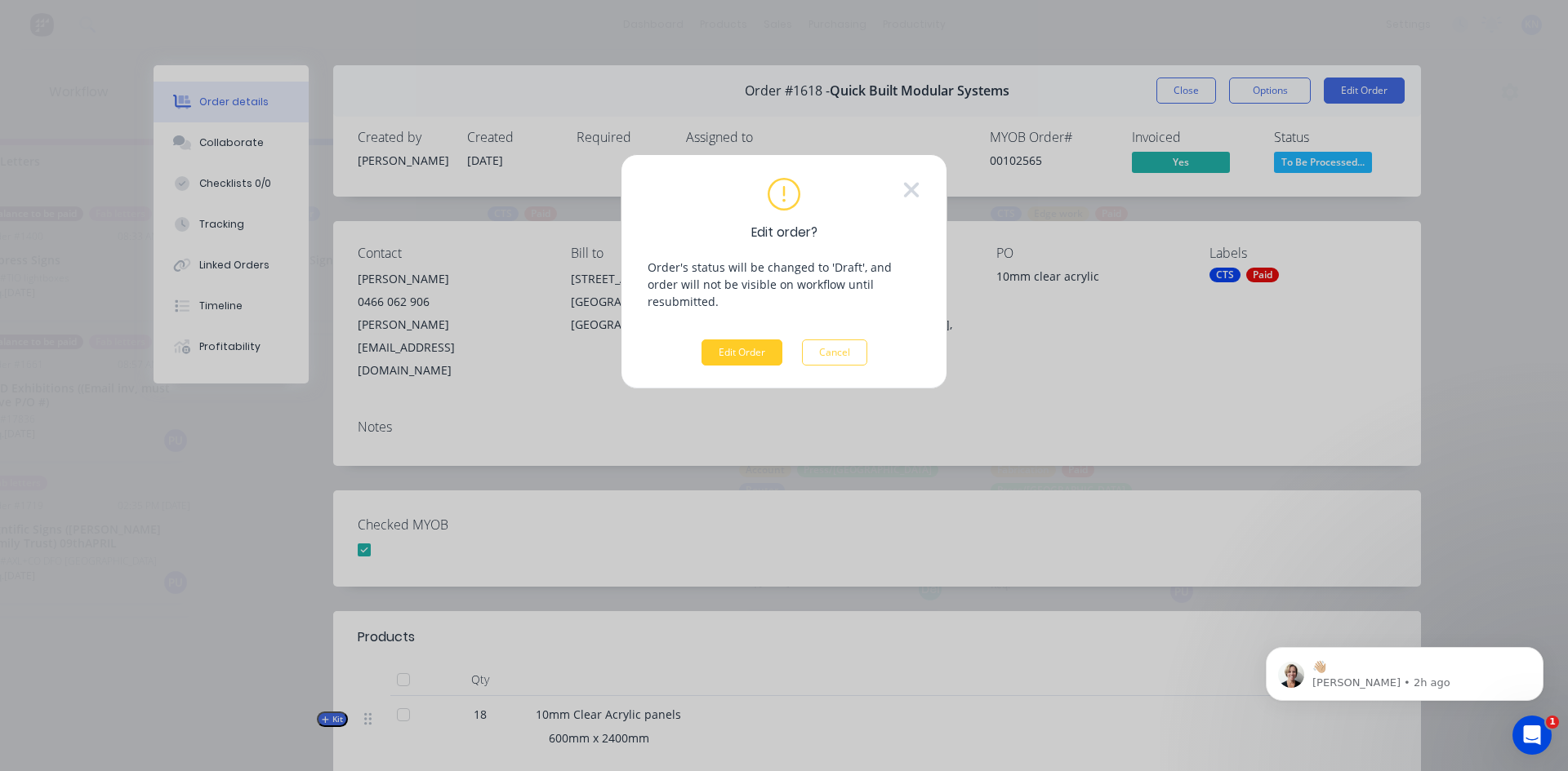
click at [741, 340] on button "Edit Order" at bounding box center [741, 352] width 81 height 26
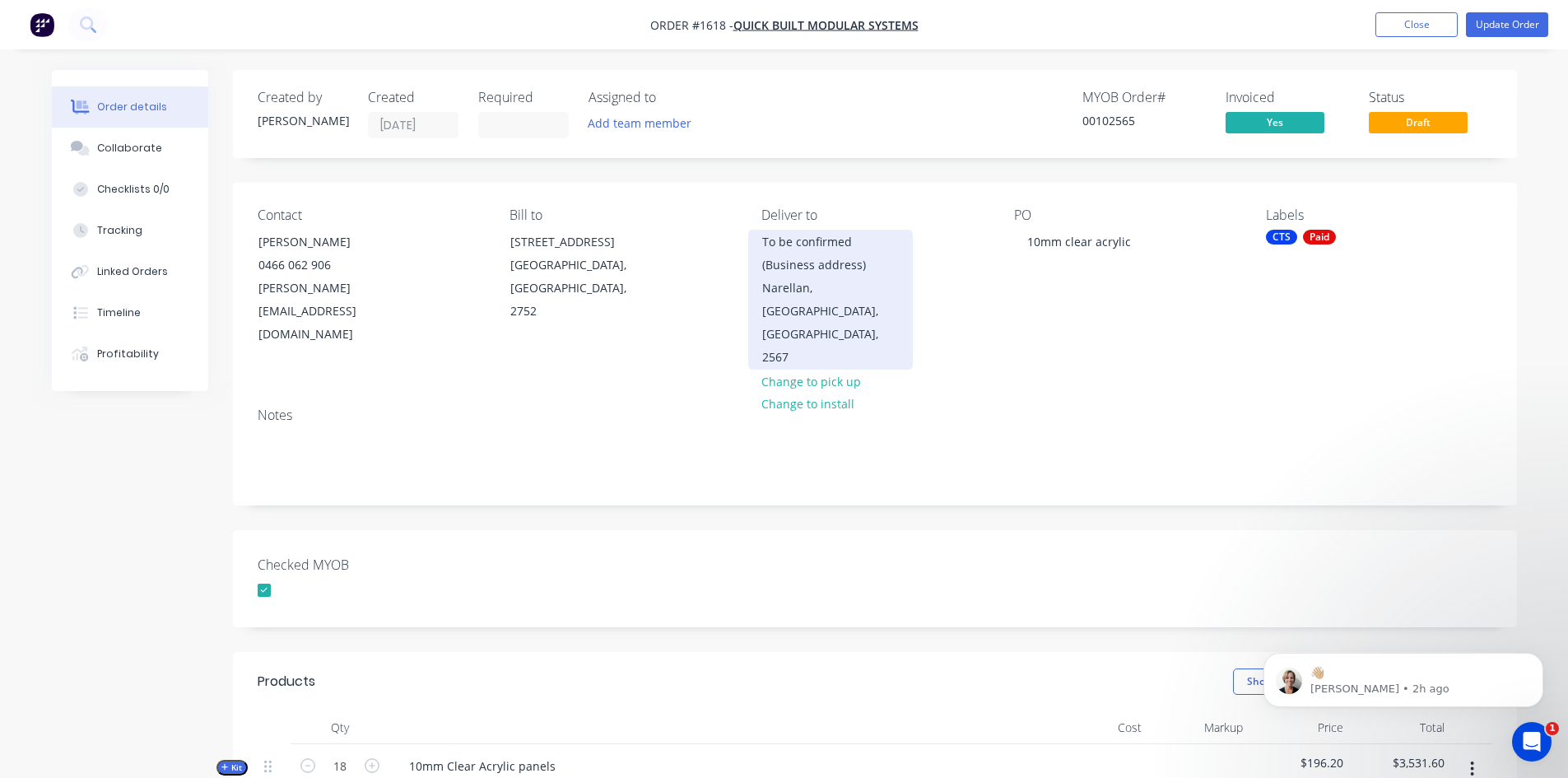
click at [826, 264] on div "To be confirmed (Business address)" at bounding box center [830, 253] width 137 height 46
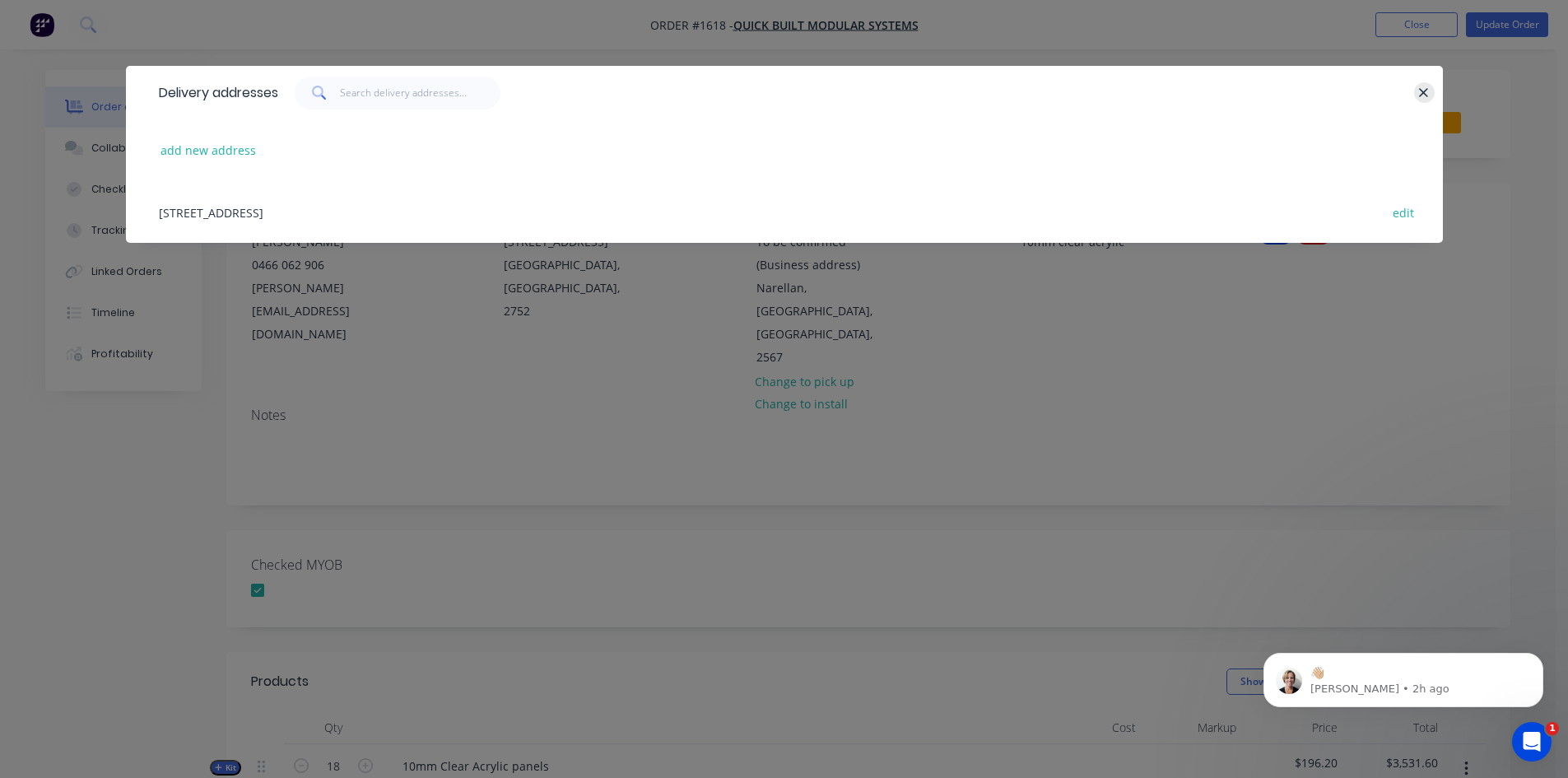
click at [1425, 92] on icon "button" at bounding box center [1424, 92] width 9 height 9
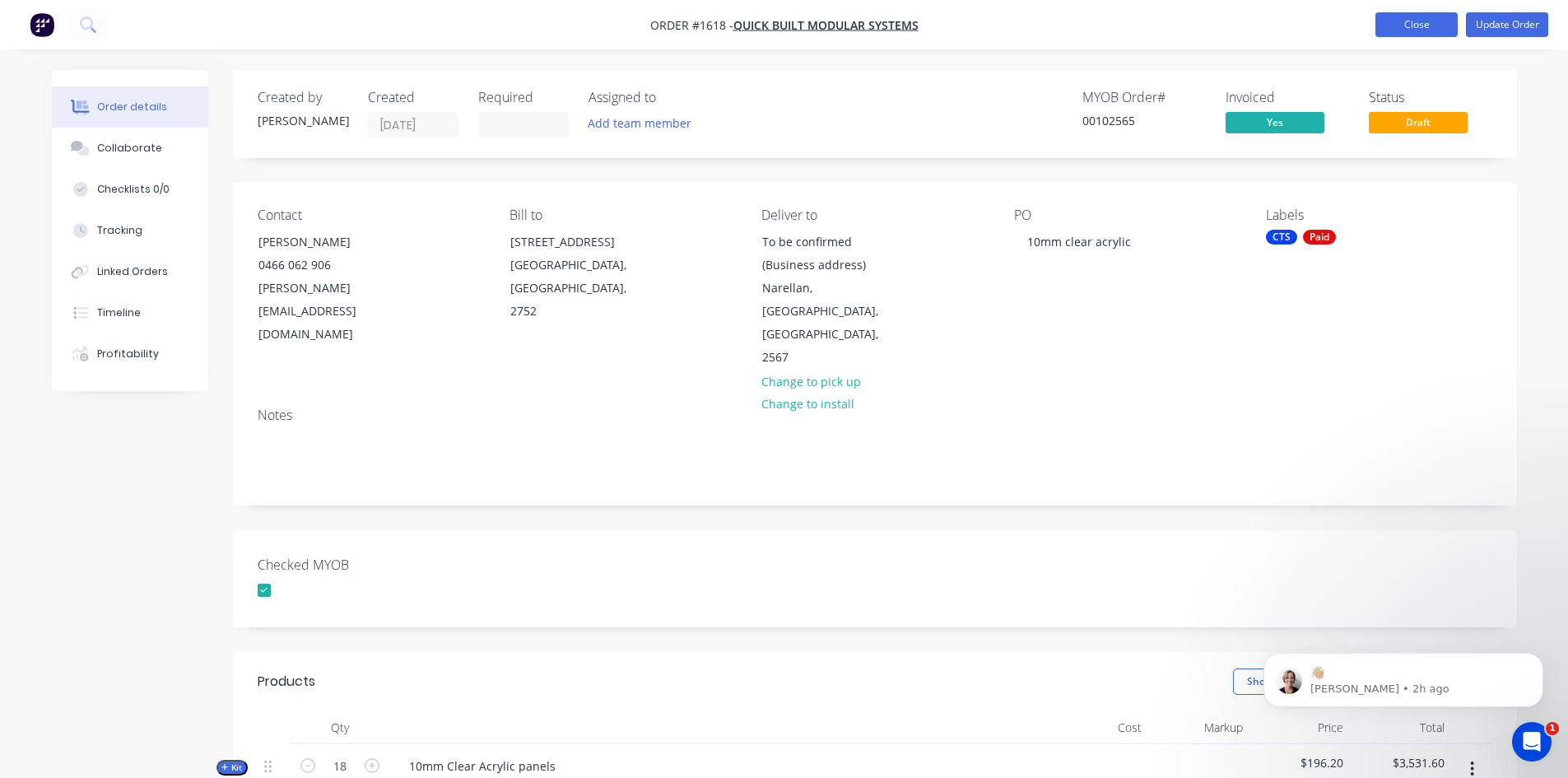
click at [1441, 25] on button "Close" at bounding box center [1417, 25] width 83 height 25
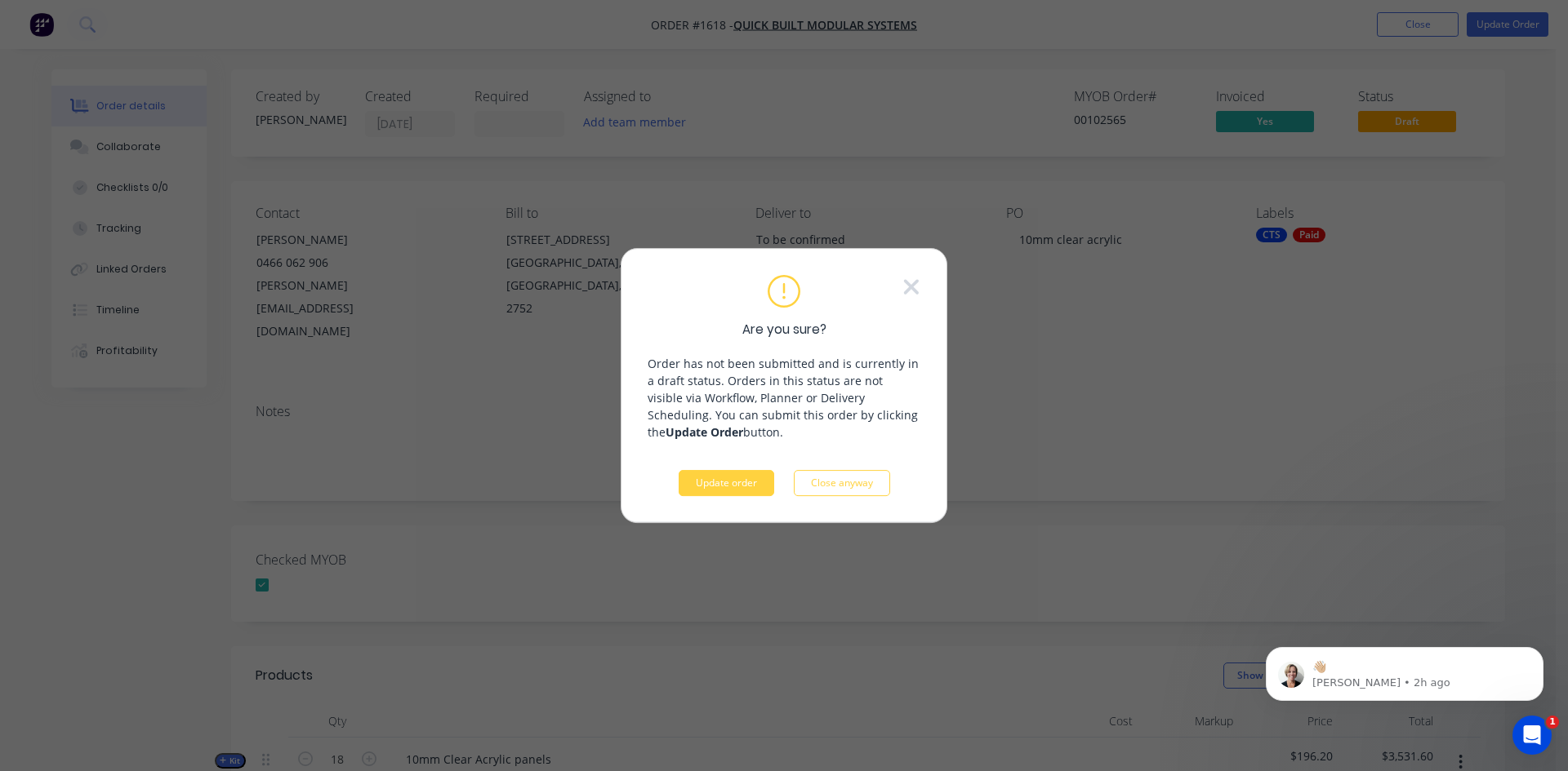
click at [745, 478] on button "Update order" at bounding box center [726, 483] width 96 height 26
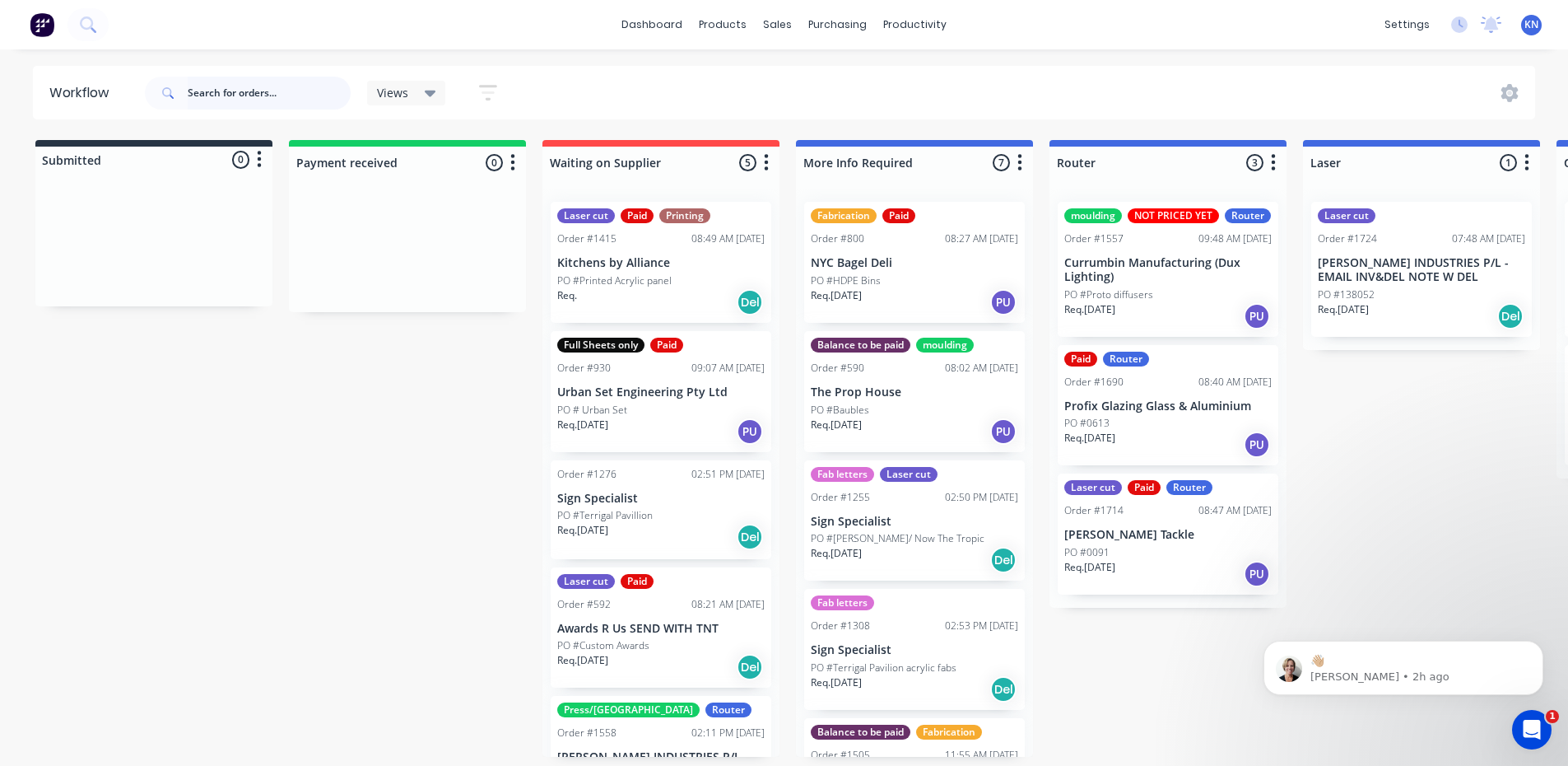
click at [284, 94] on input "text" at bounding box center [270, 93] width 163 height 32
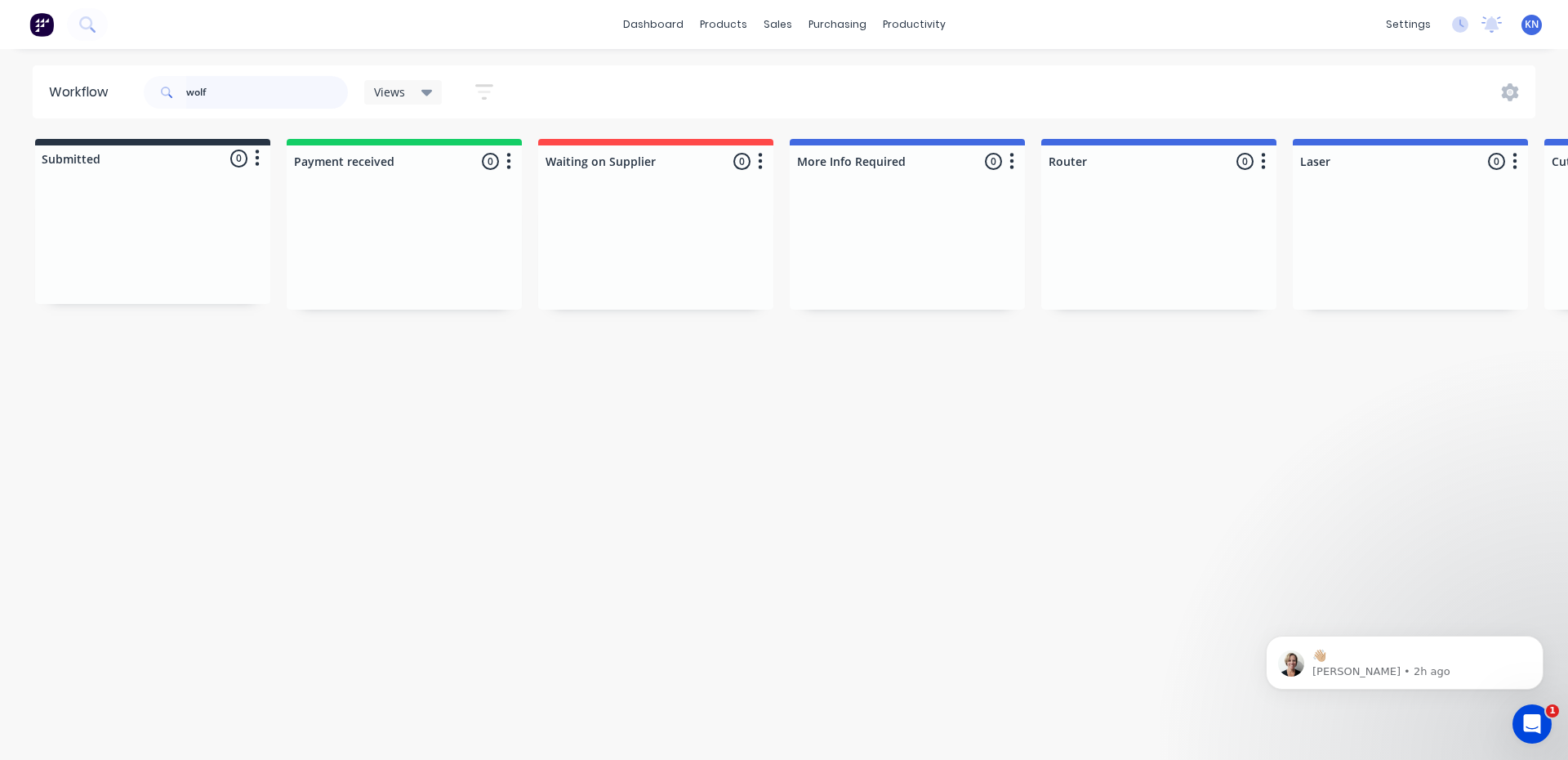
click at [247, 94] on input "wolf" at bounding box center [268, 92] width 162 height 32
type input "w"
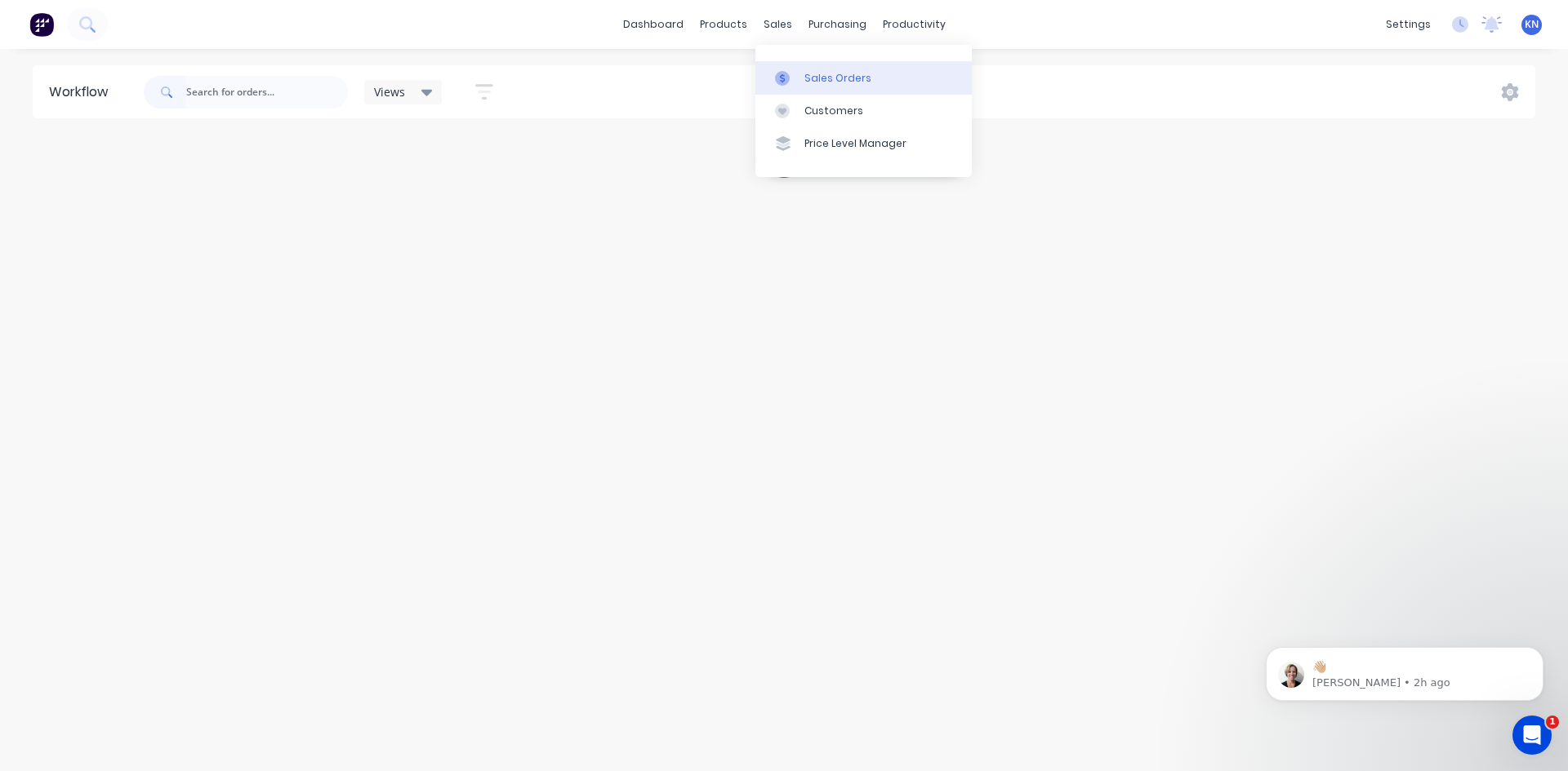
click at [836, 76] on div "Sales Orders" at bounding box center [838, 78] width 67 height 15
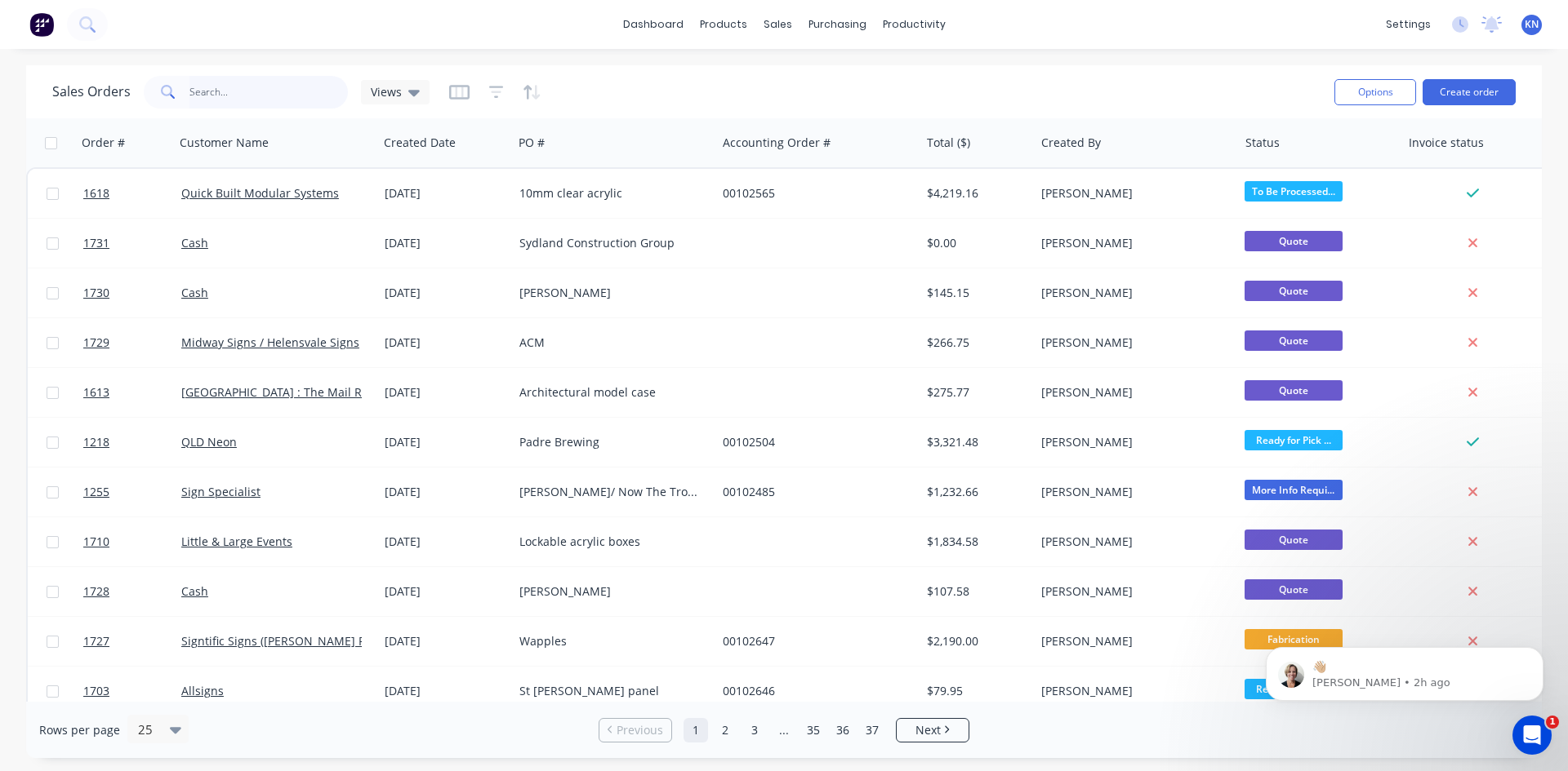
click at [219, 92] on input "text" at bounding box center [268, 92] width 159 height 32
type input "wolf"
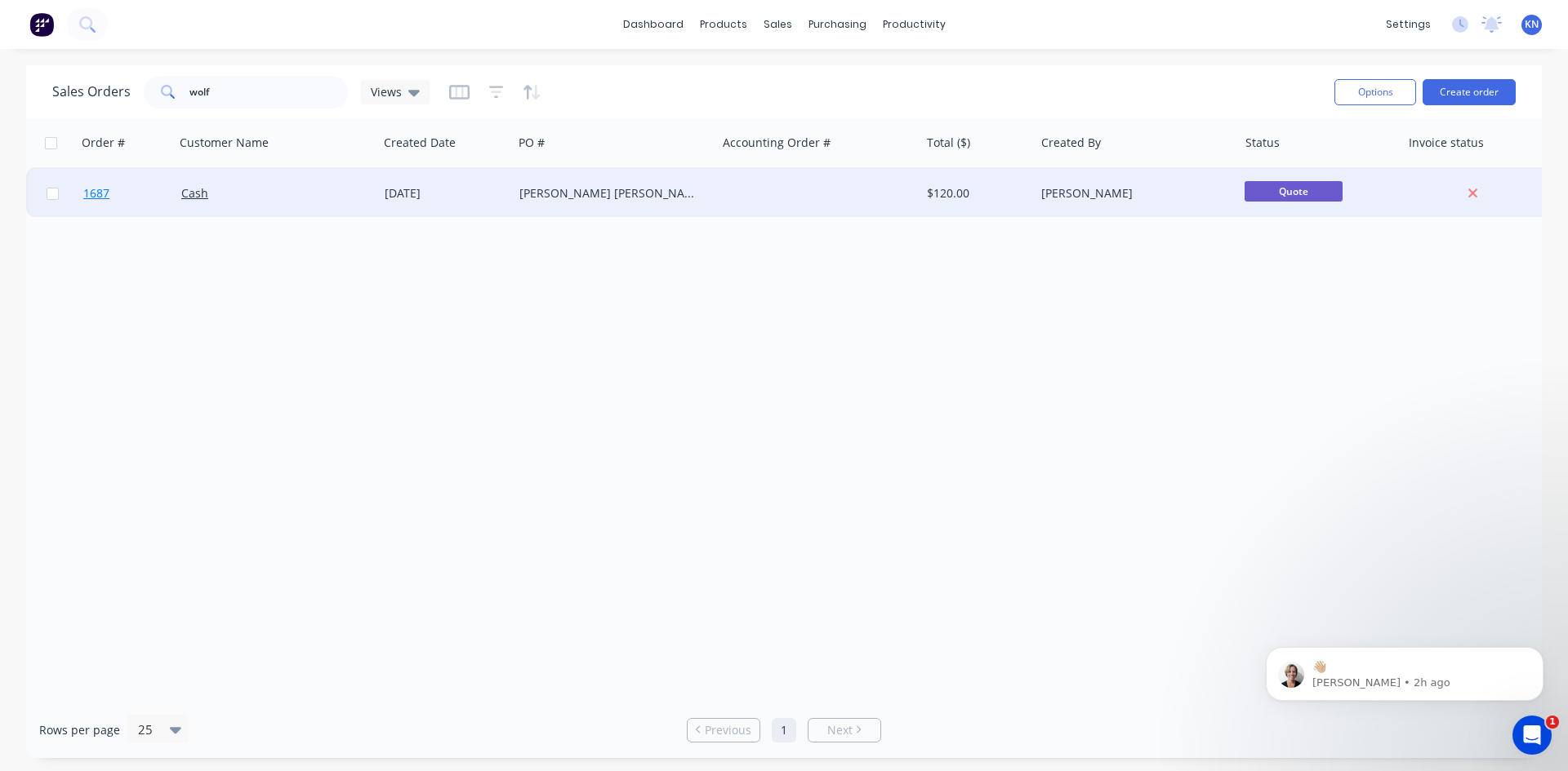
click at [98, 190] on span "1687" at bounding box center [96, 193] width 26 height 17
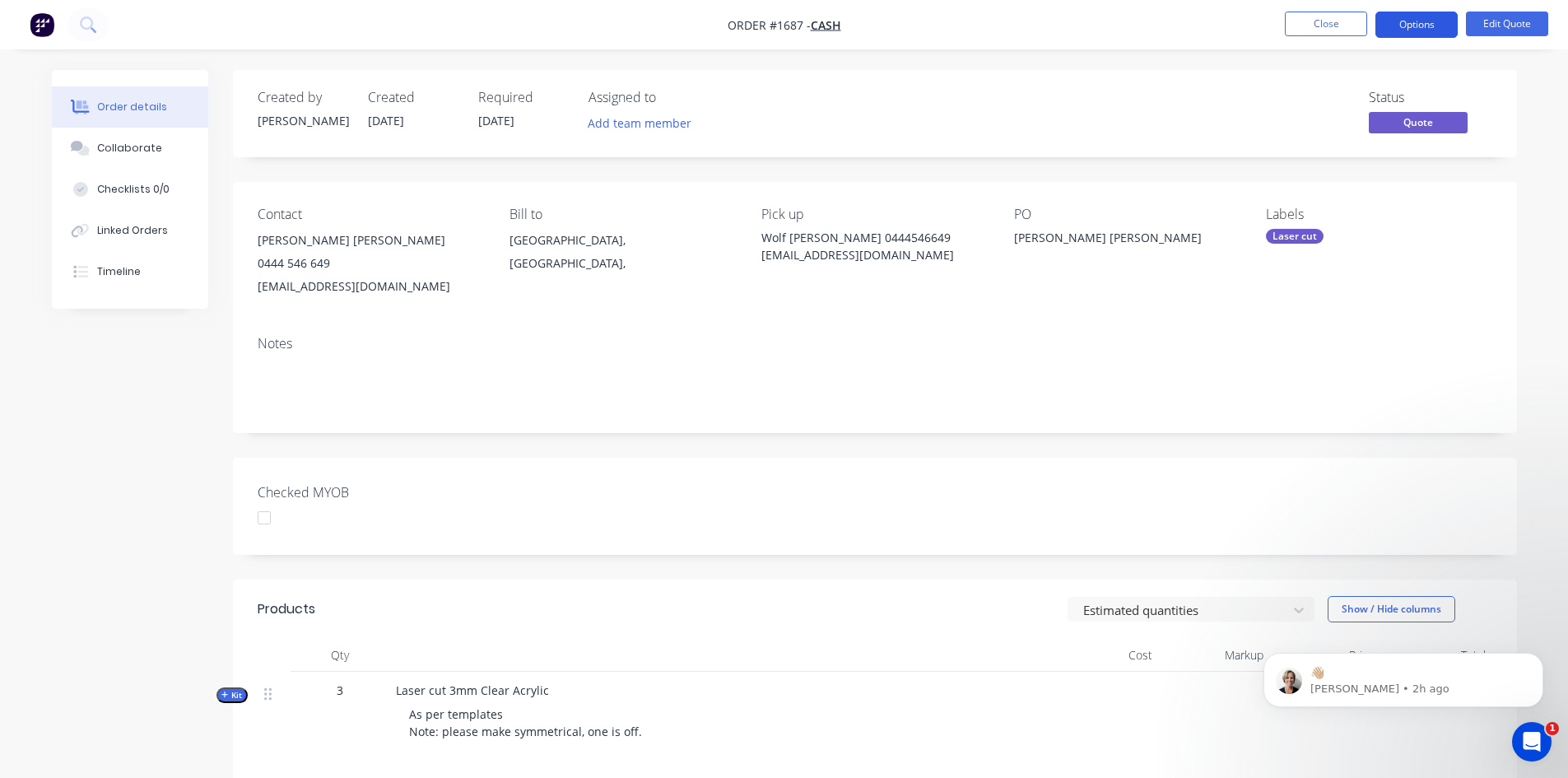
click at [1426, 28] on button "Options" at bounding box center [1417, 25] width 83 height 27
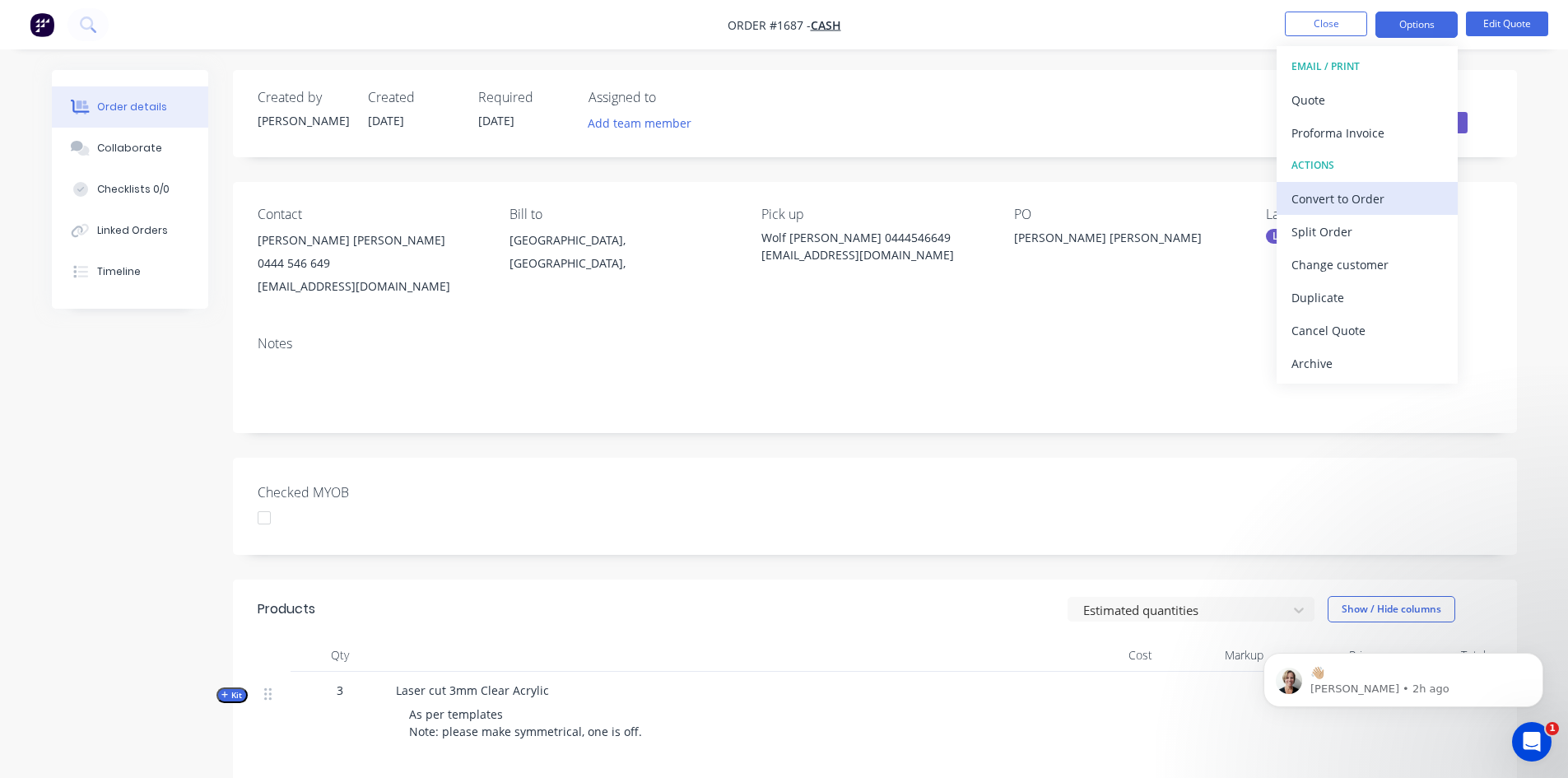
click at [1335, 198] on div "Convert to Order" at bounding box center [1367, 199] width 152 height 24
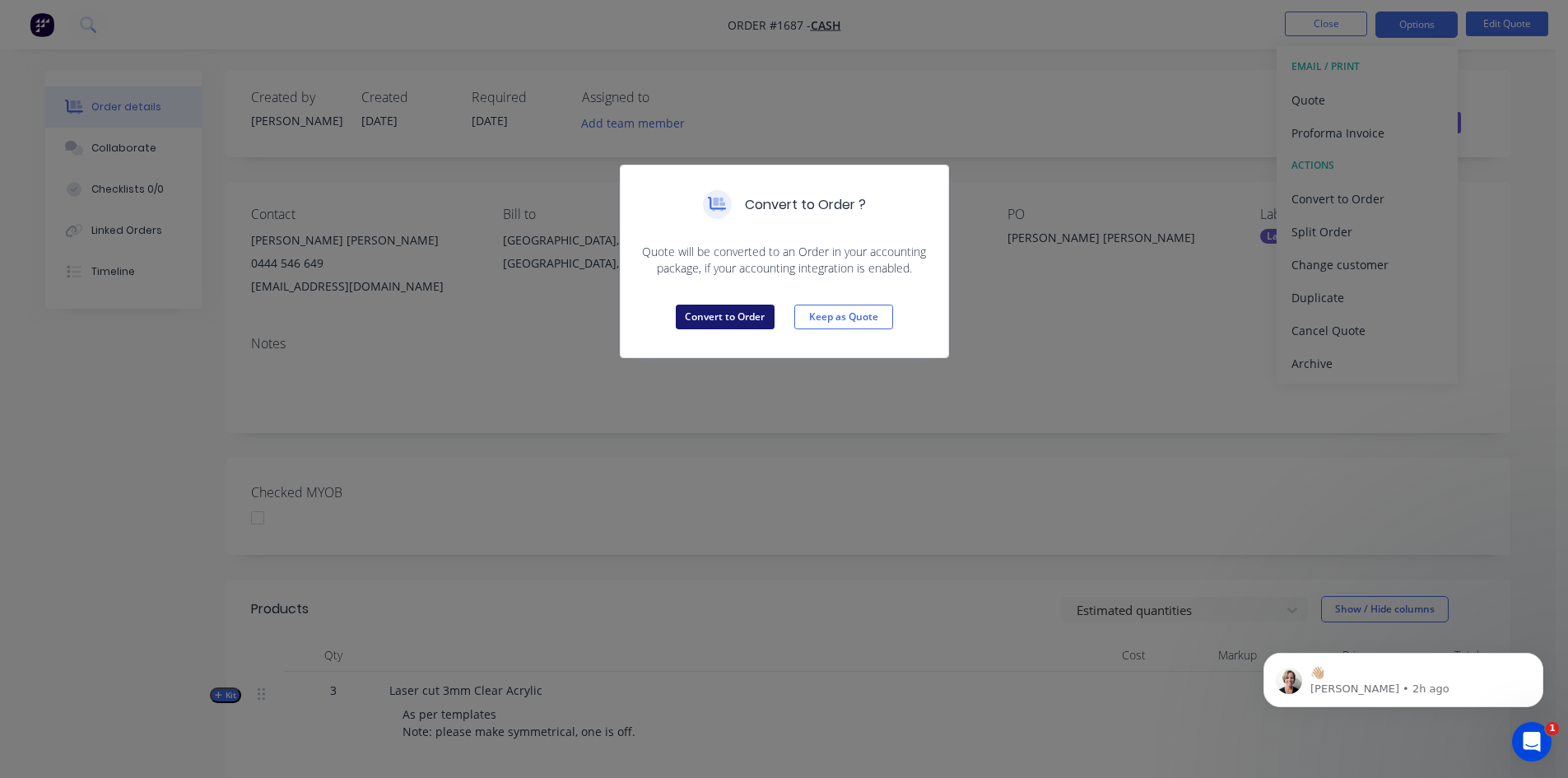
click at [734, 319] on button "Convert to Order" at bounding box center [725, 316] width 98 height 25
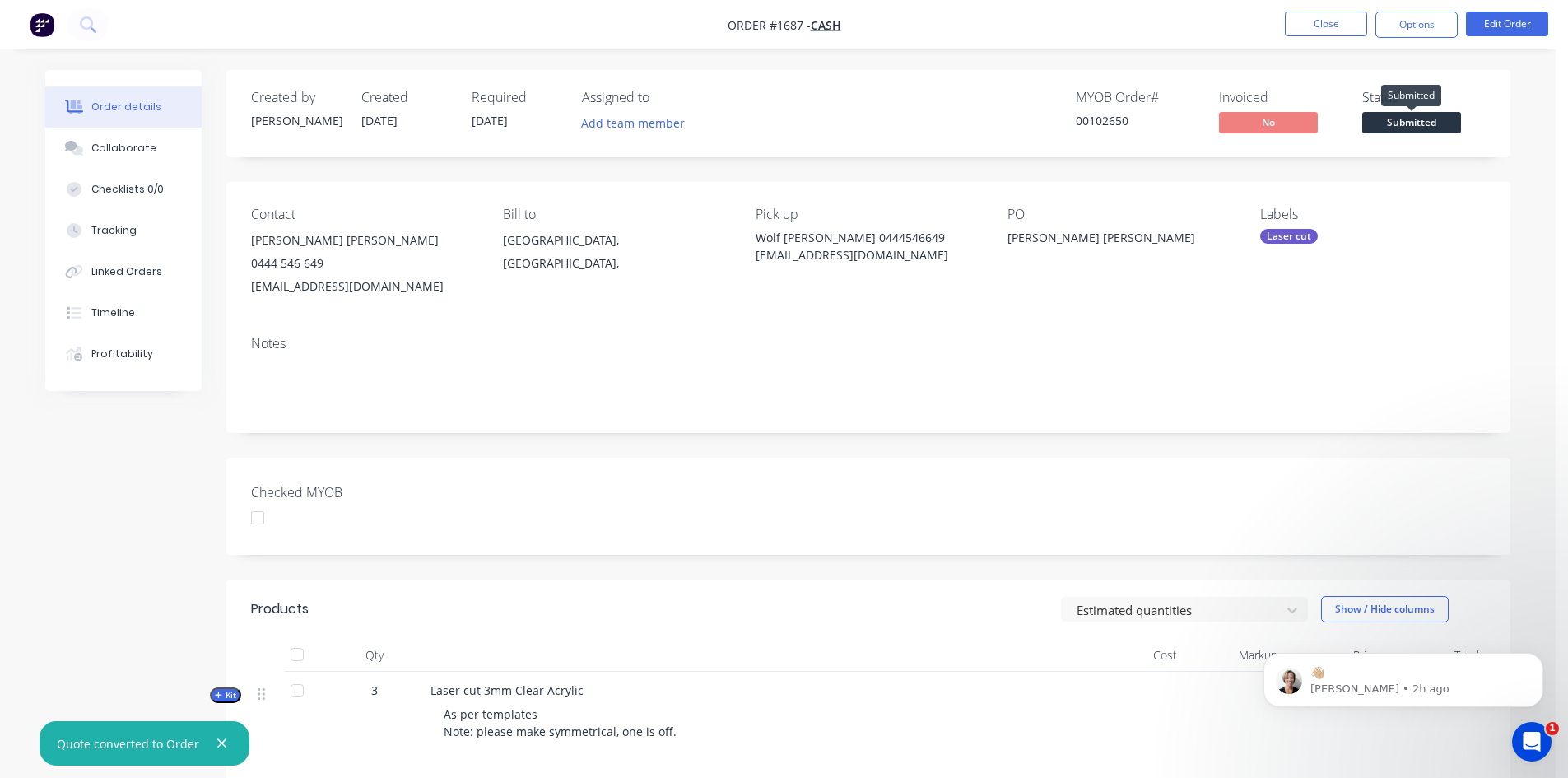
click at [1435, 121] on span "Submitted" at bounding box center [1411, 122] width 98 height 21
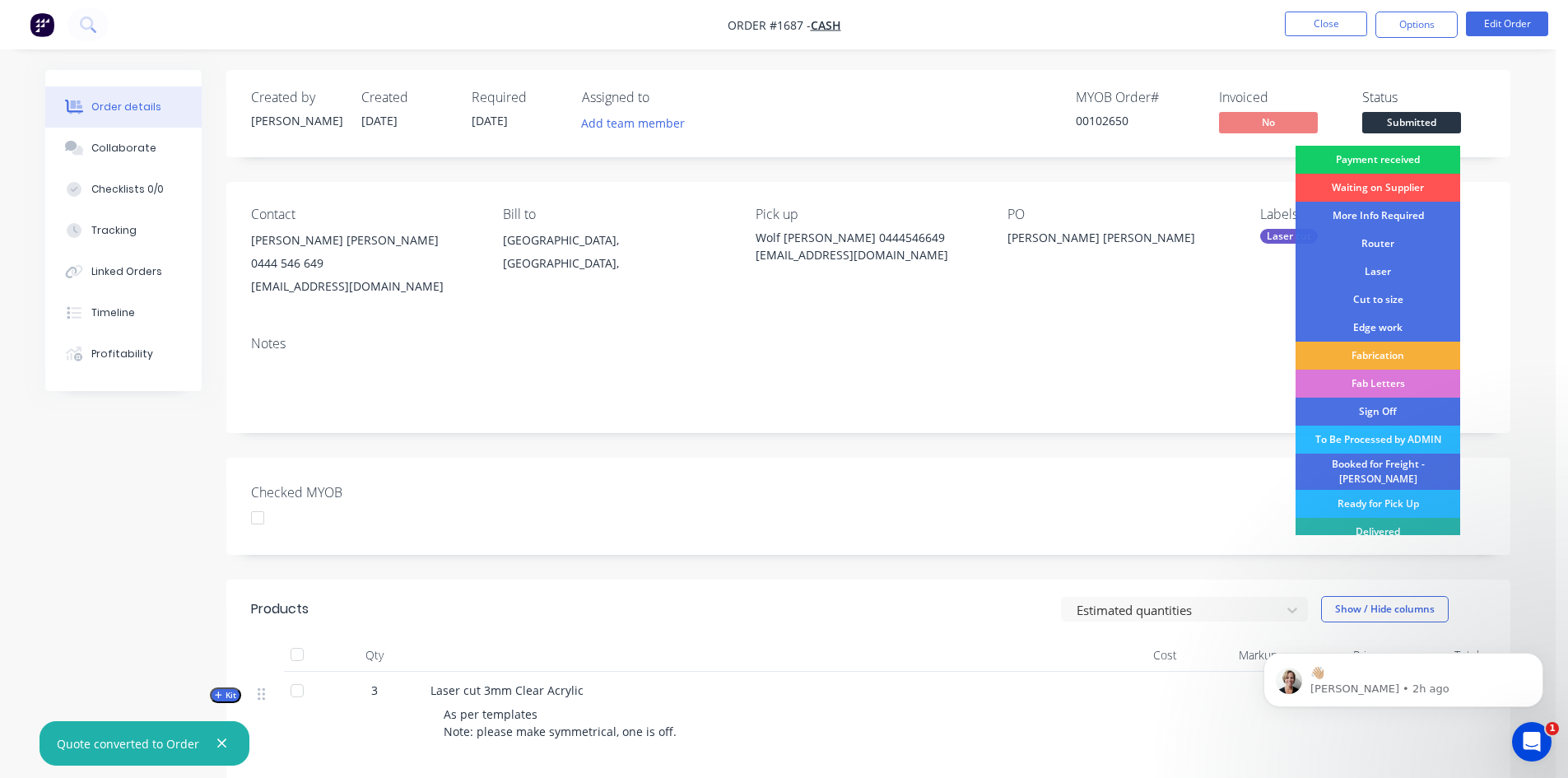
click at [1395, 162] on div "Payment received" at bounding box center [1377, 160] width 164 height 28
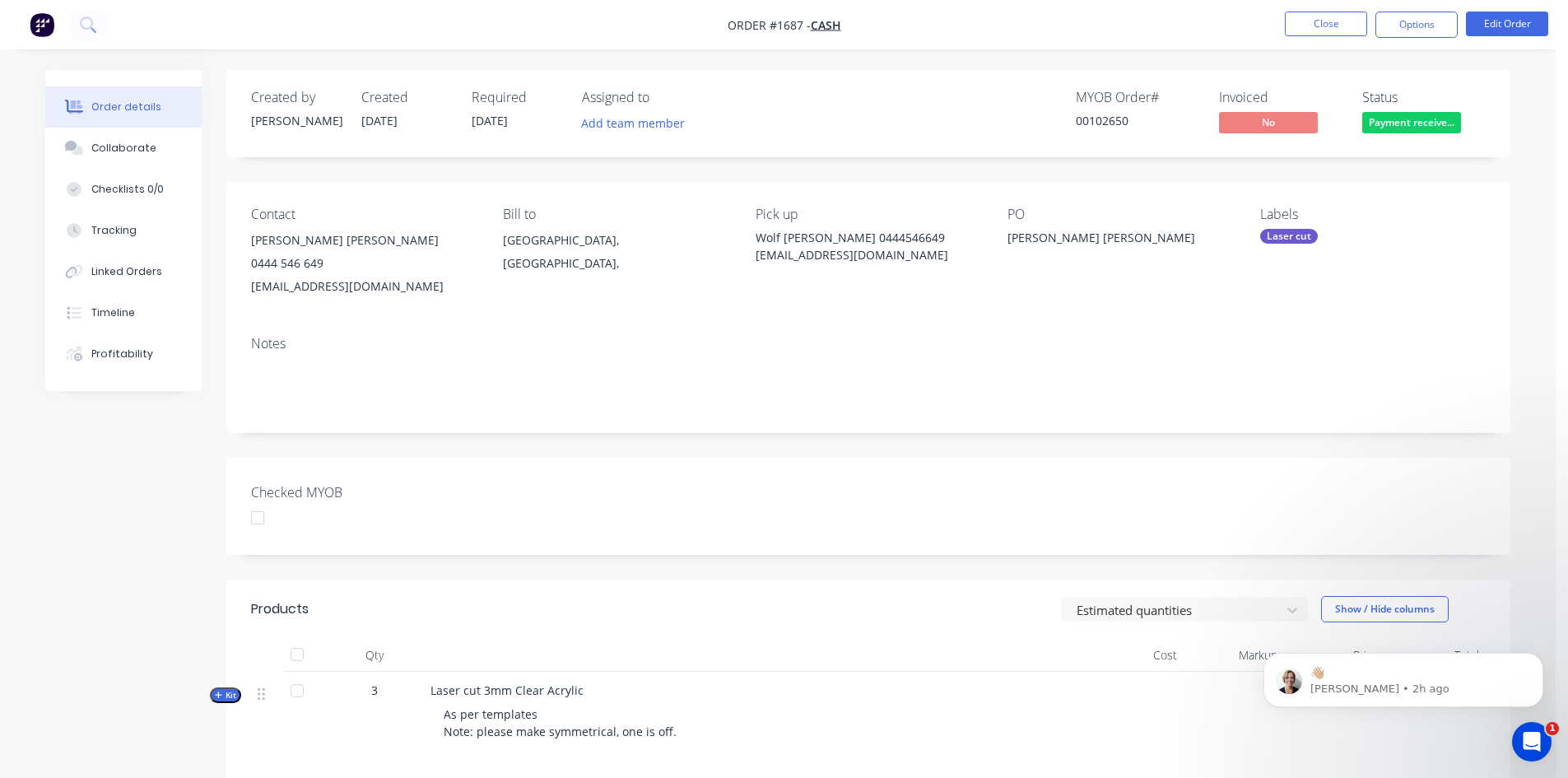
click at [1284, 226] on div "Labels Laser cut" at bounding box center [1372, 252] width 225 height 92
click at [1288, 238] on div "Laser cut" at bounding box center [1288, 235] width 58 height 15
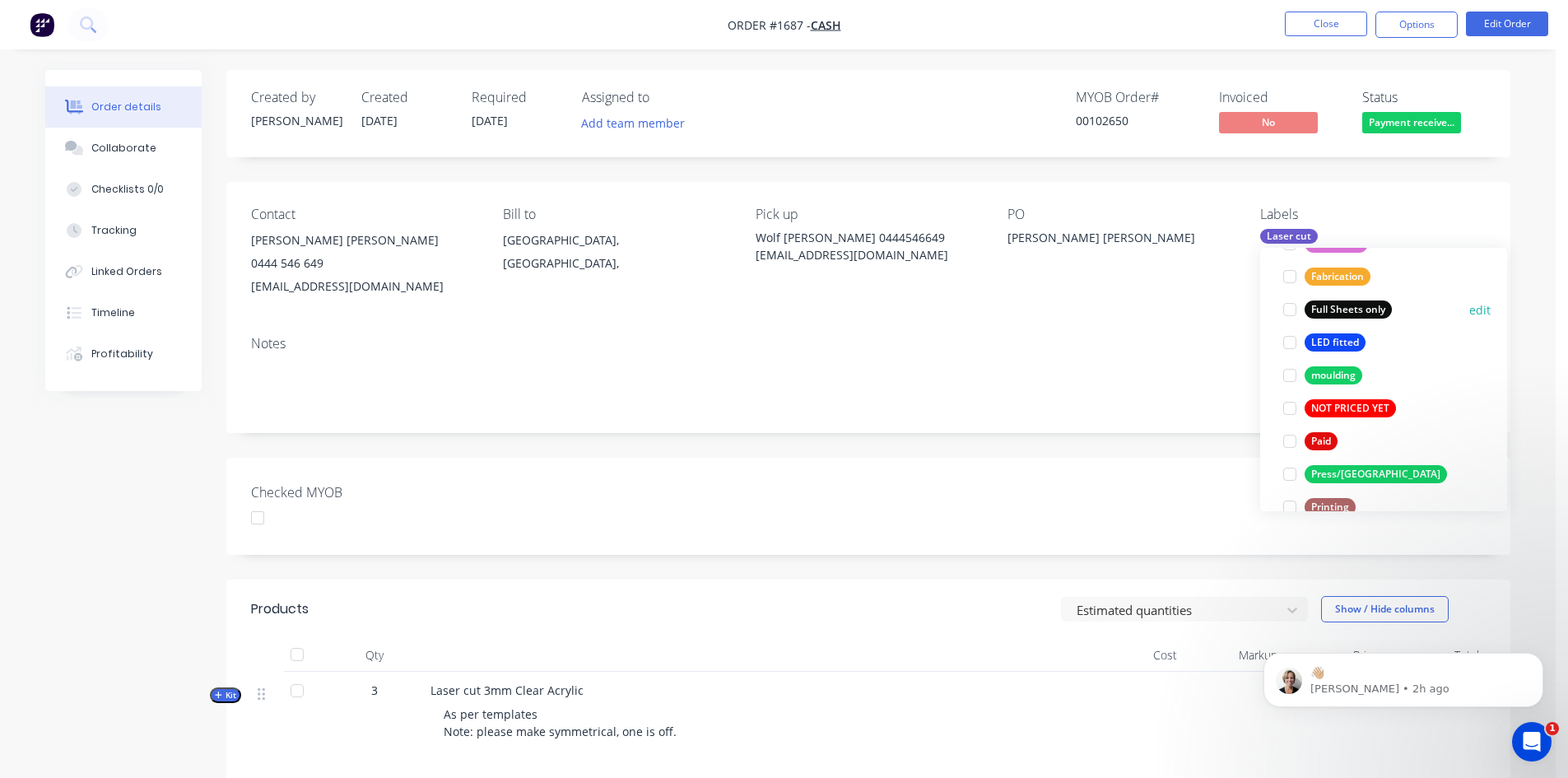
scroll to position [494, 0]
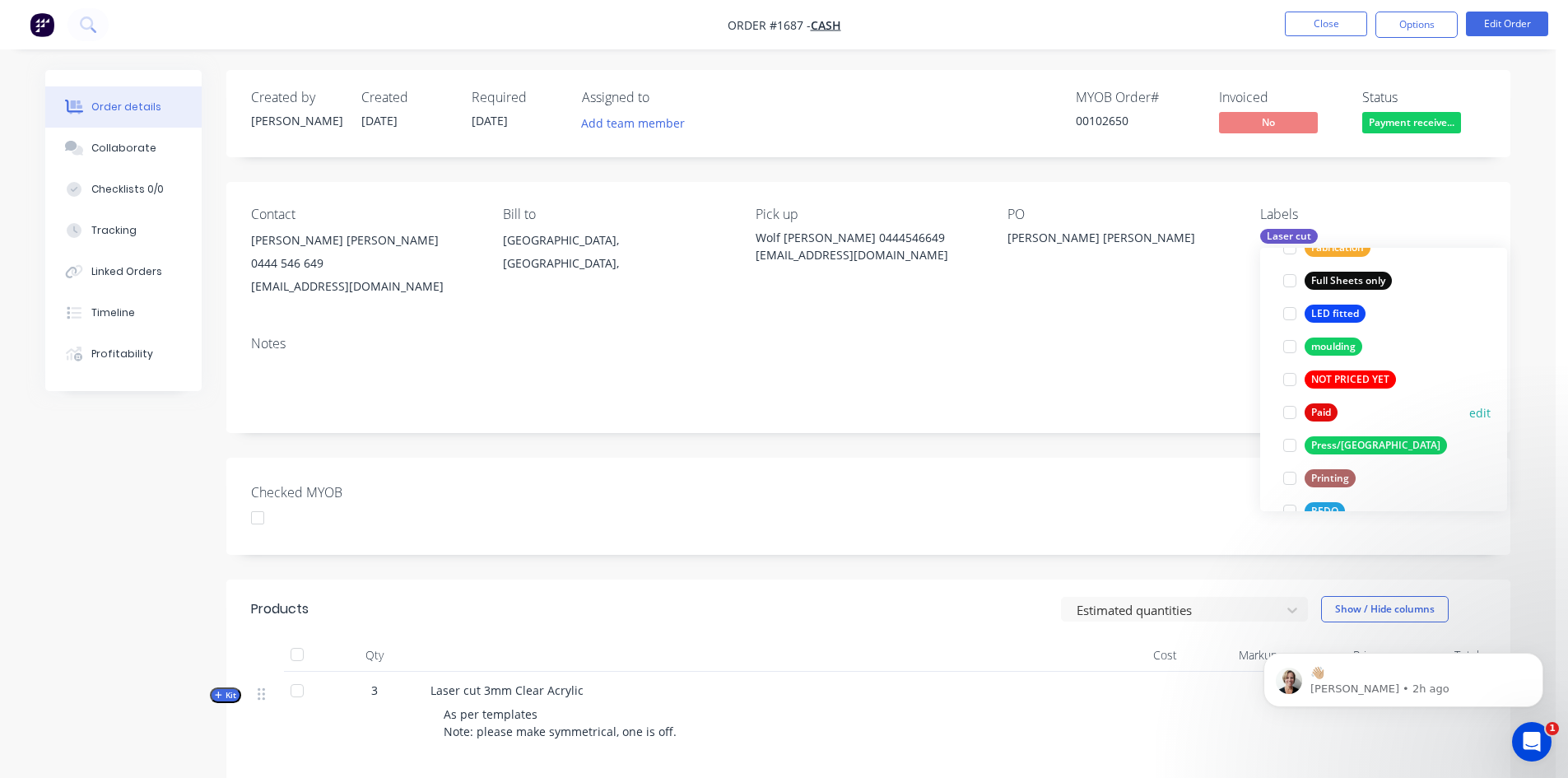
click at [1289, 416] on div at bounding box center [1289, 412] width 32 height 32
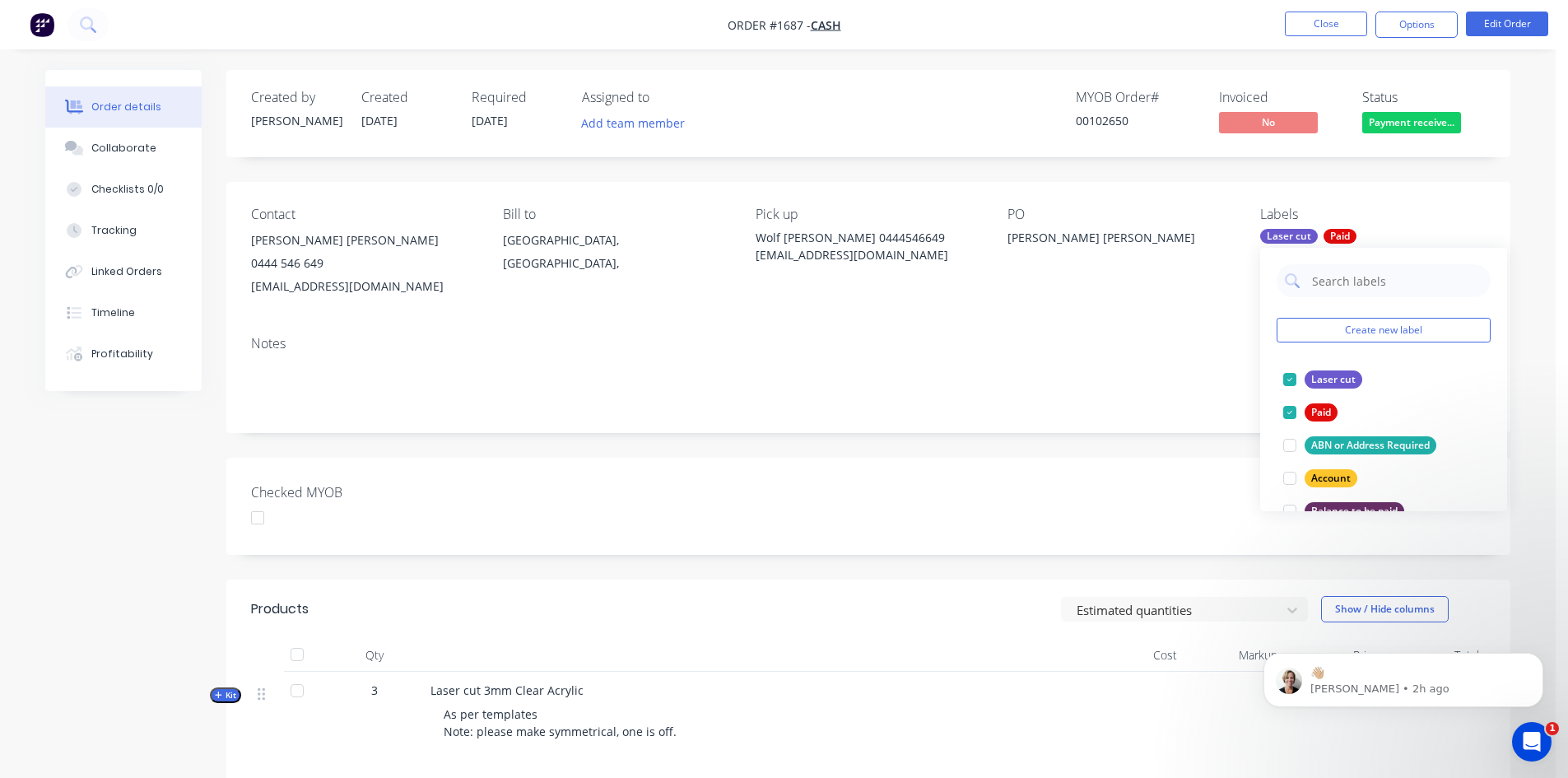
click at [1123, 444] on div "Created by [PERSON_NAME] Created [DATE] Required [DATE] Assigned to Add team me…" at bounding box center [868, 548] width 1285 height 956
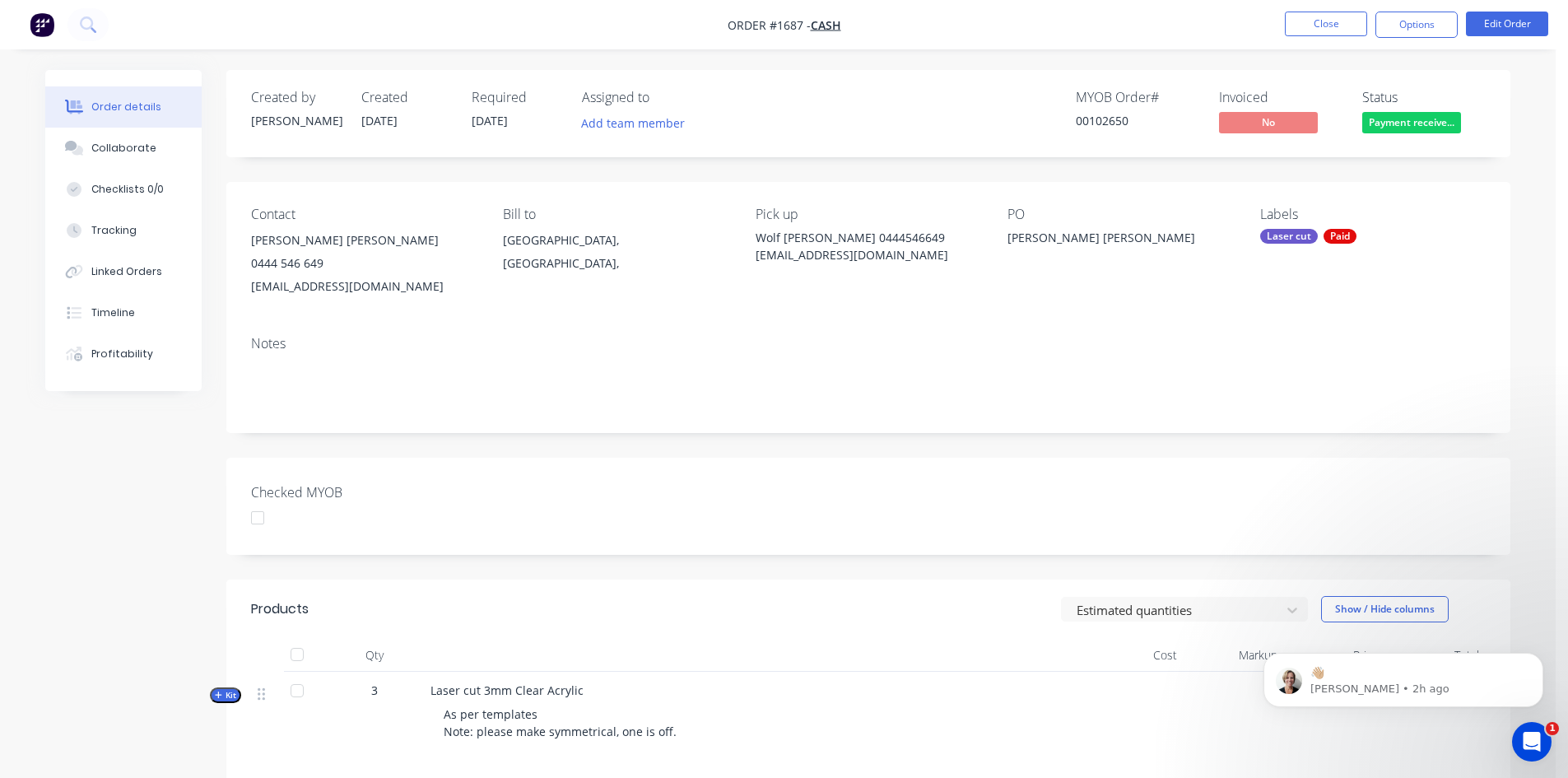
click at [258, 520] on div at bounding box center [257, 517] width 32 height 32
click at [1412, 23] on button "Options" at bounding box center [1417, 25] width 83 height 27
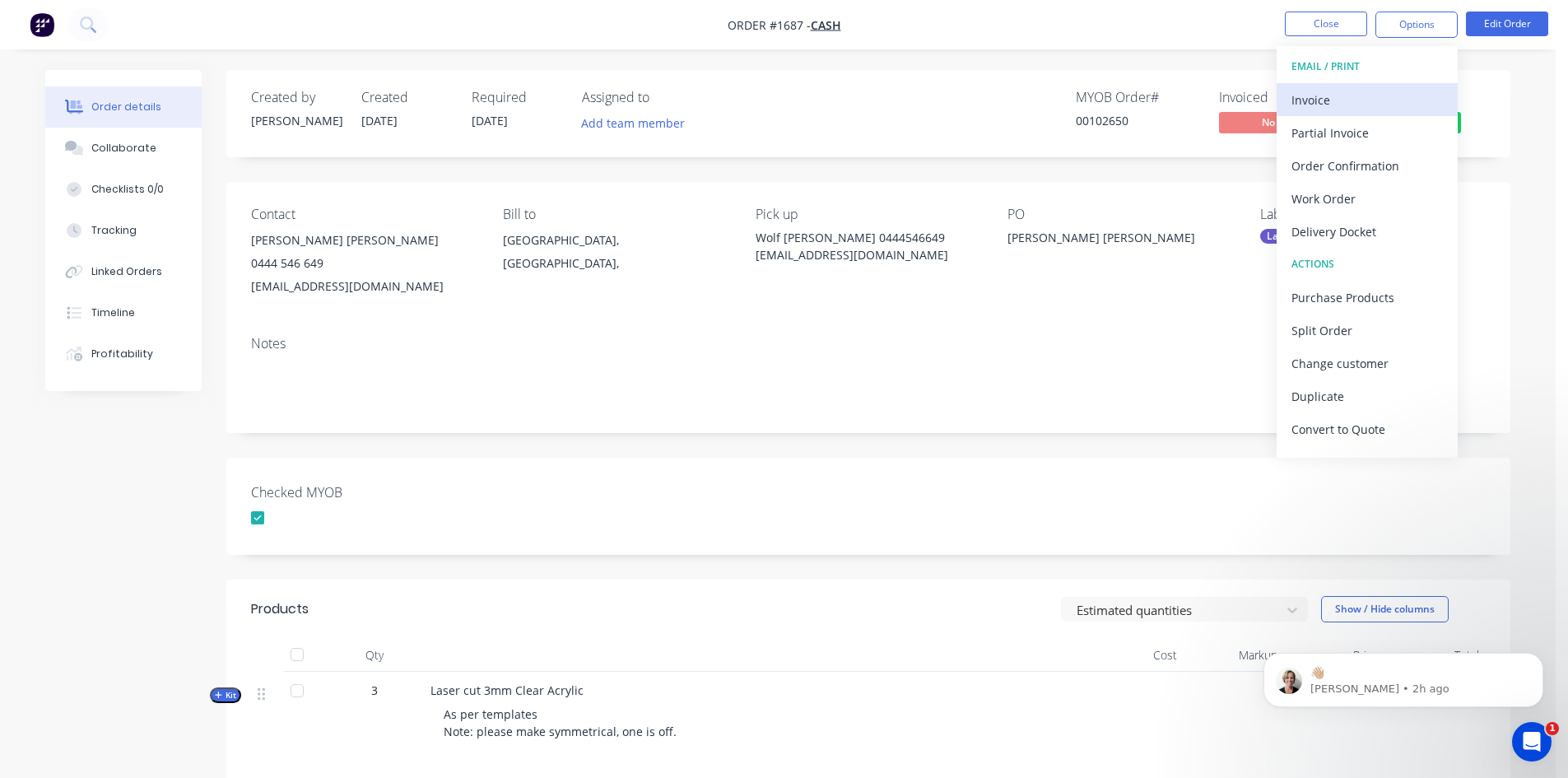
click at [1332, 101] on div "Invoice" at bounding box center [1367, 99] width 152 height 24
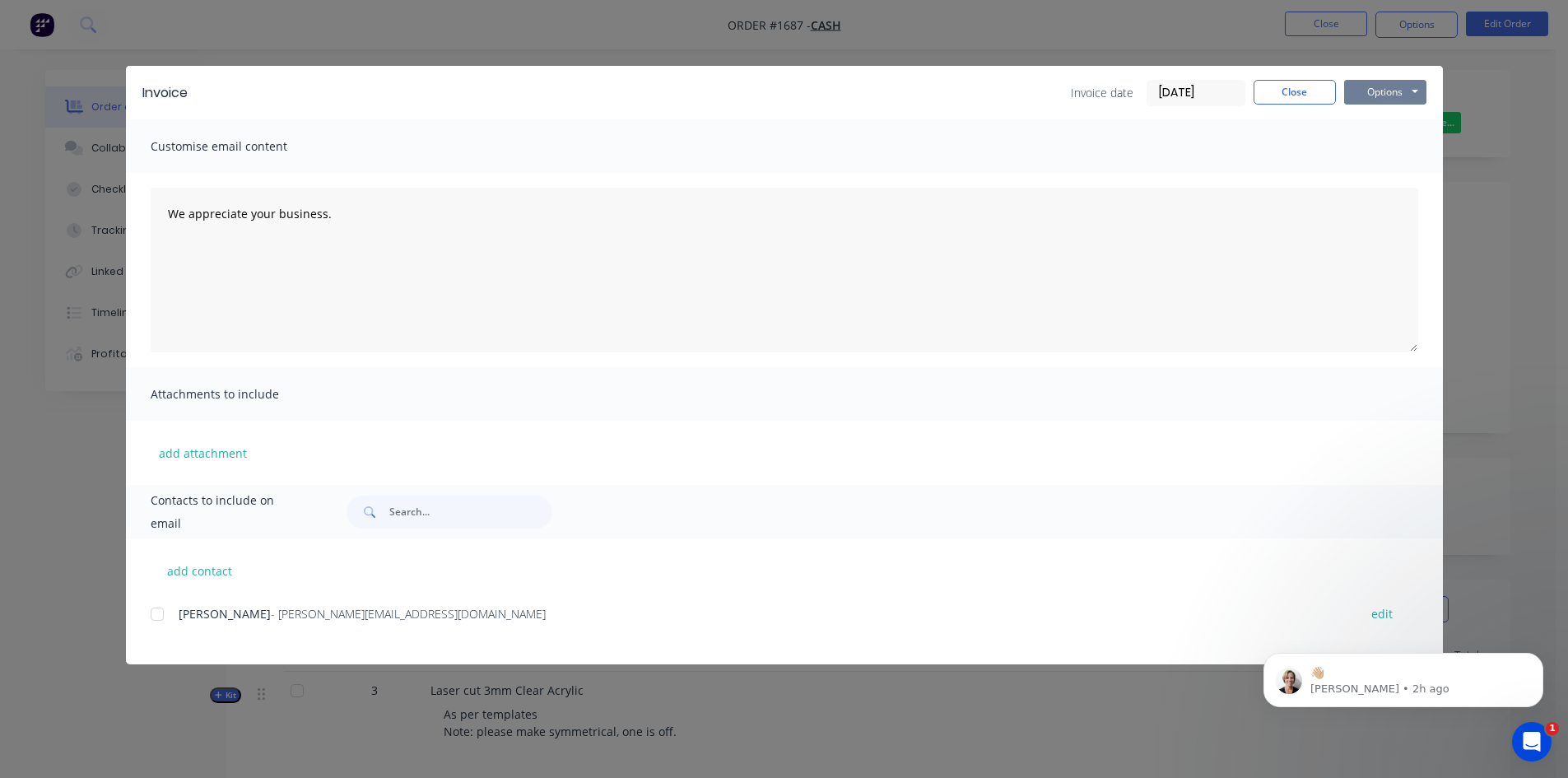
click at [1376, 92] on button "Options" at bounding box center [1386, 92] width 83 height 25
click at [1376, 152] on button "Print" at bounding box center [1397, 149] width 105 height 28
click at [1315, 92] on button "Close" at bounding box center [1295, 92] width 83 height 25
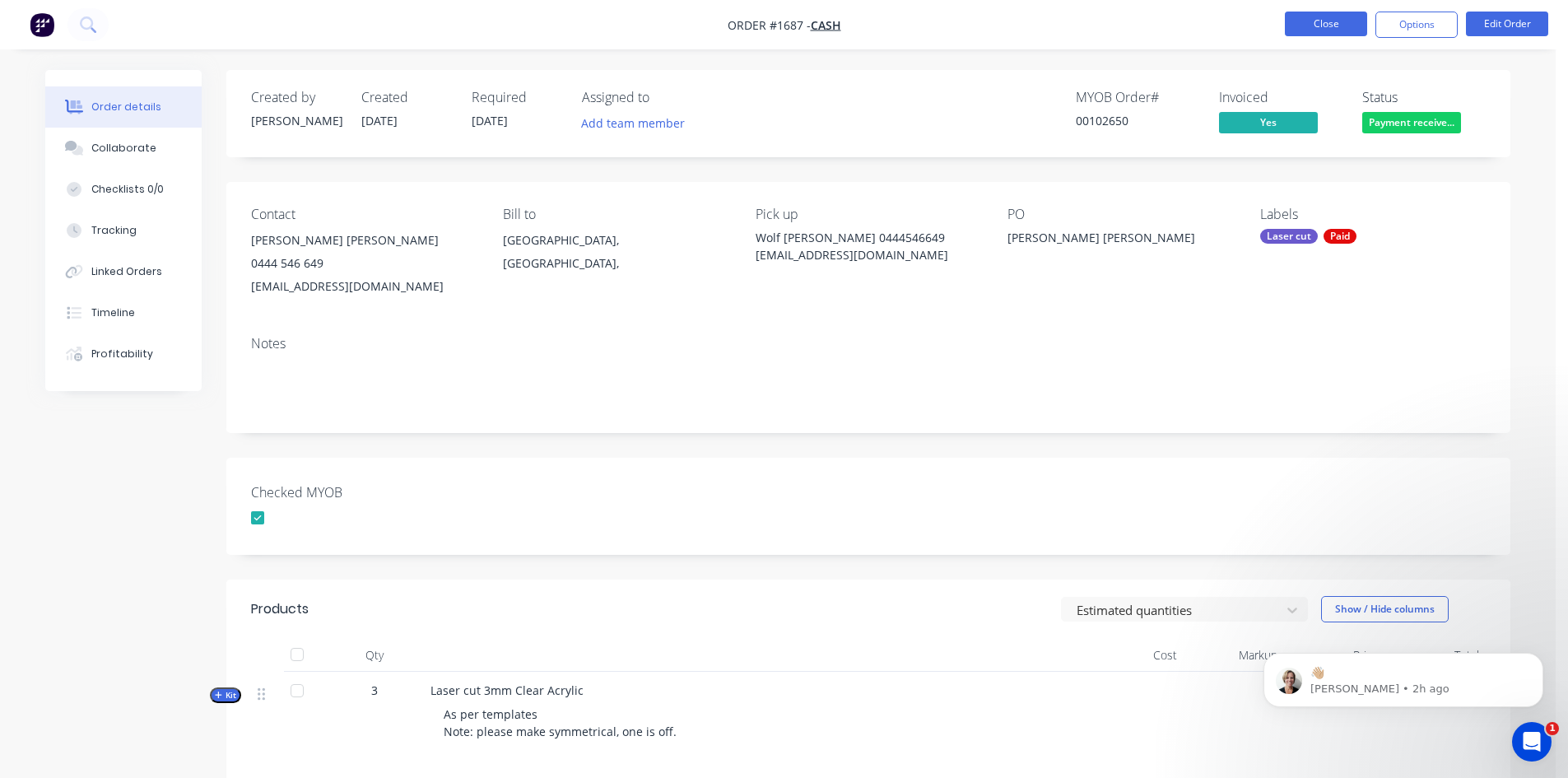
click at [1350, 23] on button "Close" at bounding box center [1327, 24] width 83 height 25
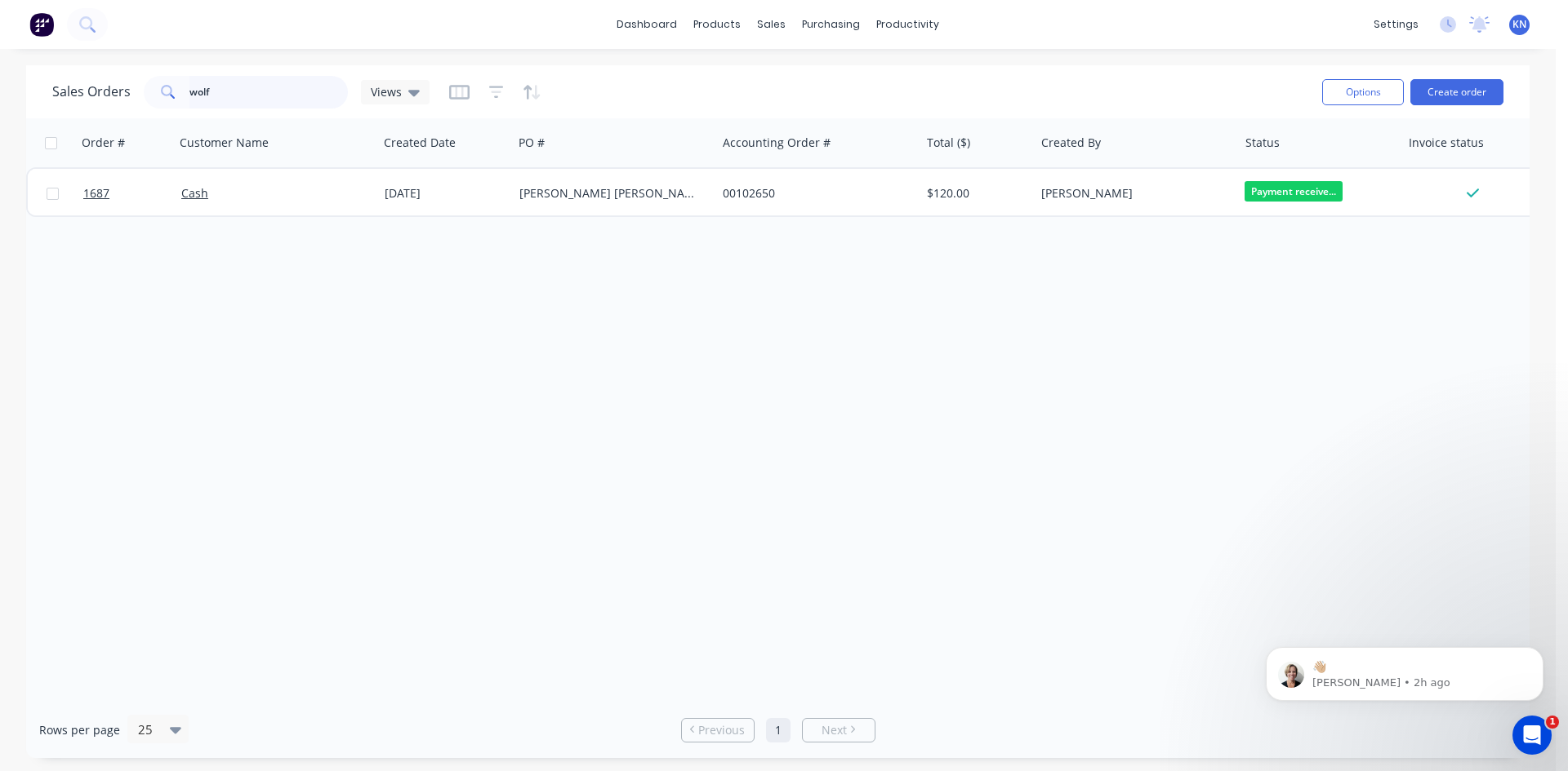
click at [267, 85] on input "wolf" at bounding box center [268, 92] width 159 height 32
type input "w"
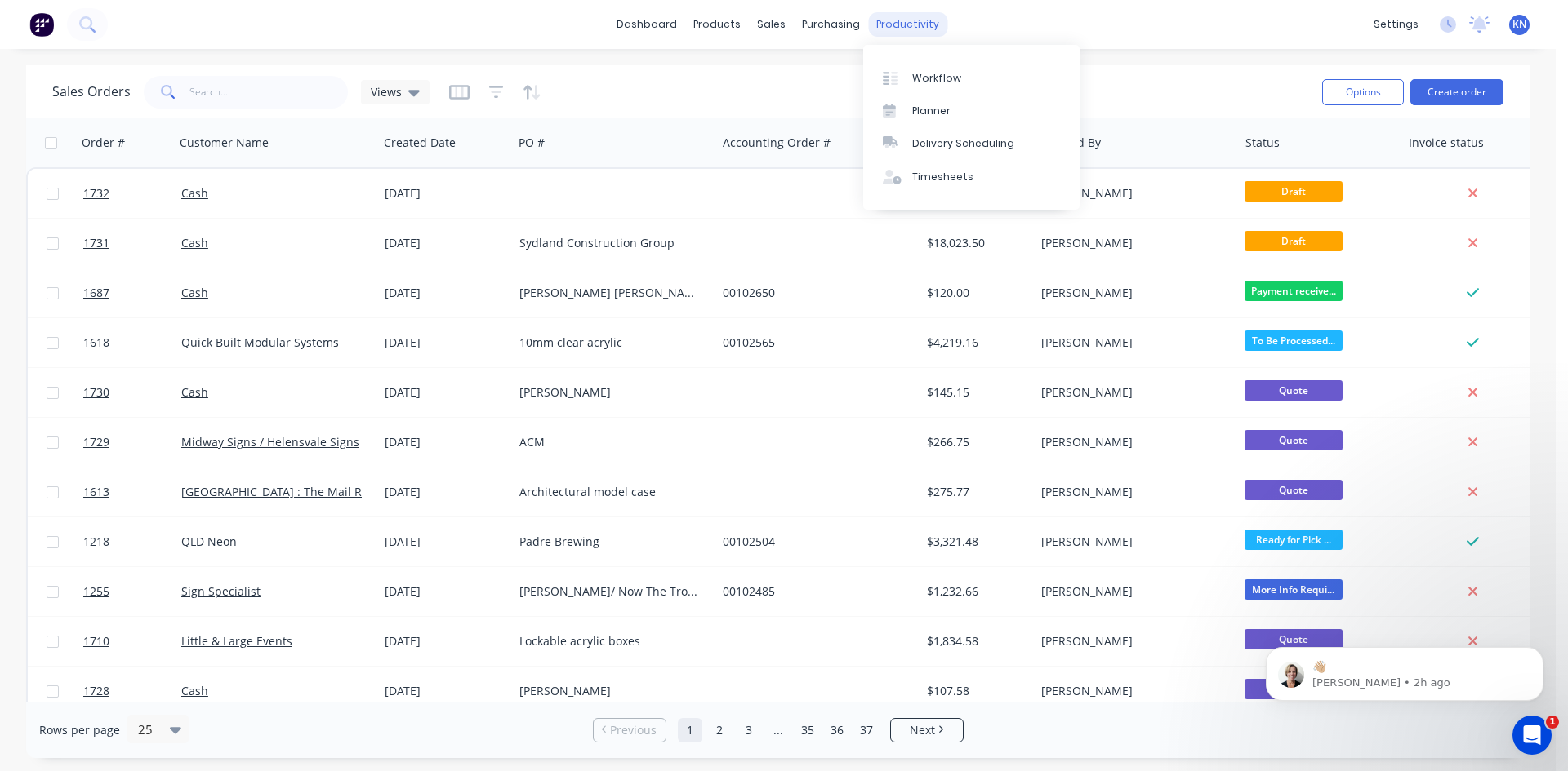
click at [896, 15] on div "productivity" at bounding box center [907, 24] width 79 height 24
click at [956, 82] on div "Workflow" at bounding box center [936, 78] width 49 height 15
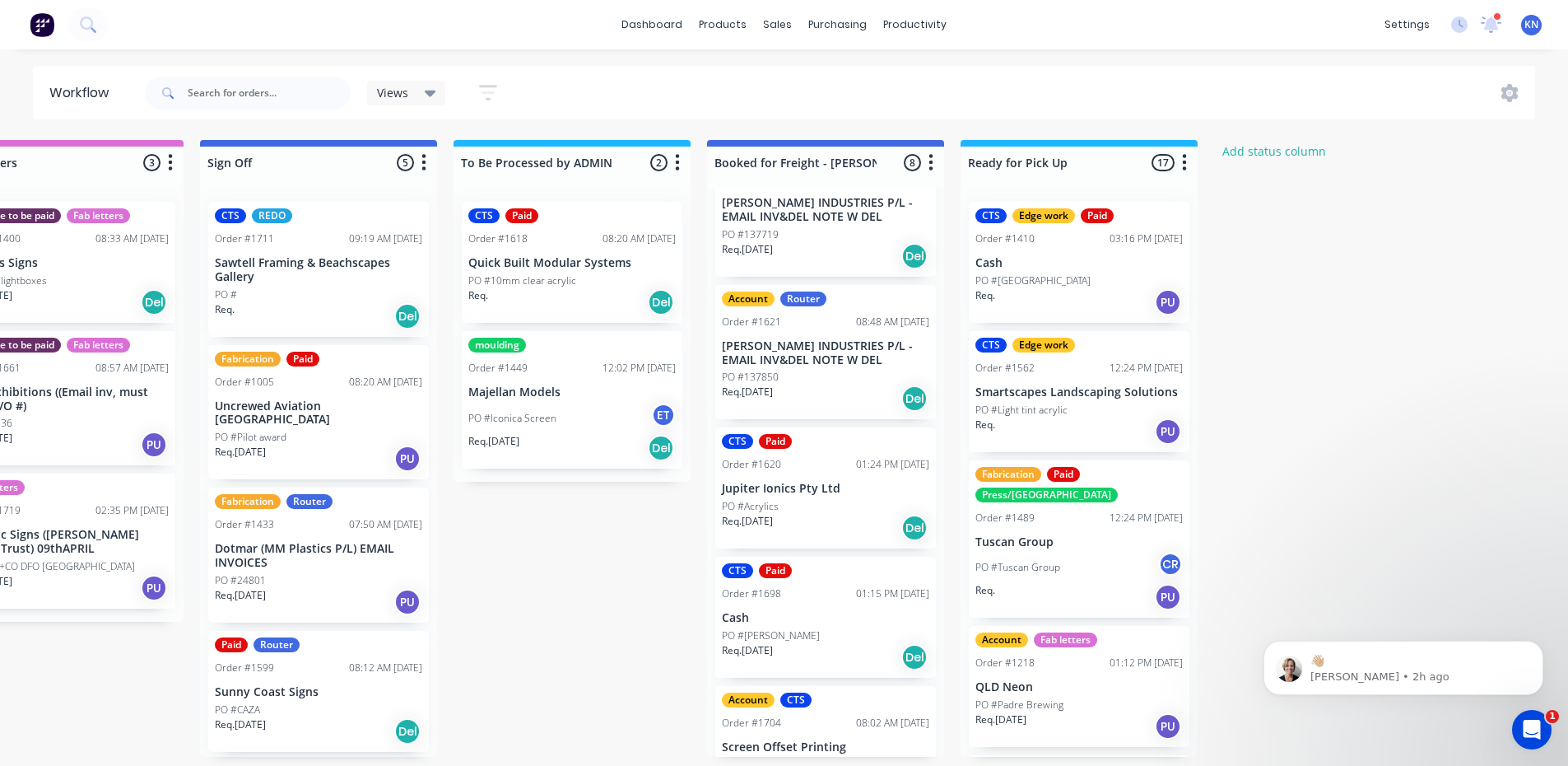
scroll to position [494, 0]
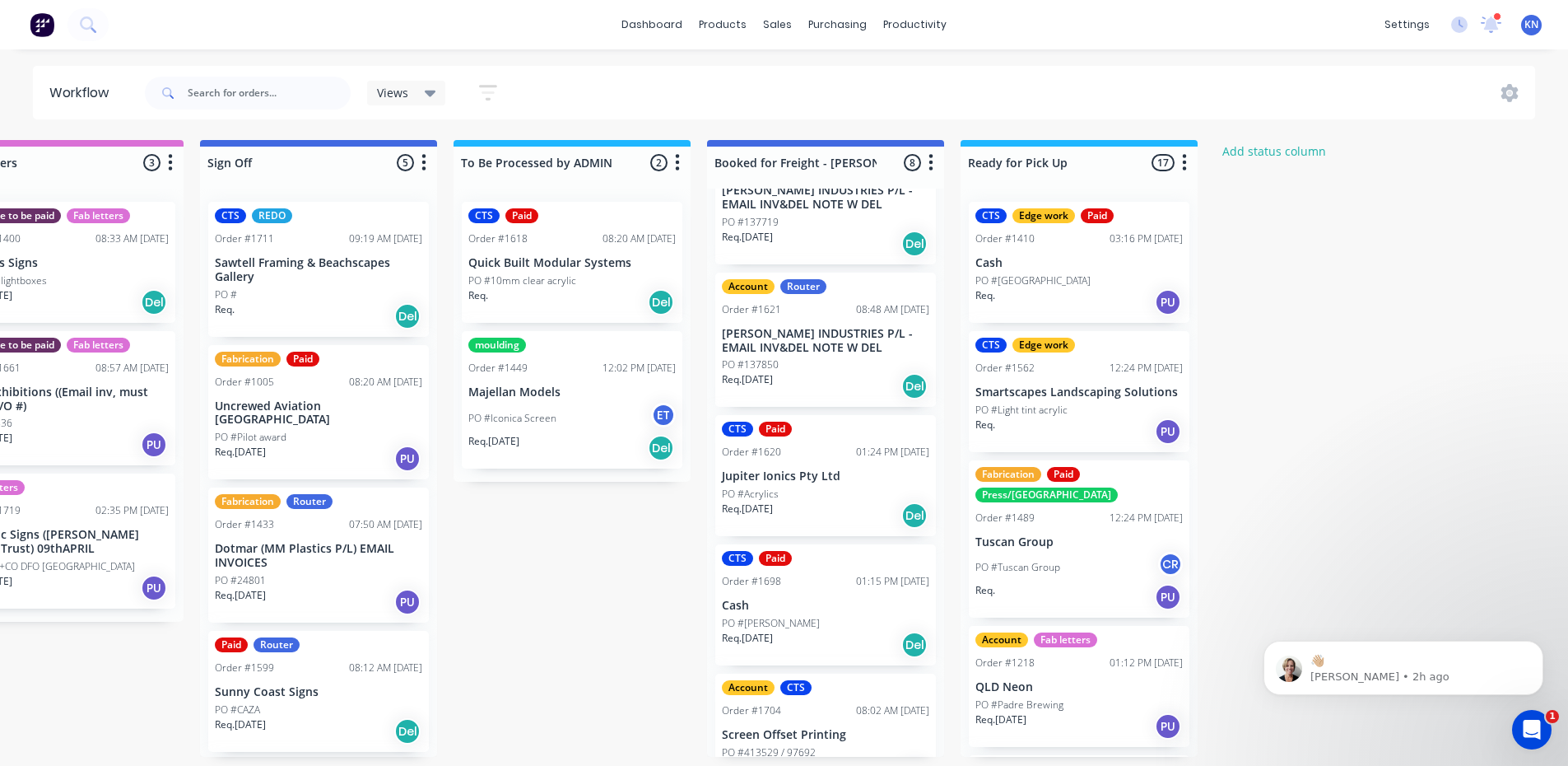
click at [1493, 22] on icon at bounding box center [1491, 23] width 15 height 13
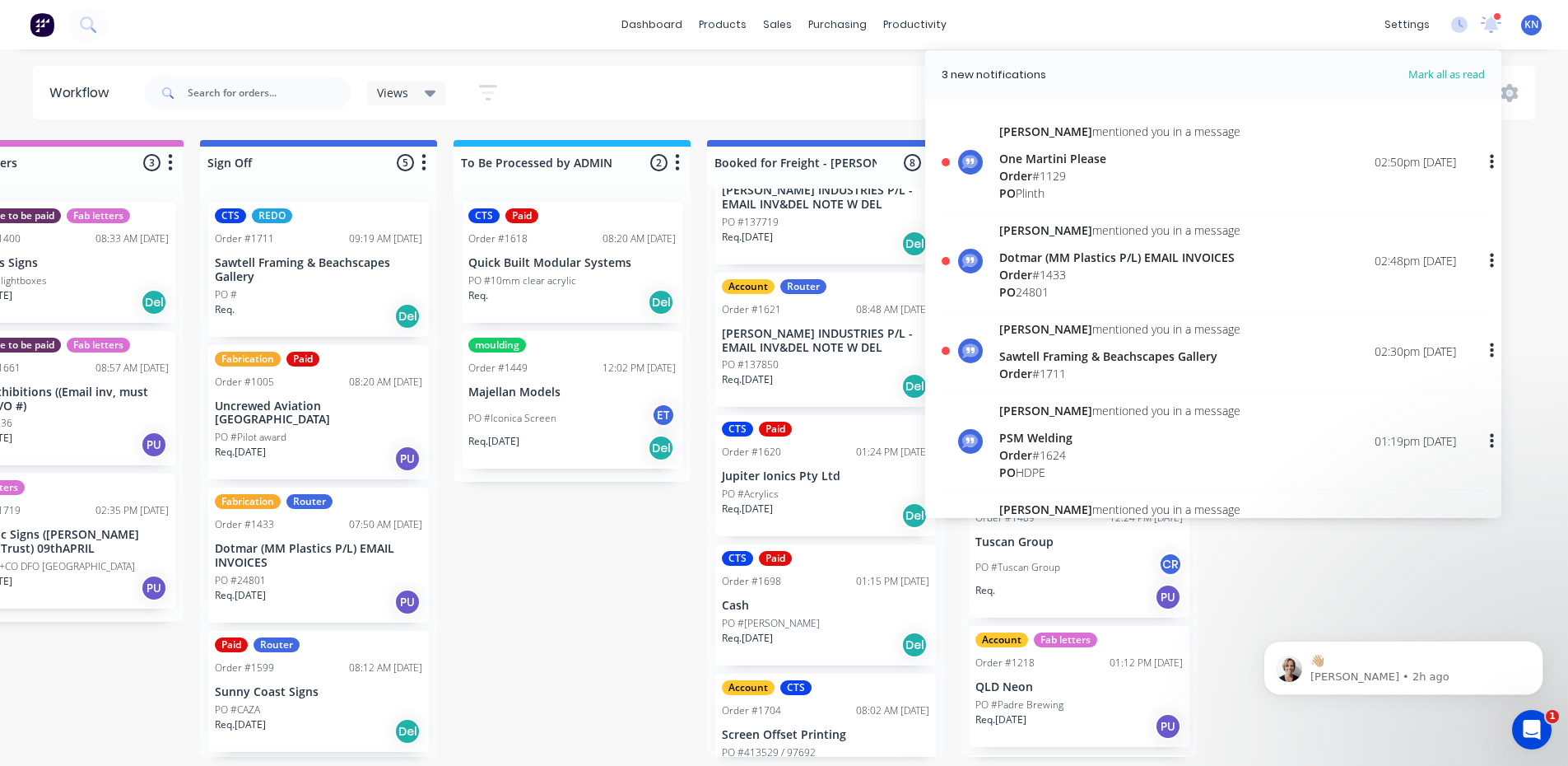
click at [1010, 268] on span "Order" at bounding box center [1015, 275] width 32 height 16
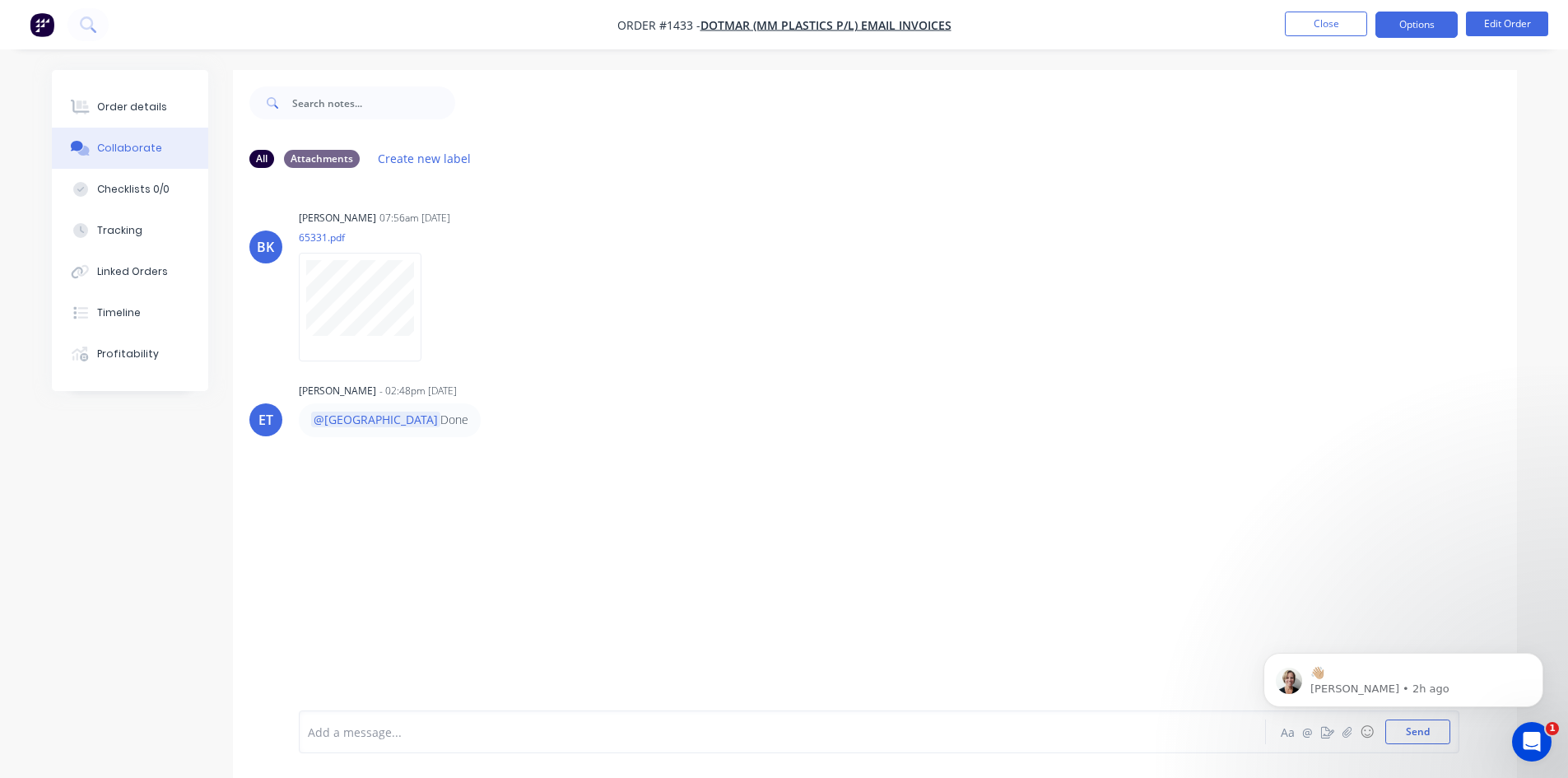
click at [1414, 22] on button "Options" at bounding box center [1417, 25] width 83 height 27
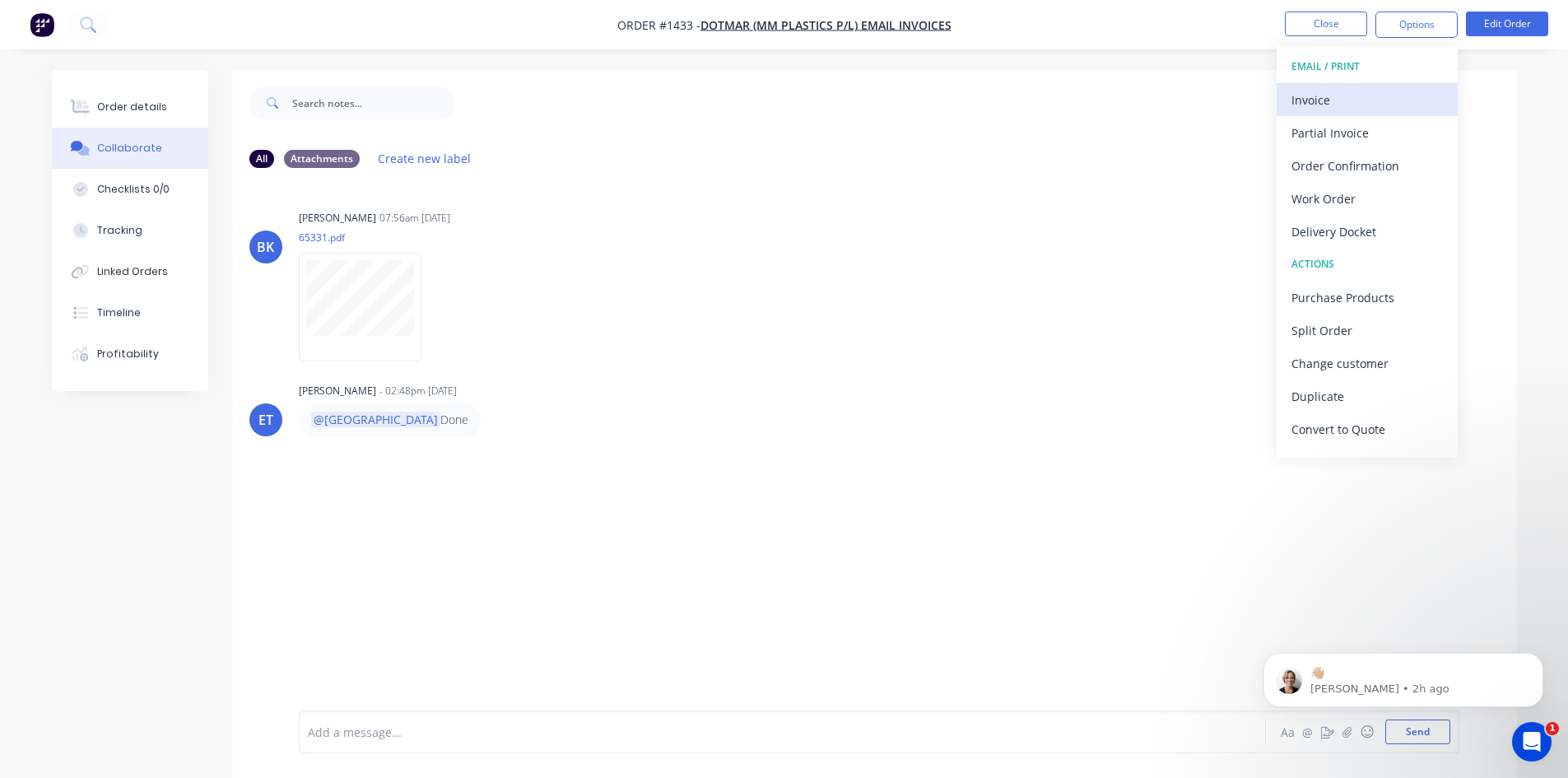
click at [1341, 99] on div "Invoice" at bounding box center [1367, 99] width 152 height 24
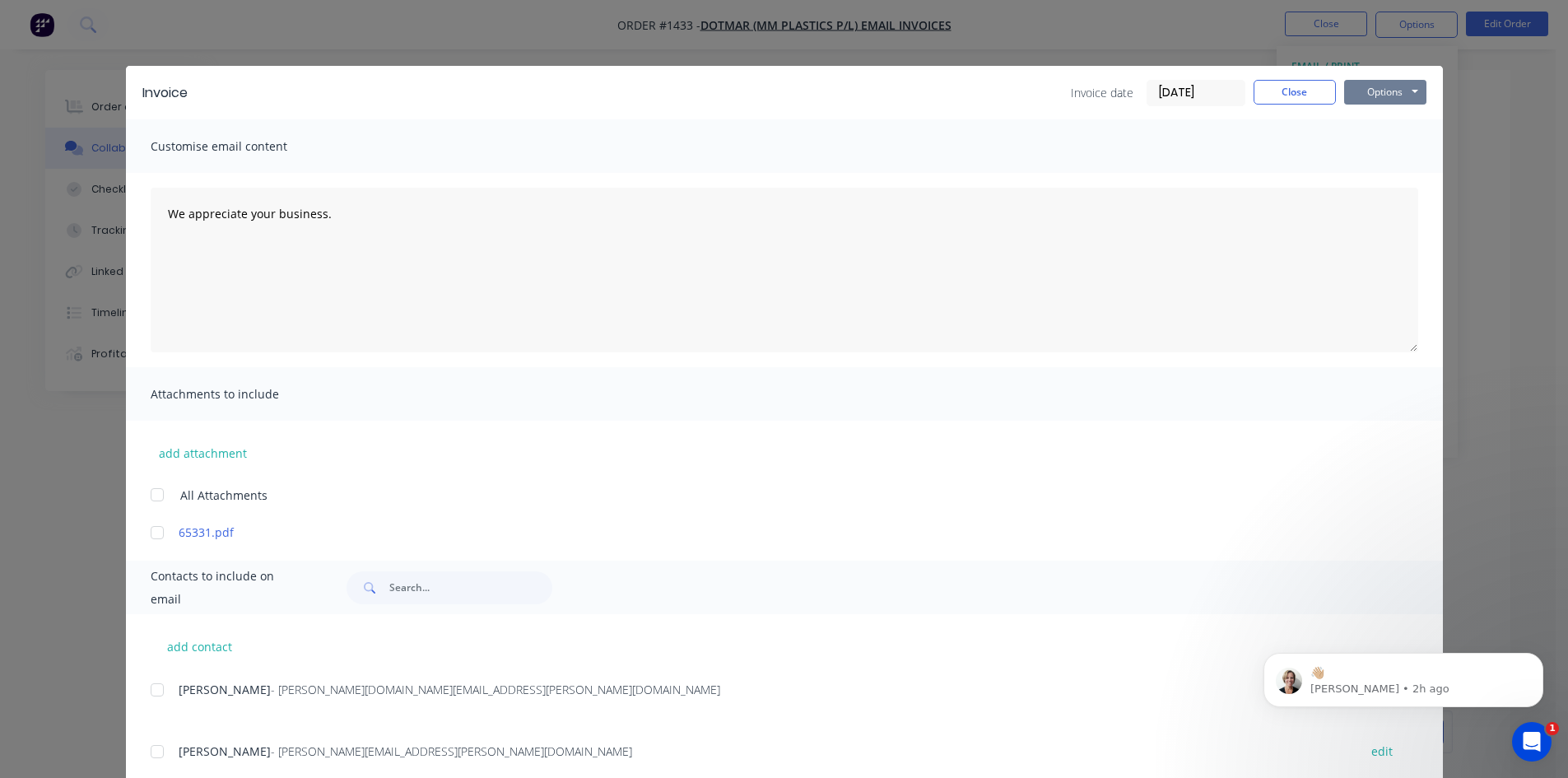
click at [1364, 94] on button "Options" at bounding box center [1386, 92] width 83 height 25
click at [1370, 146] on button "Print" at bounding box center [1397, 149] width 105 height 28
click at [1286, 90] on button "Close" at bounding box center [1295, 92] width 83 height 25
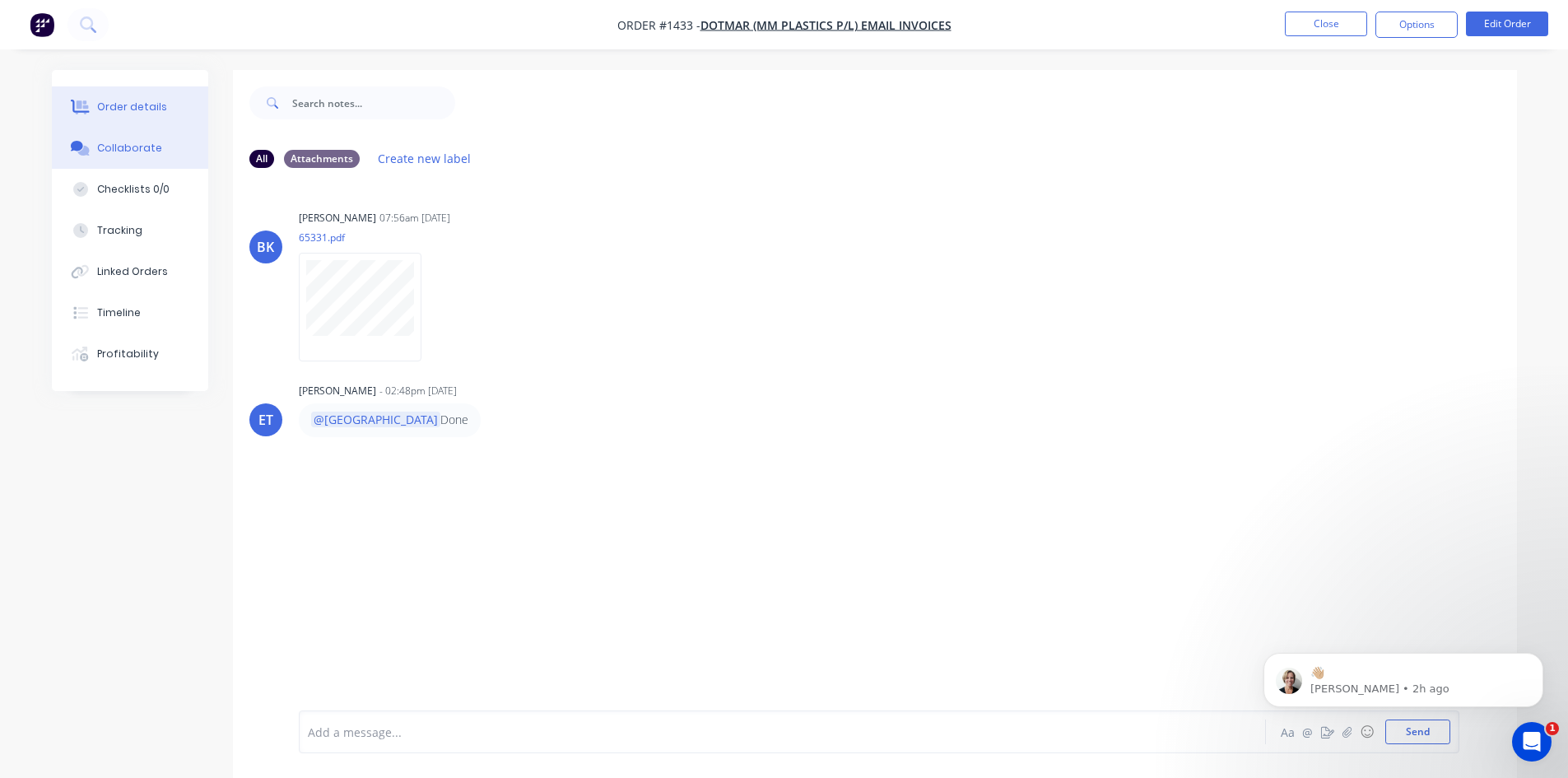
click at [98, 98] on button "Order details" at bounding box center [130, 107] width 157 height 41
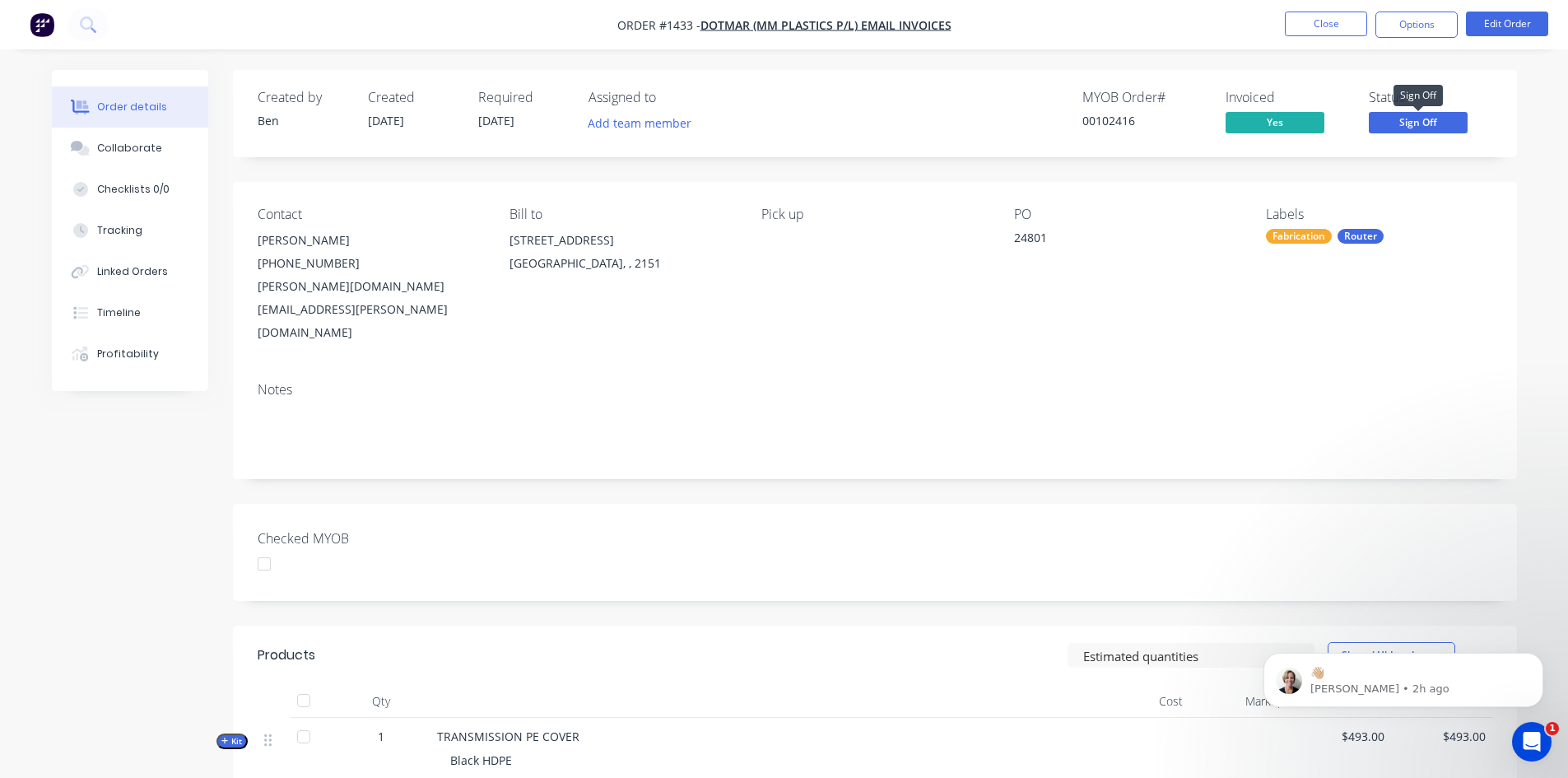
click at [1432, 119] on span "Sign Off" at bounding box center [1418, 122] width 98 height 21
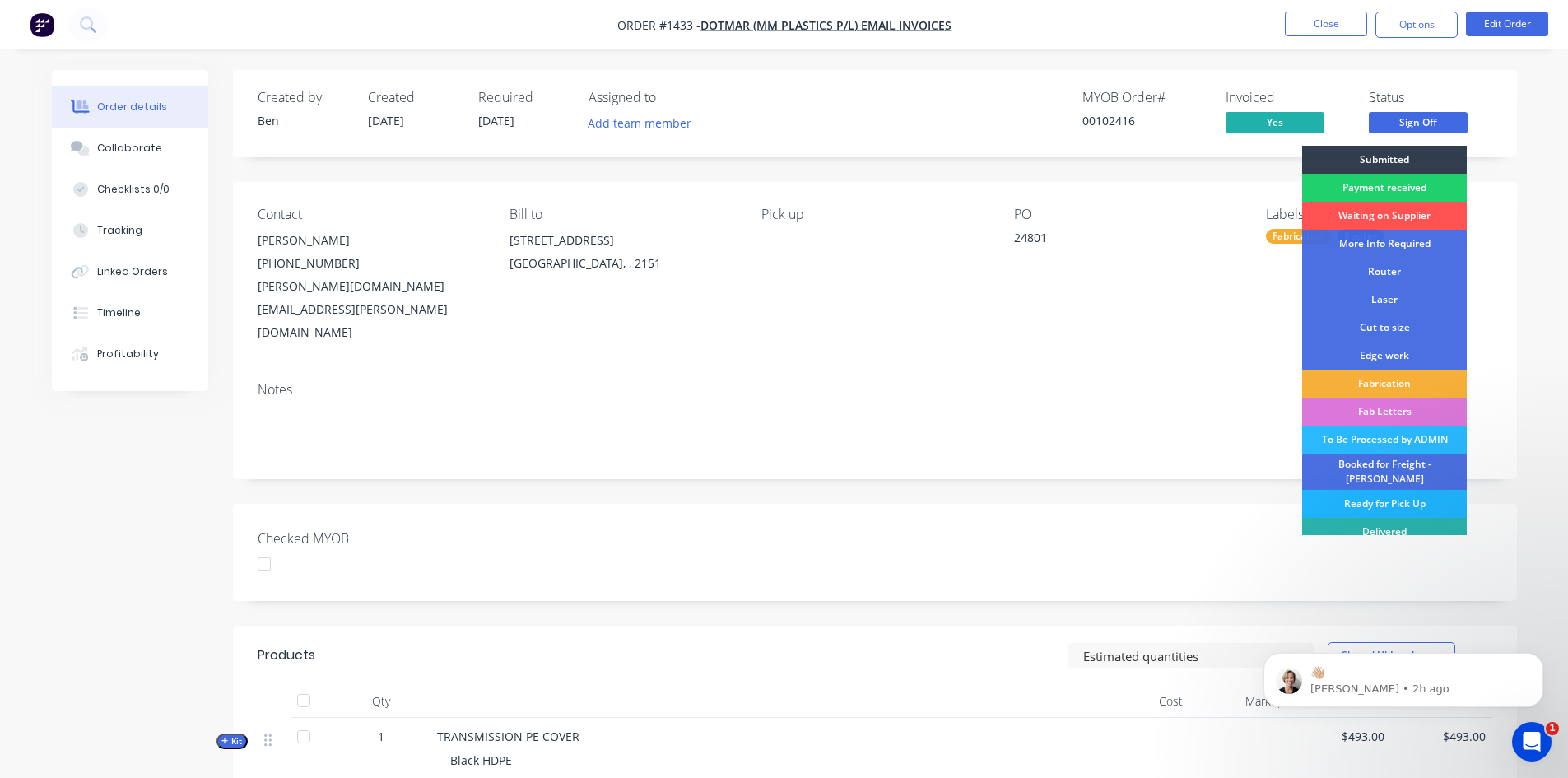
click at [1392, 493] on div "Ready for Pick Up" at bounding box center [1384, 504] width 164 height 28
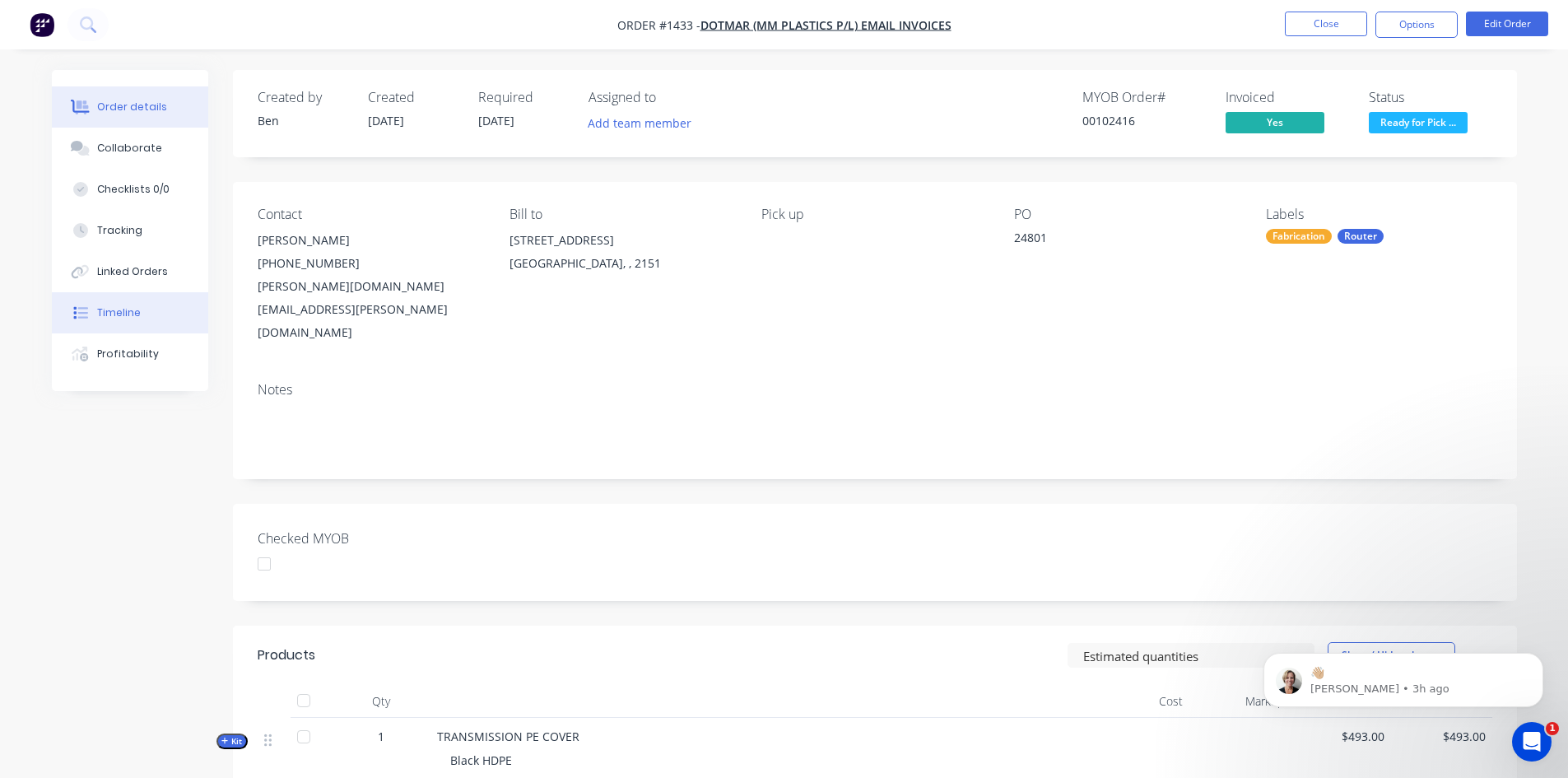
click at [131, 310] on div "Timeline" at bounding box center [119, 312] width 43 height 15
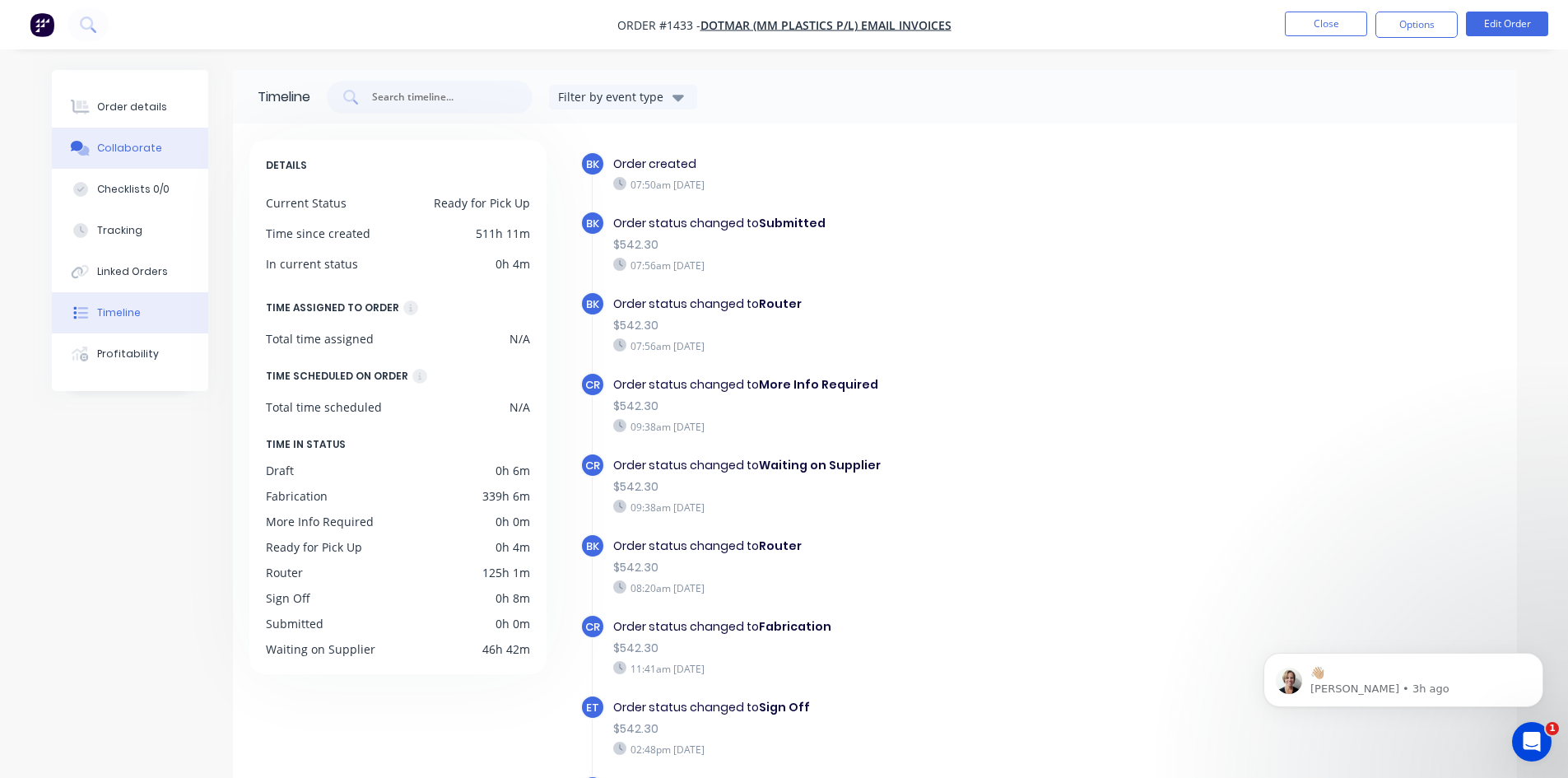
click at [132, 149] on div "Collaborate" at bounding box center [130, 148] width 65 height 15
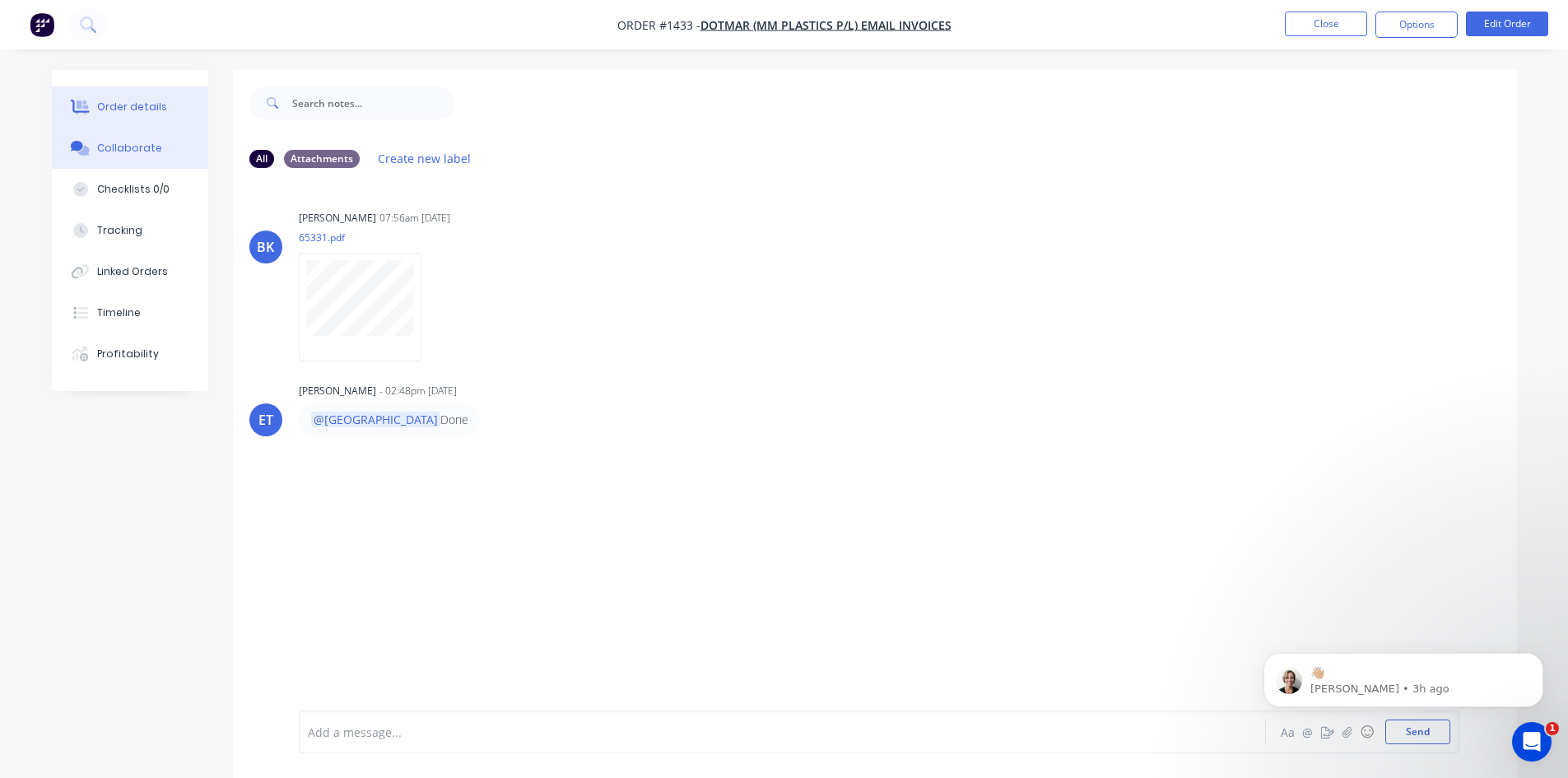
click at [133, 105] on div "Order details" at bounding box center [132, 106] width 70 height 15
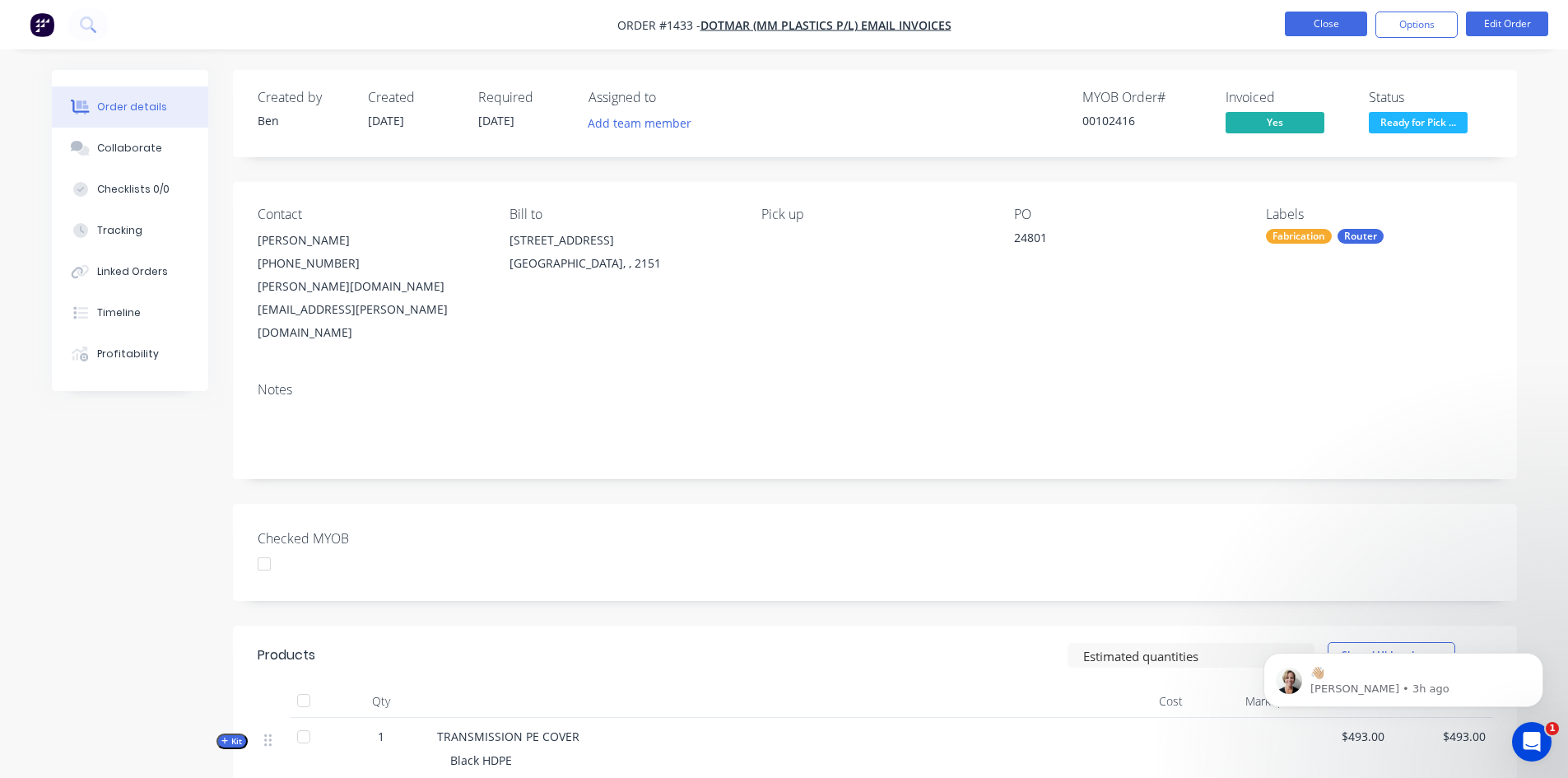
click at [1347, 20] on button "Close" at bounding box center [1327, 24] width 83 height 25
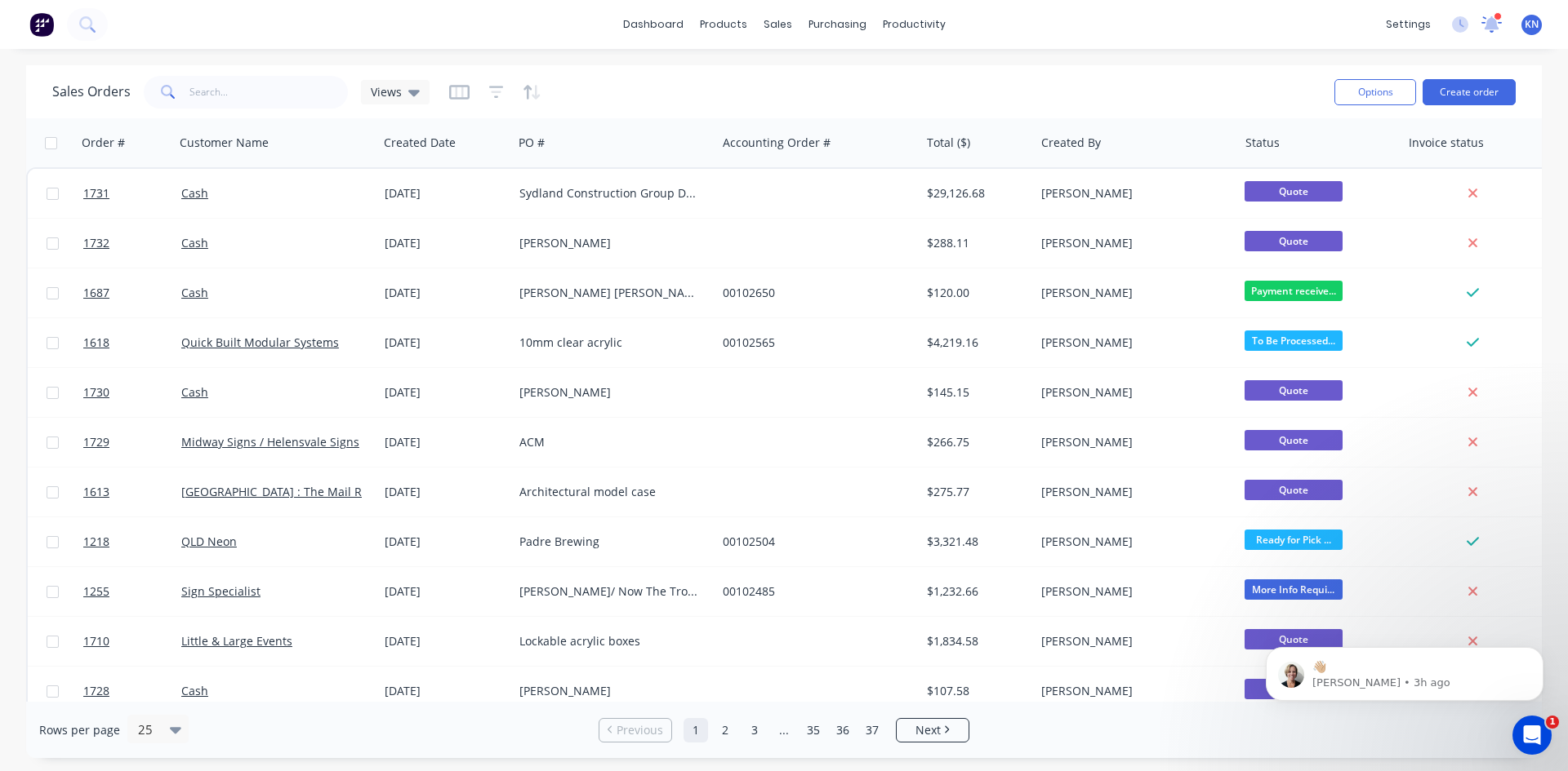
click at [1494, 21] on icon at bounding box center [1491, 22] width 15 height 13
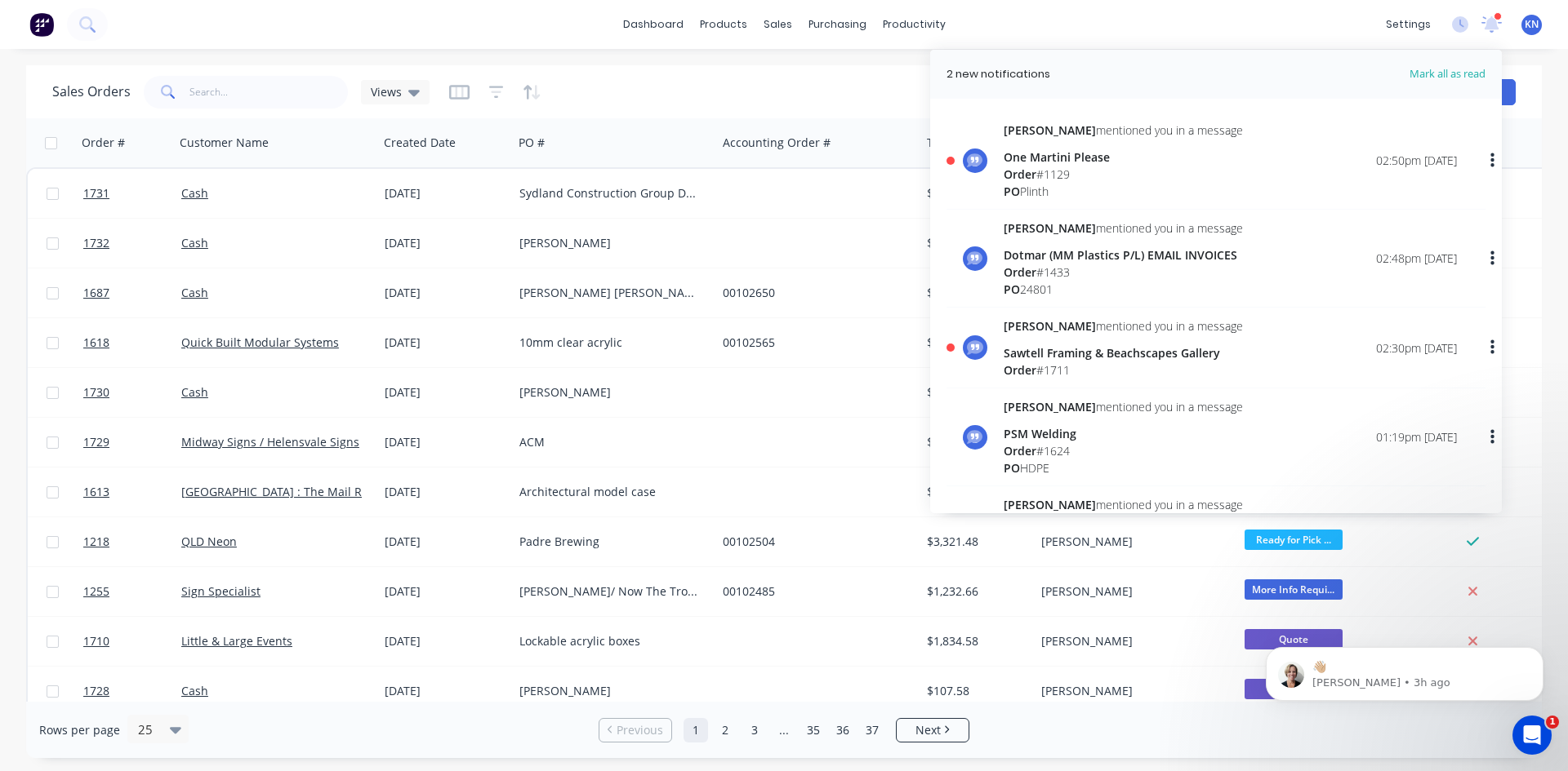
click at [1049, 154] on div "One Martini Please" at bounding box center [1123, 157] width 239 height 18
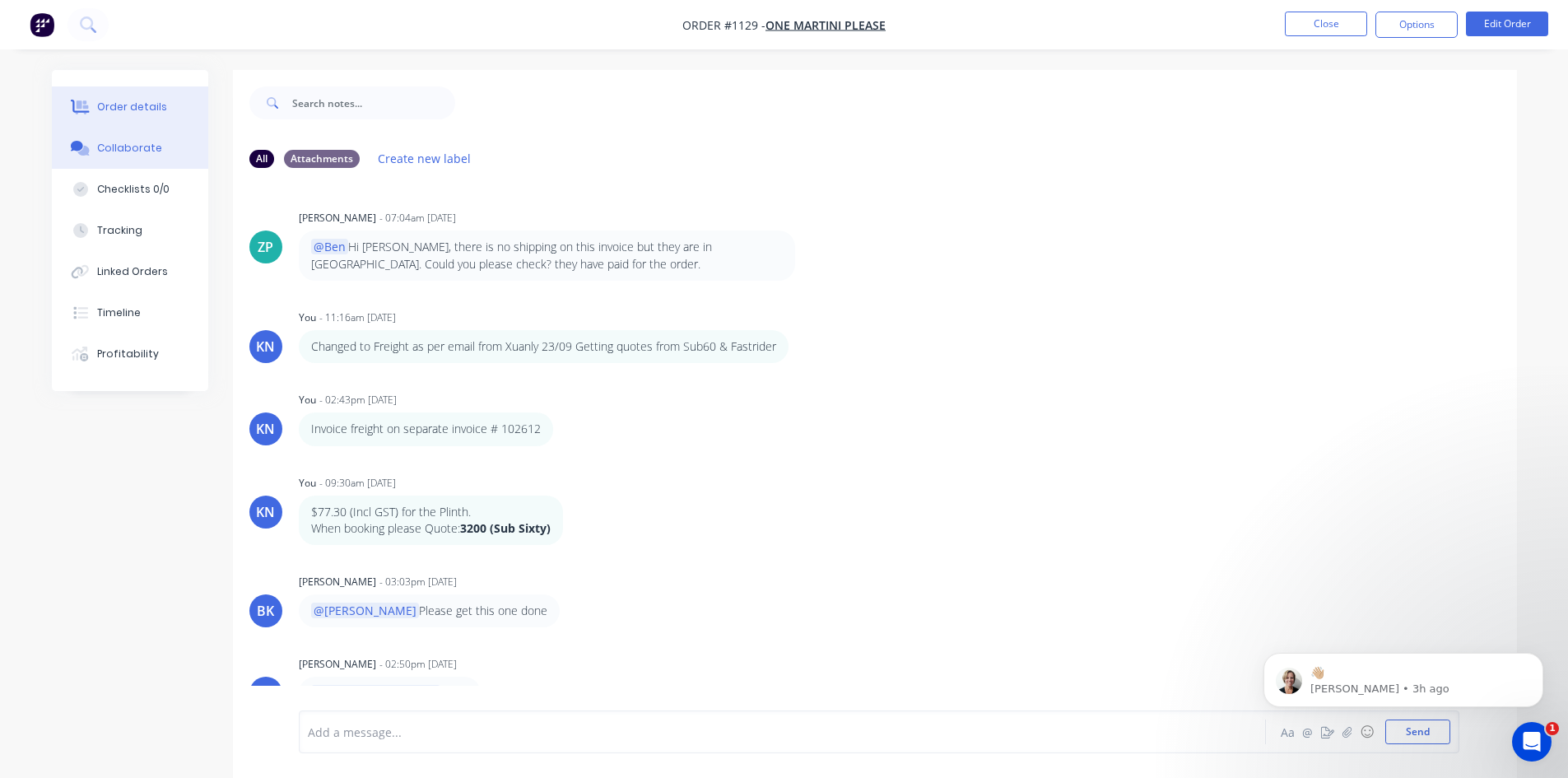
click at [118, 102] on div "Order details" at bounding box center [132, 106] width 70 height 15
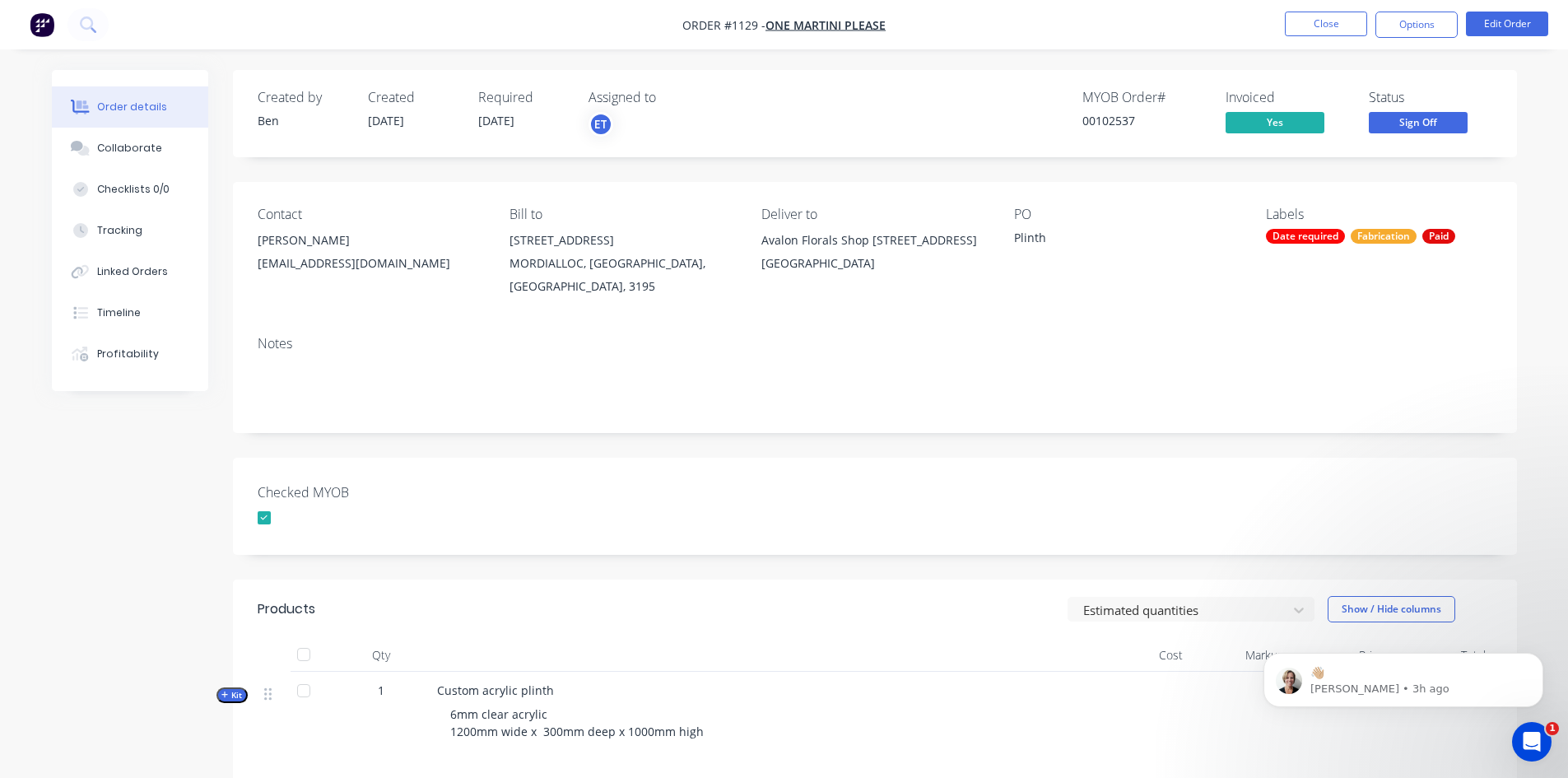
click at [767, 242] on div "Avalon Florals Shop [STREET_ADDRESS]" at bounding box center [874, 239] width 225 height 23
click at [1429, 24] on button "Options" at bounding box center [1417, 25] width 83 height 27
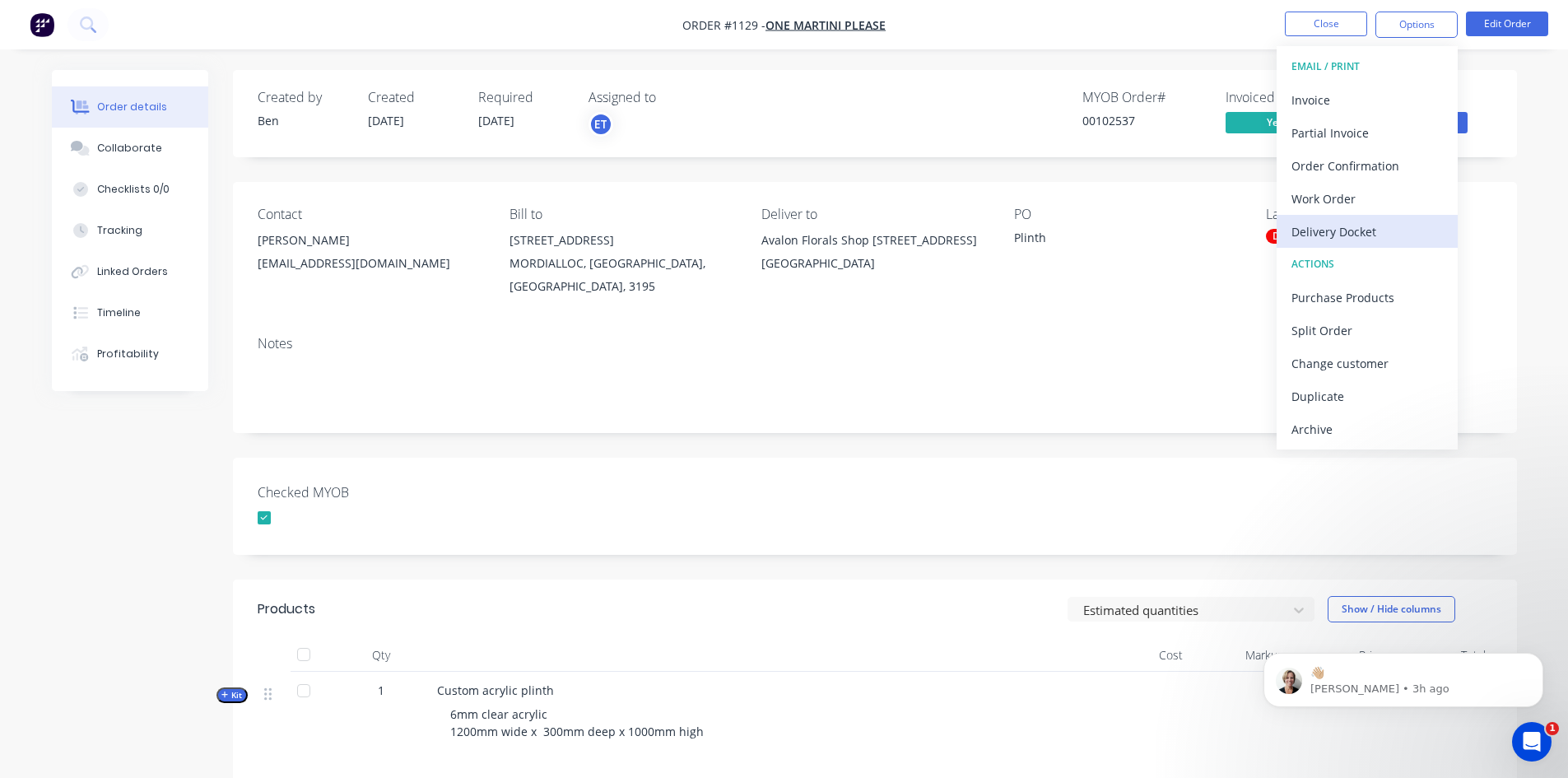
click at [1353, 230] on div "Delivery Docket" at bounding box center [1367, 231] width 152 height 24
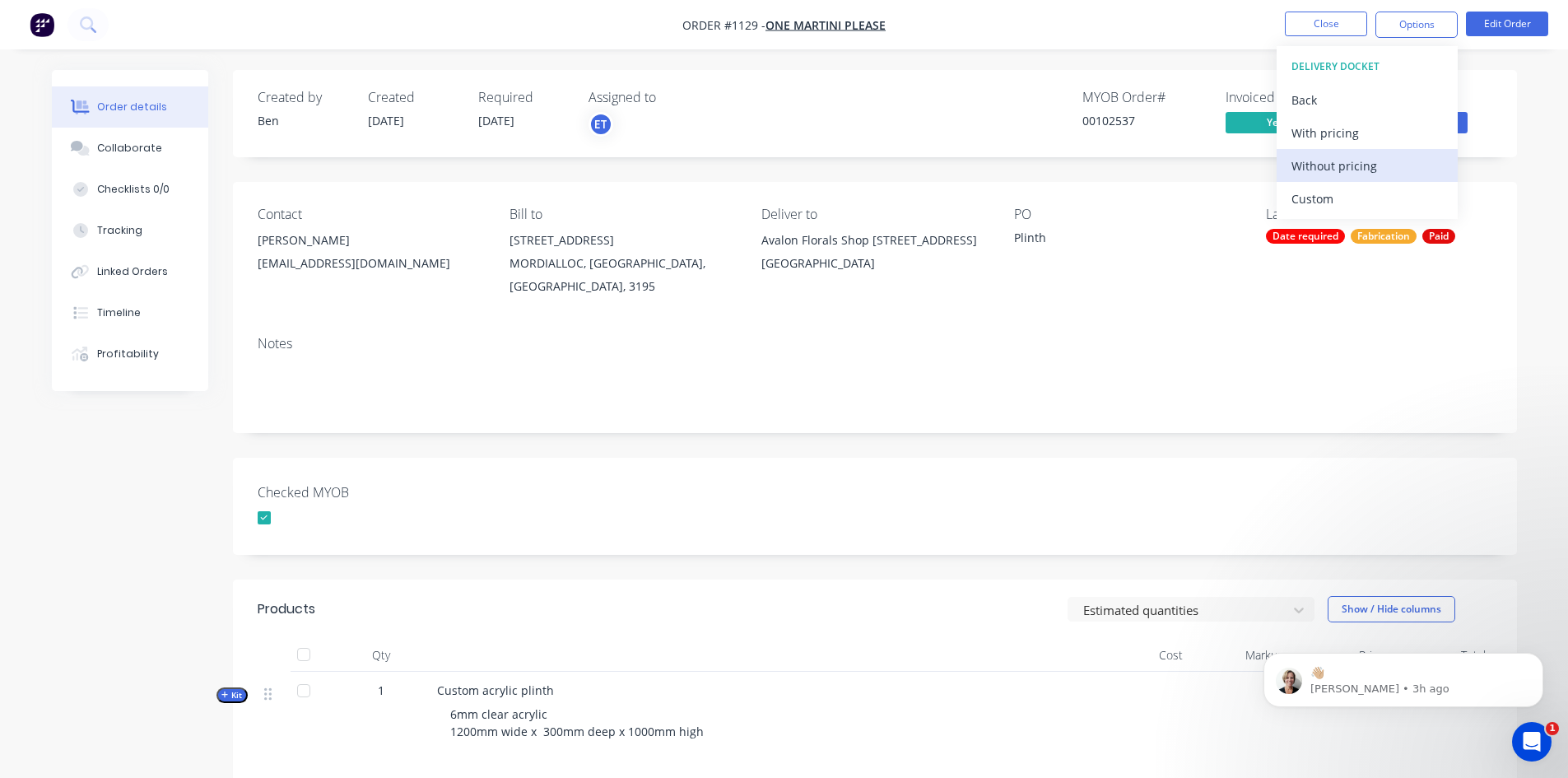
click at [1348, 167] on div "Without pricing" at bounding box center [1367, 165] width 152 height 24
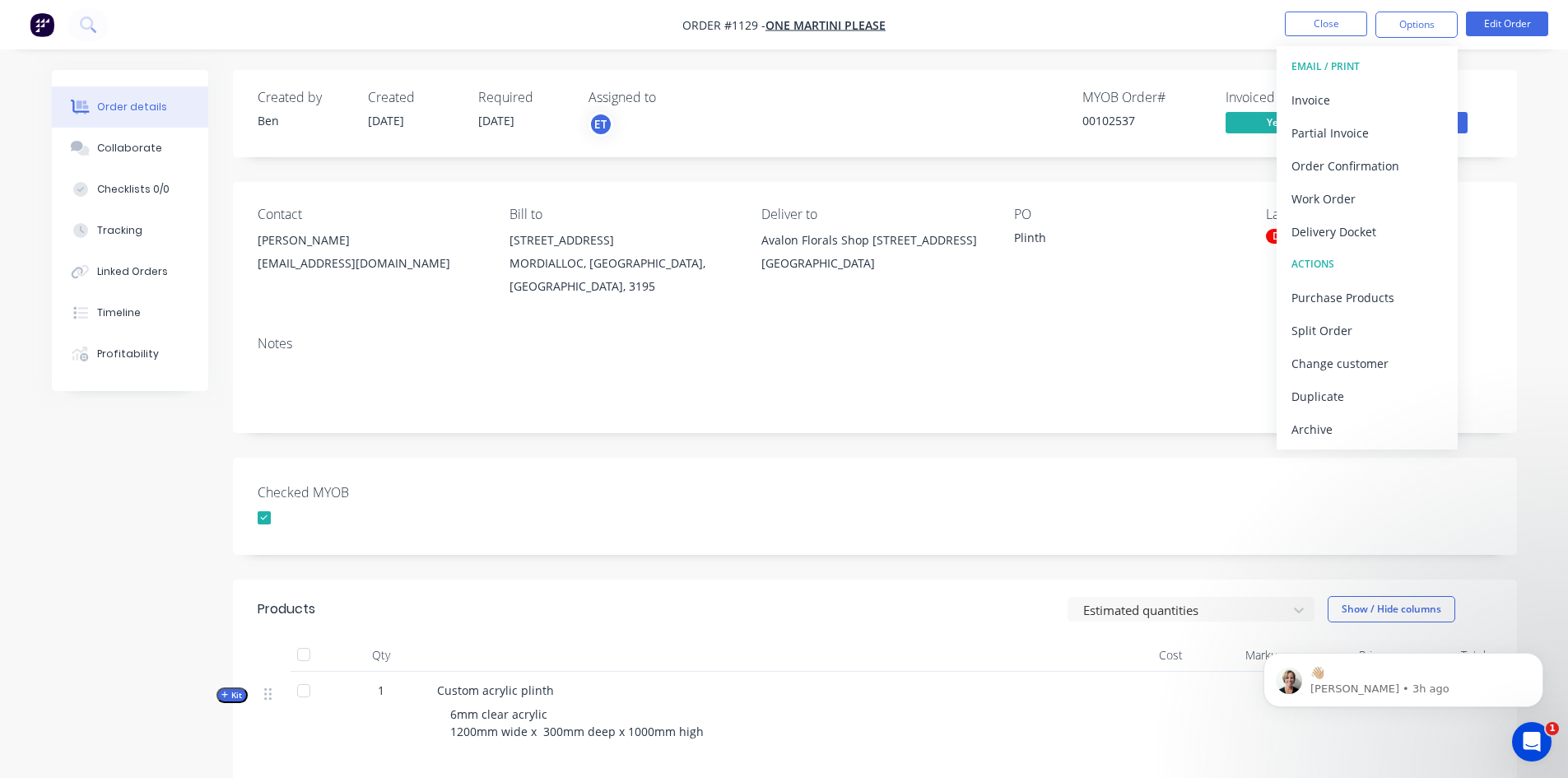
click at [919, 441] on div "Created by Ben Created 19/09/25 Required 01/10/25 Assigned to ET MYOB Order # 0…" at bounding box center [875, 548] width 1285 height 956
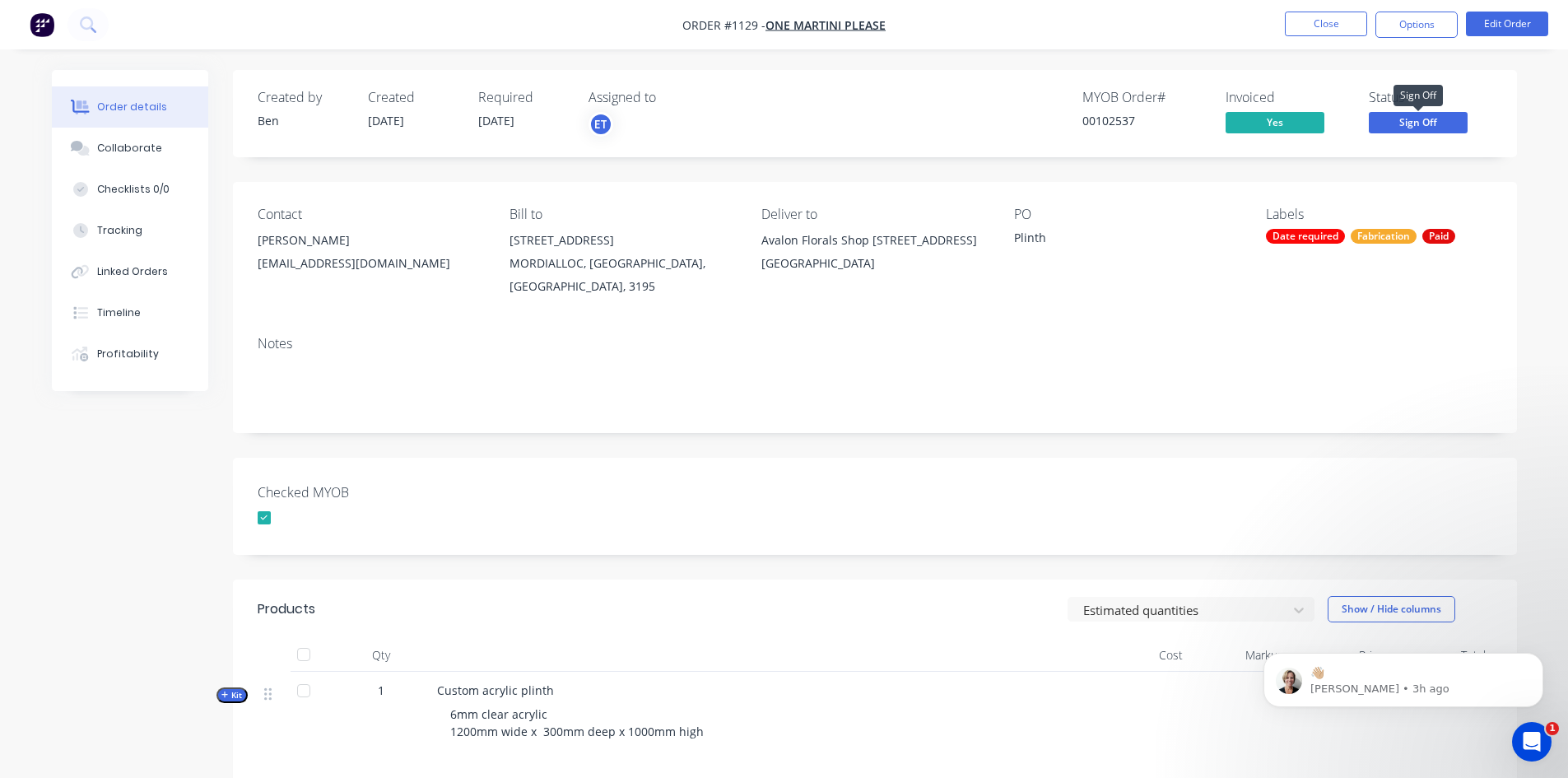
click at [1422, 123] on span "Sign Off" at bounding box center [1418, 122] width 98 height 21
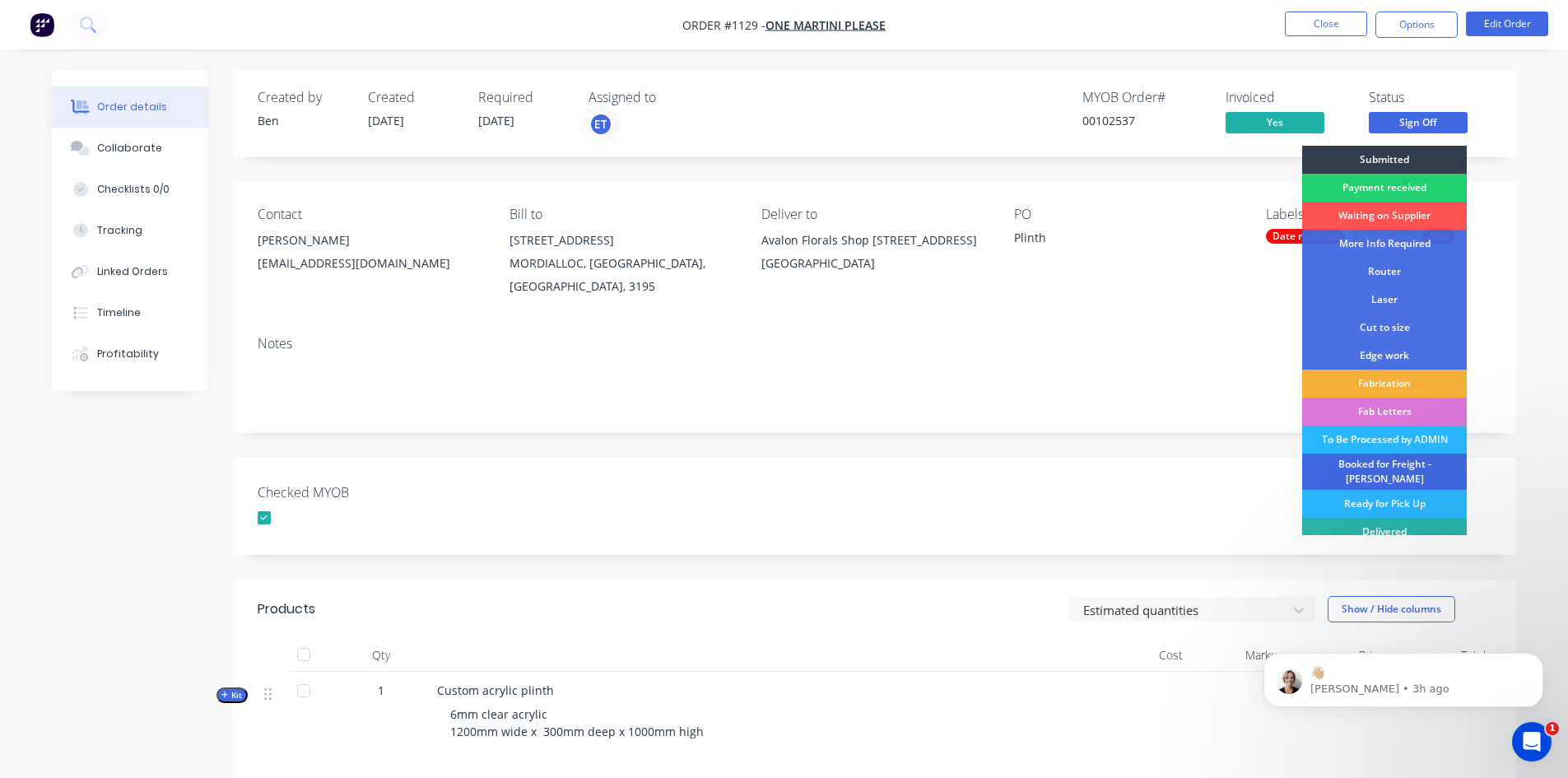
click at [1366, 466] on div "Booked for Freight - [PERSON_NAME]" at bounding box center [1384, 472] width 164 height 36
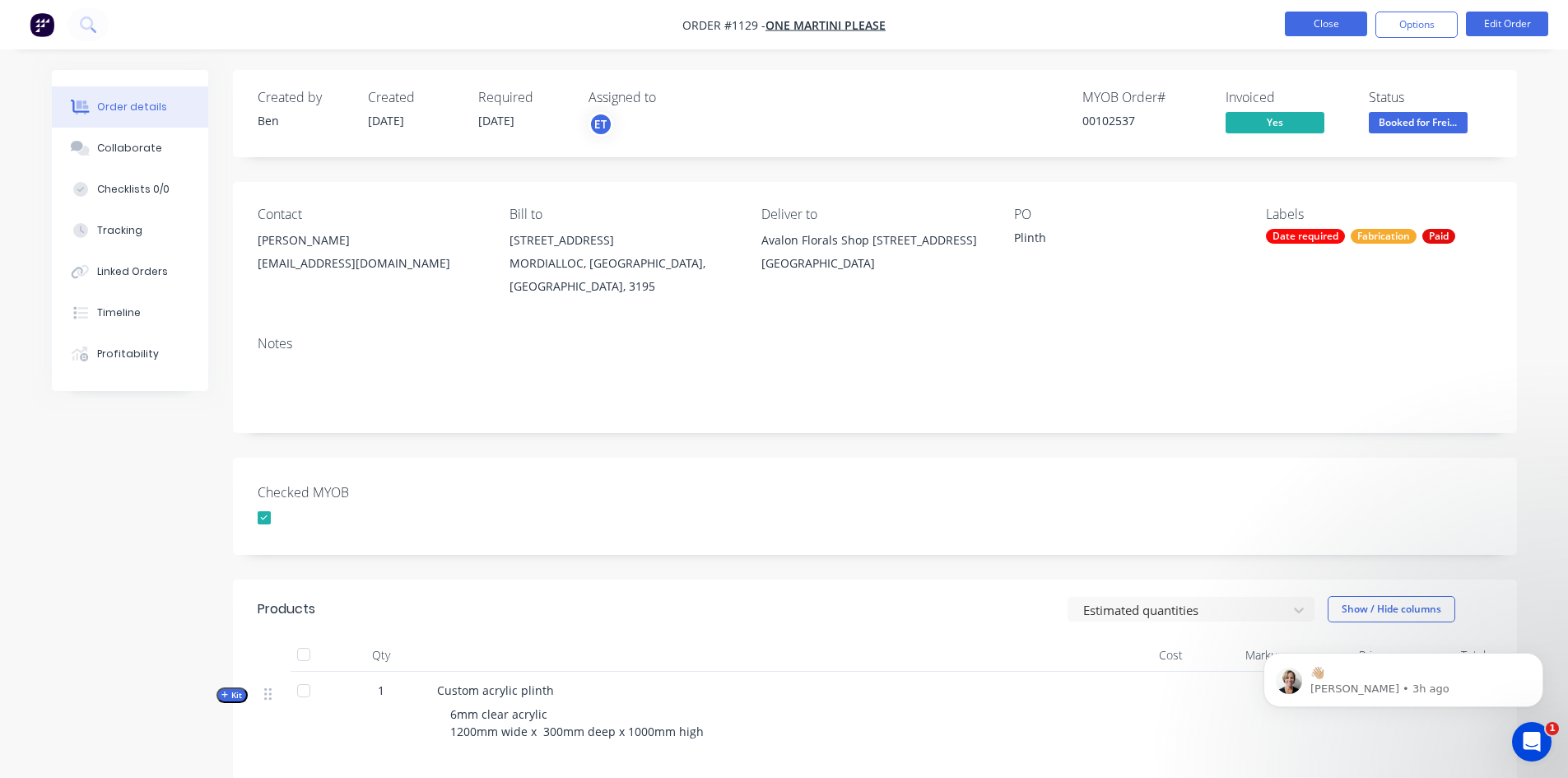
click at [1314, 25] on button "Close" at bounding box center [1327, 24] width 83 height 25
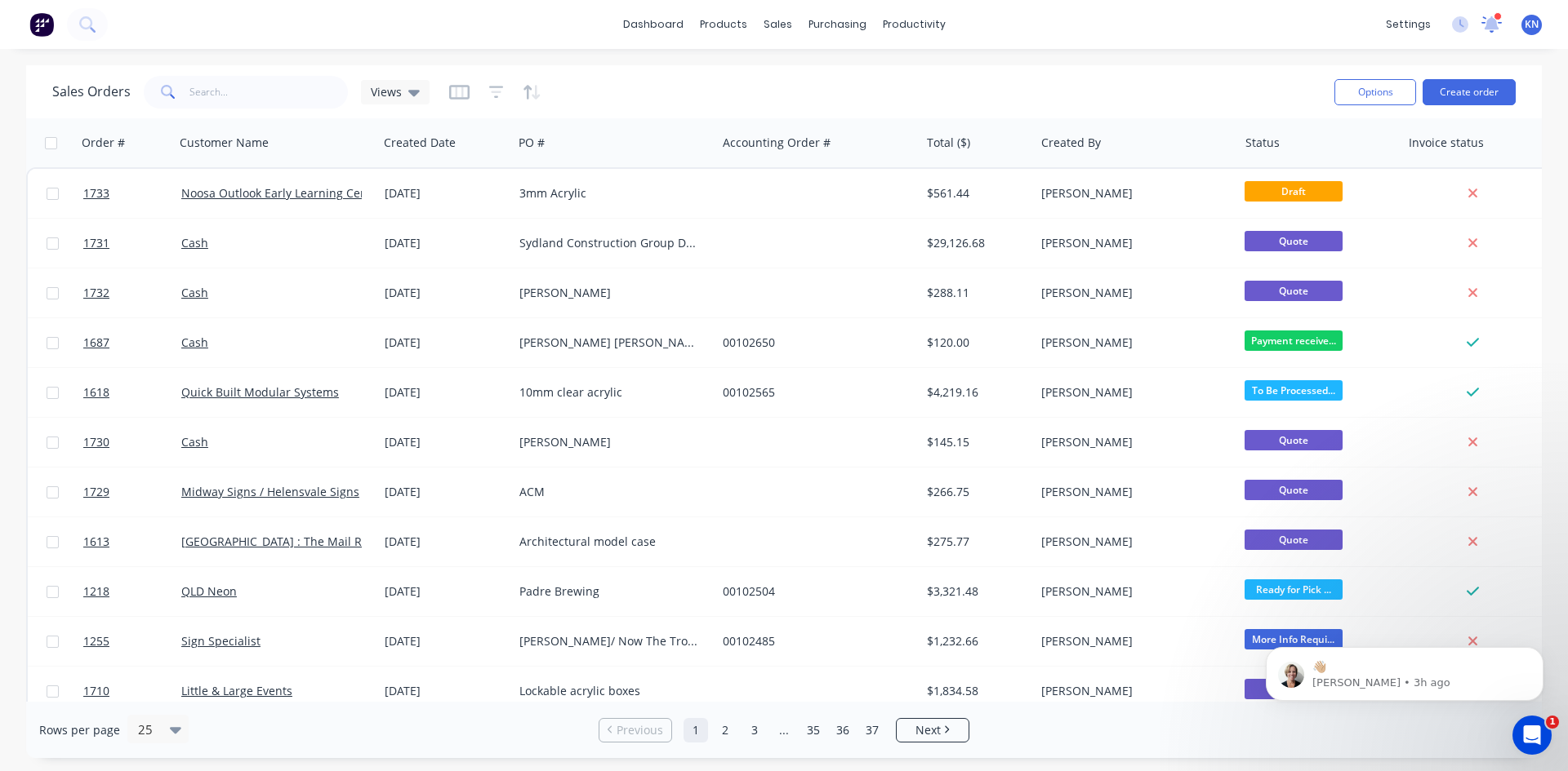
click at [1489, 24] on icon at bounding box center [1491, 22] width 15 height 13
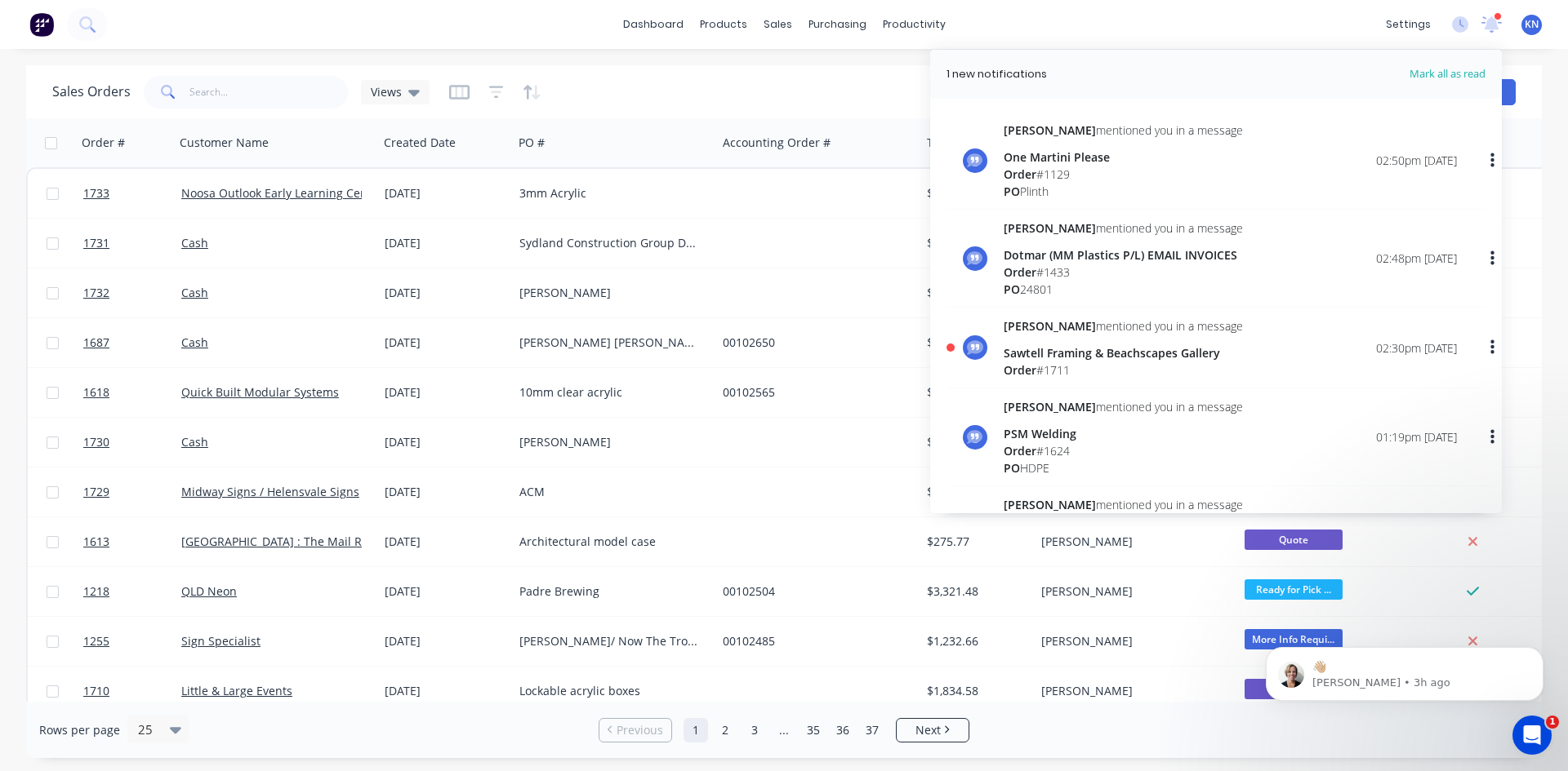
click at [1177, 13] on div "dashboard products sales purchasing productivity dashboard products Product Cat…" at bounding box center [784, 24] width 1568 height 49
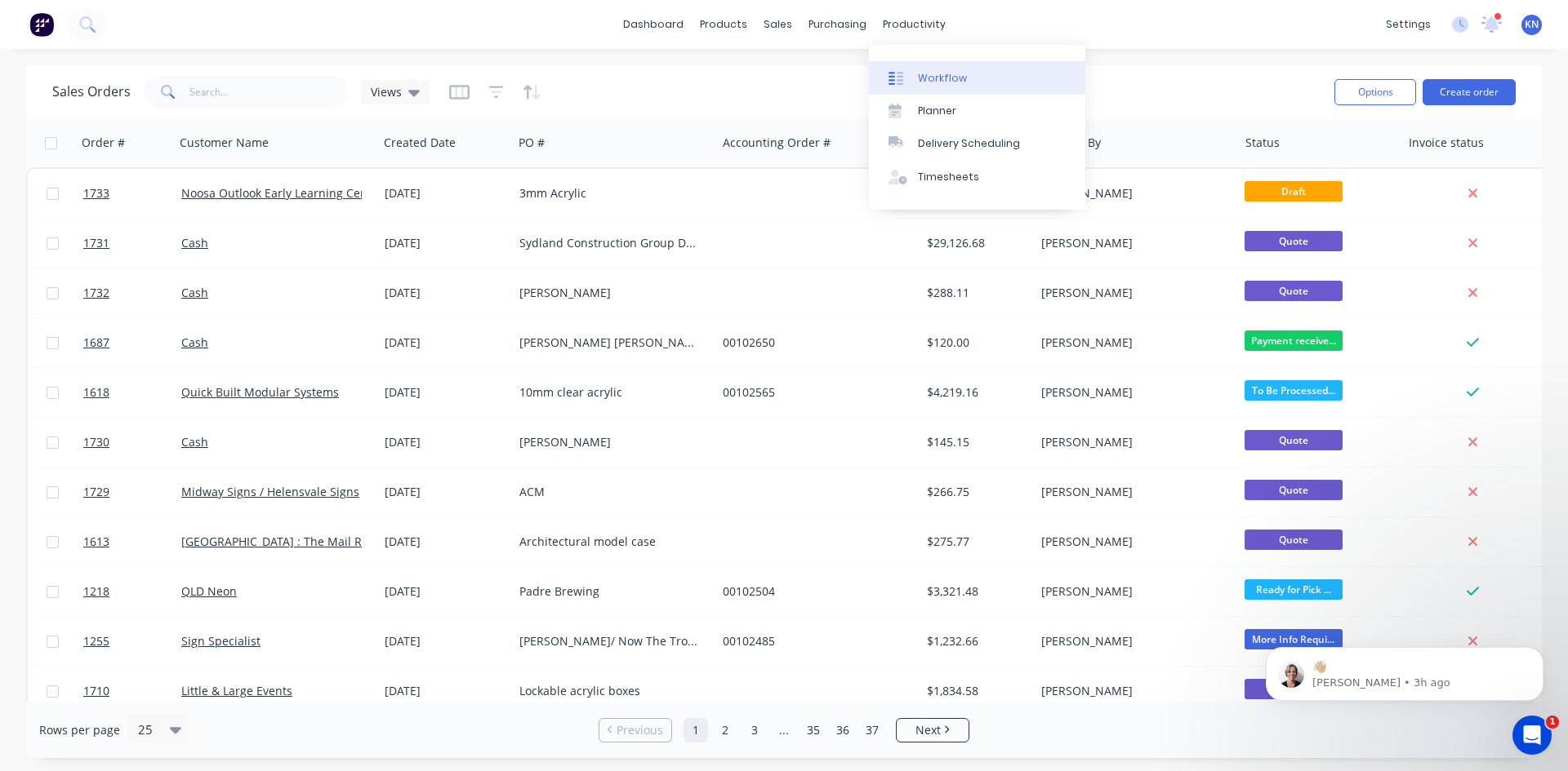
click at [927, 73] on div "Workflow" at bounding box center [942, 78] width 49 height 15
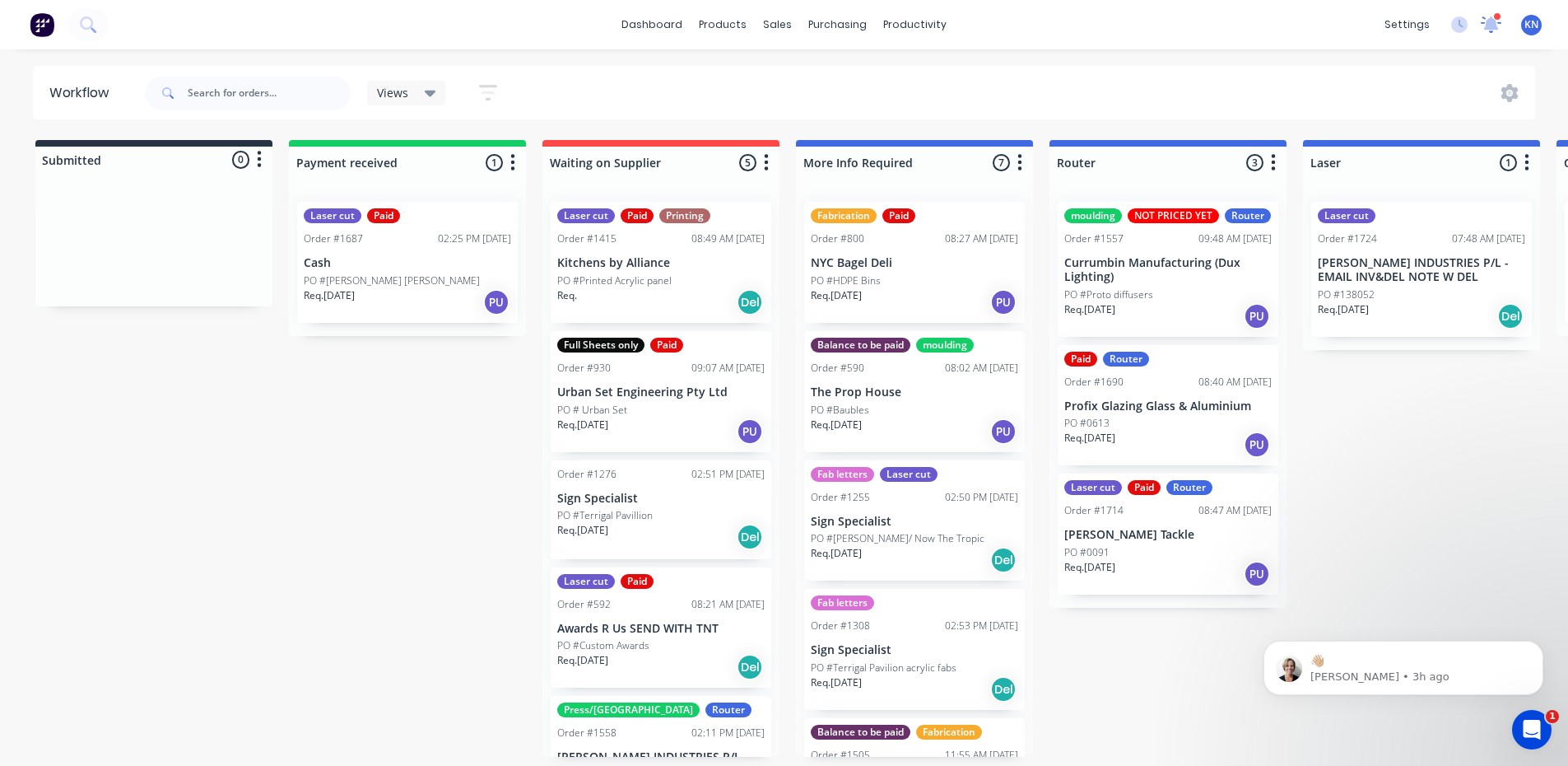
click at [1491, 26] on icon at bounding box center [1491, 23] width 15 height 13
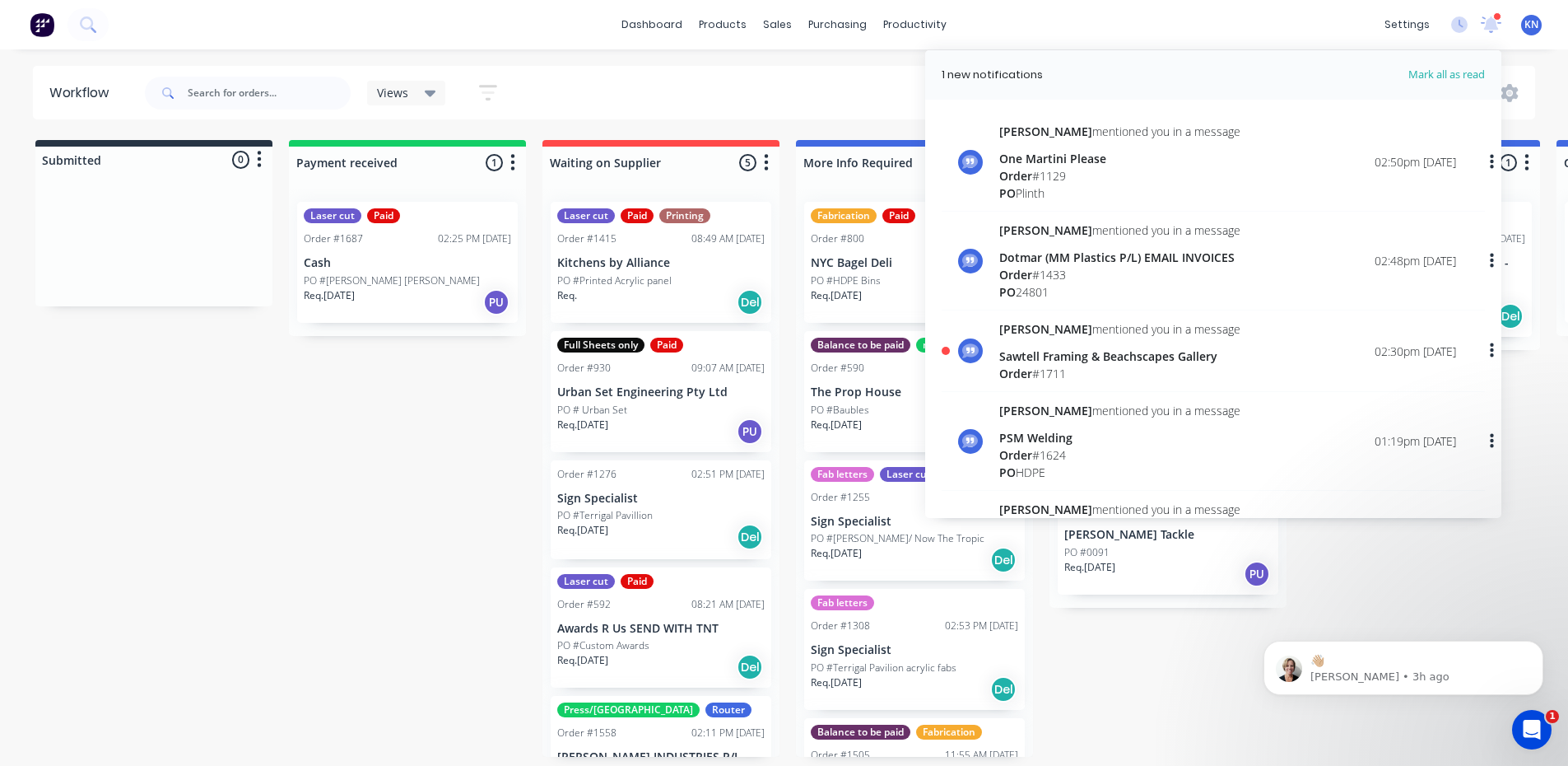
drag, startPoint x: 300, startPoint y: 615, endPoint x: 621, endPoint y: 770, distance: 356.5
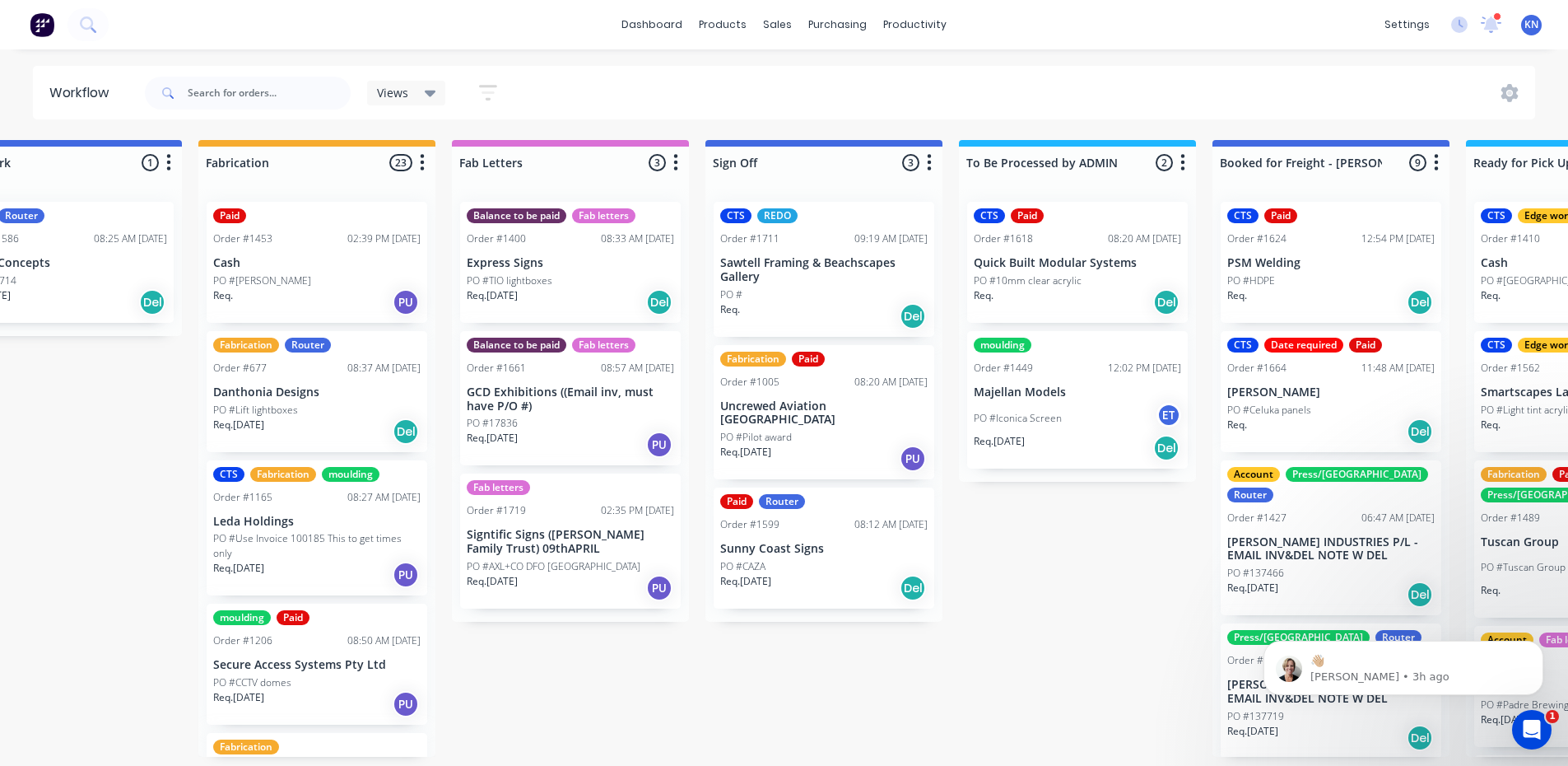
scroll to position [0, 2082]
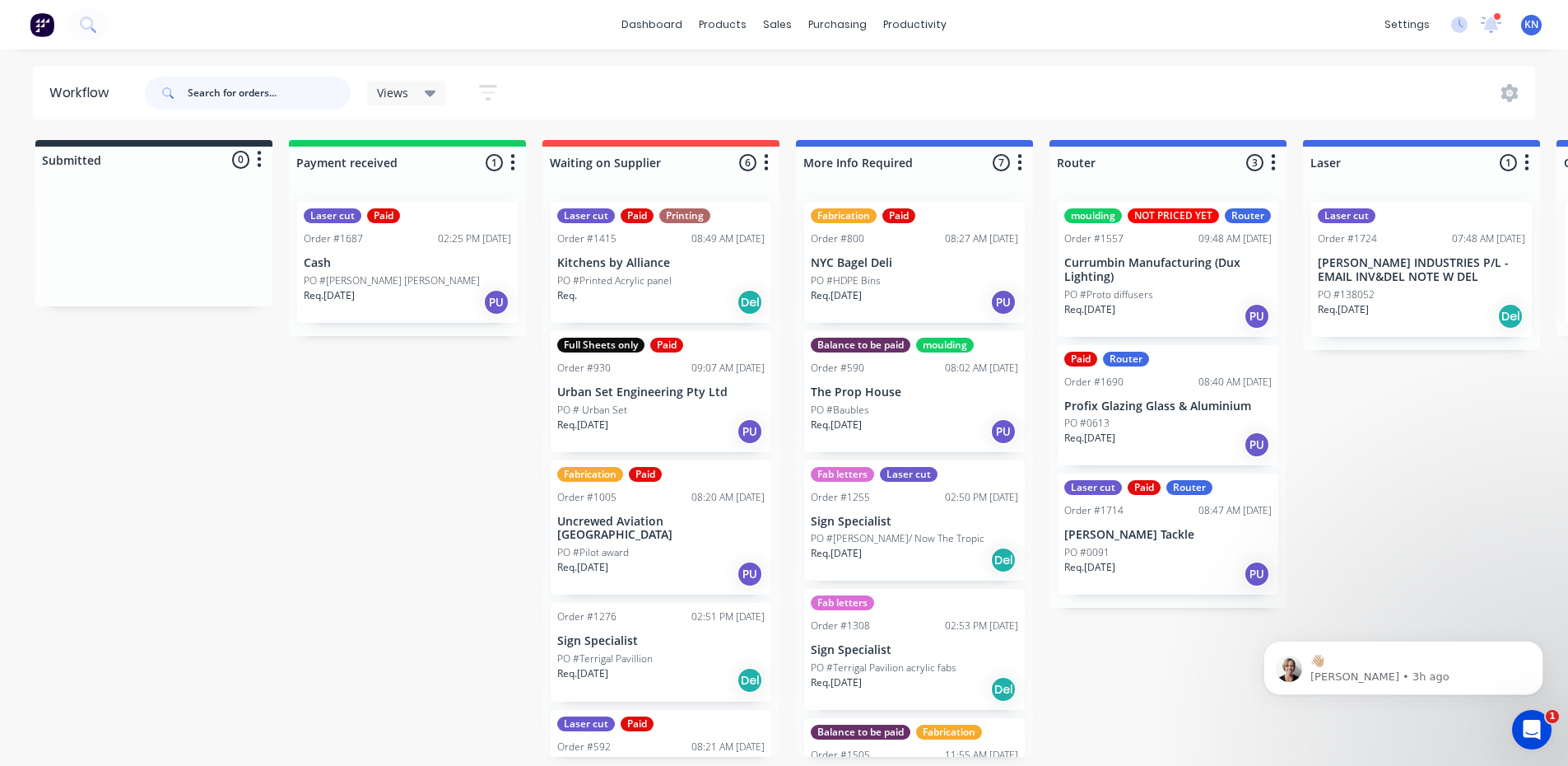
click at [269, 88] on input "text" at bounding box center [270, 93] width 163 height 32
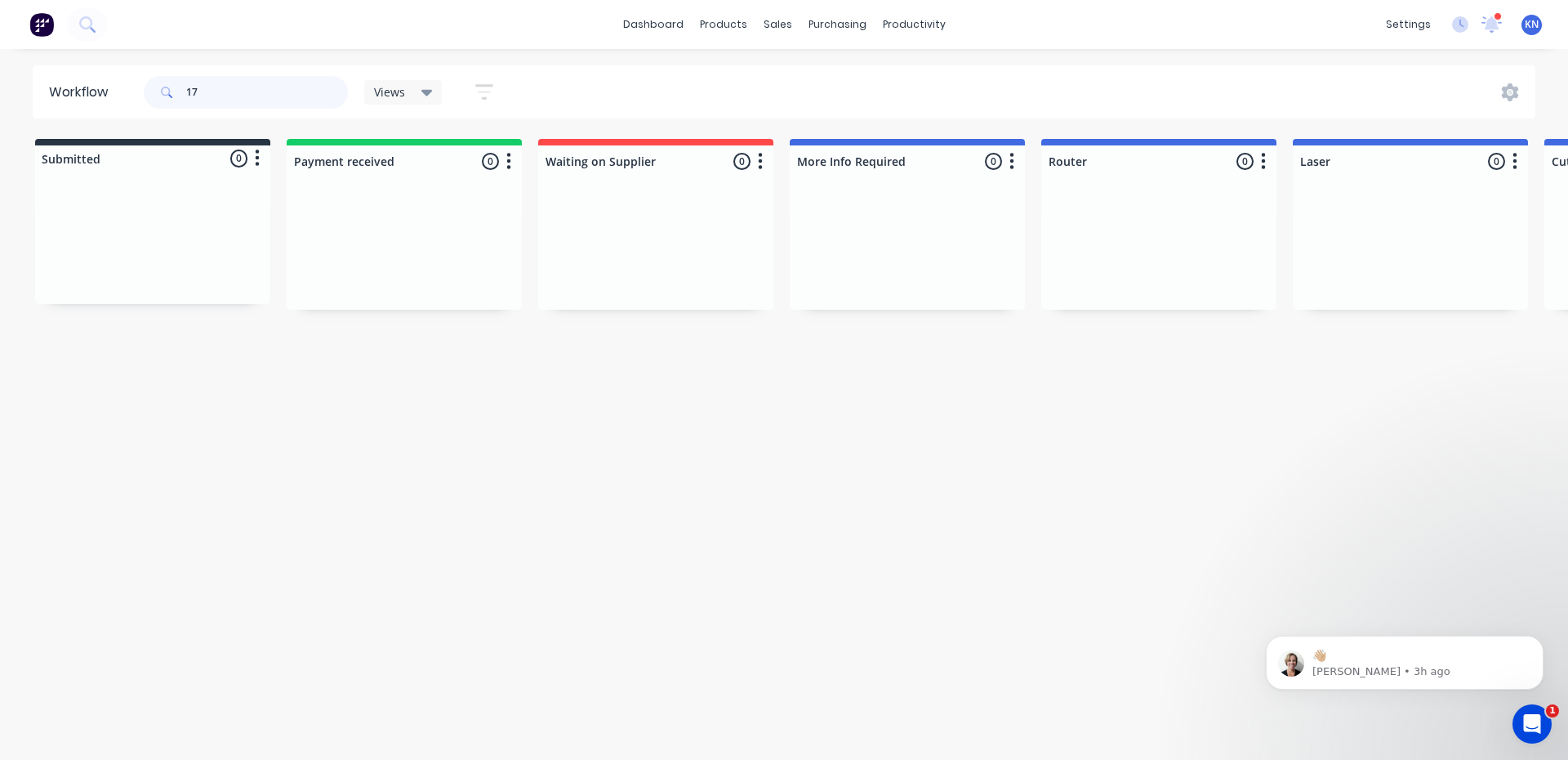
type input "1"
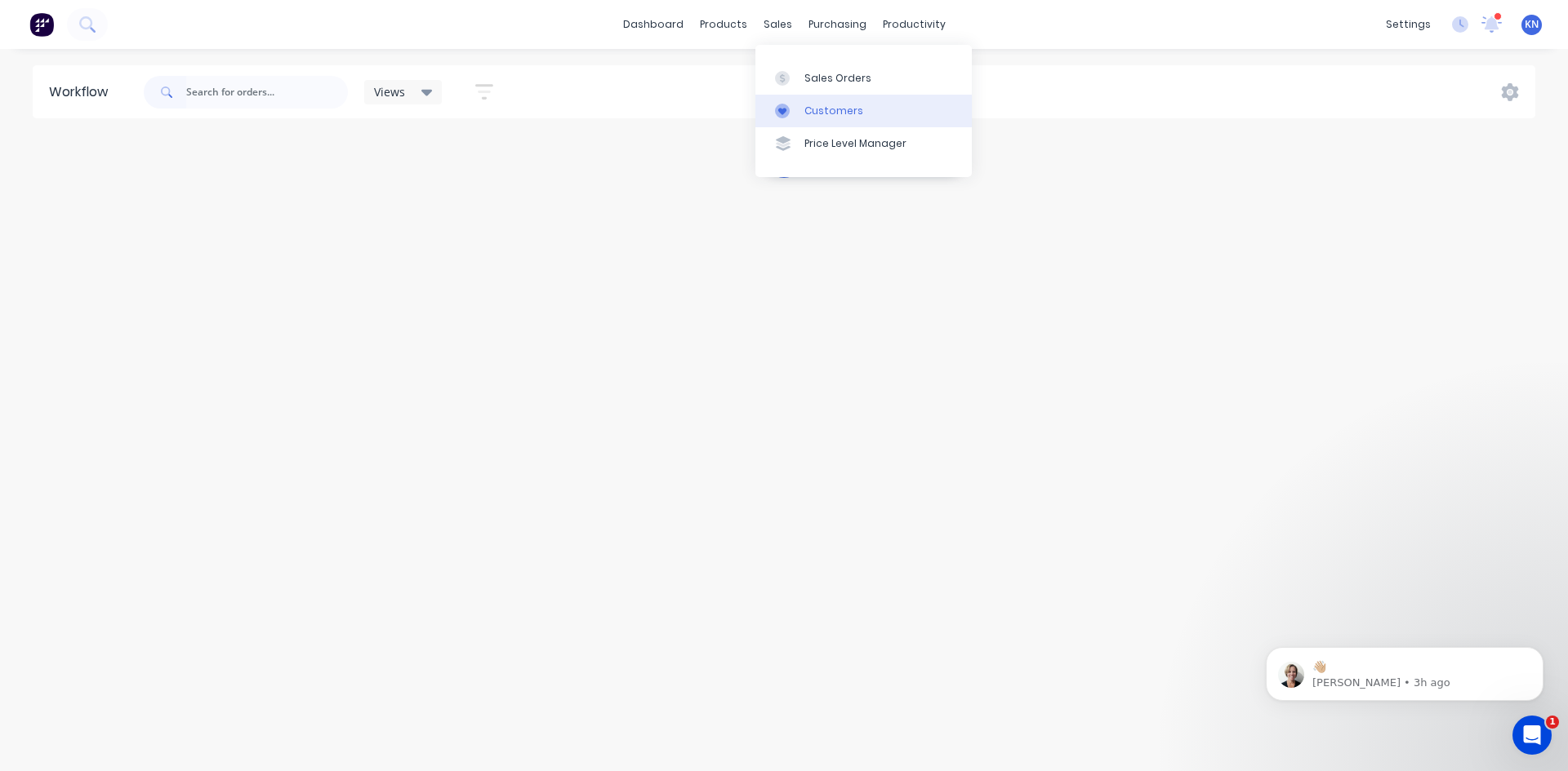
click at [831, 109] on div "Customers" at bounding box center [834, 110] width 59 height 15
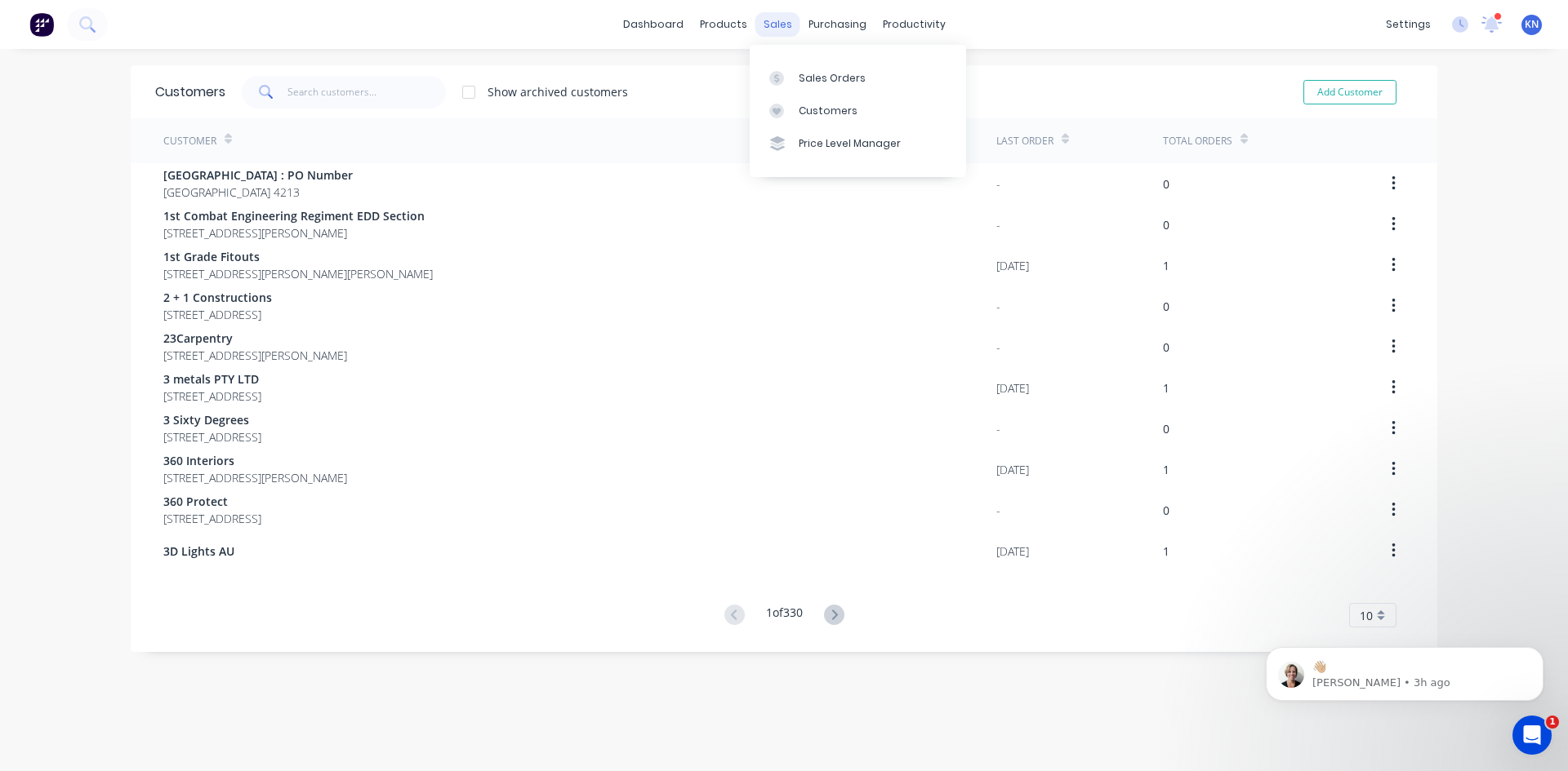
click at [769, 20] on div "sales" at bounding box center [778, 24] width 45 height 24
click at [821, 72] on div "Sales Orders" at bounding box center [832, 78] width 67 height 15
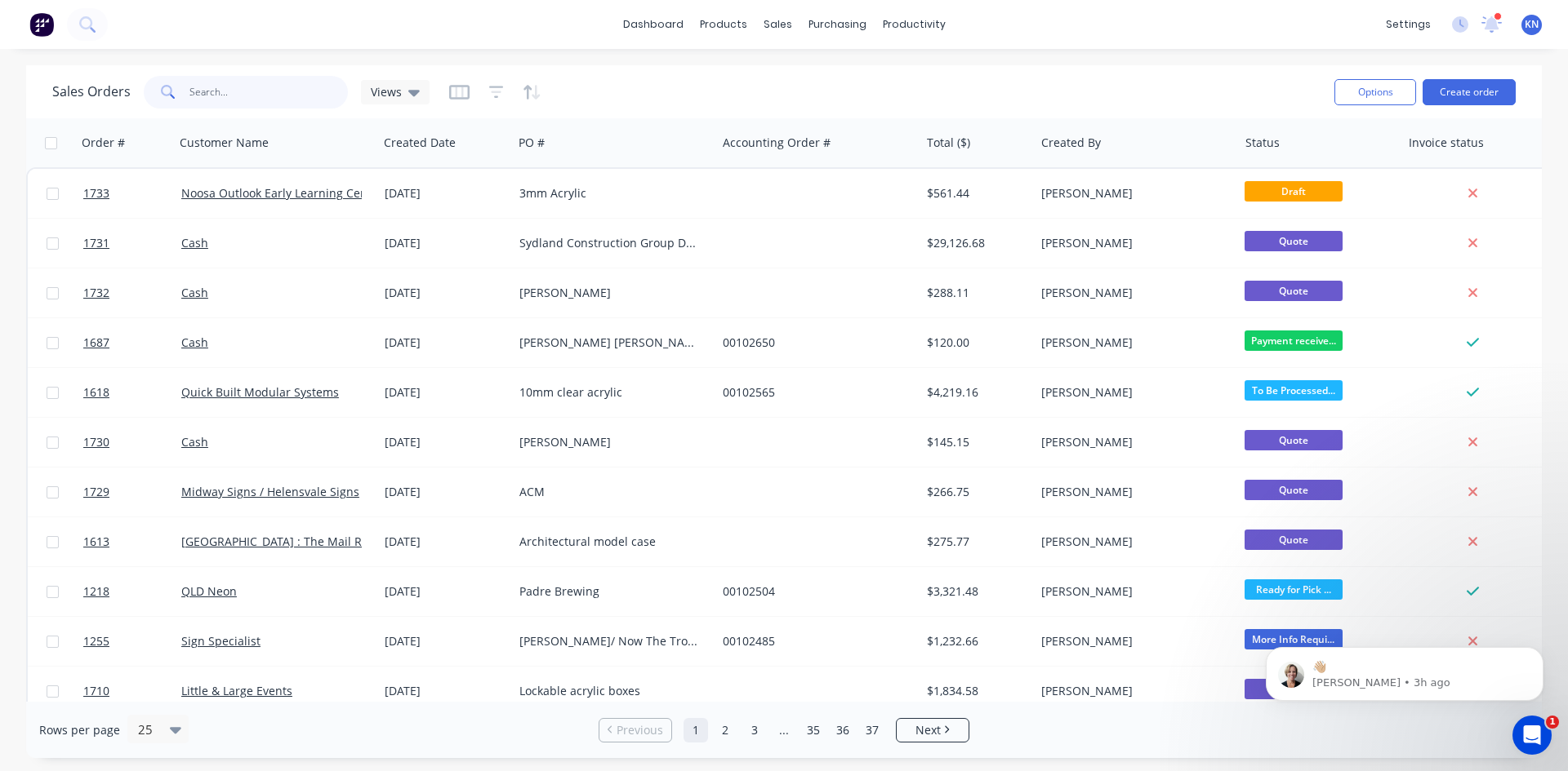
click at [248, 99] on input "text" at bounding box center [268, 92] width 159 height 32
type input "1718"
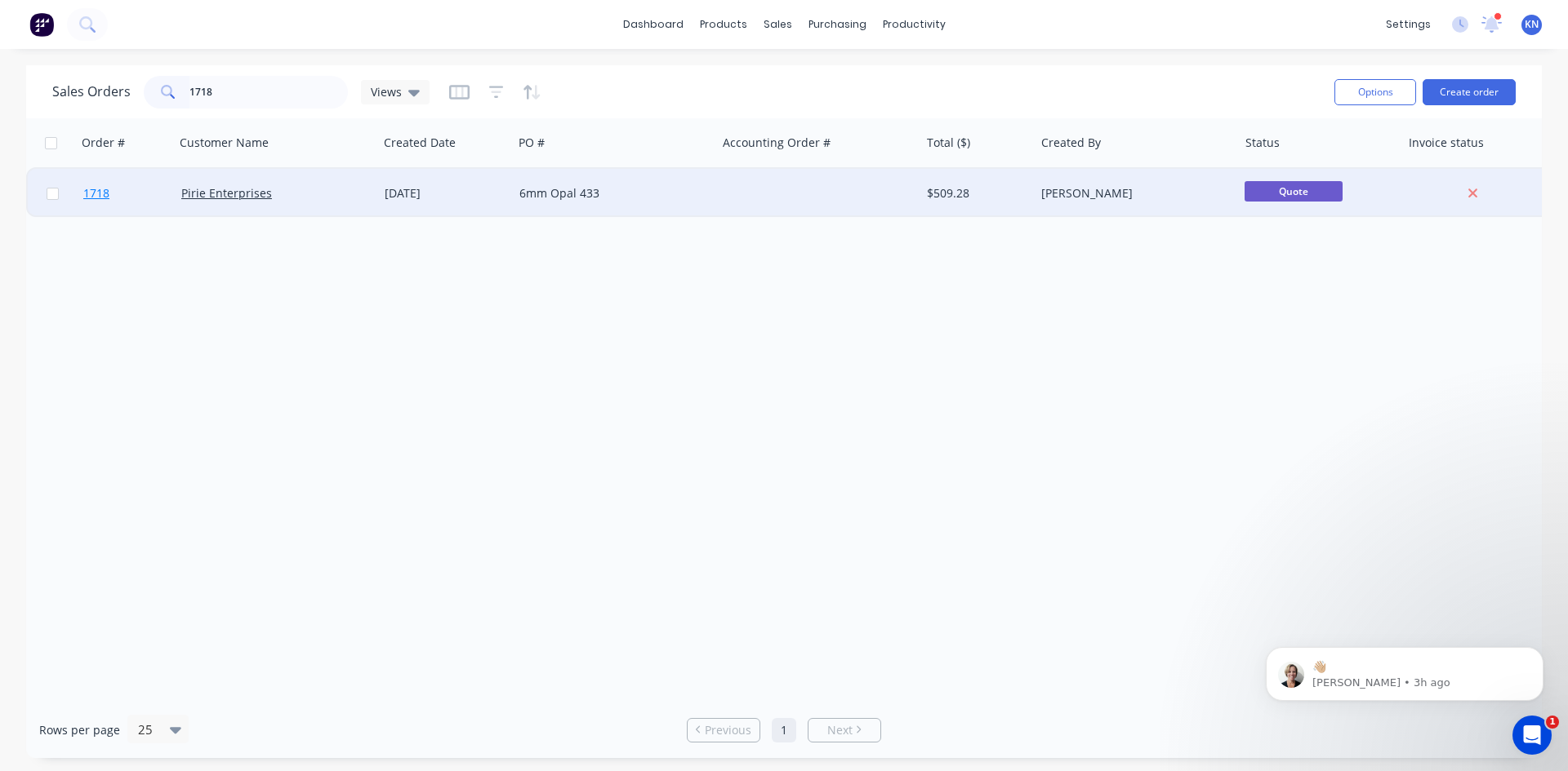
click at [96, 190] on span "1718" at bounding box center [96, 193] width 26 height 17
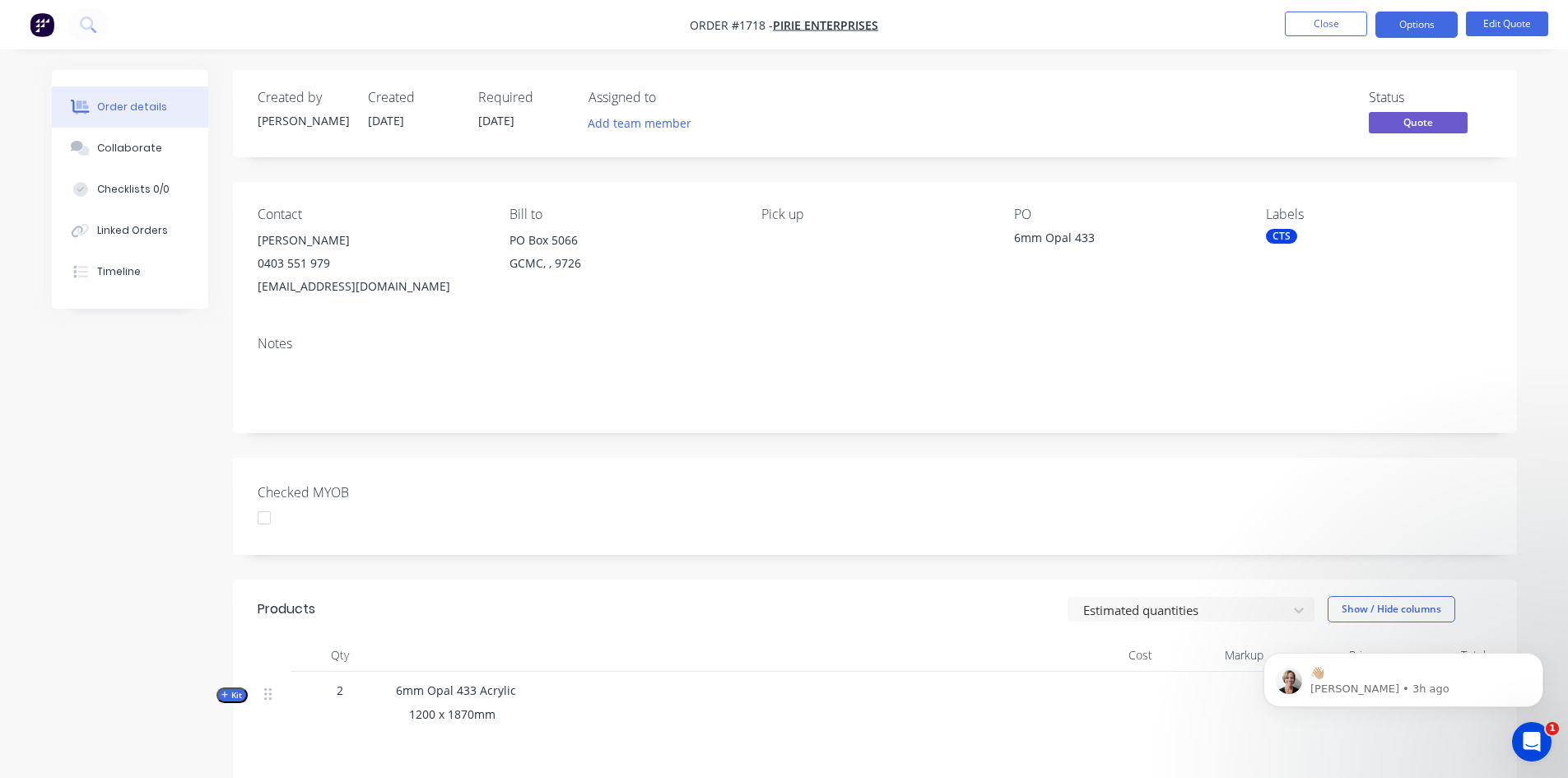
click at [1279, 238] on div "CTS" at bounding box center [1282, 235] width 31 height 15
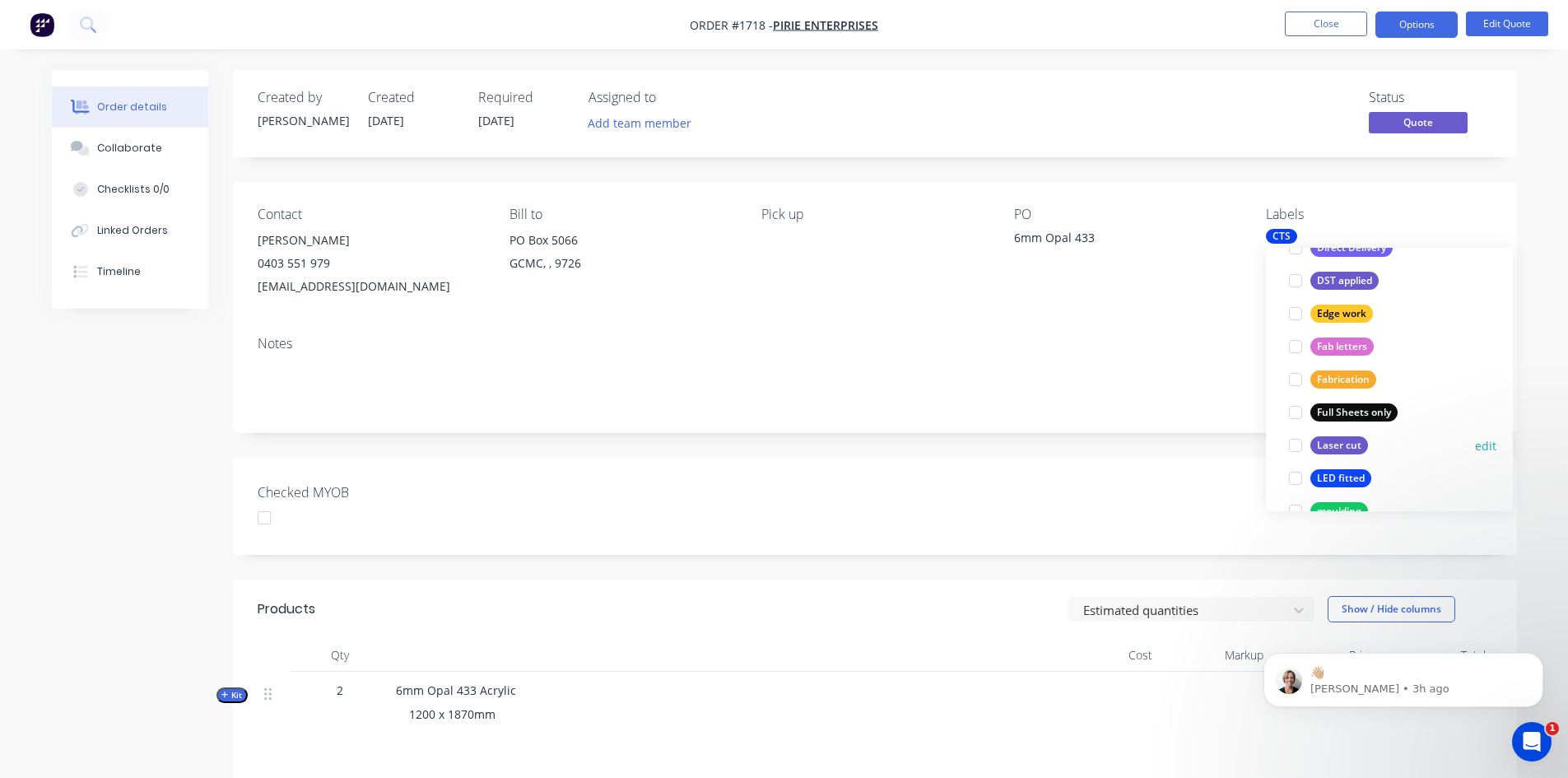
scroll to position [494, 0]
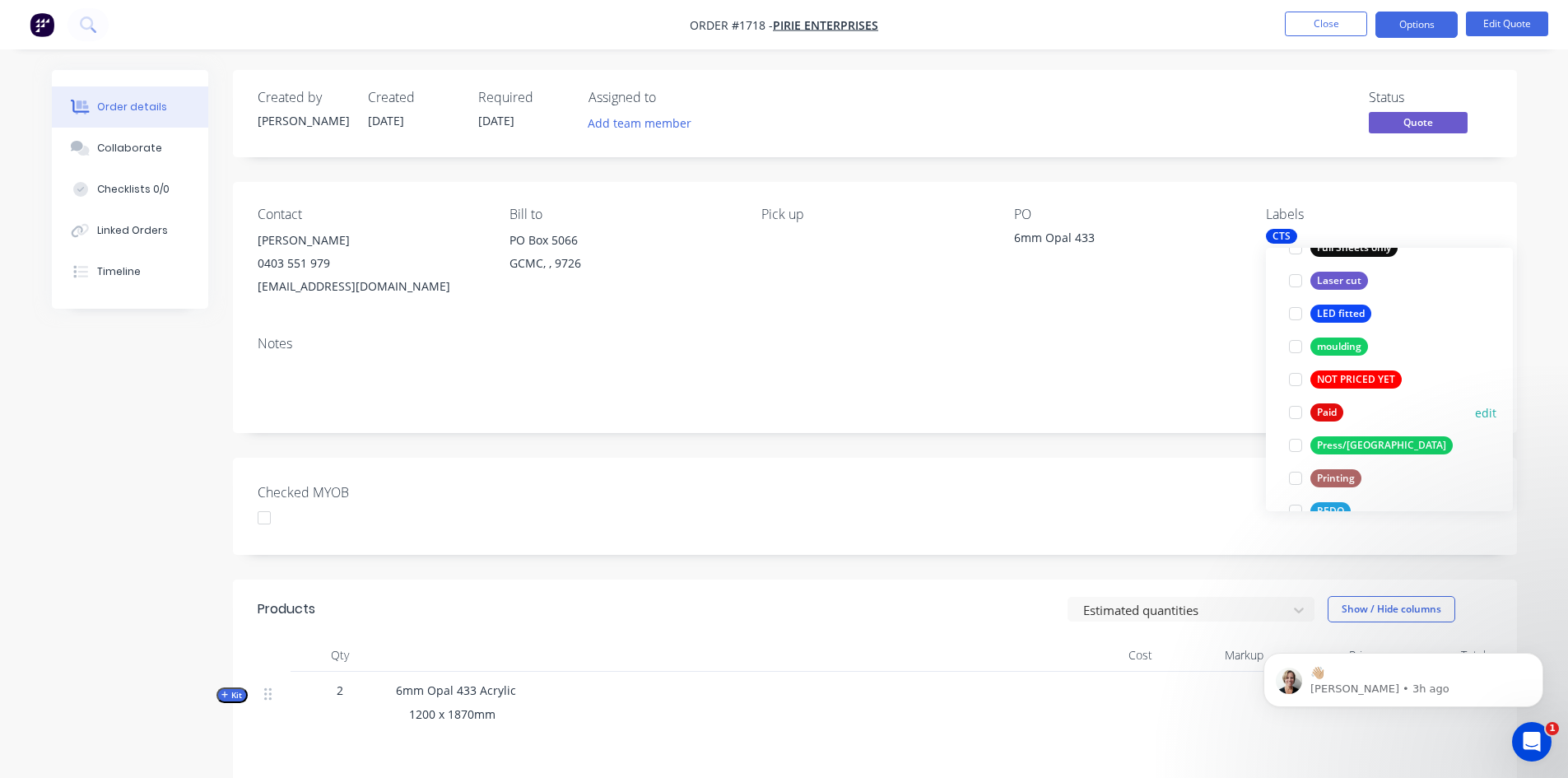
click at [1295, 410] on div at bounding box center [1295, 412] width 32 height 32
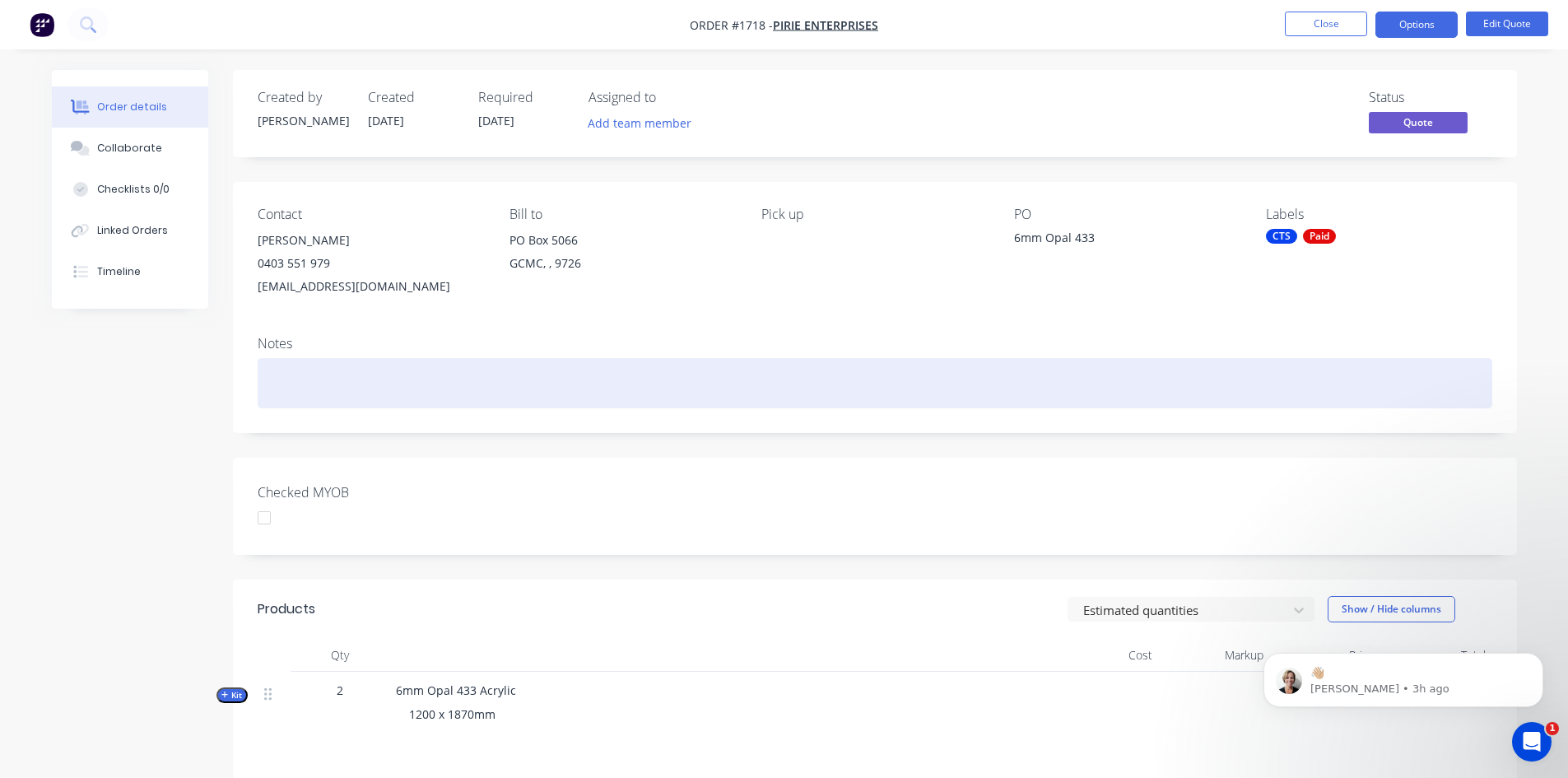
click at [1179, 387] on div at bounding box center [875, 383] width 1234 height 50
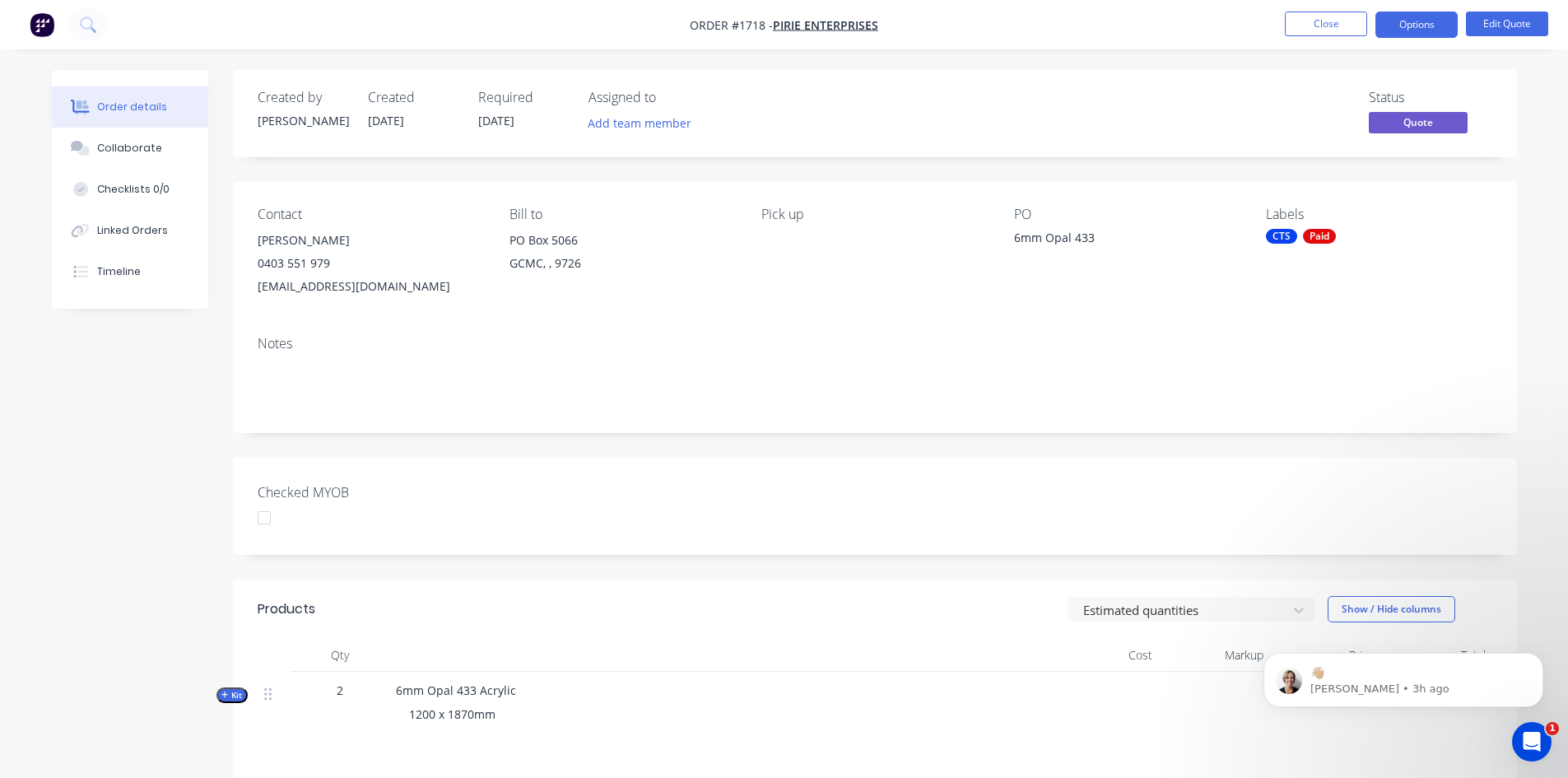
click at [261, 519] on div at bounding box center [264, 517] width 32 height 32
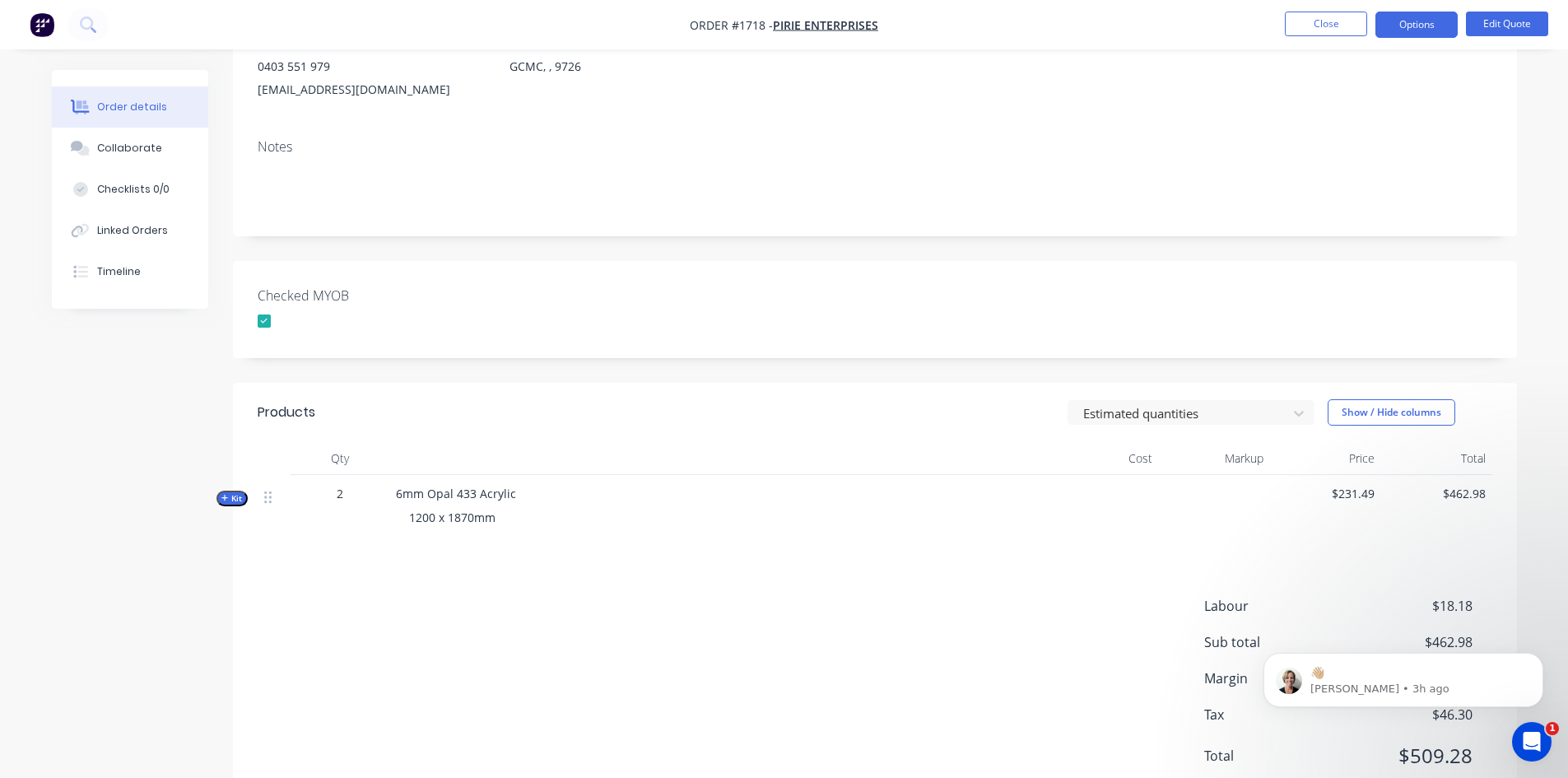
scroll to position [255, 0]
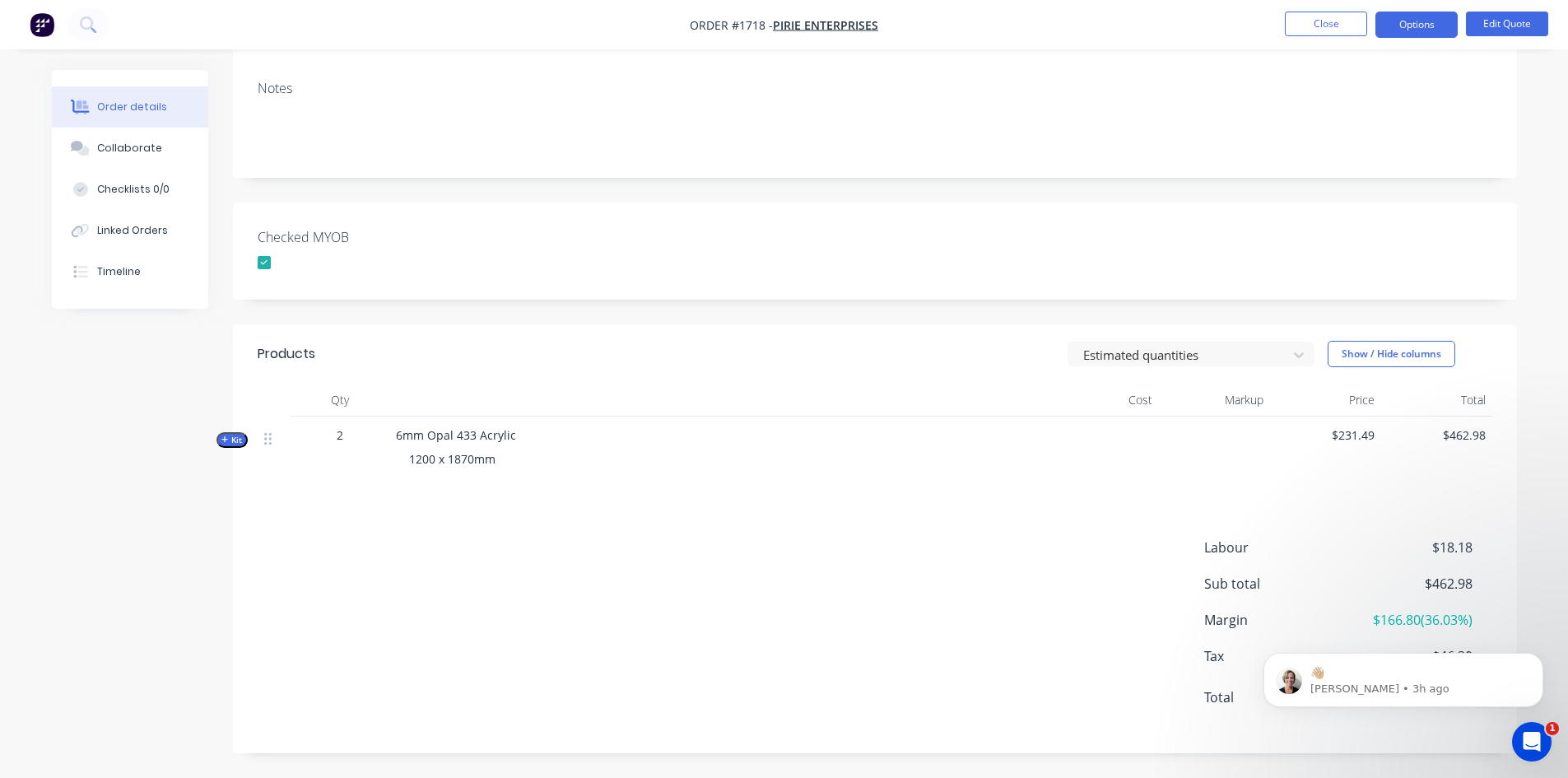
click at [1064, 641] on div "Labour $18.18 Sub total $462.98 Margin $166.80 ( 36.03 %) Tax $46.30 Total $509…" at bounding box center [875, 633] width 1234 height 191
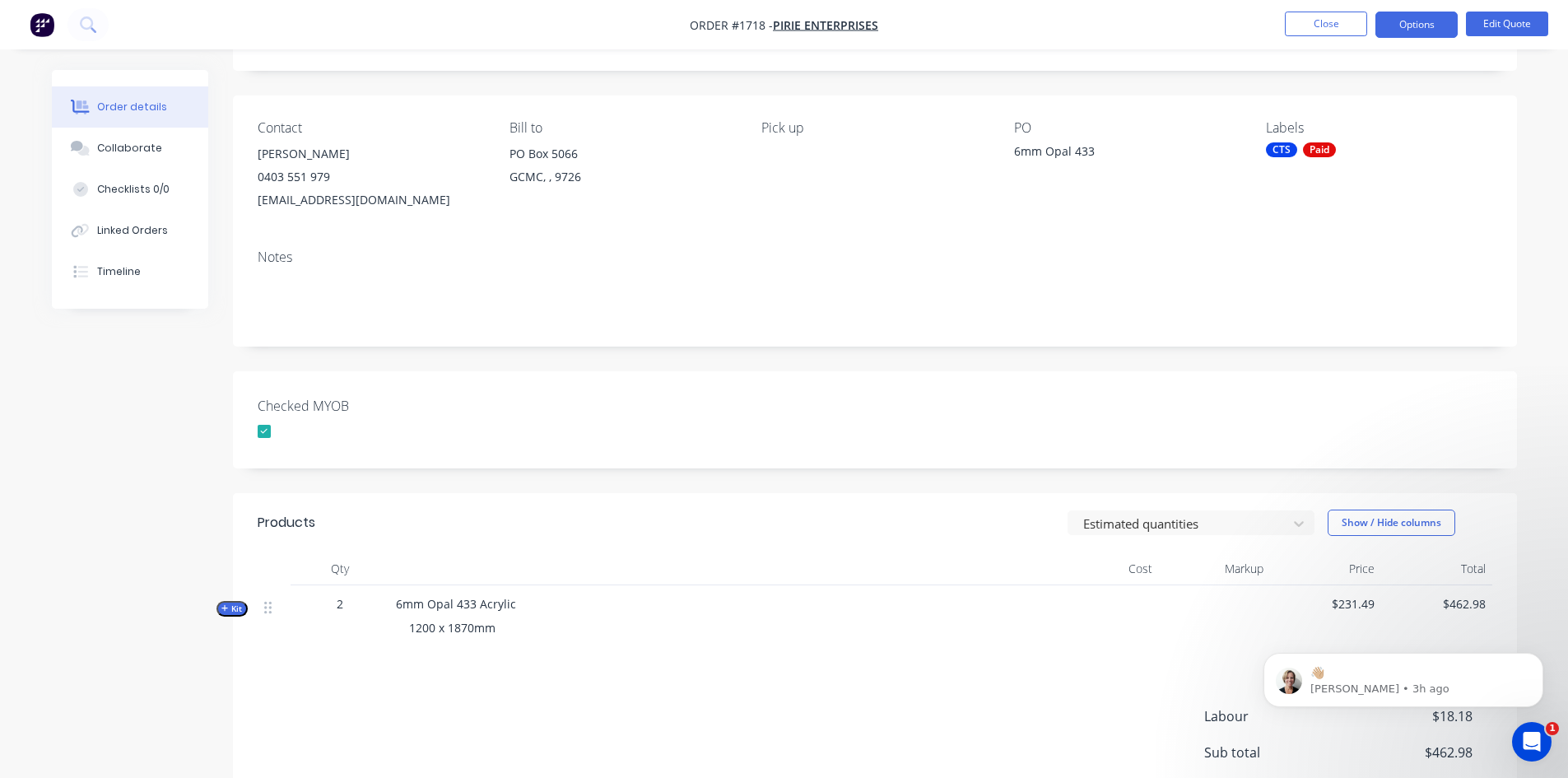
scroll to position [0, 0]
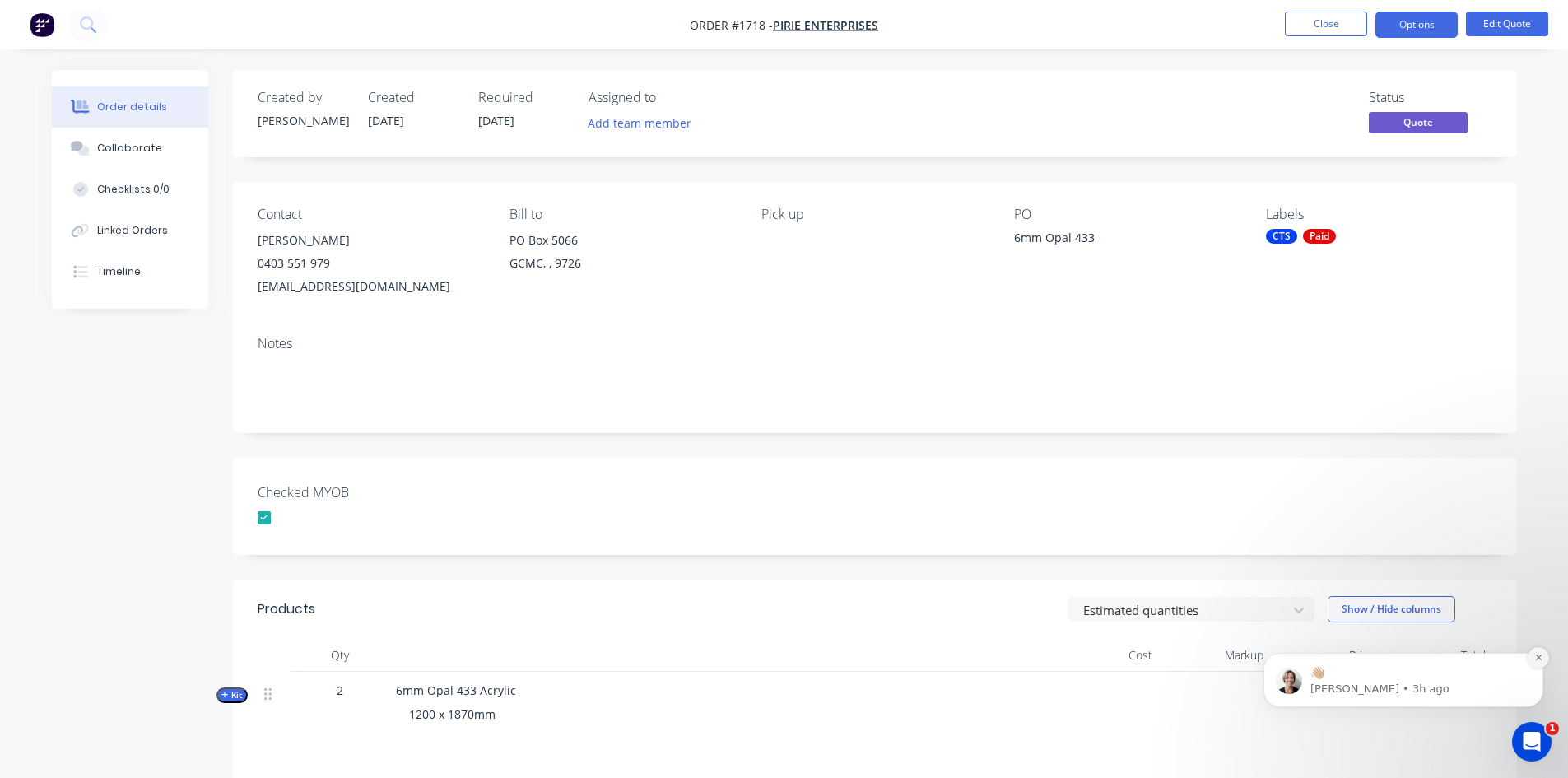
click at [1537, 657] on icon "Dismiss notification" at bounding box center [1538, 657] width 9 height 9
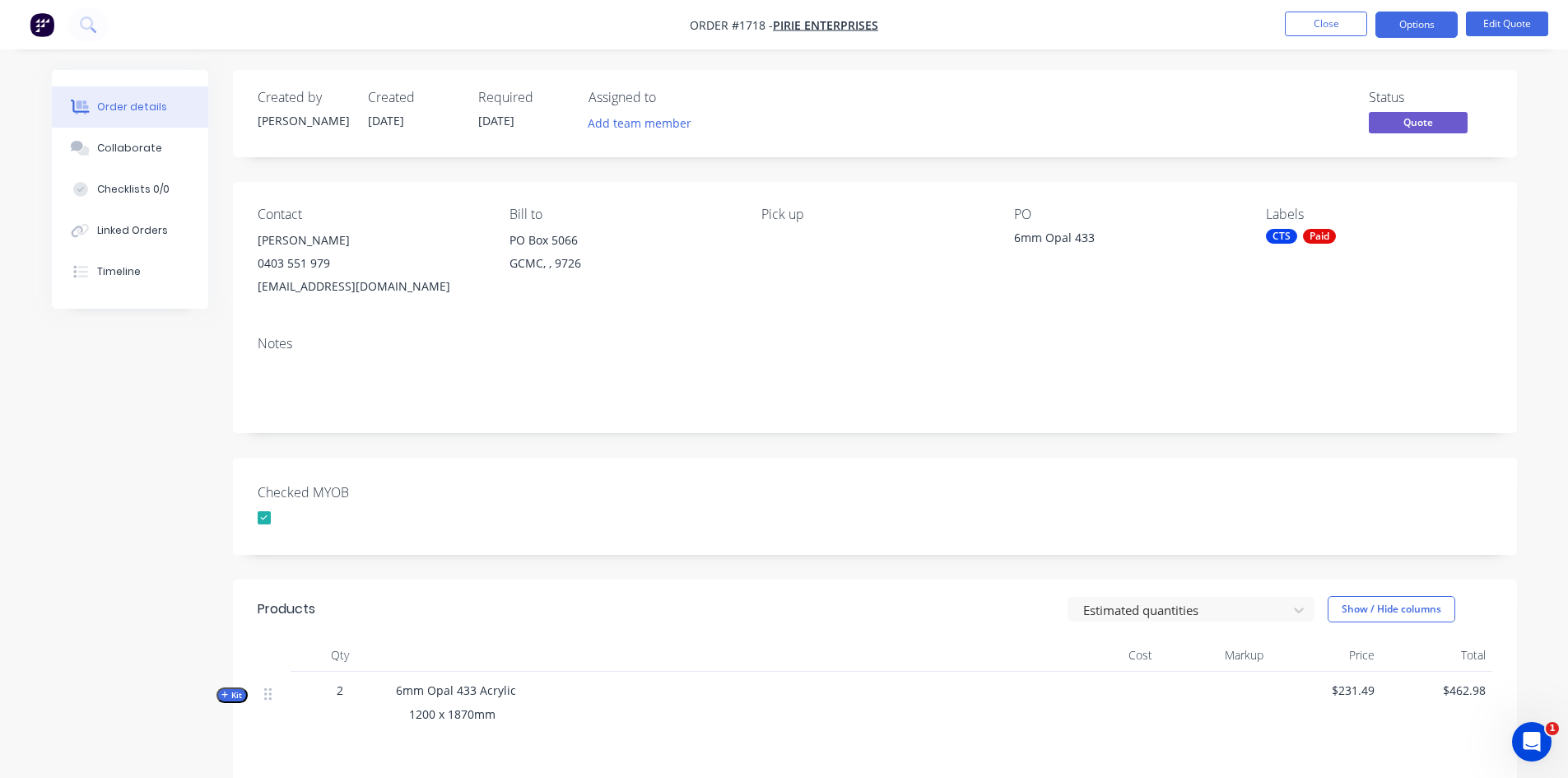
scroll to position [255, 0]
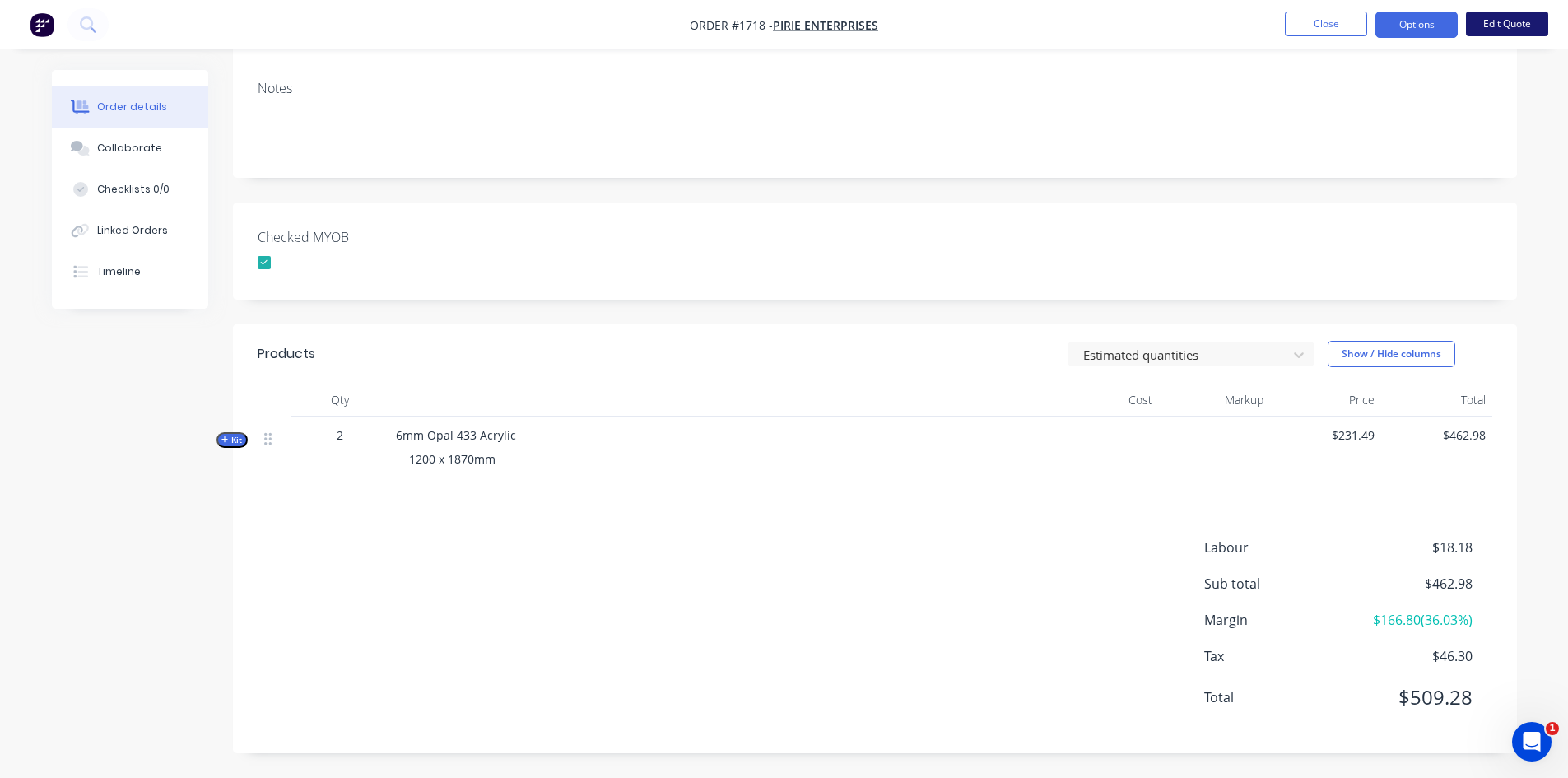
click at [1511, 28] on button "Edit Quote" at bounding box center [1507, 24] width 83 height 25
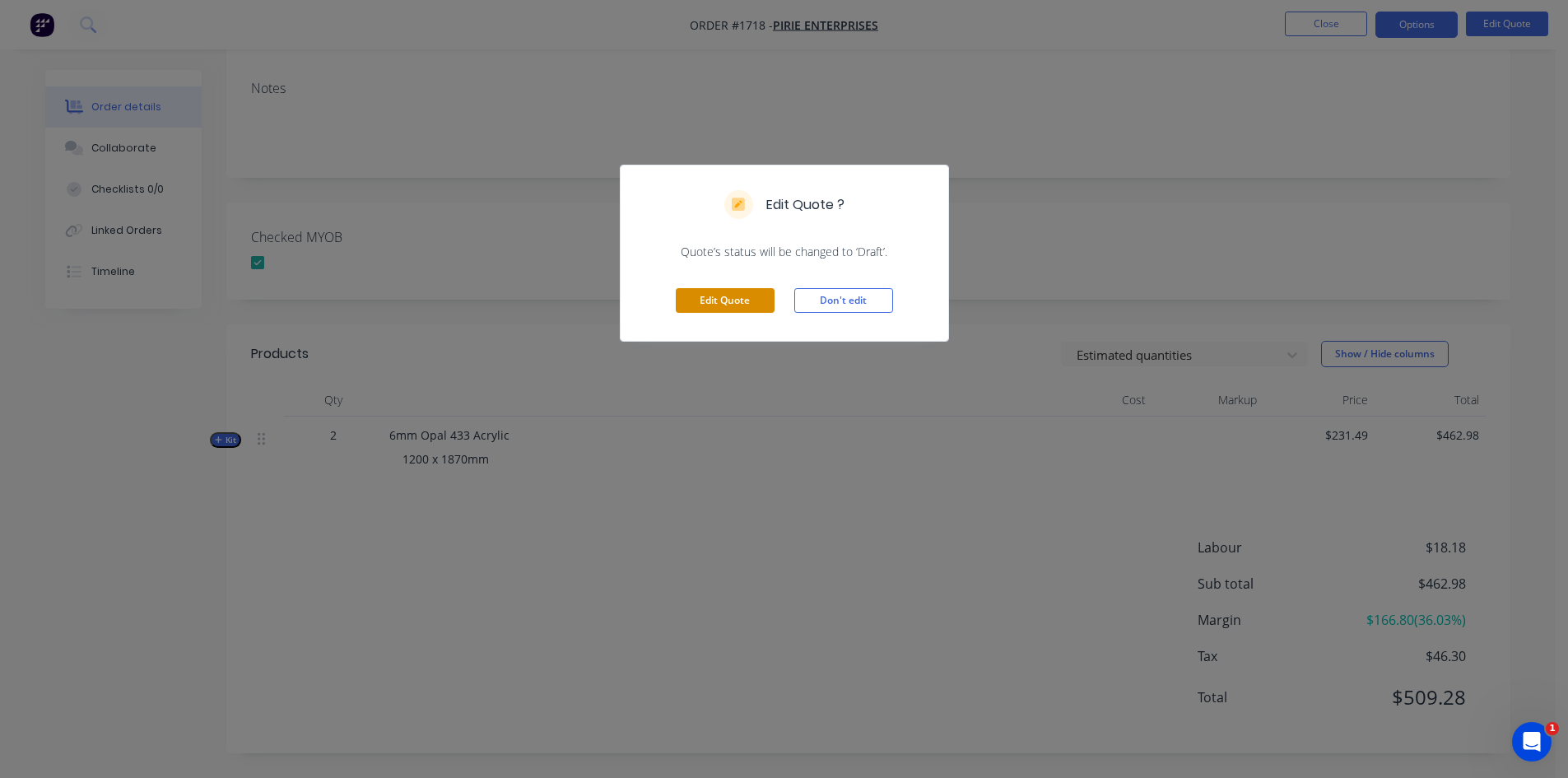
click at [743, 306] on button "Edit Quote" at bounding box center [725, 300] width 98 height 25
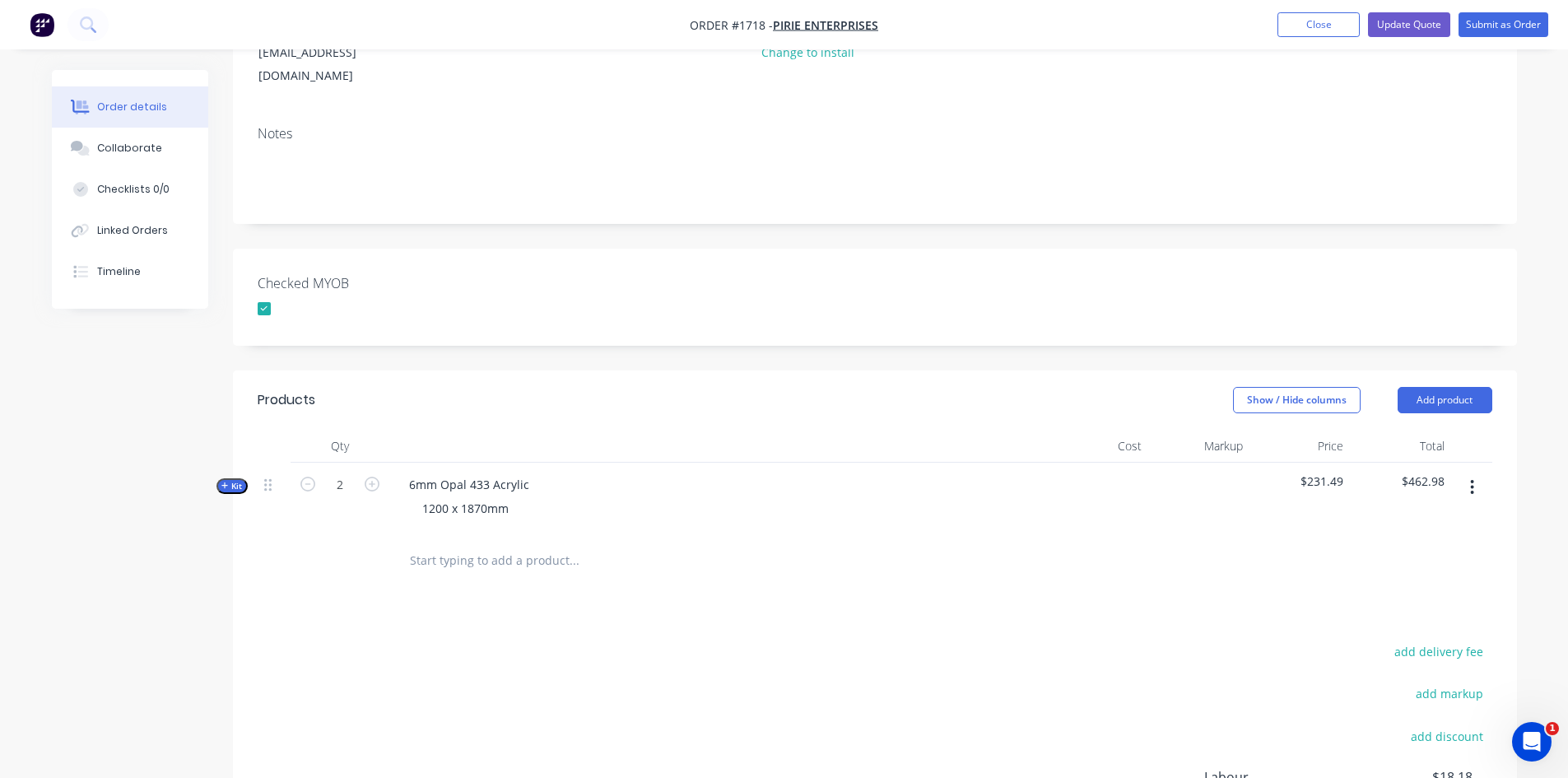
scroll to position [412, 0]
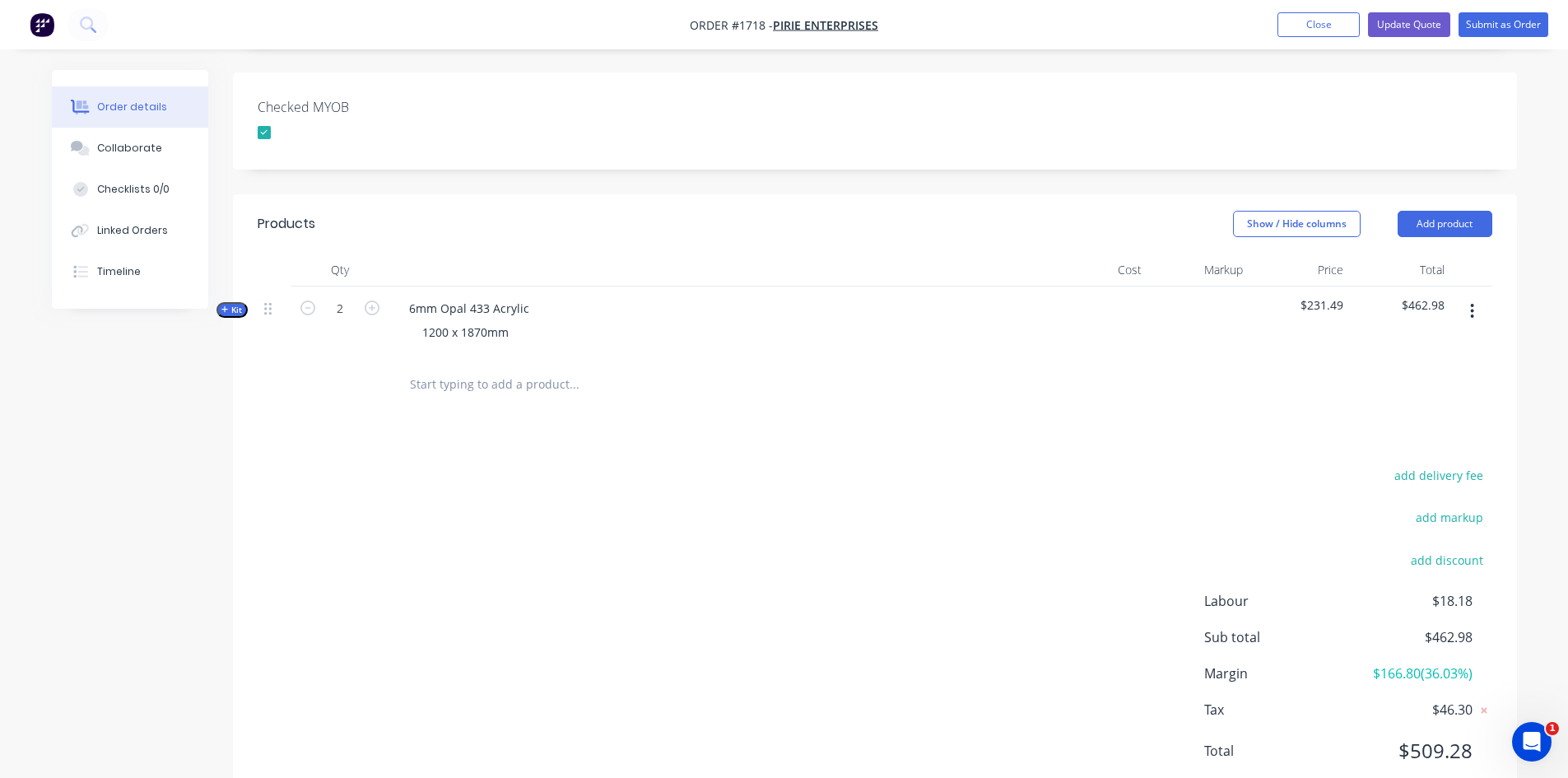
click at [532, 376] on input "text" at bounding box center [574, 384] width 330 height 32
click at [551, 371] on input "text" at bounding box center [574, 384] width 330 height 32
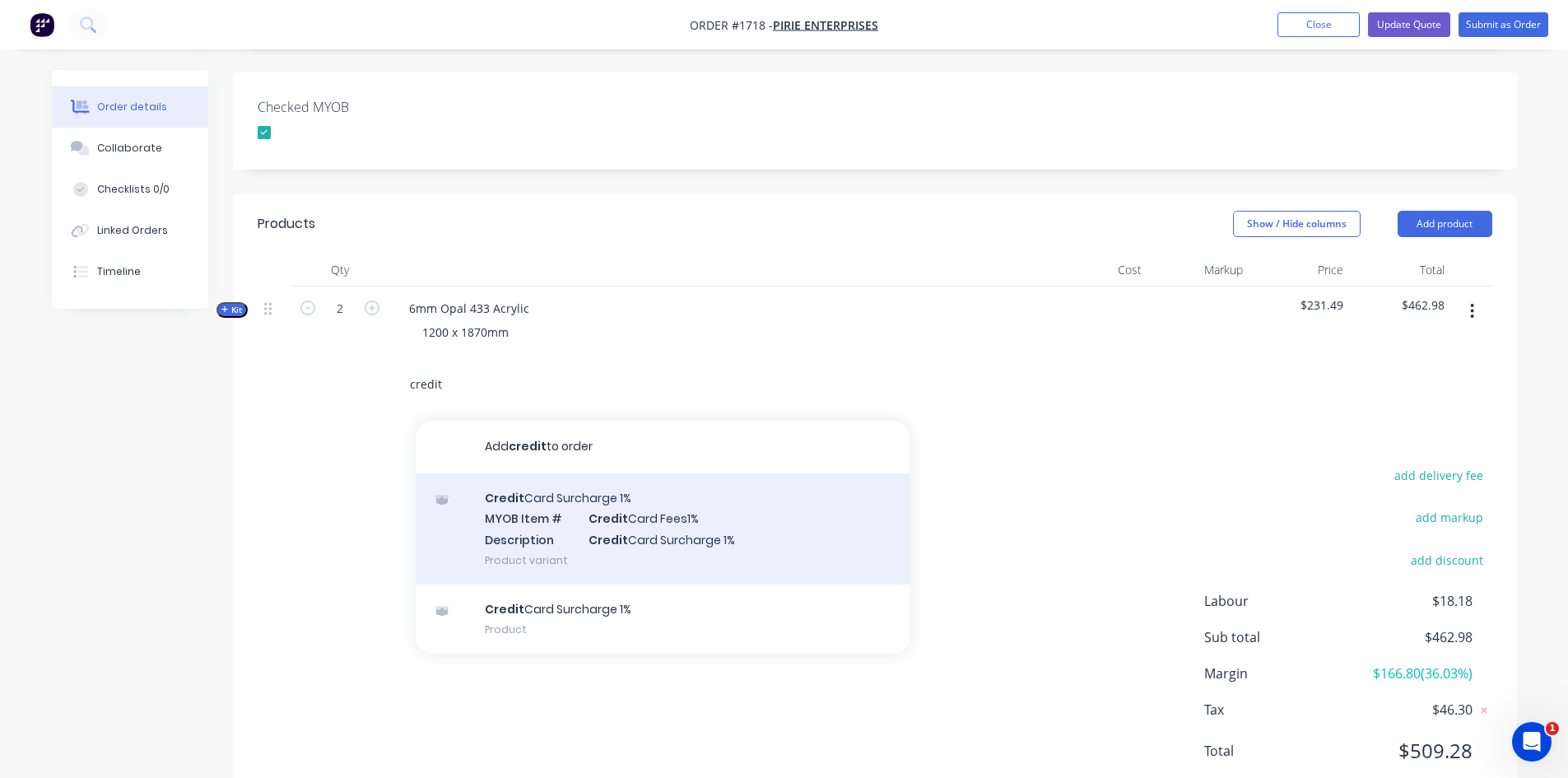
type input "credit"
click at [595, 495] on div "Credit Card Surcharge 1% MYOB Item # Credit Card Fees1% Description Credit Card…" at bounding box center [662, 529] width 494 height 111
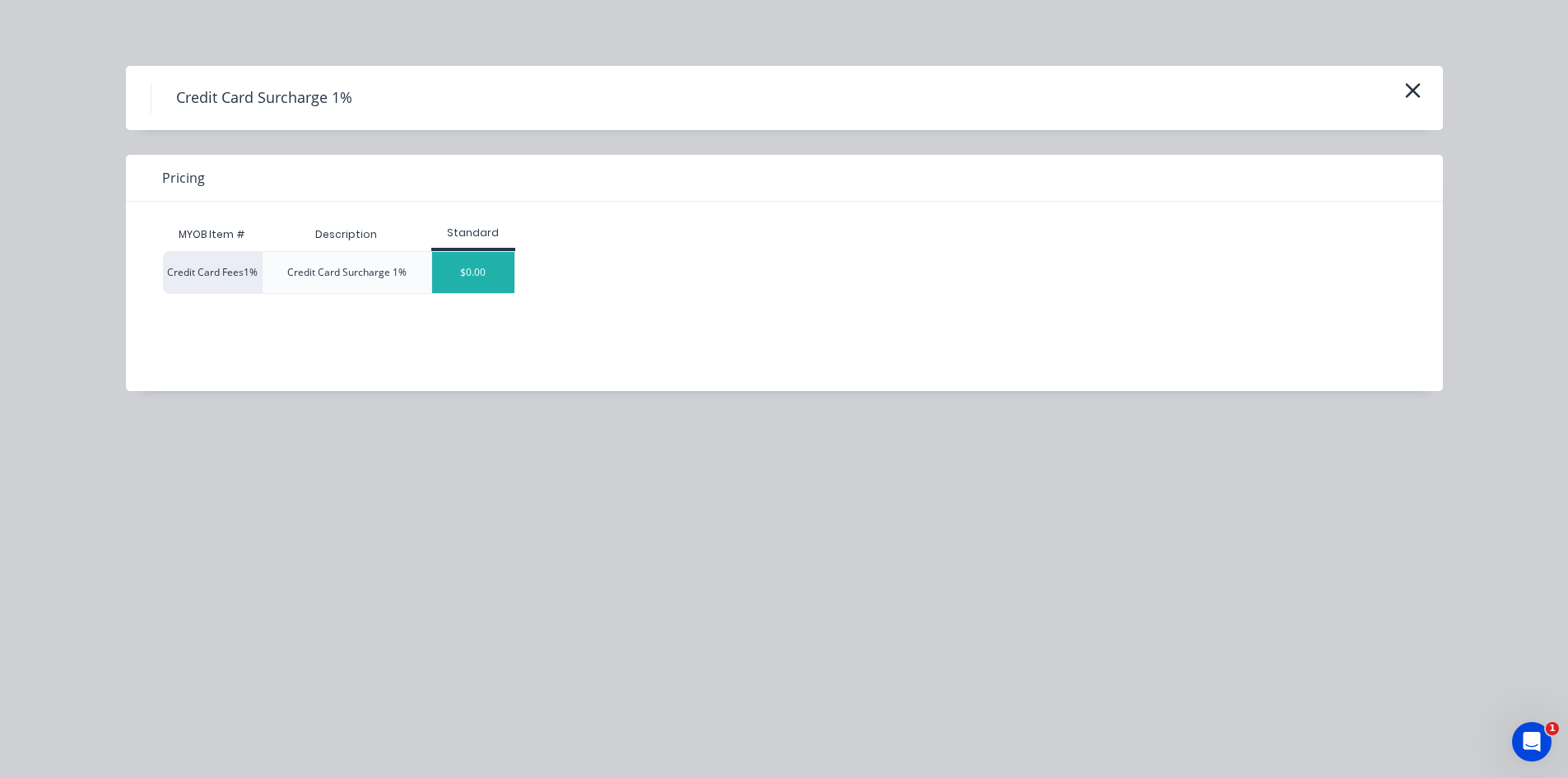
click at [462, 274] on div "$0.00" at bounding box center [473, 273] width 83 height 41
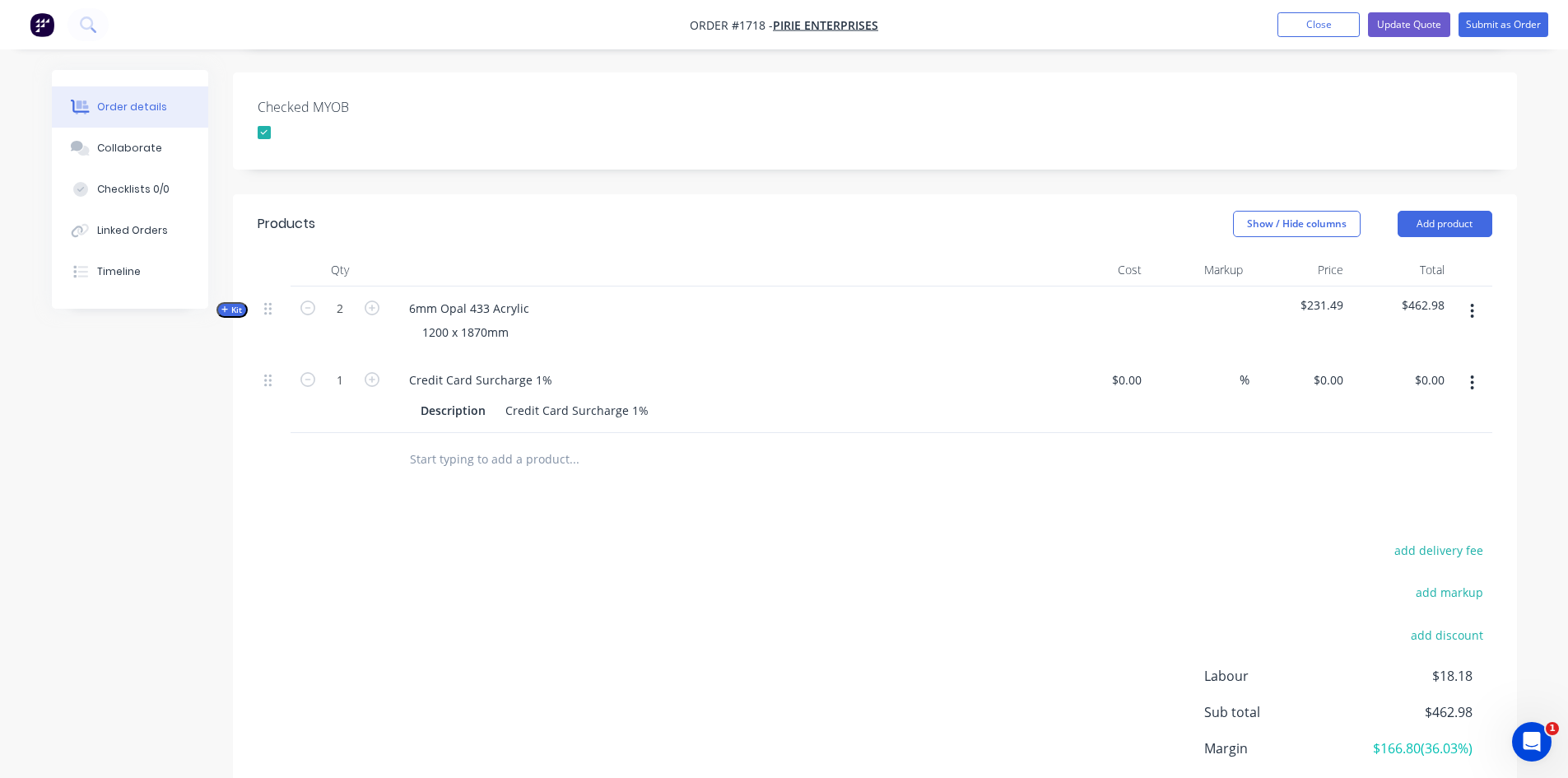
click at [1104, 363] on div "$0.00 $0.00" at bounding box center [1098, 396] width 101 height 75
click at [1140, 368] on input at bounding box center [1129, 380] width 37 height 24
type input "$4.63"
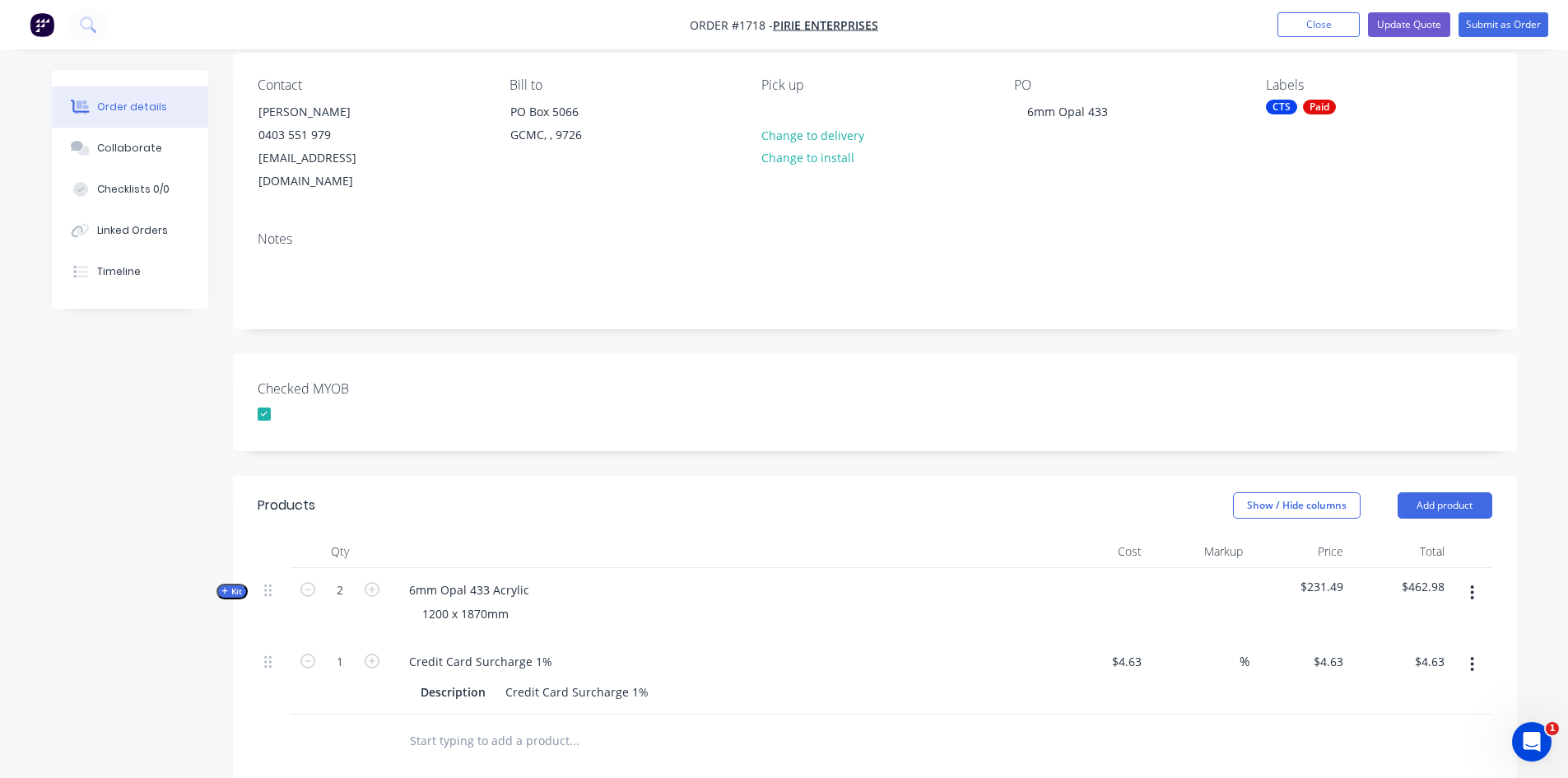
scroll to position [0, 0]
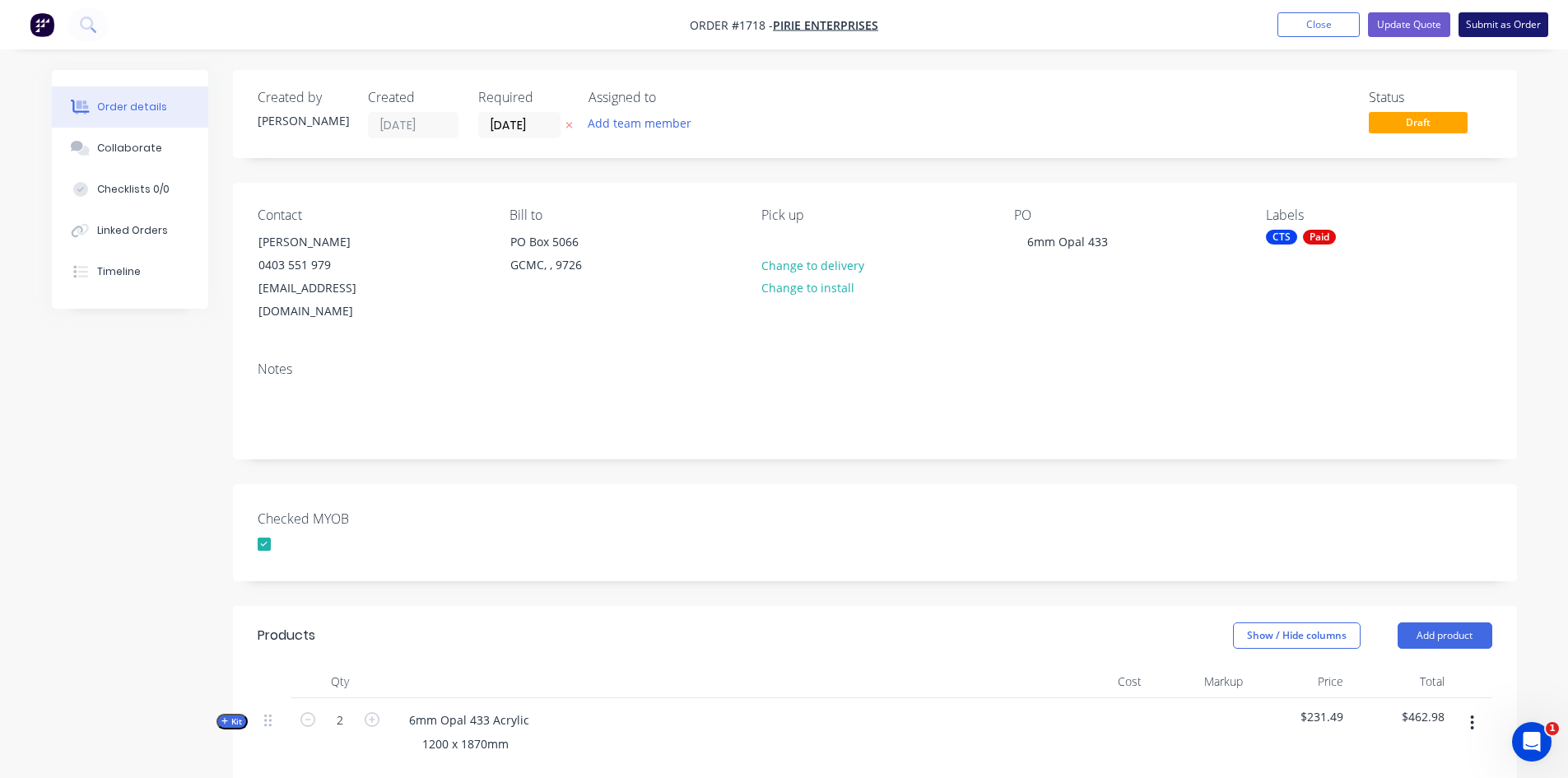
click at [1501, 22] on button "Submit as Order" at bounding box center [1503, 25] width 90 height 25
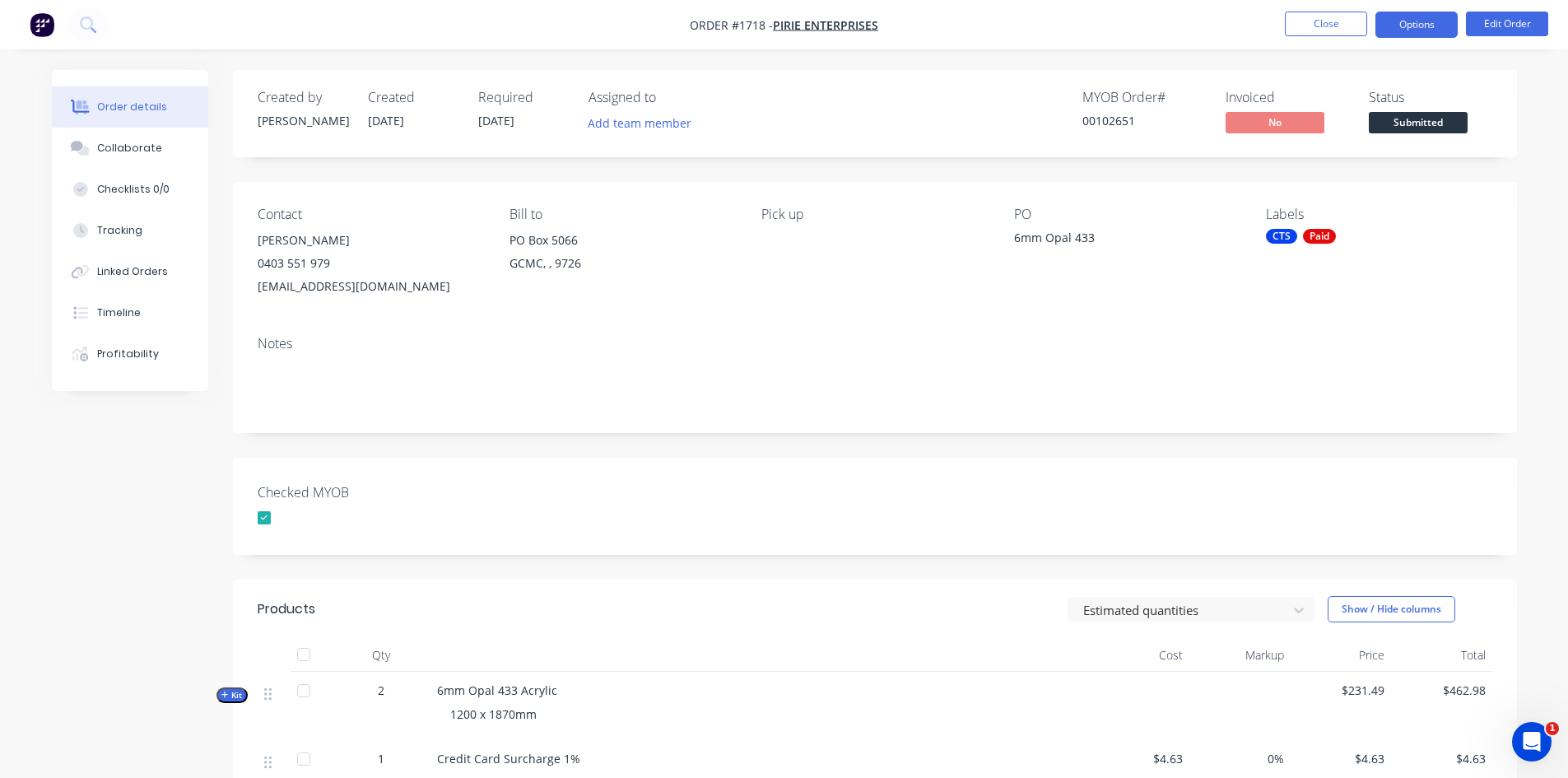
click at [1436, 25] on button "Options" at bounding box center [1417, 25] width 83 height 27
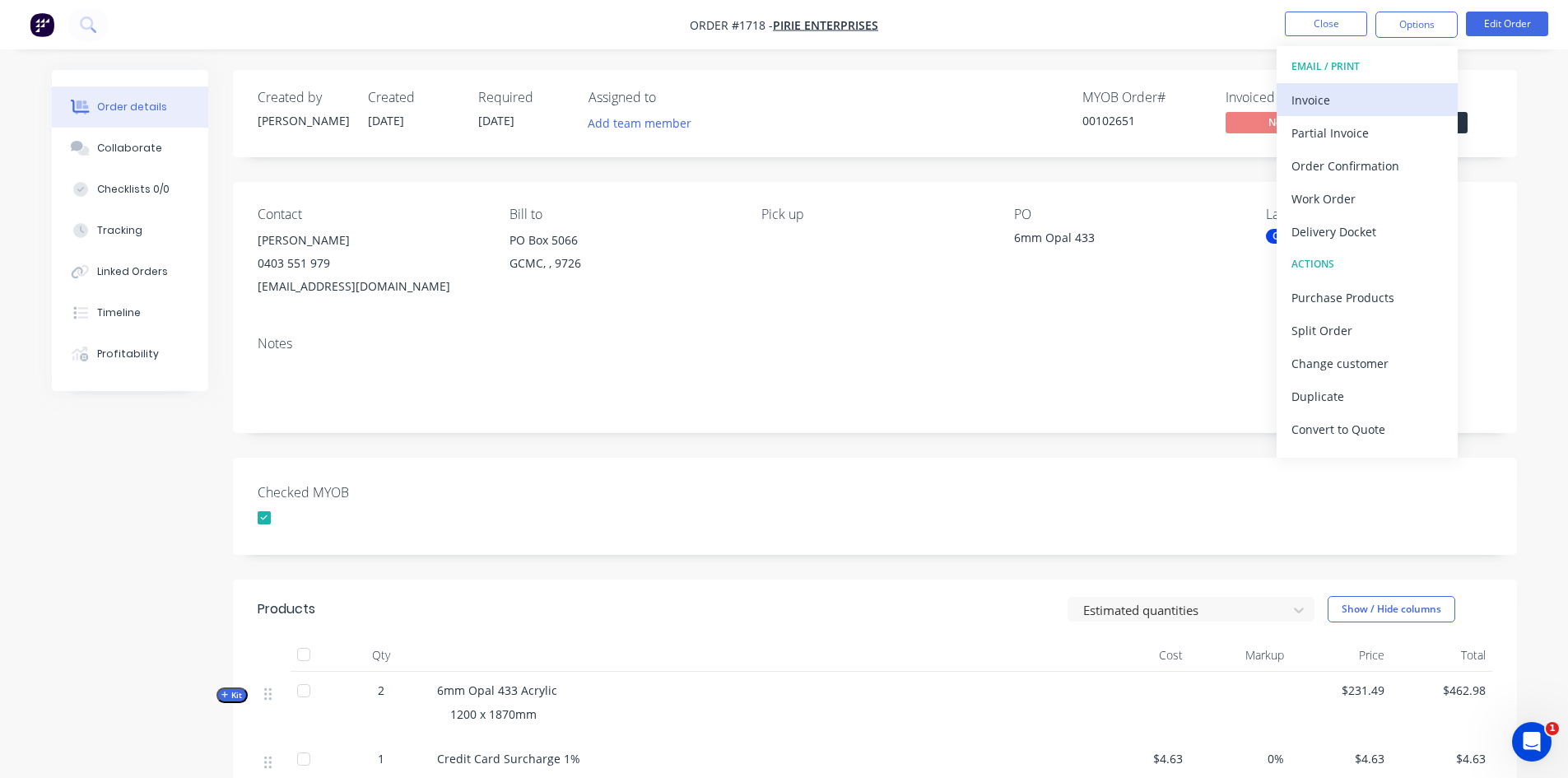
click at [1330, 98] on div "Invoice" at bounding box center [1367, 99] width 152 height 24
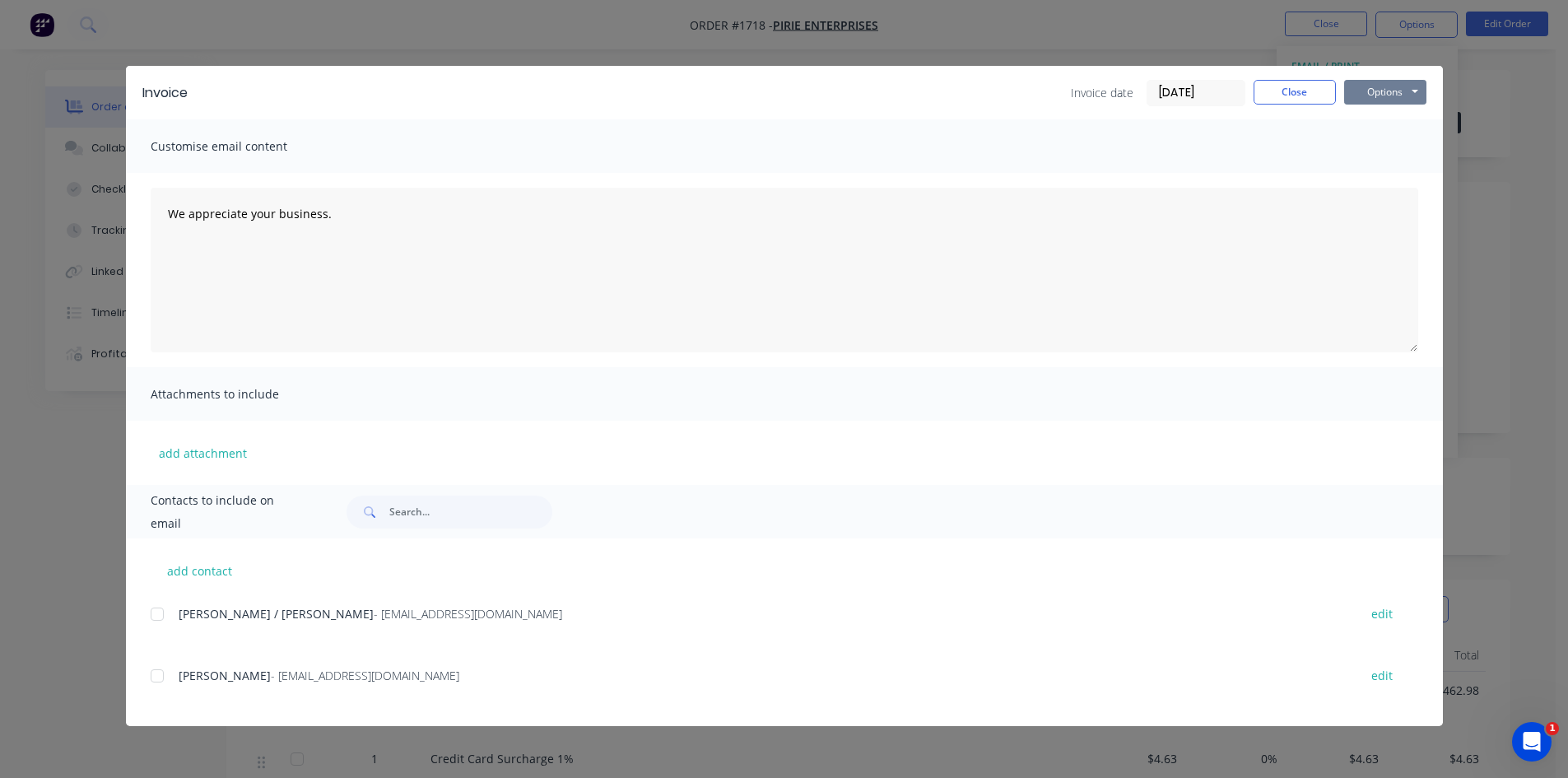
click at [1376, 85] on button "Options" at bounding box center [1386, 92] width 83 height 25
click at [1394, 143] on button "Print" at bounding box center [1397, 149] width 105 height 28
click at [1291, 94] on button "Close" at bounding box center [1295, 92] width 83 height 25
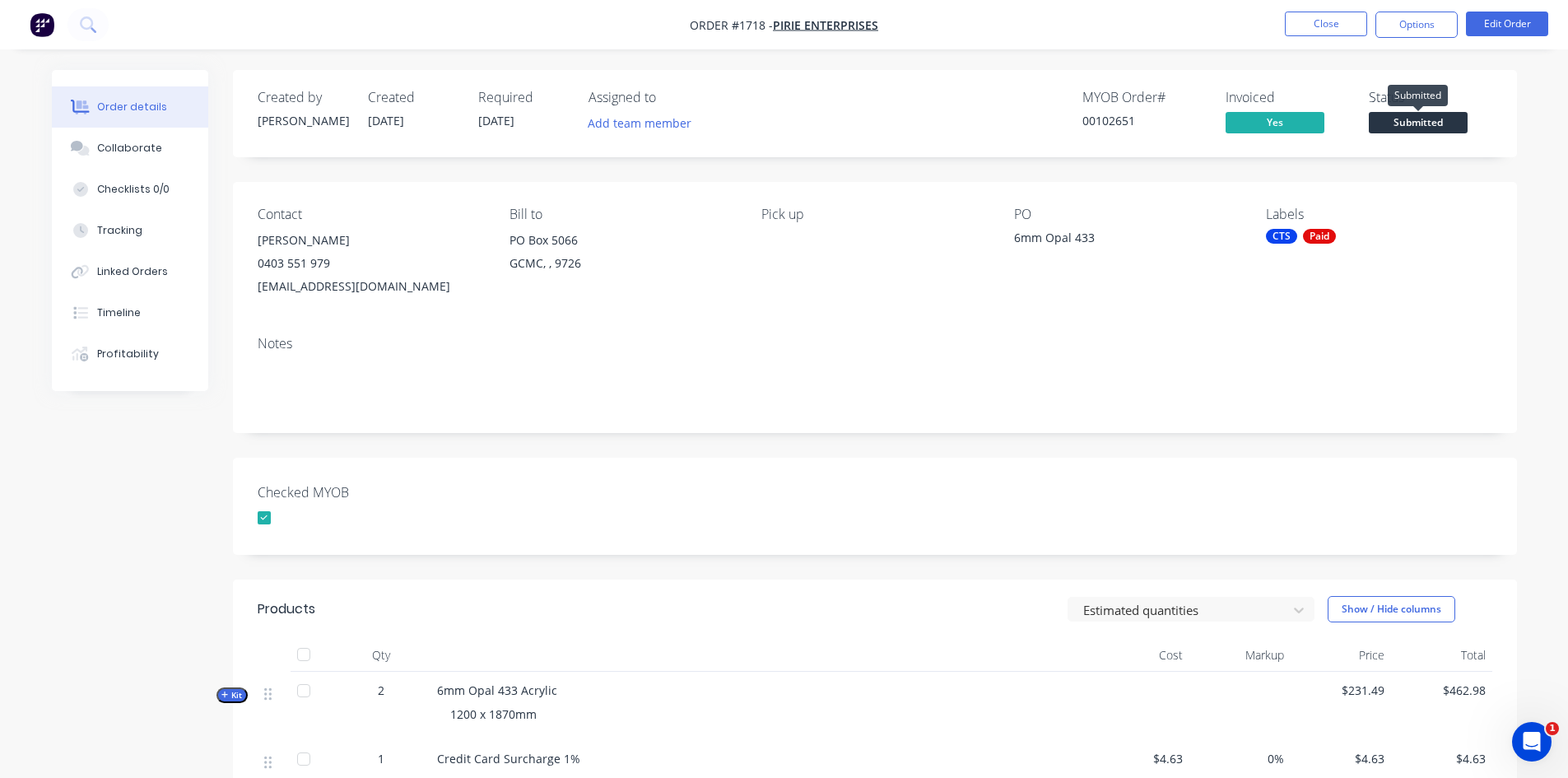
click at [1407, 129] on span "Submitted" at bounding box center [1418, 122] width 98 height 21
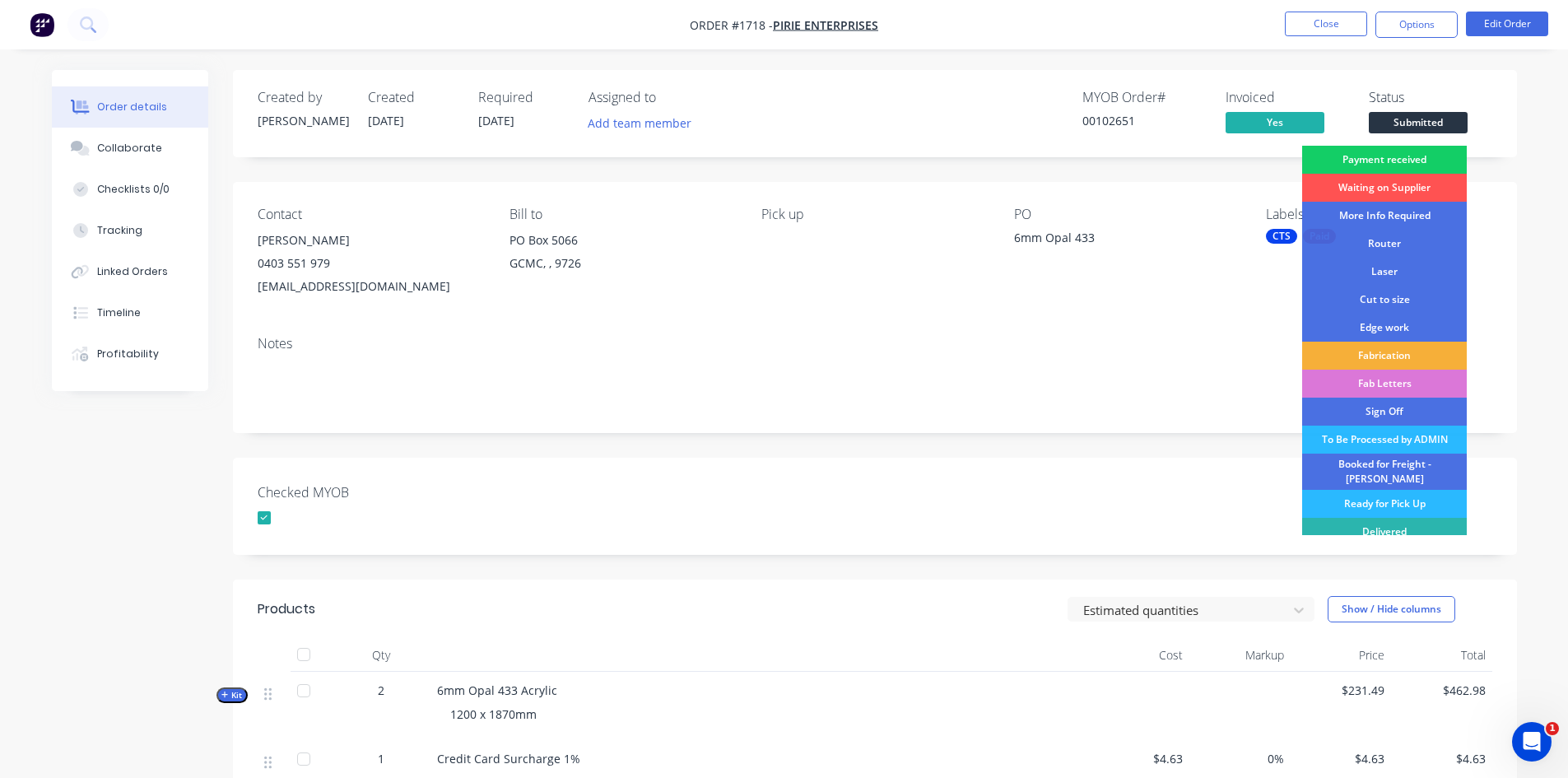
click at [1420, 158] on div "Payment received" at bounding box center [1384, 160] width 164 height 28
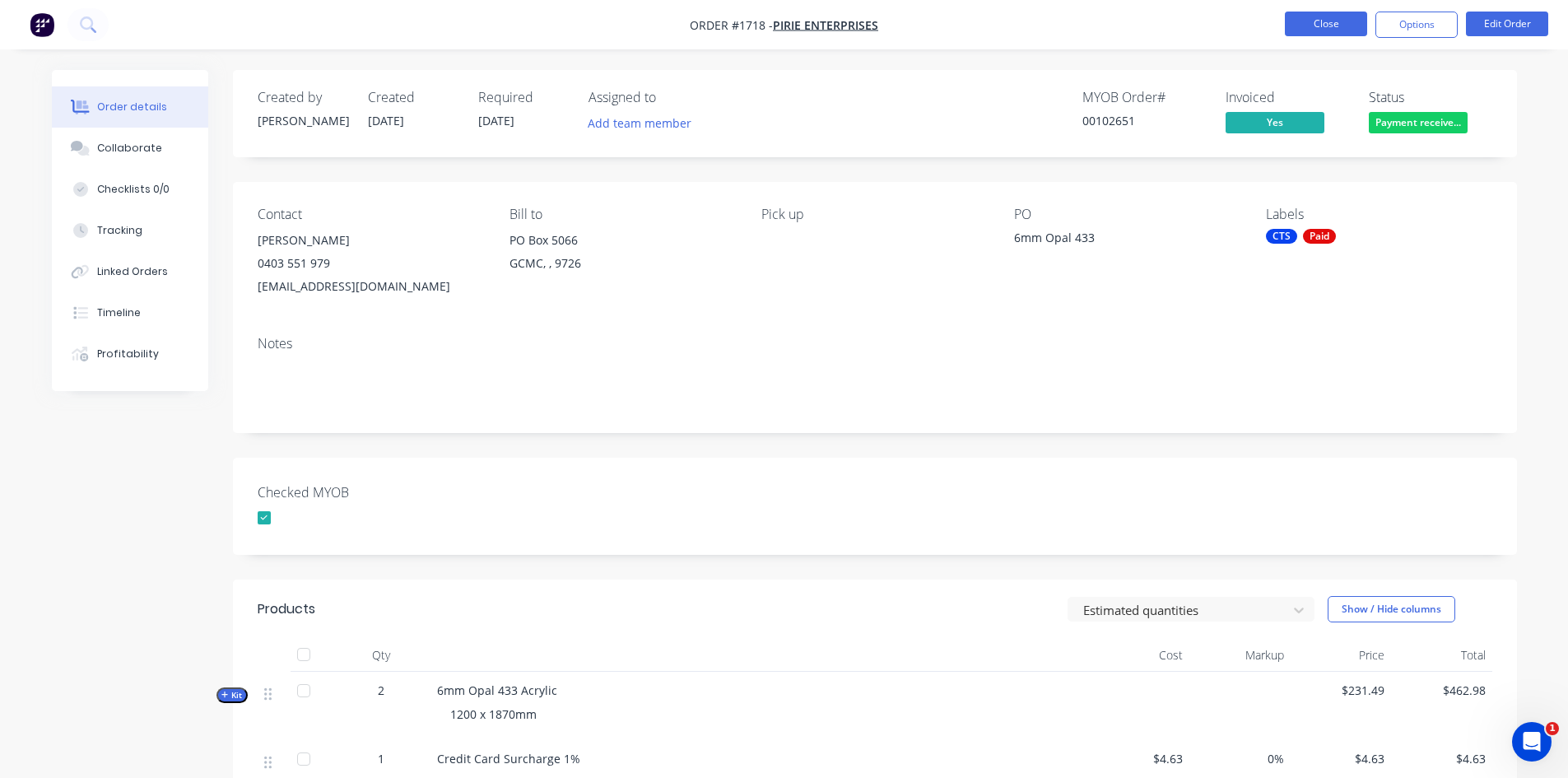
click at [1341, 22] on button "Close" at bounding box center [1327, 24] width 83 height 25
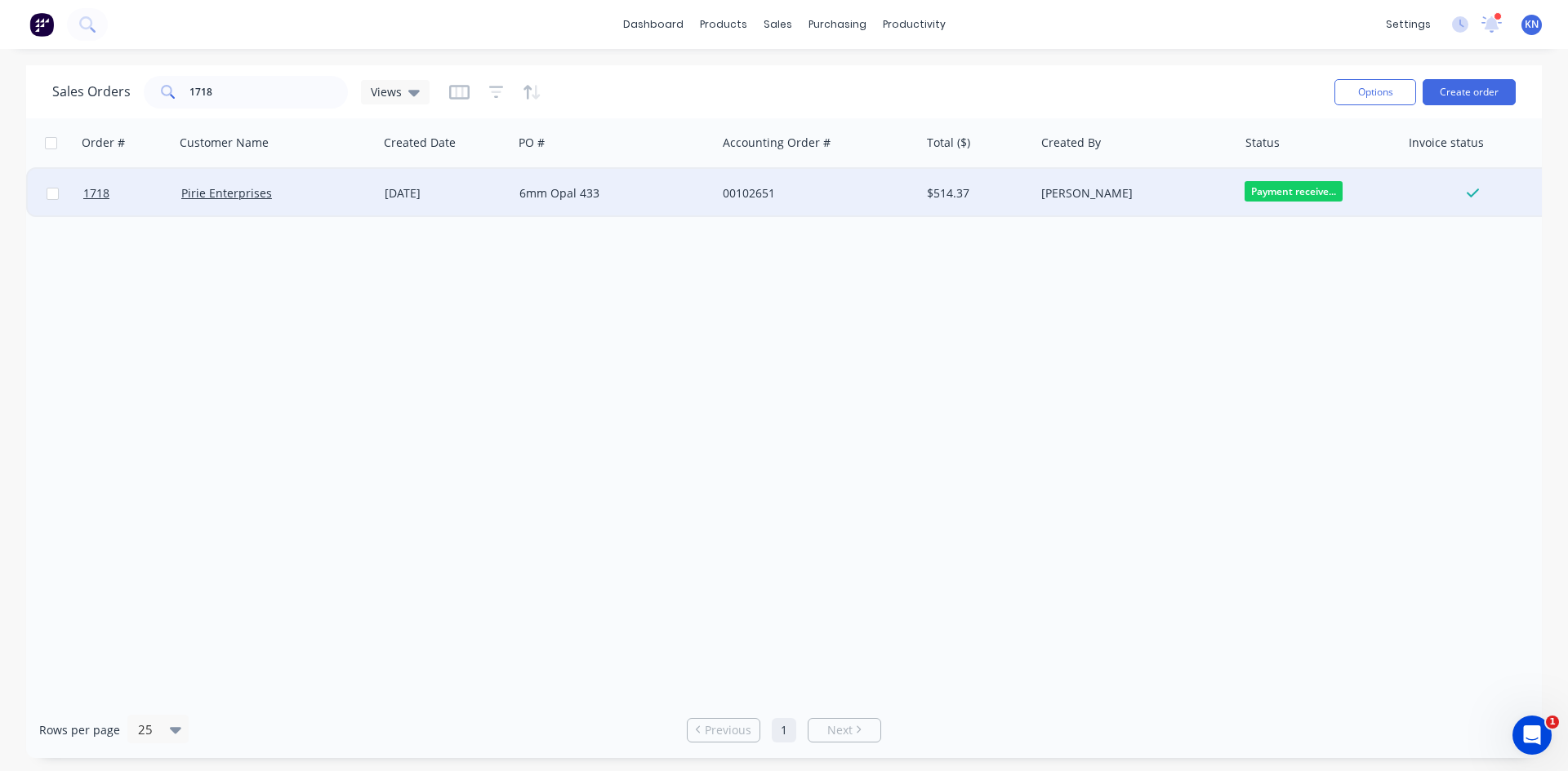
click at [282, 188] on div "Pirie Enterprises" at bounding box center [272, 193] width 182 height 17
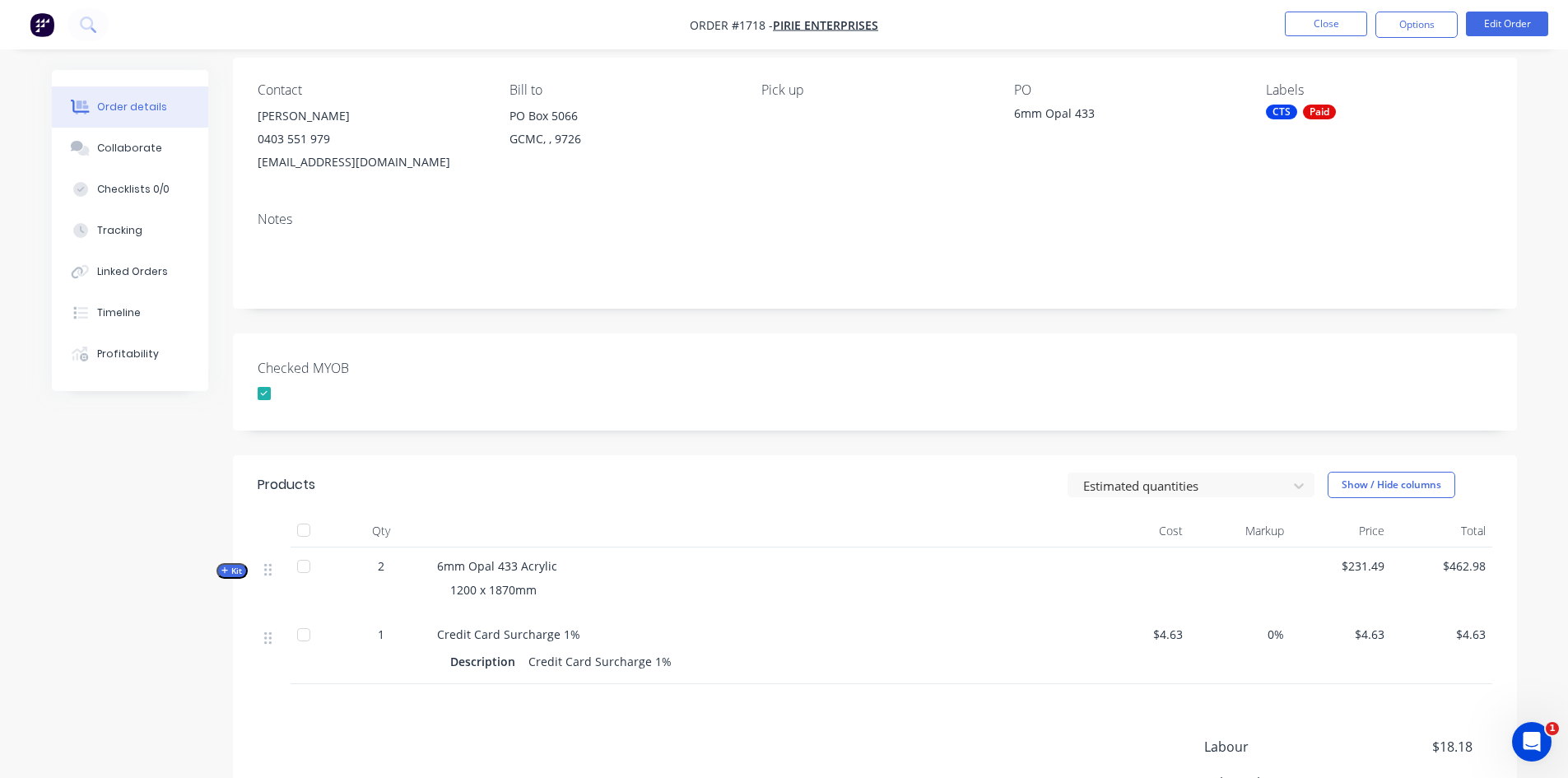
scroll to position [164, 0]
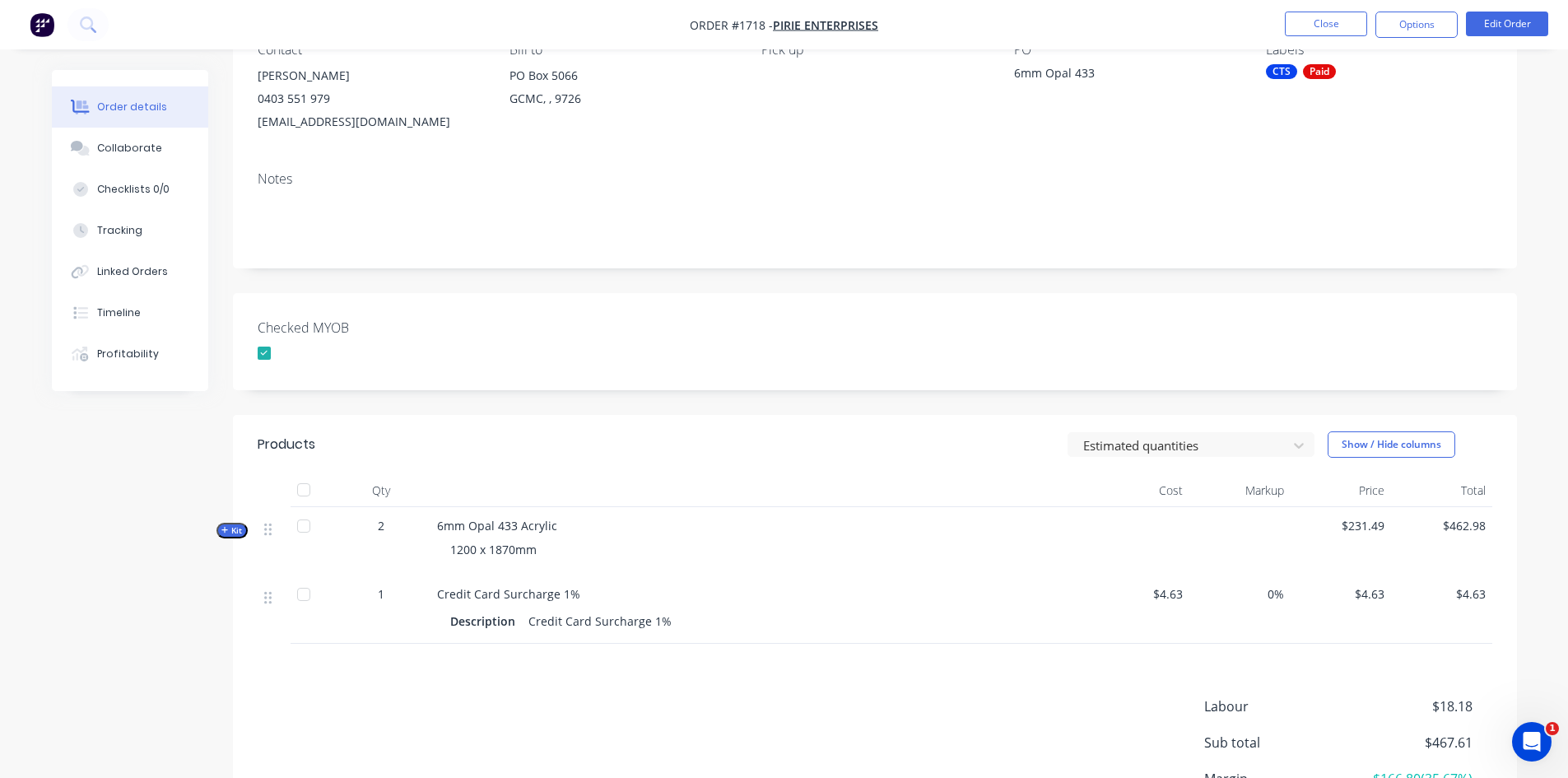
click at [238, 528] on span "Kit" at bounding box center [232, 531] width 22 height 13
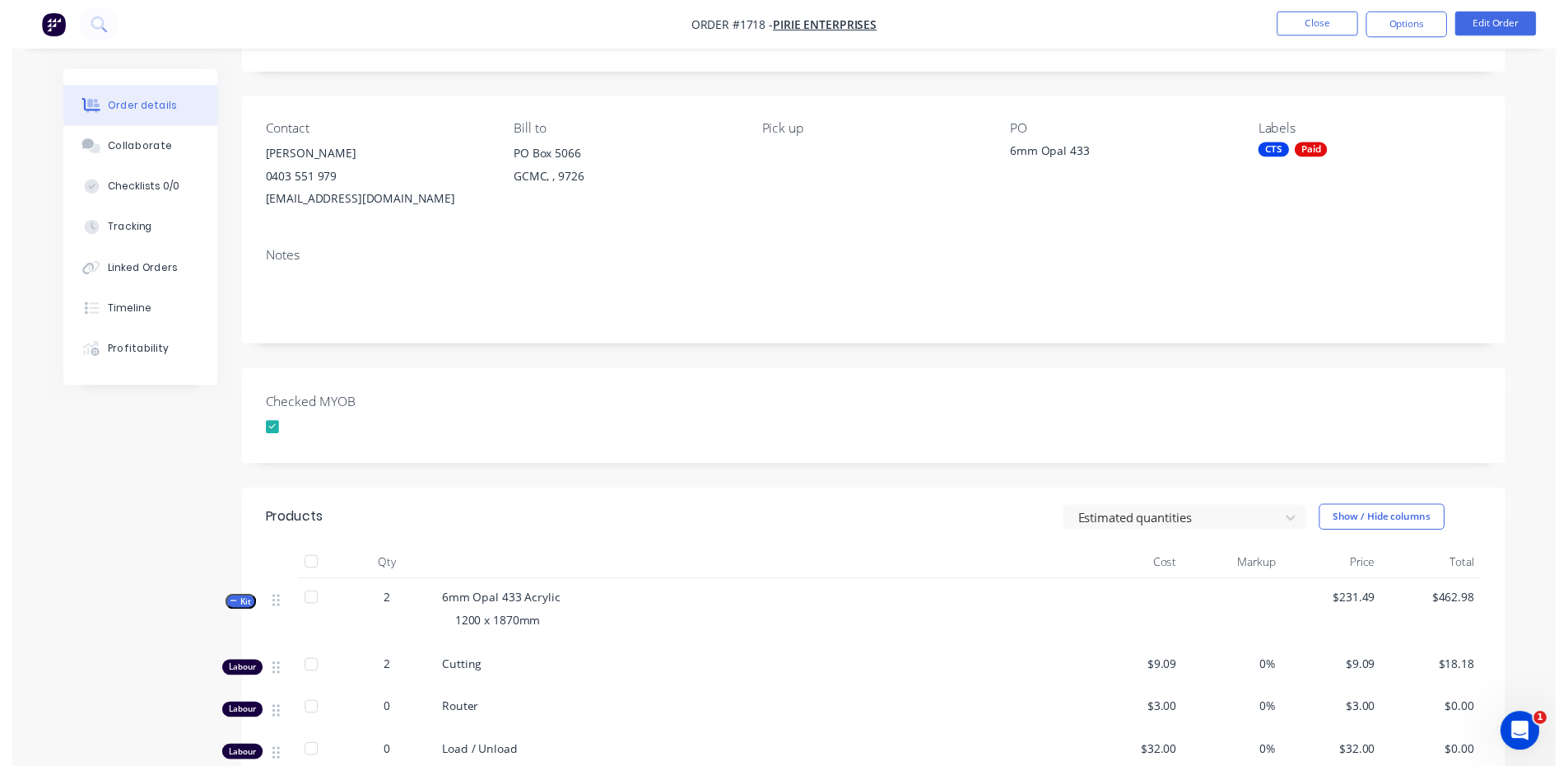
scroll to position [0, 0]
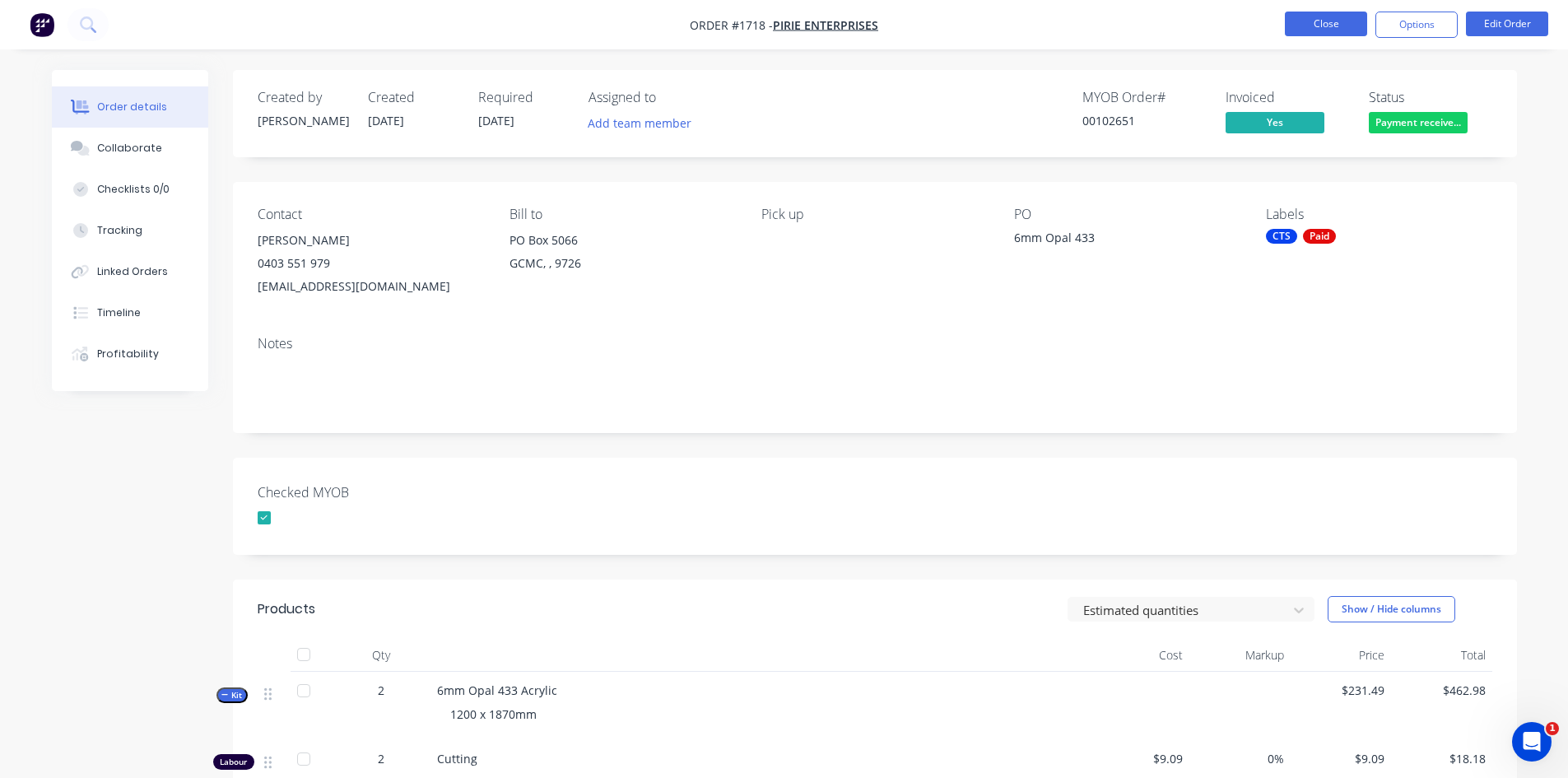
click at [1341, 20] on button "Close" at bounding box center [1327, 24] width 83 height 25
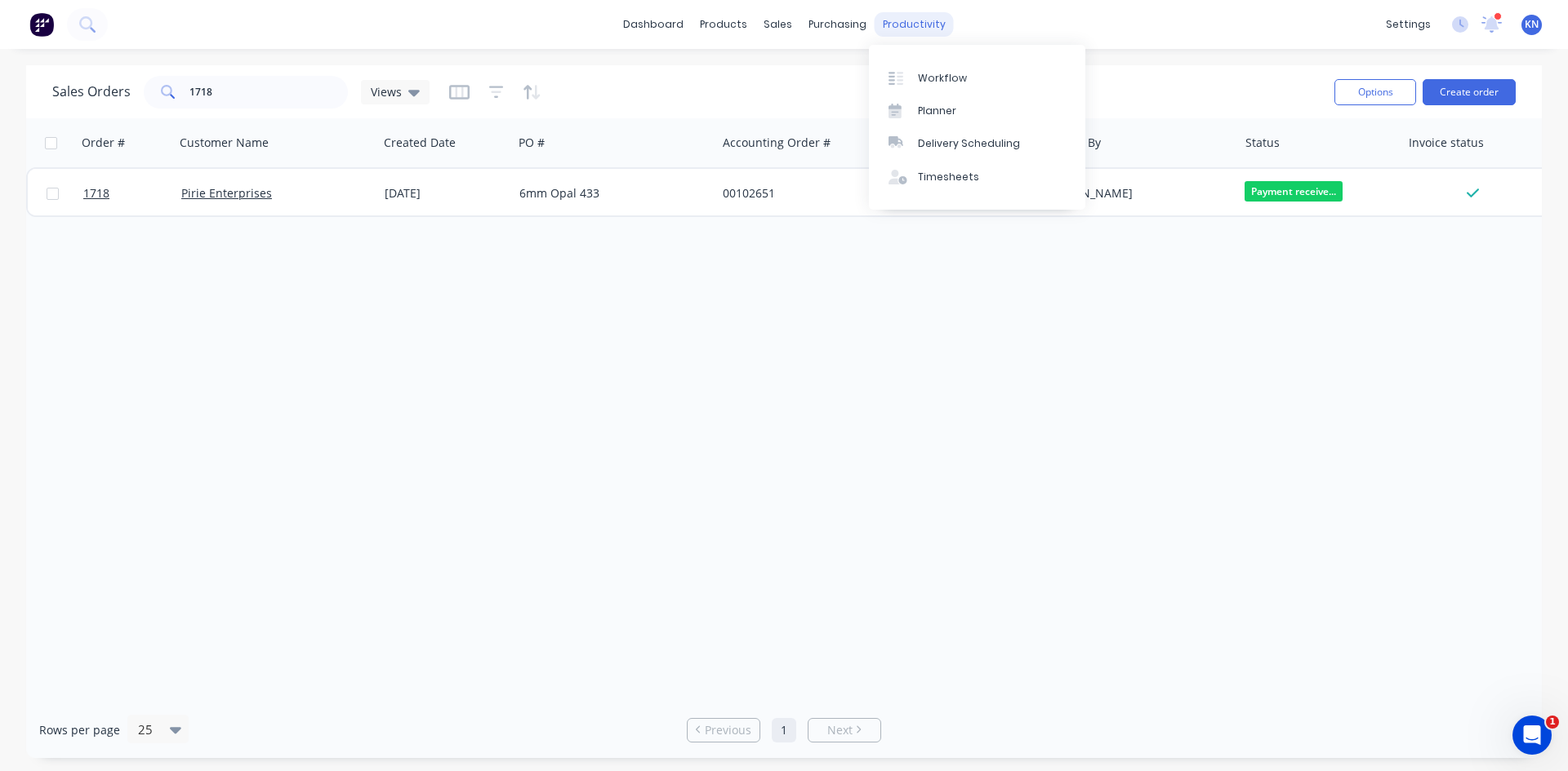
click at [919, 21] on div "productivity" at bounding box center [914, 24] width 79 height 24
click at [944, 73] on div "Workflow" at bounding box center [942, 78] width 49 height 15
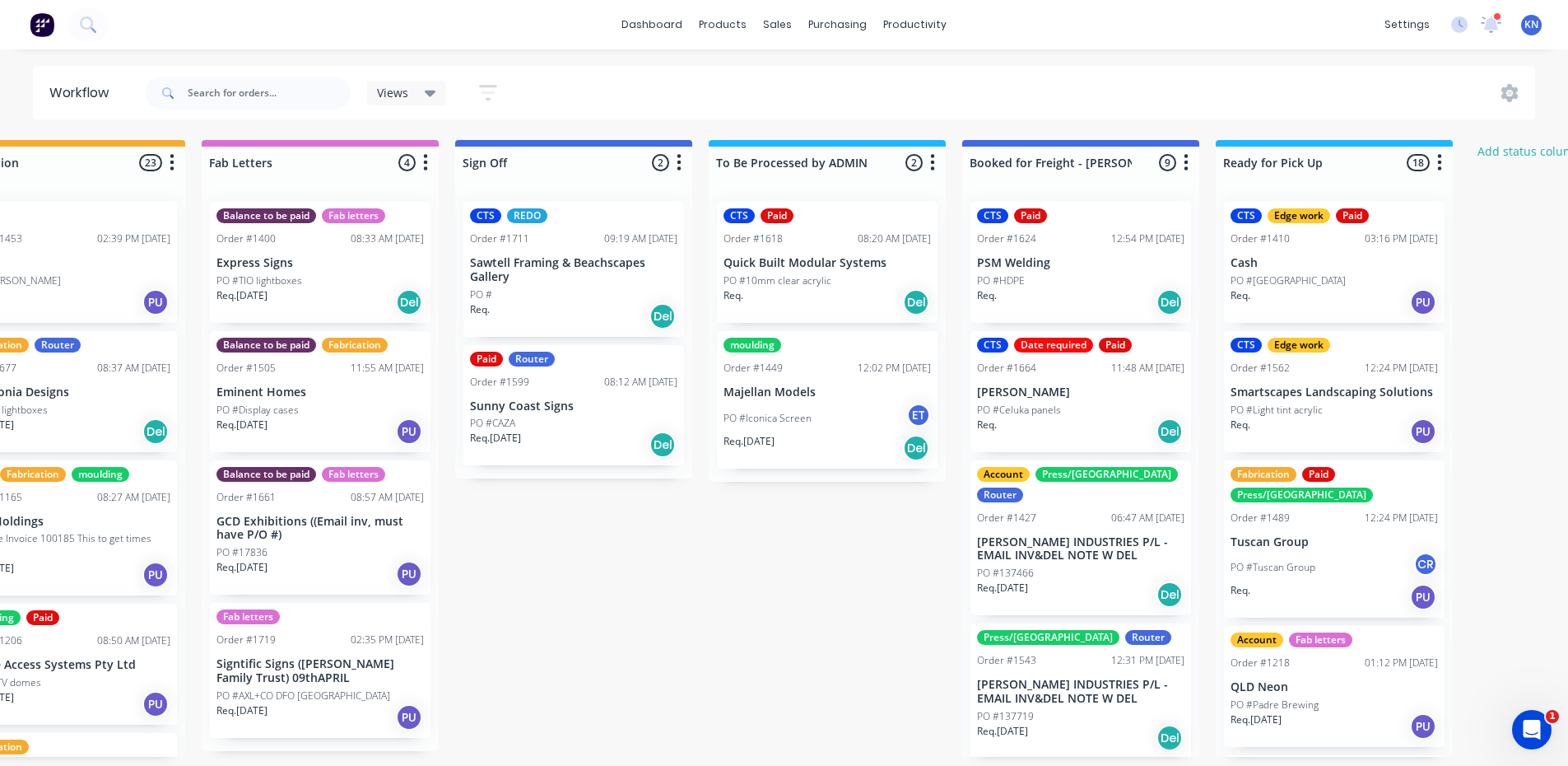
scroll to position [0, 2371]
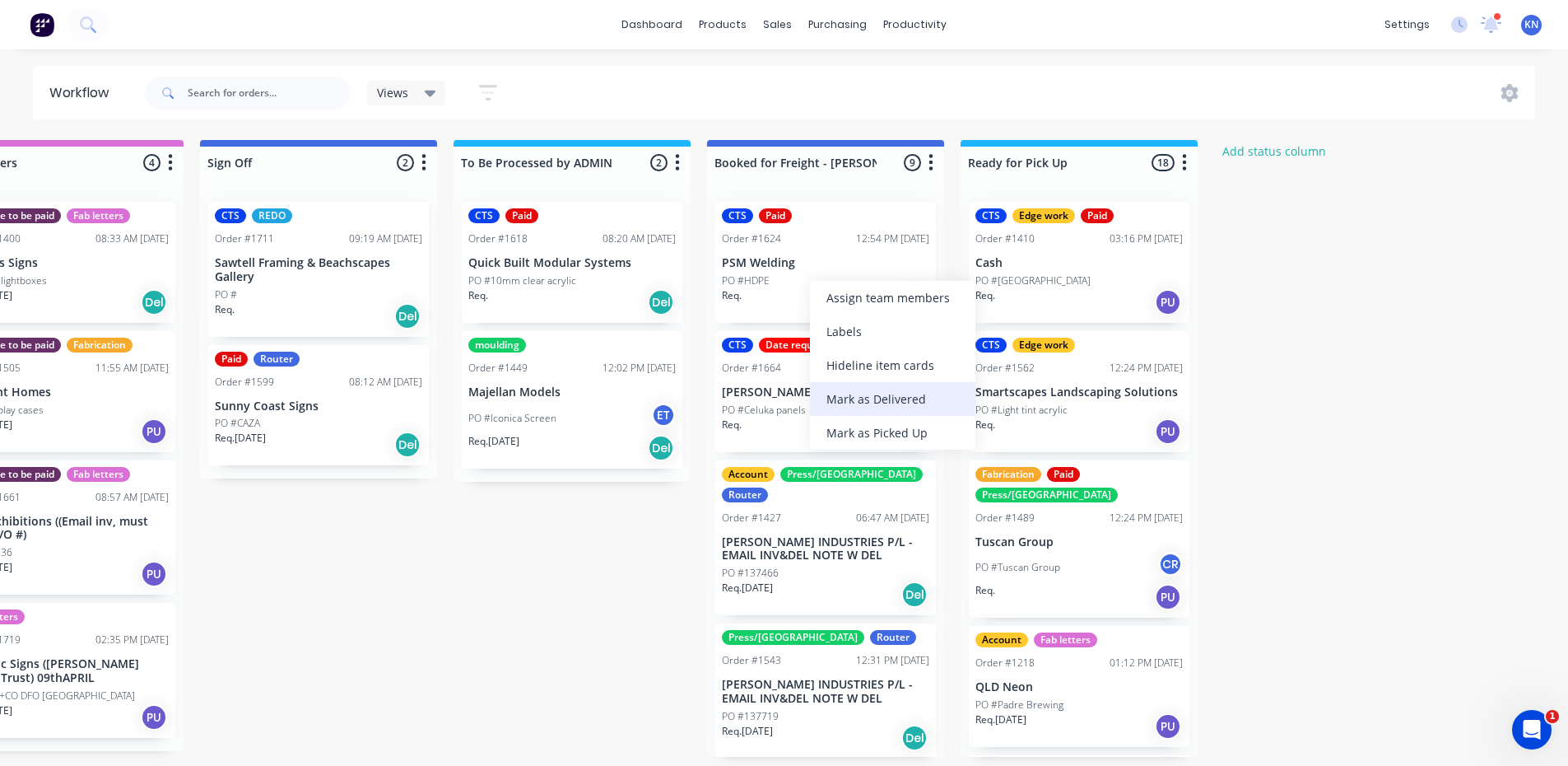
click at [893, 396] on div "Mark as Delivered" at bounding box center [893, 399] width 165 height 33
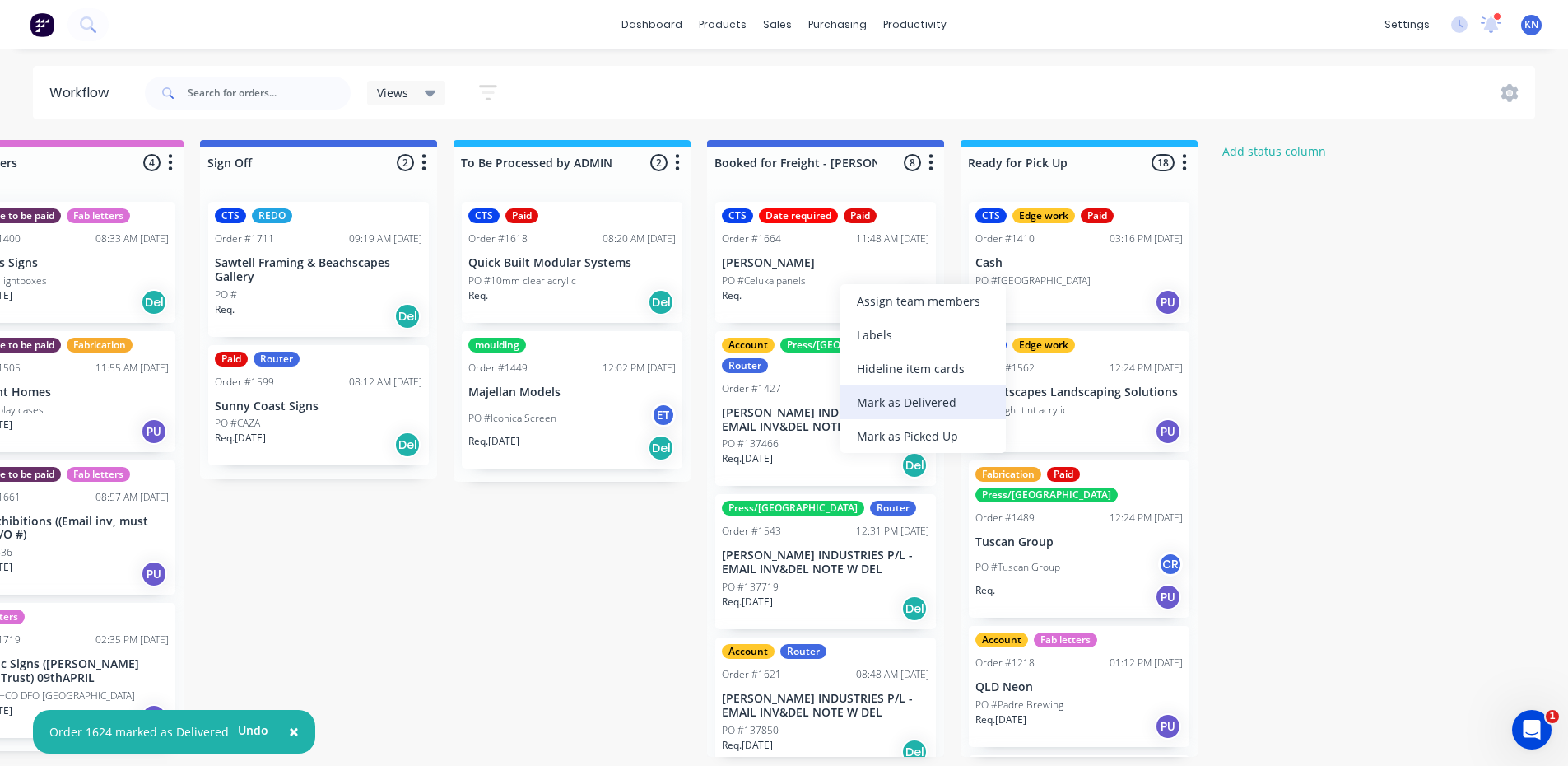
click at [902, 402] on div "Mark as Delivered" at bounding box center [923, 402] width 165 height 33
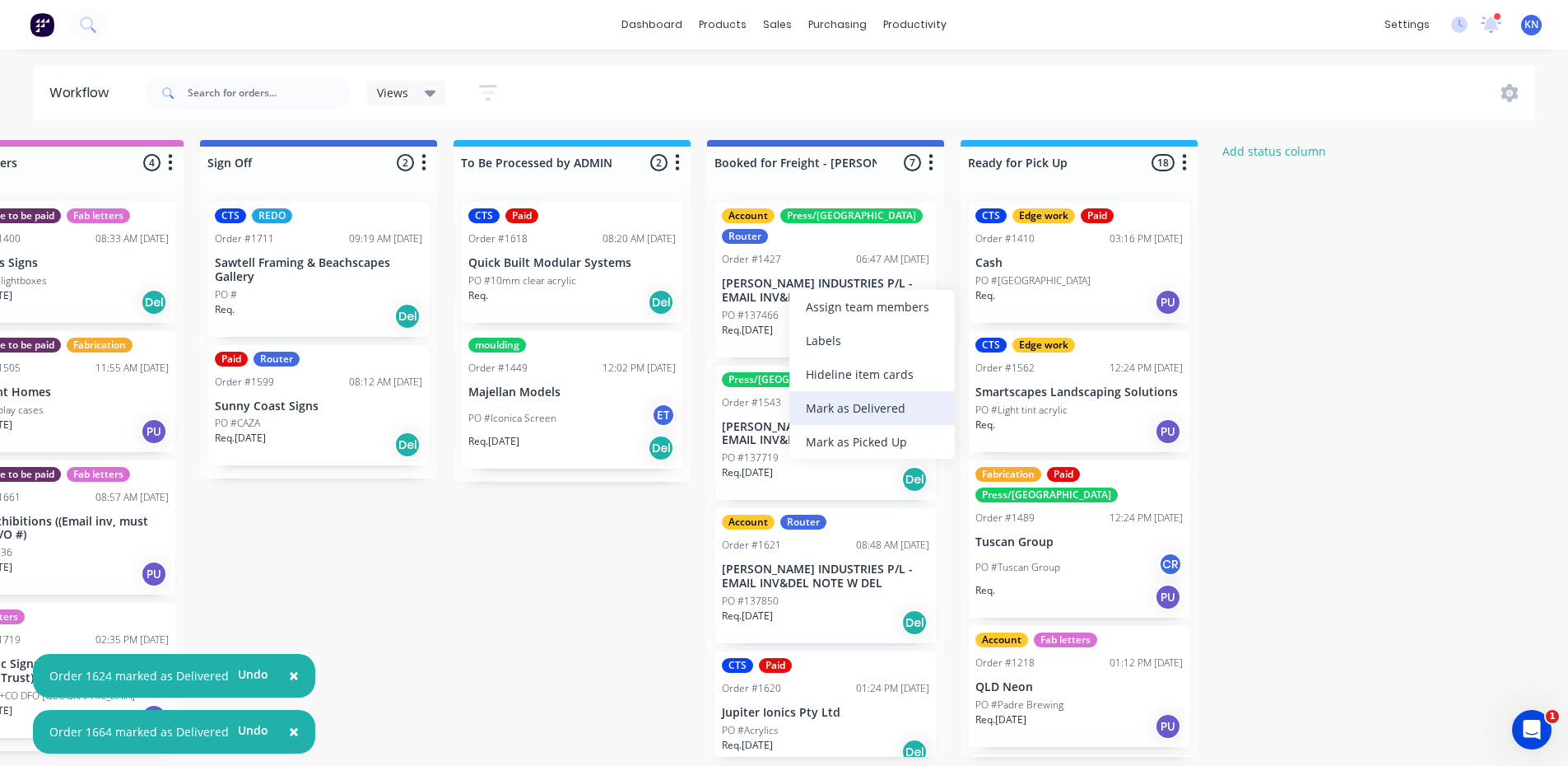
click at [829, 411] on div "Mark as Delivered" at bounding box center [872, 408] width 165 height 33
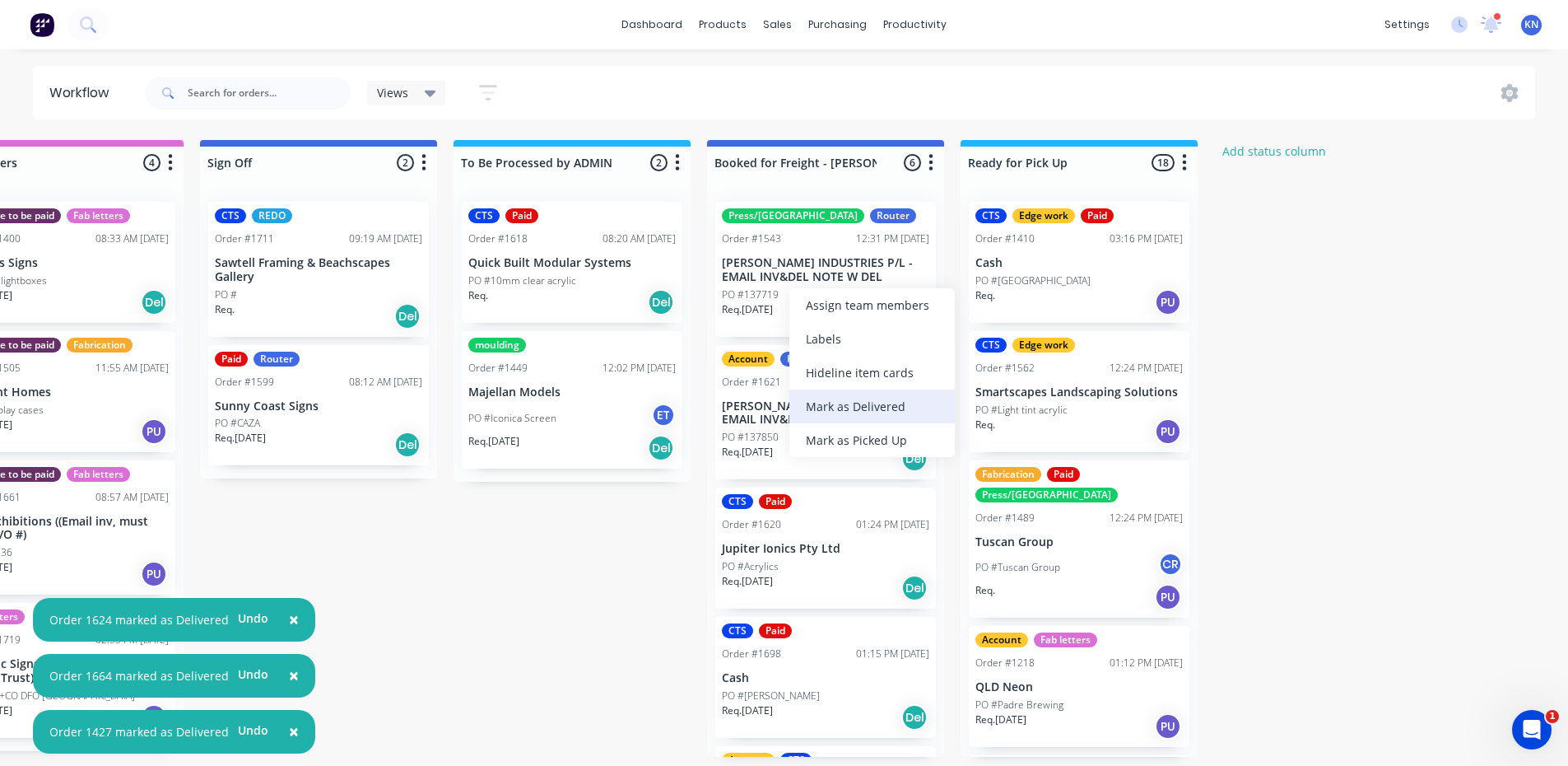
click at [838, 405] on div "Mark as Delivered" at bounding box center [872, 407] width 165 height 33
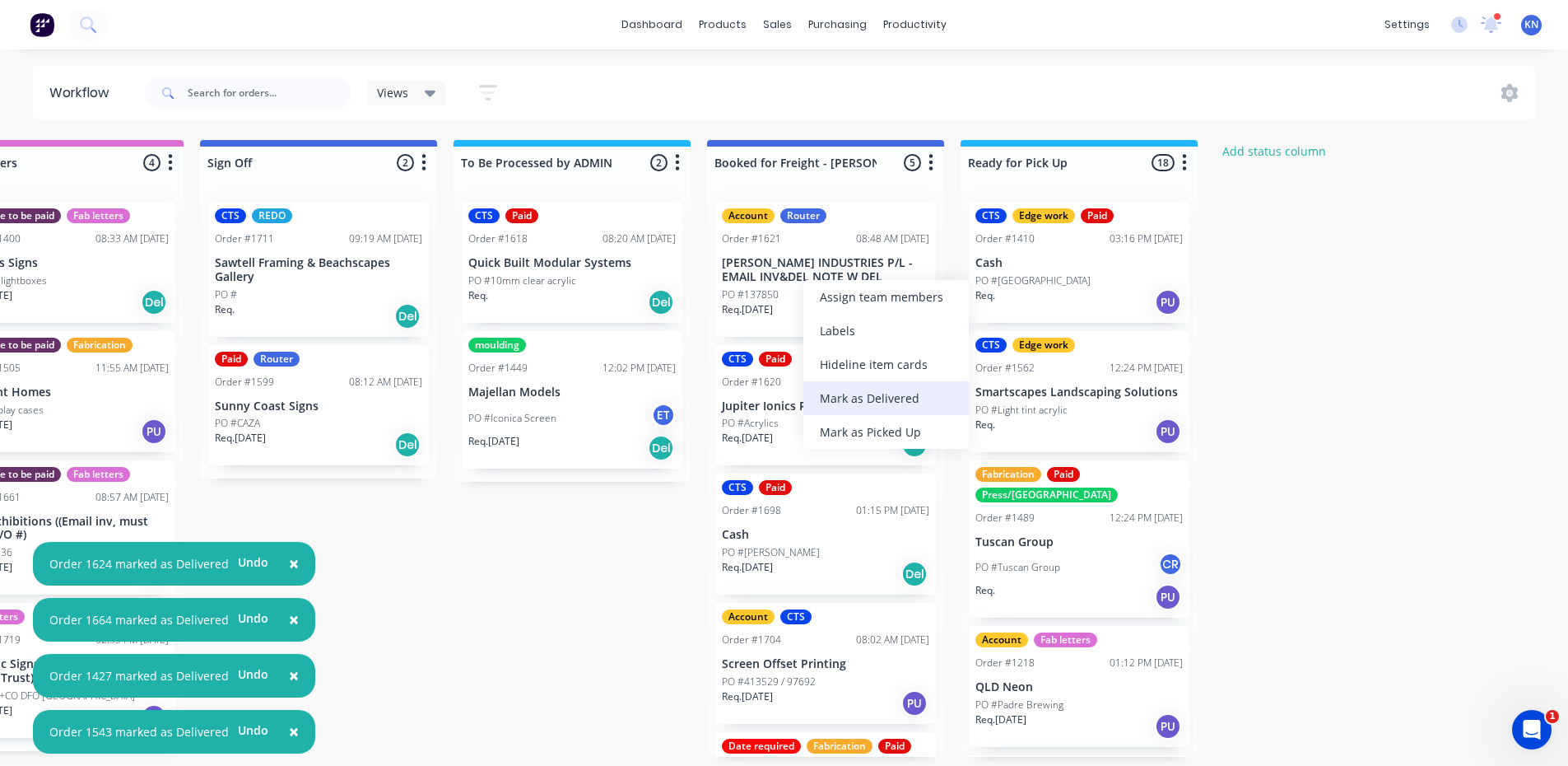
click at [870, 393] on div "Mark as Delivered" at bounding box center [886, 398] width 165 height 33
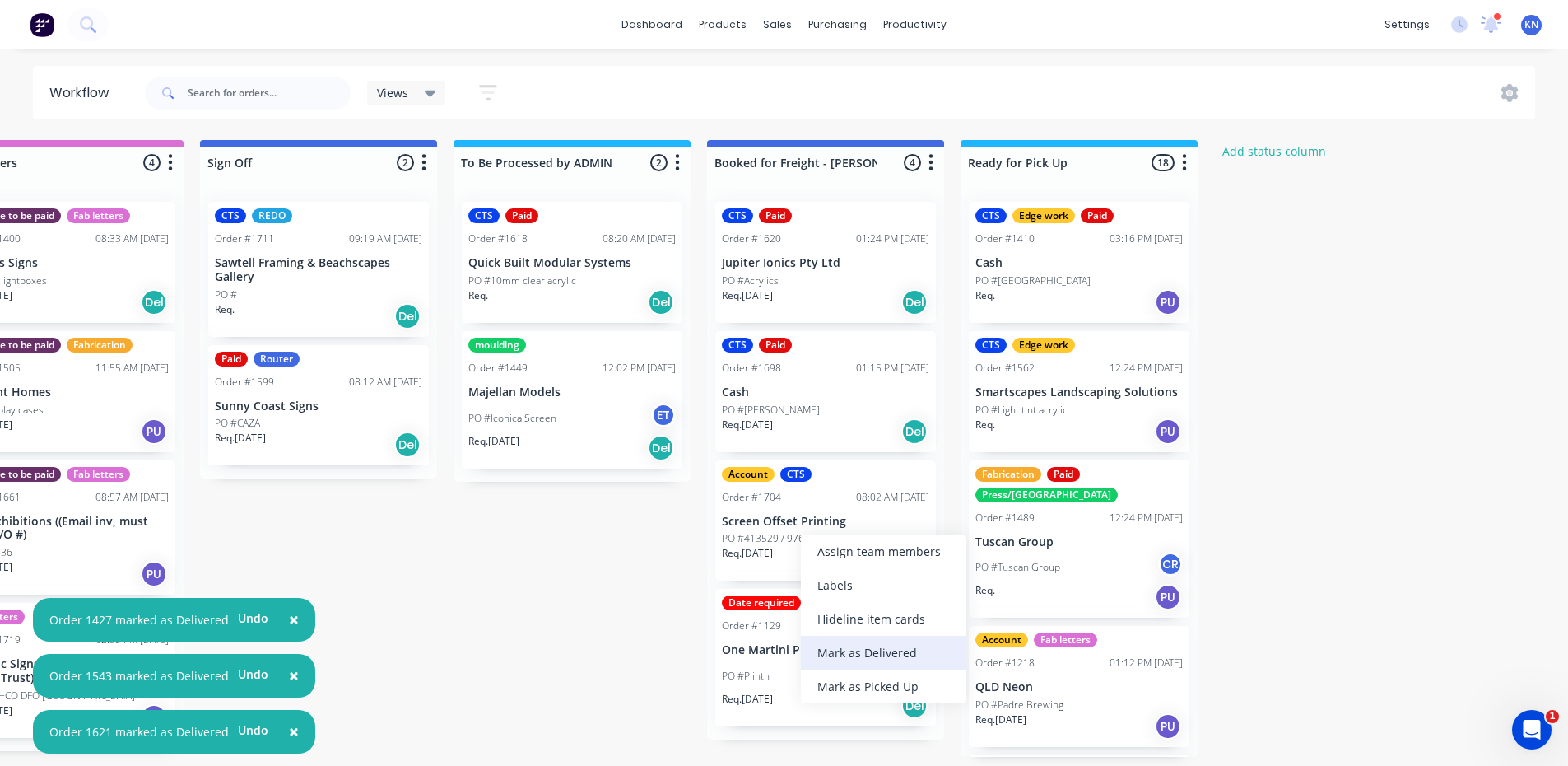
click at [880, 651] on div "Mark as Delivered" at bounding box center [884, 653] width 165 height 33
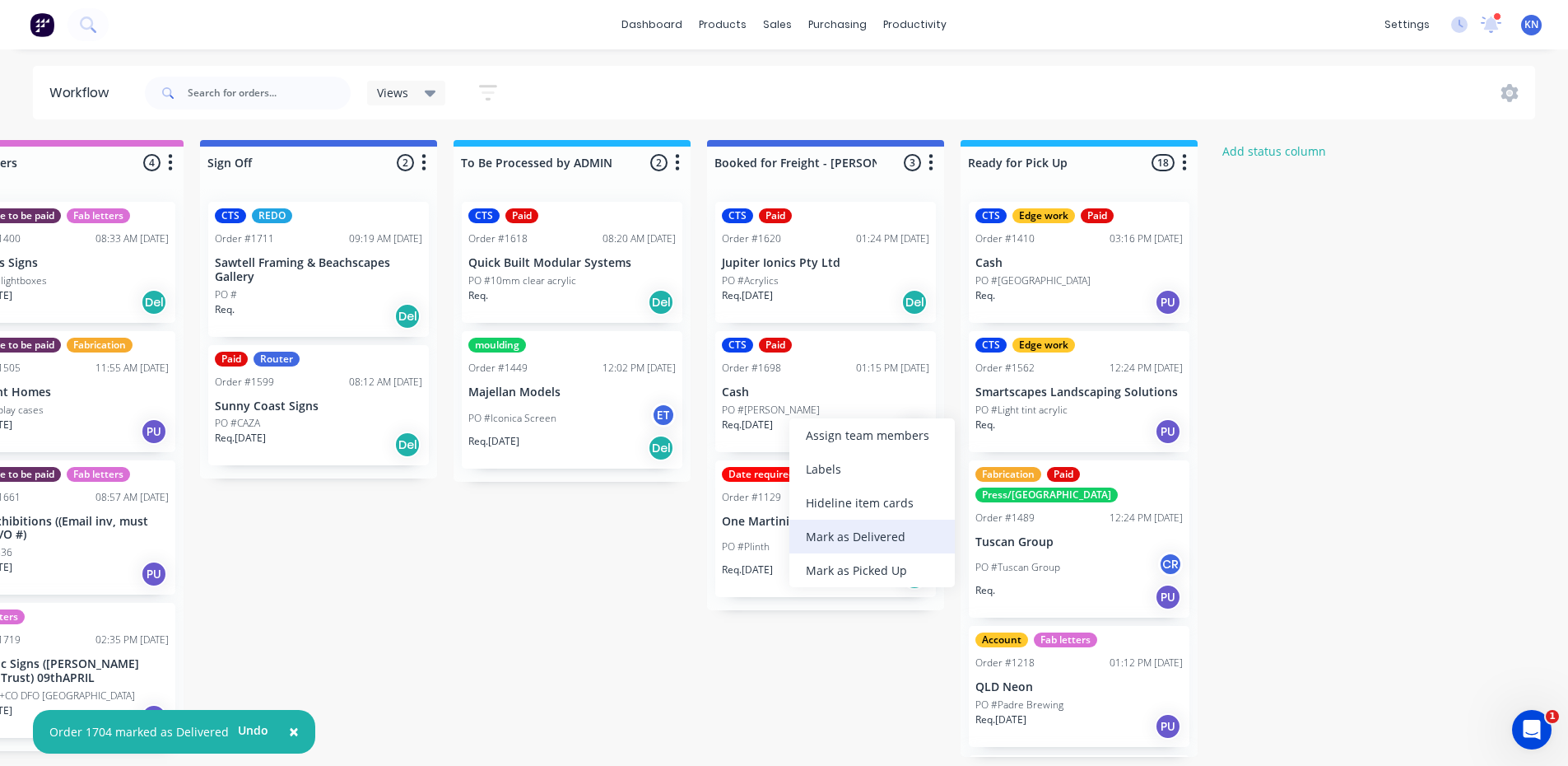
click at [853, 537] on div "Mark as Delivered" at bounding box center [872, 537] width 165 height 33
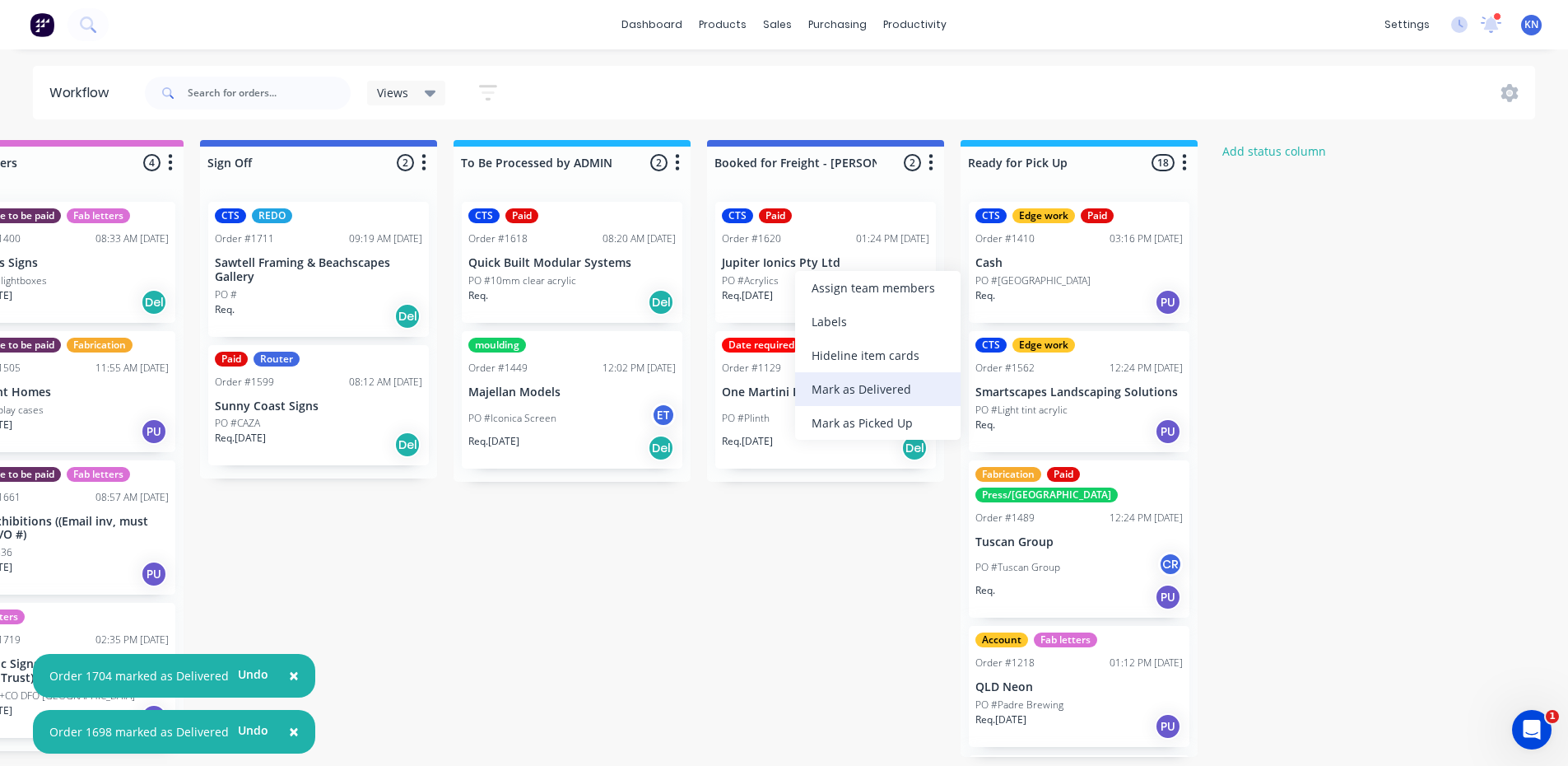
click at [857, 386] on div "Mark as Delivered" at bounding box center [878, 389] width 165 height 33
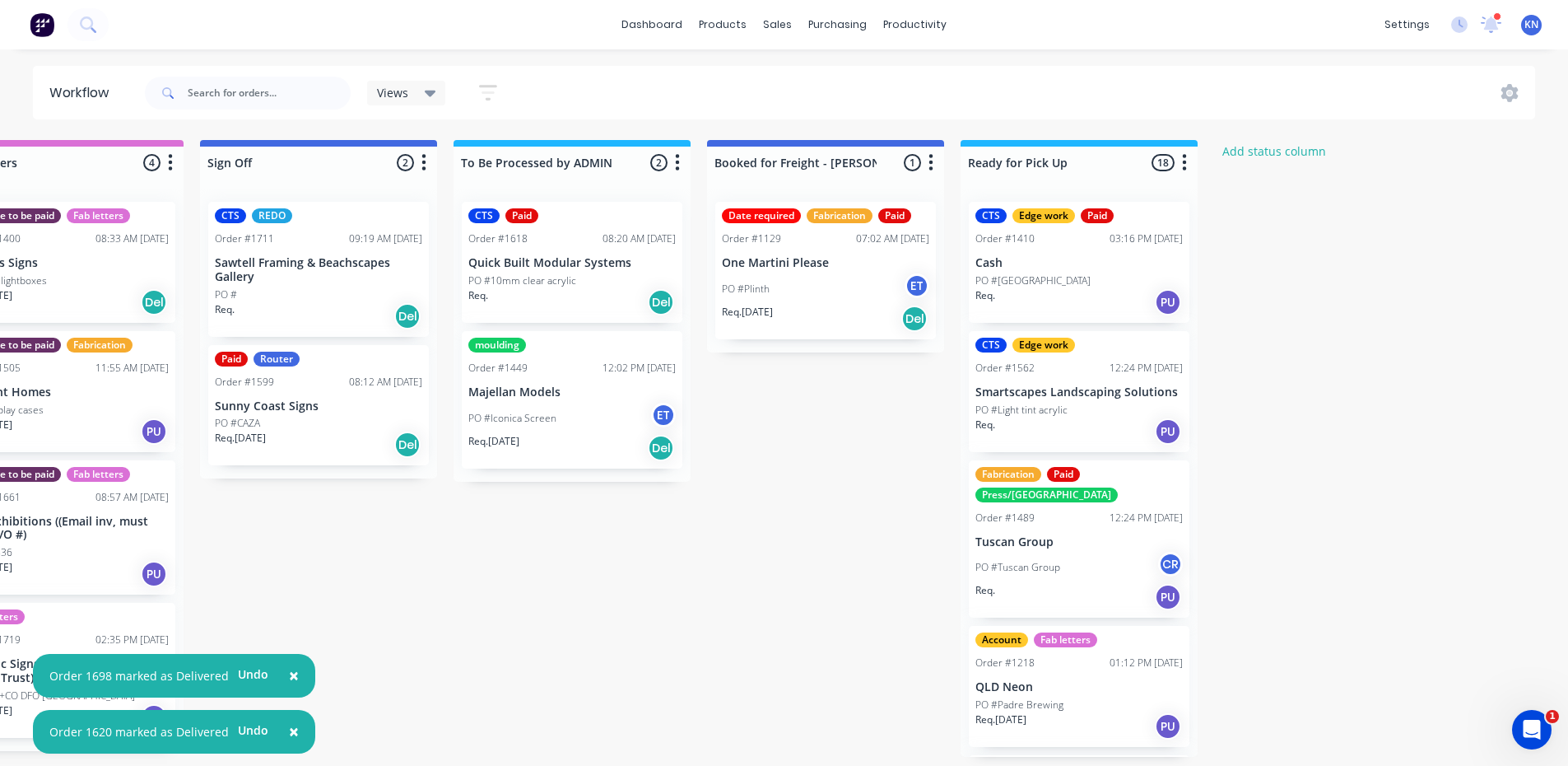
click at [787, 274] on div "PO #Plinth ET" at bounding box center [825, 289] width 208 height 32
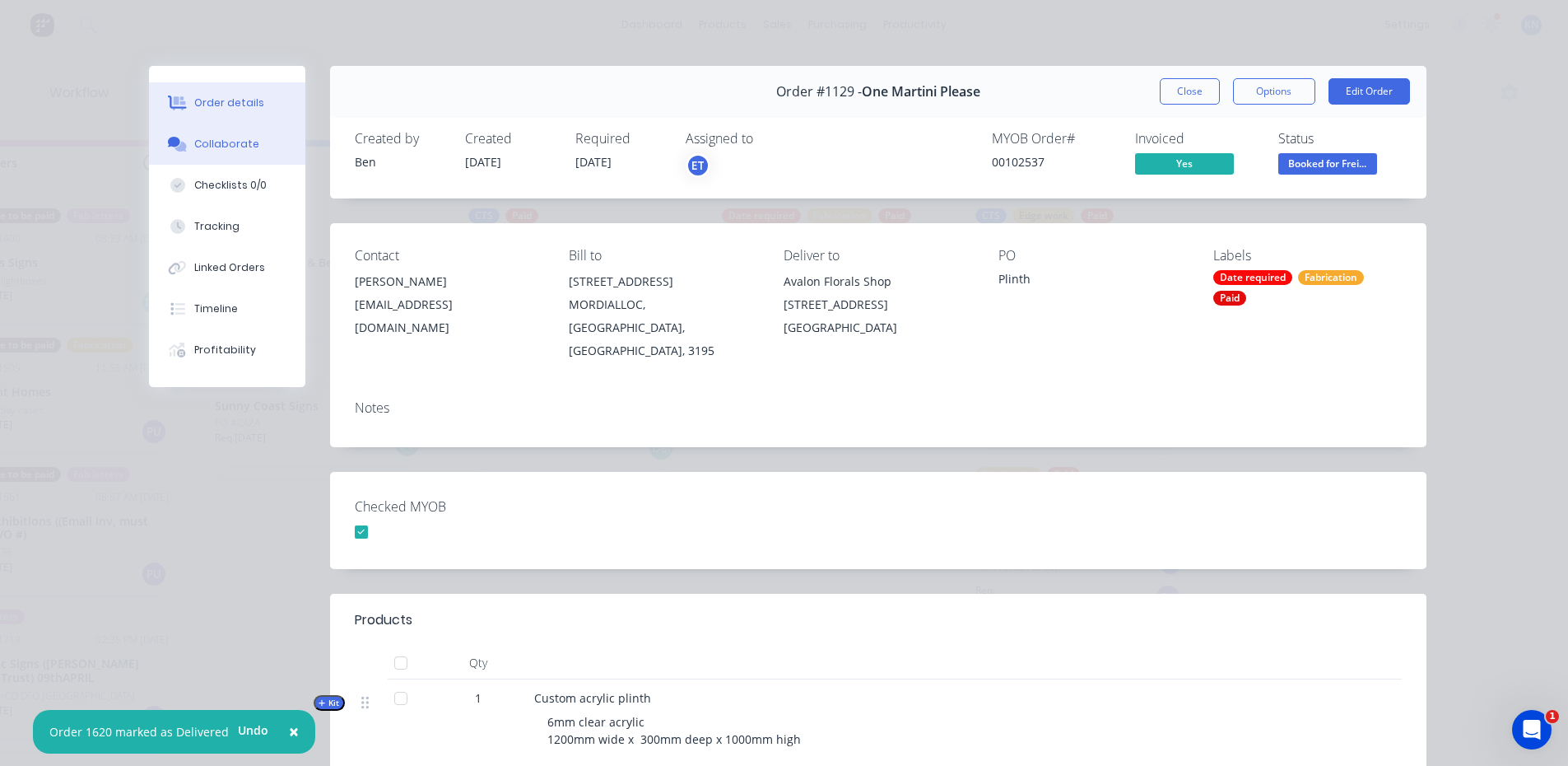
click at [218, 144] on div "Collaborate" at bounding box center [226, 144] width 65 height 15
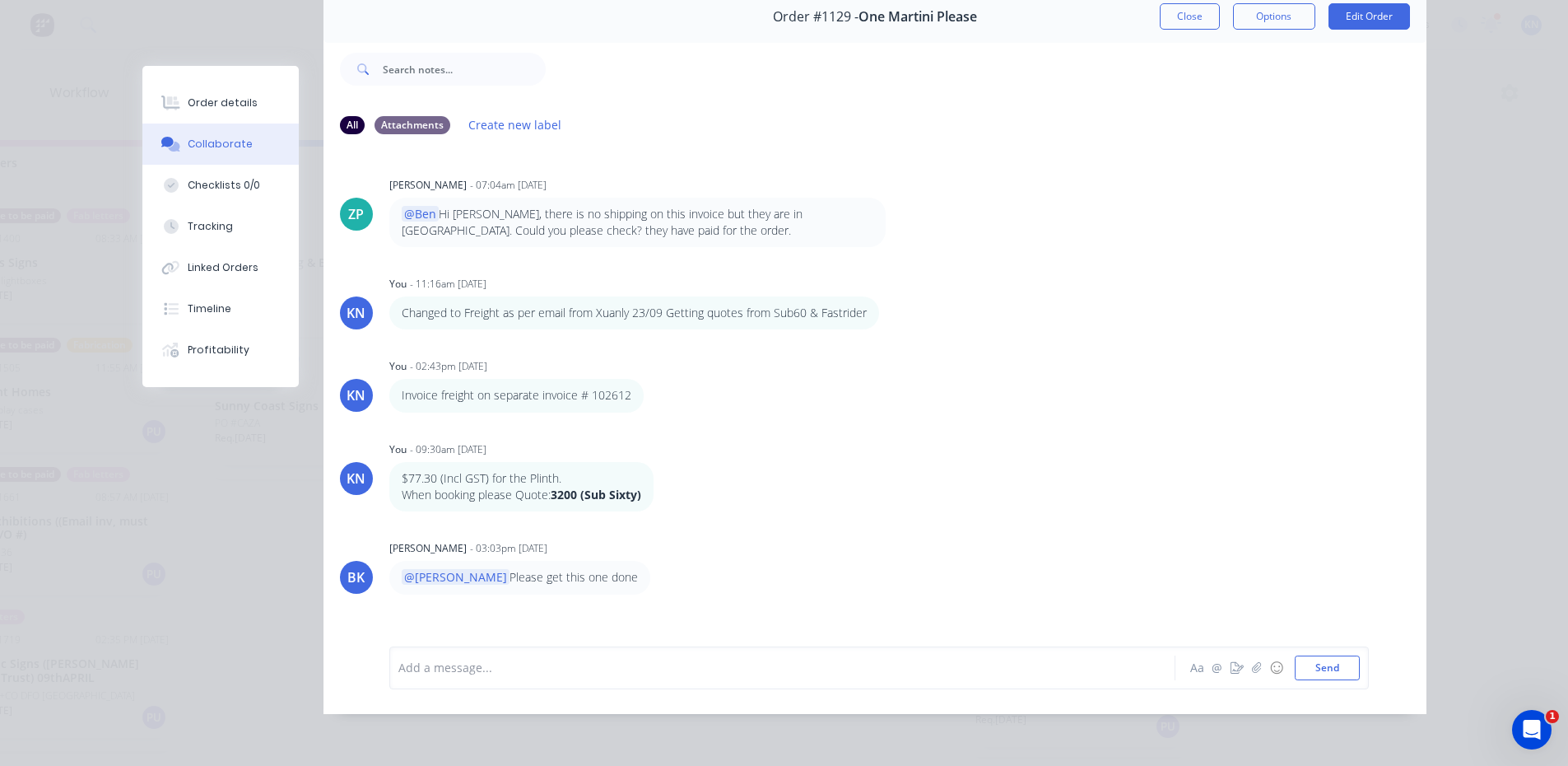
scroll to position [0, 0]
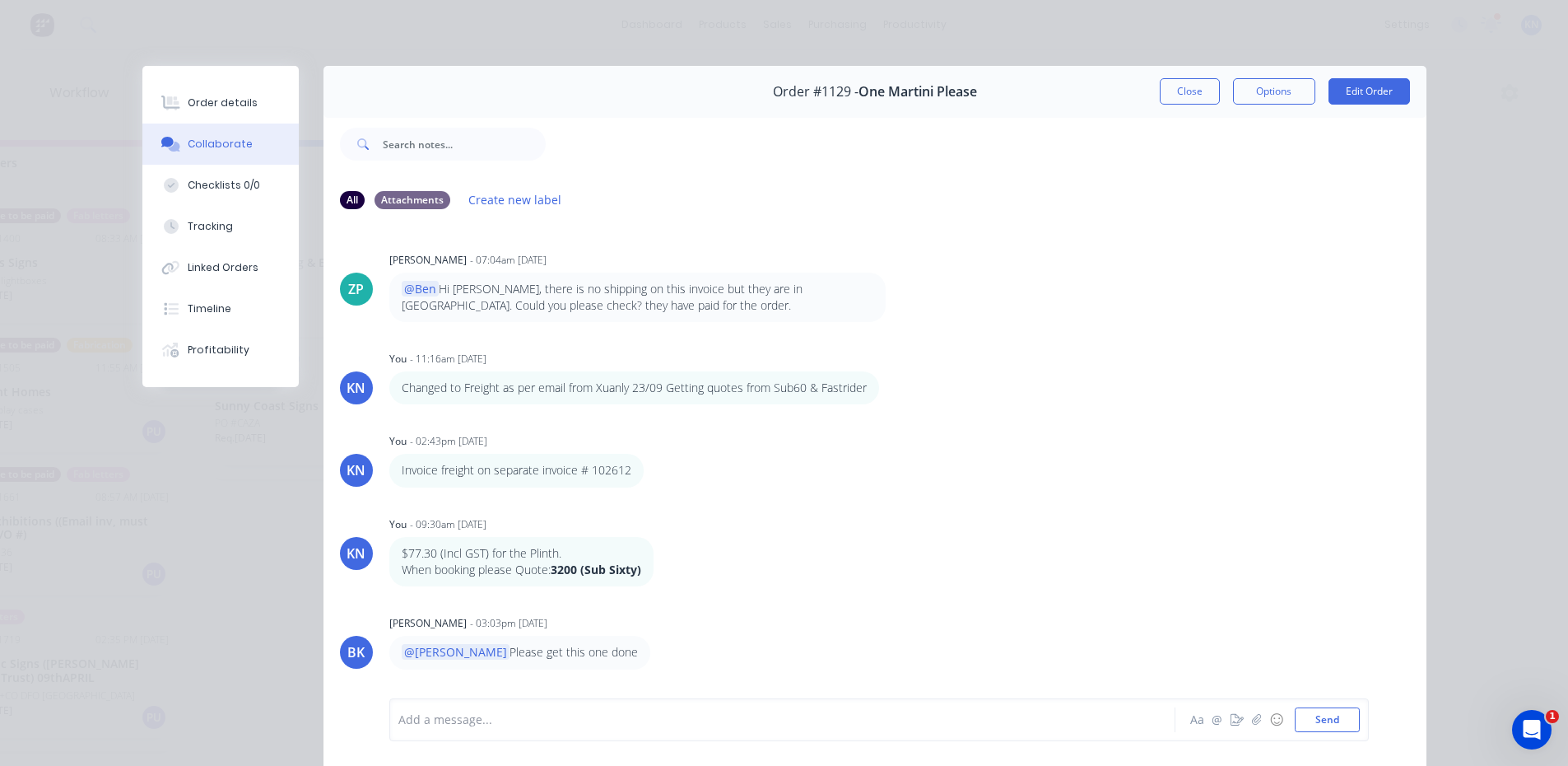
drag, startPoint x: 1177, startPoint y: 88, endPoint x: 1192, endPoint y: 78, distance: 18.0
click at [1177, 88] on button "Close" at bounding box center [1189, 91] width 60 height 27
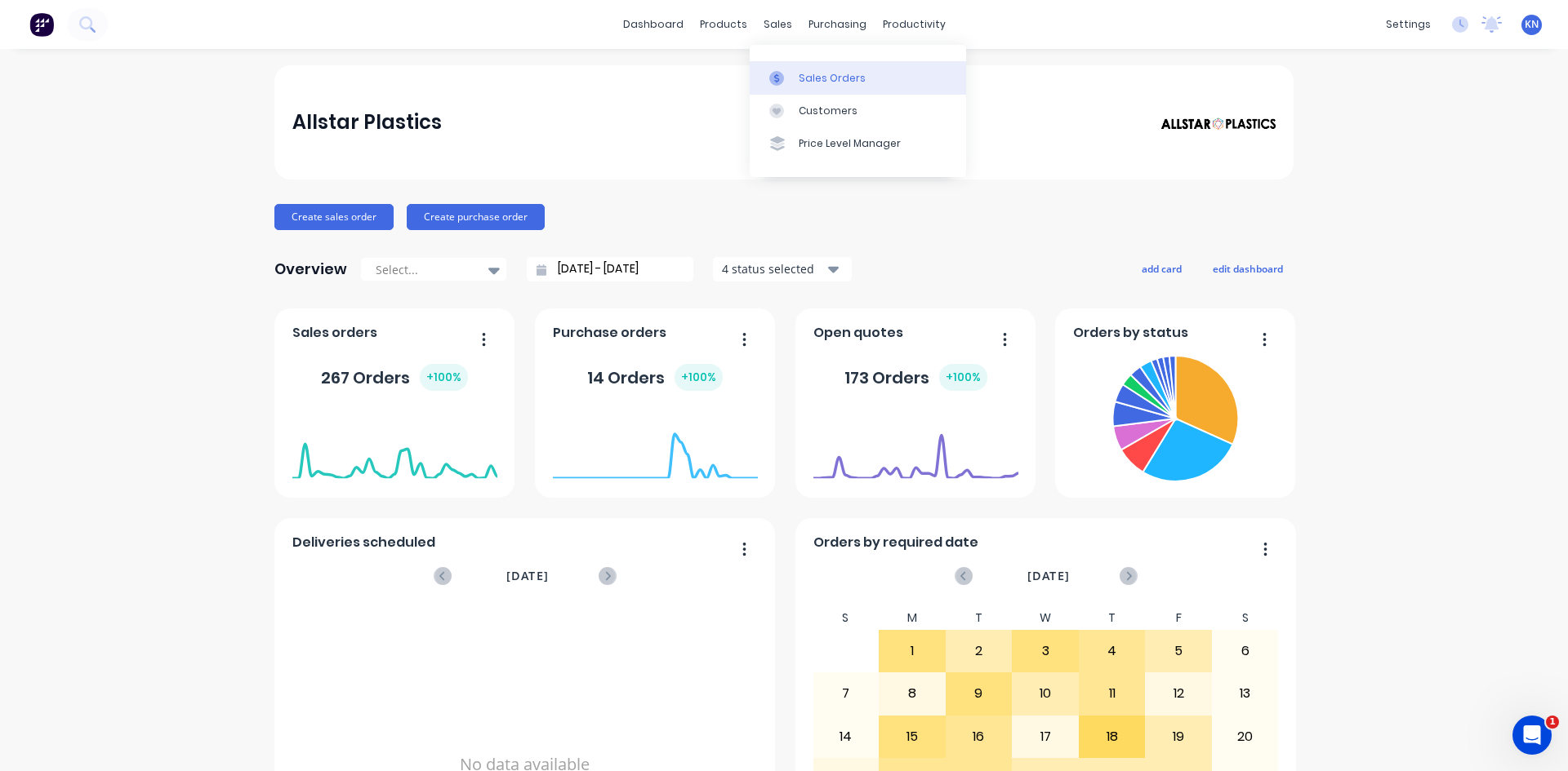
click at [821, 83] on div "Sales Orders" at bounding box center [832, 78] width 67 height 15
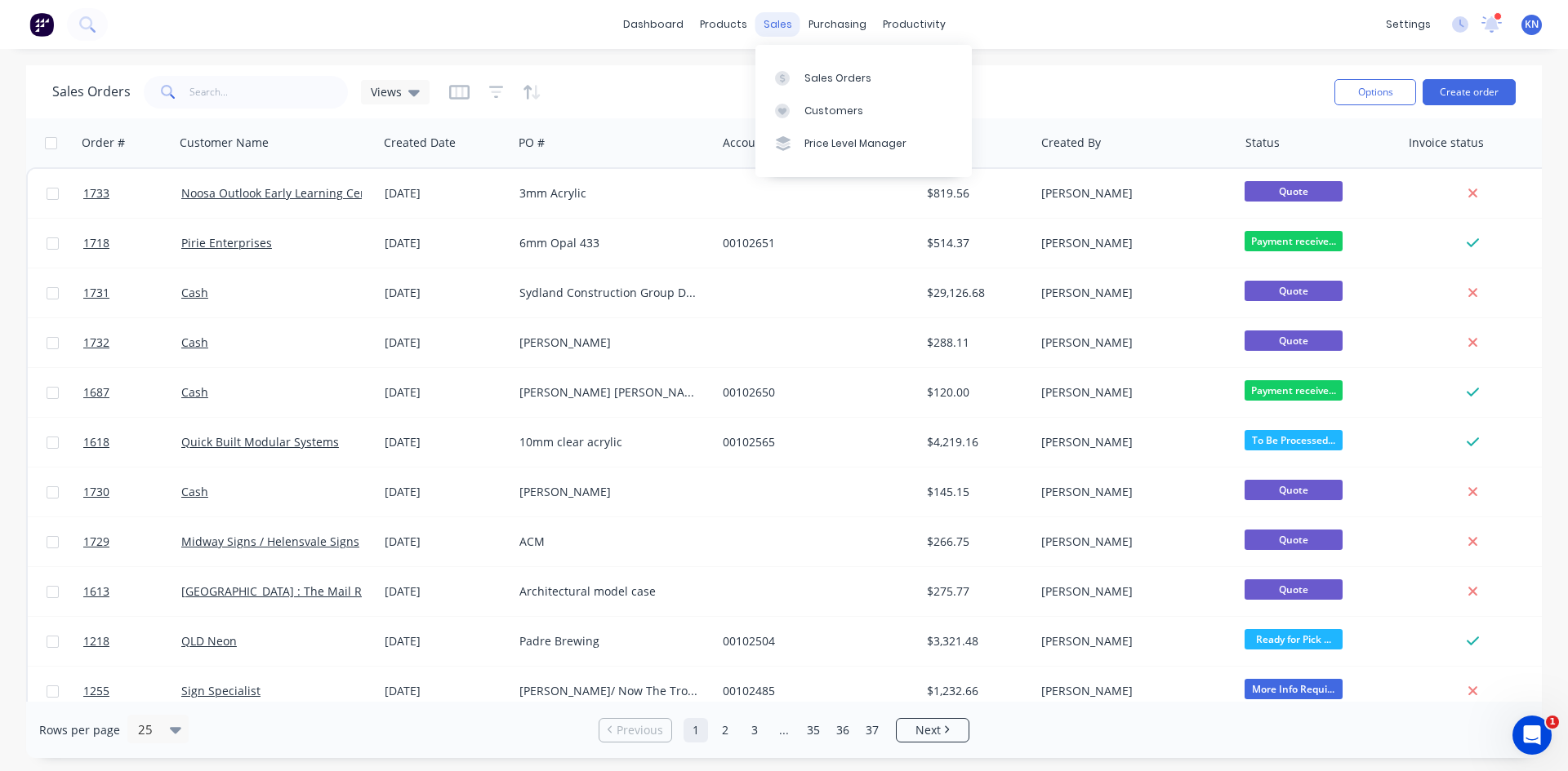
click at [784, 24] on div "sales" at bounding box center [778, 24] width 45 height 24
click at [823, 110] on div "Customers" at bounding box center [834, 110] width 59 height 15
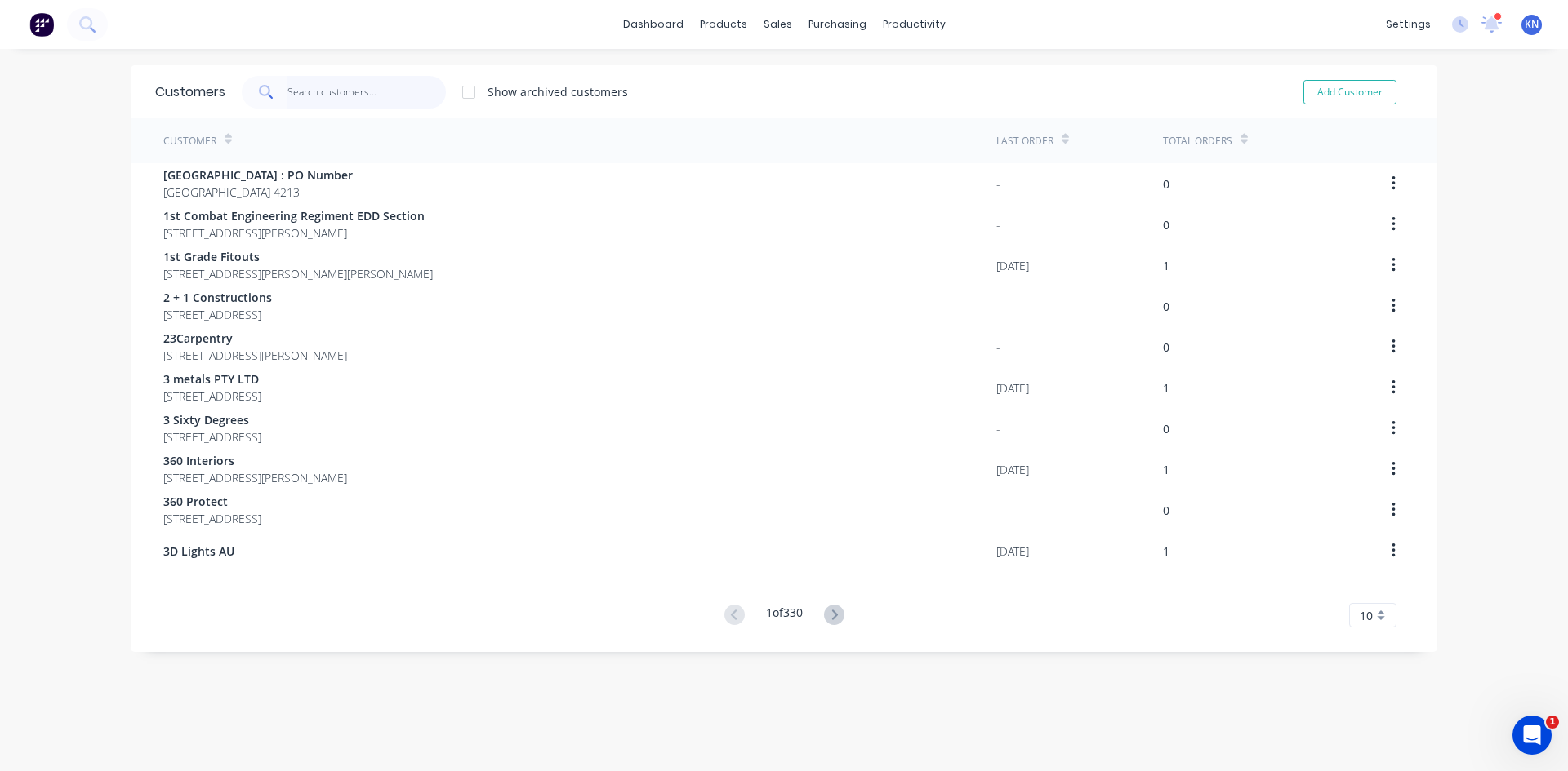
click at [301, 90] on input "text" at bounding box center [366, 92] width 159 height 32
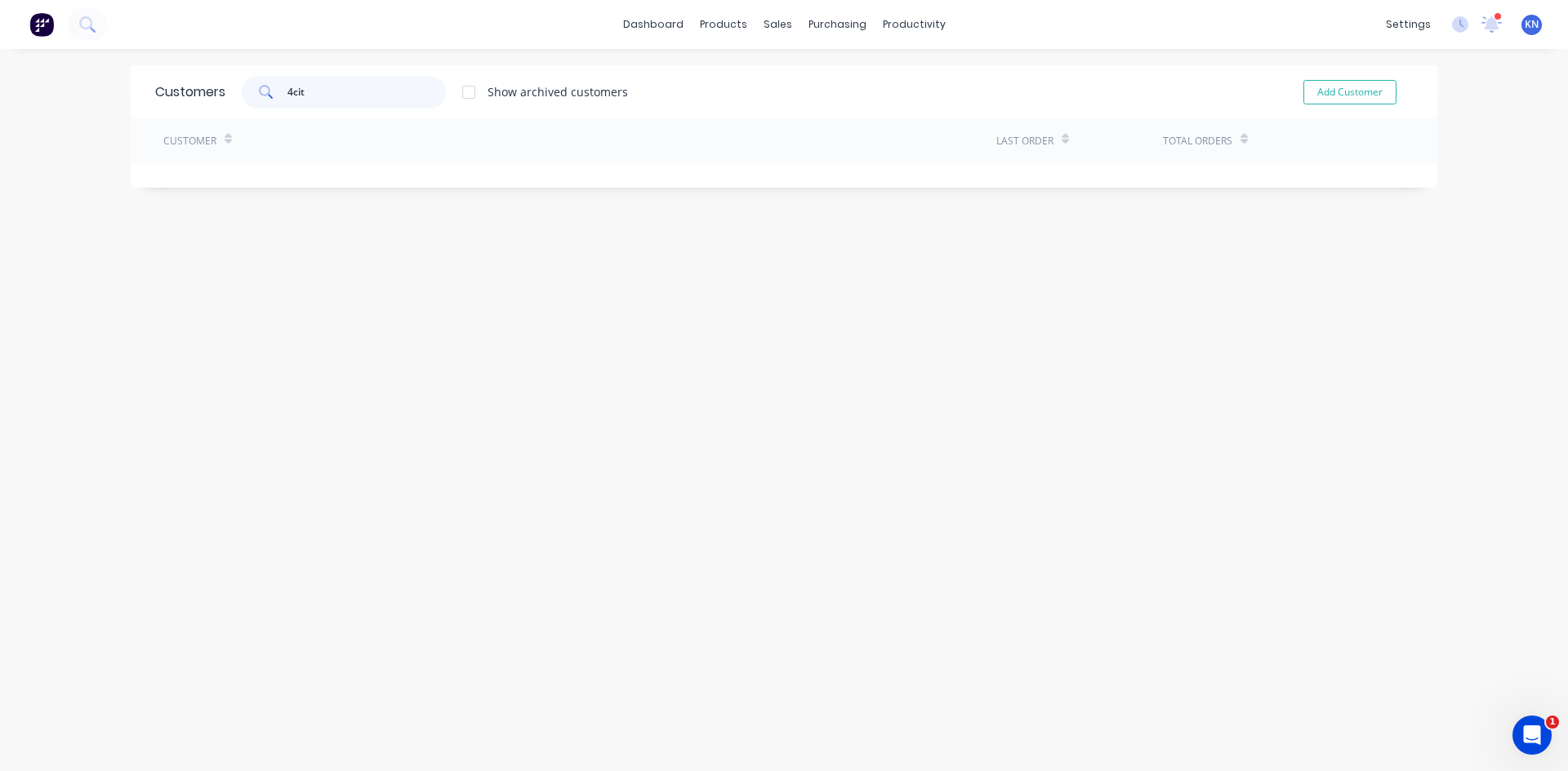
type input "4cite"
drag, startPoint x: 328, startPoint y: 93, endPoint x: 282, endPoint y: 91, distance: 46.0
click at [287, 91] on input "4cite" at bounding box center [366, 92] width 159 height 32
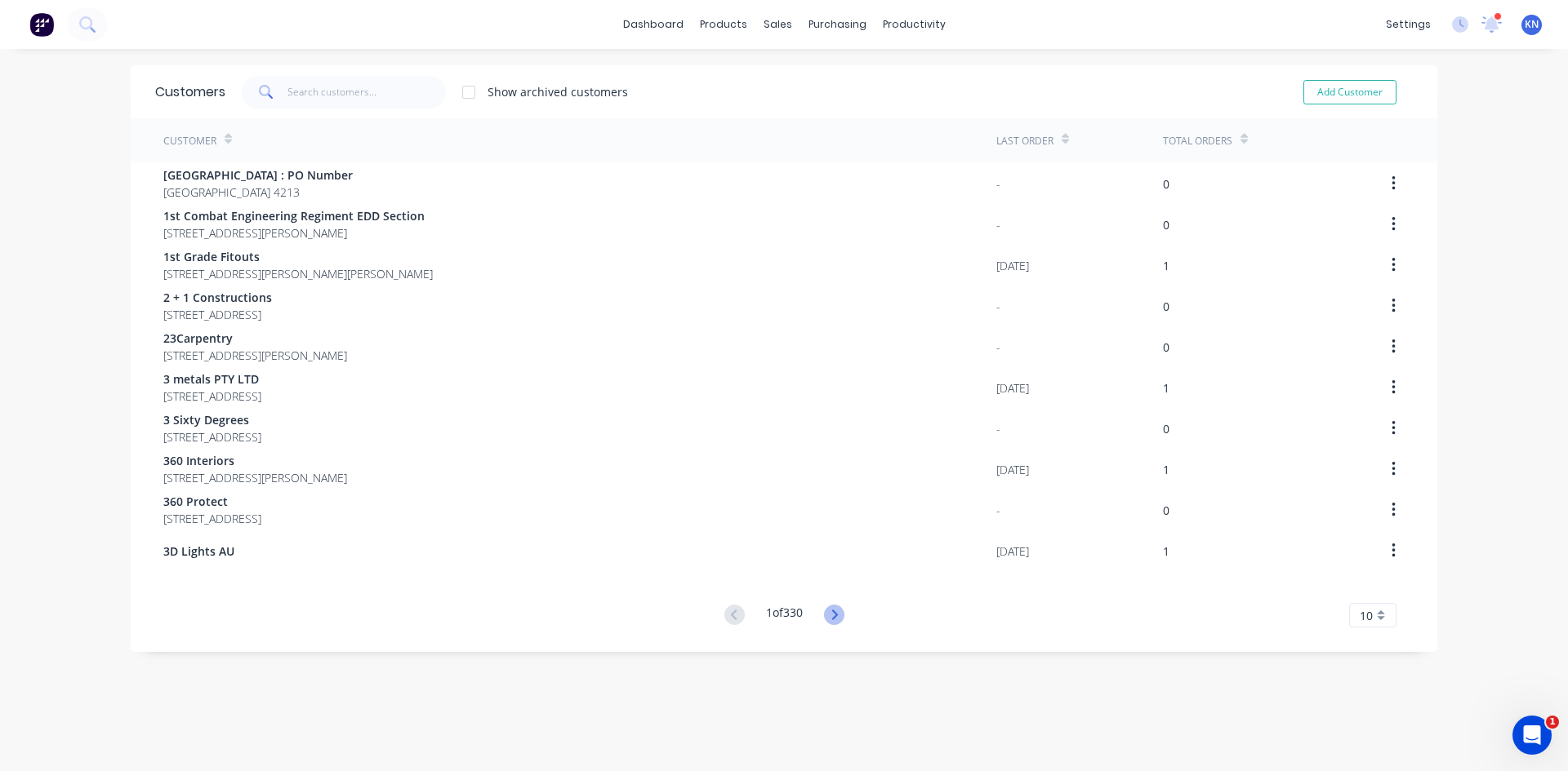
click at [831, 612] on icon at bounding box center [834, 615] width 6 height 10
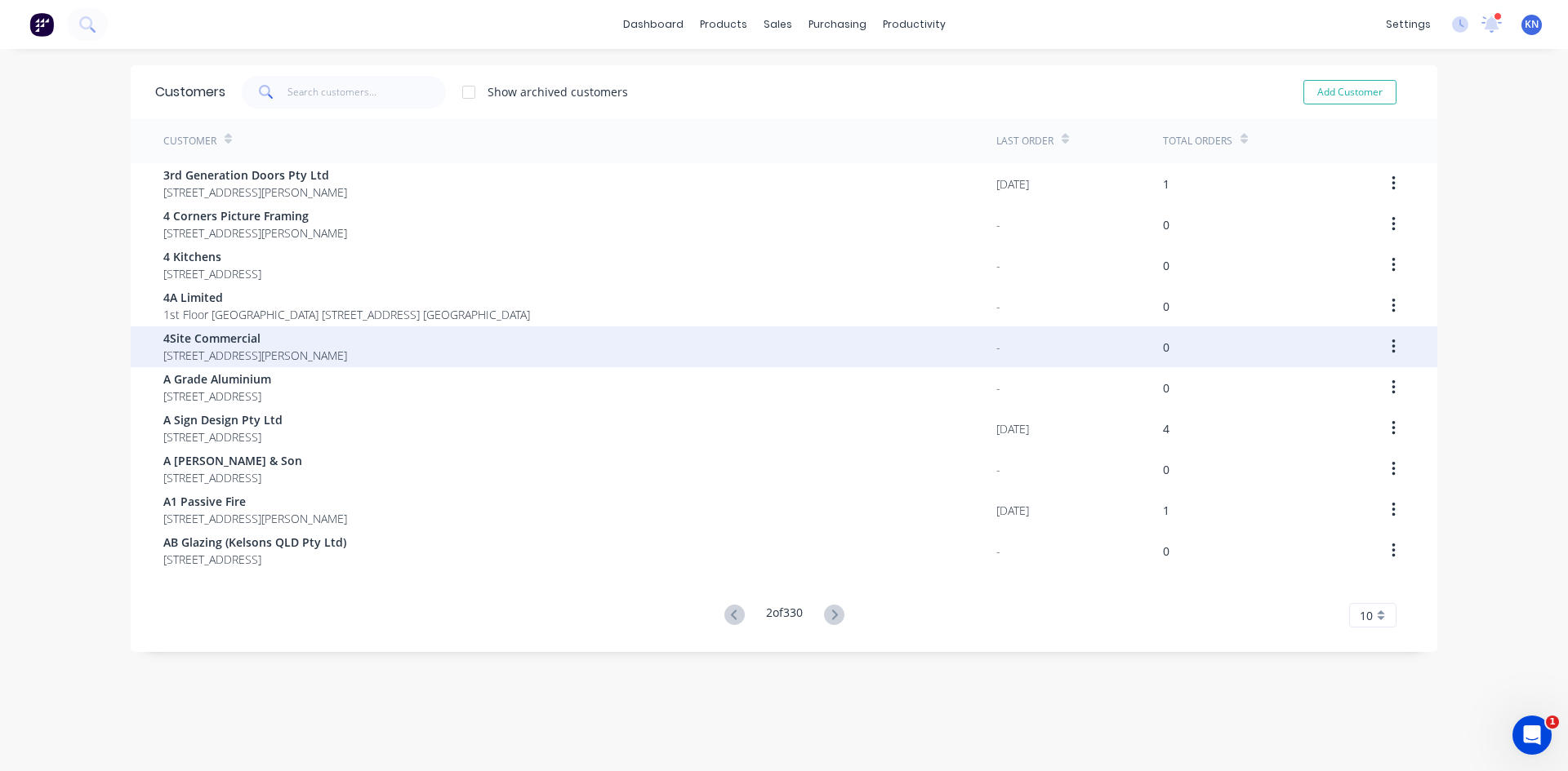
click at [229, 342] on span "4Site Commercial" at bounding box center [255, 339] width 184 height 18
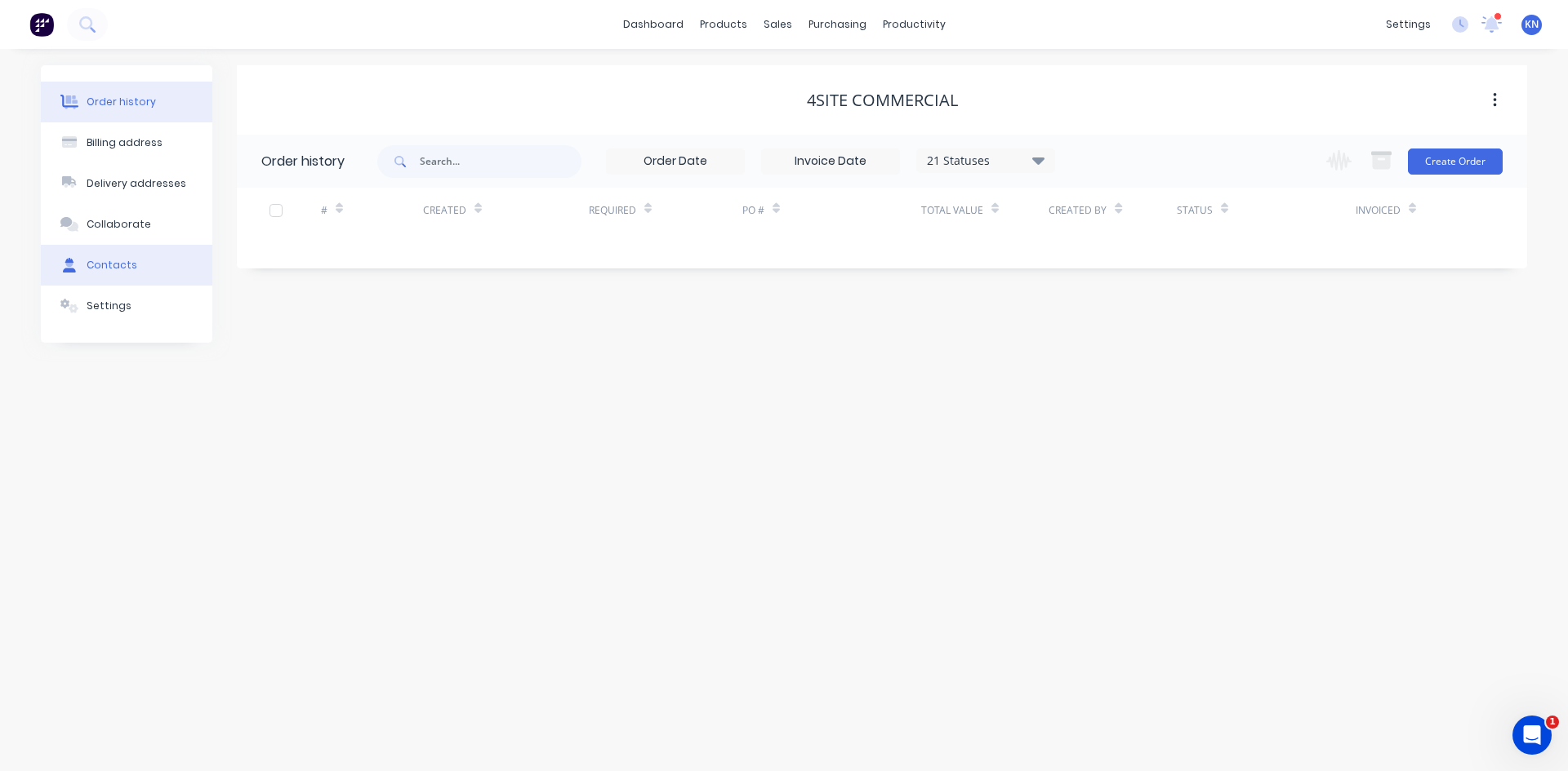
click at [103, 262] on div "Contacts" at bounding box center [112, 264] width 51 height 15
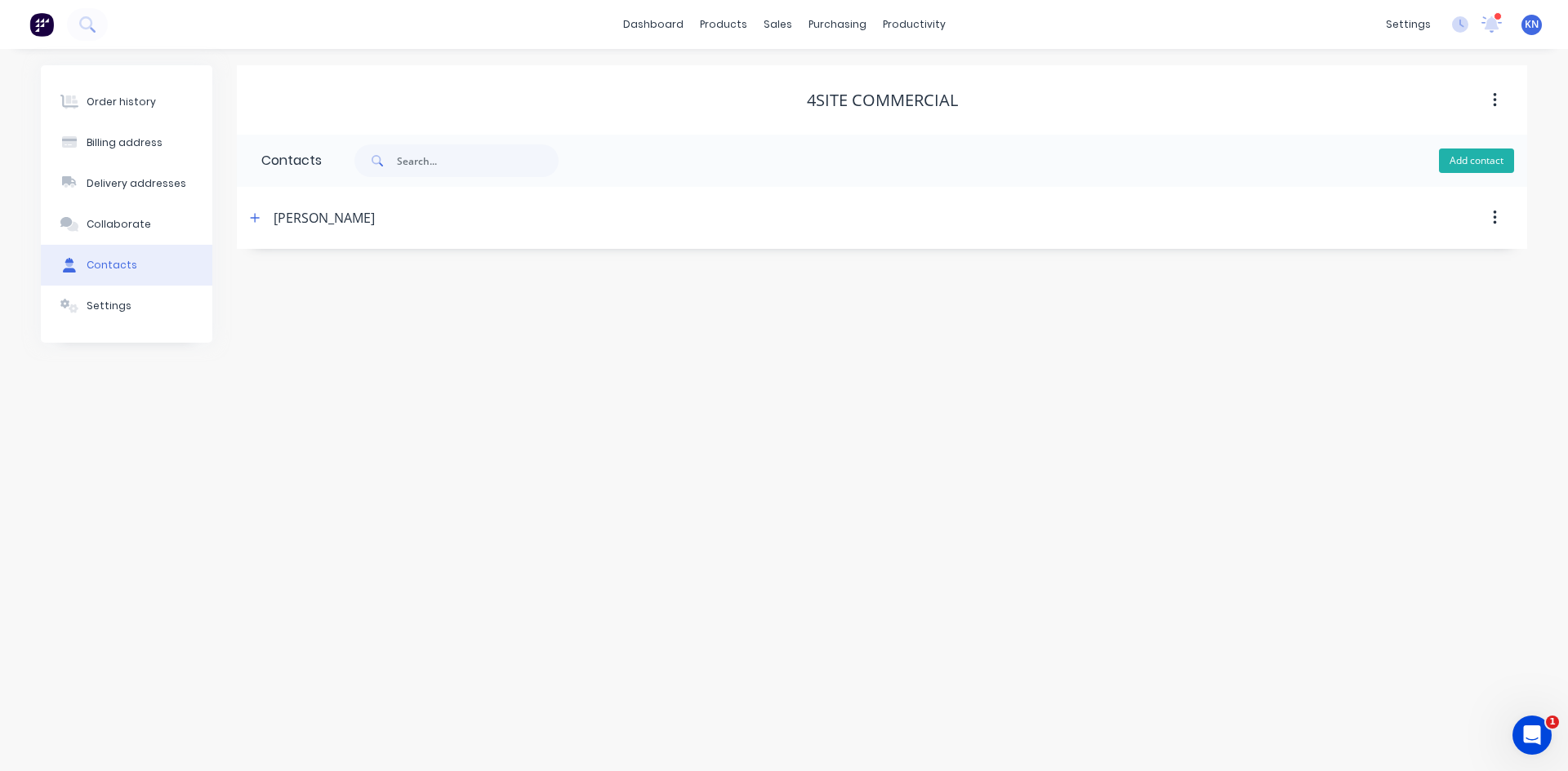
click at [1473, 157] on button "Add contact" at bounding box center [1476, 160] width 75 height 24
select select "AU"
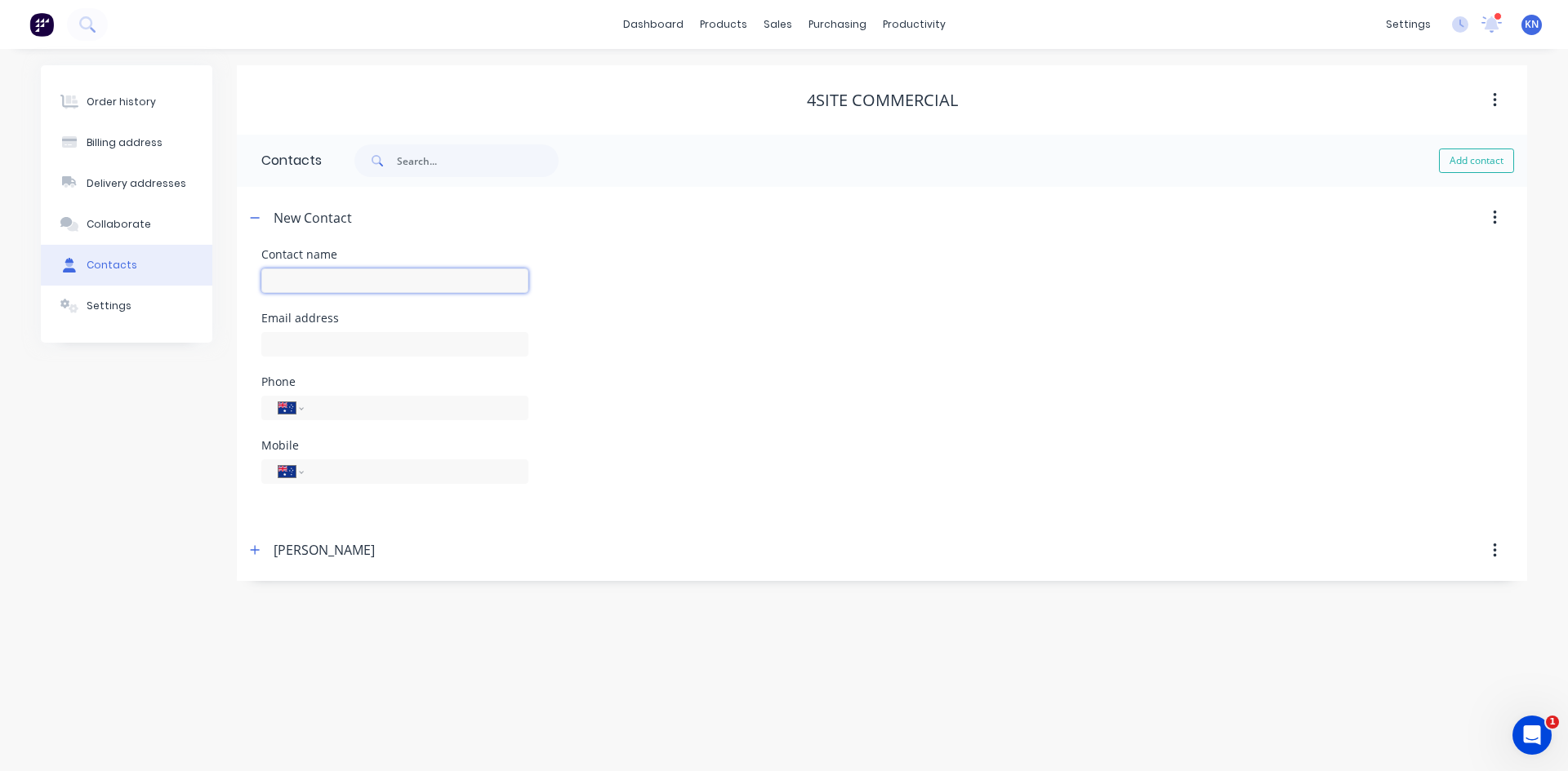
click at [300, 271] on input "text" at bounding box center [394, 280] width 267 height 24
type input "[PERSON_NAME]"
select select "AU"
click at [252, 553] on icon "button" at bounding box center [255, 550] width 10 height 12
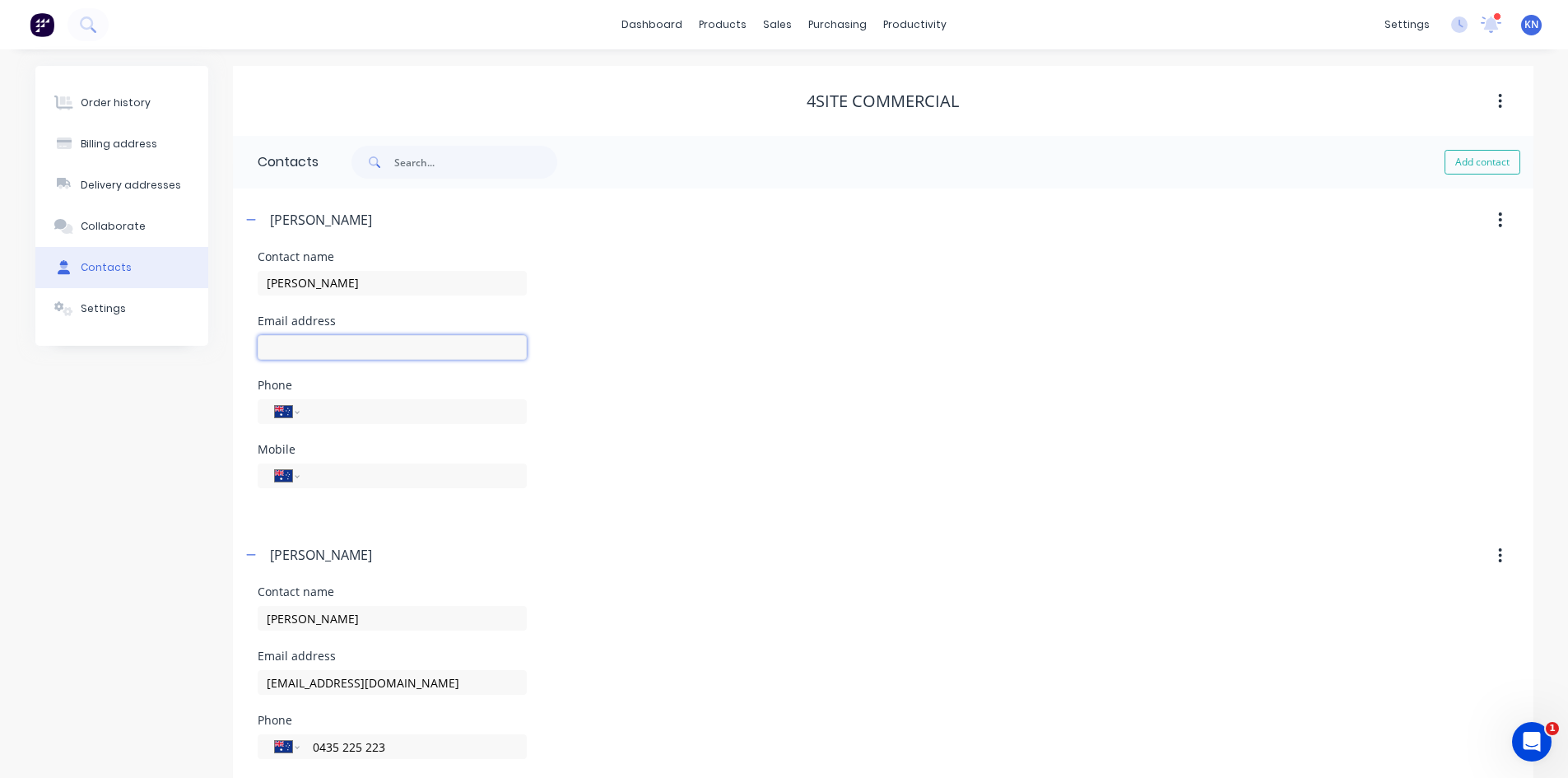
click at [331, 351] on input "text" at bounding box center [392, 347] width 269 height 25
type input "[PERSON_NAME][EMAIL_ADDRESS][DOMAIN_NAME]"
click at [369, 474] on input "tel" at bounding box center [409, 475] width 198 height 19
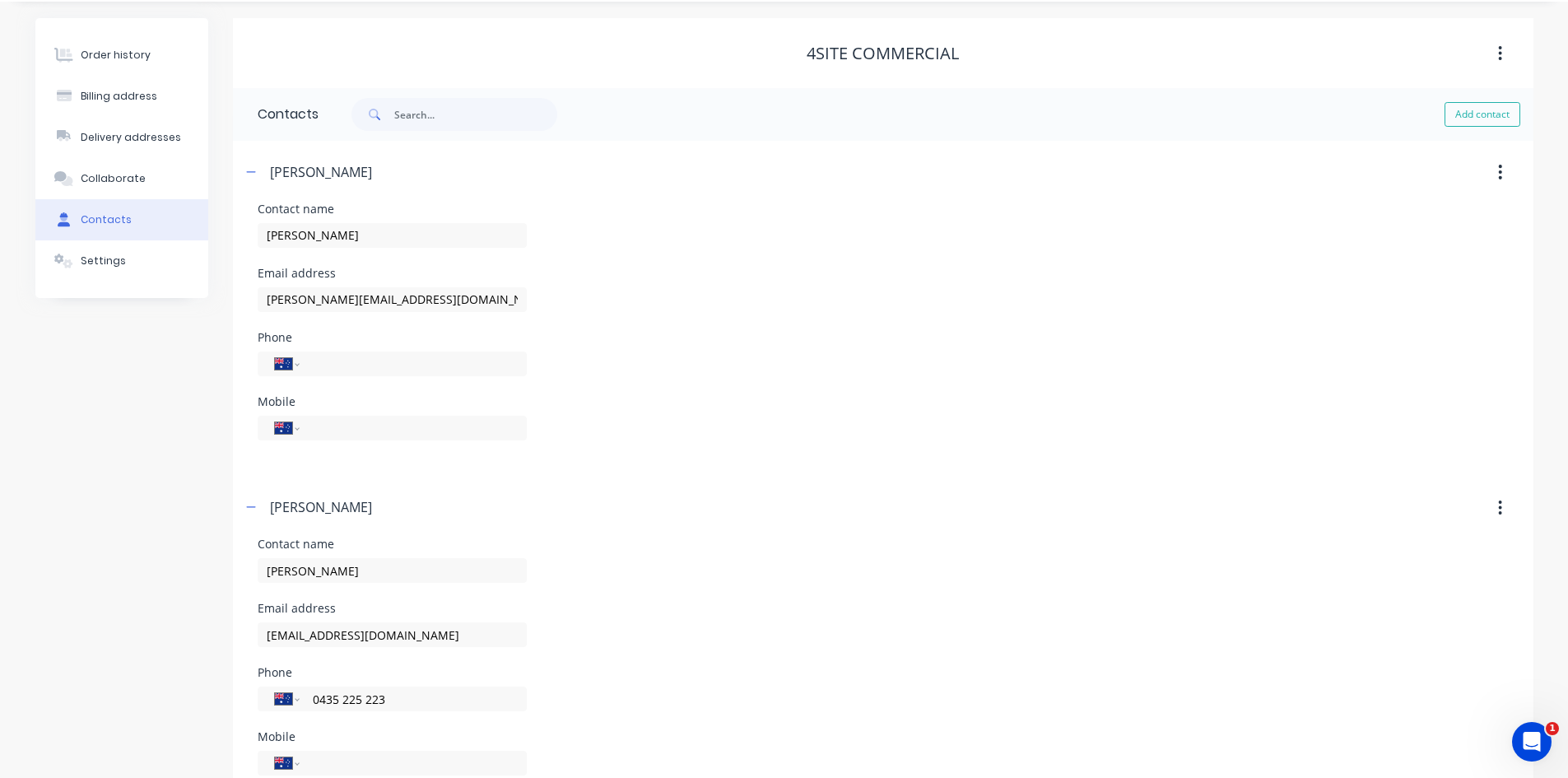
scroll to position [98, 0]
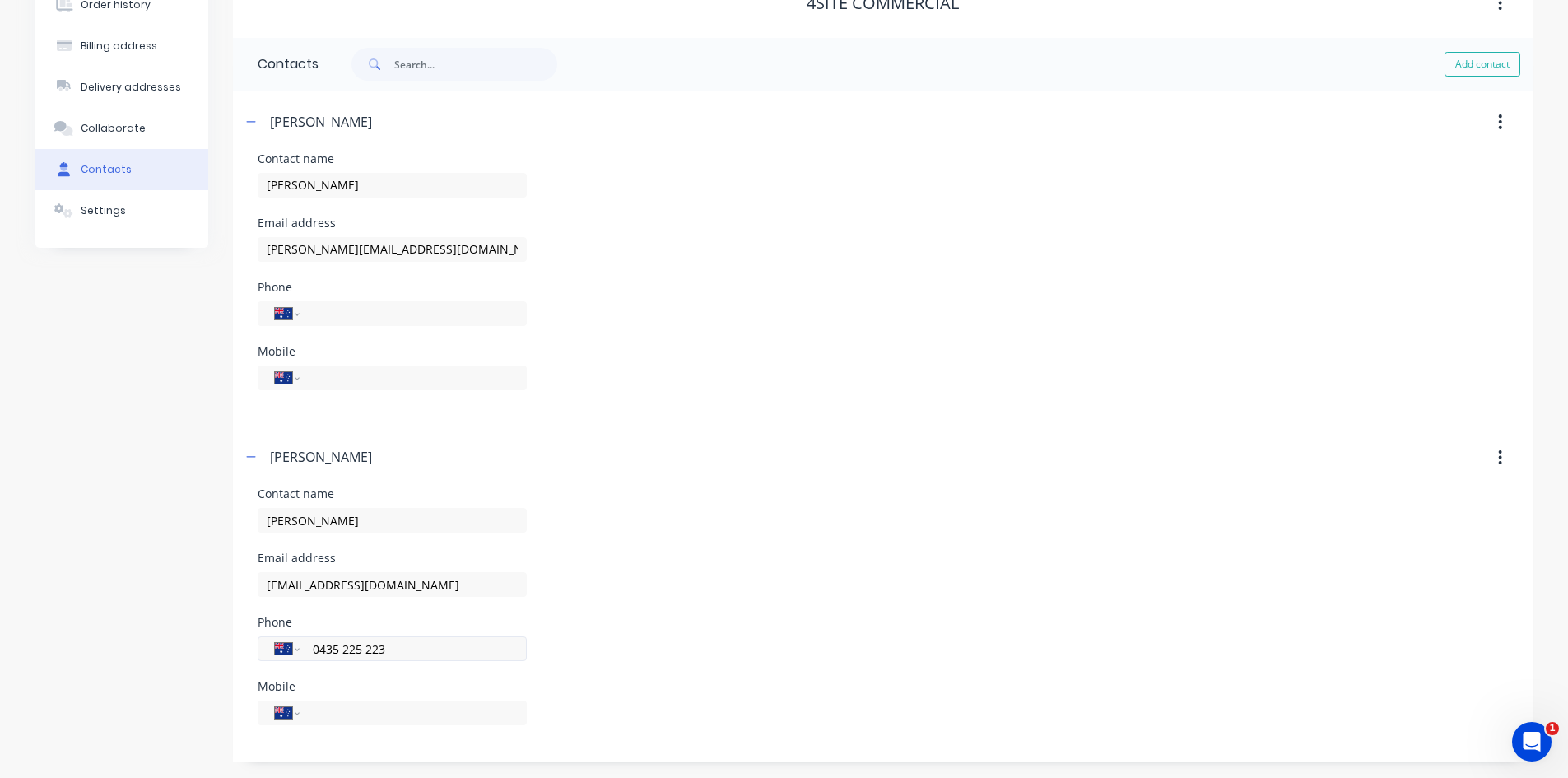
drag, startPoint x: 405, startPoint y: 655, endPoint x: 274, endPoint y: 652, distance: 131.0
click at [274, 652] on div "International [GEOGRAPHIC_DATA] [GEOGRAPHIC_DATA] [GEOGRAPHIC_DATA] [GEOGRAPHIC…" at bounding box center [392, 648] width 269 height 25
click at [383, 698] on div "International [GEOGRAPHIC_DATA] [GEOGRAPHIC_DATA] [GEOGRAPHIC_DATA] [GEOGRAPHIC…" at bounding box center [392, 721] width 269 height 48
click at [387, 711] on input "tel" at bounding box center [409, 713] width 198 height 19
paste input "0435 225 223"
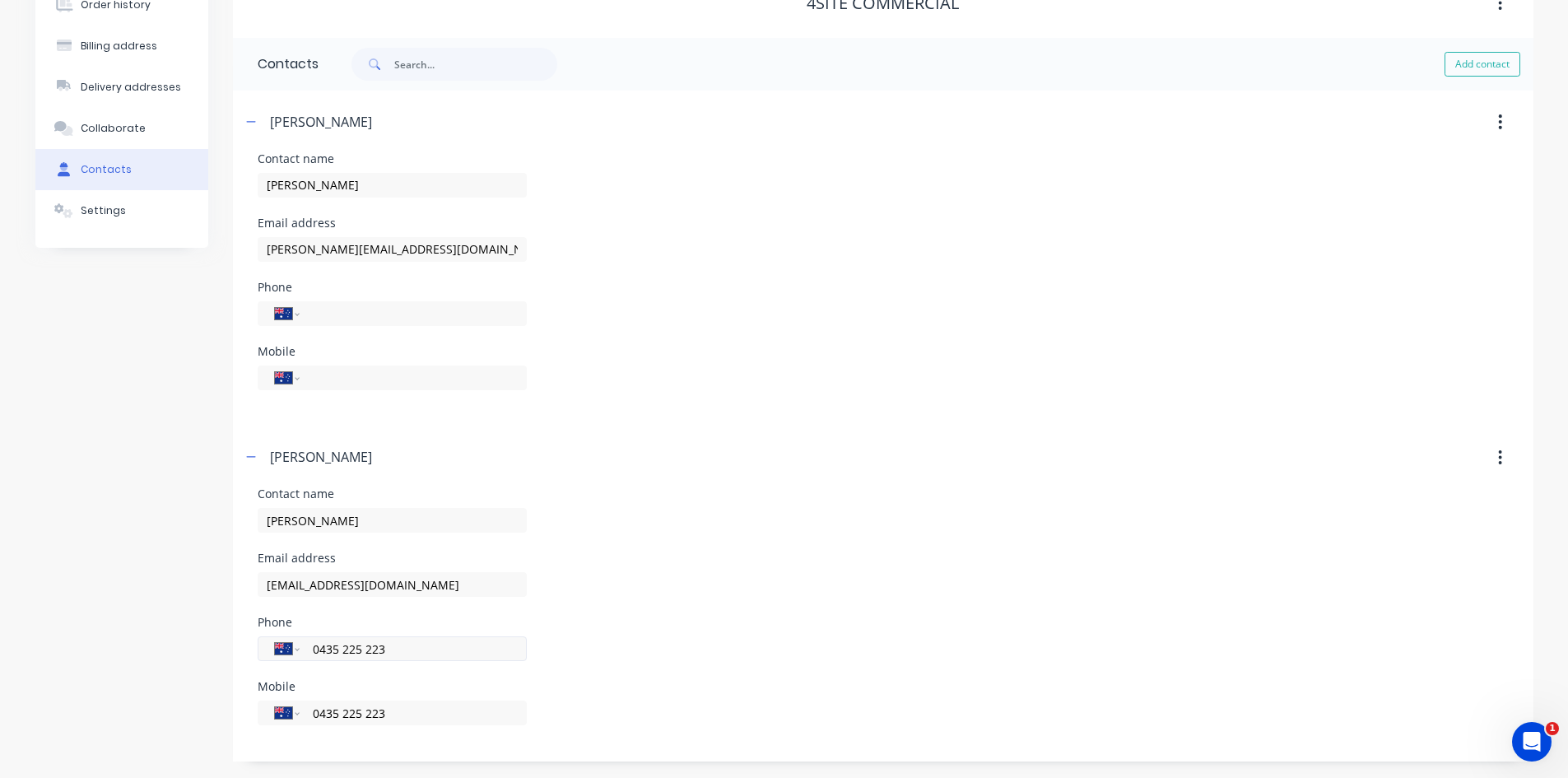
type input "0435 225 223"
drag, startPoint x: 461, startPoint y: 652, endPoint x: 261, endPoint y: 652, distance: 200.0
click at [261, 652] on div "International [GEOGRAPHIC_DATA] [GEOGRAPHIC_DATA] [GEOGRAPHIC_DATA] [GEOGRAPHIC…" at bounding box center [392, 648] width 269 height 25
click at [362, 386] on input "tel" at bounding box center [409, 377] width 198 height 19
type input "0403 344 433"
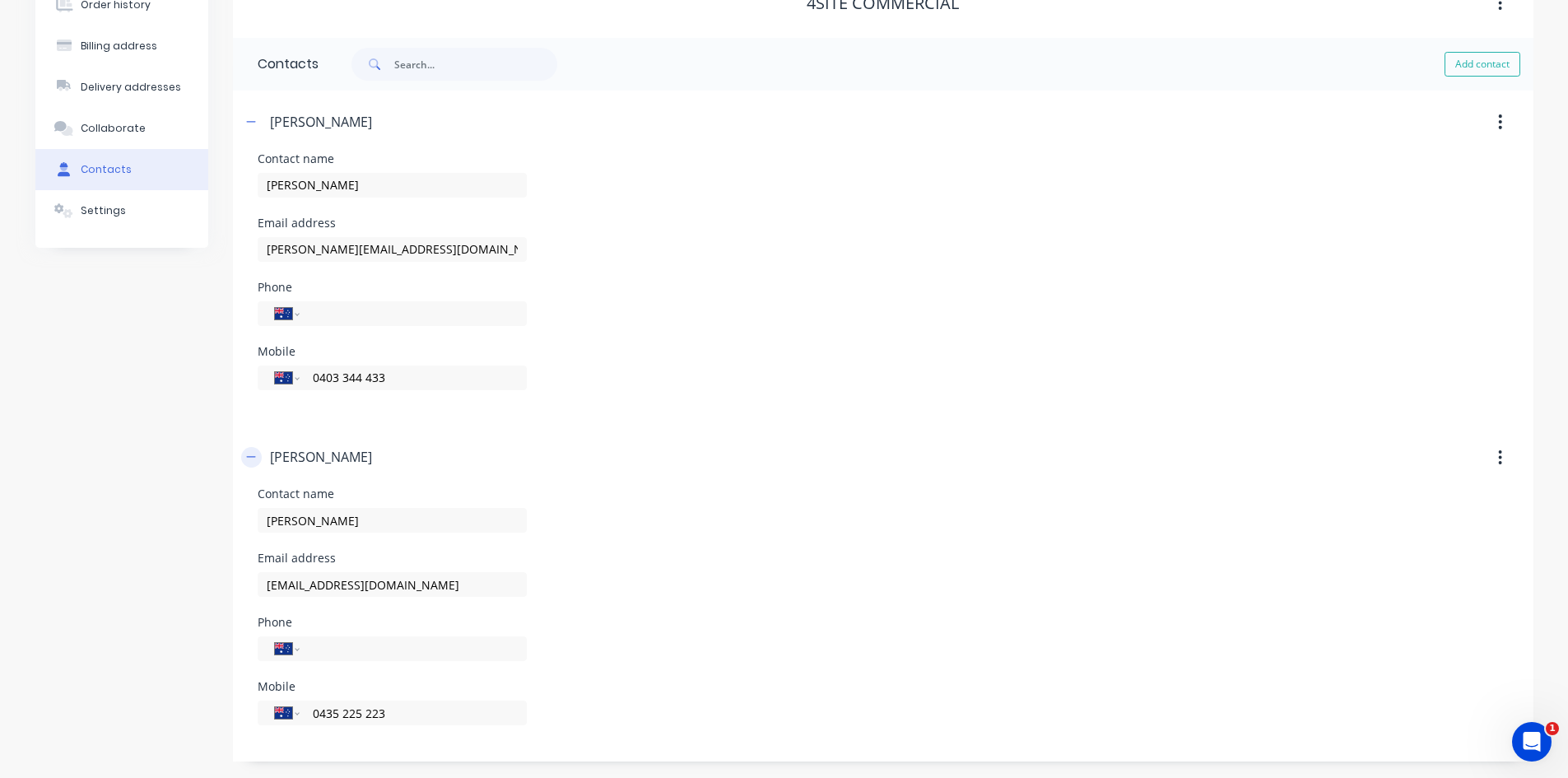
click at [249, 460] on icon "button" at bounding box center [251, 457] width 10 height 12
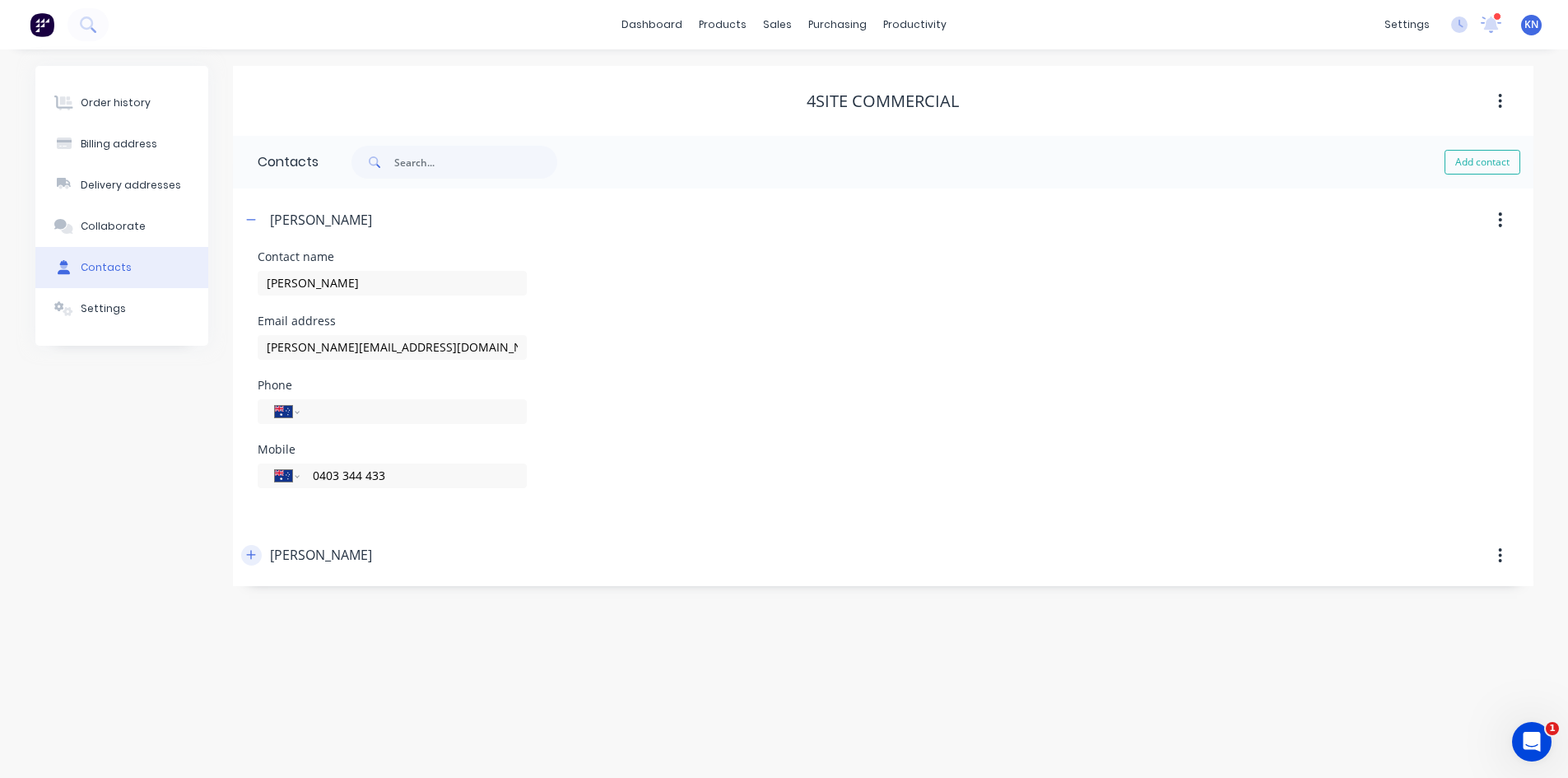
scroll to position [0, 0]
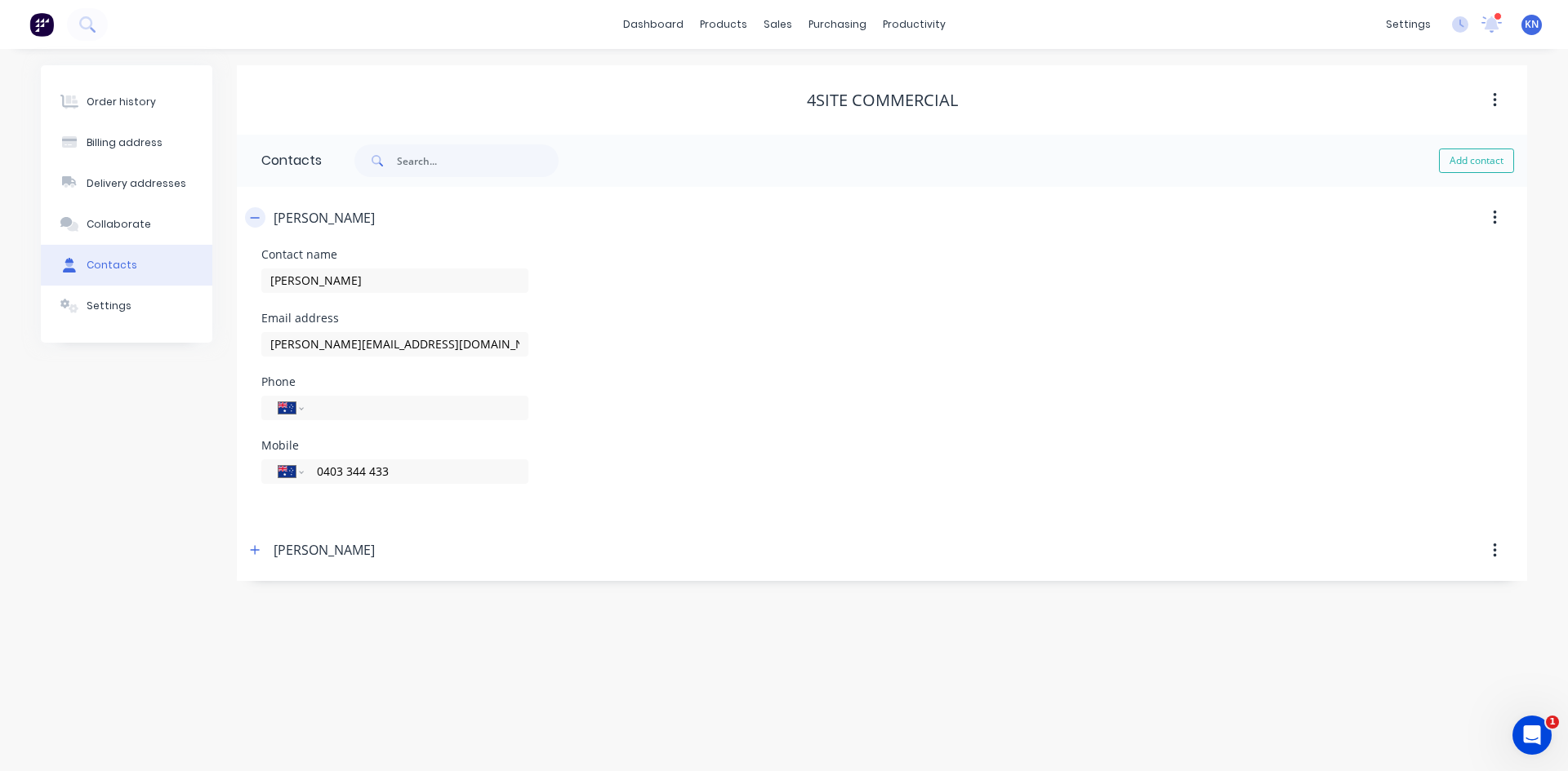
click at [258, 218] on icon "button" at bounding box center [255, 217] width 9 height 1
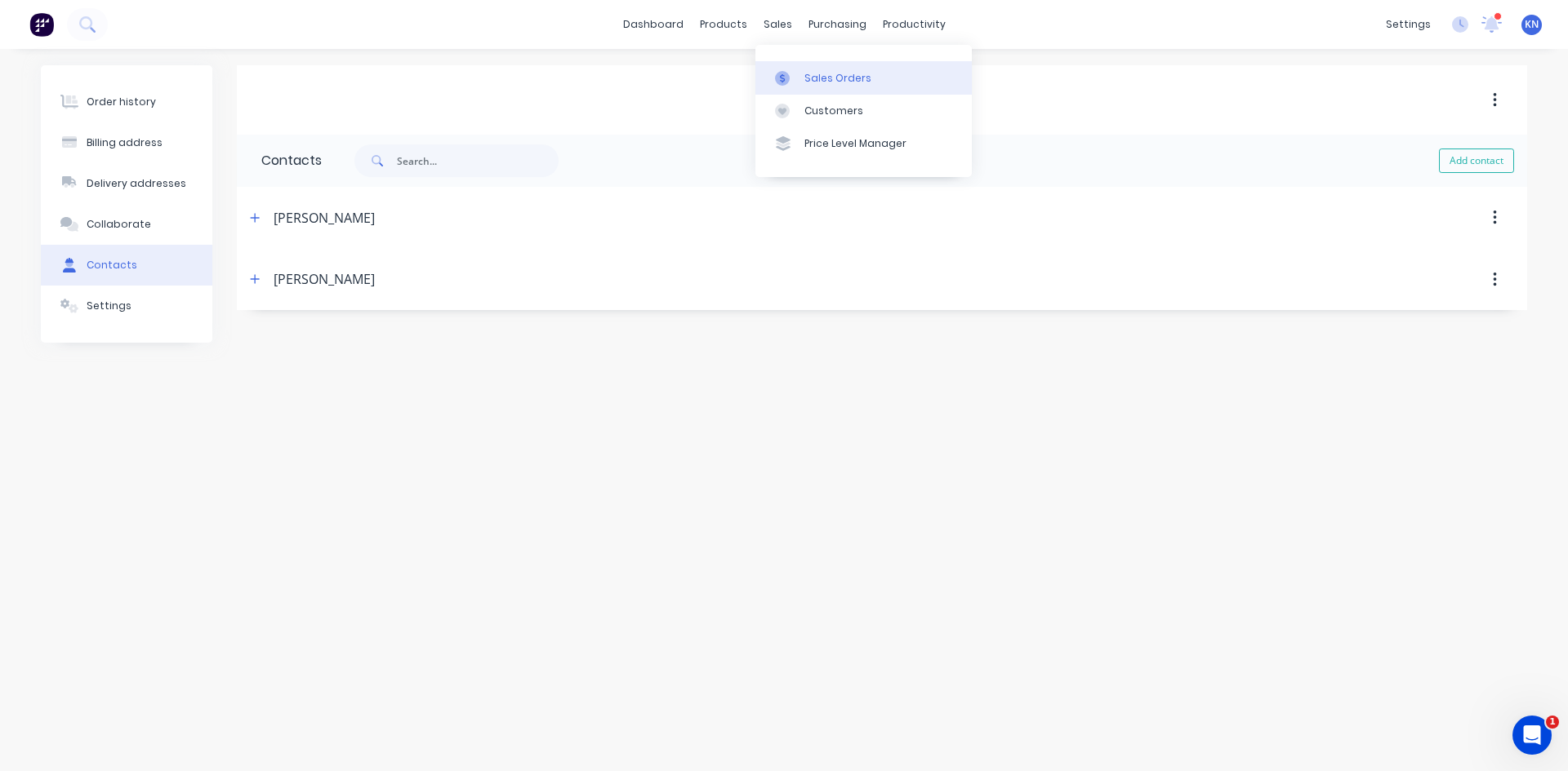
click at [836, 72] on div "Sales Orders" at bounding box center [838, 78] width 67 height 15
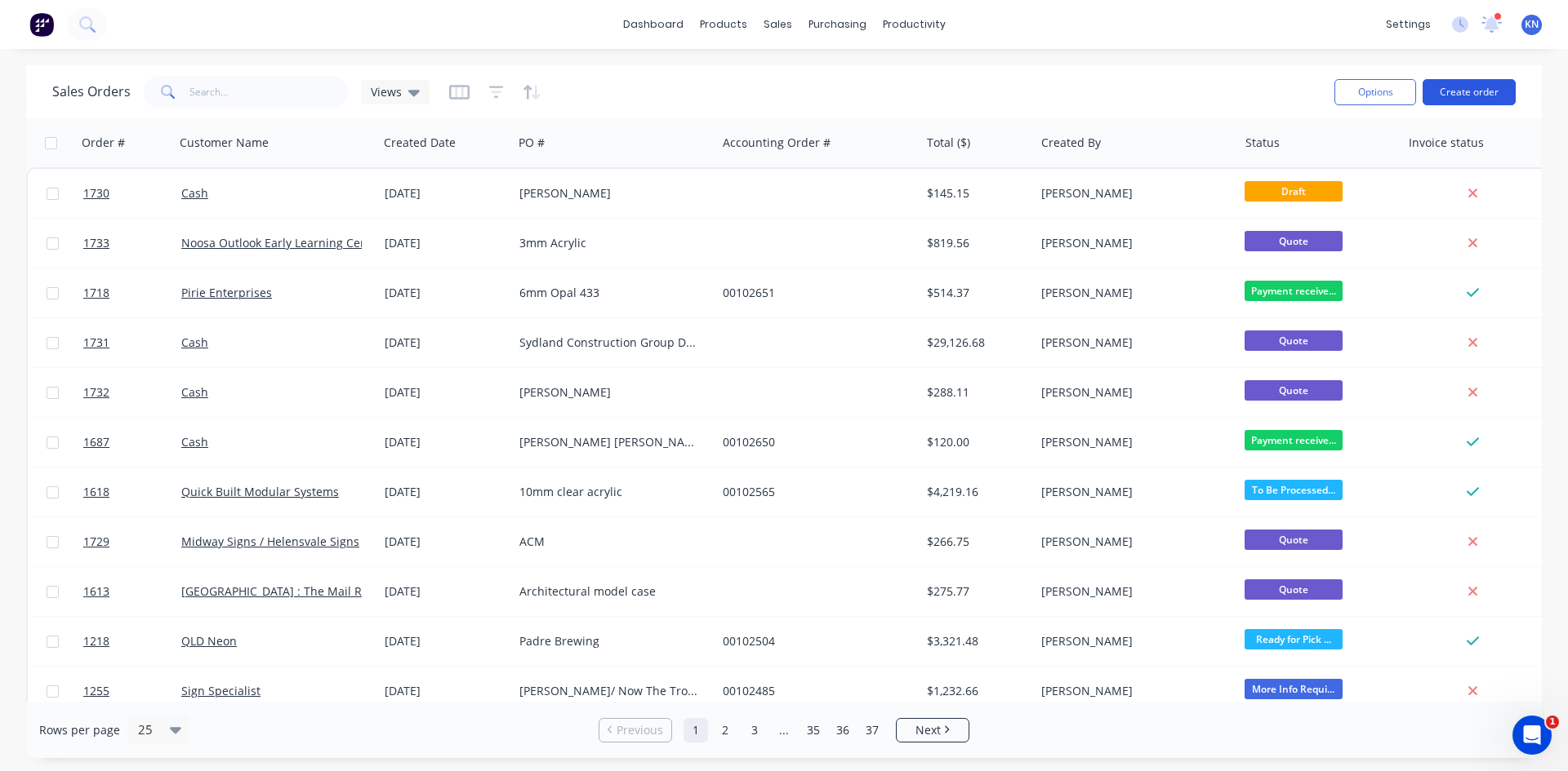
click at [1466, 86] on button "Create order" at bounding box center [1468, 92] width 93 height 26
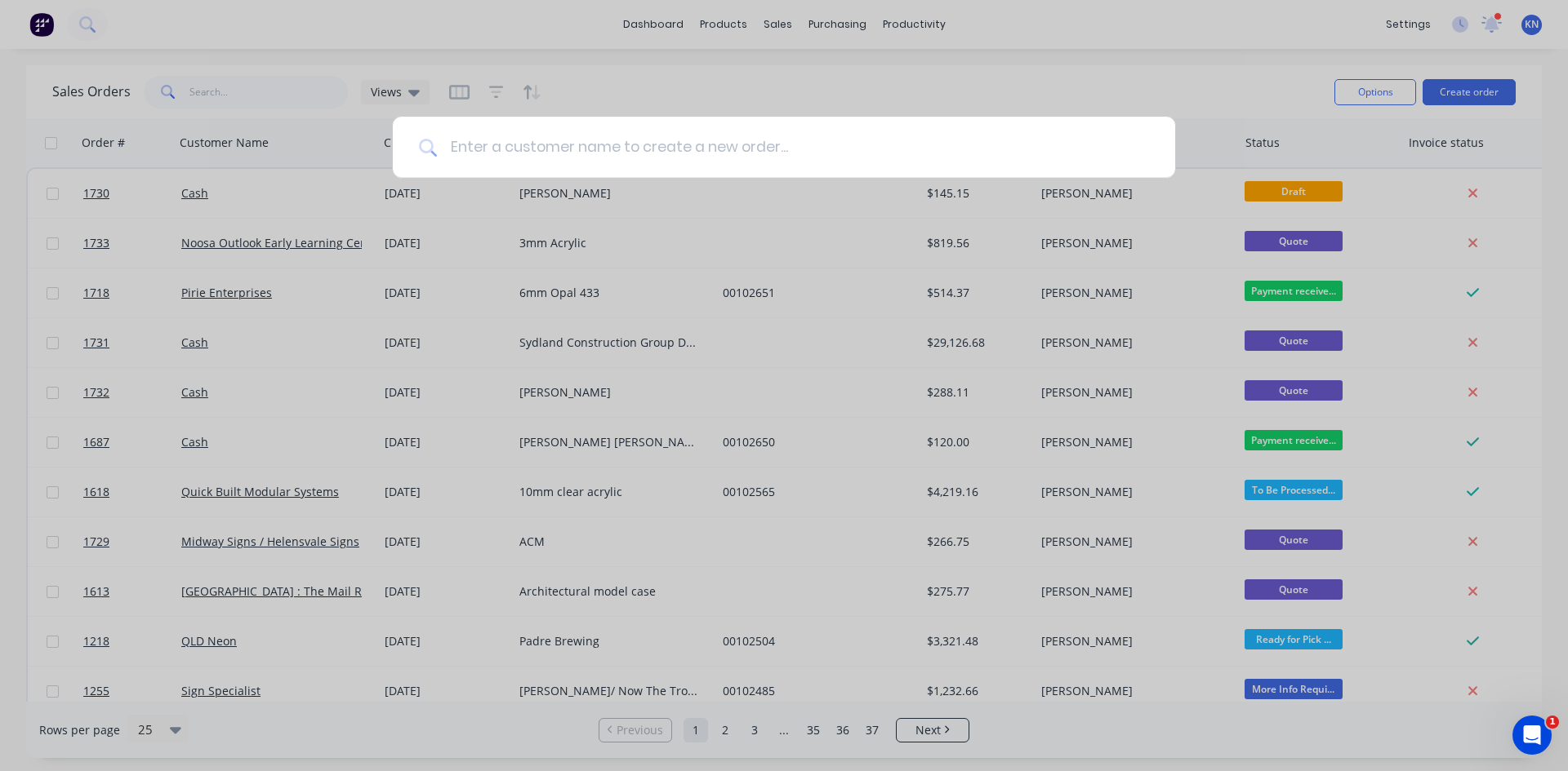
type input "s"
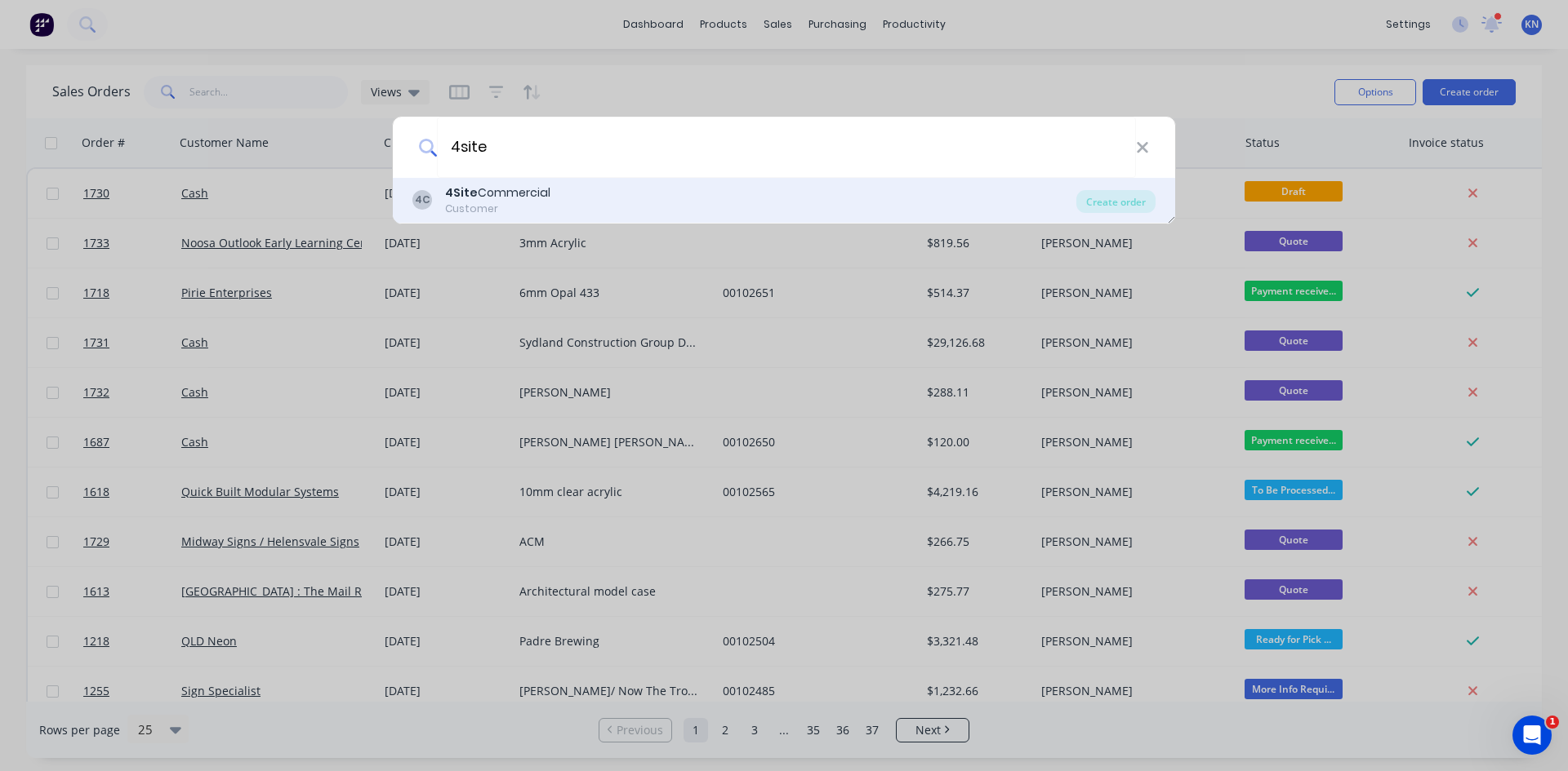
type input "4site"
click at [476, 197] on div "4Site Commercial" at bounding box center [498, 193] width 105 height 18
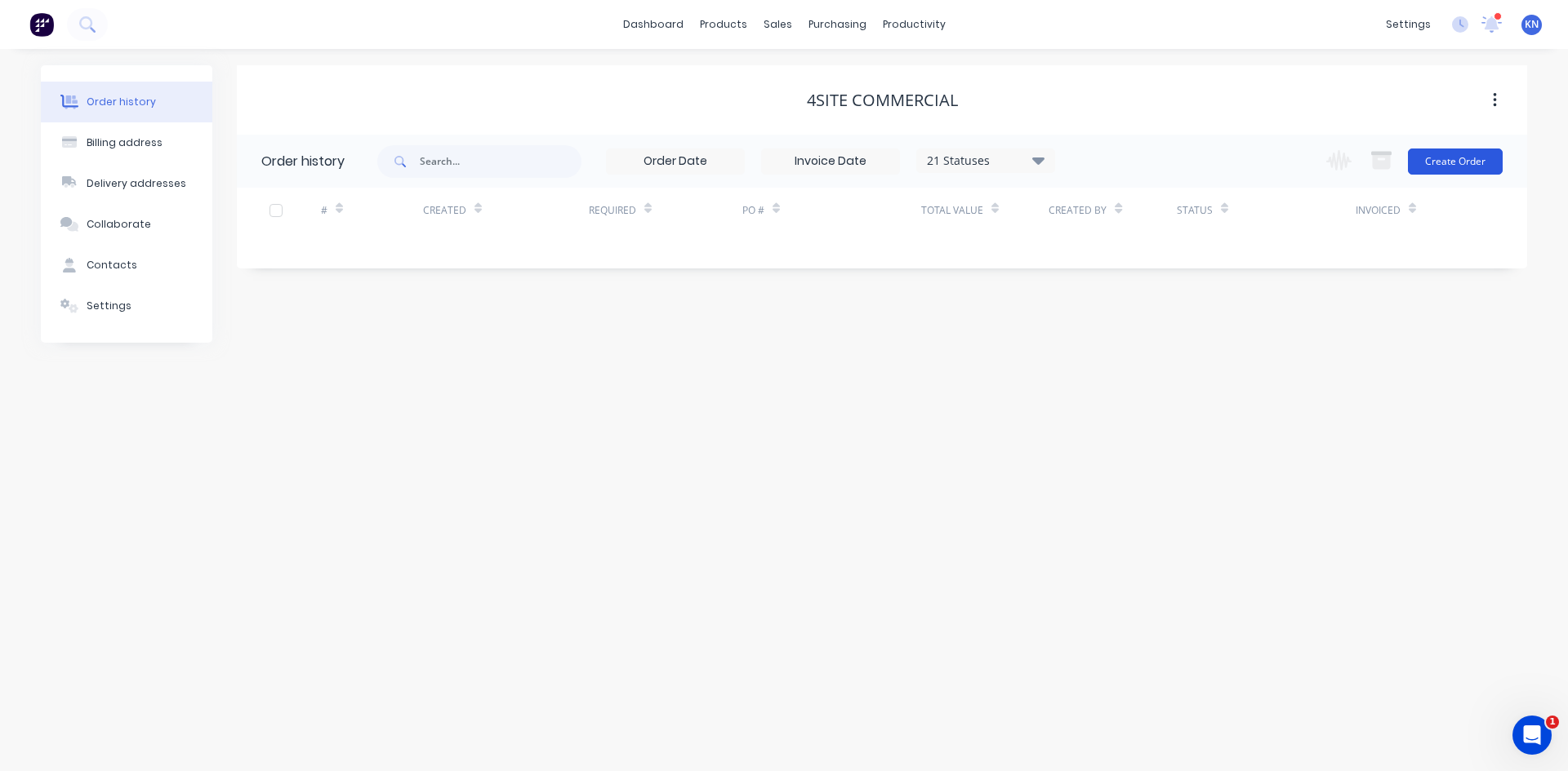
click at [1453, 158] on button "Create Order" at bounding box center [1455, 161] width 95 height 26
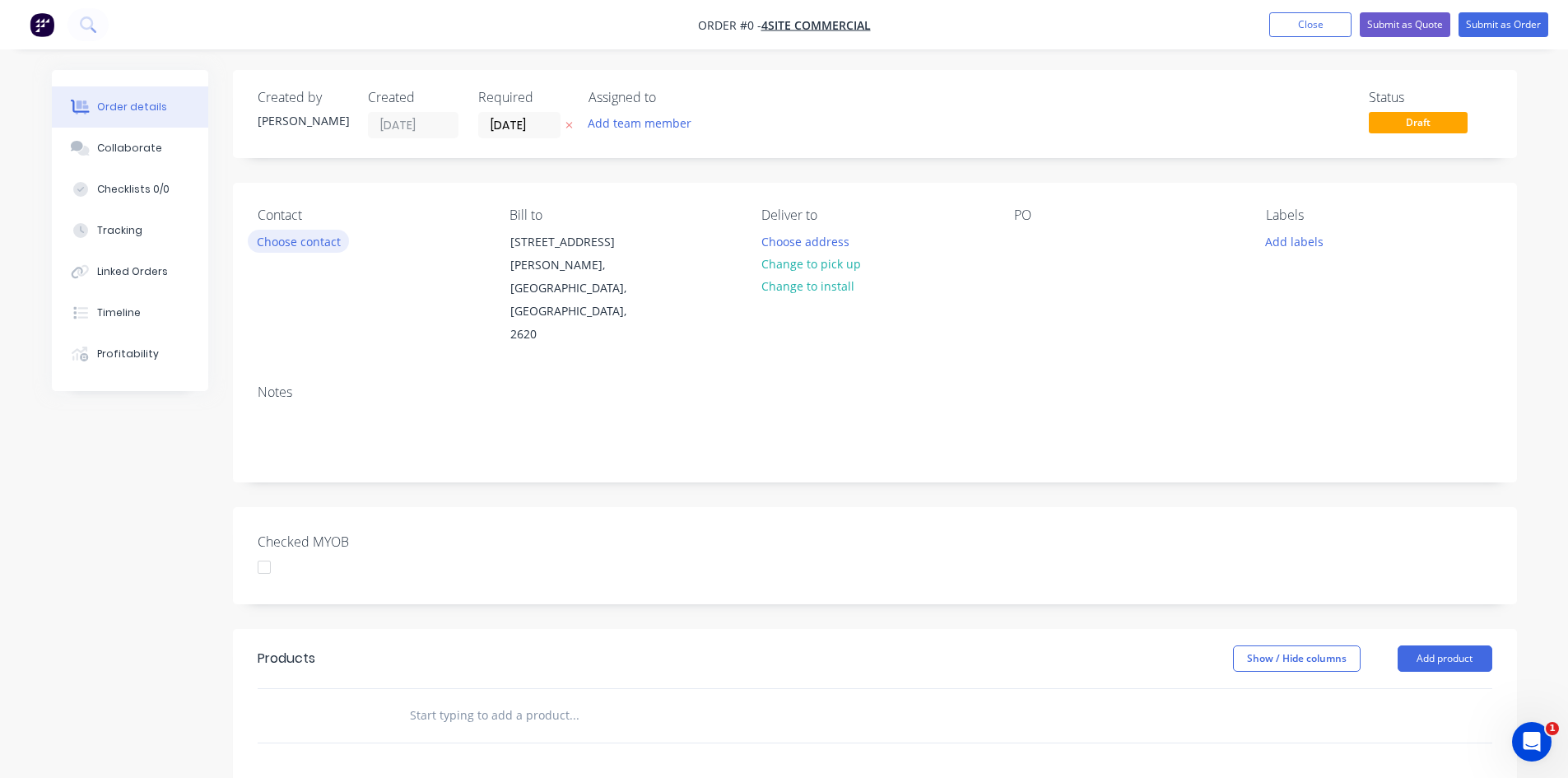
click at [305, 243] on button "Choose contact" at bounding box center [298, 240] width 101 height 23
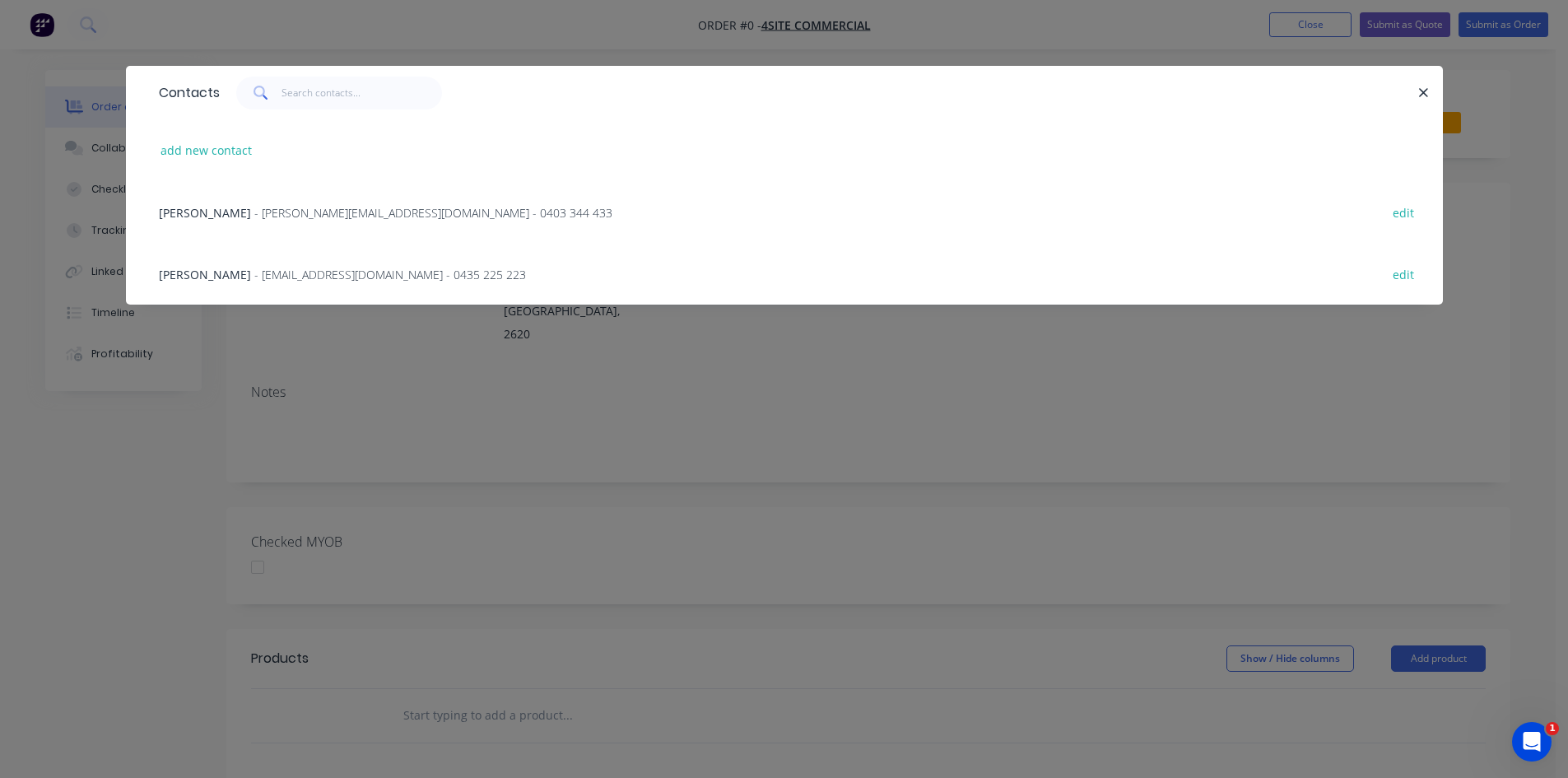
click at [254, 211] on span "- [PERSON_NAME][EMAIL_ADDRESS][DOMAIN_NAME] - 0403 344 433" at bounding box center [433, 213] width 358 height 16
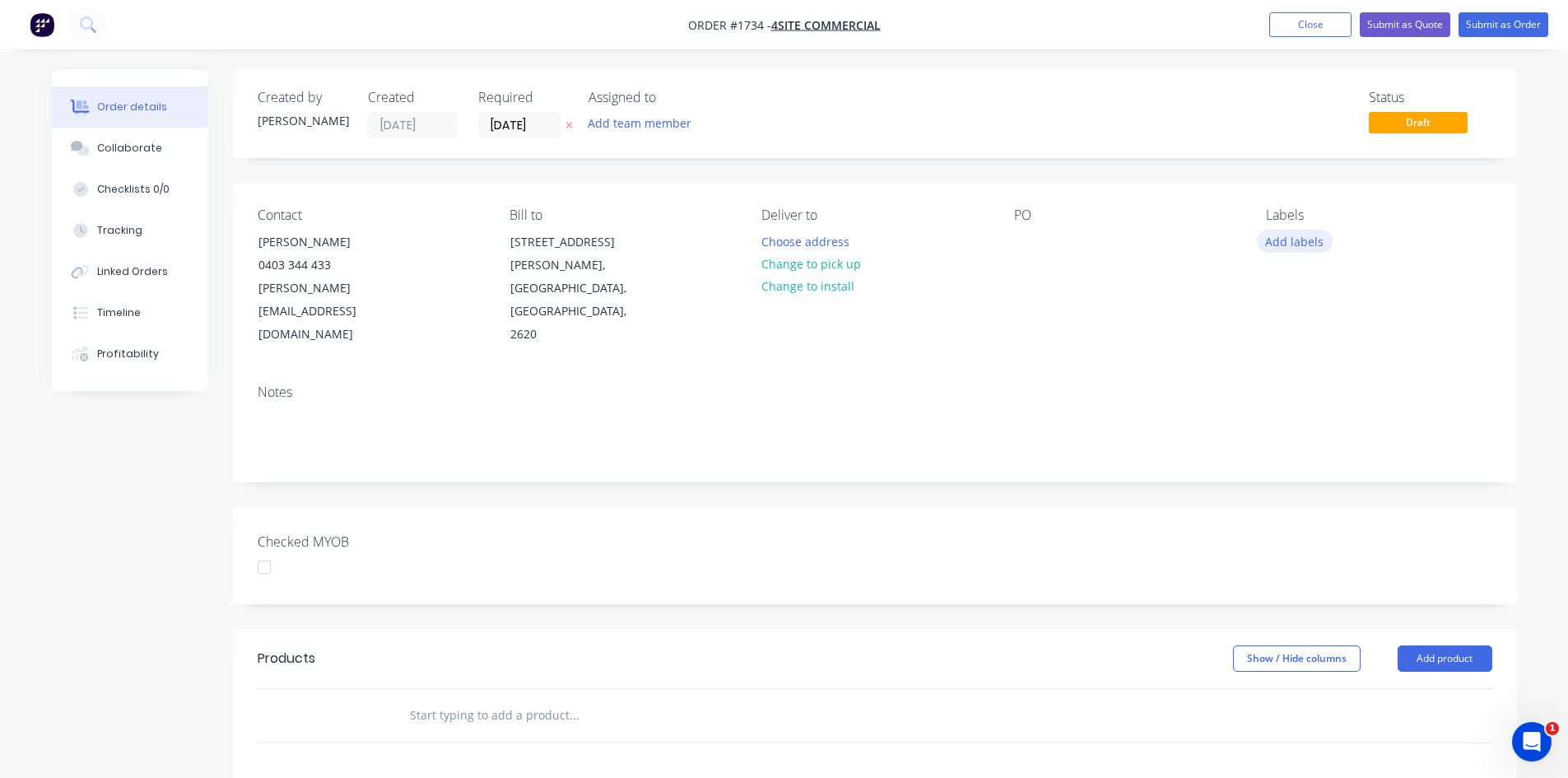
click at [1281, 245] on button "Add labels" at bounding box center [1294, 240] width 76 height 23
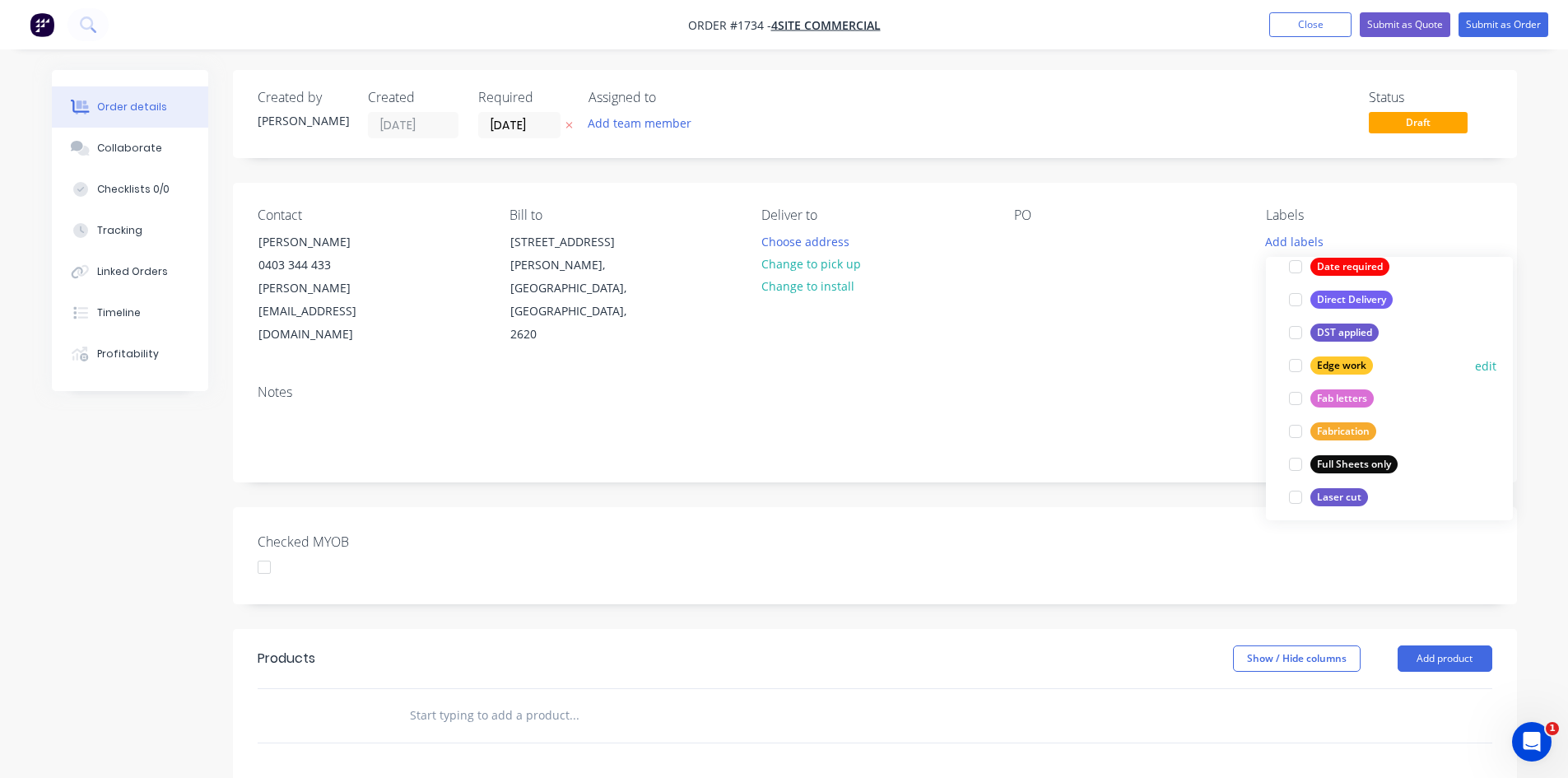
scroll to position [247, 0]
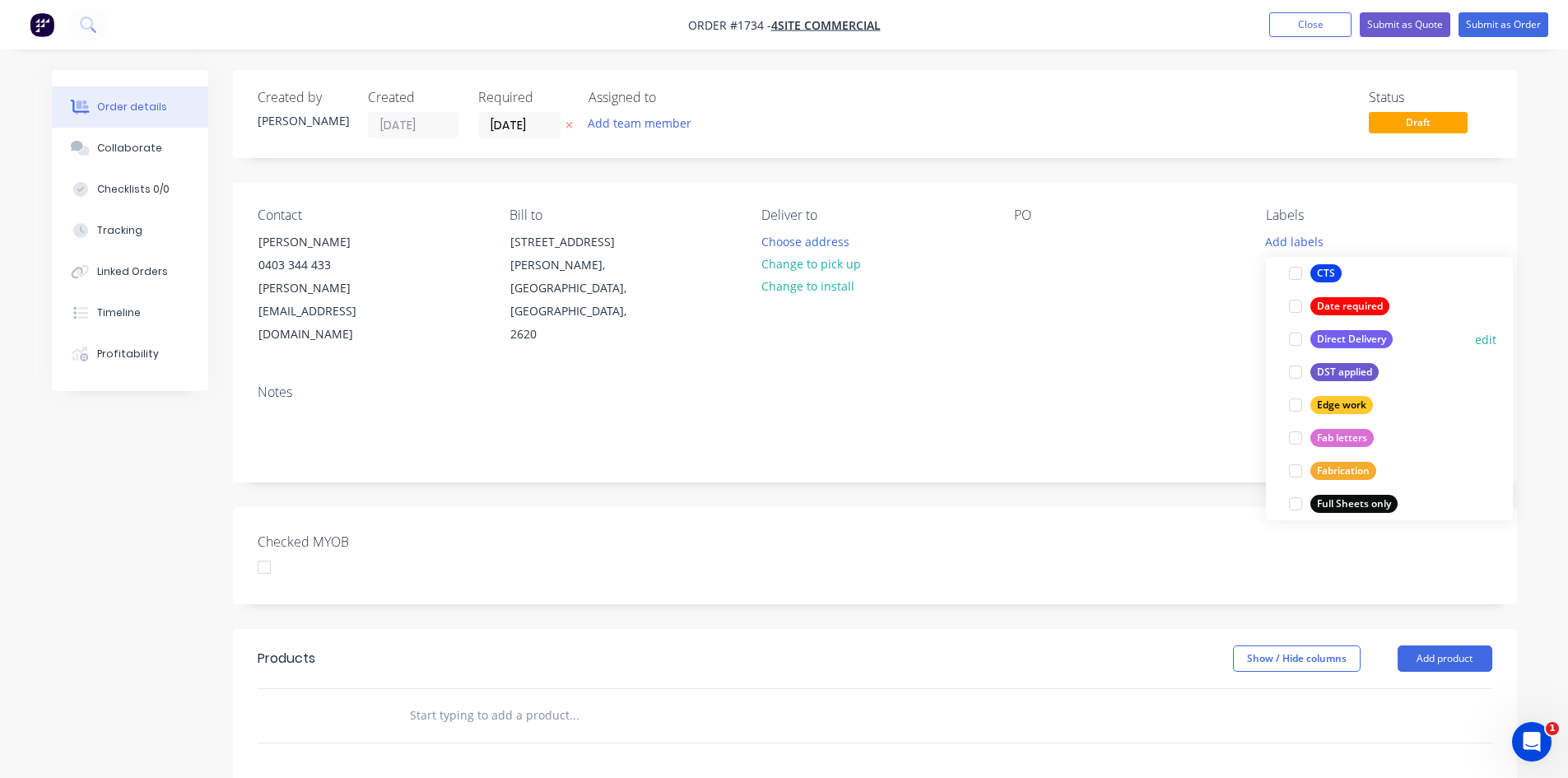
click at [1298, 337] on div at bounding box center [1295, 339] width 32 height 32
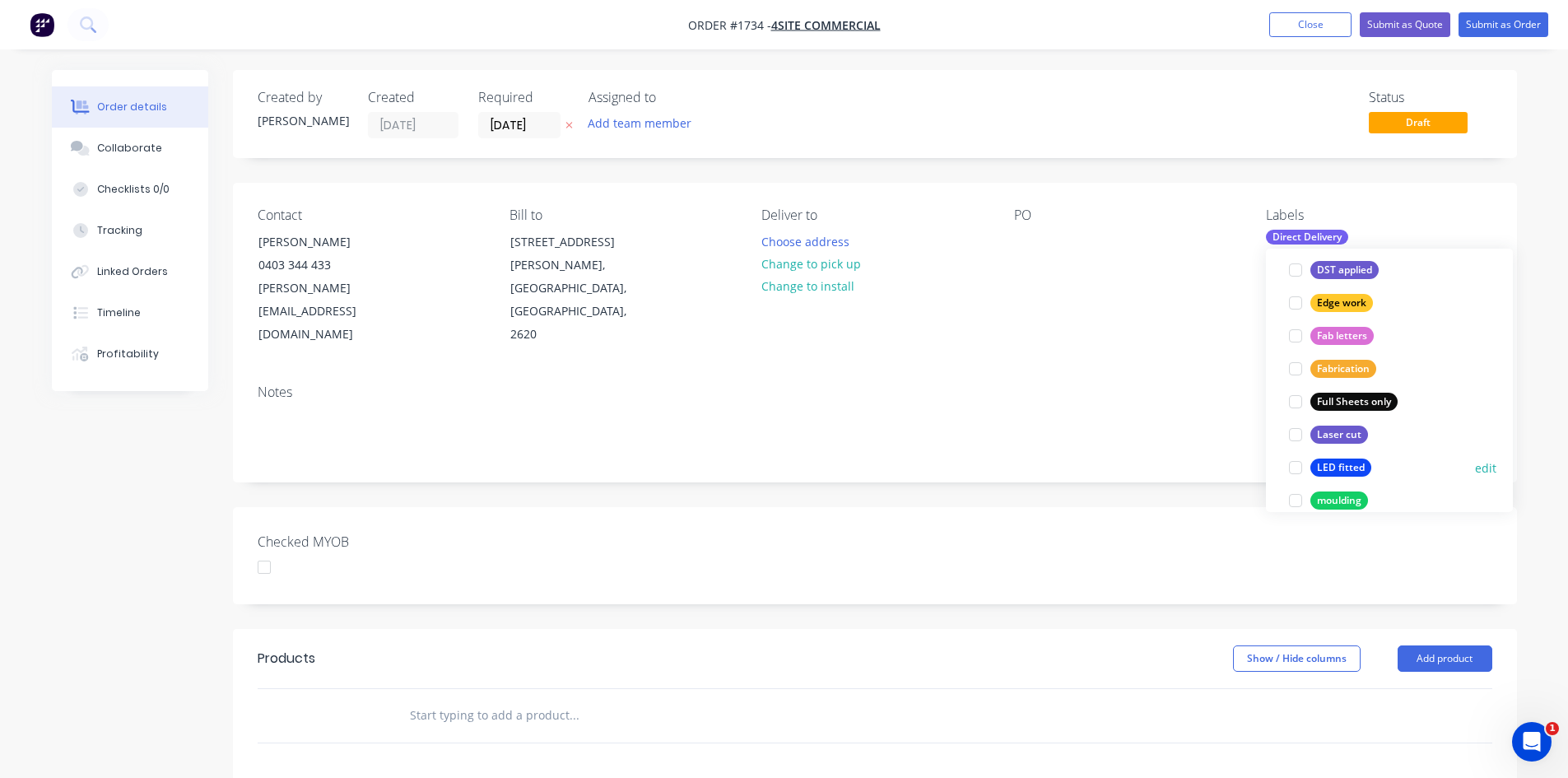
scroll to position [379, 0]
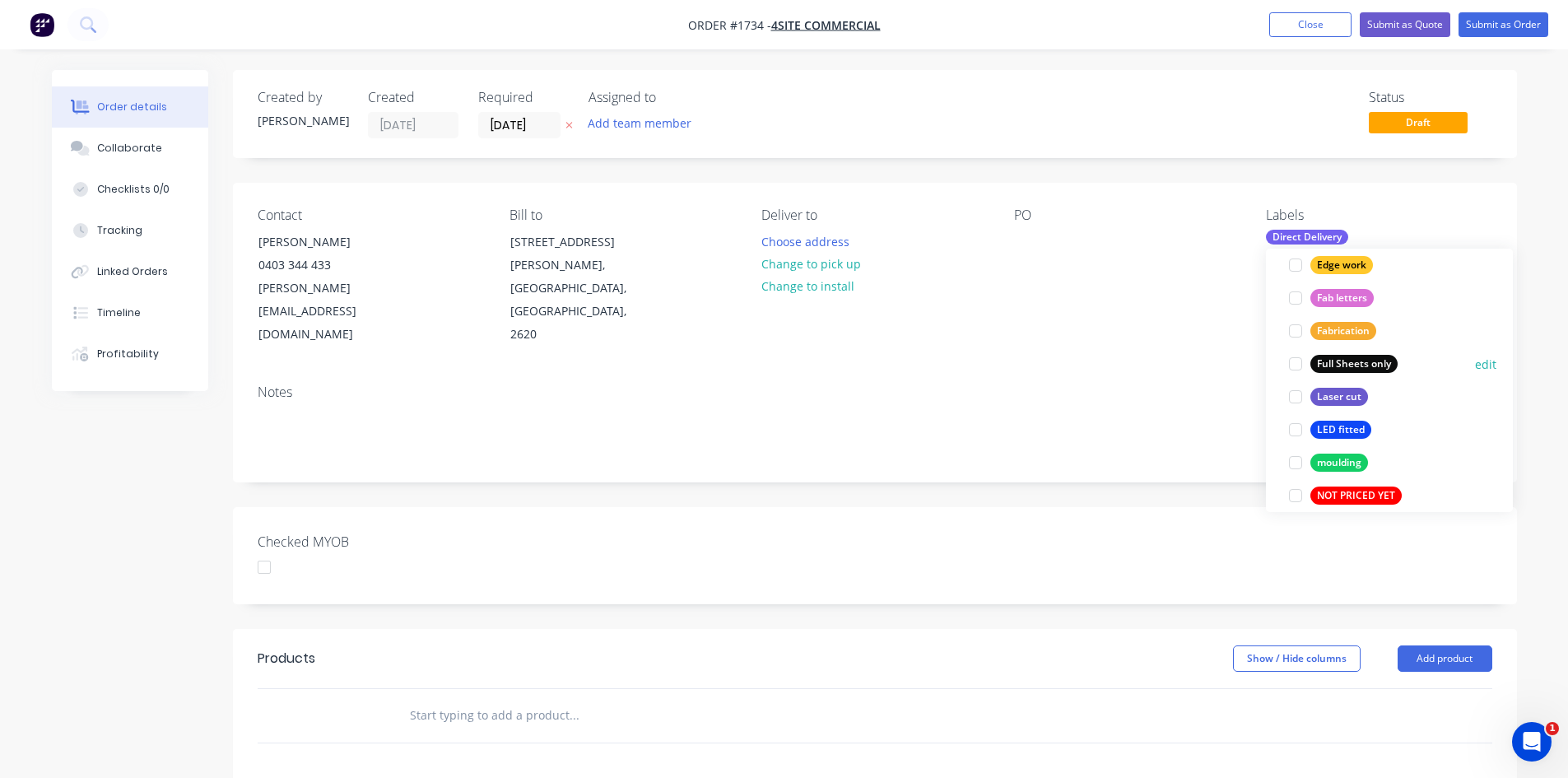
click at [1298, 362] on div at bounding box center [1295, 363] width 32 height 32
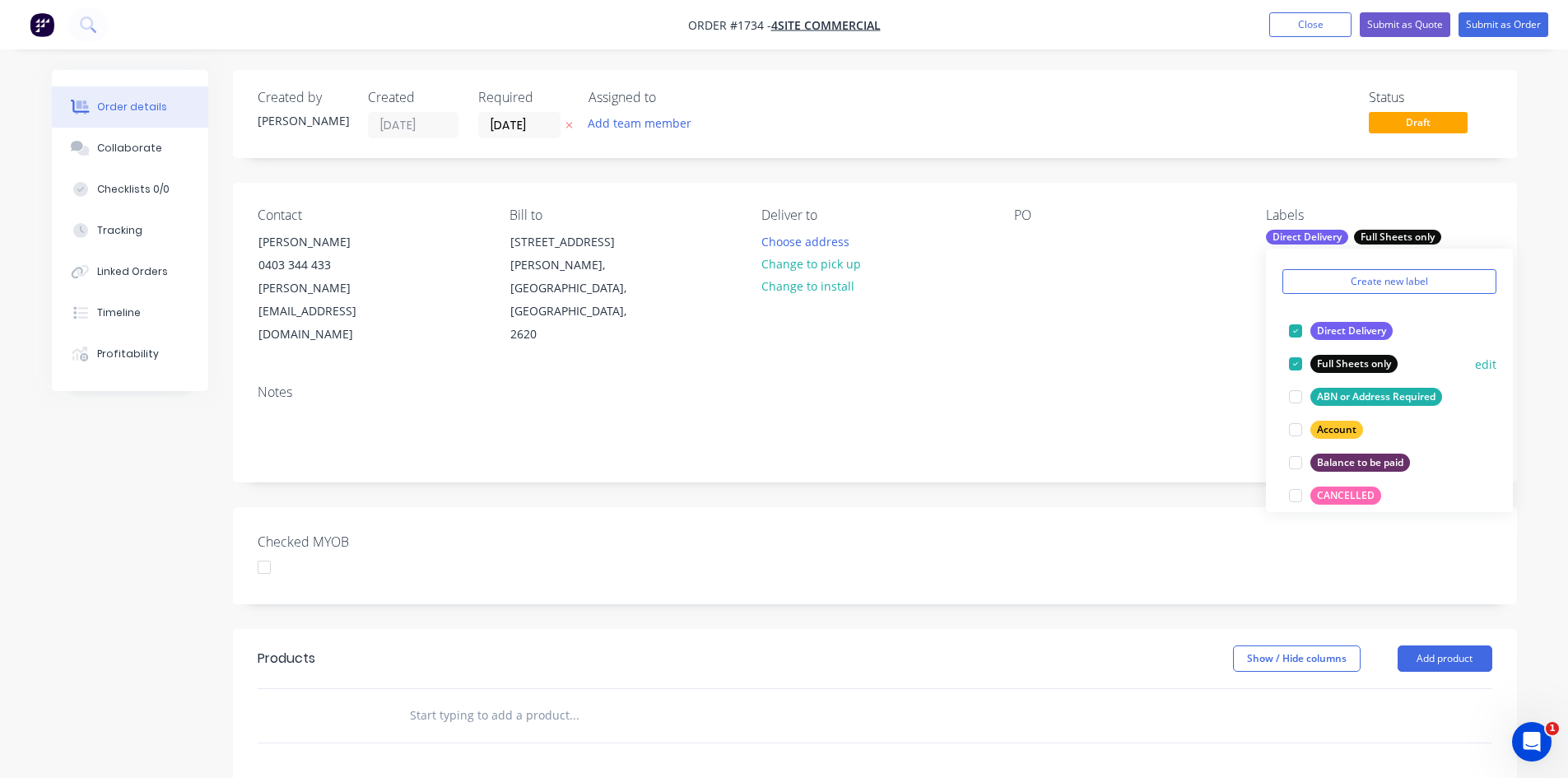
click at [1476, 363] on button "edit" at bounding box center [1486, 364] width 22 height 18
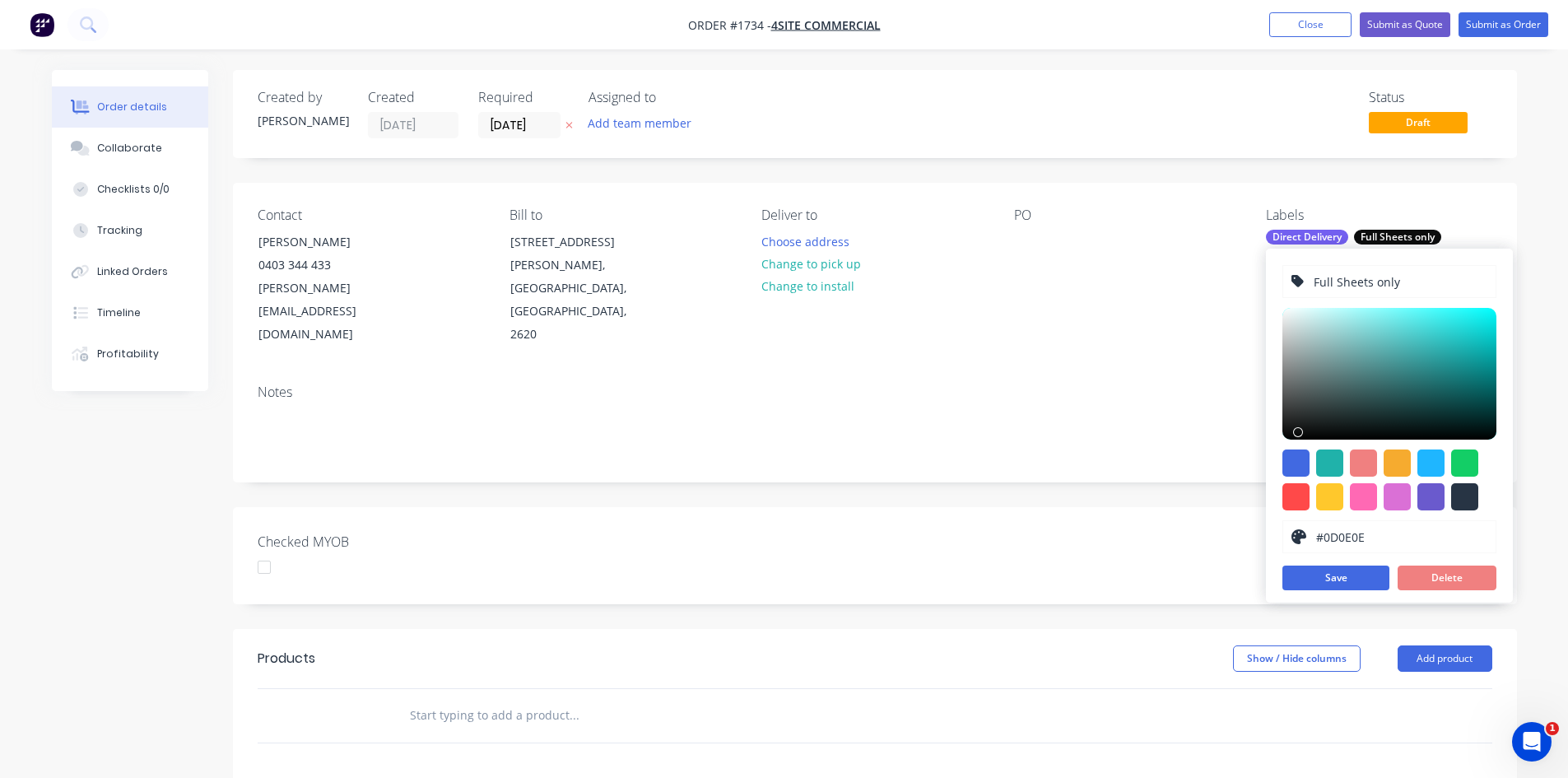
click at [1406, 285] on input "Full Sheets only" at bounding box center [1400, 282] width 175 height 32
type input "Full Sheets"
click at [1396, 195] on div "Contact [PERSON_NAME] [PHONE_NUMBER] [PERSON_NAME][EMAIL_ADDRESS][DOMAIN_NAME] …" at bounding box center [875, 278] width 1285 height 189
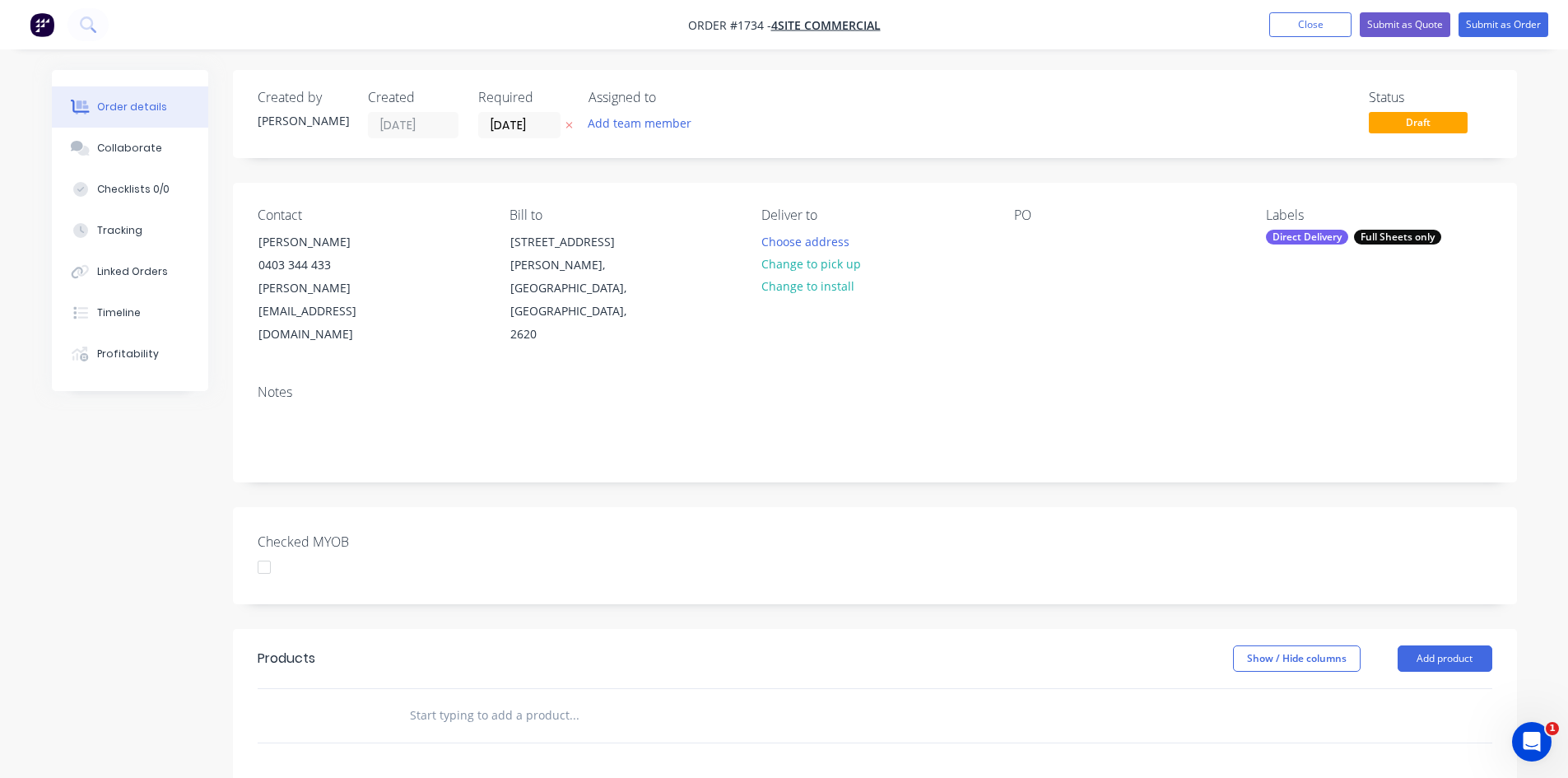
click at [1414, 234] on div "Full Sheets only" at bounding box center [1398, 236] width 88 height 15
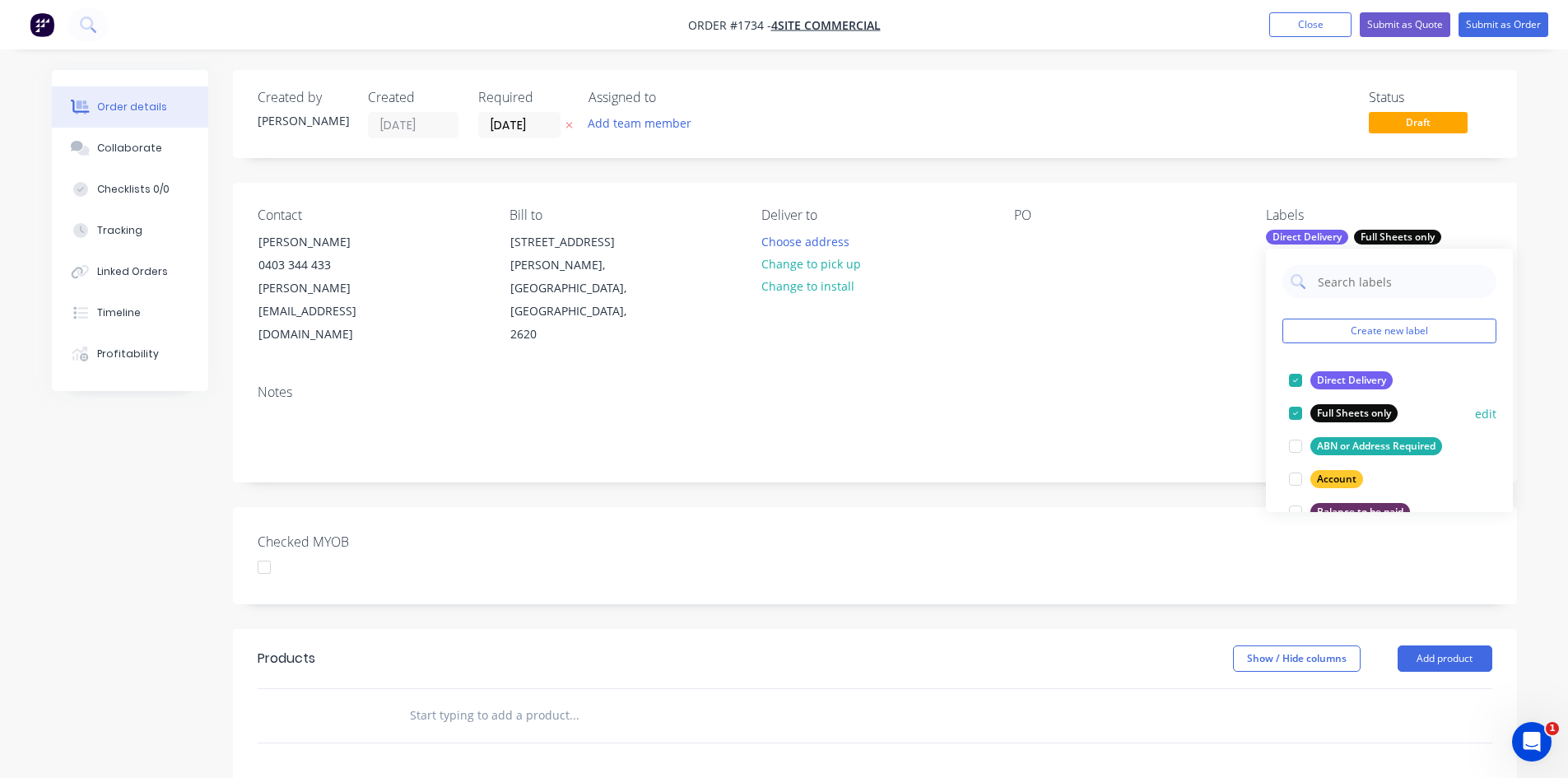
click at [1475, 412] on button "edit" at bounding box center [1486, 414] width 22 height 18
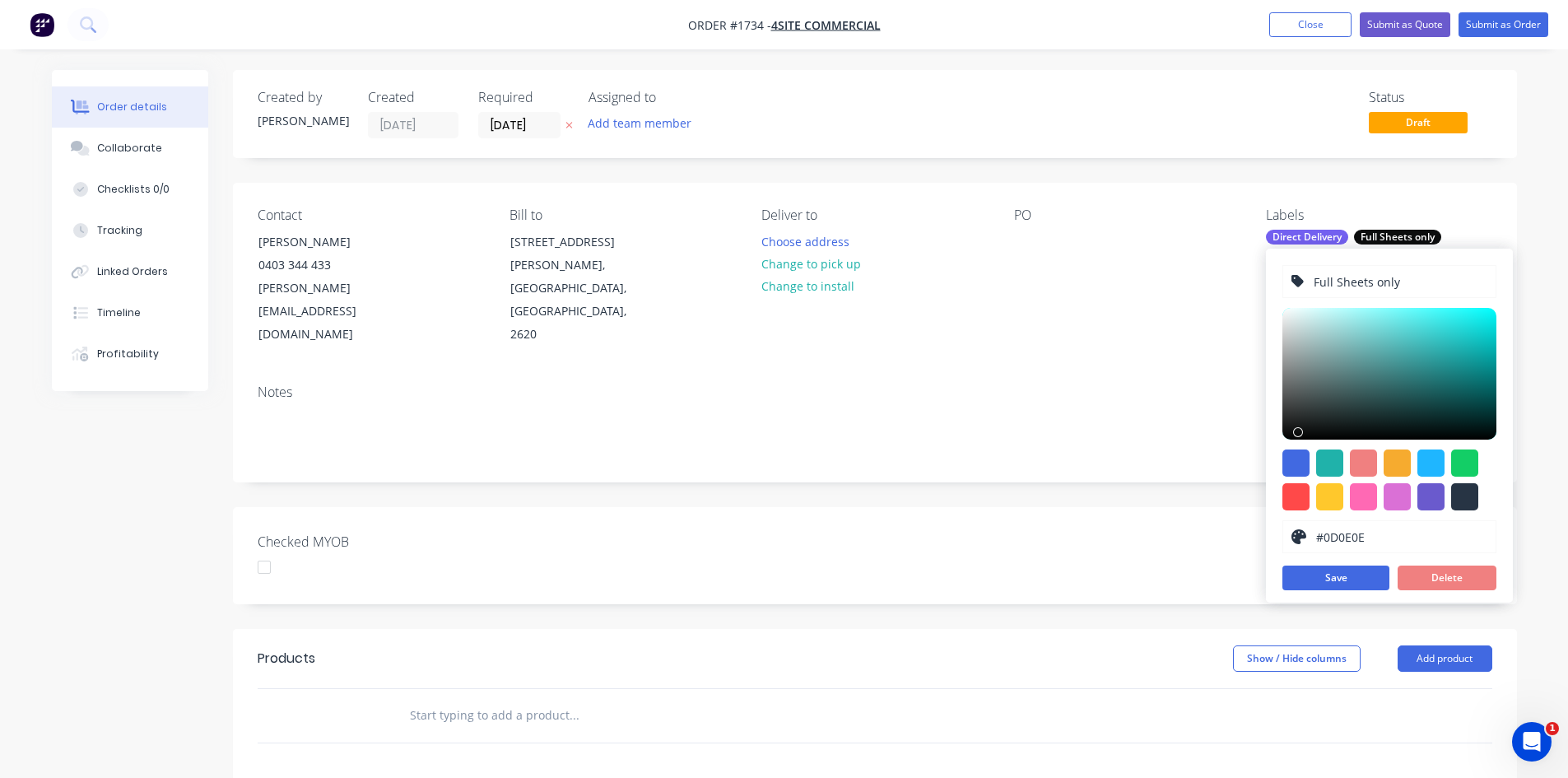
click at [1412, 284] on input "Full Sheets only" at bounding box center [1400, 282] width 175 height 32
type input "Full Sheets"
click at [1351, 571] on button "Save" at bounding box center [1336, 578] width 107 height 25
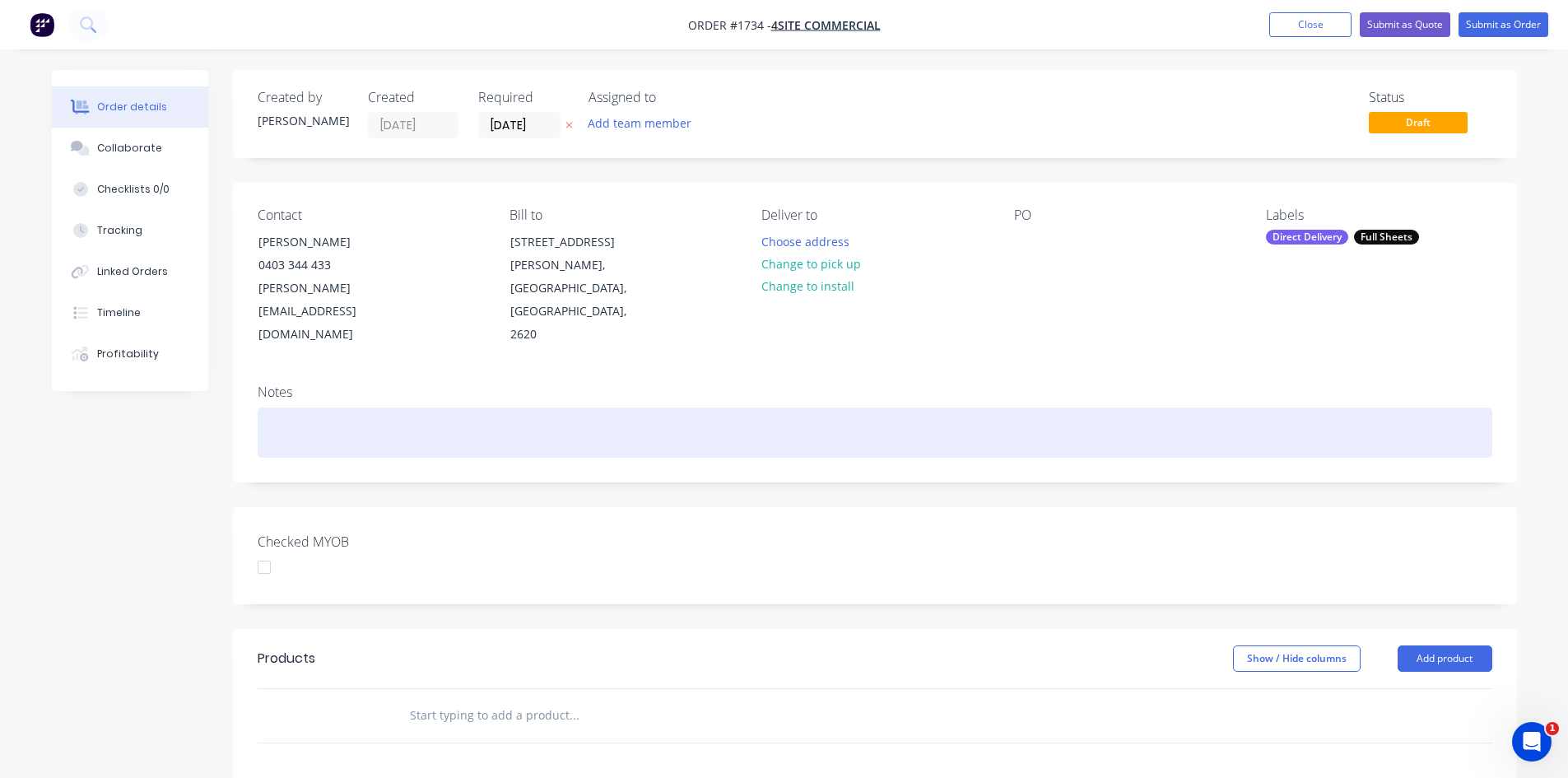
drag, startPoint x: 1171, startPoint y: 371, endPoint x: 1194, endPoint y: 352, distance: 29.8
click at [1171, 408] on div at bounding box center [875, 432] width 1234 height 50
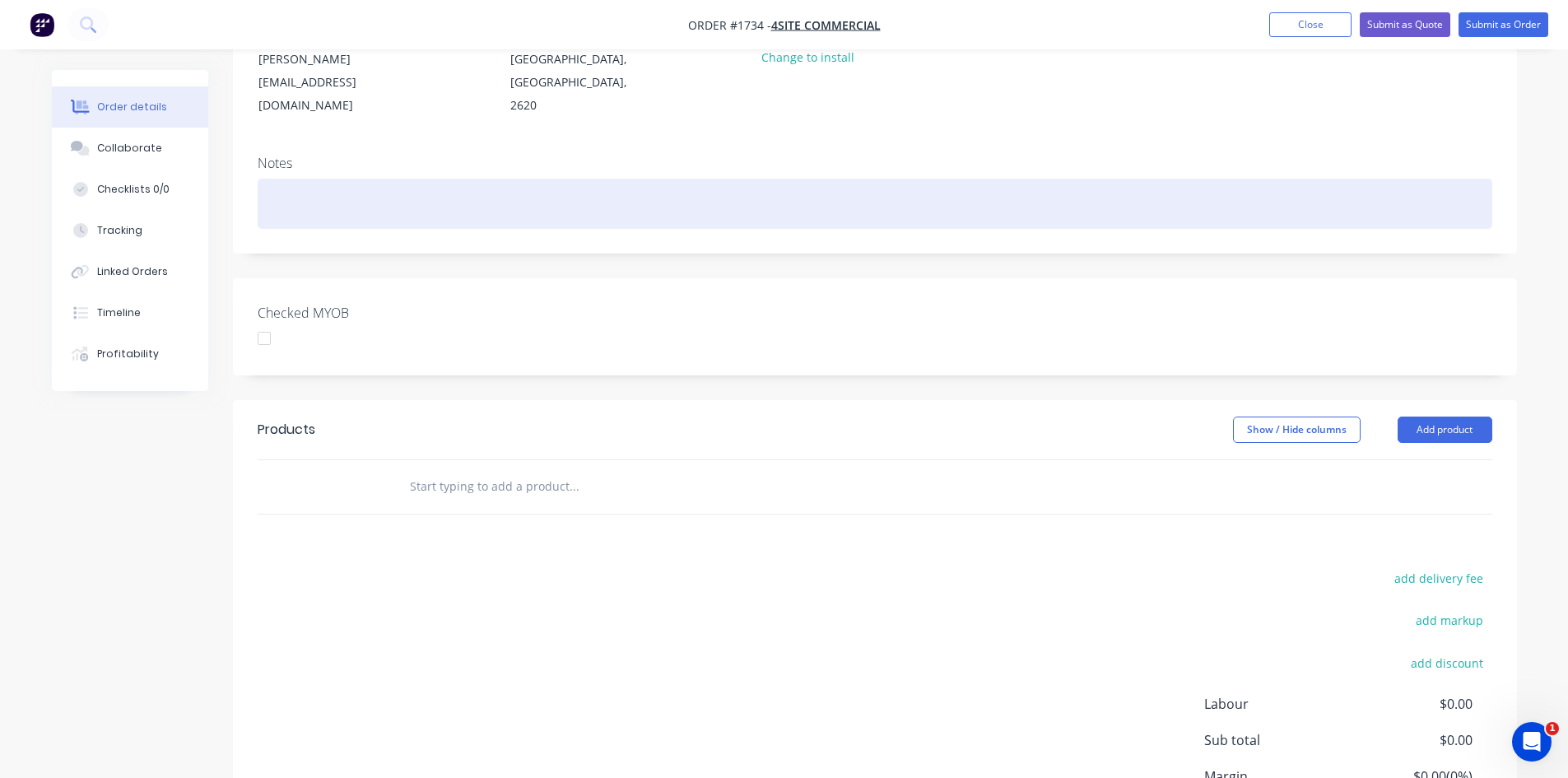
scroll to position [247, 0]
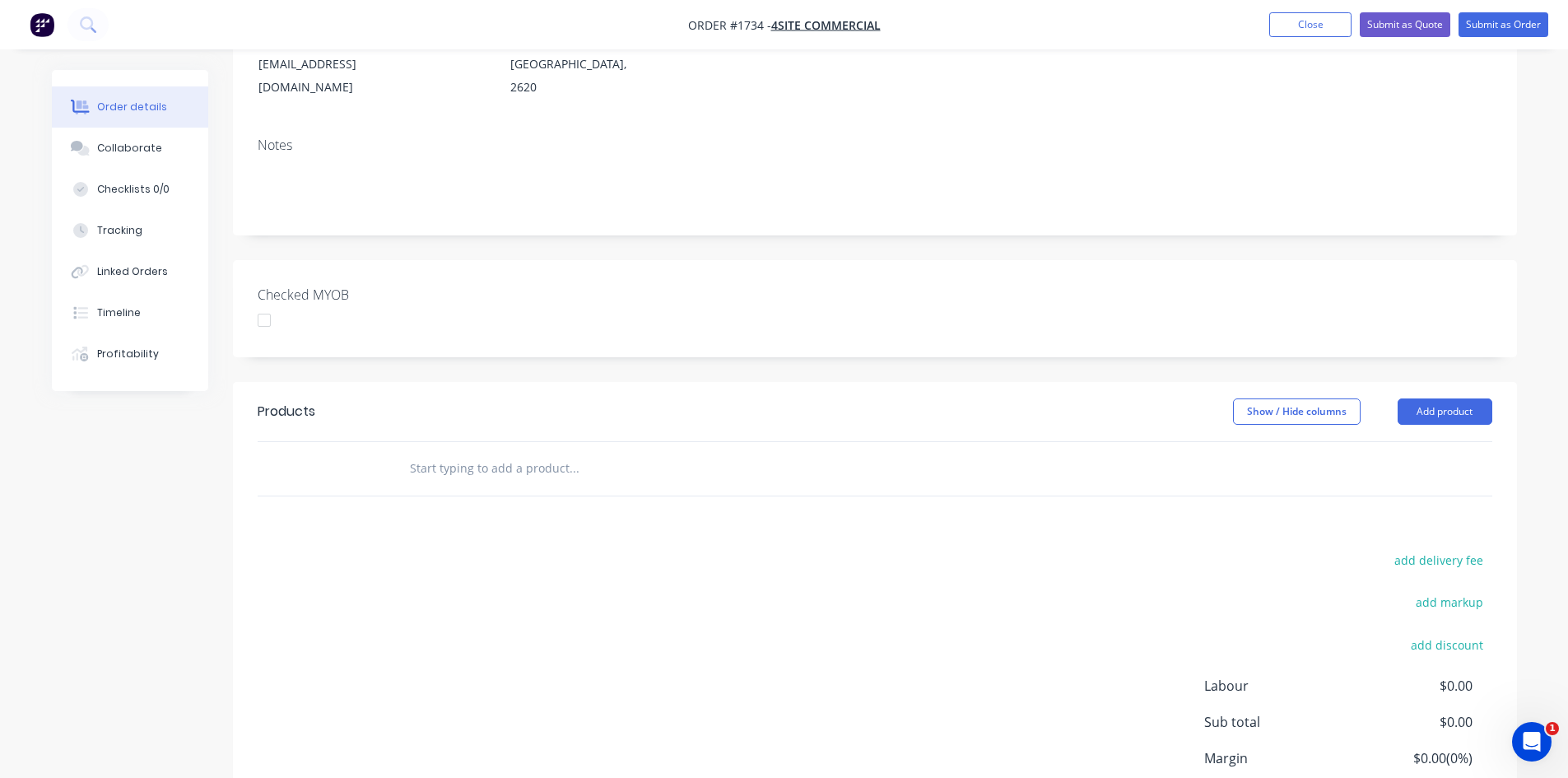
click at [511, 452] on input "text" at bounding box center [574, 468] width 330 height 32
type input "A"
click at [1440, 399] on button "Add product" at bounding box center [1445, 412] width 94 height 27
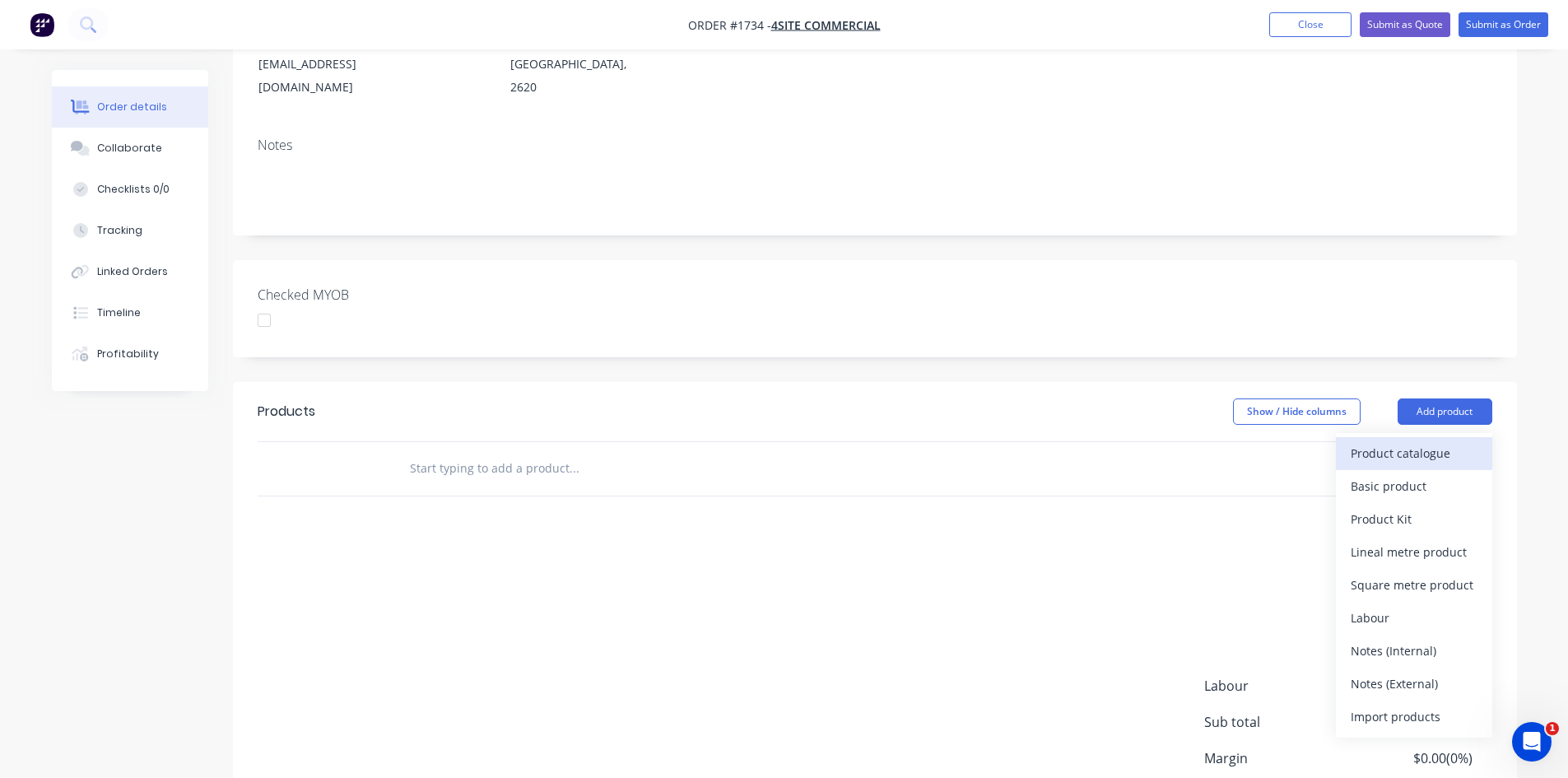
click at [1410, 441] on div "Product catalogue" at bounding box center [1413, 453] width 127 height 24
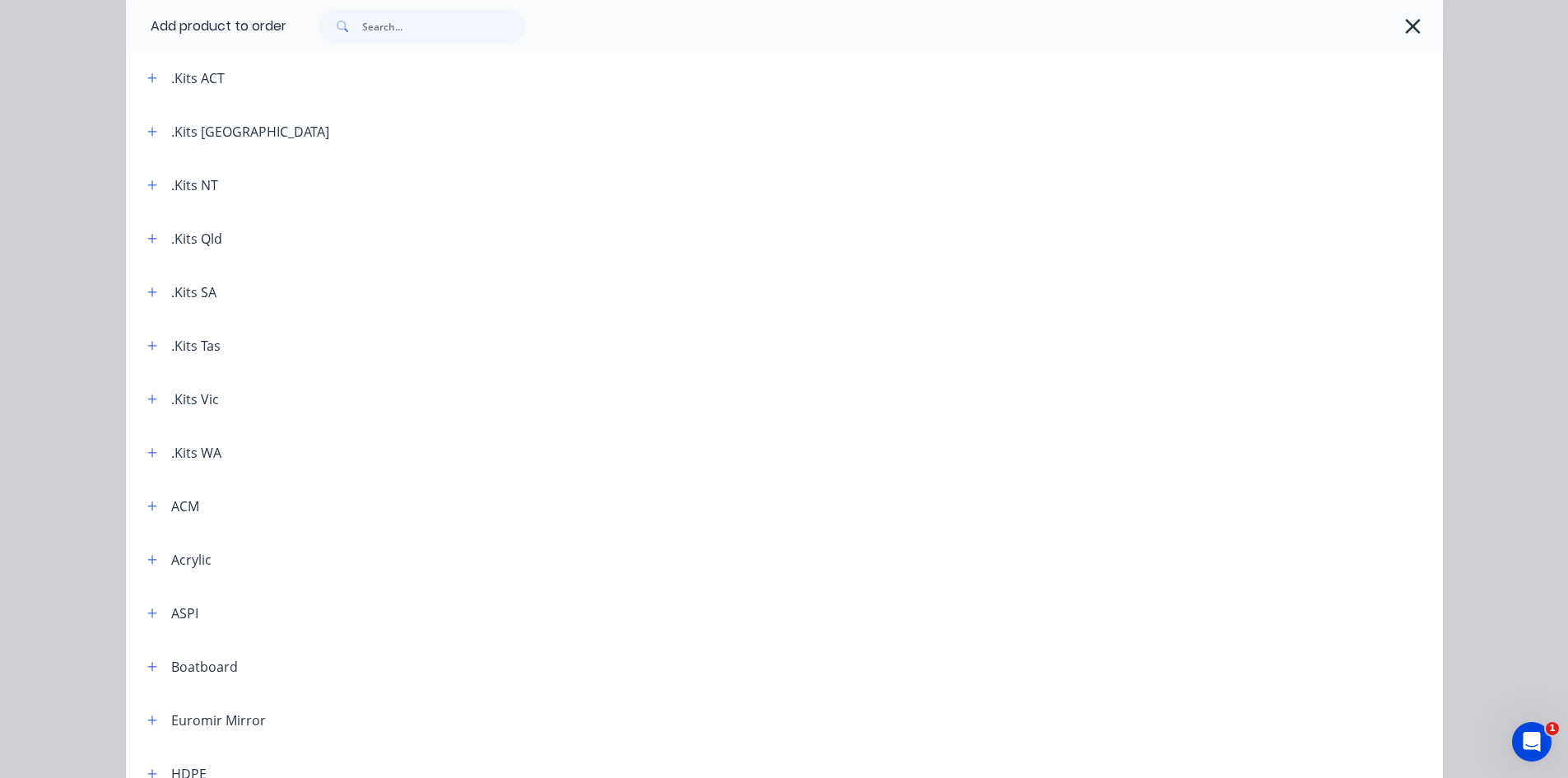
scroll to position [0, 0]
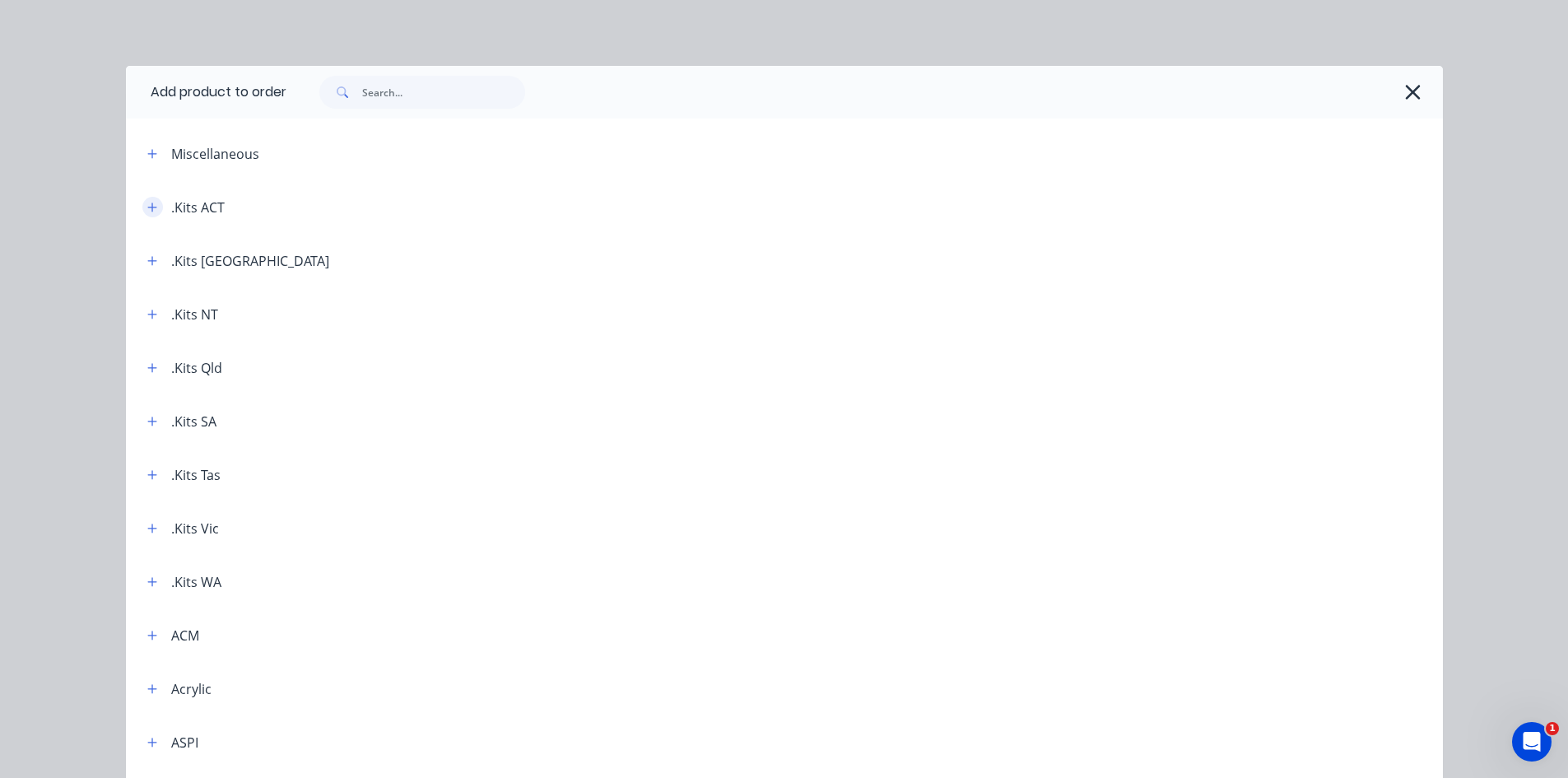
click at [148, 204] on icon "button" at bounding box center [153, 208] width 10 height 12
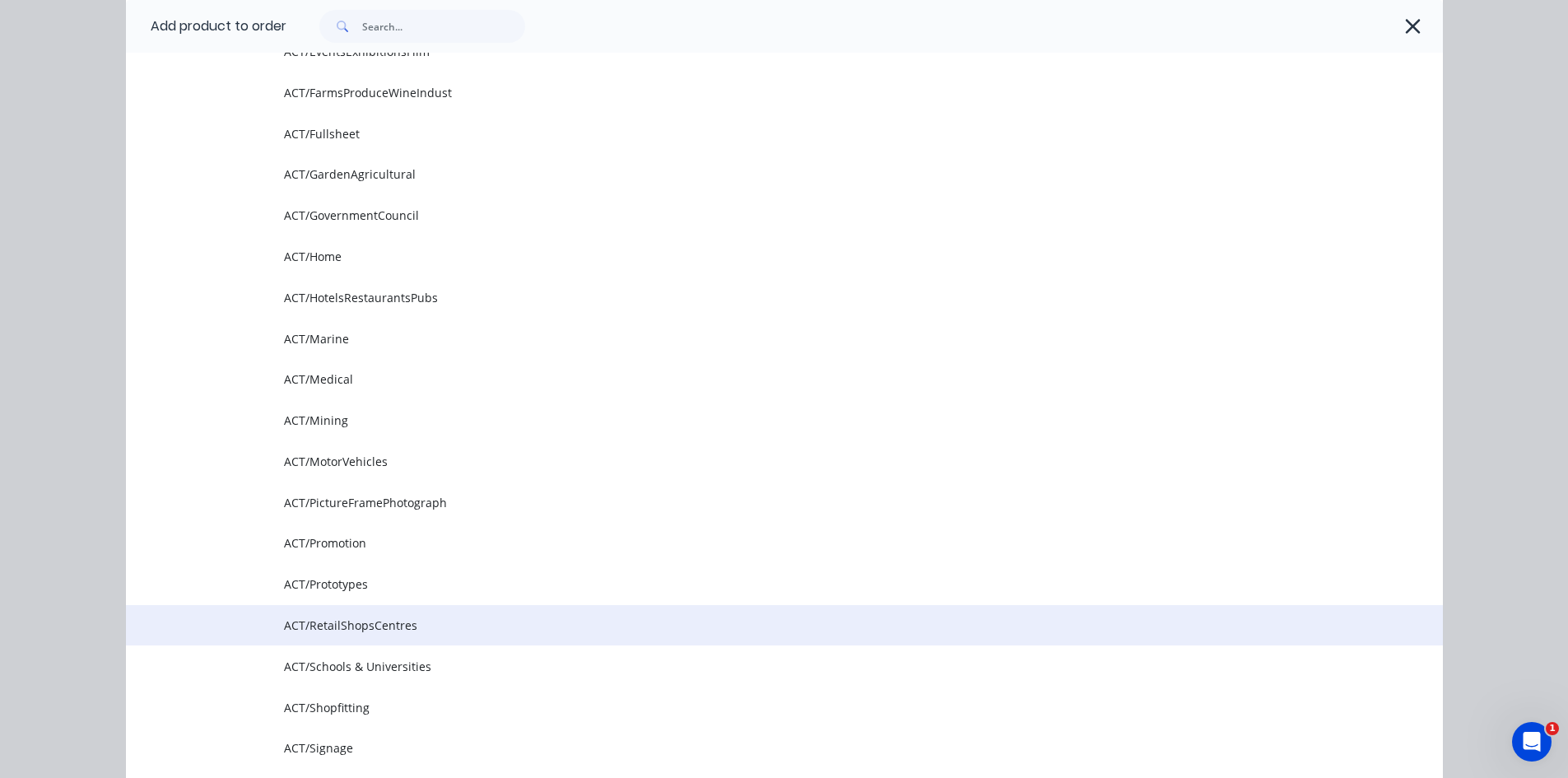
scroll to position [412, 0]
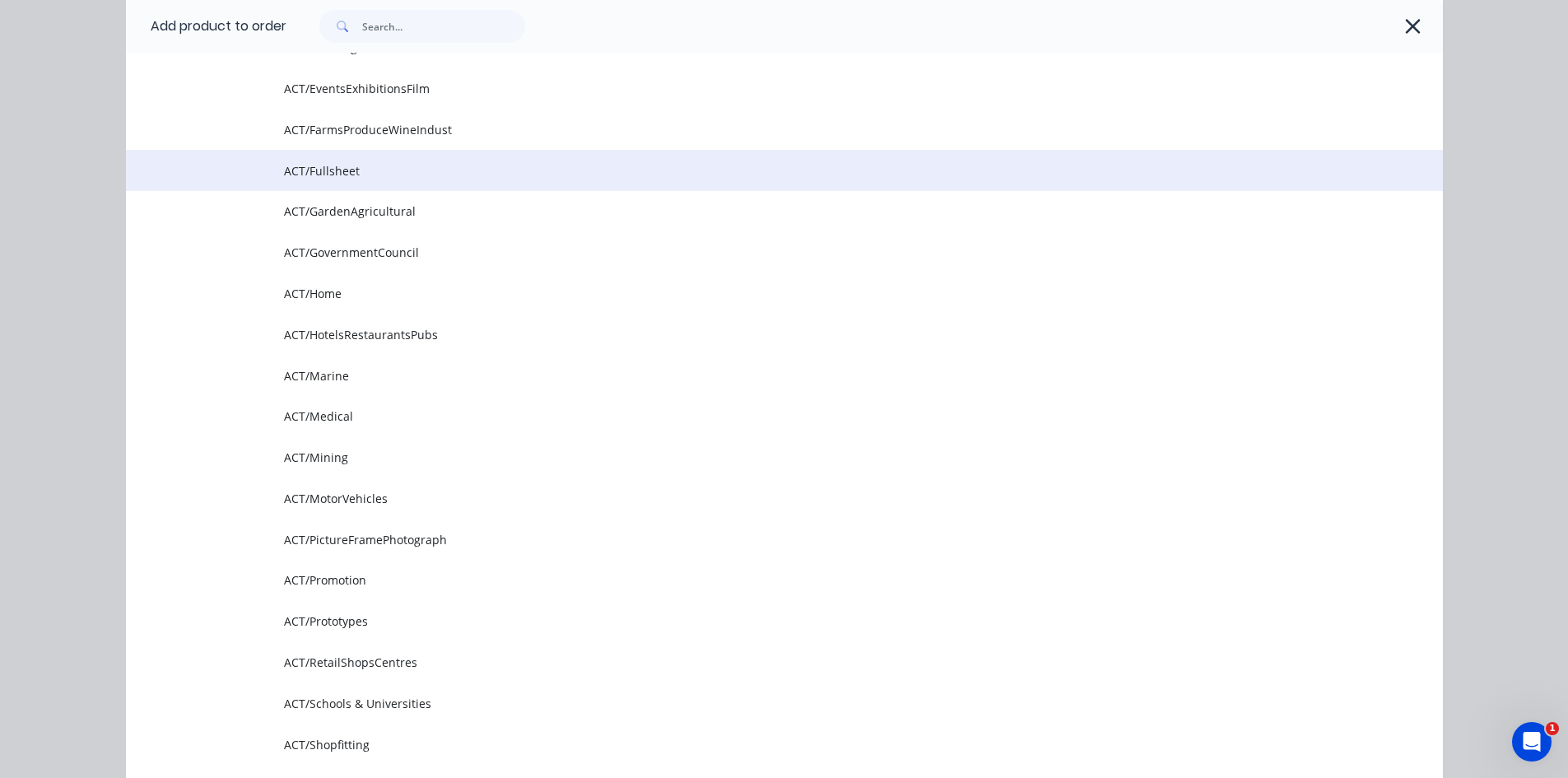
click at [338, 167] on span "ACT/Fullsheet" at bounding box center [748, 171] width 927 height 18
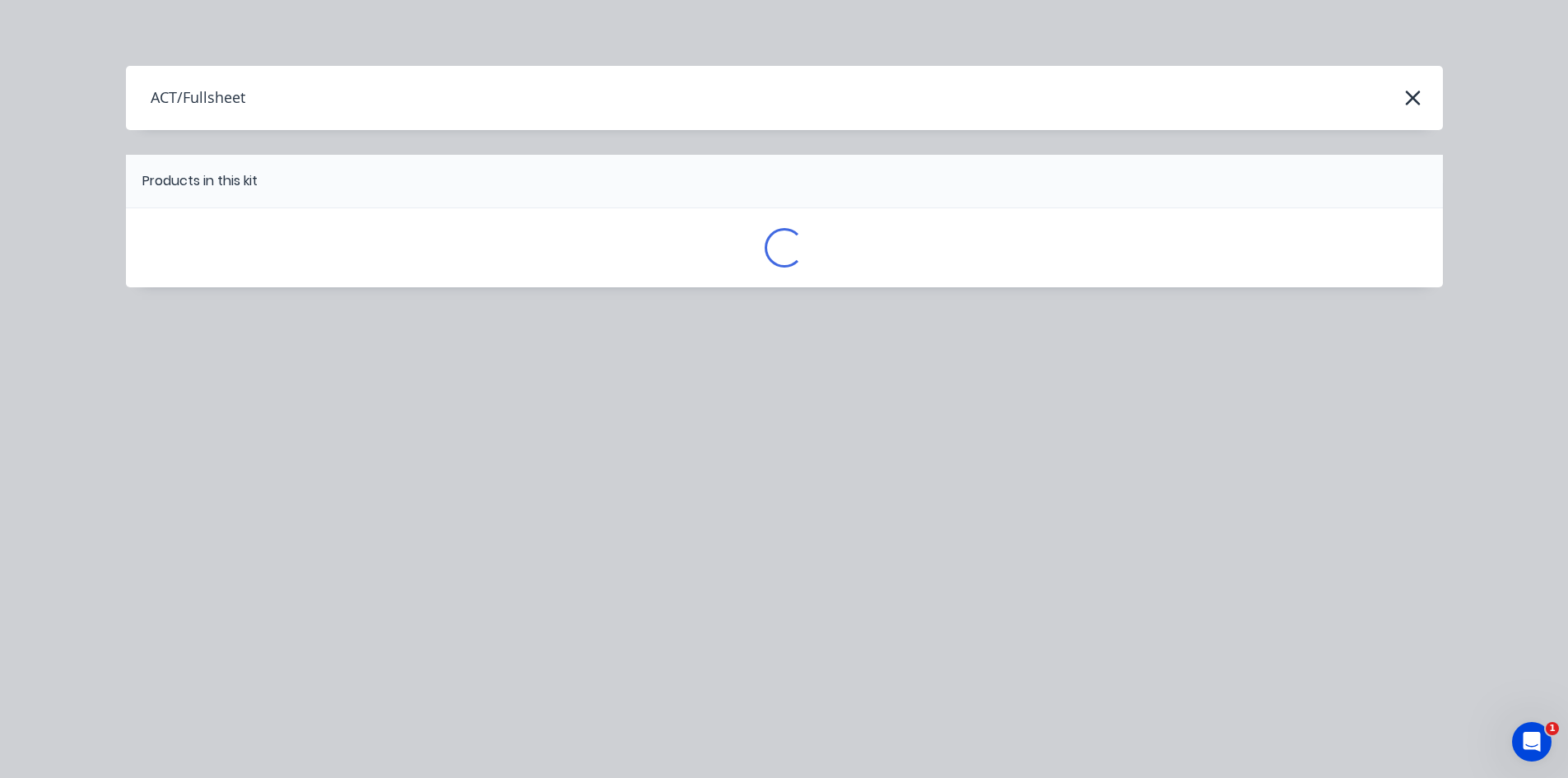
scroll to position [0, 0]
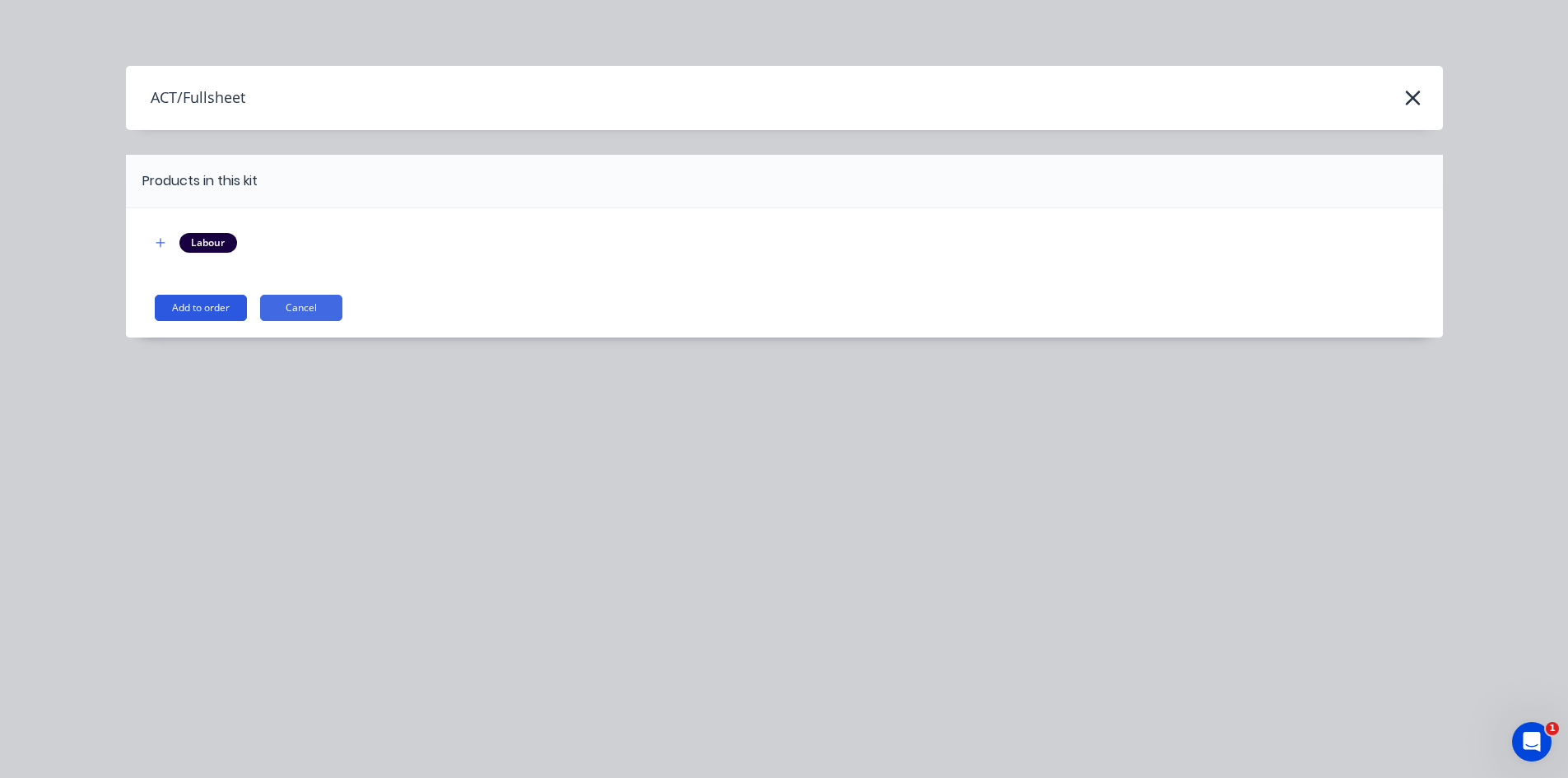
click at [215, 308] on button "Add to order" at bounding box center [201, 307] width 93 height 27
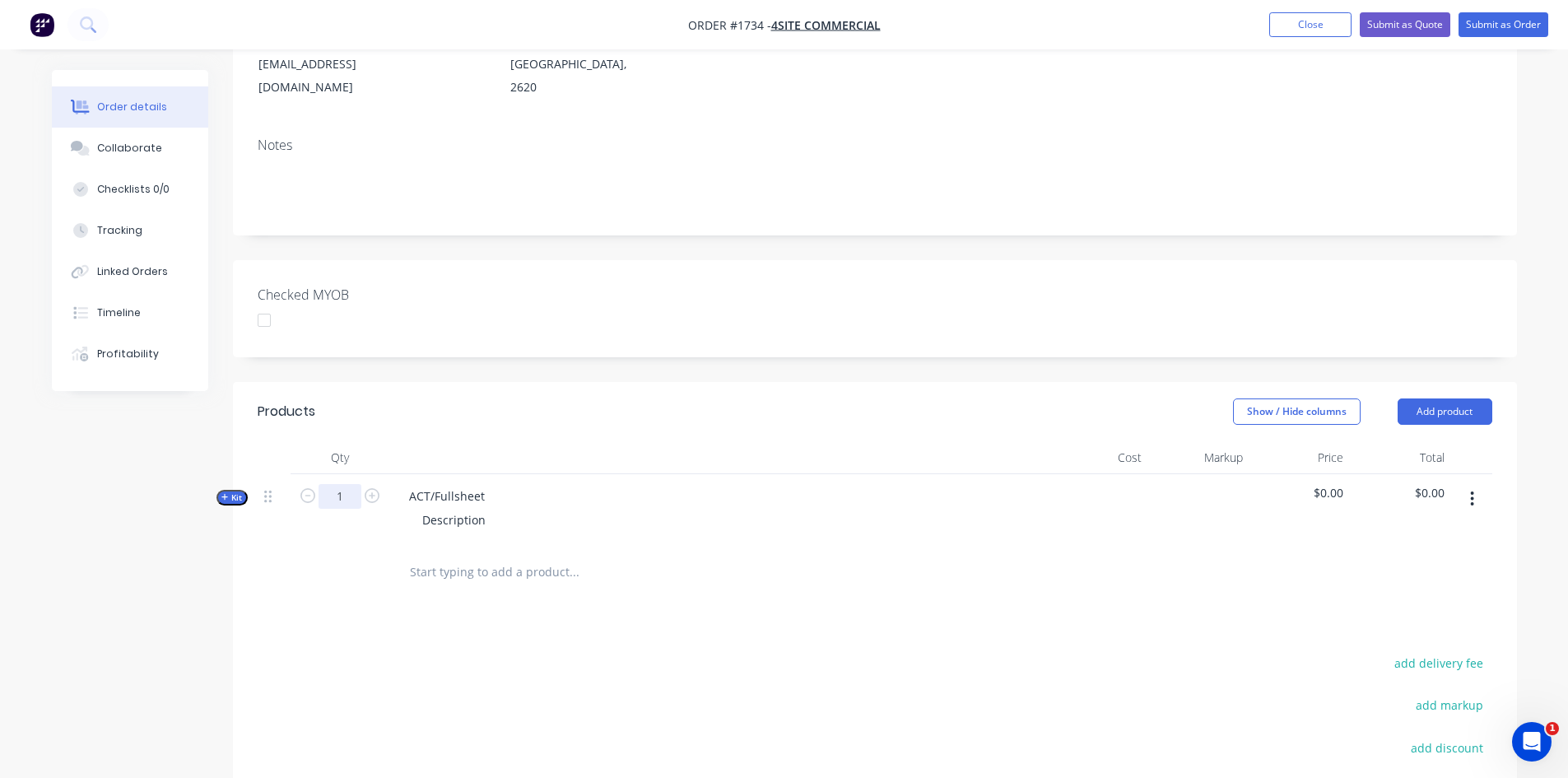
click at [354, 485] on input "1" at bounding box center [340, 496] width 42 height 25
type input "8"
drag, startPoint x: 408, startPoint y: 448, endPoint x: 497, endPoint y: 441, distance: 89.3
click at [497, 475] on div "ACT/Fullsheet Description" at bounding box center [719, 510] width 659 height 72
click at [468, 475] on div "20mm Description" at bounding box center [719, 510] width 659 height 72
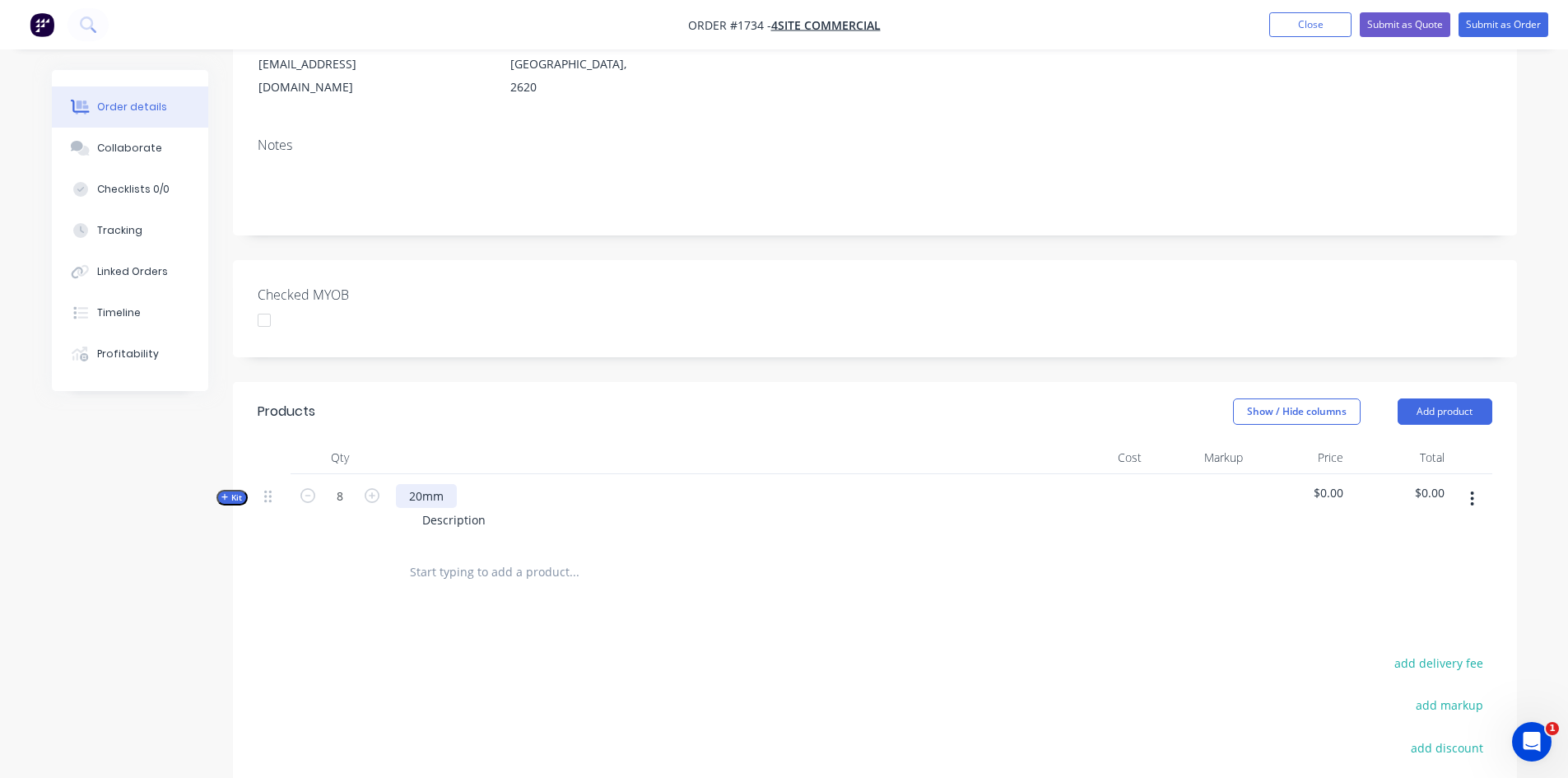
click at [455, 485] on div "20mm" at bounding box center [426, 496] width 61 height 24
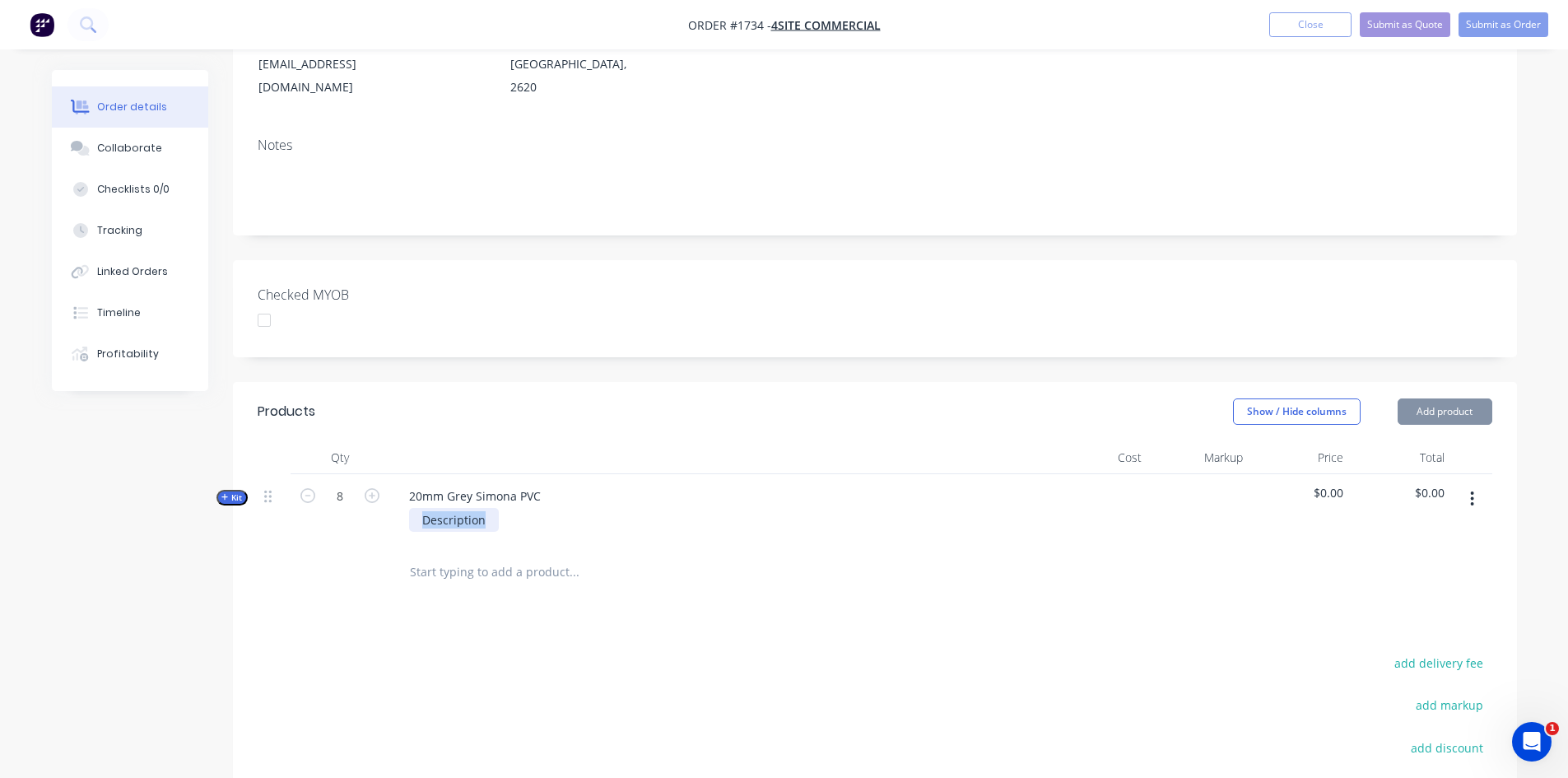
drag, startPoint x: 422, startPoint y: 474, endPoint x: 515, endPoint y: 474, distance: 93.0
click at [515, 508] on div "Description" at bounding box center [719, 520] width 646 height 24
click at [230, 442] on div "Created by [PERSON_NAME] Created [DATE] Required [DATE] Assigned to Add team me…" at bounding box center [784, 421] width 1466 height 1197
click at [229, 491] on span "Kit" at bounding box center [232, 497] width 22 height 13
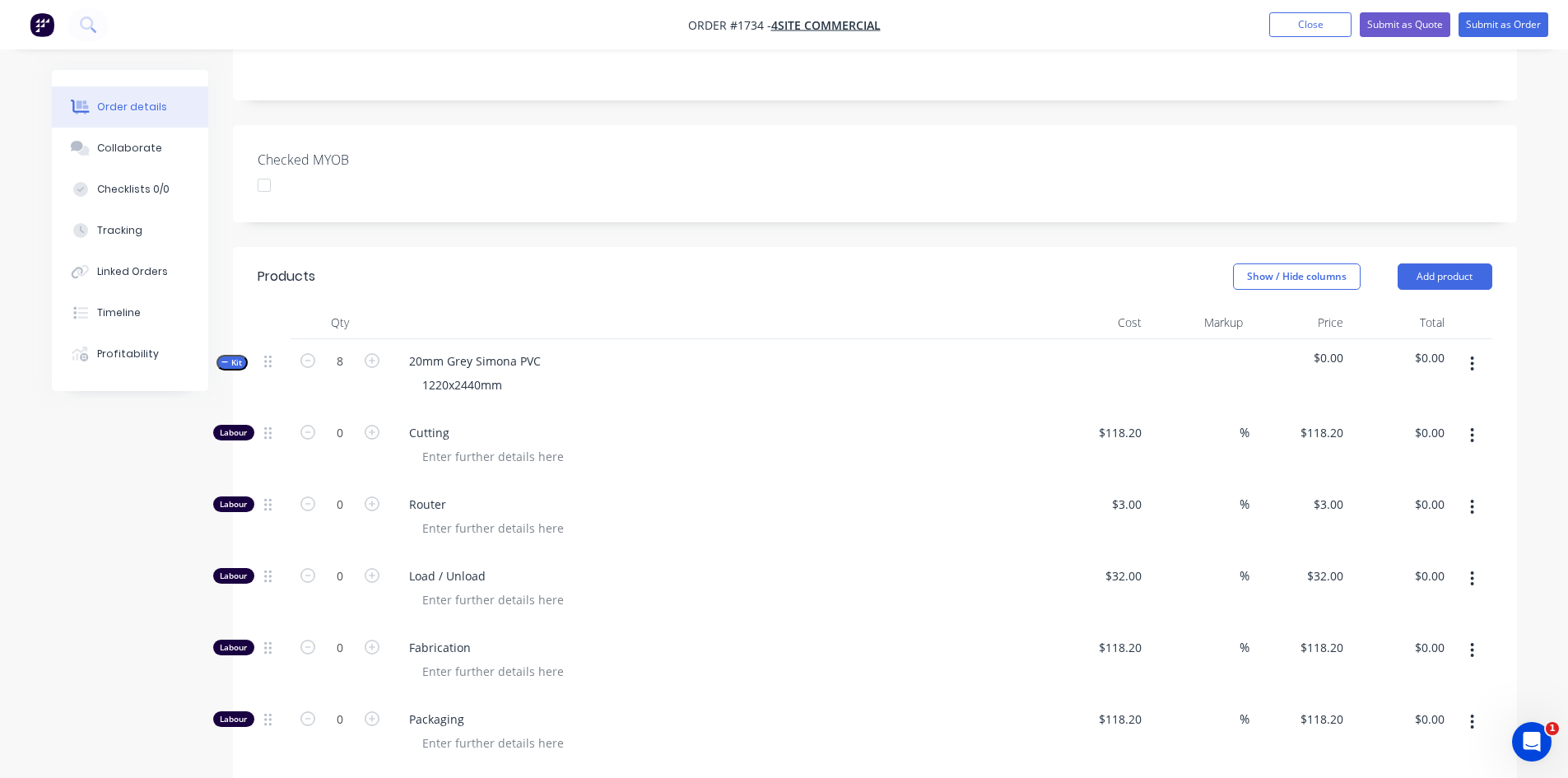
scroll to position [494, 0]
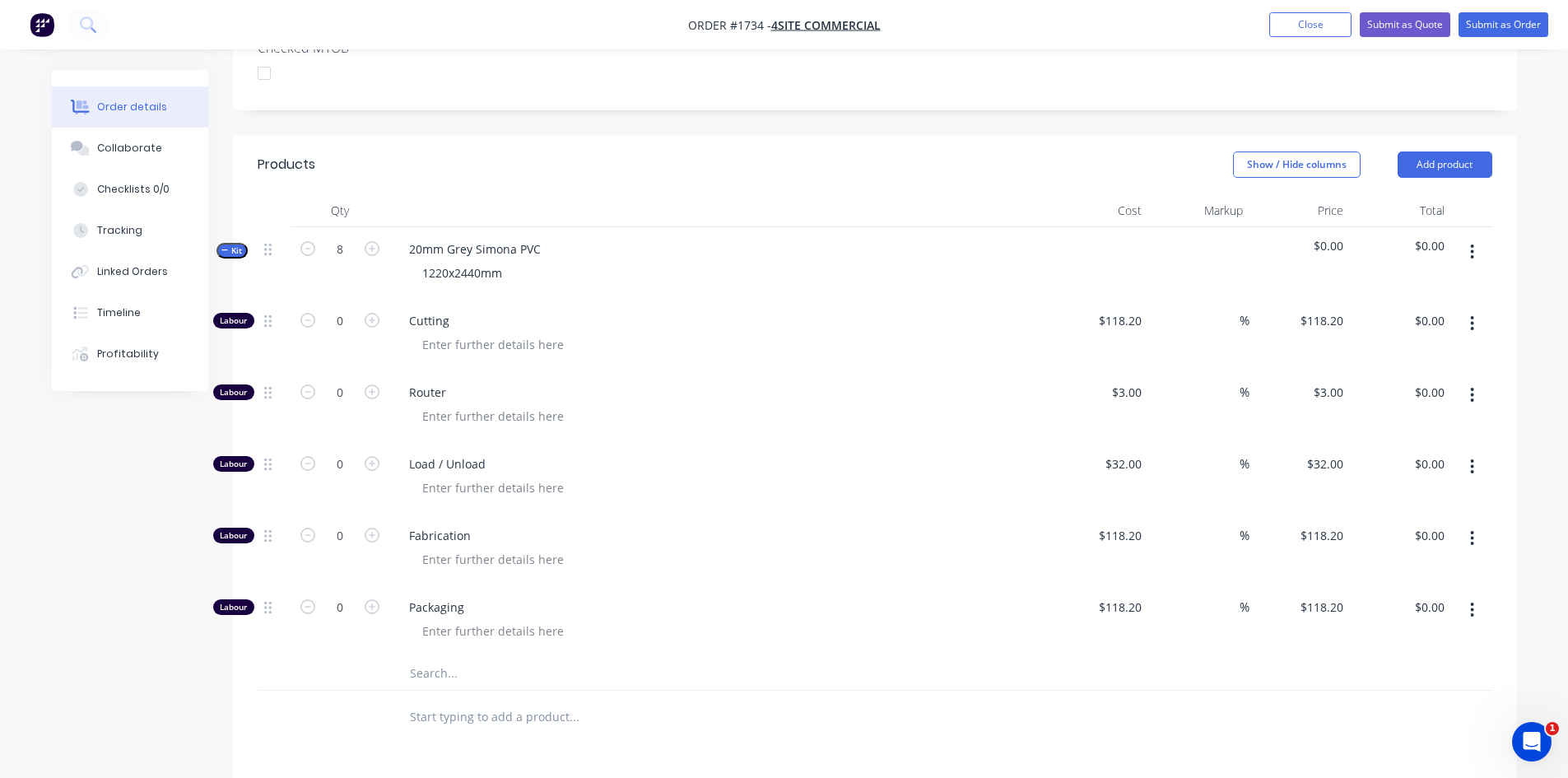
click at [488, 657] on input "text" at bounding box center [574, 673] width 330 height 32
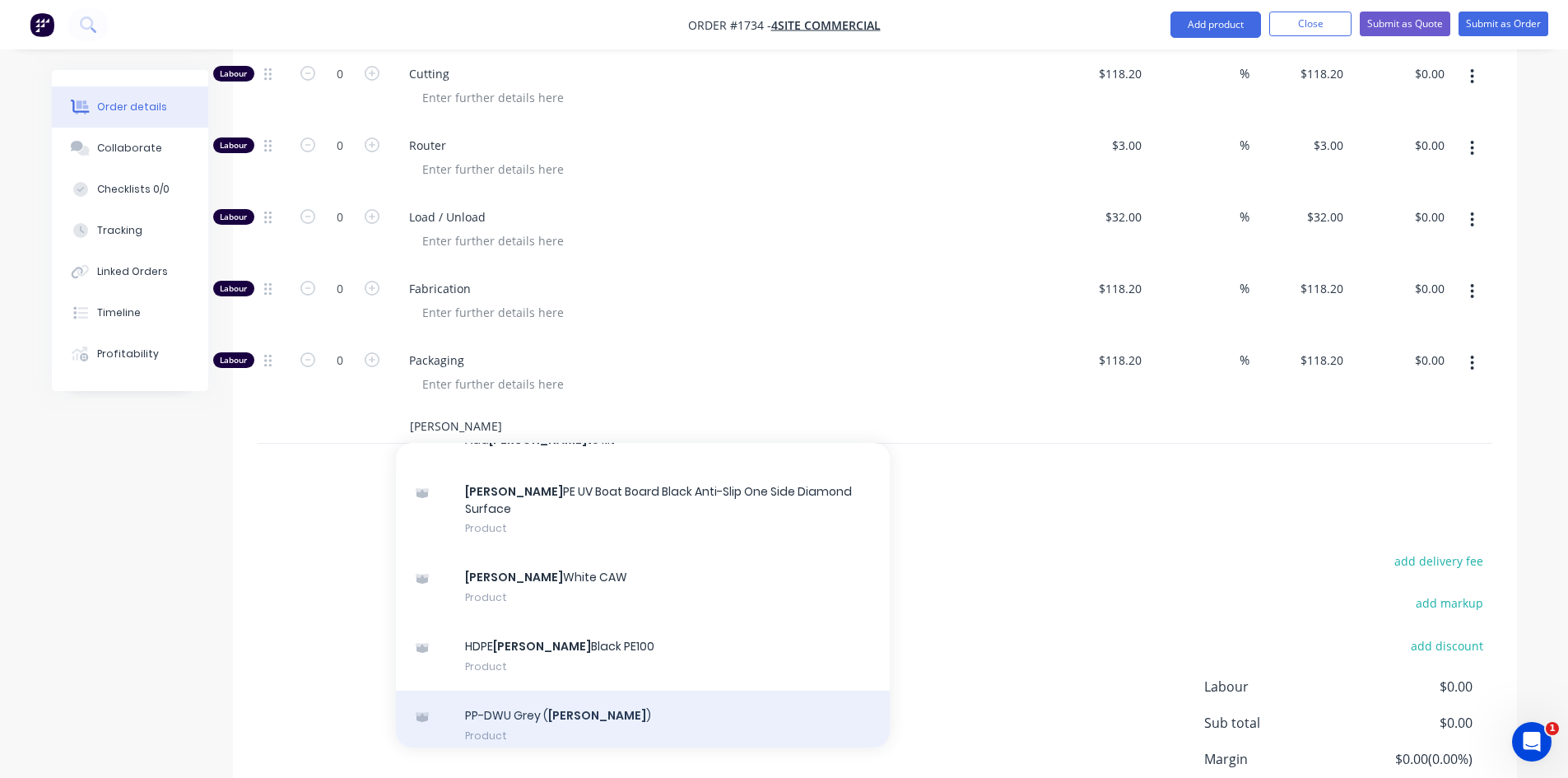
scroll to position [0, 0]
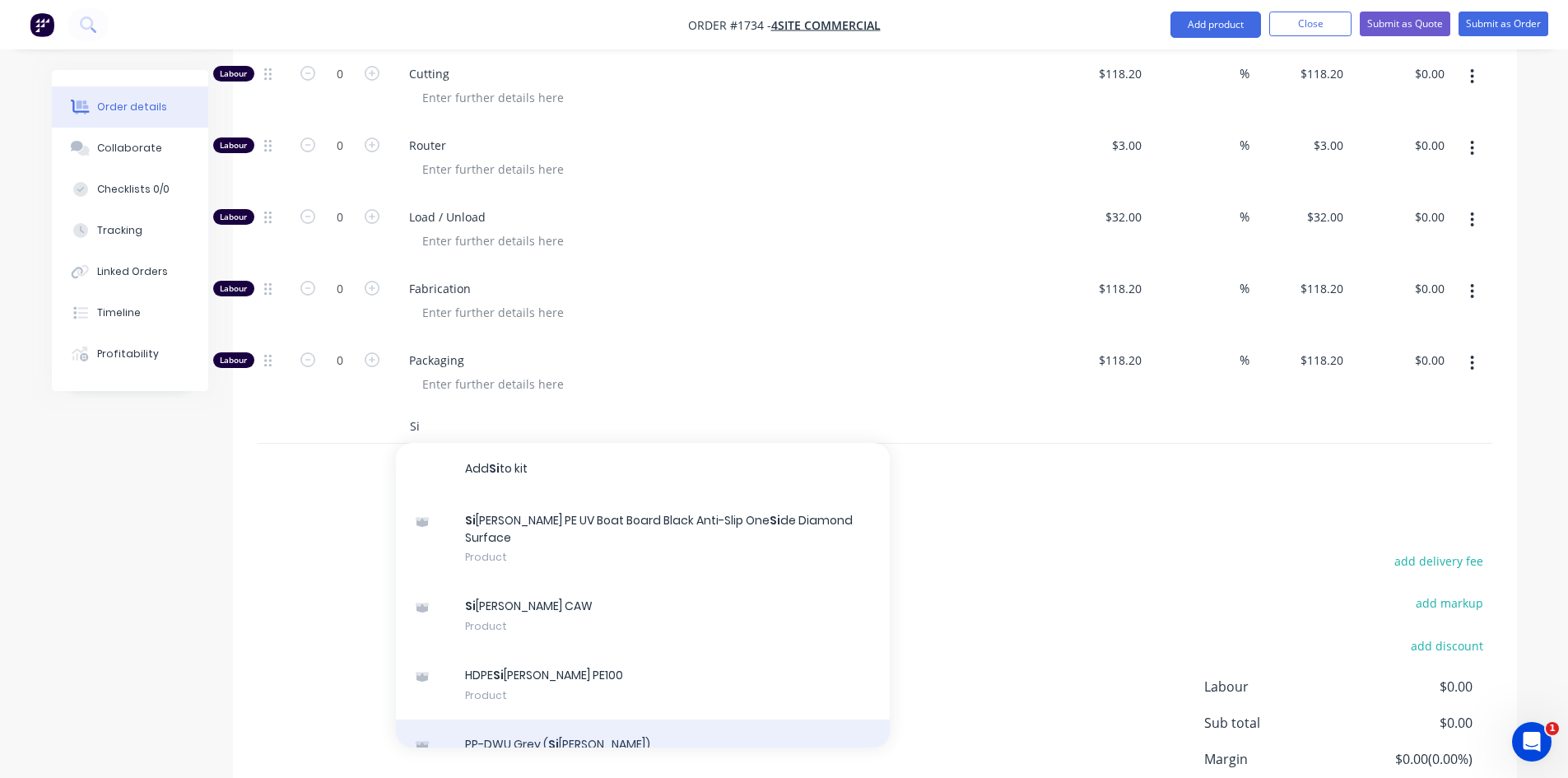
type input "S"
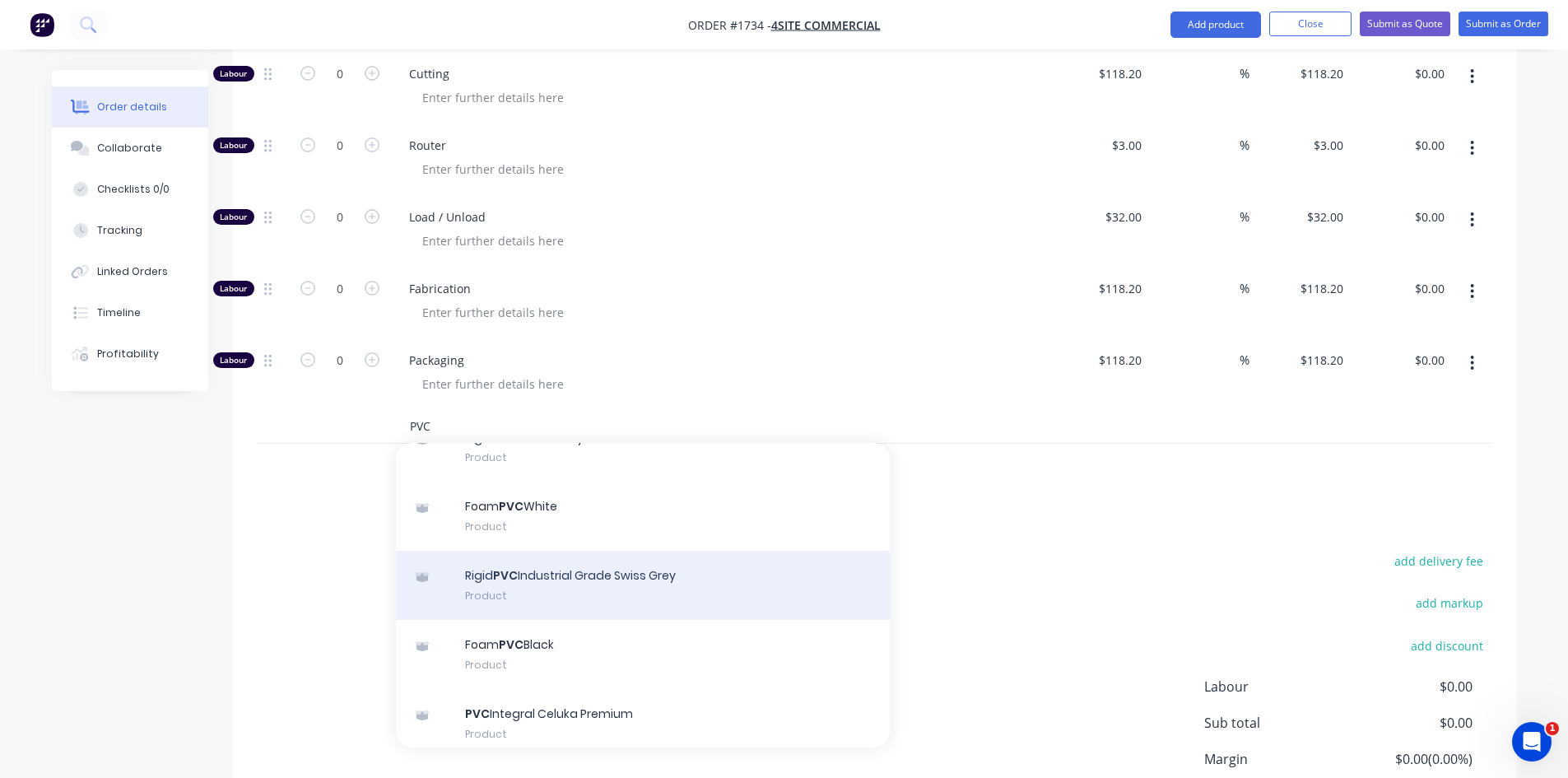
scroll to position [164, 0]
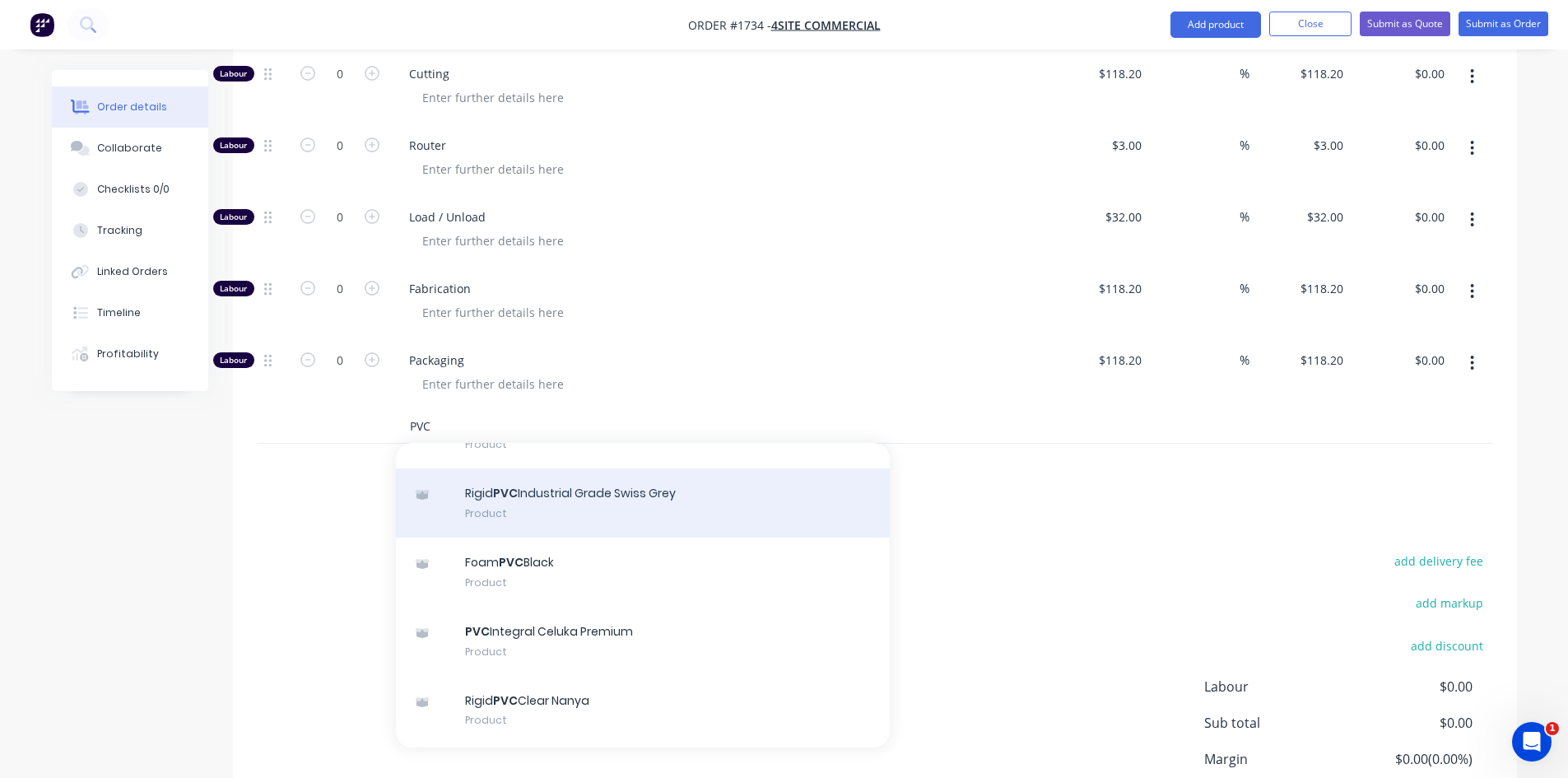
type input "PVC"
click at [566, 469] on div "Rigid PVC Industrial Grade Swiss Grey Product" at bounding box center [643, 503] width 494 height 69
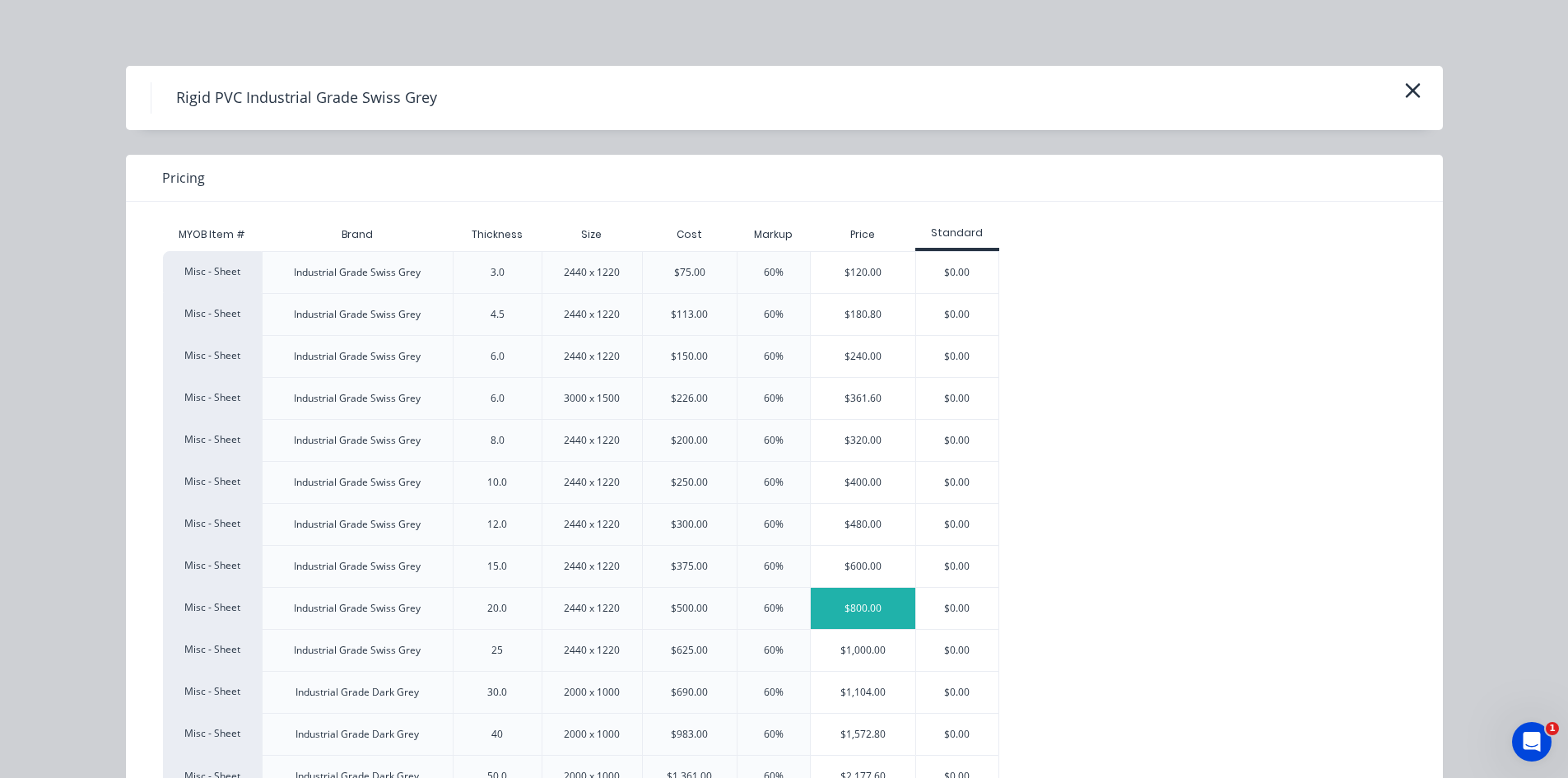
click at [856, 609] on div "$800.00" at bounding box center [863, 609] width 104 height 41
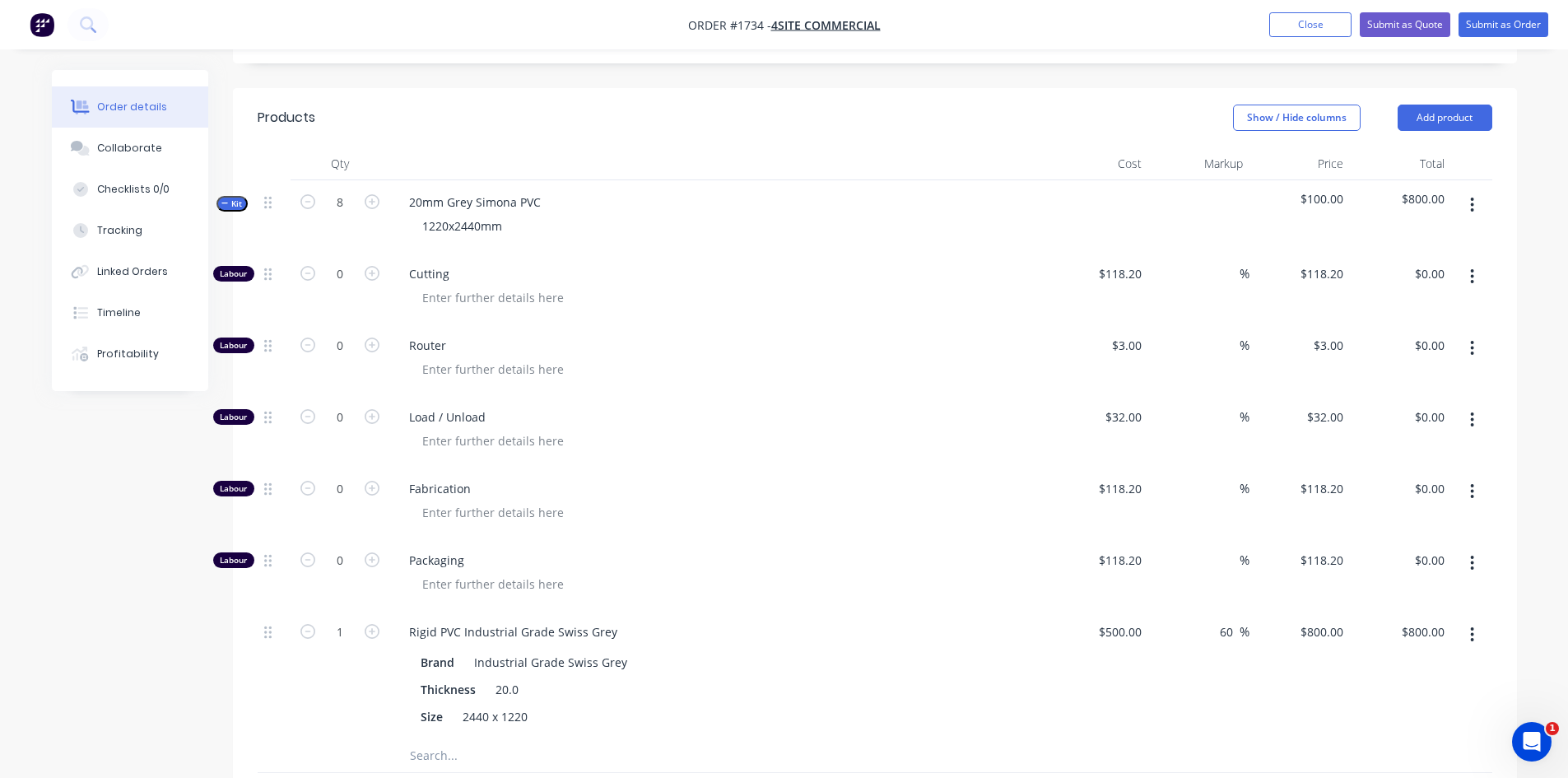
scroll to position [494, 0]
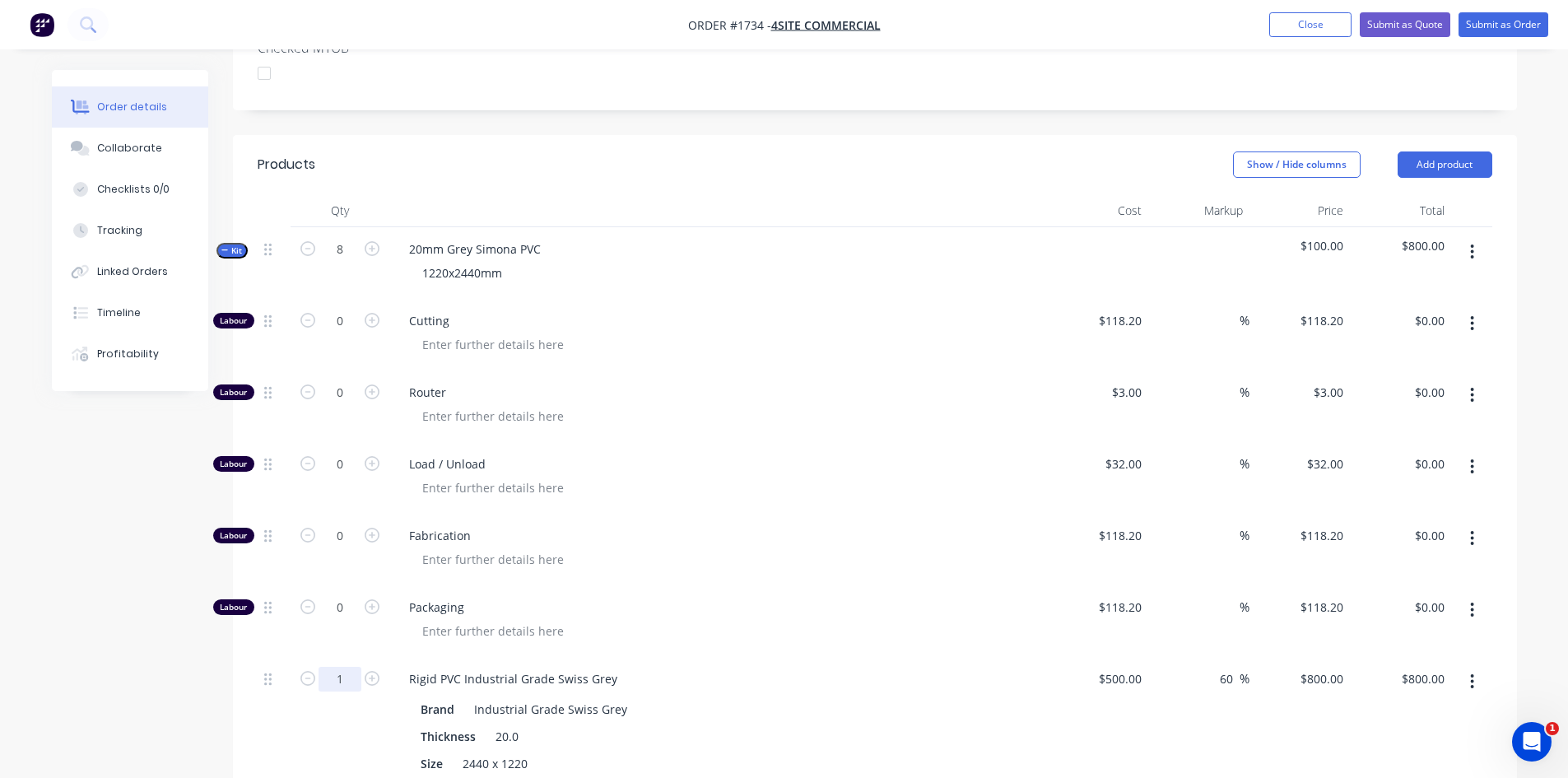
click at [344, 667] on input "1" at bounding box center [340, 679] width 42 height 25
type input "8"
type input "$6,400.00"
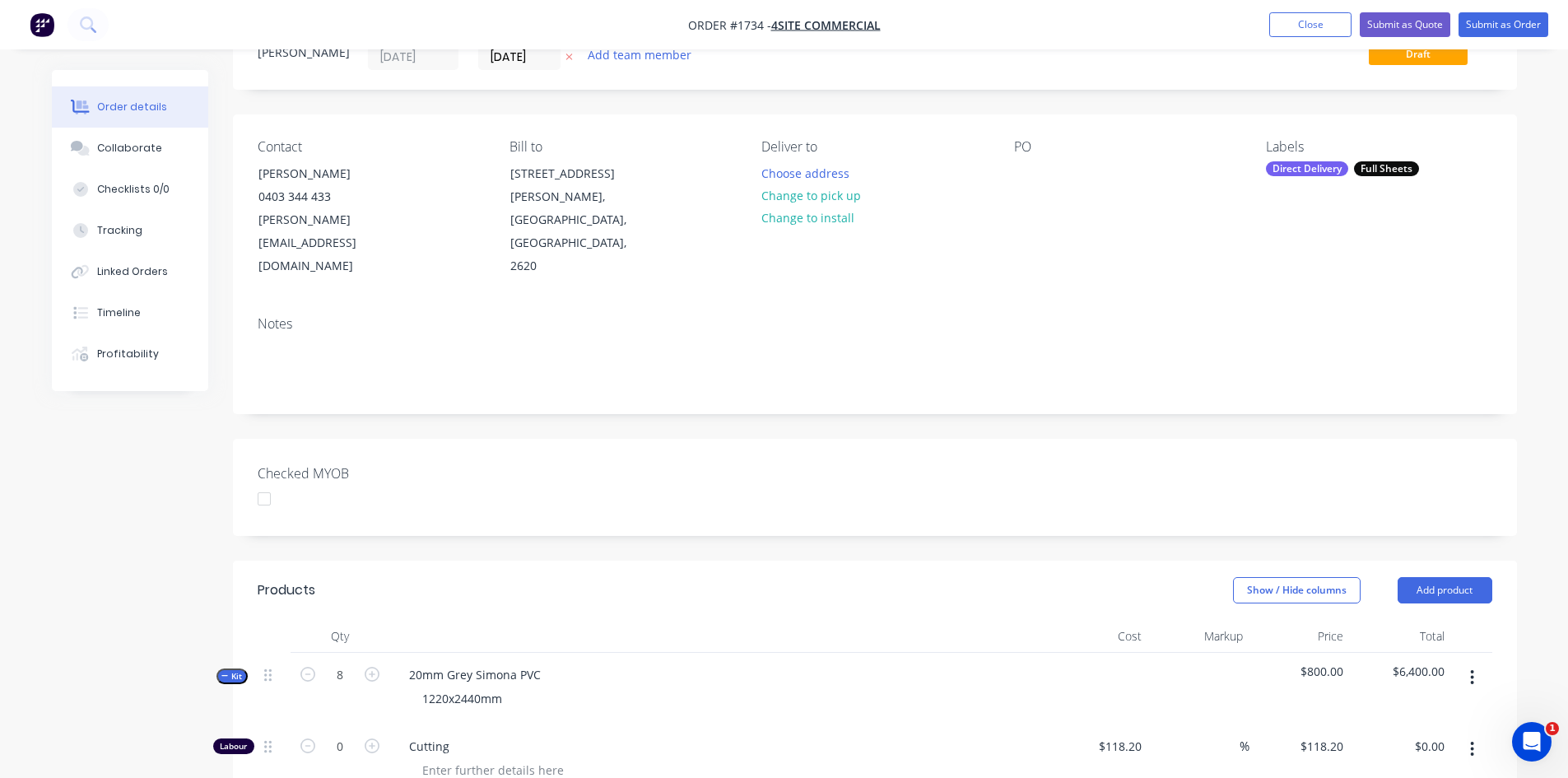
scroll to position [0, 0]
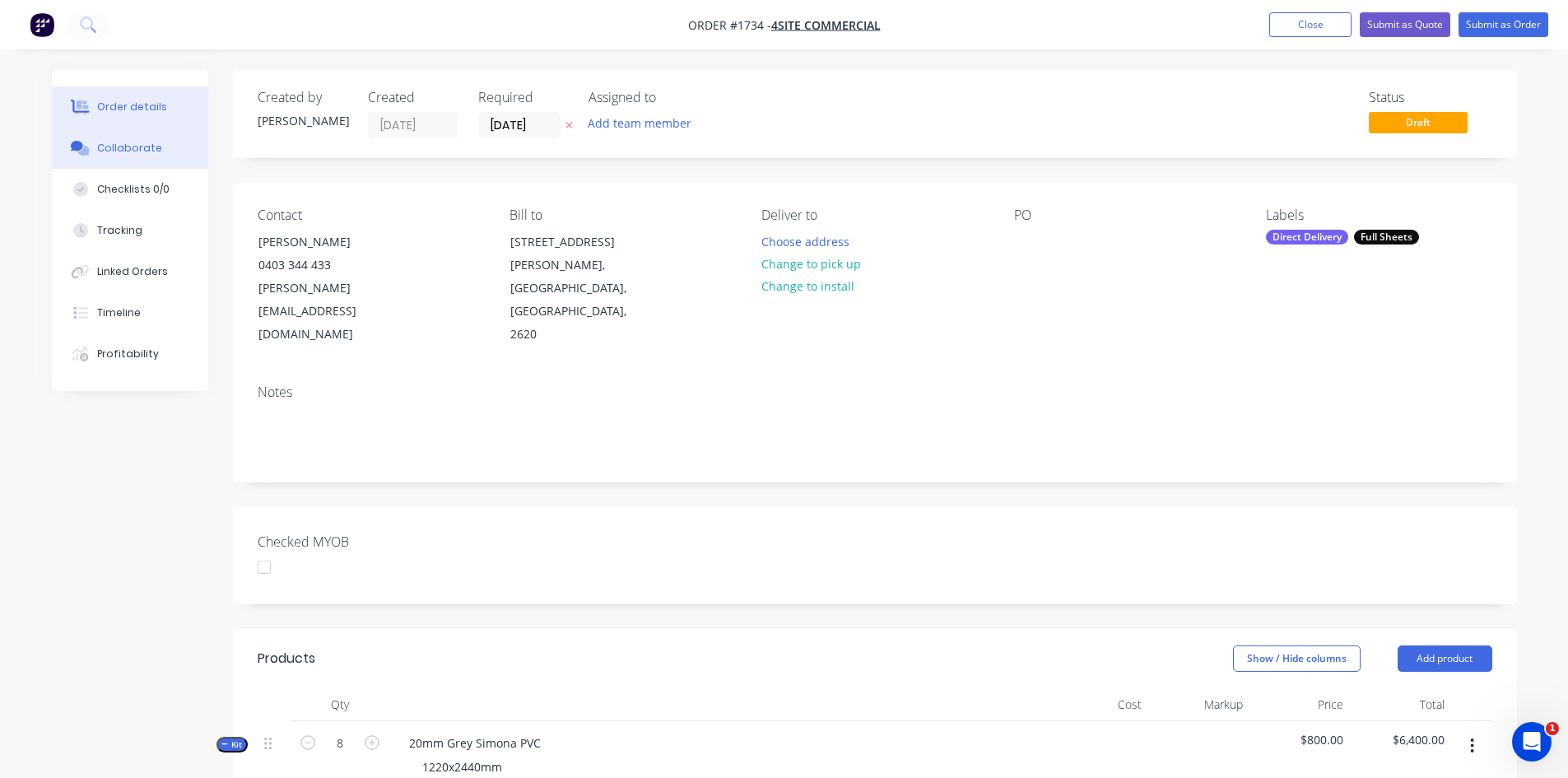
click at [144, 149] on div "Collaborate" at bounding box center [130, 148] width 65 height 15
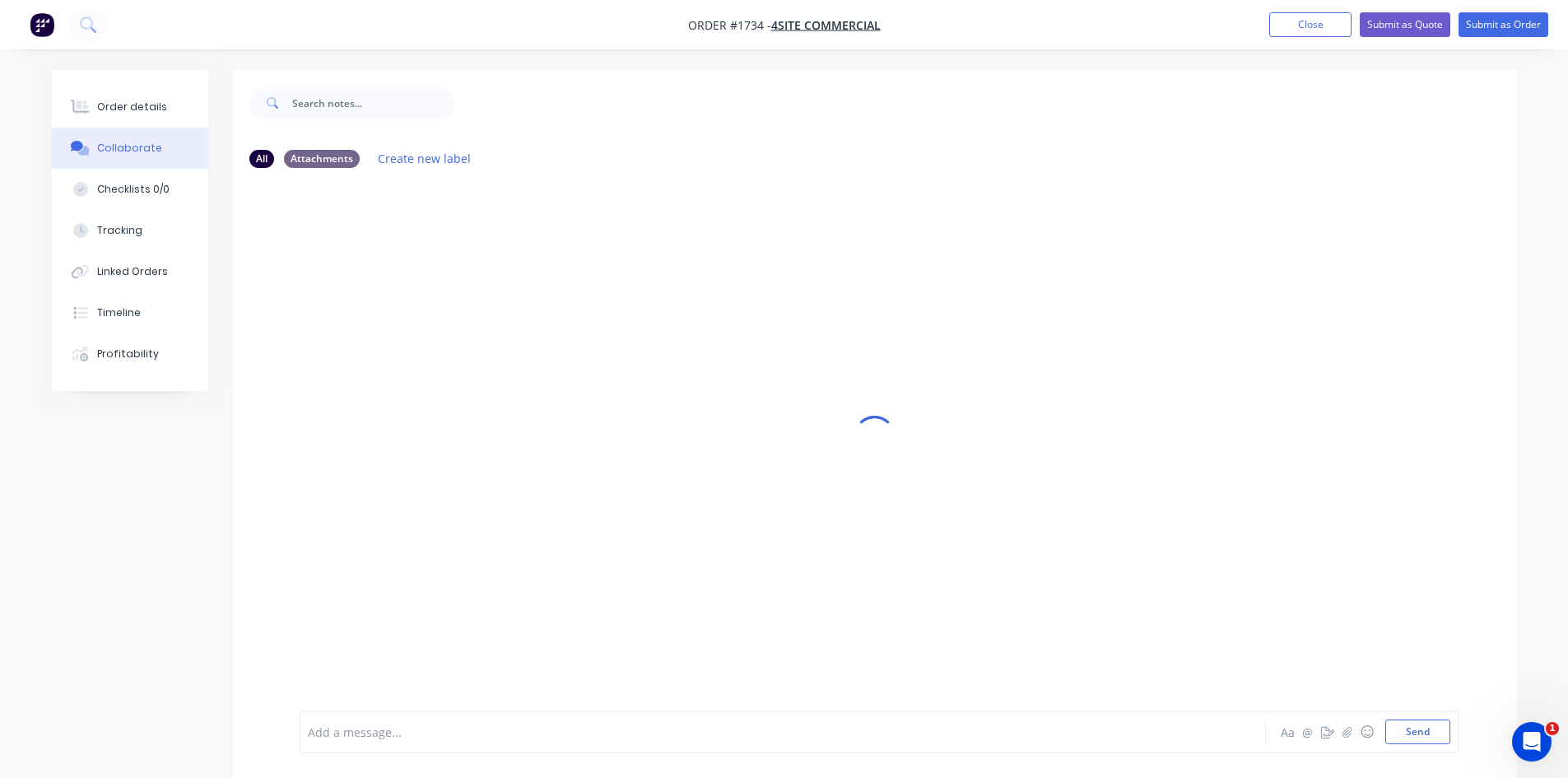
click at [339, 724] on div at bounding box center [737, 733] width 856 height 18
click at [535, 734] on div "Quoting from Sydney Plastral 250x125x" at bounding box center [737, 733] width 856 height 18
click at [400, 723] on div "735kgs" at bounding box center [737, 719] width 856 height 18
click at [1413, 733] on button "Send" at bounding box center [1418, 732] width 65 height 25
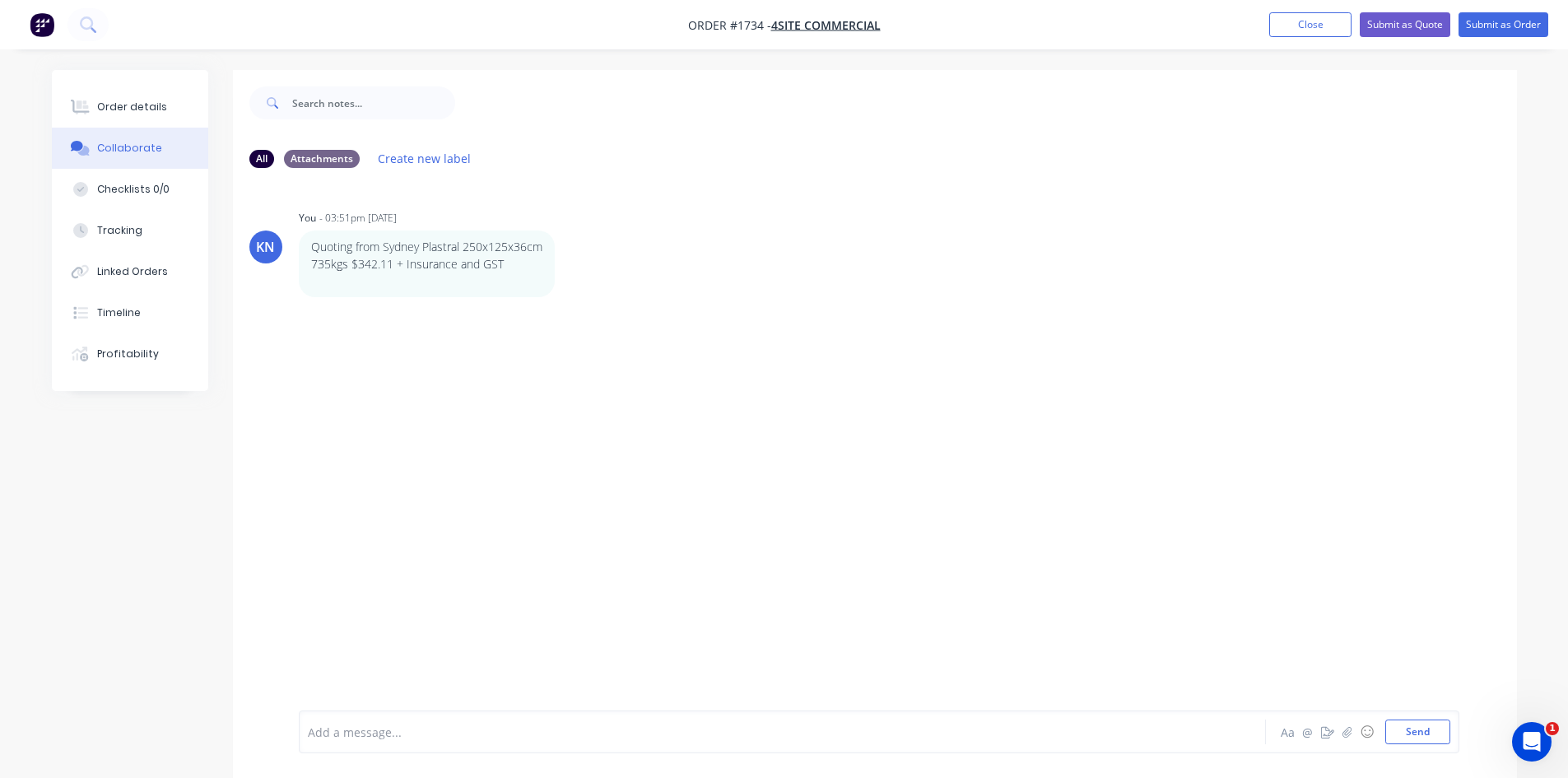
drag, startPoint x: 151, startPoint y: 102, endPoint x: 227, endPoint y: 91, distance: 76.8
click at [151, 102] on div "Order details" at bounding box center [132, 106] width 70 height 15
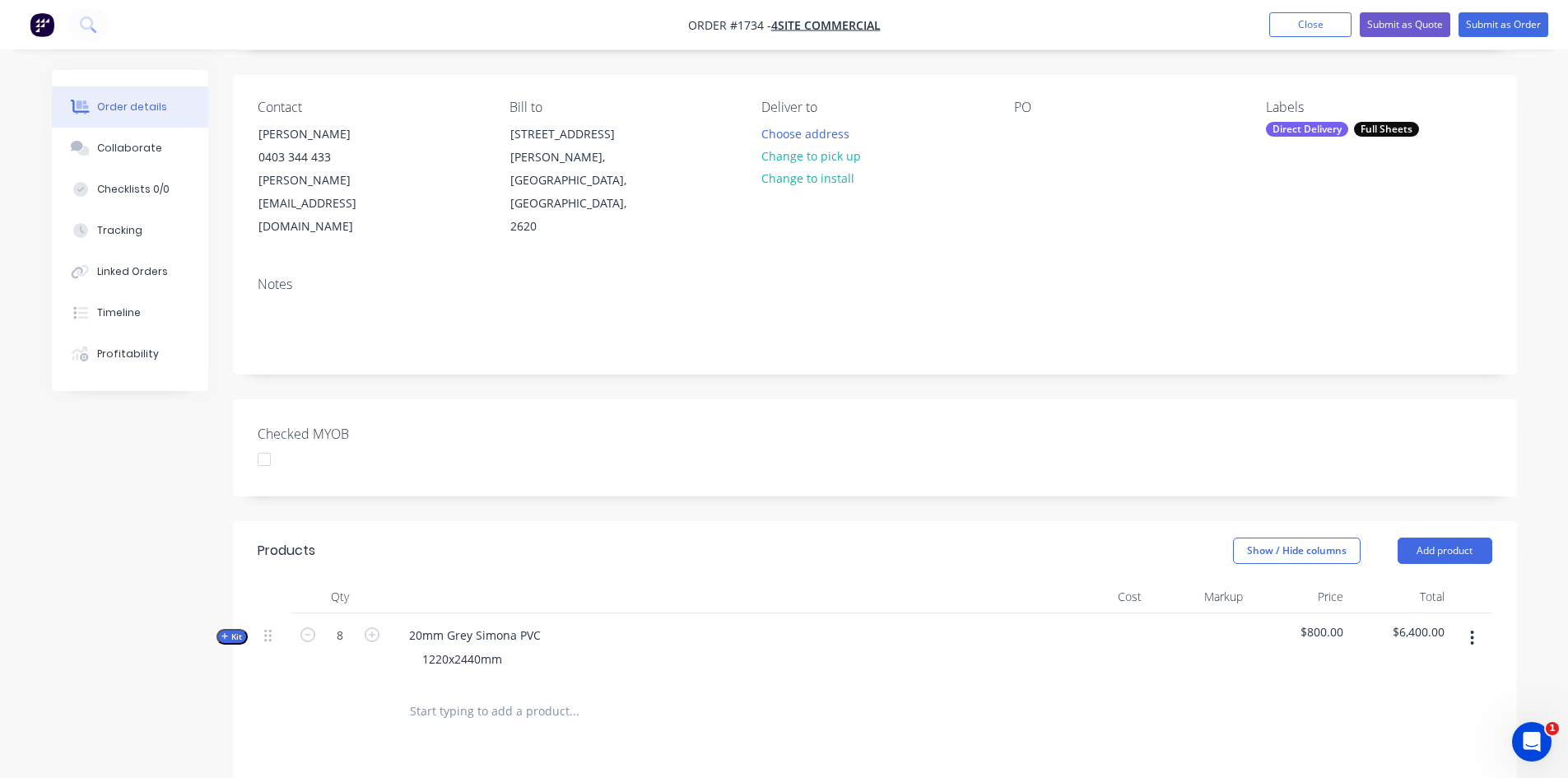
scroll to position [330, 0]
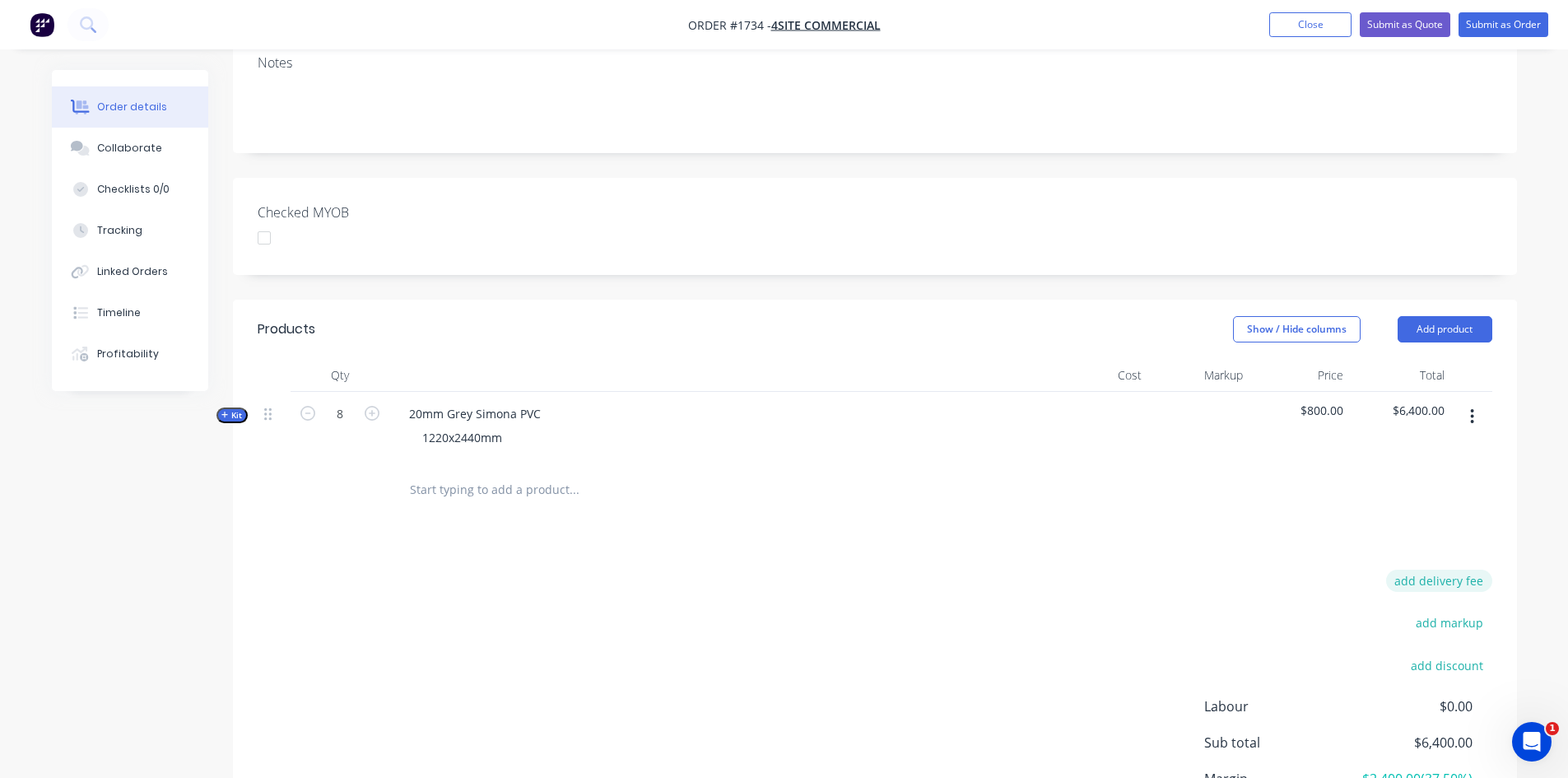
click at [1441, 570] on button "add delivery fee" at bounding box center [1439, 581] width 106 height 23
type input "415"
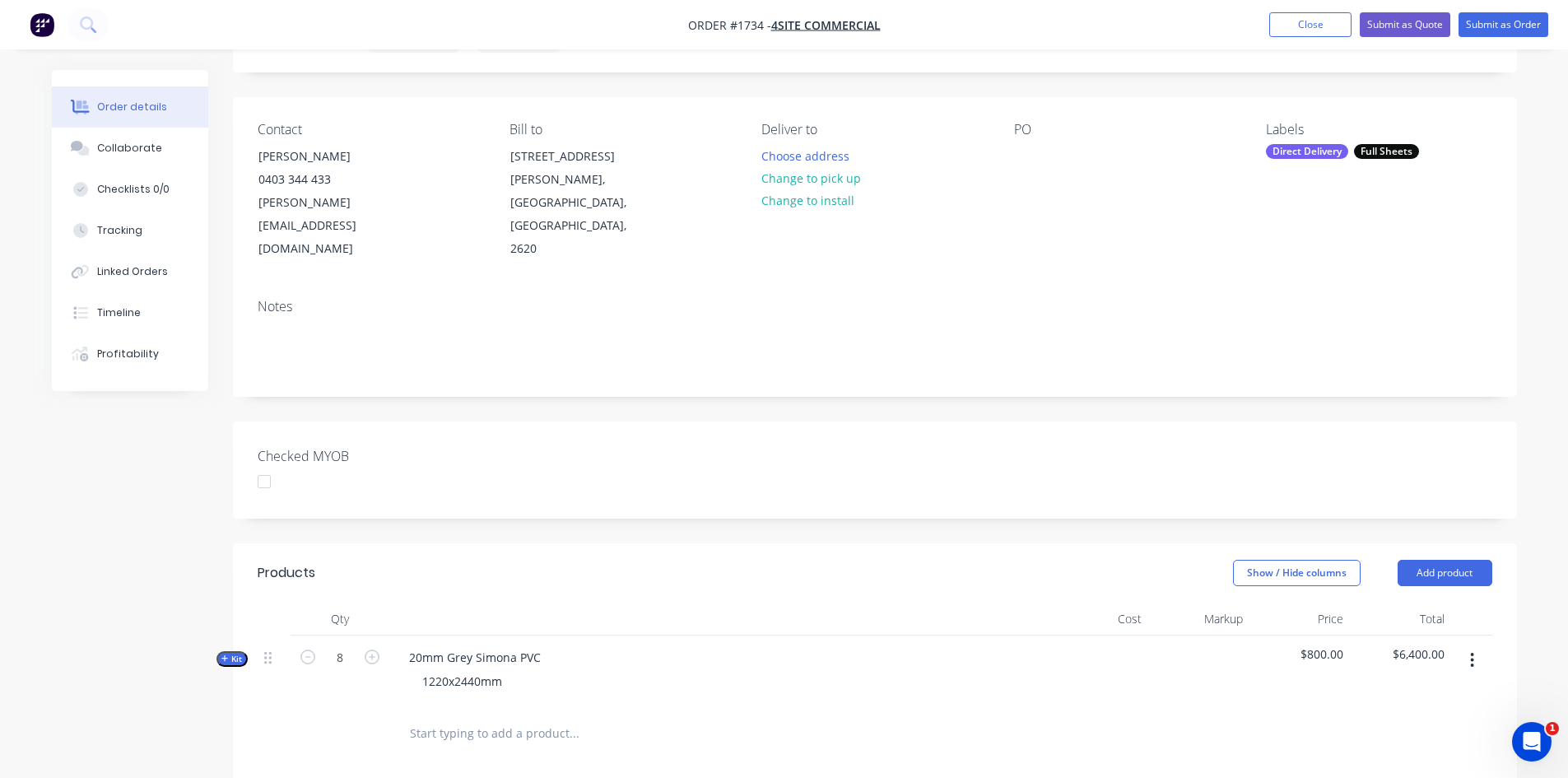
scroll to position [0, 0]
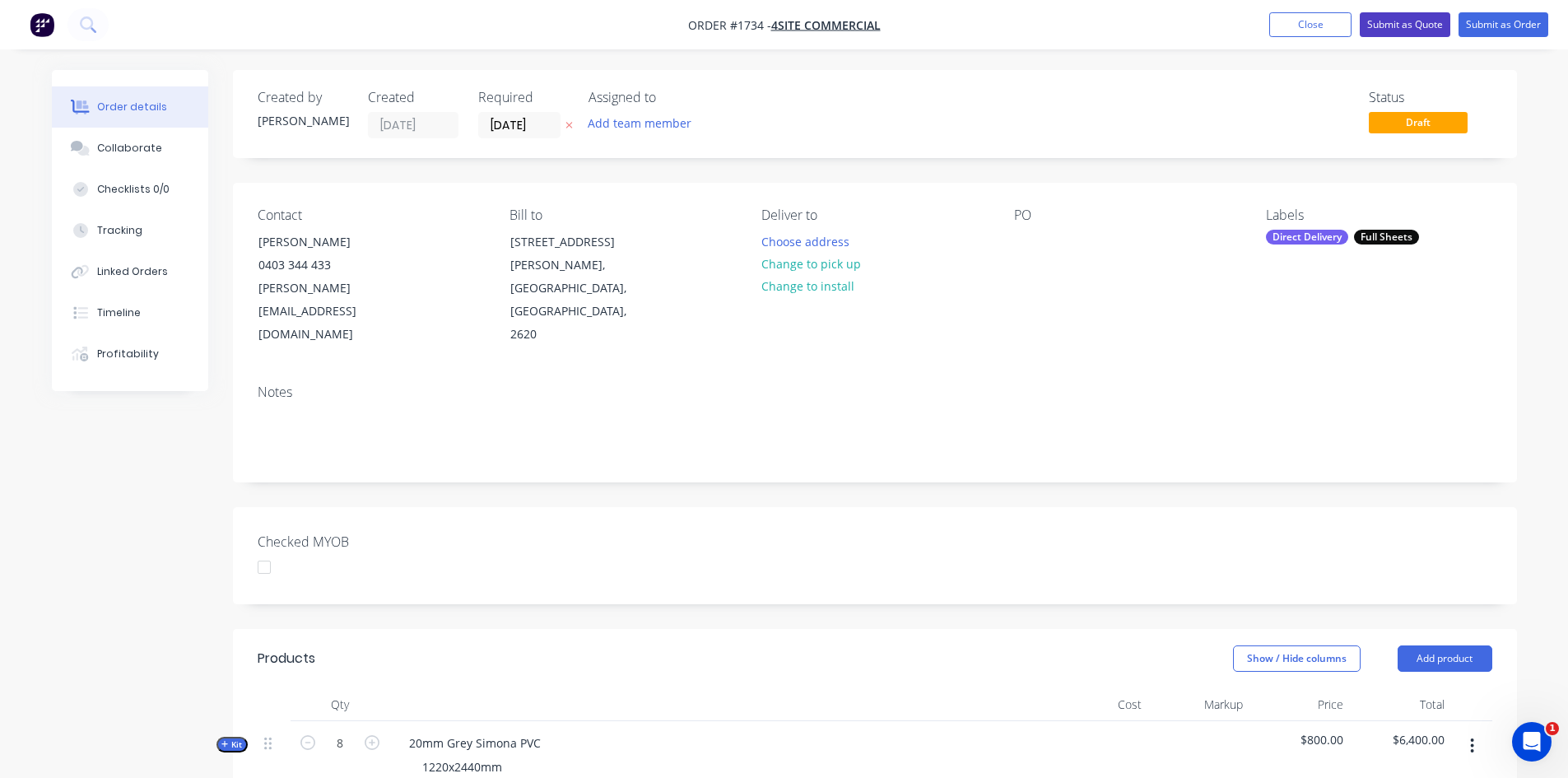
click at [1410, 24] on button "Submit as Quote" at bounding box center [1406, 25] width 91 height 25
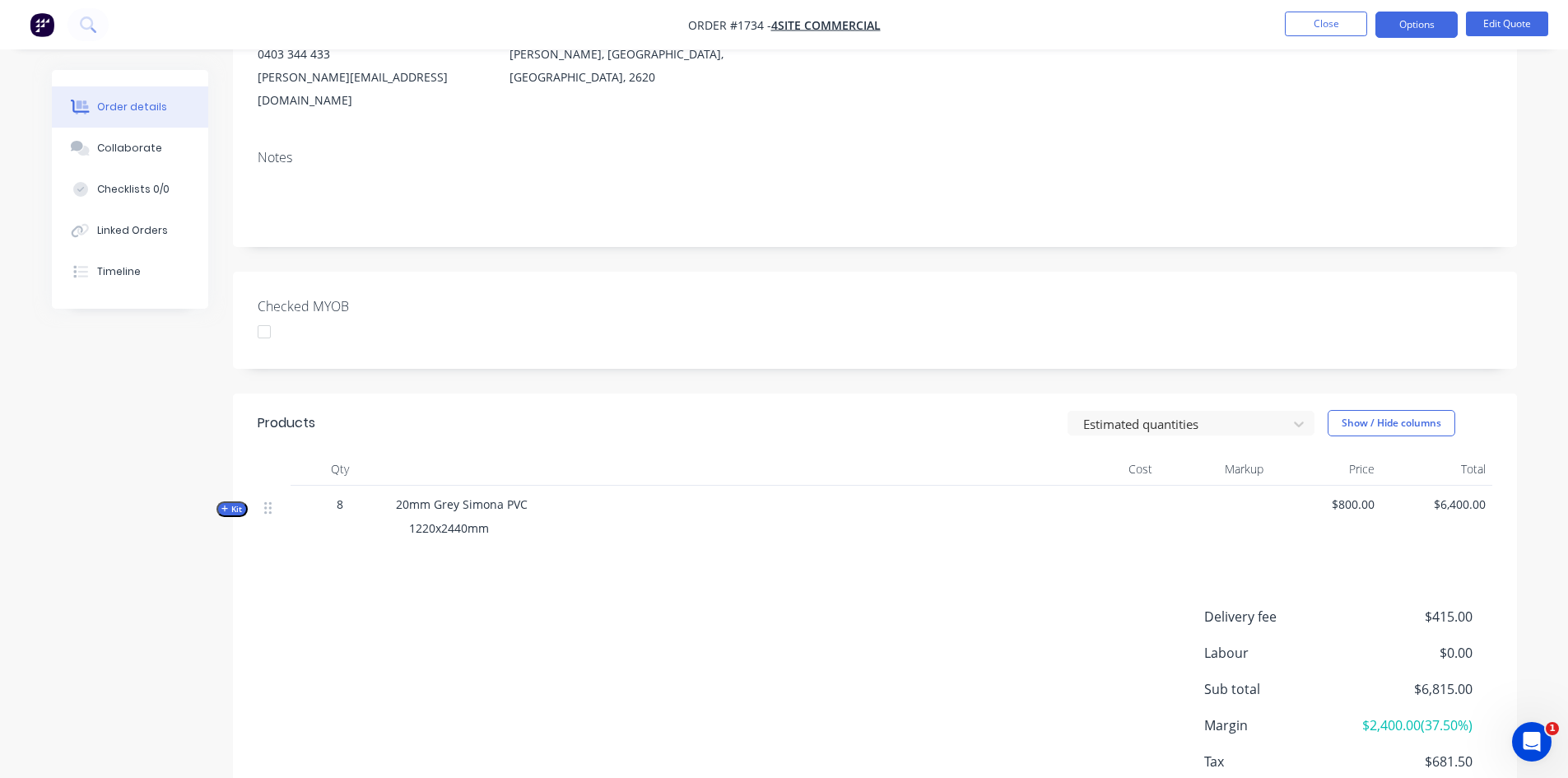
scroll to position [292, 0]
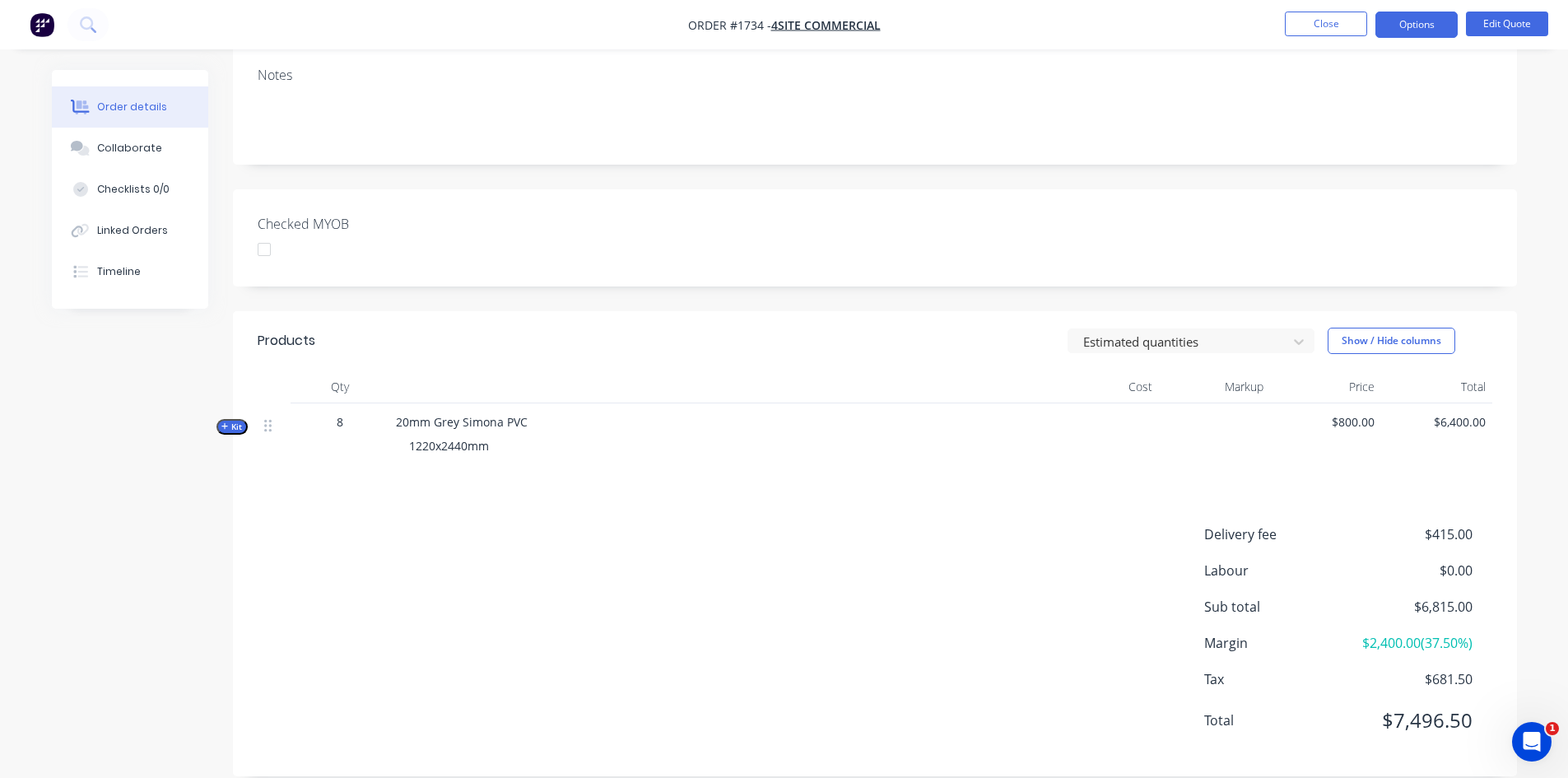
click at [228, 422] on icon "button" at bounding box center [225, 426] width 8 height 8
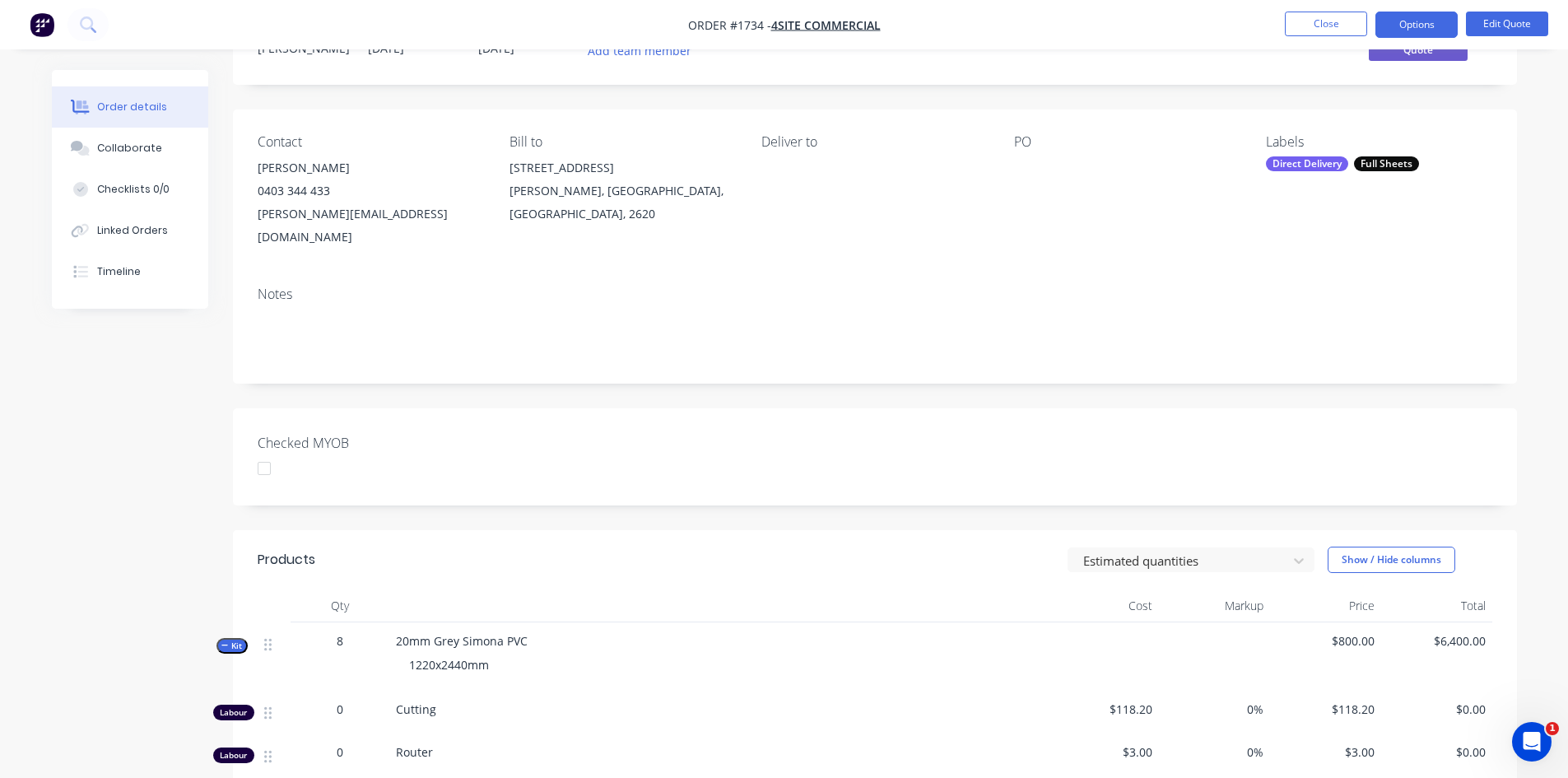
scroll to position [0, 0]
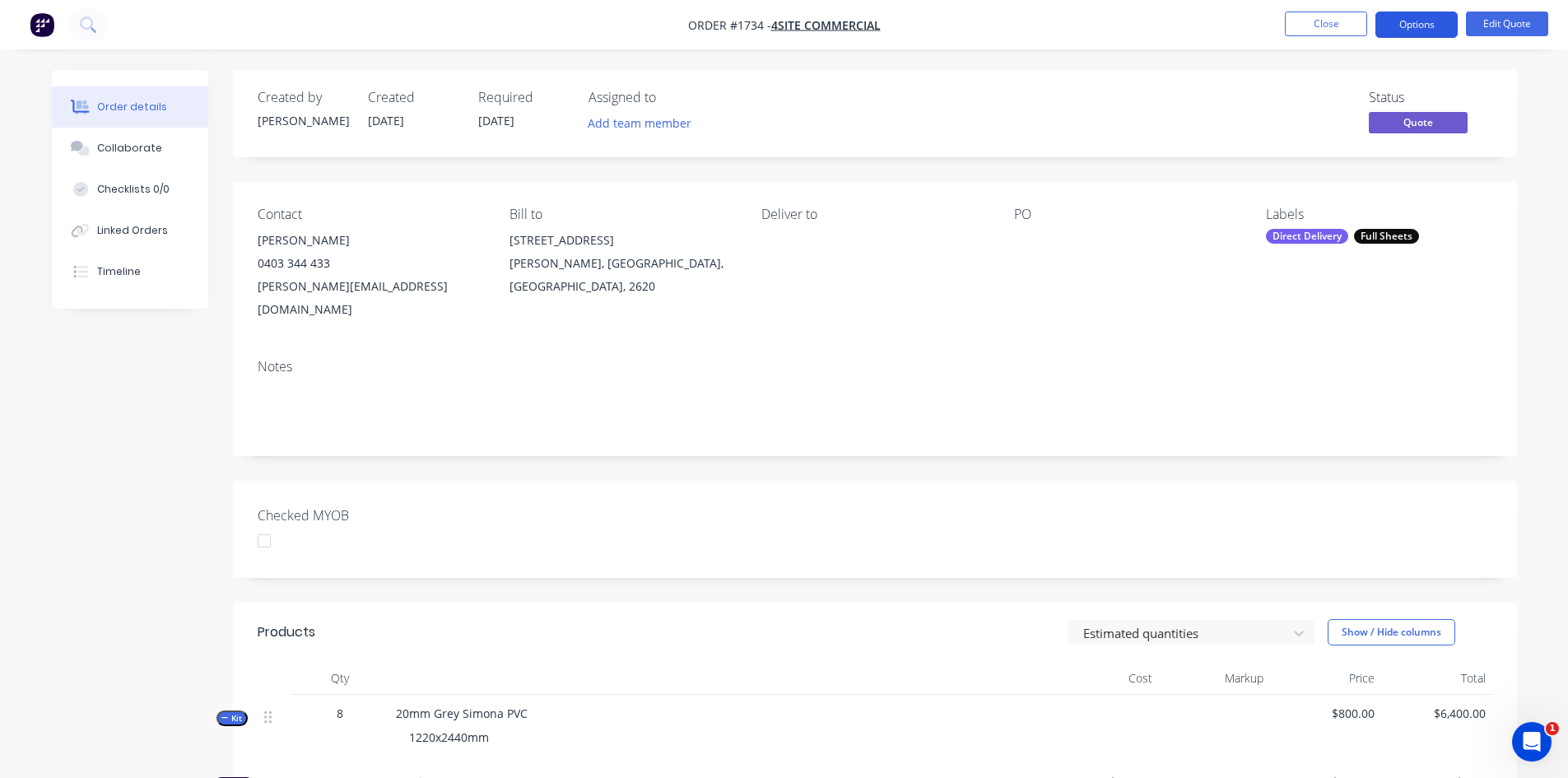
click at [1411, 23] on button "Options" at bounding box center [1417, 25] width 83 height 27
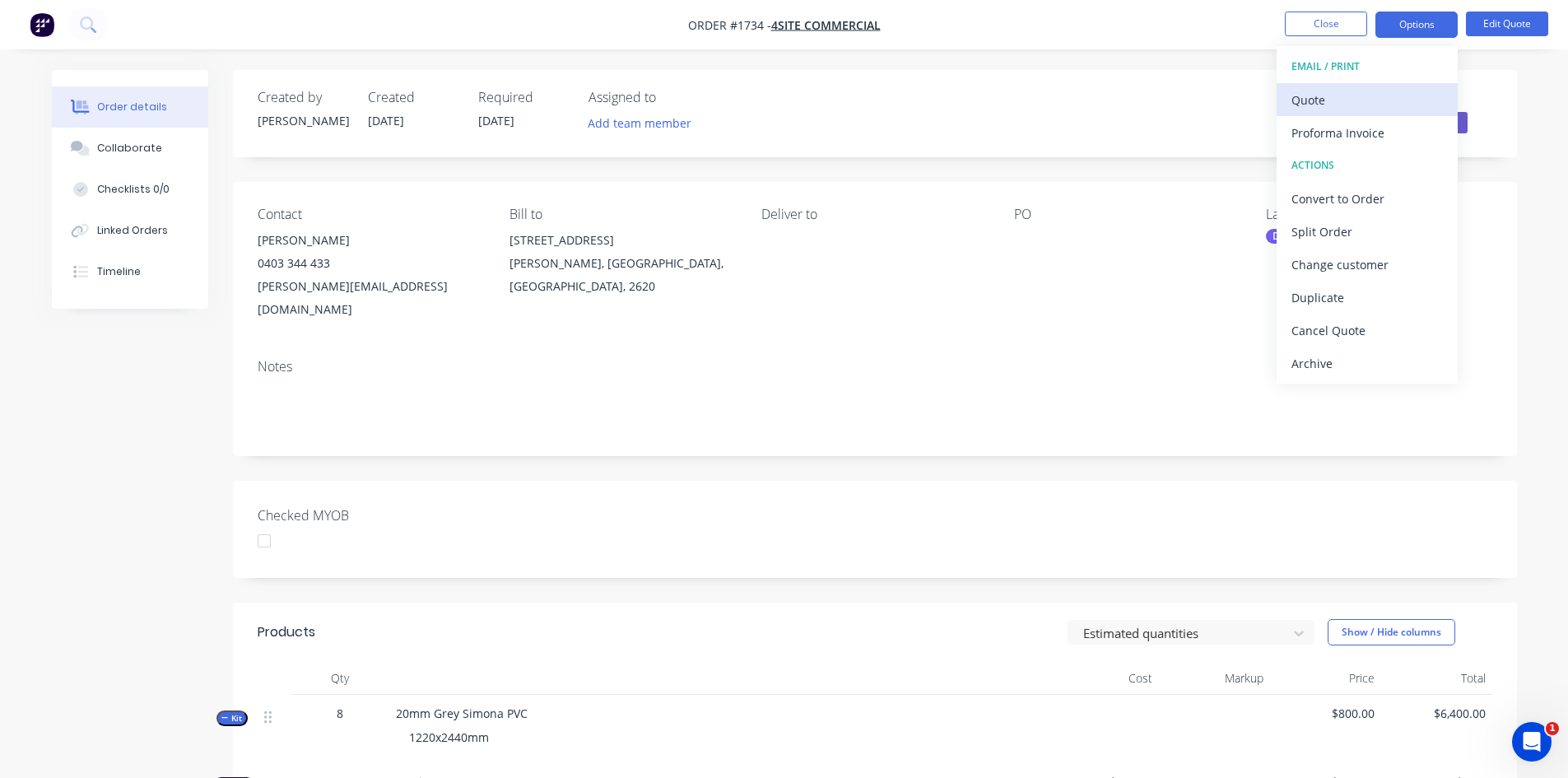
click at [1325, 94] on div "Quote" at bounding box center [1367, 99] width 152 height 24
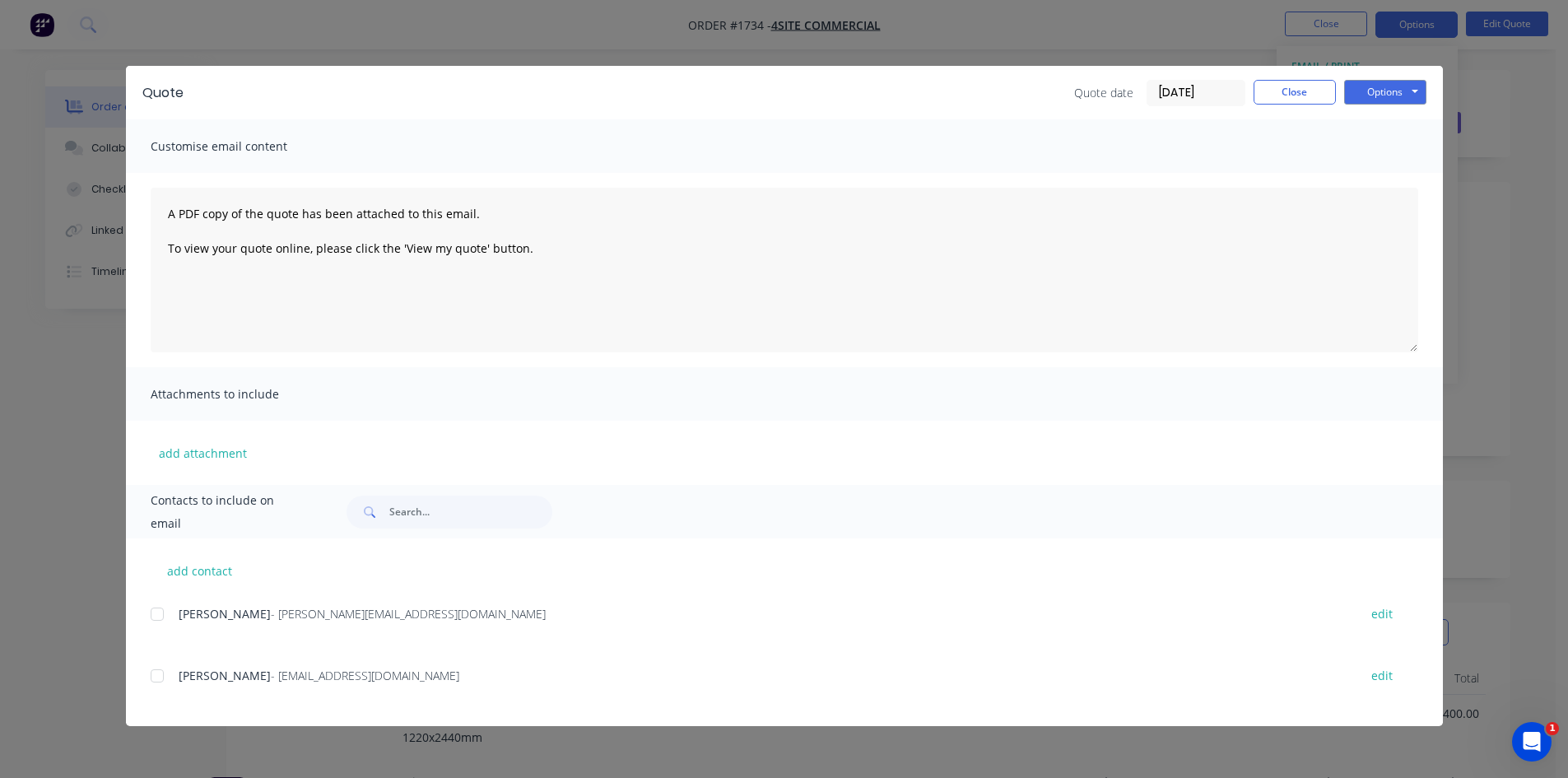
click at [165, 609] on div at bounding box center [157, 614] width 32 height 32
click at [1396, 93] on button "Options" at bounding box center [1386, 92] width 83 height 25
click at [1413, 174] on button "Email" at bounding box center [1397, 176] width 105 height 28
click at [1300, 85] on button "Close" at bounding box center [1295, 92] width 83 height 25
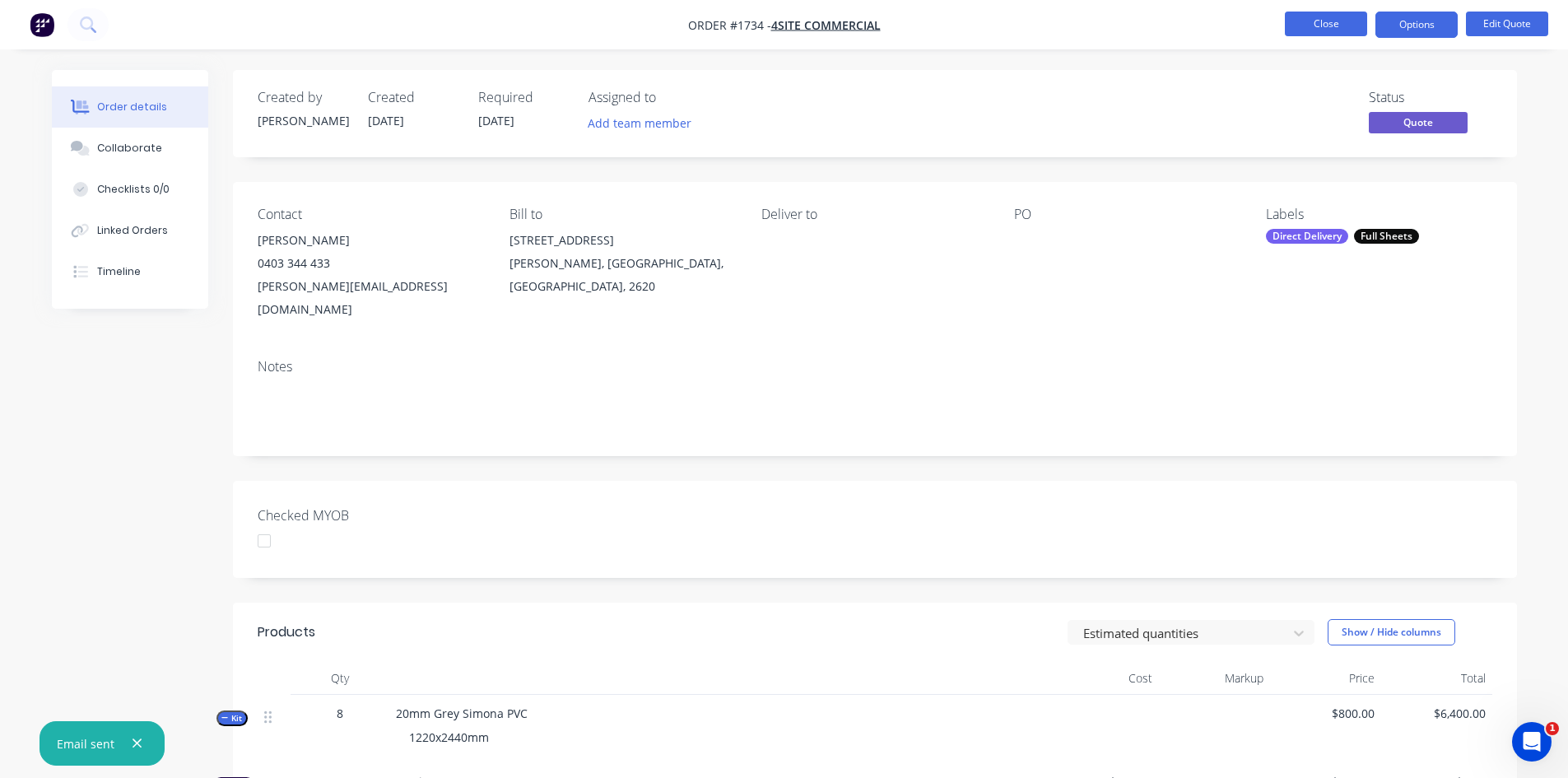
click at [1336, 19] on button "Close" at bounding box center [1327, 24] width 83 height 25
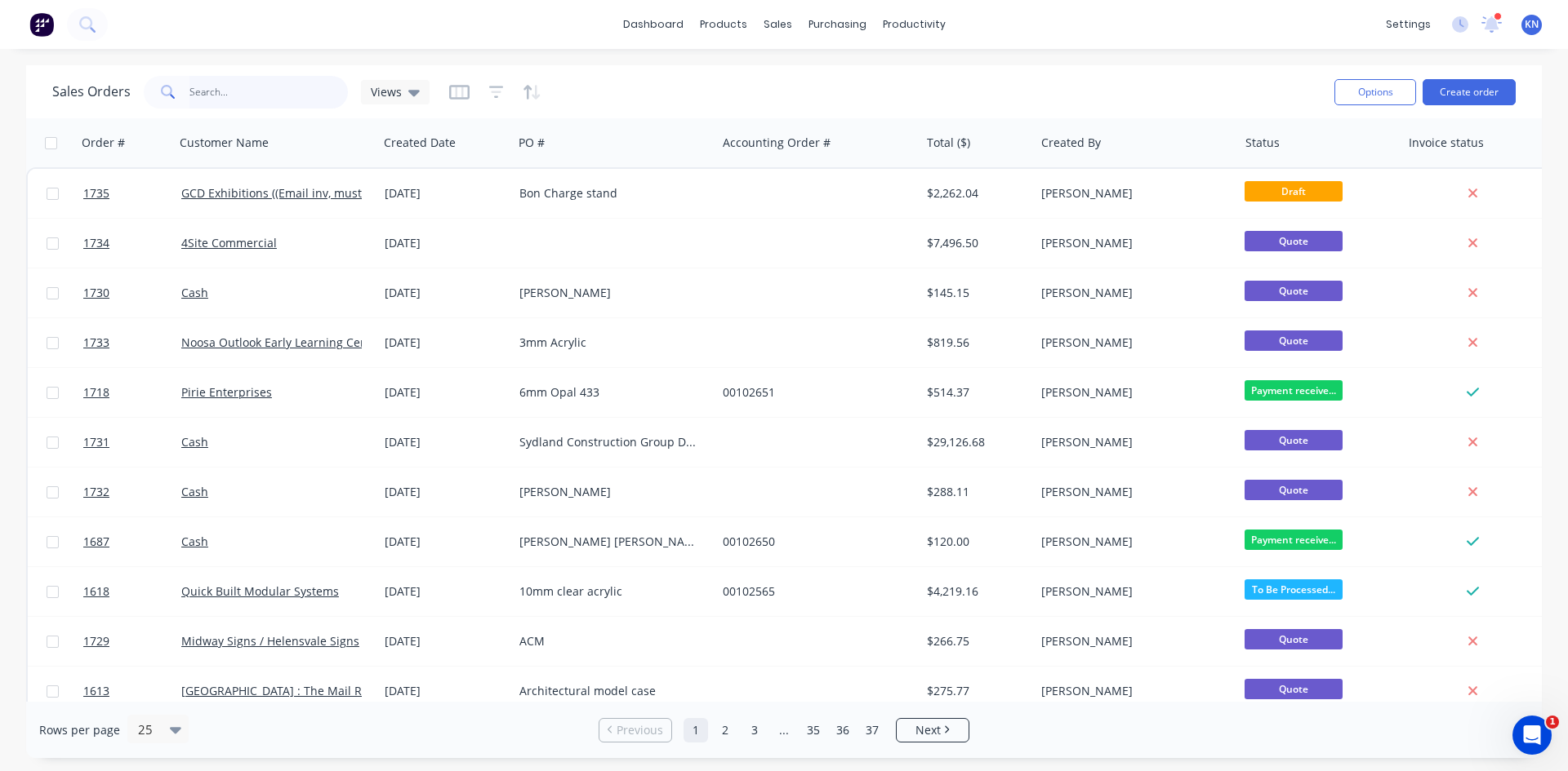
click at [216, 87] on input "text" at bounding box center [268, 92] width 159 height 32
type input "1730"
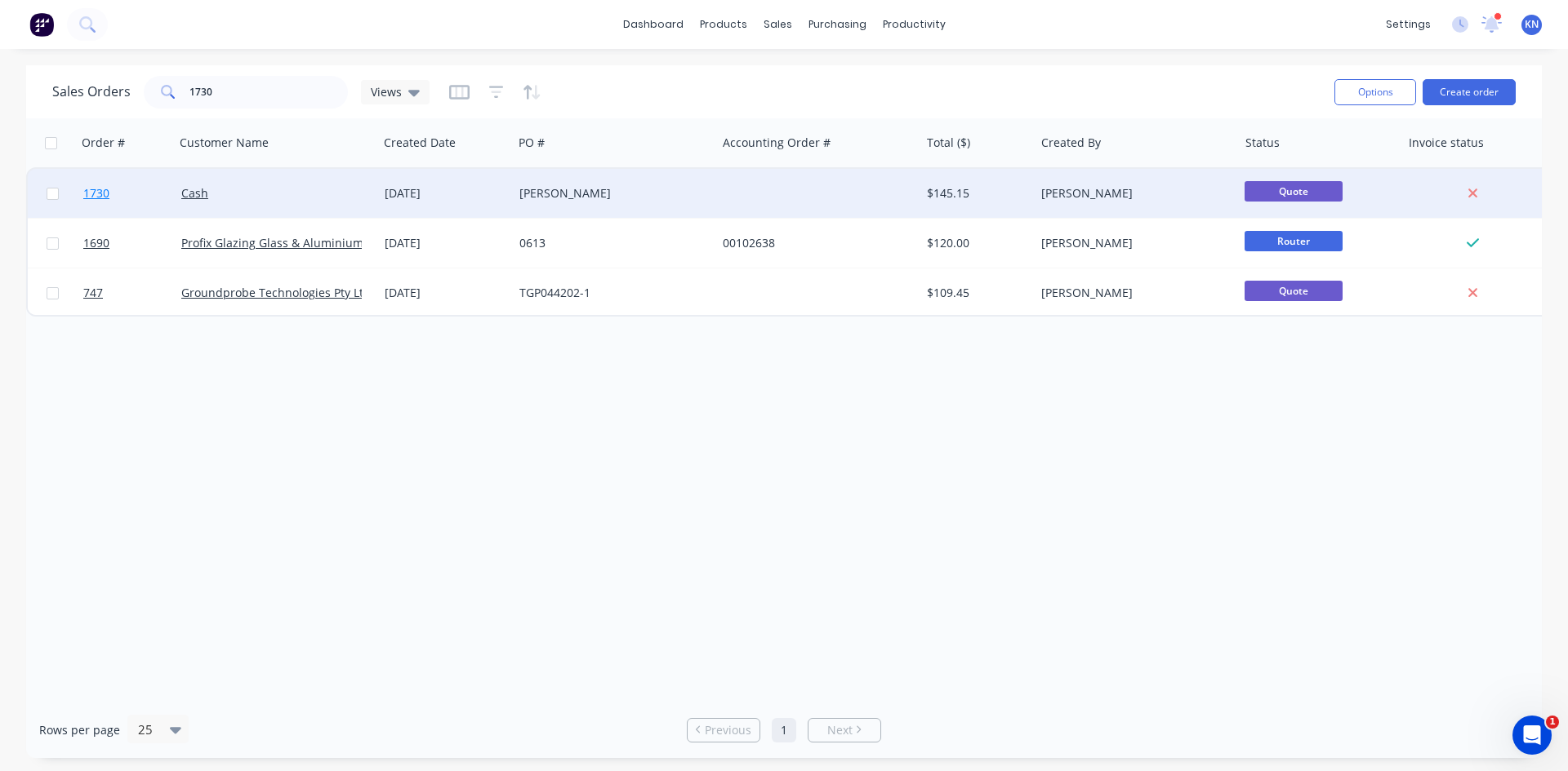
click at [96, 190] on span "1730" at bounding box center [96, 193] width 26 height 17
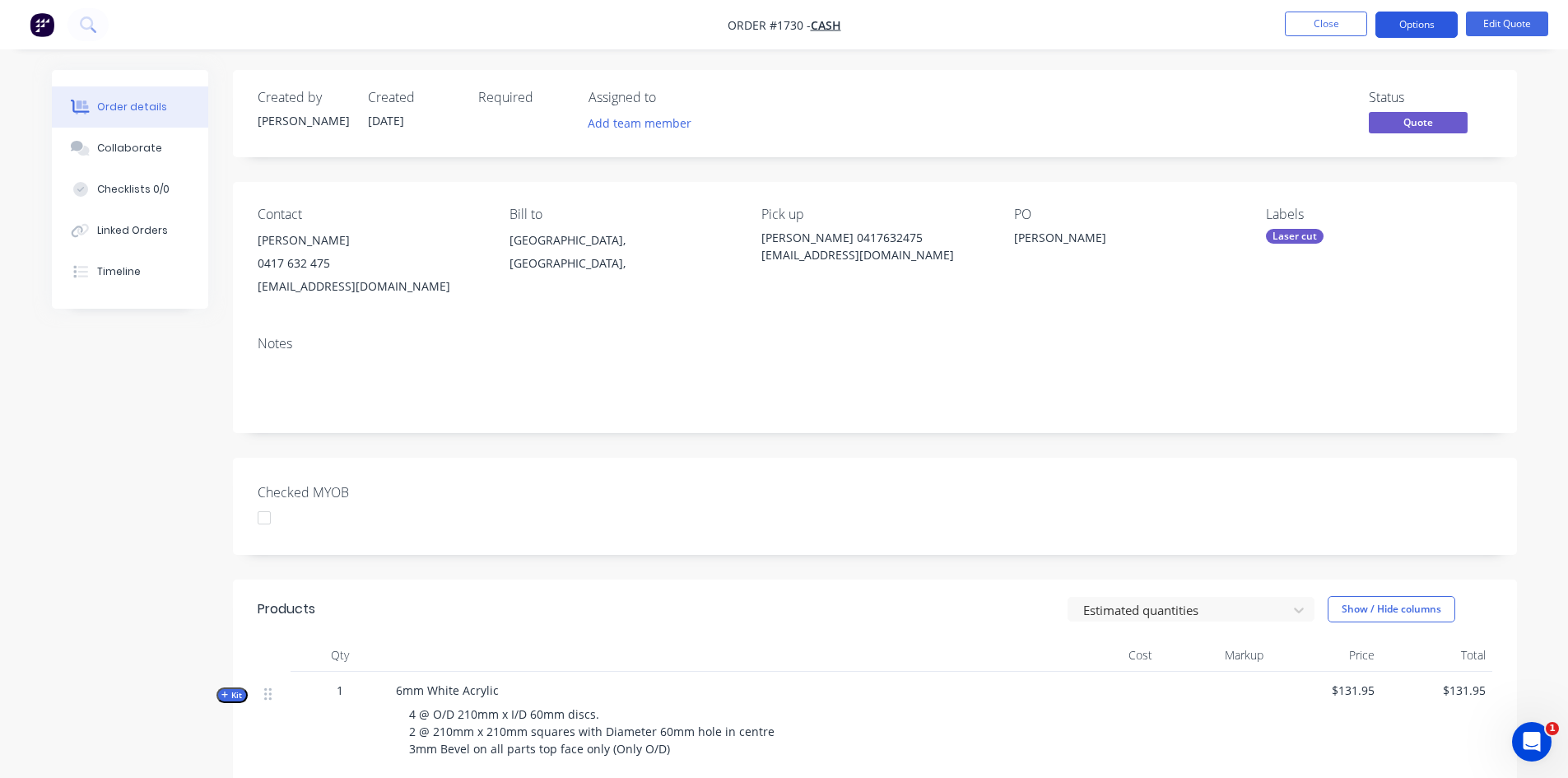
click at [1421, 20] on button "Options" at bounding box center [1417, 25] width 83 height 27
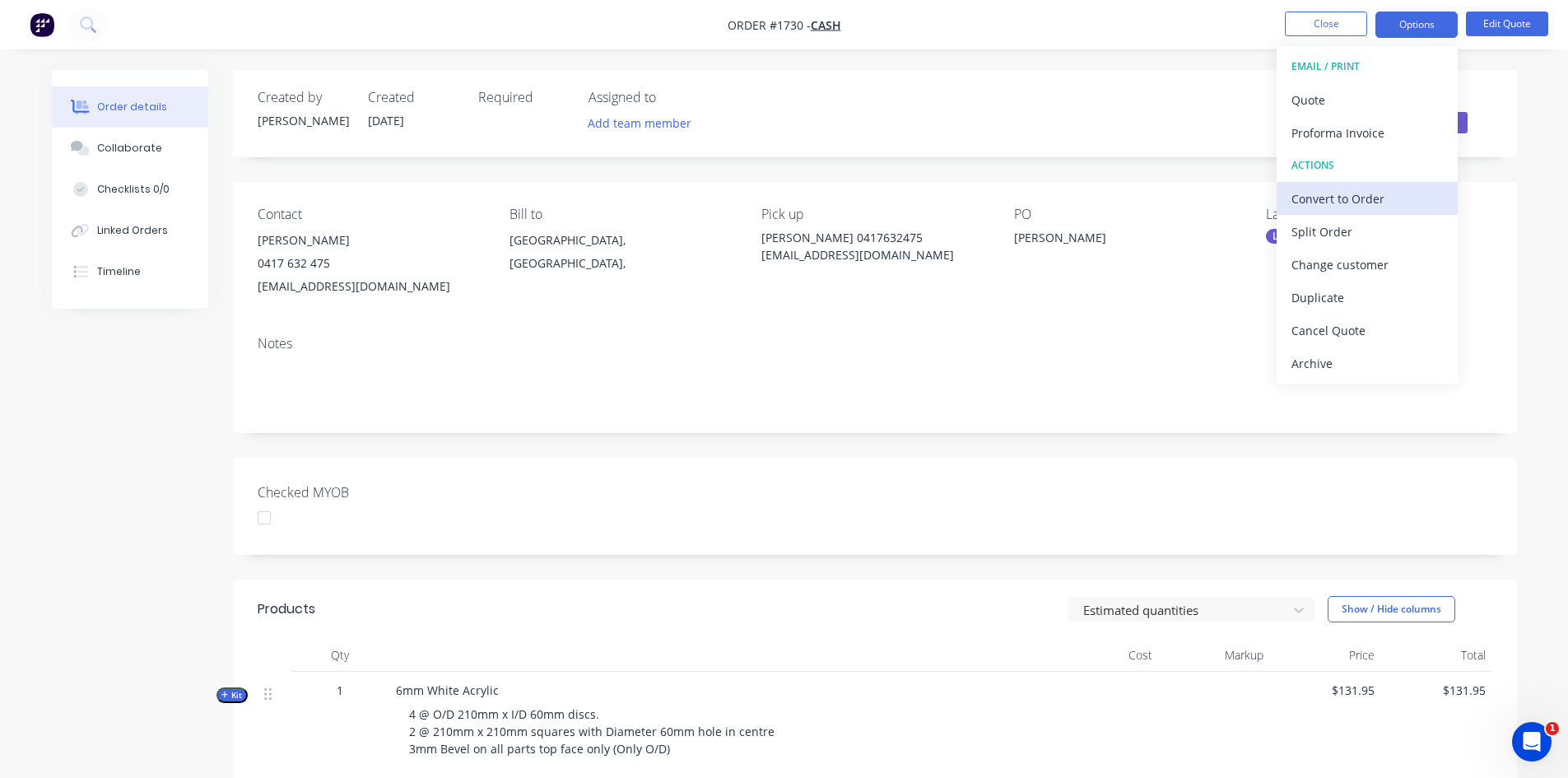
click at [1348, 194] on div "Convert to Order" at bounding box center [1367, 199] width 152 height 24
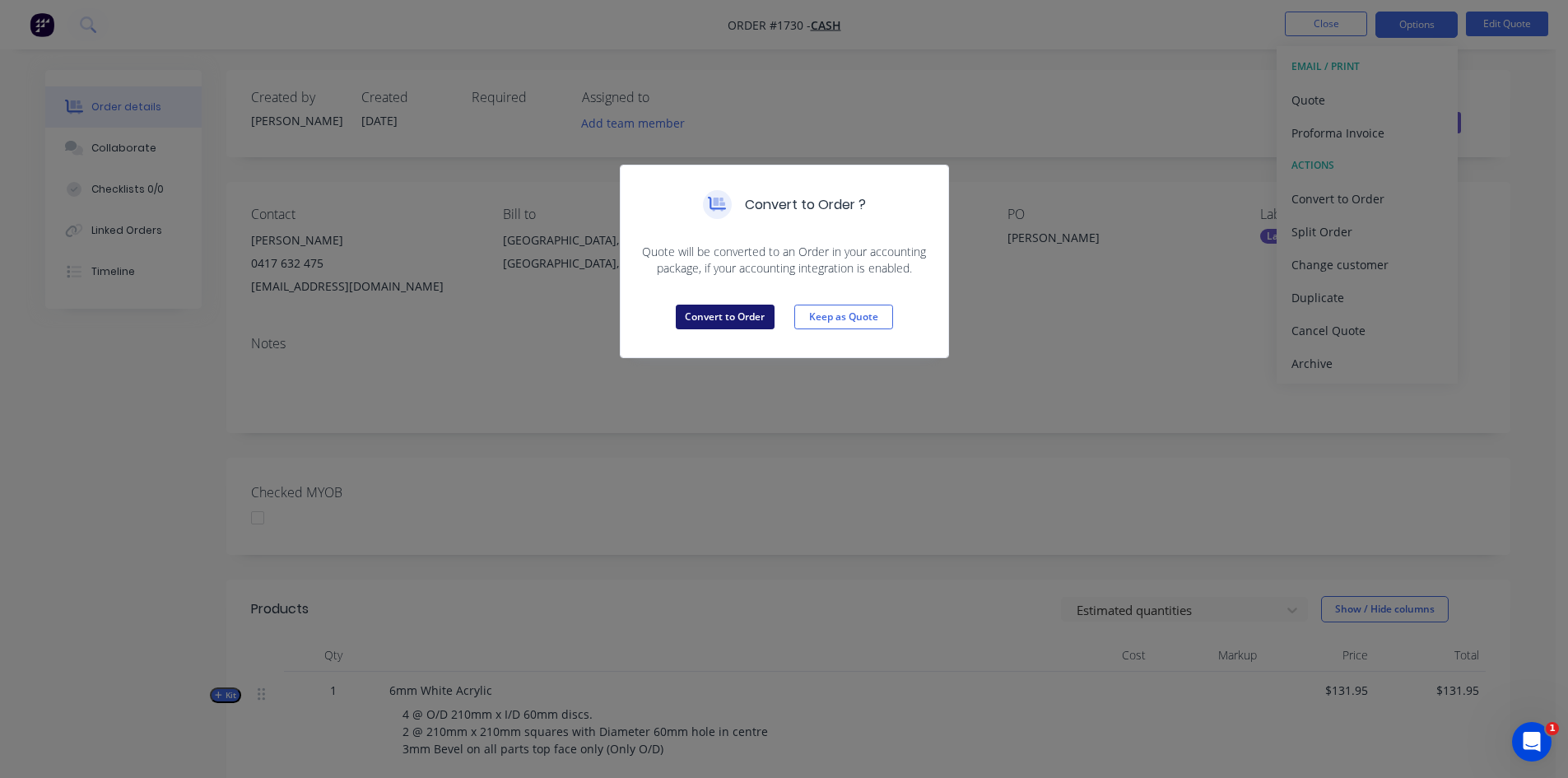
click at [724, 316] on button "Convert to Order" at bounding box center [725, 316] width 98 height 25
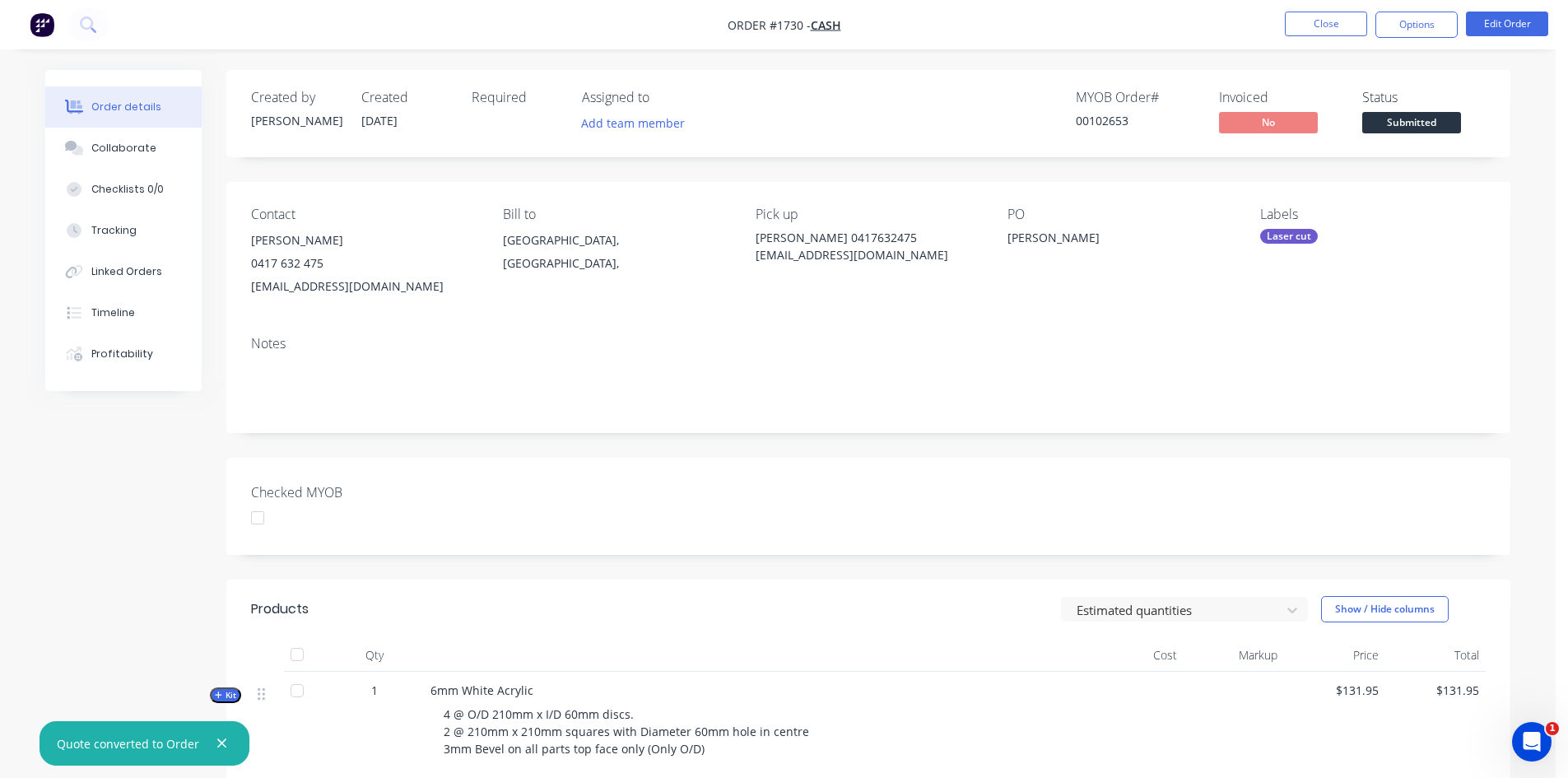
click at [256, 522] on div at bounding box center [257, 517] width 32 height 32
click at [1430, 20] on button "Options" at bounding box center [1417, 25] width 83 height 27
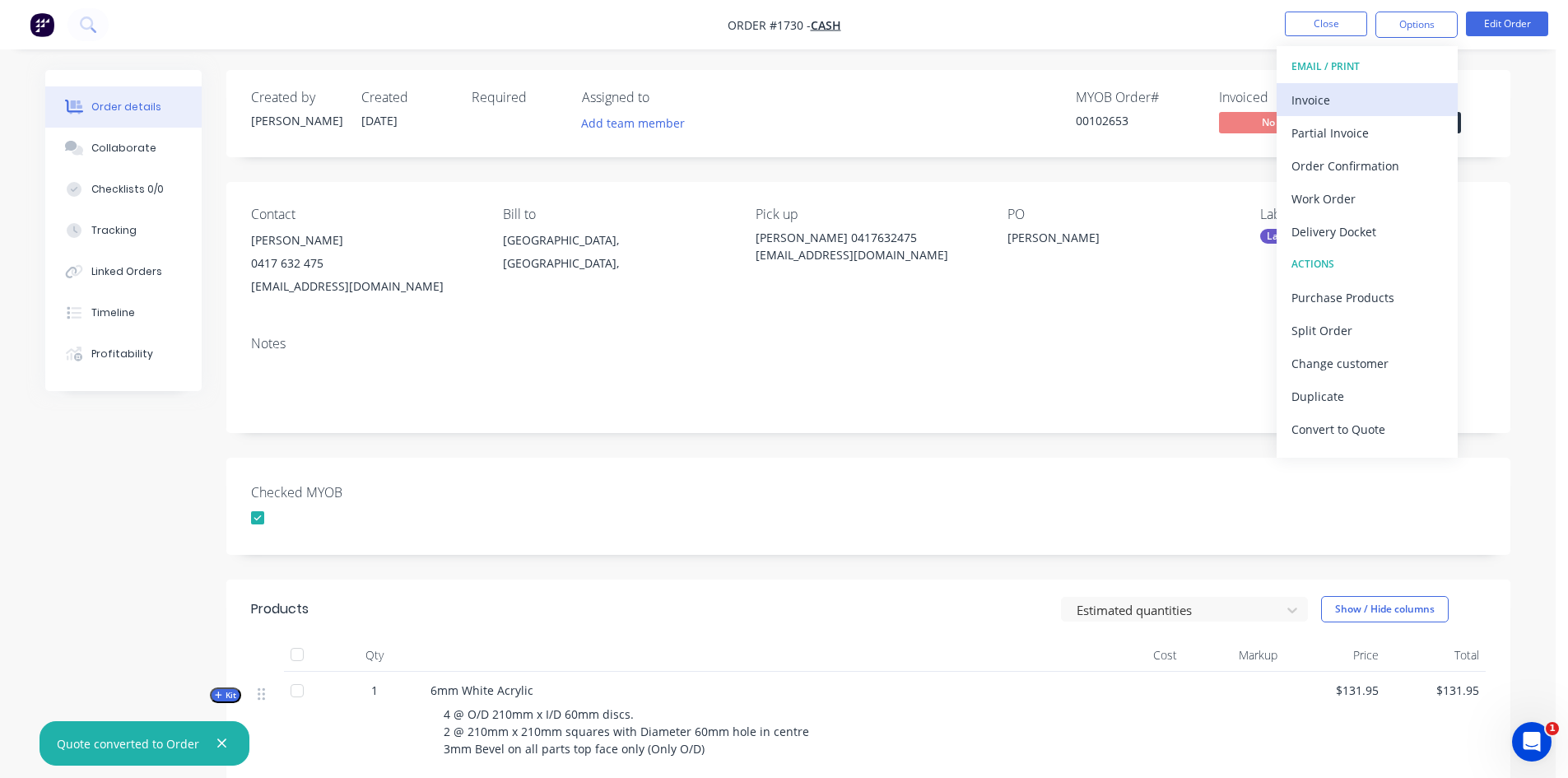
click at [1320, 98] on div "Invoice" at bounding box center [1367, 99] width 152 height 24
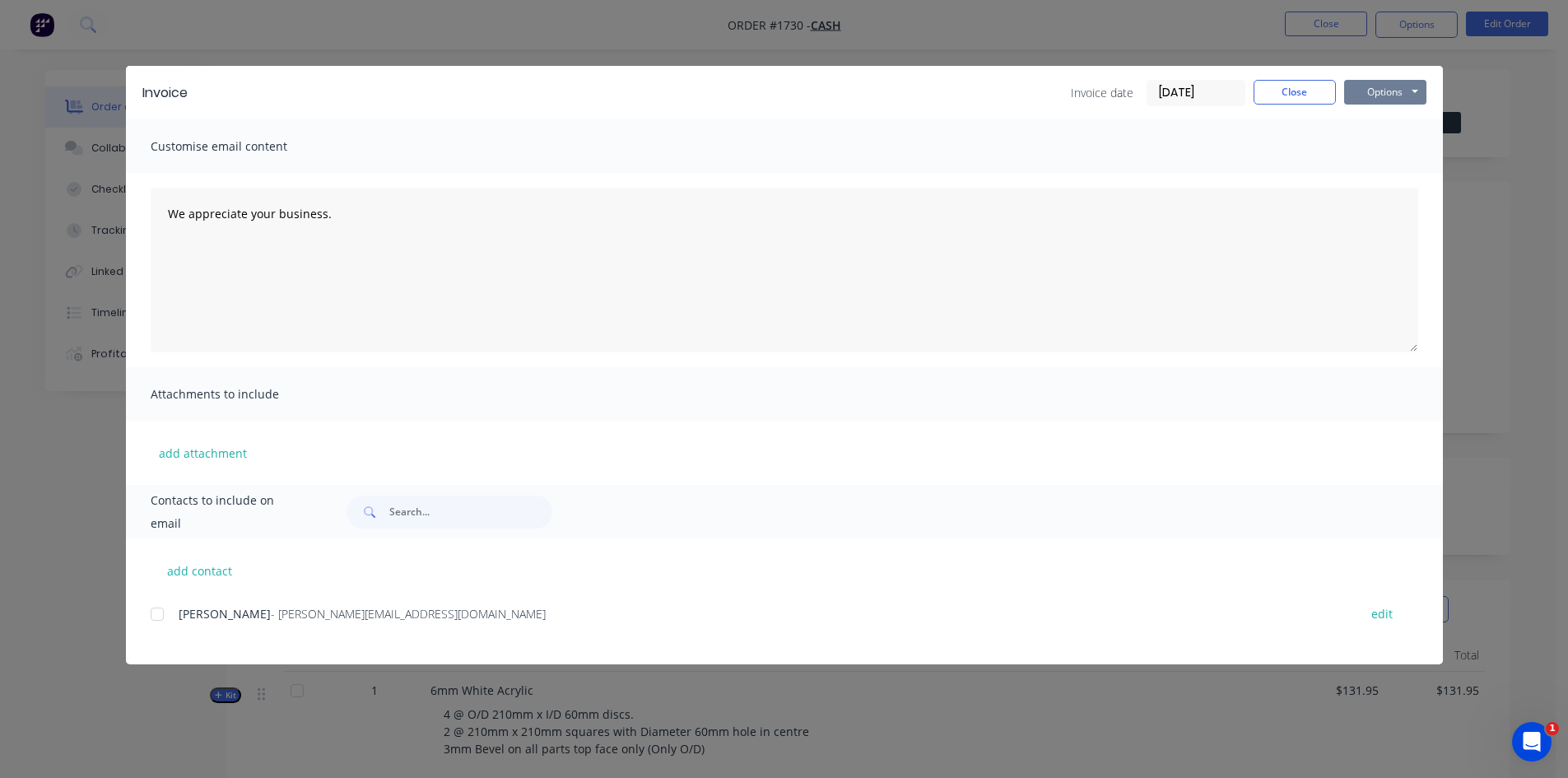
click at [1365, 94] on button "Options" at bounding box center [1386, 92] width 83 height 25
click at [1390, 152] on button "Print" at bounding box center [1397, 149] width 105 height 28
click at [1315, 93] on button "Close" at bounding box center [1295, 92] width 83 height 25
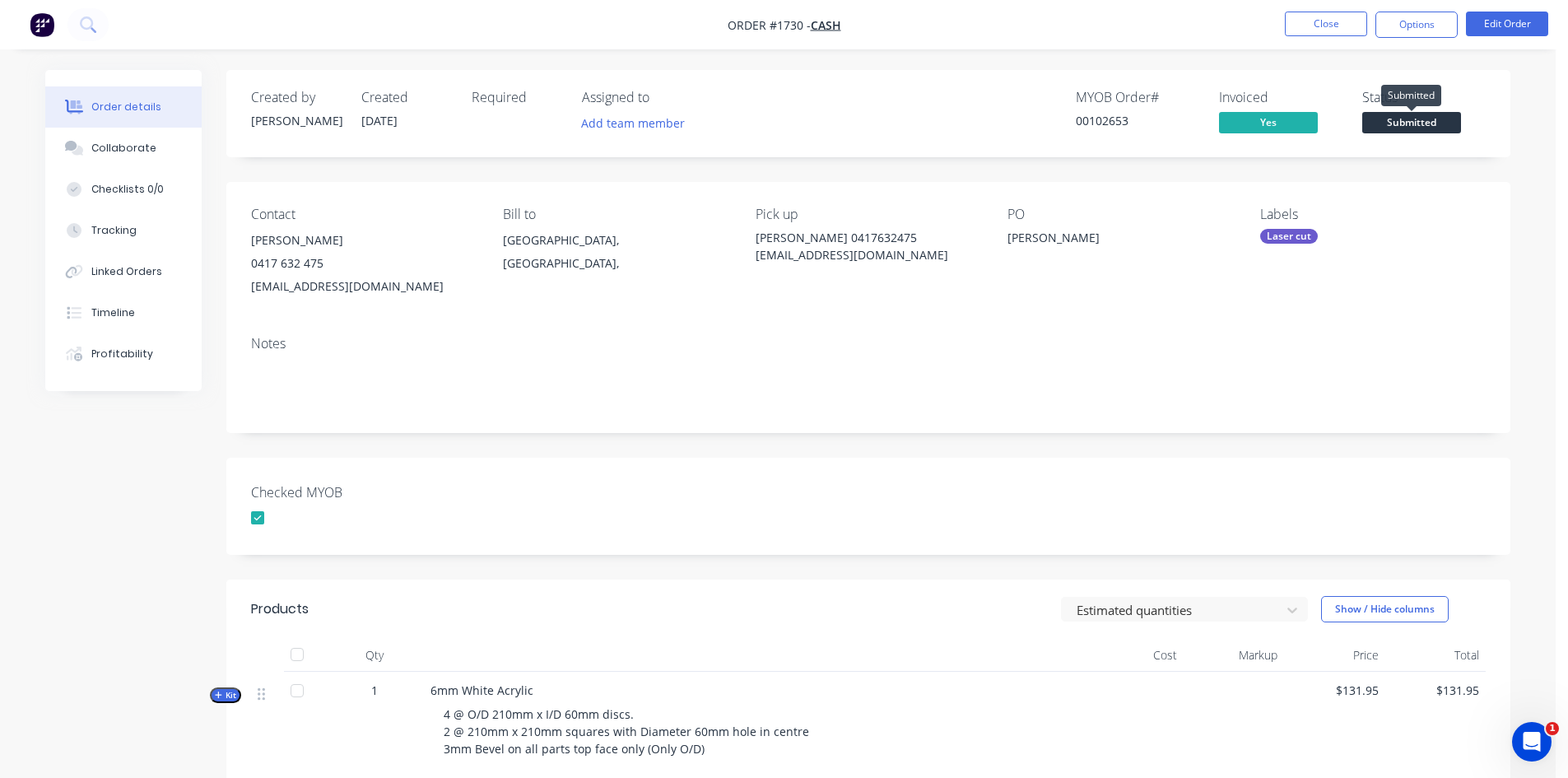
click at [1431, 119] on span "Submitted" at bounding box center [1411, 122] width 98 height 21
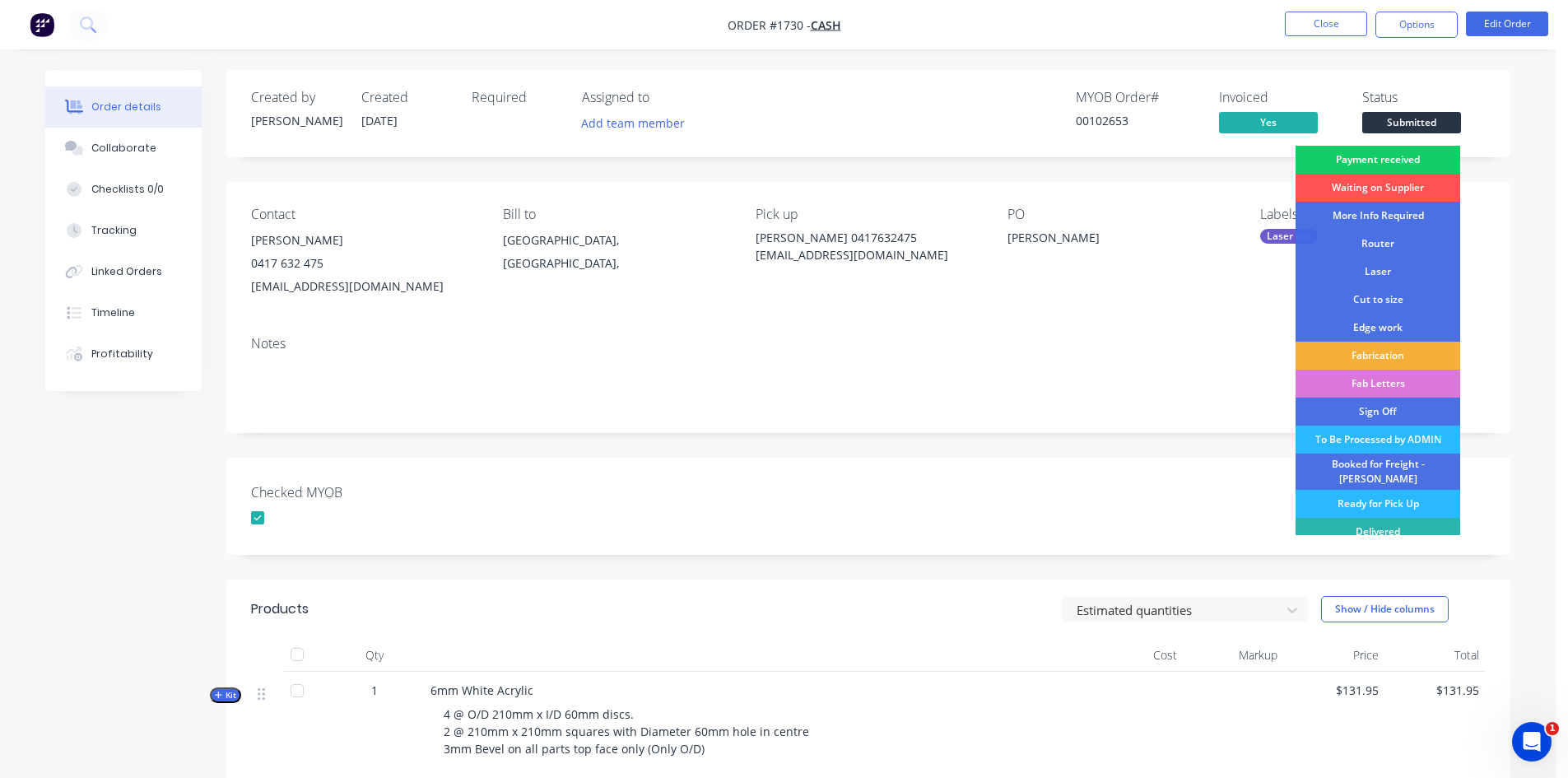
click at [1386, 159] on div "Payment received" at bounding box center [1377, 160] width 164 height 28
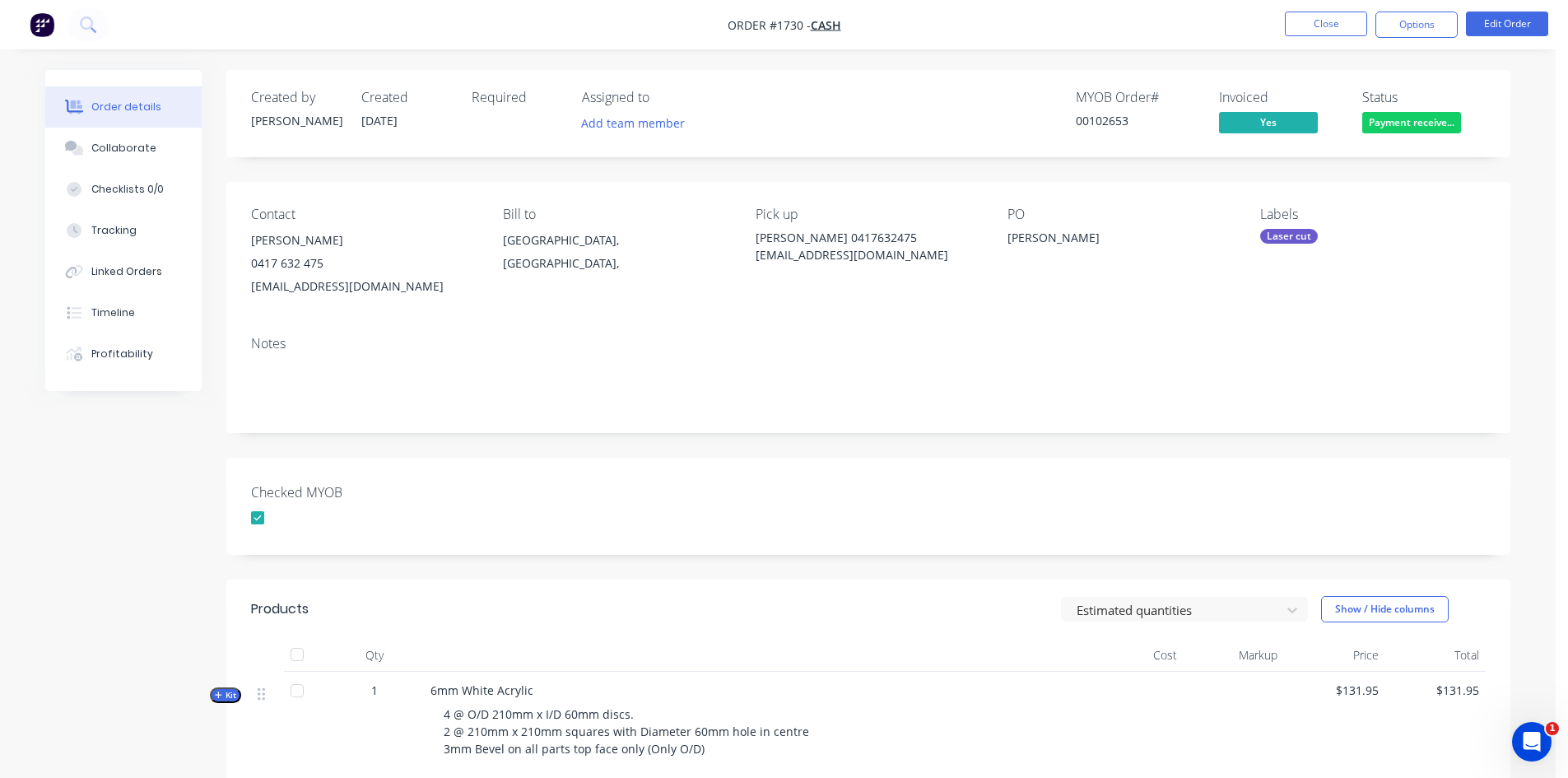
click at [1306, 228] on div "Laser cut" at bounding box center [1288, 235] width 58 height 15
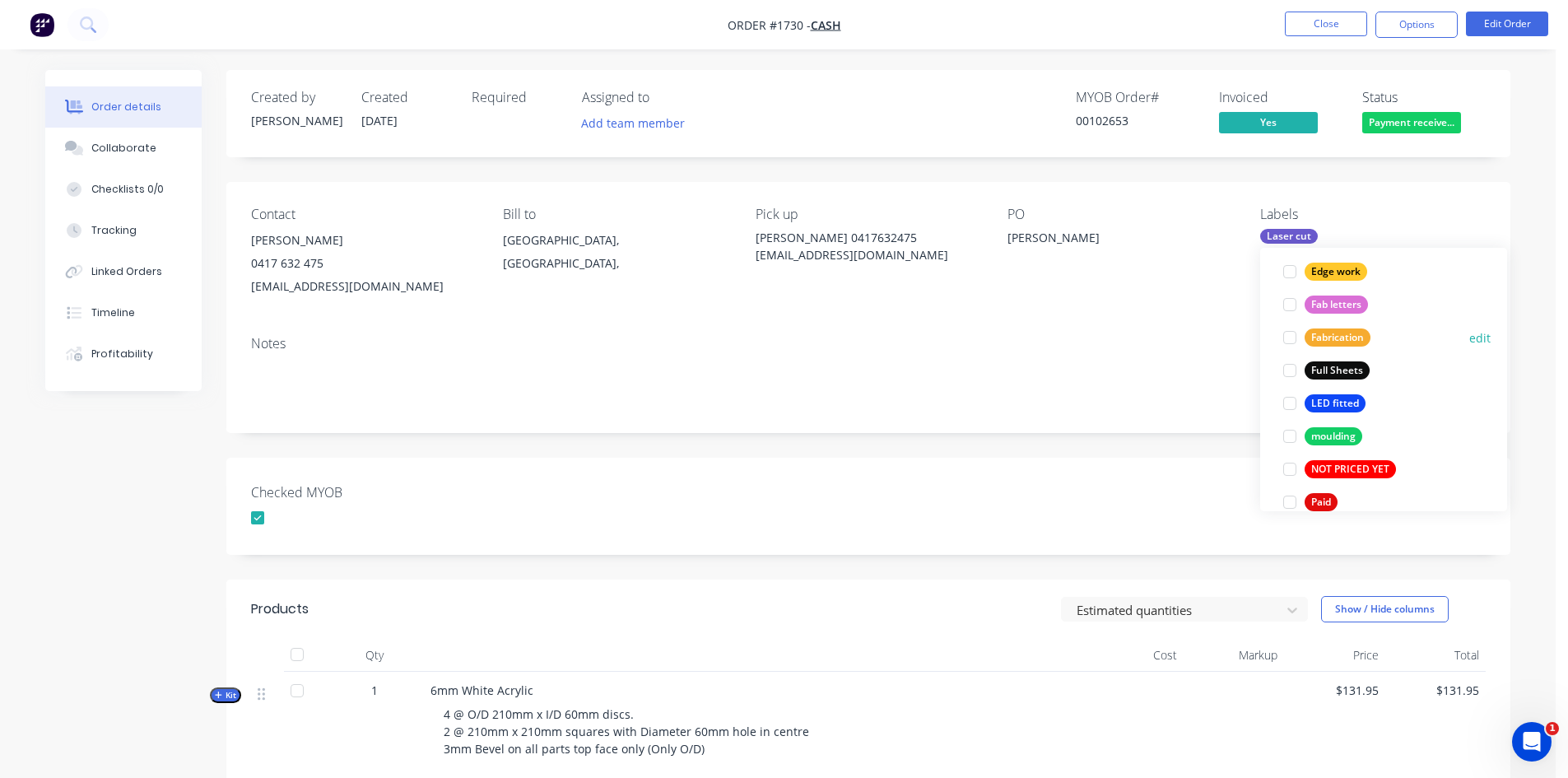
scroll to position [494, 0]
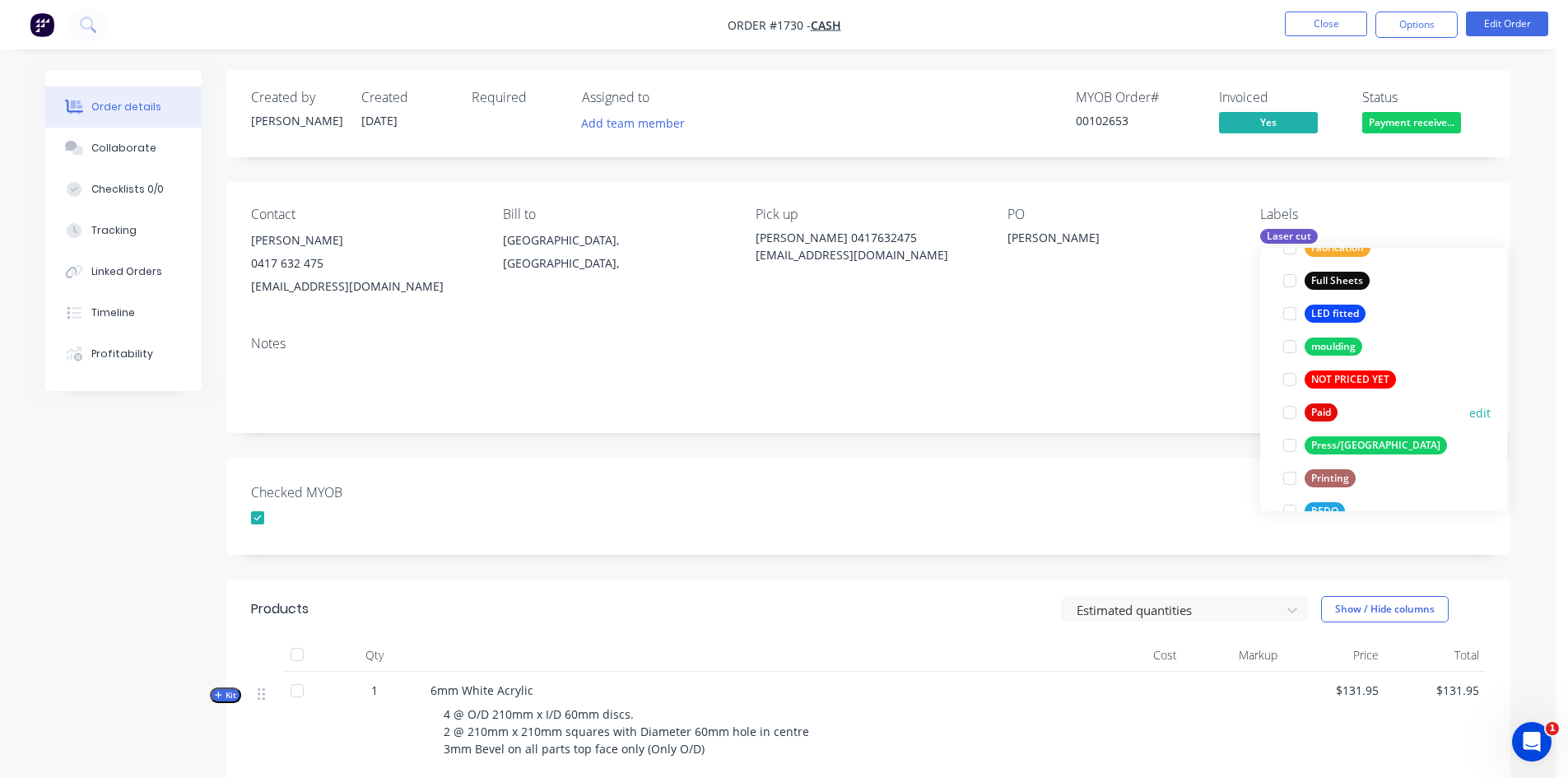
click at [1286, 410] on div at bounding box center [1289, 412] width 32 height 32
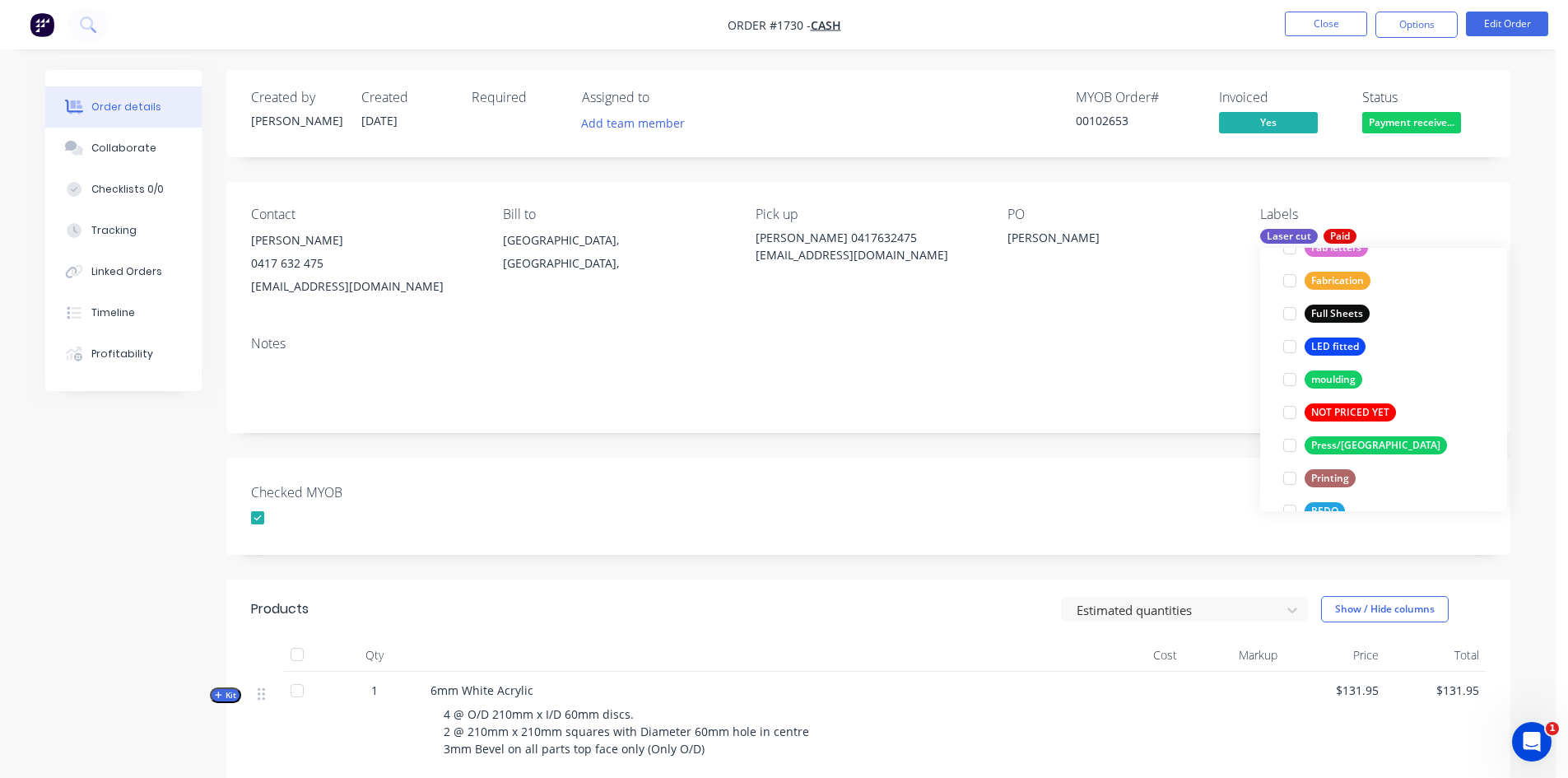
scroll to position [0, 0]
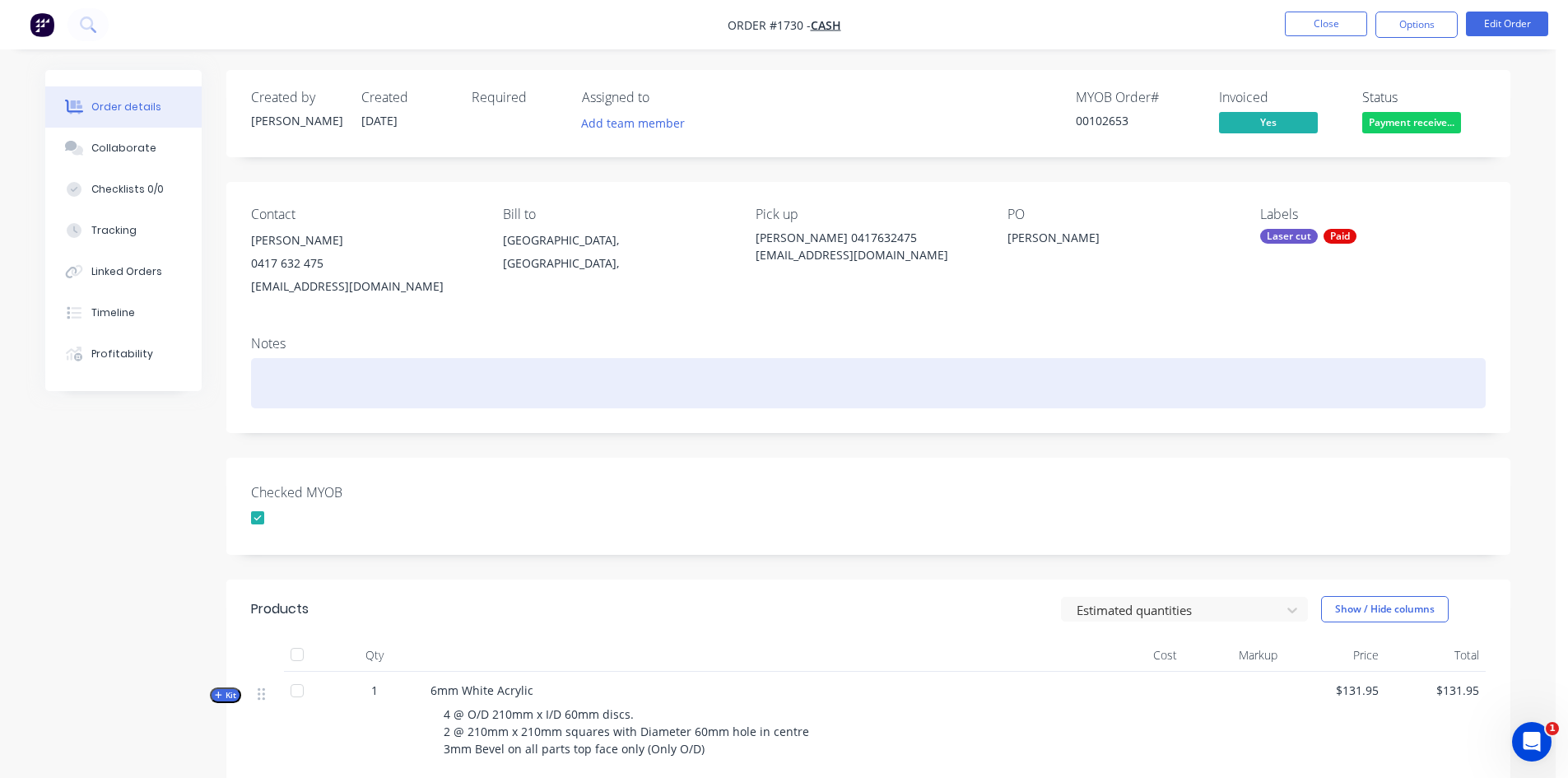
click at [1165, 399] on div at bounding box center [868, 383] width 1234 height 50
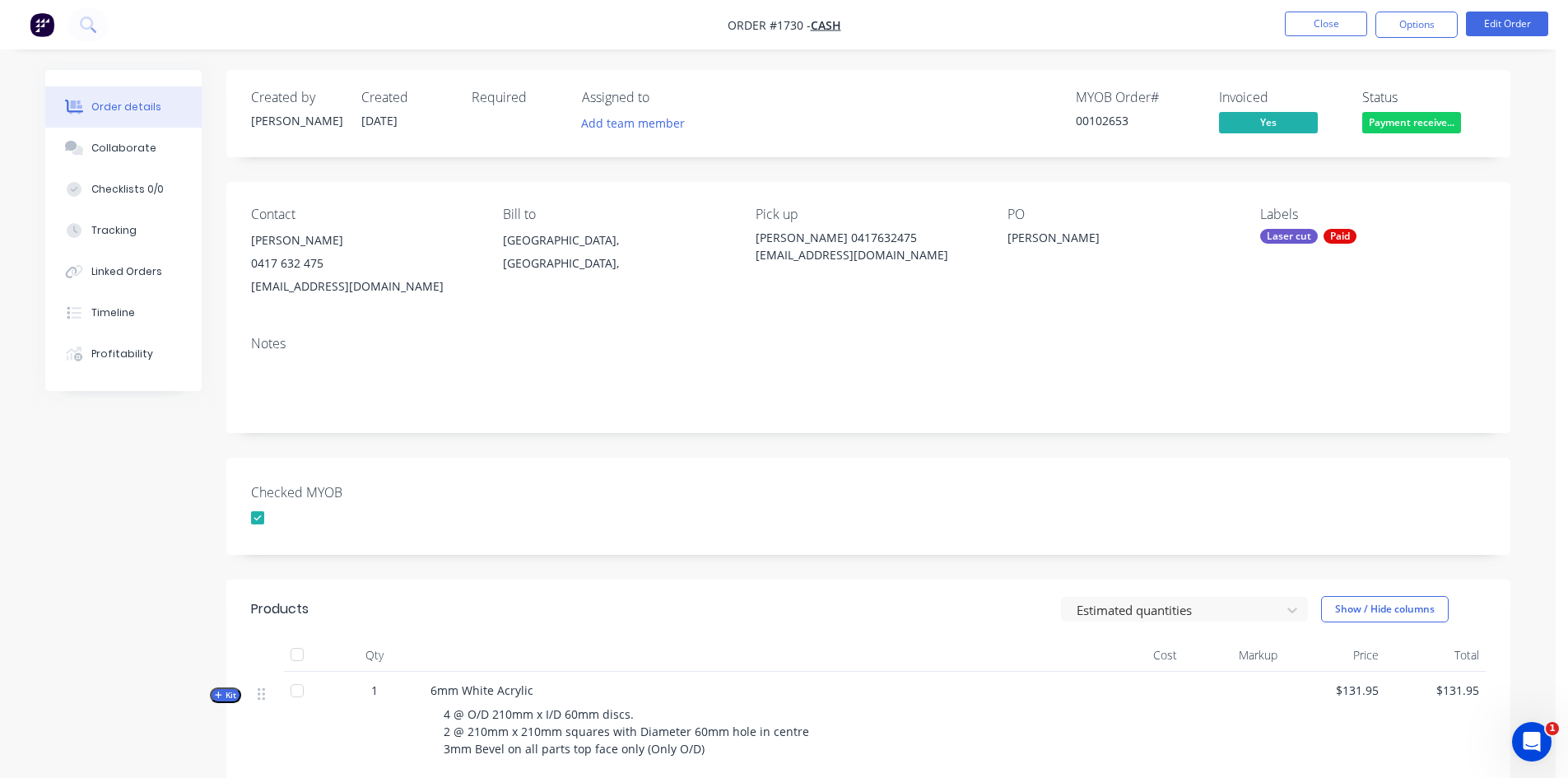
click at [973, 446] on div "Created by [PERSON_NAME] Created [DATE] Required Assigned to Add team member MY…" at bounding box center [868, 556] width 1285 height 974
